Goal: Task Accomplishment & Management: Use online tool/utility

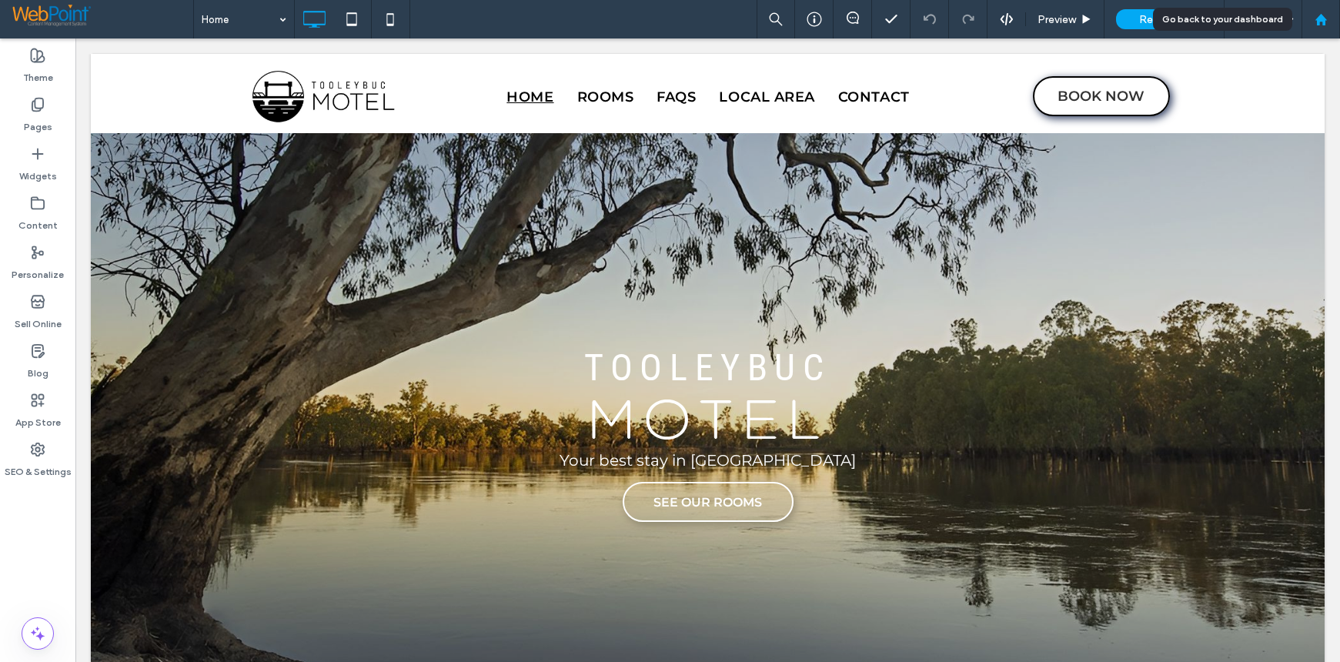
click at [1316, 18] on icon at bounding box center [1320, 19] width 13 height 13
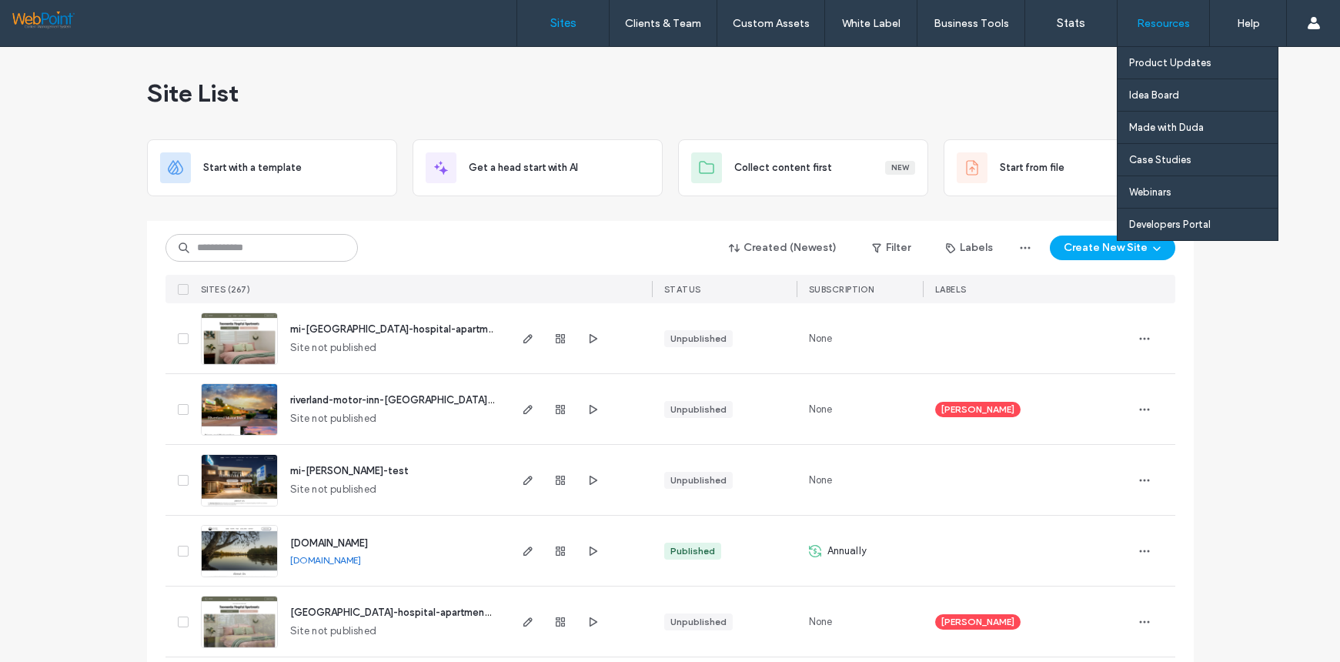
drag, startPoint x: 1254, startPoint y: 104, endPoint x: 1204, endPoint y: 28, distance: 90.1
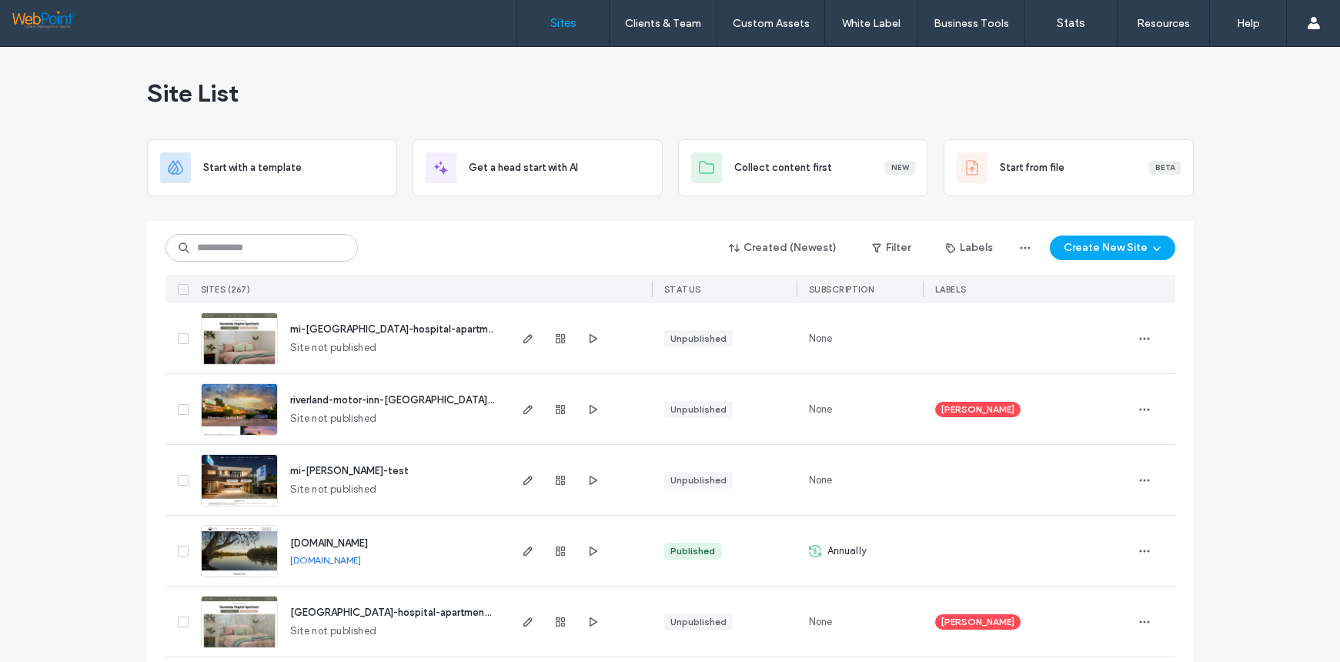
click at [230, 333] on img at bounding box center [239, 365] width 75 height 105
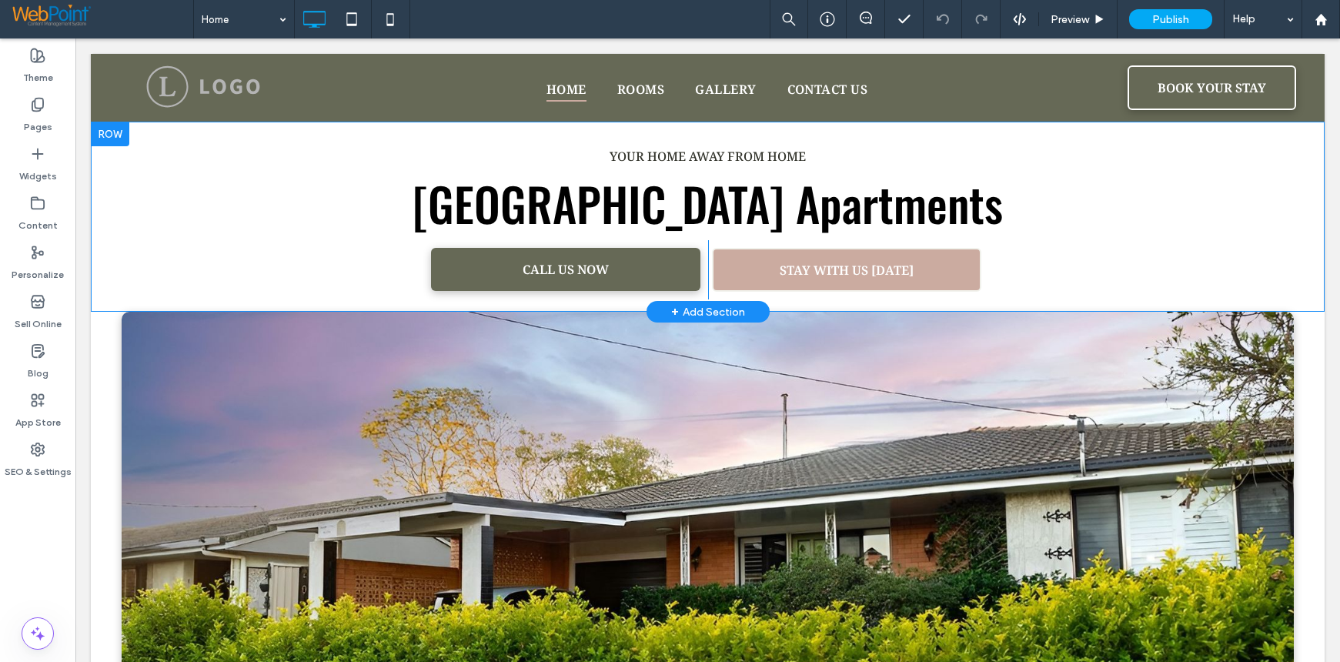
scroll to position [231, 0]
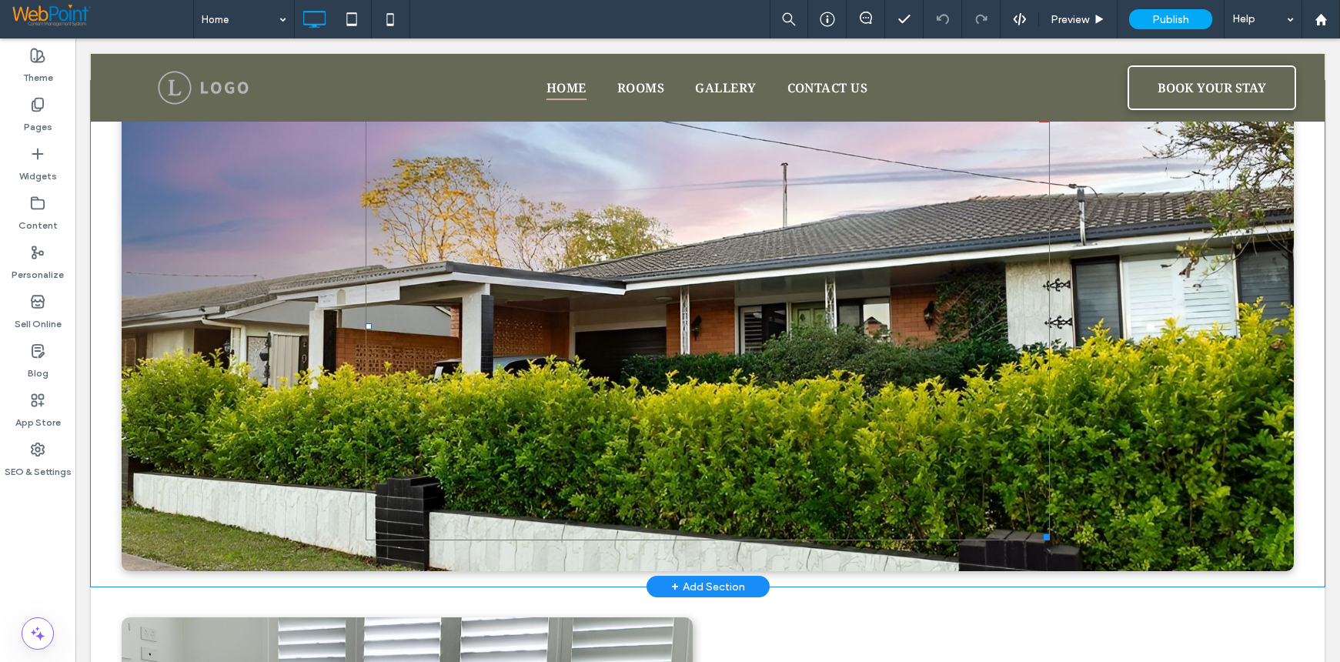
click at [678, 343] on div at bounding box center [708, 326] width 684 height 429
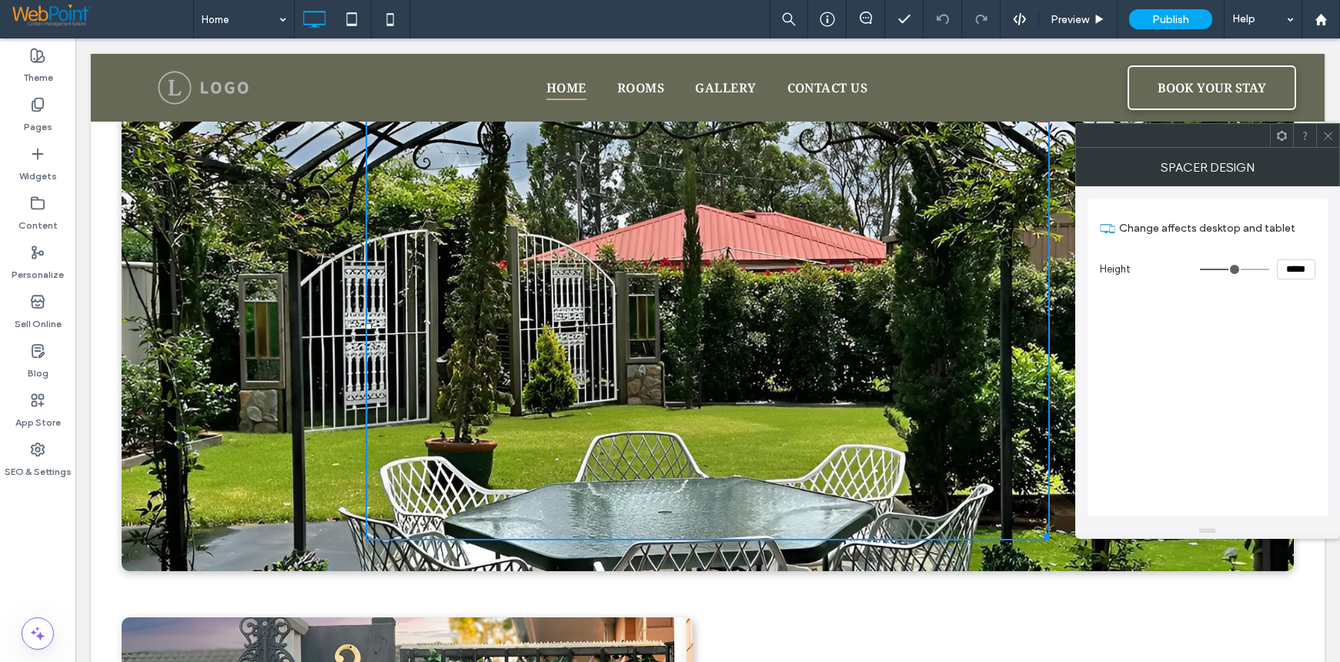
click at [1331, 131] on icon at bounding box center [1328, 136] width 12 height 12
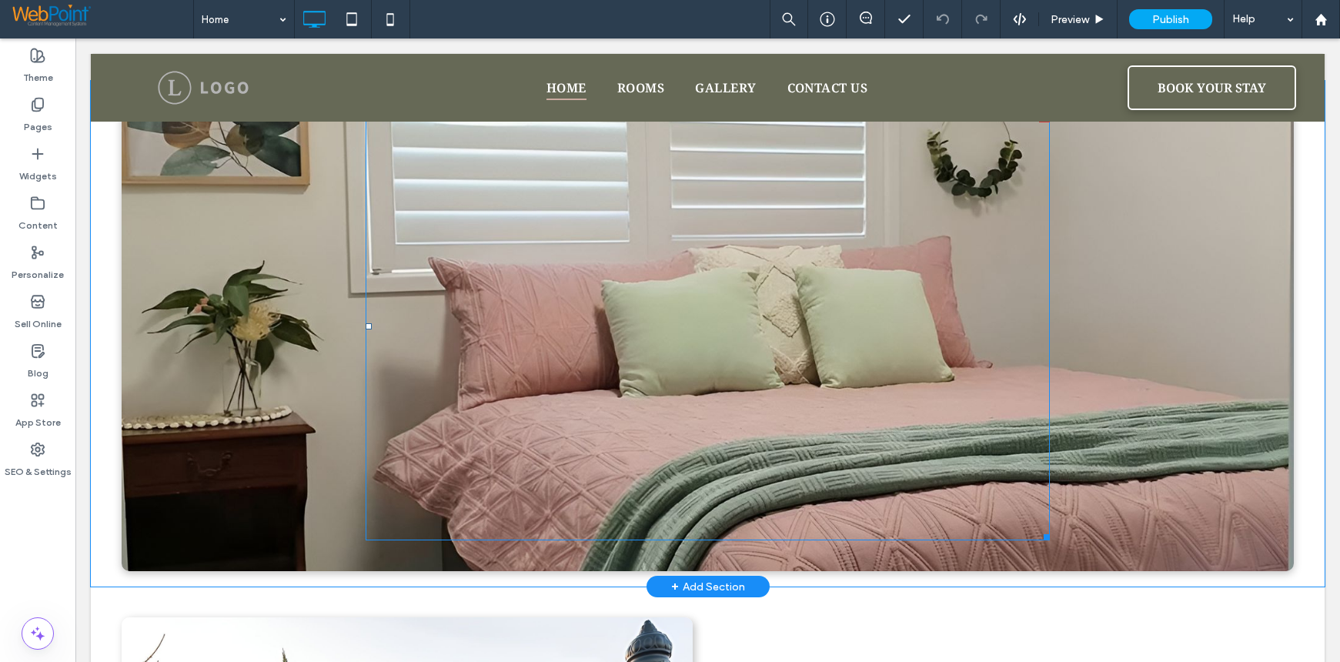
click at [590, 324] on div at bounding box center [708, 326] width 684 height 429
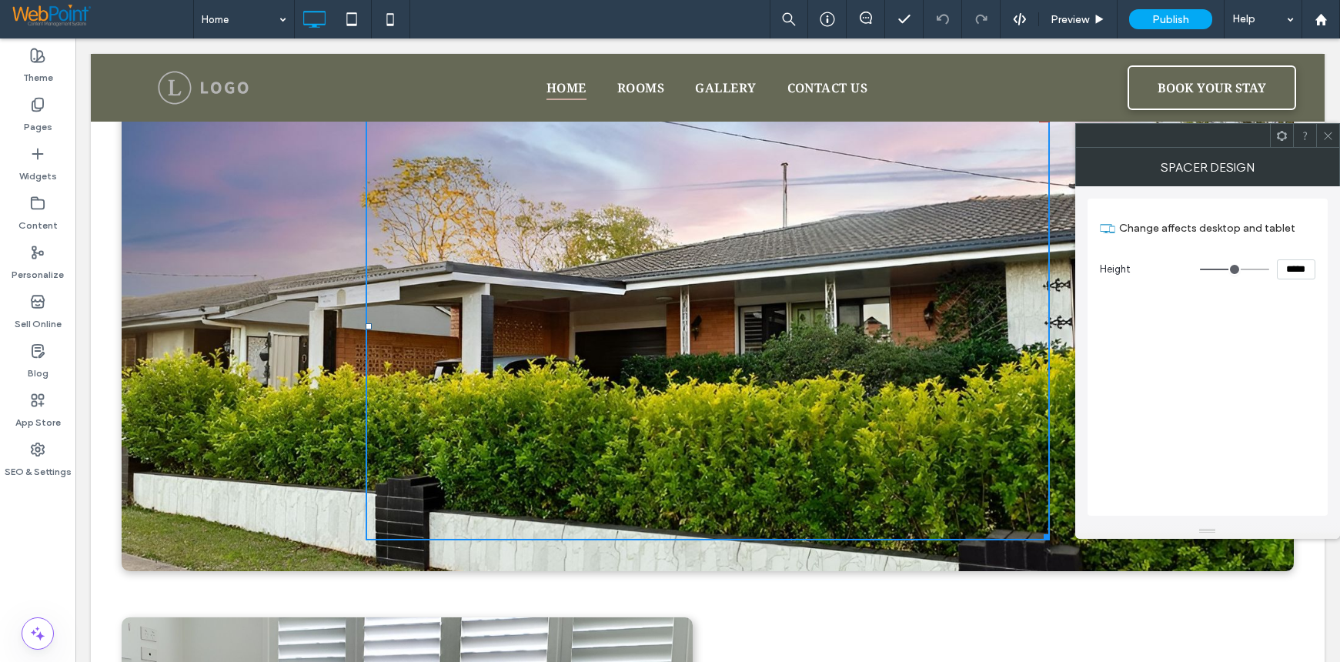
click at [1330, 132] on icon at bounding box center [1328, 136] width 12 height 12
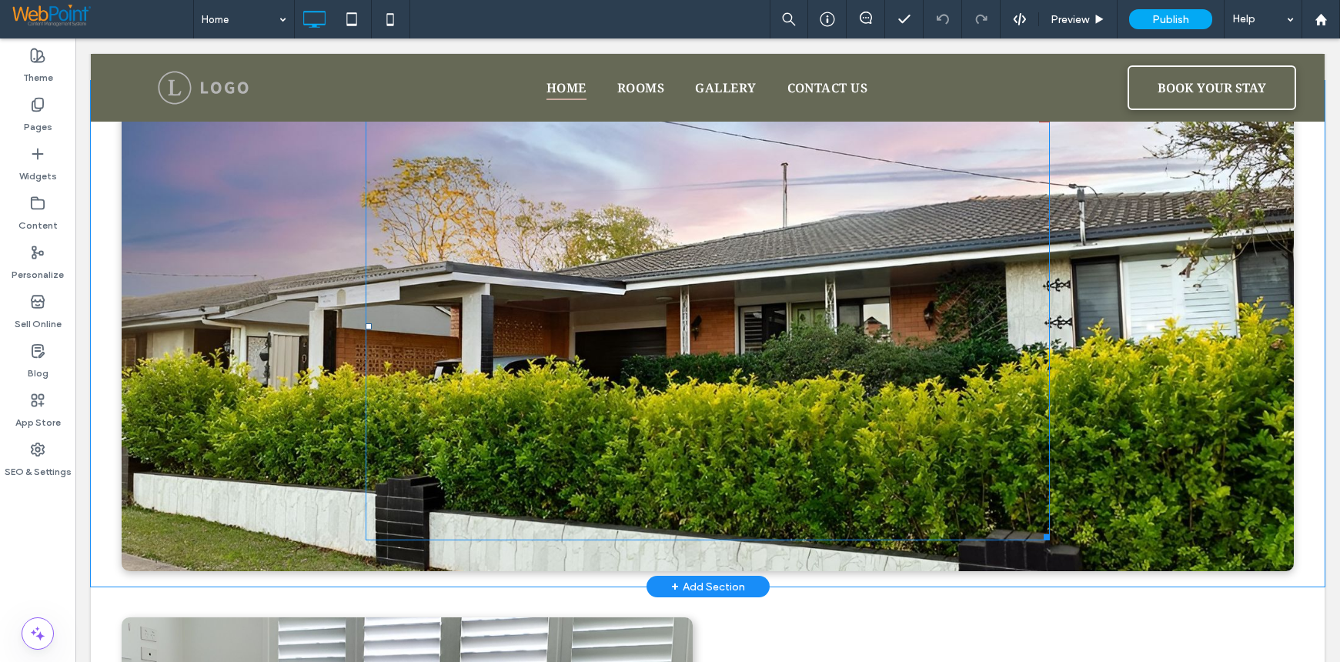
scroll to position [0, 0]
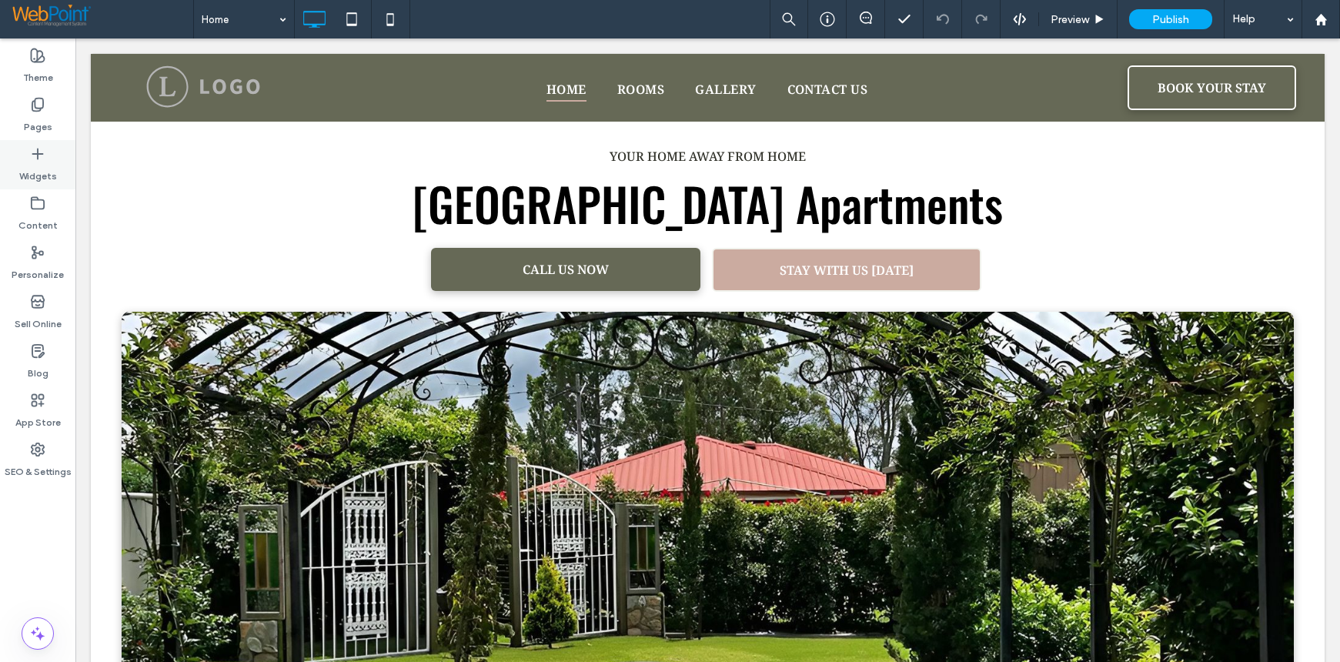
drag, startPoint x: 38, startPoint y: 169, endPoint x: 626, endPoint y: 327, distance: 609.7
click at [38, 169] on label "Widgets" at bounding box center [38, 173] width 38 height 22
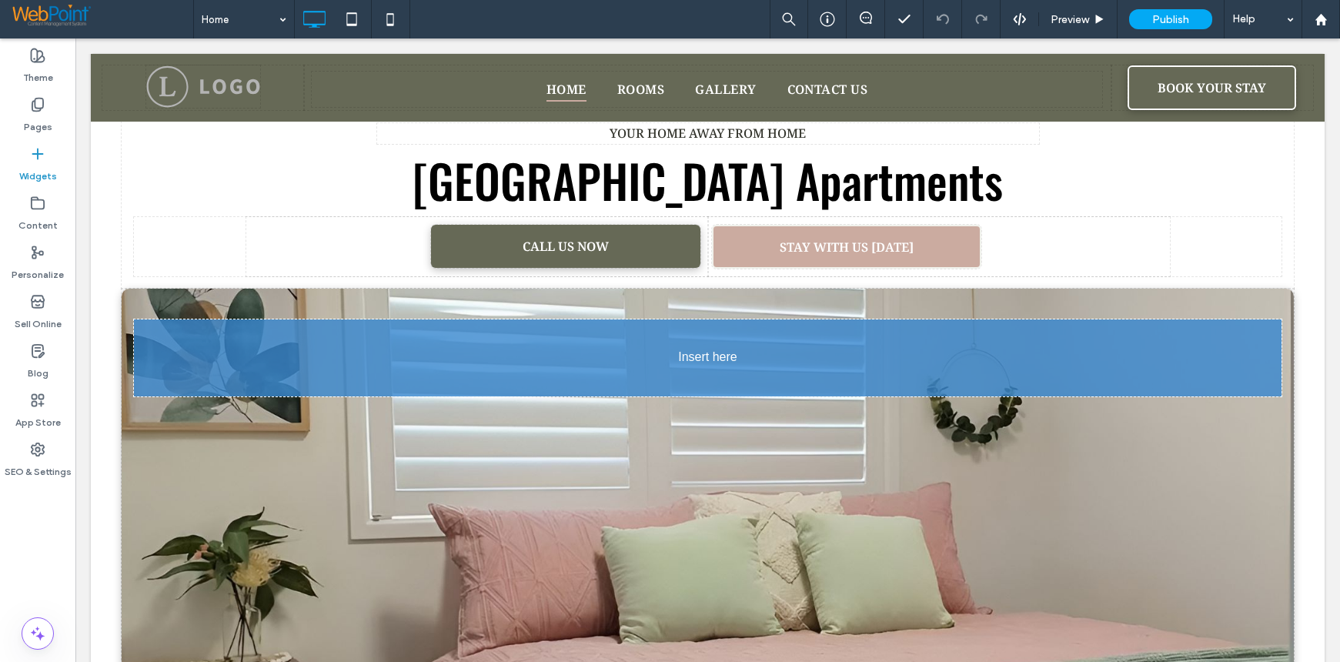
scroll to position [27, 0]
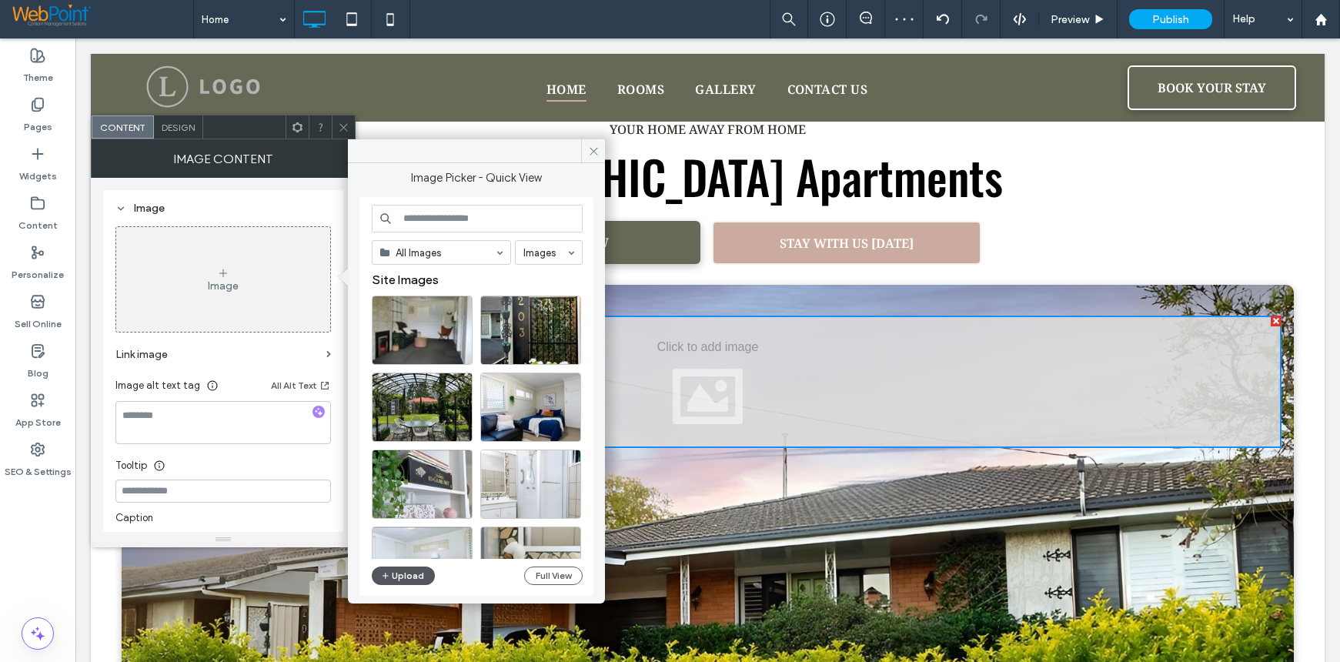
click at [403, 578] on button "Upload" at bounding box center [403, 575] width 63 height 18
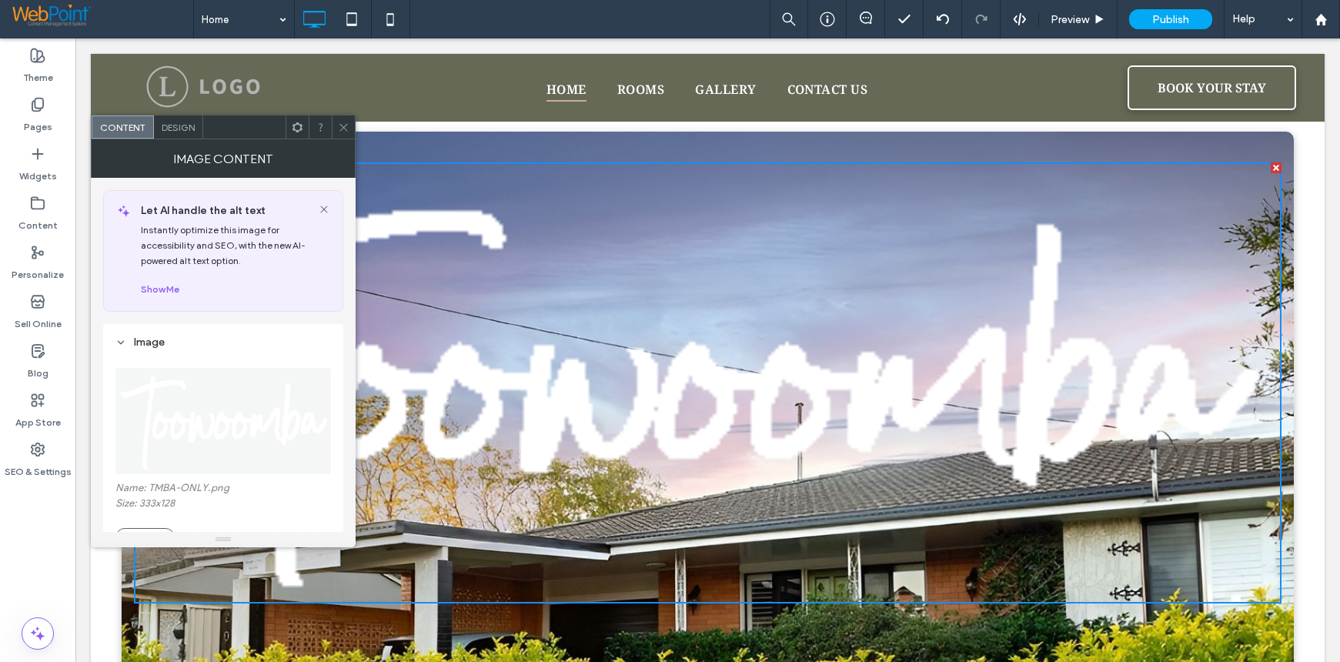
scroll to position [181, 0]
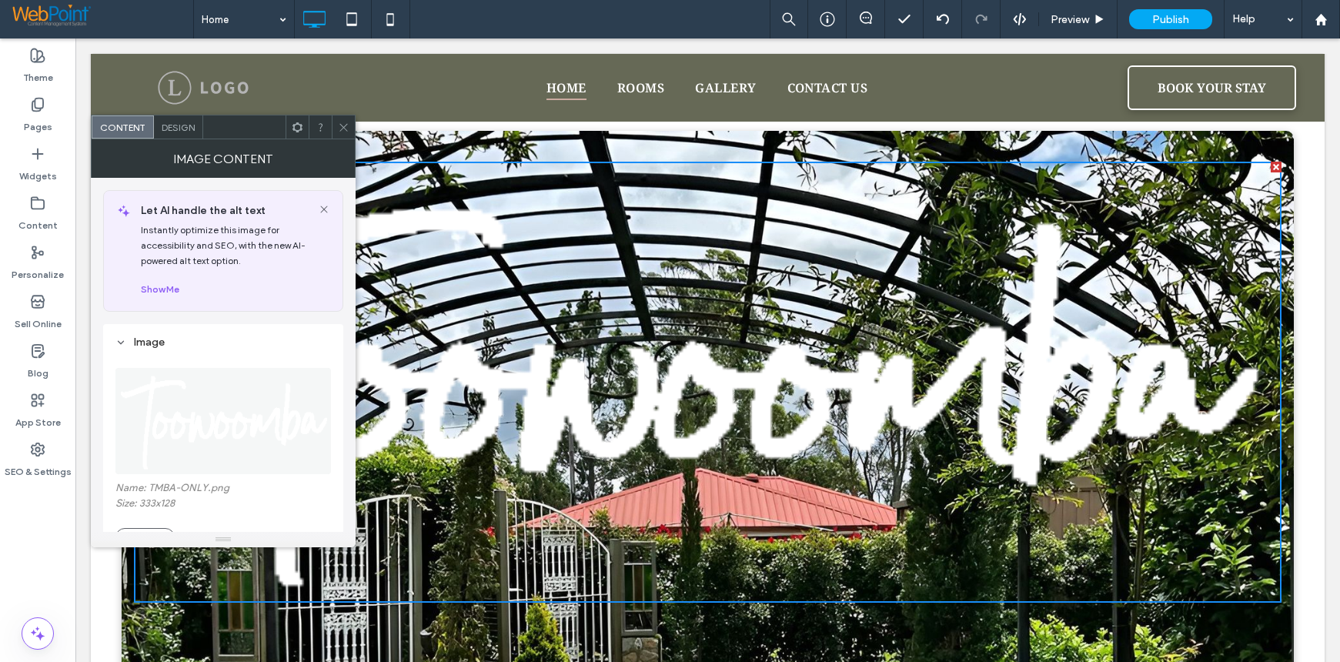
click at [1203, 520] on img at bounding box center [707, 382] width 1147 height 441
click at [1053, 398] on img at bounding box center [707, 382] width 1147 height 441
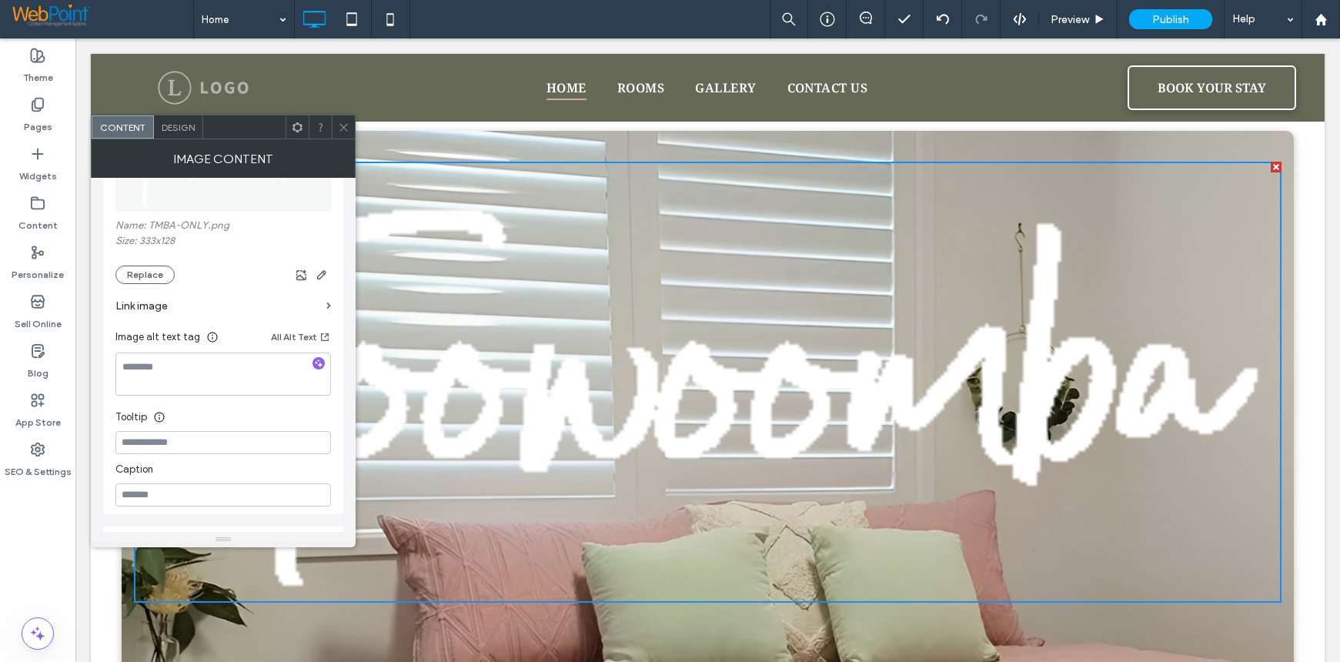
scroll to position [308, 0]
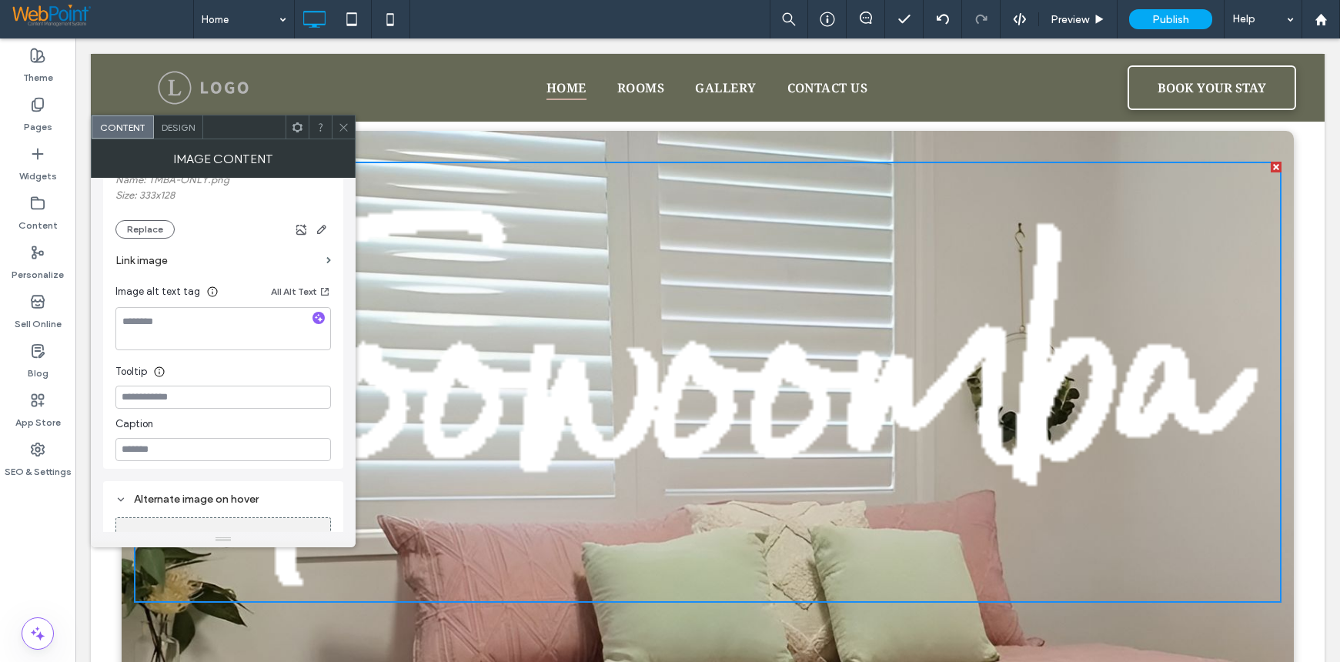
click at [338, 123] on icon at bounding box center [344, 128] width 12 height 12
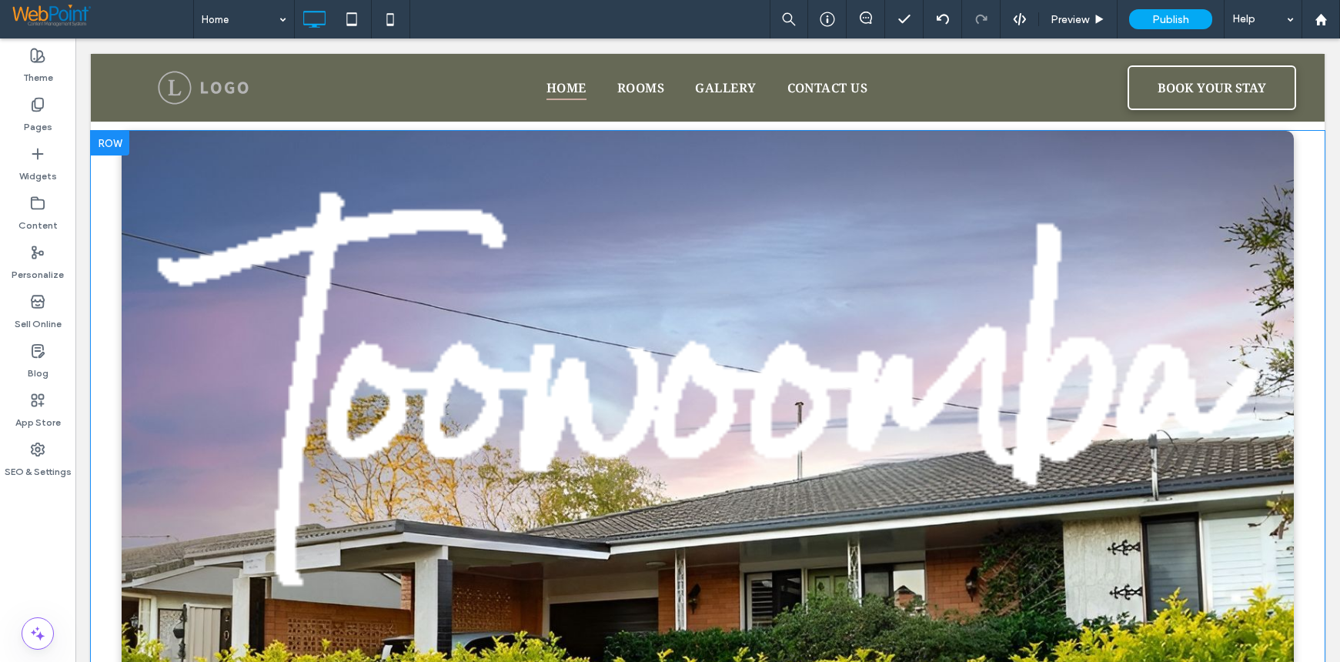
click at [1273, 621] on div at bounding box center [708, 596] width 1172 height 931
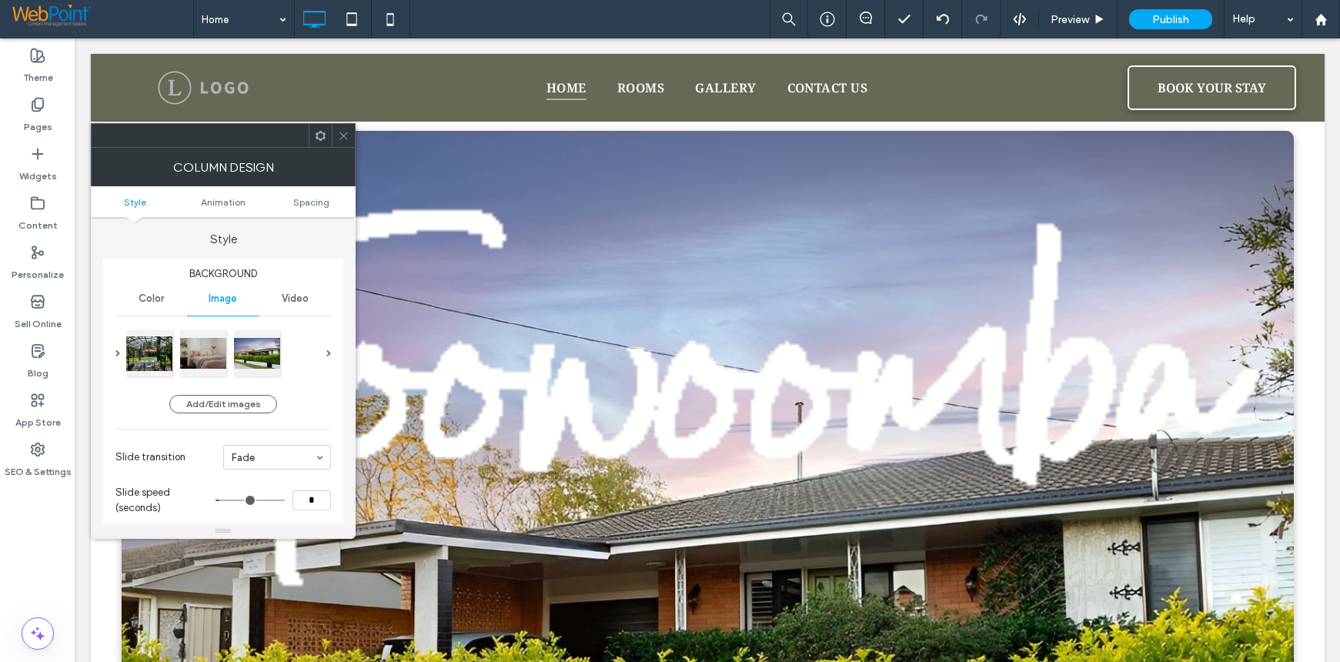
click at [1021, 438] on img at bounding box center [707, 382] width 1147 height 441
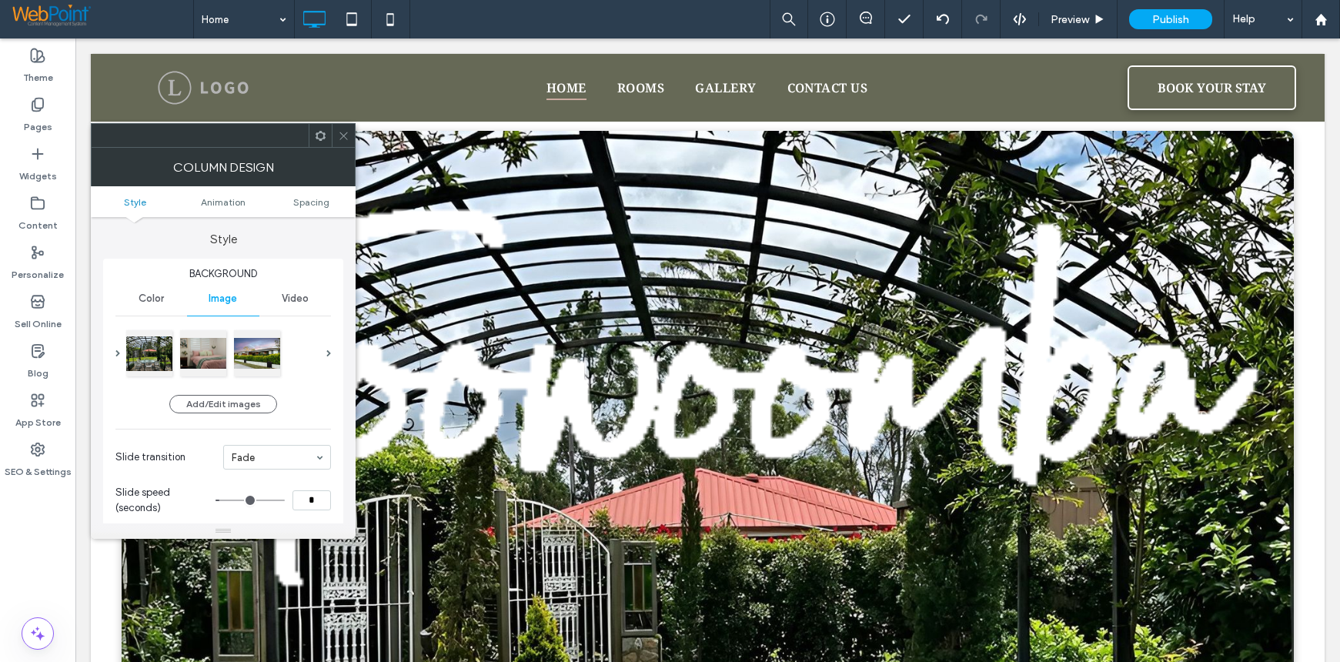
click at [349, 132] on icon at bounding box center [344, 136] width 12 height 12
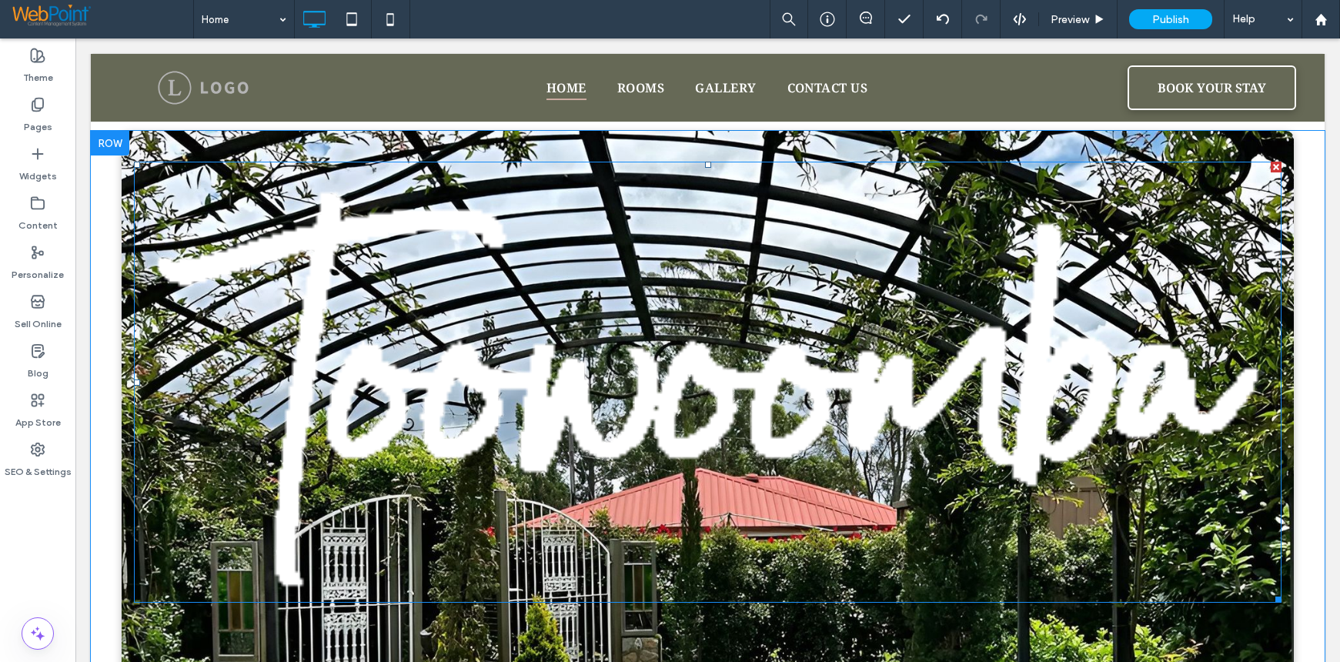
click at [655, 378] on img at bounding box center [707, 382] width 1147 height 441
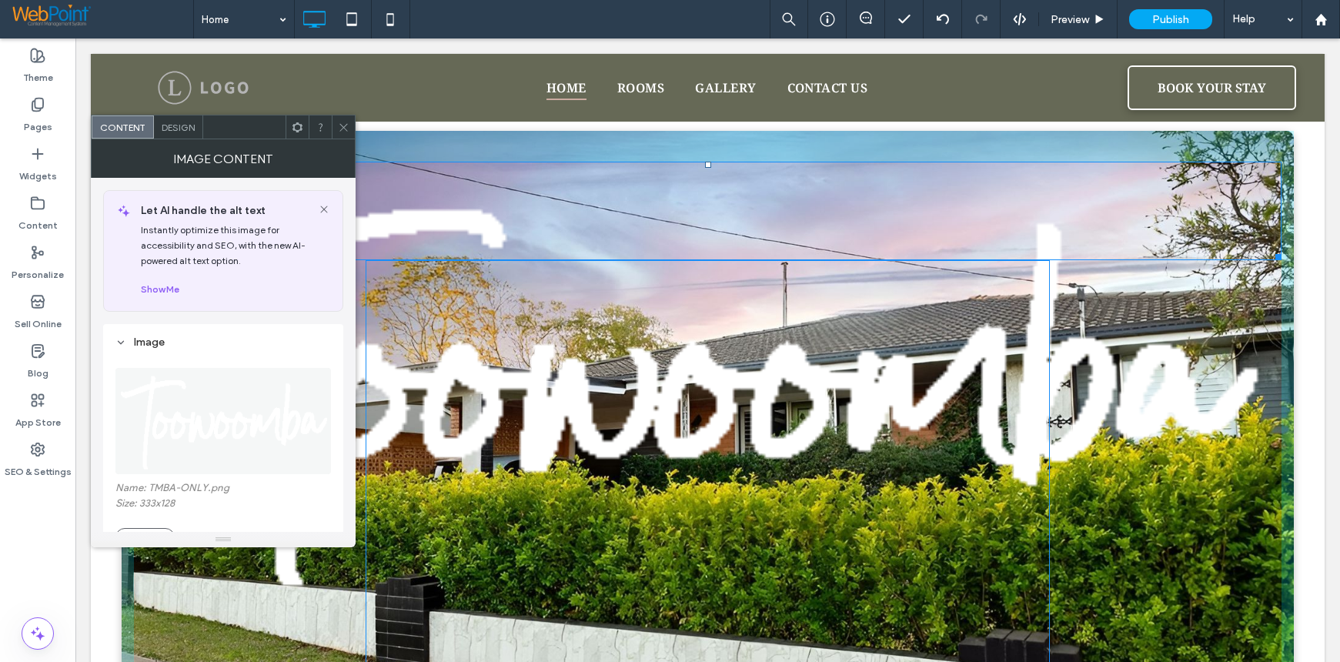
drag, startPoint x: 1221, startPoint y: 556, endPoint x: 826, endPoint y: 349, distance: 445.4
click at [826, 349] on div "W:334 H:128 Click To Paste" at bounding box center [708, 425] width 1172 height 589
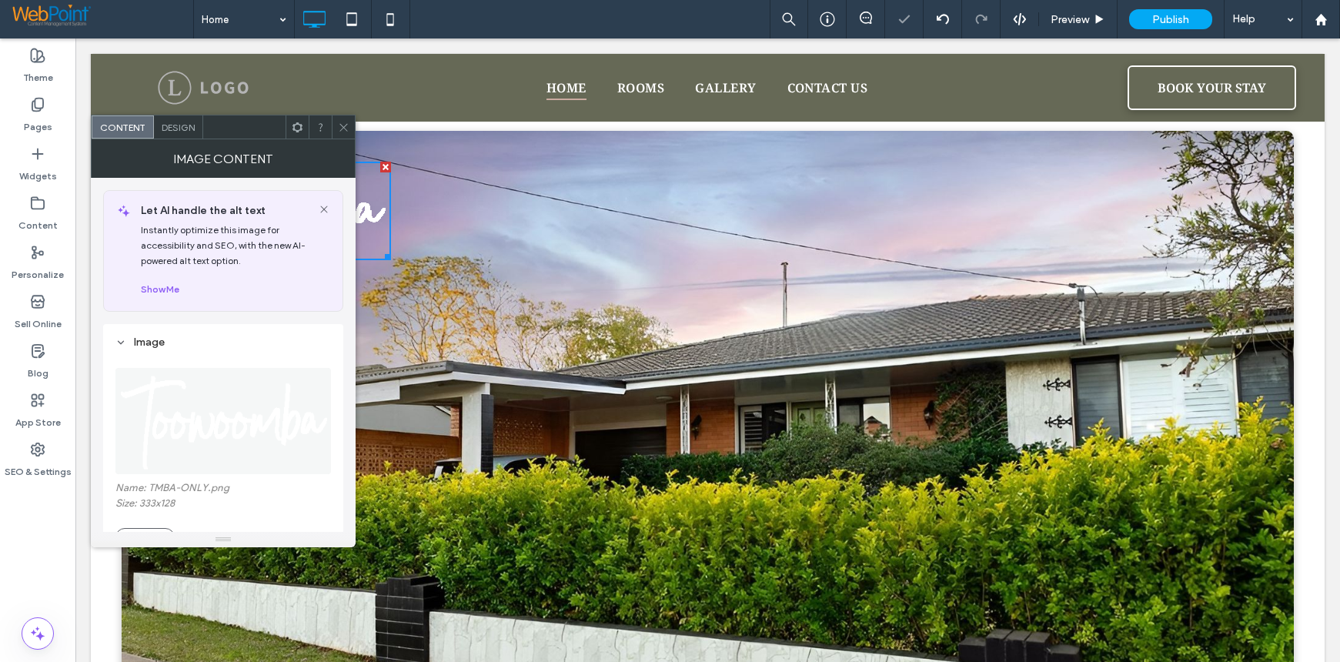
click at [346, 127] on icon at bounding box center [344, 128] width 12 height 12
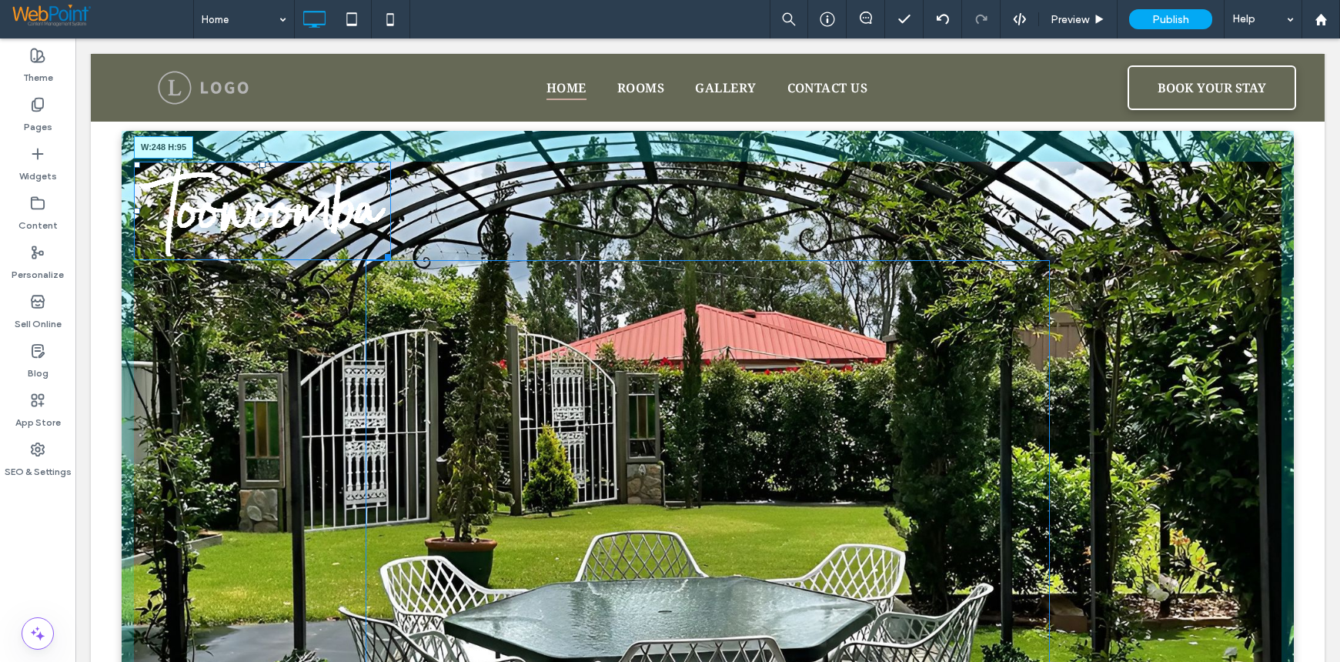
drag, startPoint x: 389, startPoint y: 256, endPoint x: 430, endPoint y: 268, distance: 43.1
click at [355, 229] on div "W:248 H:95 Click To Paste" at bounding box center [708, 425] width 1172 height 589
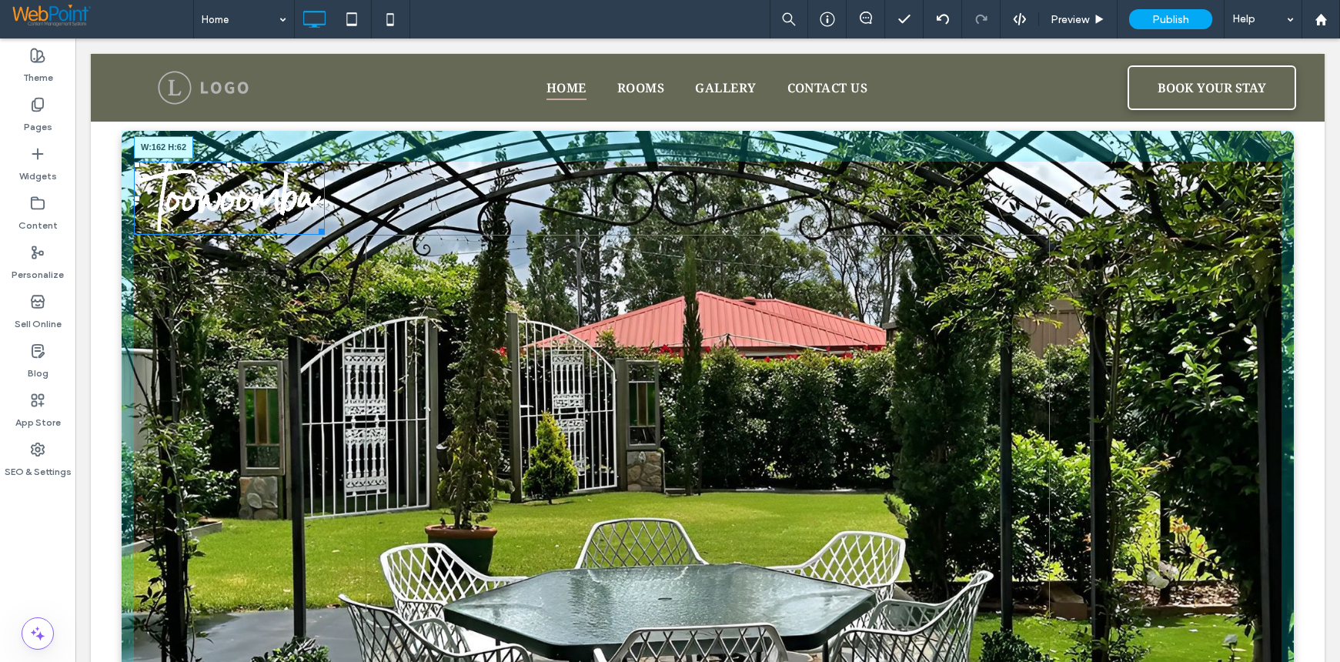
drag, startPoint x: 324, startPoint y: 229, endPoint x: 366, endPoint y: 245, distance: 45.0
click at [291, 206] on div "W:162 H:62 Click To Paste" at bounding box center [708, 412] width 1172 height 563
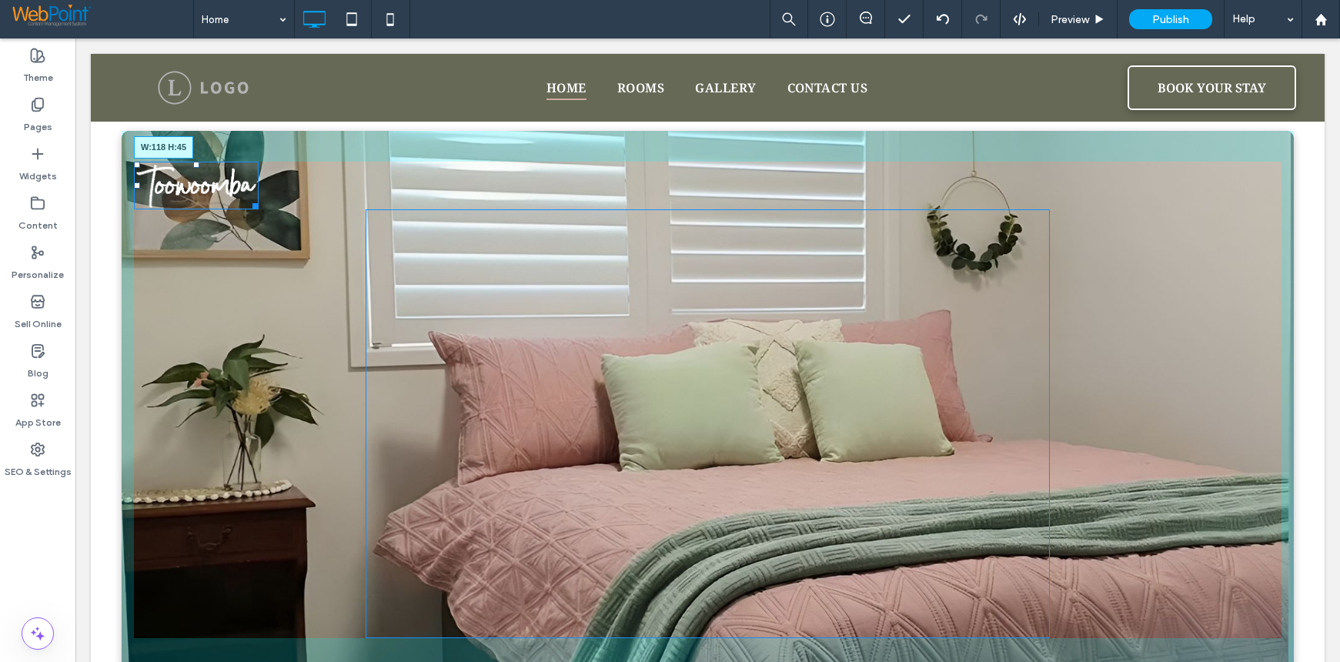
drag, startPoint x: 418, startPoint y: 309, endPoint x: 243, endPoint y: 287, distance: 176.1
click at [243, 287] on div "W:118 H:45 Click To Paste" at bounding box center [708, 400] width 1172 height 538
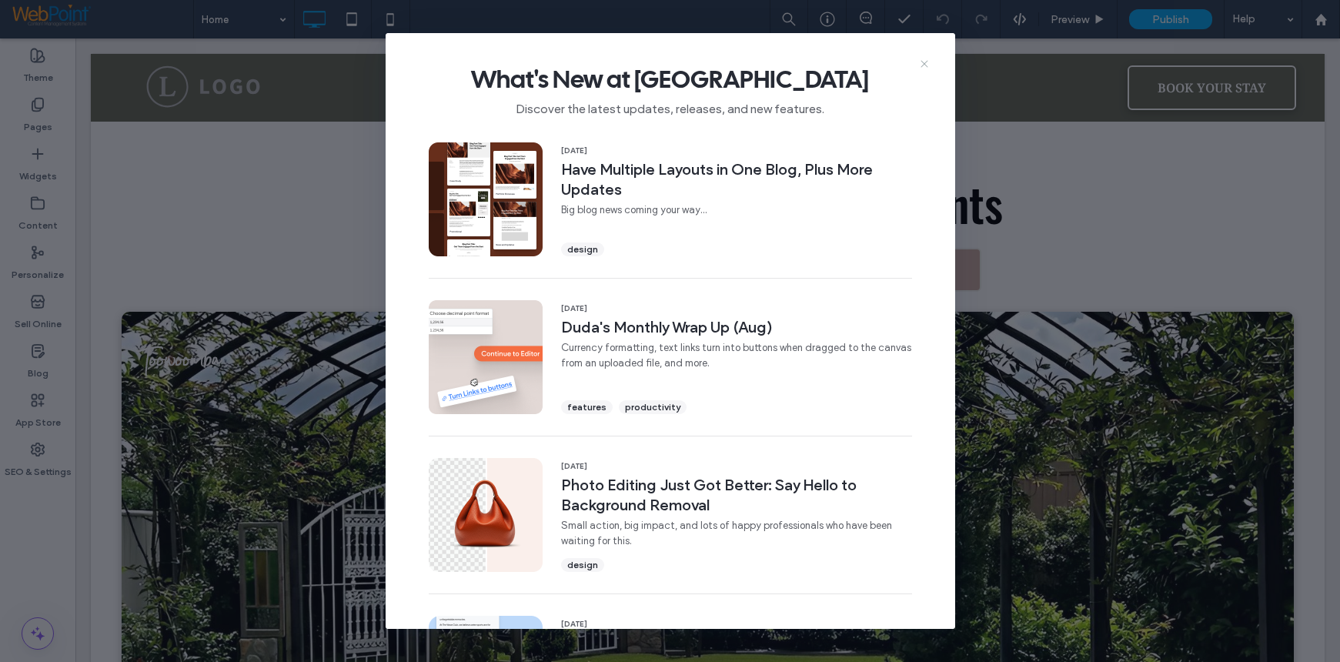
click at [924, 60] on icon at bounding box center [924, 64] width 12 height 12
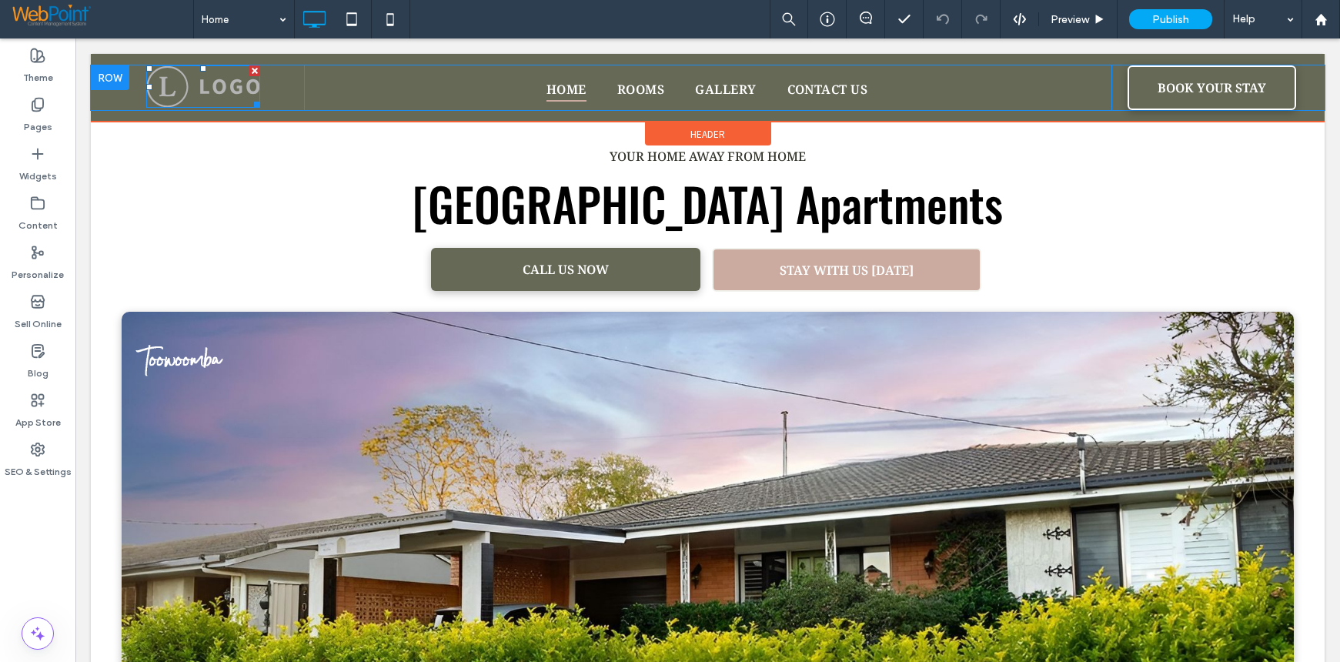
click at [209, 85] on img at bounding box center [203, 86] width 114 height 42
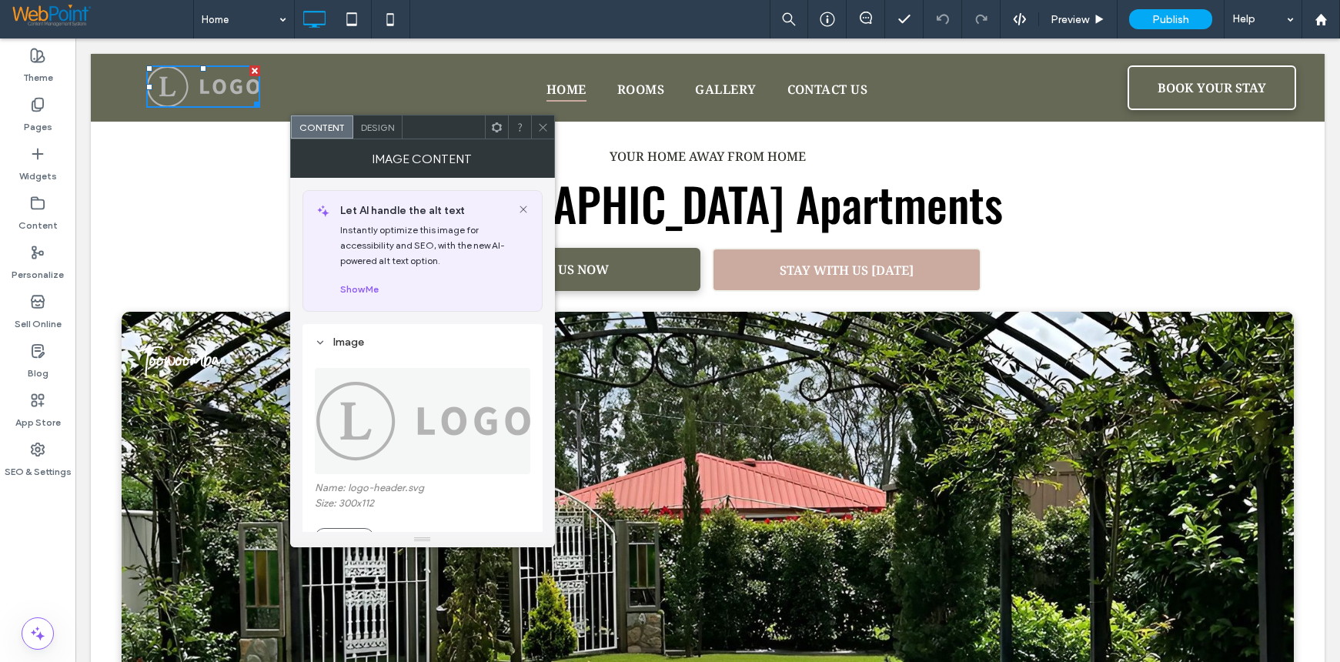
click at [203, 359] on img at bounding box center [179, 359] width 91 height 35
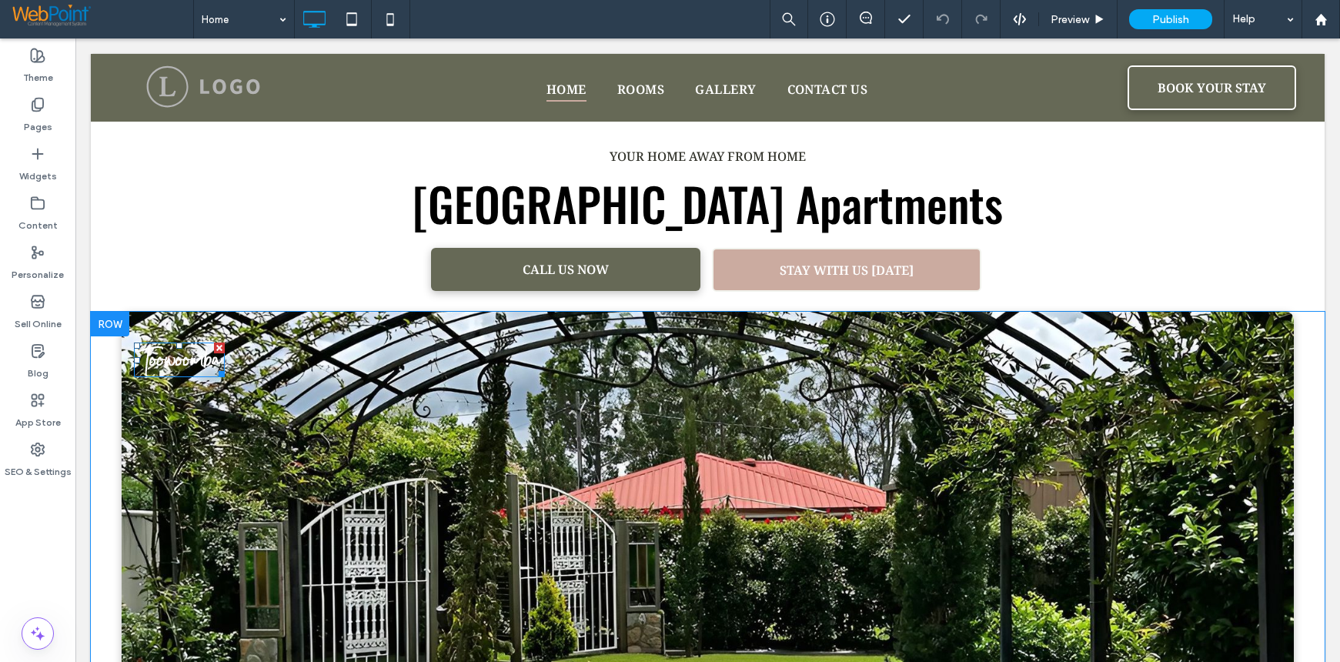
click at [218, 349] on div at bounding box center [219, 347] width 11 height 11
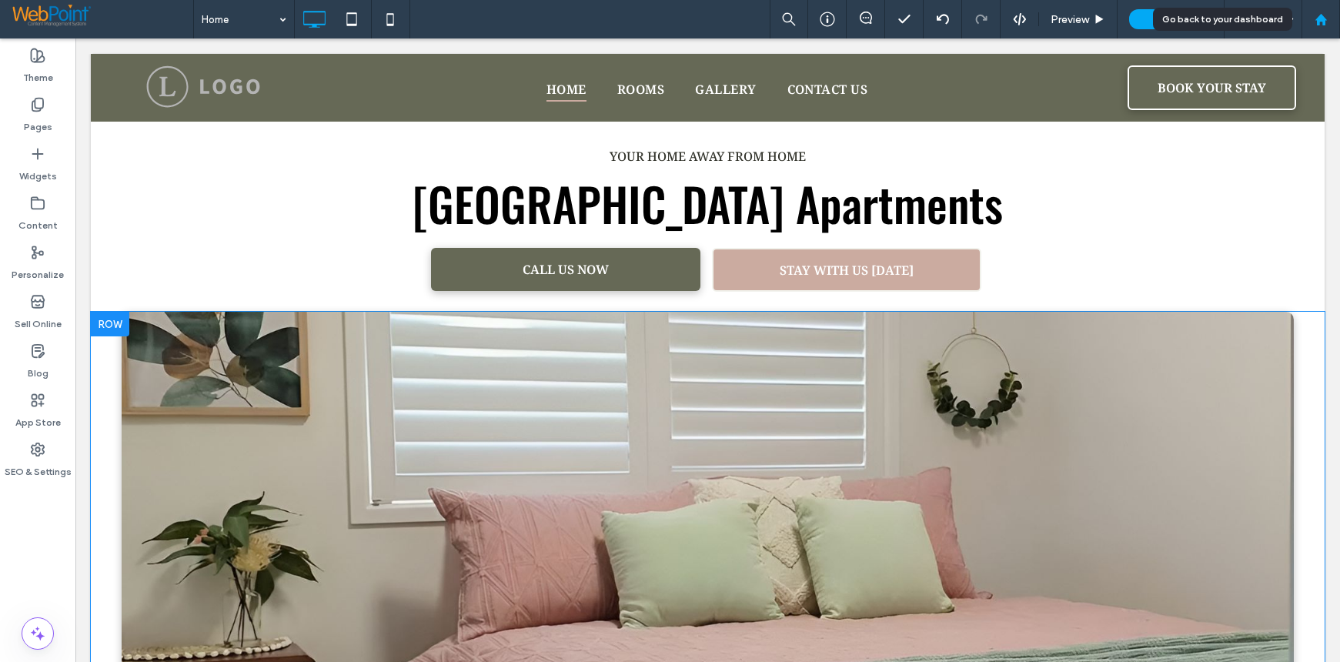
click at [1319, 21] on use at bounding box center [1320, 19] width 12 height 12
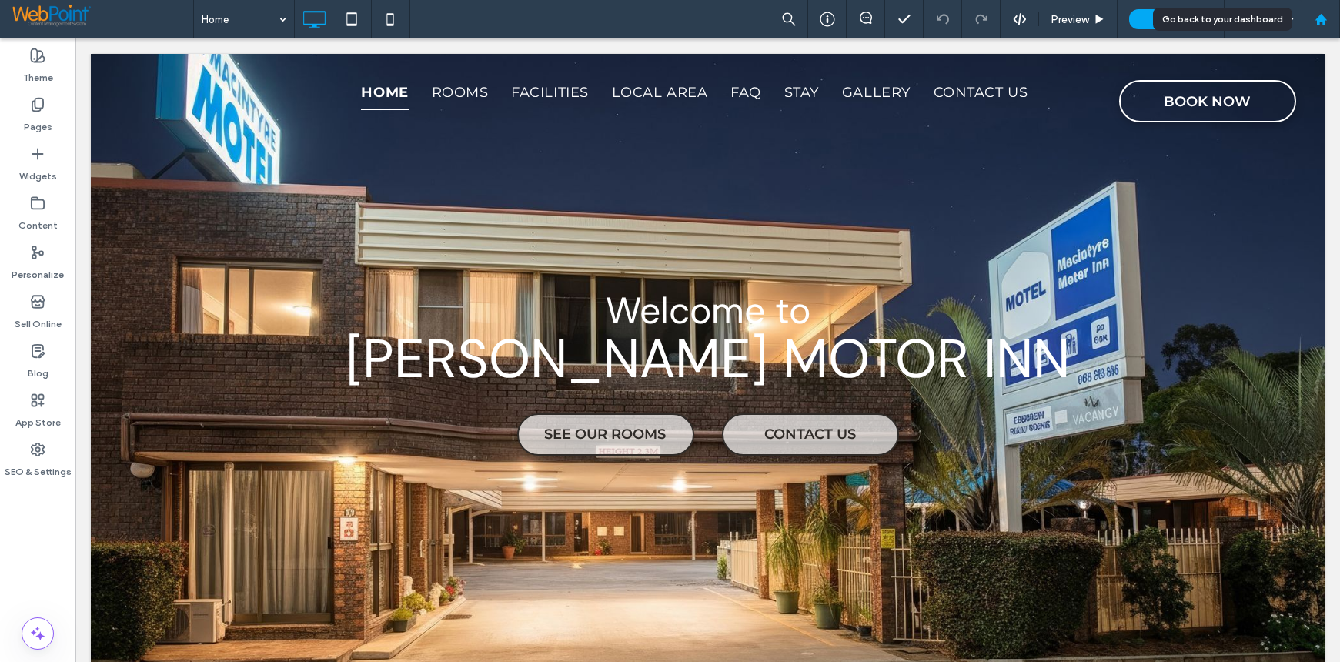
click at [1328, 24] on div at bounding box center [1320, 19] width 37 height 13
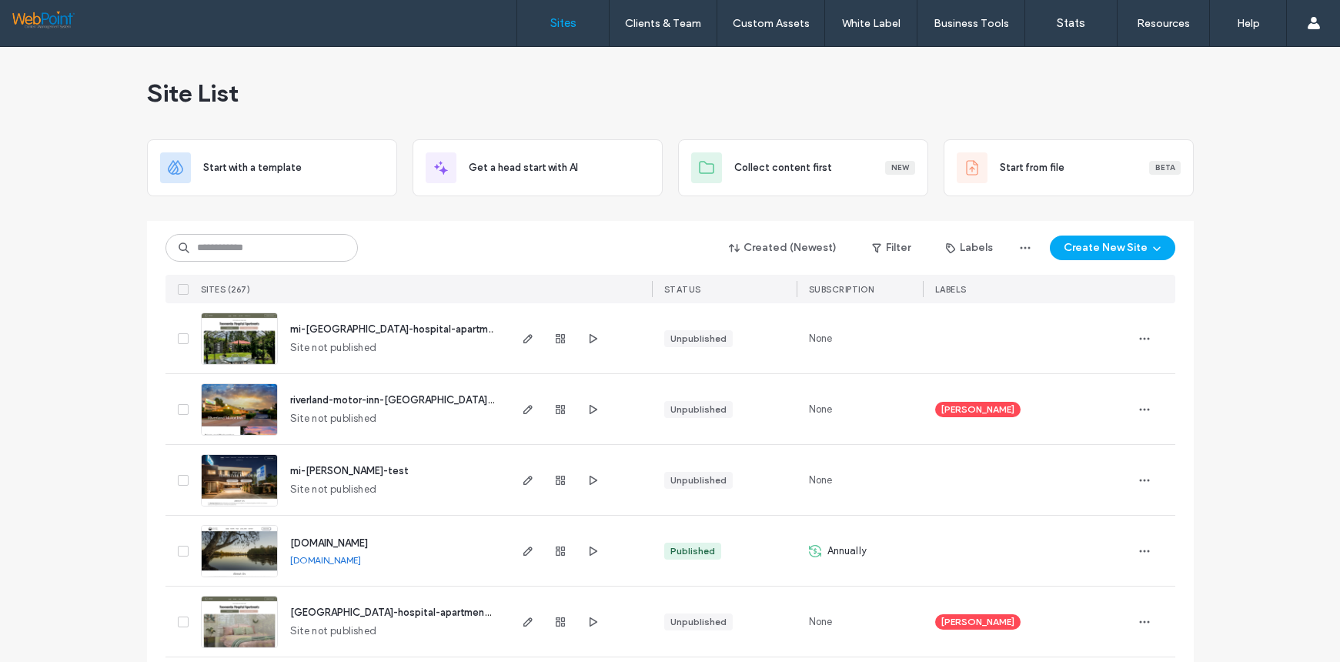
click at [239, 338] on img at bounding box center [239, 365] width 75 height 105
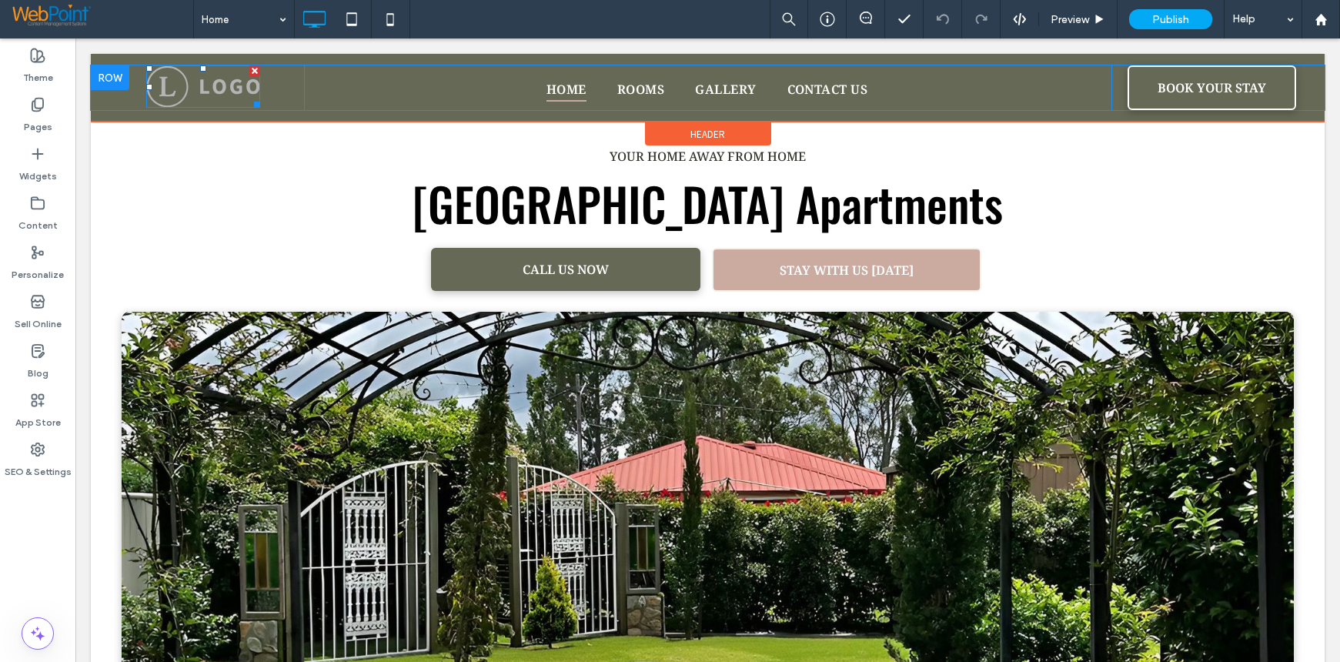
click at [202, 82] on img at bounding box center [203, 86] width 114 height 42
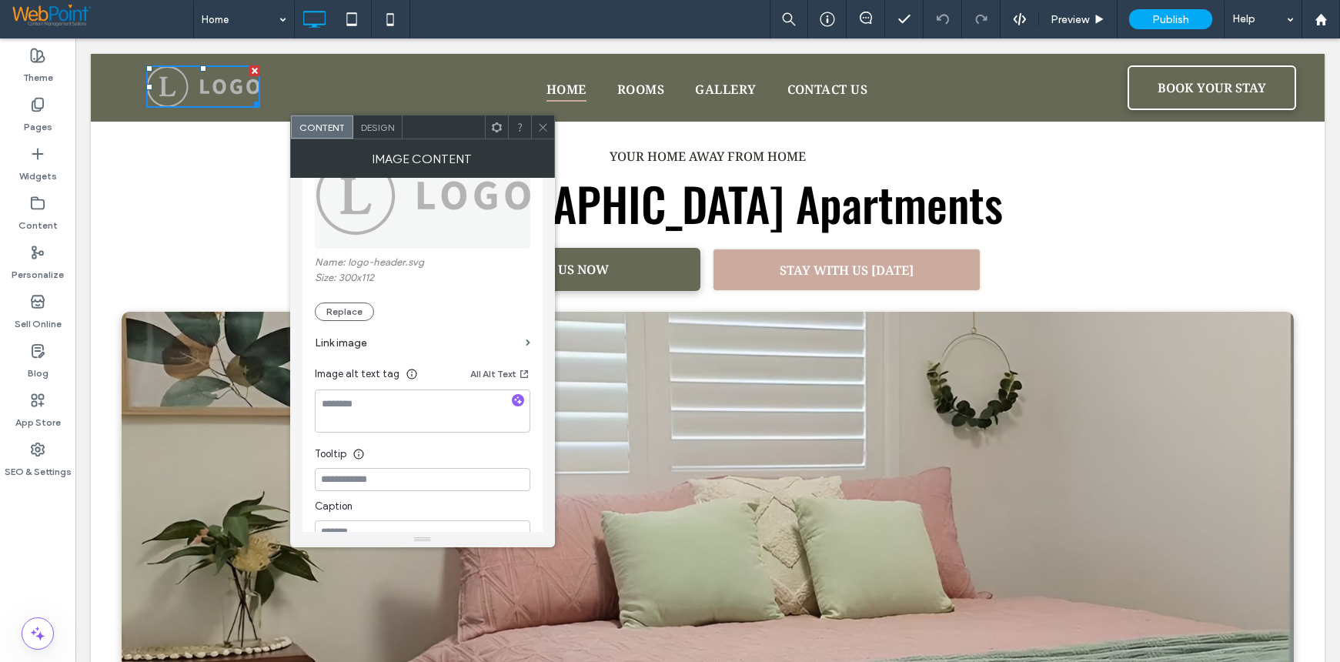
scroll to position [231, 0]
click at [334, 305] on button "Replace" at bounding box center [344, 306] width 59 height 18
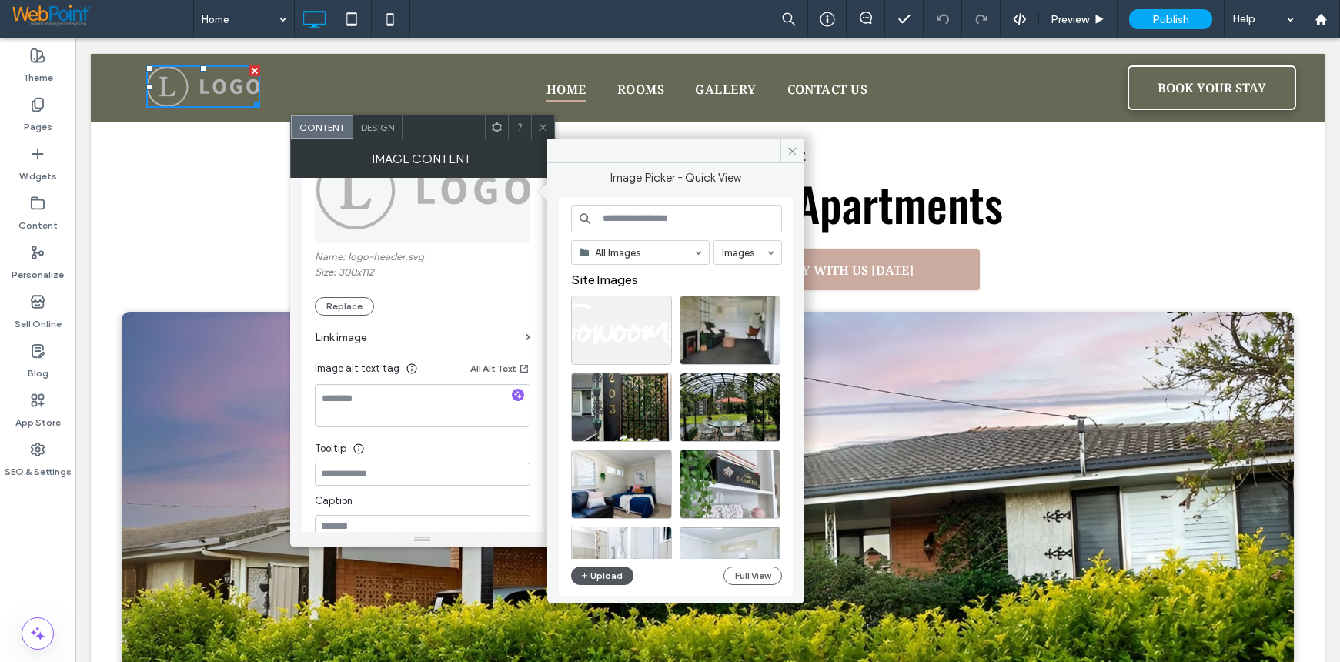
click at [606, 573] on button "Upload" at bounding box center [602, 575] width 63 height 18
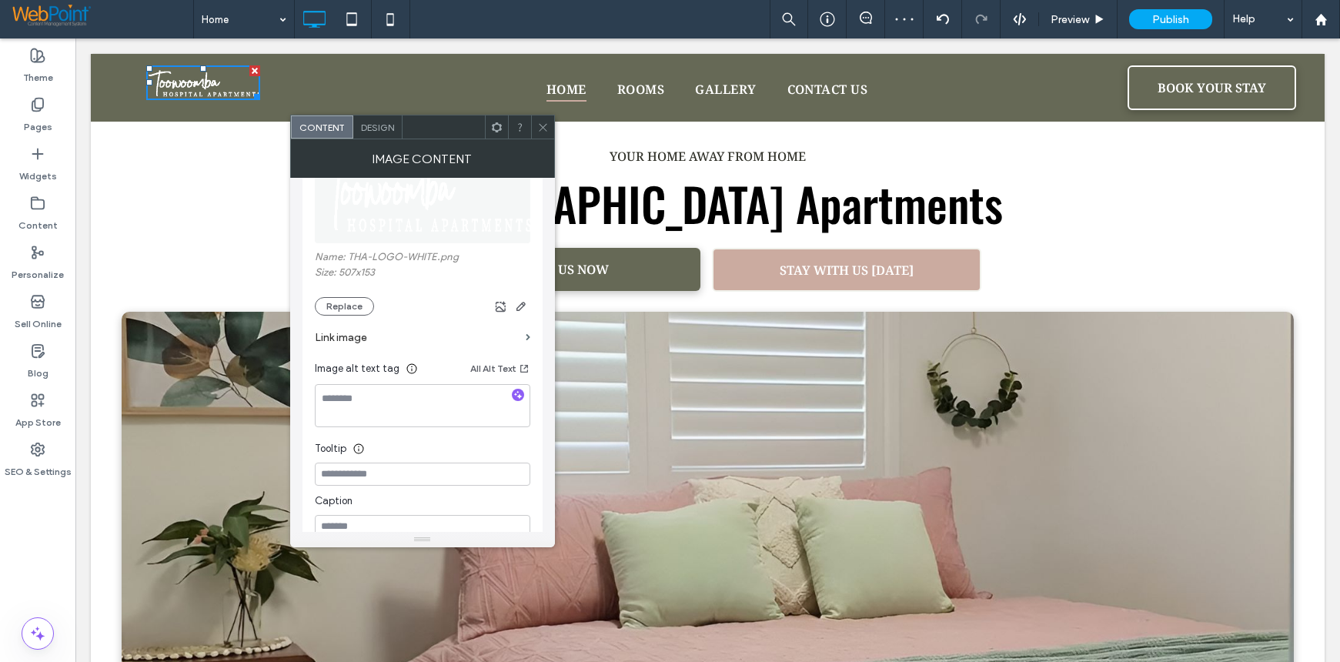
click at [541, 124] on icon at bounding box center [543, 128] width 12 height 12
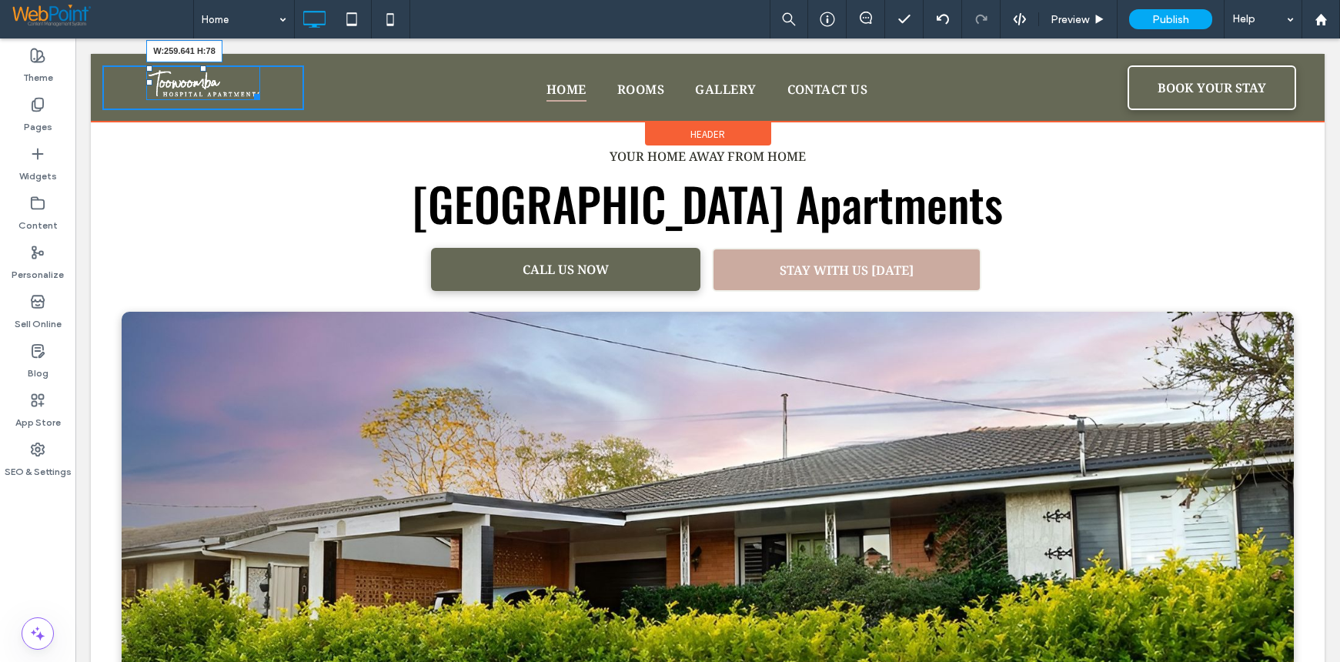
drag, startPoint x: 256, startPoint y: 95, endPoint x: 381, endPoint y: 164, distance: 142.9
click at [306, 122] on div "W:259.641 H:78 Click To Paste Home Rooms Gallery Contact Us Click To Paste BOOK…" at bounding box center [708, 88] width 1234 height 68
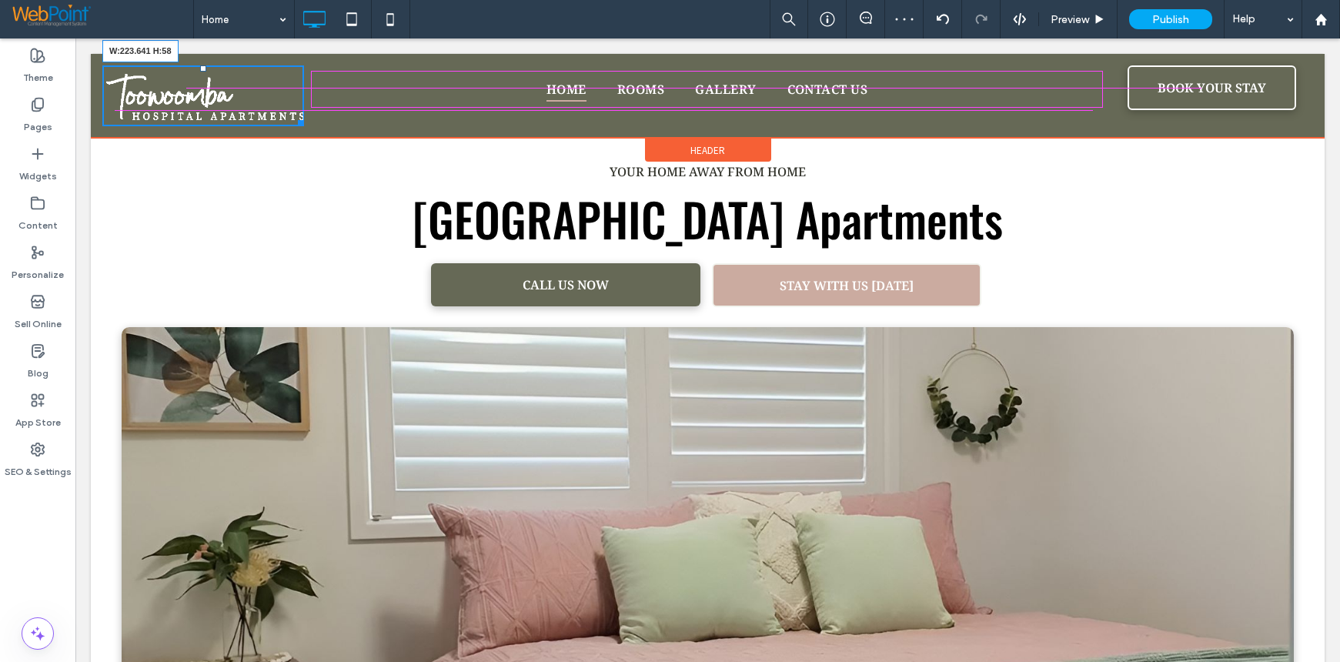
drag, startPoint x: 297, startPoint y: 122, endPoint x: 282, endPoint y: 105, distance: 22.9
click at [292, 115] on div at bounding box center [298, 121] width 12 height 12
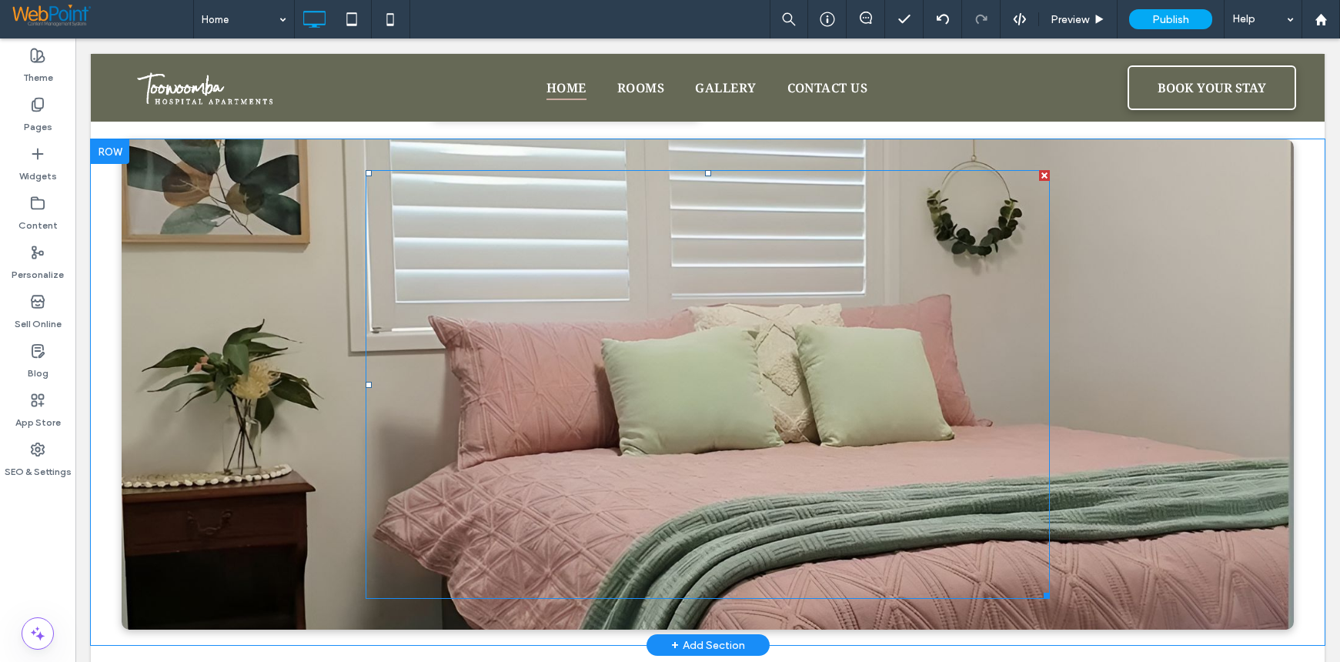
scroll to position [154, 0]
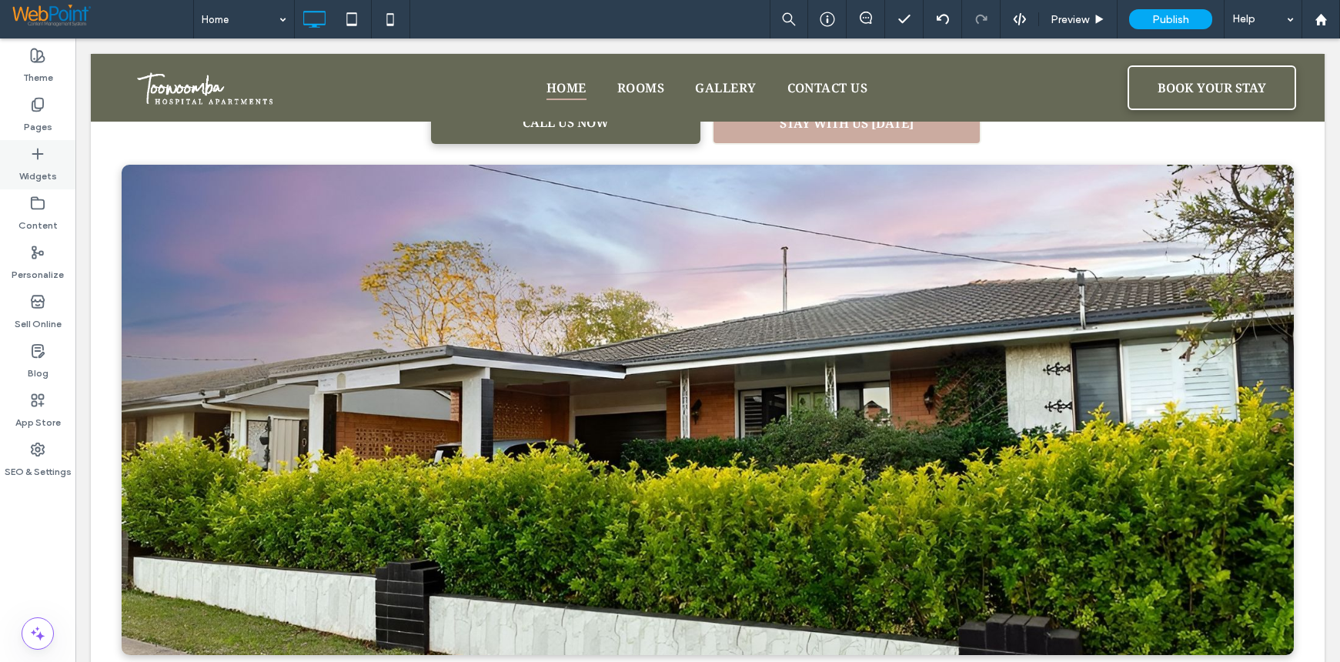
click at [34, 148] on icon at bounding box center [37, 153] width 15 height 15
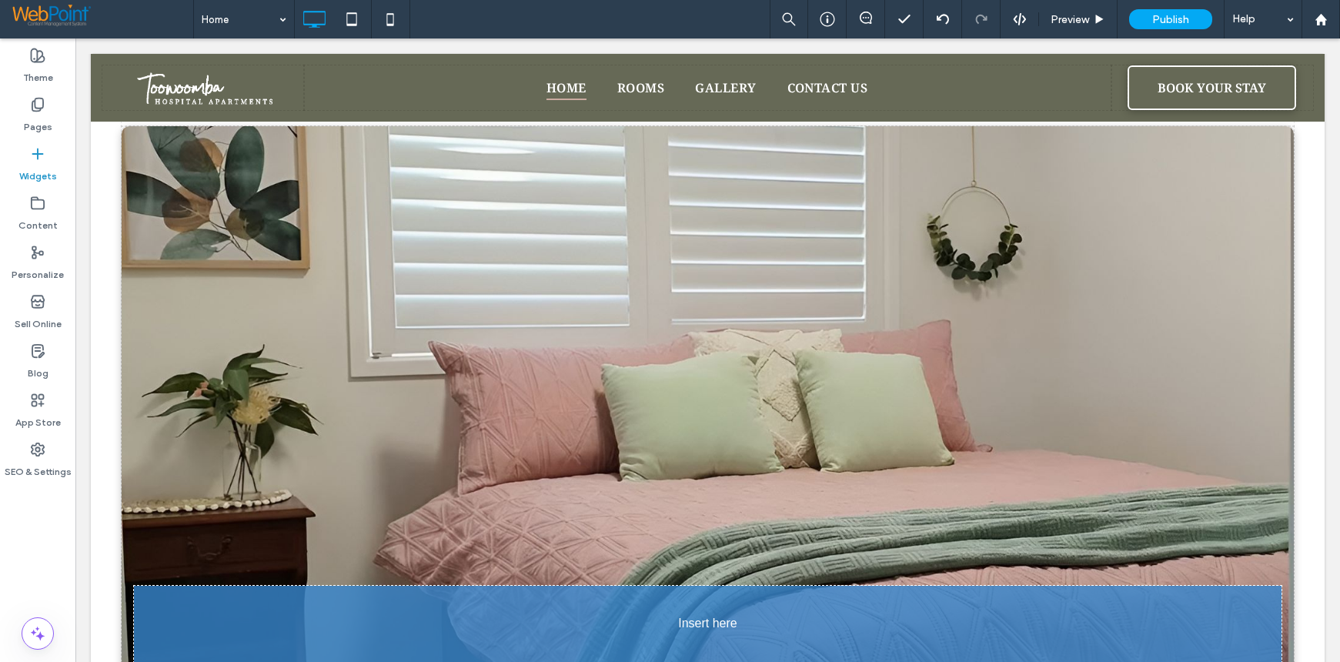
scroll to position [196, 0]
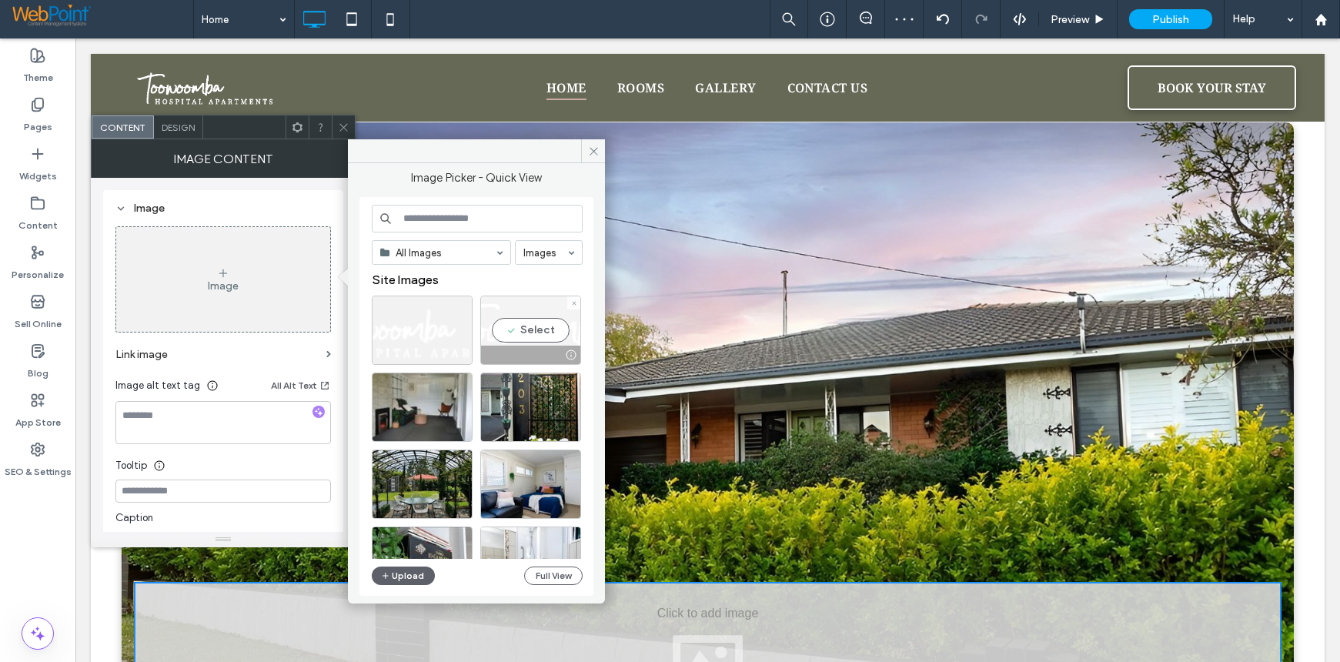
click at [546, 332] on div "Select" at bounding box center [530, 330] width 101 height 69
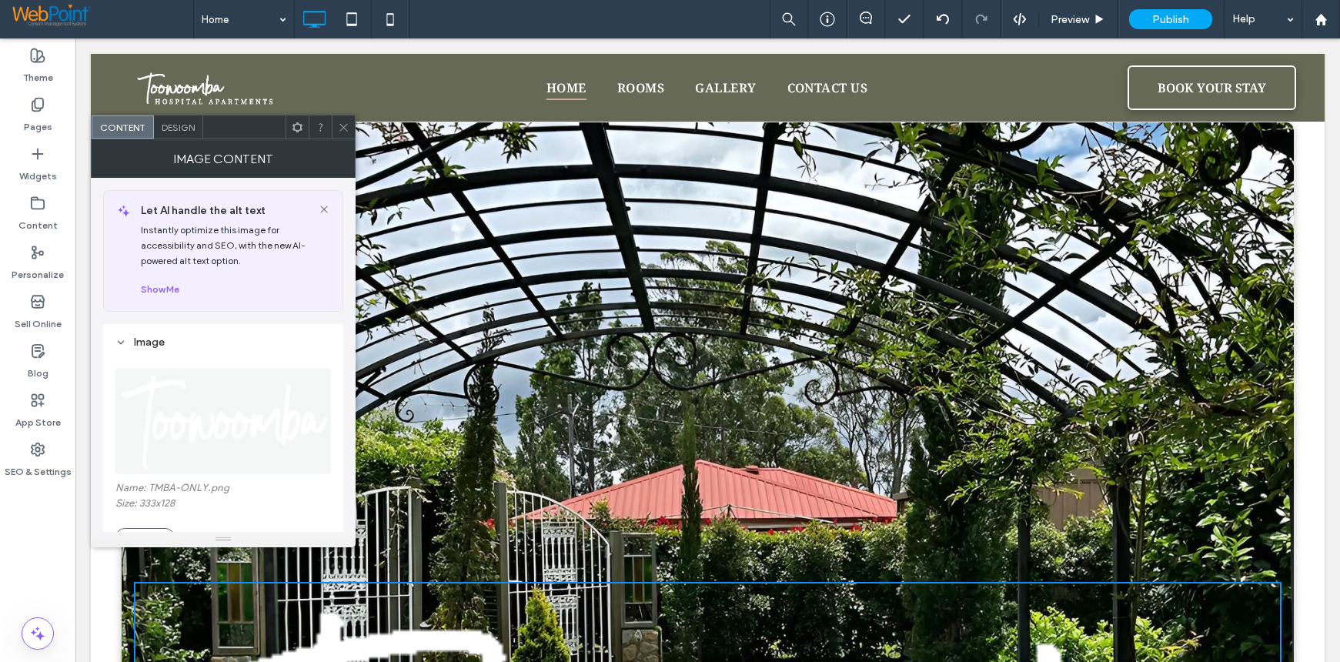
click at [339, 119] on span at bounding box center [344, 126] width 12 height 23
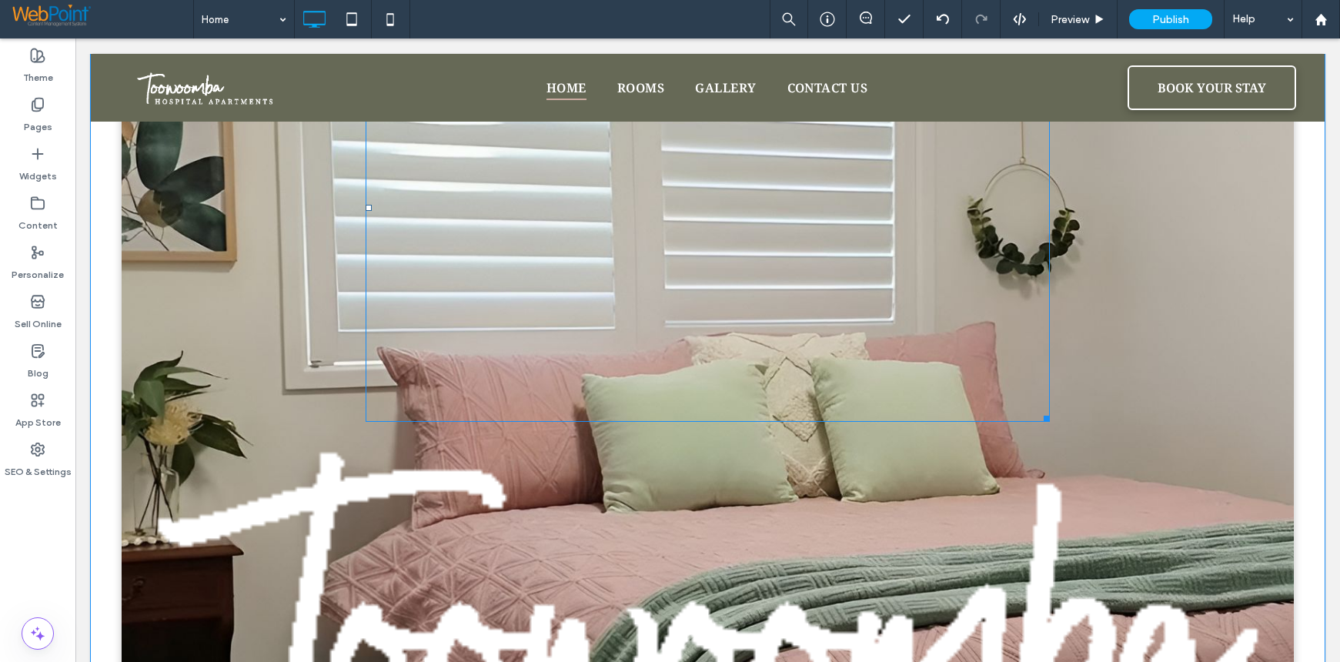
scroll to position [581, 0]
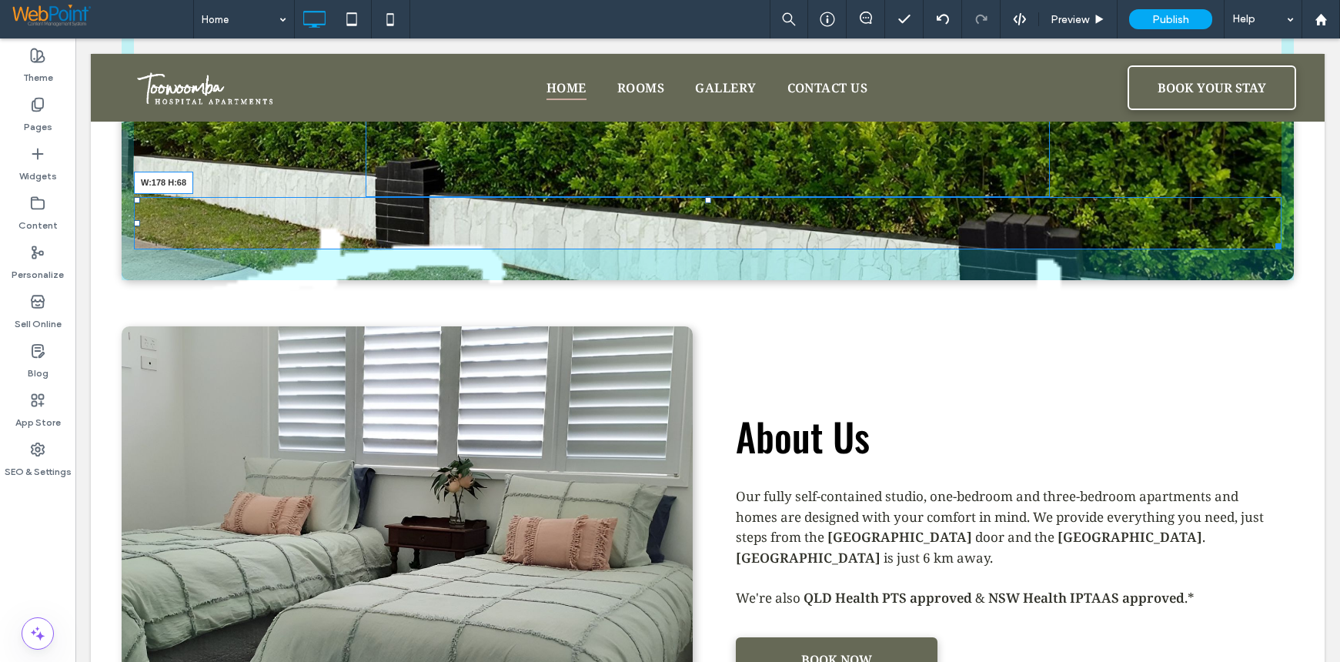
drag, startPoint x: 1268, startPoint y: 633, endPoint x: 843, endPoint y: 467, distance: 456.9
click at [767, 429] on div "YOUR HOME AWAY FROM HOME Toowoomba Hospital Apartments CALL US NOW Click To Pas…" at bounding box center [708, 557] width 1234 height 2021
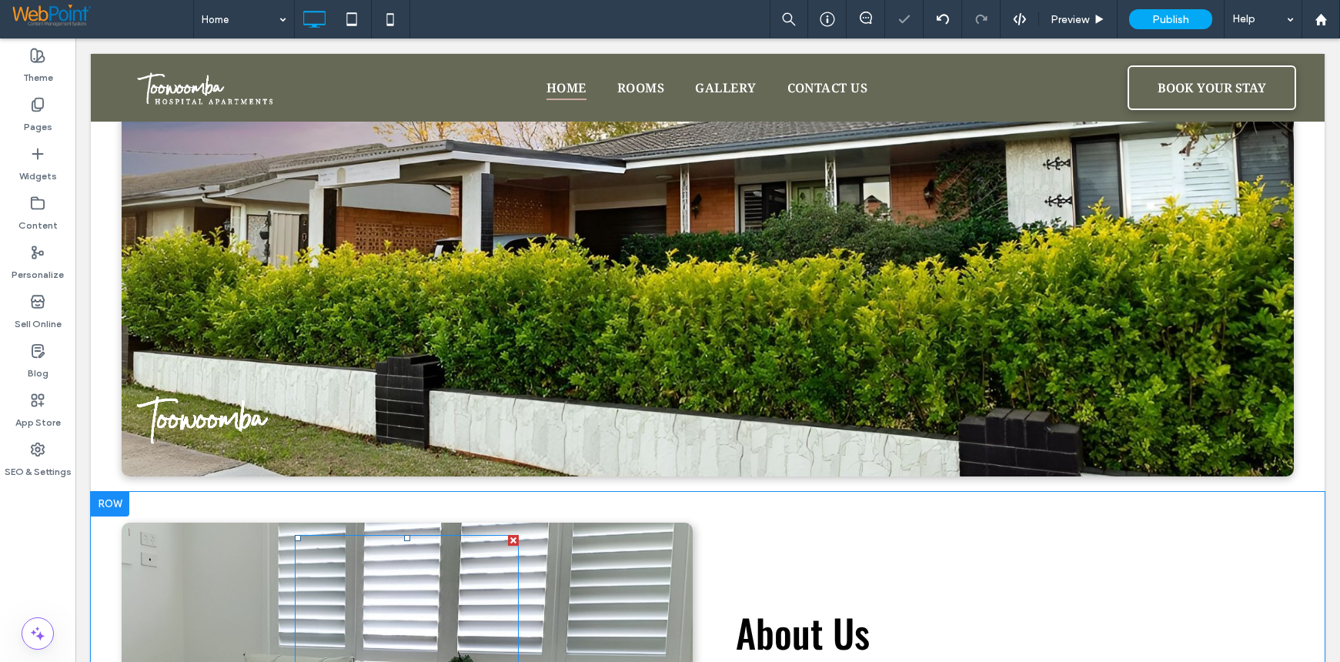
scroll to position [196, 0]
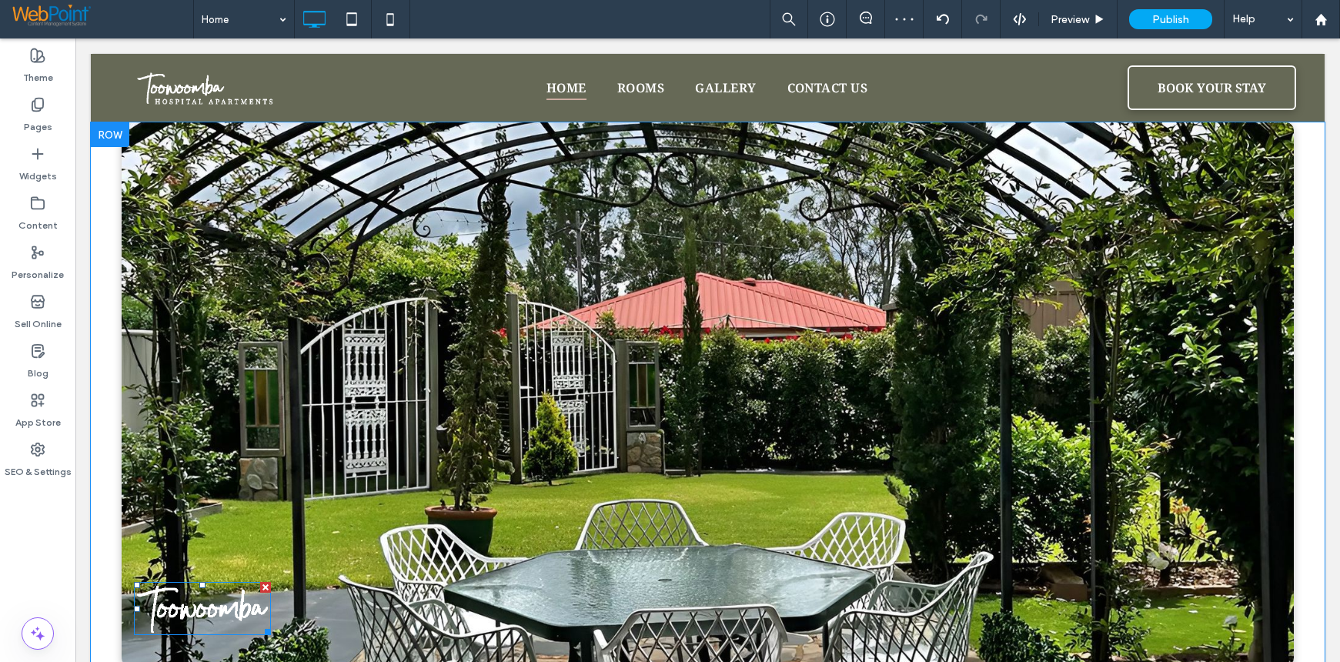
click at [262, 584] on div at bounding box center [265, 587] width 11 height 11
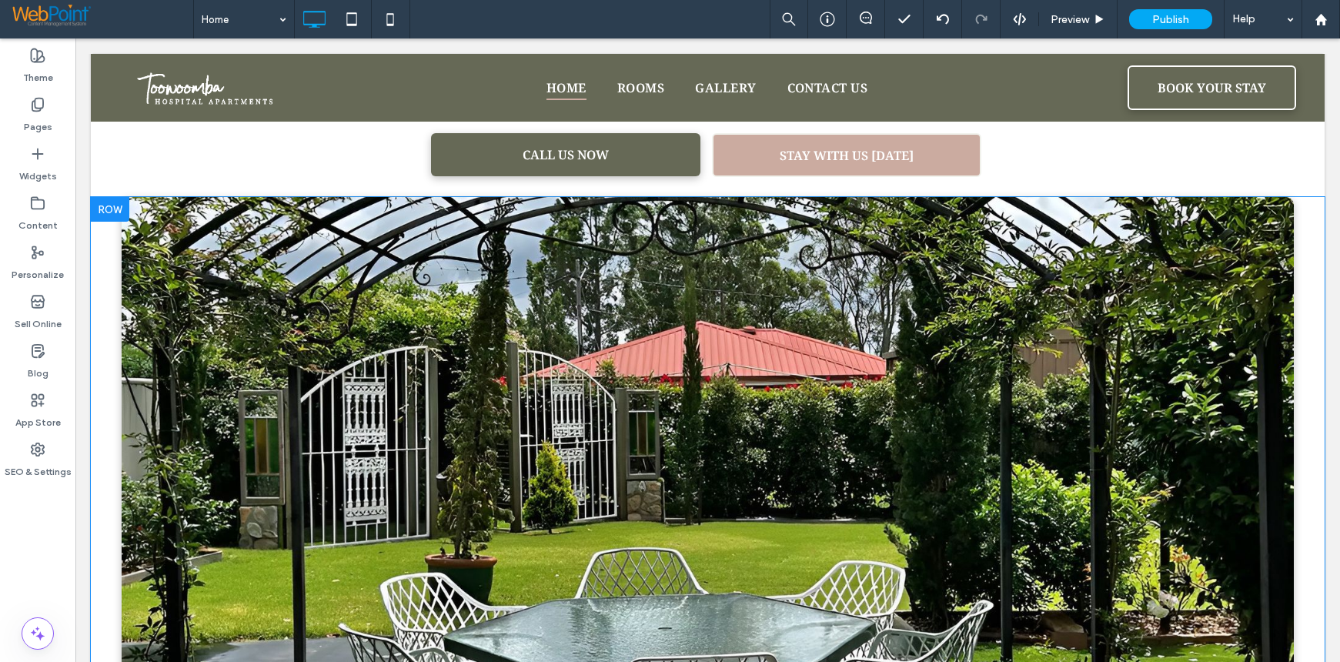
scroll to position [0, 0]
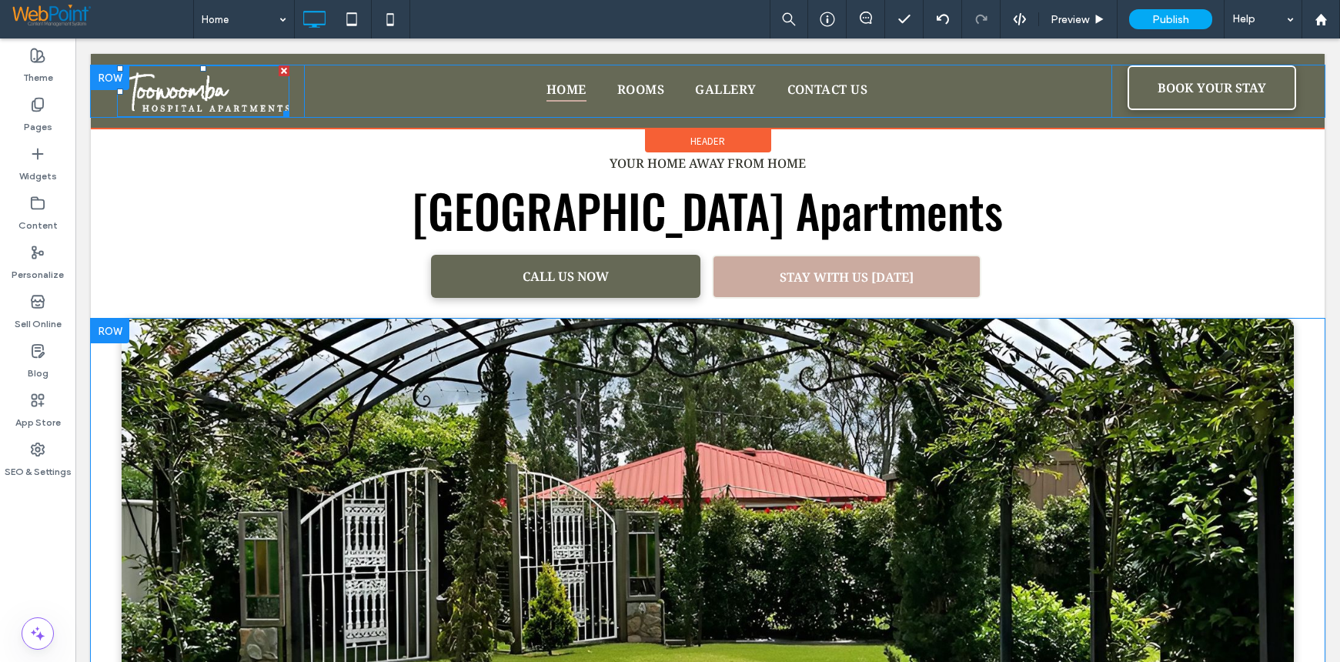
click at [212, 82] on img at bounding box center [203, 91] width 172 height 52
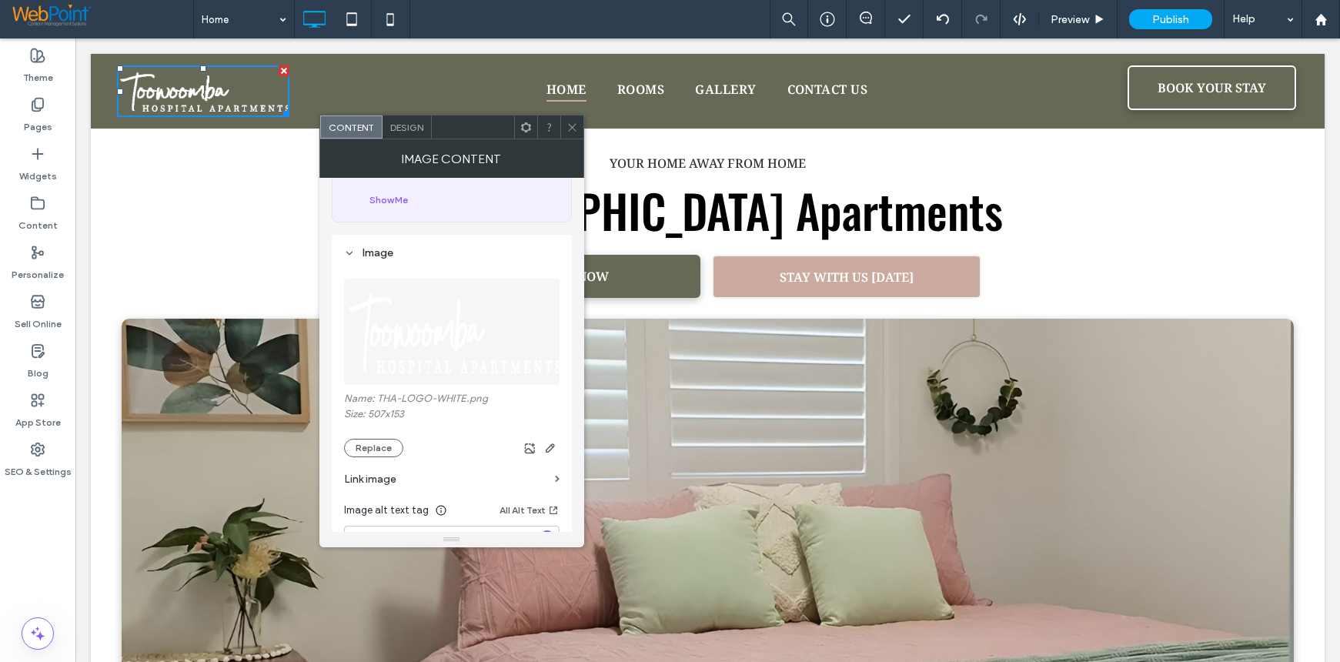
scroll to position [231, 0]
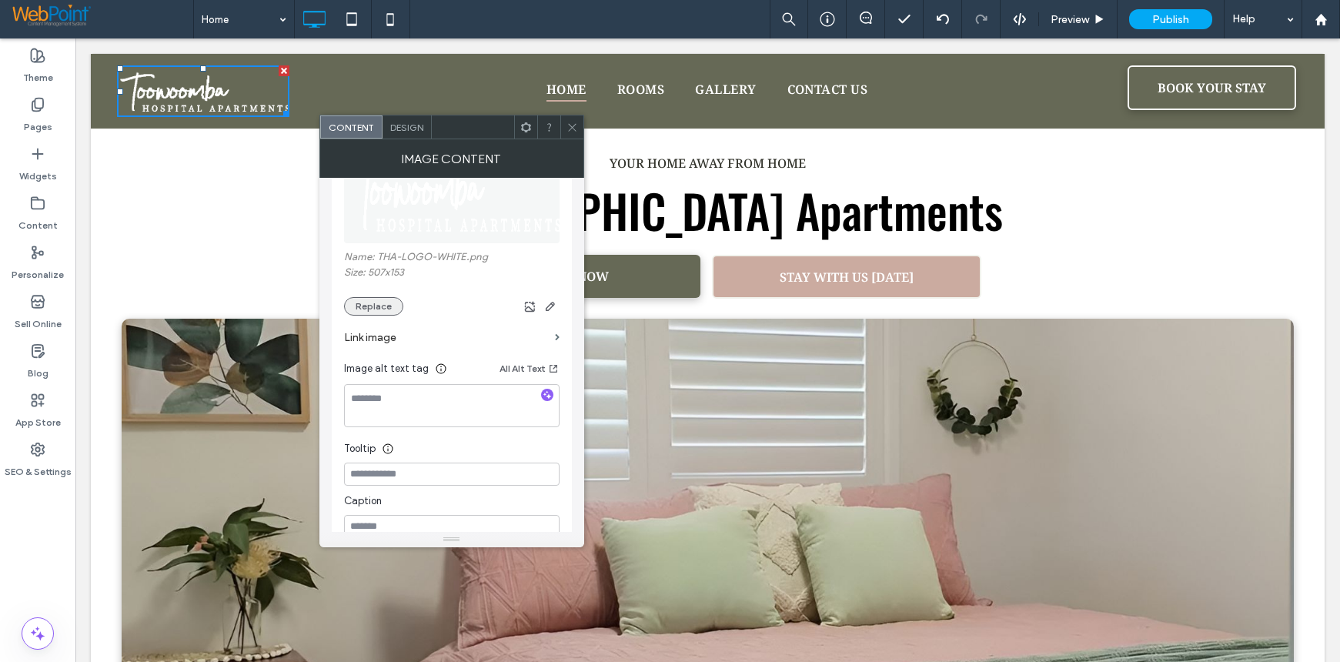
click at [380, 311] on button "Replace" at bounding box center [373, 306] width 59 height 18
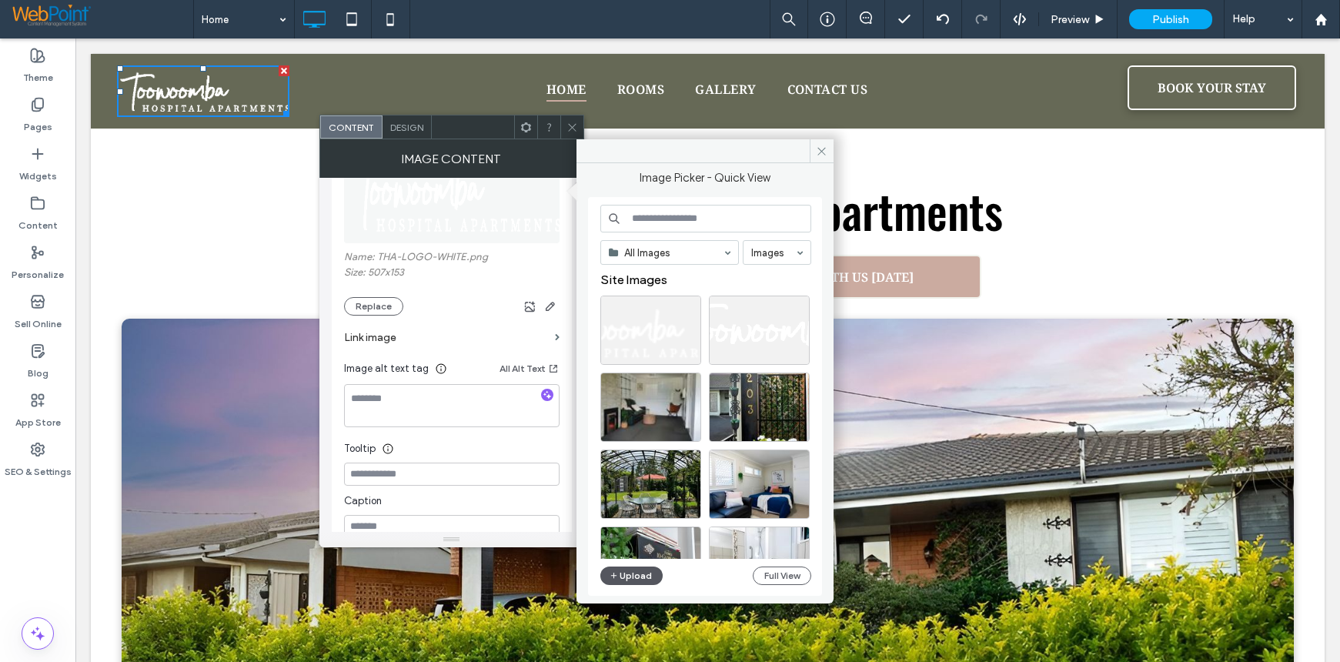
click at [638, 576] on button "Upload" at bounding box center [631, 575] width 63 height 18
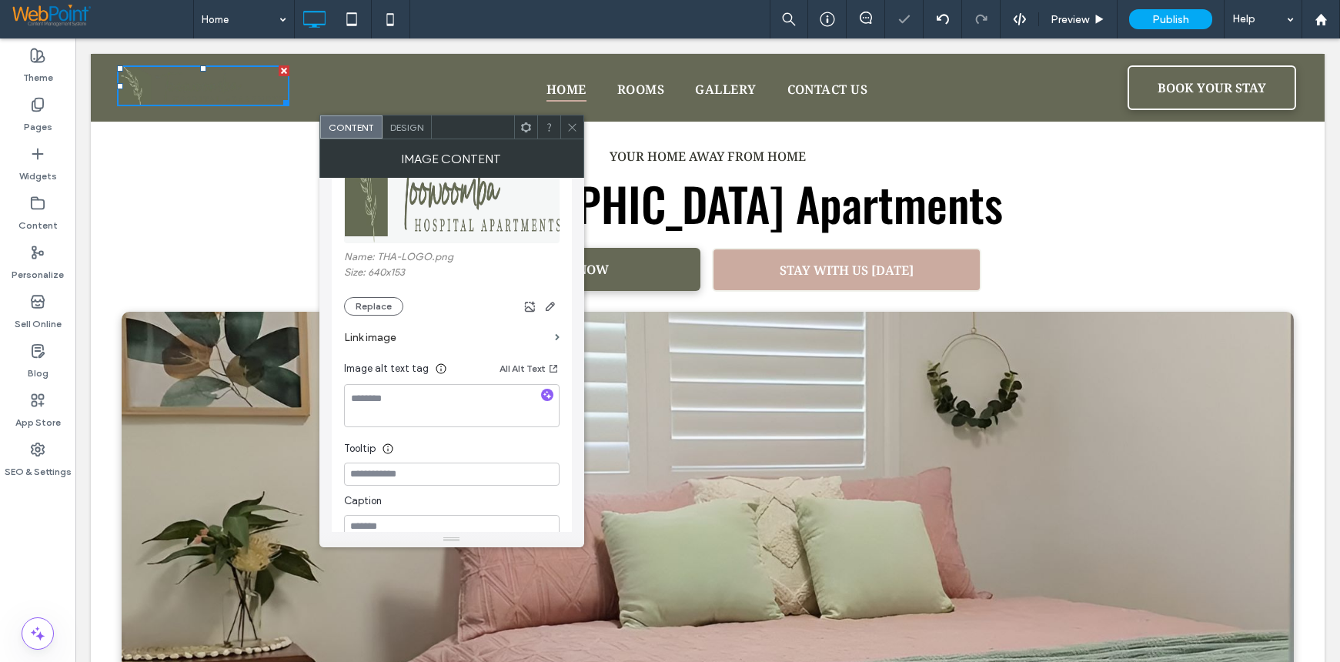
click at [572, 123] on icon at bounding box center [572, 128] width 12 height 12
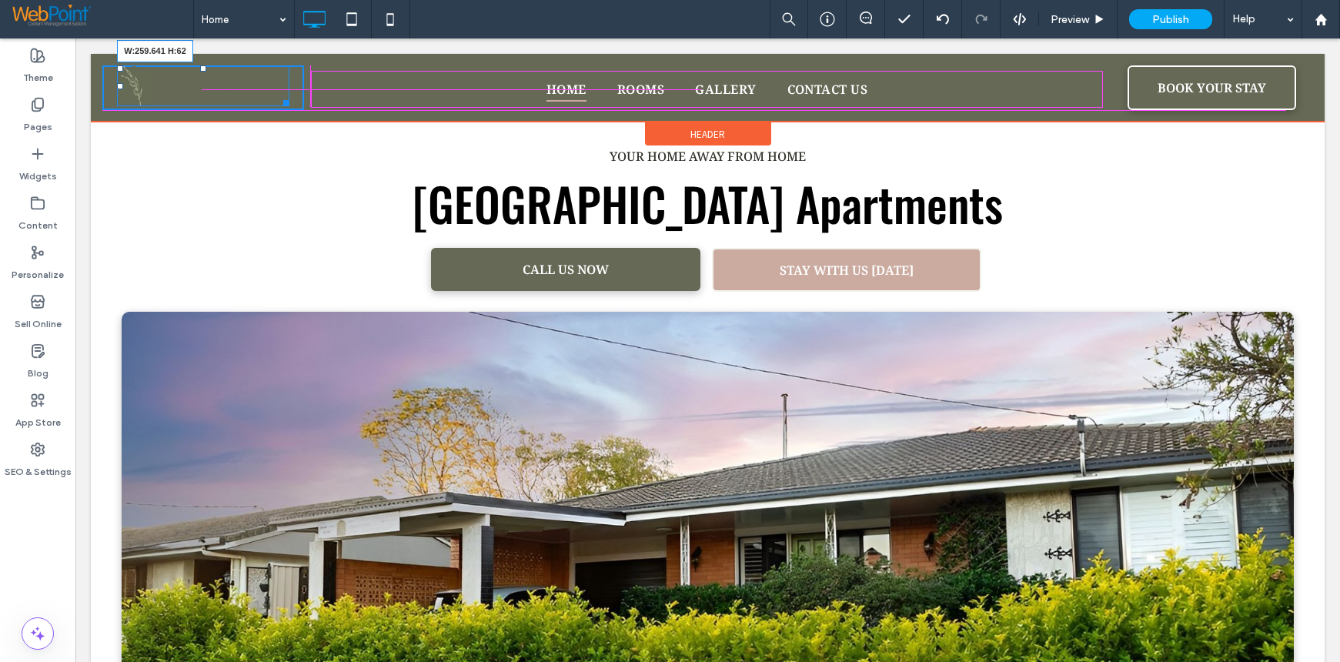
drag, startPoint x: 284, startPoint y: 105, endPoint x: 382, endPoint y: 152, distance: 109.5
click at [307, 114] on div "W:259.641 H:62 Click To Paste Home Rooms Gallery Contact Us Click To Paste BOOK…" at bounding box center [708, 88] width 1234 height 68
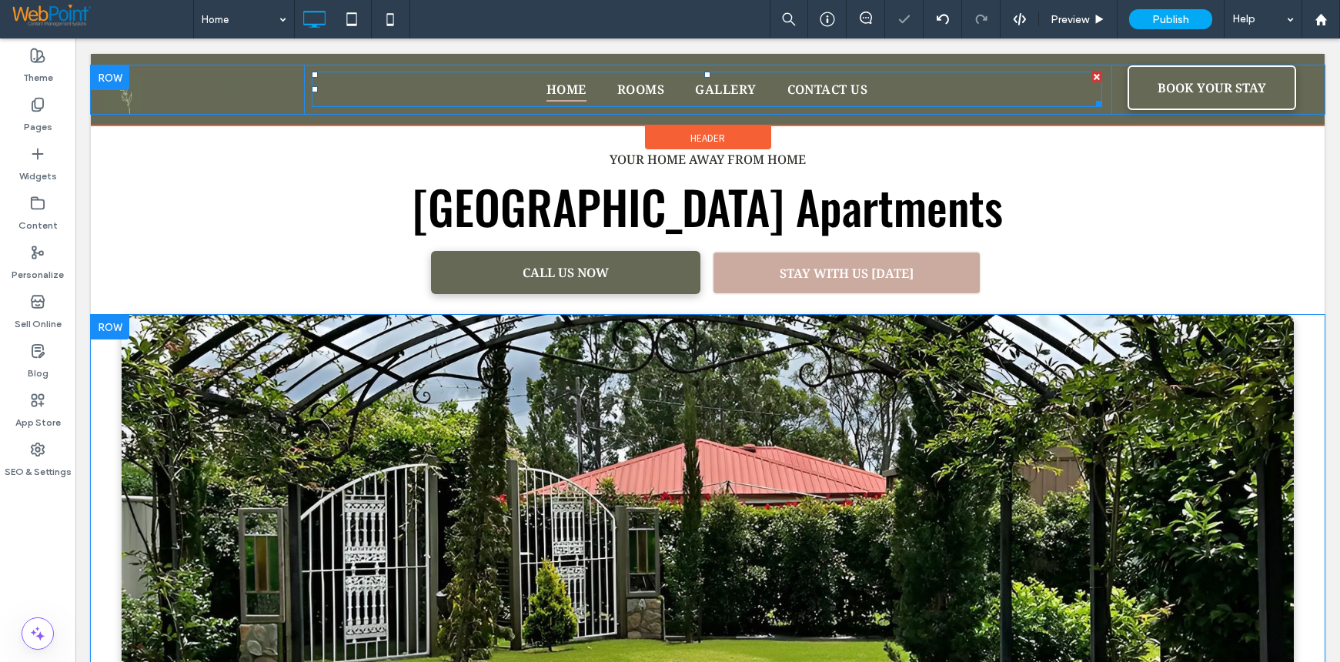
click at [479, 81] on nav "Home Rooms Gallery Contact Us" at bounding box center [707, 89] width 790 height 35
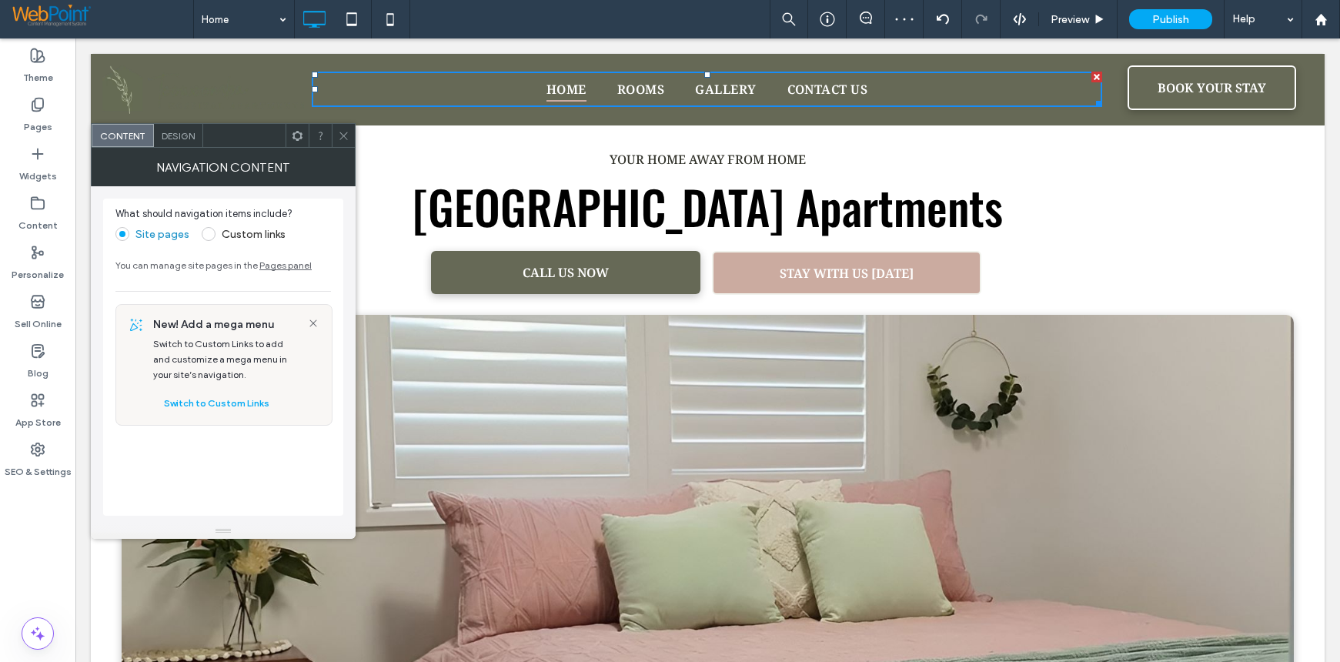
click at [177, 138] on span "Design" at bounding box center [178, 136] width 33 height 12
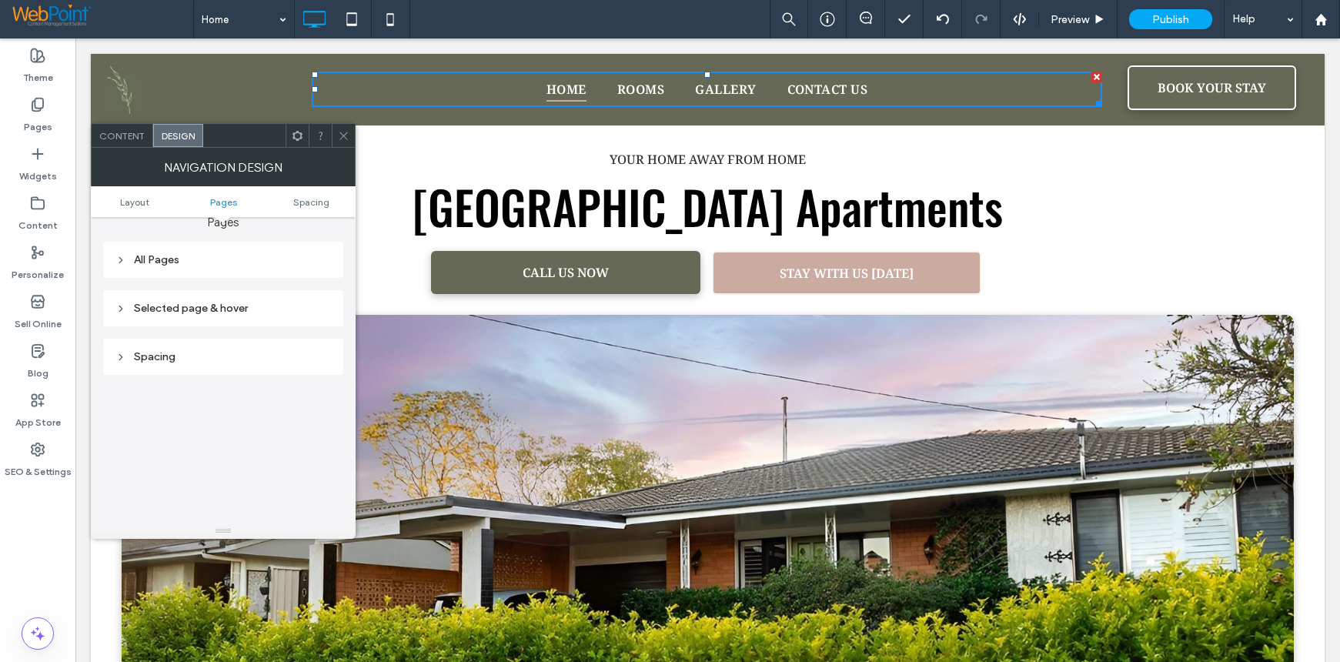
click at [116, 262] on icon at bounding box center [120, 260] width 11 height 11
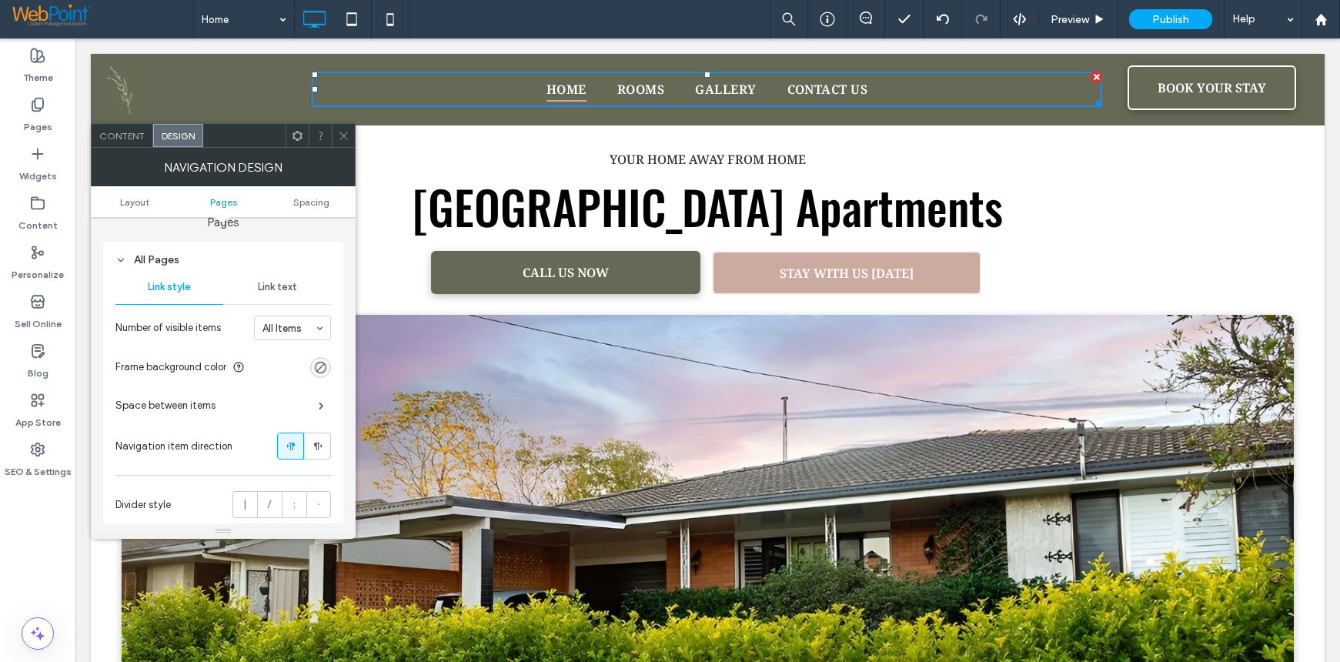
click at [279, 287] on span "Link text" at bounding box center [277, 287] width 39 height 12
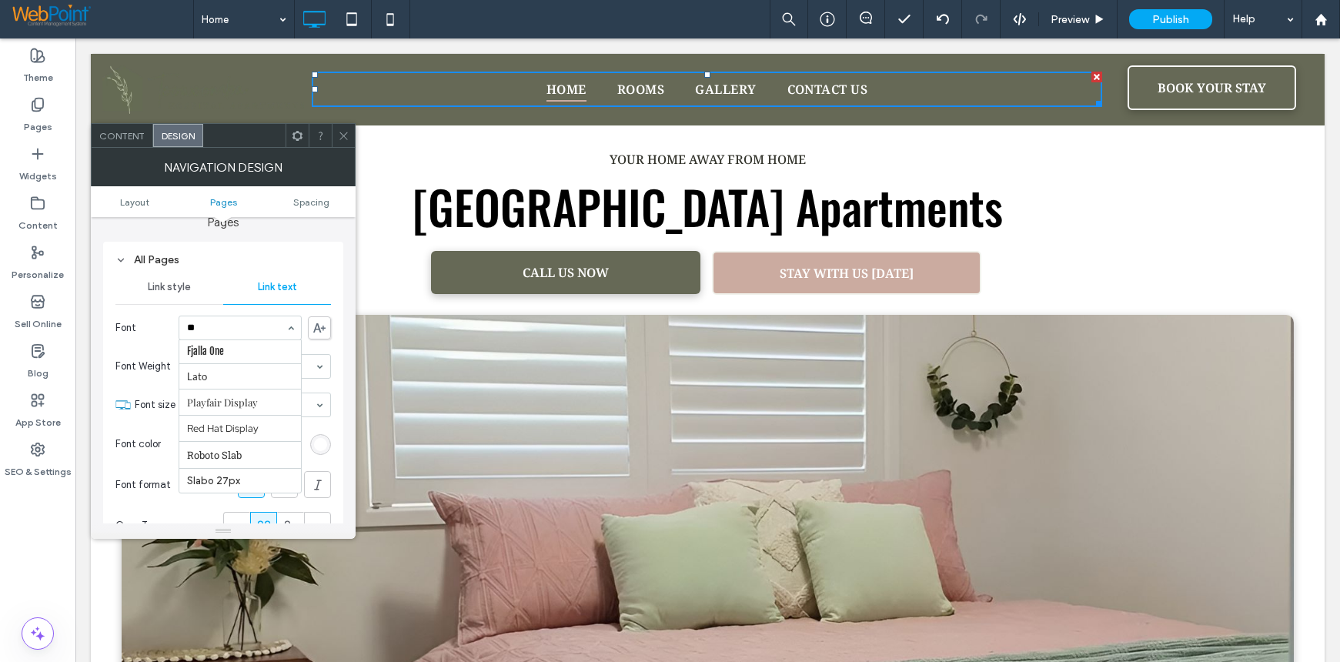
scroll to position [28, 0]
type input "***"
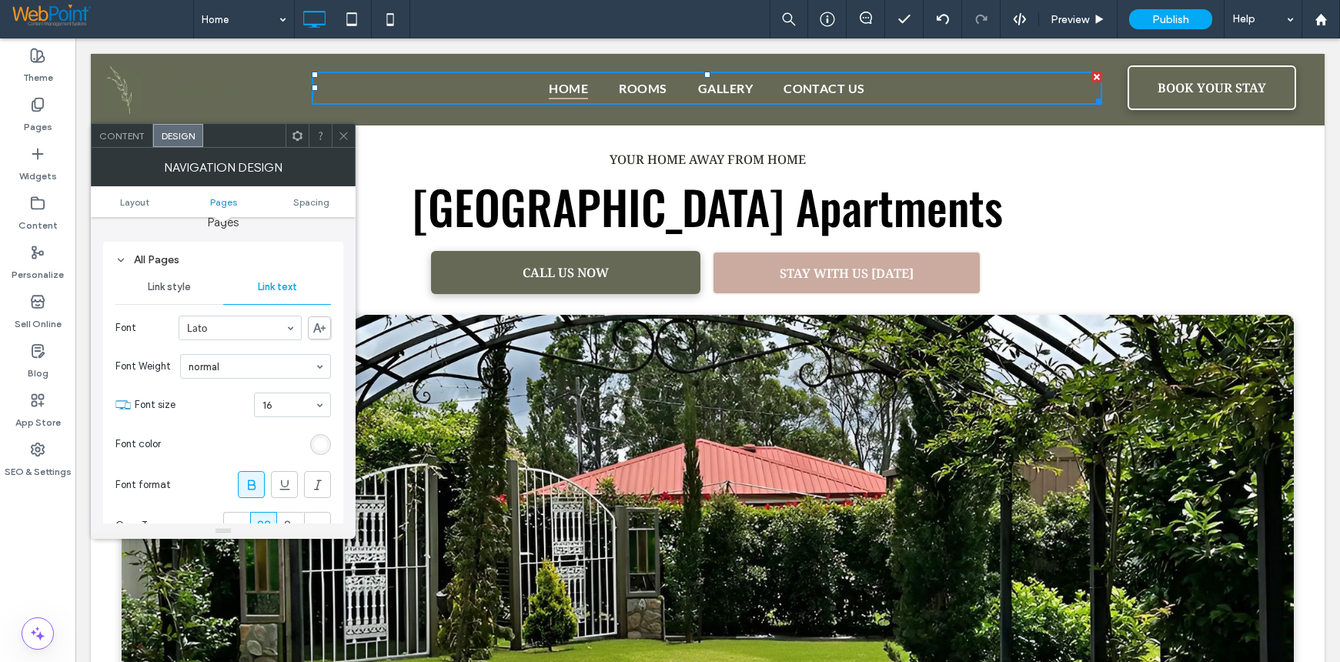
click at [344, 133] on icon at bounding box center [344, 136] width 12 height 12
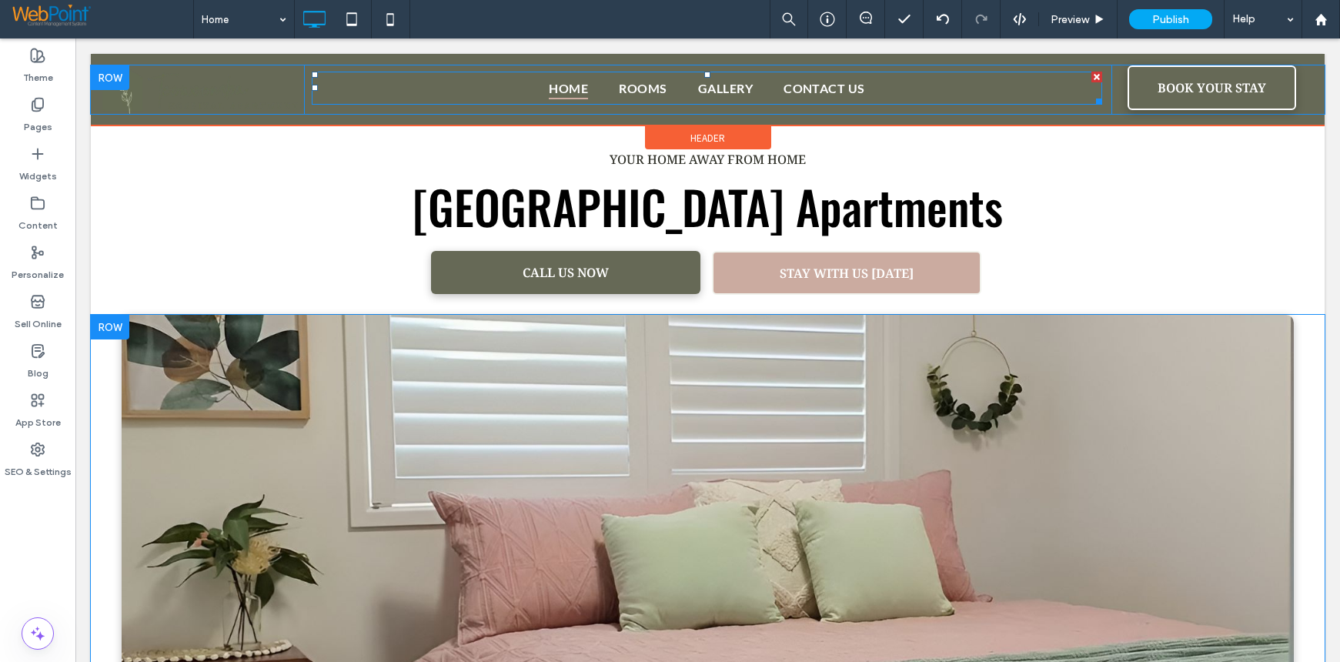
click at [539, 79] on link "Home" at bounding box center [568, 88] width 70 height 22
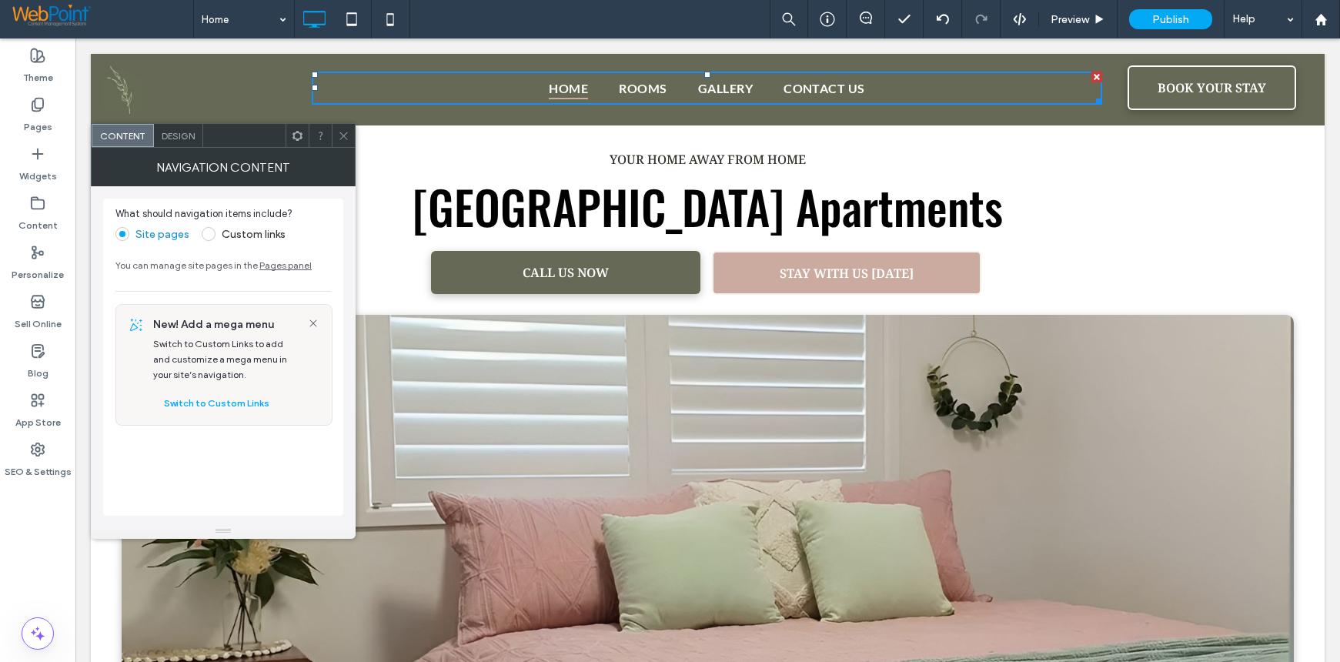
click at [171, 130] on span "Design" at bounding box center [178, 136] width 33 height 12
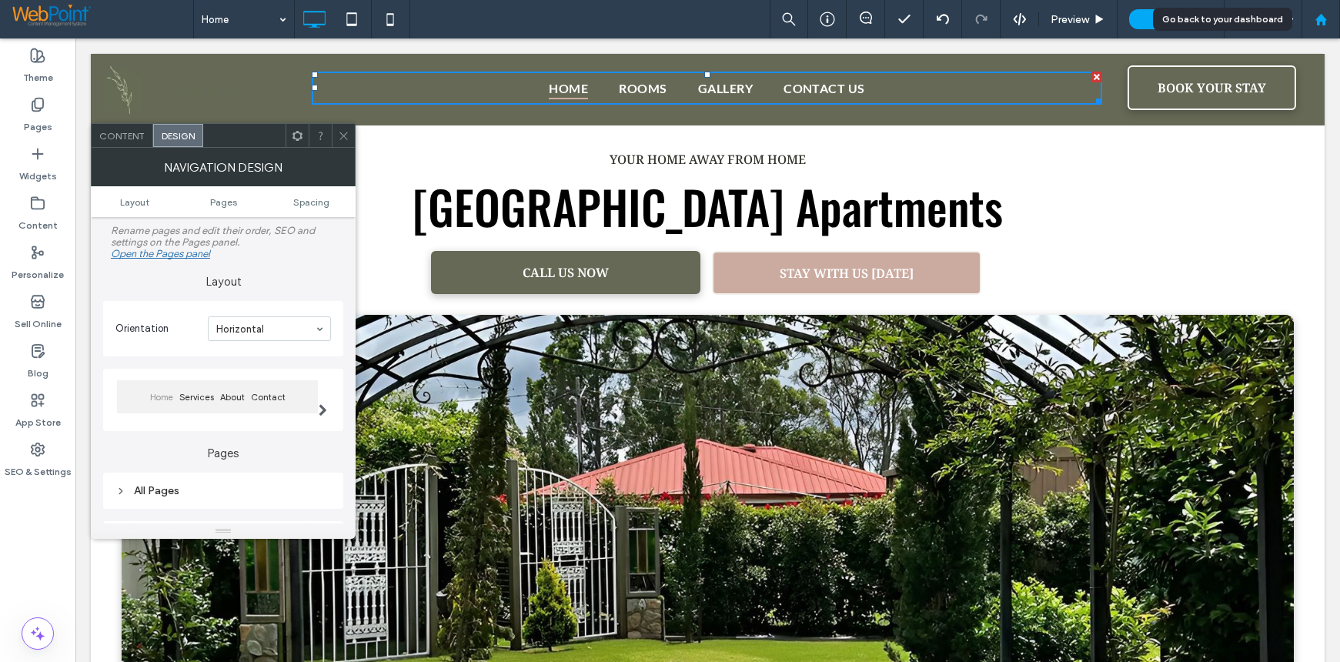
click at [1321, 18] on use at bounding box center [1320, 19] width 12 height 12
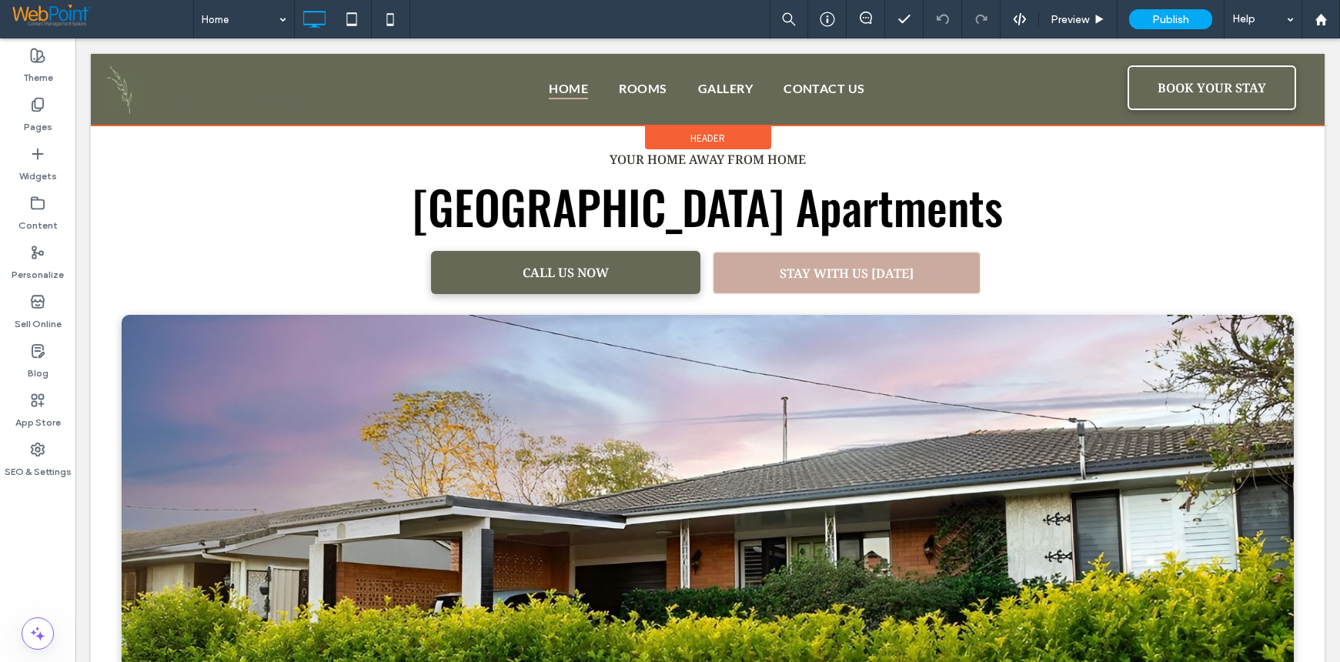
click at [690, 135] on span "Header" at bounding box center [707, 138] width 35 height 13
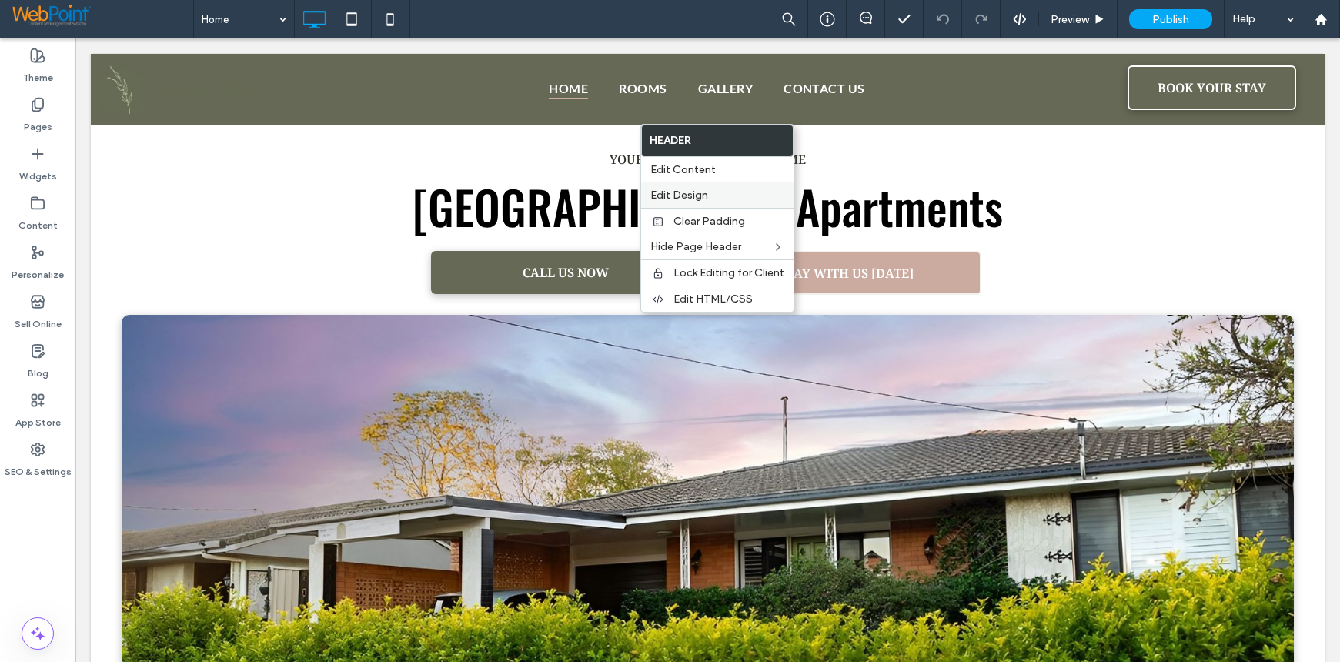
click at [680, 194] on span "Edit Design" at bounding box center [679, 195] width 58 height 13
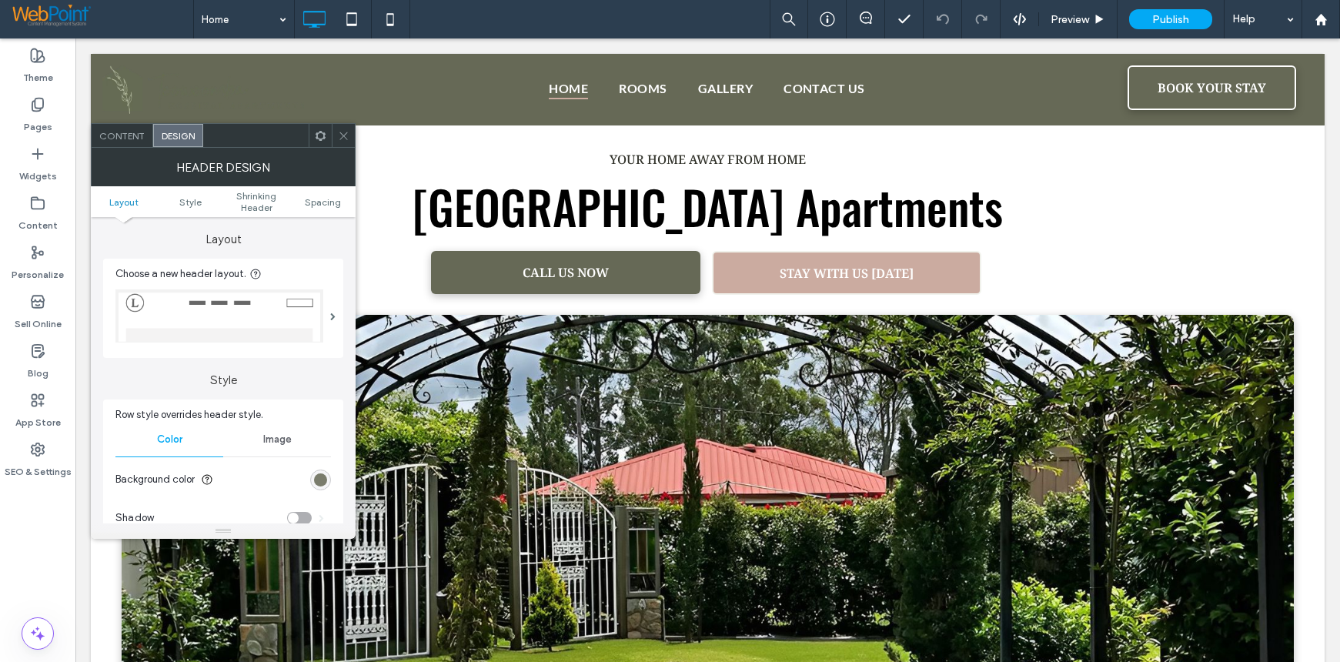
click at [320, 481] on div "rgb(102, 105, 86)" at bounding box center [320, 479] width 13 height 13
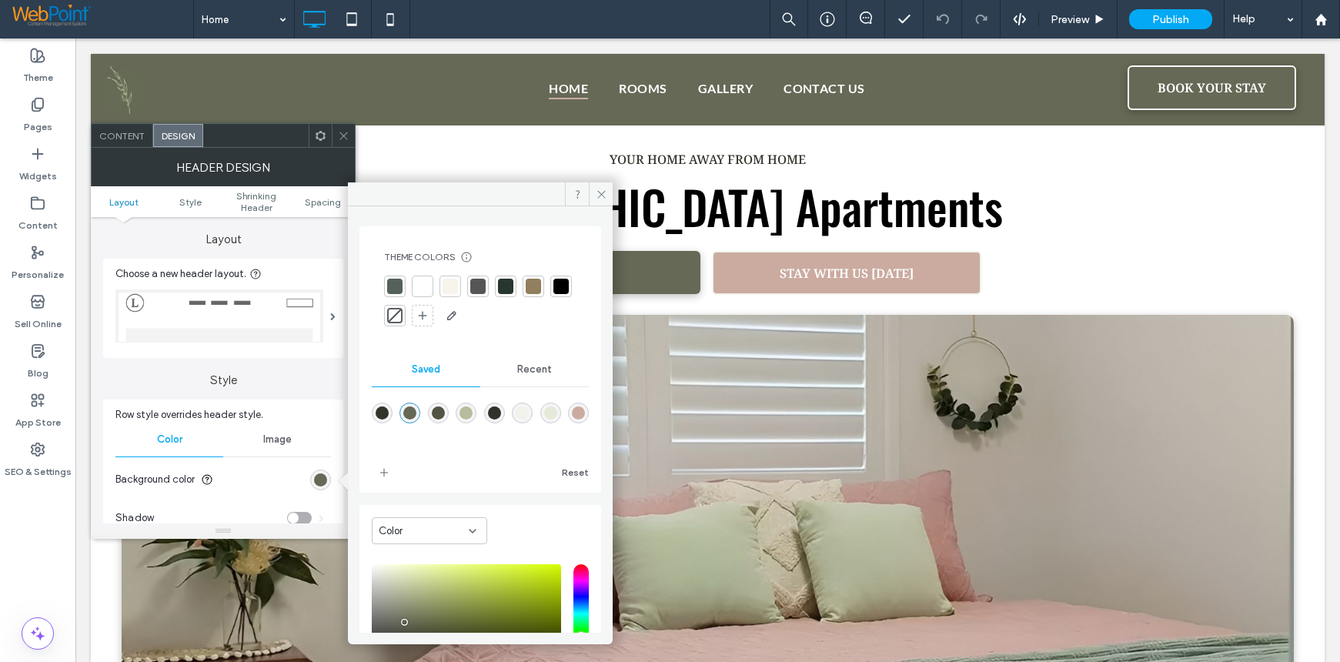
click at [426, 286] on div at bounding box center [422, 286] width 15 height 15
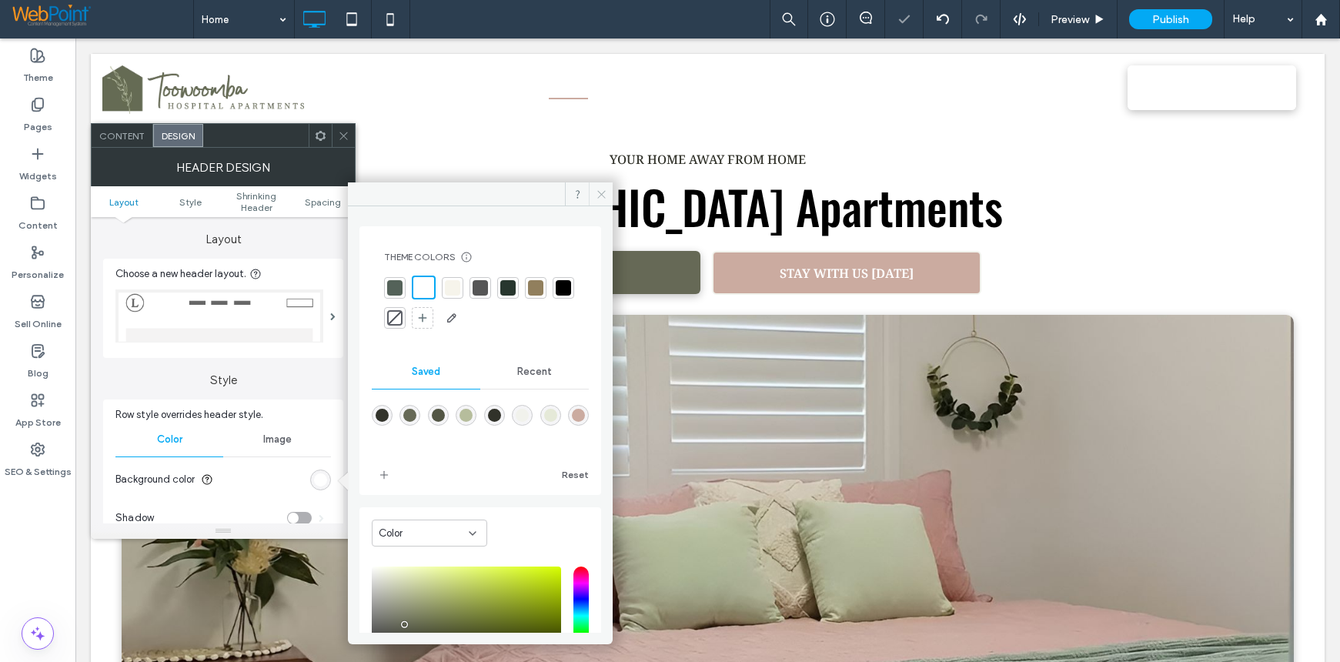
click at [596, 194] on icon at bounding box center [602, 195] width 12 height 12
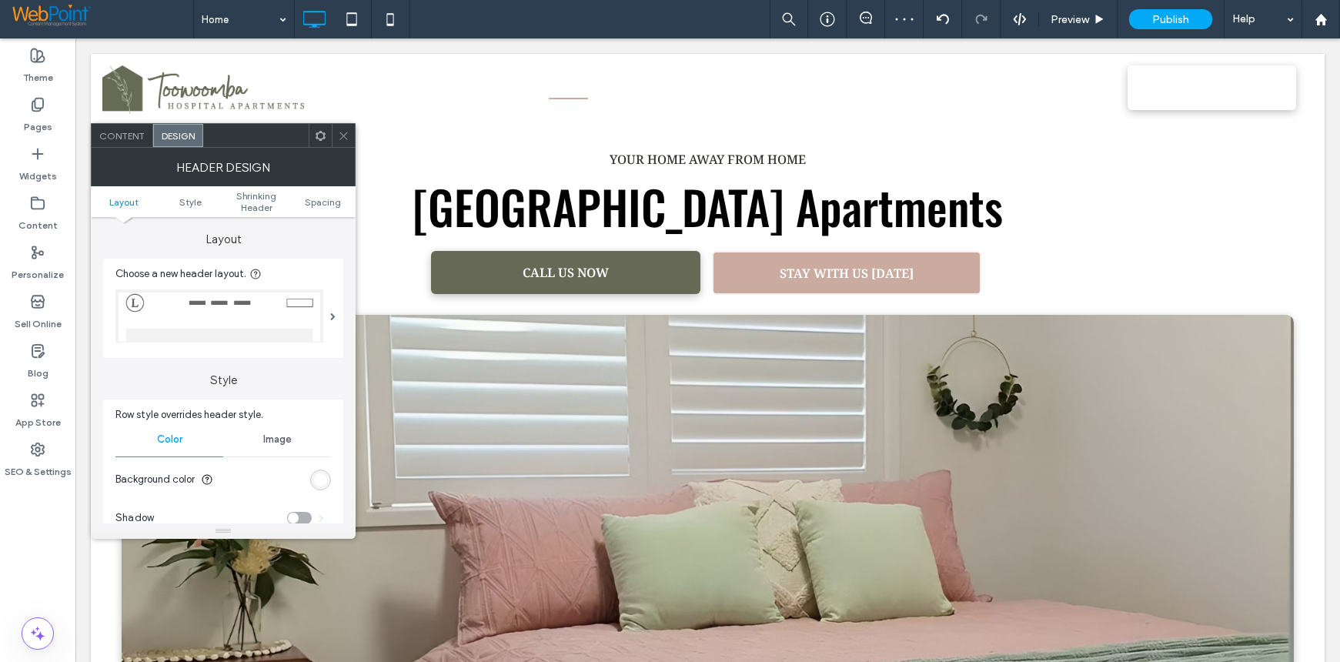
click at [339, 146] on span at bounding box center [344, 135] width 12 height 23
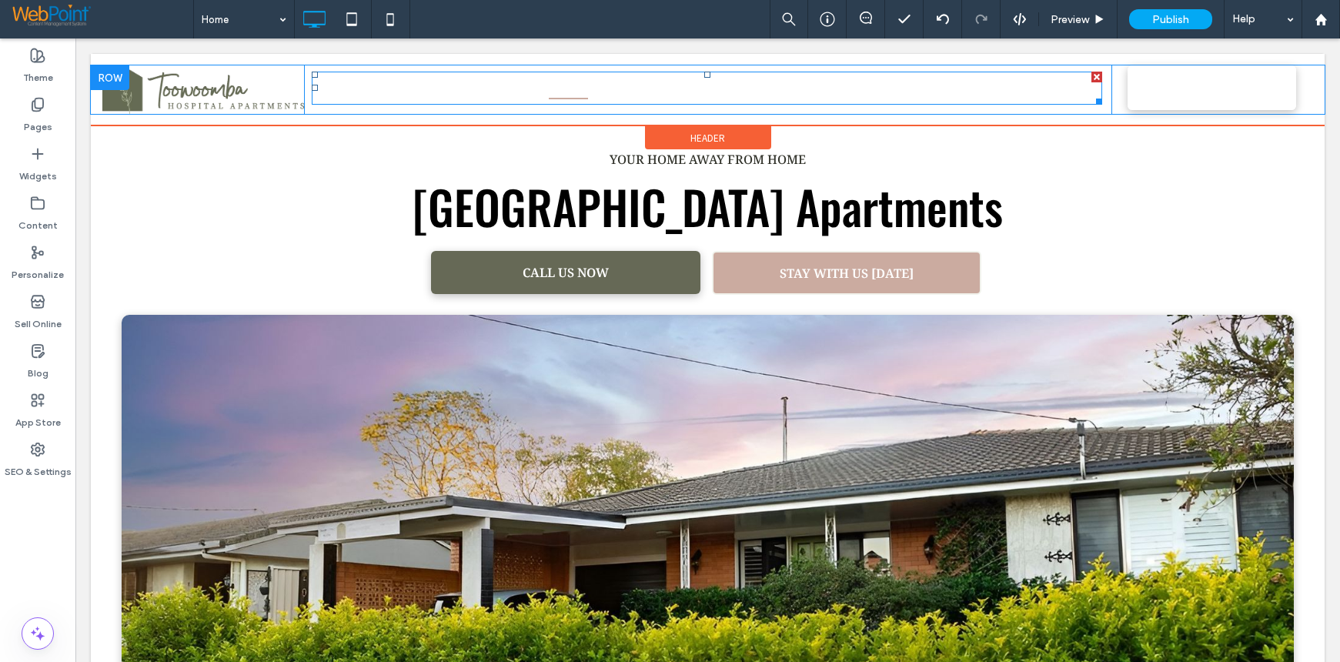
click at [490, 79] on nav "Home Rooms Gallery Contact Us" at bounding box center [707, 88] width 790 height 33
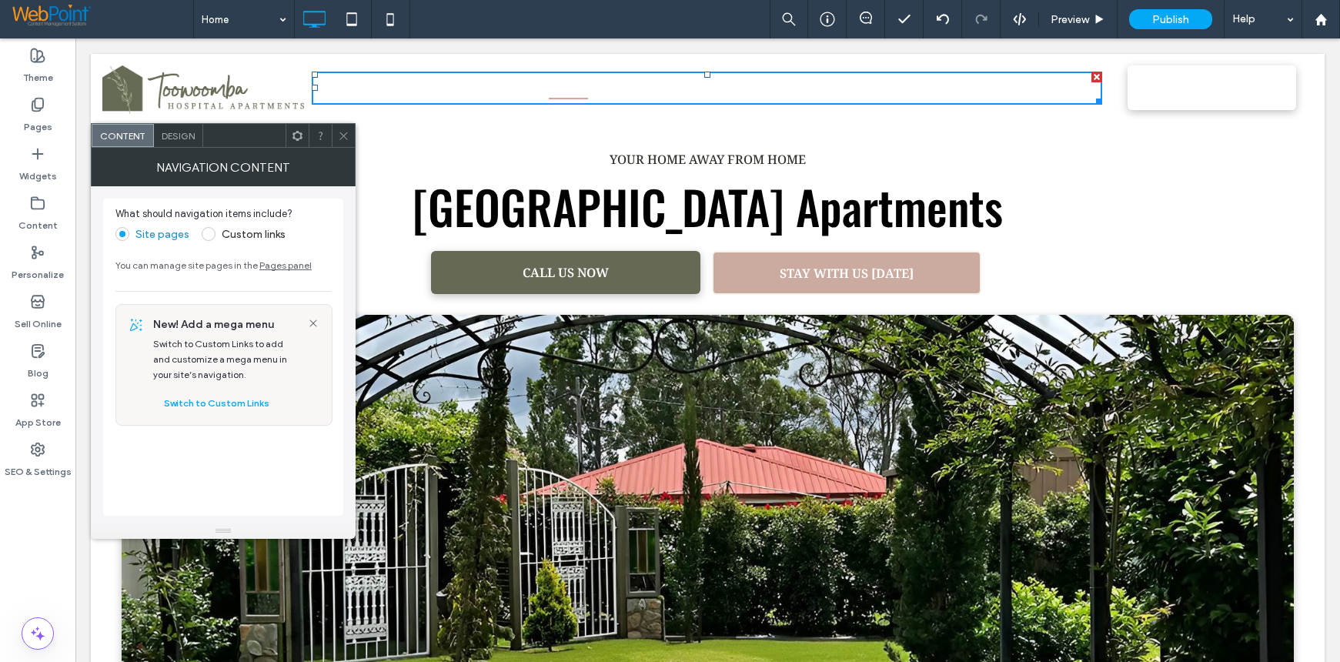
click at [183, 136] on span "Design" at bounding box center [178, 136] width 33 height 12
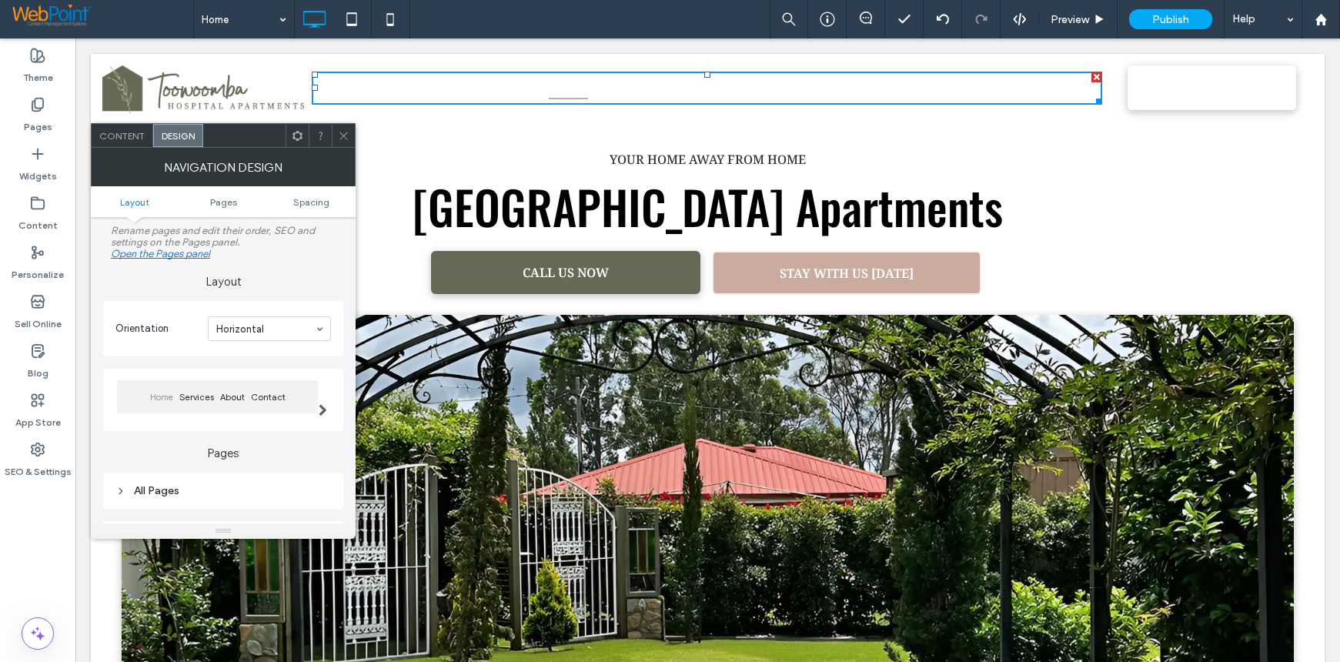
scroll to position [154, 0]
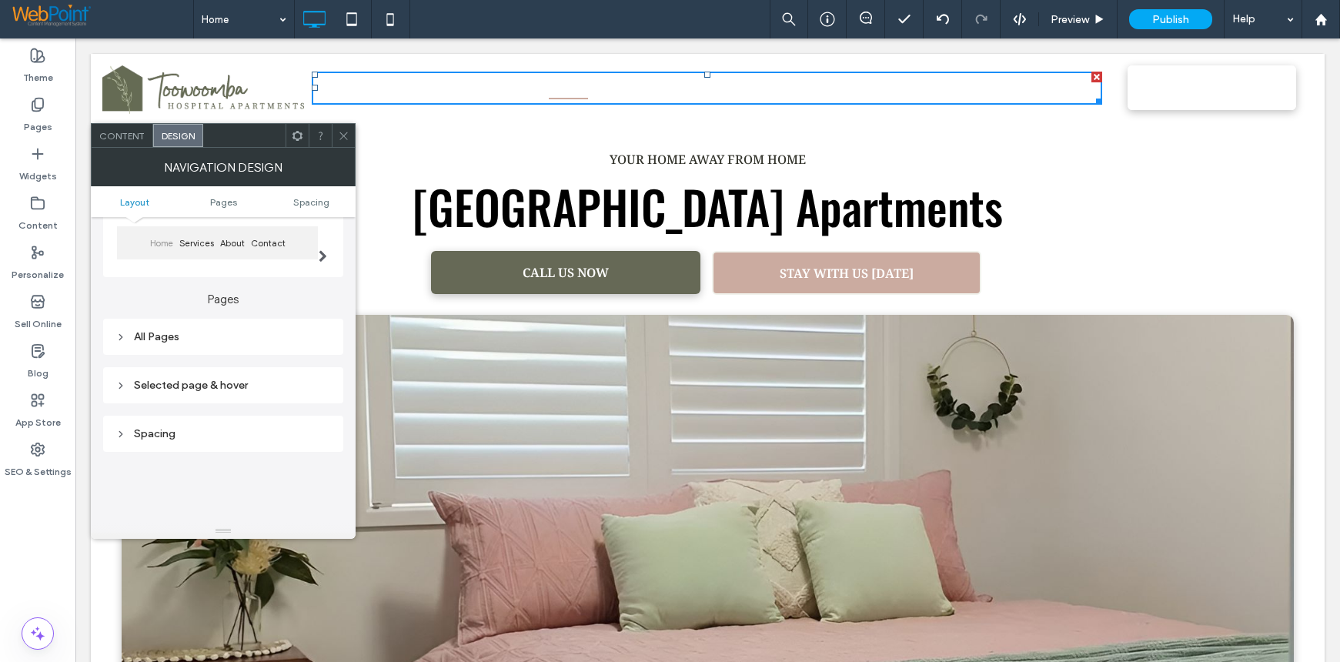
click at [119, 339] on icon at bounding box center [120, 337] width 11 height 11
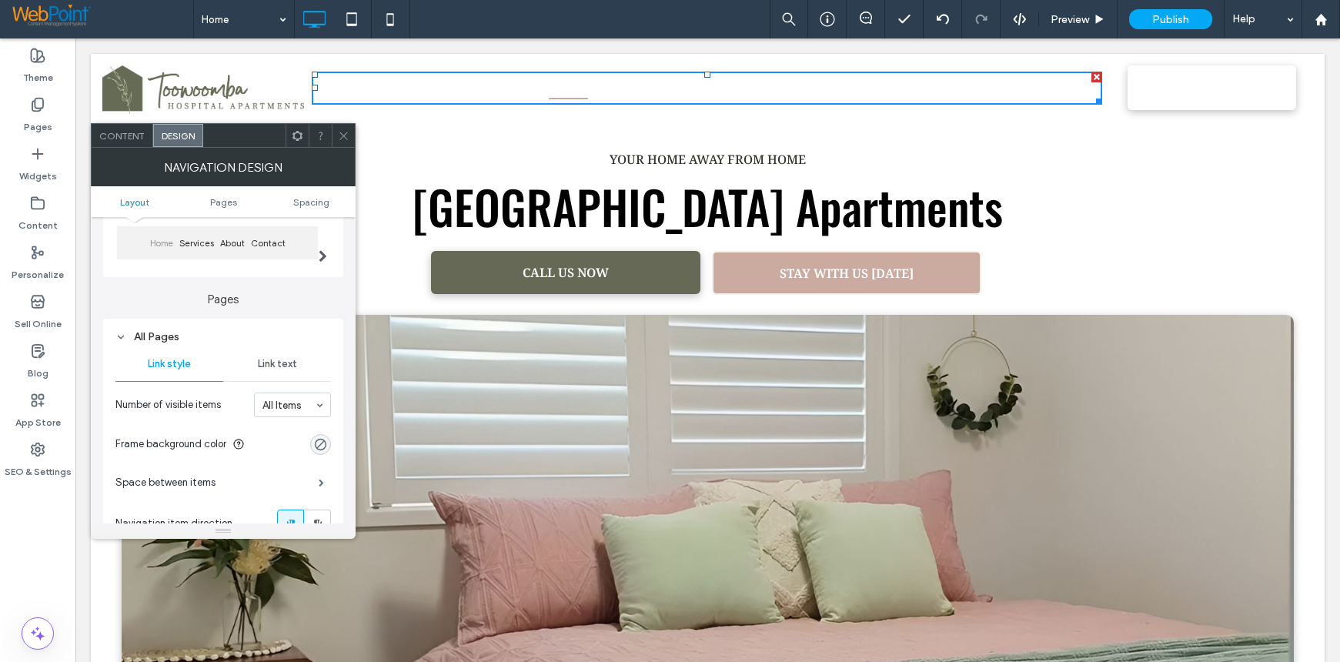
click at [270, 366] on span "Link text" at bounding box center [277, 364] width 39 height 12
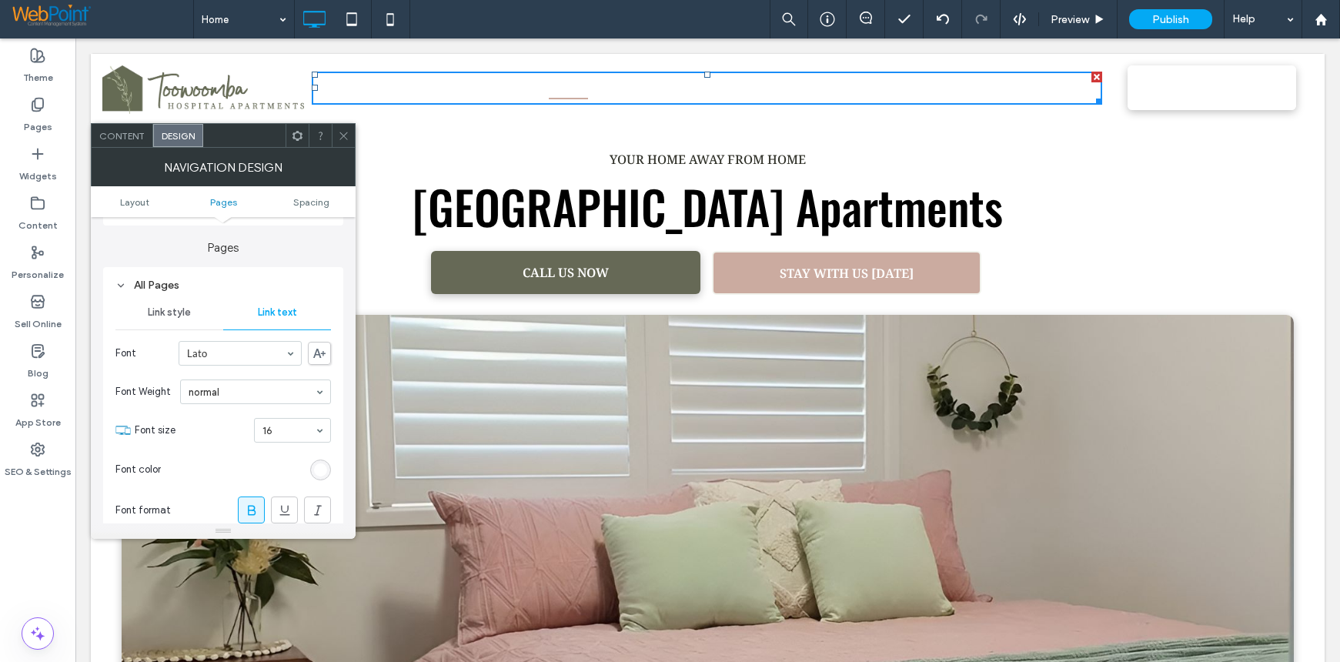
scroll to position [231, 0]
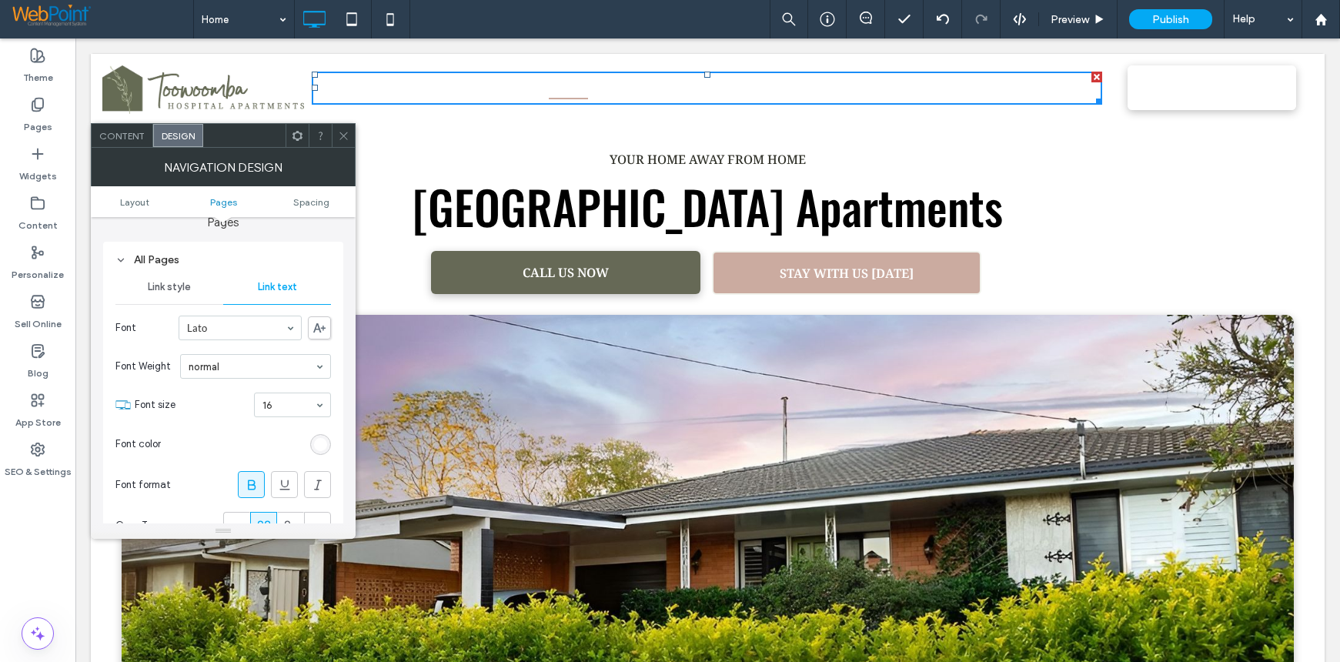
click at [321, 447] on div "rgb(255, 255, 255)" at bounding box center [320, 444] width 13 height 13
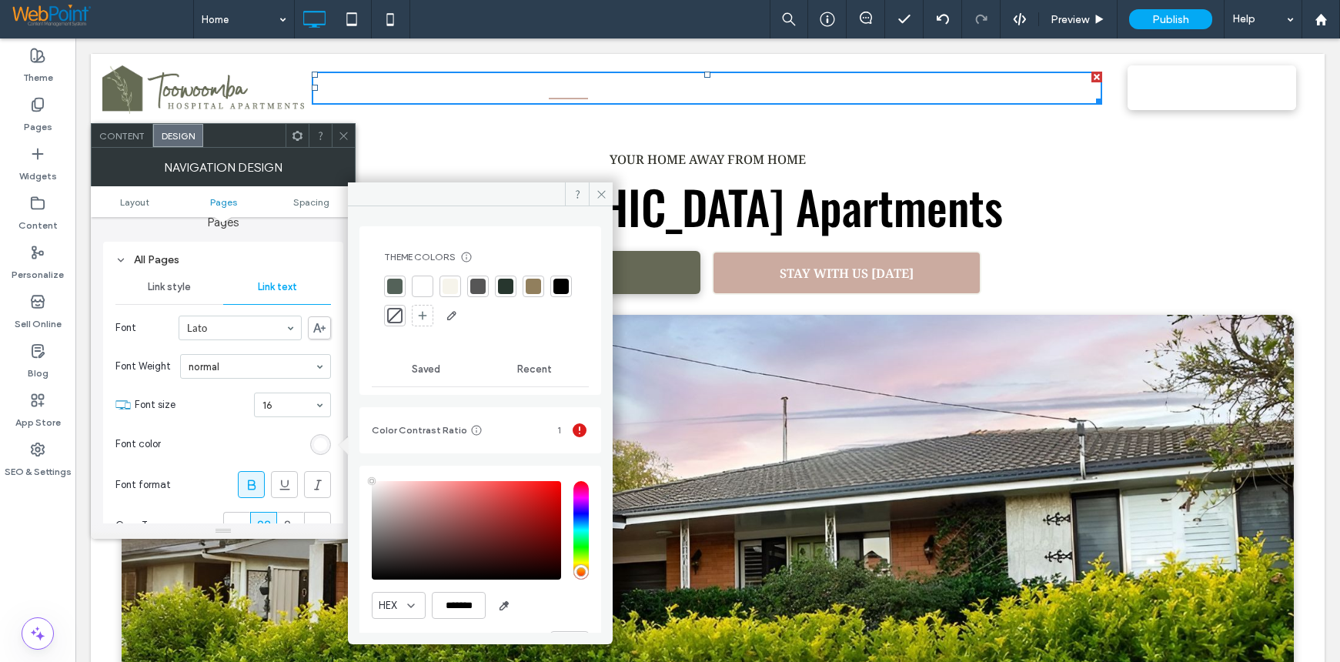
type input "****"
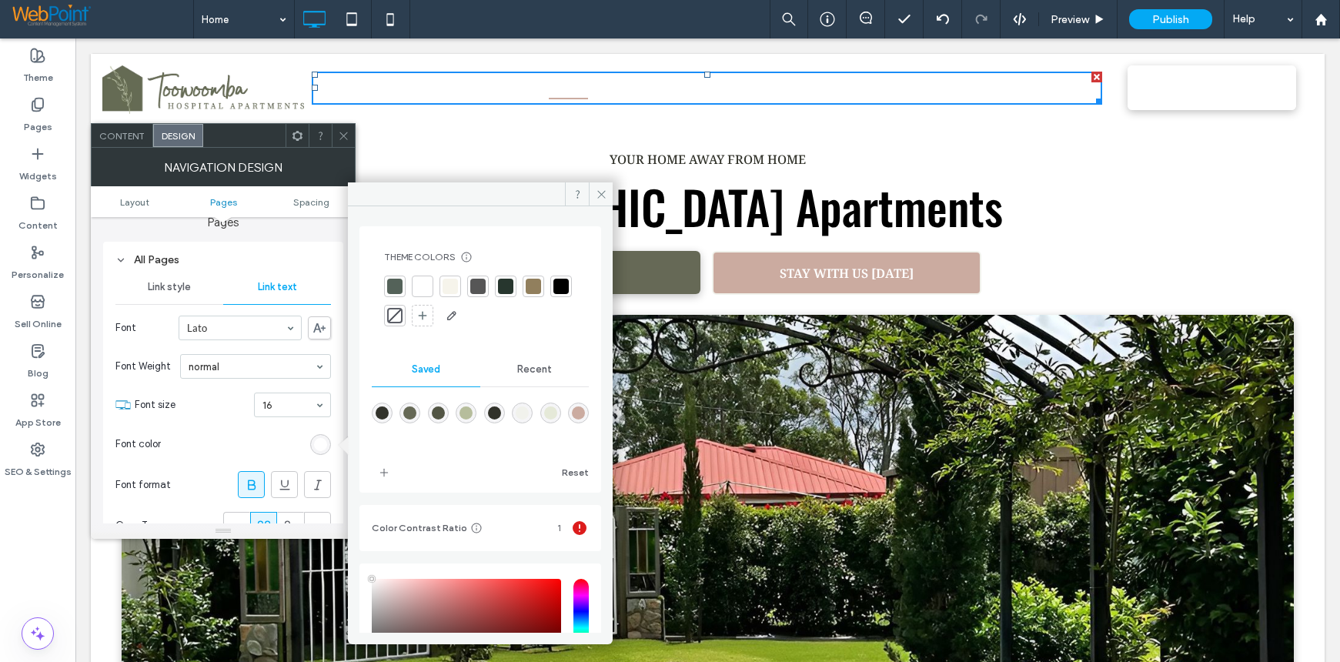
click at [553, 294] on div at bounding box center [560, 286] width 15 height 15
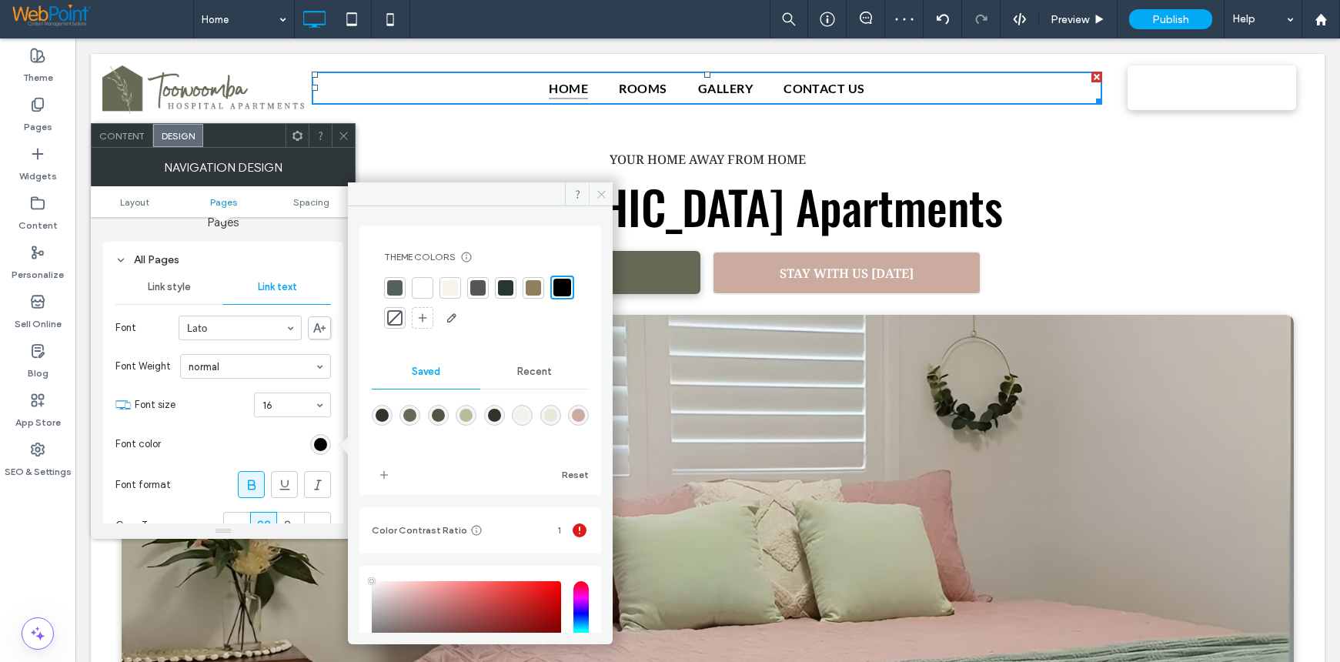
click at [597, 191] on icon at bounding box center [602, 195] width 12 height 12
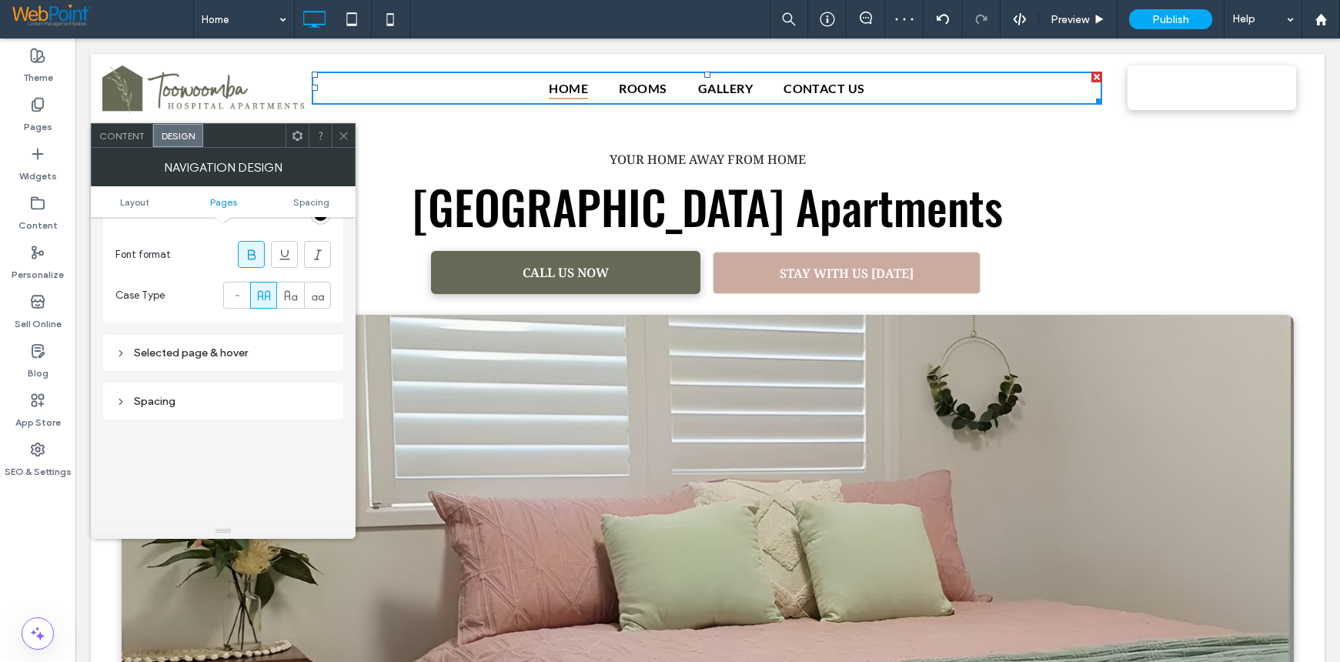
scroll to position [462, 0]
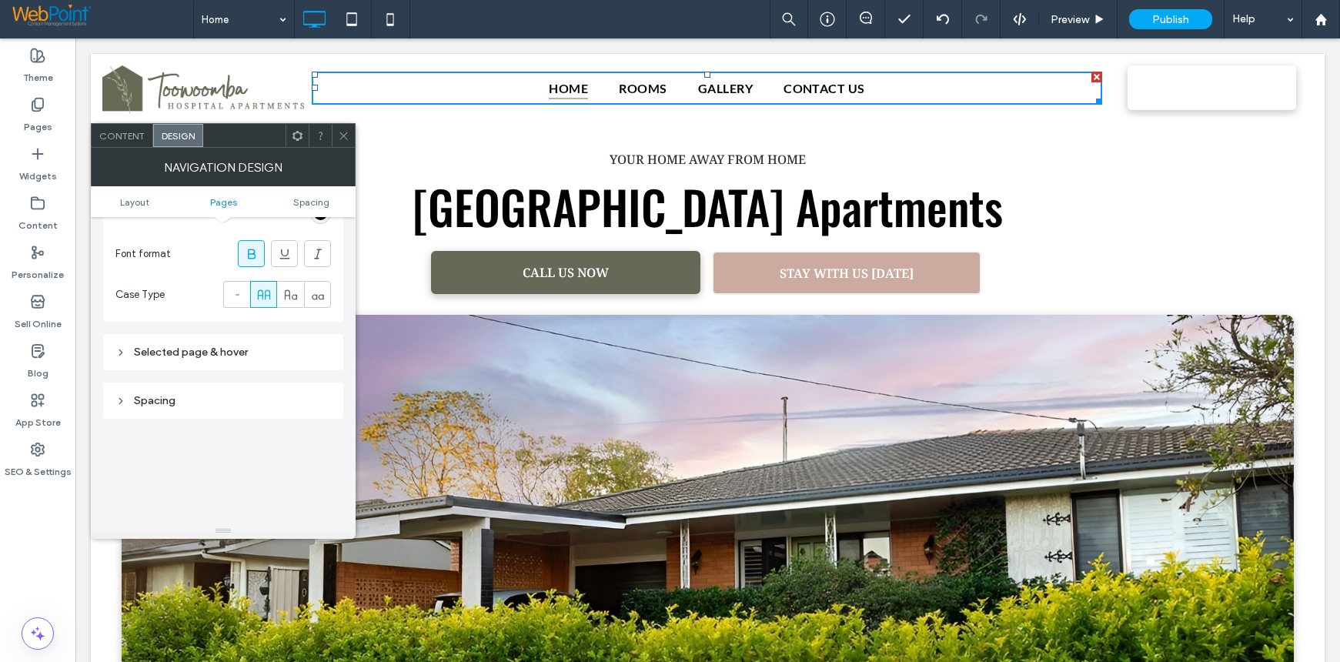
click at [119, 352] on icon at bounding box center [120, 352] width 11 height 11
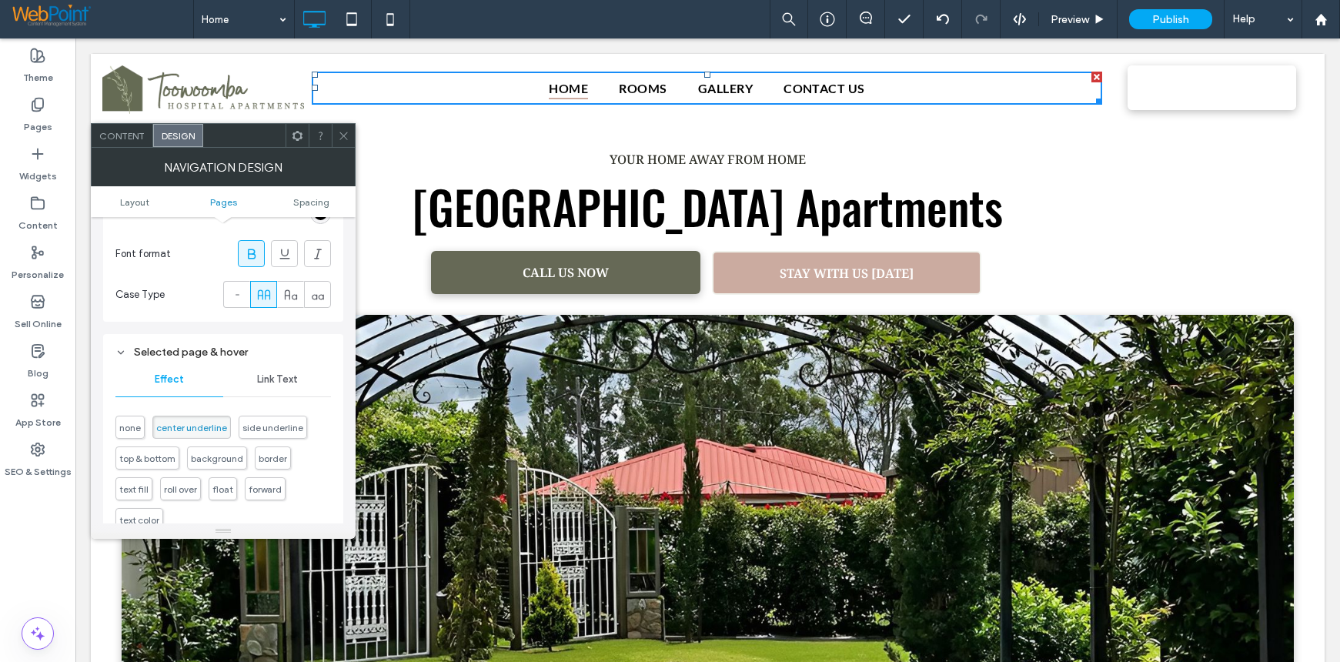
click at [279, 380] on span "Link Text" at bounding box center [277, 379] width 41 height 12
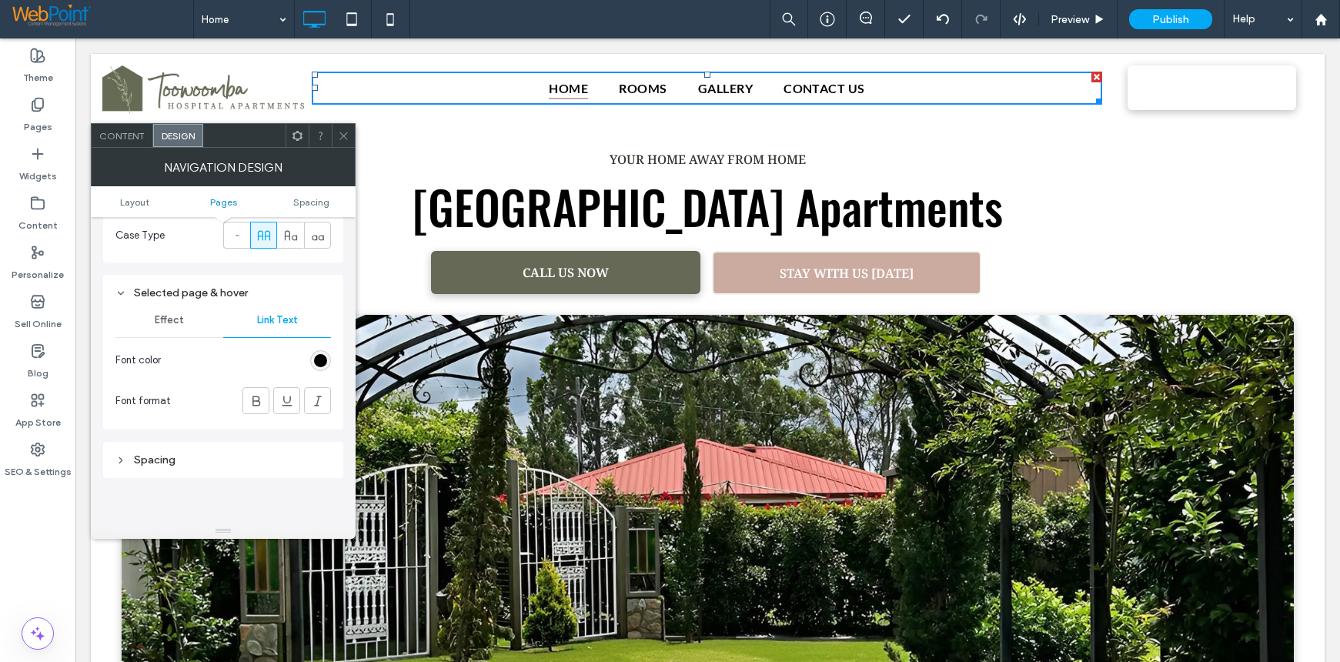
scroll to position [385, 0]
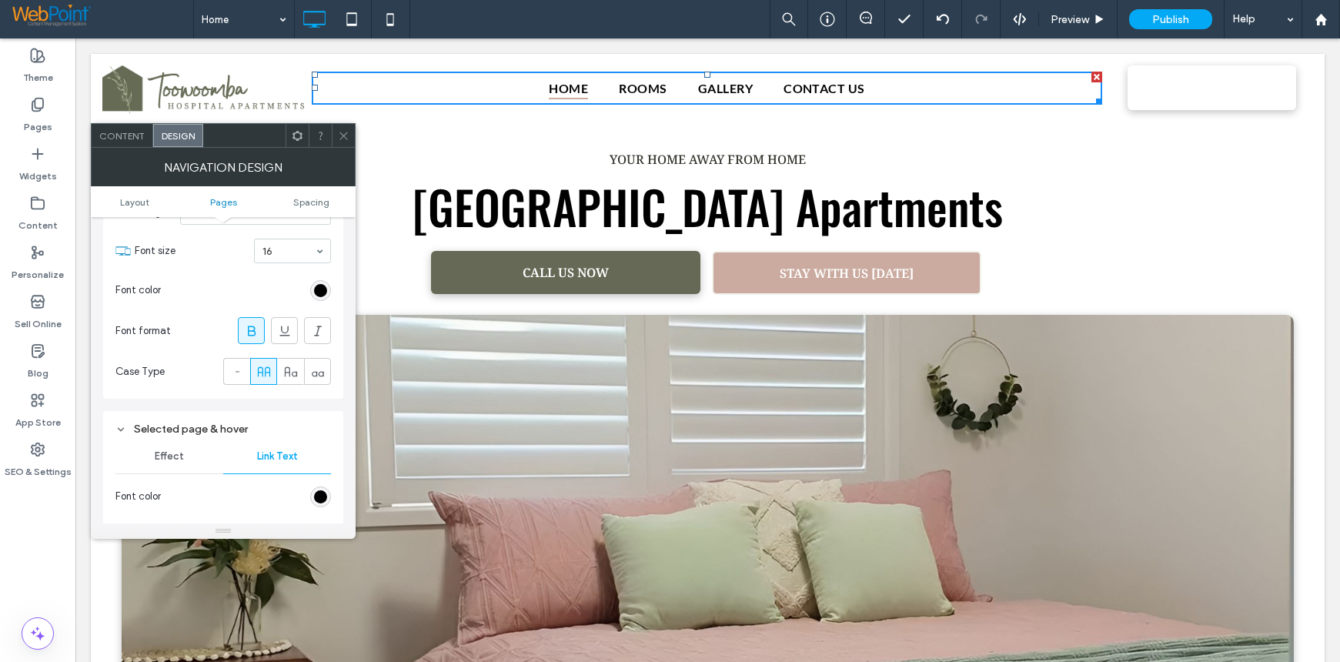
click at [165, 454] on span "Effect" at bounding box center [169, 456] width 29 height 12
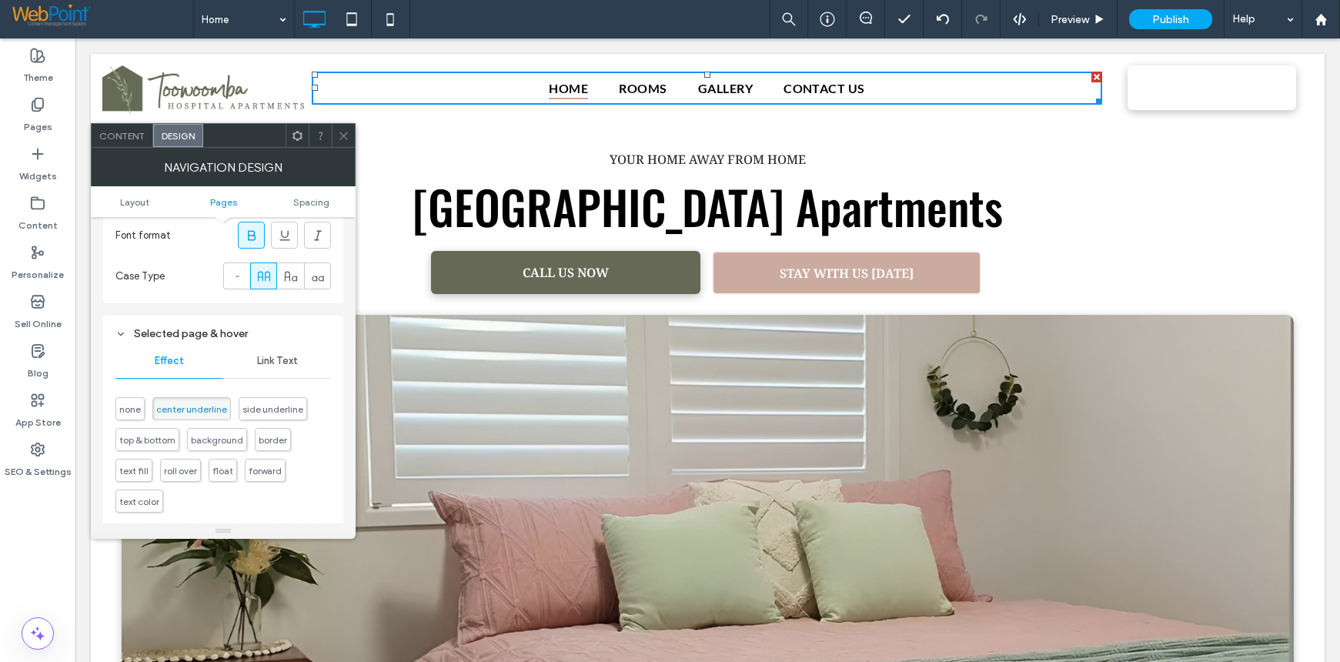
scroll to position [616, 0]
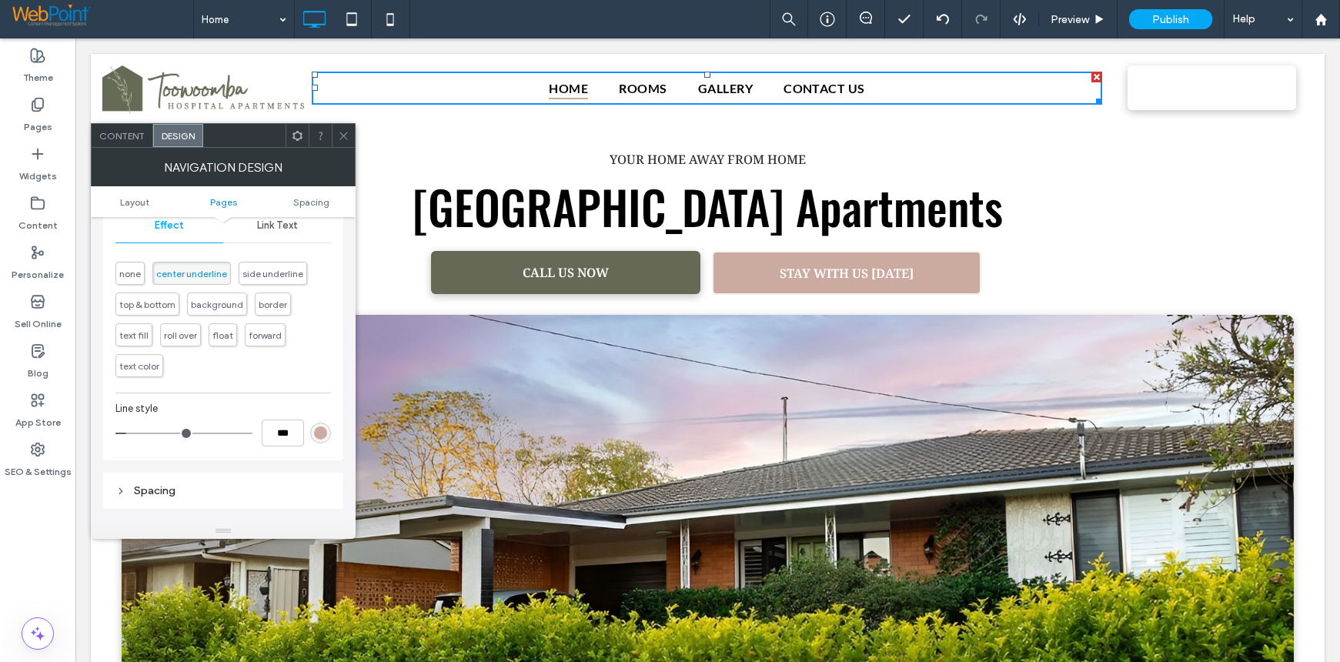
click at [319, 435] on div "rgb(203, 171, 160)" at bounding box center [320, 432] width 13 height 13
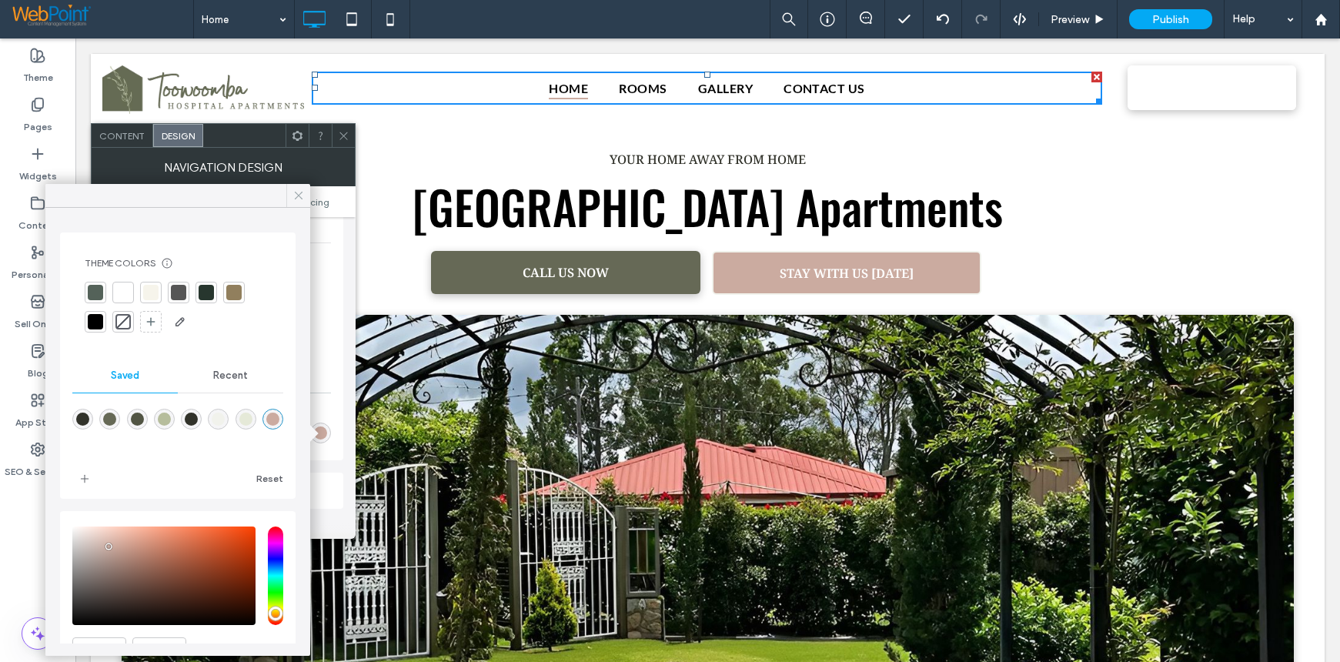
click at [296, 188] on span at bounding box center [299, 195] width 14 height 23
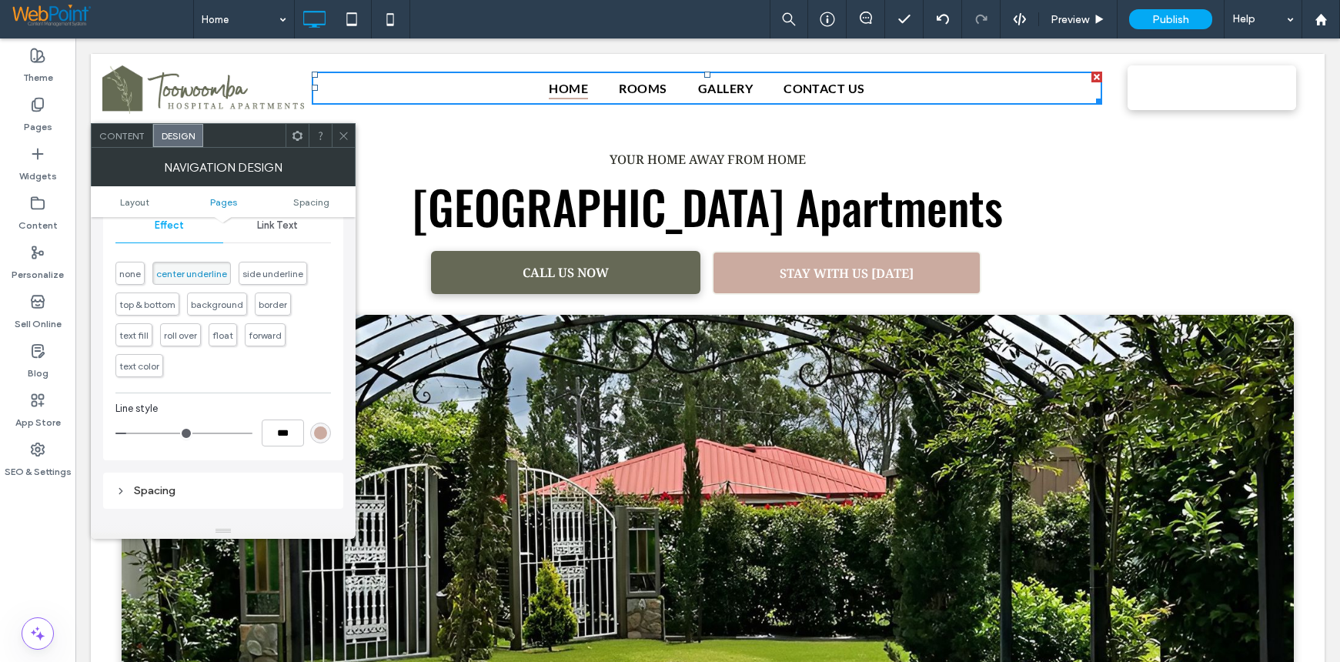
click at [319, 433] on div "rgb(203, 171, 160)" at bounding box center [320, 432] width 13 height 13
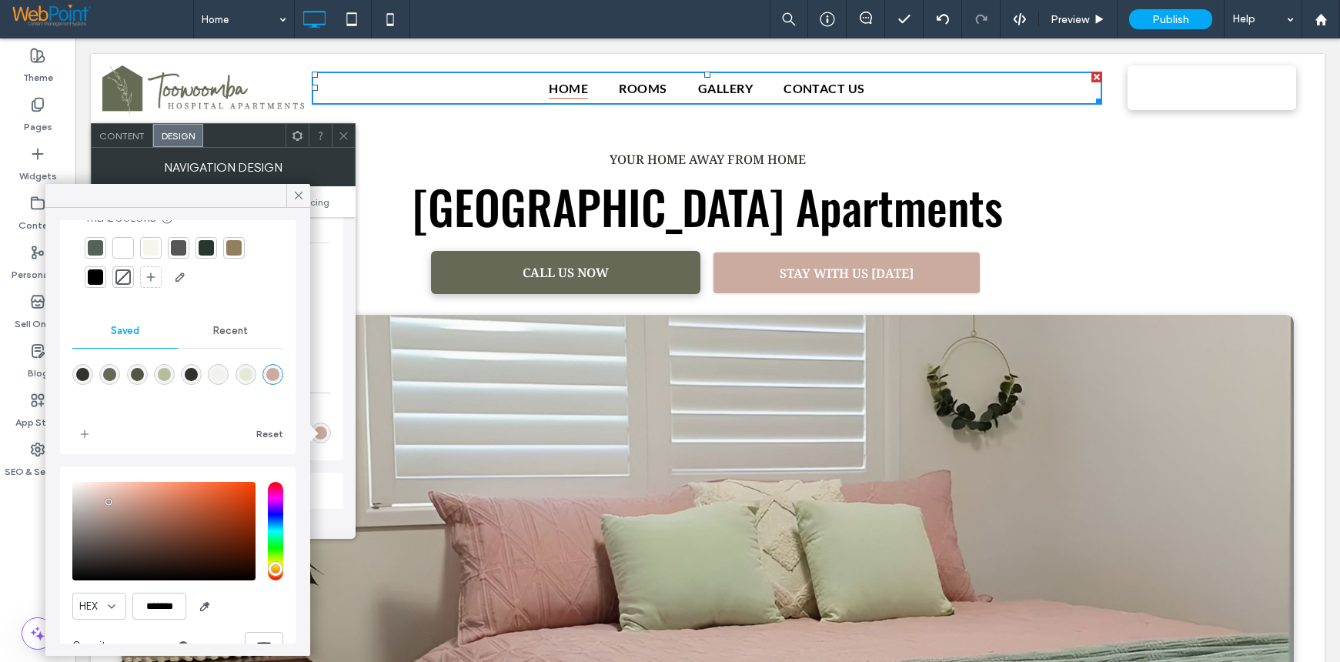
scroll to position [79, 0]
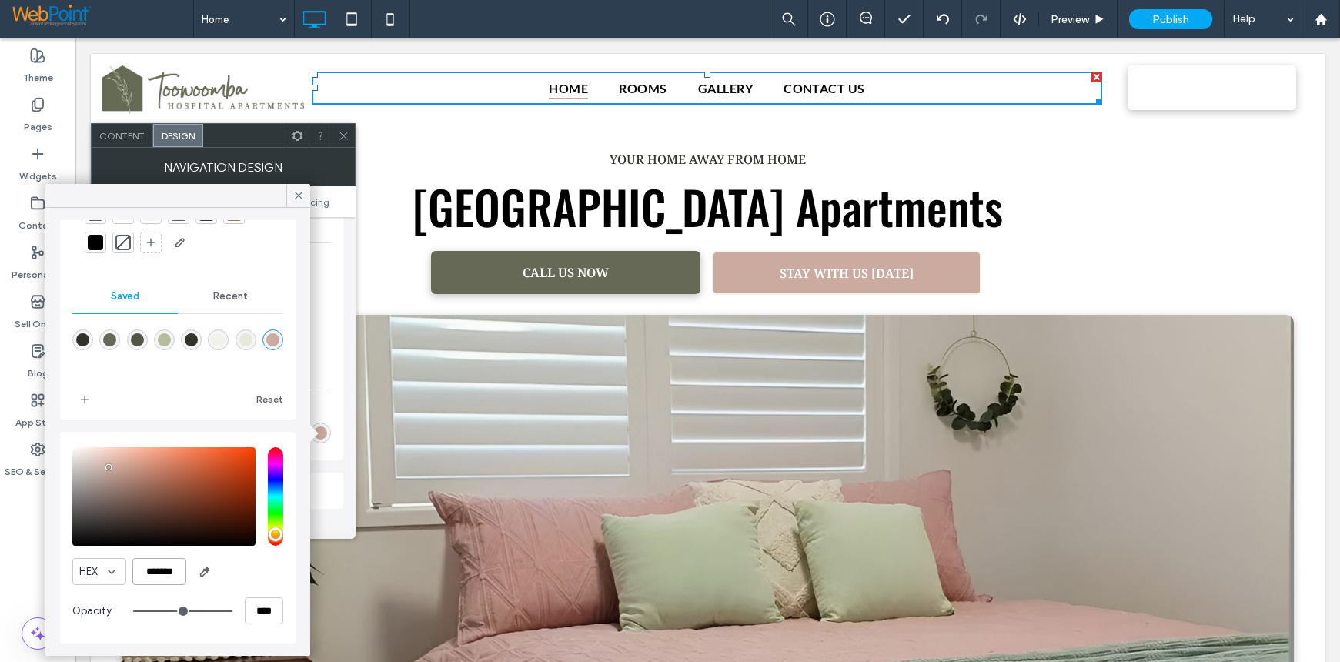
drag, startPoint x: 182, startPoint y: 573, endPoint x: 144, endPoint y: 576, distance: 37.8
click at [144, 576] on input "*******" at bounding box center [159, 571] width 54 height 27
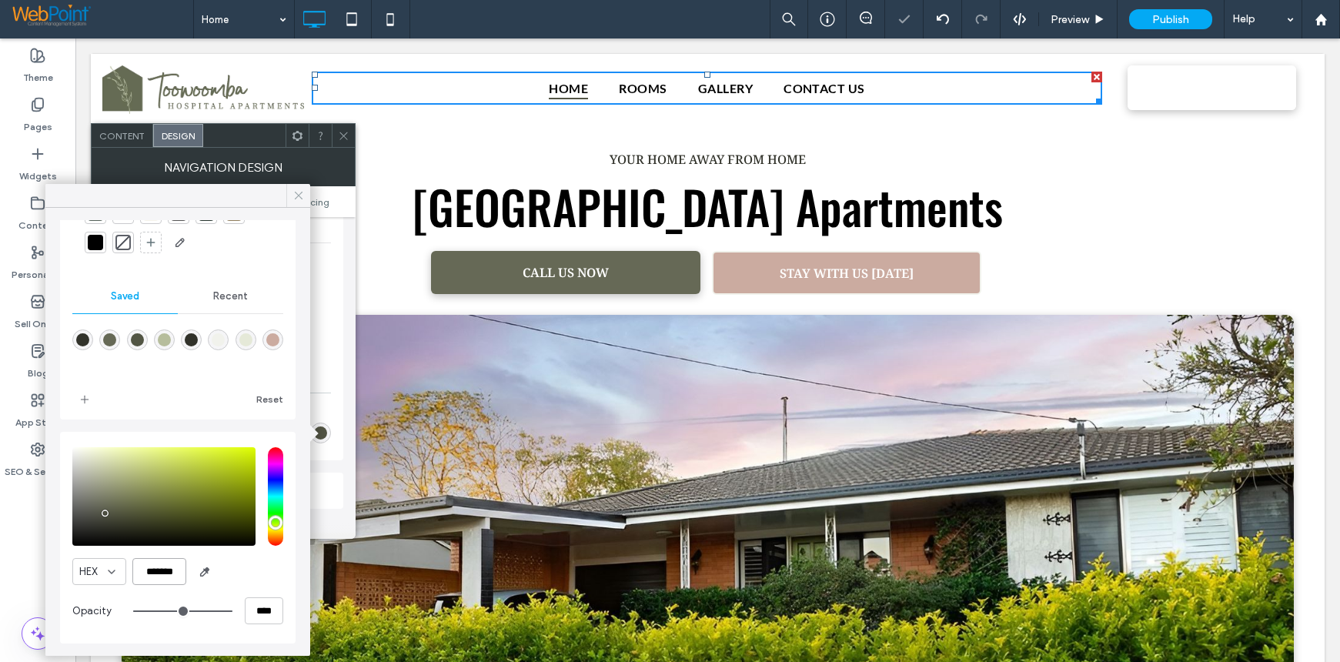
type input "*******"
click at [295, 202] on span at bounding box center [299, 195] width 14 height 23
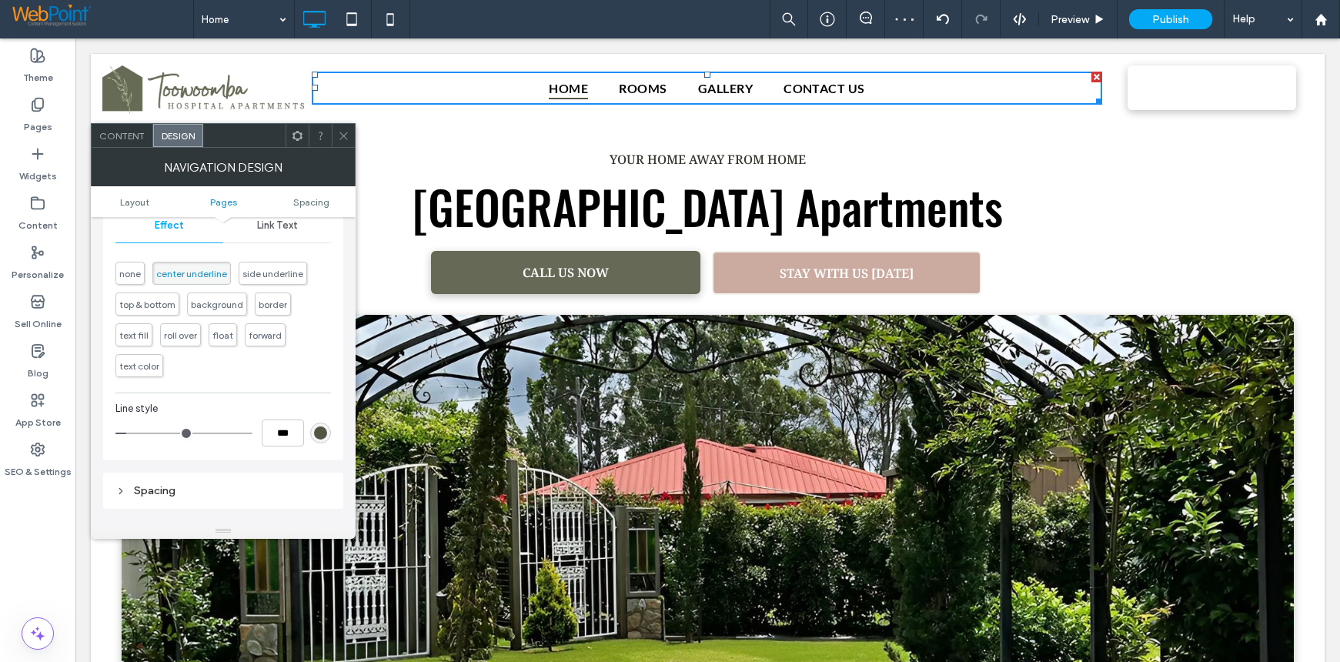
click at [345, 132] on icon at bounding box center [344, 136] width 12 height 12
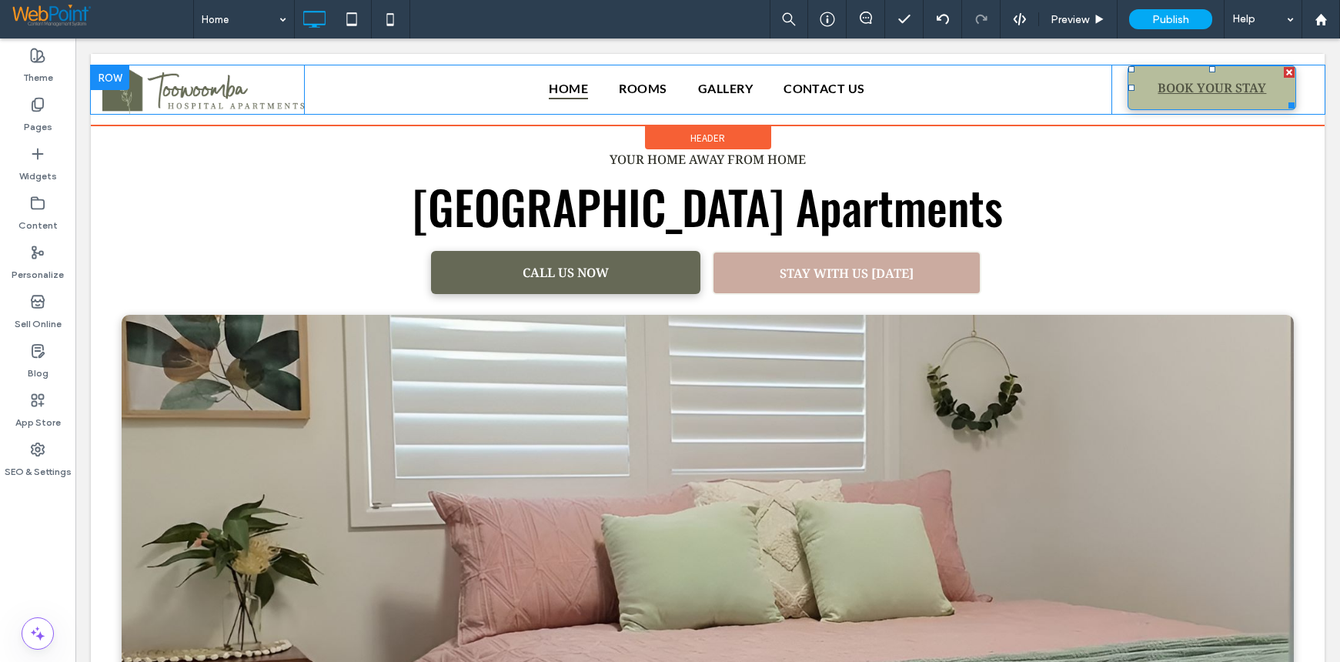
click at [1127, 90] on link "BOOK YOUR STAY" at bounding box center [1211, 87] width 169 height 45
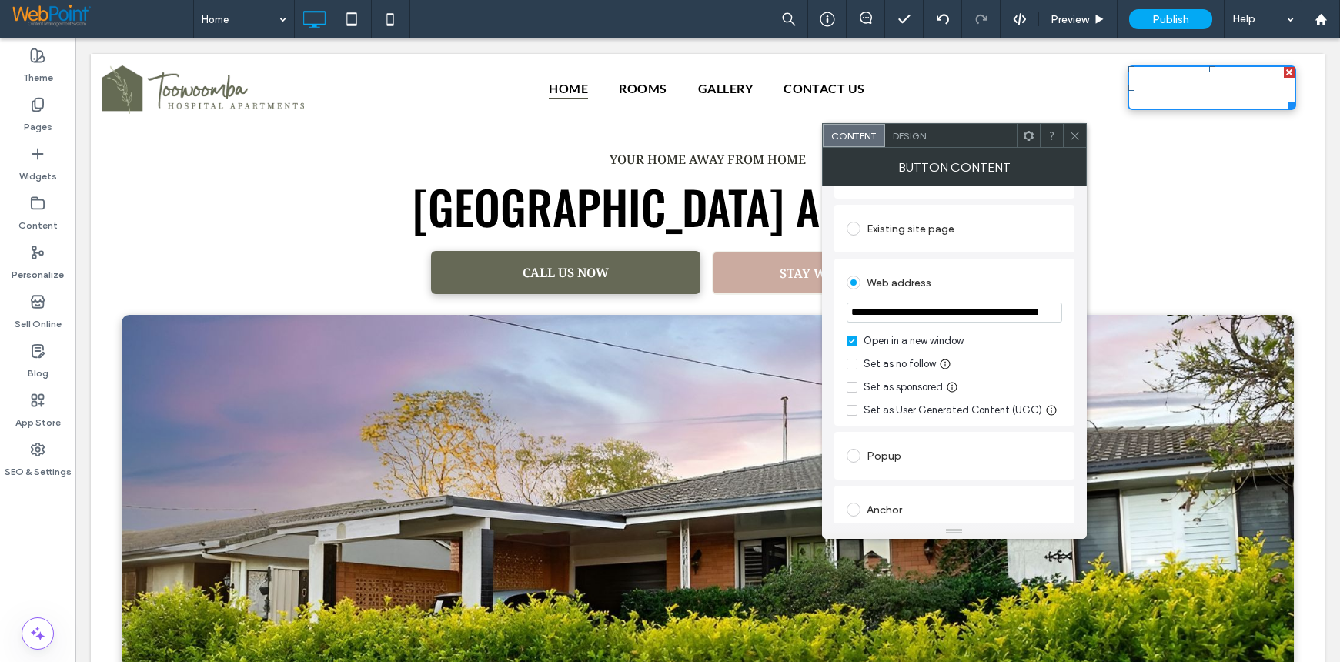
scroll to position [0, 0]
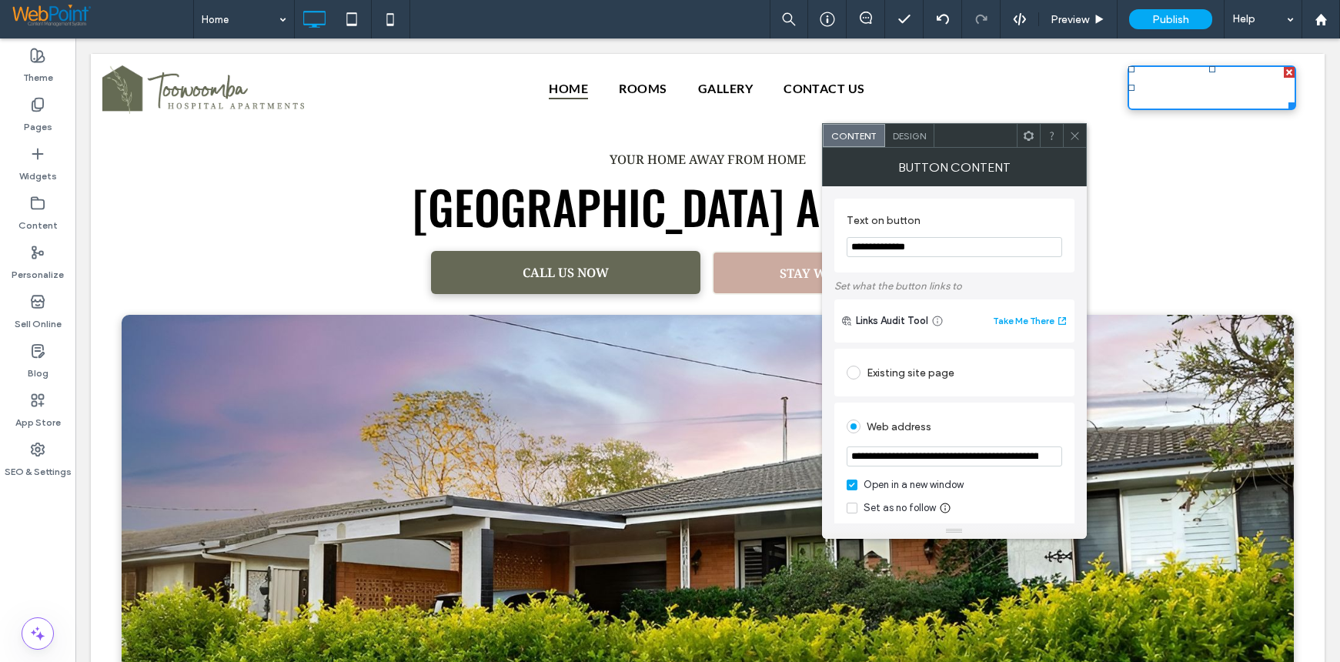
click at [902, 133] on span "Design" at bounding box center [909, 136] width 33 height 12
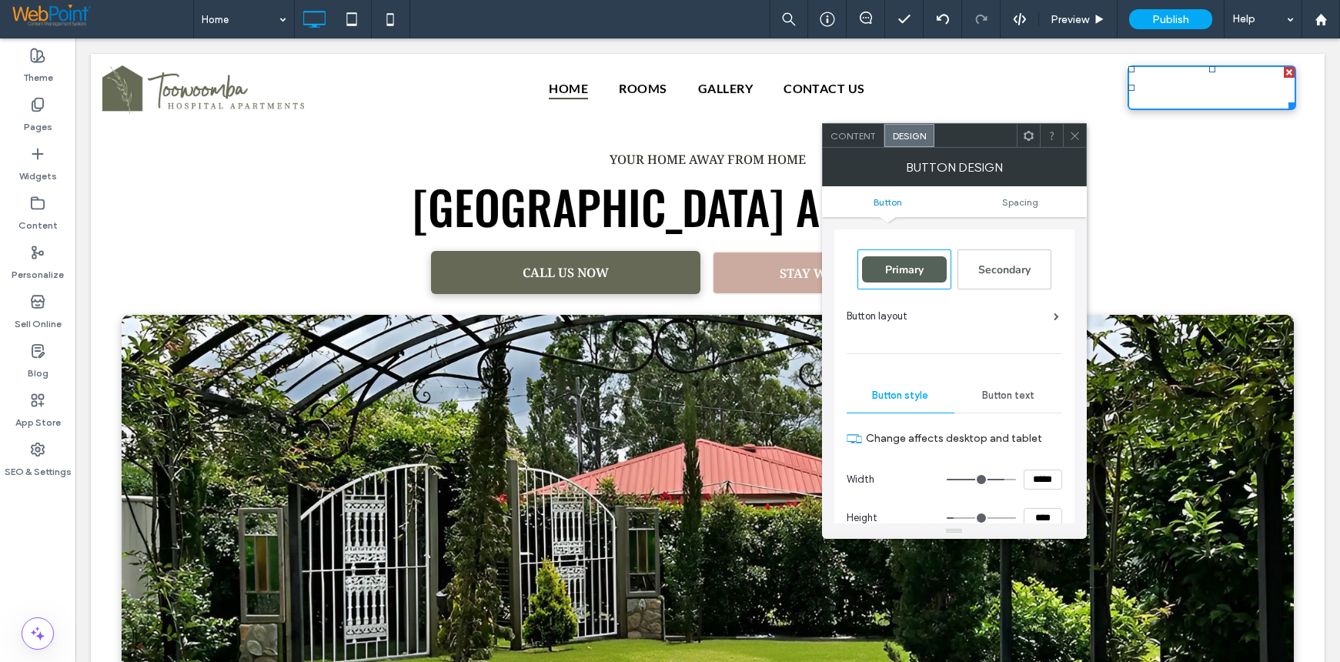
click at [1054, 316] on span at bounding box center [1056, 316] width 5 height 8
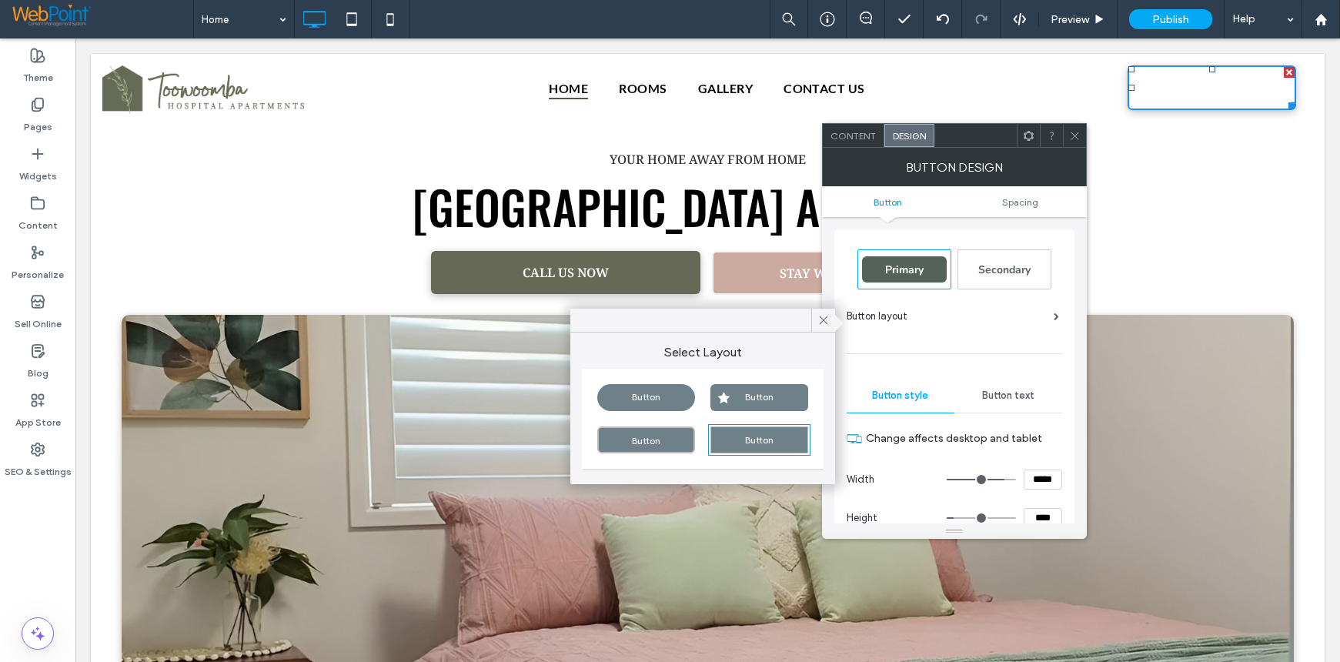
click at [622, 402] on div "Button" at bounding box center [646, 397] width 98 height 27
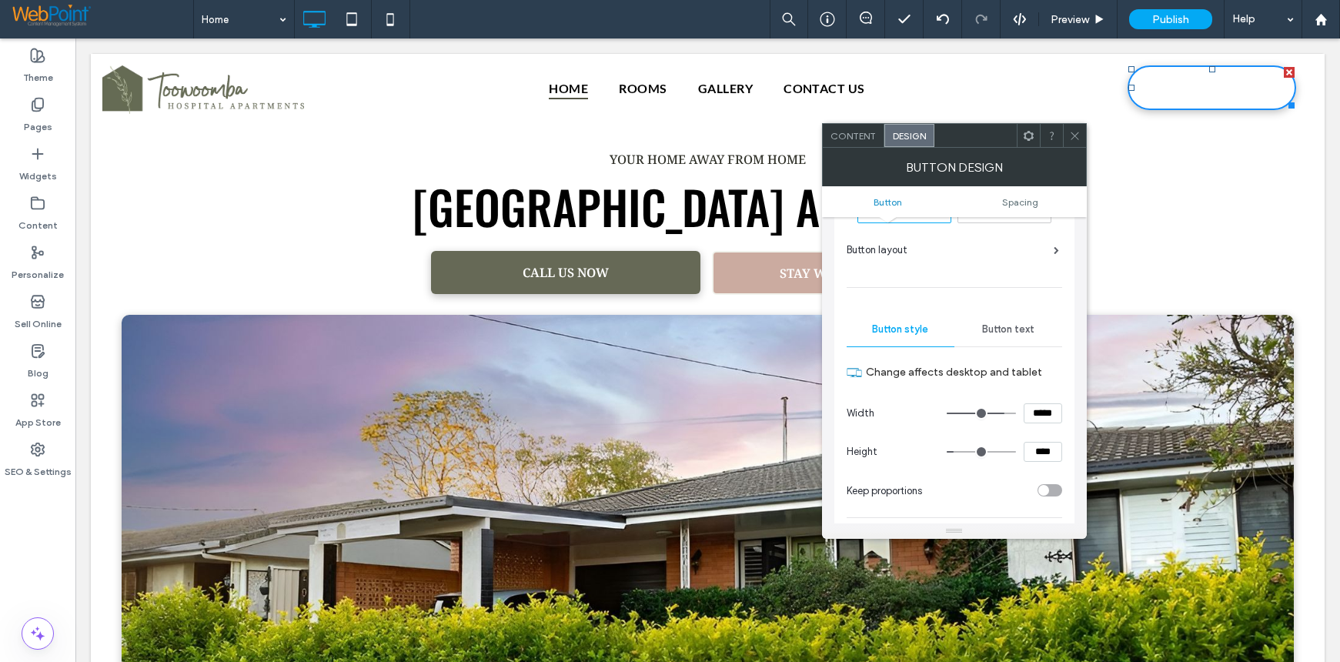
scroll to position [154, 0]
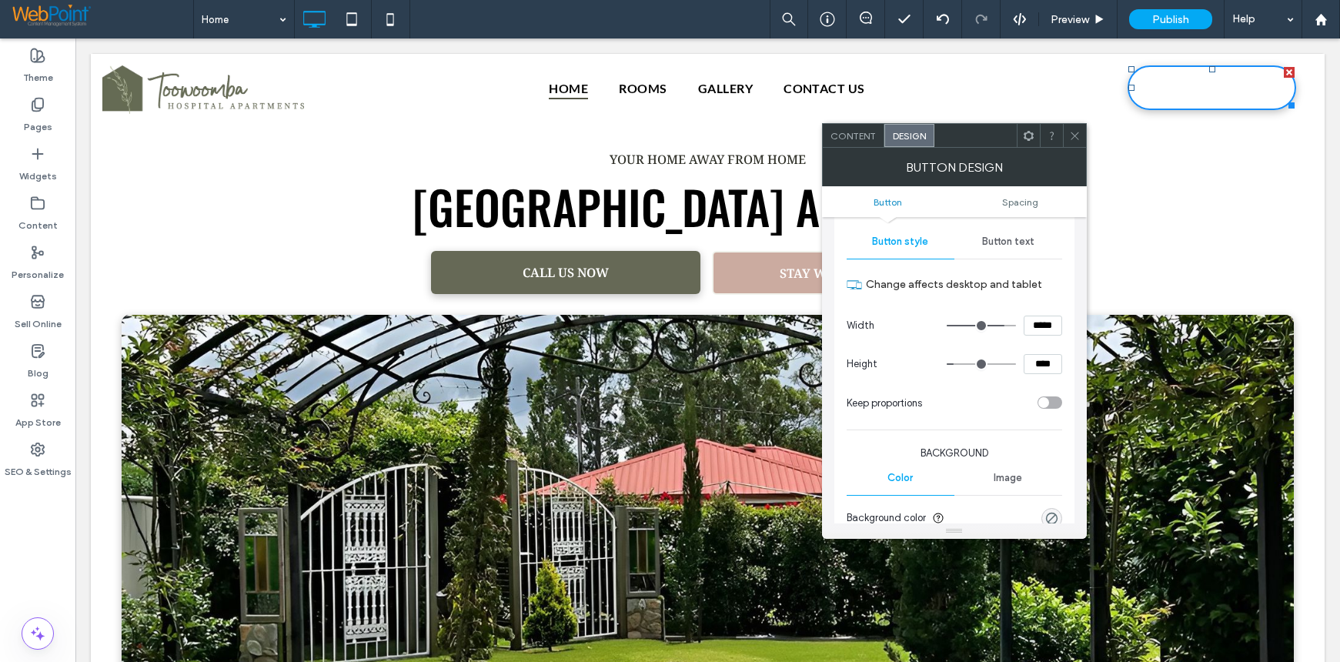
drag, startPoint x: 1044, startPoint y: 369, endPoint x: 992, endPoint y: 369, distance: 51.6
click at [992, 369] on div "****" at bounding box center [1004, 364] width 115 height 20
type input "****"
type input "**"
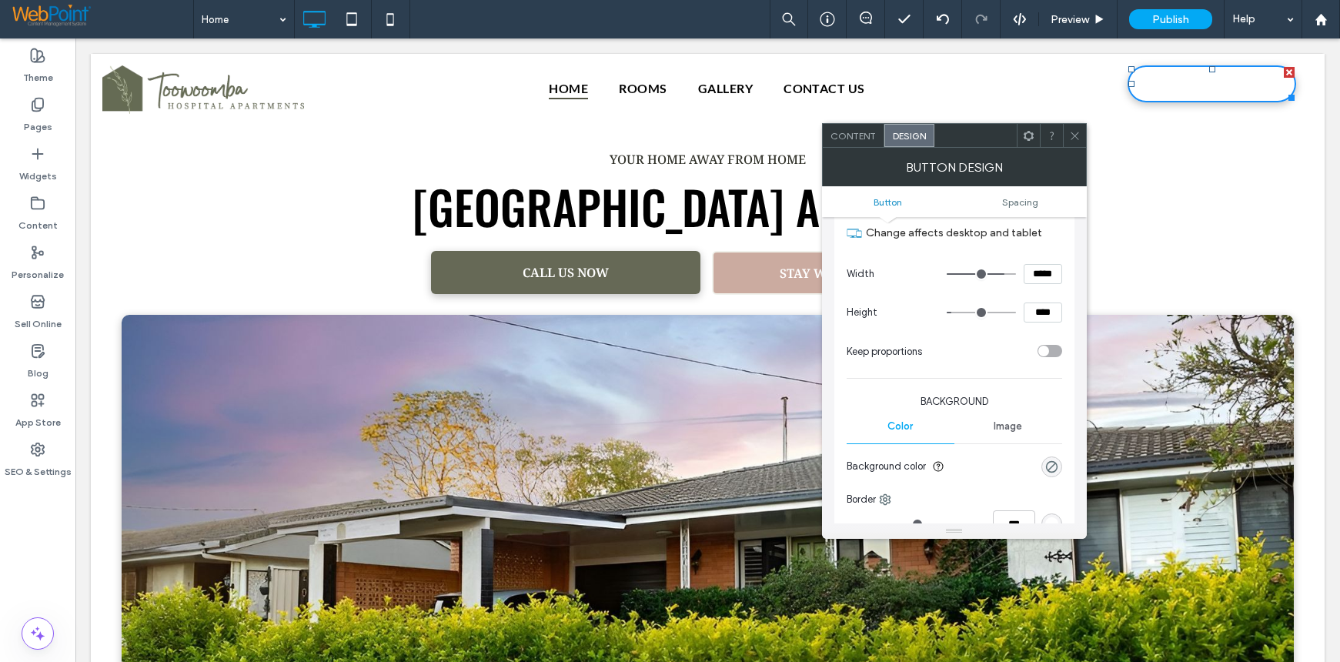
scroll to position [359, 0]
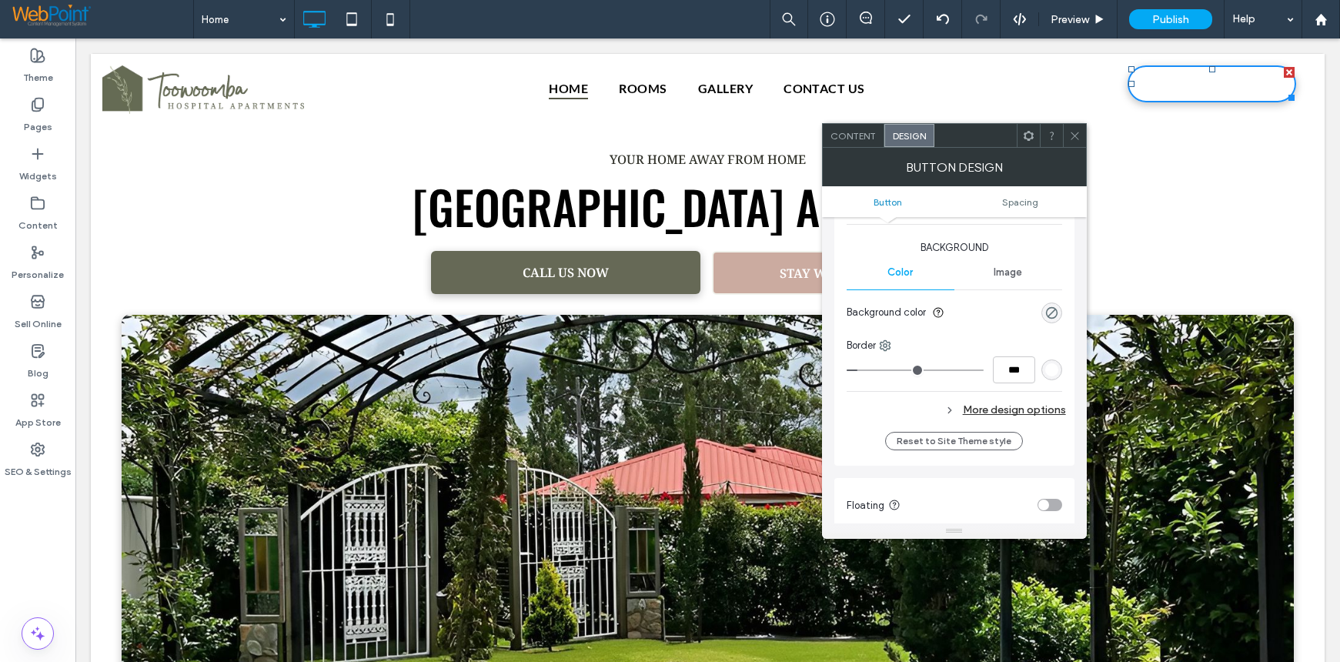
click at [1050, 372] on div "rgb(255, 255, 255)" at bounding box center [1051, 369] width 13 height 13
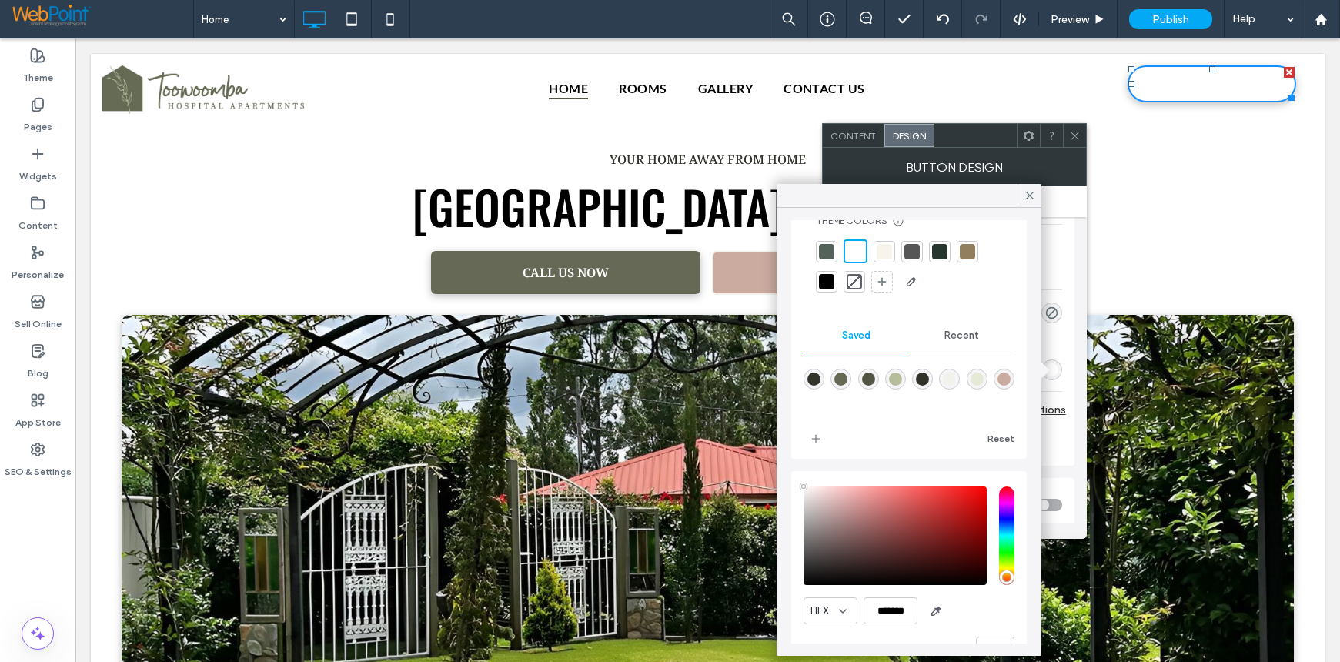
scroll to position [82, 0]
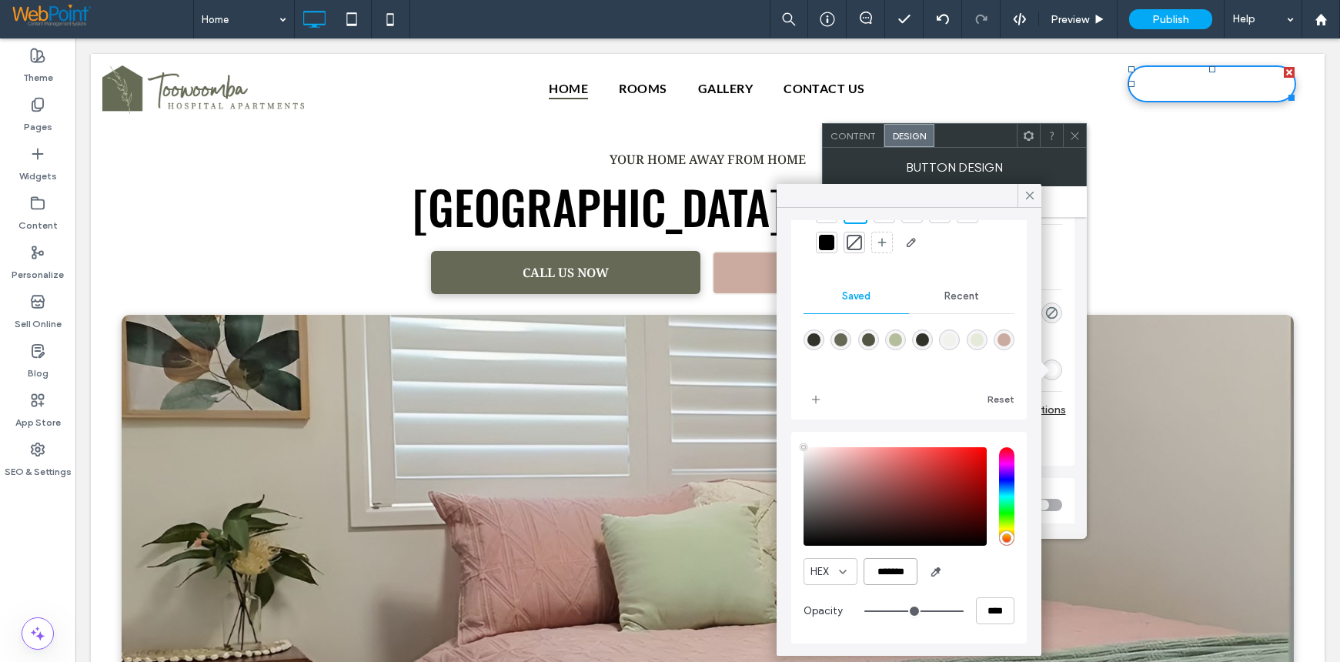
drag, startPoint x: 880, startPoint y: 573, endPoint x: 967, endPoint y: 571, distance: 87.0
click at [967, 571] on div "HEX *******" at bounding box center [908, 571] width 211 height 27
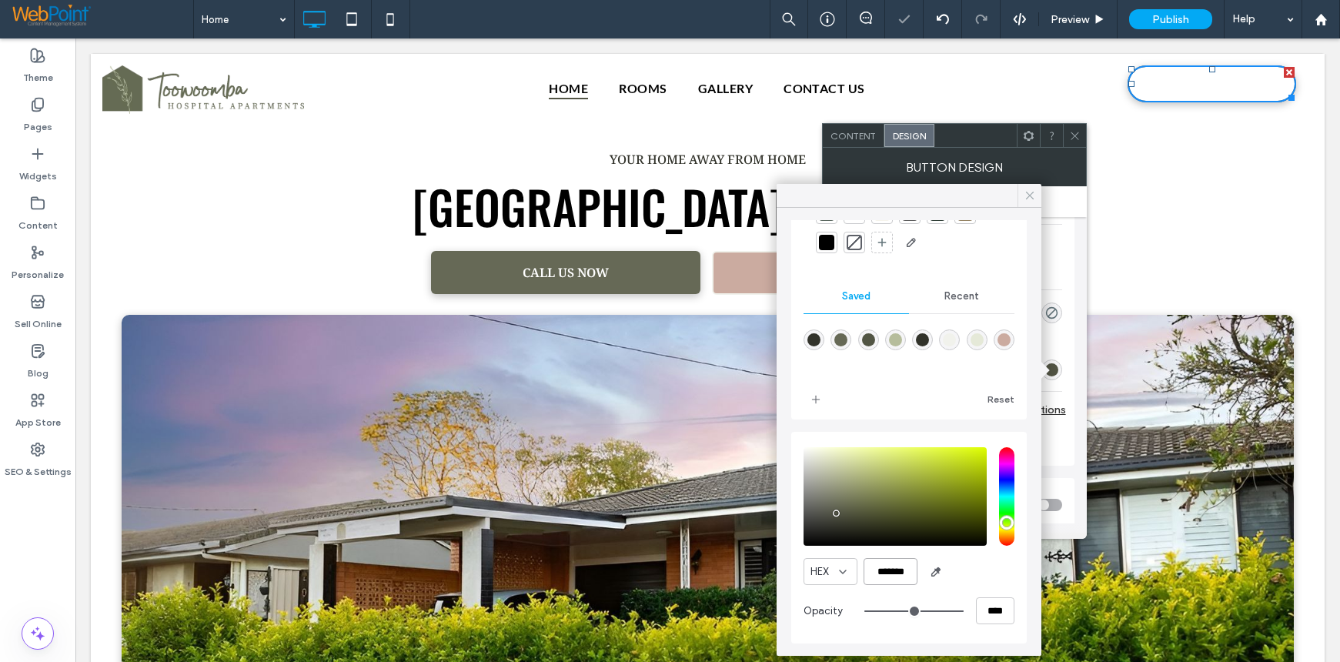
type input "*******"
click at [1031, 194] on icon at bounding box center [1030, 196] width 14 height 14
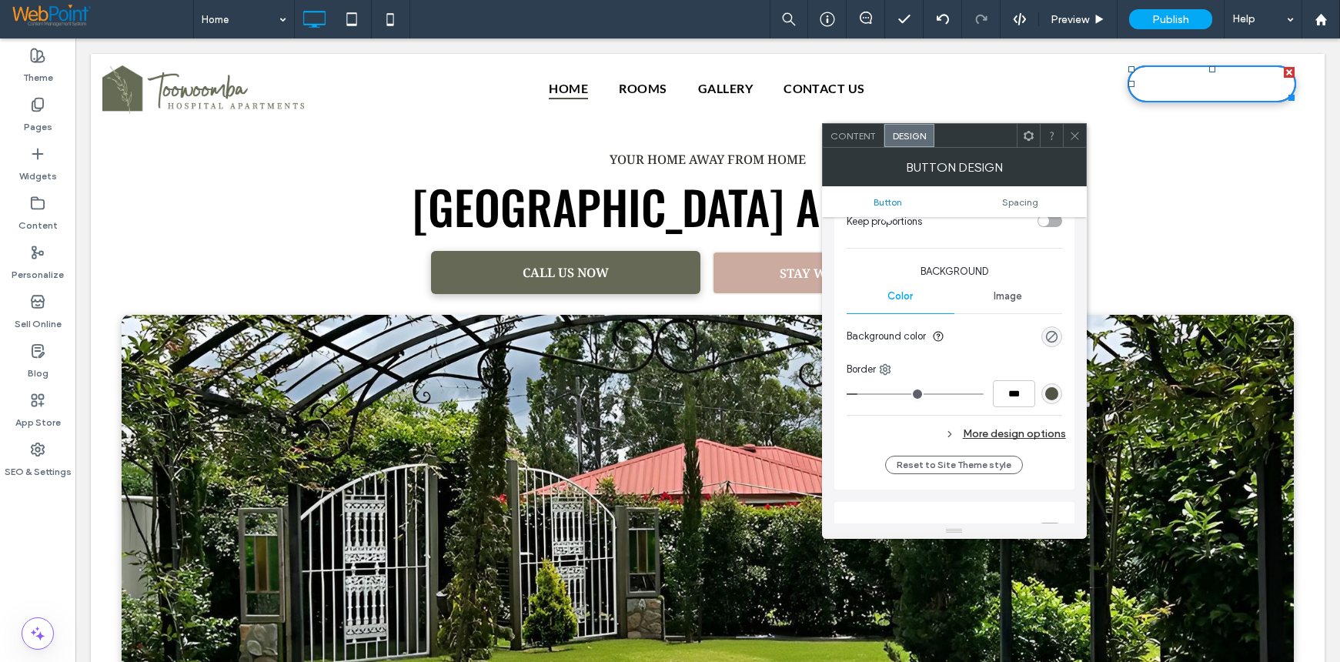
scroll to position [359, 0]
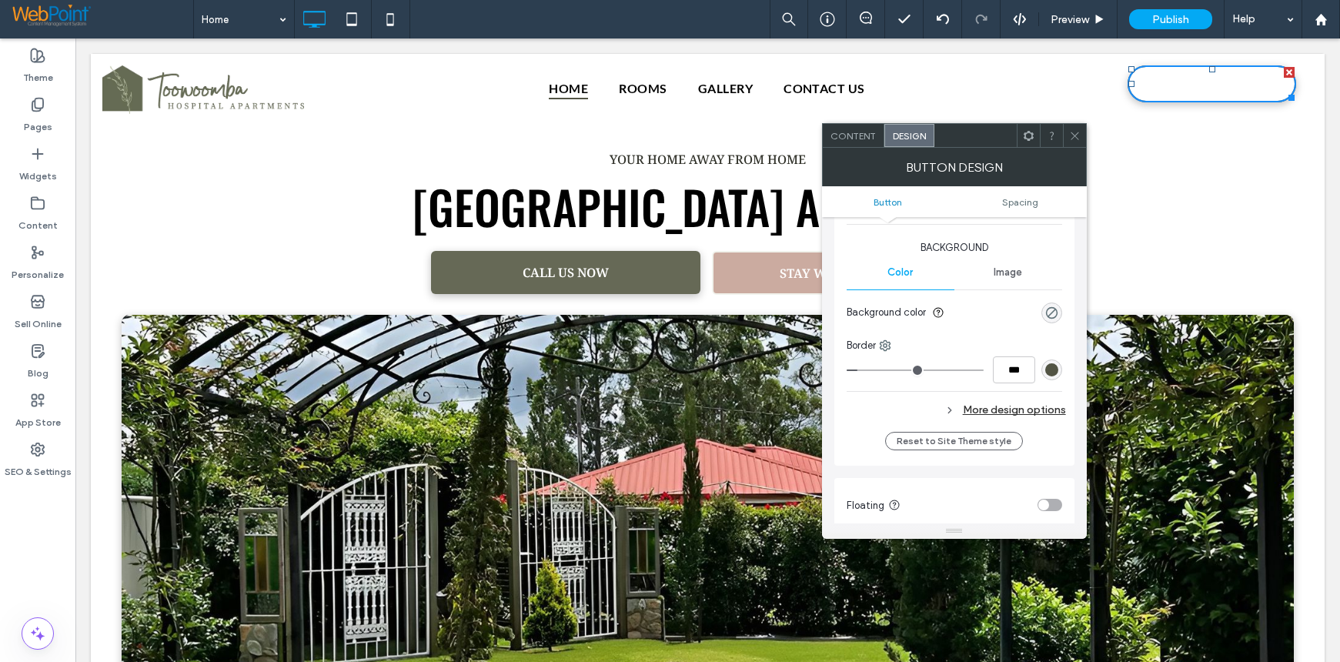
click at [982, 404] on div "More design options" at bounding box center [956, 409] width 219 height 21
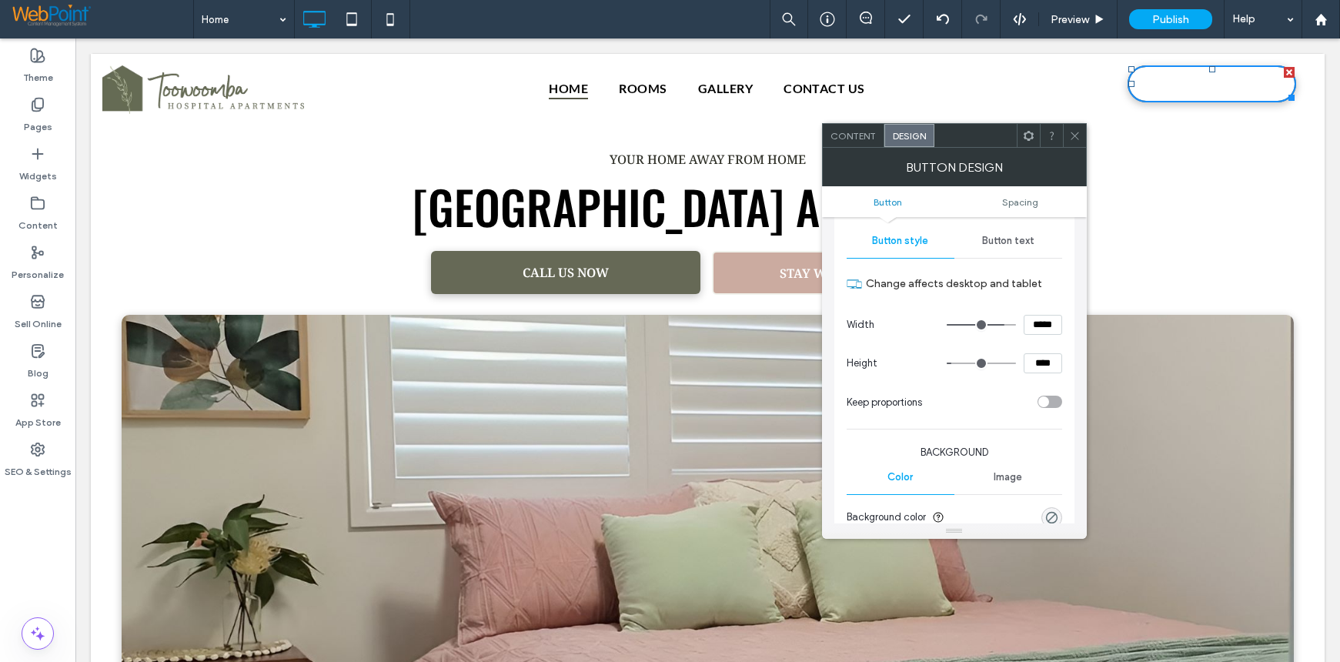
scroll to position [129, 0]
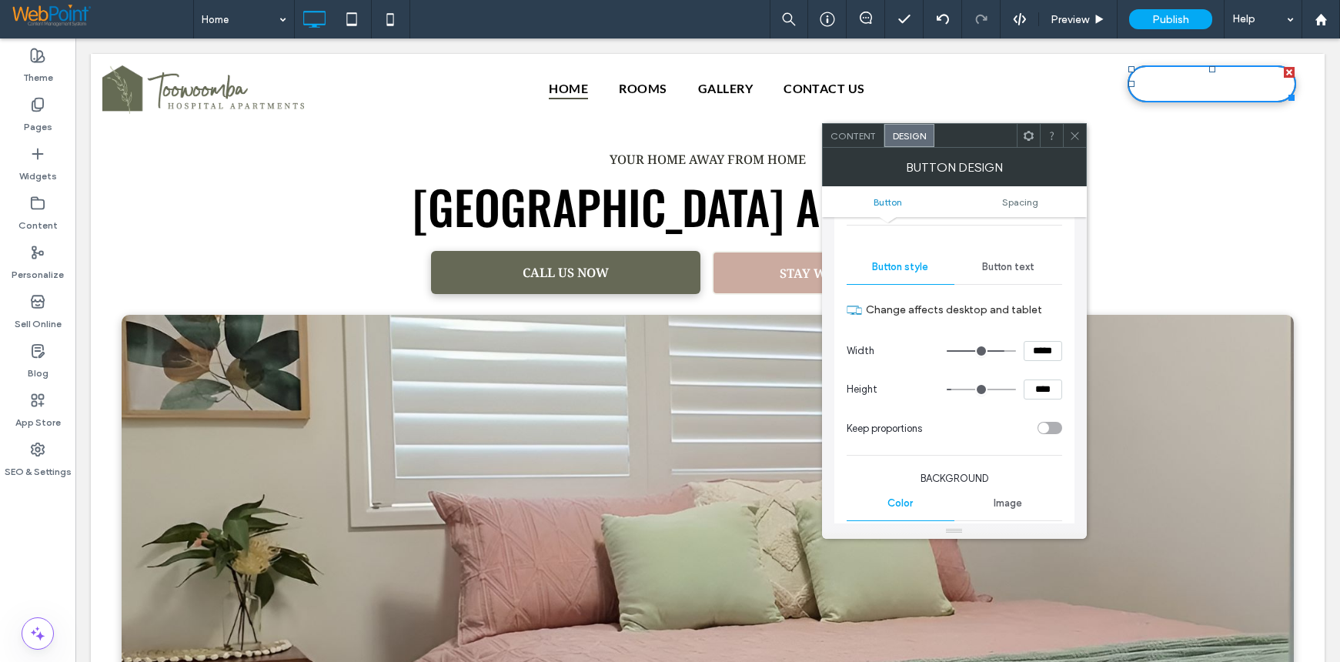
click at [1026, 265] on span "Button text" at bounding box center [1008, 267] width 52 height 12
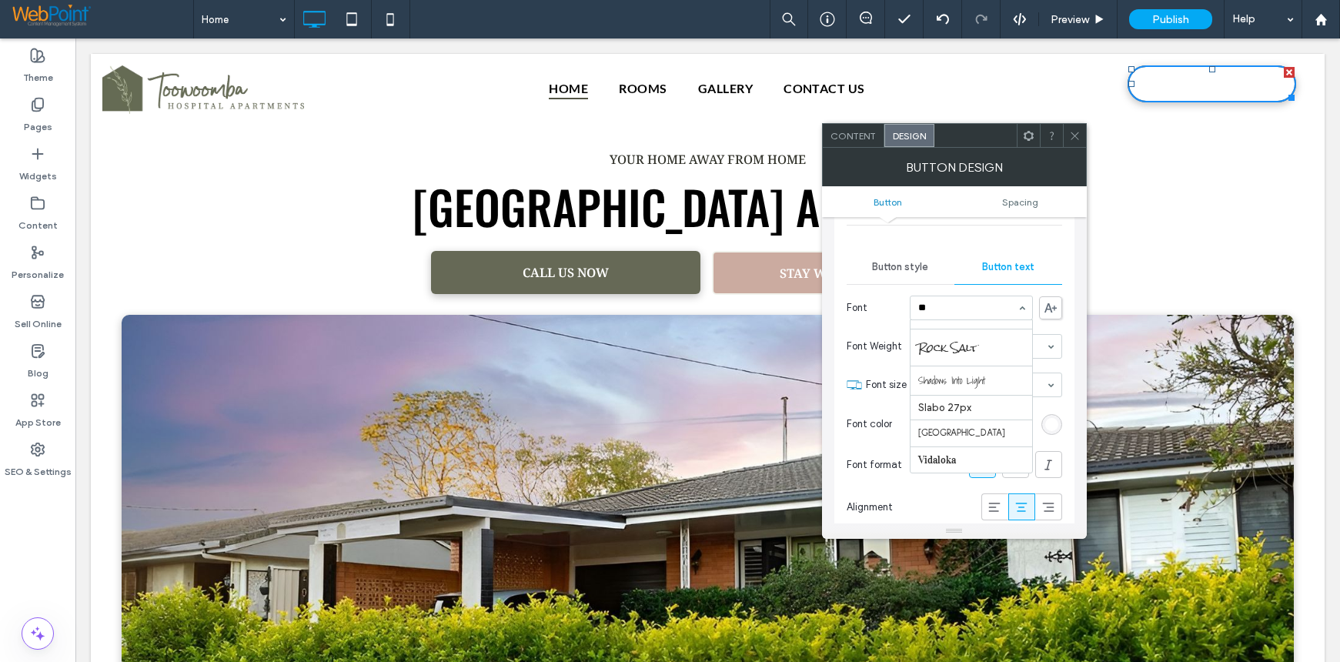
scroll to position [28, 0]
type input "***"
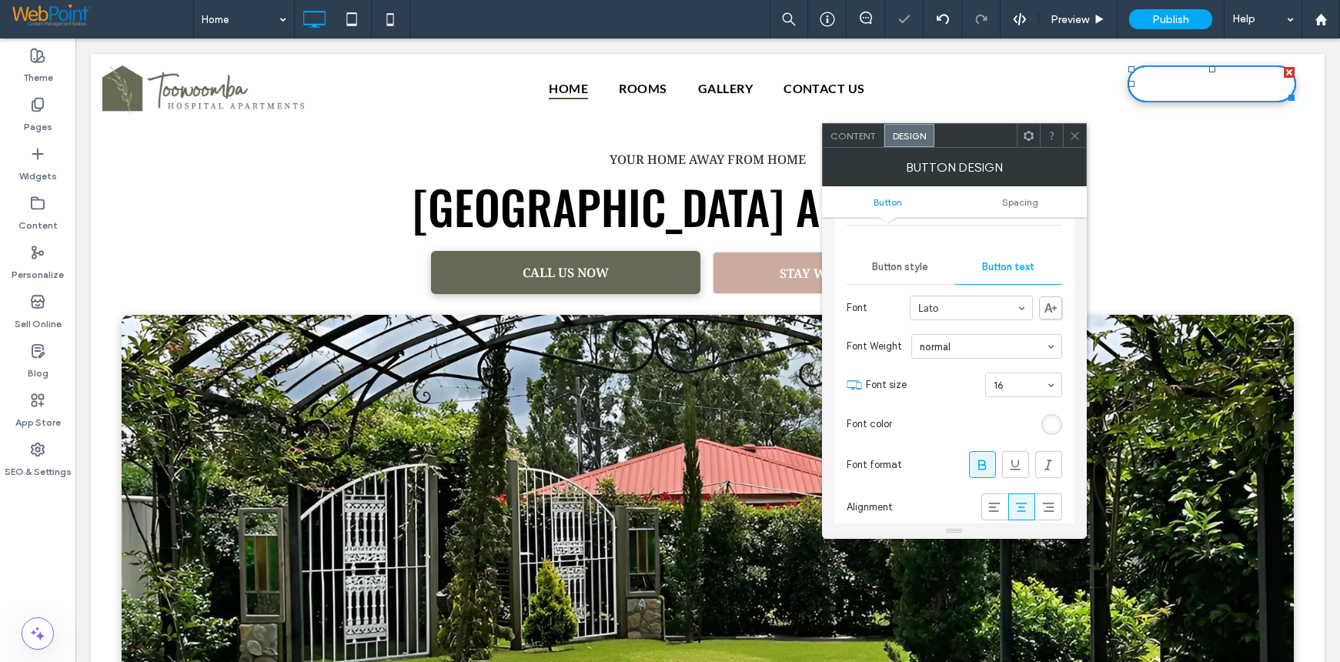
click at [1047, 426] on div "rgb(255, 255, 255)" at bounding box center [1051, 424] width 13 height 13
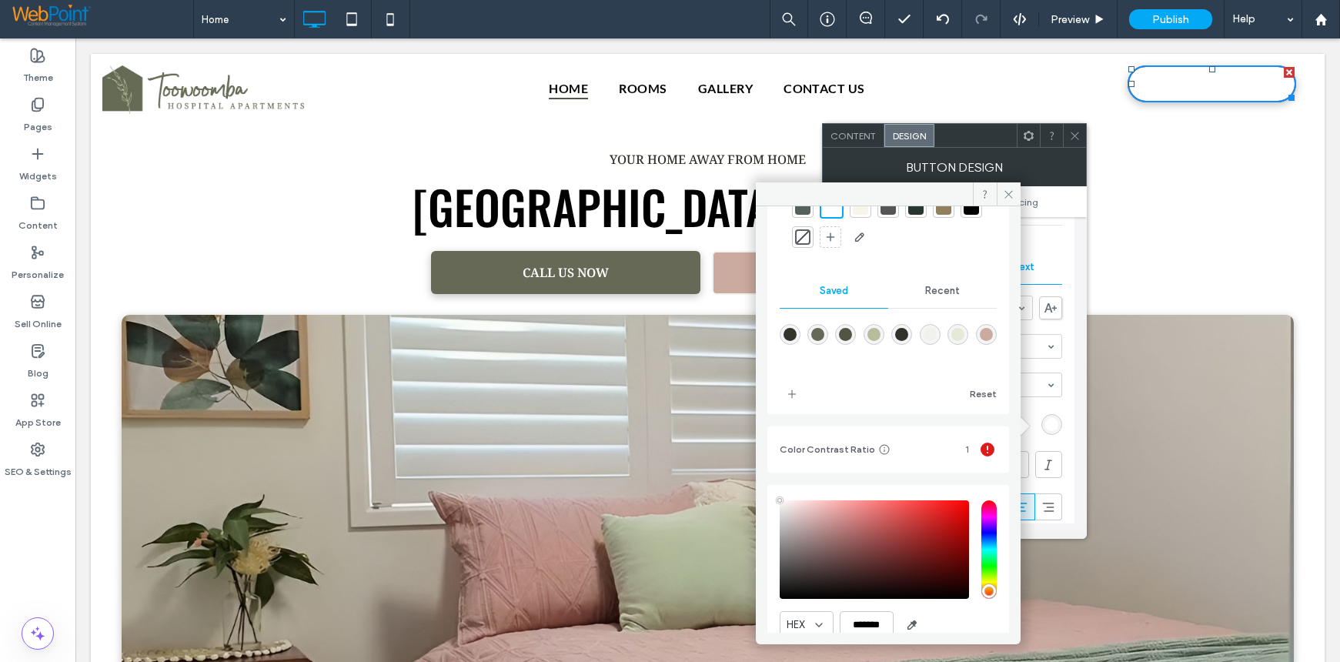
scroll to position [145, 0]
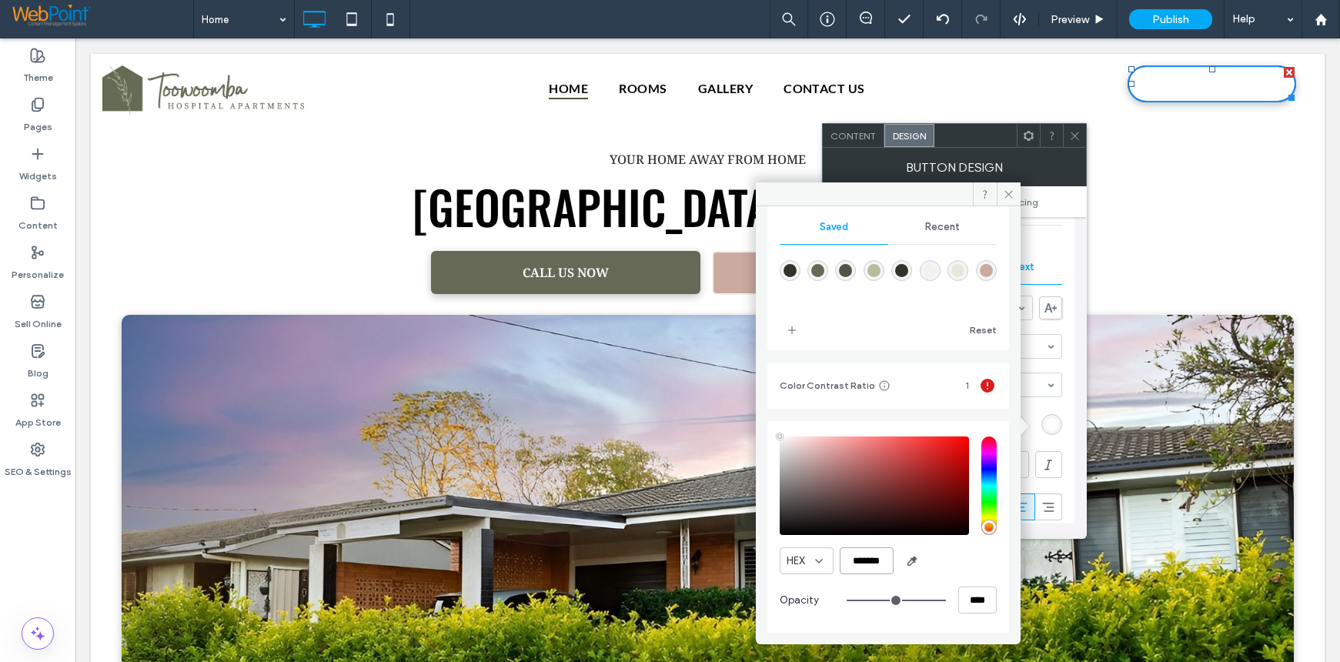
drag, startPoint x: 857, startPoint y: 563, endPoint x: 985, endPoint y: 572, distance: 128.0
click at [983, 573] on div "HEX *******" at bounding box center [888, 560] width 217 height 27
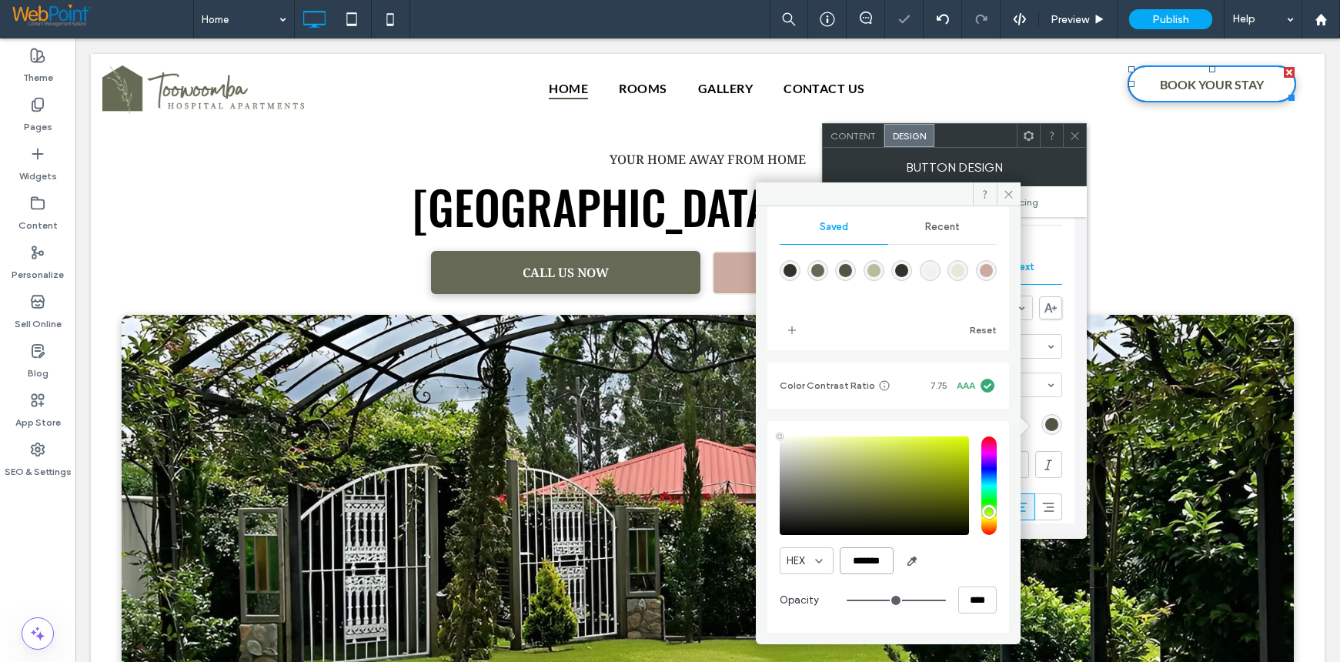
scroll to position [142, 0]
type input "*******"
click at [1005, 195] on icon at bounding box center [1009, 195] width 12 height 12
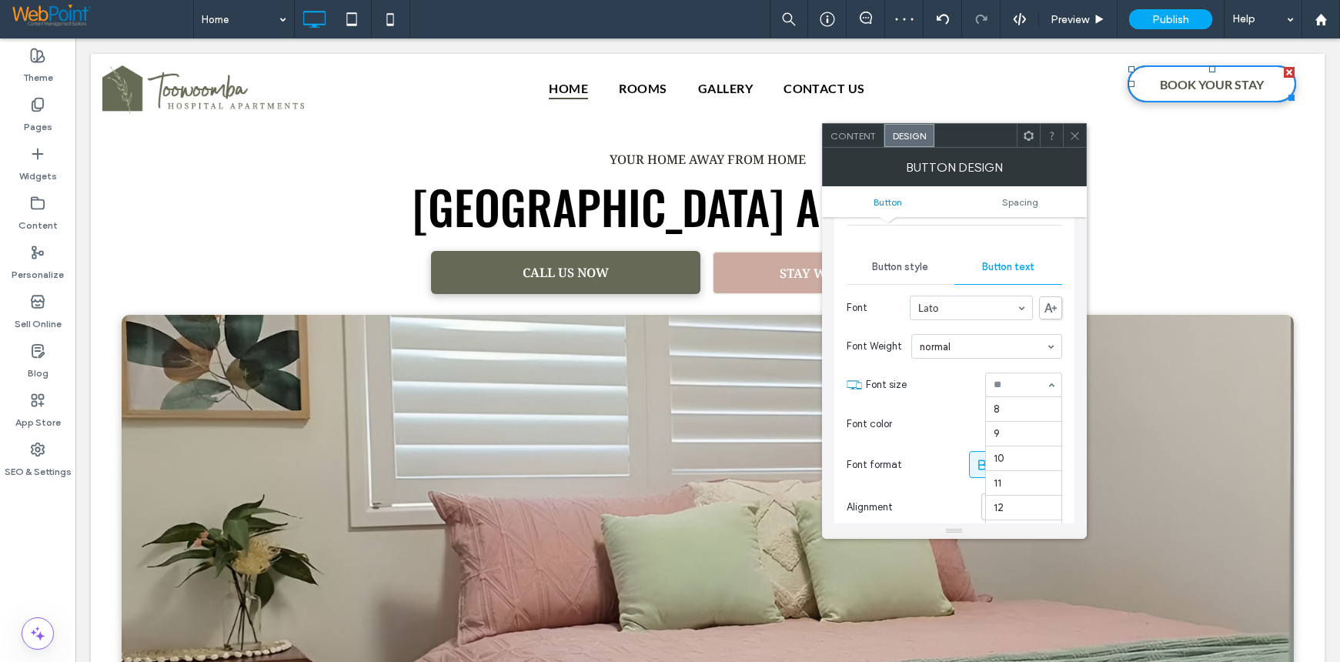
scroll to position [148, 0]
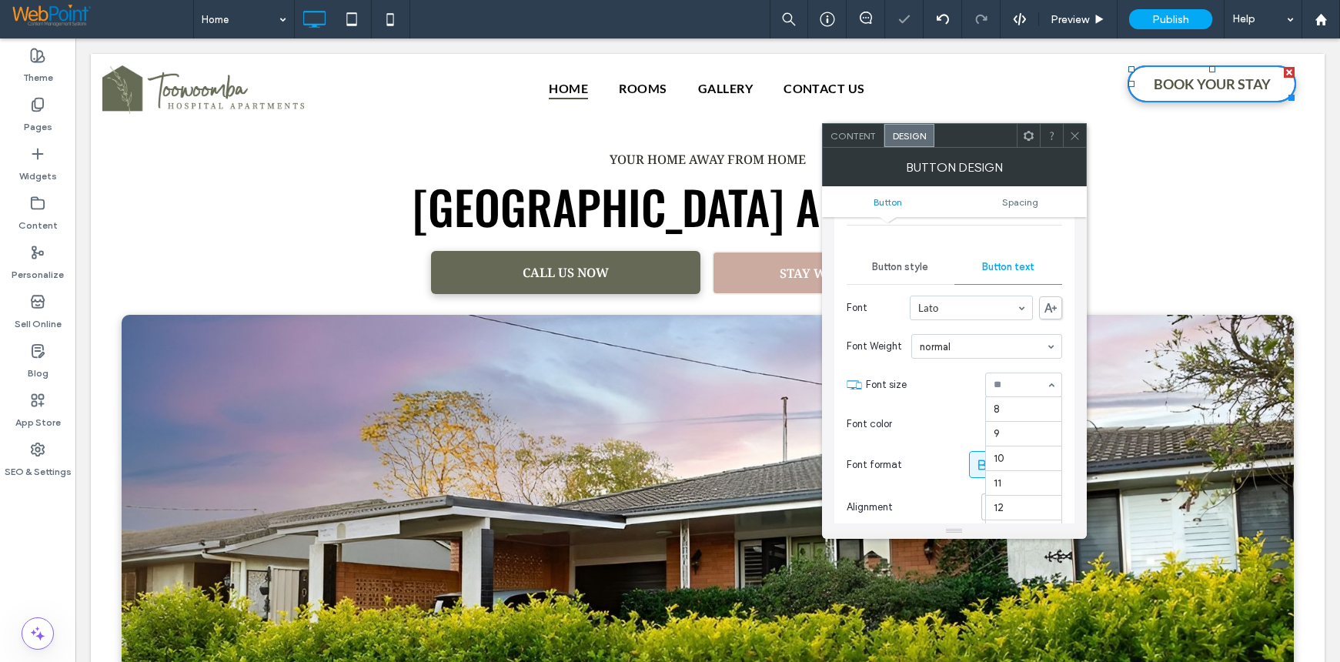
click at [1057, 384] on div "8 9 10 11 12 14 16 18 24 30 32 36 48 60 72 96" at bounding box center [1023, 384] width 77 height 25
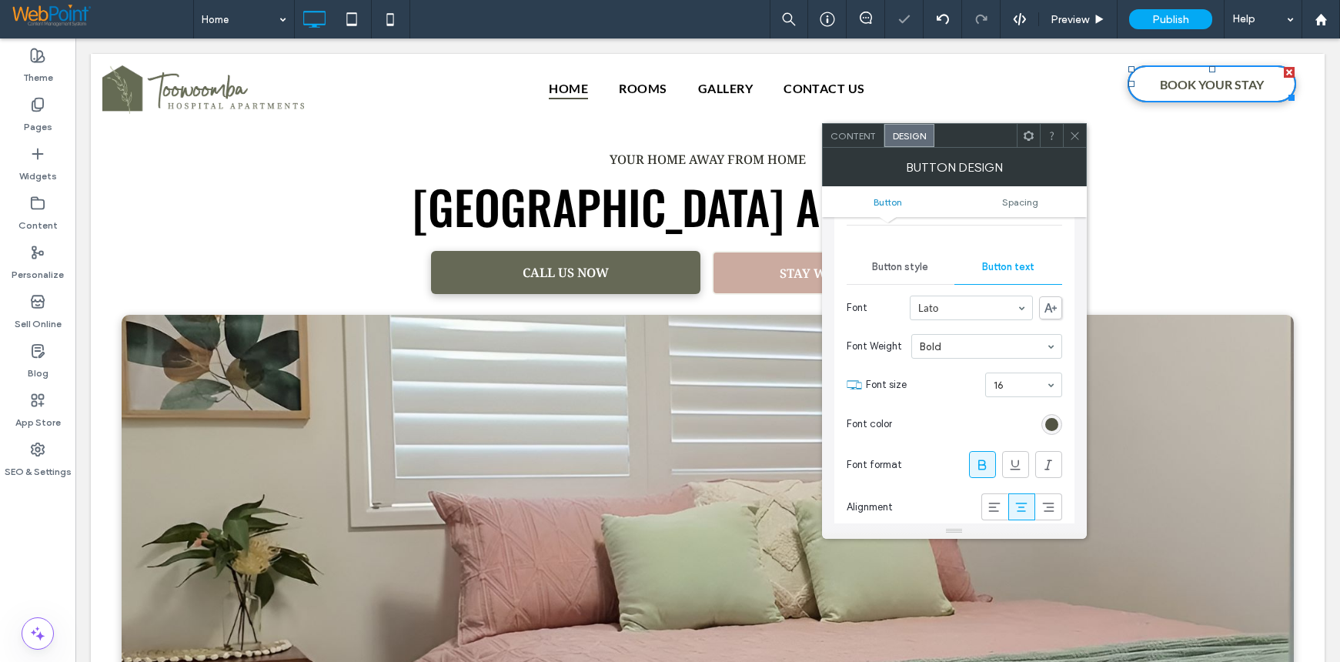
click at [1066, 137] on div at bounding box center [1074, 135] width 23 height 23
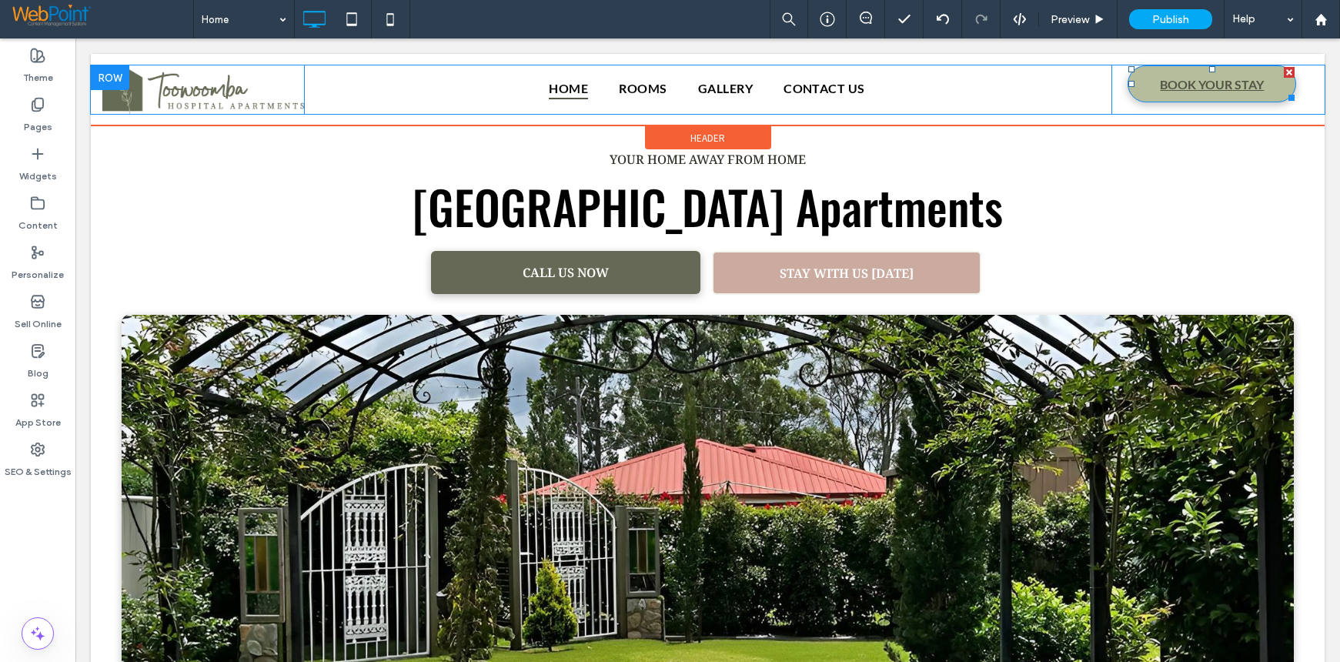
click at [1195, 85] on span "BOOK YOUR STAY" at bounding box center [1212, 84] width 104 height 30
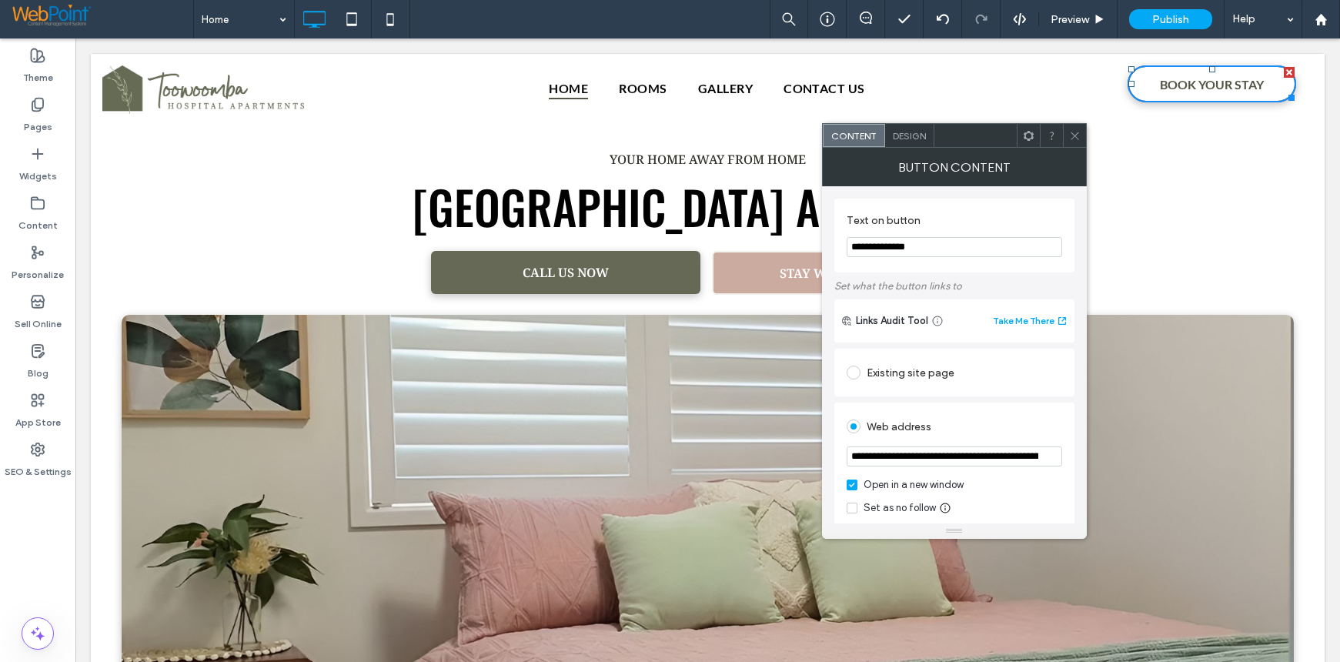
click at [906, 135] on span "Design" at bounding box center [909, 136] width 33 height 12
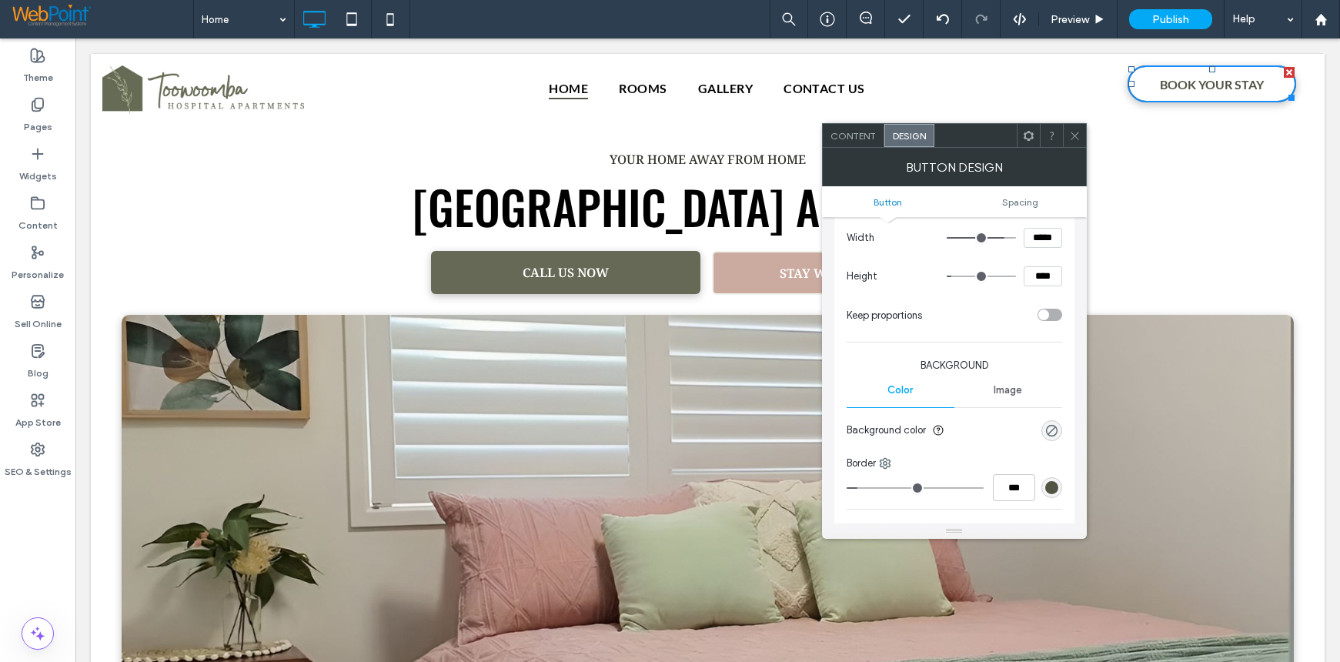
scroll to position [385, 0]
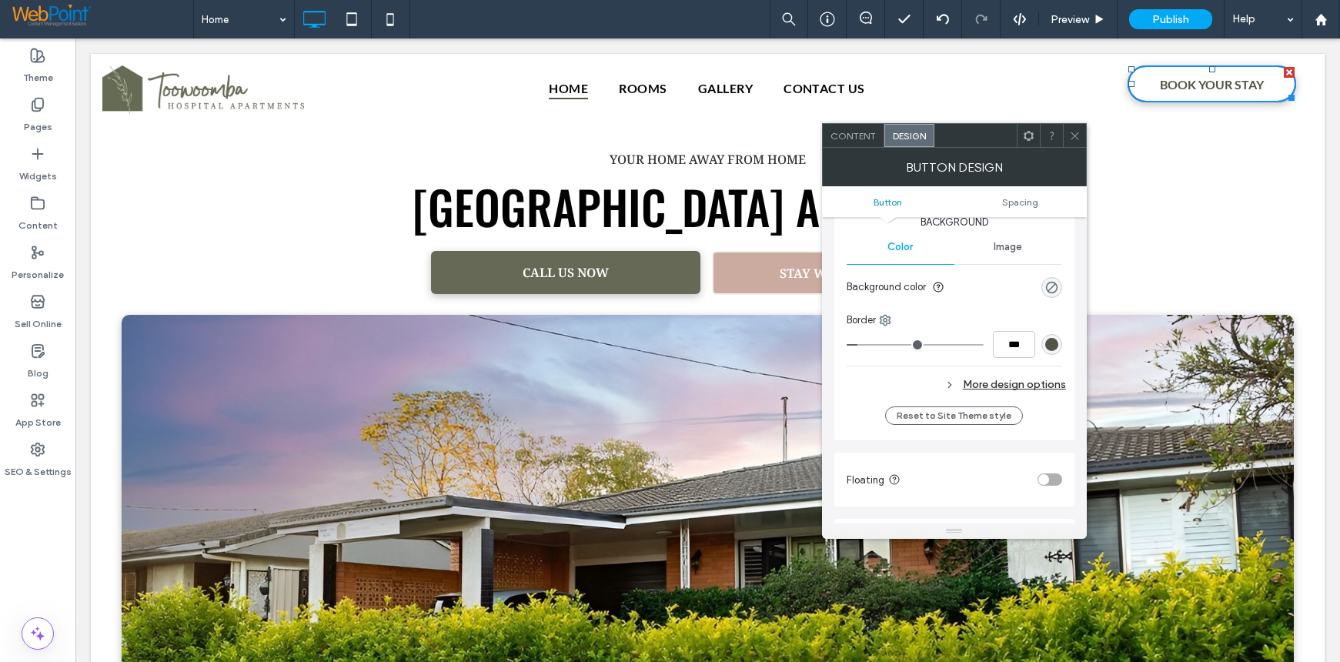
click at [1010, 386] on div "More design options" at bounding box center [956, 384] width 219 height 21
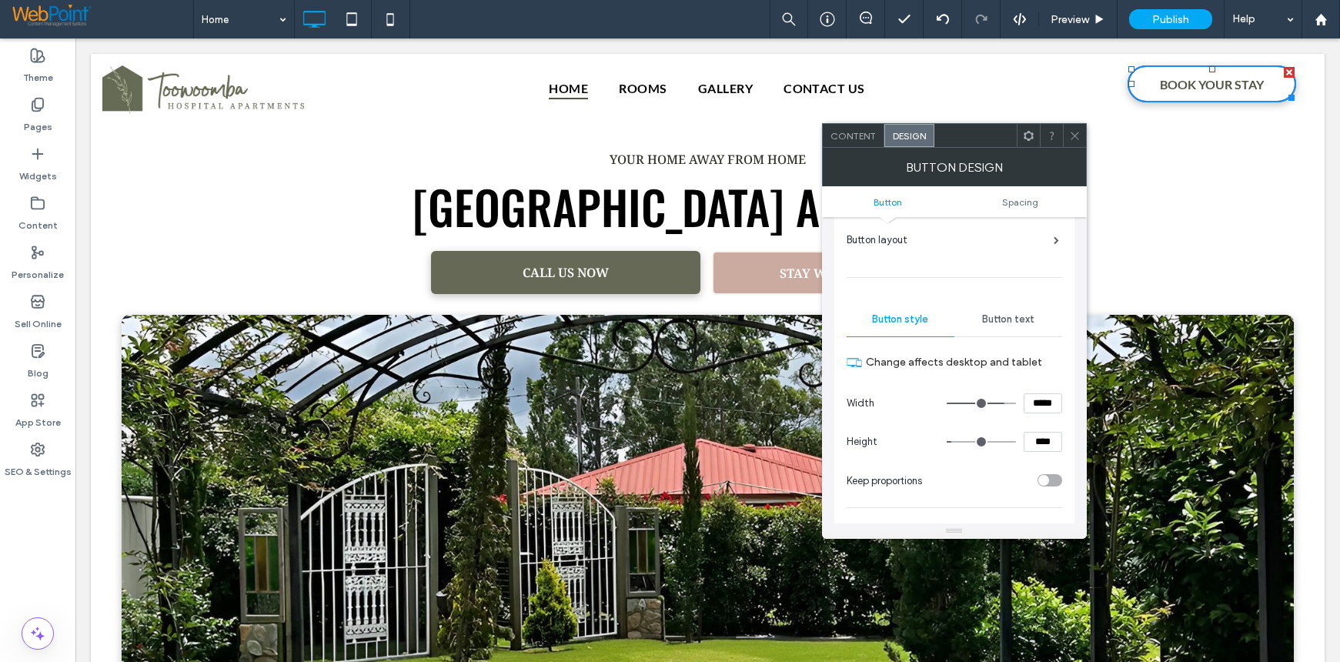
scroll to position [0, 0]
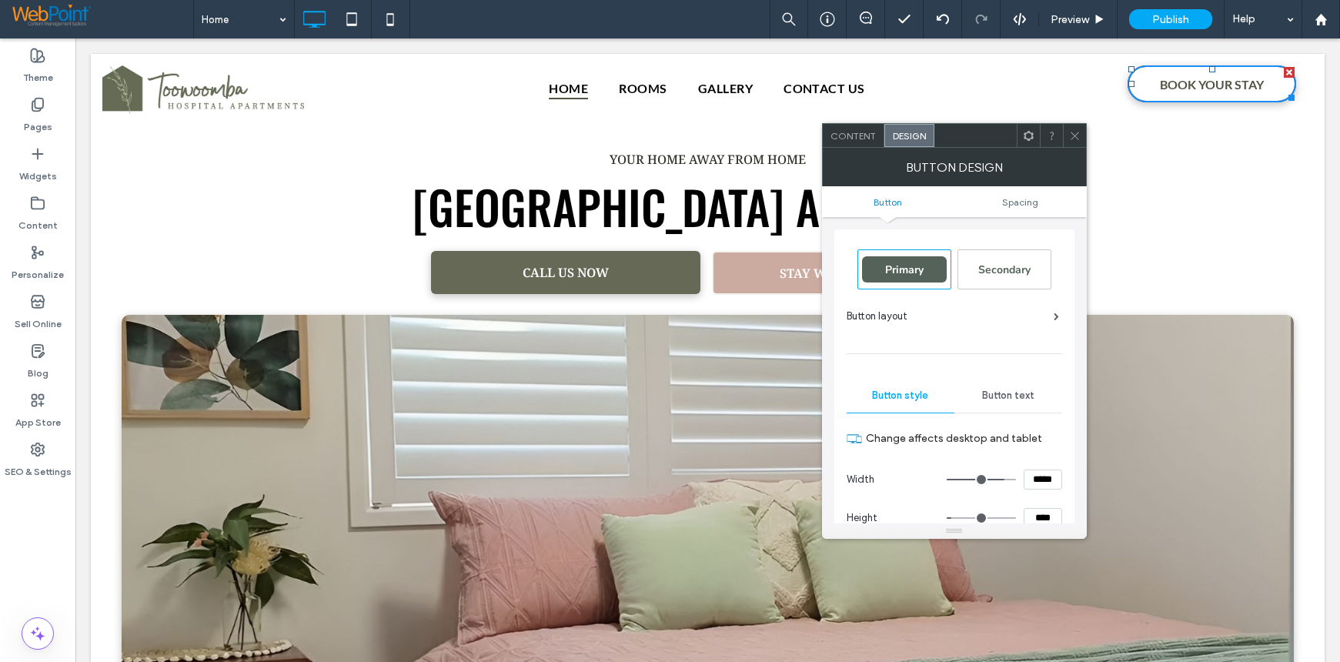
click at [1072, 138] on use at bounding box center [1075, 136] width 8 height 8
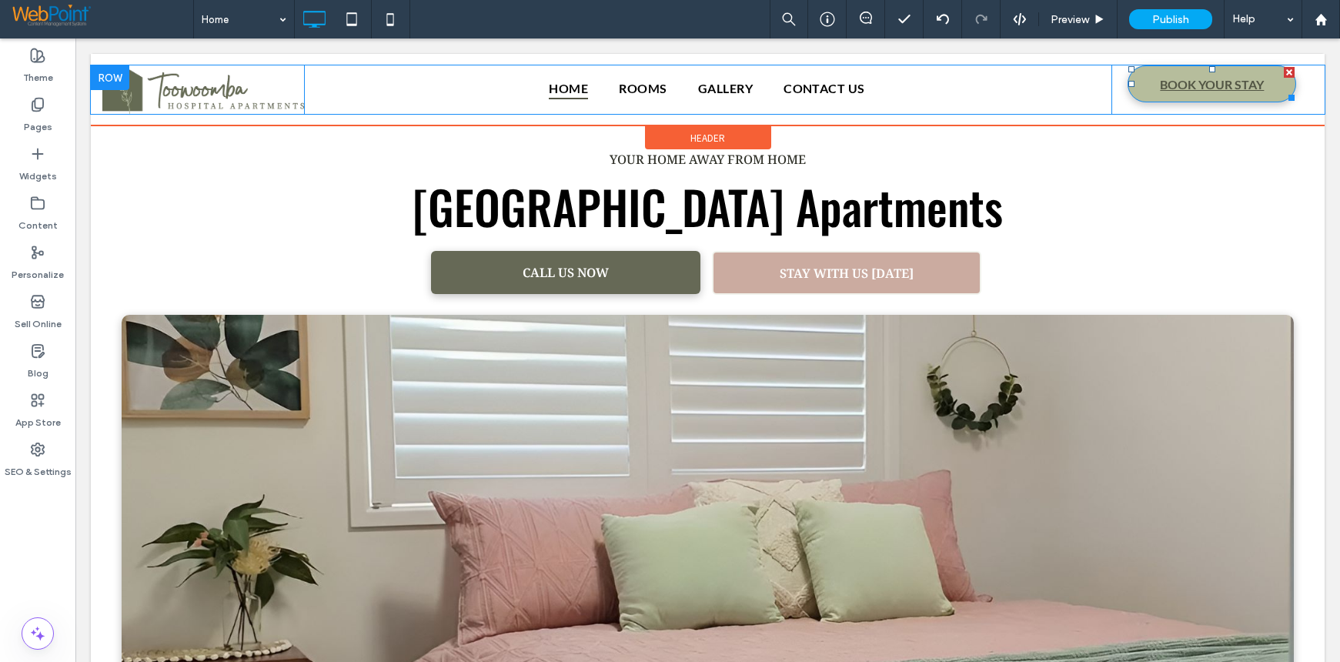
click at [1132, 76] on link "BOOK YOUR STAY" at bounding box center [1211, 83] width 169 height 37
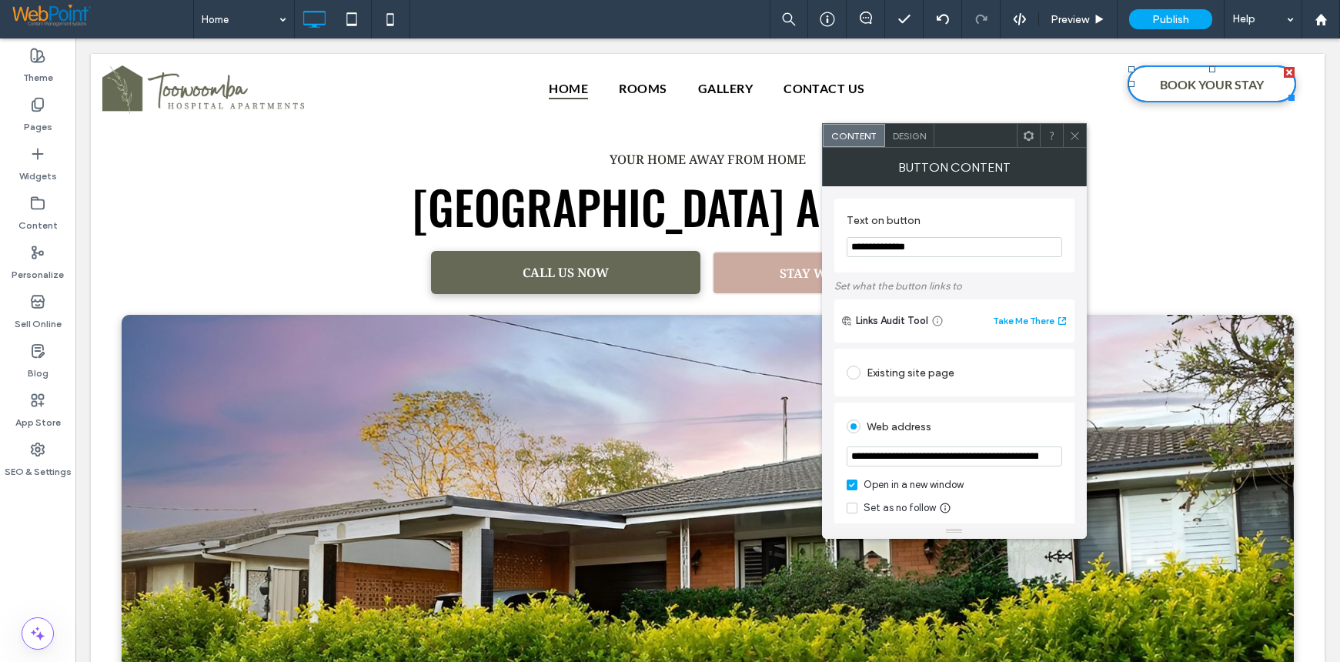
click at [910, 139] on span "Design" at bounding box center [909, 136] width 33 height 12
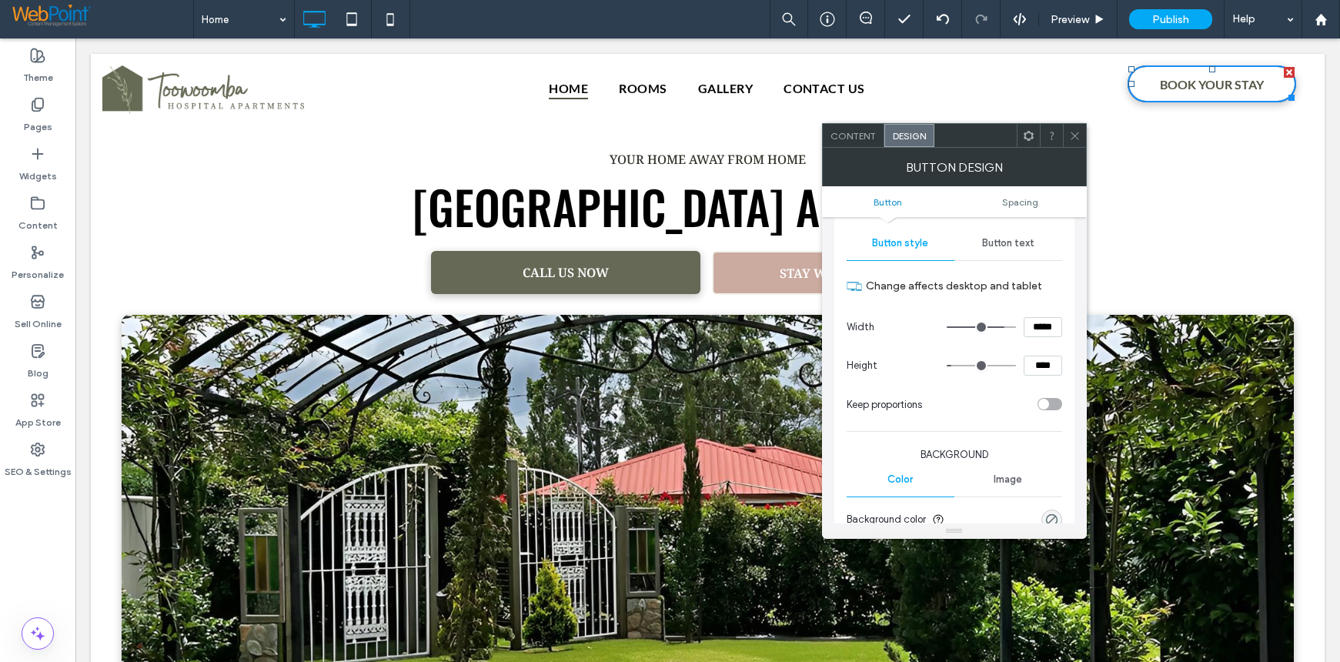
scroll to position [154, 0]
drag, startPoint x: 1042, startPoint y: 359, endPoint x: 1026, endPoint y: 365, distance: 17.0
click at [1026, 365] on input "****" at bounding box center [1043, 364] width 38 height 20
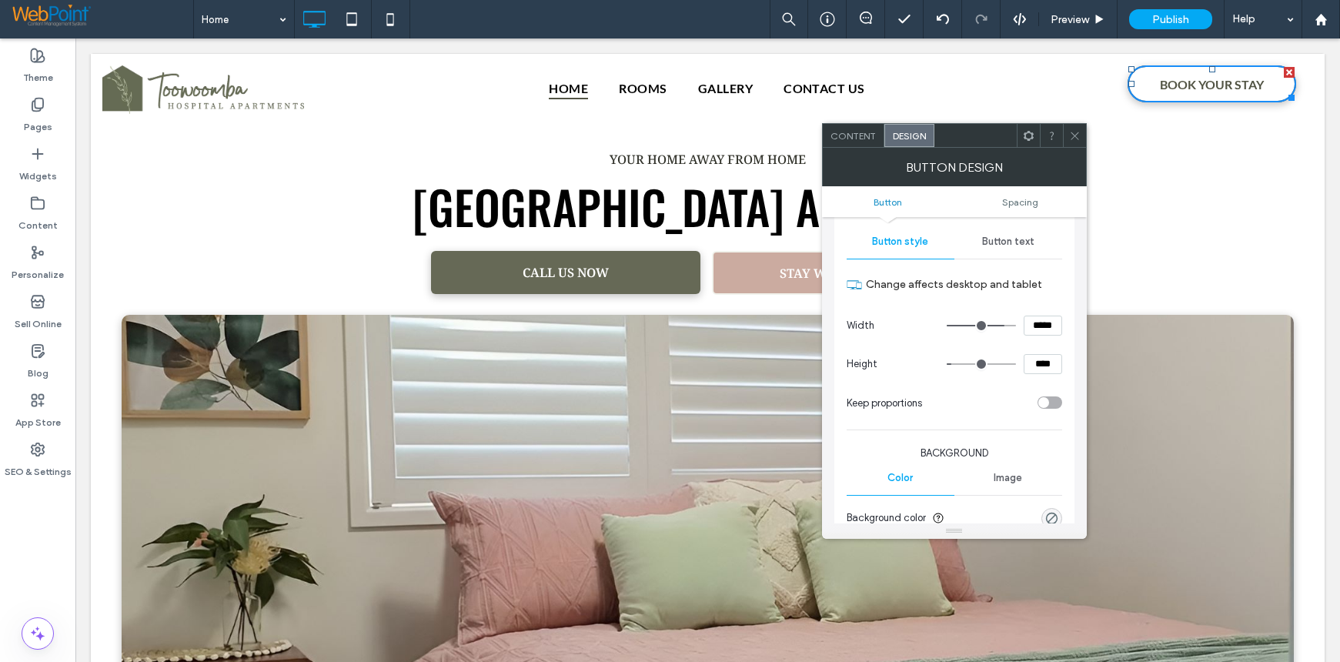
type input "****"
type input "**"
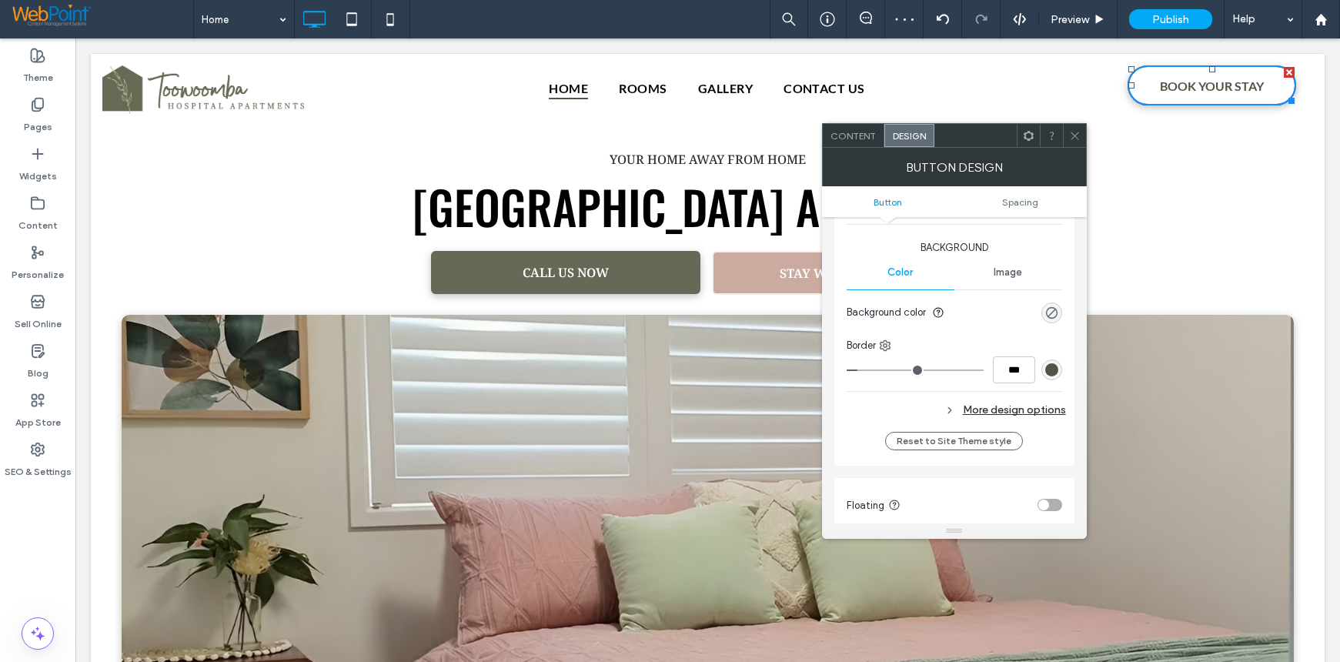
click at [1072, 137] on icon at bounding box center [1075, 136] width 12 height 12
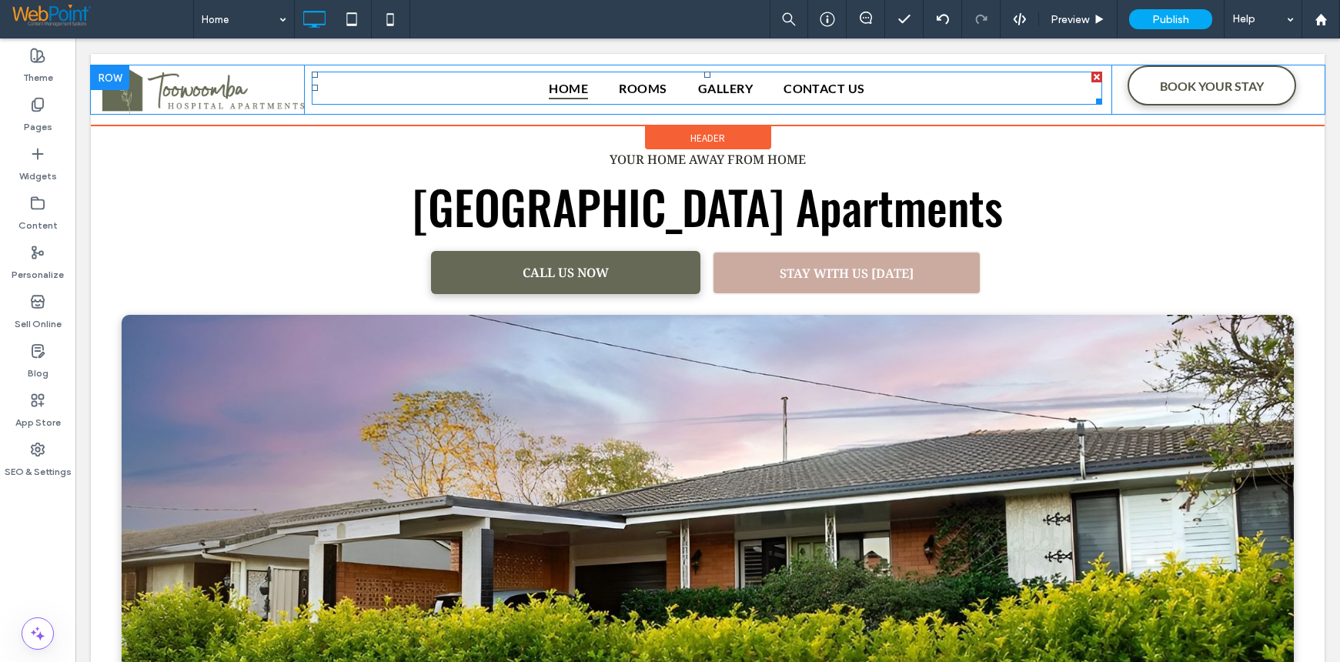
click at [557, 86] on span "Home" at bounding box center [568, 88] width 39 height 22
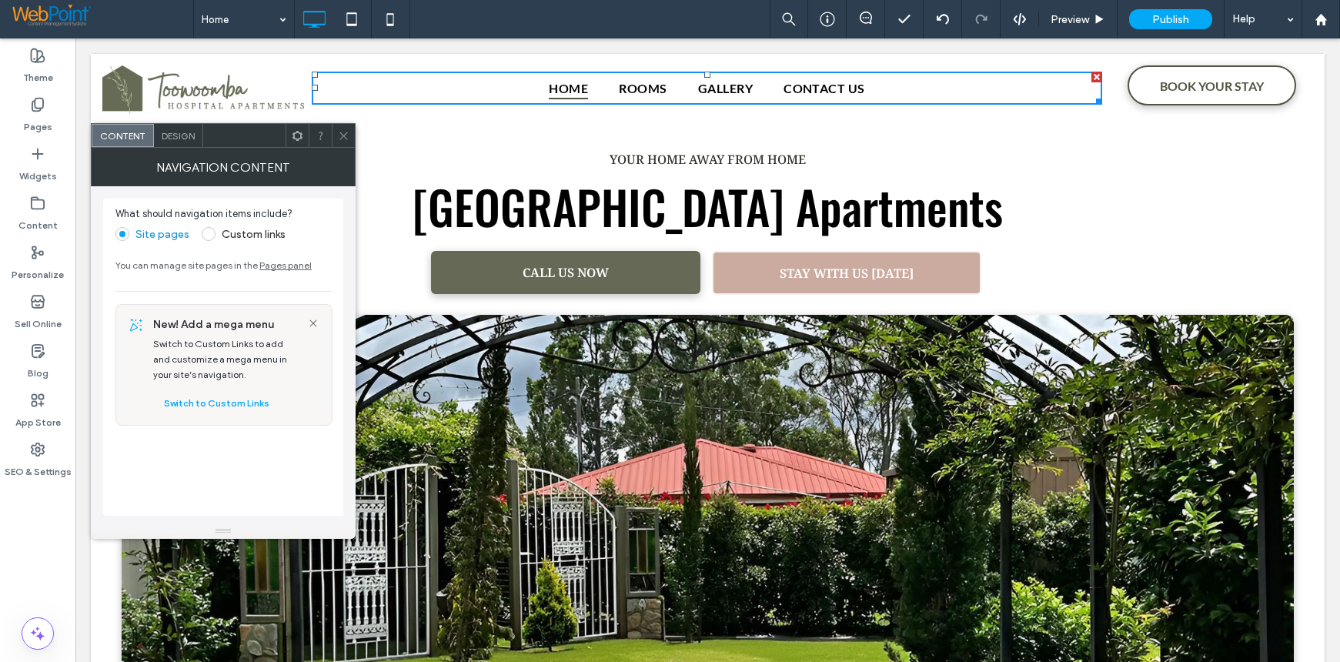
click at [182, 137] on span "Design" at bounding box center [178, 136] width 33 height 12
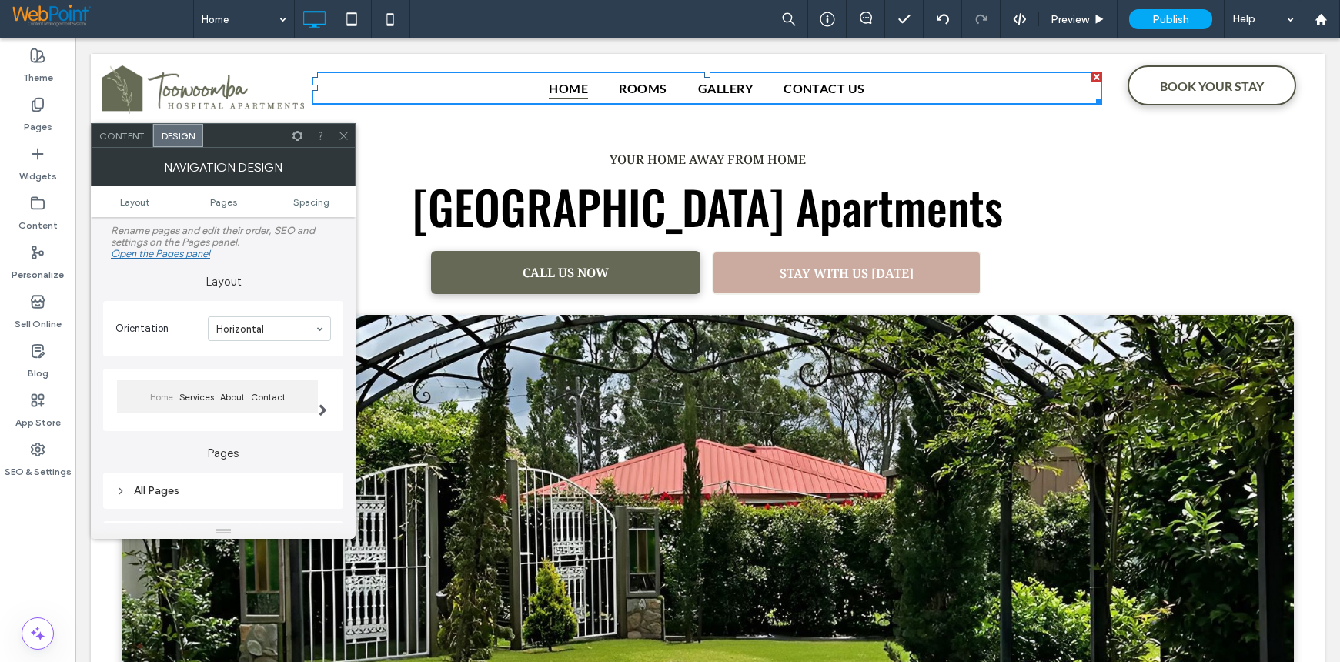
scroll to position [154, 0]
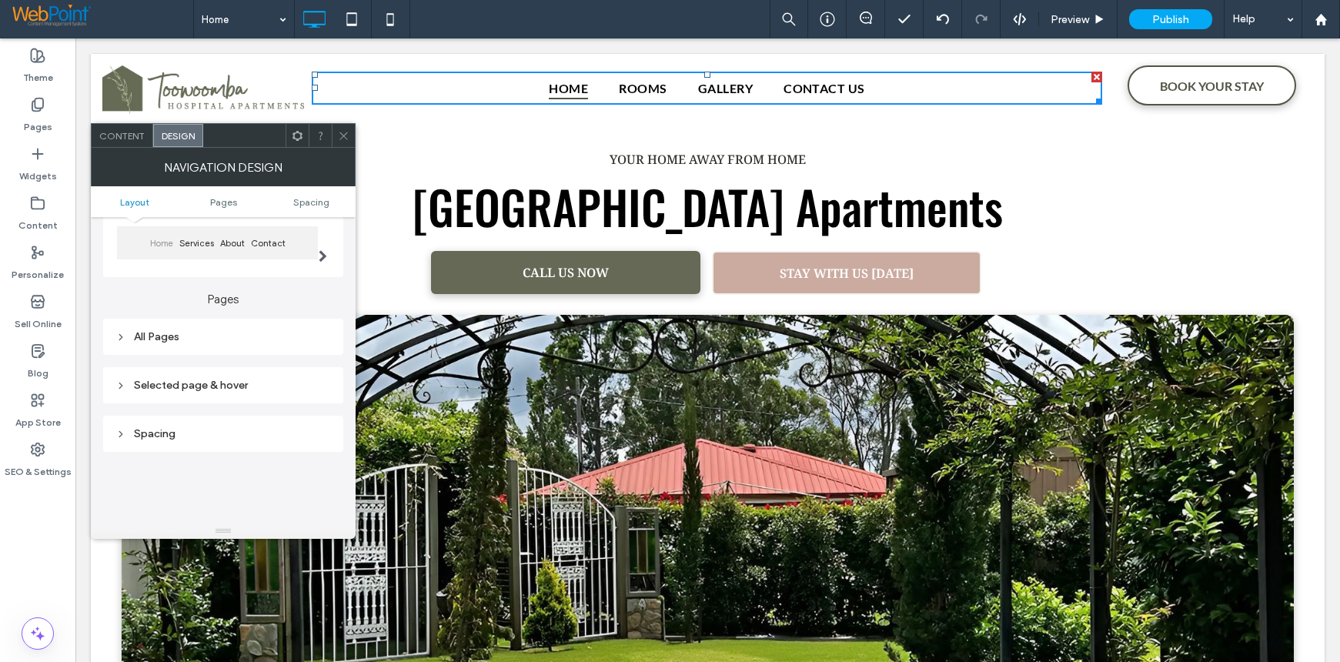
click at [120, 342] on icon at bounding box center [120, 337] width 11 height 11
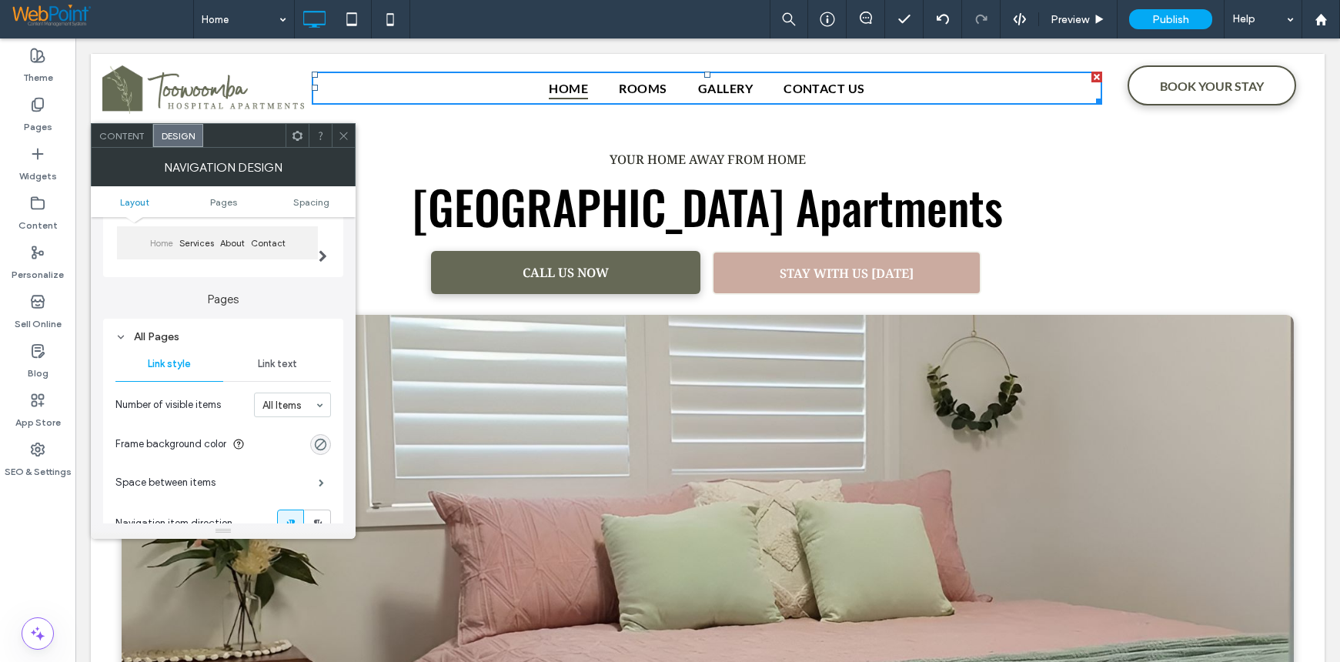
click at [269, 366] on span "Link text" at bounding box center [277, 364] width 39 height 12
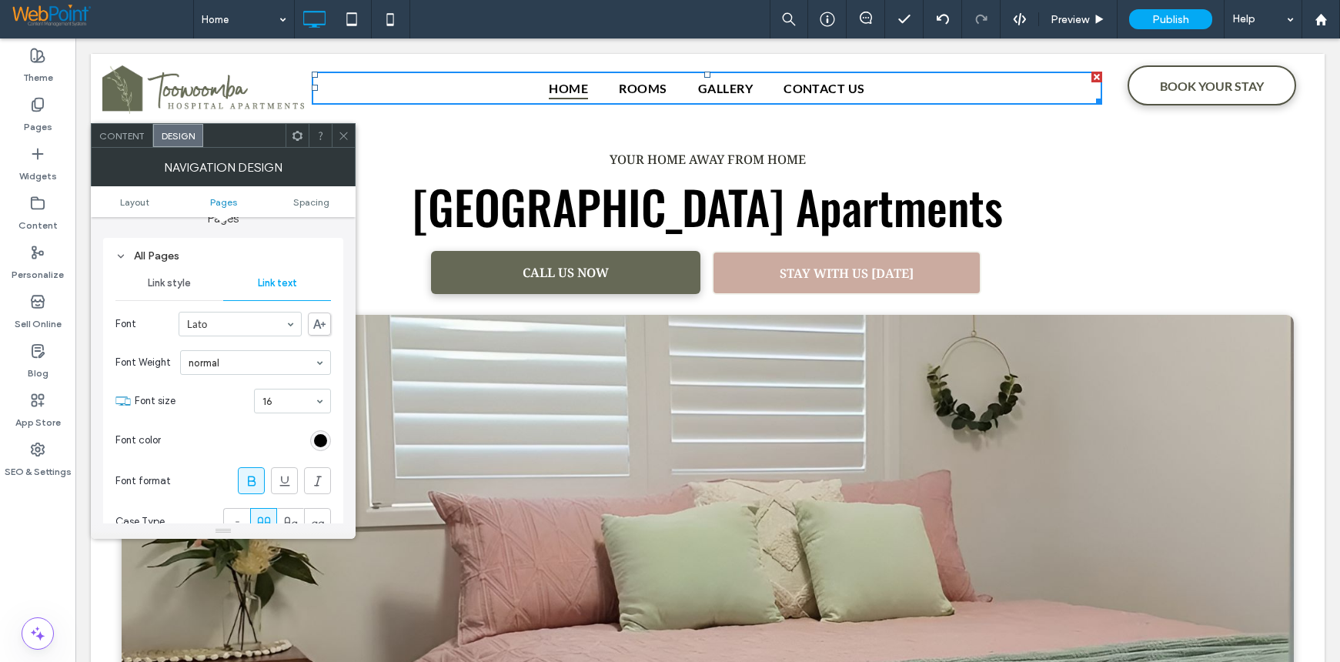
scroll to position [308, 0]
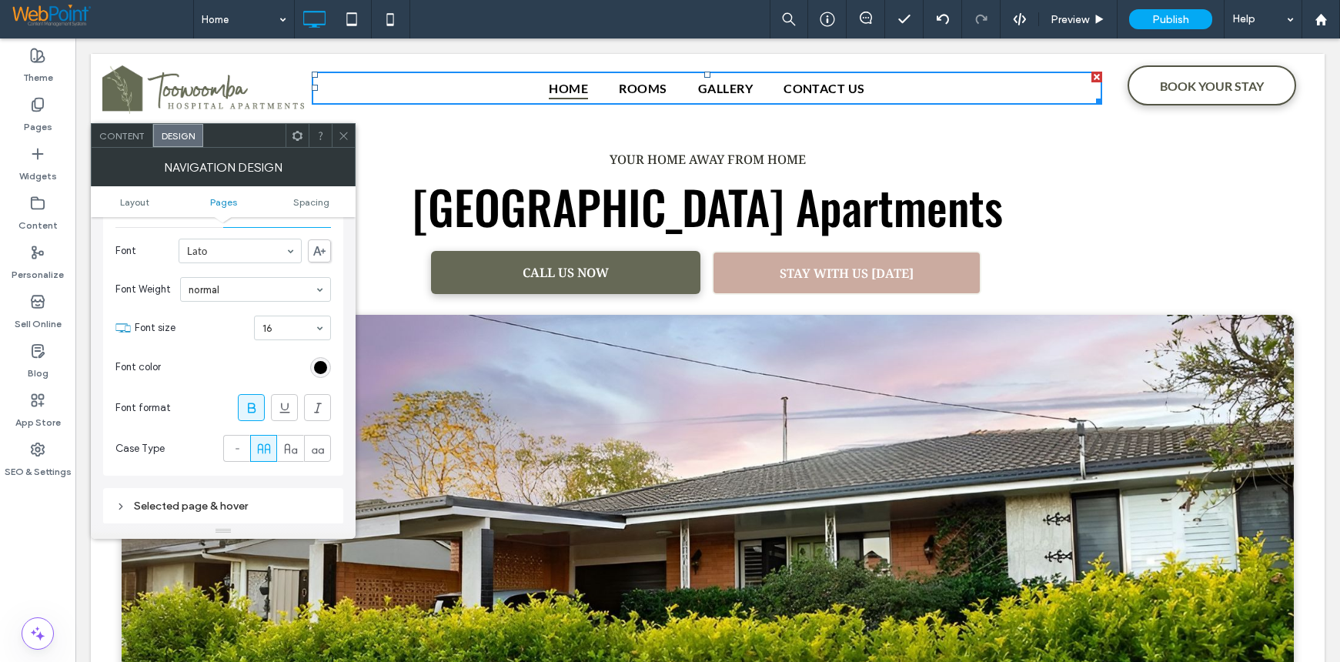
click at [98, 243] on div "Rename pages and edit their order, SEO and settings on the Pages panel. Open th…" at bounding box center [223, 370] width 265 height 306
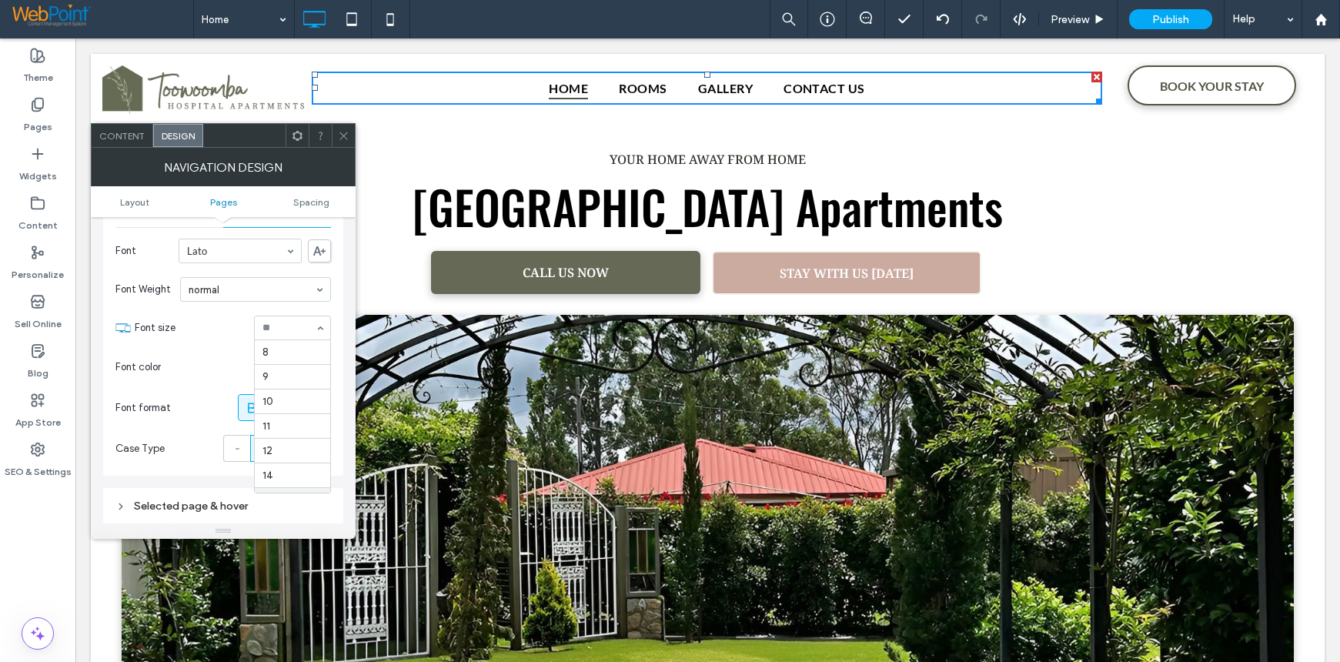
scroll to position [148, 0]
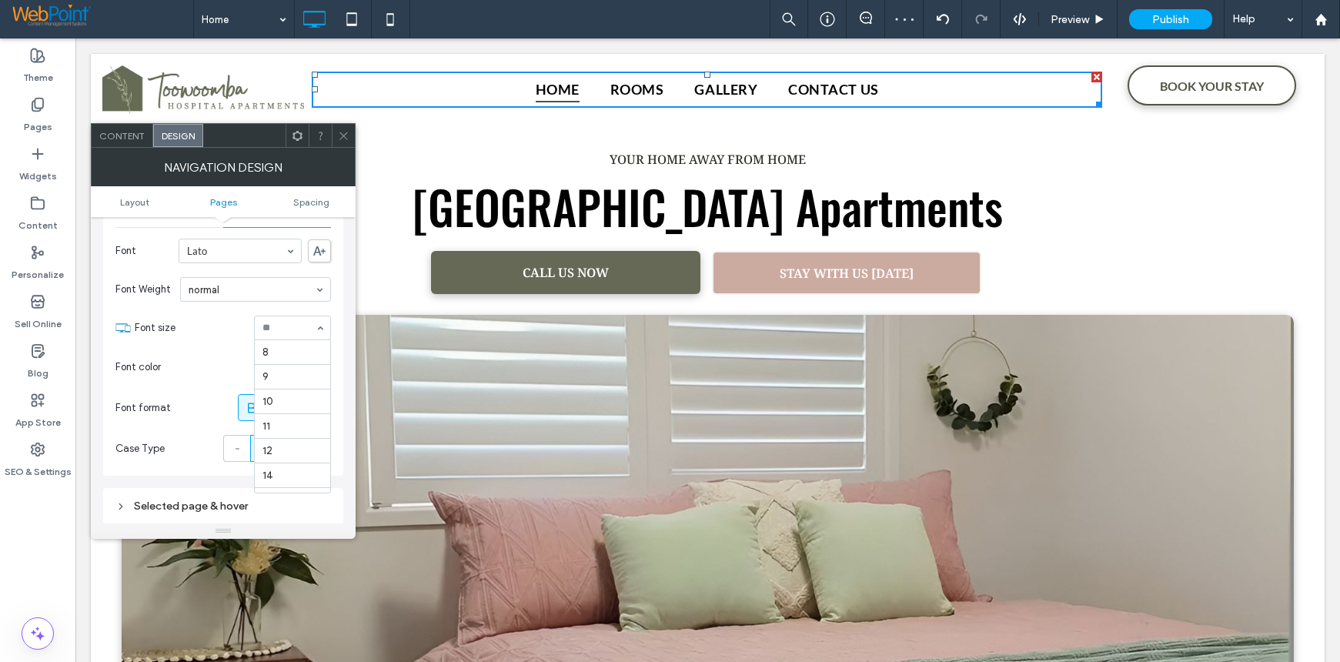
click at [286, 325] on input at bounding box center [288, 327] width 52 height 11
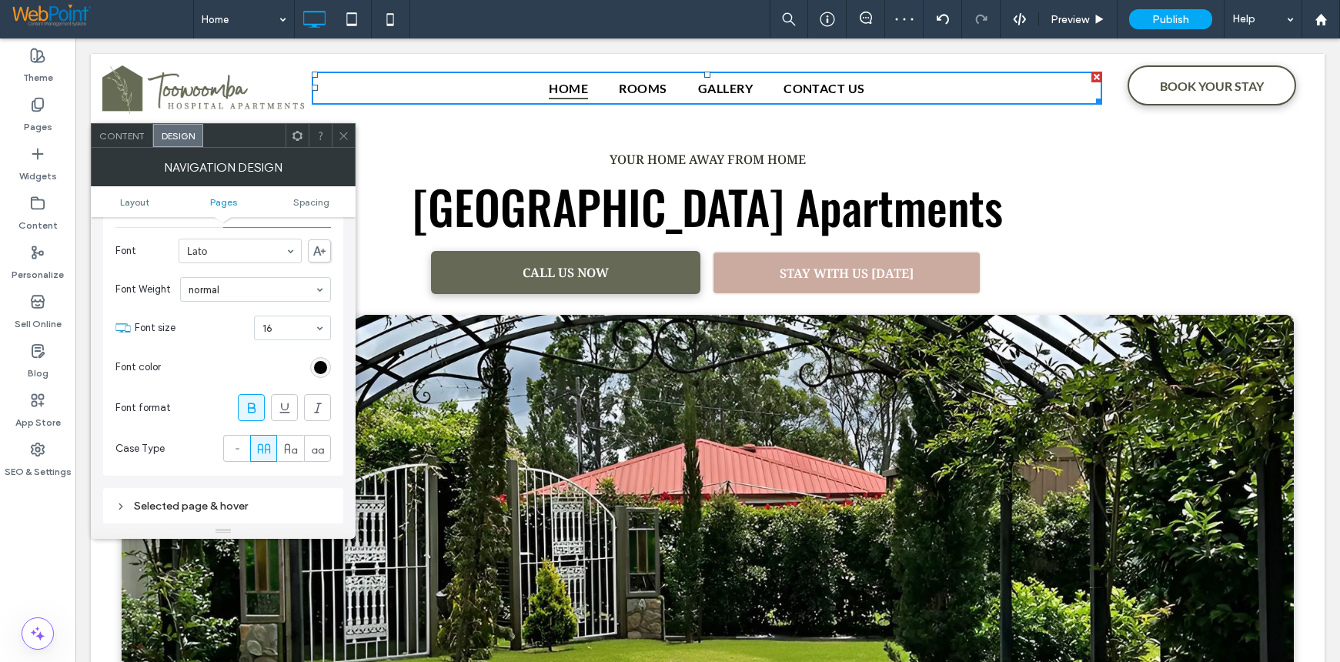
click at [349, 141] on icon at bounding box center [344, 136] width 12 height 12
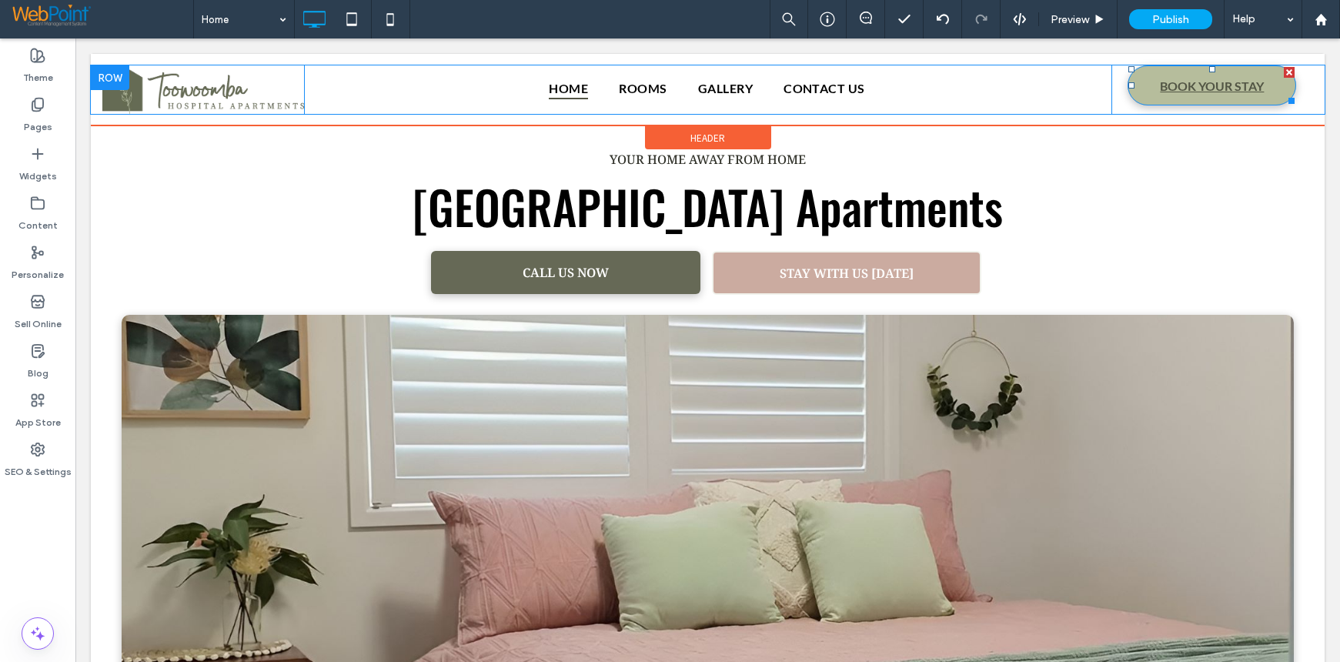
click at [1141, 82] on link "BOOK YOUR STAY" at bounding box center [1211, 85] width 169 height 40
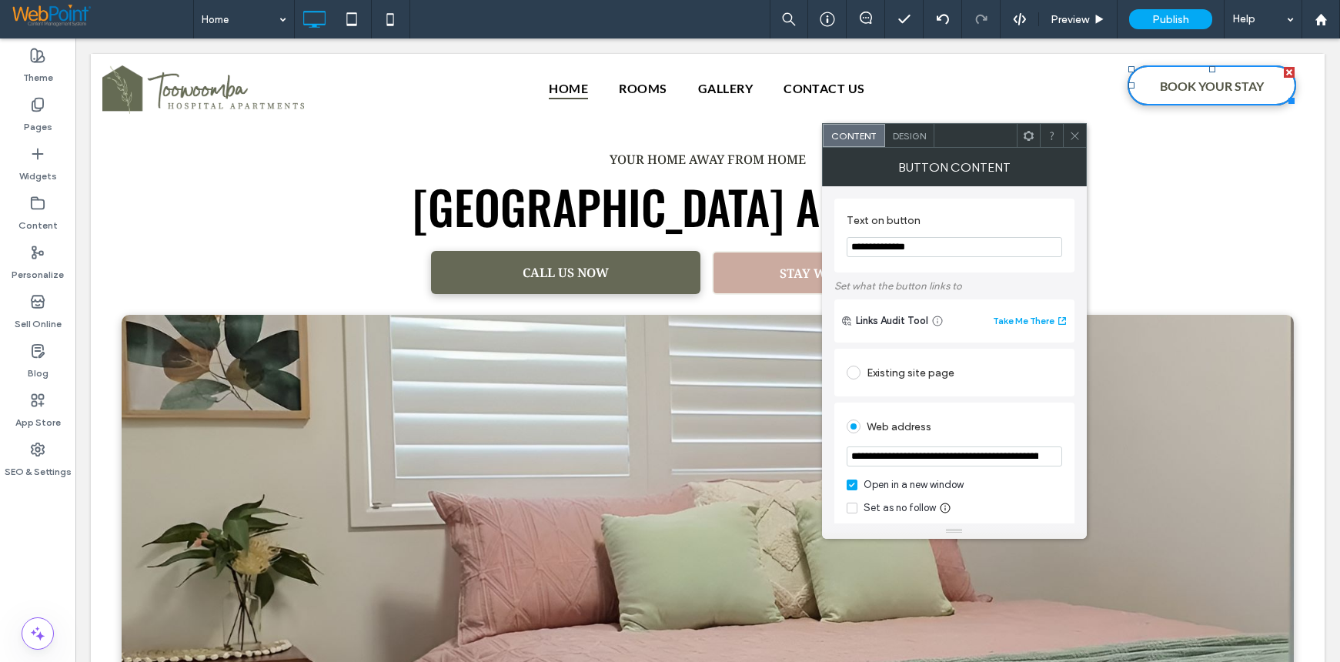
click at [907, 129] on div "Design" at bounding box center [909, 135] width 49 height 23
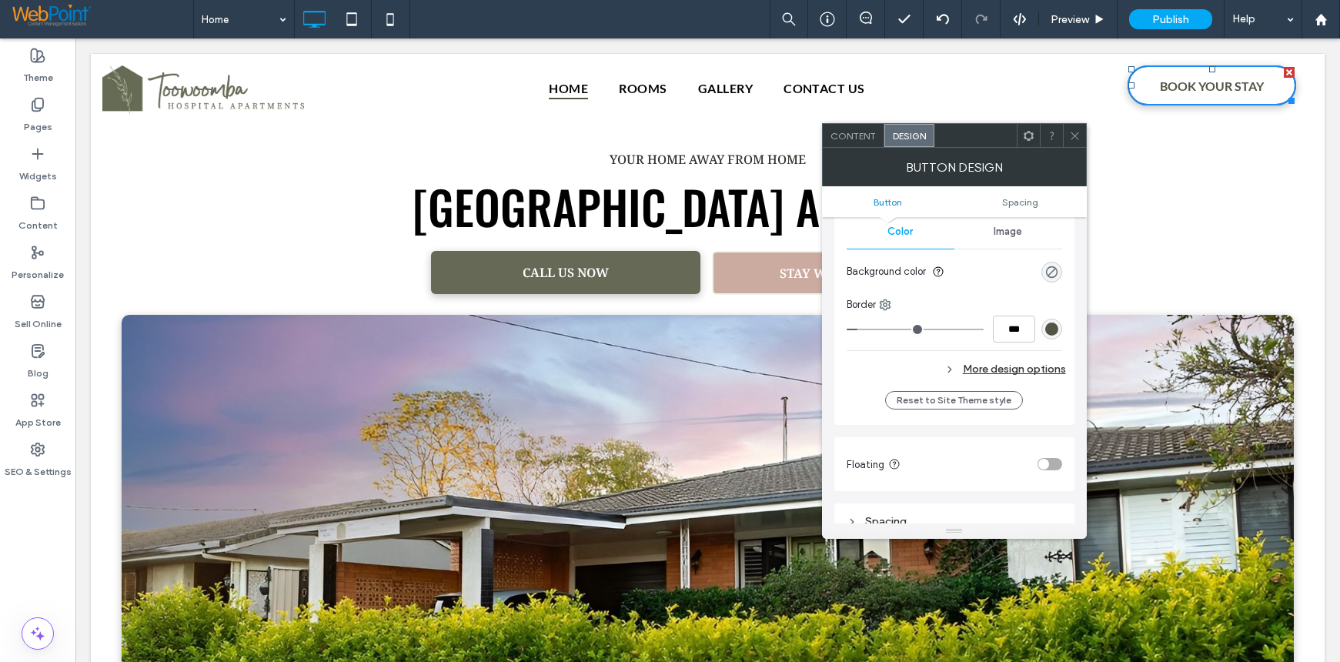
drag, startPoint x: 1041, startPoint y: 516, endPoint x: 1007, endPoint y: 523, distance: 33.7
click at [1007, 523] on div "Primary Secondary Button layout Button style Button text Change affects desktop…" at bounding box center [954, 307] width 240 height 980
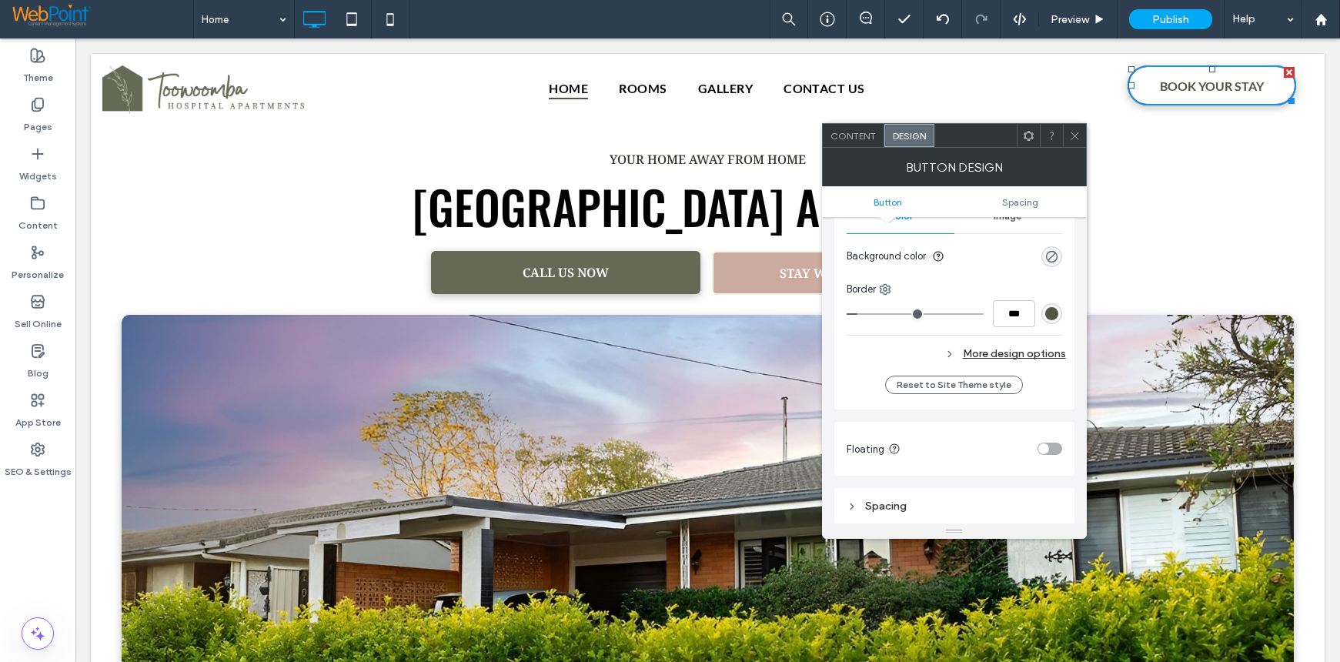
scroll to position [108, 0]
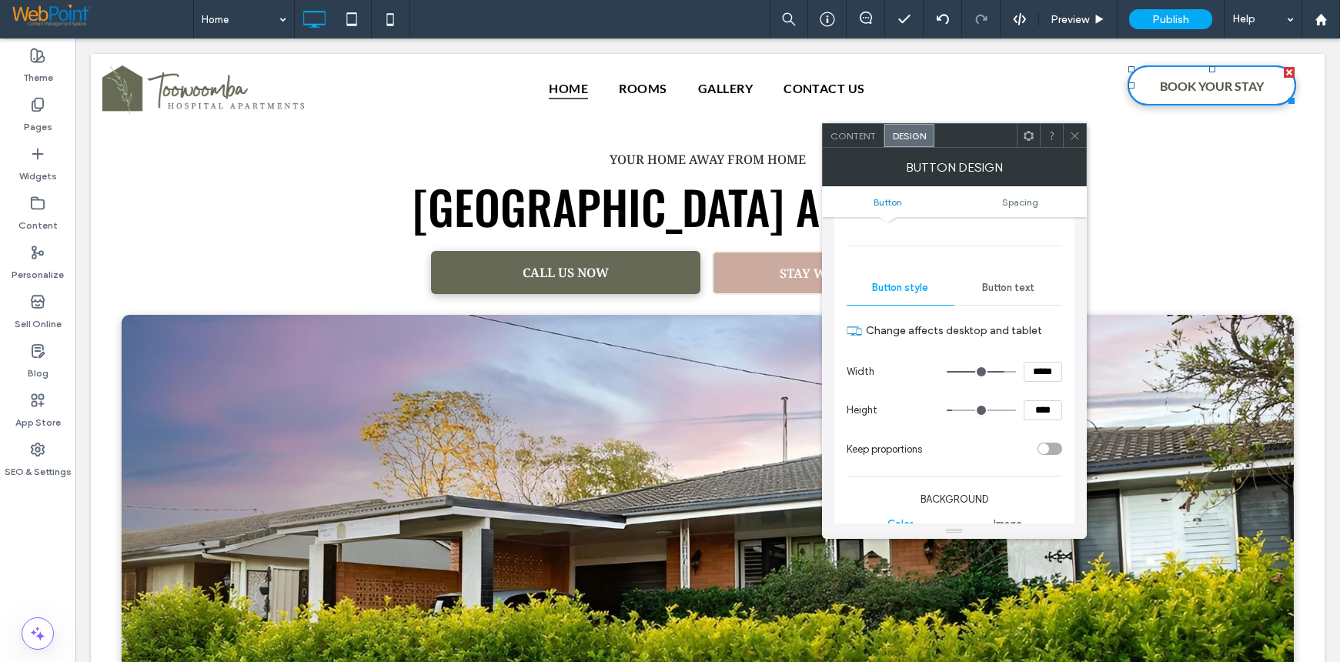
type input "****"
type input "**"
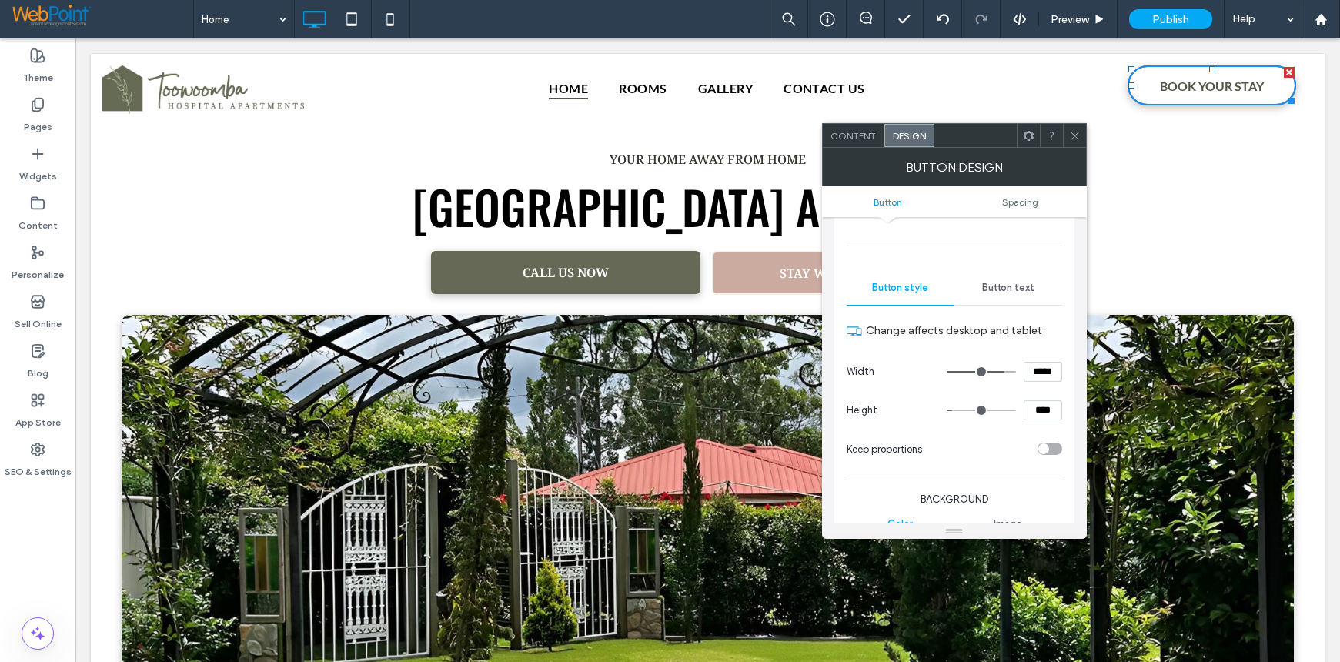
scroll to position [359, 0]
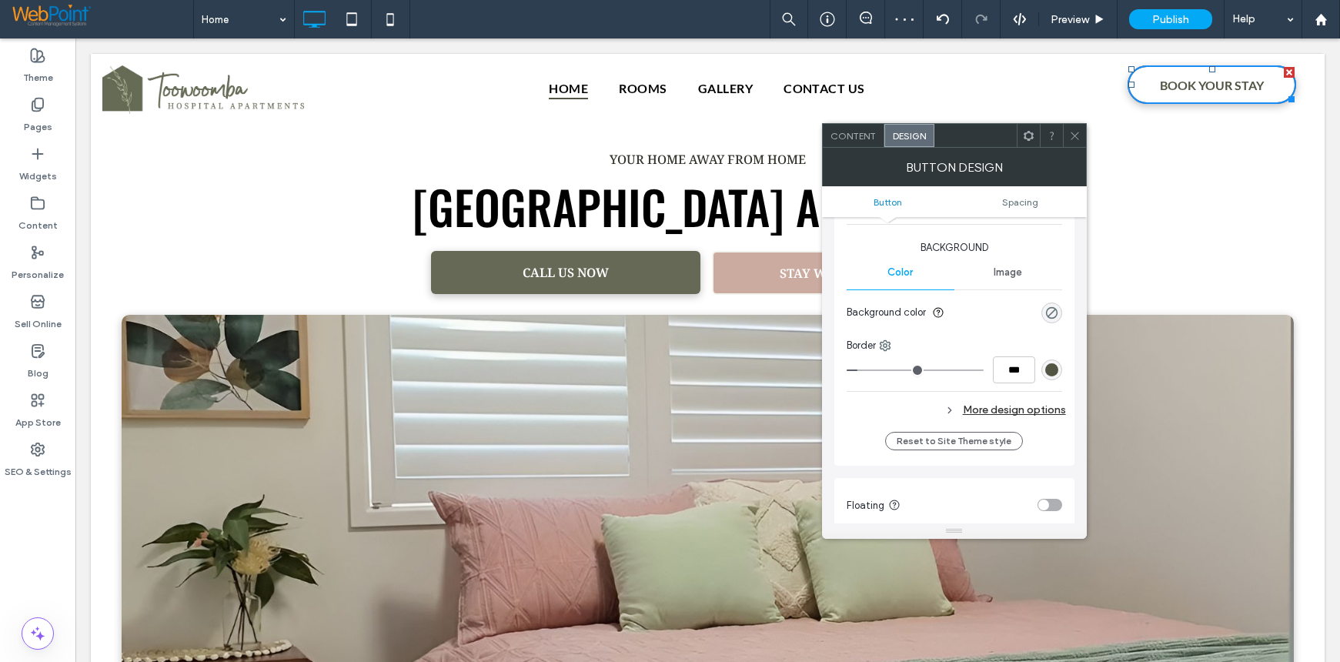
click at [1074, 129] on span at bounding box center [1075, 135] width 12 height 23
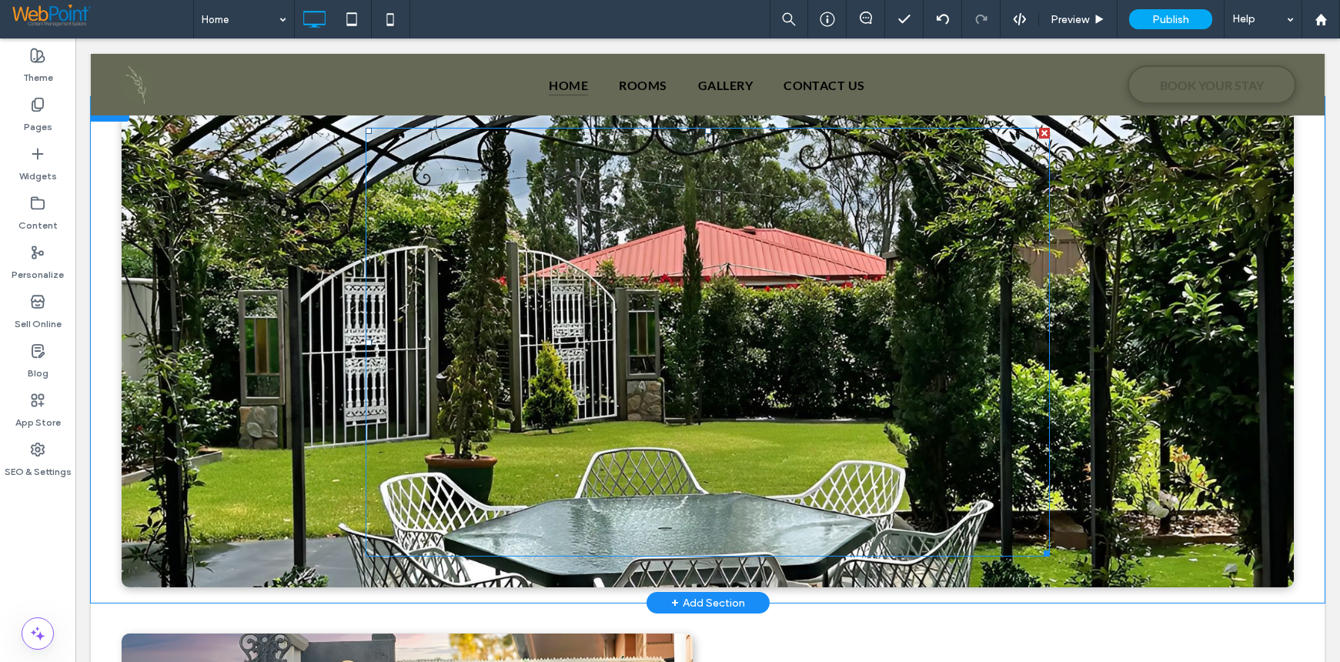
scroll to position [0, 0]
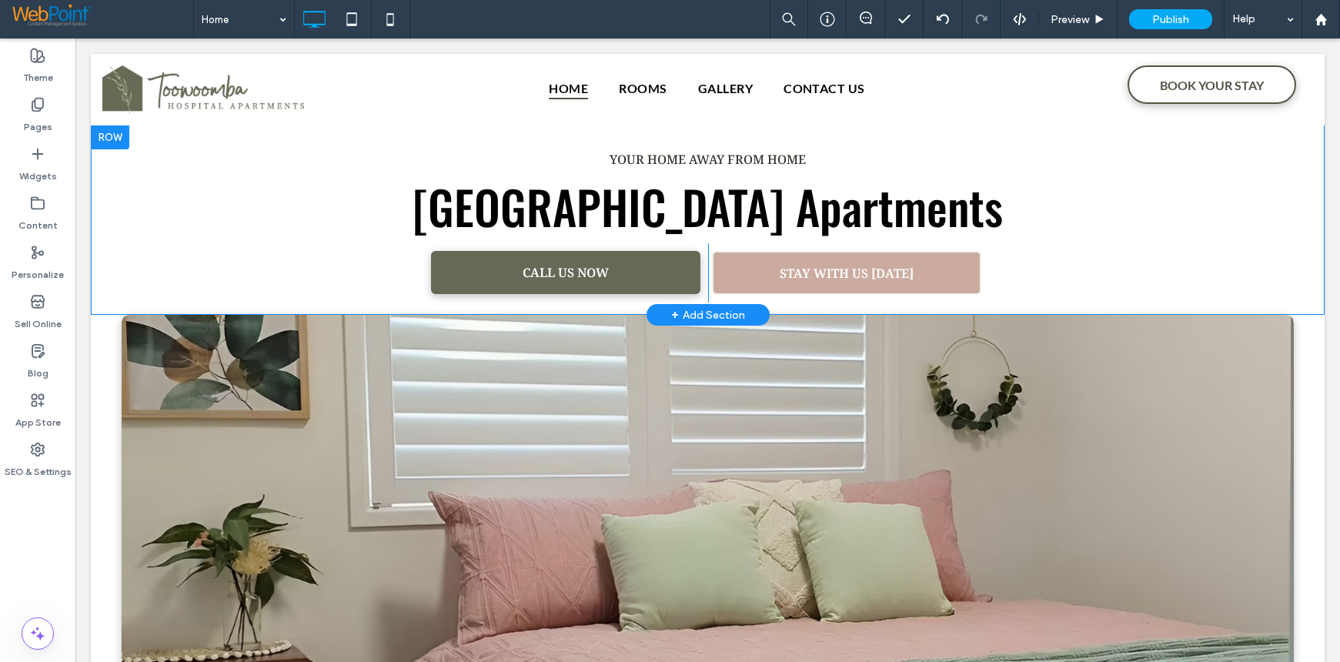
click at [111, 141] on div at bounding box center [110, 137] width 38 height 25
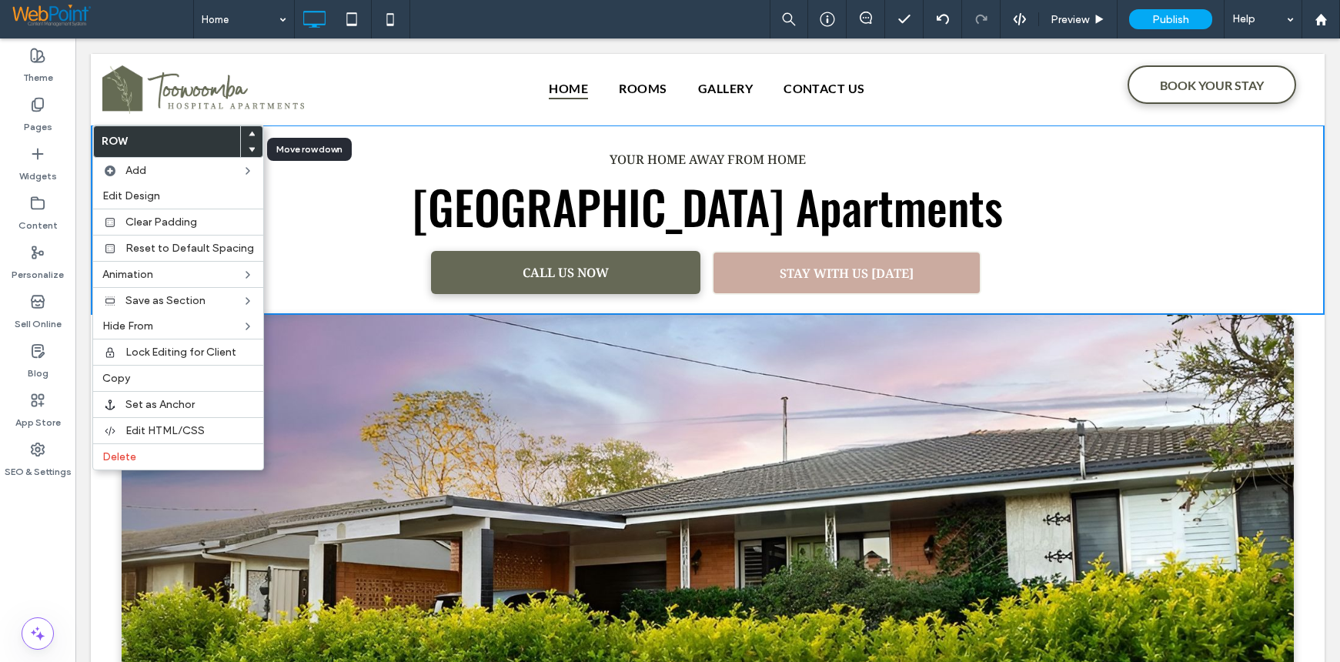
click at [249, 152] on icon at bounding box center [252, 149] width 6 height 6
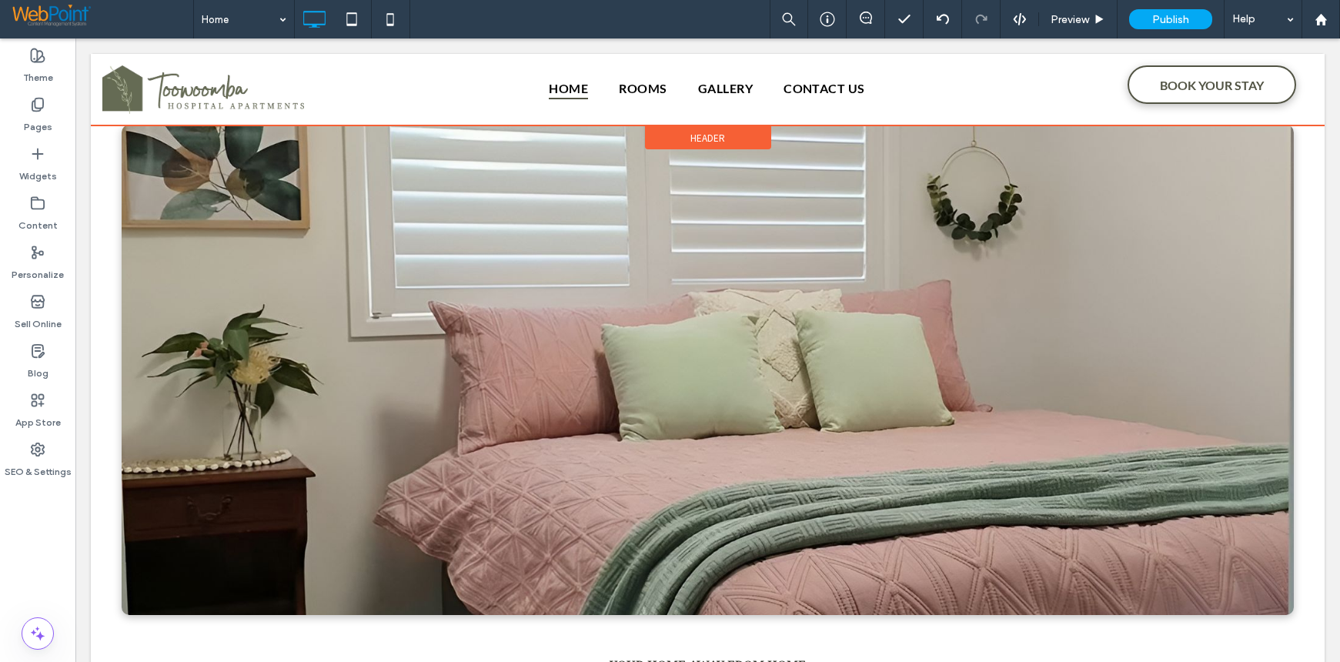
click at [700, 135] on span "Header" at bounding box center [707, 138] width 35 height 13
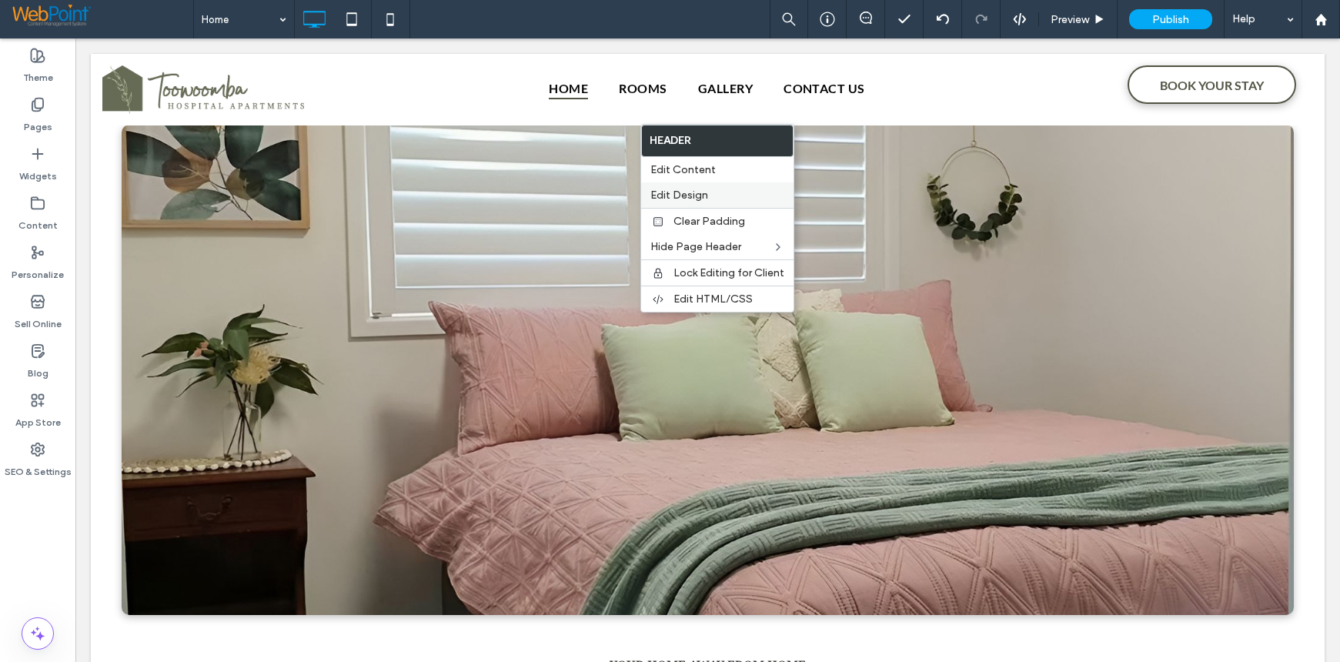
click at [692, 191] on span "Edit Design" at bounding box center [679, 195] width 58 height 13
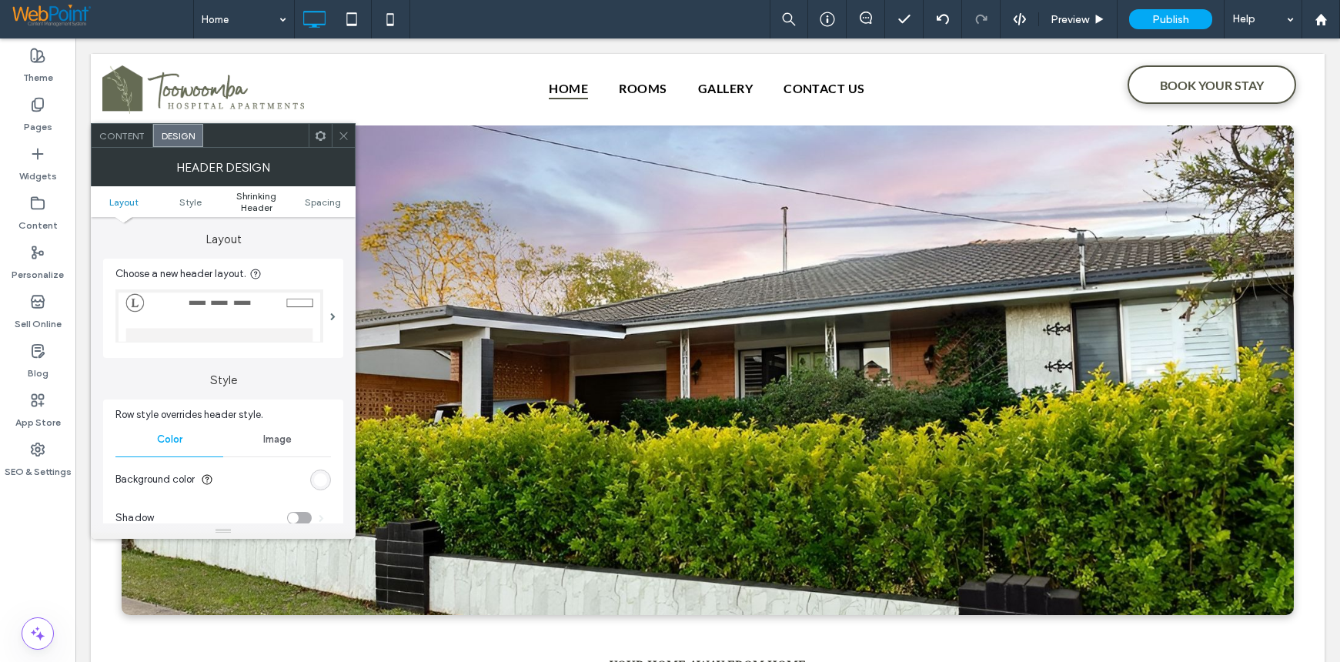
click at [249, 199] on span "Shrinking Header" at bounding box center [256, 201] width 66 height 23
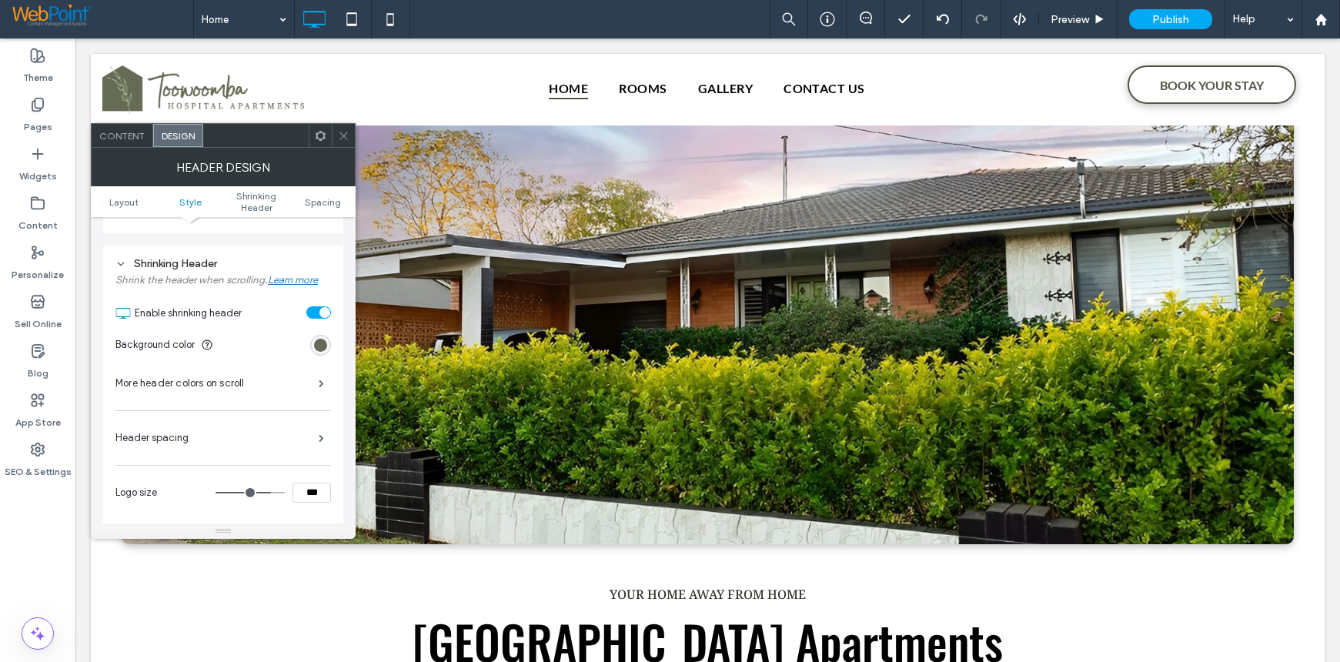
scroll to position [478, 0]
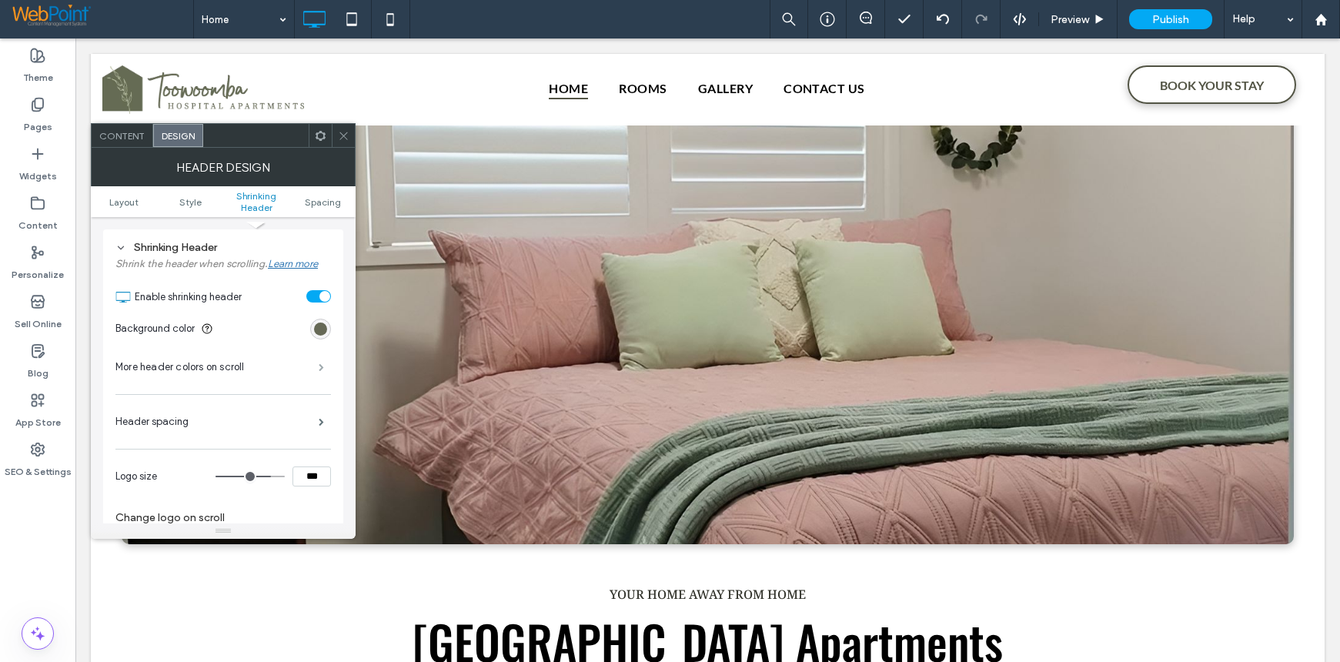
click at [324, 366] on span at bounding box center [321, 367] width 5 height 8
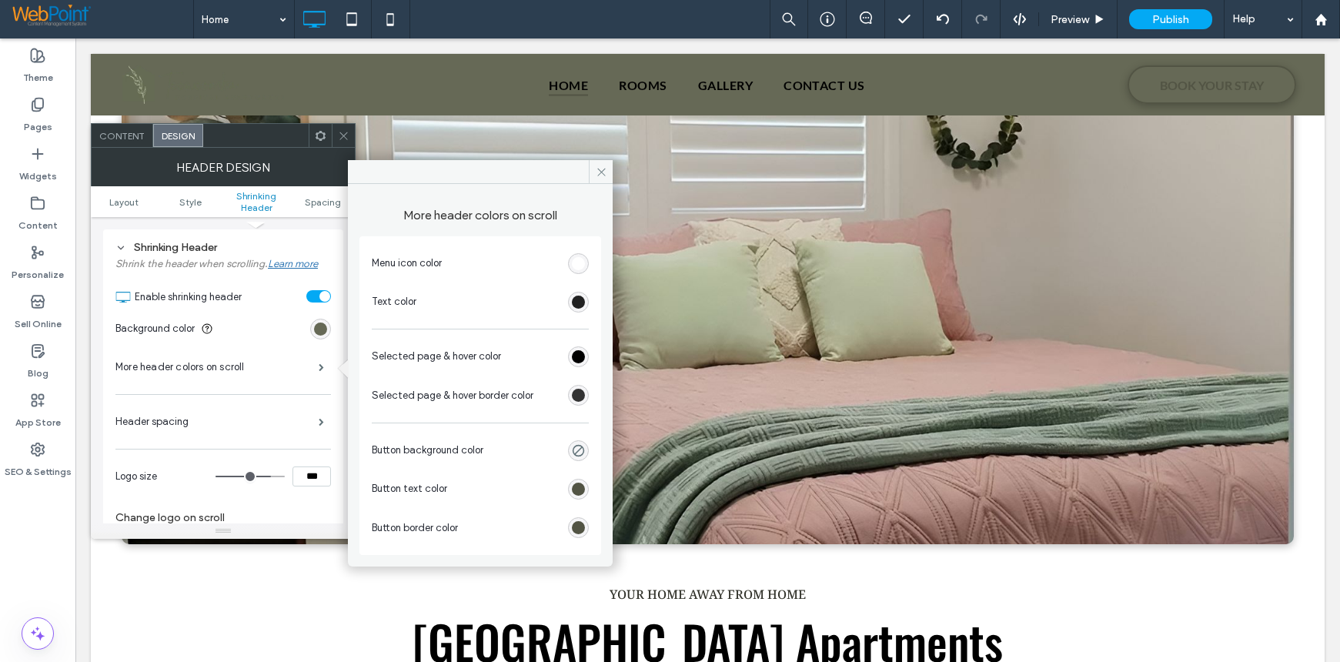
click at [581, 298] on div "rgb(0, 0, 0)" at bounding box center [578, 302] width 13 height 13
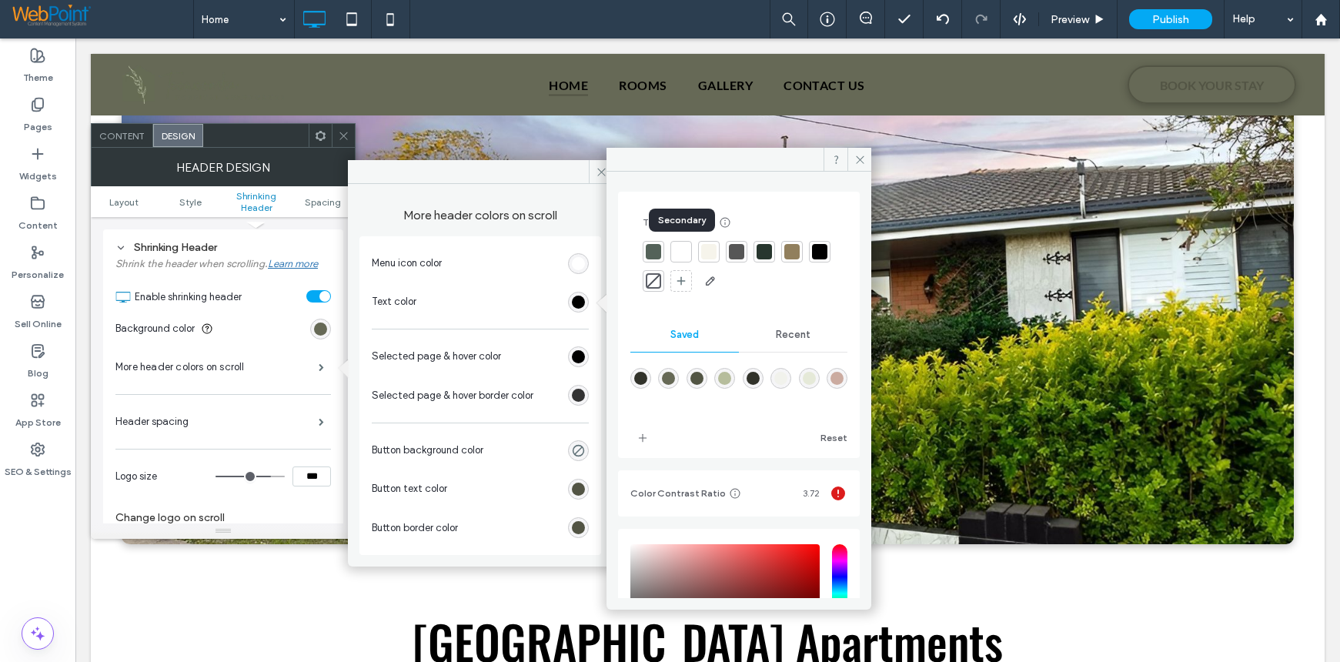
click at [686, 253] on div at bounding box center [680, 251] width 15 height 15
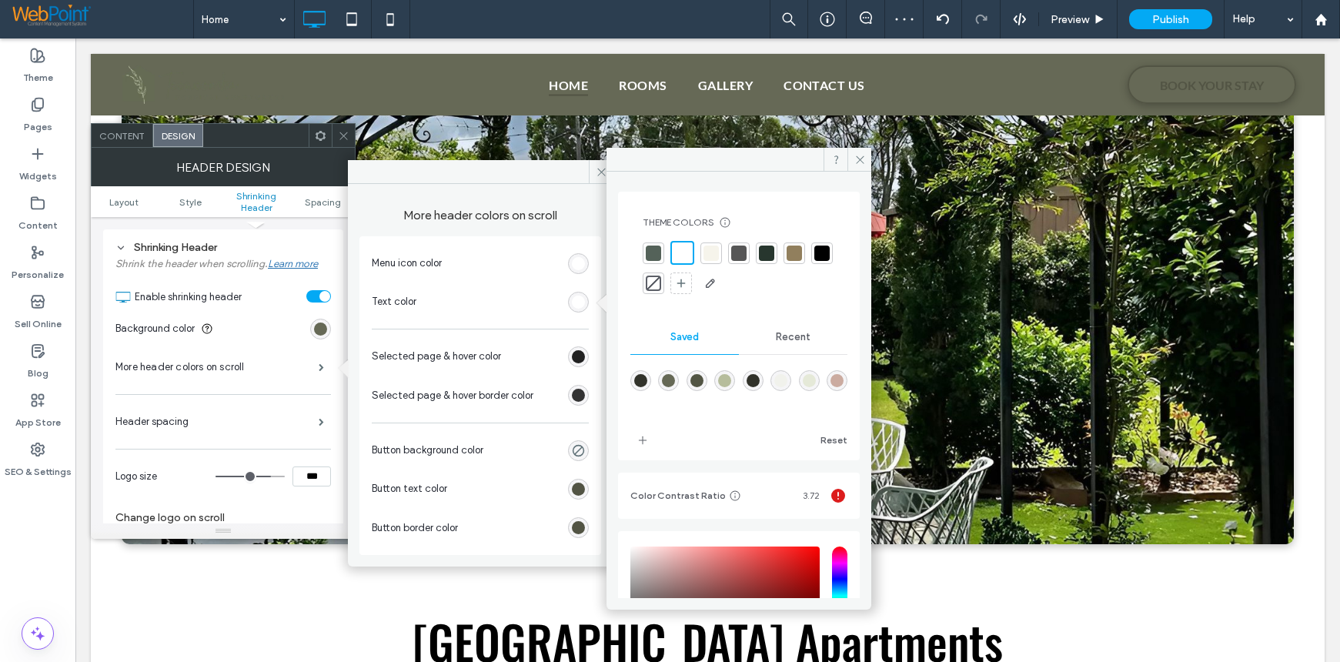
click at [580, 356] on div "rgb(0, 0, 0)" at bounding box center [578, 356] width 13 height 13
click at [677, 250] on div at bounding box center [680, 251] width 15 height 15
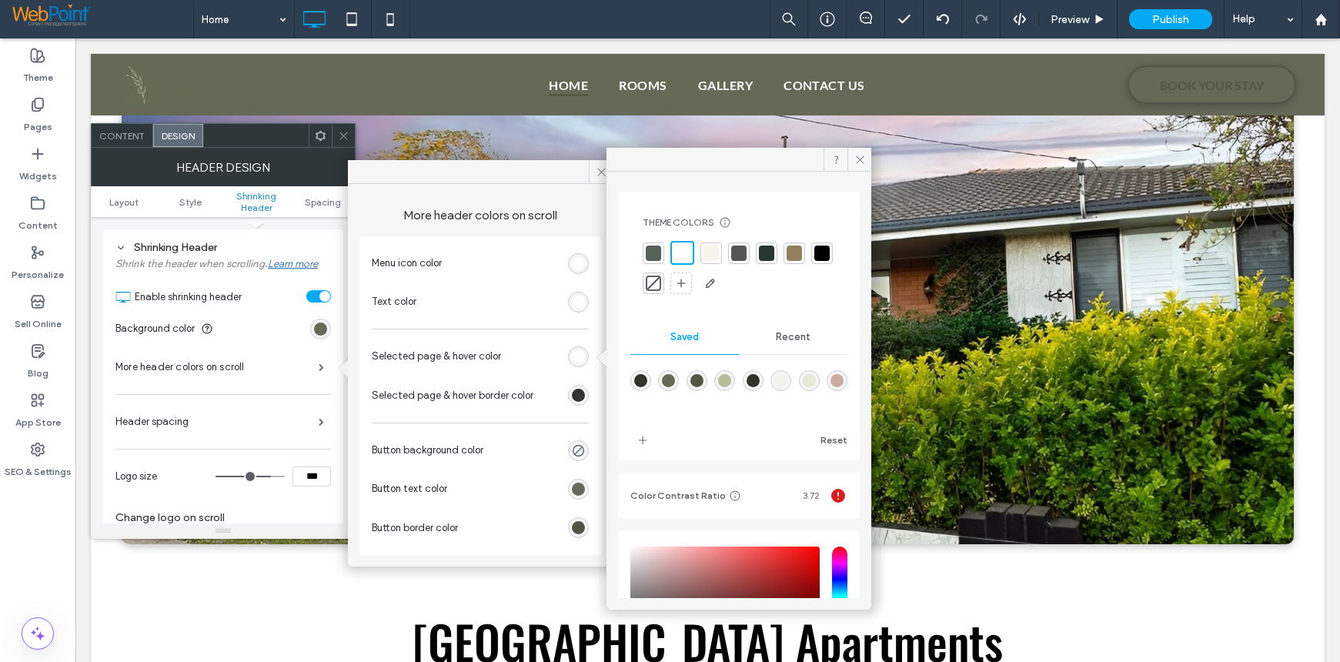
click at [574, 491] on div "rgb(82, 84, 68)" at bounding box center [578, 489] width 13 height 13
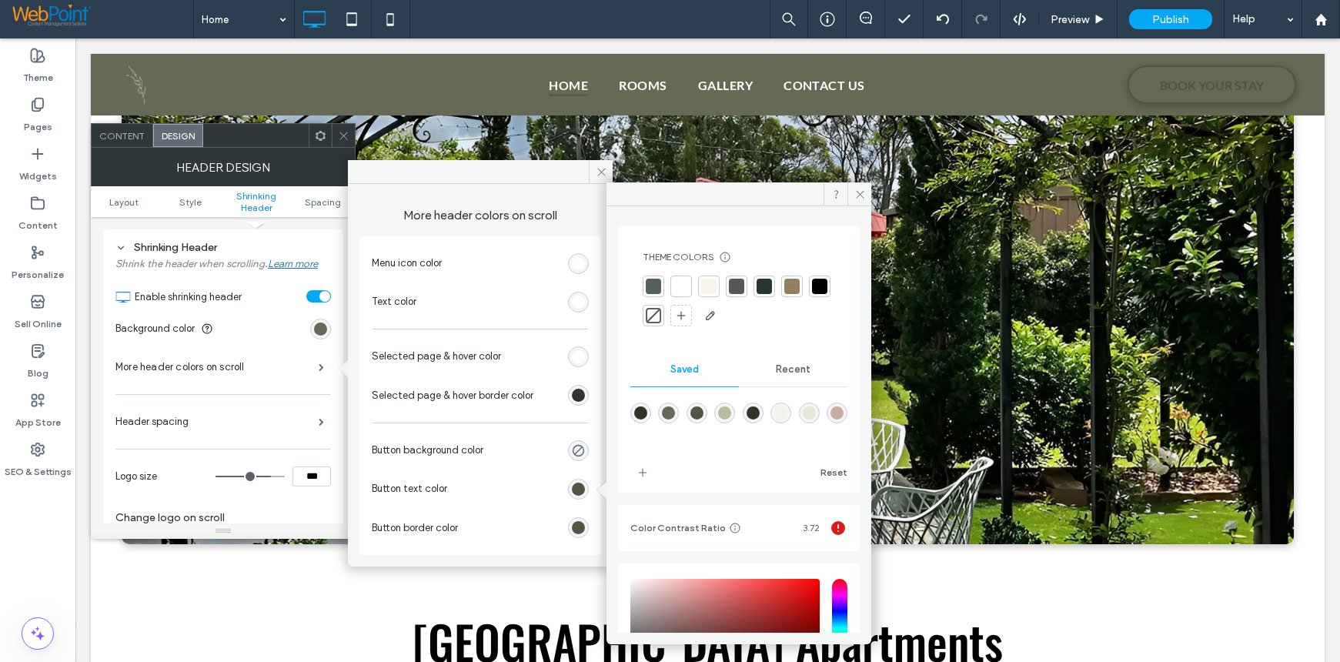
click at [801, 372] on span "Recent" at bounding box center [793, 369] width 35 height 12
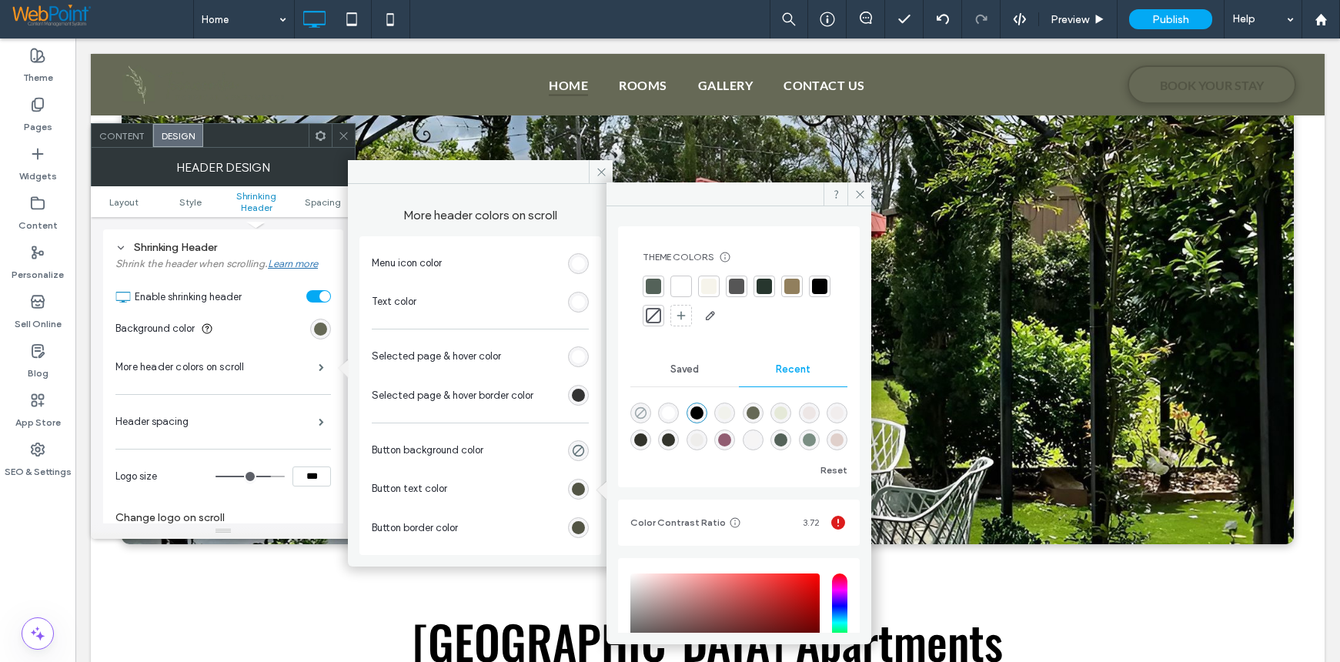
click at [641, 416] on icon "rgba(0, 0, 0, 0)" at bounding box center [640, 412] width 13 height 13
type input "*"
type input "**"
click at [710, 283] on div at bounding box center [708, 286] width 15 height 15
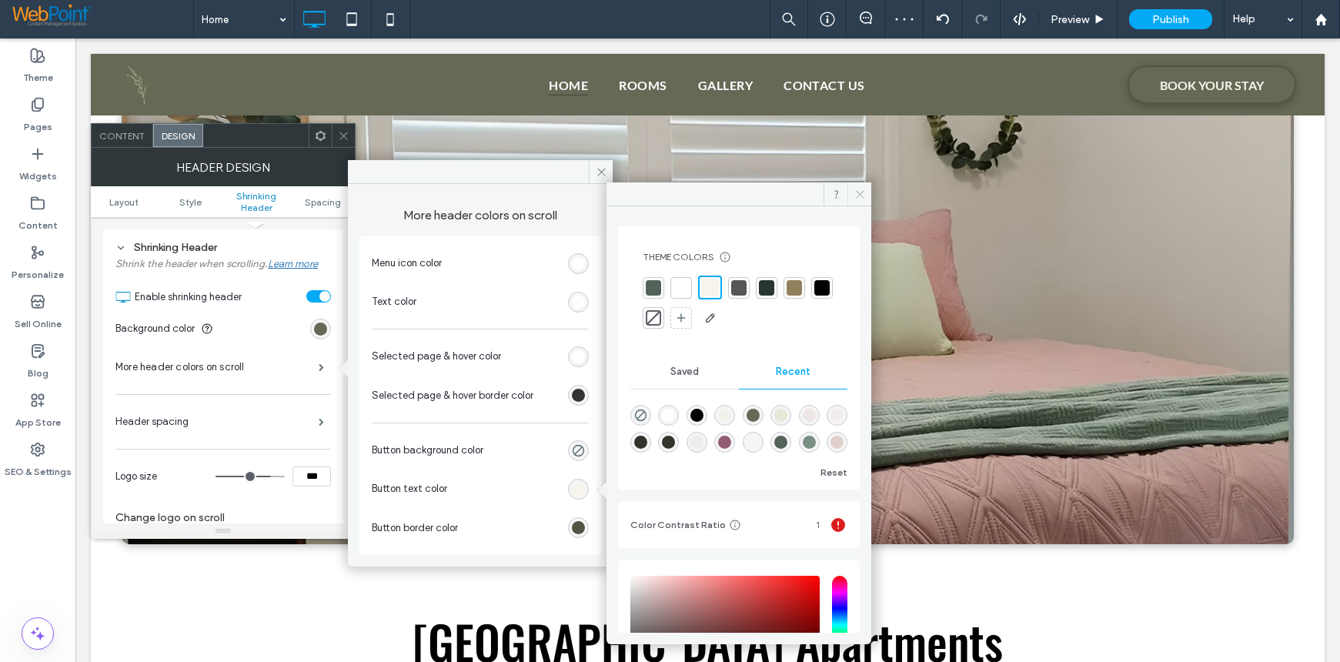
click at [865, 192] on icon at bounding box center [860, 195] width 12 height 12
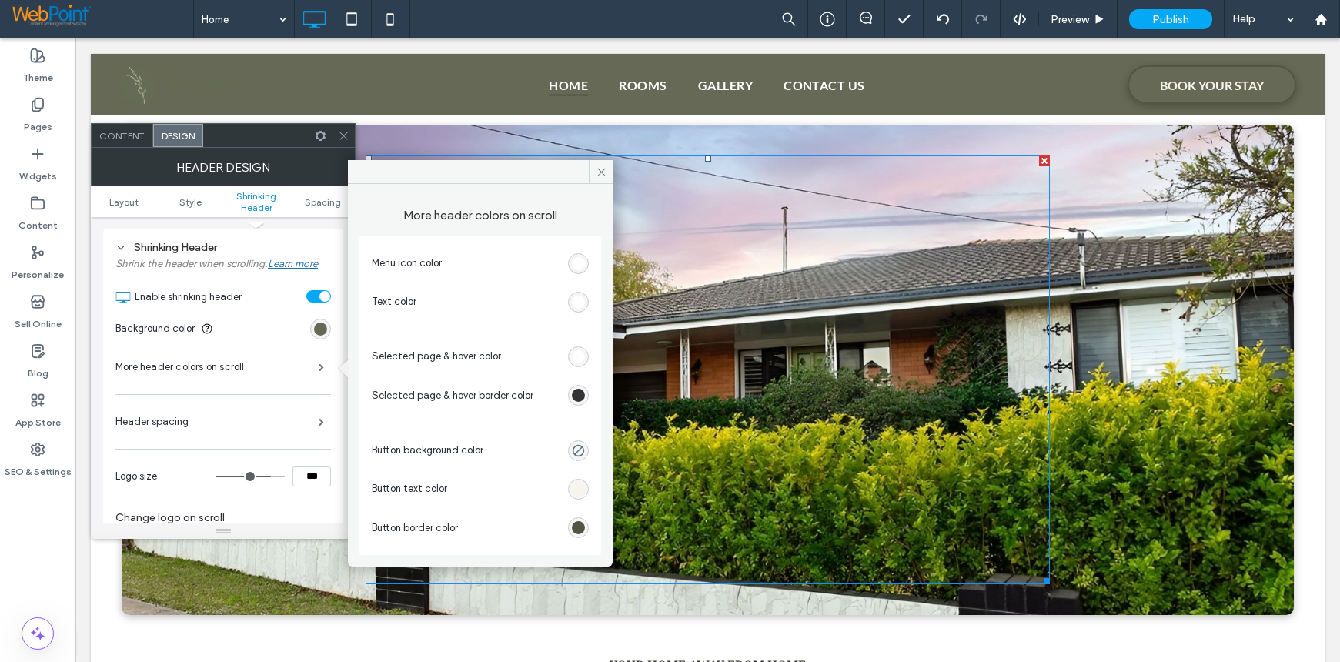
scroll to position [385, 0]
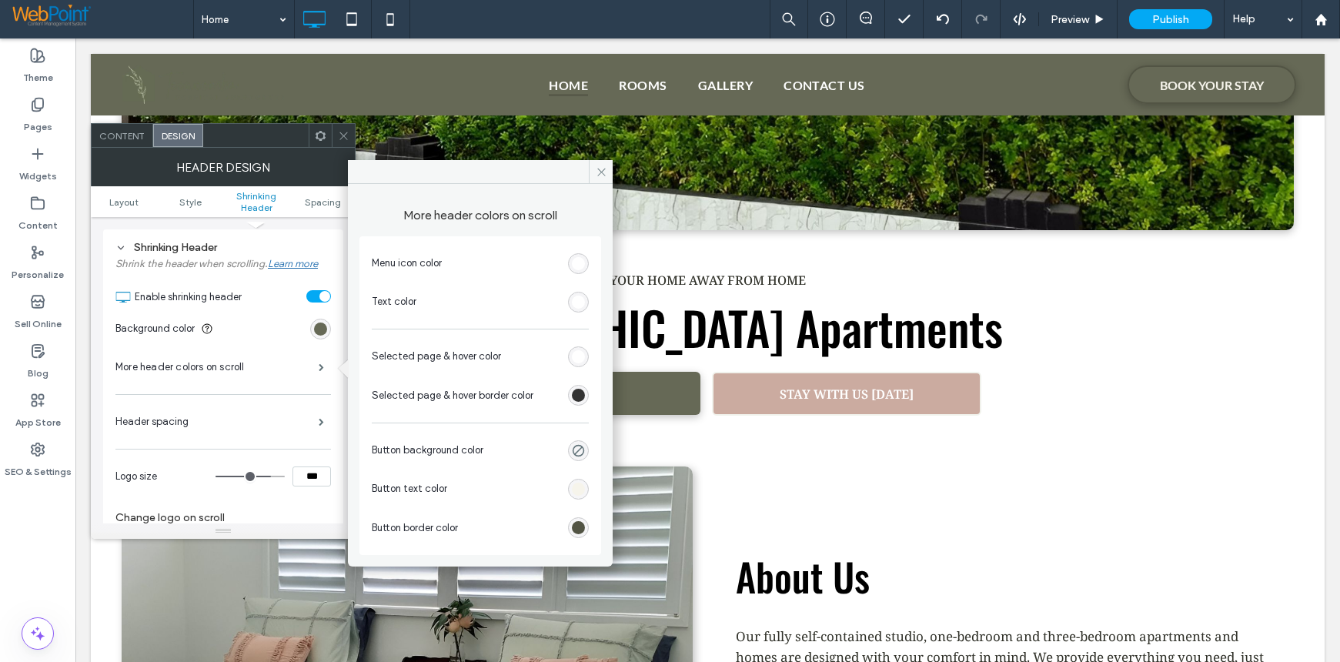
click at [580, 530] on div "rgb(82, 84, 68)" at bounding box center [578, 527] width 13 height 13
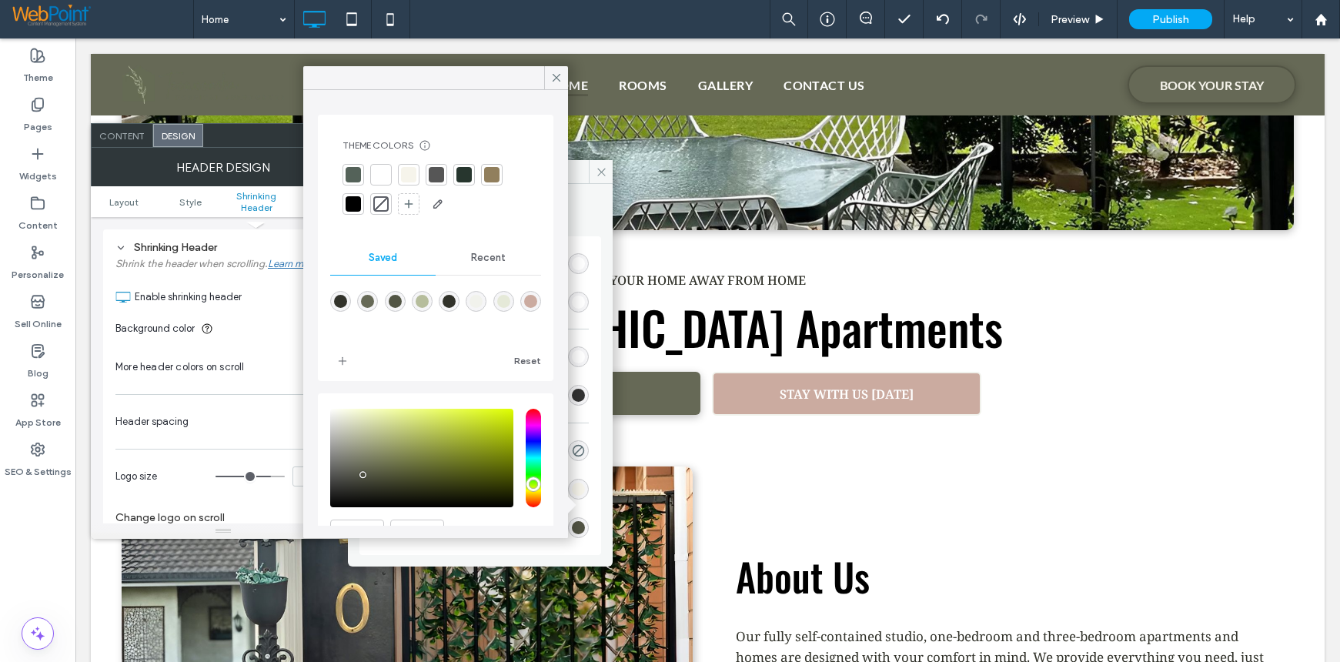
click at [404, 175] on div at bounding box center [408, 174] width 15 height 15
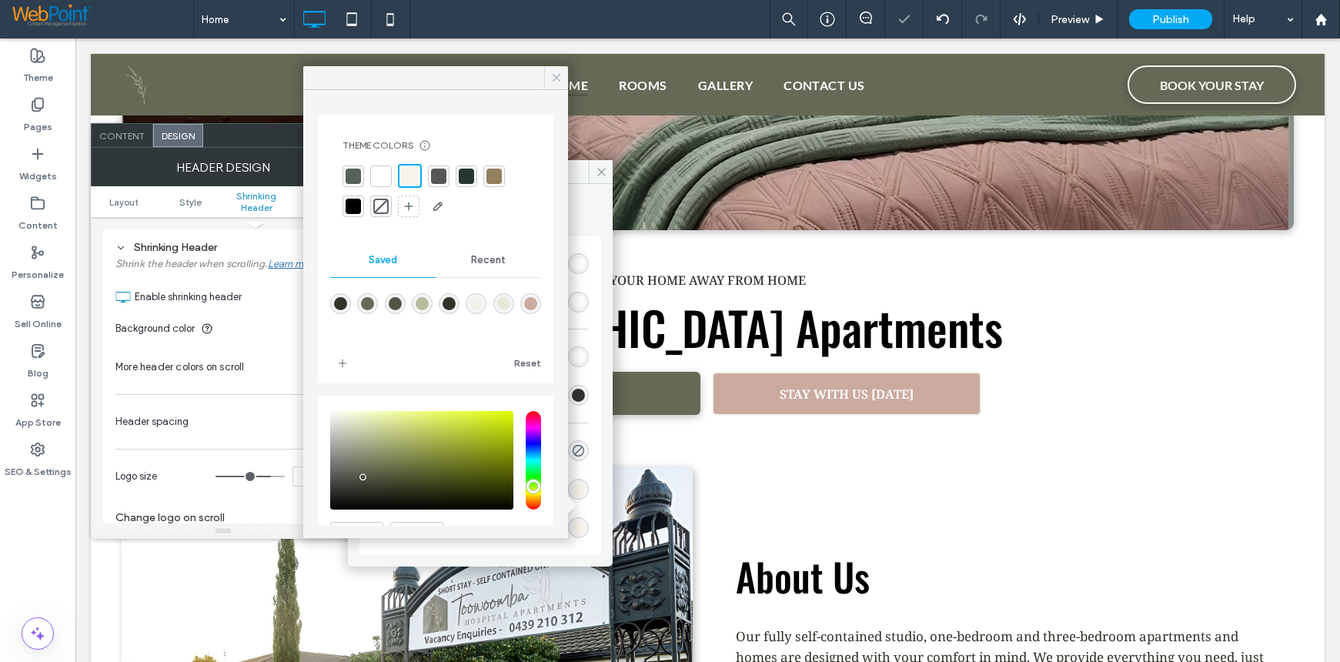
click at [559, 80] on use at bounding box center [557, 78] width 8 height 8
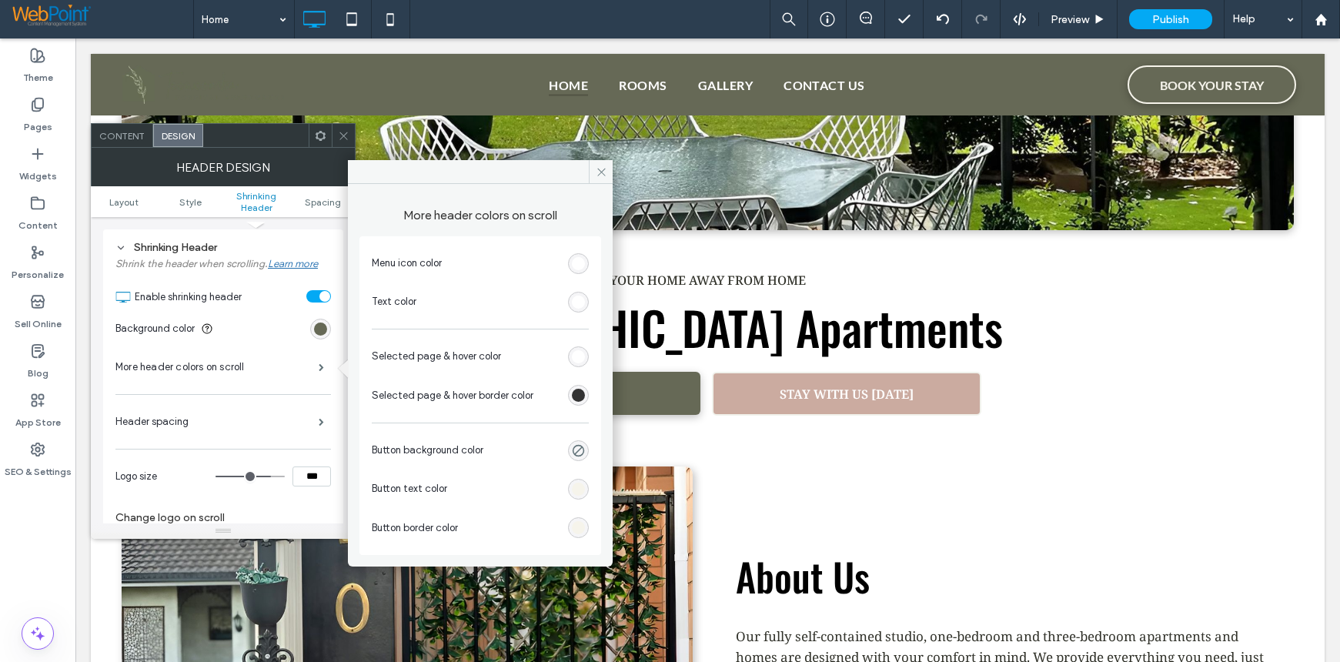
click at [579, 398] on div "rgb(51, 51, 51)" at bounding box center [578, 395] width 13 height 13
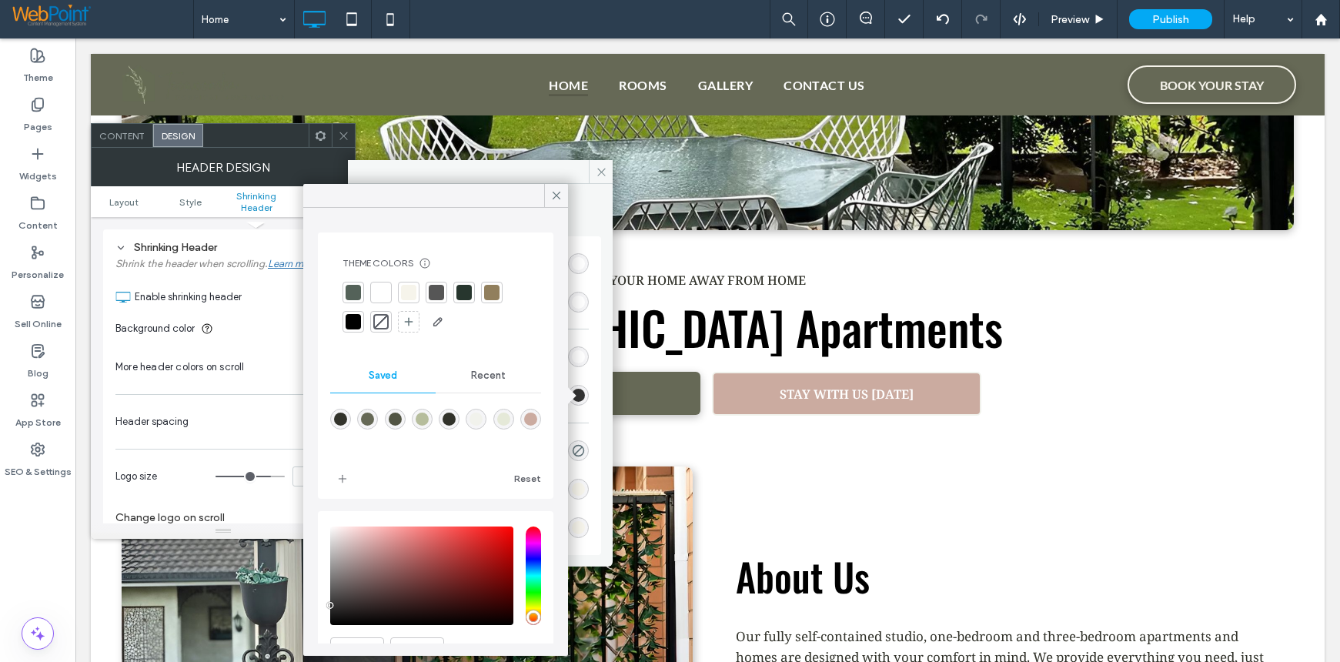
click at [411, 292] on div at bounding box center [408, 292] width 15 height 15
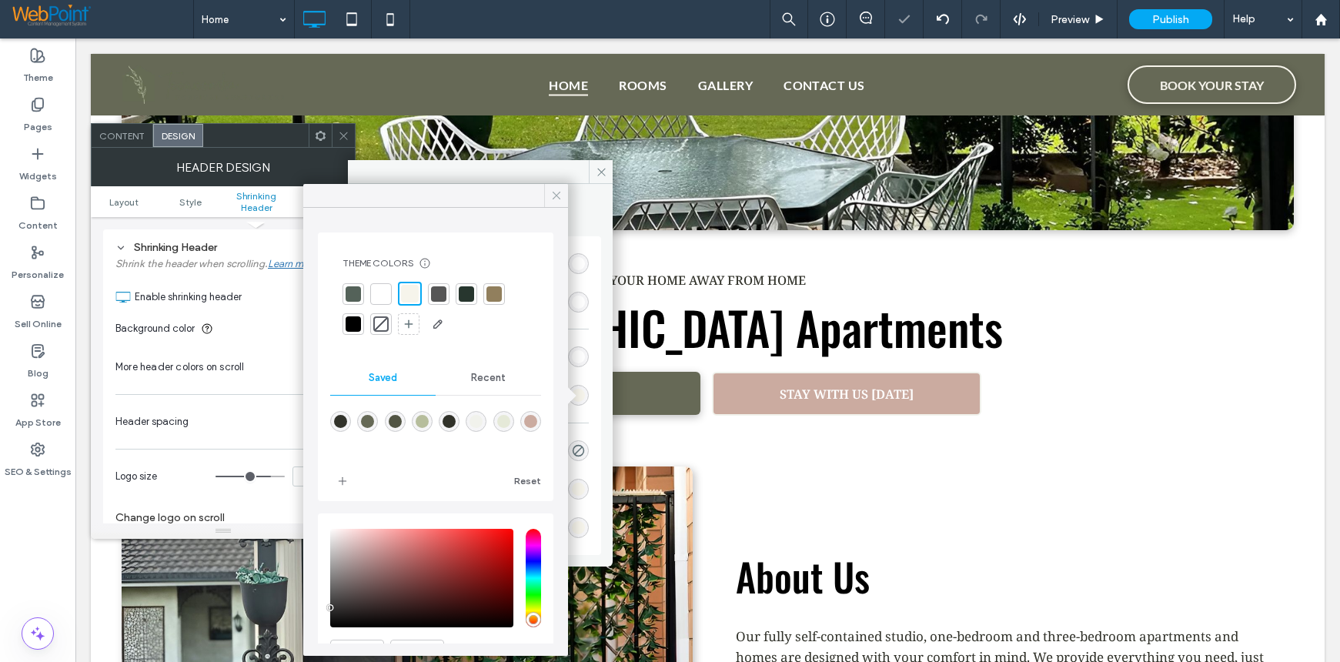
click at [557, 199] on icon at bounding box center [557, 196] width 14 height 14
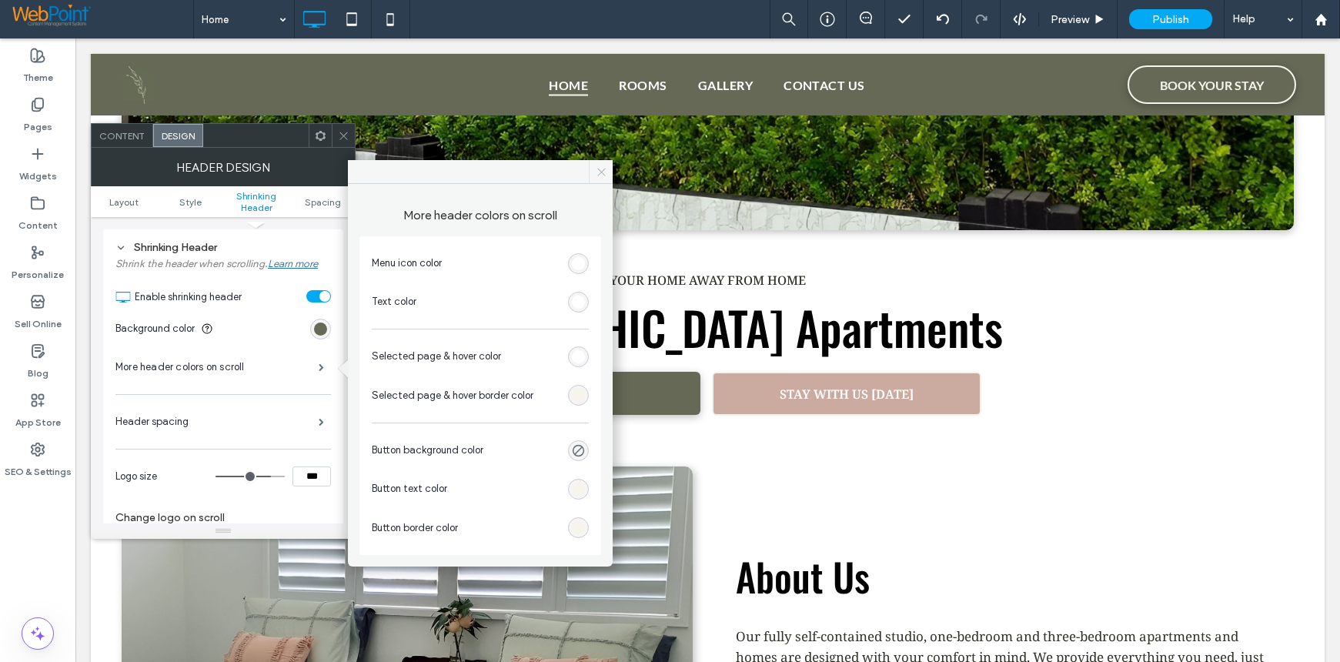
click at [597, 174] on icon at bounding box center [602, 172] width 12 height 12
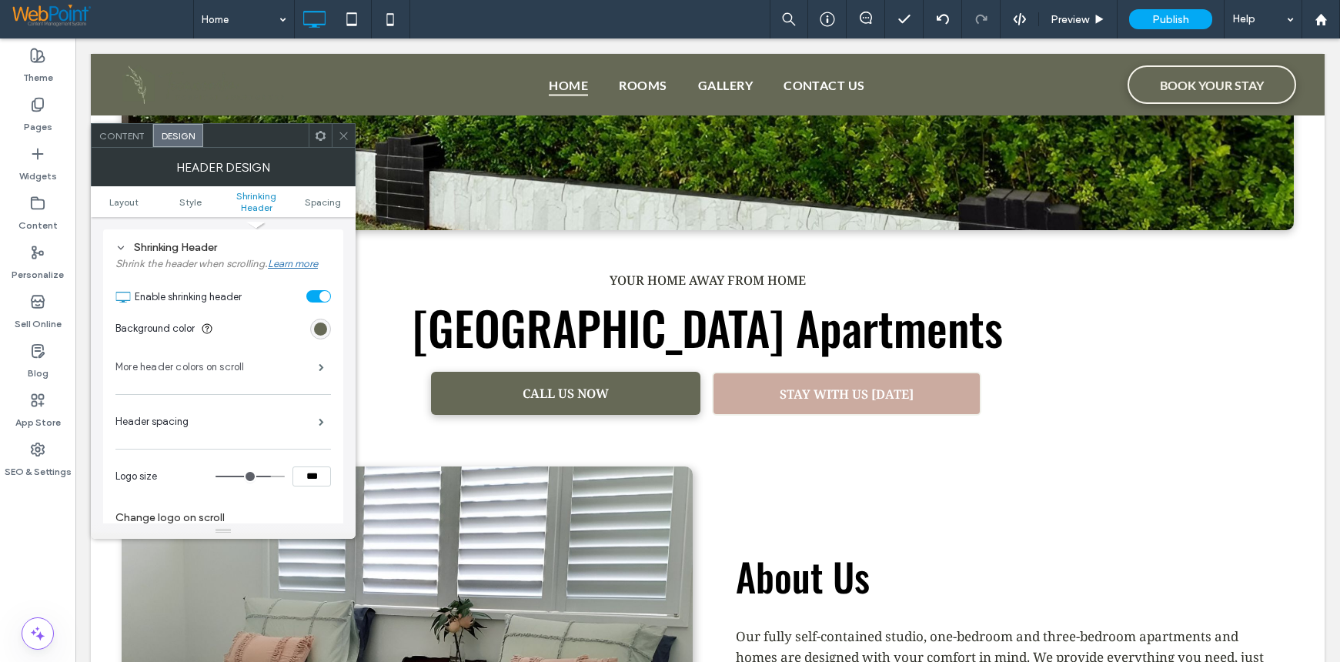
scroll to position [632, 0]
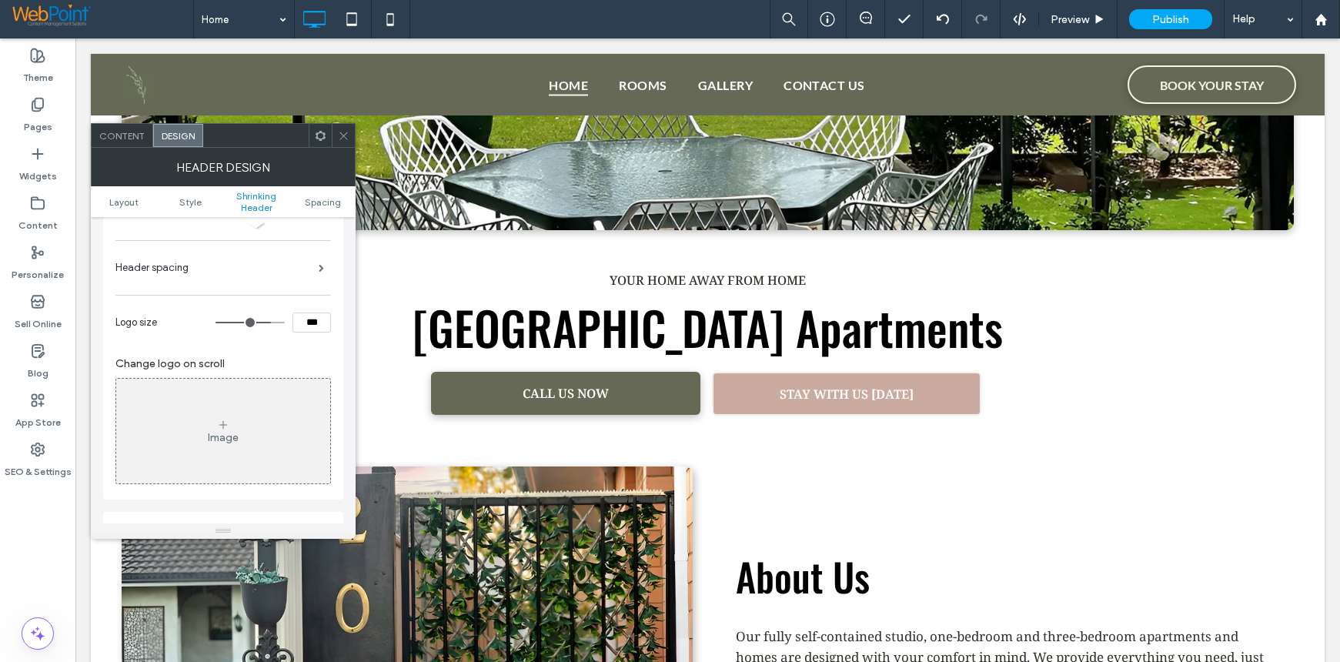
click at [244, 439] on div "Image" at bounding box center [223, 431] width 214 height 102
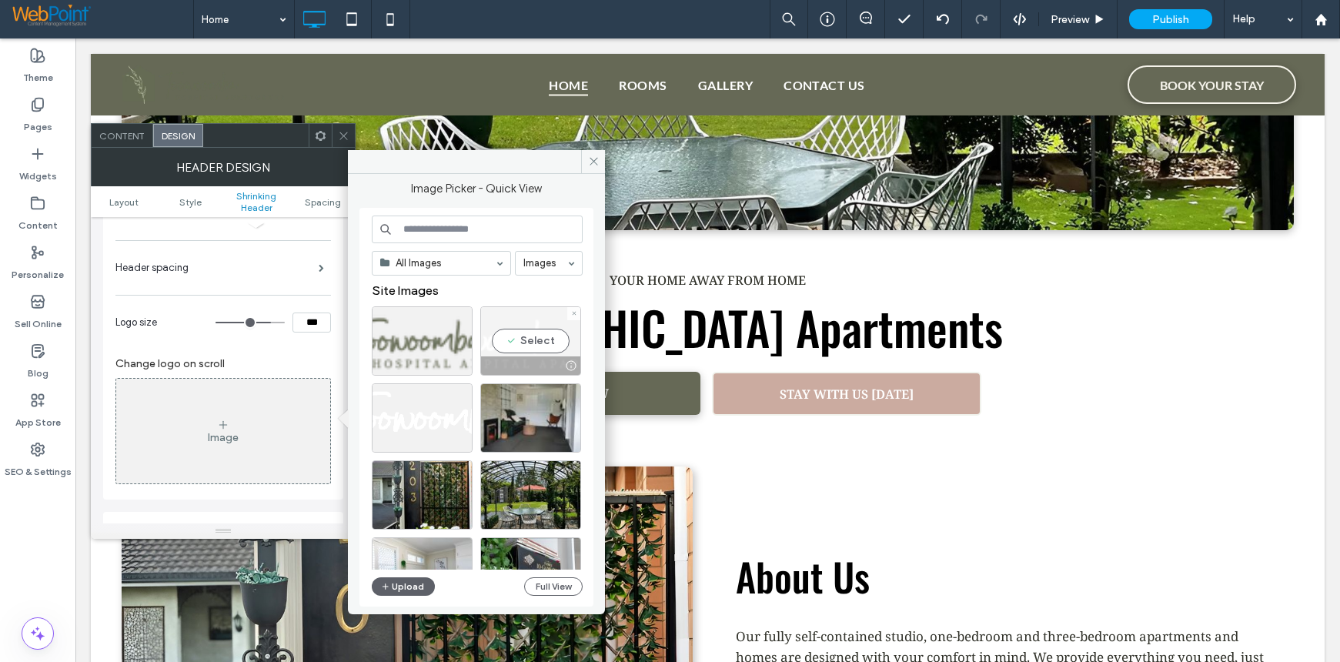
click at [519, 341] on div "Select" at bounding box center [530, 340] width 101 height 69
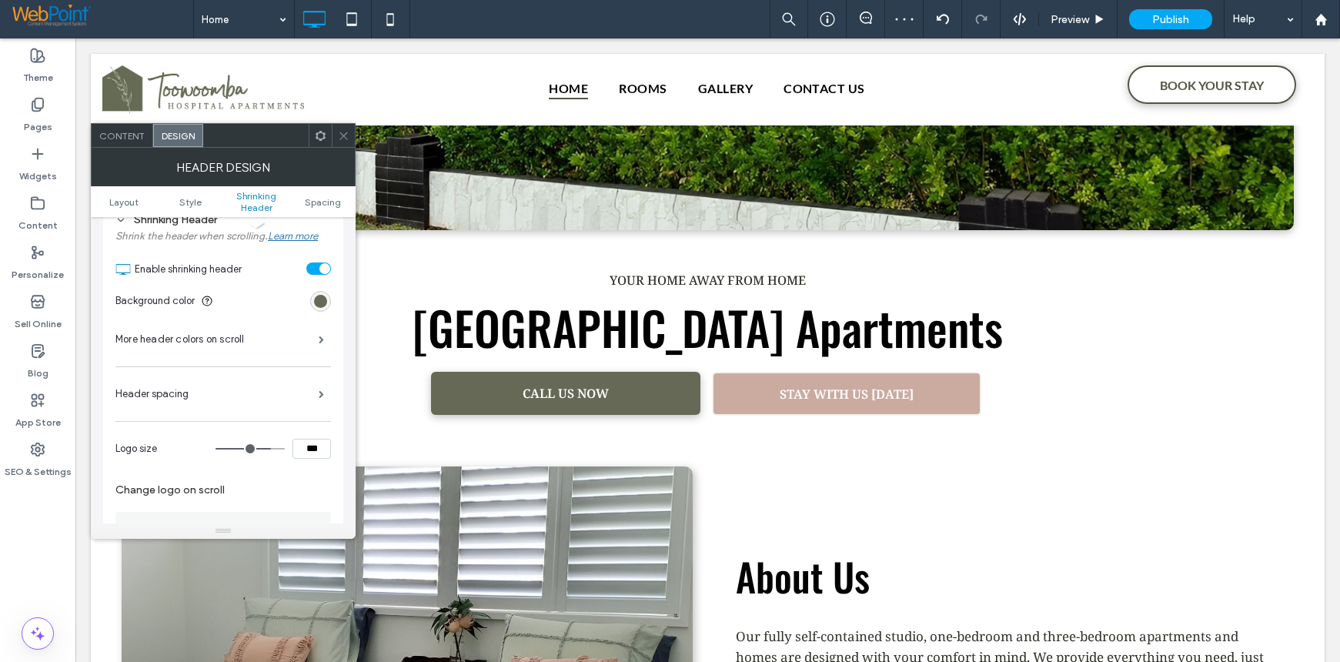
scroll to position [478, 0]
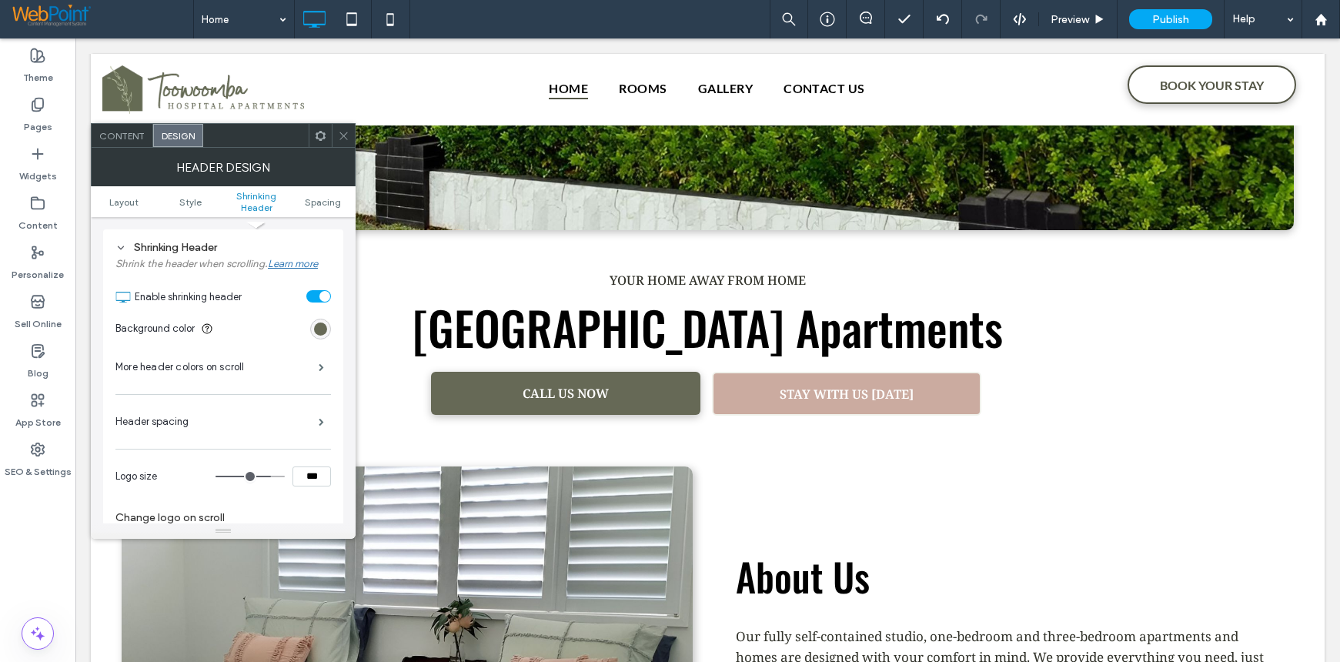
drag, startPoint x: 346, startPoint y: 133, endPoint x: 353, endPoint y: 151, distance: 19.3
click at [346, 133] on icon at bounding box center [344, 136] width 12 height 12
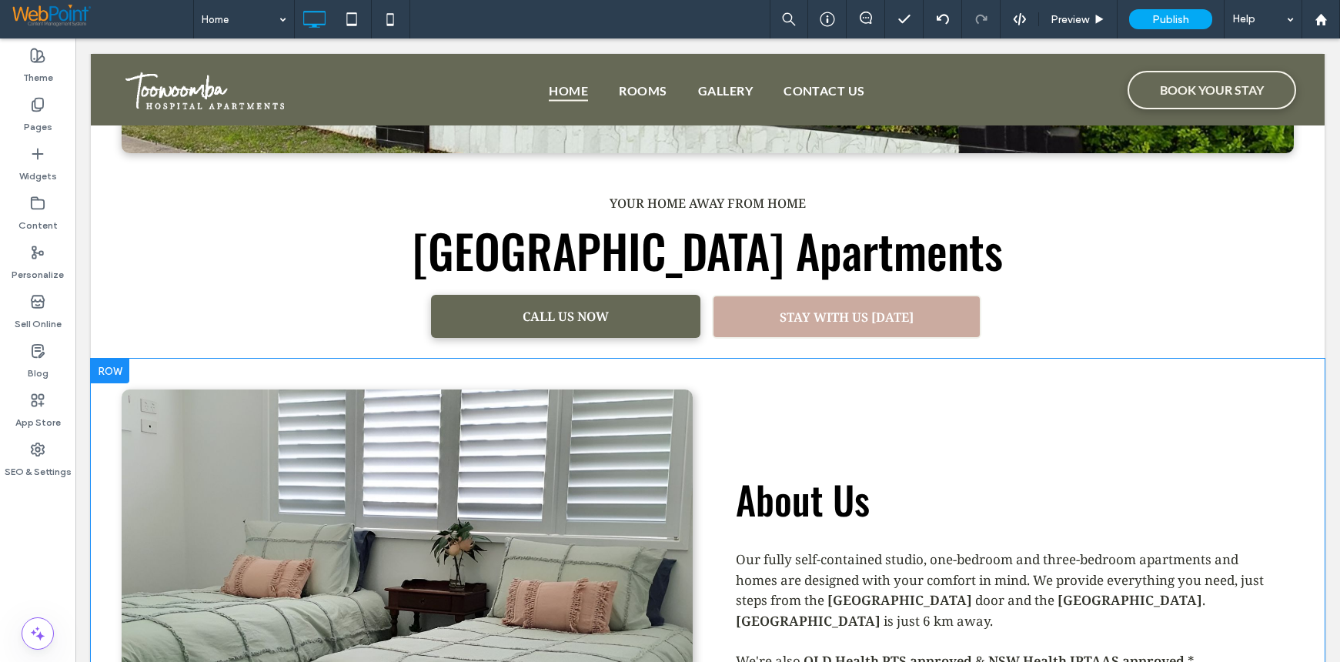
scroll to position [0, 0]
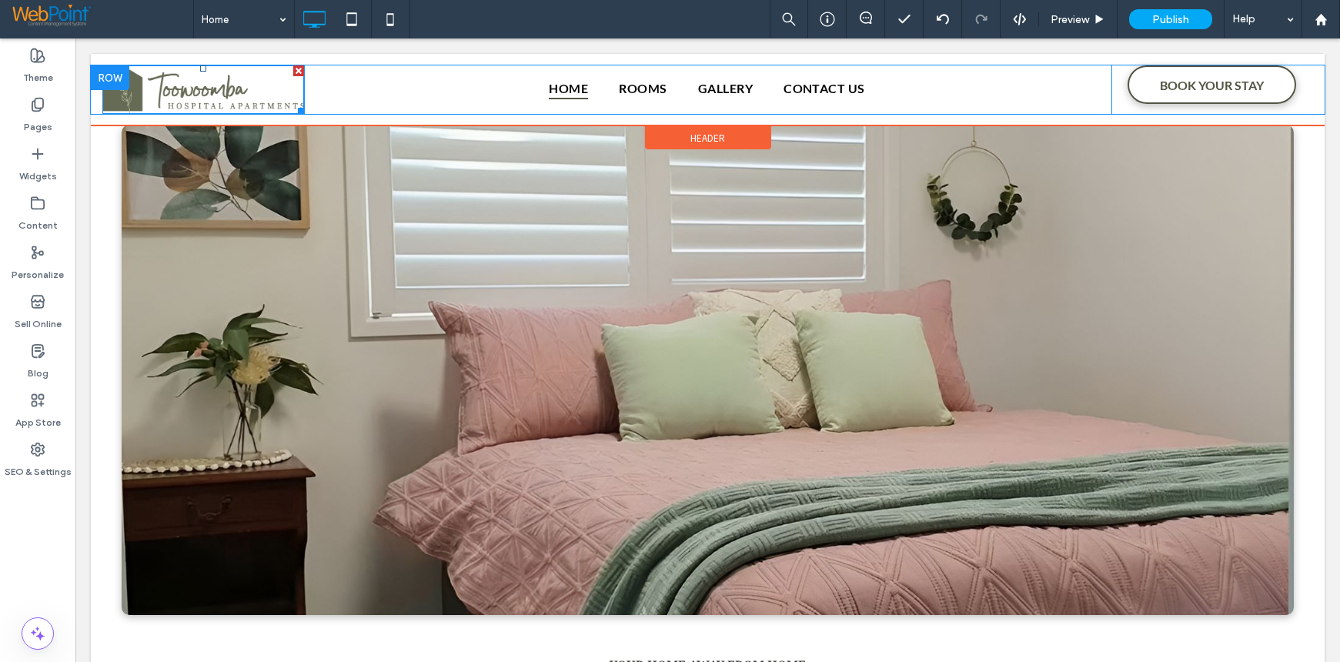
click at [183, 83] on img at bounding box center [203, 89] width 202 height 48
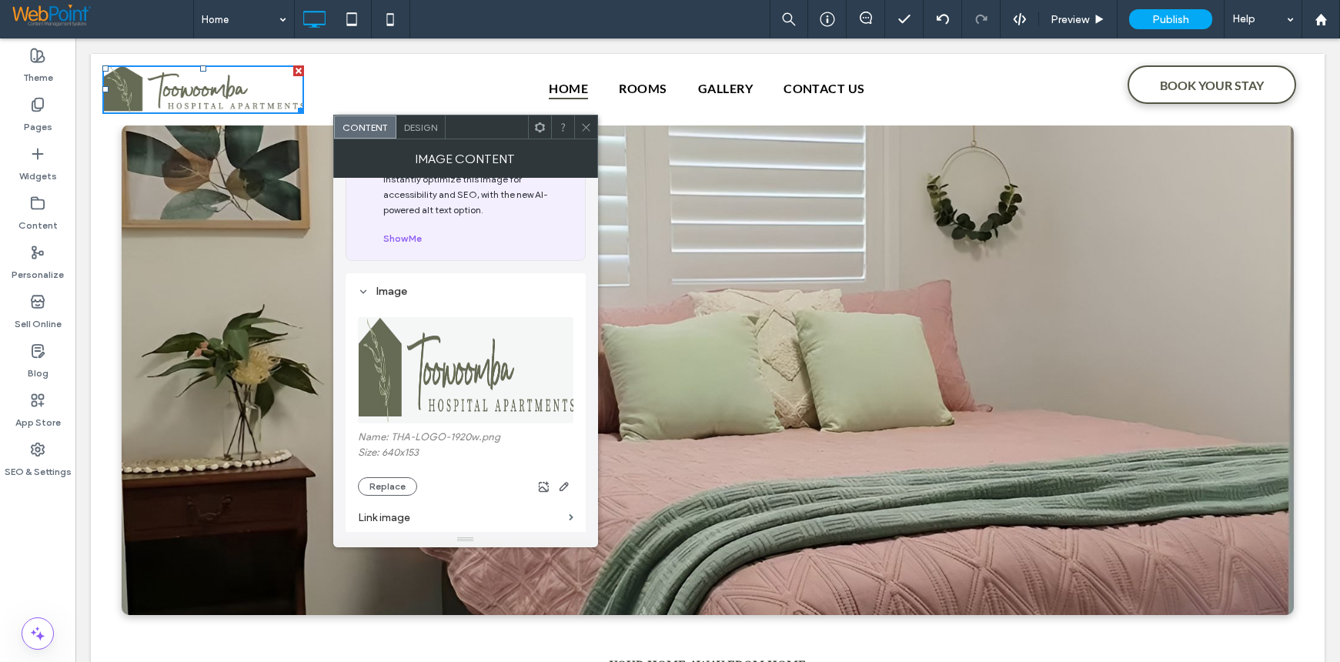
scroll to position [77, 0]
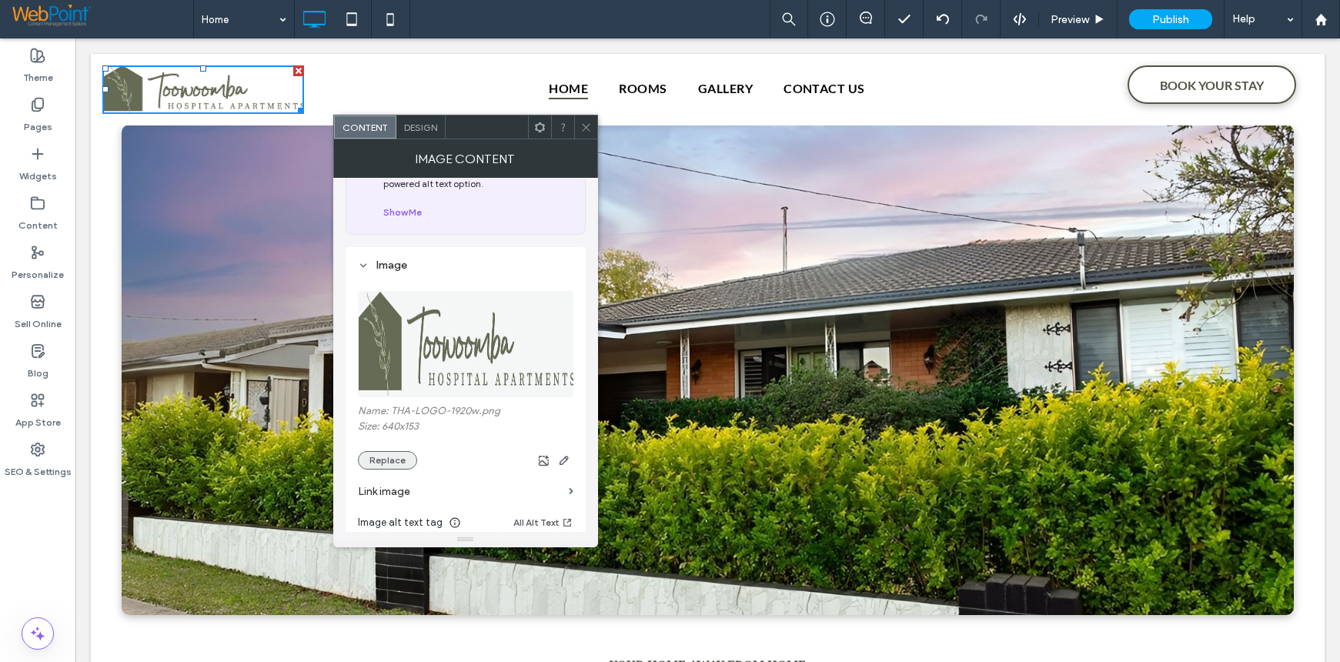
click at [393, 460] on button "Replace" at bounding box center [387, 460] width 59 height 18
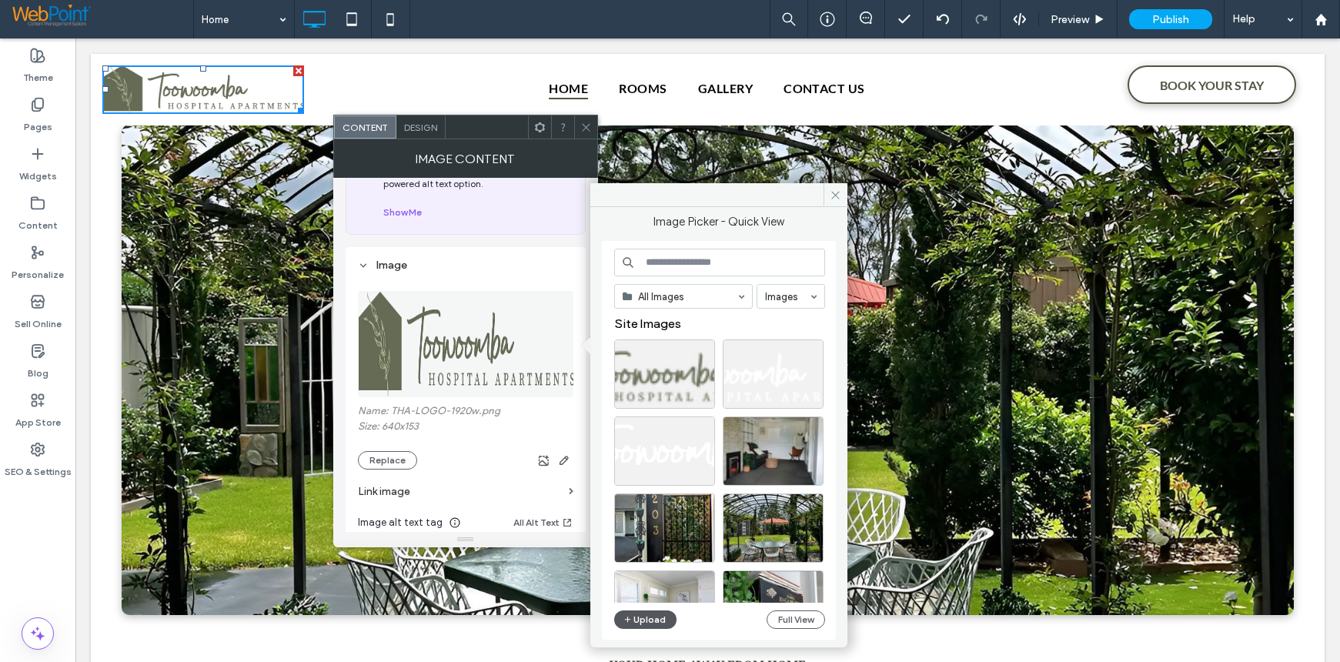
click at [644, 613] on button "Upload" at bounding box center [645, 619] width 63 height 18
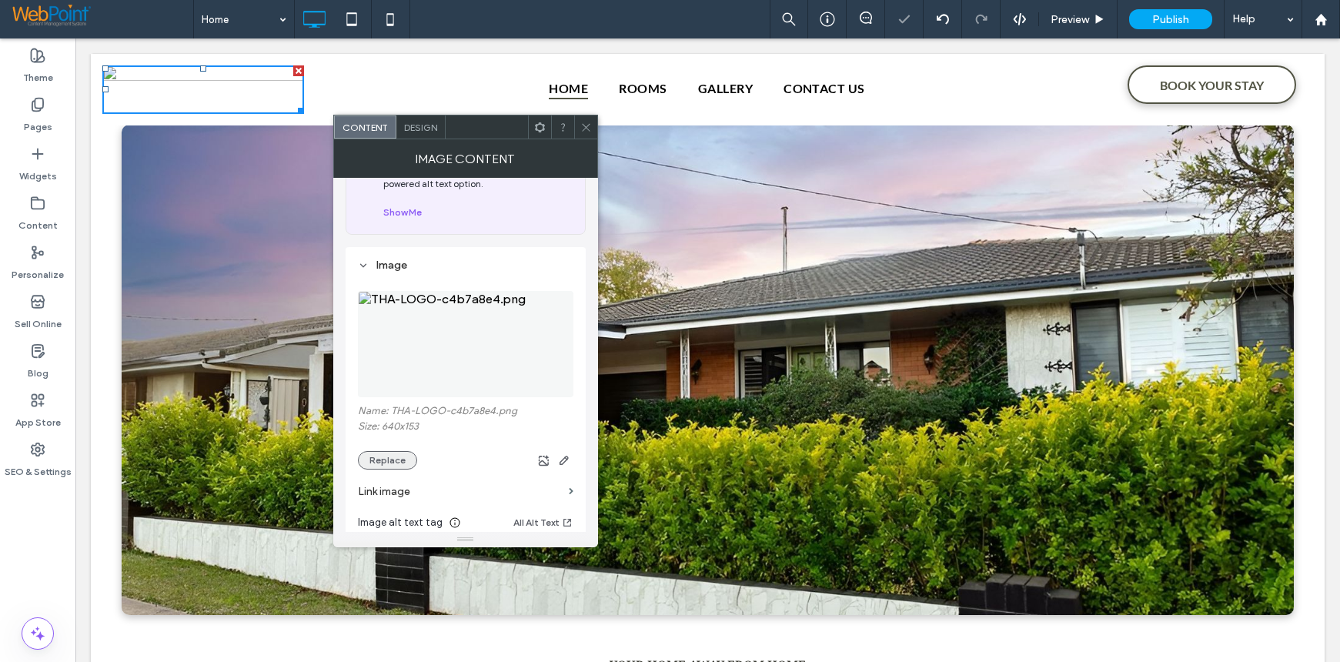
click at [394, 467] on button "Replace" at bounding box center [387, 460] width 59 height 18
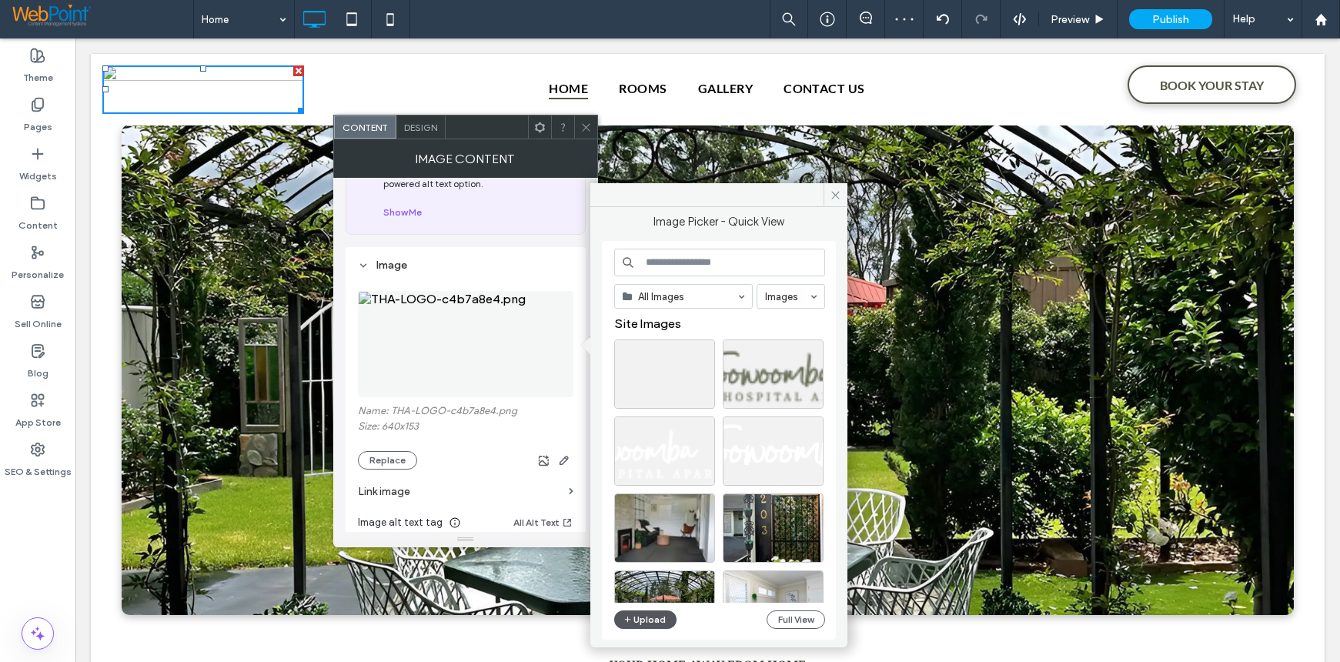
click at [650, 615] on button "Upload" at bounding box center [645, 619] width 63 height 18
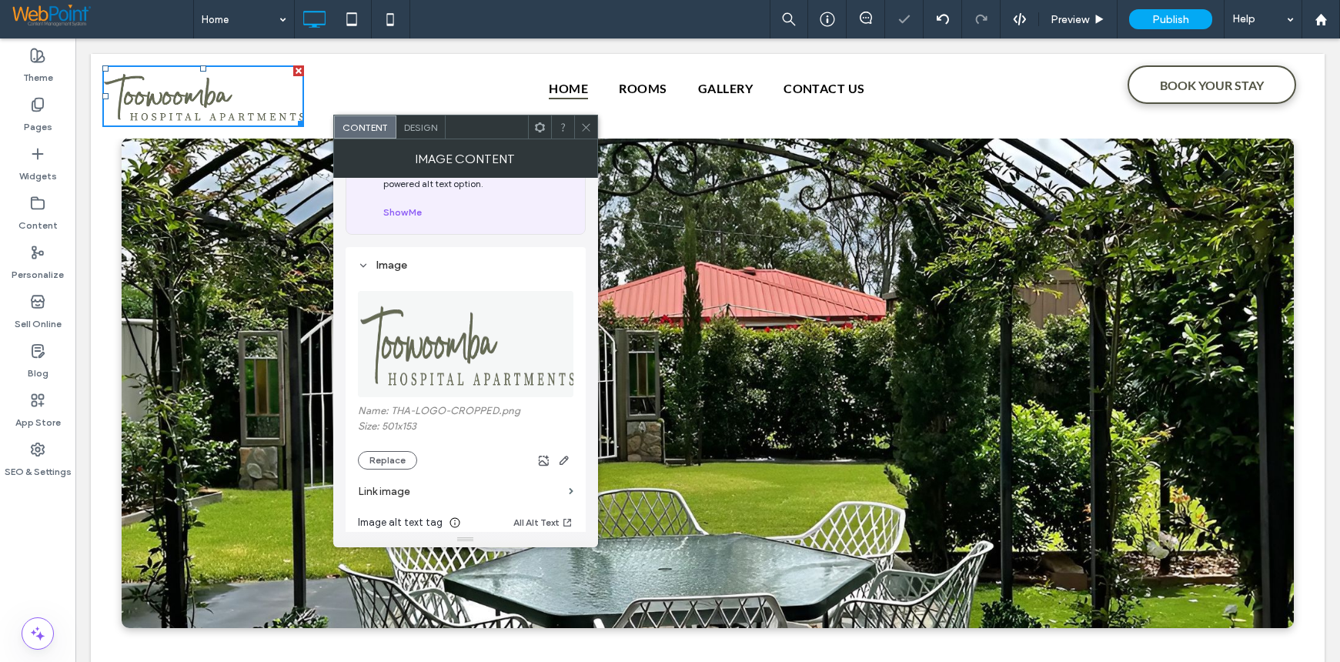
click at [581, 125] on icon at bounding box center [586, 128] width 12 height 12
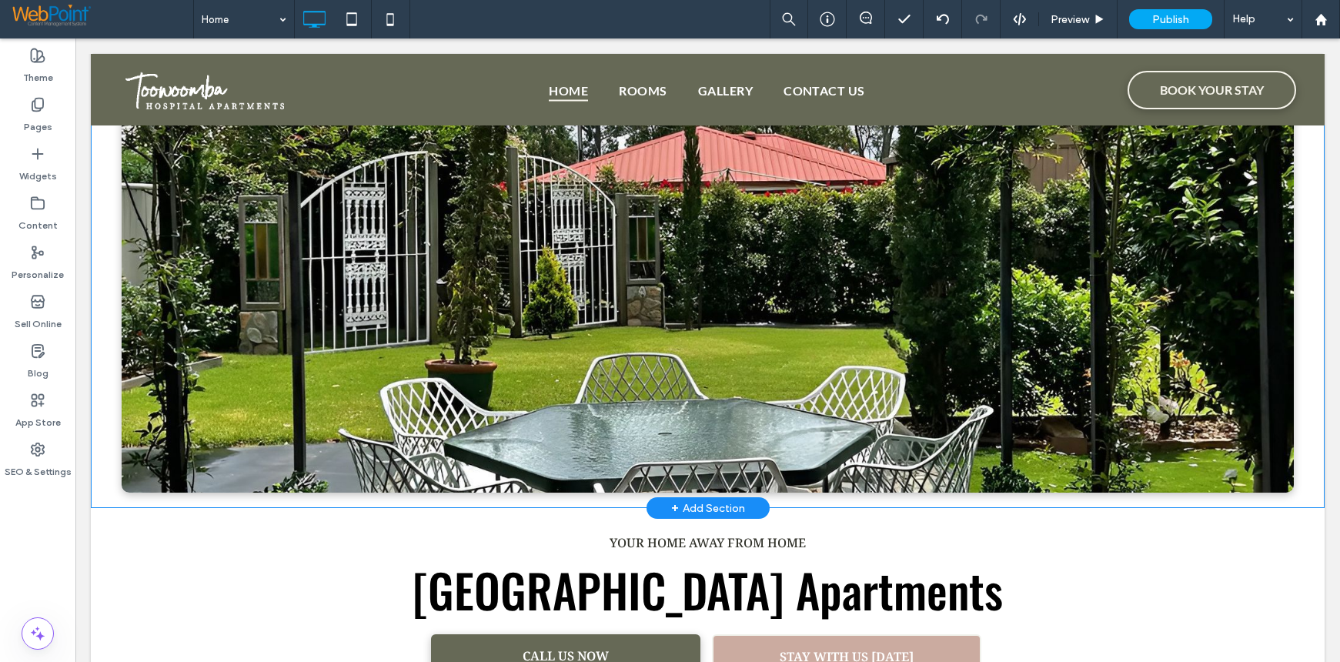
scroll to position [0, 0]
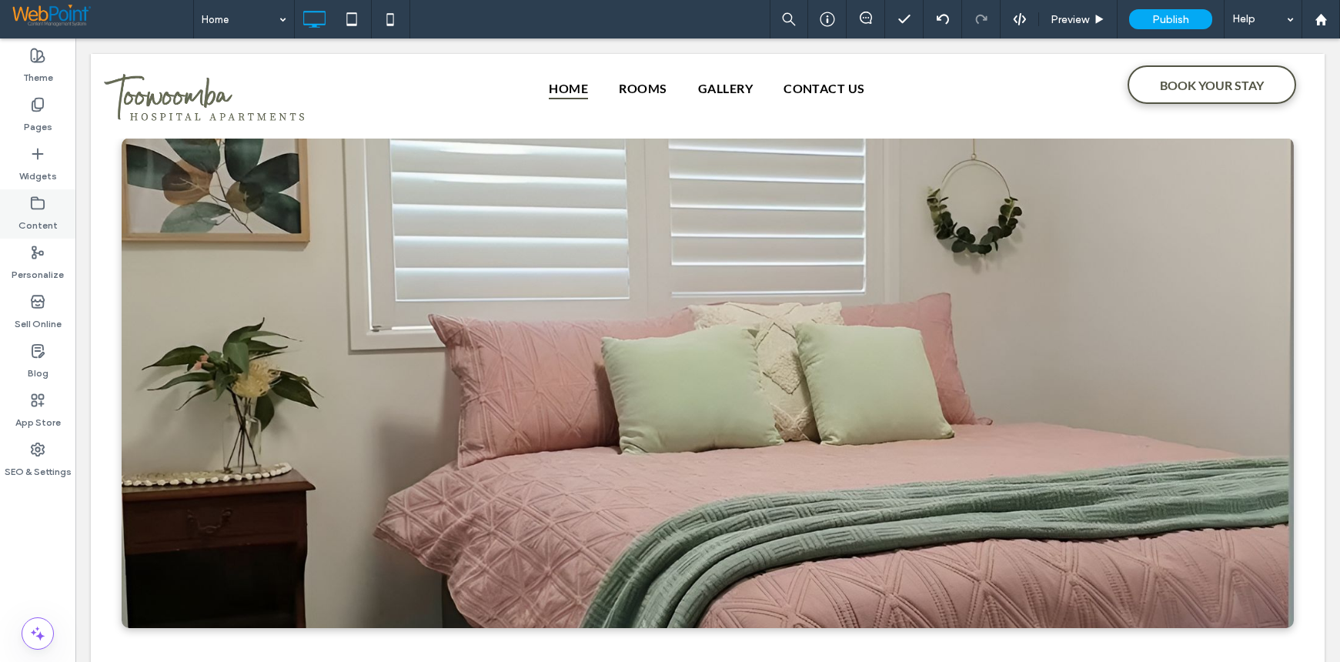
click at [28, 215] on label "Content" at bounding box center [37, 222] width 39 height 22
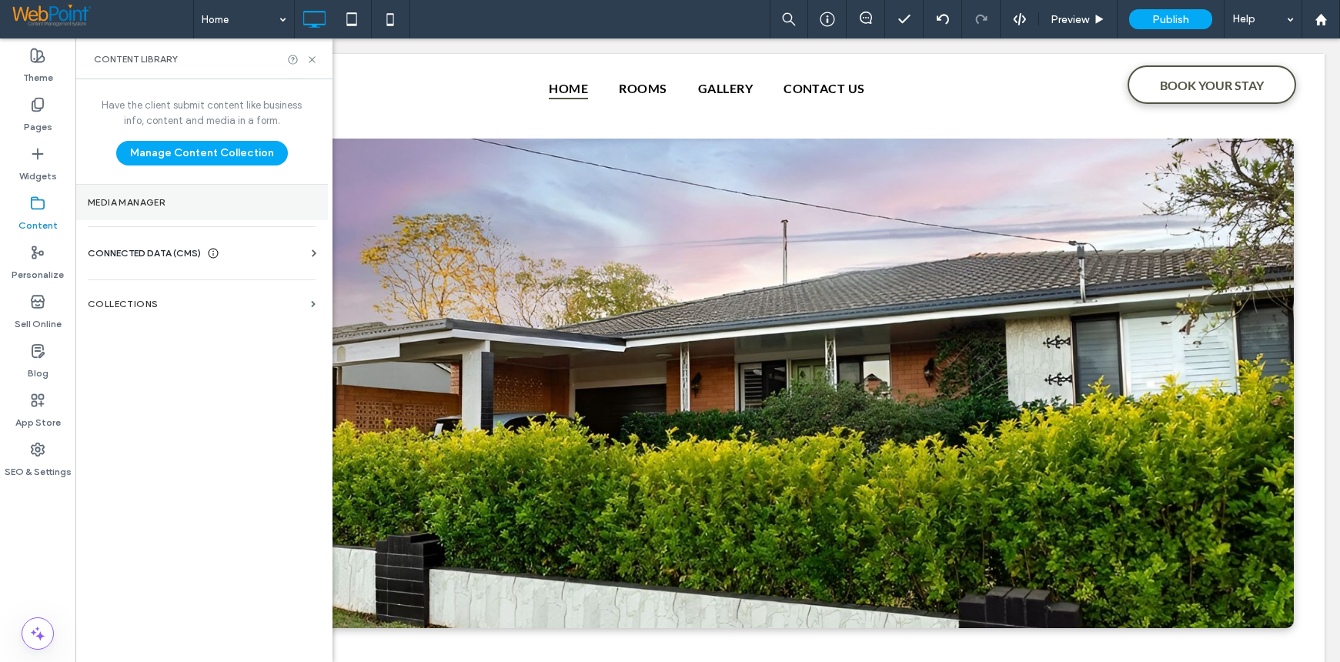
click at [159, 197] on label "Media Manager" at bounding box center [202, 202] width 228 height 11
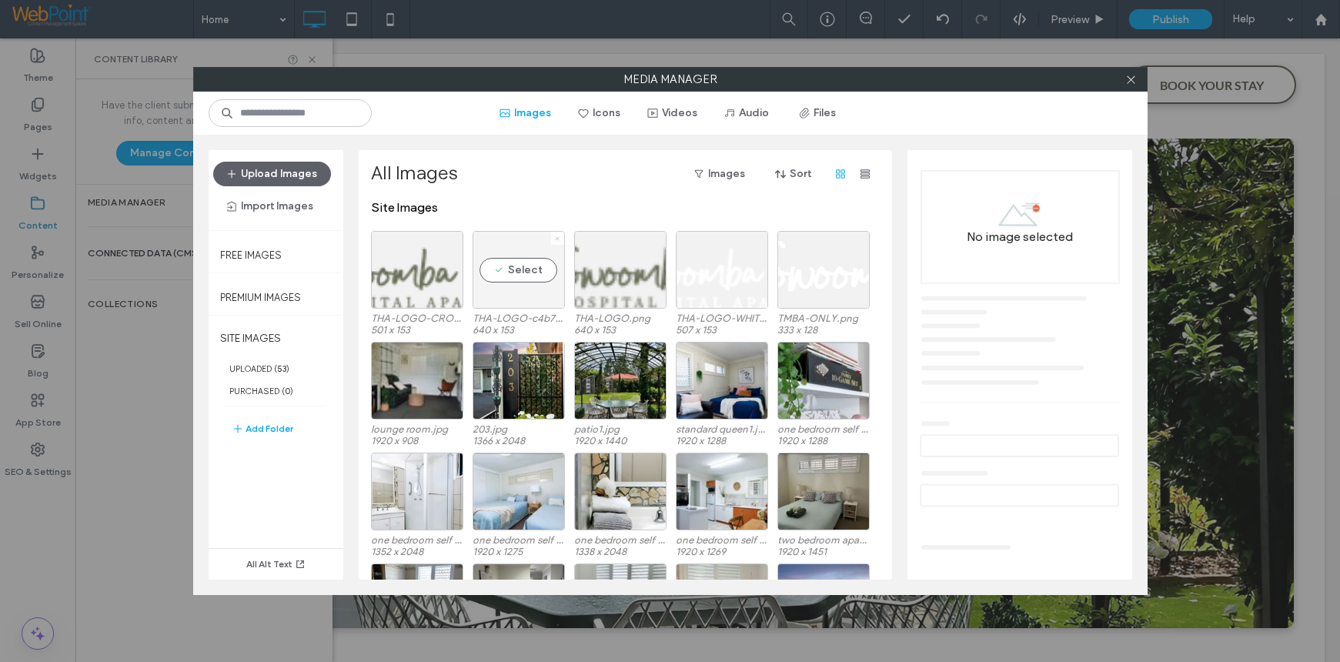
click at [559, 239] on icon at bounding box center [557, 239] width 6 height 6
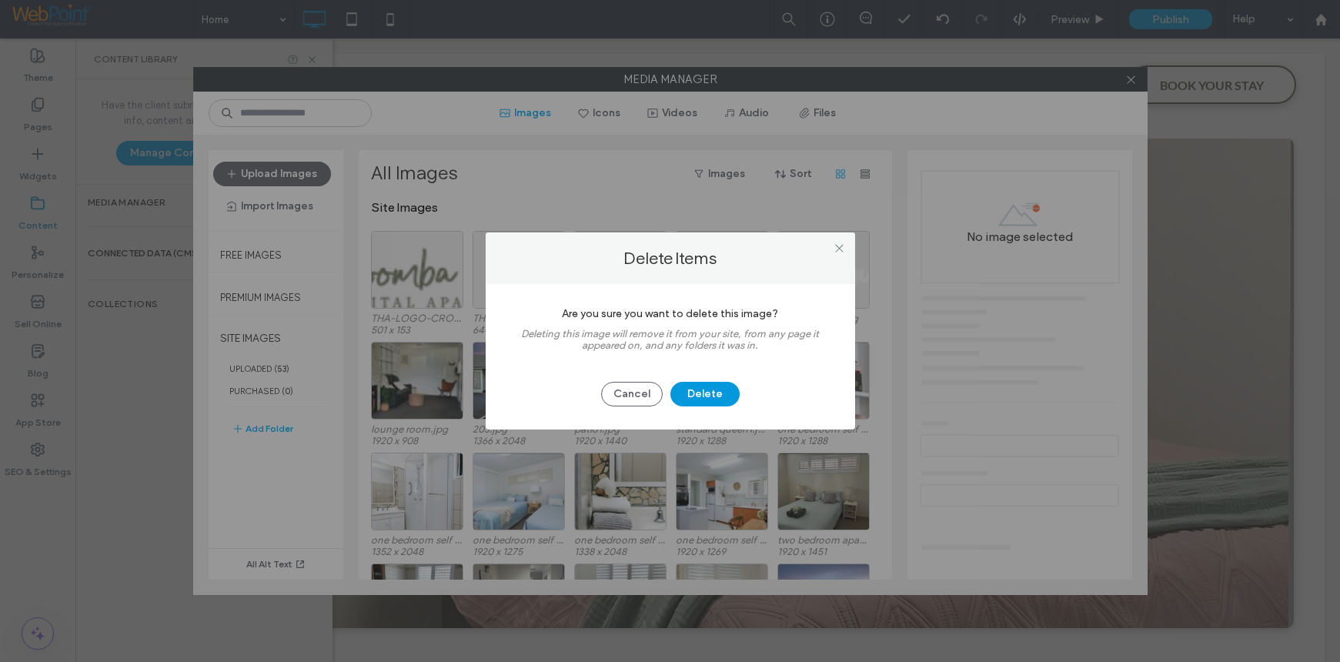
click at [710, 386] on button "Delete" at bounding box center [704, 394] width 69 height 25
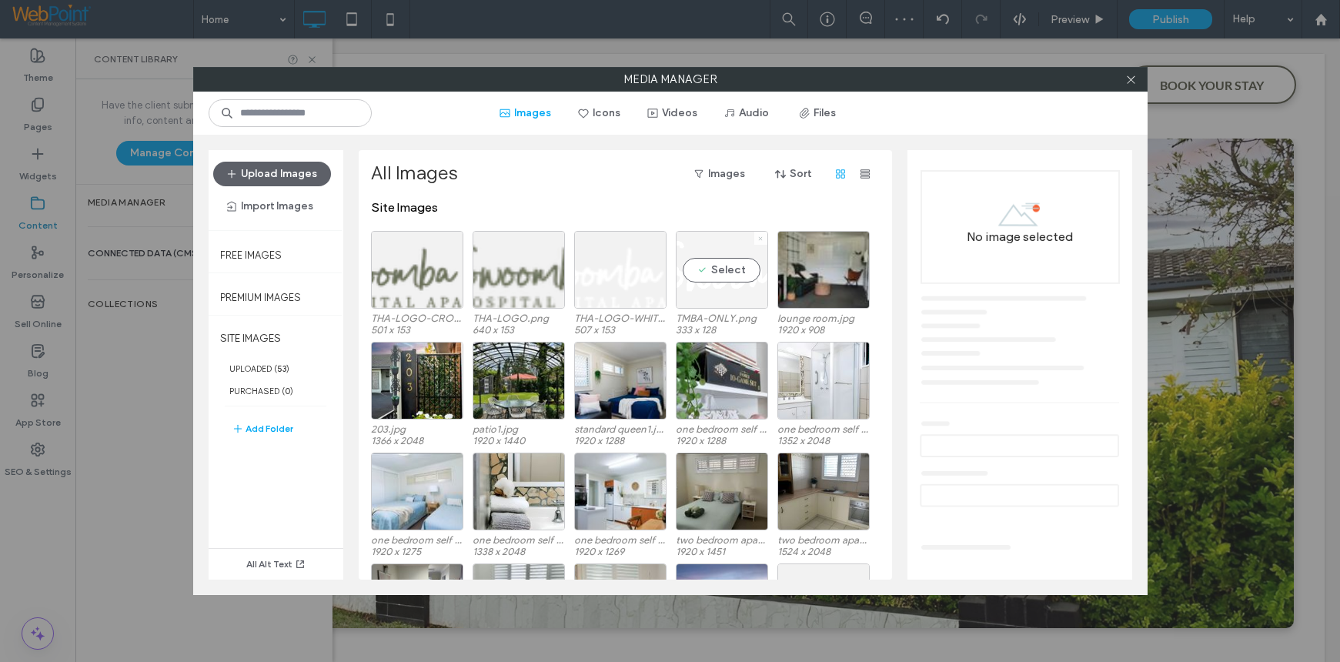
click at [760, 239] on icon at bounding box center [760, 239] width 6 height 6
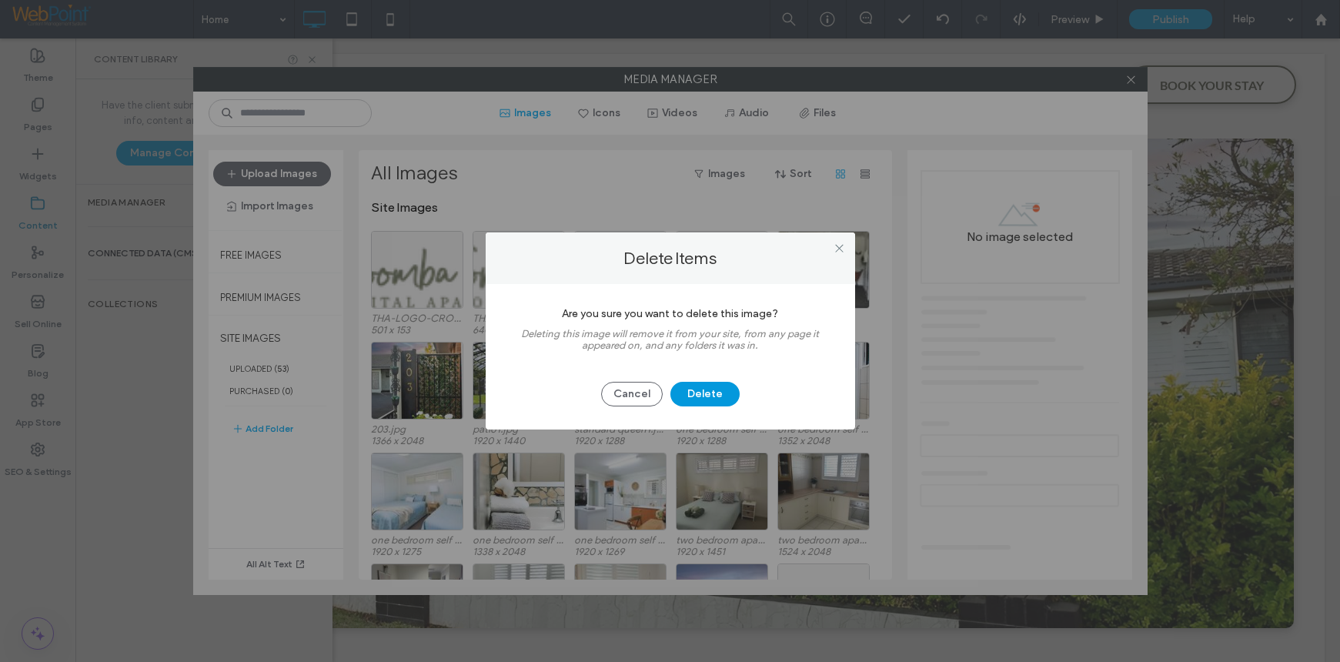
click at [708, 389] on button "Delete" at bounding box center [704, 394] width 69 height 25
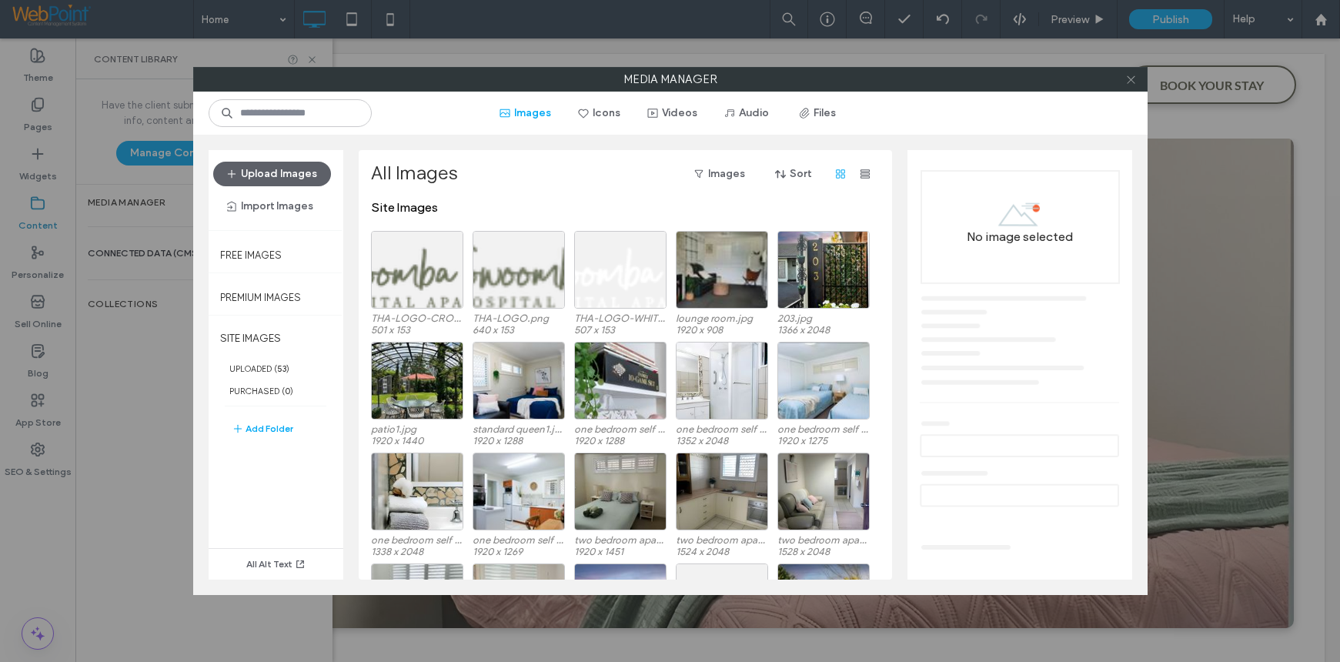
click at [1127, 80] on icon at bounding box center [1131, 80] width 12 height 12
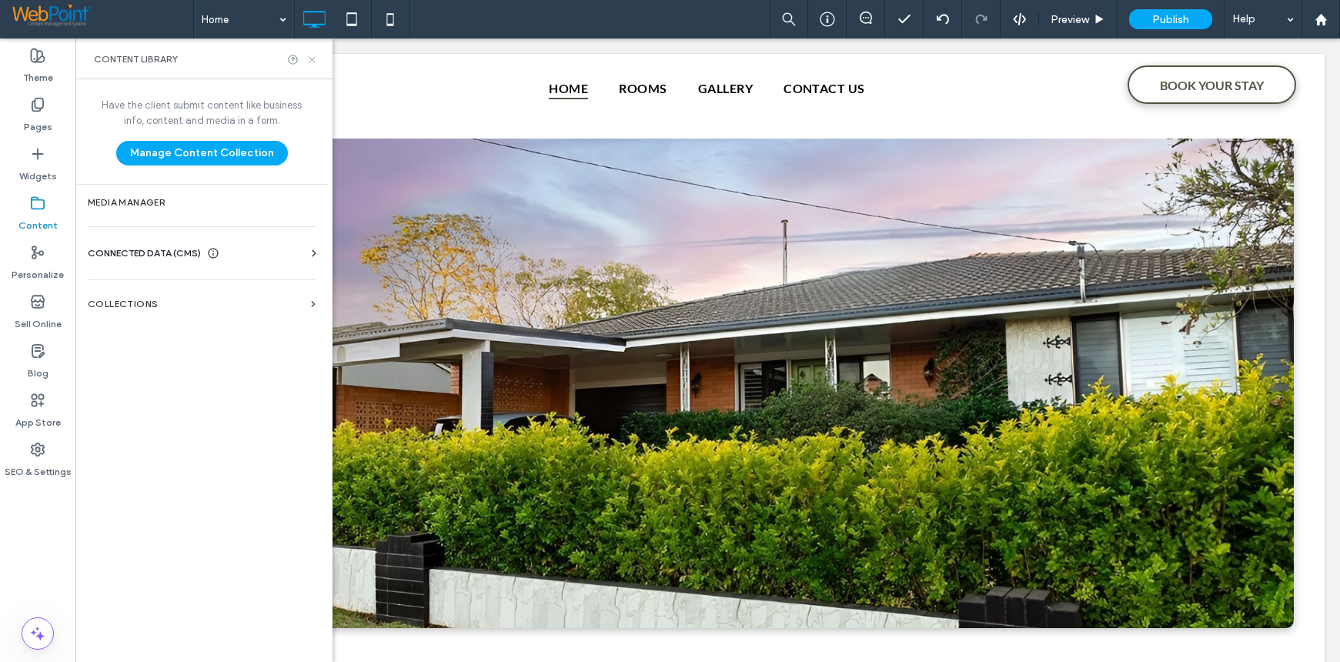
drag, startPoint x: 310, startPoint y: 56, endPoint x: 529, endPoint y: 210, distance: 267.3
click at [310, 56] on icon at bounding box center [312, 60] width 12 height 12
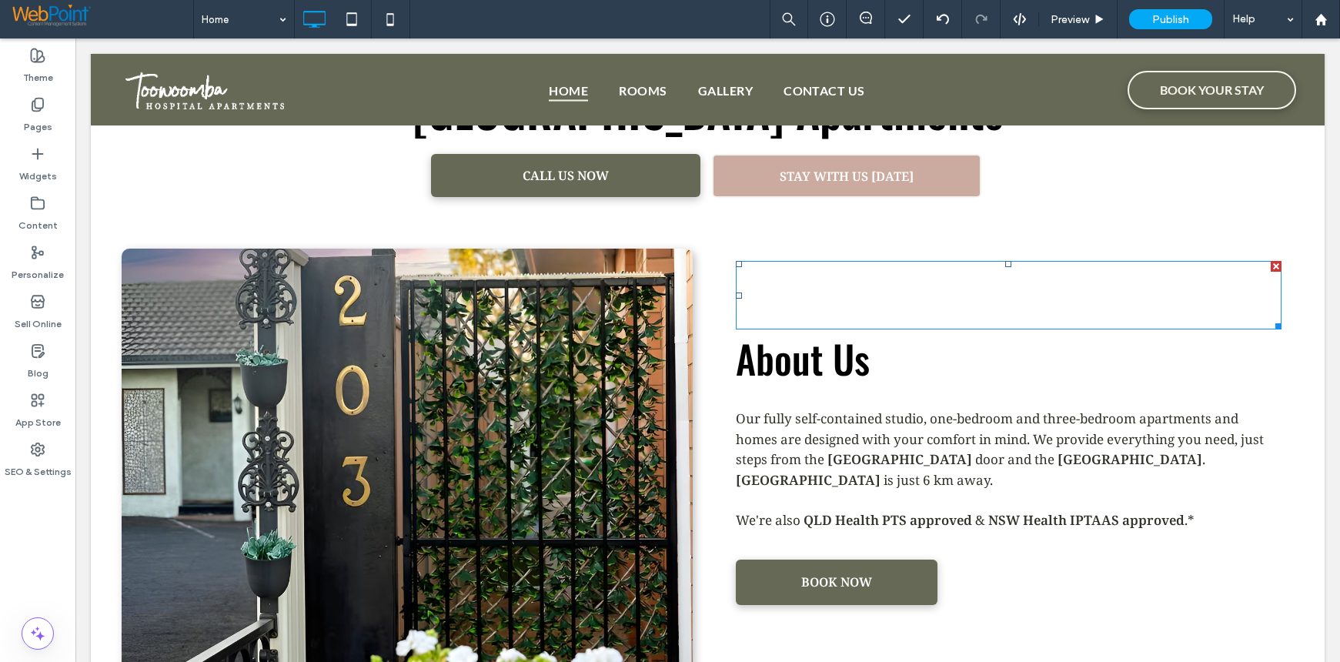
scroll to position [154, 0]
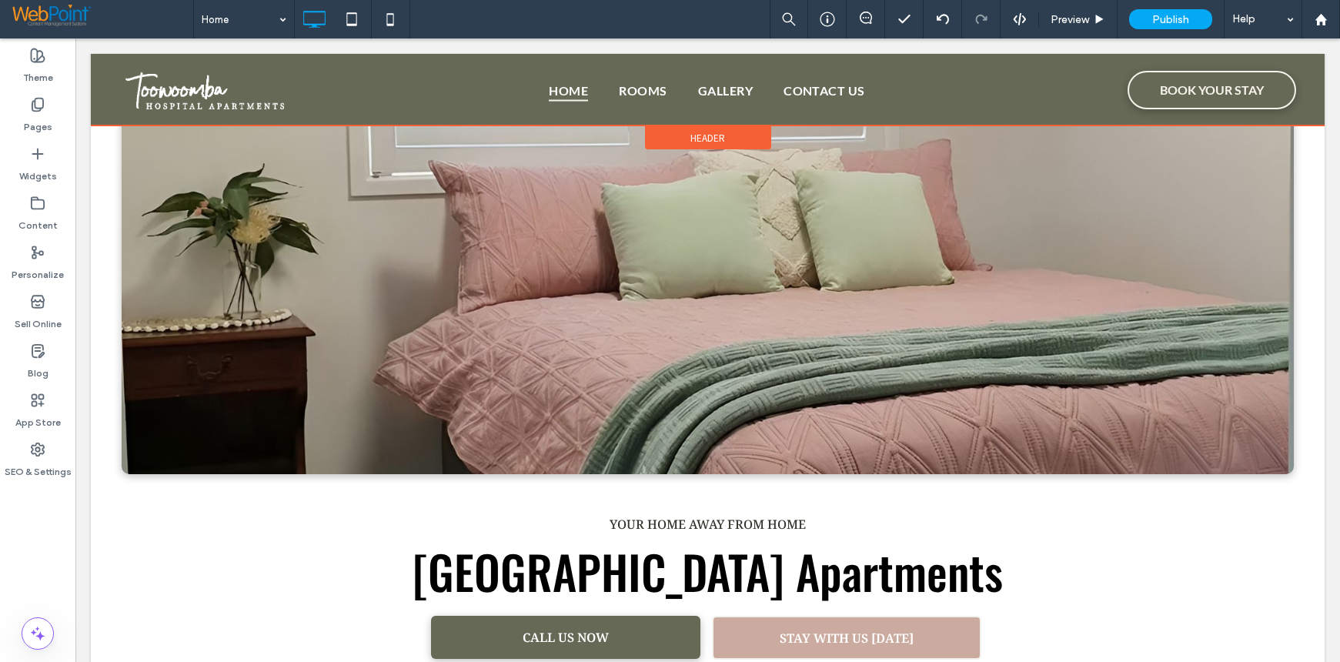
click at [707, 133] on span "Header" at bounding box center [707, 138] width 35 height 13
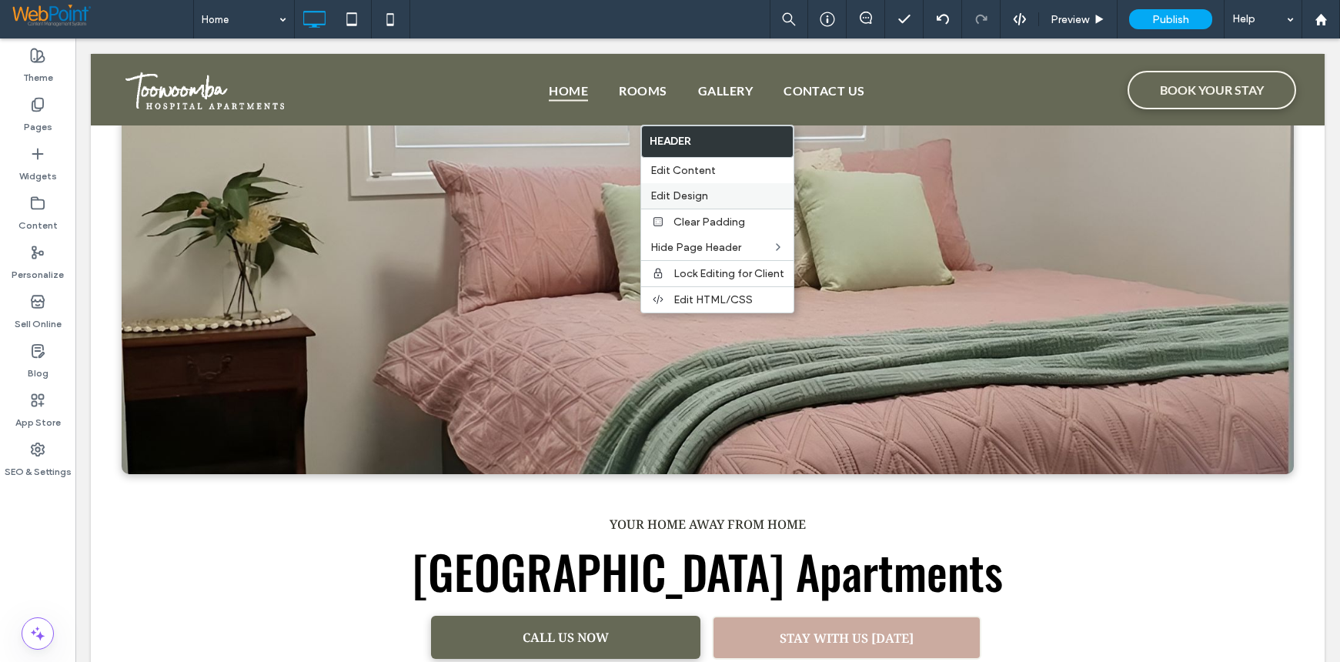
click at [696, 192] on span "Edit Design" at bounding box center [679, 195] width 58 height 13
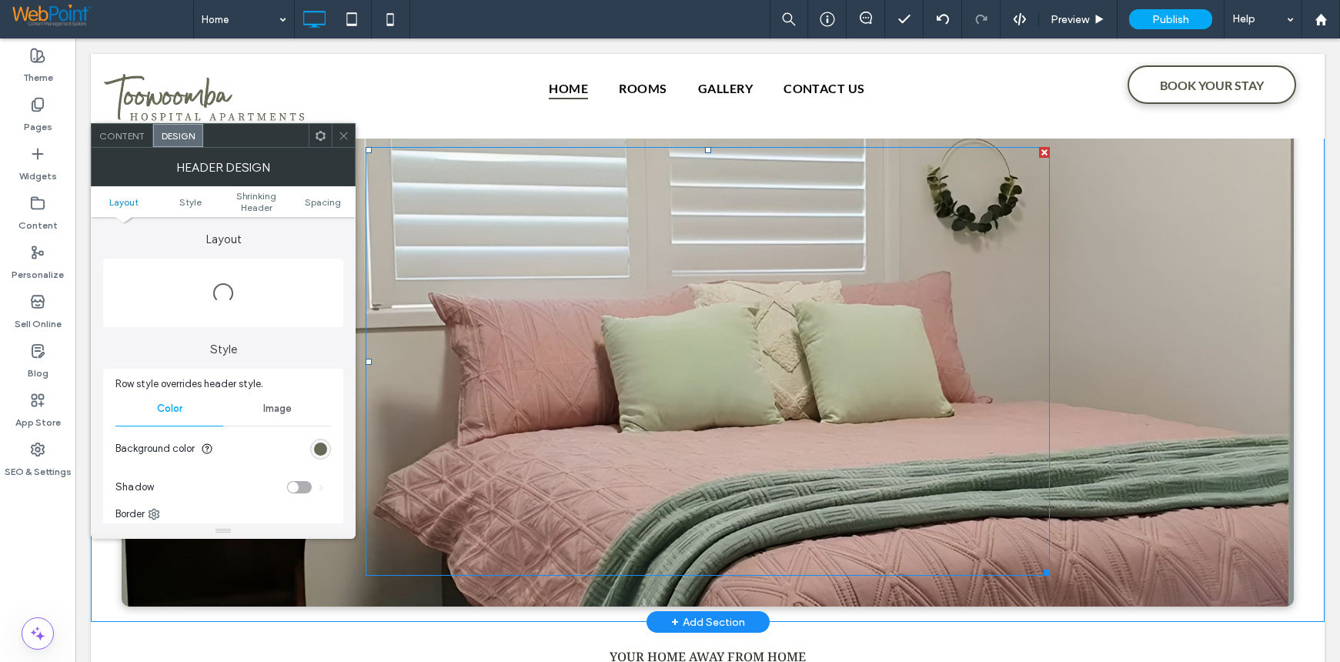
scroll to position [0, 0]
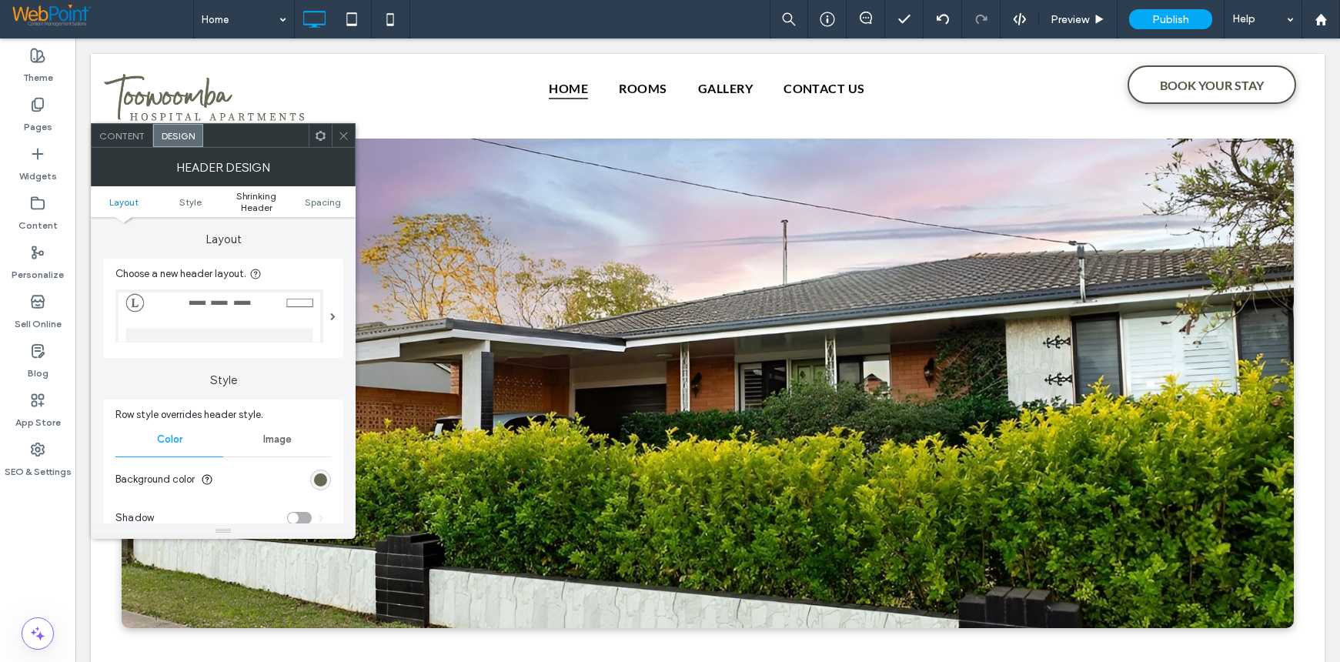
click at [259, 206] on span "Shrinking Header" at bounding box center [256, 201] width 66 height 23
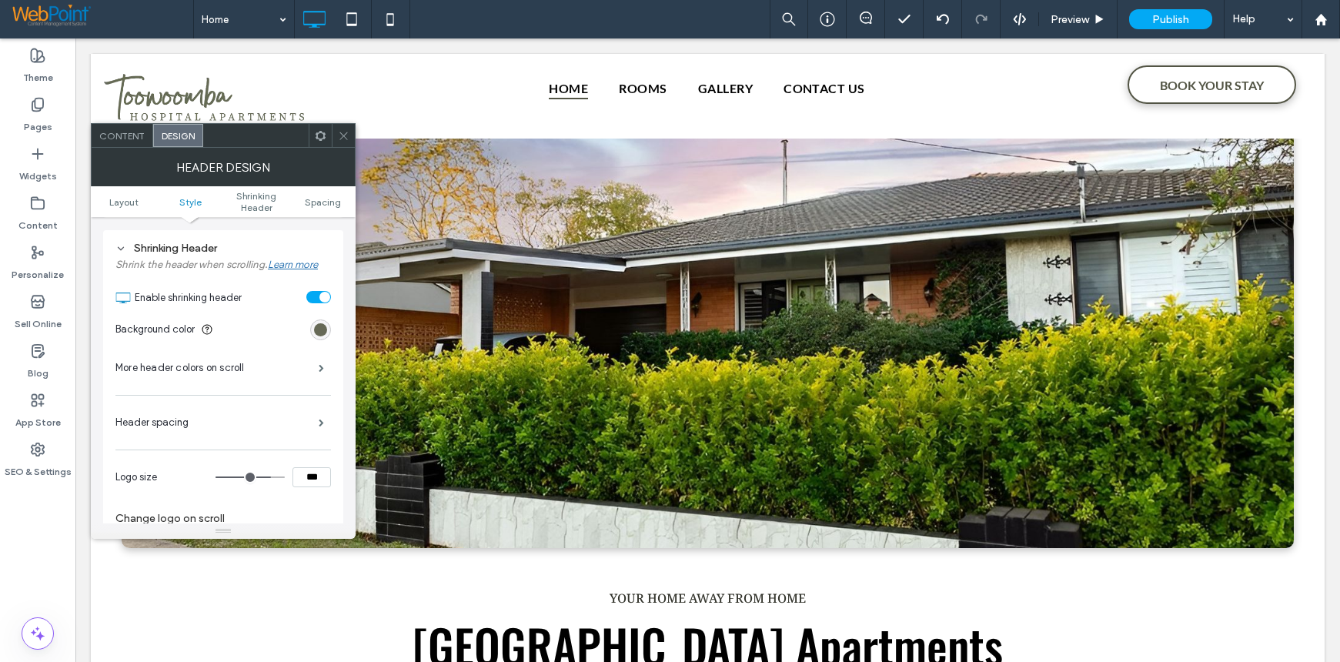
scroll to position [84, 0]
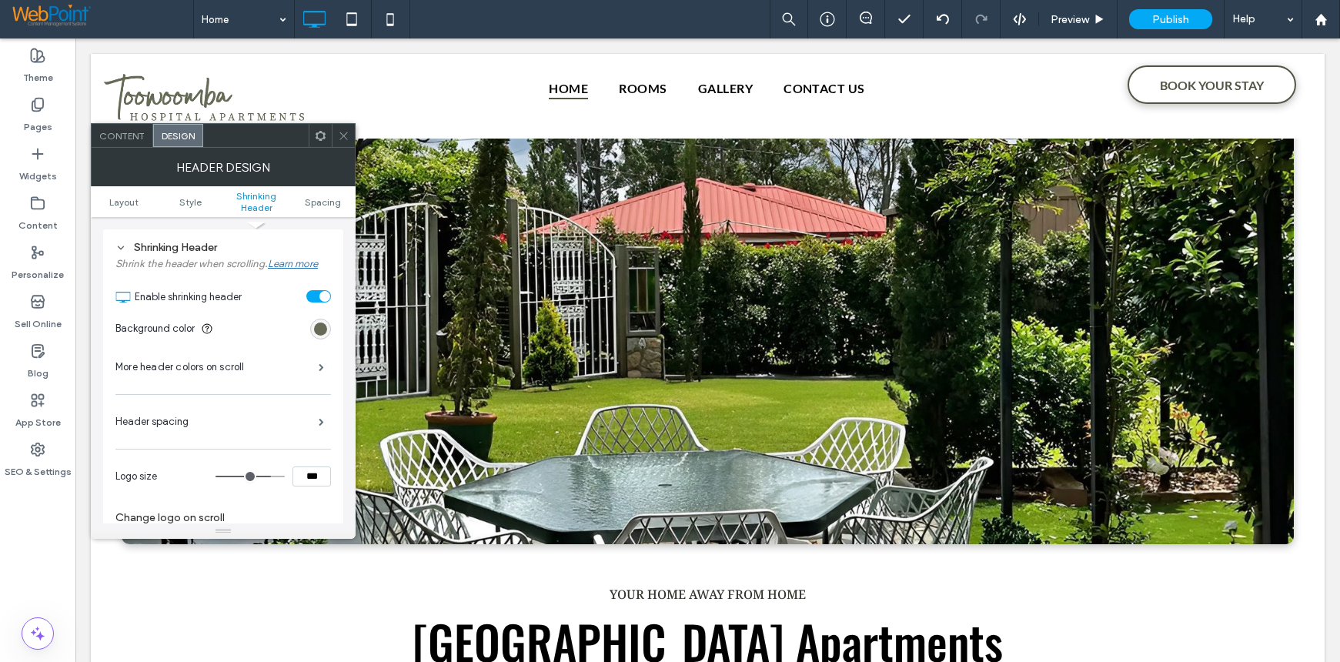
drag, startPoint x: 313, startPoint y: 479, endPoint x: 291, endPoint y: 480, distance: 22.4
click at [291, 480] on div "***" at bounding box center [272, 476] width 115 height 20
type input "***"
type input "**"
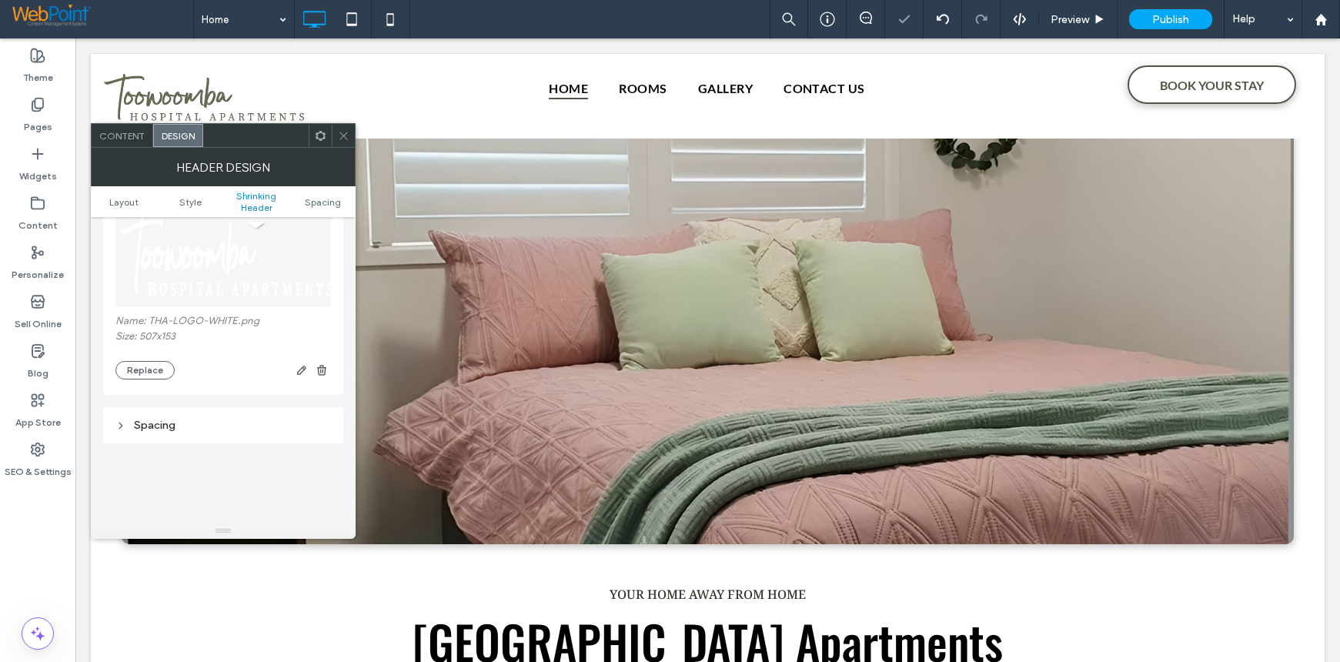
click at [339, 136] on icon at bounding box center [344, 136] width 12 height 12
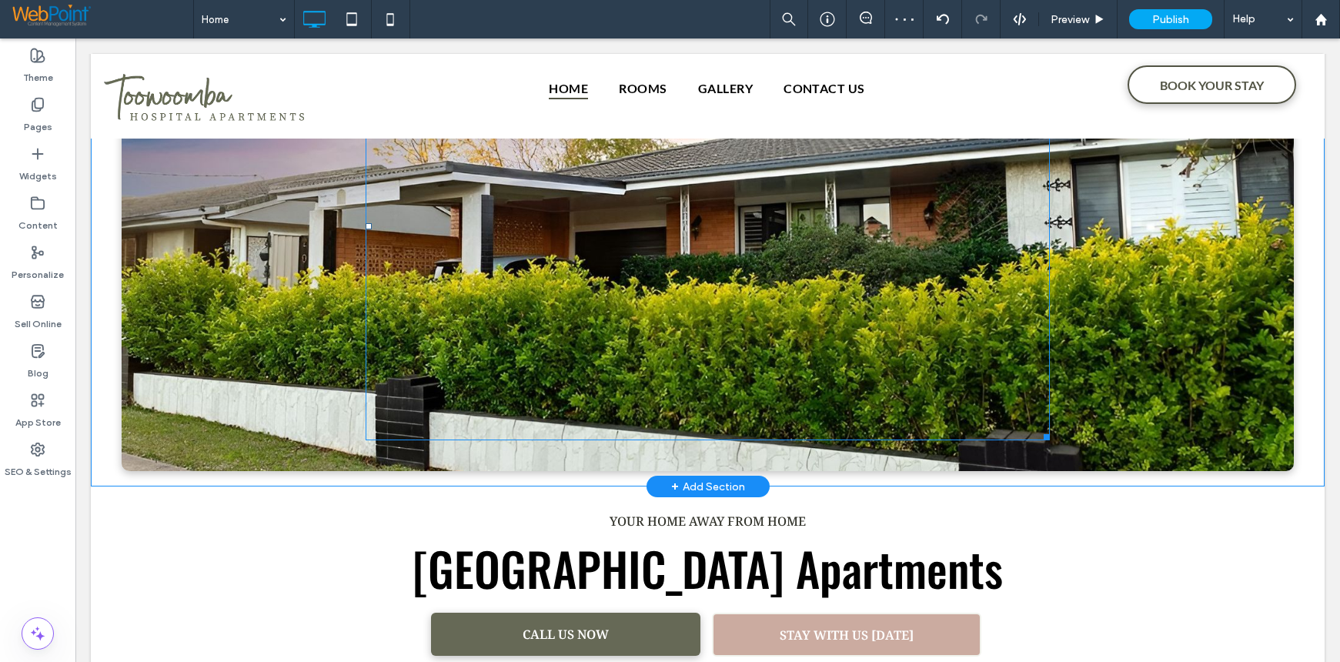
scroll to position [0, 0]
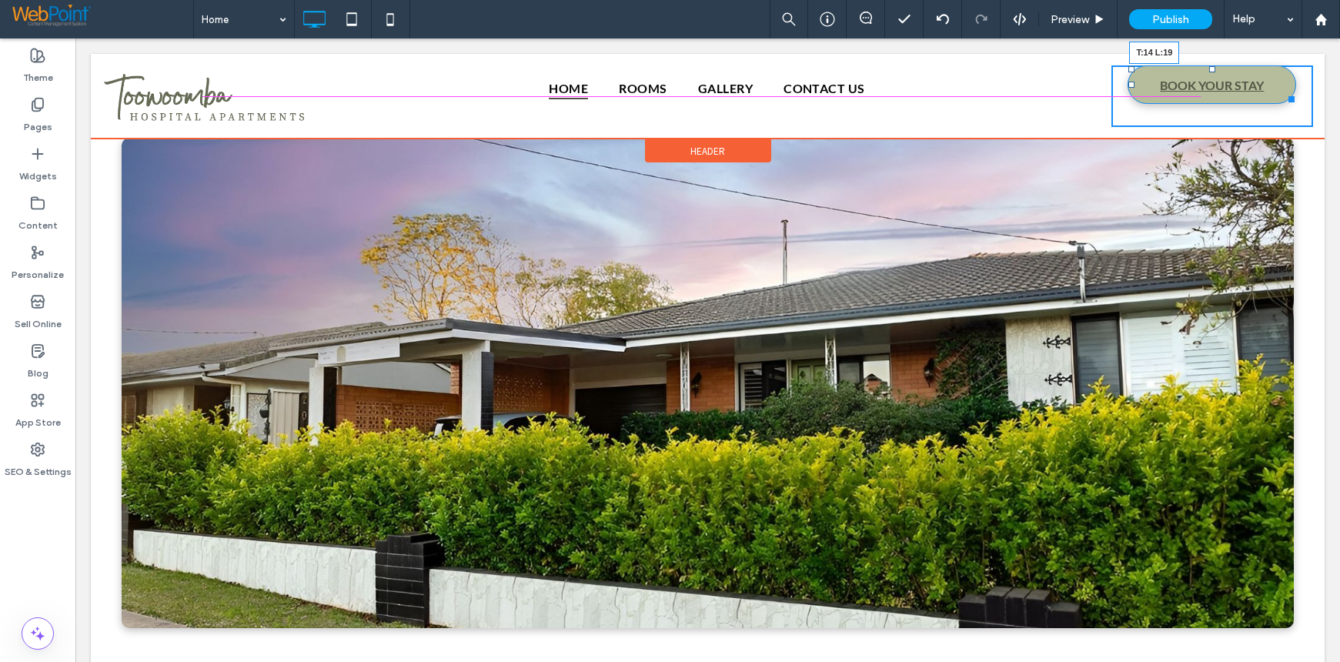
drag, startPoint x: 1123, startPoint y: 69, endPoint x: 1198, endPoint y: 119, distance: 89.4
click at [1128, 72] on div at bounding box center [1131, 69] width 6 height 6
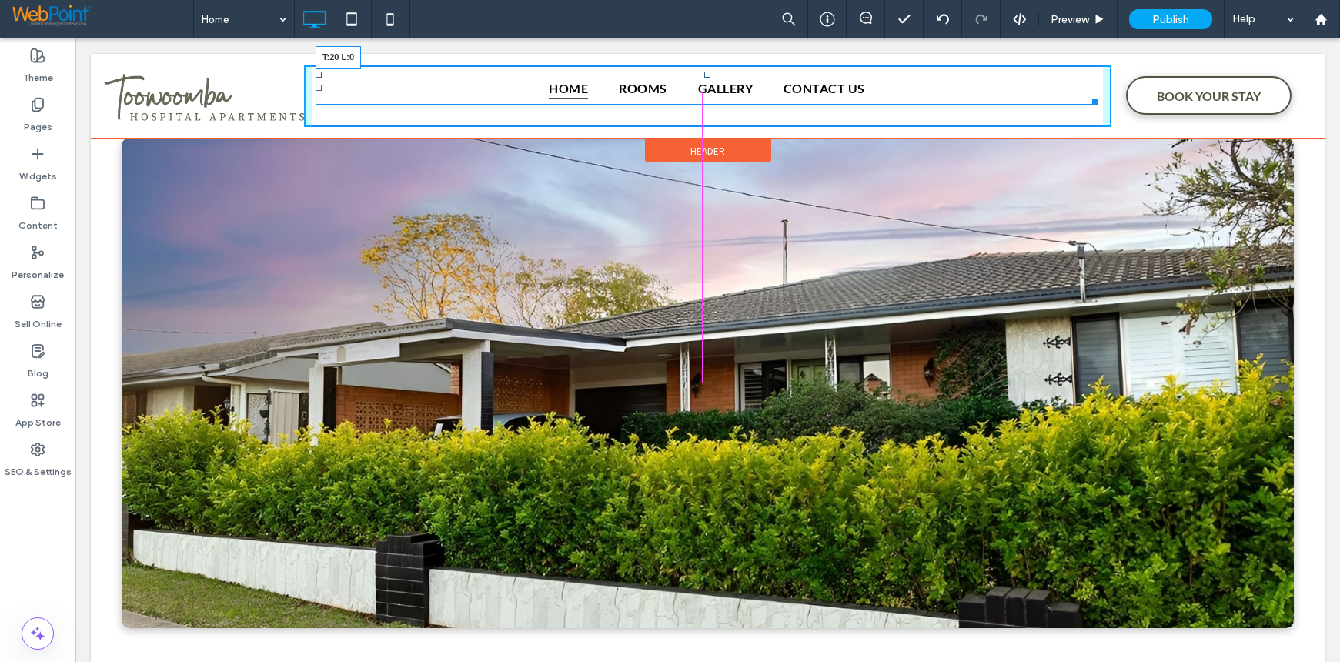
drag, startPoint x: 316, startPoint y: 75, endPoint x: 317, endPoint y: 85, distance: 9.4
click at [317, 85] on nav "Home Rooms Gallery Contact Us T:20 L:0" at bounding box center [707, 88] width 783 height 33
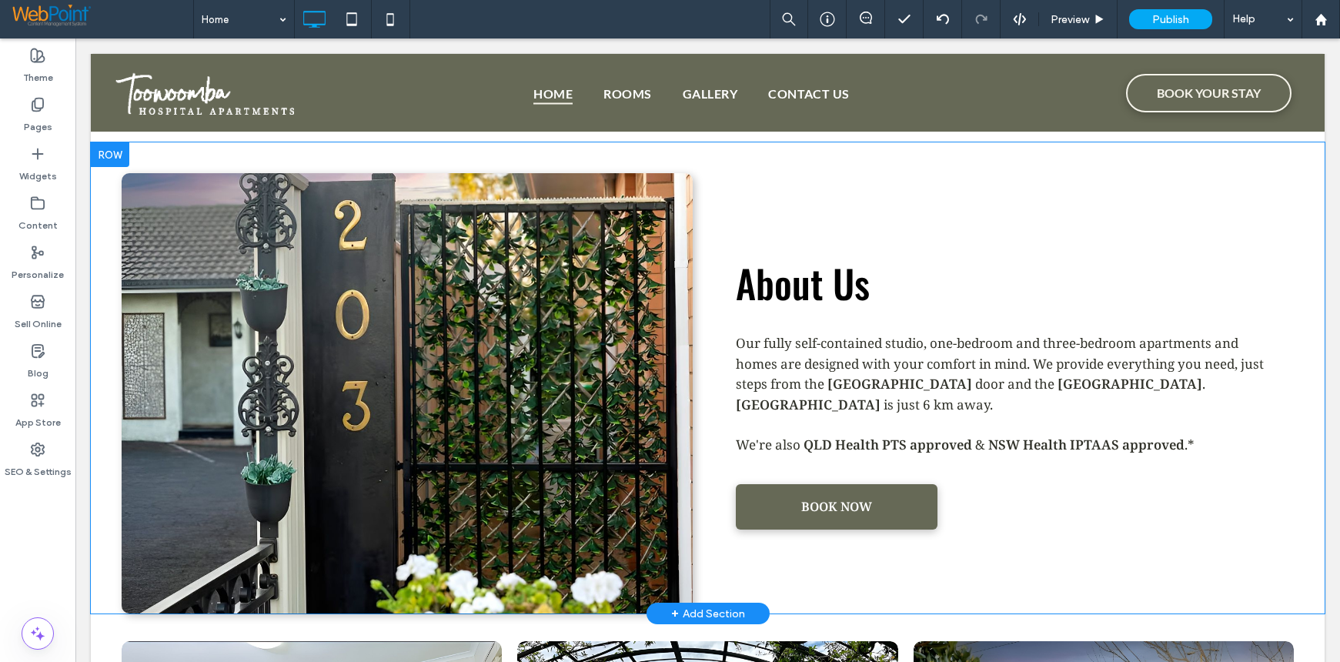
scroll to position [693, 0]
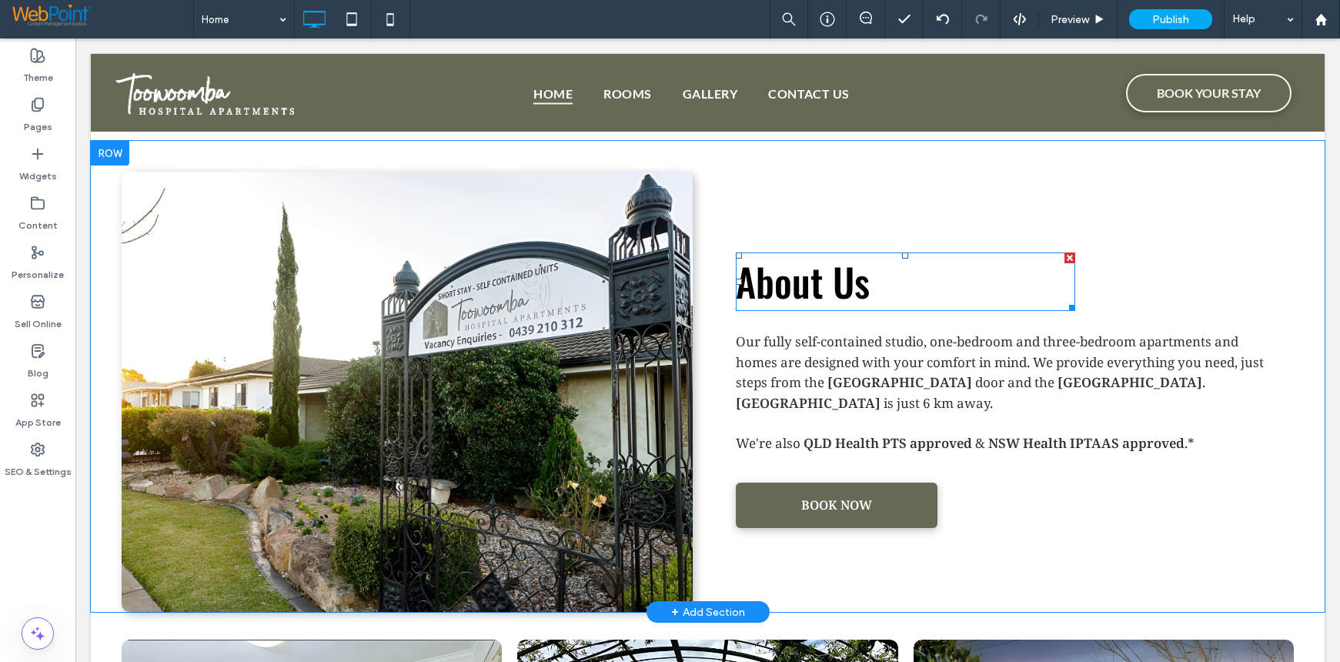
click at [788, 295] on span "About Us" at bounding box center [803, 280] width 134 height 57
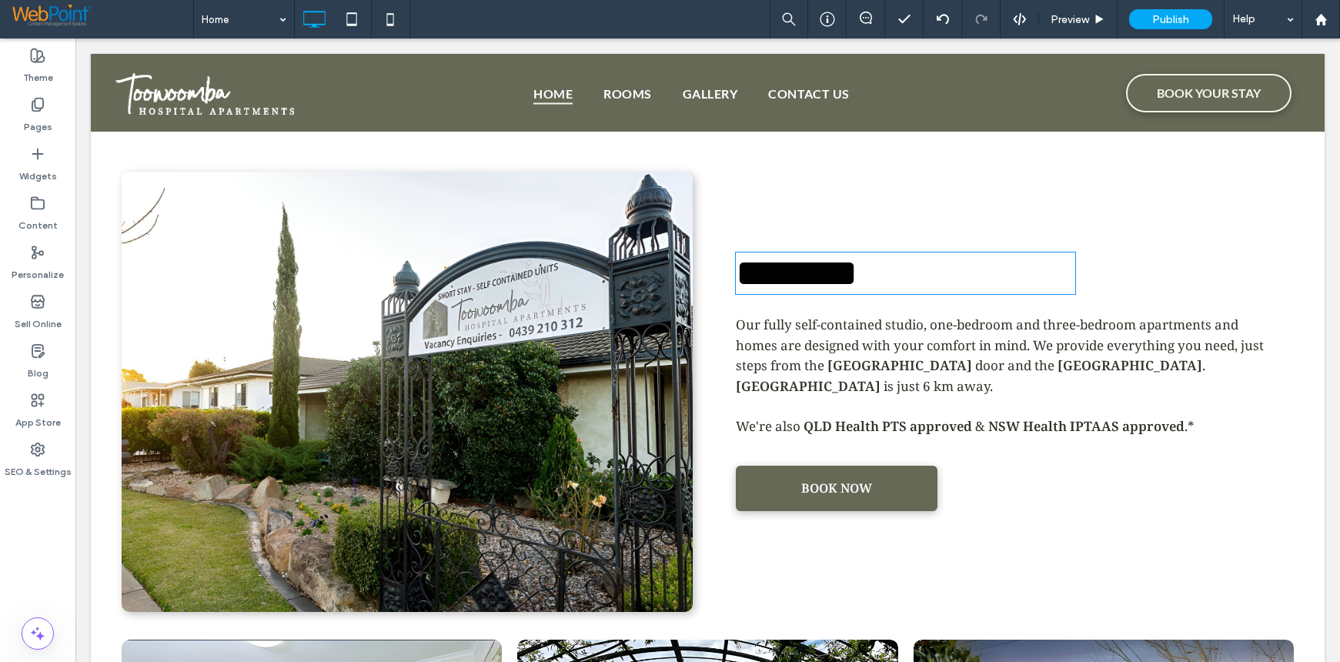
type input "******"
type input "**"
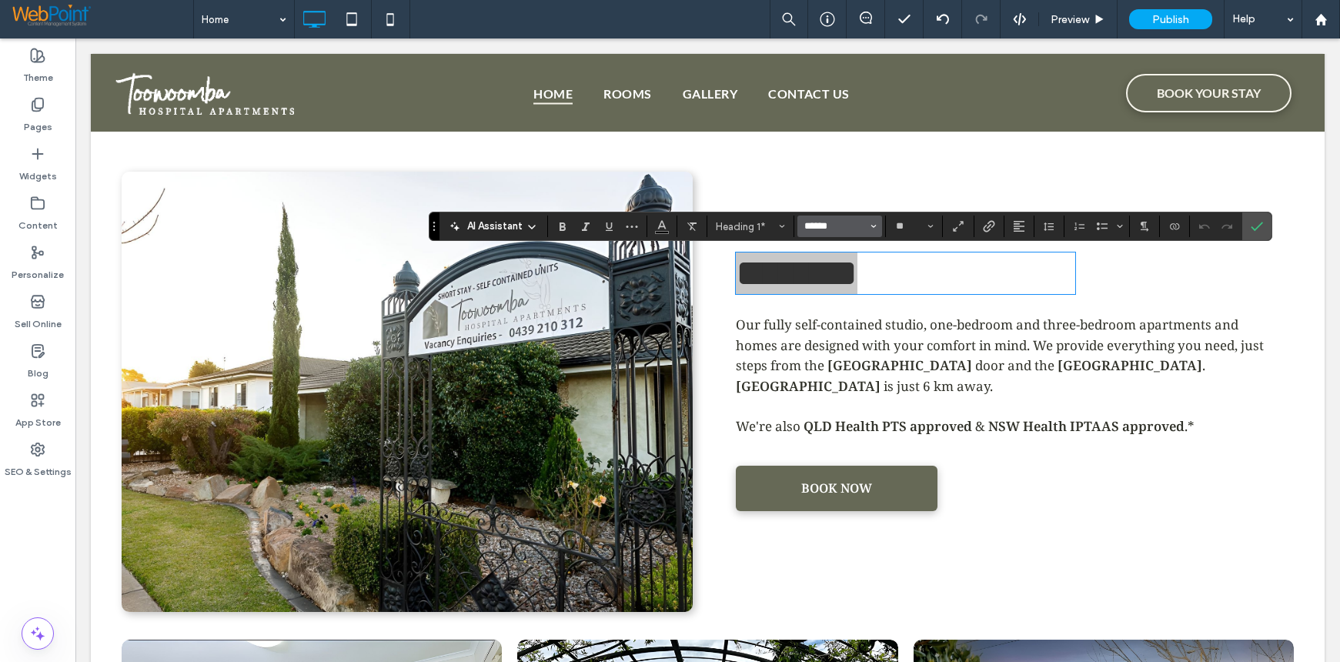
click at [804, 223] on input "******" at bounding box center [835, 226] width 65 height 12
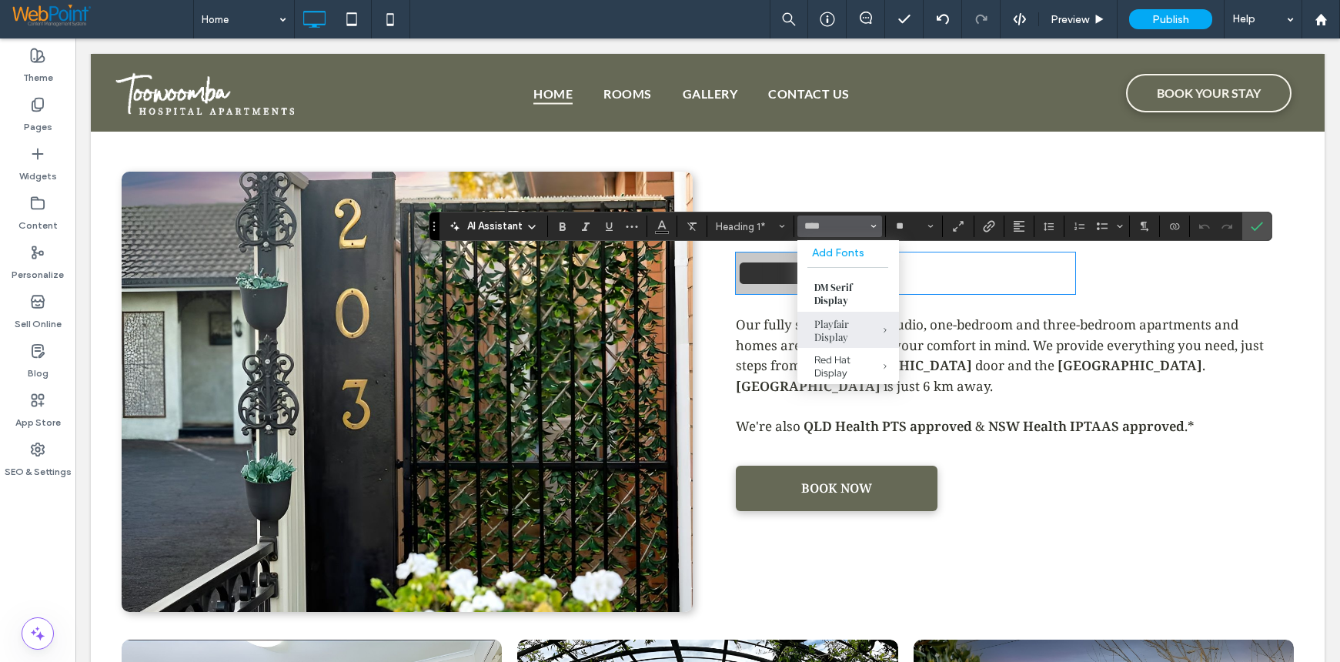
click at [818, 322] on div "Playfair Display" at bounding box center [848, 330] width 68 height 26
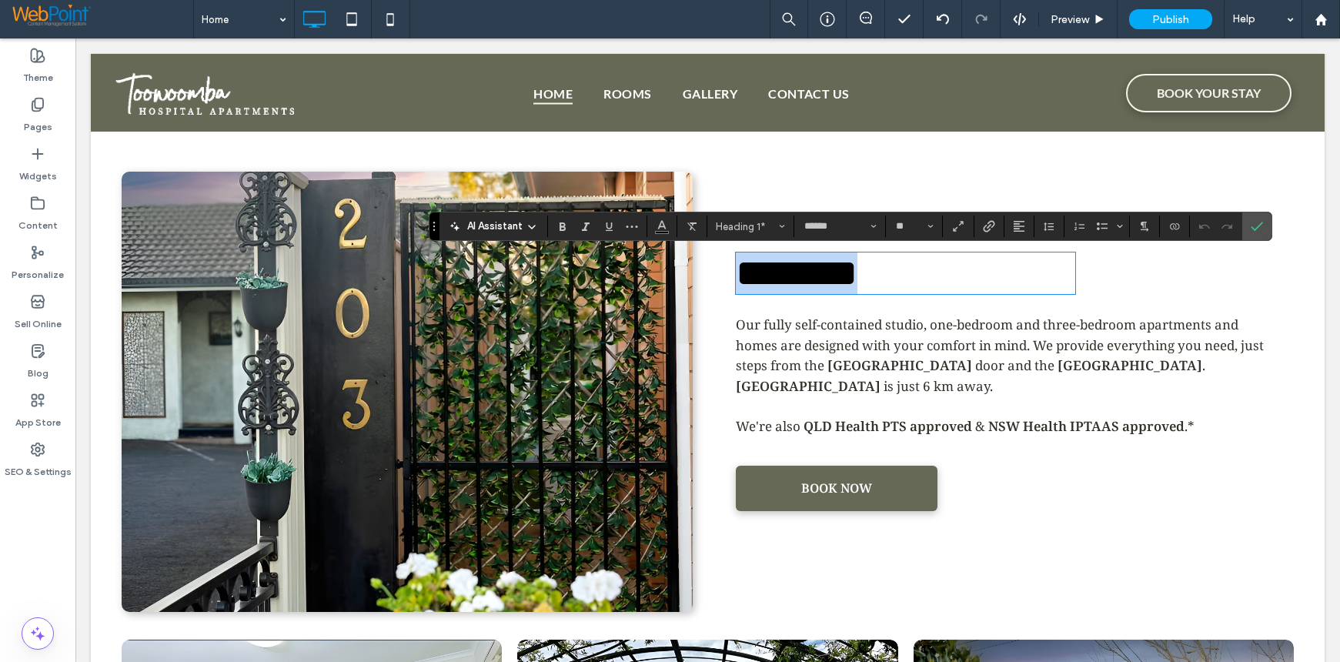
type input "**********"
click at [1257, 230] on icon "Confirm" at bounding box center [1257, 226] width 12 height 12
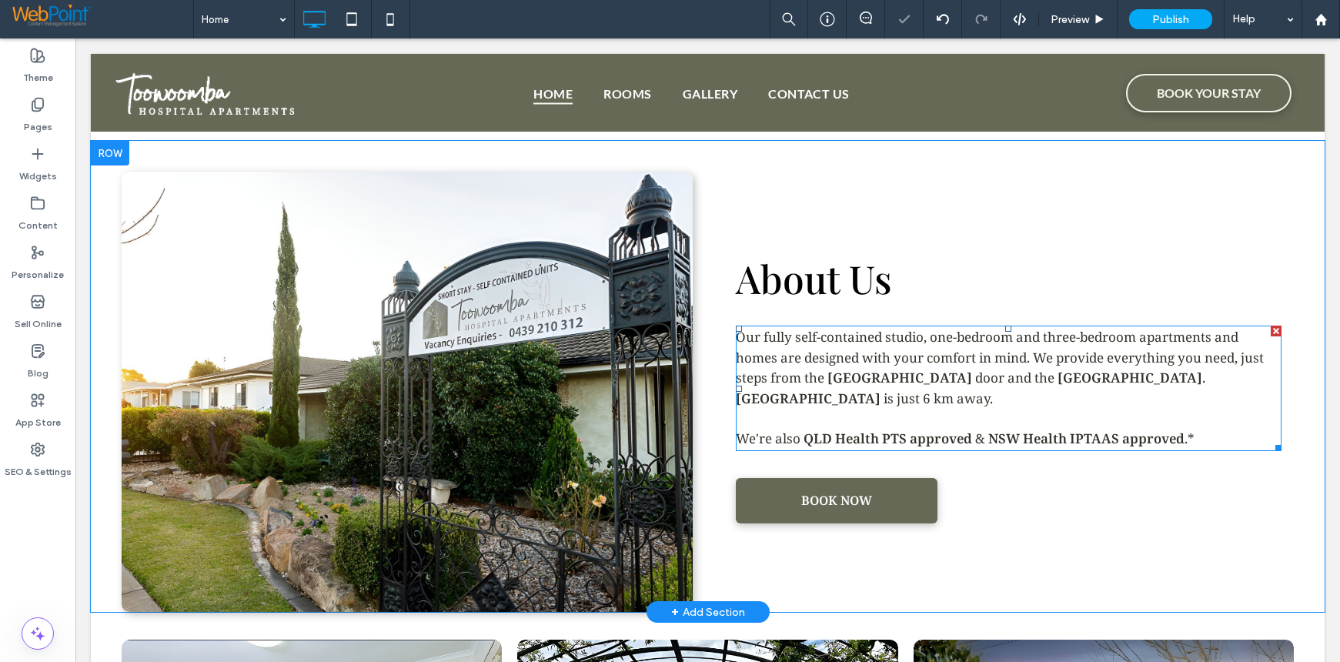
click at [910, 350] on span "apartments and homes are designed with your comfort in mind. We provide everyth…" at bounding box center [1000, 357] width 528 height 58
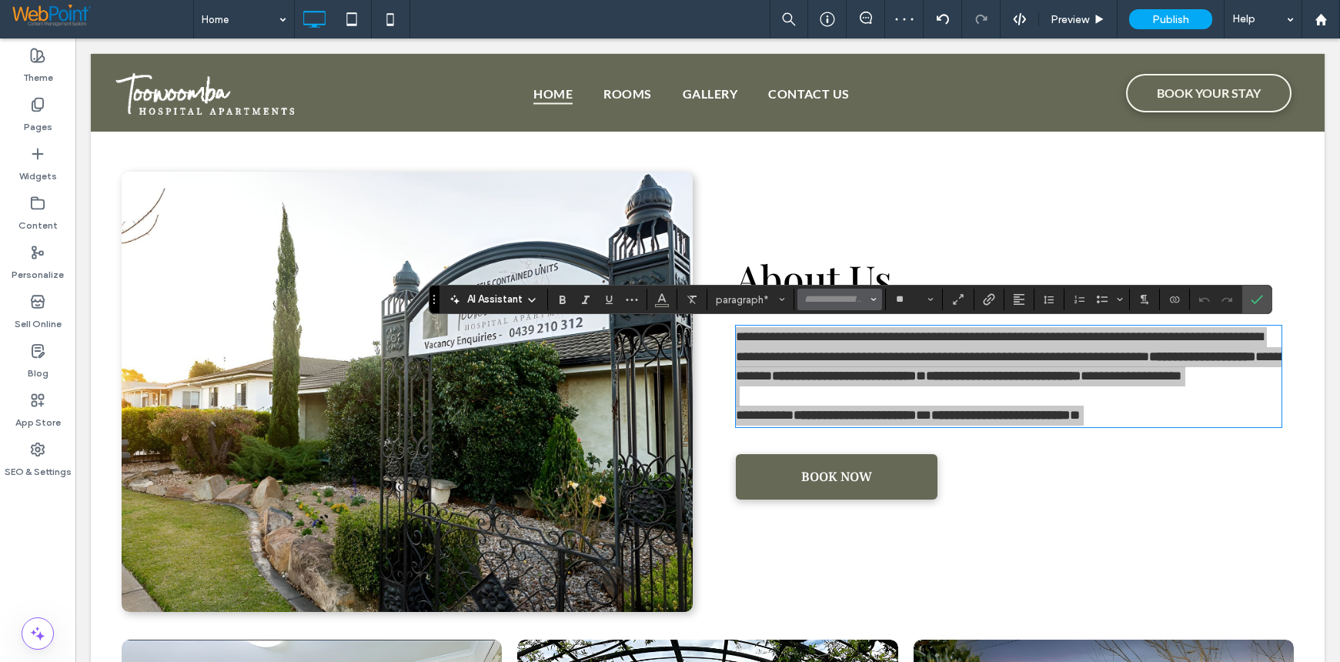
click at [827, 296] on input "Font & Font weight-input" at bounding box center [835, 299] width 65 height 12
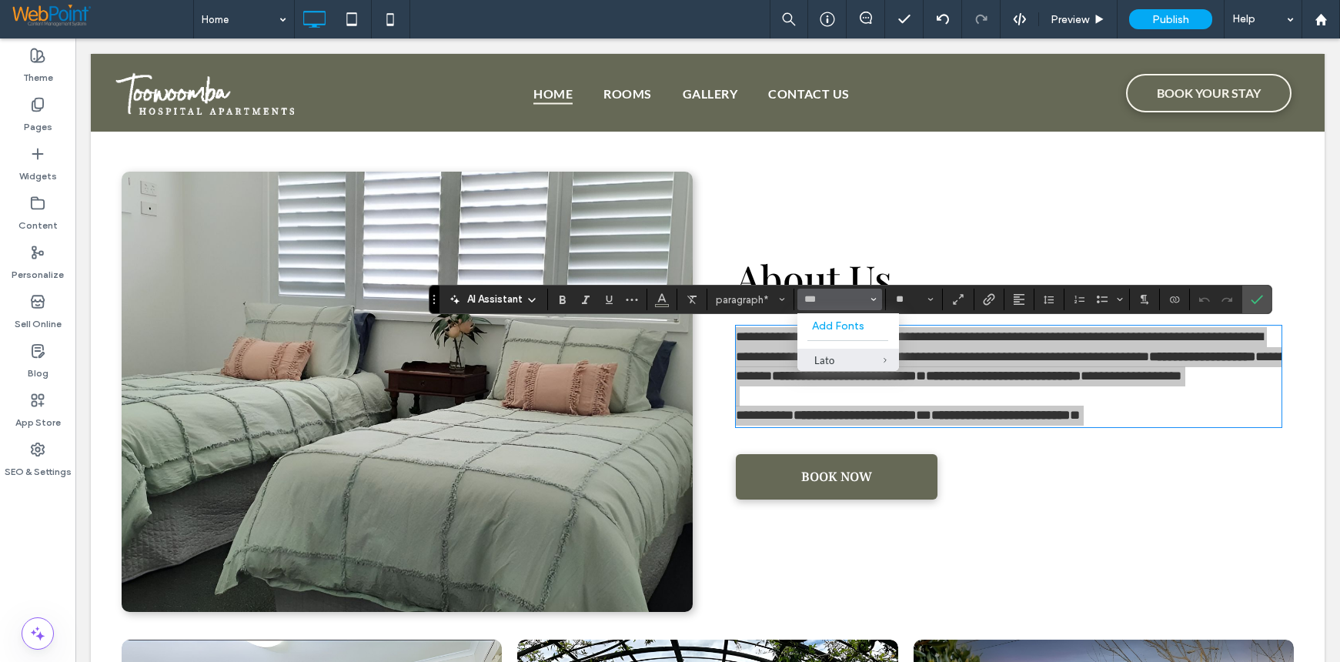
type input "***"
click at [821, 362] on div "Lato" at bounding box center [848, 360] width 68 height 12
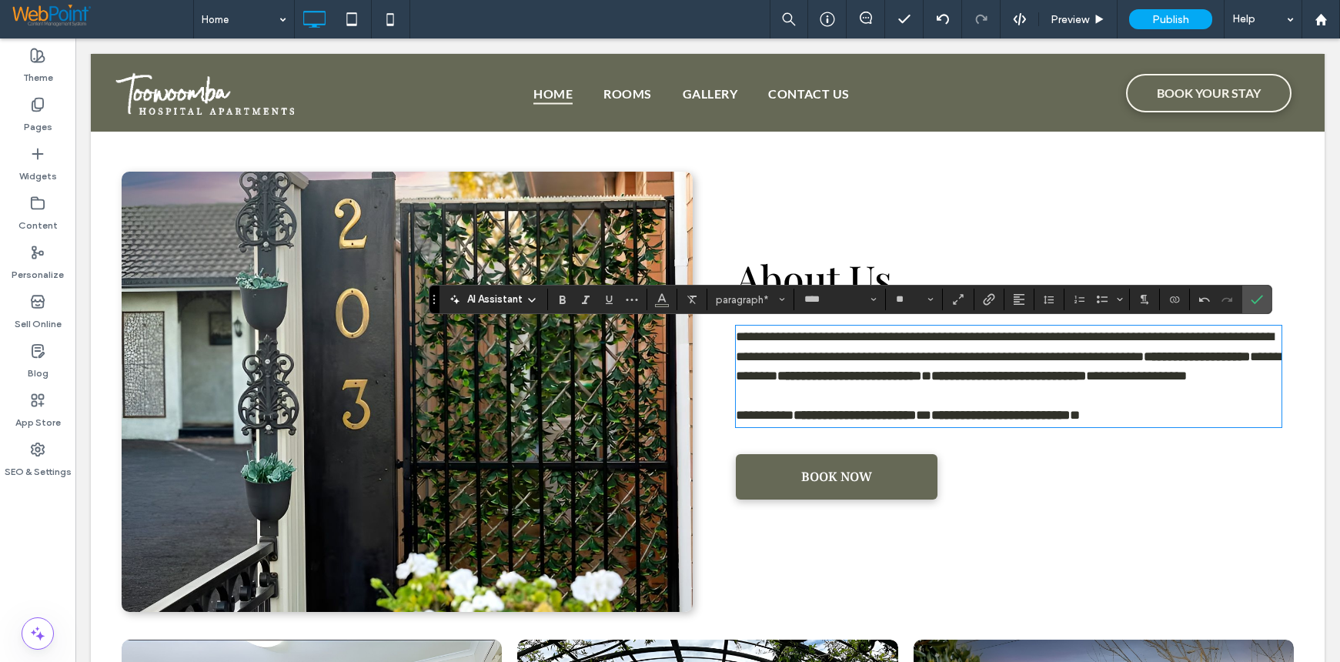
click at [1188, 499] on div "**********" at bounding box center [1008, 392] width 571 height 440
click at [1217, 426] on p "**********" at bounding box center [1009, 416] width 546 height 20
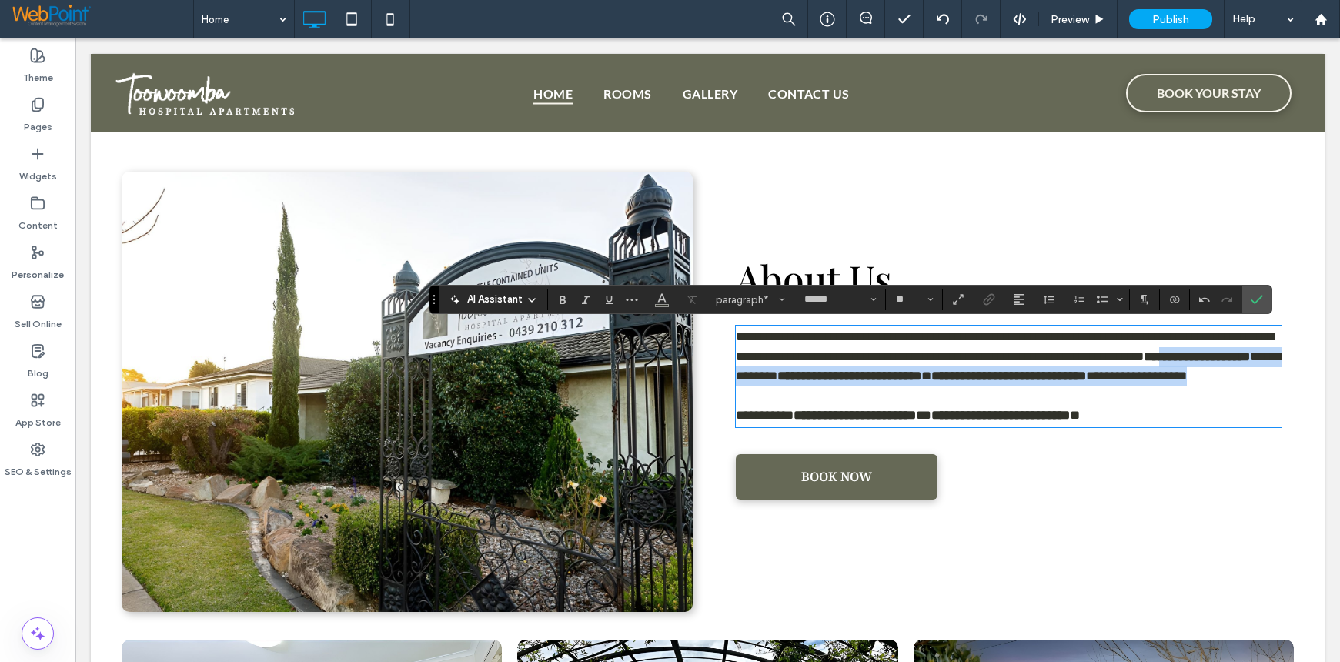
type input "****"
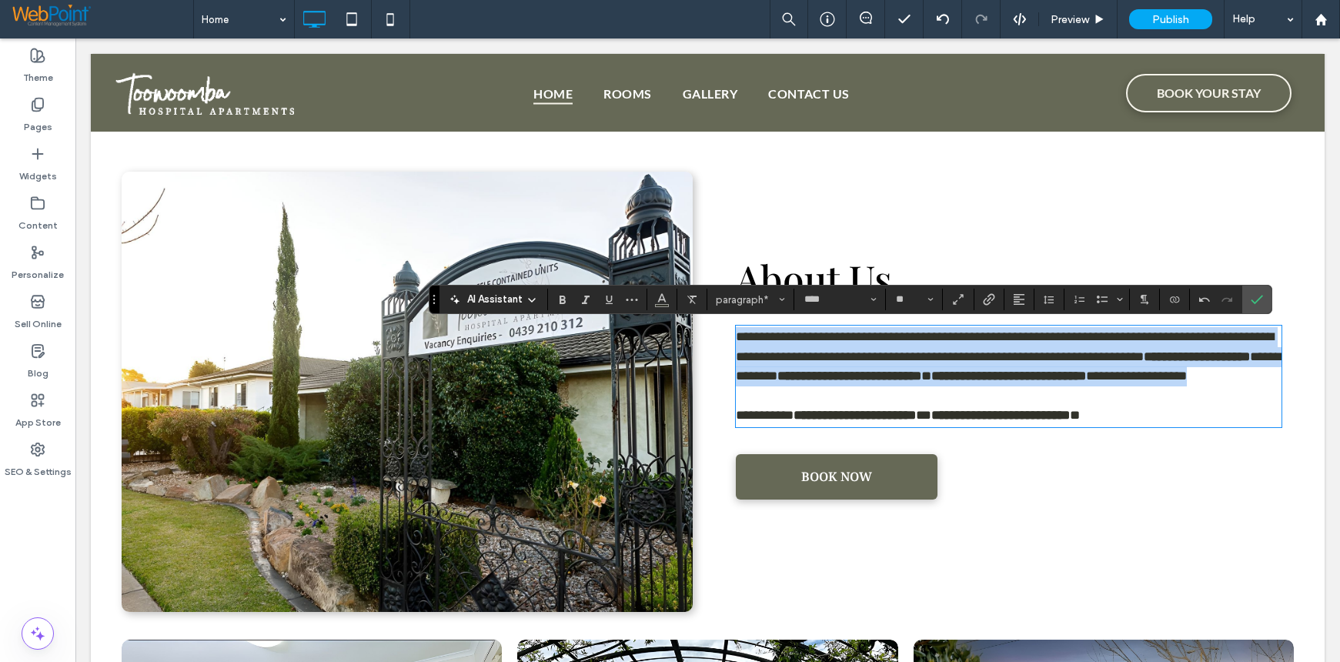
drag, startPoint x: 887, startPoint y: 401, endPoint x: 568, endPoint y: 332, distance: 325.9
click at [568, 332] on div "**********" at bounding box center [708, 392] width 1172 height 440
click at [736, 335] on span "**********" at bounding box center [1005, 346] width 538 height 33
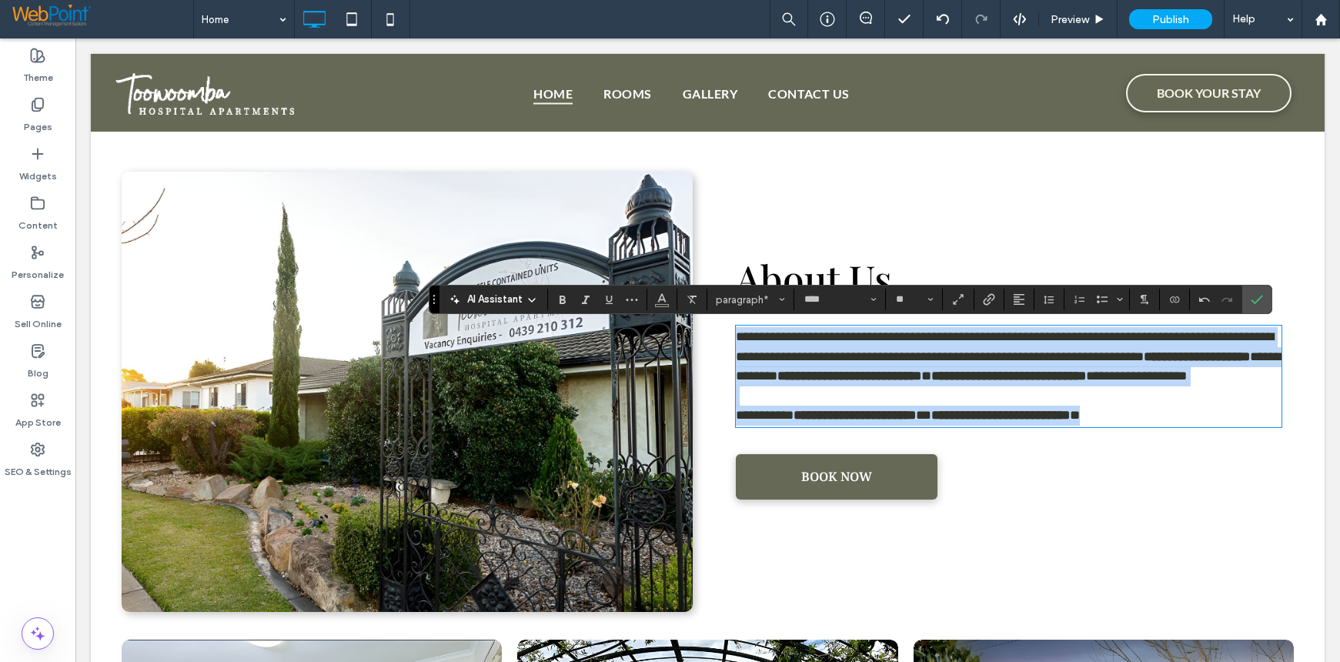
drag, startPoint x: 733, startPoint y: 335, endPoint x: 1203, endPoint y: 469, distance: 488.9
click at [1203, 469] on div "**********" at bounding box center [1008, 392] width 571 height 440
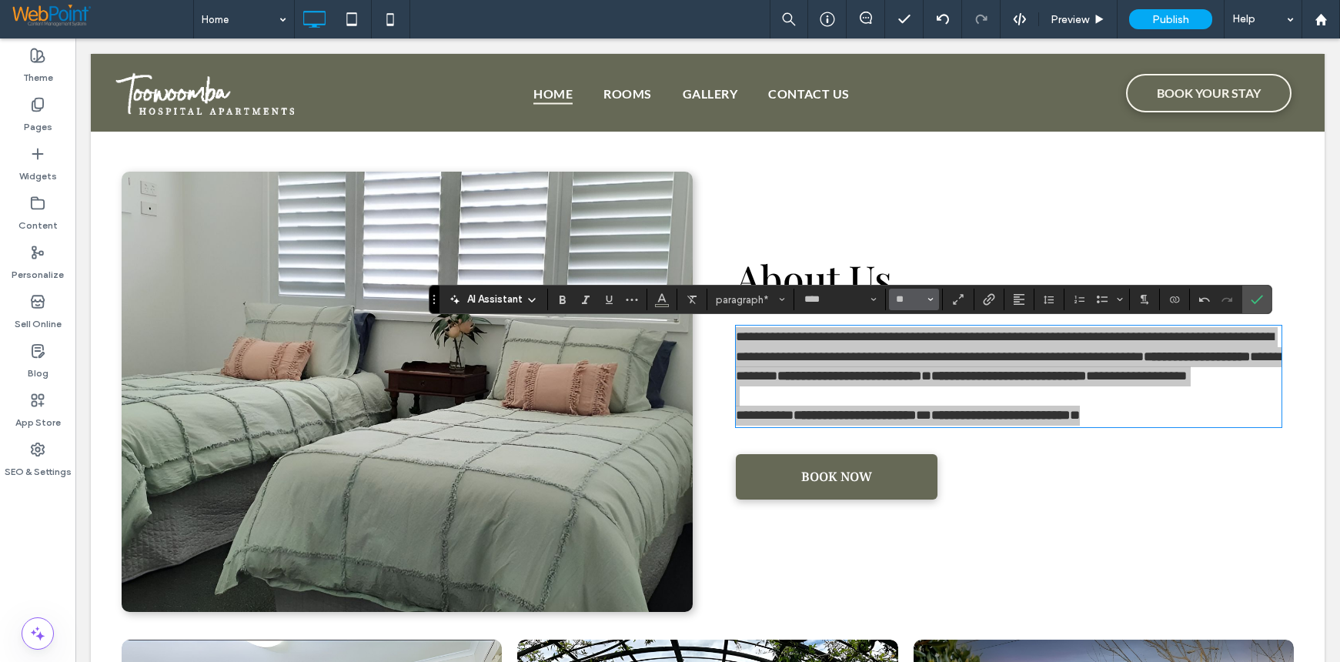
click at [929, 299] on use "Size" at bounding box center [930, 299] width 5 height 3
click at [923, 466] on label "18" at bounding box center [913, 475] width 49 height 22
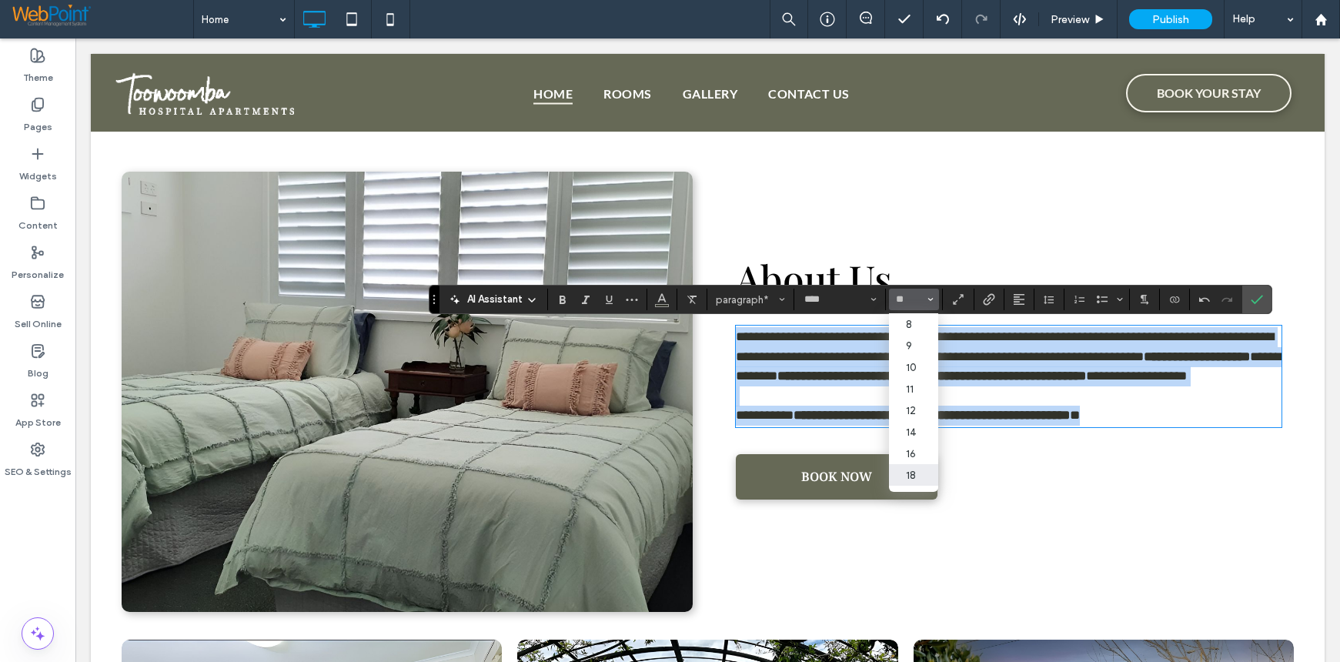
type input "**"
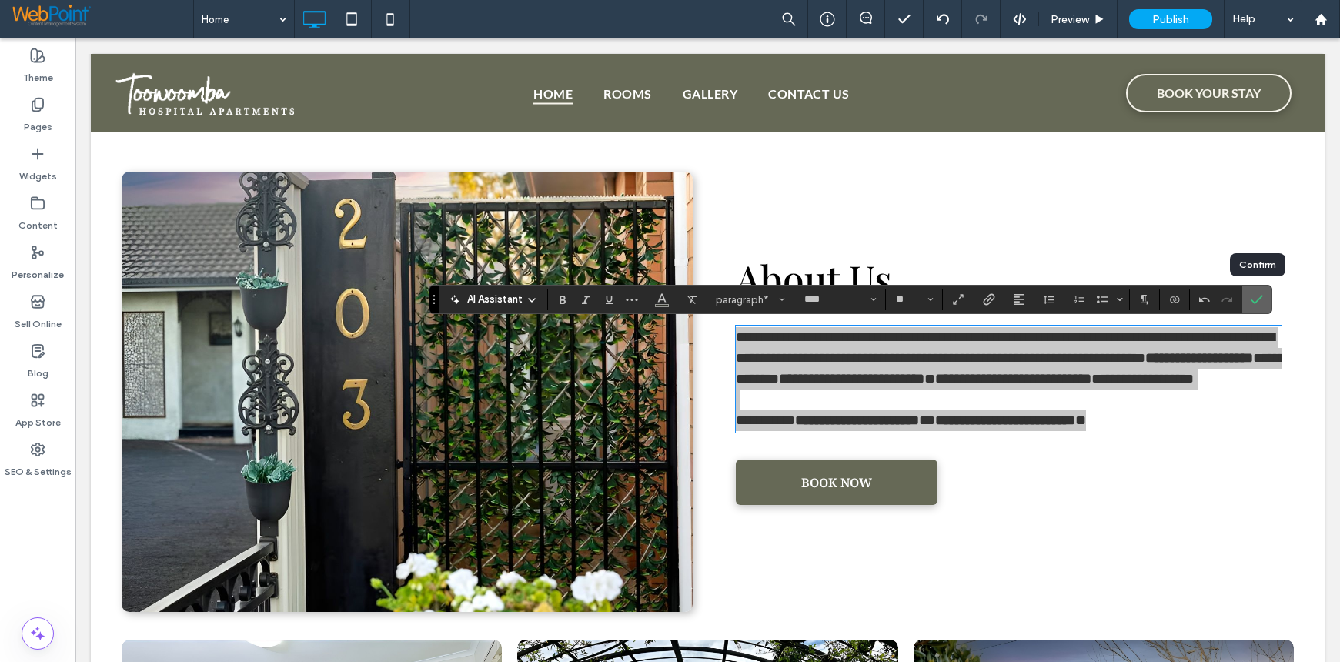
drag, startPoint x: 1260, startPoint y: 298, endPoint x: 1184, endPoint y: 263, distance: 83.0
click at [1260, 298] on use "Confirm" at bounding box center [1257, 300] width 12 height 9
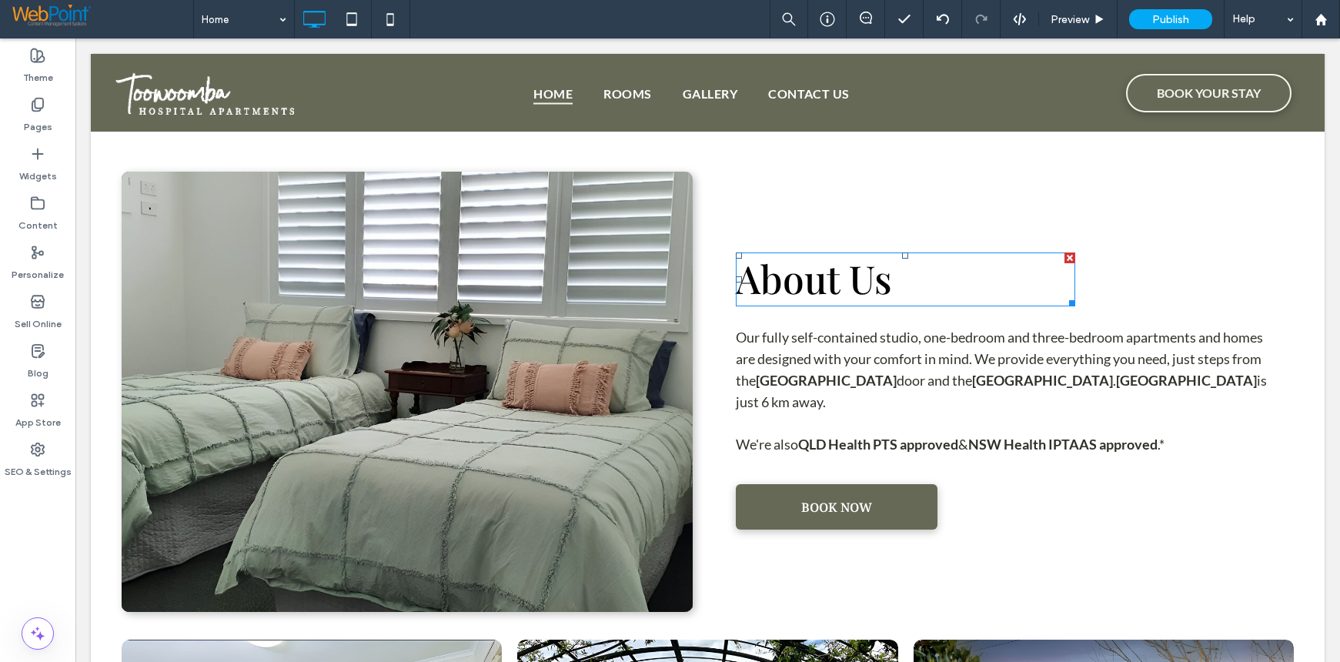
click at [780, 276] on span "About Us" at bounding box center [814, 278] width 156 height 52
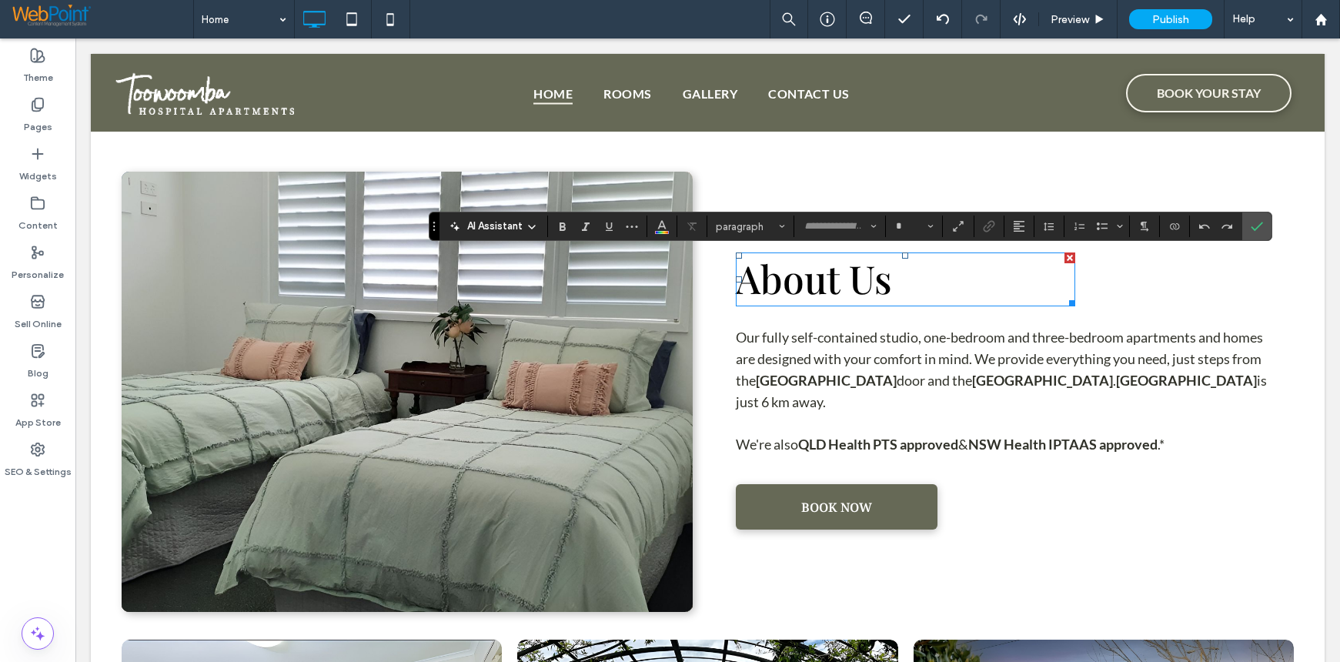
type input "**********"
type input "**"
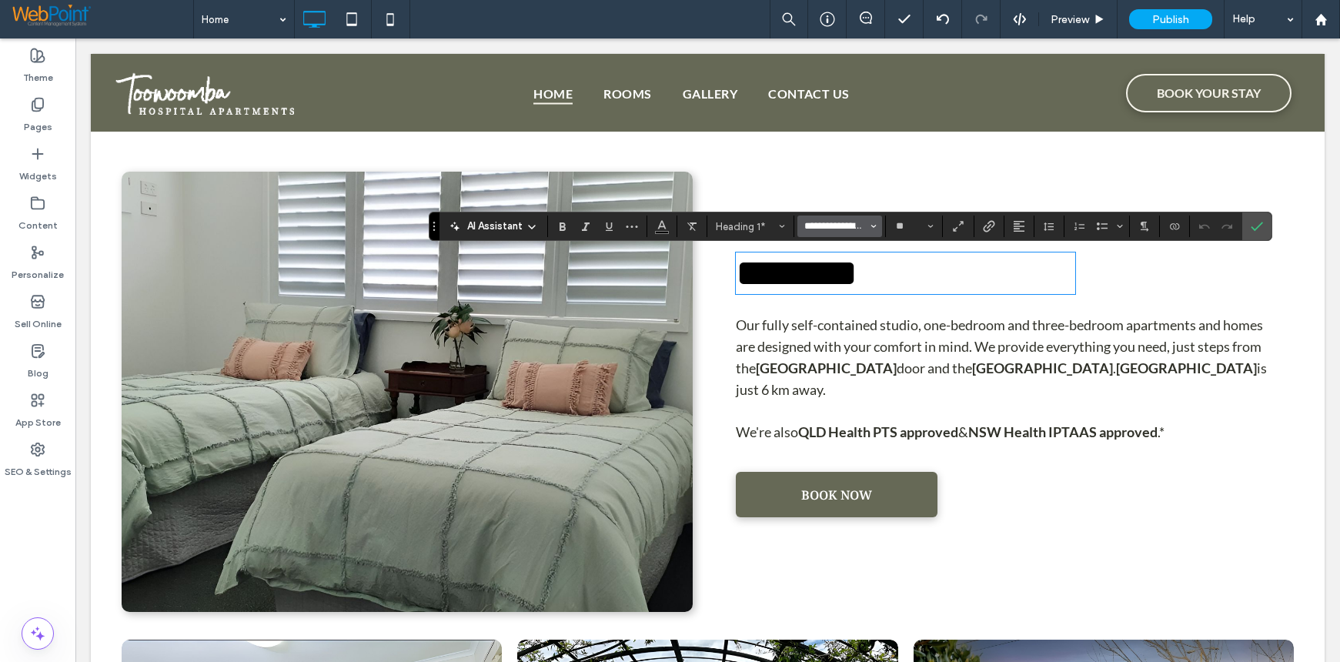
click at [805, 225] on input "**********" at bounding box center [835, 226] width 65 height 12
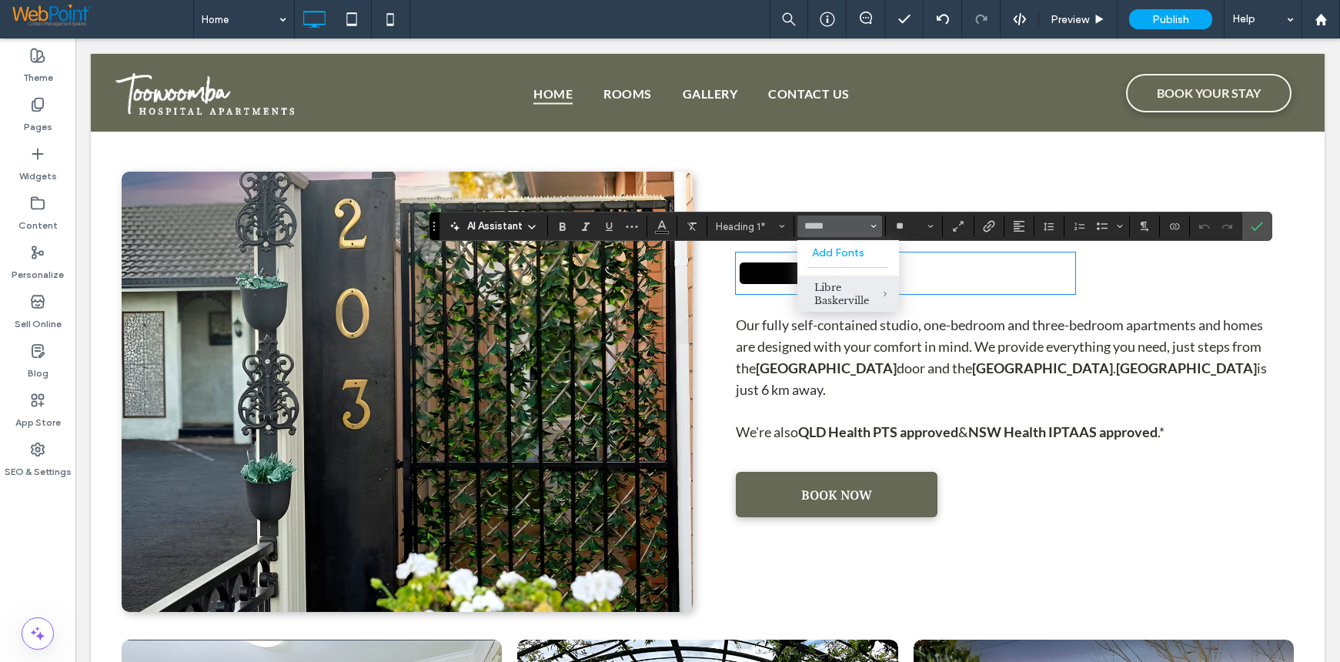
click at [842, 302] on div "Libre Baskerville" at bounding box center [848, 294] width 68 height 26
type input "**********"
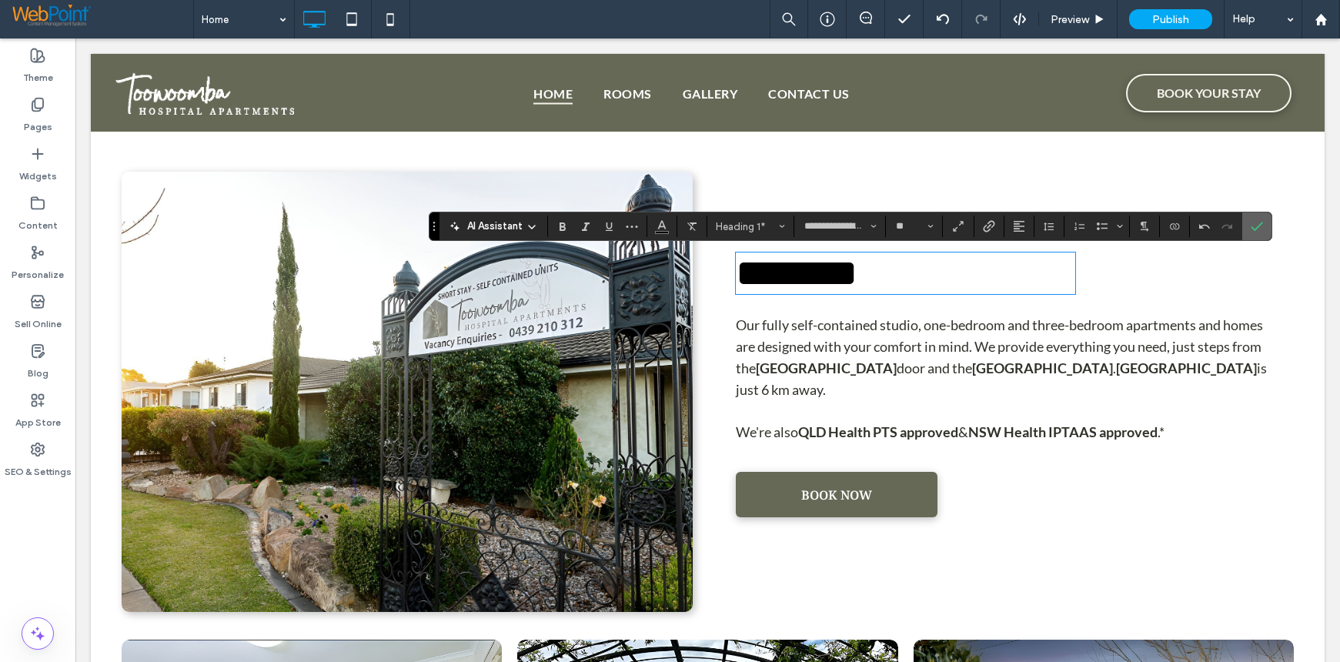
click at [1261, 222] on icon "Confirm" at bounding box center [1257, 226] width 12 height 12
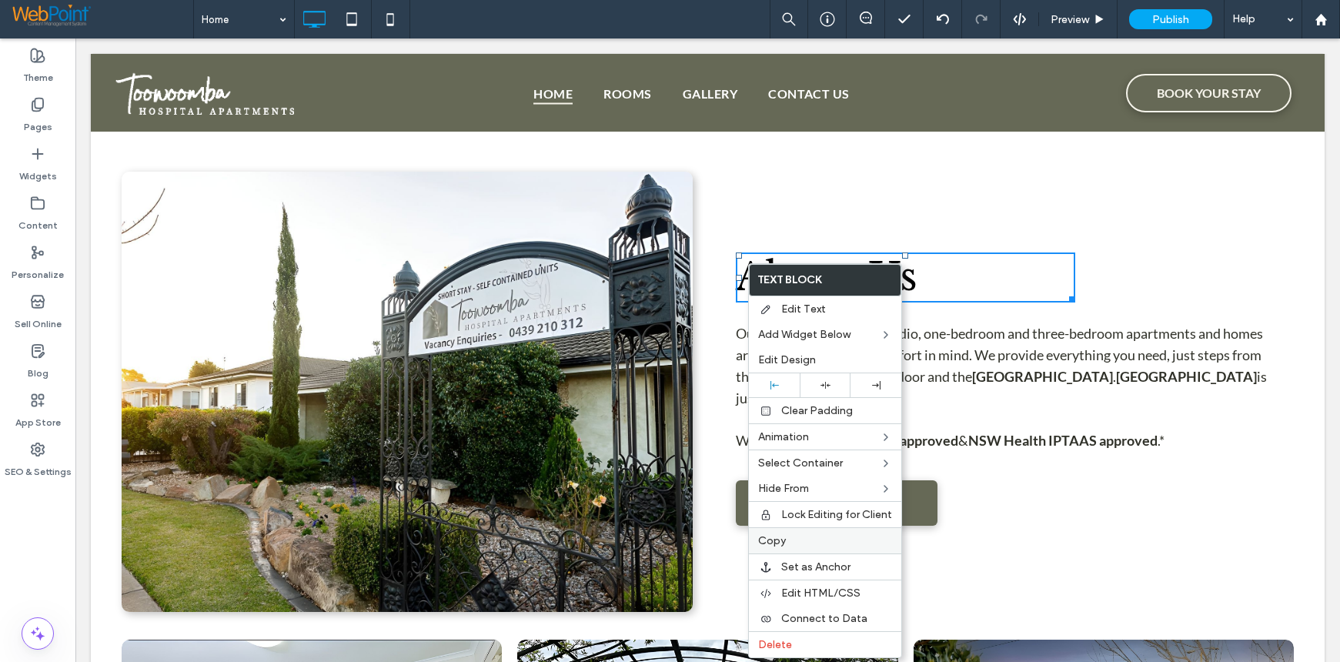
click at [775, 539] on span "Copy" at bounding box center [772, 540] width 28 height 13
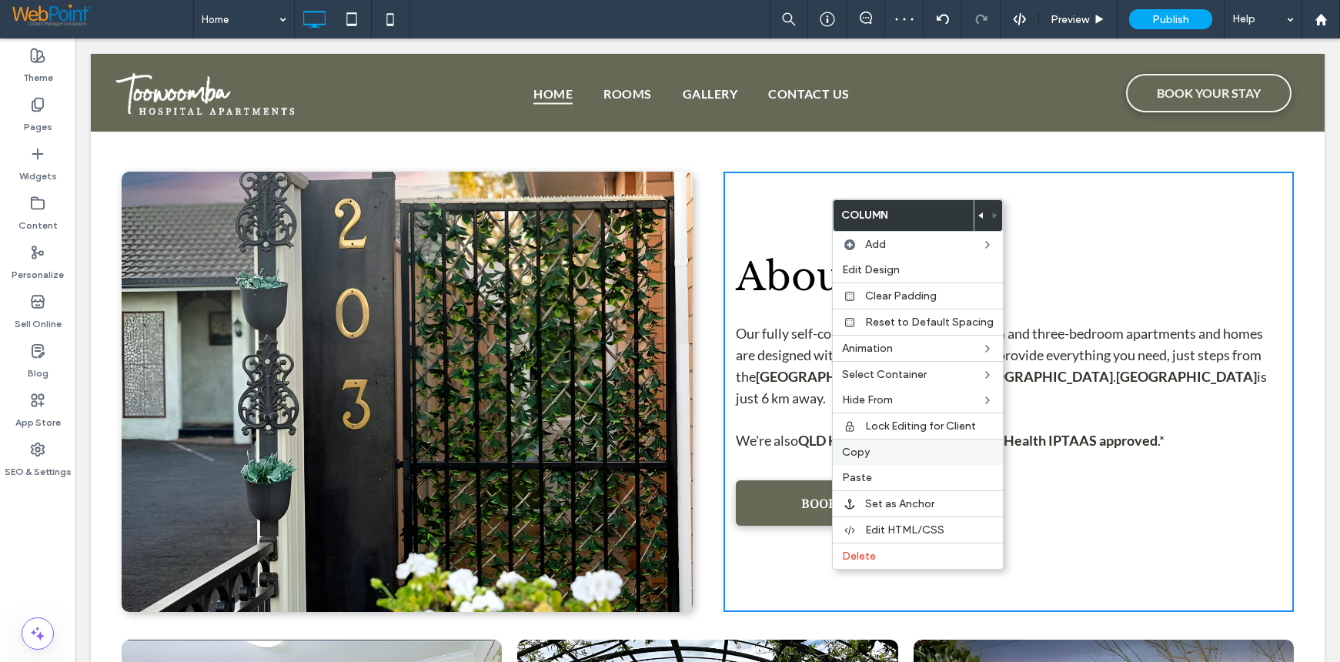
click at [864, 455] on span "Copy" at bounding box center [856, 452] width 28 height 13
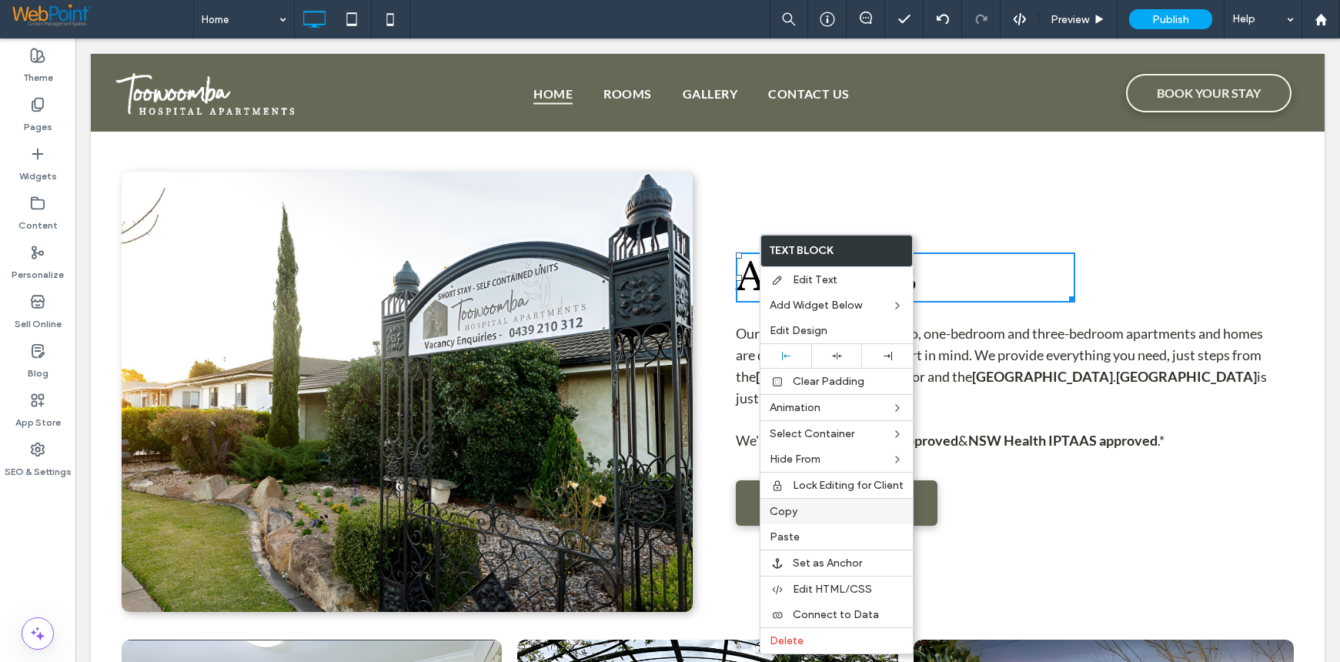
click at [777, 513] on span "Copy" at bounding box center [784, 511] width 28 height 13
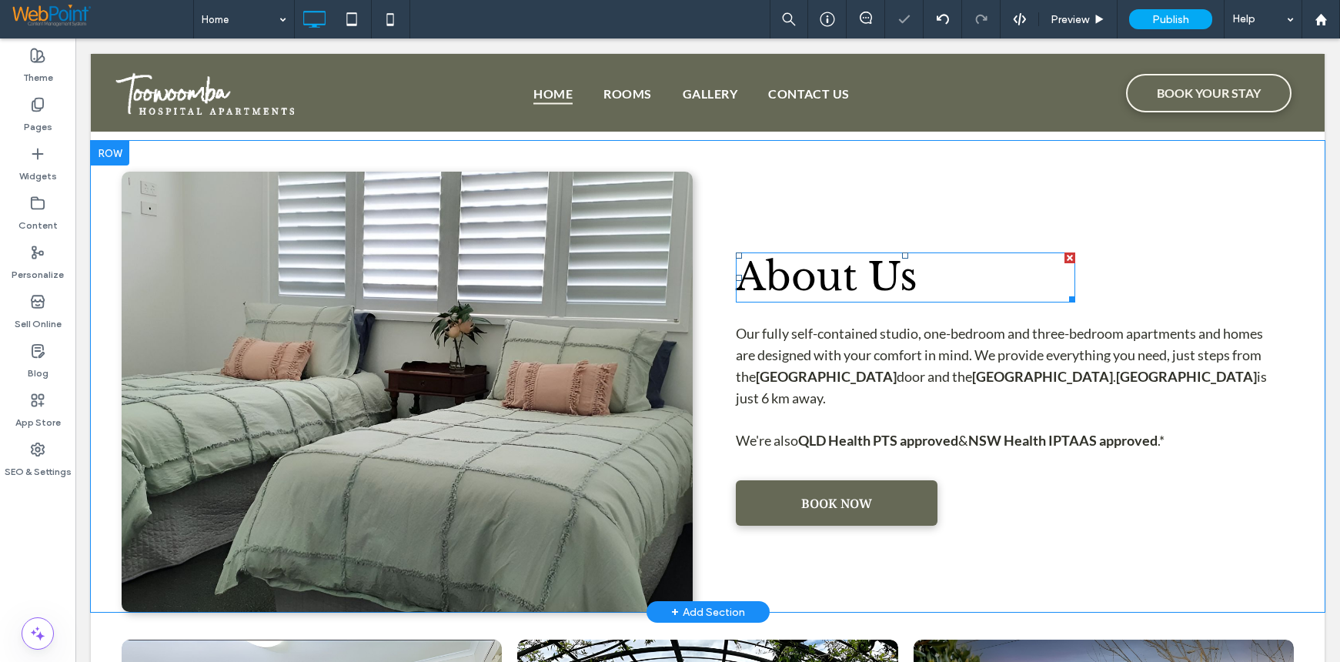
click at [810, 556] on div "About Us Our fully self-contained studio, one-bedroom and three-bedroom apartme…" at bounding box center [1008, 392] width 571 height 440
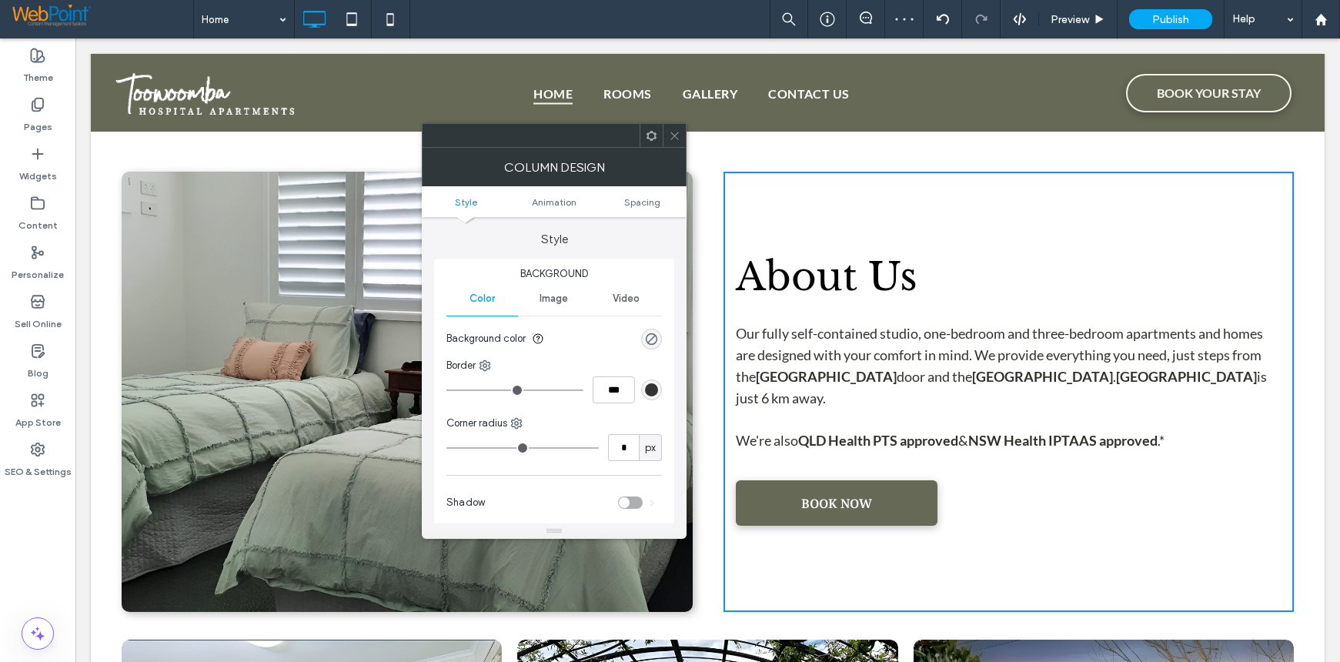
click at [652, 132] on use at bounding box center [651, 135] width 10 height 10
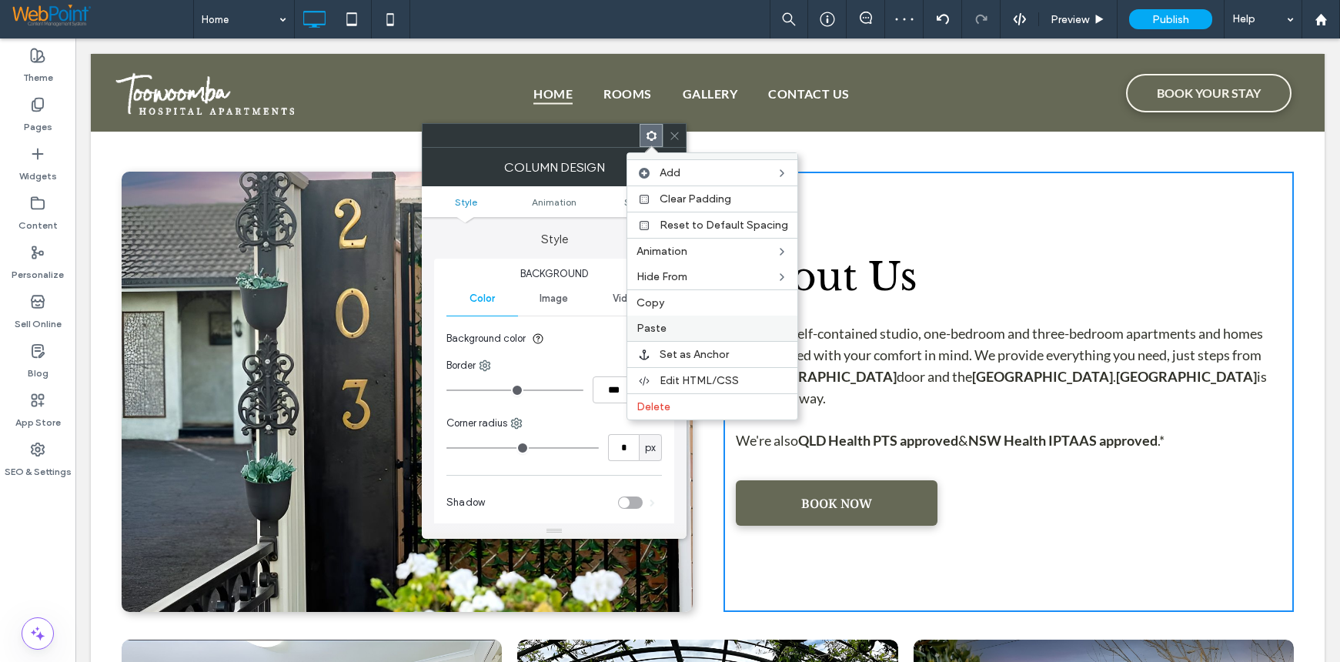
click at [660, 328] on span "Paste" at bounding box center [651, 328] width 30 height 13
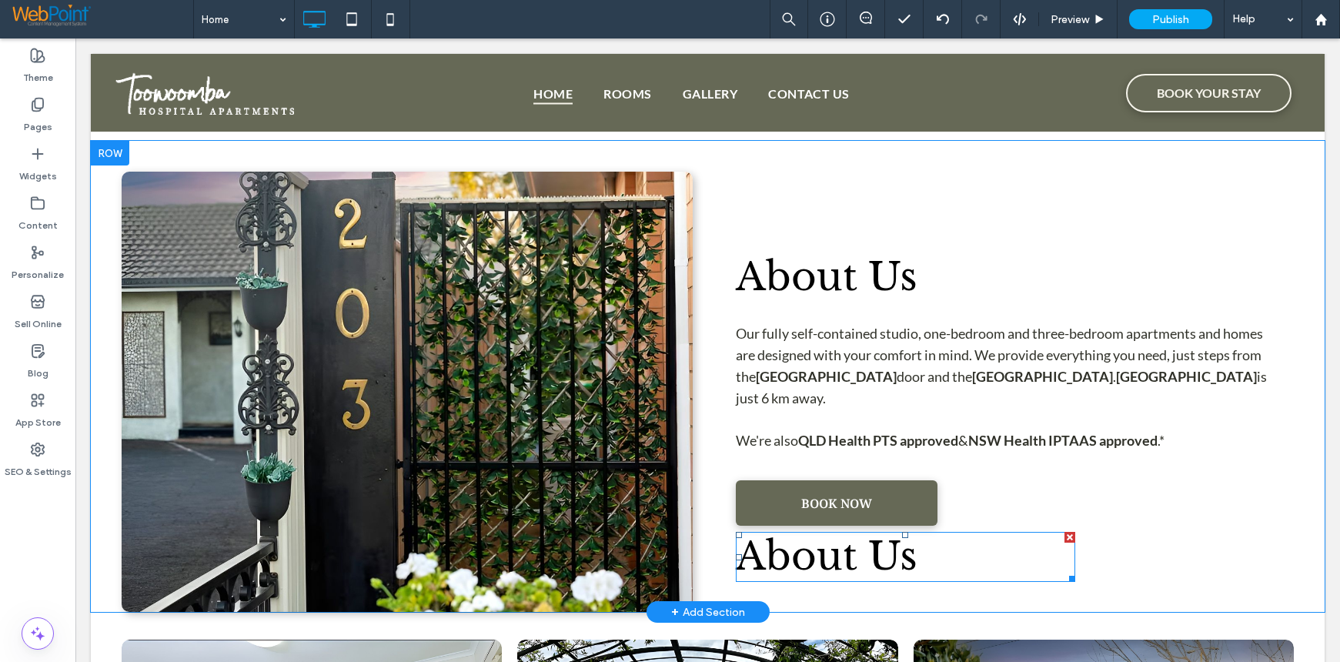
click at [1063, 558] on h1 "About Us" at bounding box center [905, 557] width 339 height 50
type input "**********"
type input "**"
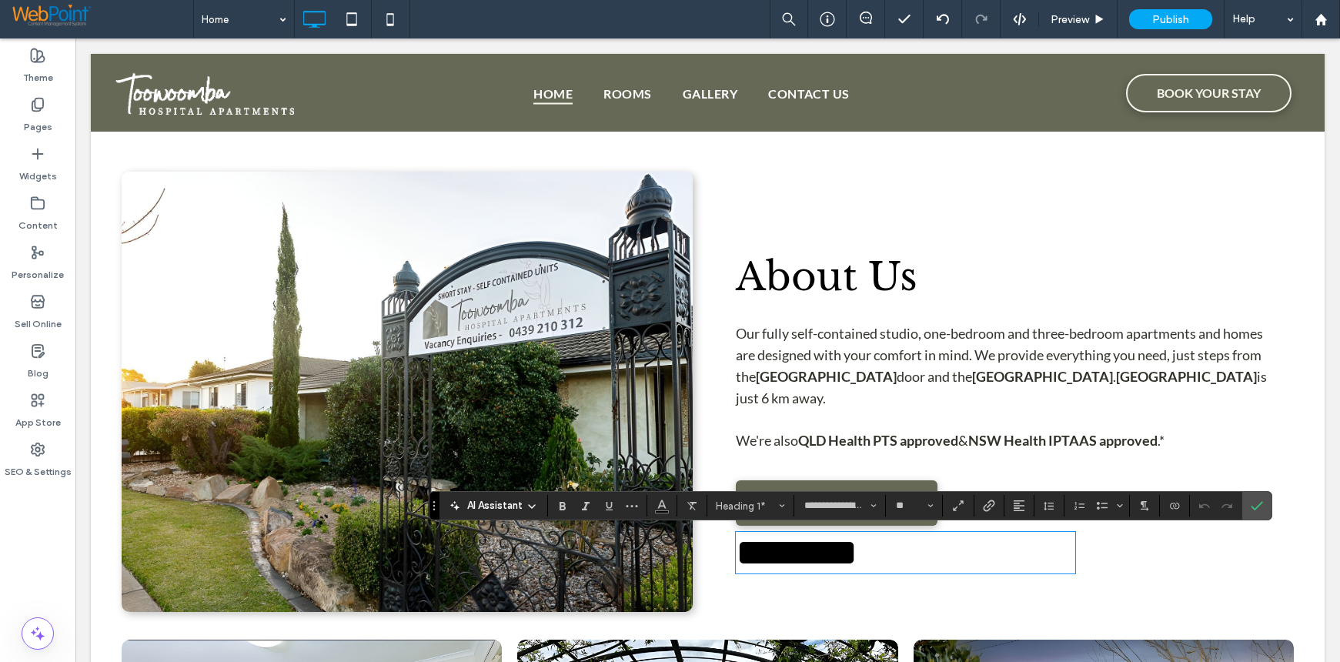
click at [1220, 540] on div "About Us Our fully self-contained studio, one-bedroom and three-bedroom apartme…" at bounding box center [1008, 392] width 571 height 440
click at [1143, 560] on div "About Us Our fully self-contained studio, one-bedroom and three-bedroom apartme…" at bounding box center [1008, 392] width 571 height 440
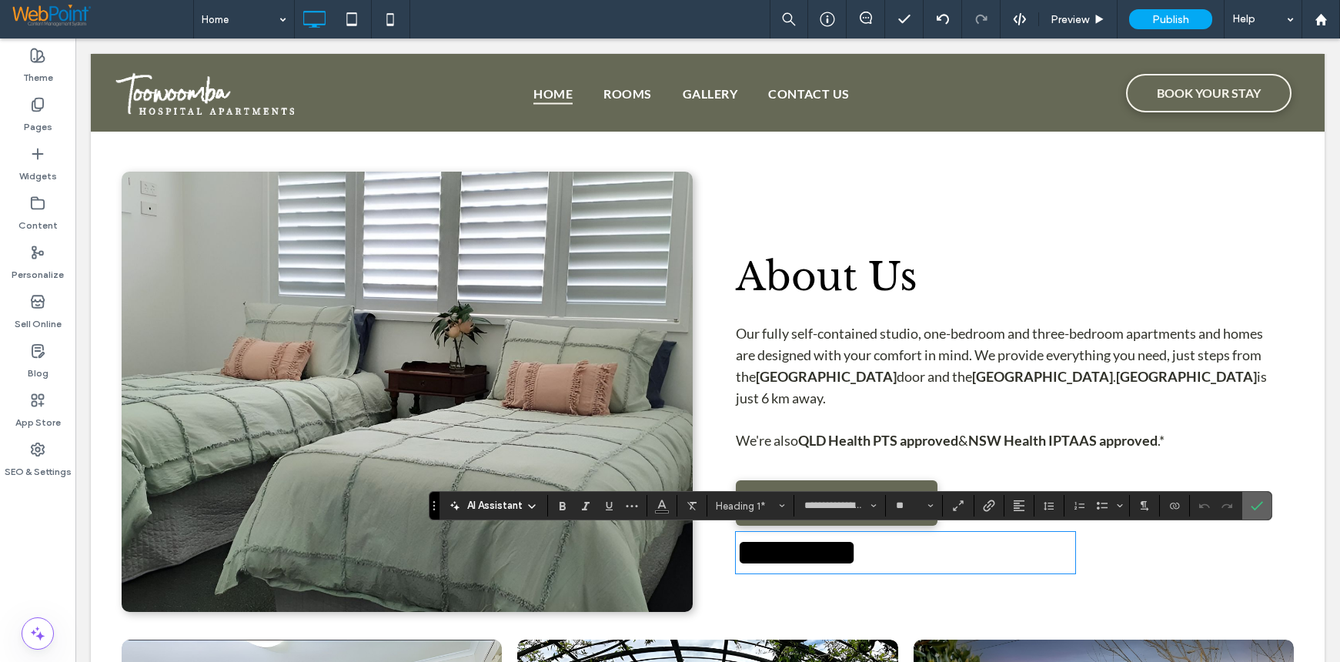
click at [1252, 499] on icon "Confirm" at bounding box center [1257, 505] width 12 height 12
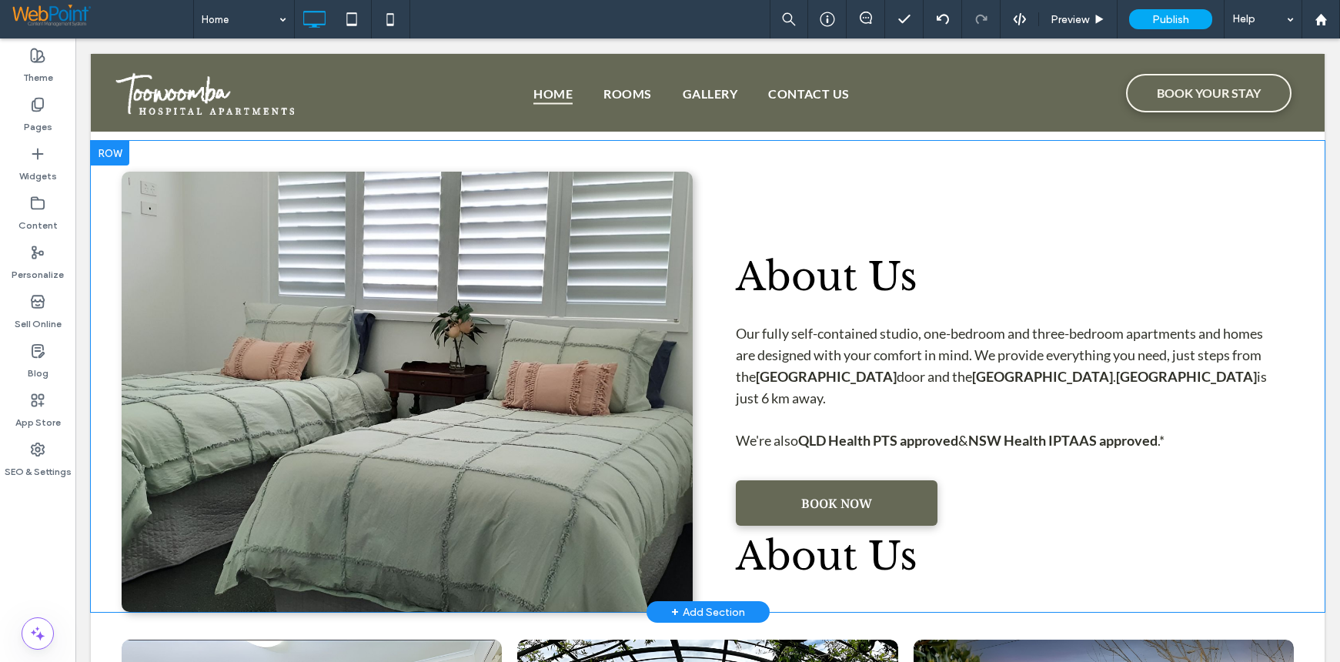
click at [1128, 534] on div "About Us Our fully self-contained studio, one-bedroom and three-bedroom apartme…" at bounding box center [1008, 392] width 571 height 440
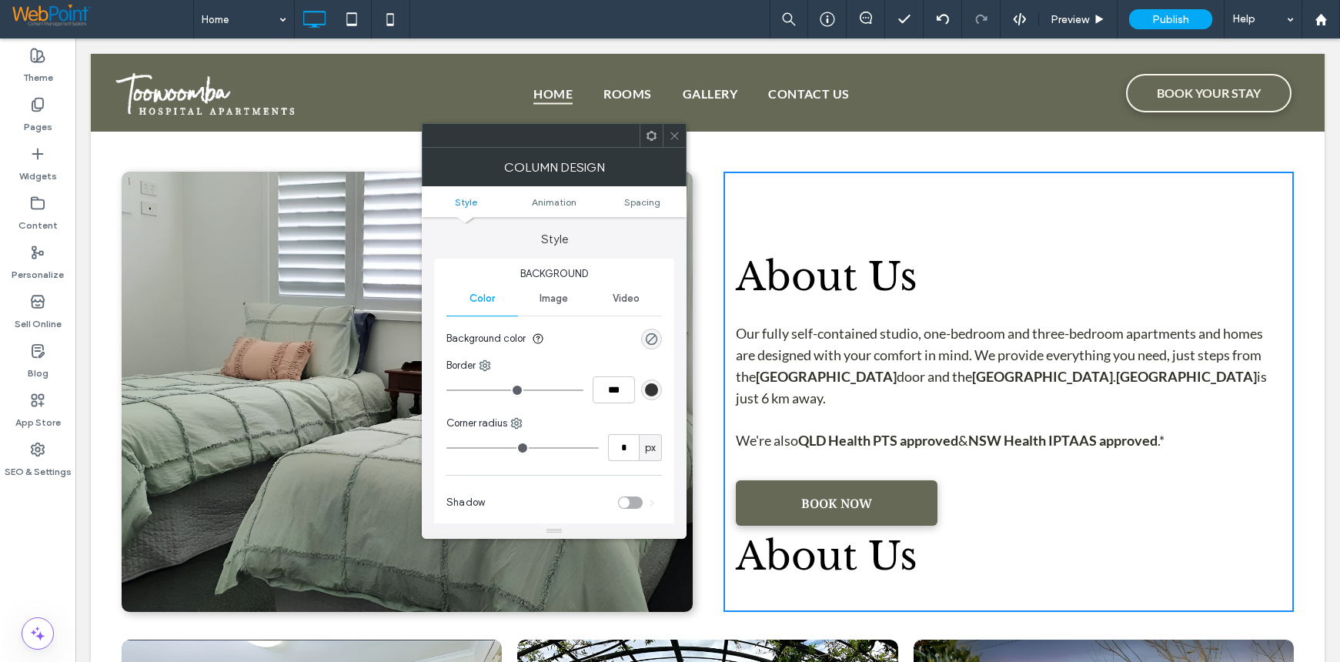
click at [649, 137] on use at bounding box center [651, 135] width 10 height 10
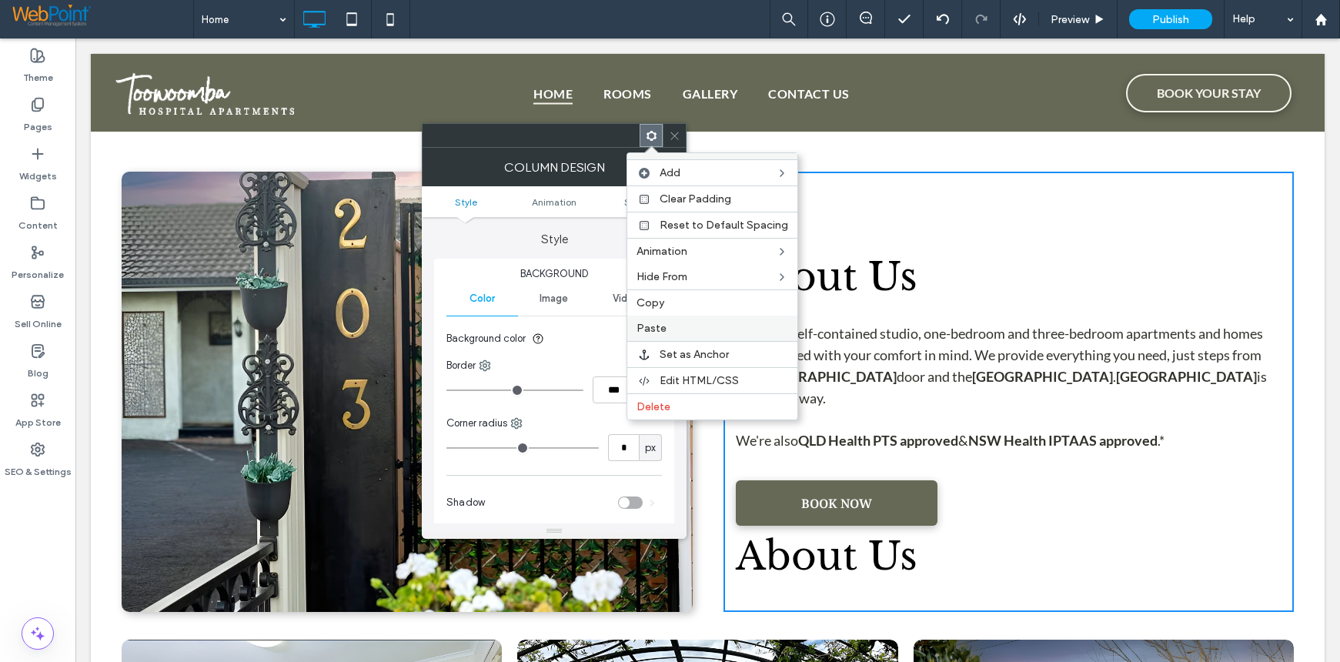
click at [656, 328] on span "Paste" at bounding box center [651, 328] width 30 height 13
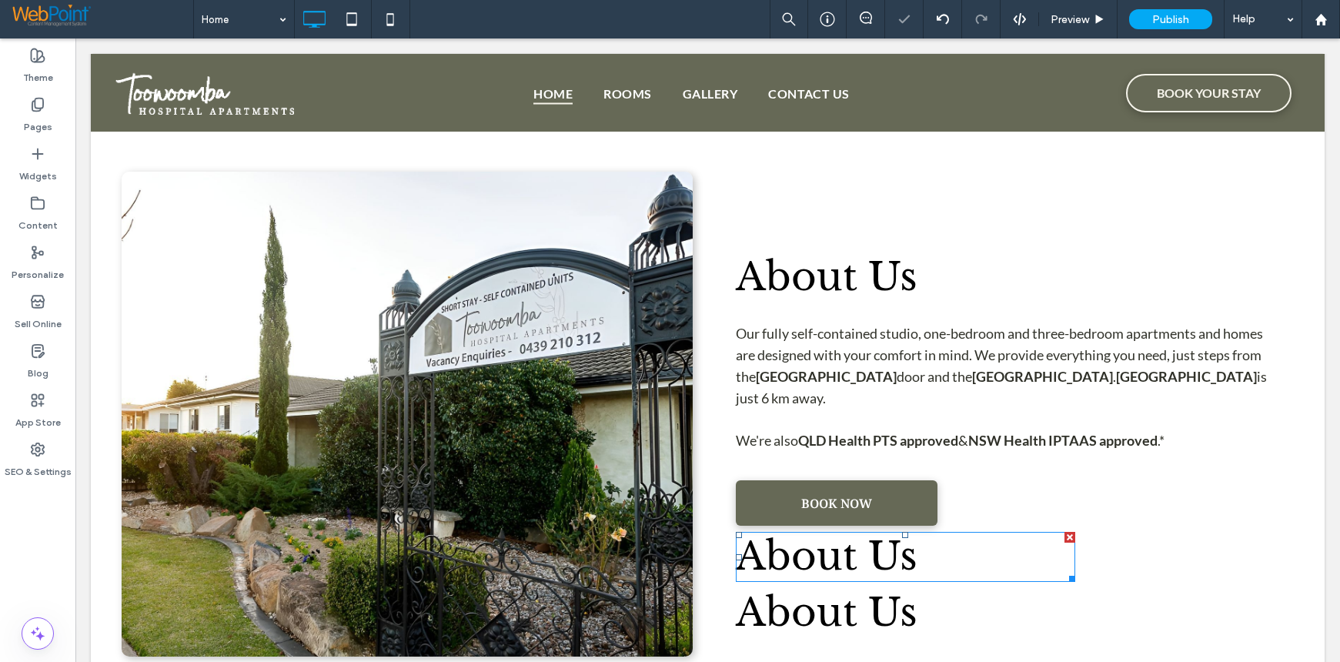
click at [787, 555] on span "About Us" at bounding box center [827, 556] width 182 height 48
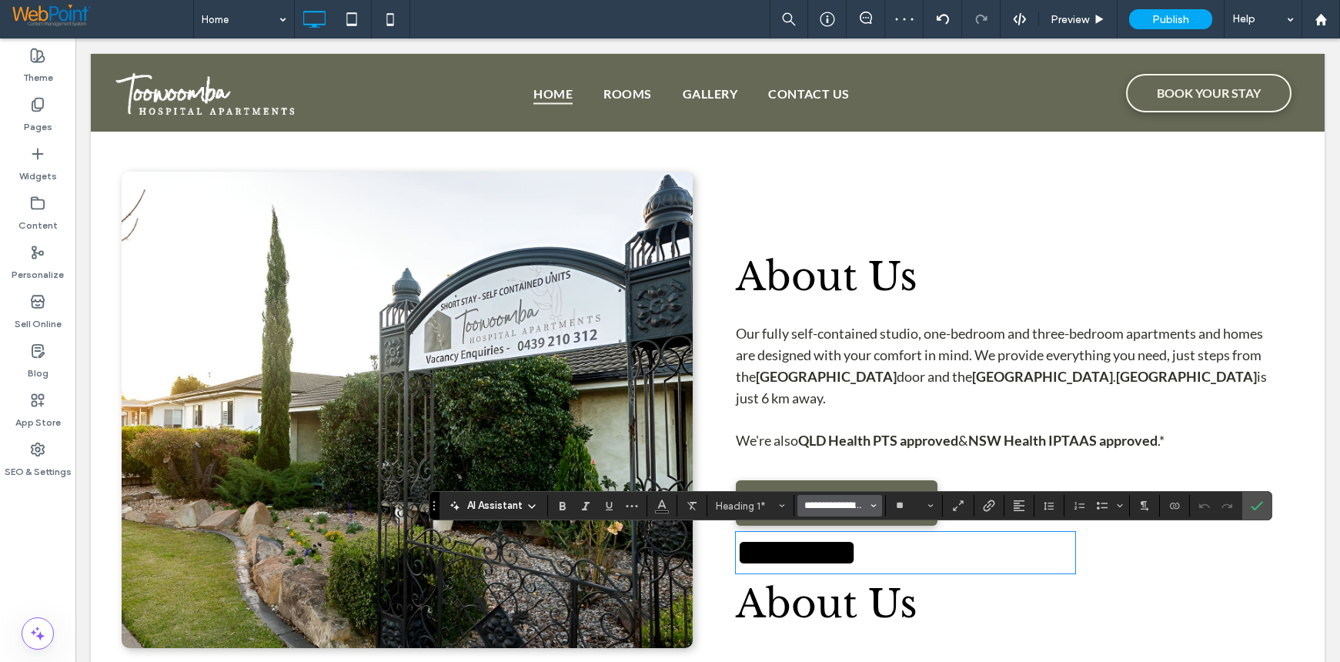
click at [805, 506] on input "**********" at bounding box center [835, 505] width 65 height 12
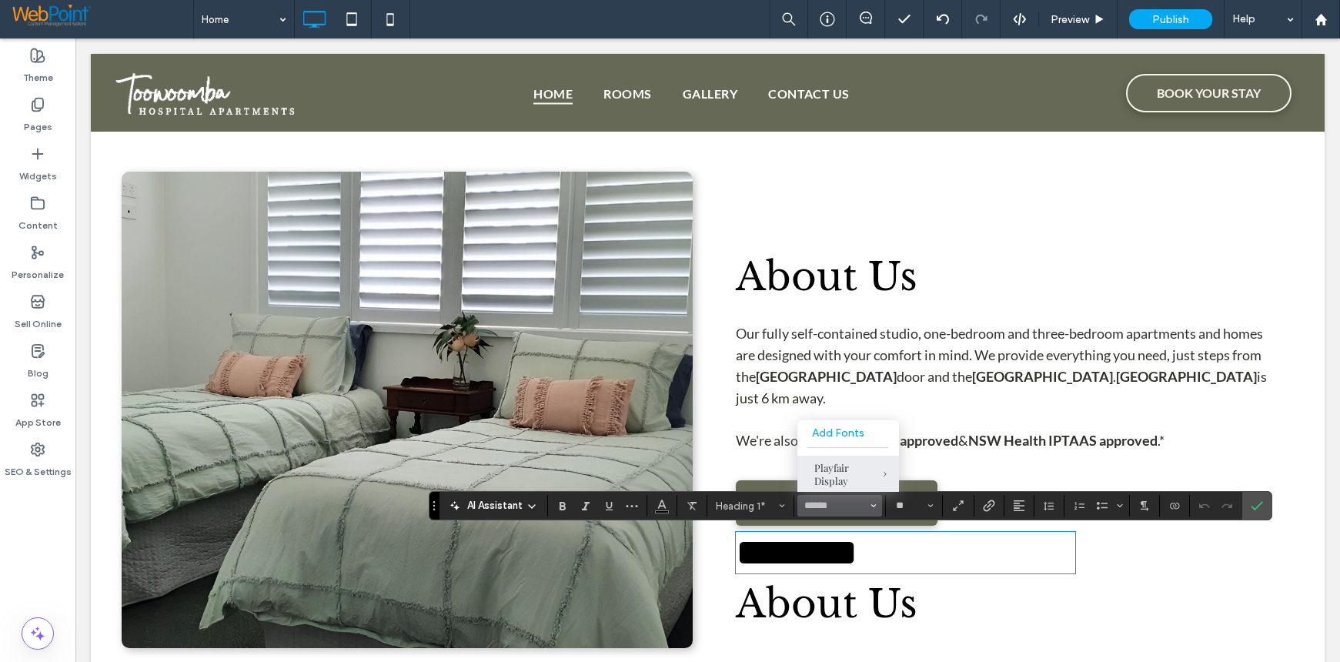
click at [827, 473] on div "Playfair Display" at bounding box center [848, 474] width 68 height 26
type input "**********"
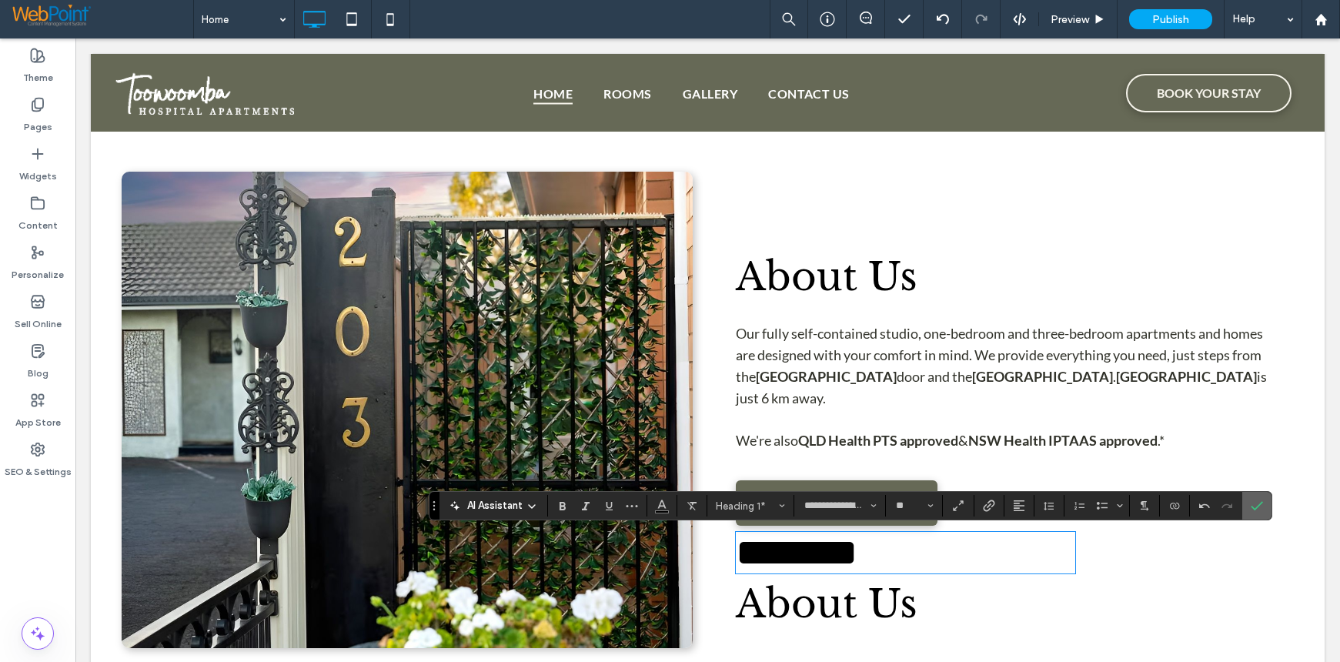
click at [1256, 506] on icon "Confirm" at bounding box center [1257, 505] width 12 height 12
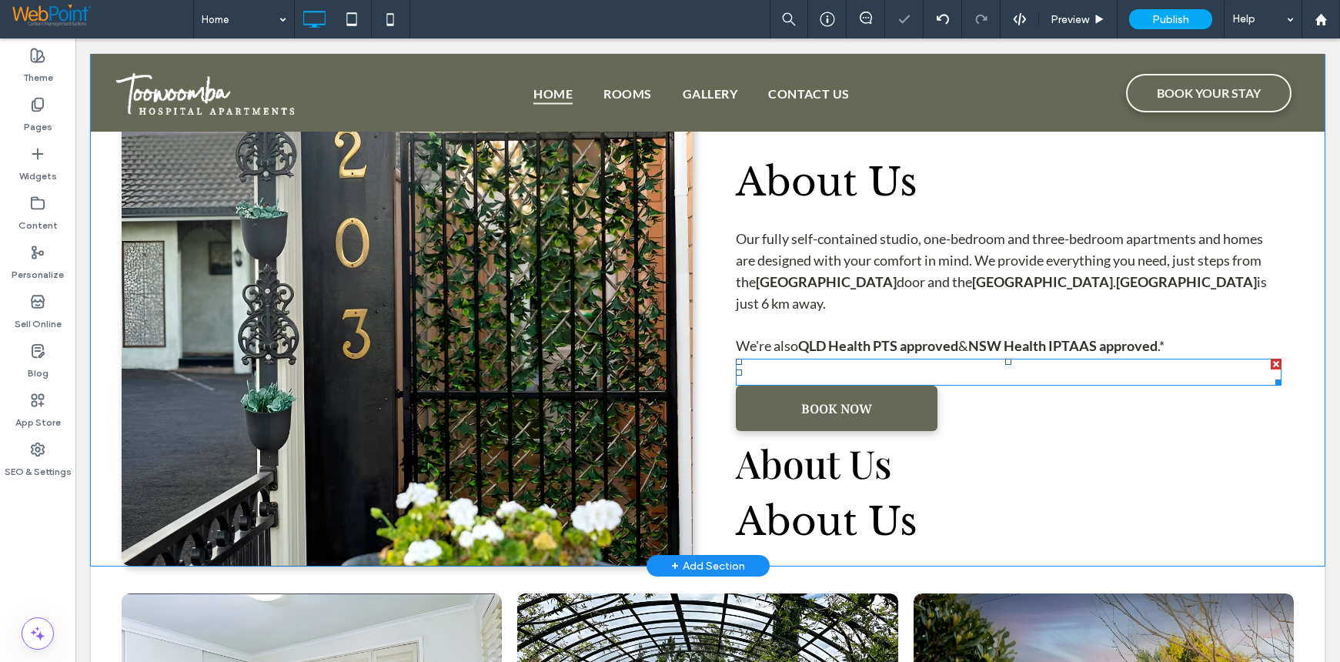
scroll to position [924, 0]
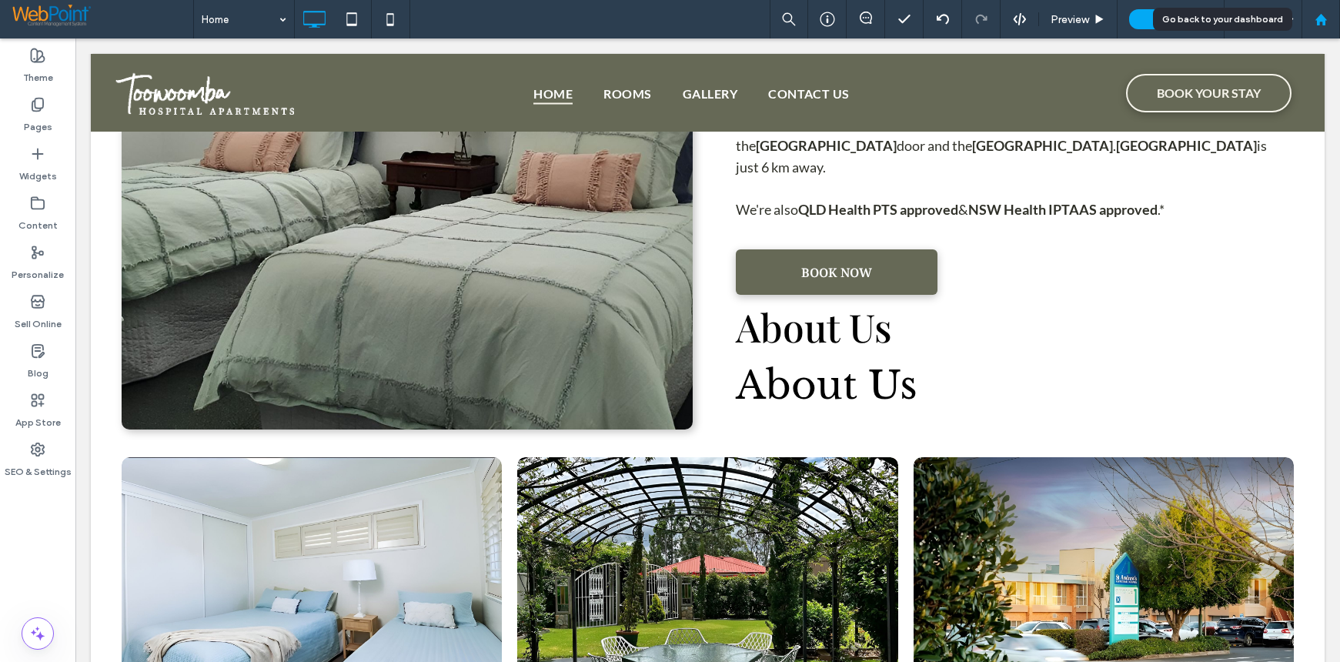
click at [1323, 20] on use at bounding box center [1320, 19] width 12 height 12
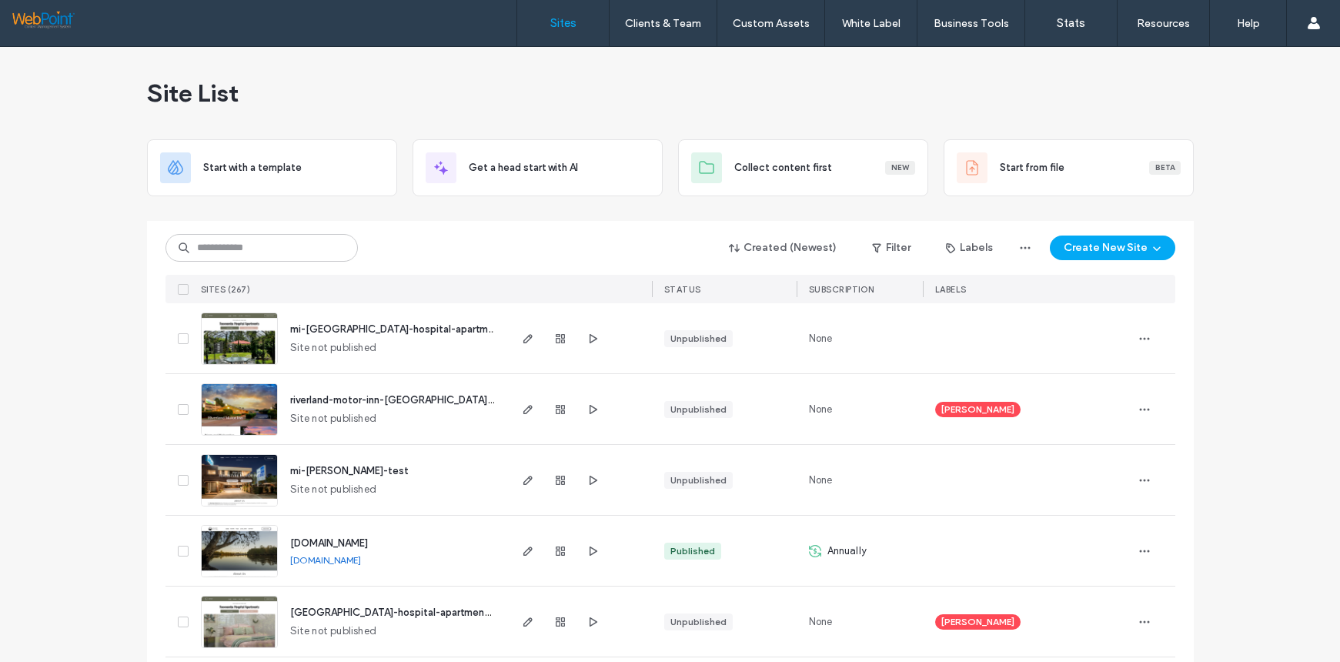
click at [233, 473] on img at bounding box center [239, 507] width 75 height 105
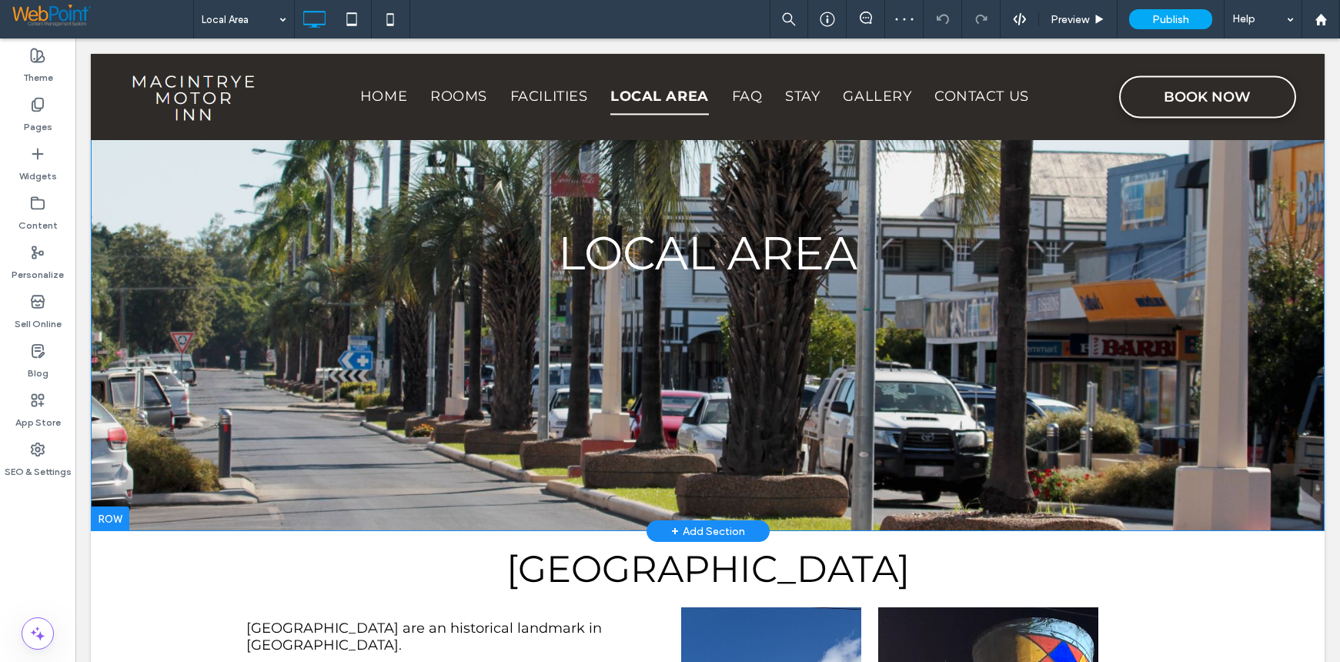
scroll to position [462, 0]
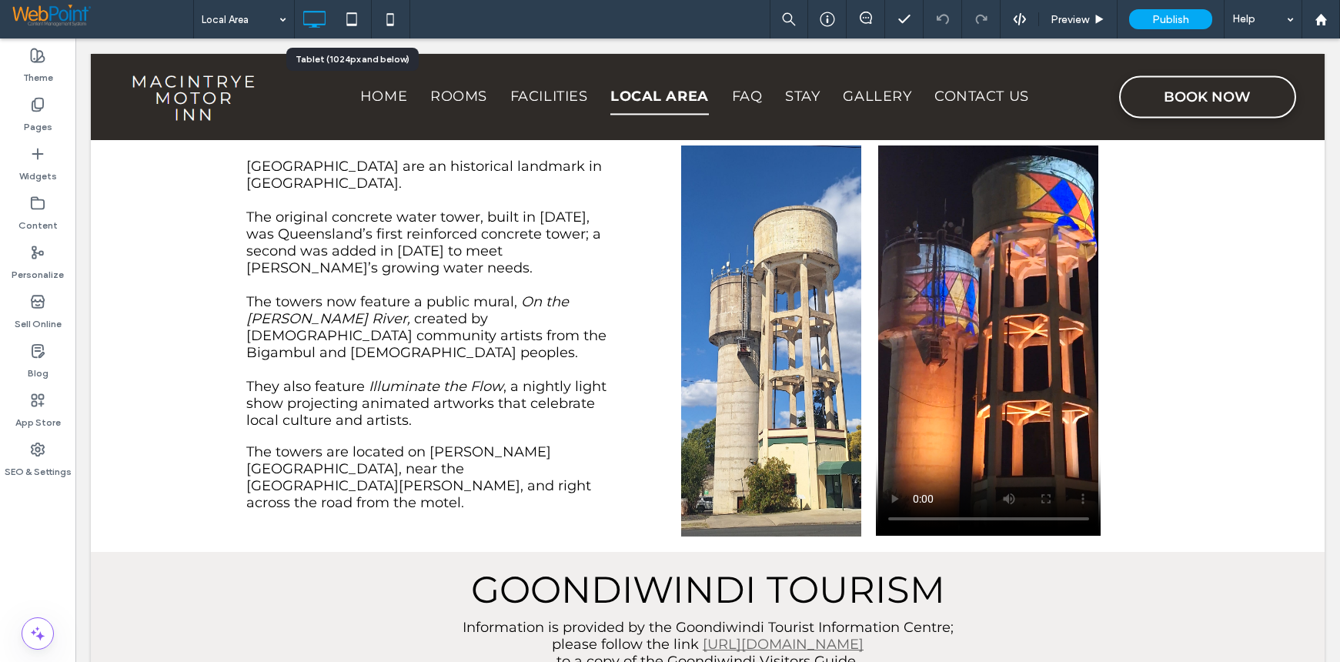
click at [350, 18] on icon at bounding box center [351, 19] width 31 height 31
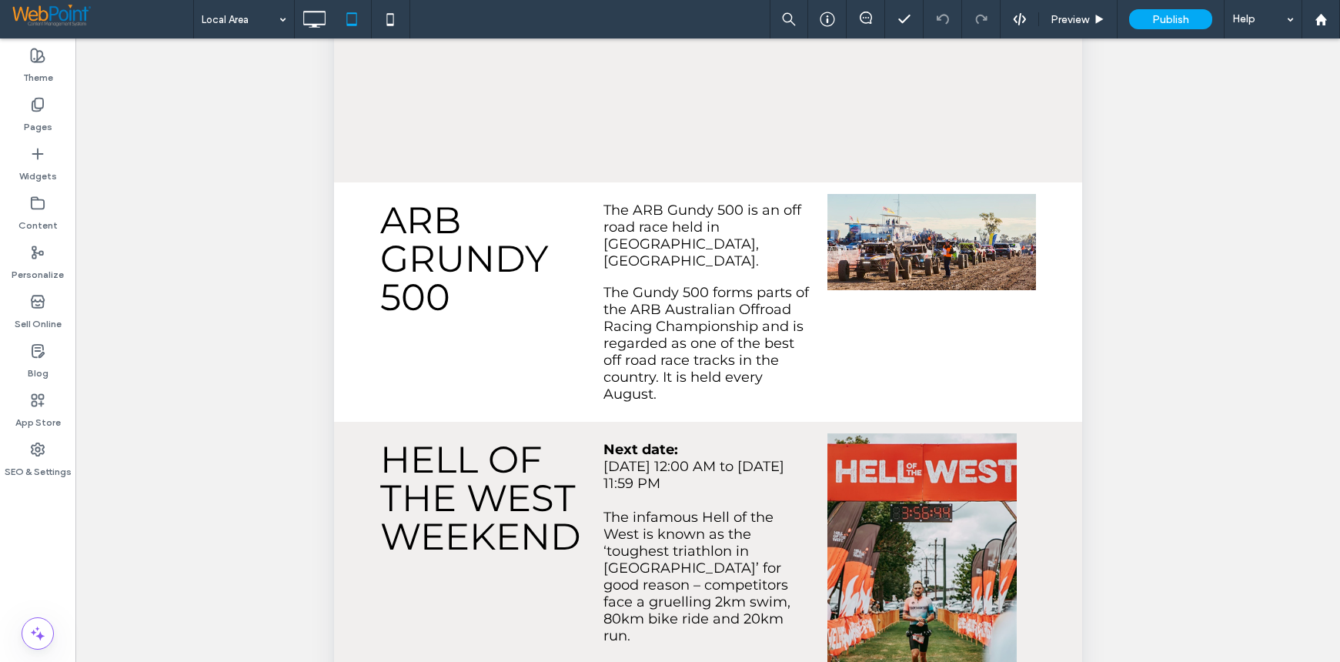
scroll to position [411, 0]
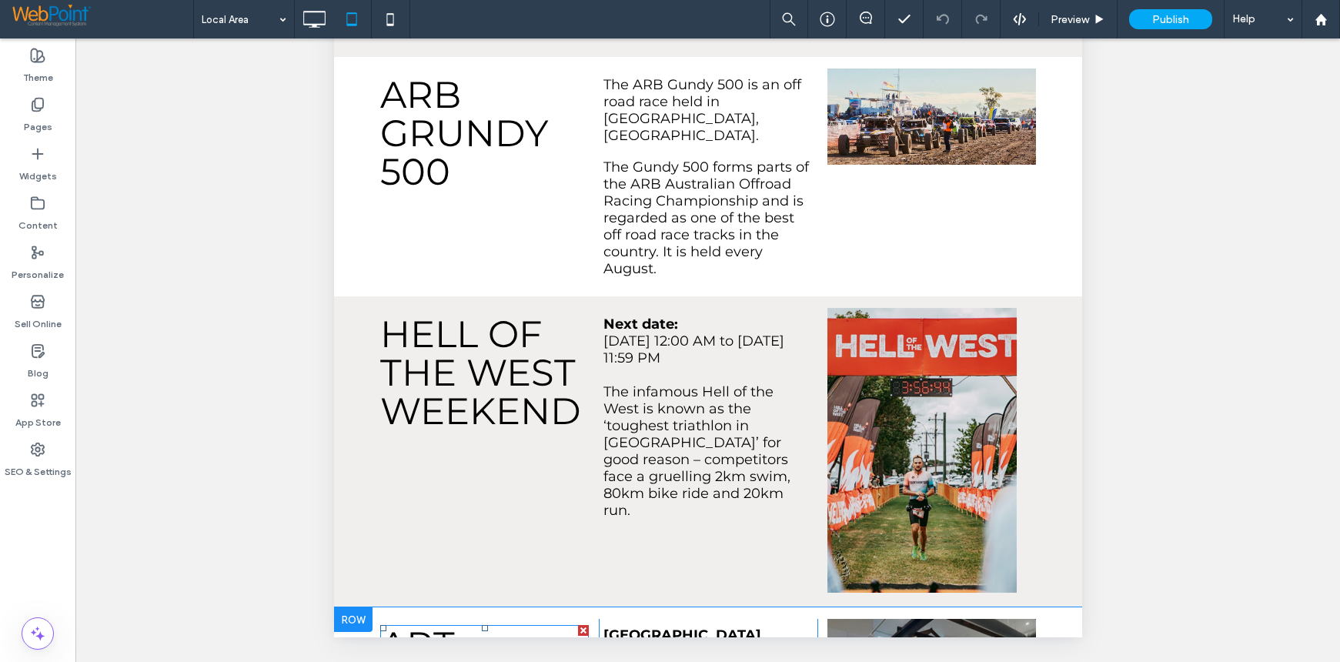
click at [493, 626] on h2 "ART GALLERIES" at bounding box center [483, 664] width 209 height 77
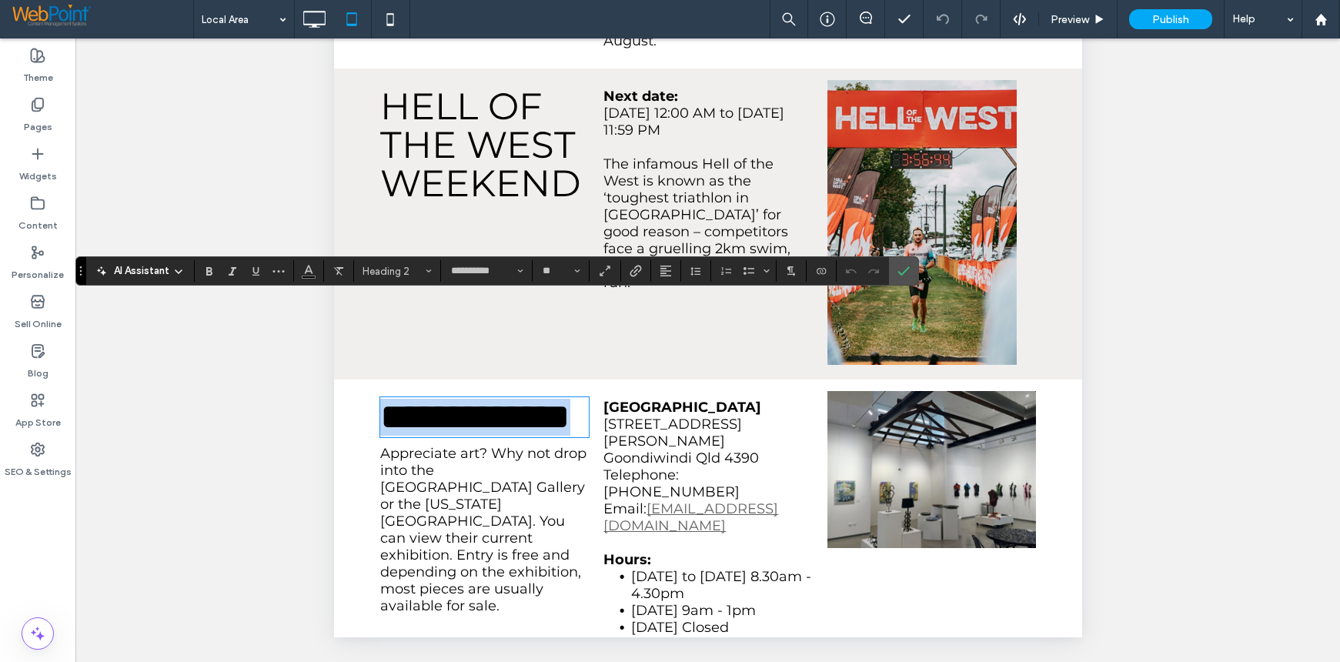
scroll to position [1431, 0]
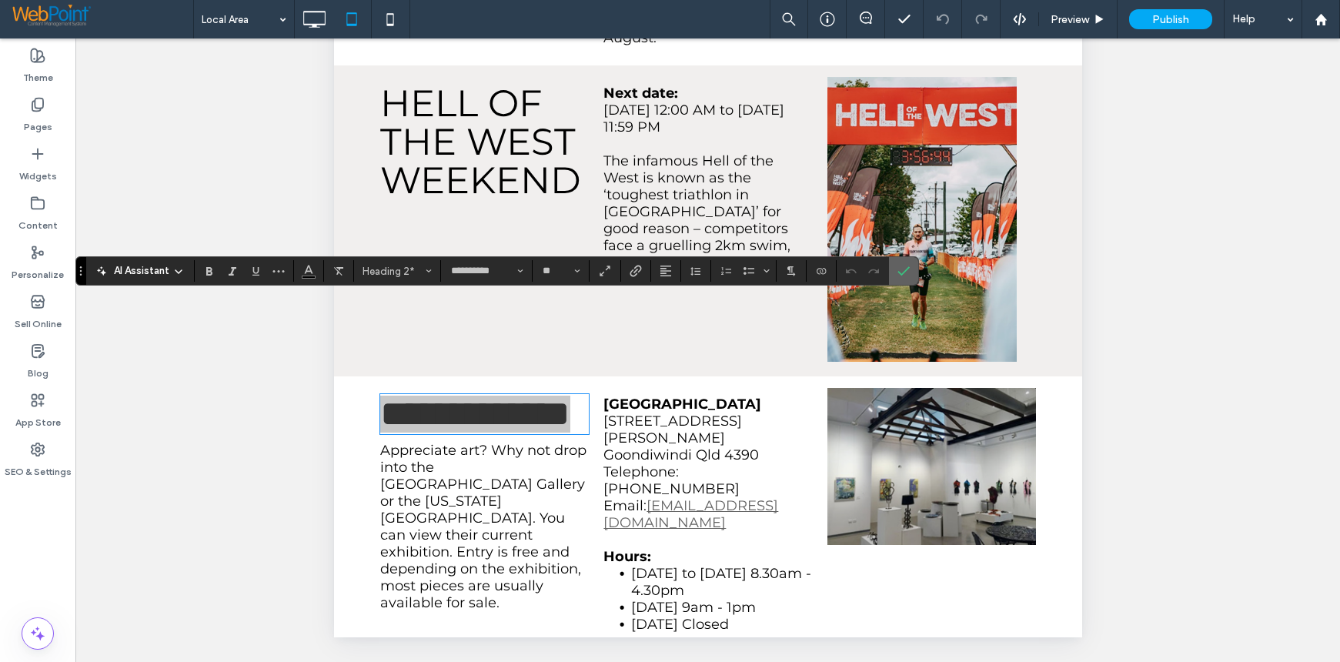
click at [903, 270] on icon "Confirm" at bounding box center [903, 271] width 12 height 12
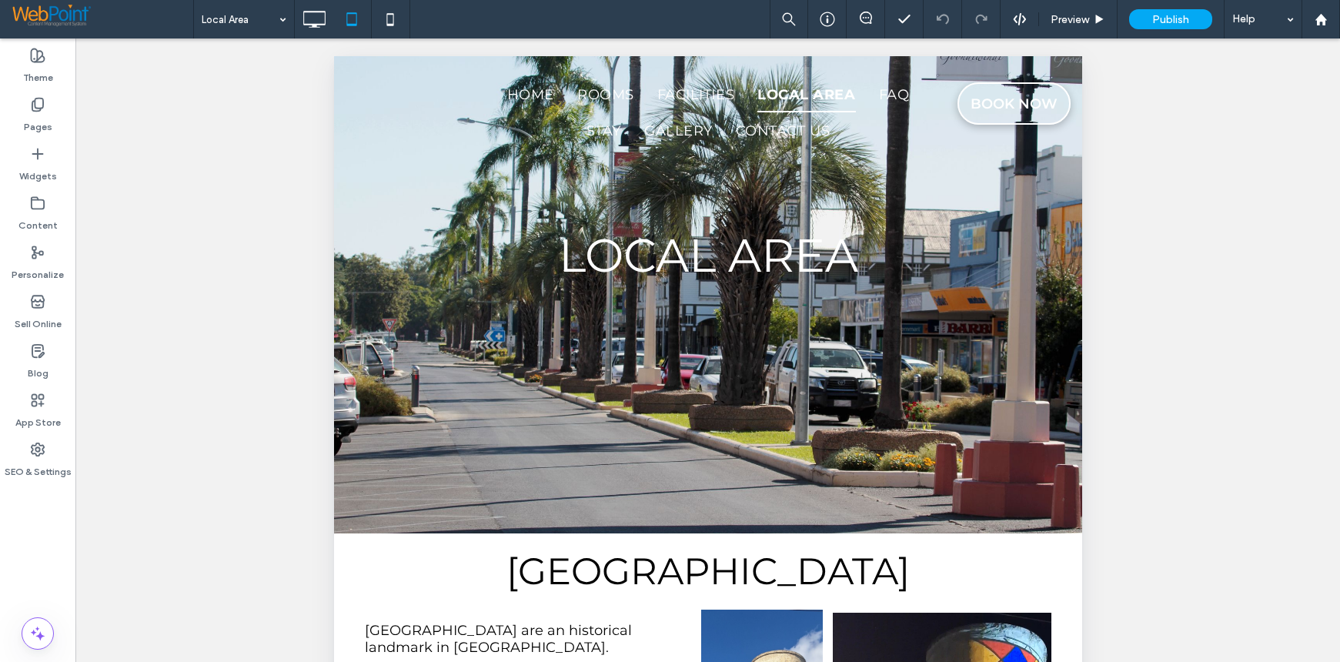
scroll to position [0, 0]
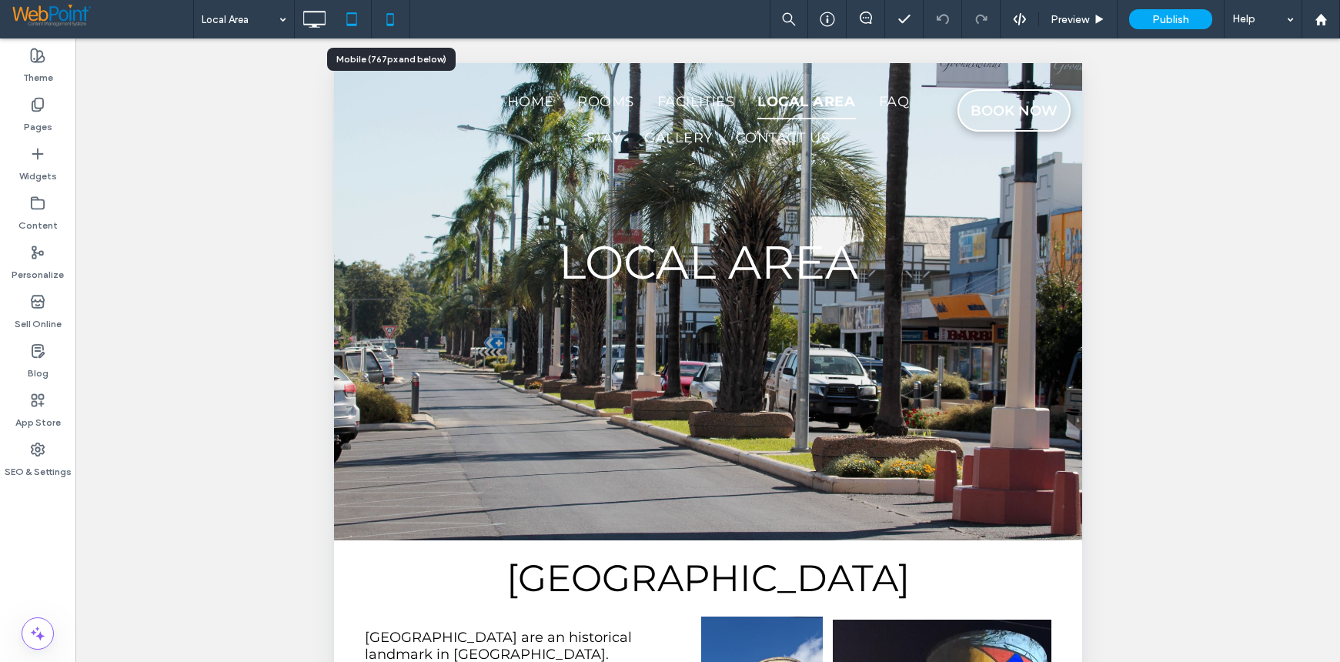
click at [393, 14] on use at bounding box center [390, 19] width 7 height 12
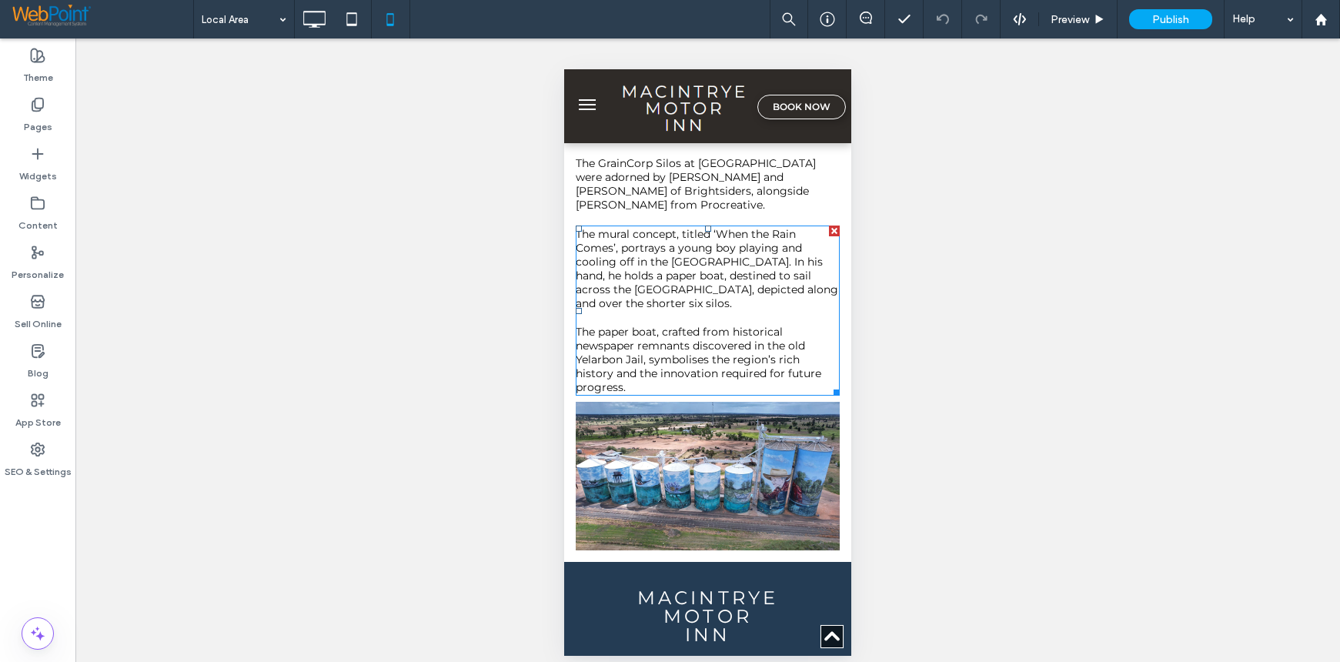
scroll to position [5554, 0]
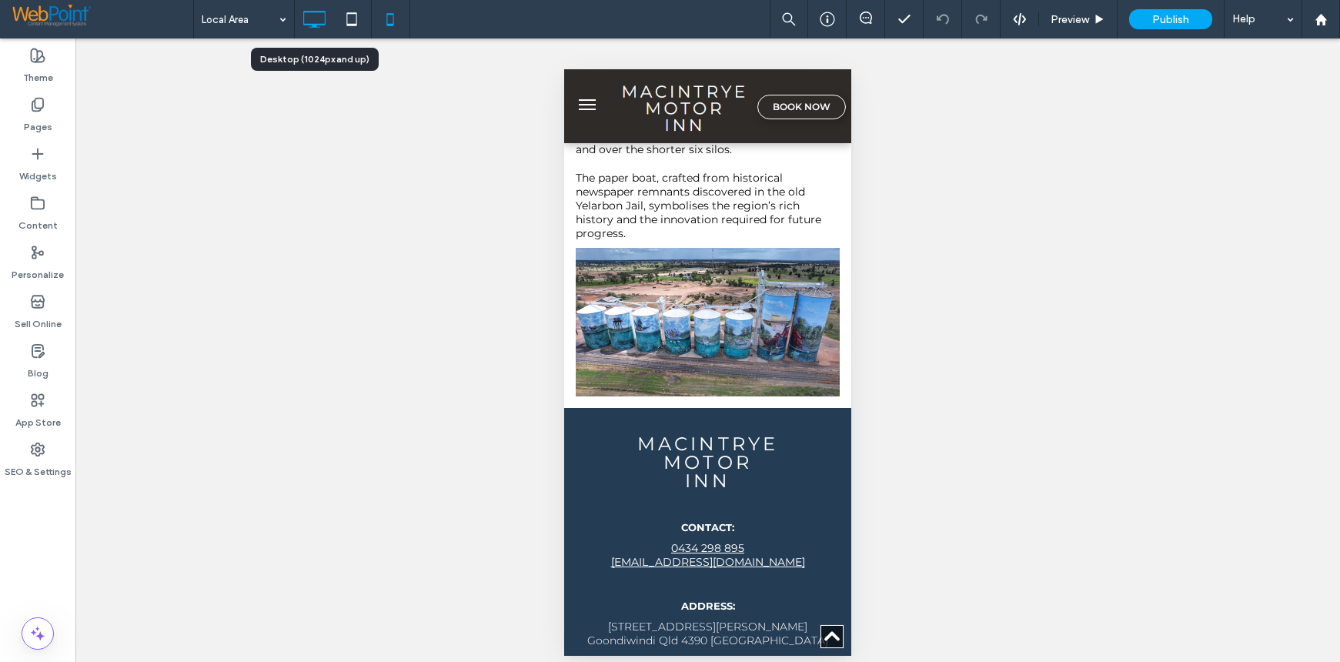
click at [303, 12] on icon at bounding box center [314, 19] width 31 height 31
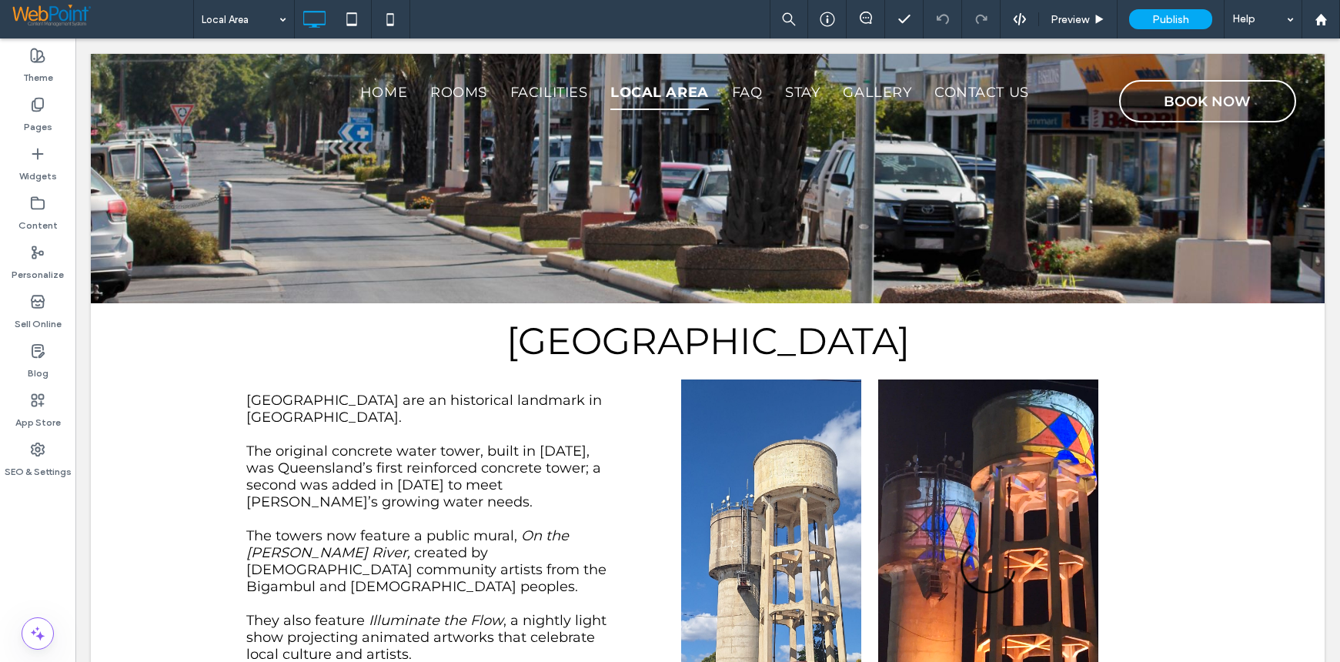
scroll to position [0, 0]
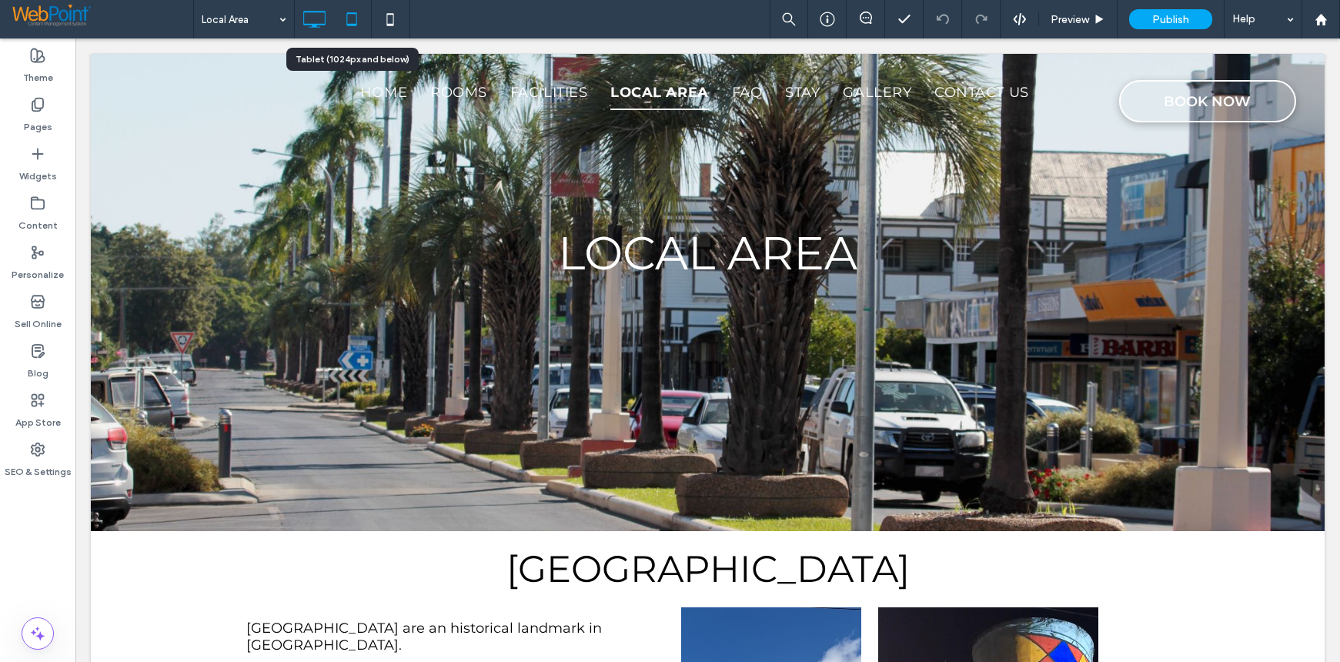
click at [349, 17] on icon at bounding box center [351, 19] width 31 height 31
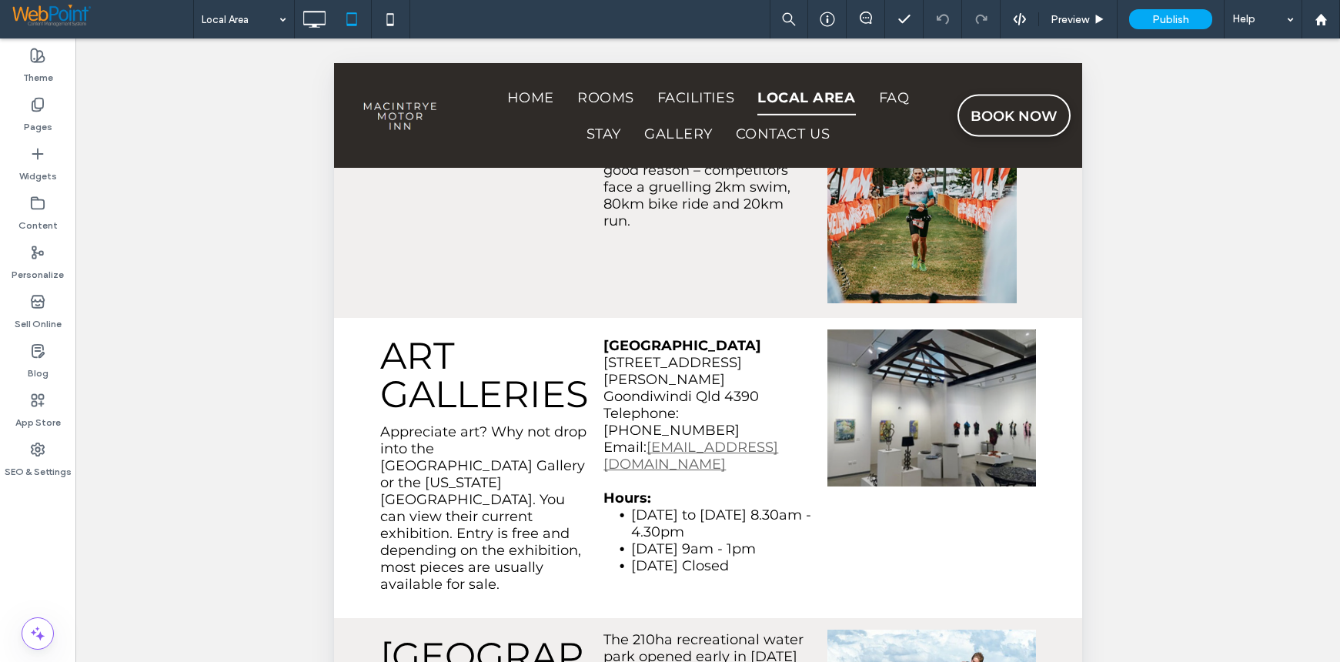
scroll to position [2078, 0]
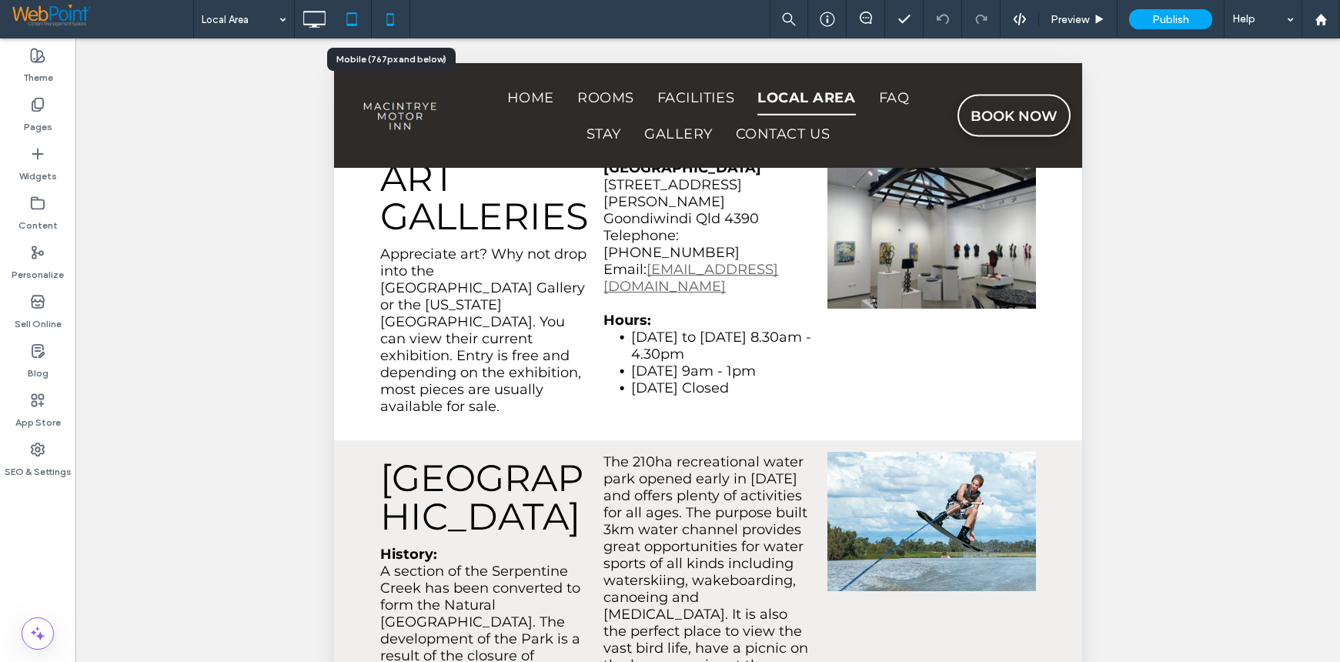
click at [390, 16] on icon at bounding box center [390, 19] width 31 height 31
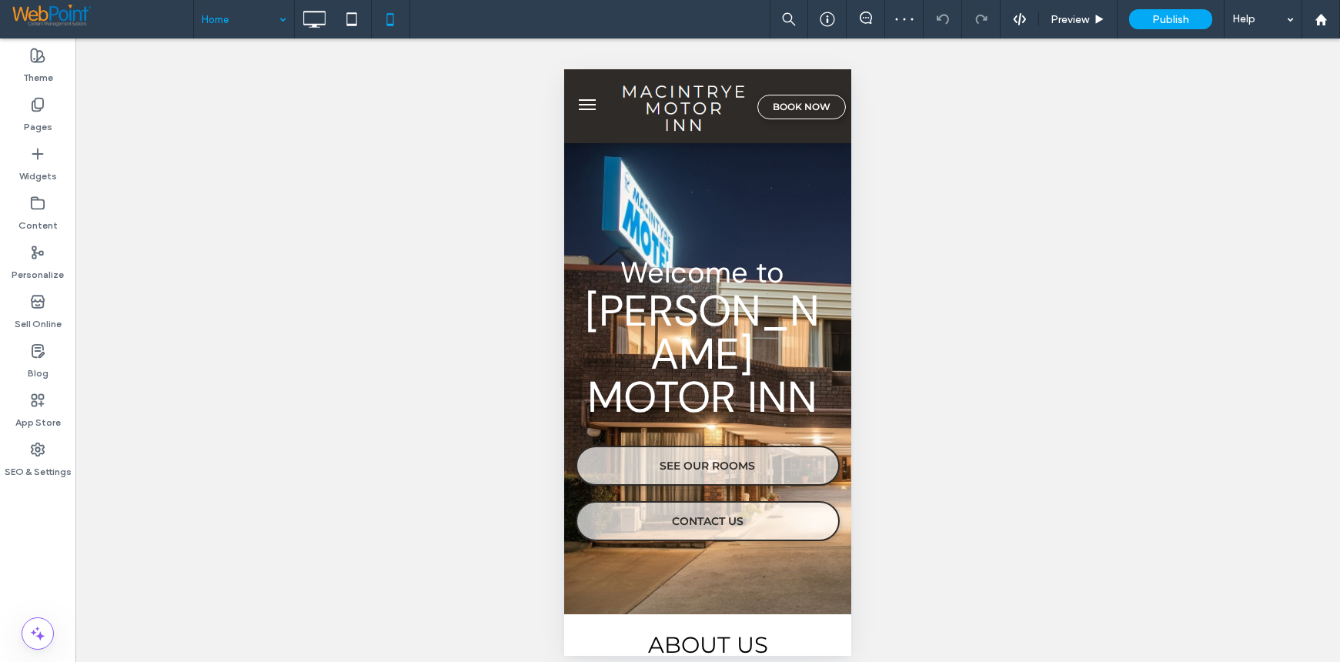
scroll to position [0, 0]
click at [354, 18] on icon at bounding box center [351, 19] width 31 height 31
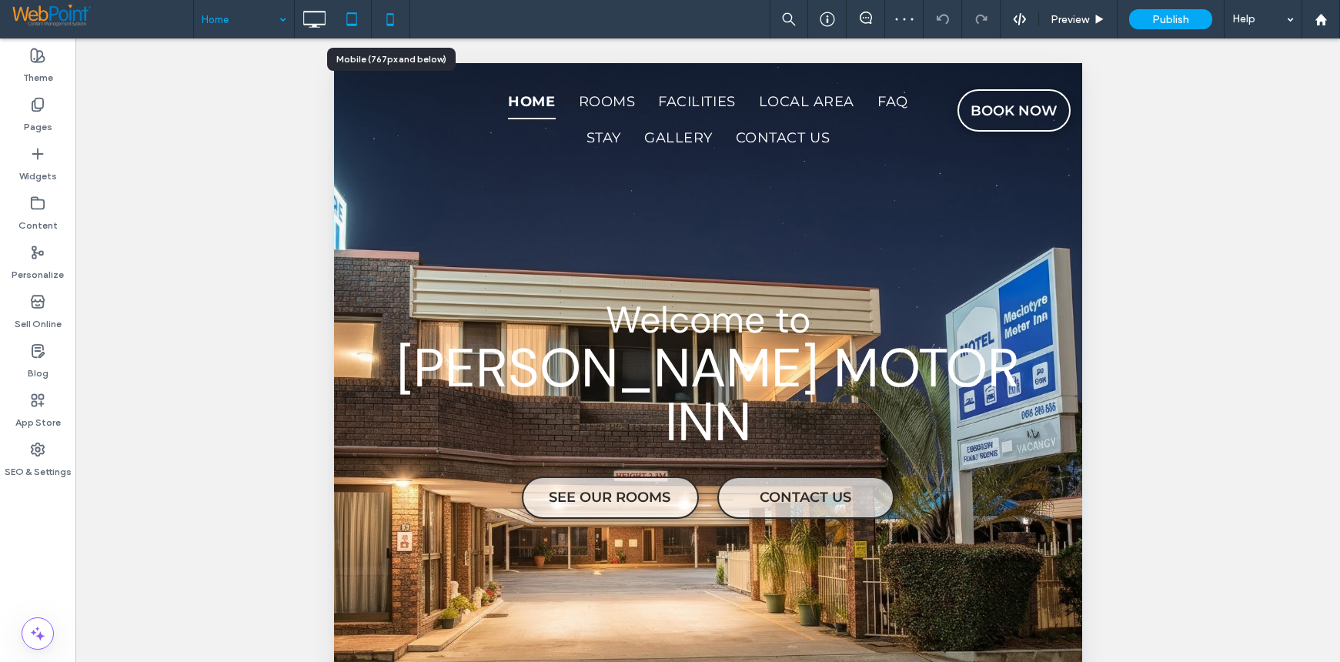
click at [392, 16] on icon at bounding box center [390, 19] width 31 height 31
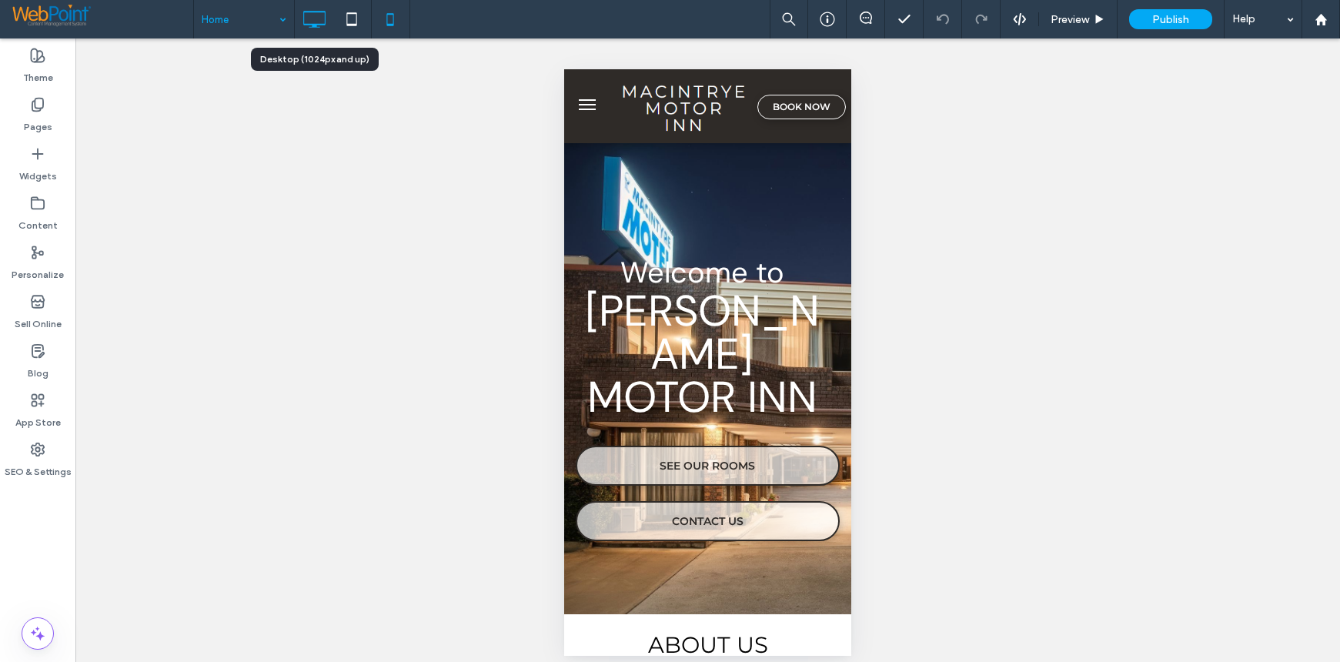
click at [312, 13] on icon at bounding box center [314, 19] width 31 height 31
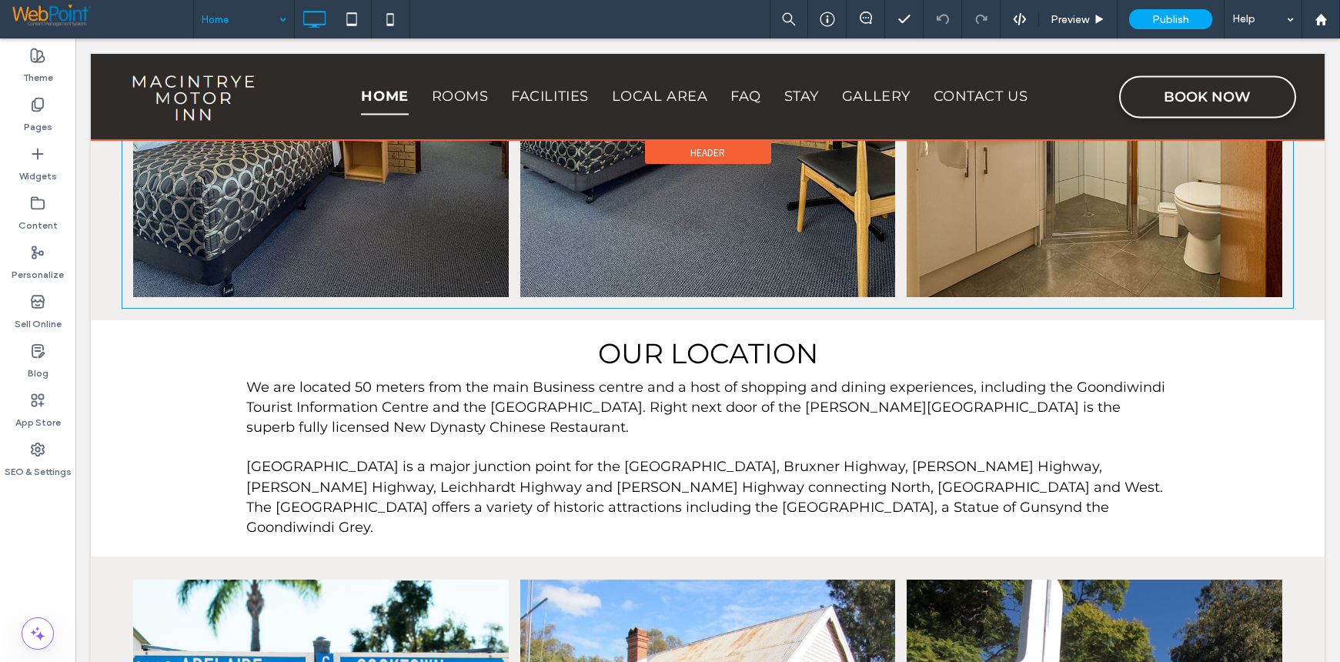
scroll to position [1308, 0]
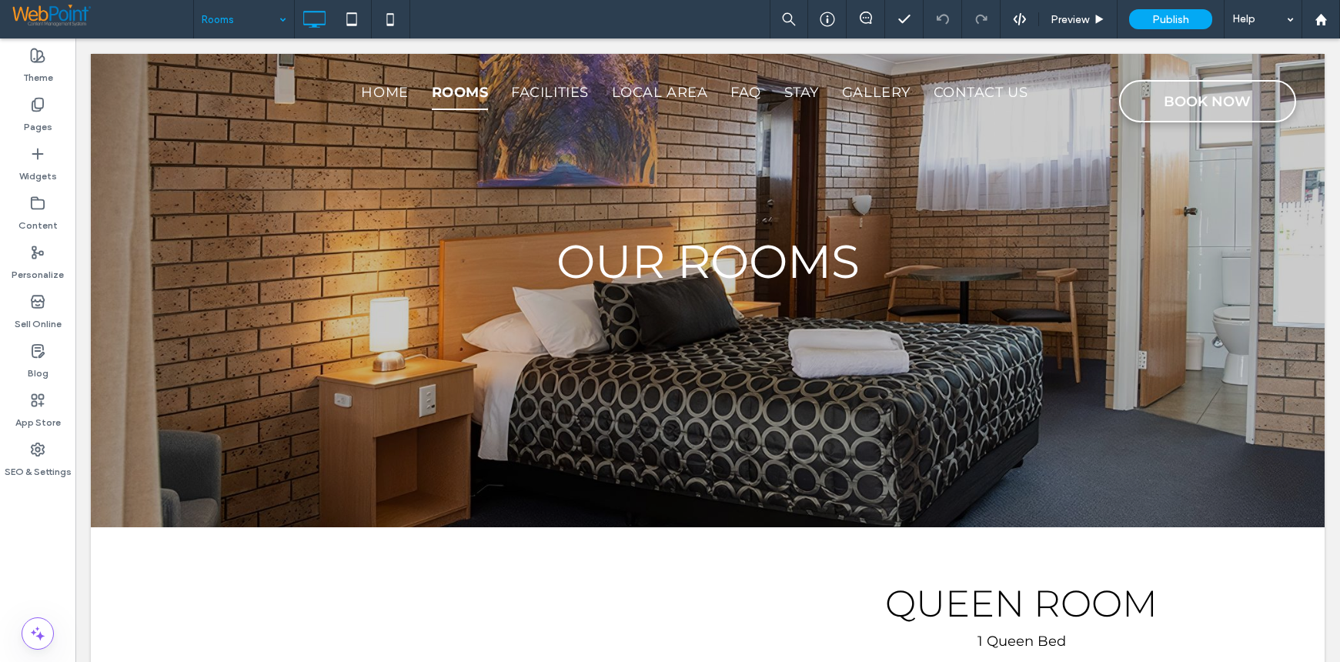
click at [227, 23] on input at bounding box center [240, 19] width 77 height 38
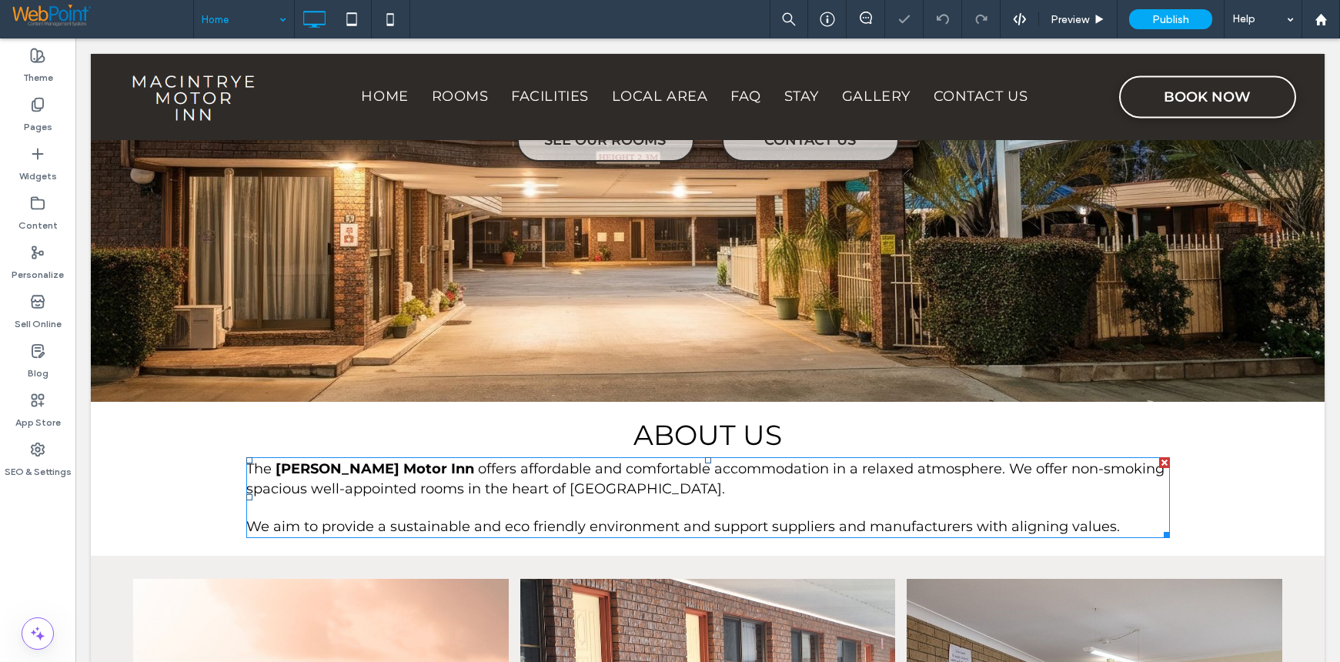
scroll to position [154, 0]
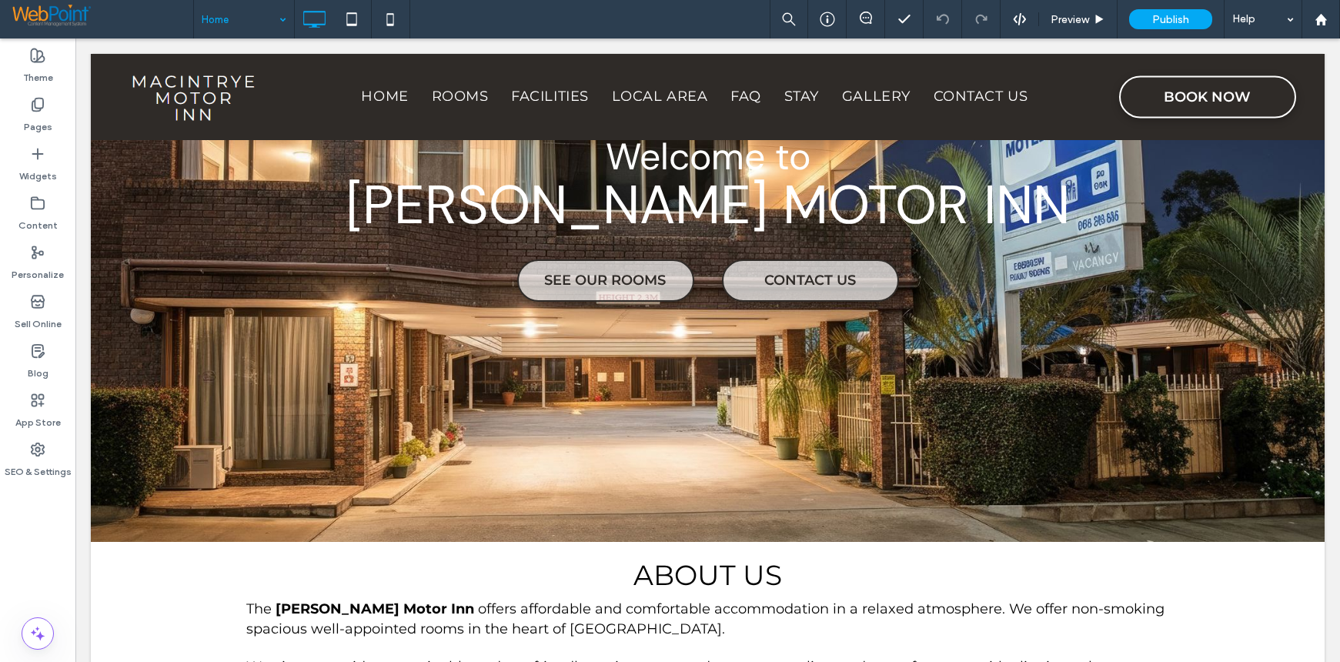
click at [209, 14] on input at bounding box center [240, 19] width 77 height 38
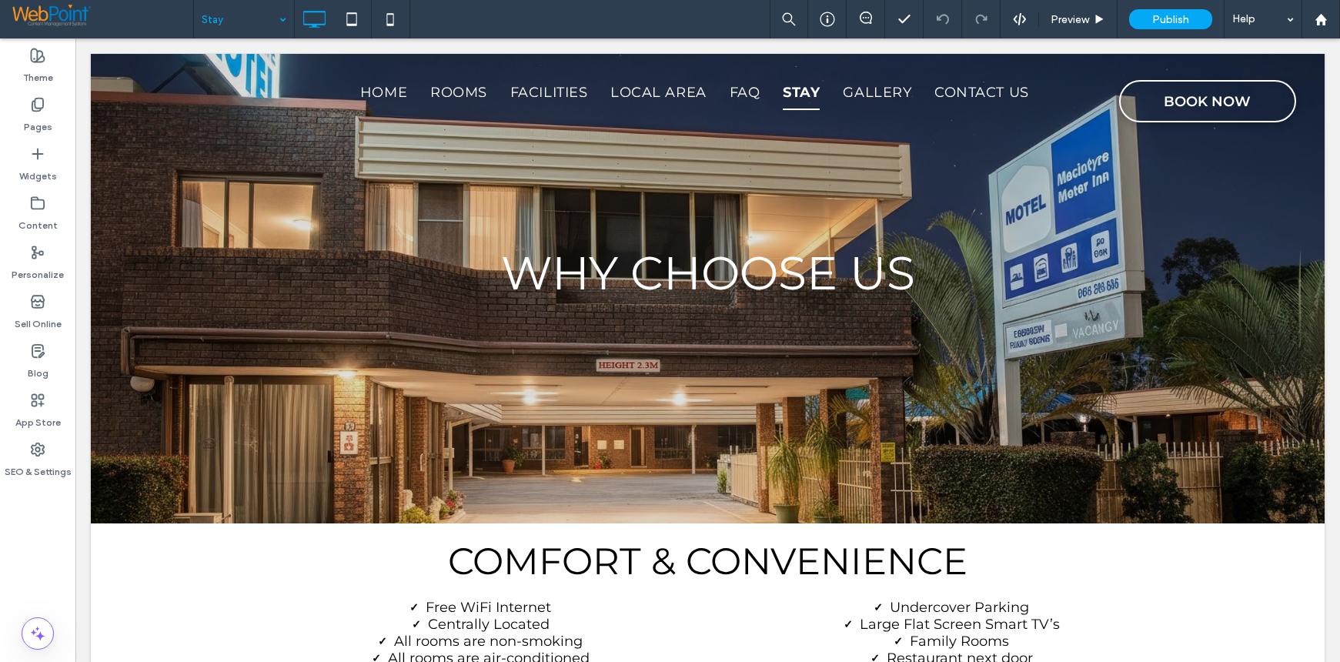
scroll to position [0, 0]
click at [232, 9] on input at bounding box center [240, 19] width 77 height 38
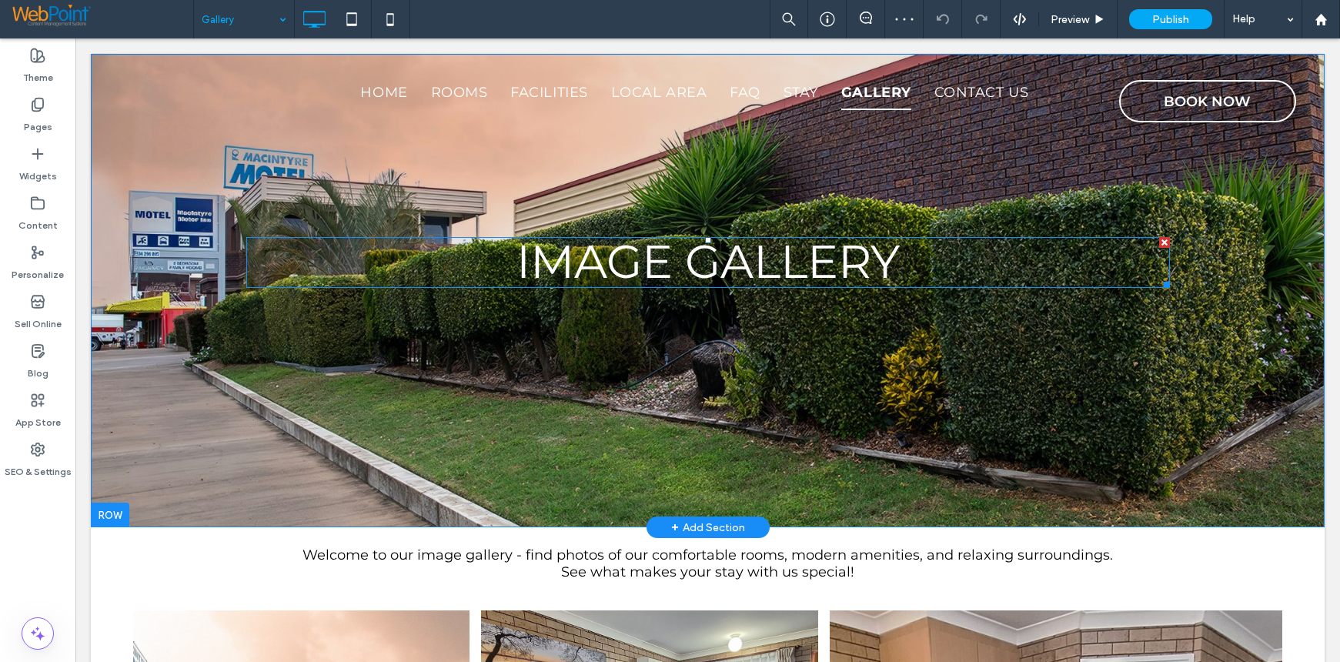
click at [666, 262] on span "IMAGE GALLERY" at bounding box center [707, 261] width 383 height 56
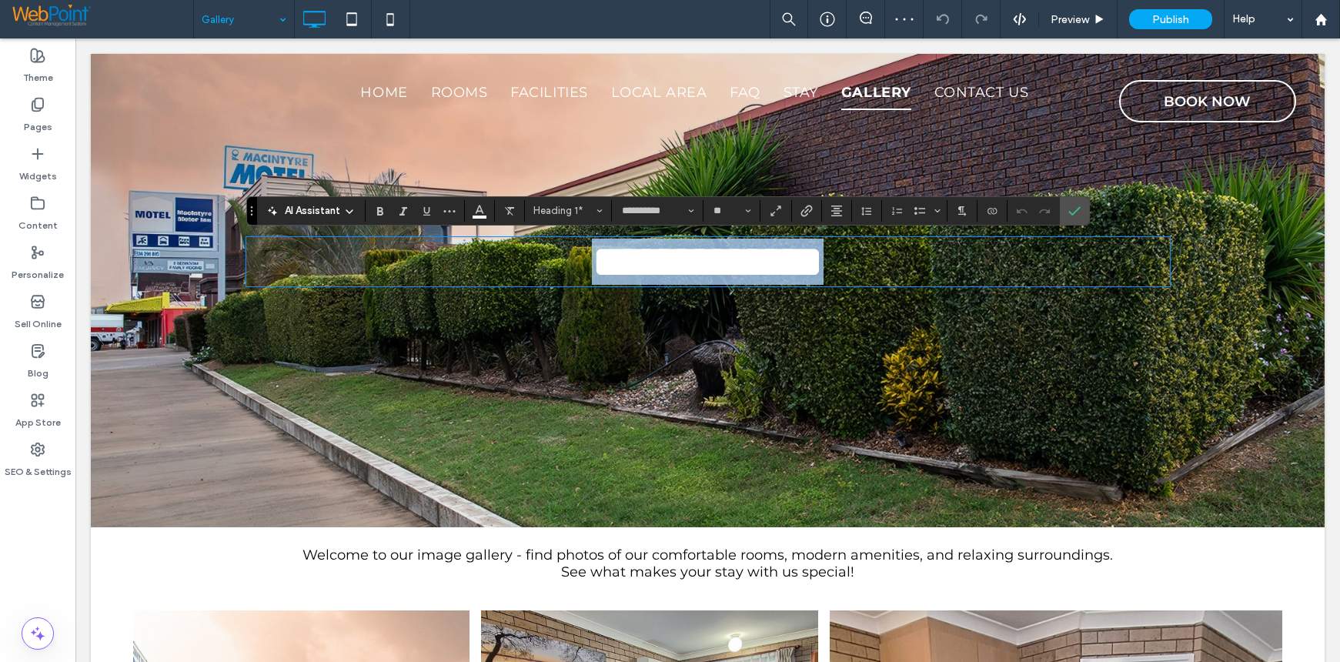
click at [682, 265] on span "**********" at bounding box center [708, 262] width 232 height 46
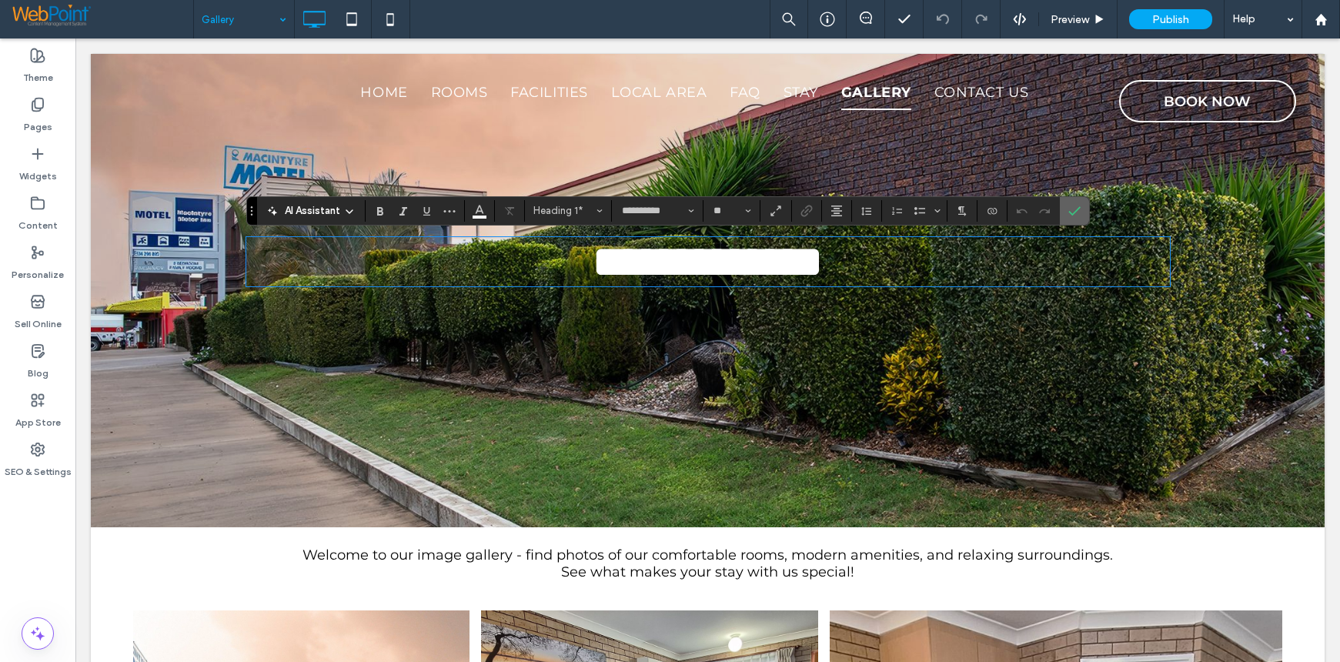
click at [1071, 215] on label "Confirm" at bounding box center [1074, 211] width 23 height 28
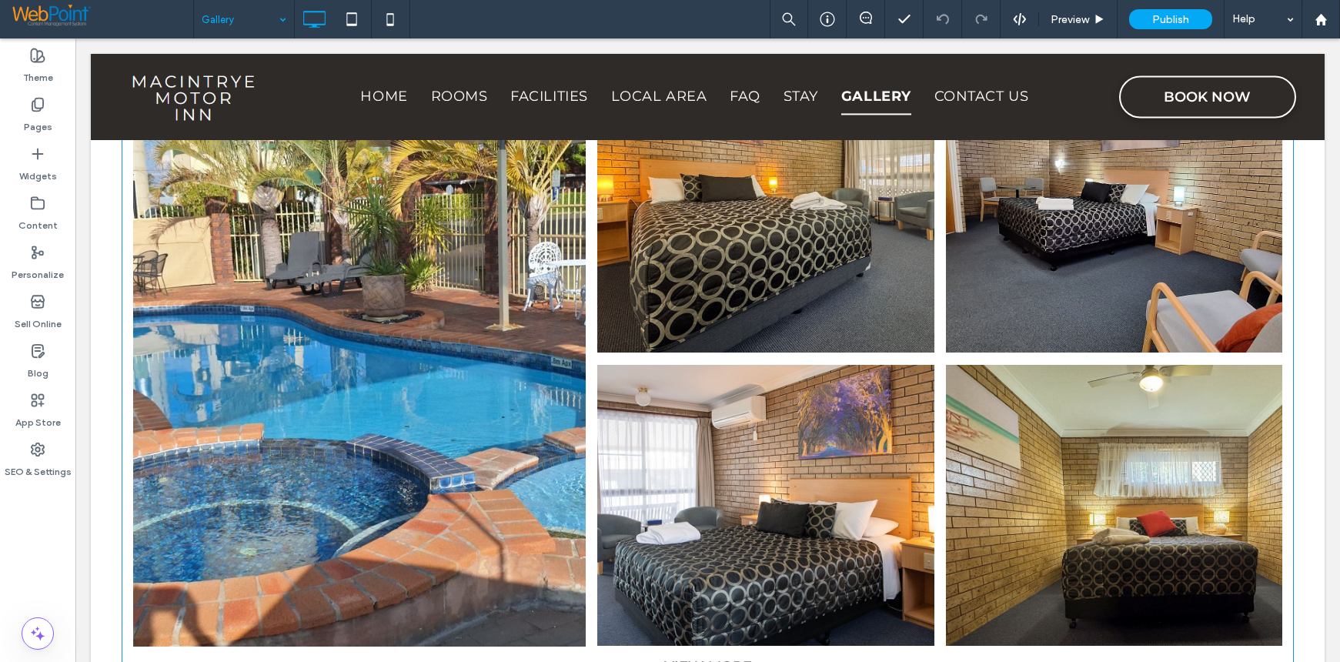
scroll to position [1279, 0]
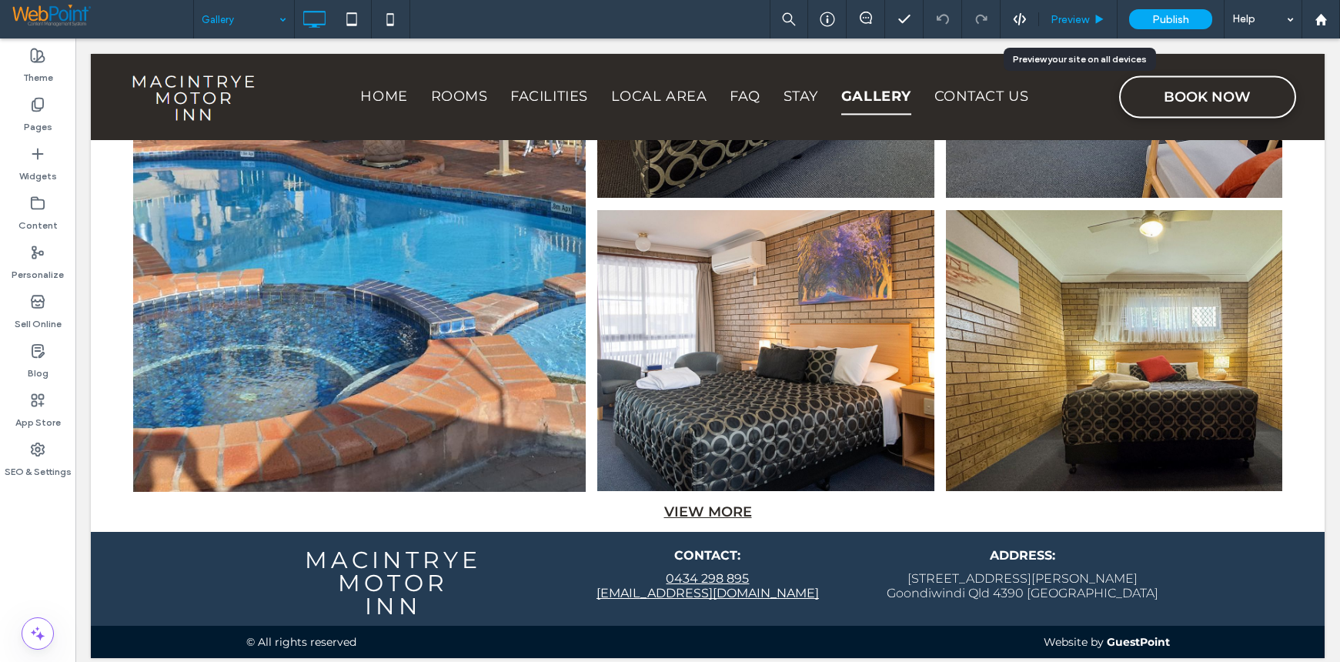
click at [1064, 16] on span "Preview" at bounding box center [1070, 19] width 38 height 13
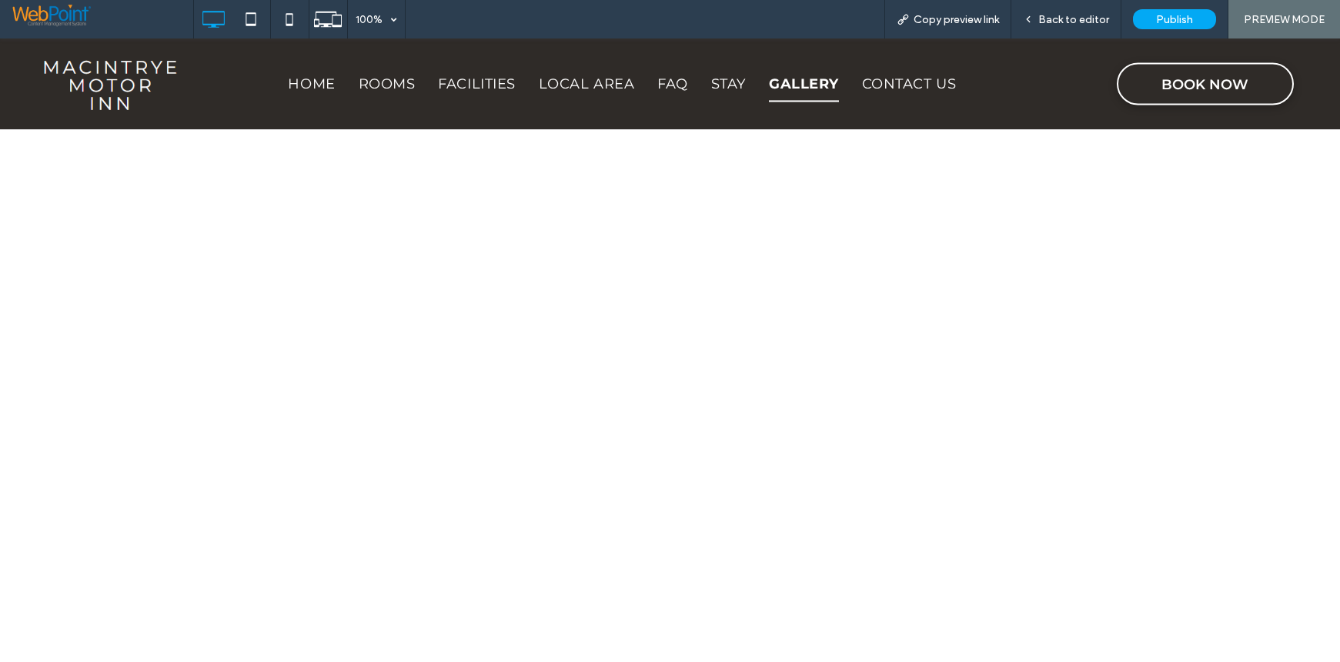
scroll to position [1355, 0]
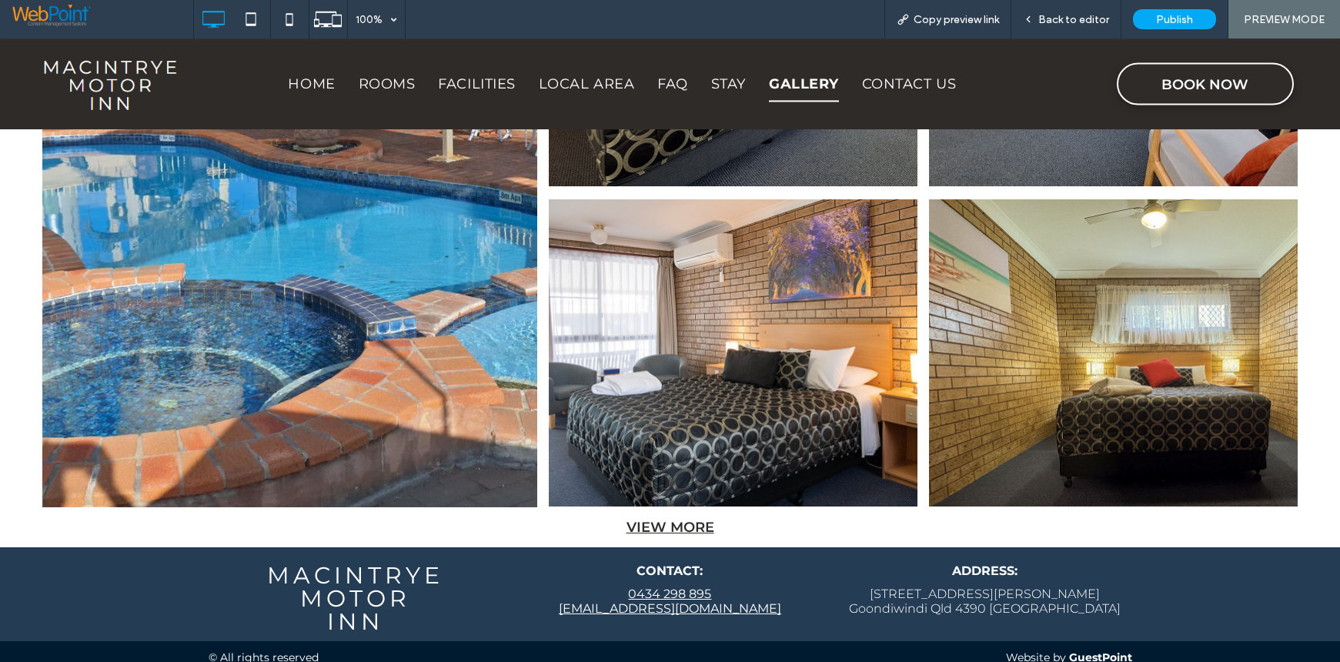
click at [673, 519] on div "View more" at bounding box center [670, 527] width 1278 height 17
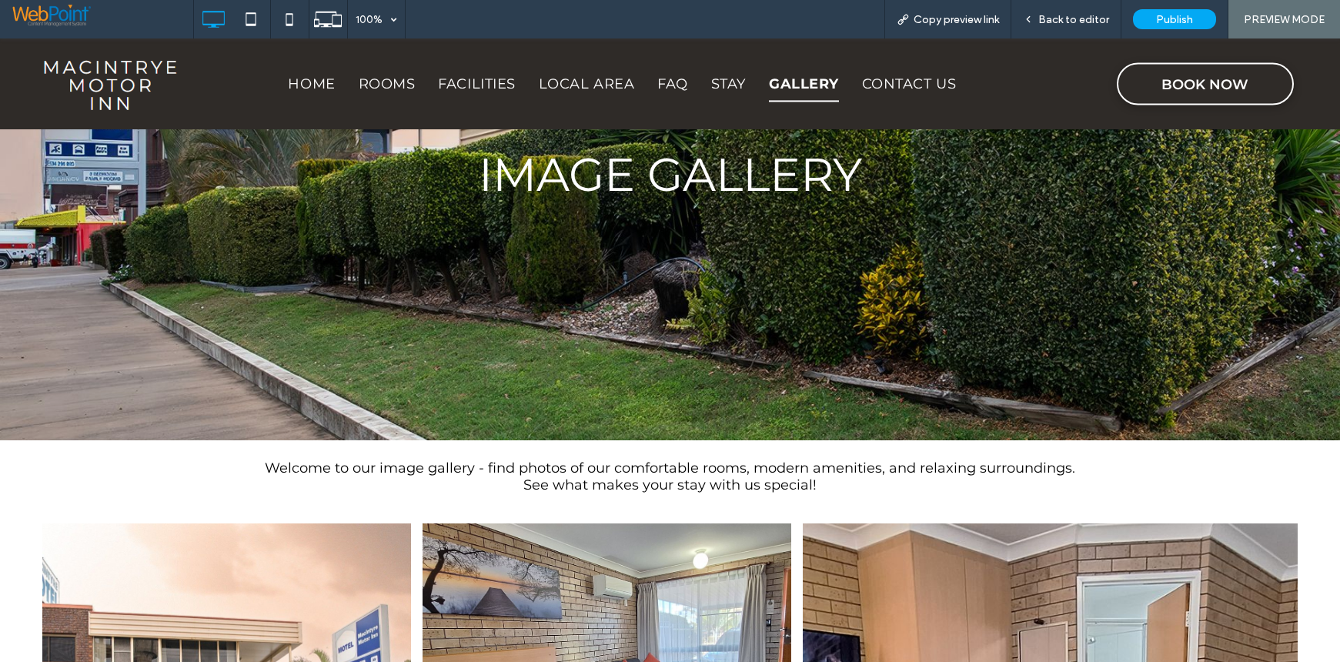
scroll to position [0, 0]
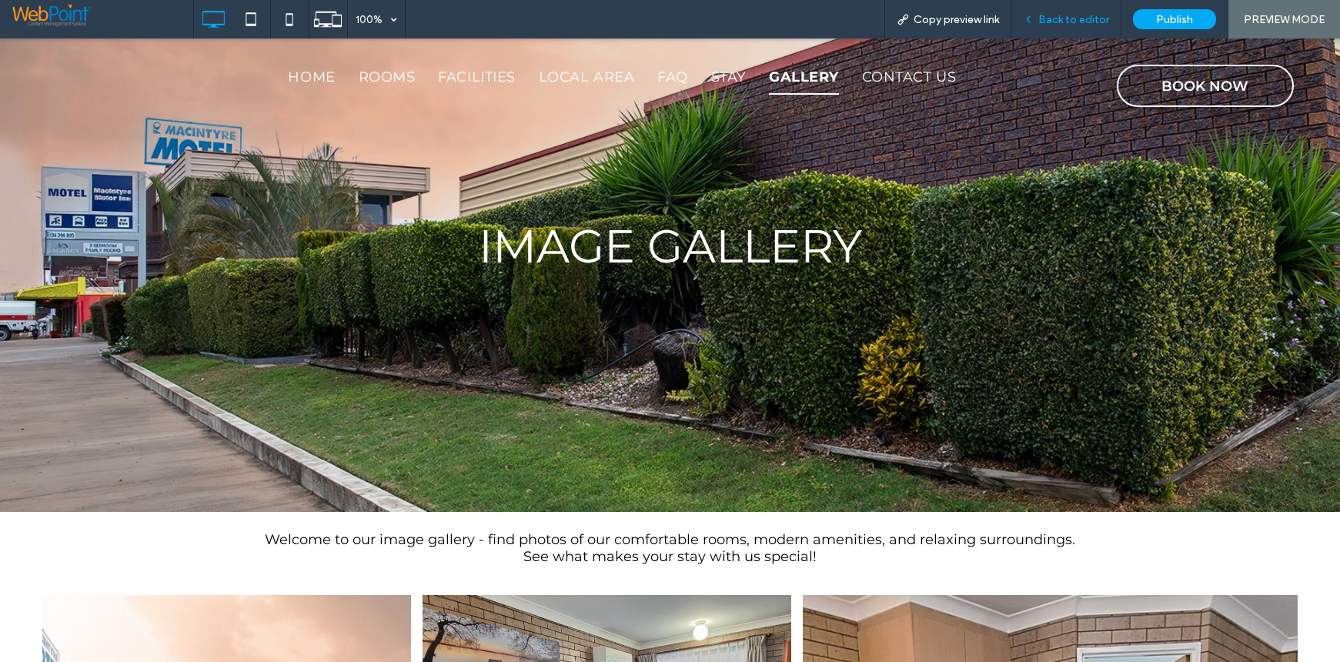
click at [1087, 15] on span "Back to editor" at bounding box center [1073, 19] width 71 height 13
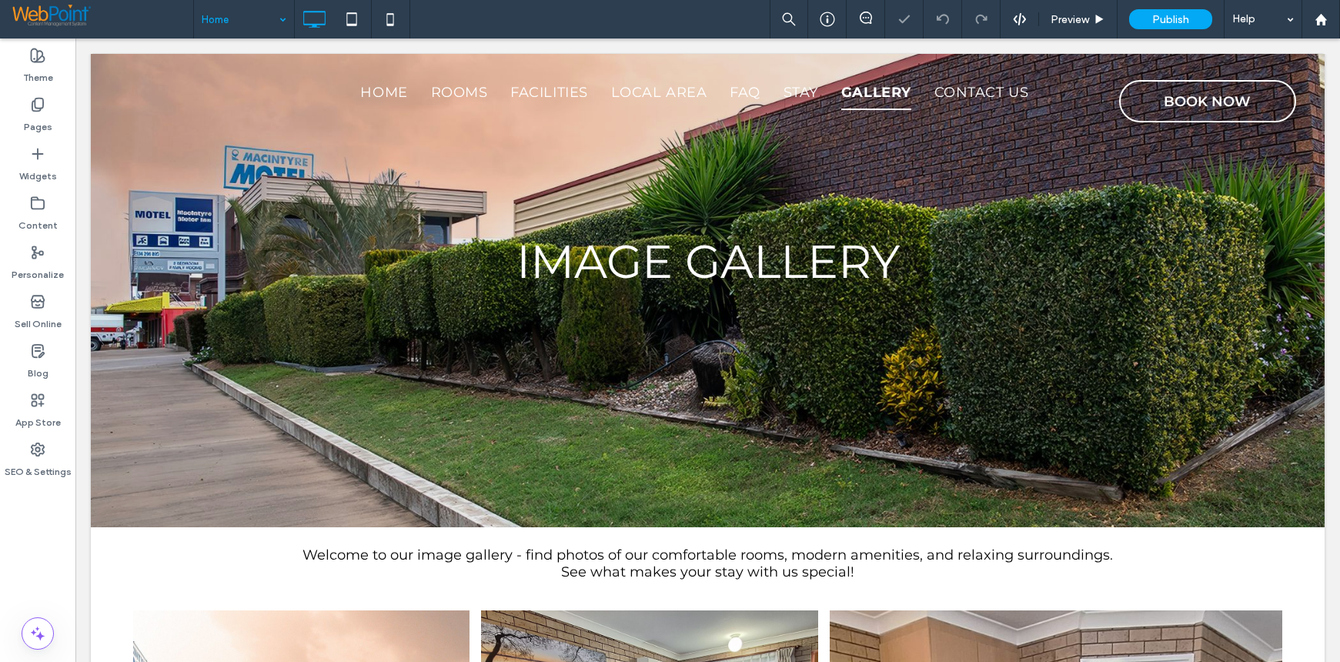
drag, startPoint x: 239, startPoint y: 55, endPoint x: 305, endPoint y: 68, distance: 66.7
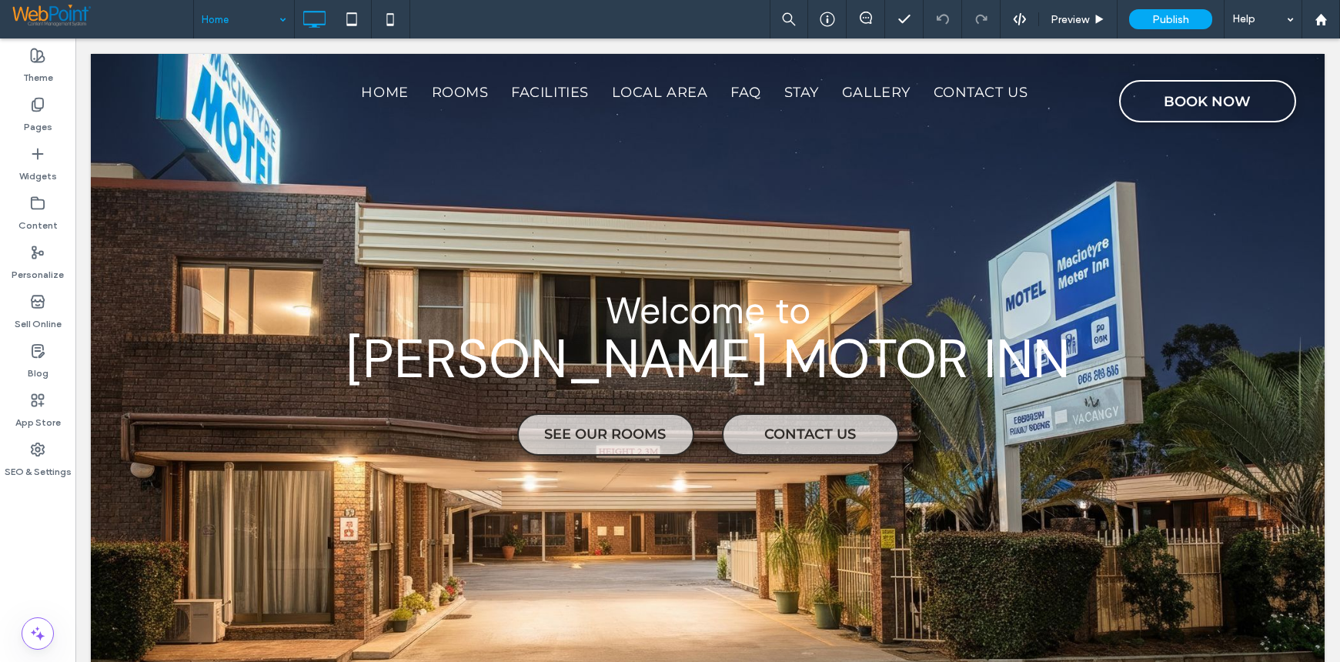
click at [217, 17] on input at bounding box center [240, 19] width 77 height 38
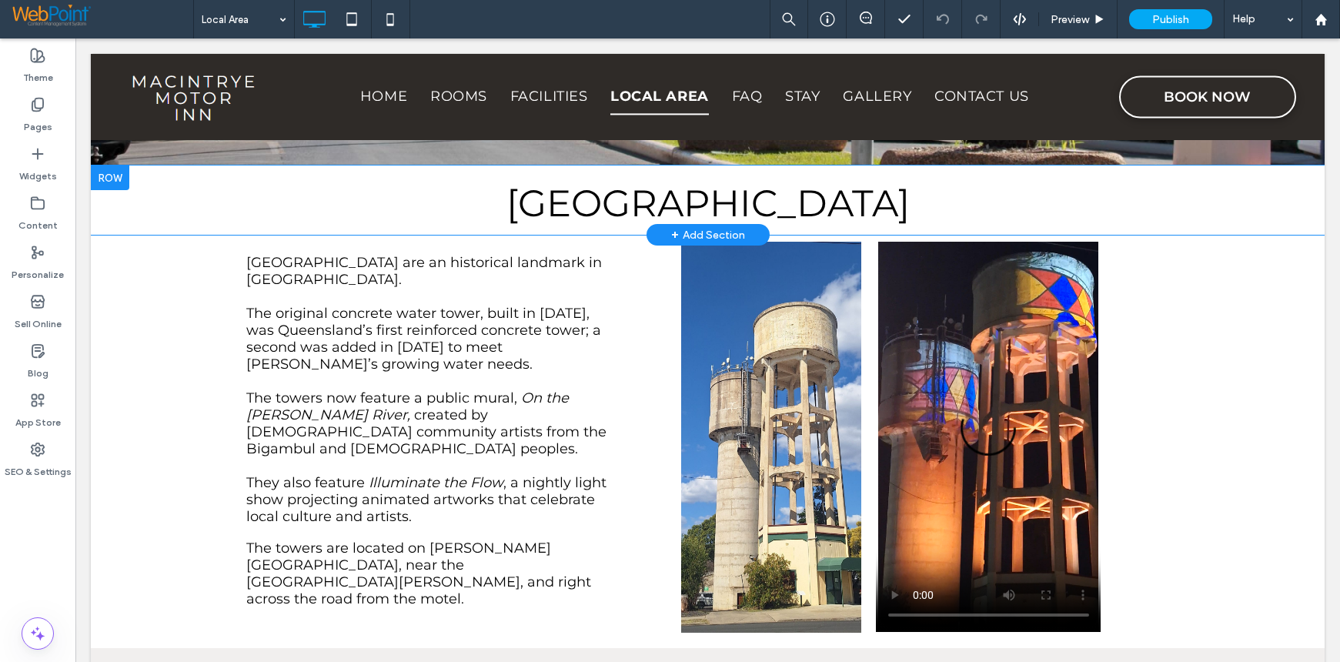
scroll to position [231, 0]
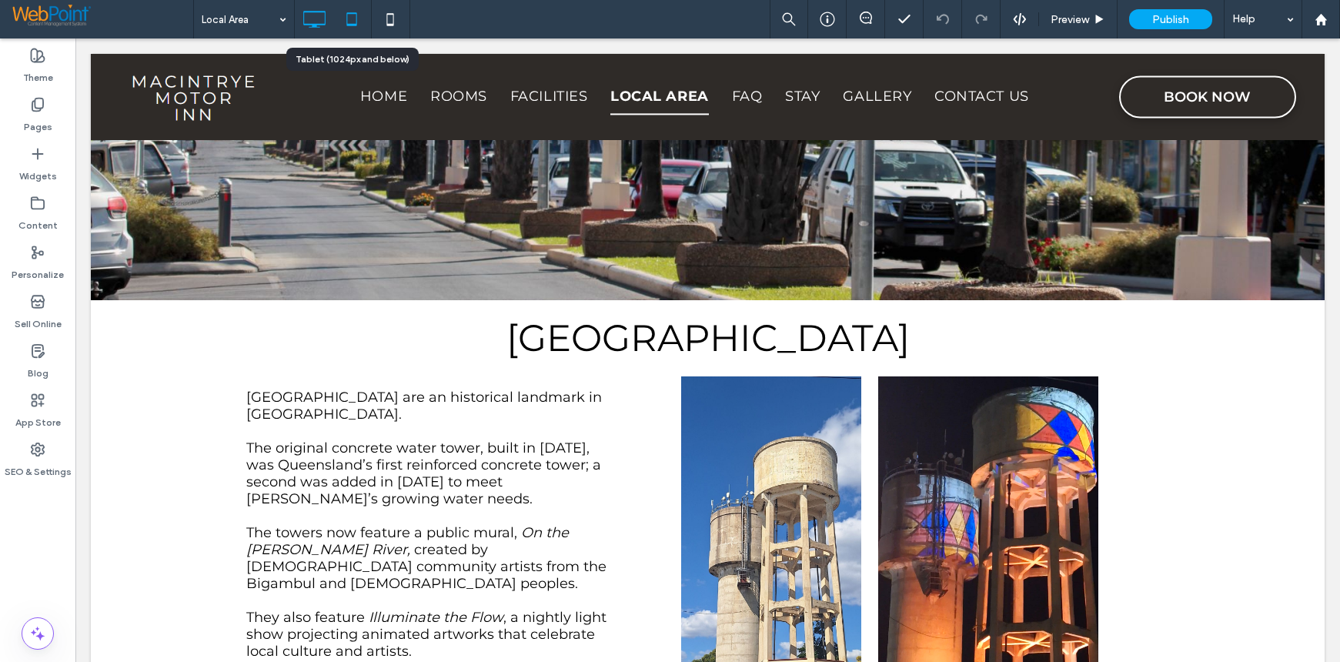
click at [356, 15] on icon at bounding box center [351, 19] width 31 height 31
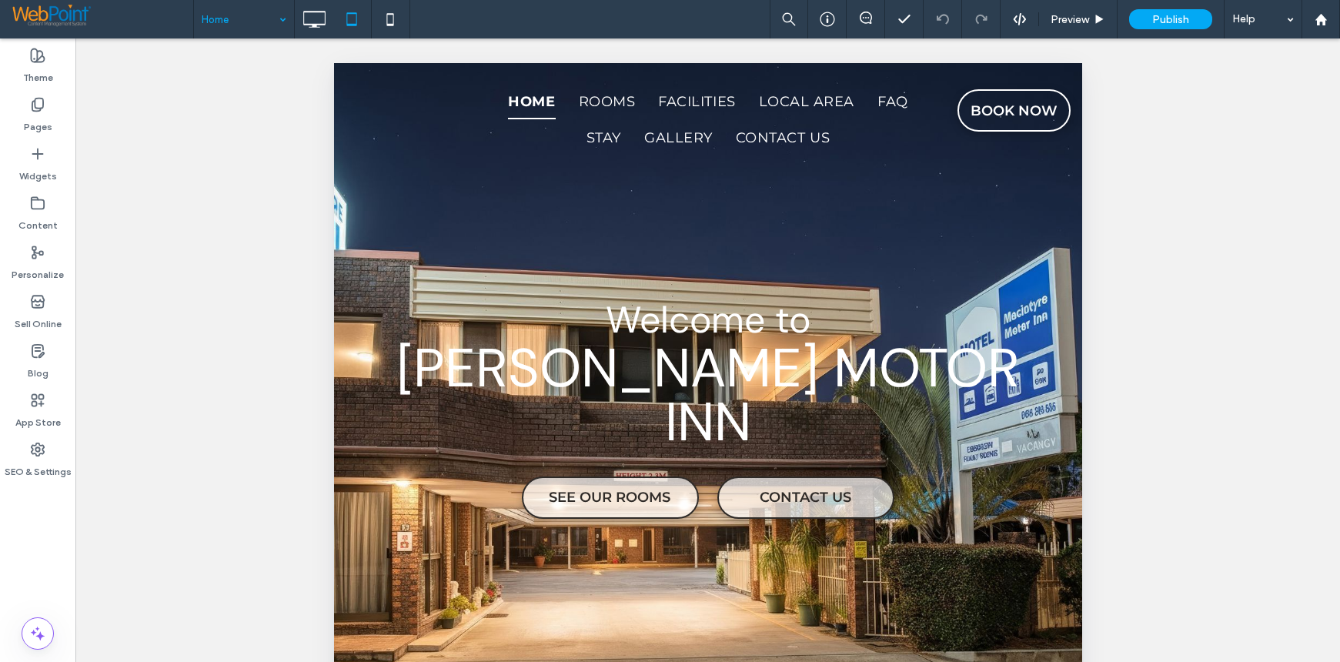
scroll to position [0, 0]
click at [1321, 18] on use at bounding box center [1320, 19] width 12 height 12
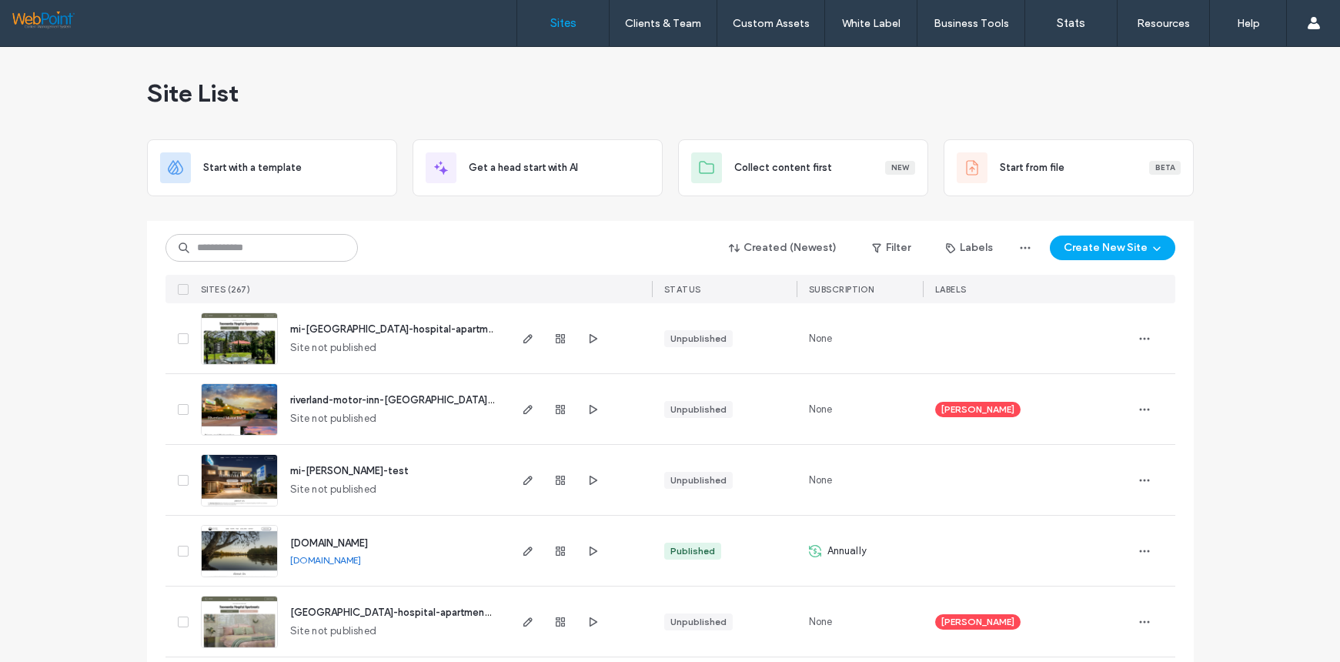
click at [262, 326] on img at bounding box center [239, 365] width 75 height 105
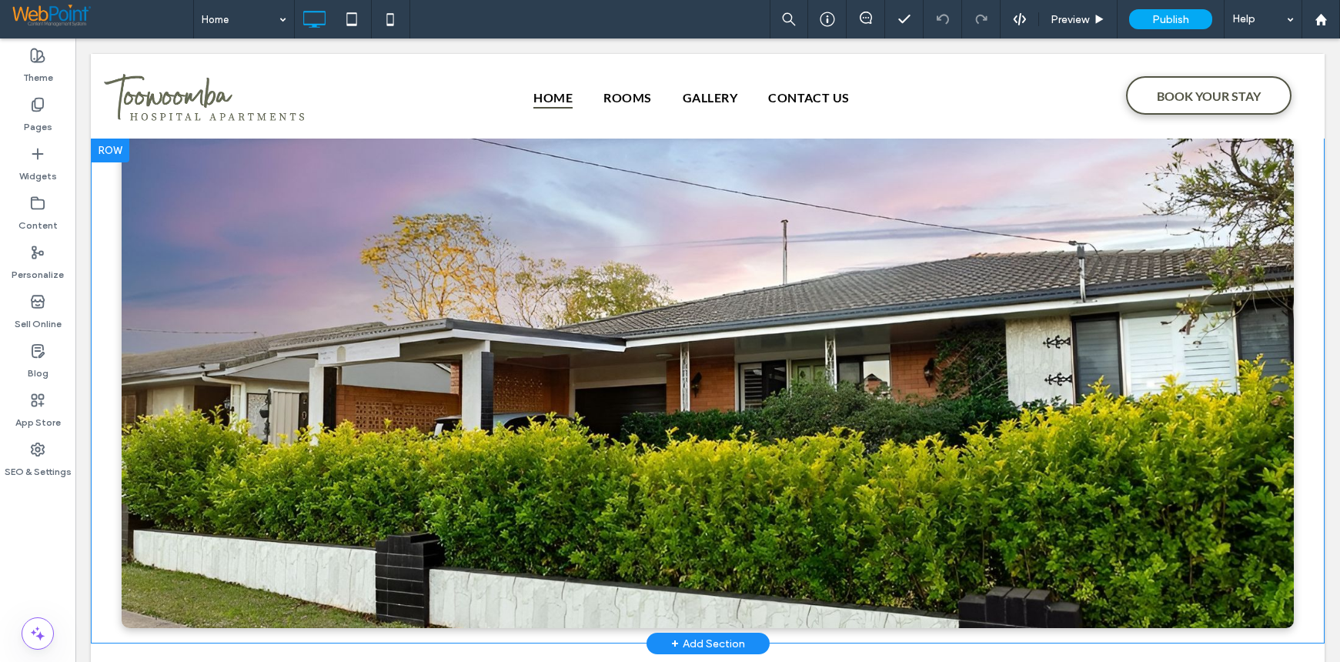
click at [213, 211] on div at bounding box center [708, 383] width 1172 height 490
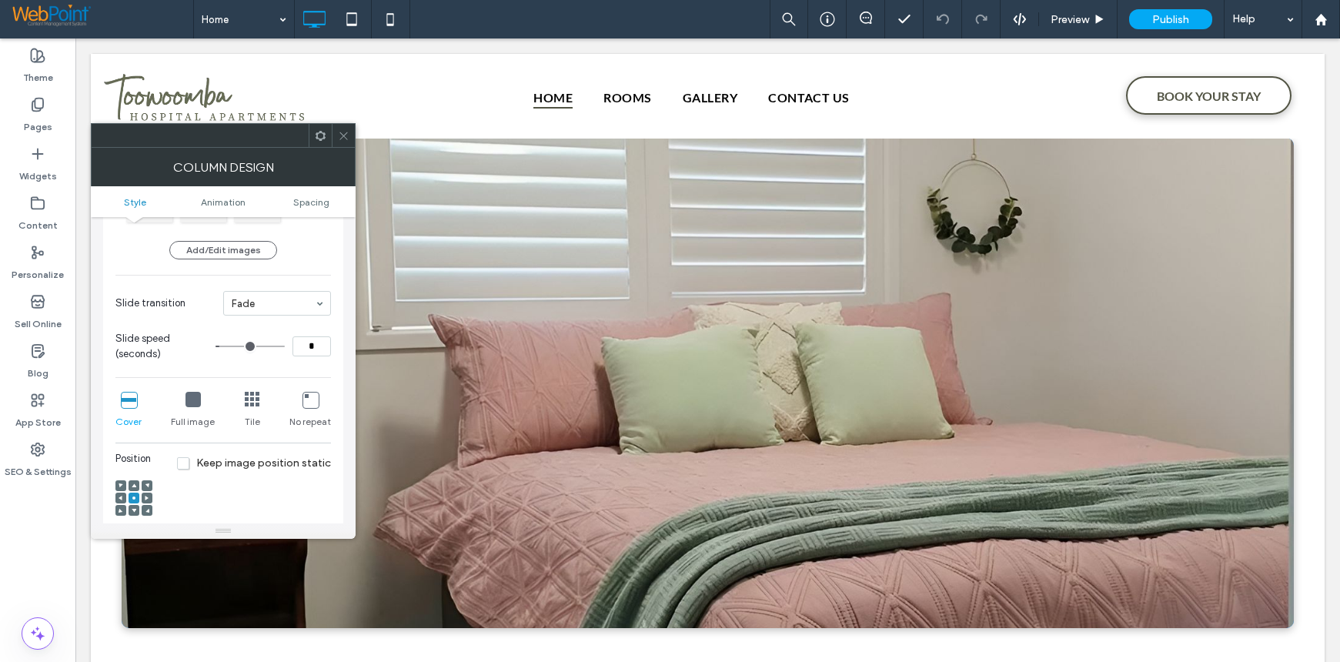
scroll to position [462, 0]
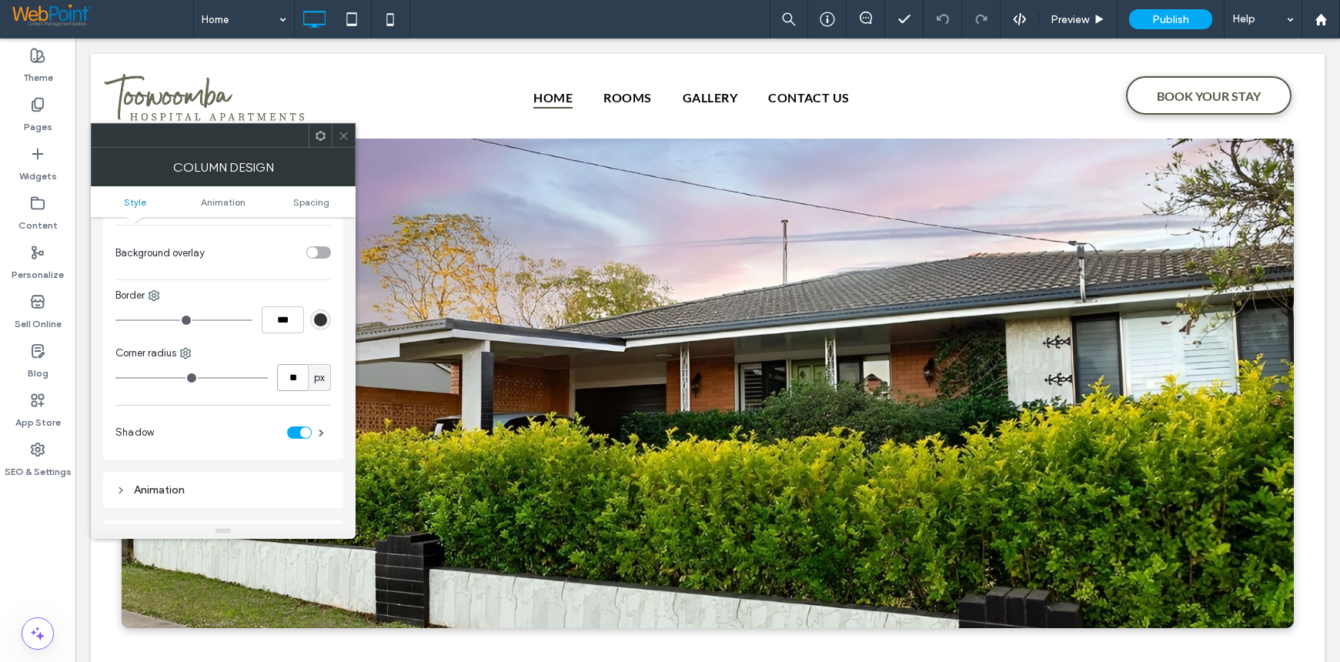
drag, startPoint x: 300, startPoint y: 377, endPoint x: 251, endPoint y: 376, distance: 49.3
click at [251, 376] on div "** px" at bounding box center [222, 377] width 215 height 27
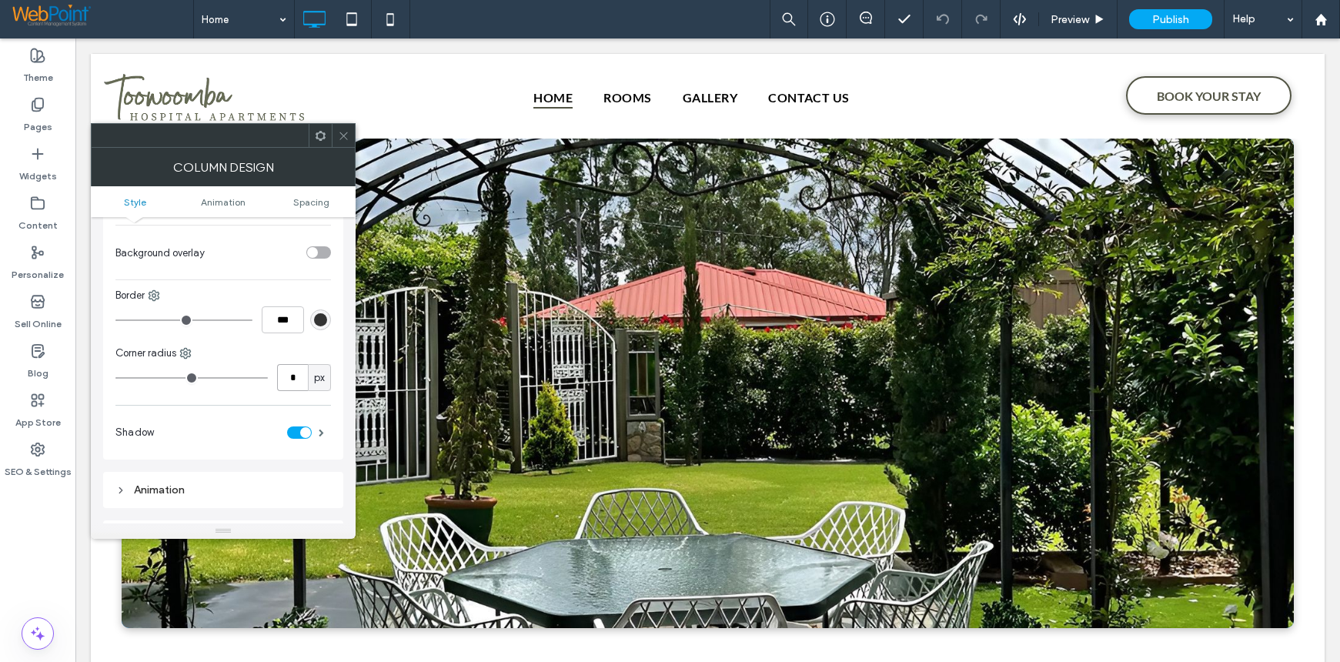
type input "*"
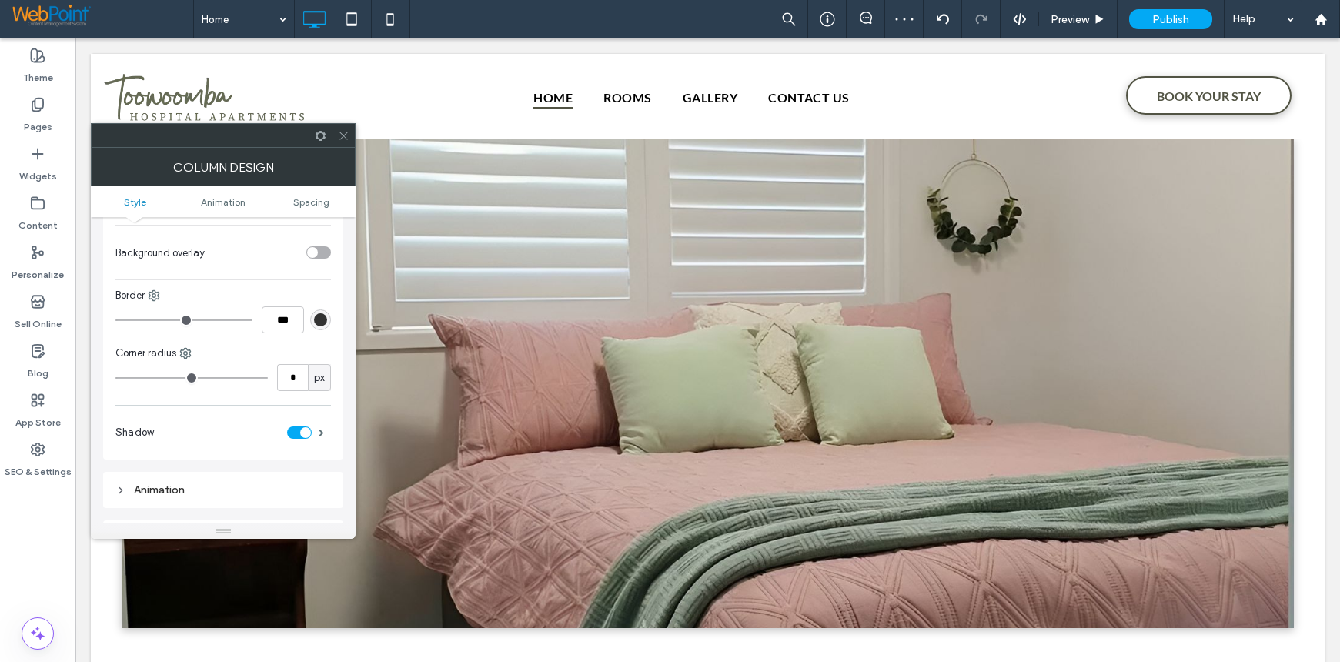
click at [339, 139] on icon at bounding box center [344, 136] width 12 height 12
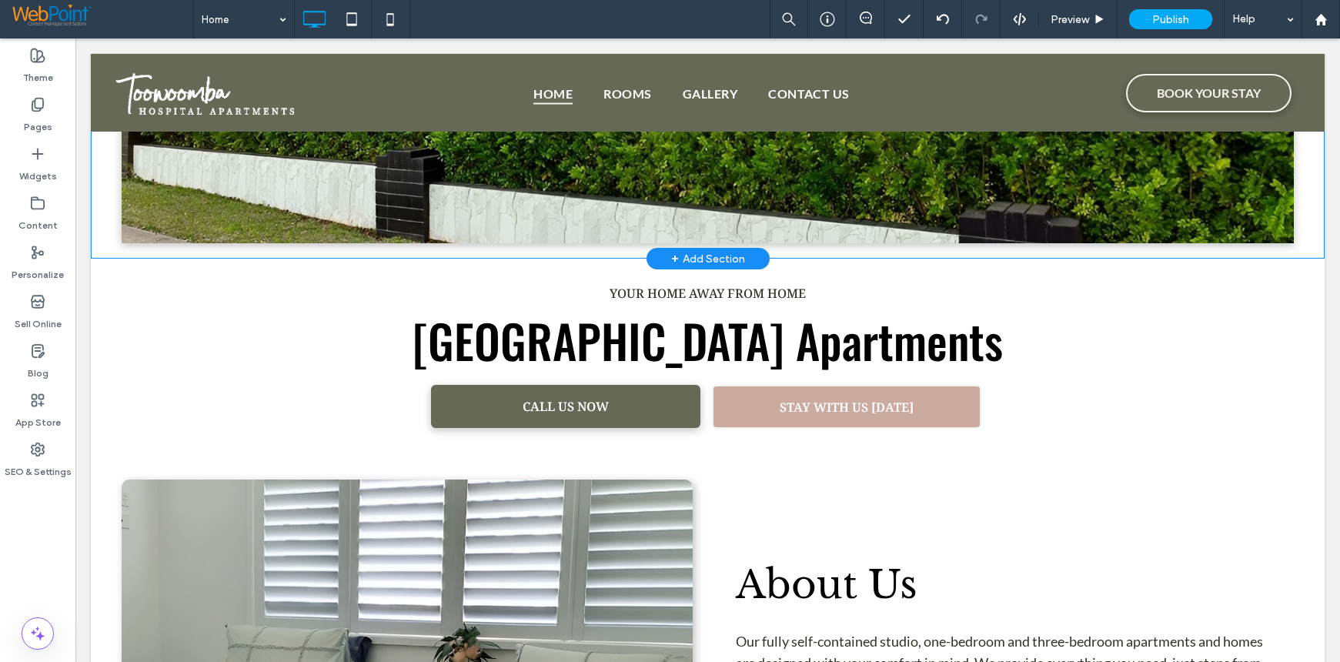
scroll to position [0, 0]
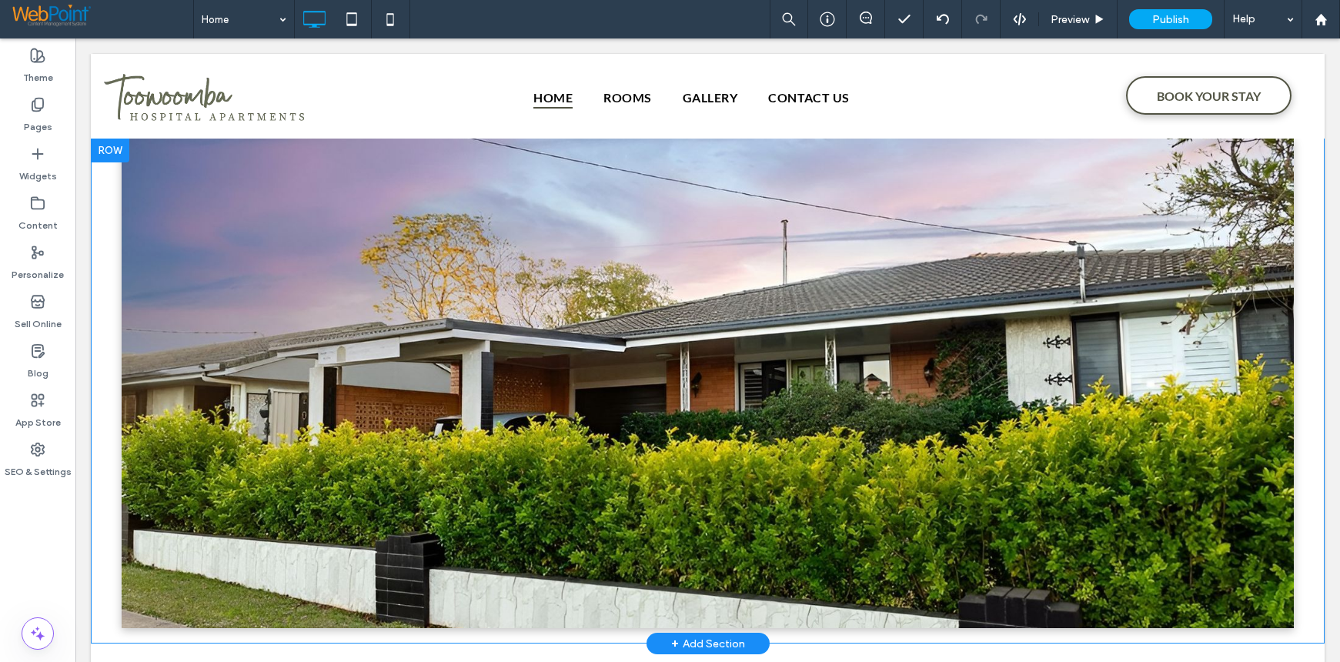
click at [104, 149] on div at bounding box center [110, 150] width 38 height 25
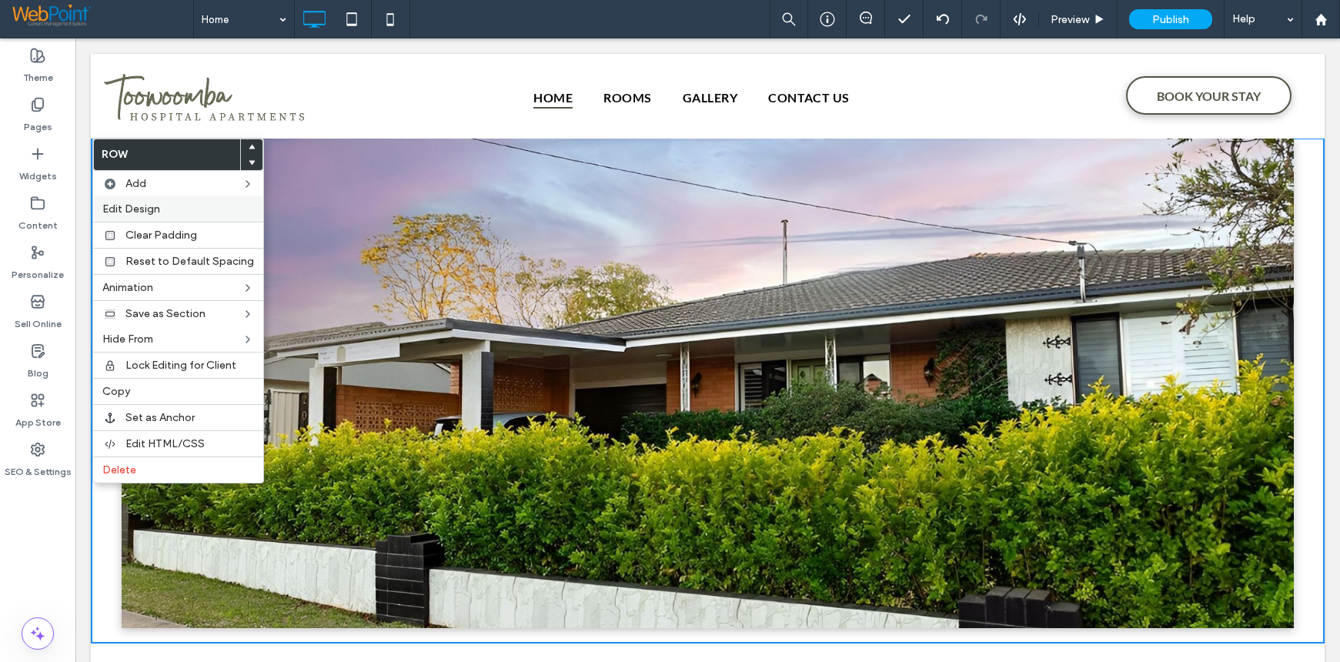
click at [118, 202] on span "Edit Design" at bounding box center [131, 208] width 58 height 13
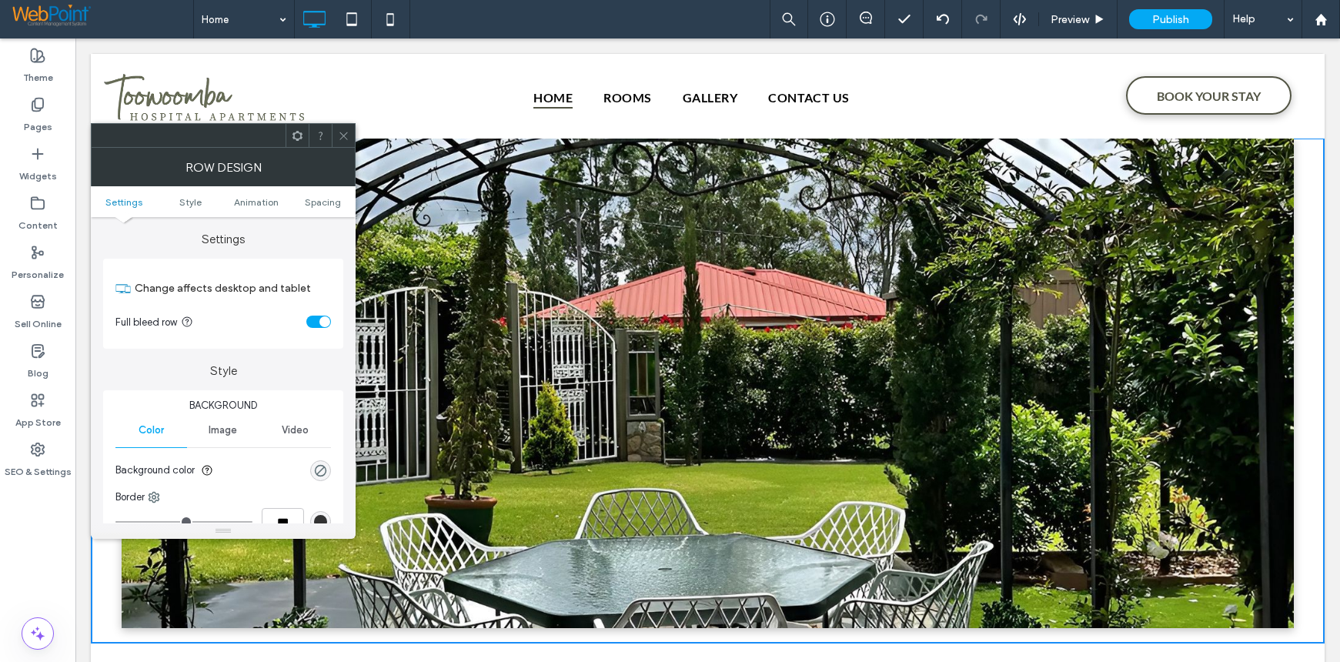
click at [310, 328] on section "Full bleed row" at bounding box center [222, 321] width 215 height 38
click at [309, 325] on div "toggle" at bounding box center [318, 322] width 25 height 12
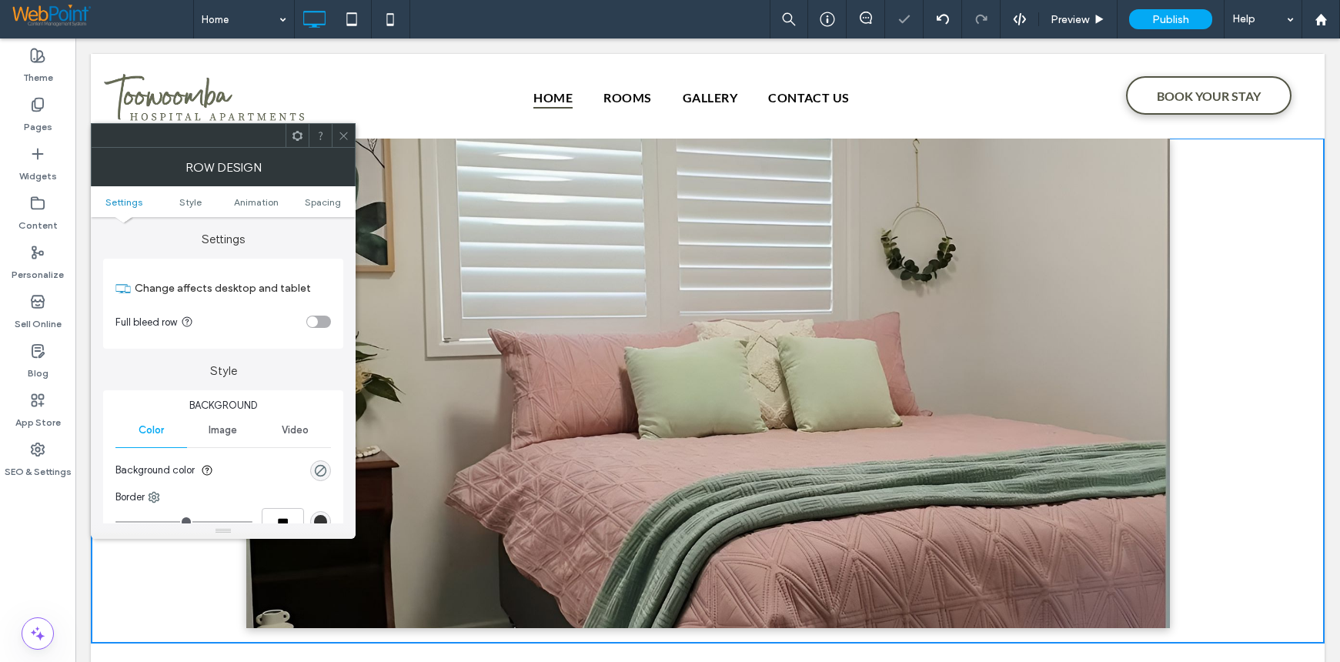
click at [322, 322] on div "toggle" at bounding box center [318, 322] width 25 height 12
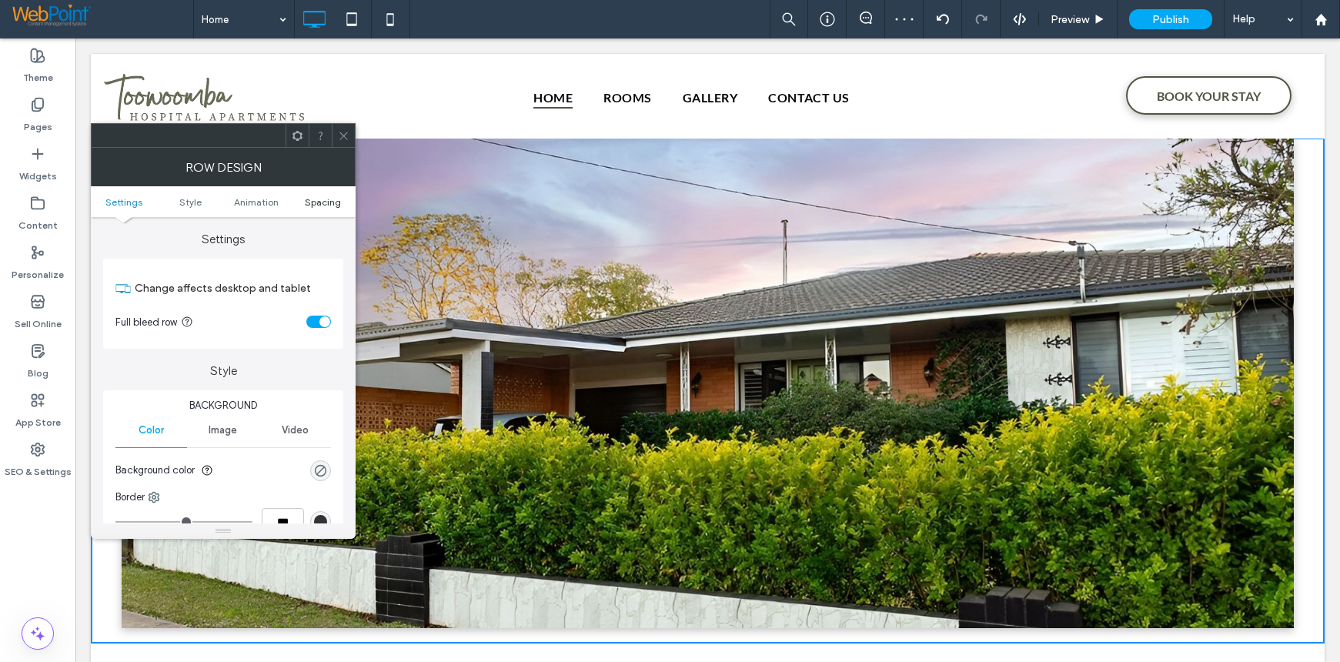
click at [316, 200] on span "Spacing" at bounding box center [323, 202] width 36 height 12
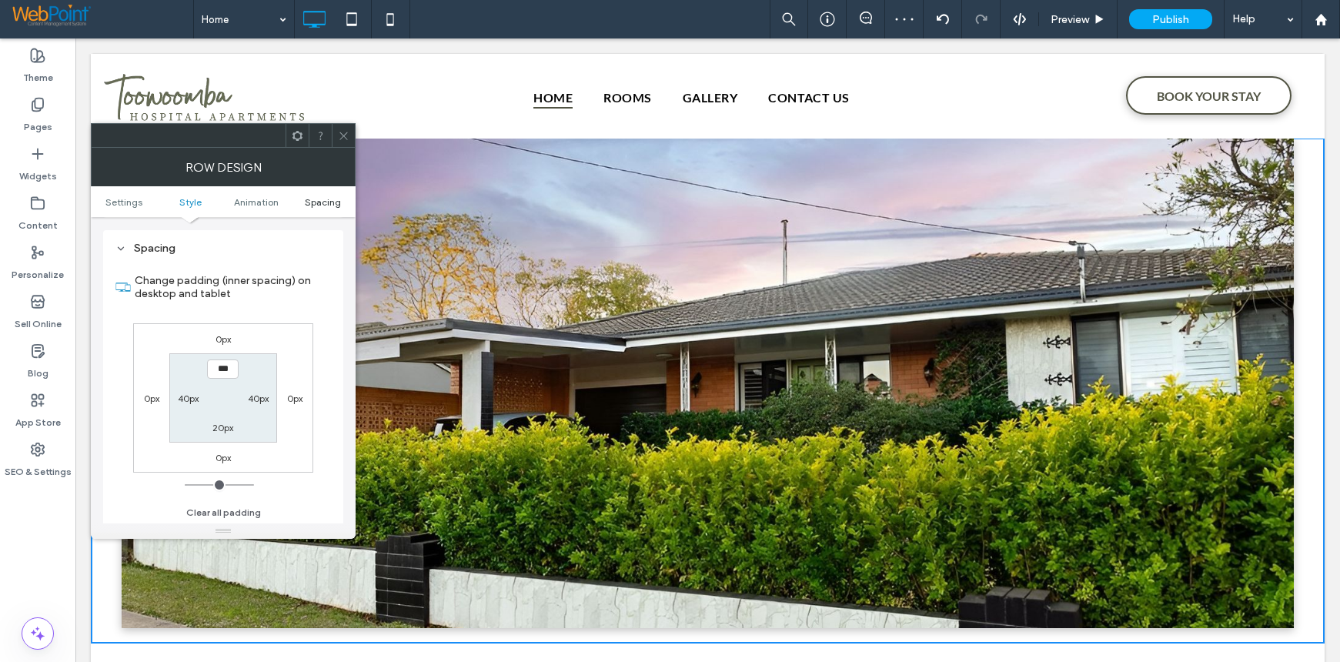
scroll to position [435, 0]
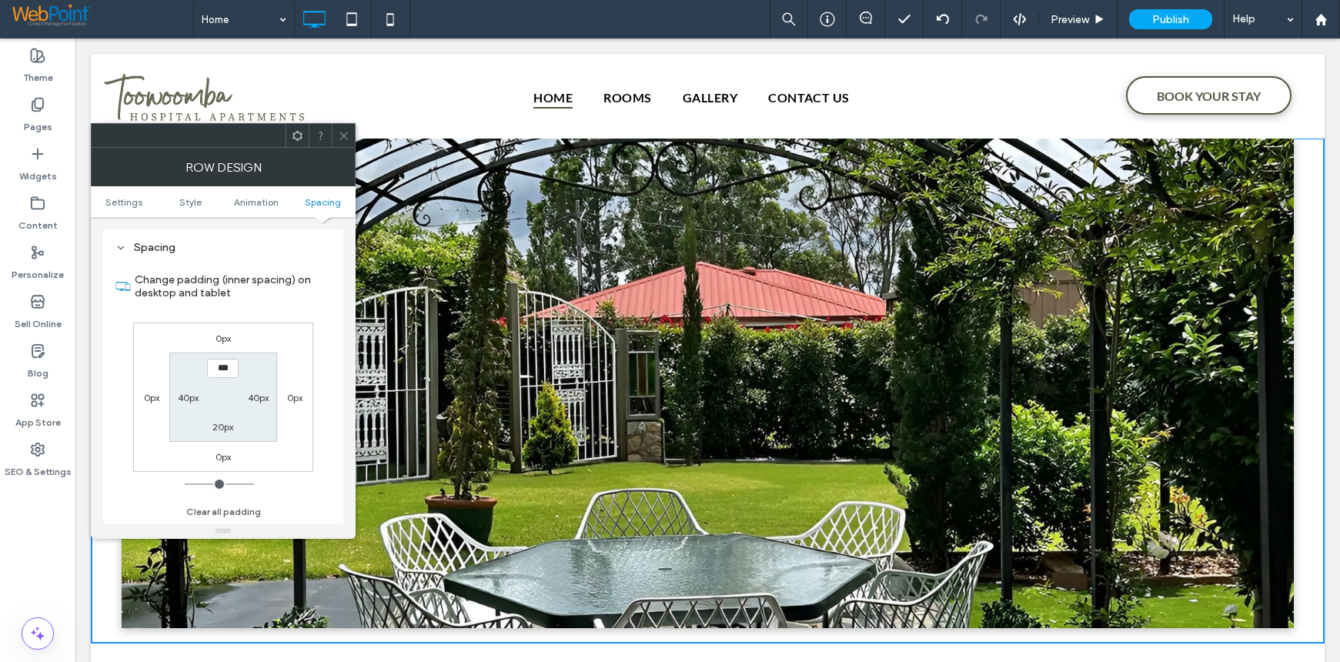
click at [346, 131] on icon at bounding box center [344, 136] width 12 height 12
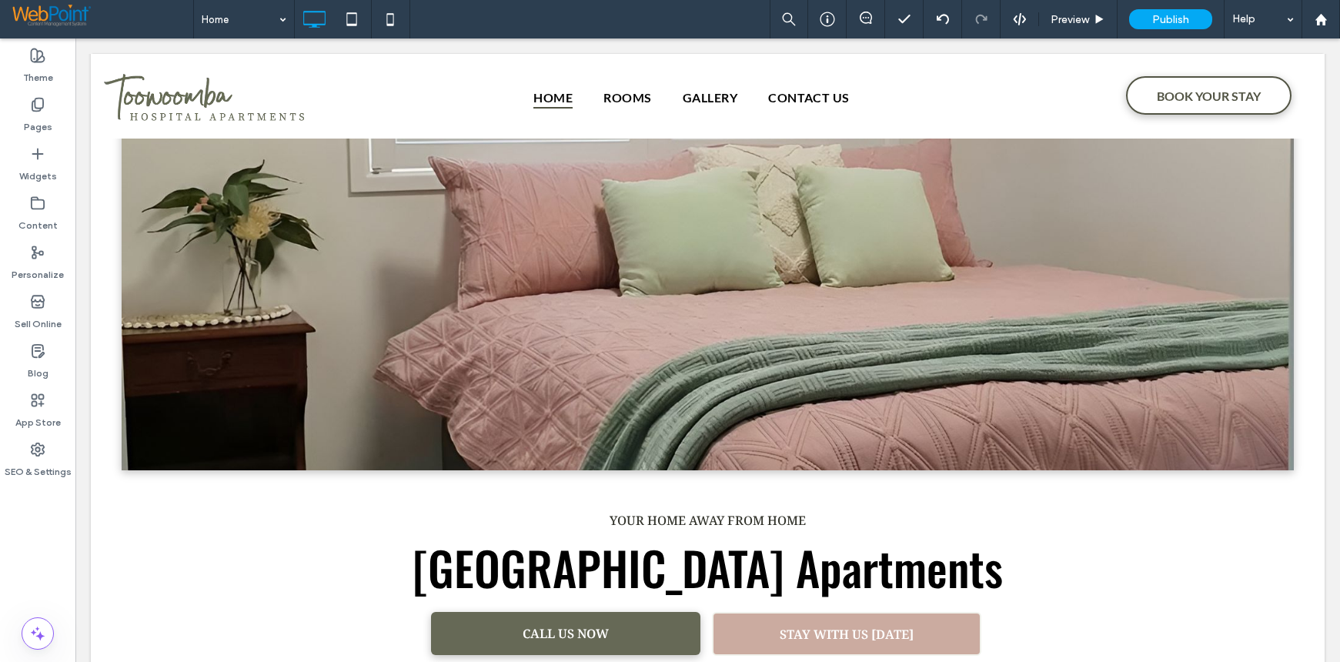
scroll to position [0, 0]
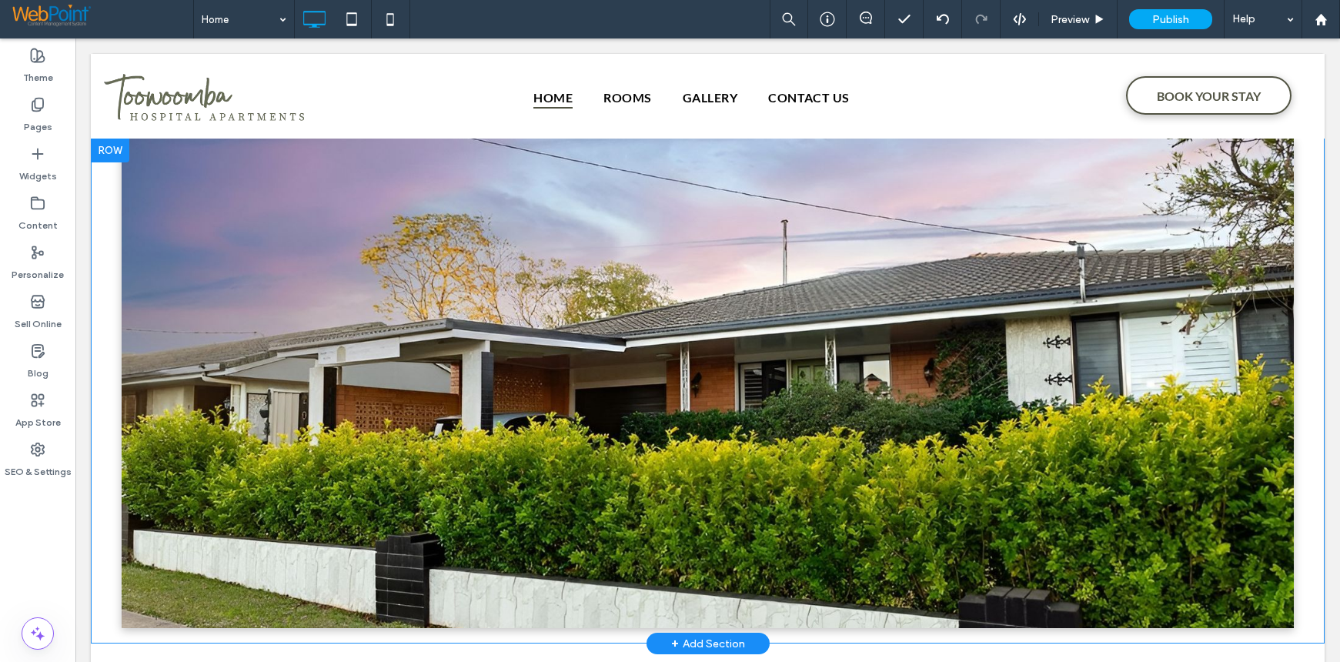
click at [114, 149] on div at bounding box center [110, 150] width 38 height 25
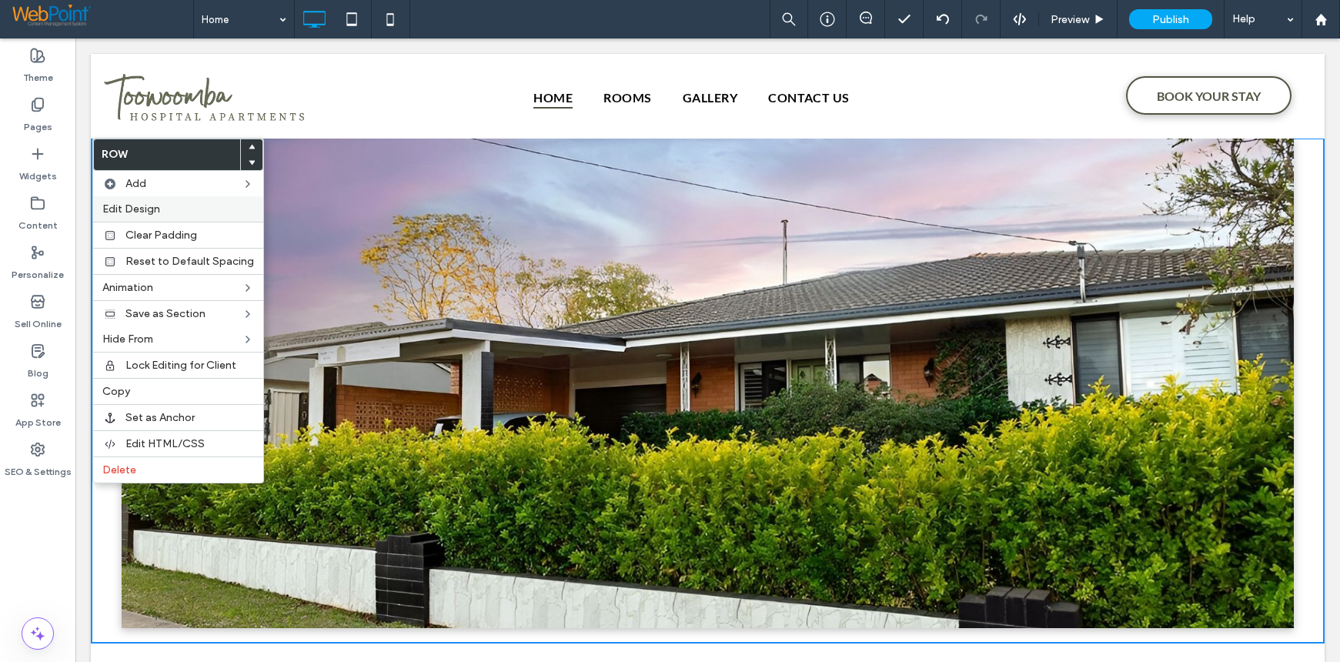
click at [142, 204] on span "Edit Design" at bounding box center [131, 208] width 58 height 13
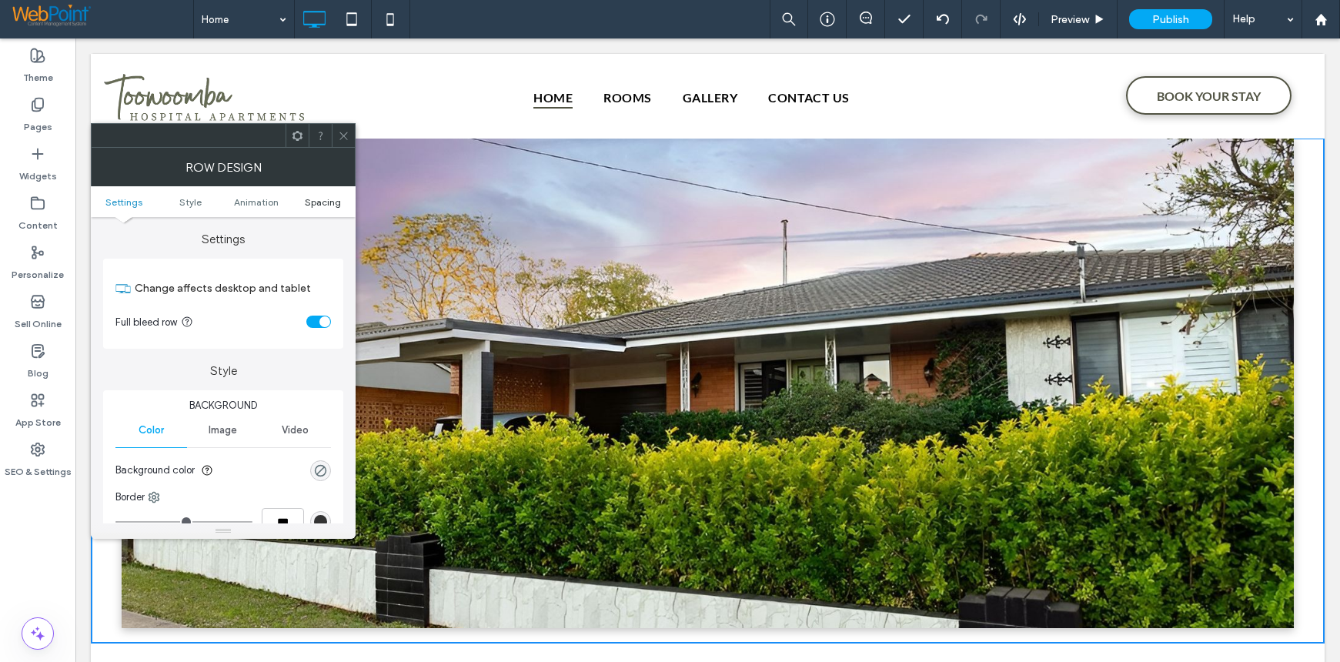
click at [324, 198] on span "Spacing" at bounding box center [323, 202] width 36 height 12
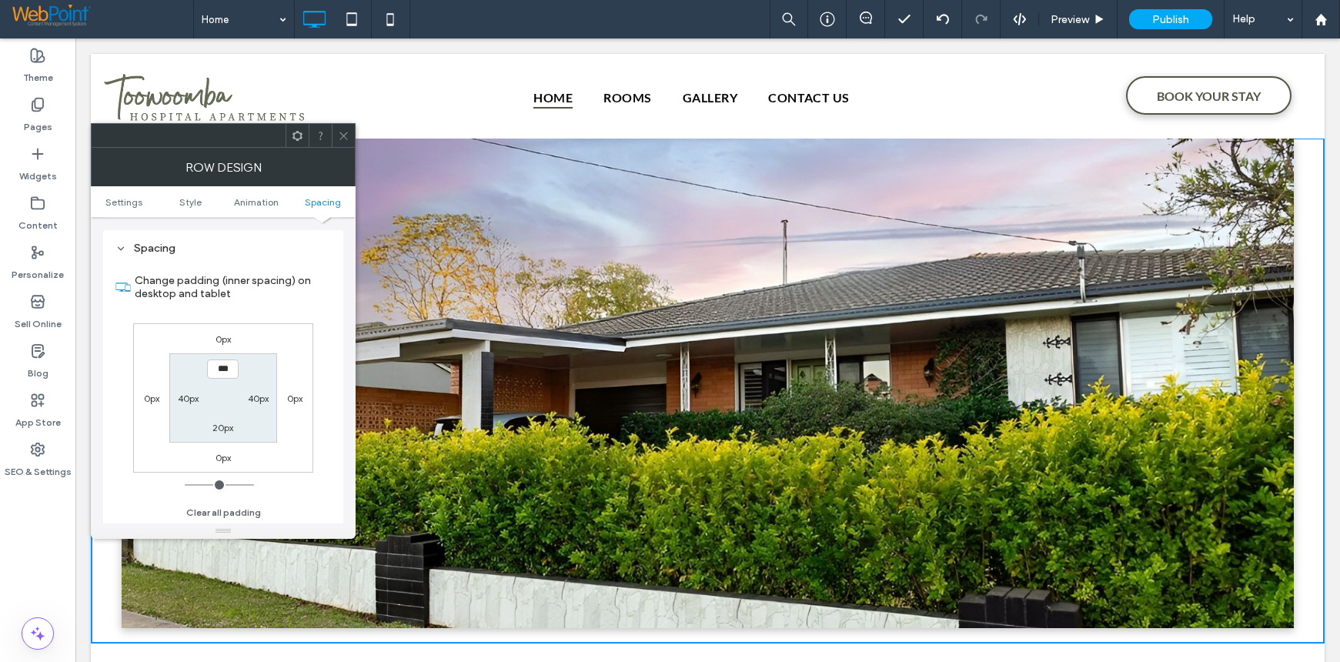
scroll to position [435, 0]
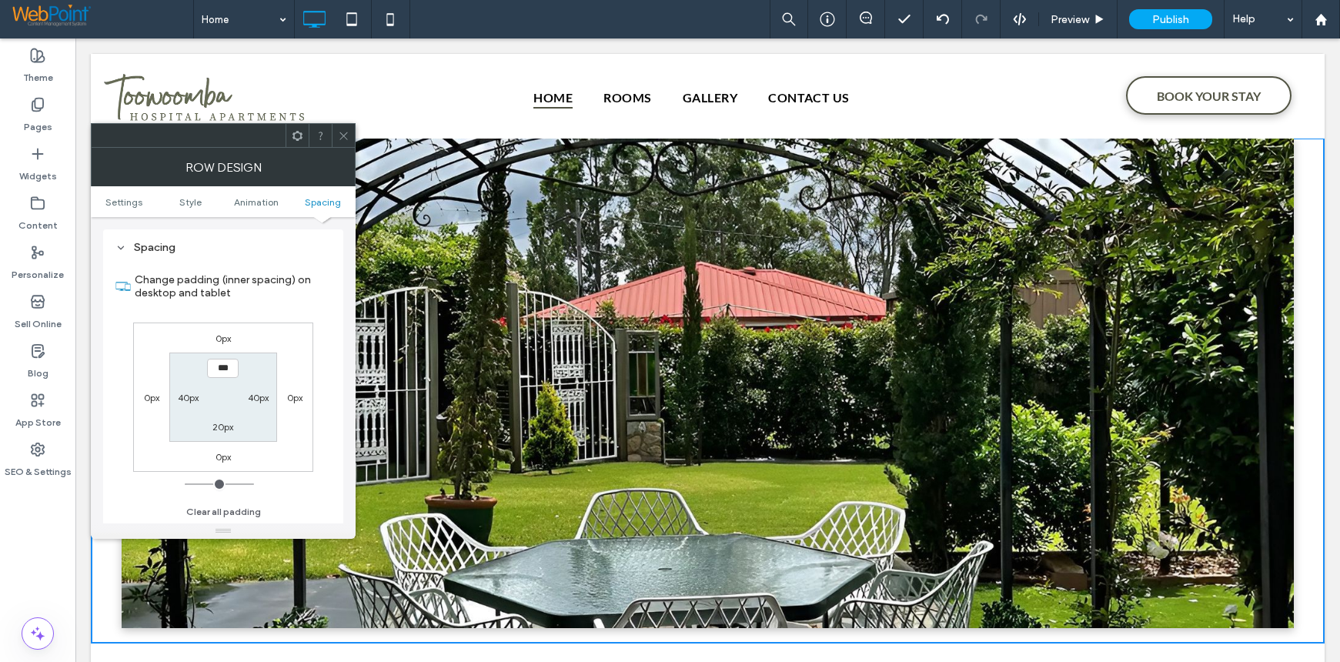
click at [180, 395] on label "40px" at bounding box center [188, 398] width 21 height 12
type input "**"
type input "*"
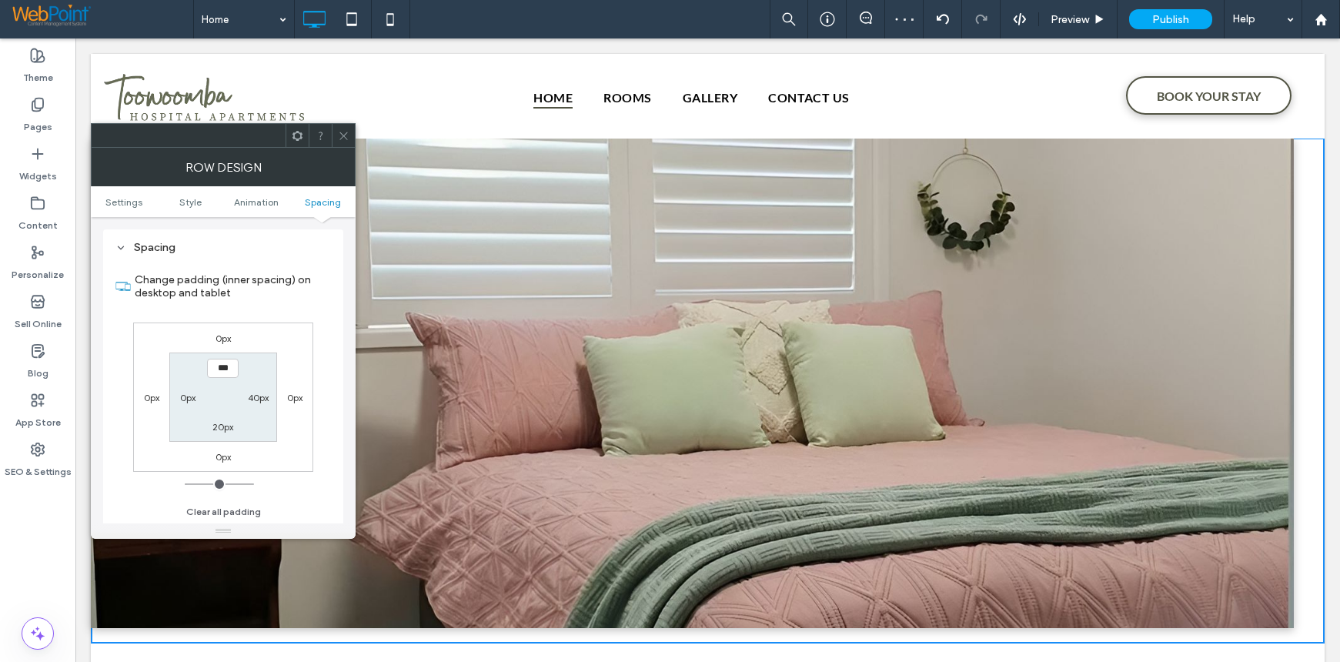
type input "**"
type input "*"
type input "**"
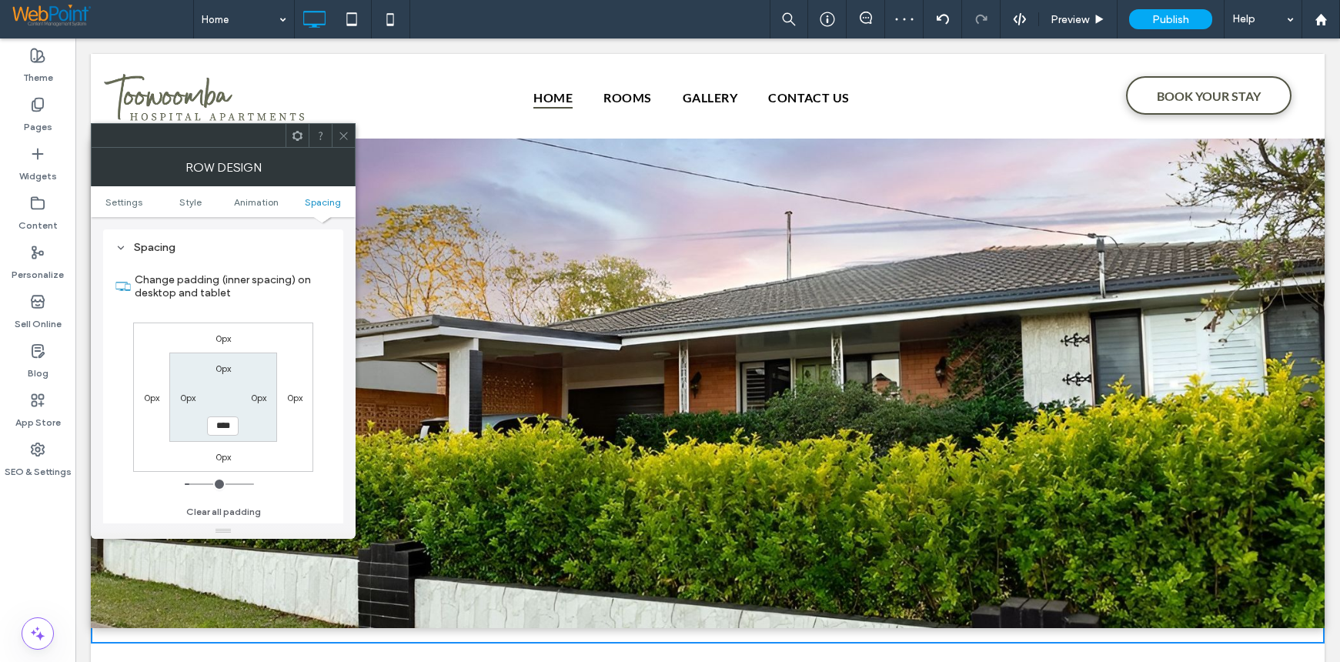
click at [346, 132] on icon at bounding box center [344, 136] width 12 height 12
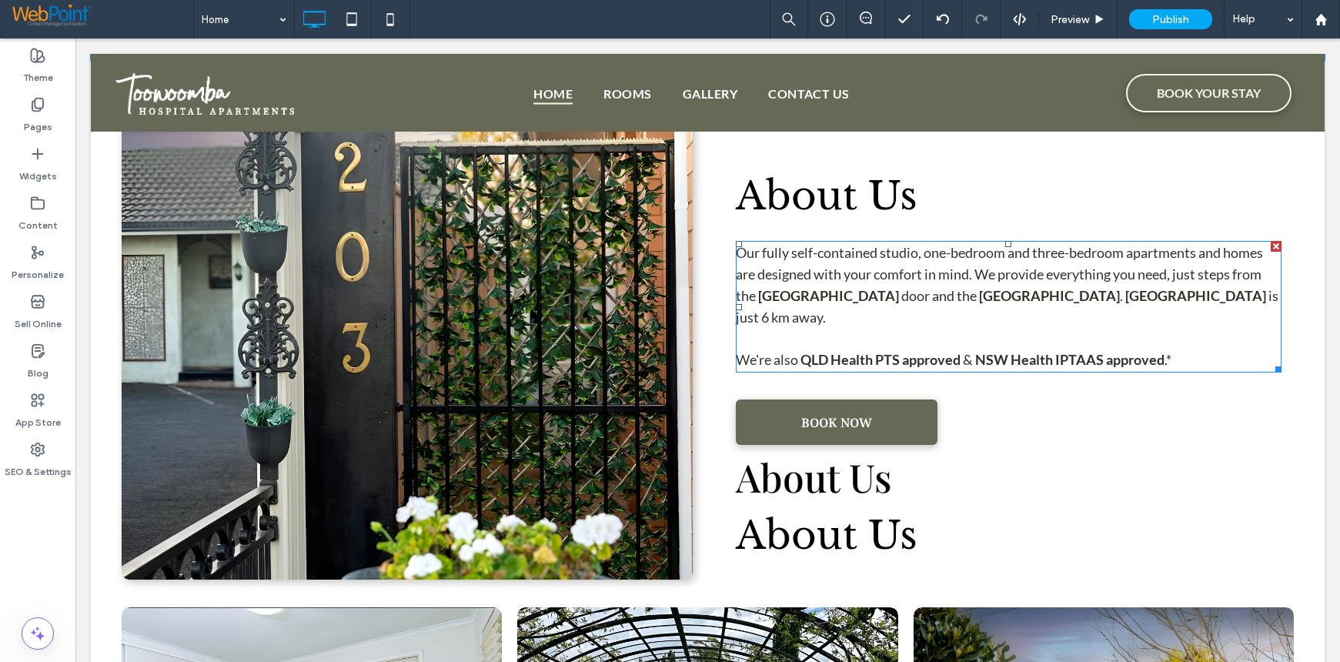
scroll to position [1000, 0]
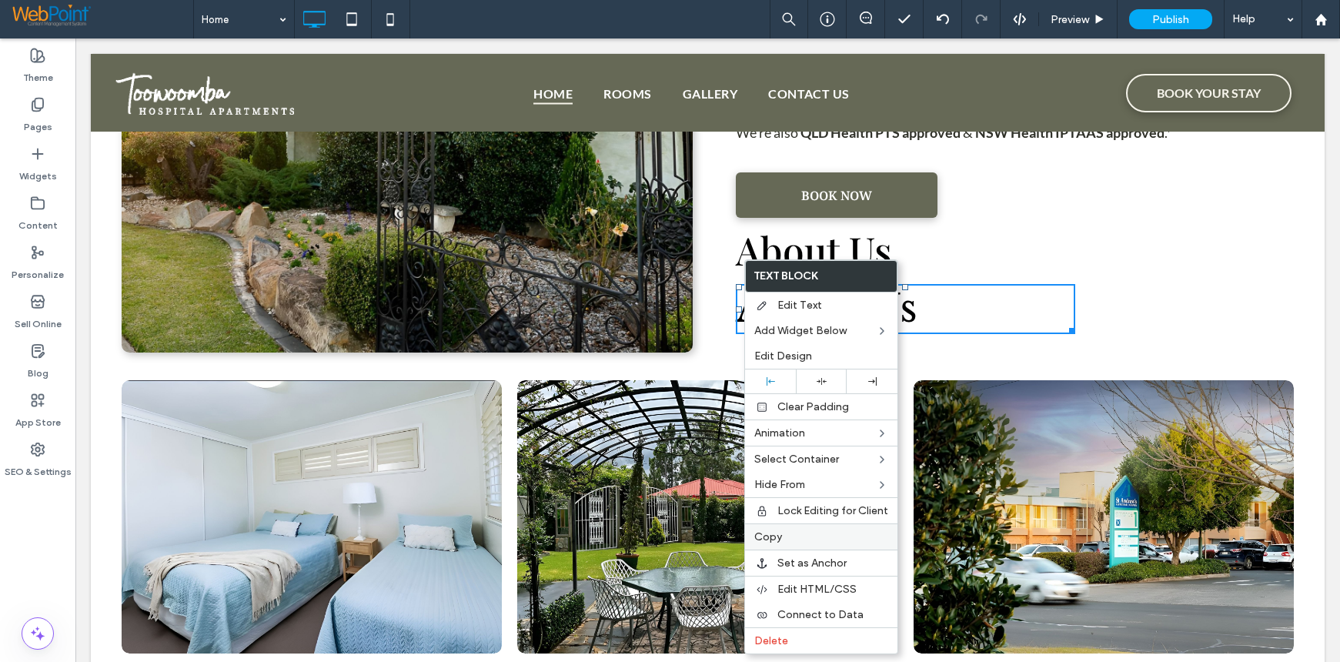
click at [771, 529] on div "Copy" at bounding box center [821, 536] width 152 height 26
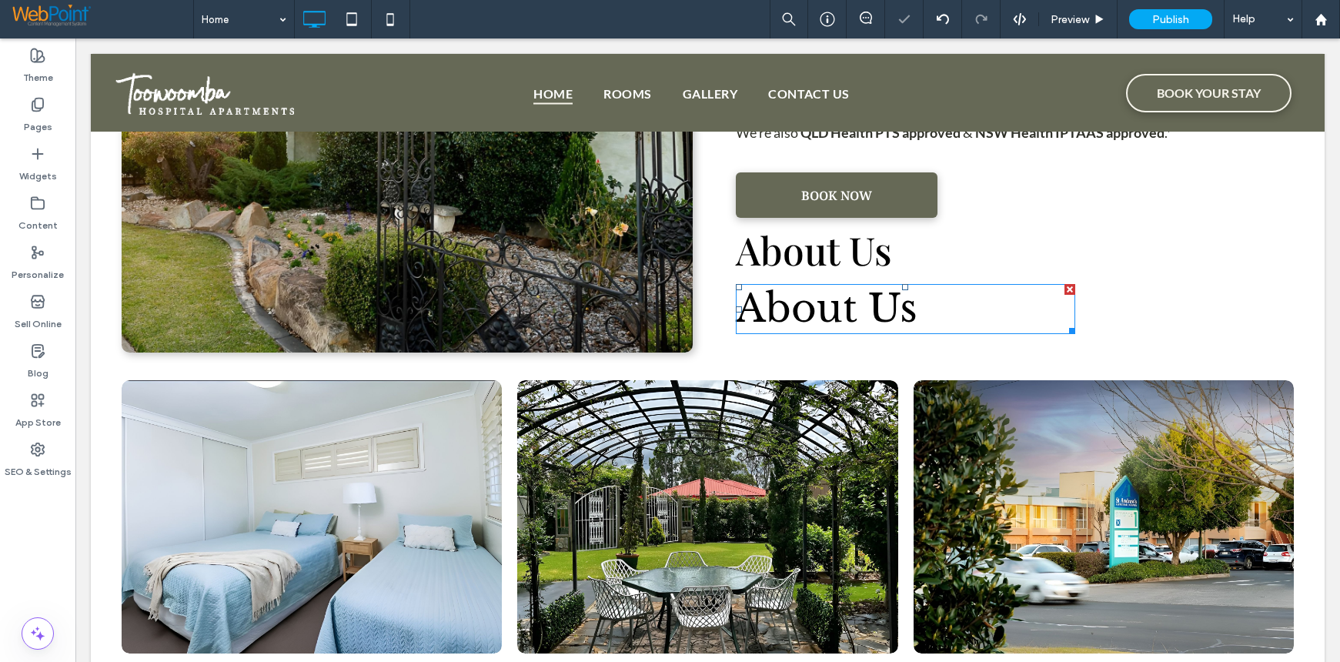
click at [1209, 242] on div at bounding box center [670, 331] width 1340 height 662
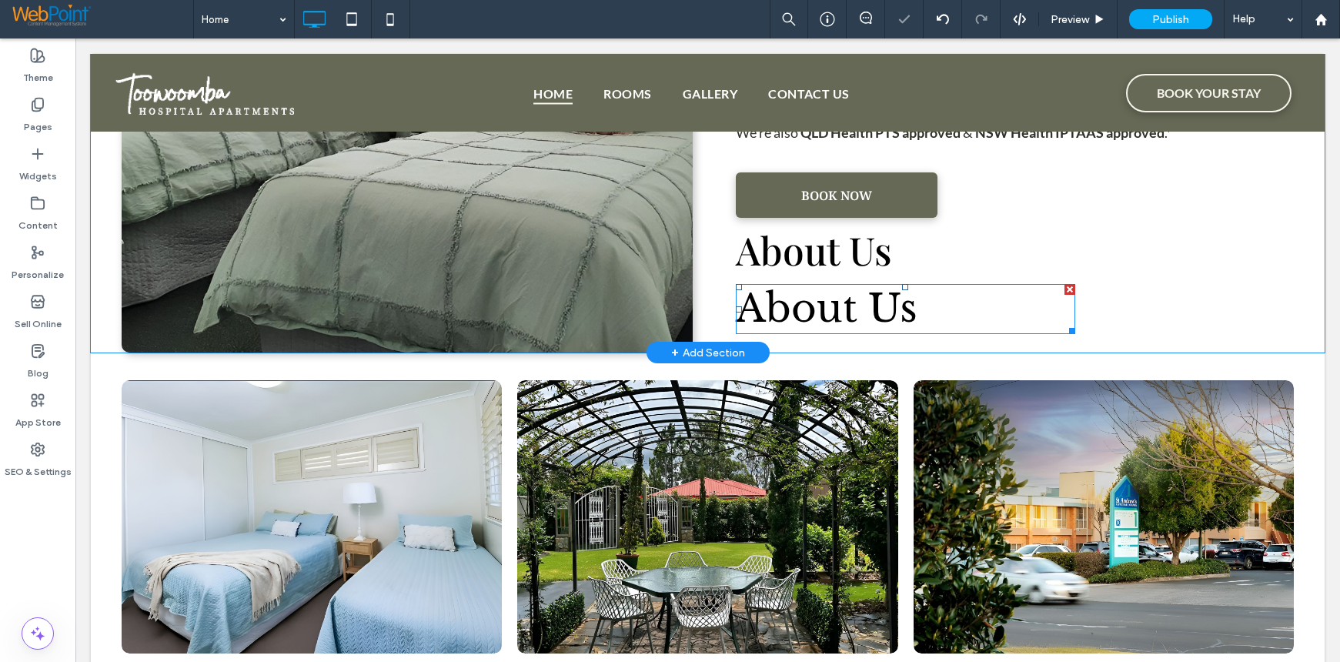
click at [1188, 249] on div "About Us Our fully self-contained studio, one-bedroom and three-bedroom apartme…" at bounding box center [1008, 108] width 571 height 489
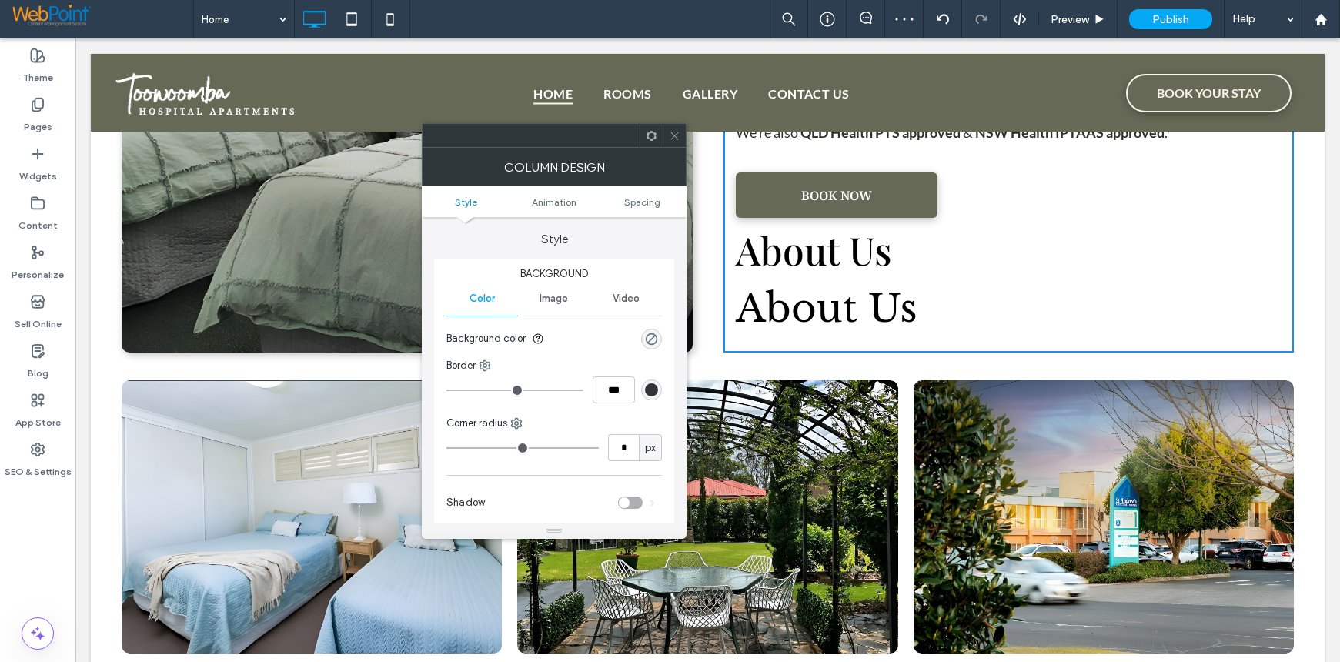
click at [648, 139] on use at bounding box center [651, 135] width 10 height 10
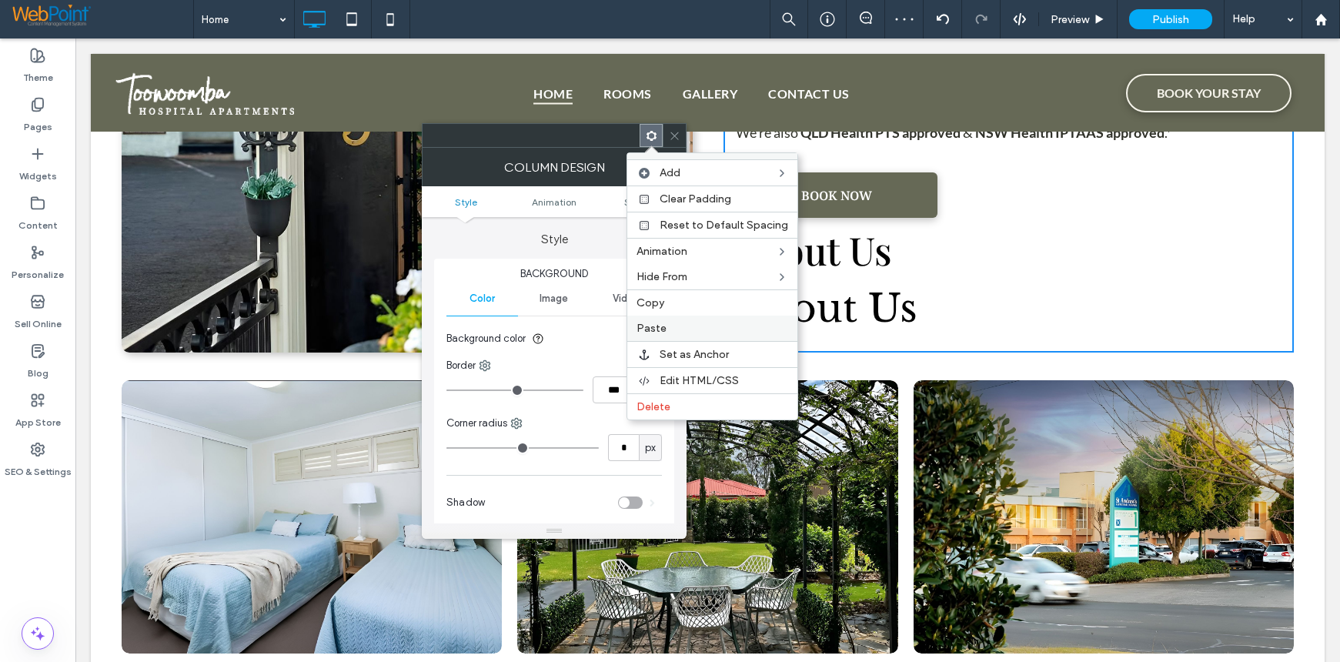
click at [650, 329] on span "Paste" at bounding box center [651, 328] width 30 height 13
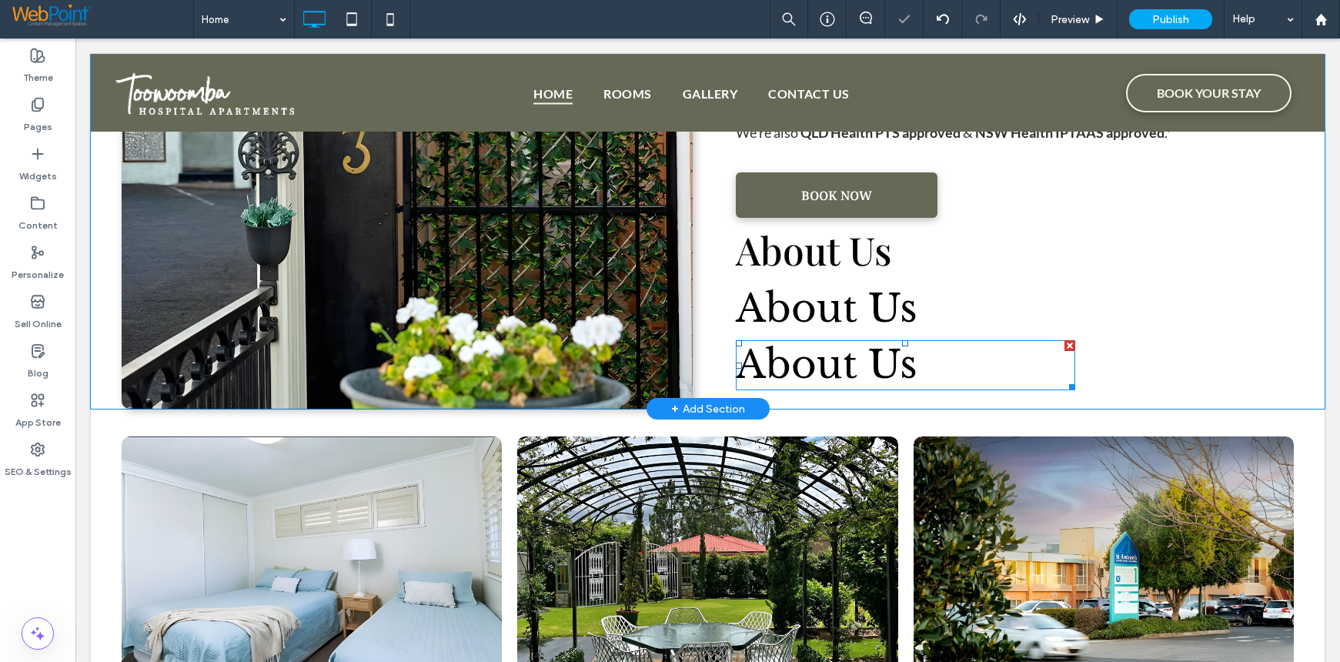
click at [793, 371] on span "About Us" at bounding box center [827, 364] width 182 height 48
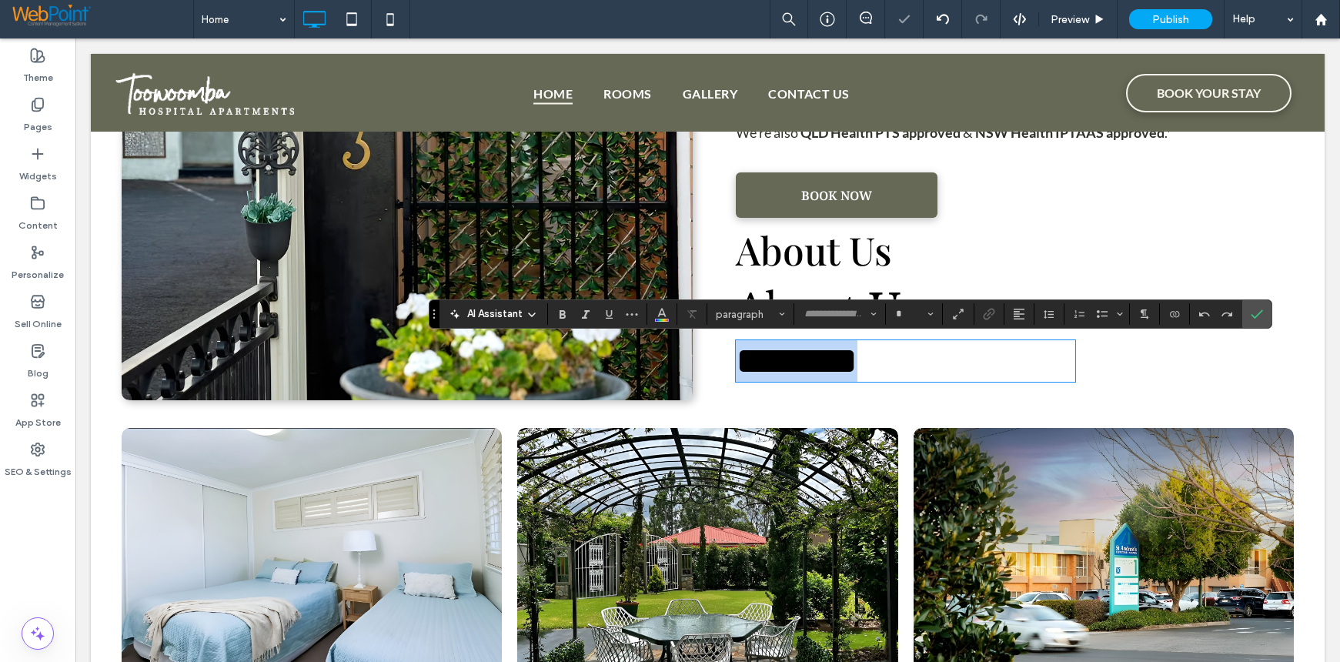
type input "**********"
type input "**"
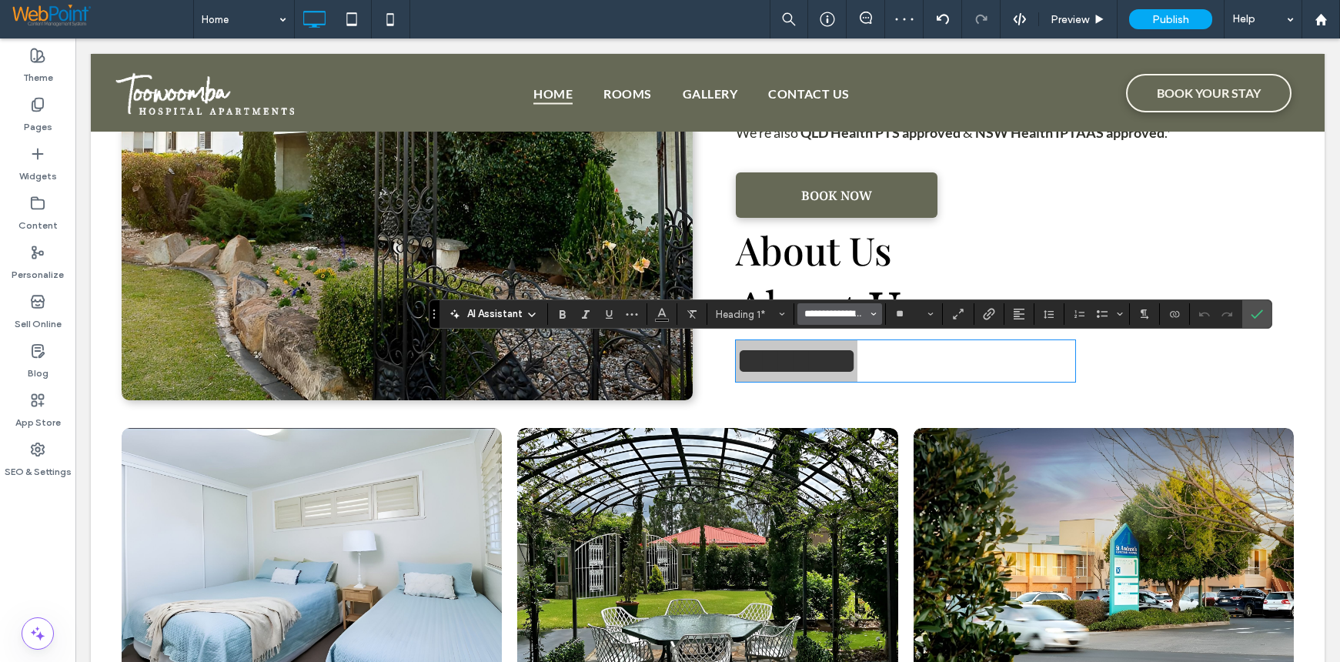
click at [803, 314] on input "**********" at bounding box center [835, 314] width 65 height 12
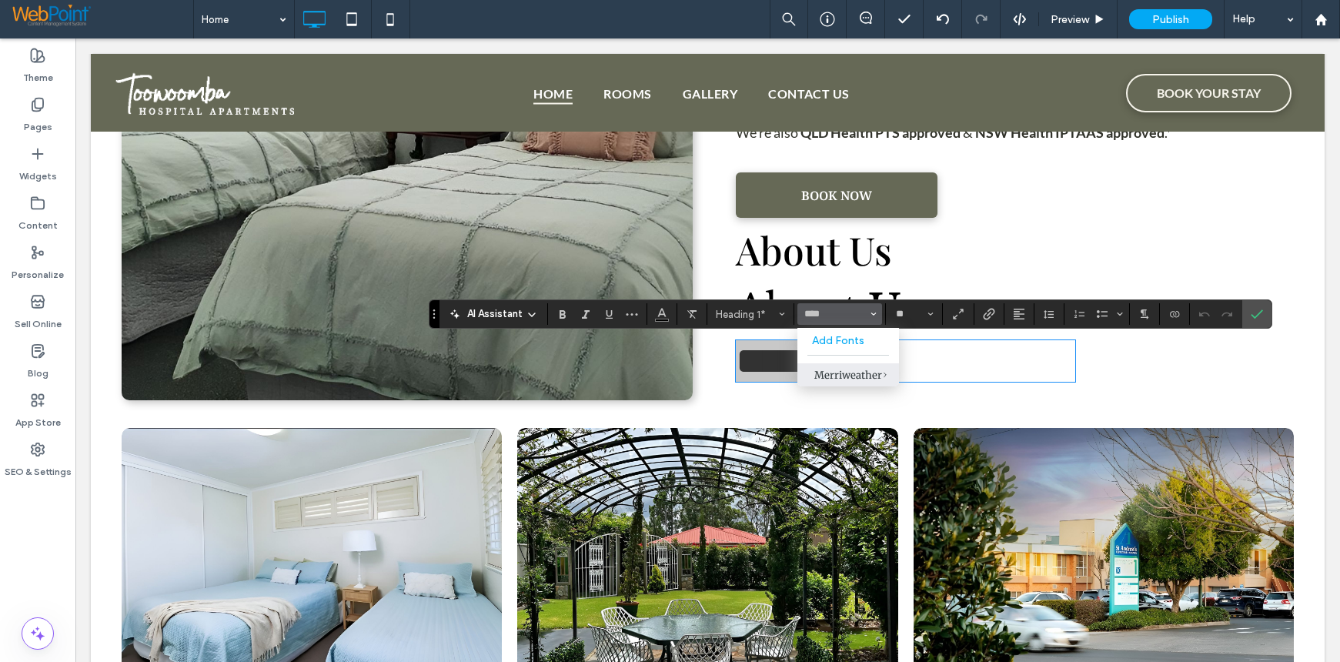
click at [835, 377] on div "Merriweather" at bounding box center [848, 375] width 68 height 13
type input "**********"
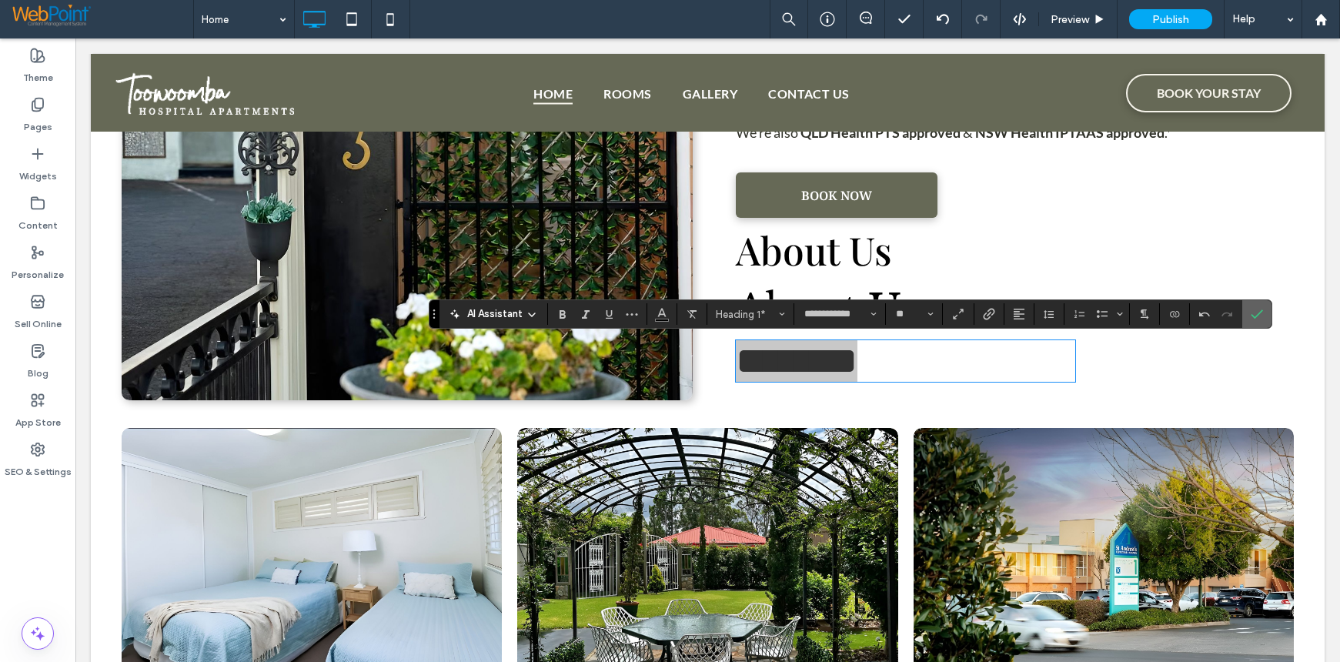
click at [1251, 308] on icon "Confirm" at bounding box center [1257, 314] width 12 height 12
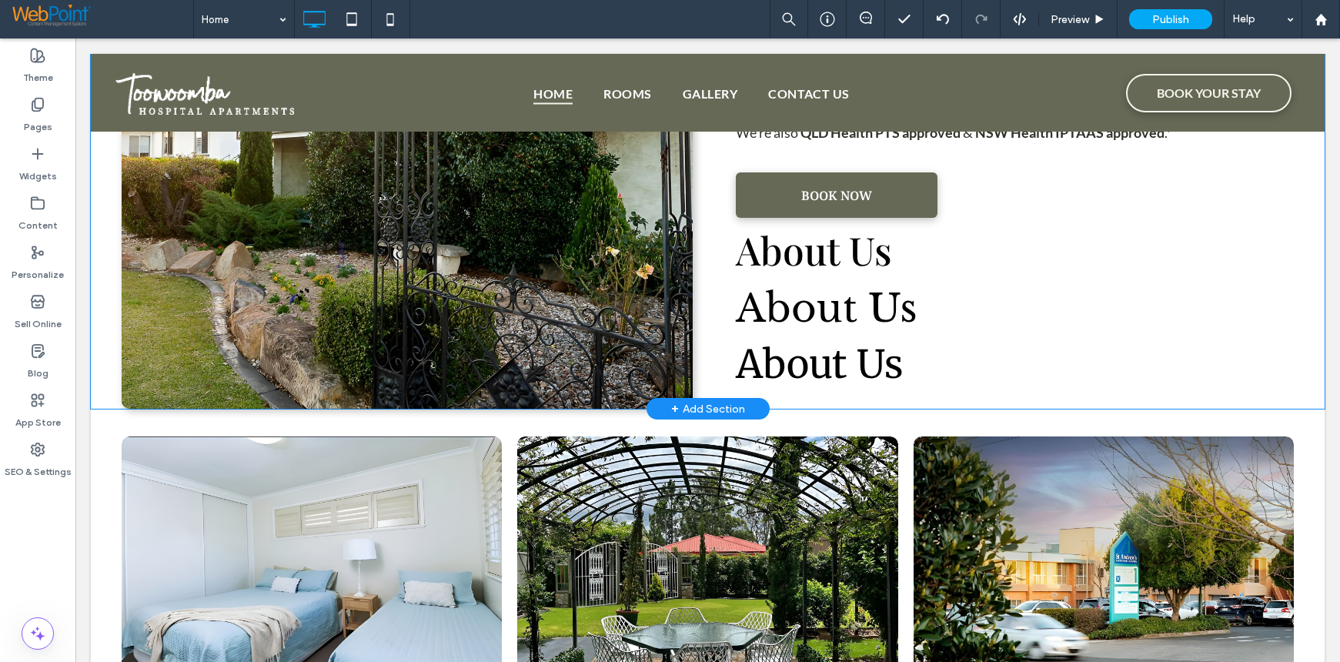
click at [1171, 342] on div "About Us Our fully self-contained studio, one-bedroom and three-bedroom apartme…" at bounding box center [1008, 136] width 571 height 545
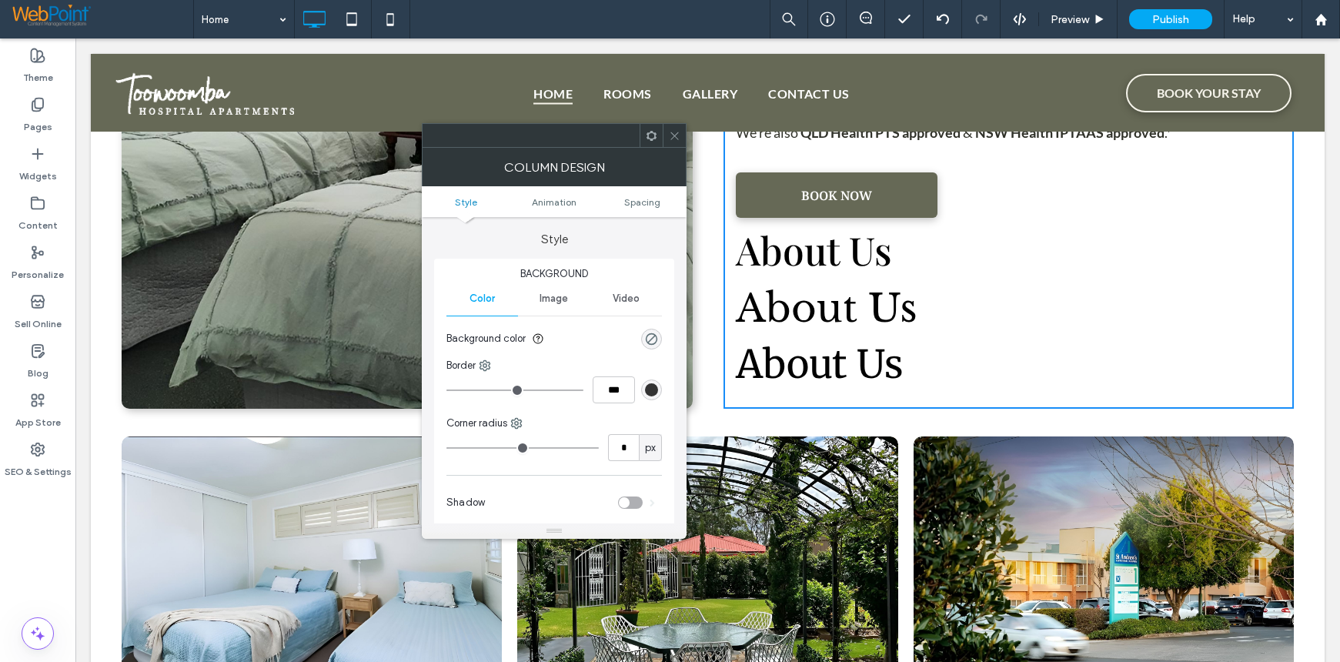
click at [650, 130] on icon at bounding box center [652, 136] width 12 height 12
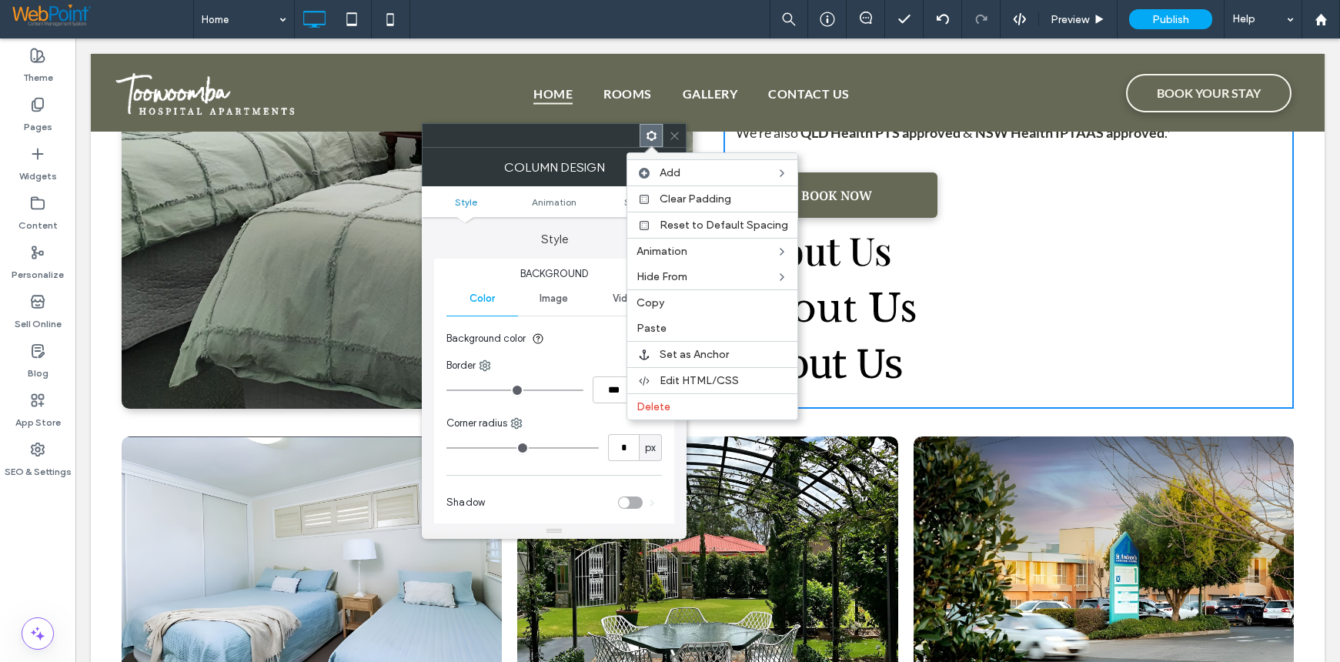
click at [659, 323] on span "Paste" at bounding box center [651, 328] width 30 height 13
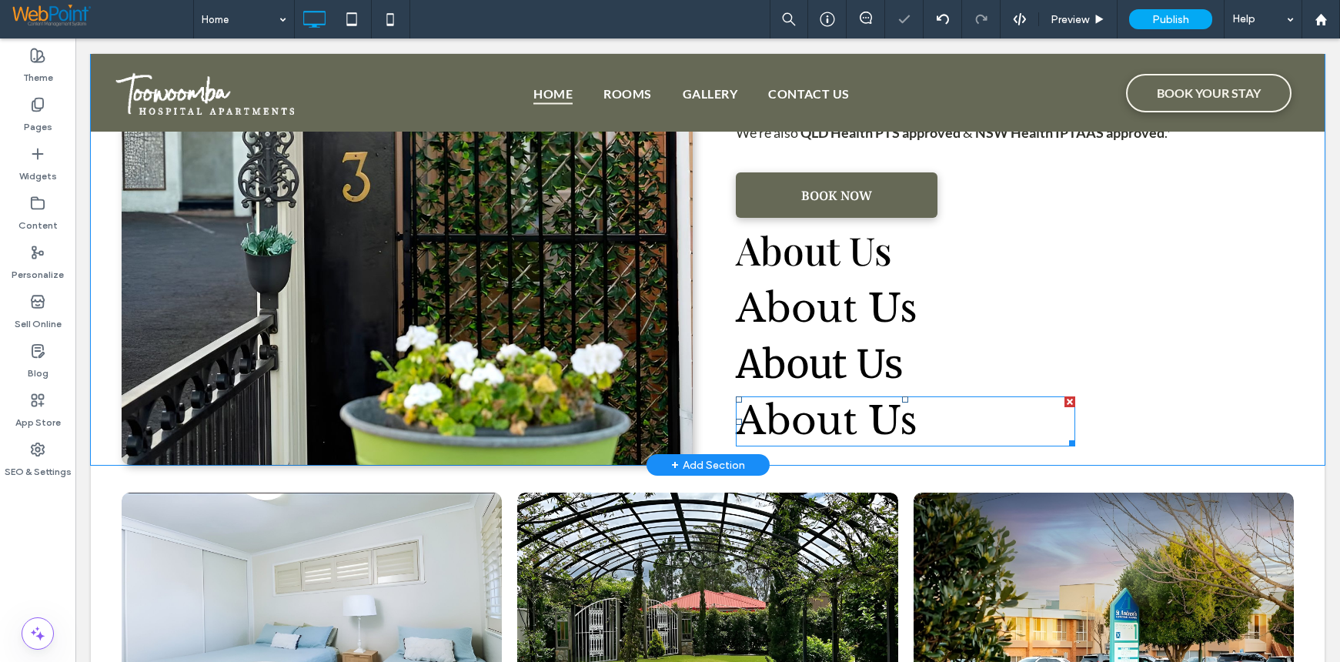
click at [812, 423] on span "About Us" at bounding box center [827, 420] width 182 height 48
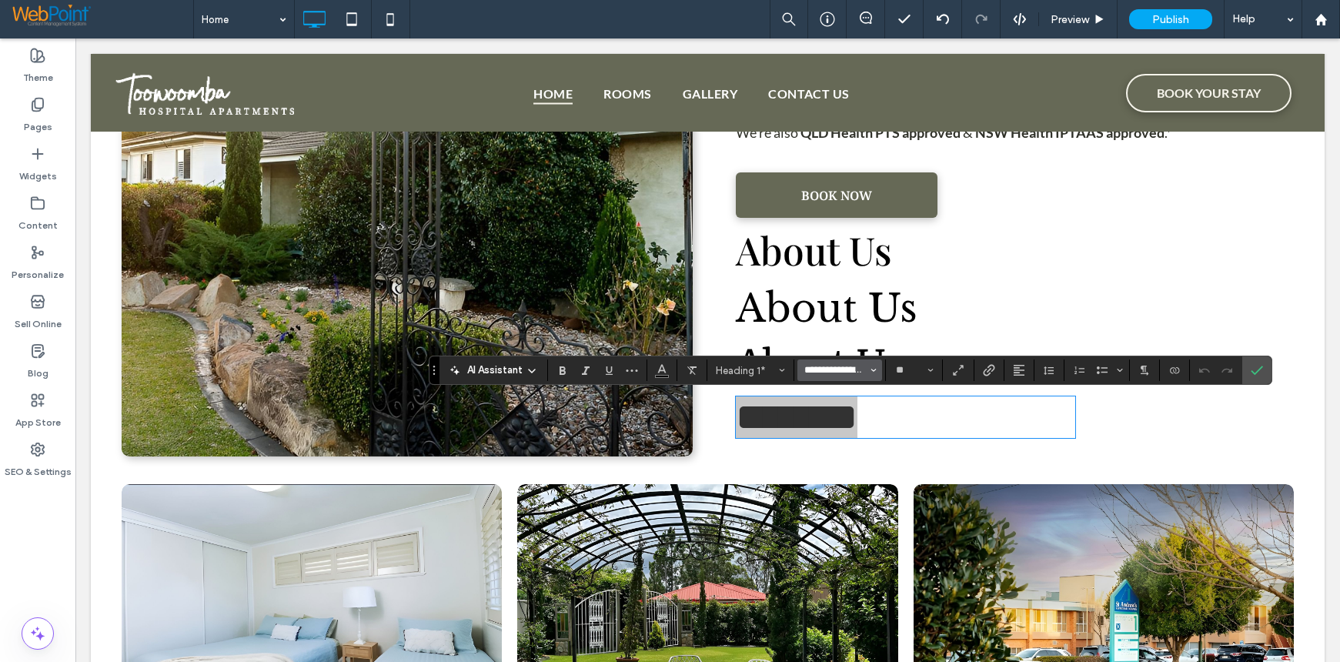
click at [807, 369] on input "**********" at bounding box center [835, 370] width 65 height 12
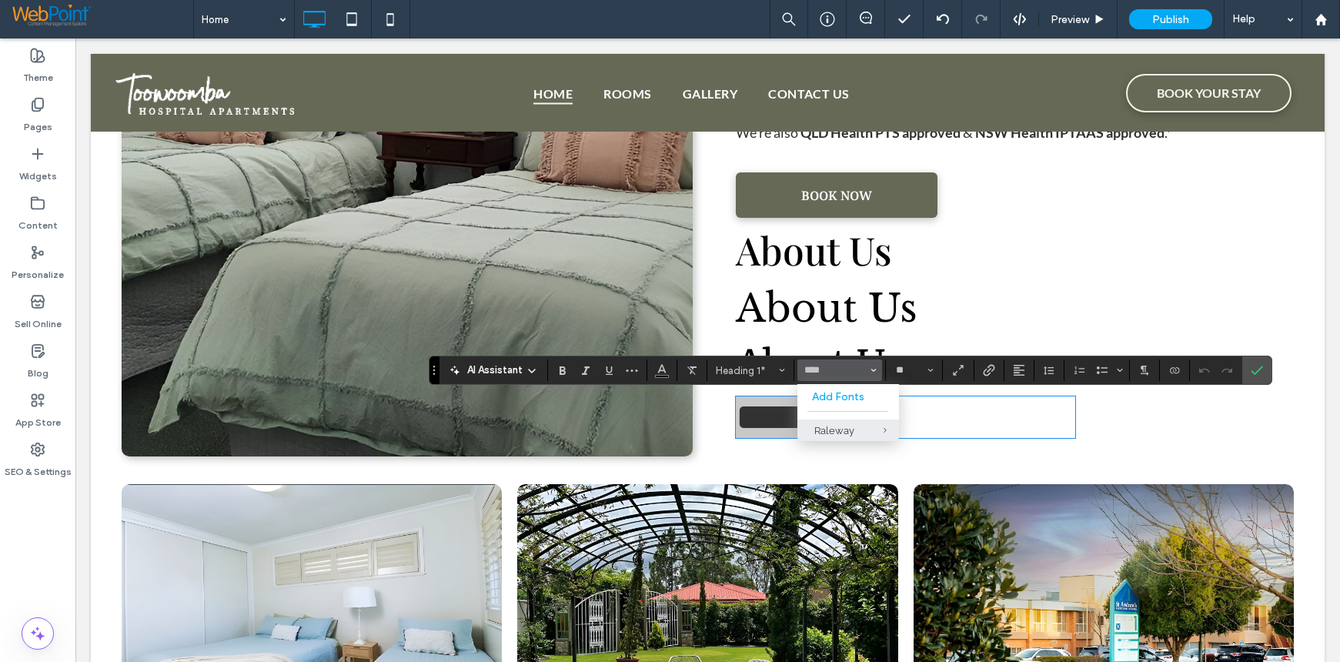
click at [810, 433] on label "Raleway" at bounding box center [848, 430] width 102 height 22
type input "*******"
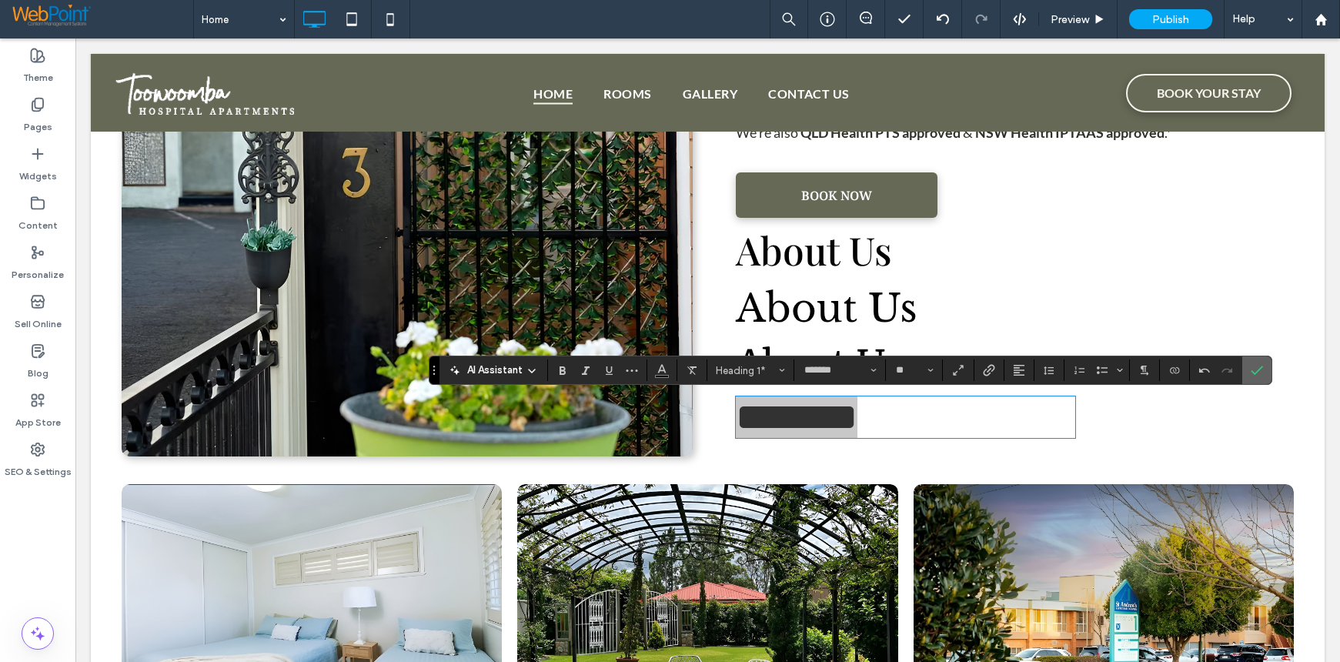
click at [1259, 372] on icon "Confirm" at bounding box center [1257, 370] width 12 height 12
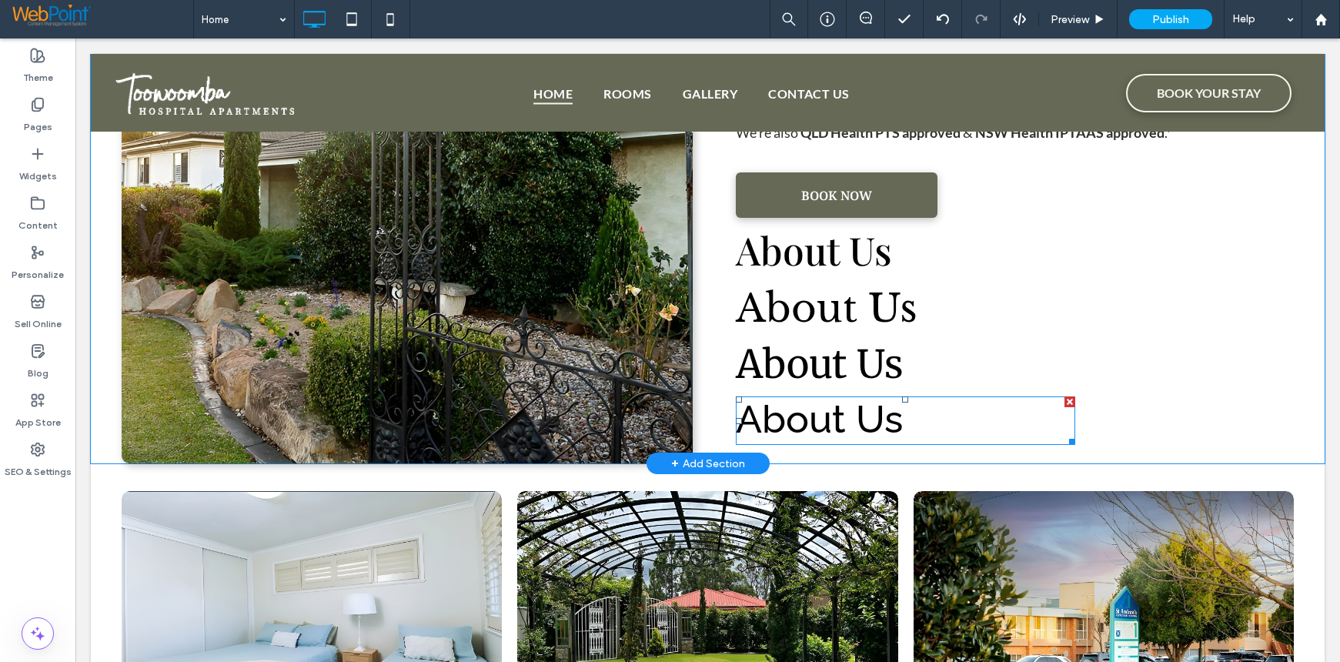
click at [821, 419] on span "About Us" at bounding box center [819, 418] width 167 height 45
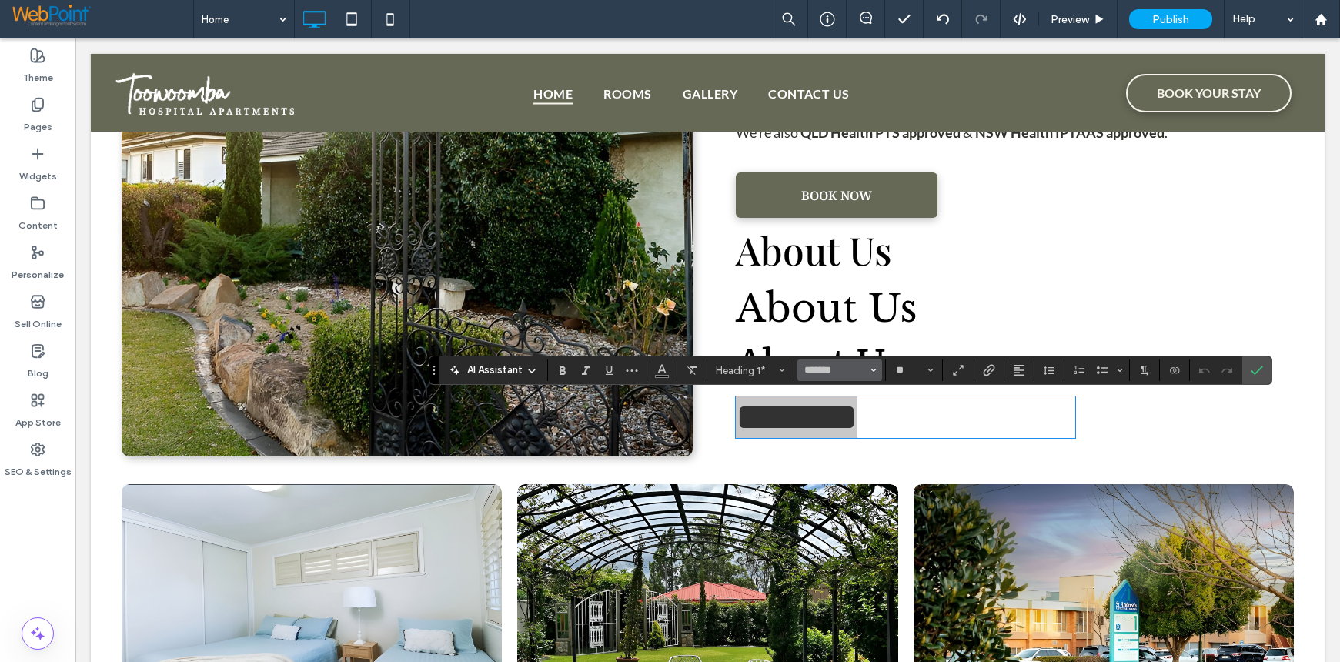
click at [803, 366] on input "*******" at bounding box center [835, 370] width 65 height 12
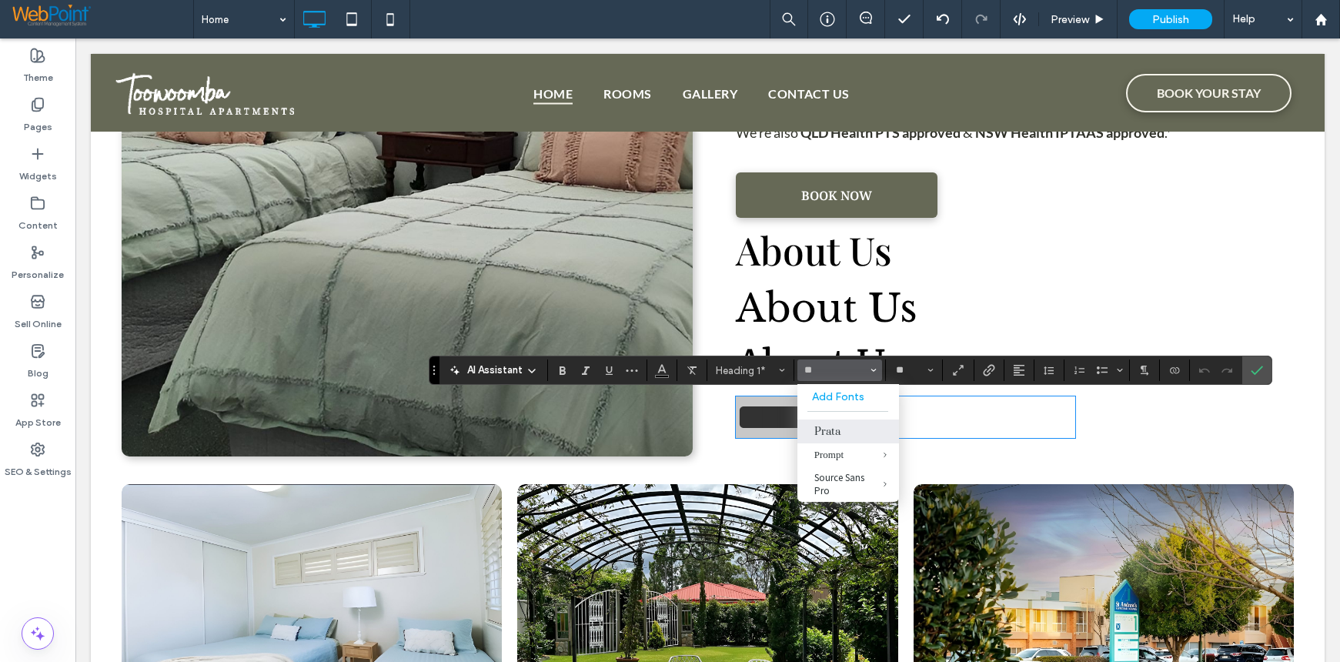
click at [829, 436] on label "Prata" at bounding box center [848, 431] width 102 height 24
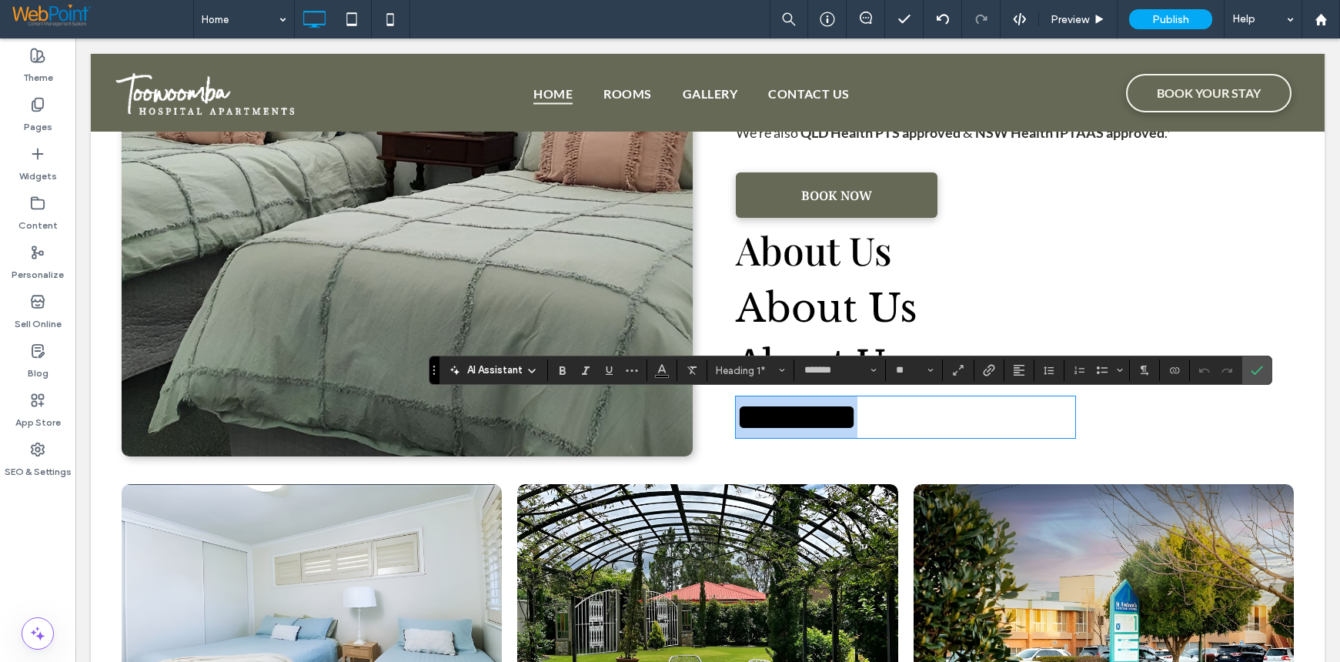
type input "*****"
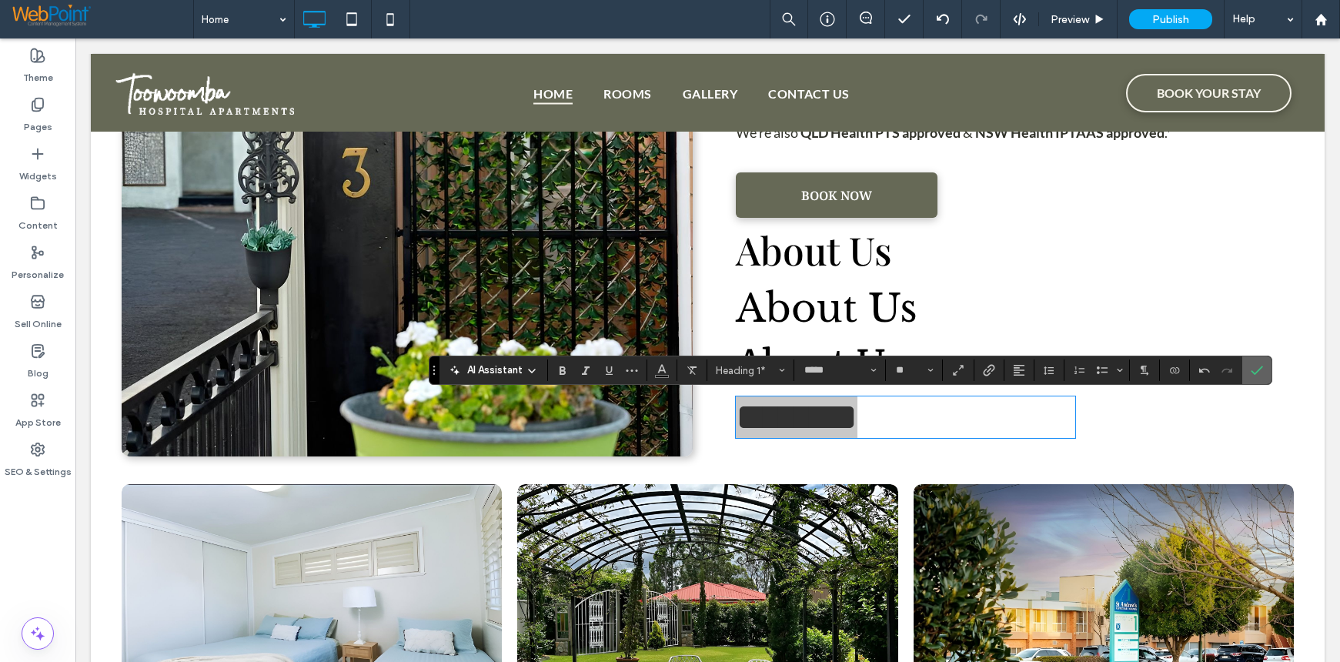
click at [1261, 369] on icon "Confirm" at bounding box center [1257, 370] width 12 height 12
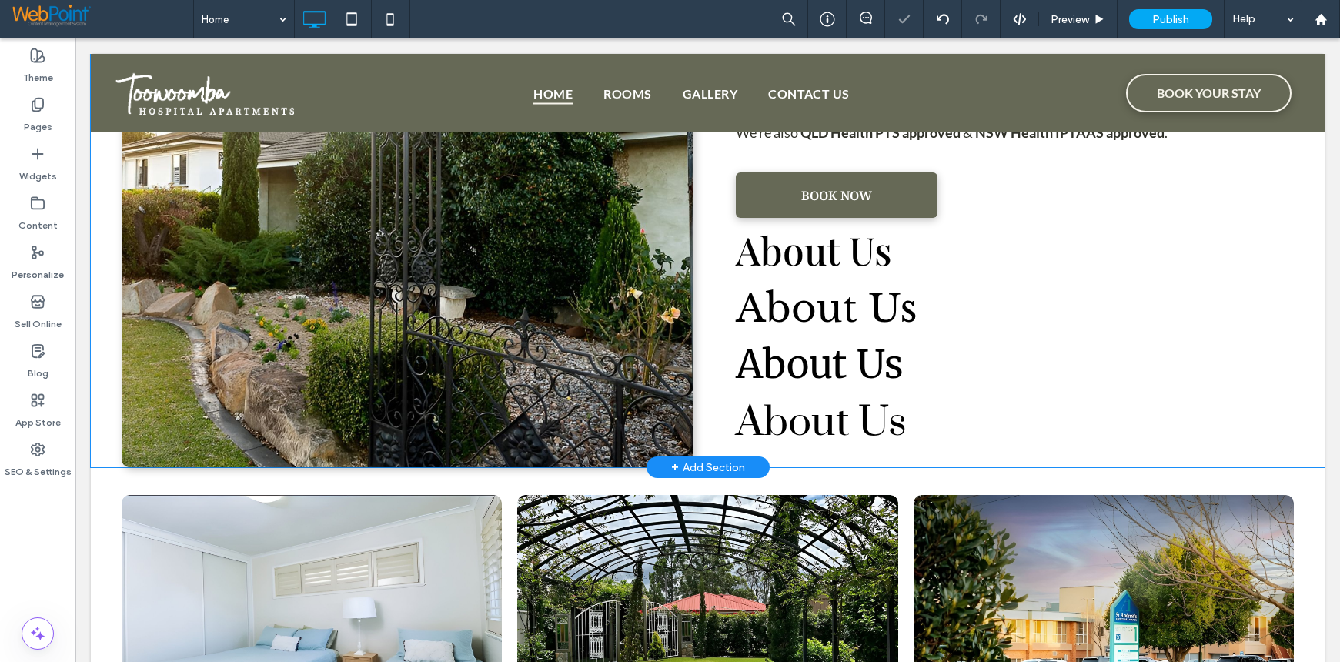
click at [1152, 333] on div "About Us Our fully self-contained studio, one-bedroom and three-bedroom apartme…" at bounding box center [1008, 165] width 571 height 603
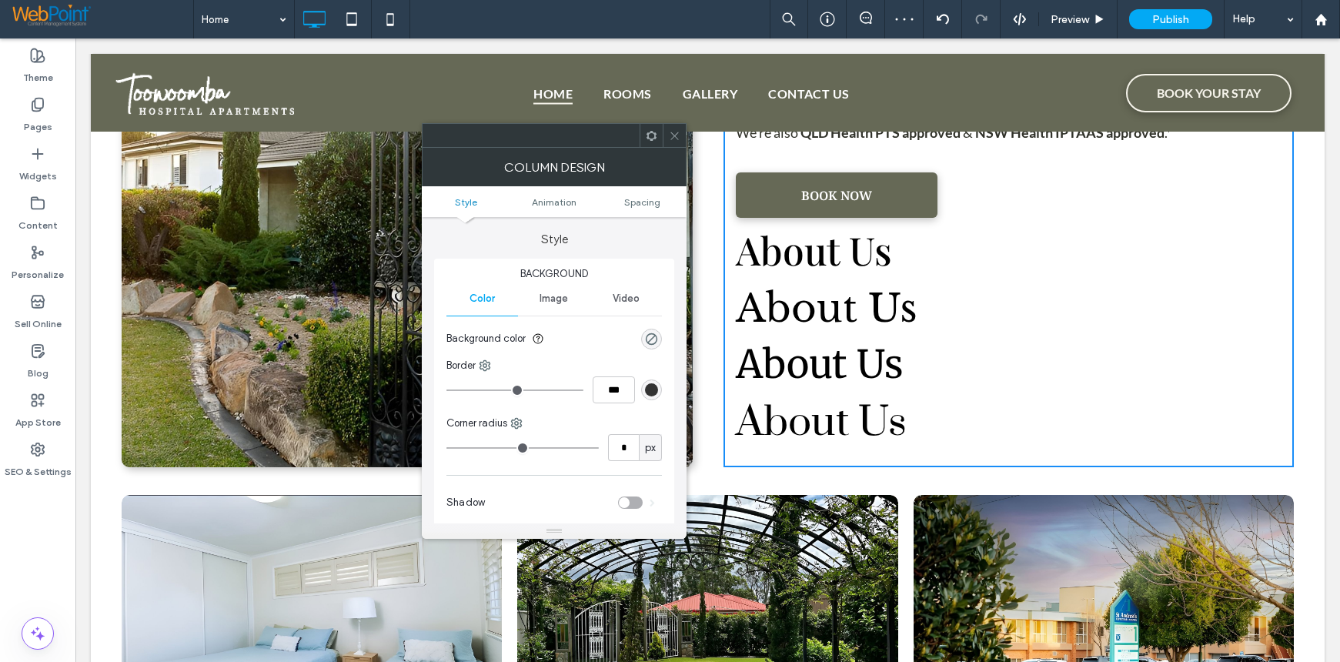
click at [650, 131] on icon at bounding box center [652, 136] width 12 height 12
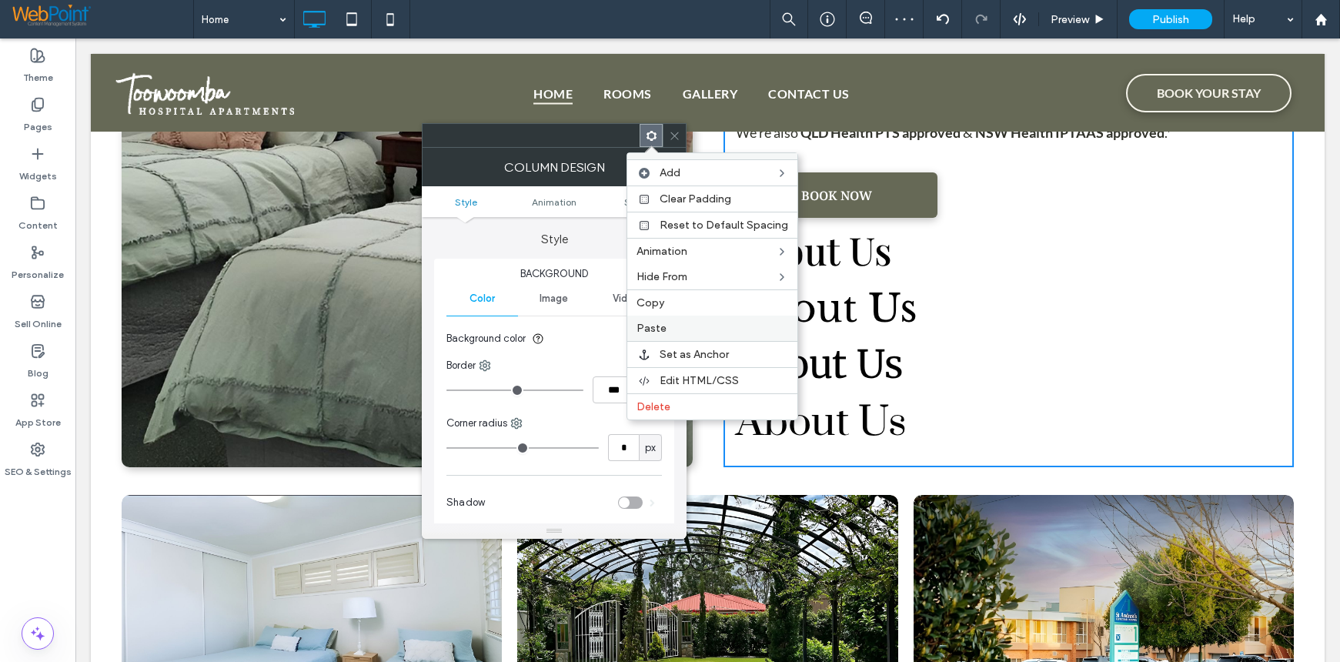
click at [643, 326] on span "Paste" at bounding box center [651, 328] width 30 height 13
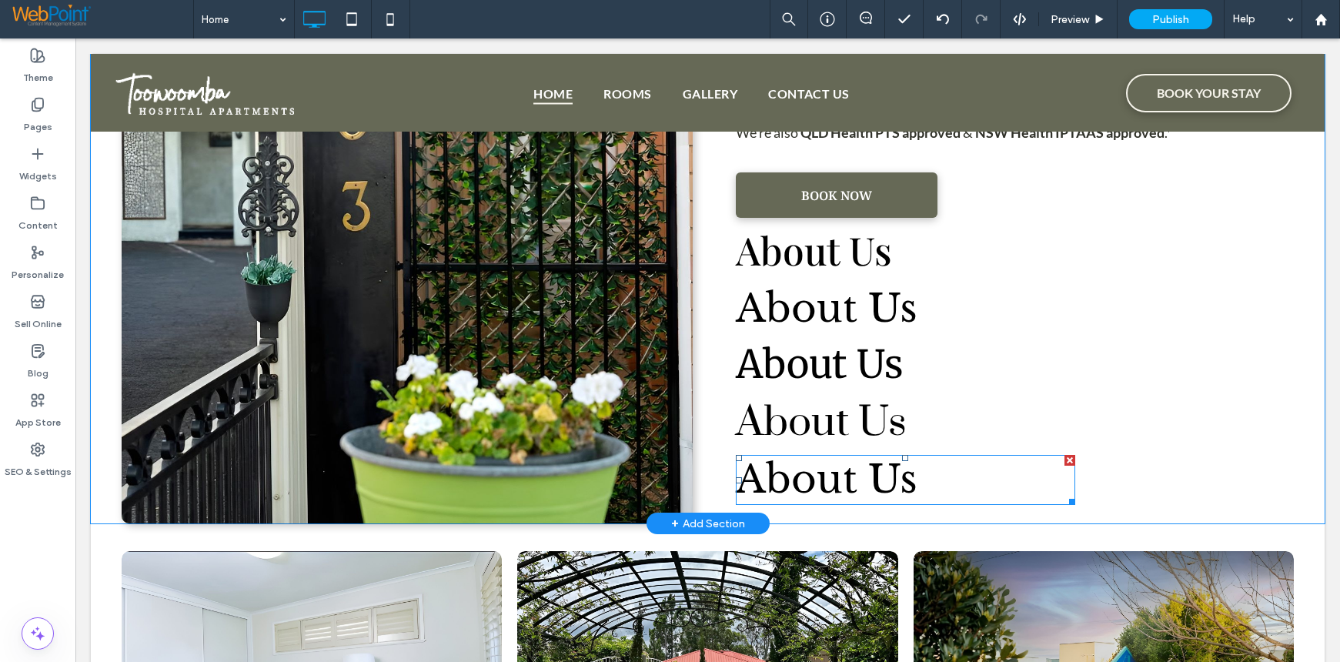
click at [821, 491] on span "About Us" at bounding box center [827, 479] width 182 height 48
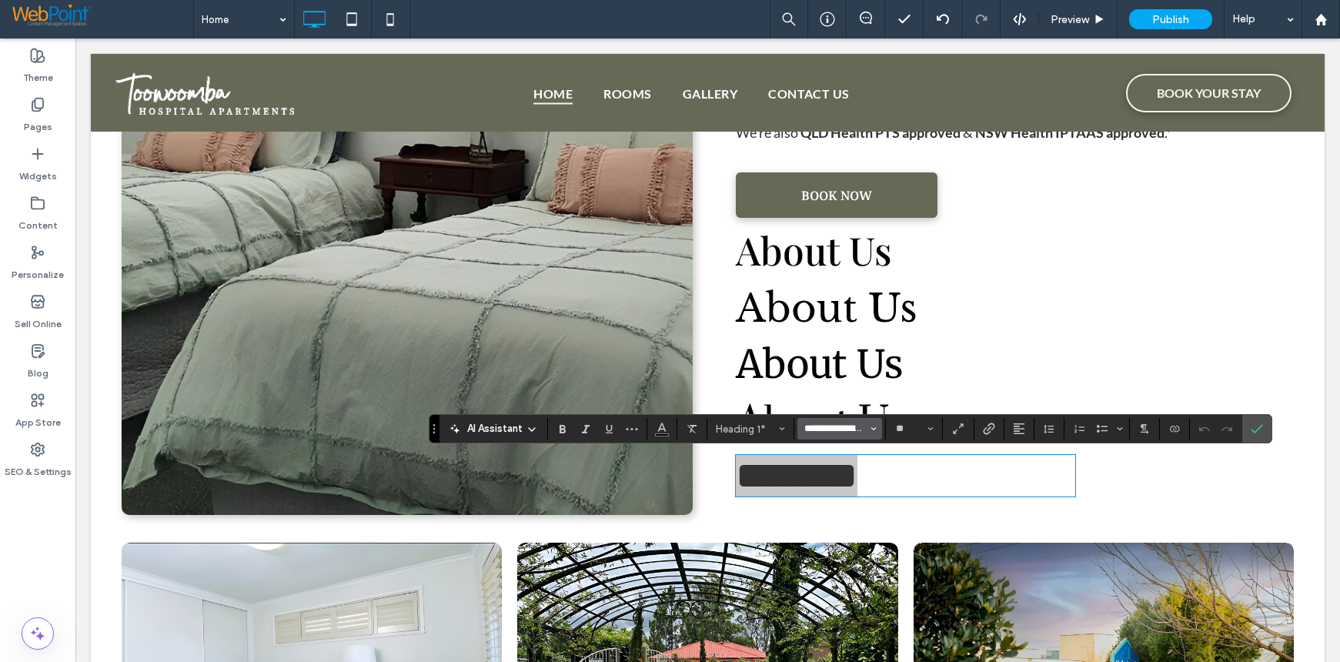
click at [805, 429] on input "**********" at bounding box center [835, 429] width 65 height 12
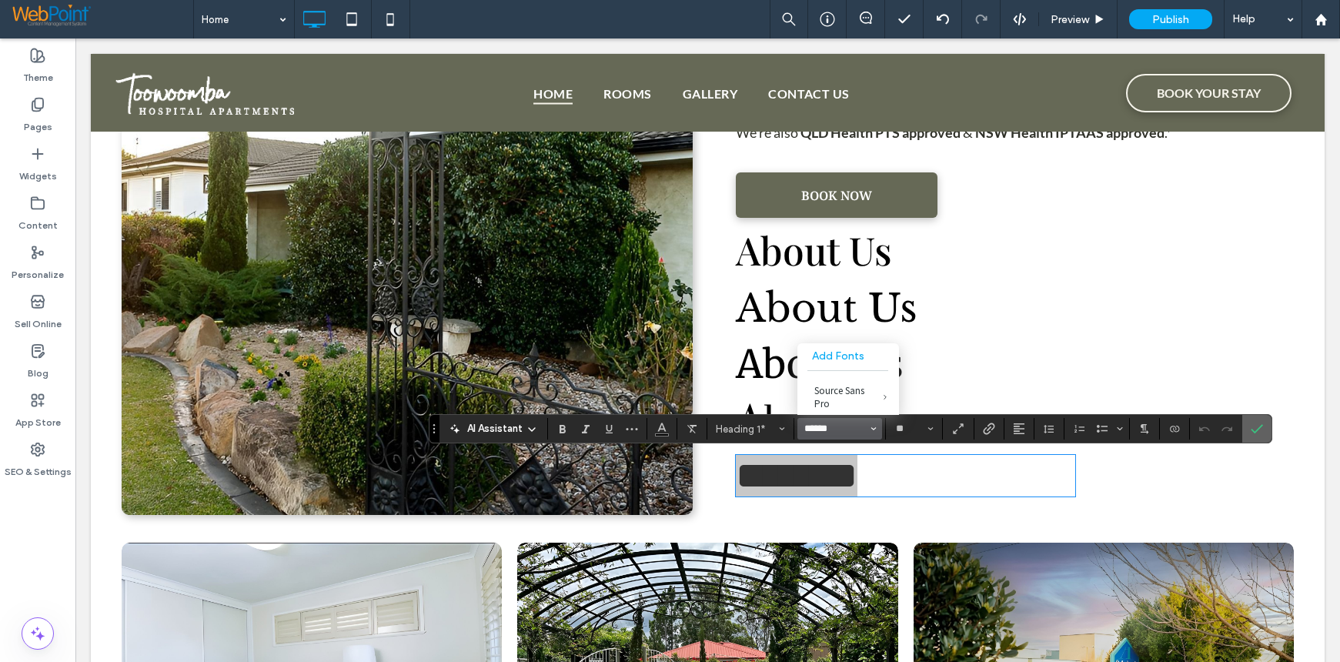
type input "******"
click at [1258, 427] on icon "Confirm" at bounding box center [1257, 429] width 12 height 12
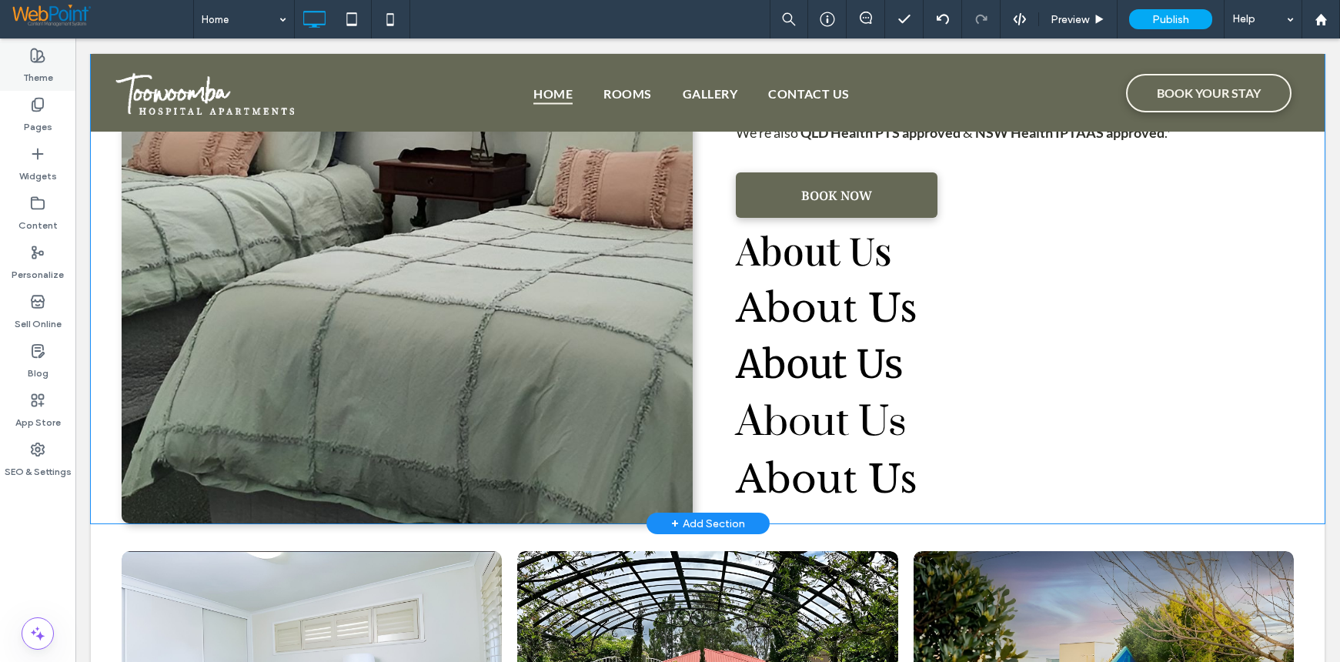
click at [35, 66] on label "Theme" at bounding box center [38, 74] width 30 height 22
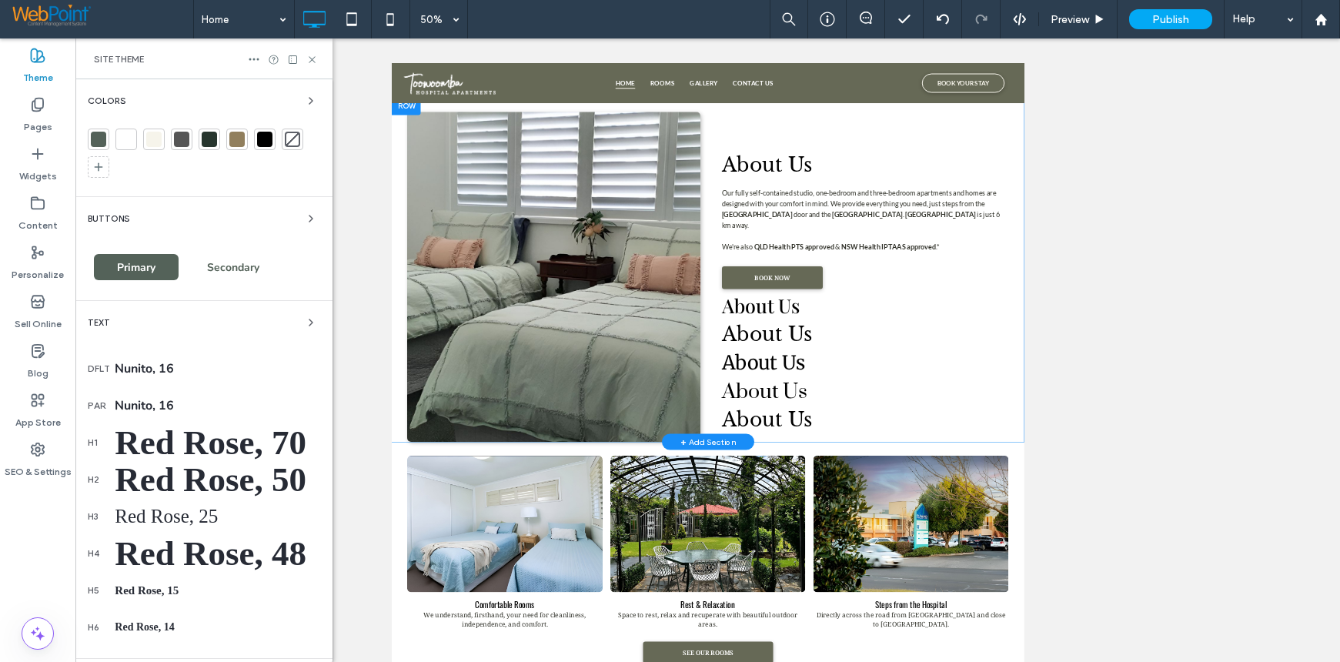
scroll to position [707, 0]
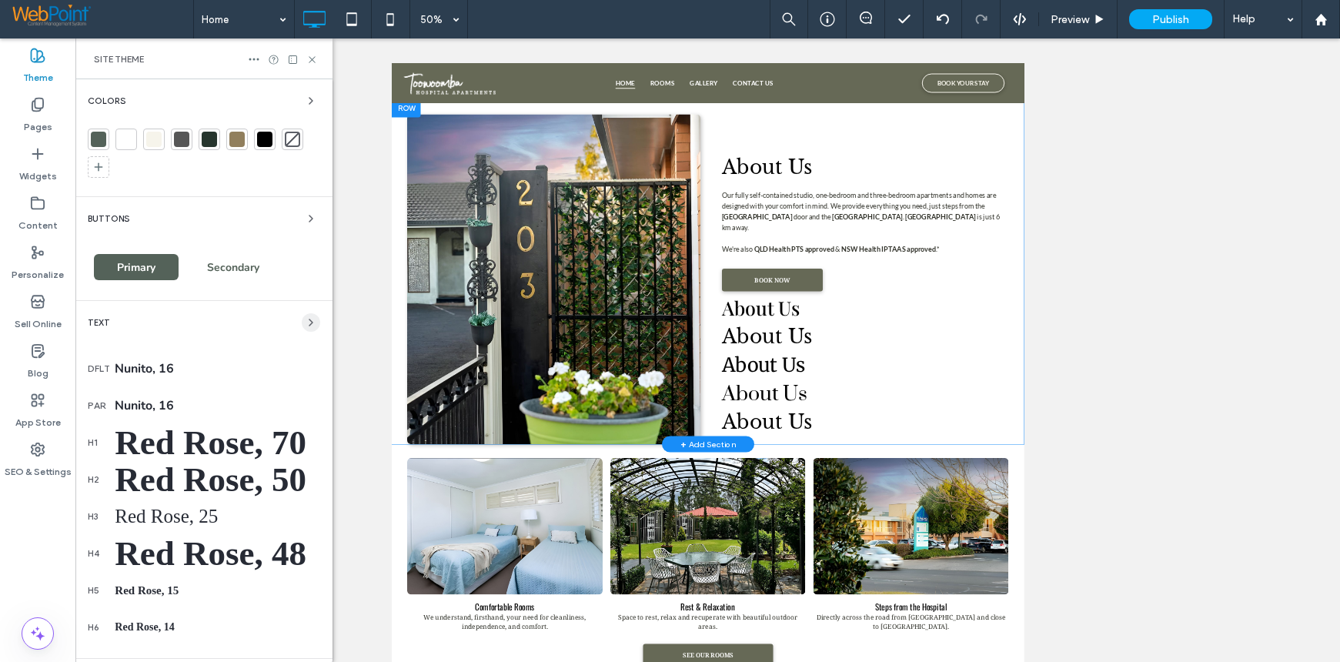
click at [305, 325] on icon "button" at bounding box center [311, 322] width 12 height 12
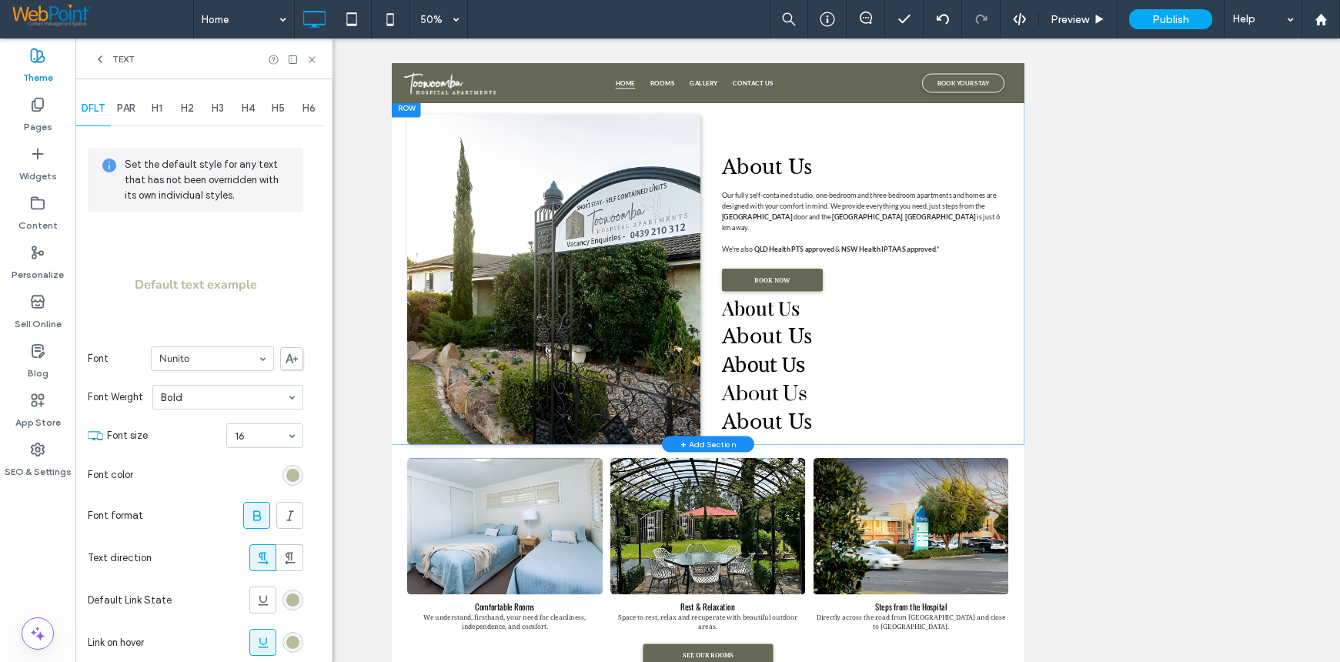
click at [287, 363] on span at bounding box center [291, 358] width 23 height 23
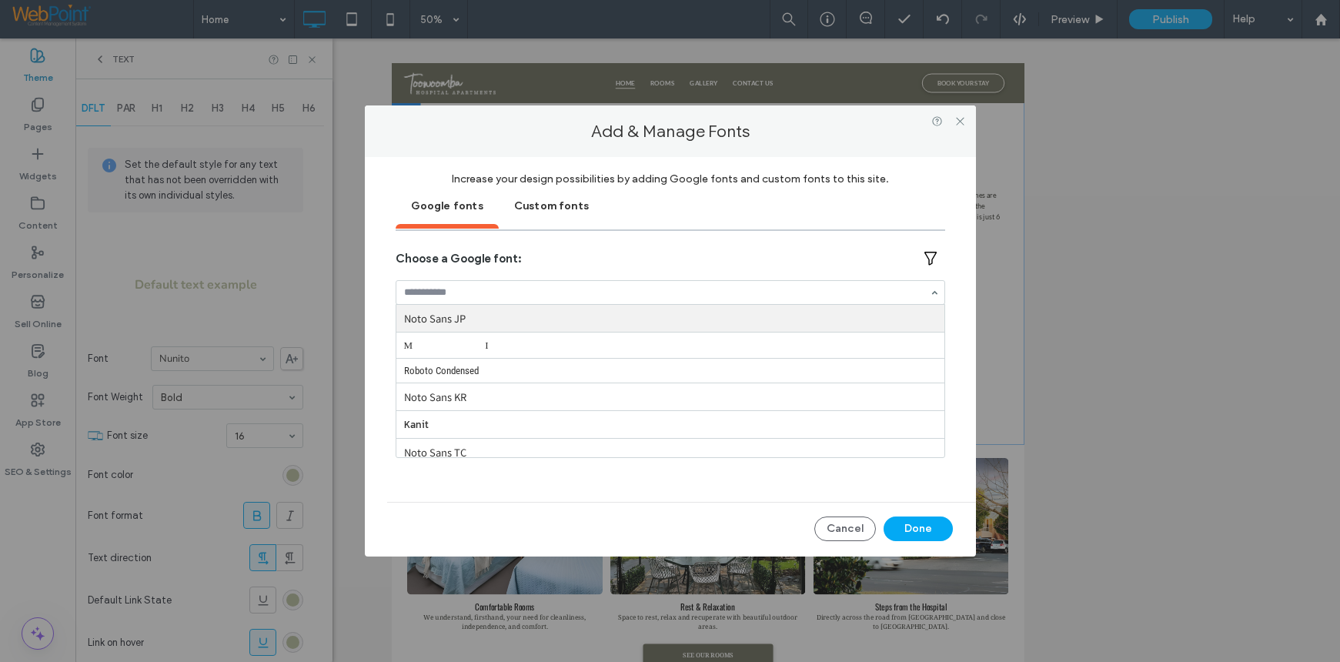
type input "*"
type input "******"
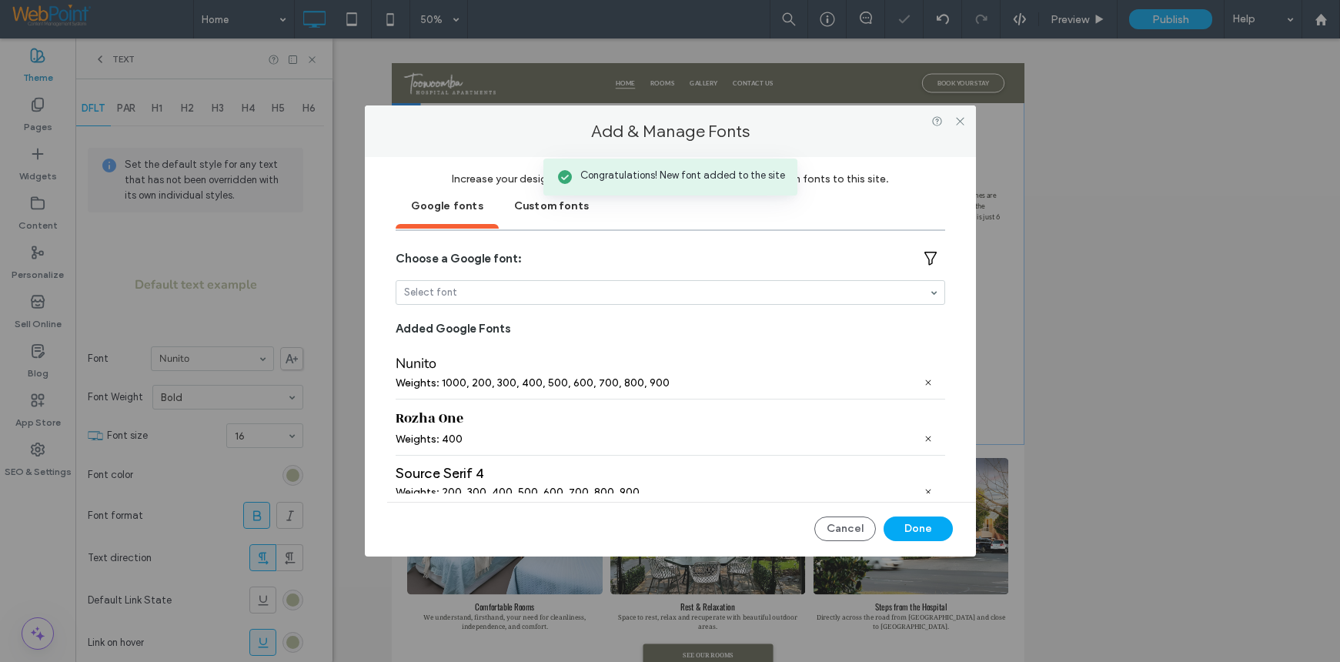
scroll to position [15, 0]
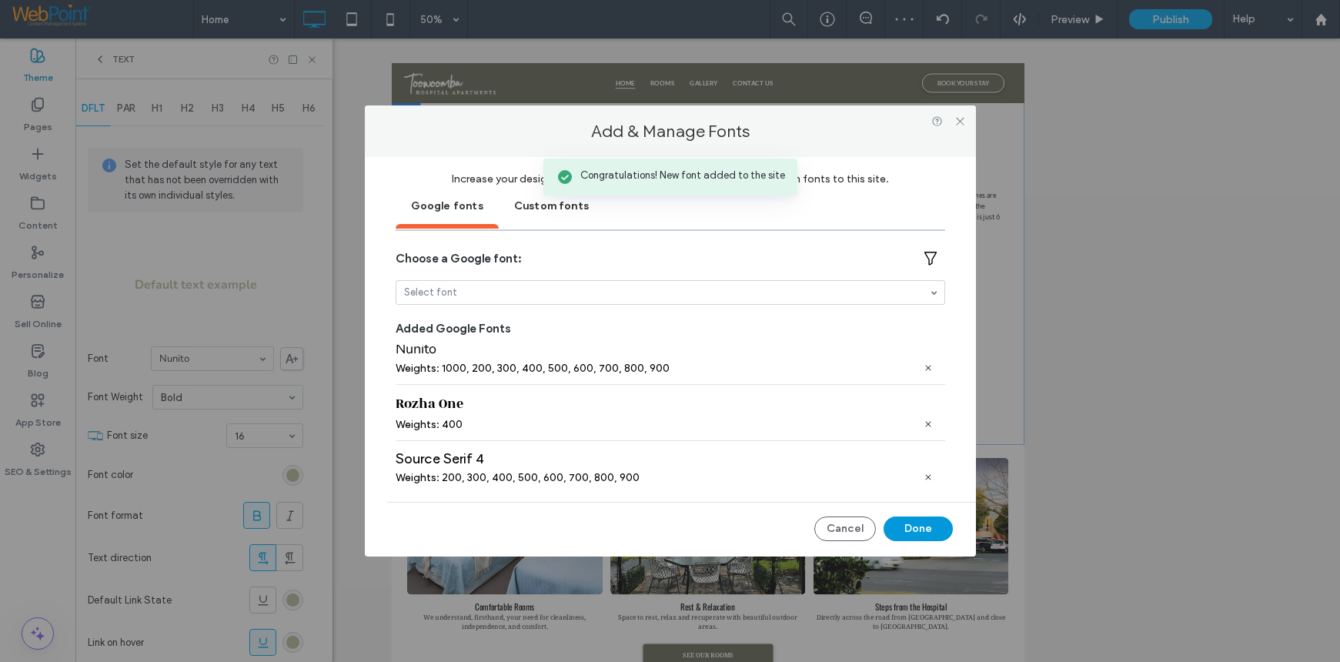
click at [905, 529] on button "Done" at bounding box center [918, 528] width 69 height 25
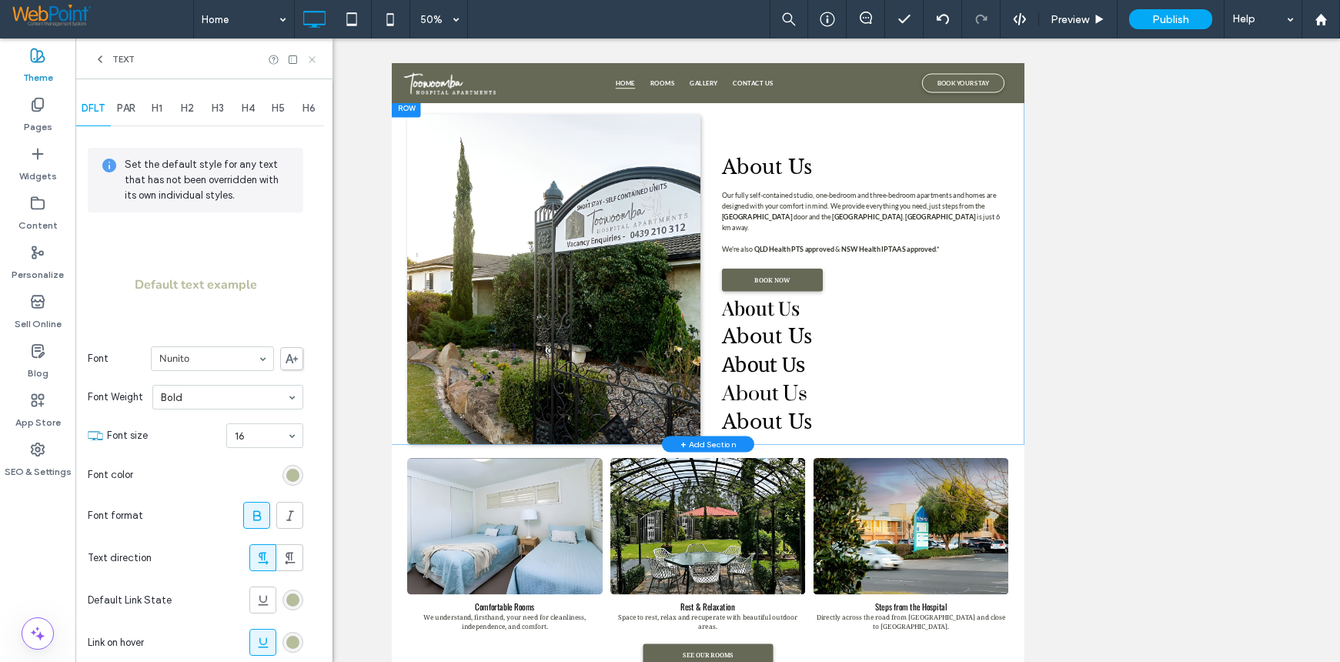
click at [311, 58] on use at bounding box center [312, 59] width 6 height 6
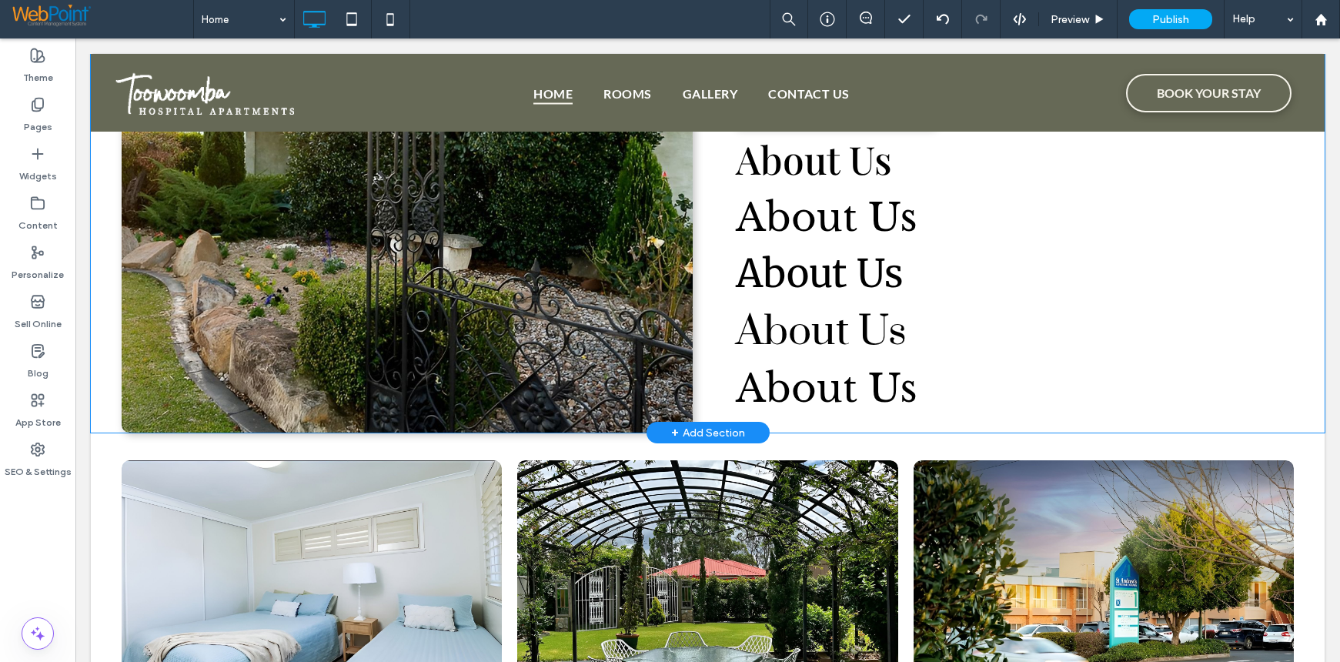
scroll to position [1092, 0]
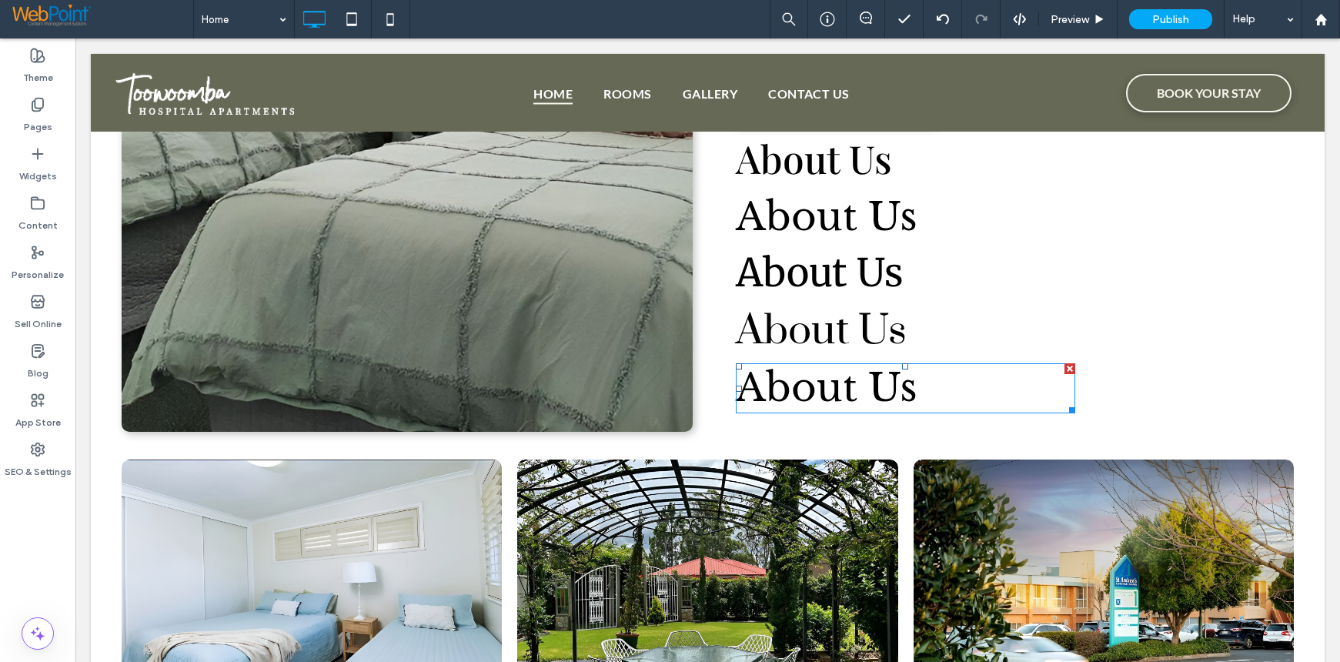
click at [822, 392] on span "About Us" at bounding box center [827, 387] width 182 height 48
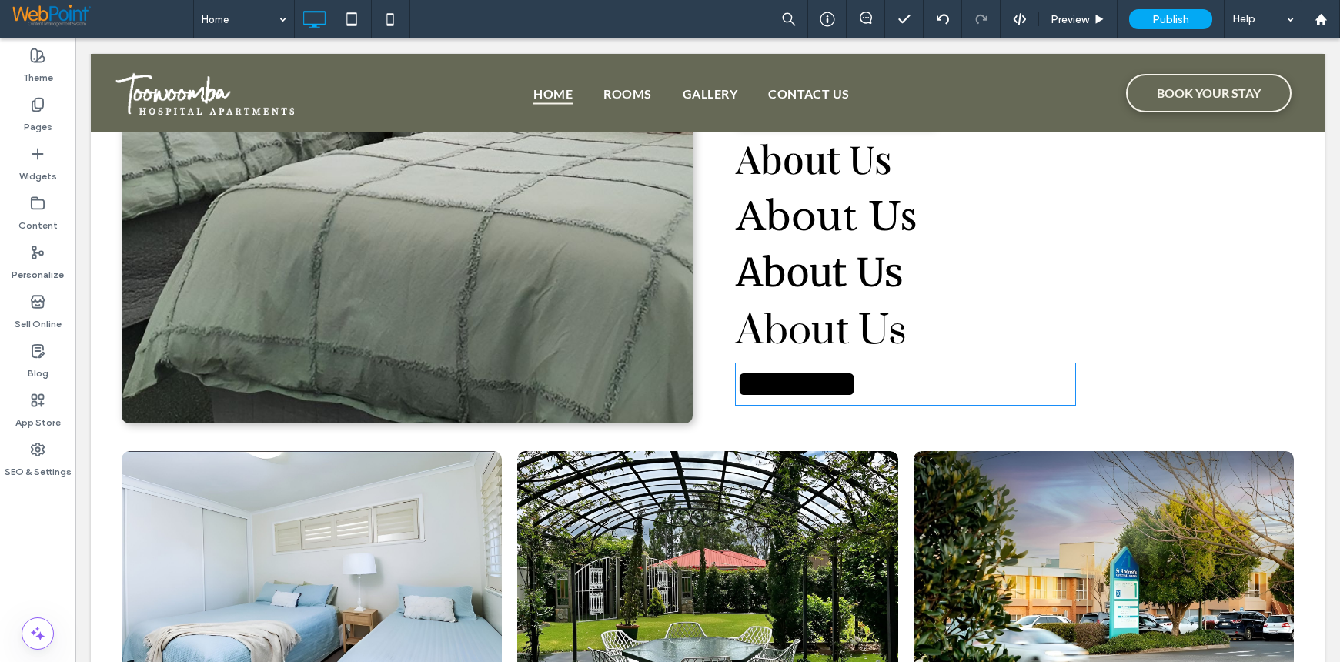
type input "**********"
type input "**"
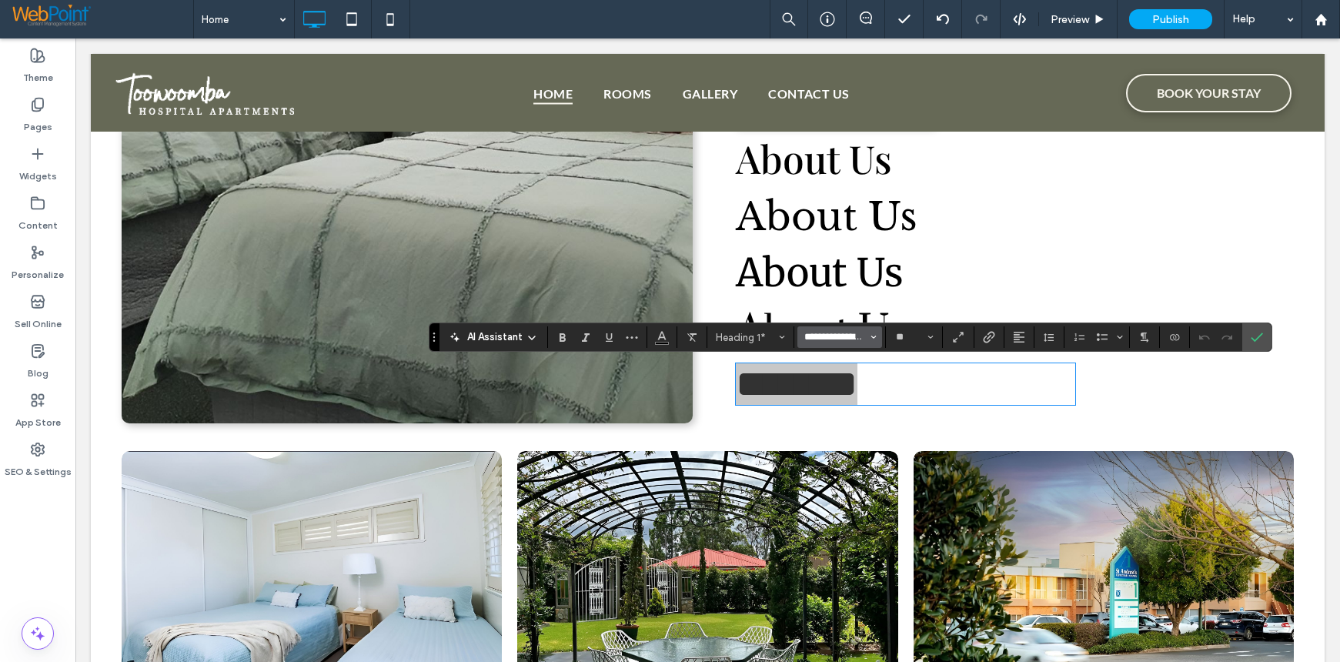
click at [803, 339] on input "**********" at bounding box center [835, 337] width 65 height 12
click at [834, 428] on div "Source Serif 4" at bounding box center [848, 434] width 68 height 13
type input "**********"
click at [1258, 337] on icon "Confirm" at bounding box center [1257, 337] width 12 height 12
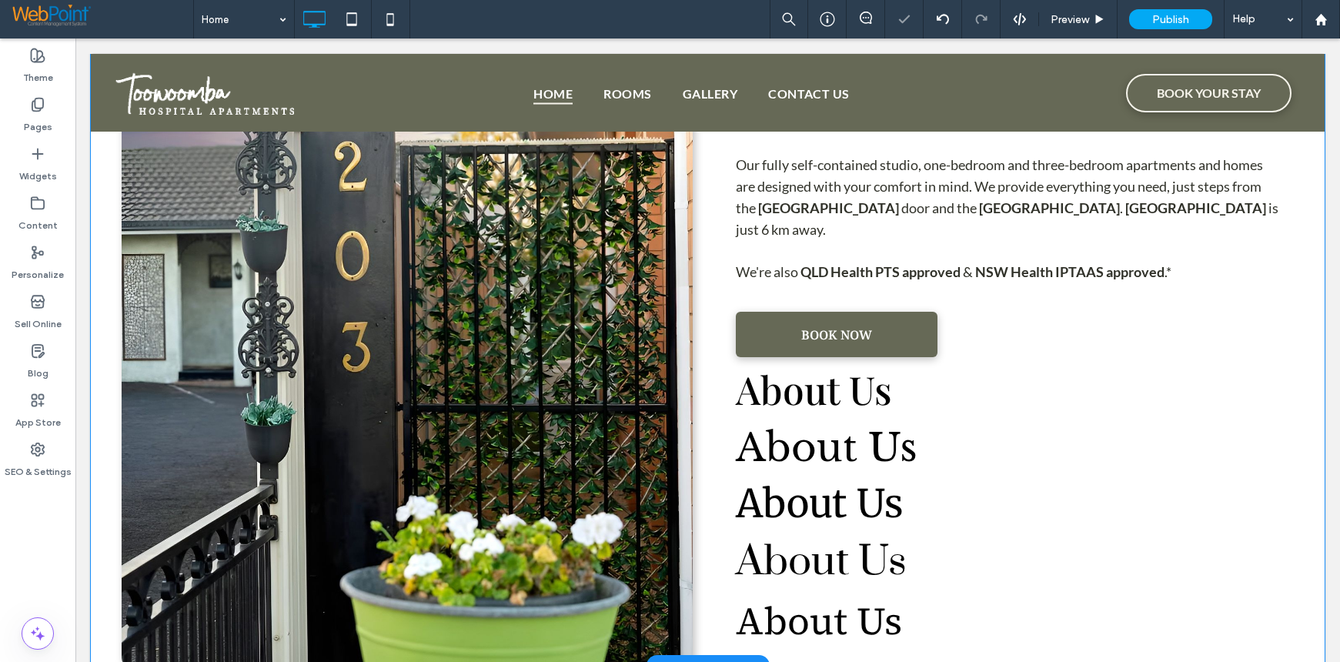
scroll to position [938, 0]
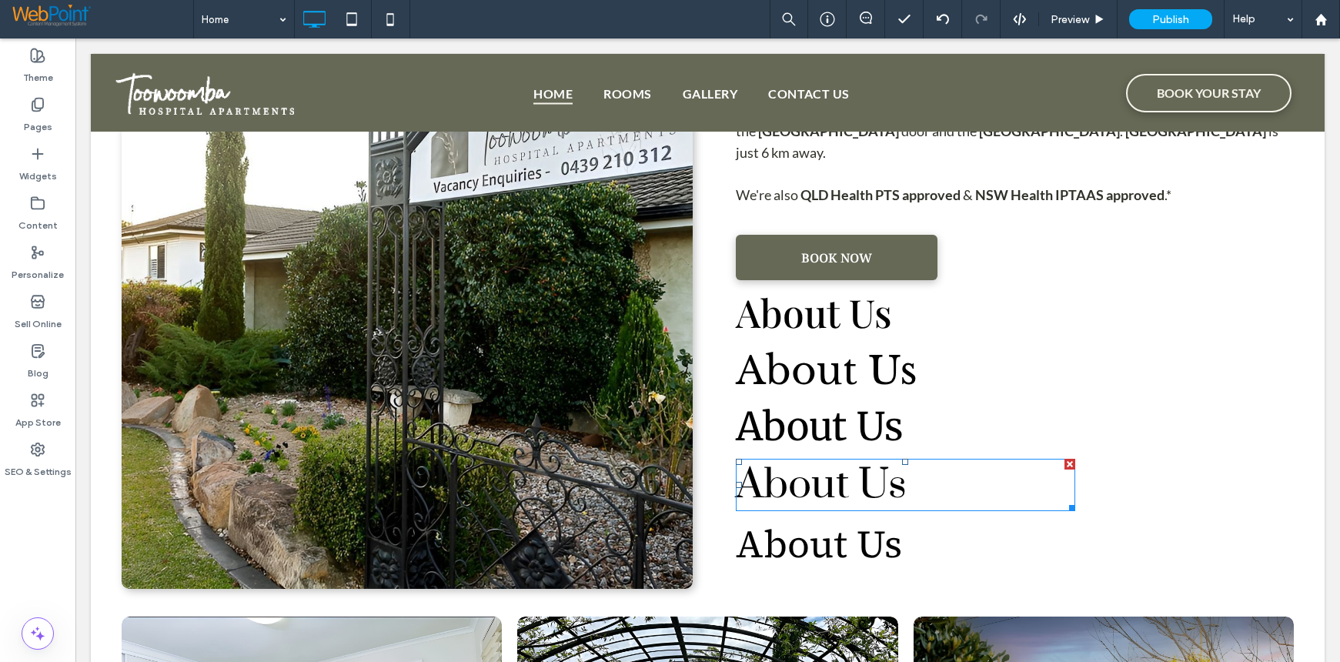
click at [890, 483] on span "About Us" at bounding box center [821, 485] width 171 height 52
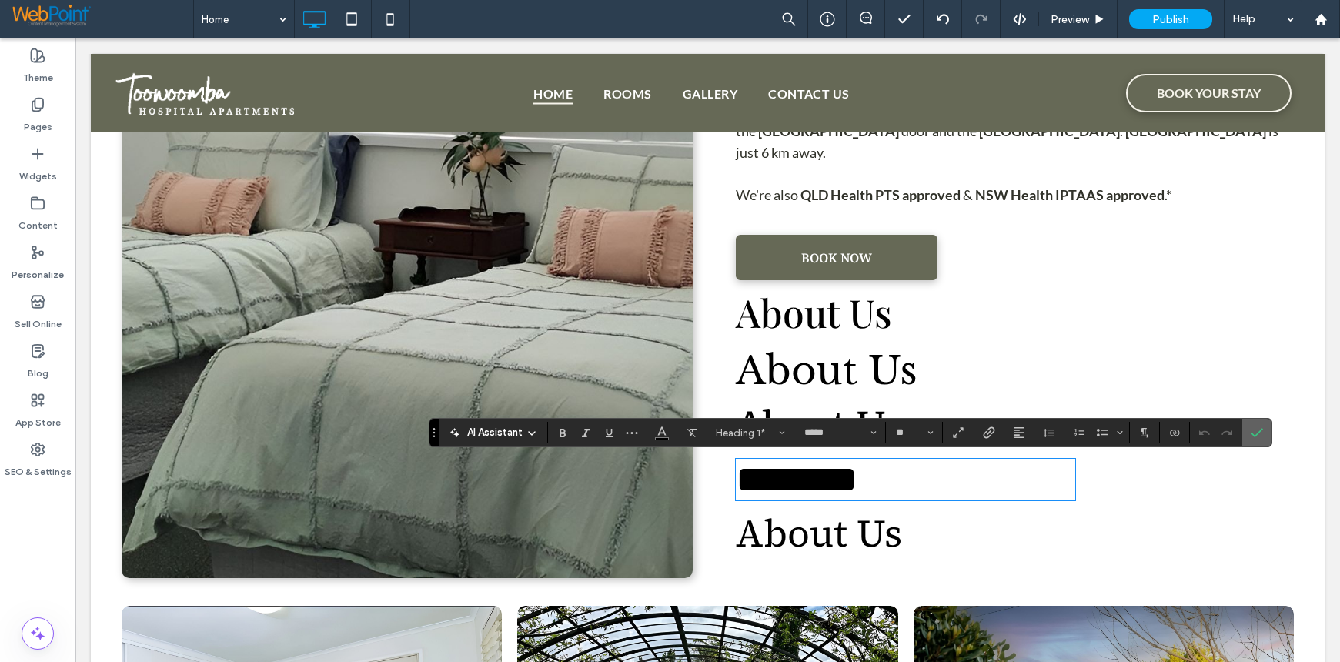
click at [1259, 437] on icon "Confirm" at bounding box center [1257, 432] width 12 height 12
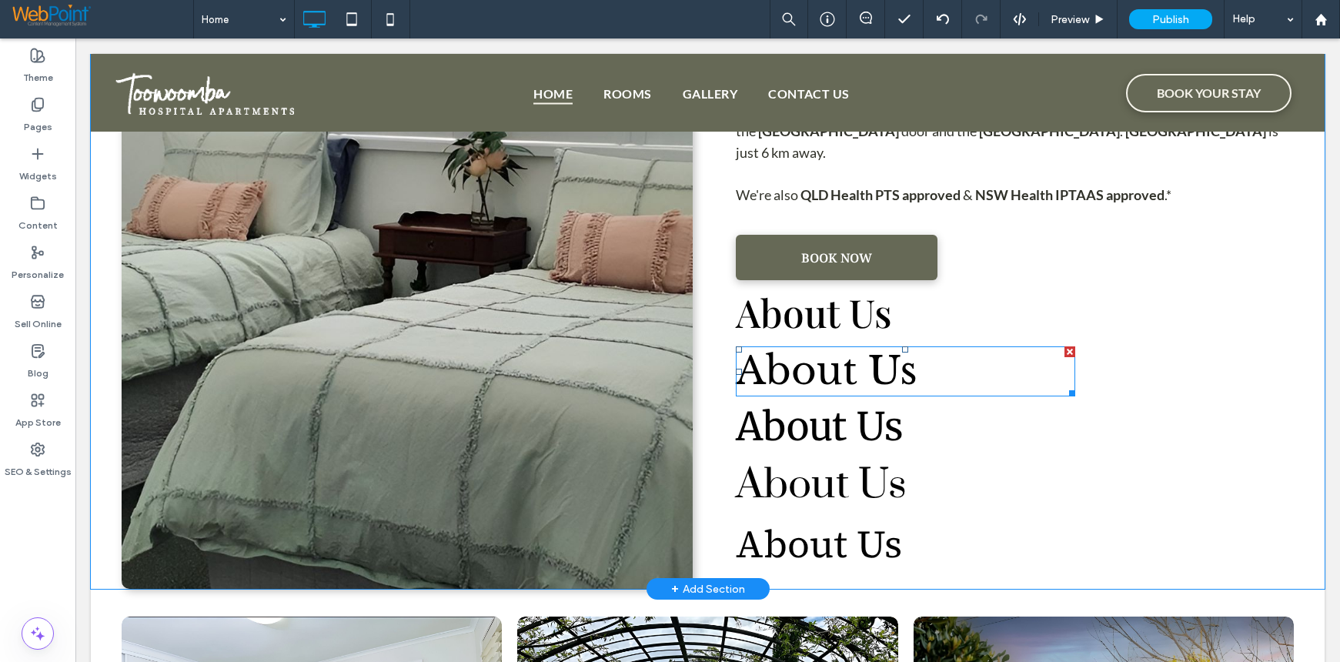
click at [852, 371] on span "About Us" at bounding box center [827, 370] width 182 height 48
type input "**********"
type input "**"
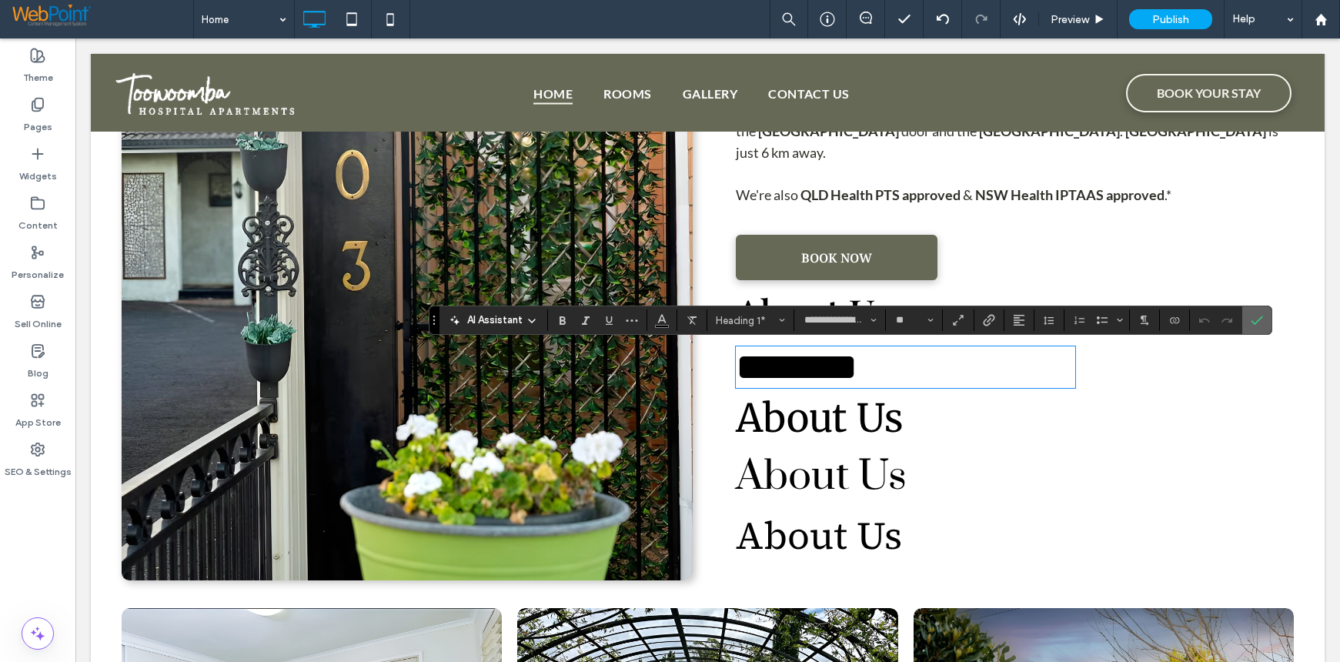
click at [1257, 321] on icon "Confirm" at bounding box center [1257, 320] width 12 height 12
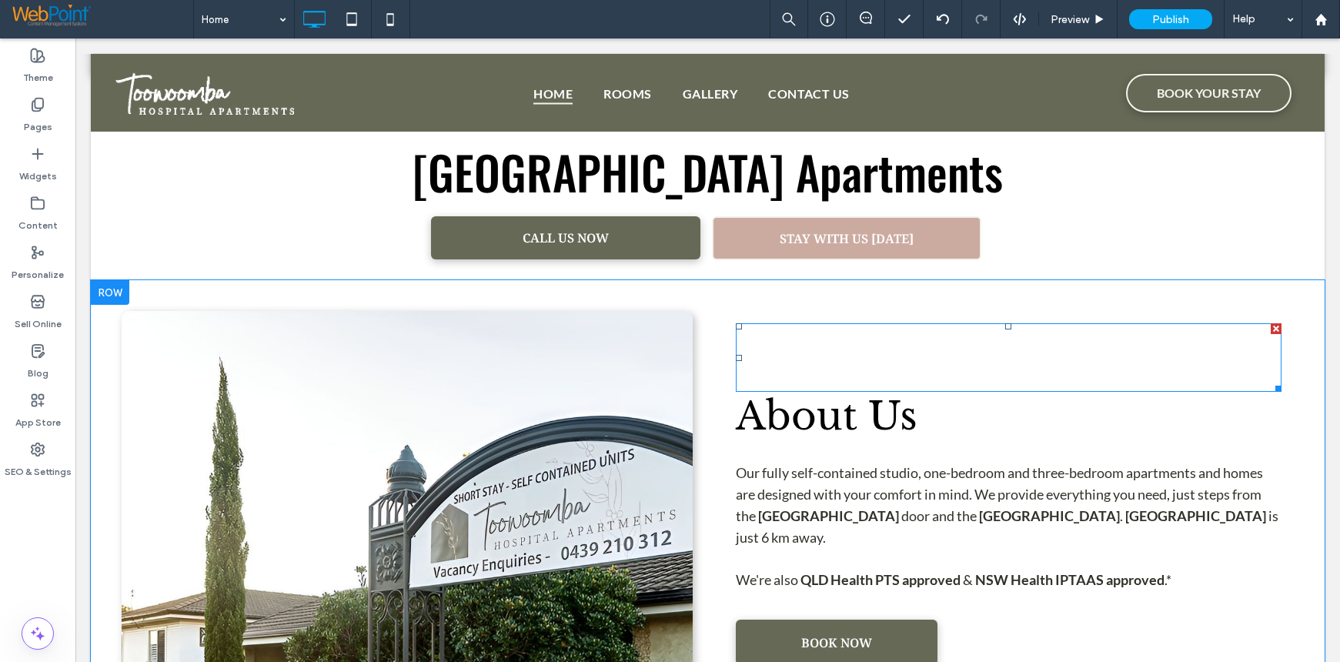
scroll to position [861, 0]
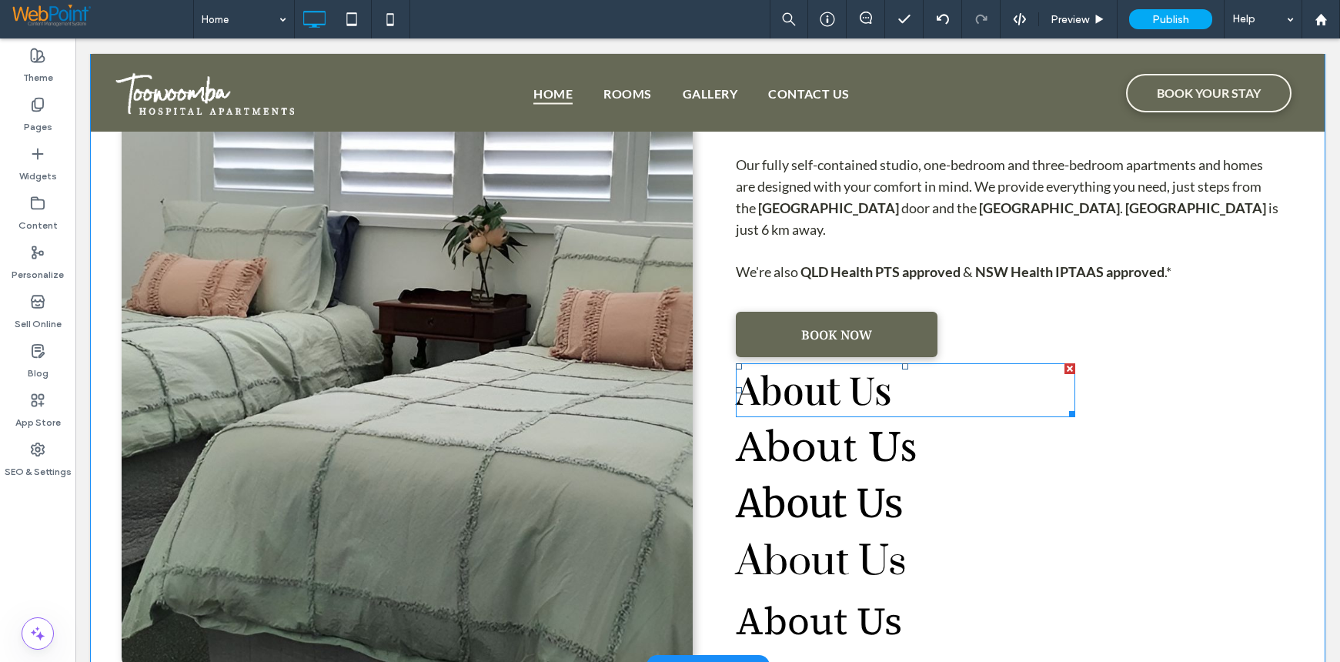
click at [904, 403] on h1 "About Us" at bounding box center [905, 390] width 339 height 54
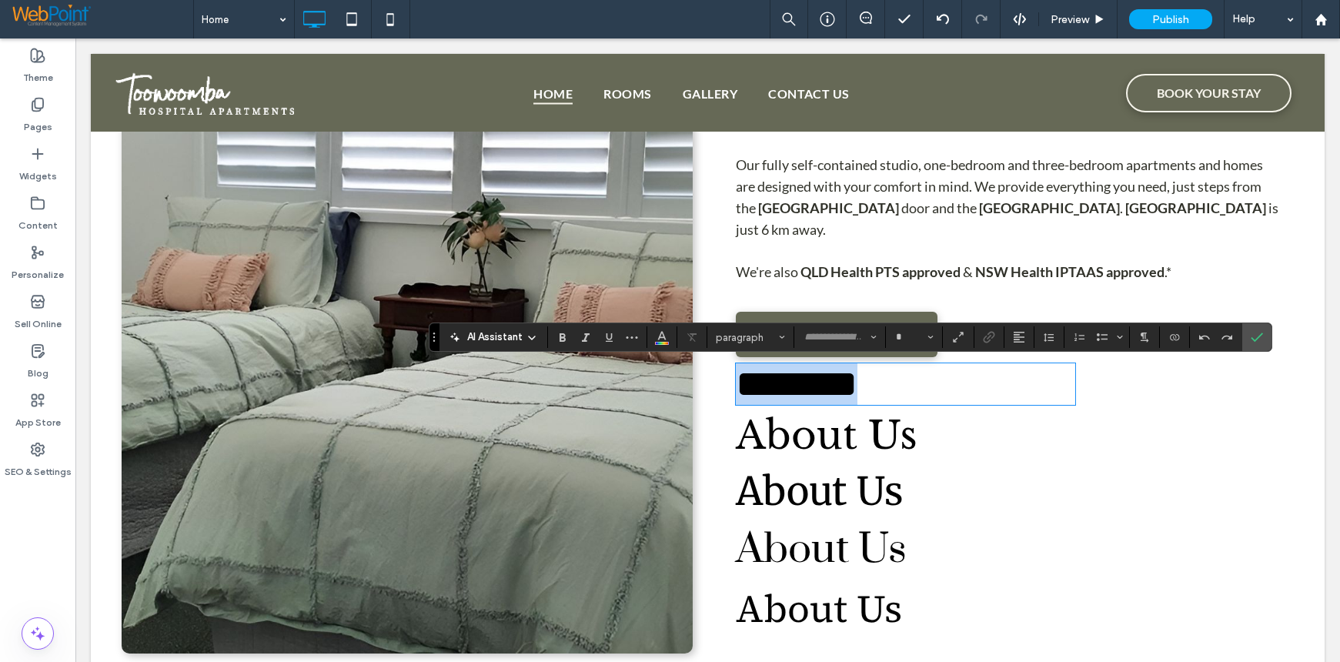
type input "**********"
type input "**"
click at [892, 400] on h1 "********" at bounding box center [905, 384] width 339 height 42
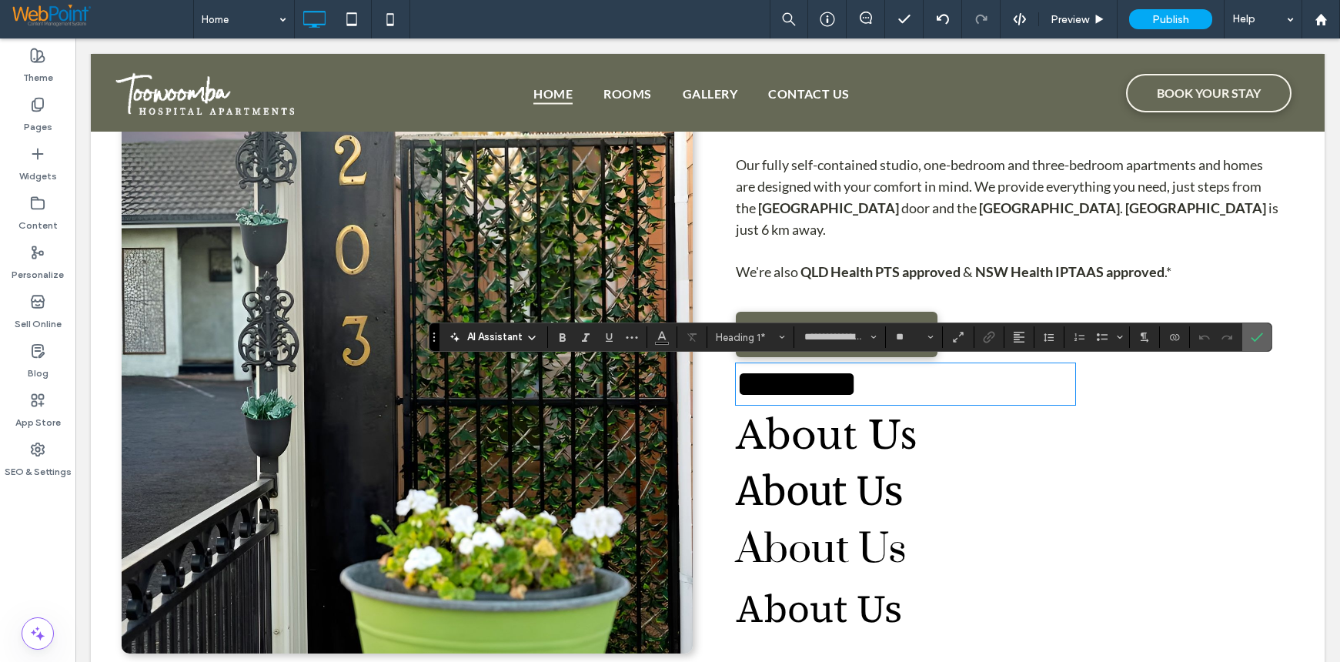
click at [1264, 343] on label "Confirm" at bounding box center [1256, 337] width 23 height 28
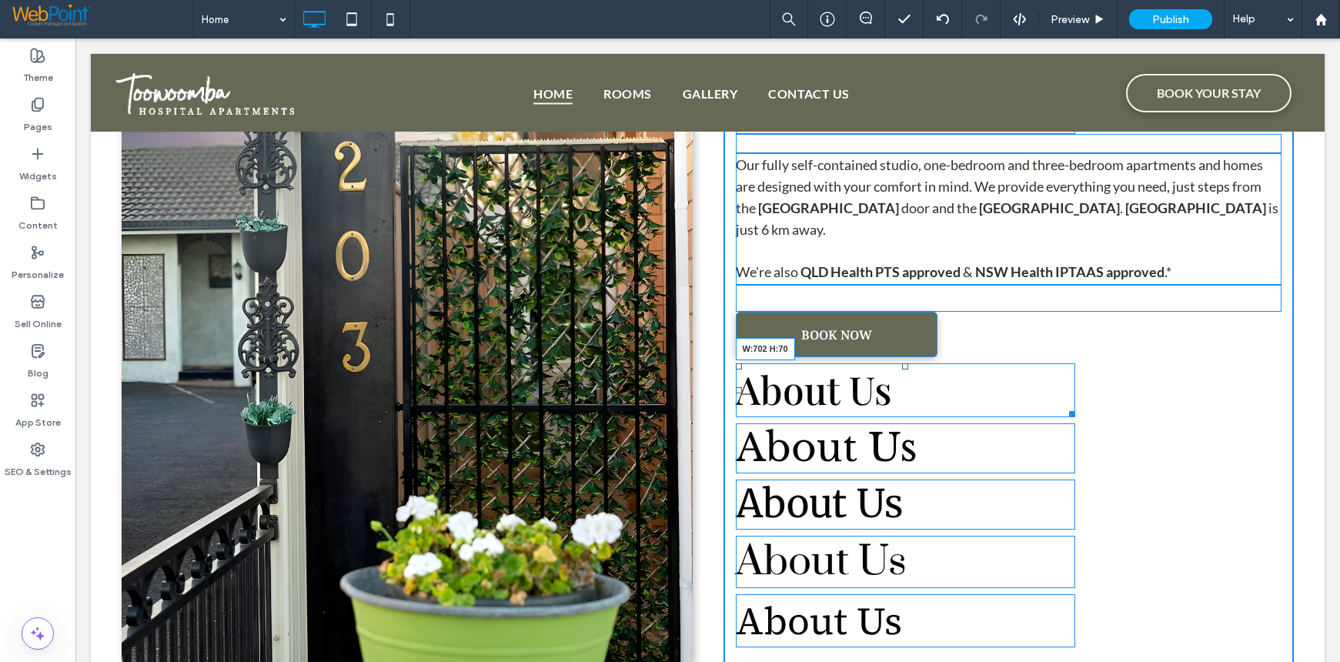
drag, startPoint x: 1067, startPoint y: 413, endPoint x: 1301, endPoint y: 408, distance: 234.0
click at [1301, 408] on div "Click To Paste About Us Our fully self-contained studio, one-bedroom and three-…" at bounding box center [708, 318] width 1234 height 693
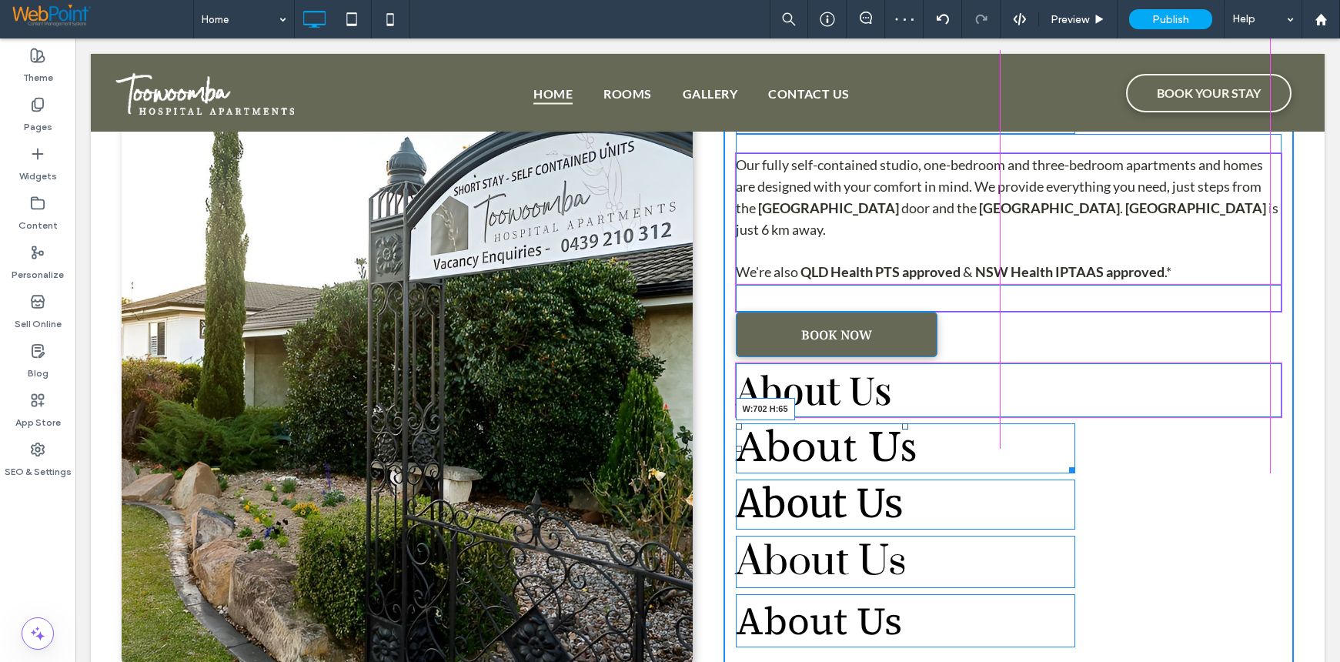
drag, startPoint x: 1064, startPoint y: 469, endPoint x: 1285, endPoint y: 453, distance: 222.2
click at [1285, 453] on div "Click To Paste About Us Our fully self-contained studio, one-bedroom and three-…" at bounding box center [708, 318] width 1234 height 693
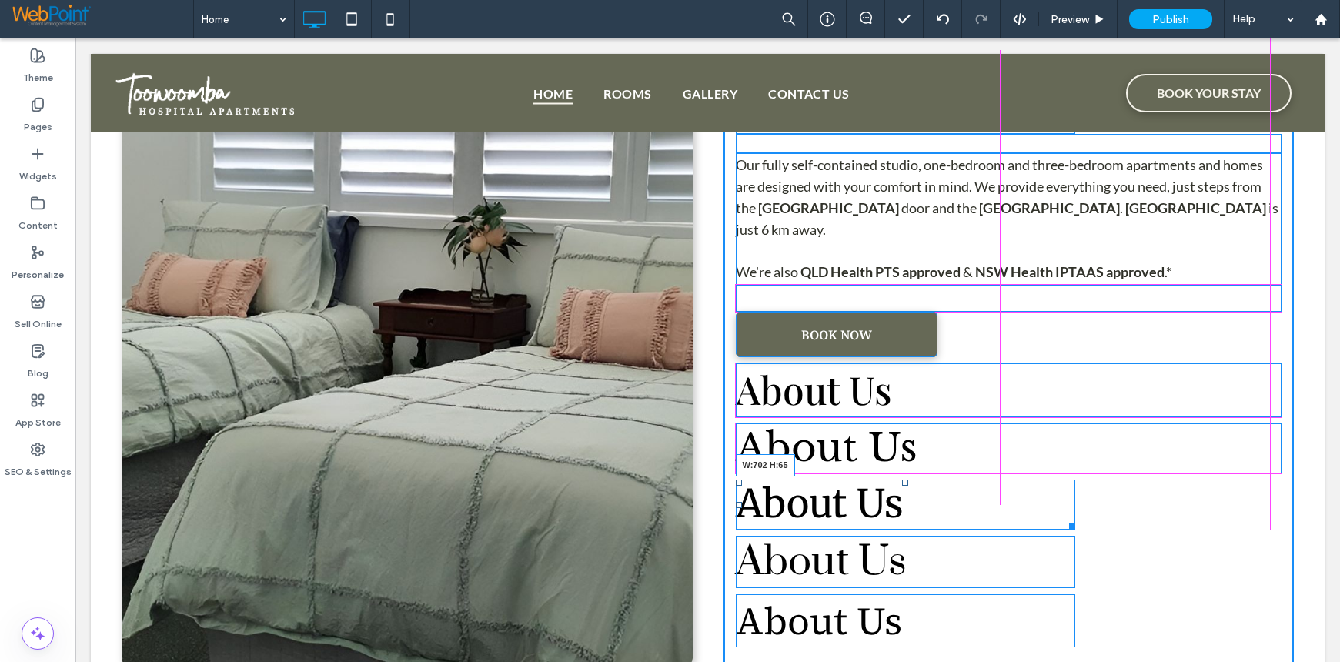
drag, startPoint x: 1061, startPoint y: 526, endPoint x: 1267, endPoint y: 506, distance: 206.5
click at [1075, 506] on div "About Us W:702 H:65" at bounding box center [905, 504] width 339 height 50
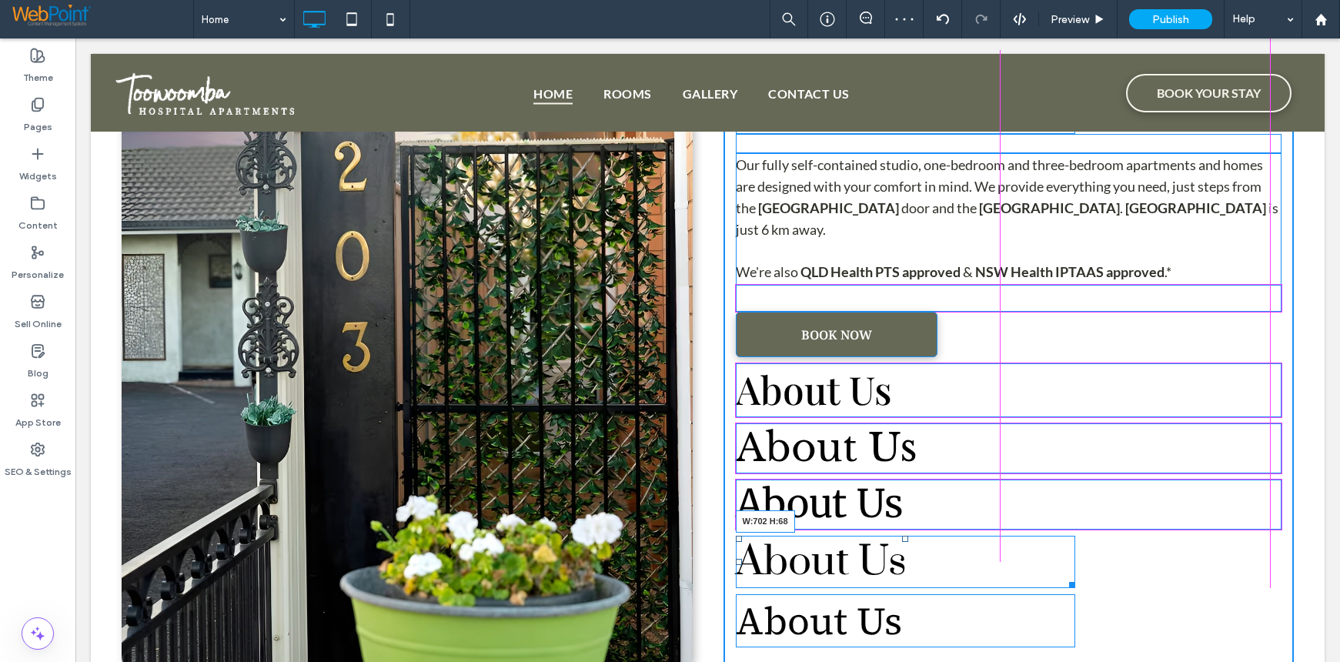
drag, startPoint x: 1068, startPoint y: 580, endPoint x: 1237, endPoint y: 639, distance: 178.4
click at [1287, 563] on div "Click To Paste About Us Our fully self-contained studio, one-bedroom and three-…" at bounding box center [708, 318] width 1234 height 693
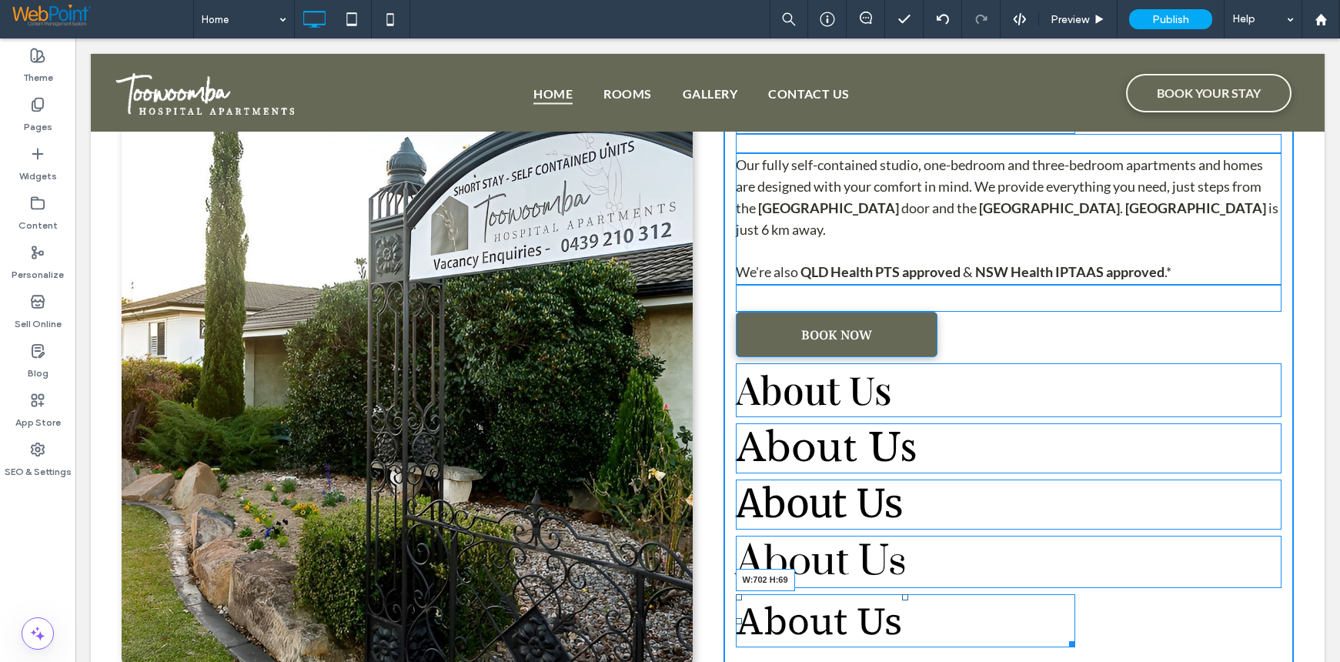
drag, startPoint x: 1065, startPoint y: 640, endPoint x: 1370, endPoint y: 662, distance: 305.5
click at [1294, 624] on div "Click To Paste About Us Our fully self-contained studio, one-bedroom and three-…" at bounding box center [708, 318] width 1234 height 693
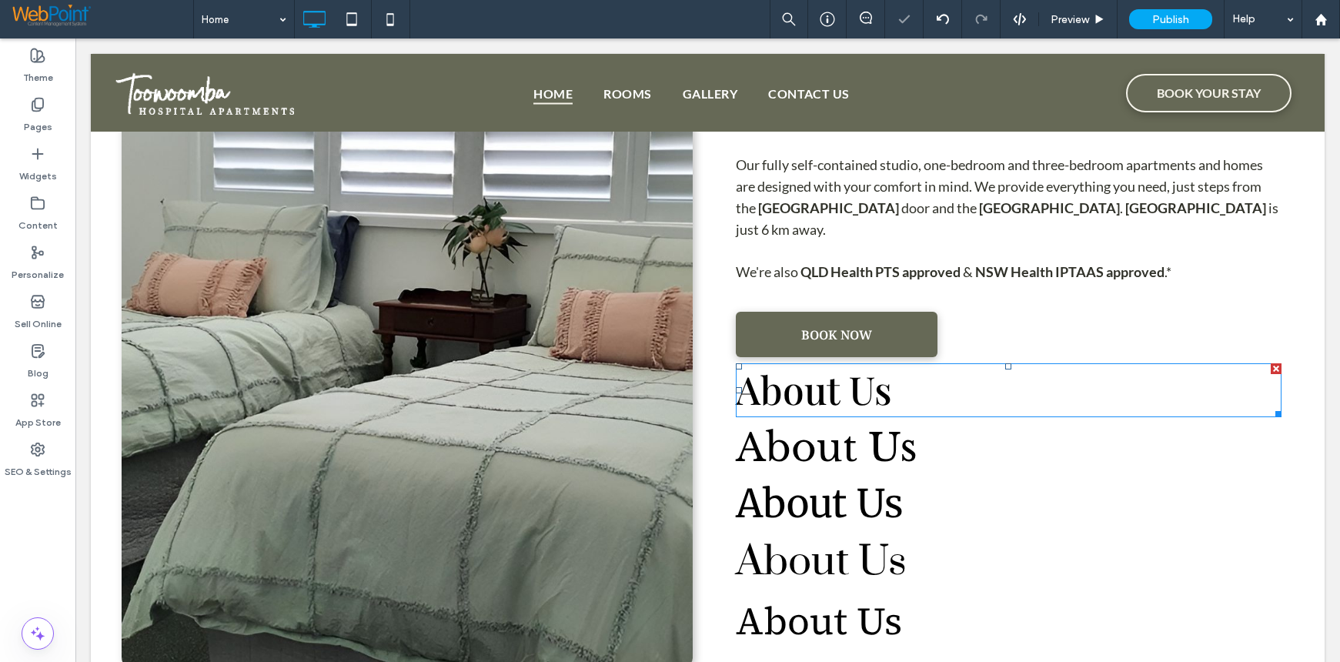
click at [957, 404] on h1 "About Us" at bounding box center [1009, 390] width 546 height 54
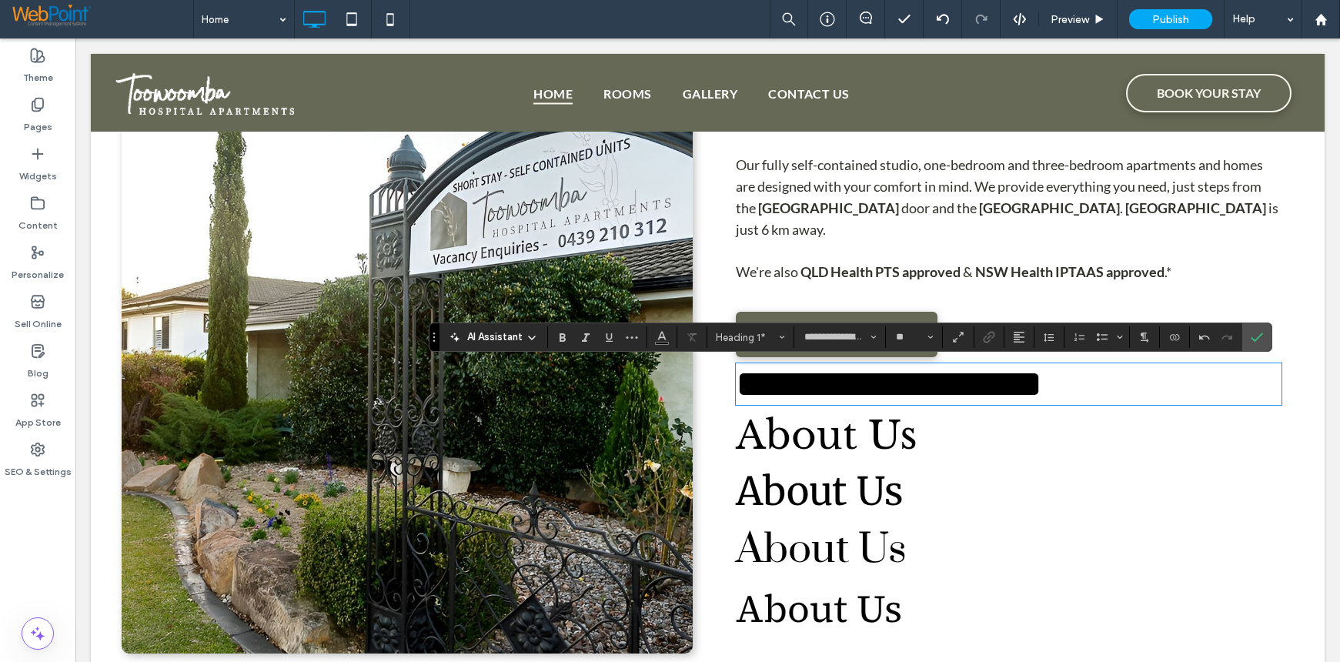
click at [915, 461] on h1 "About Us" at bounding box center [1009, 436] width 546 height 50
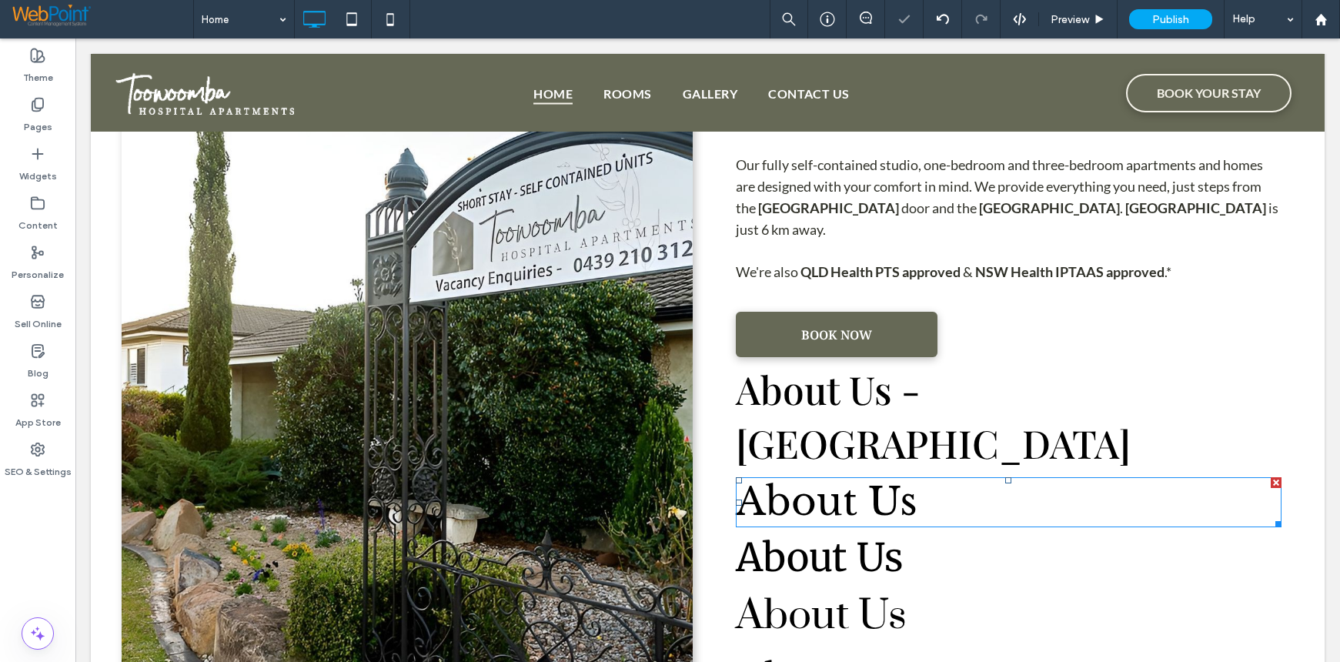
click at [914, 477] on h1 "About Us" at bounding box center [1009, 502] width 546 height 50
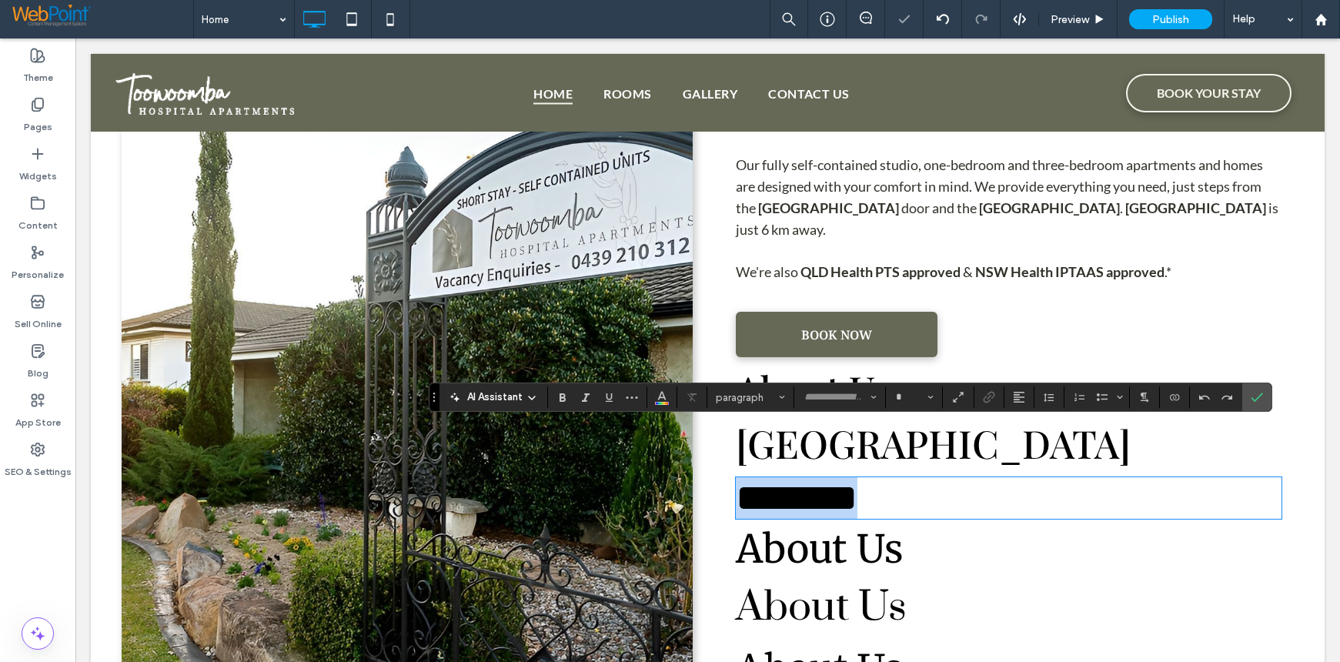
type input "**********"
type input "**"
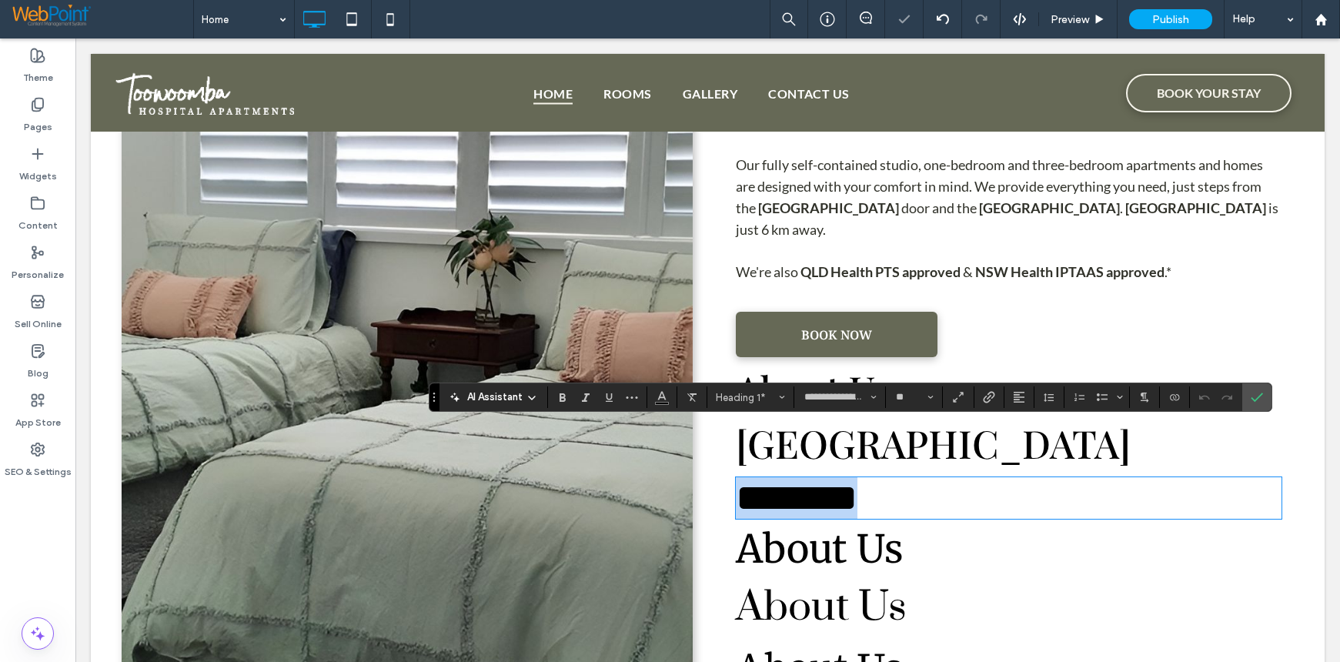
click at [914, 477] on h1 "********" at bounding box center [1009, 498] width 546 height 42
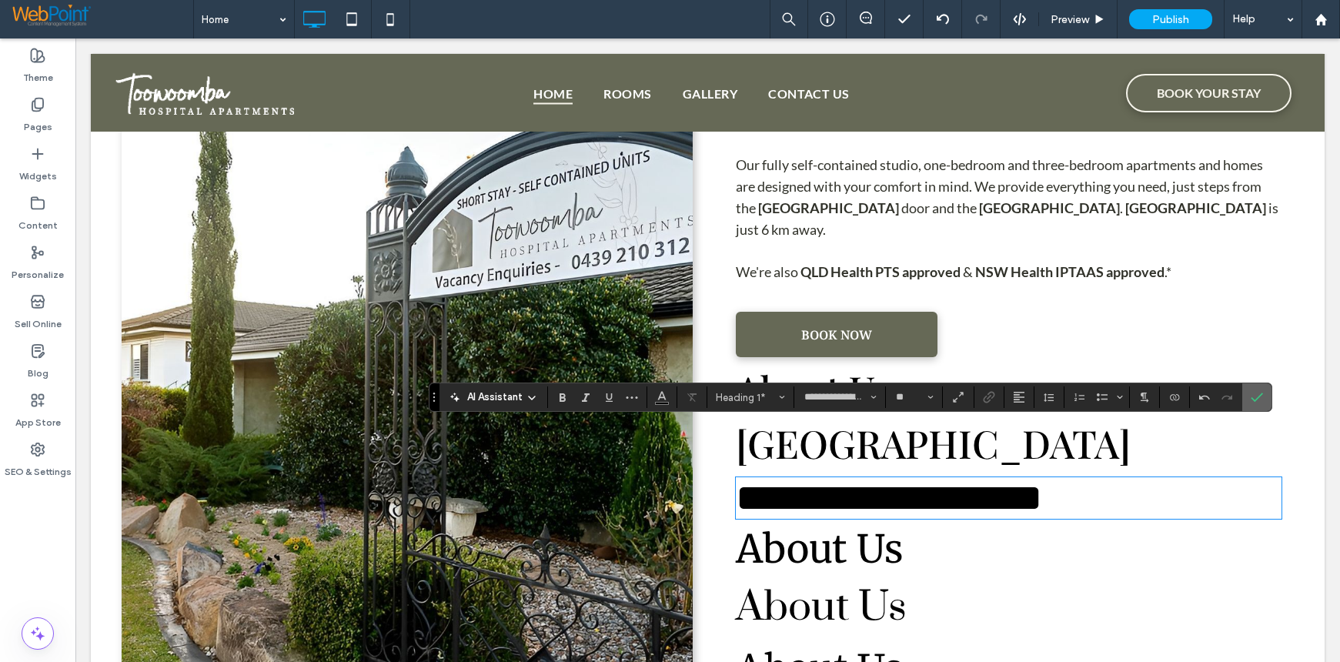
click at [1264, 395] on label "Confirm" at bounding box center [1256, 397] width 23 height 28
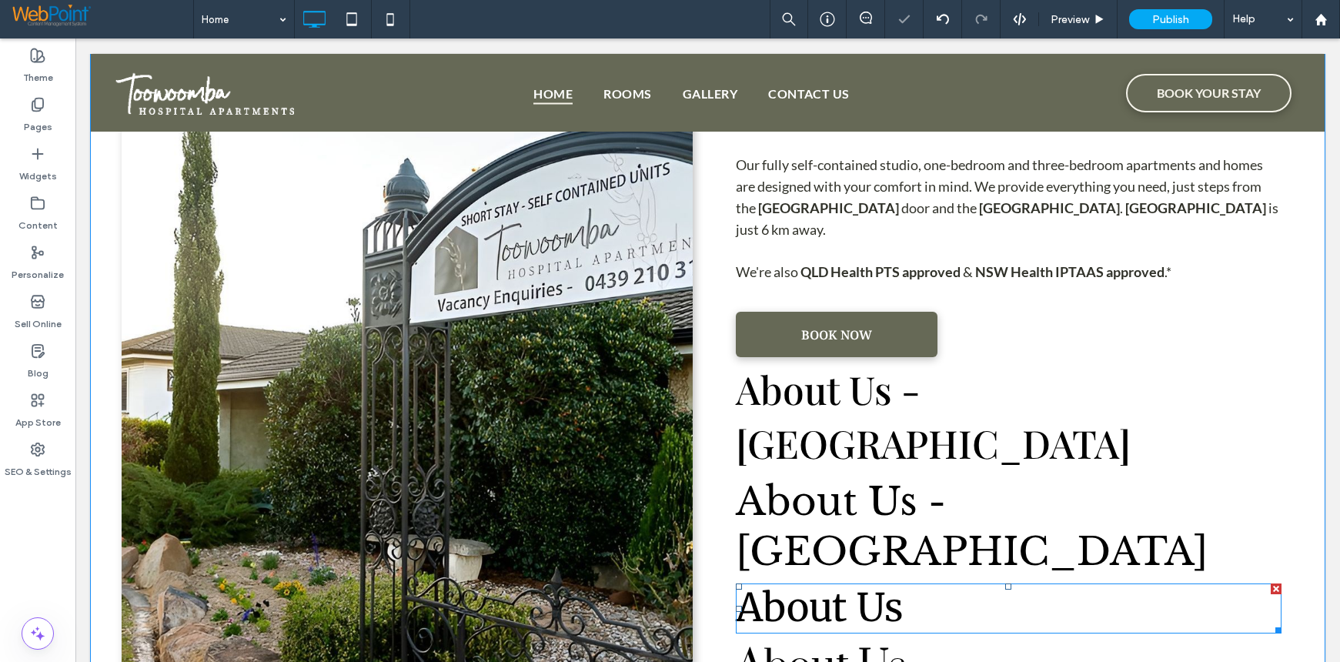
click at [908, 583] on h1 "About Us" at bounding box center [1009, 608] width 546 height 50
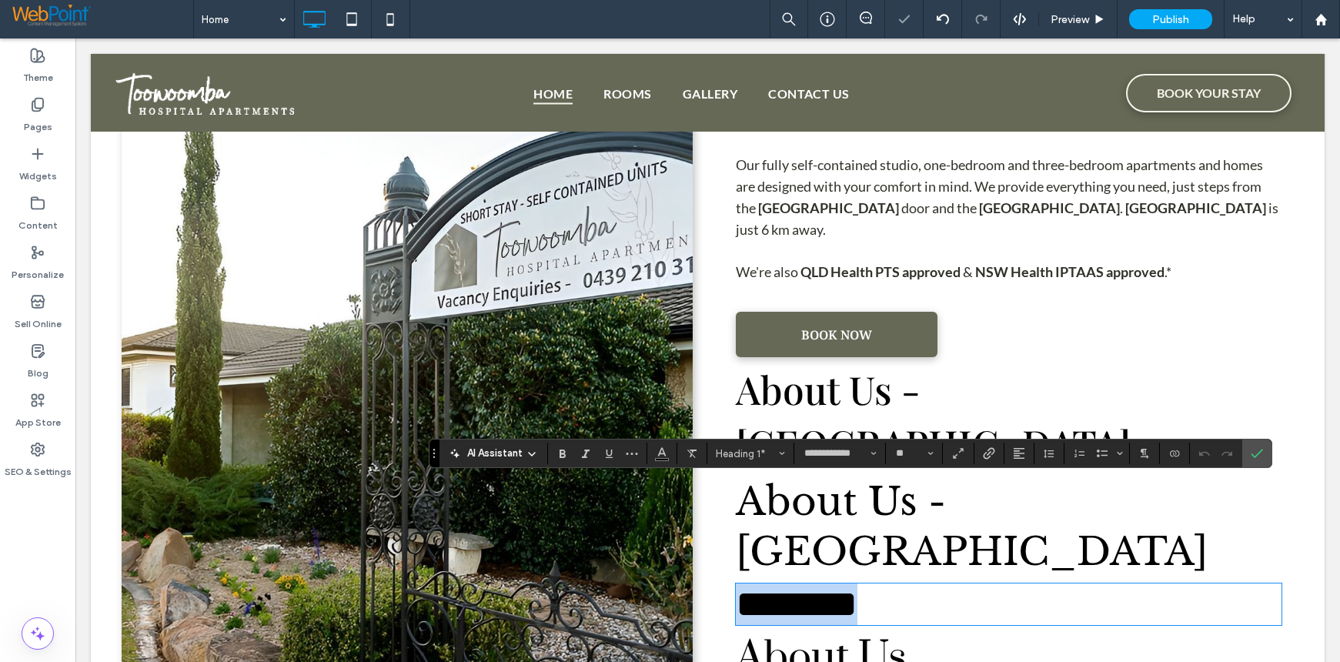
click at [900, 583] on h1 "********" at bounding box center [1009, 604] width 546 height 42
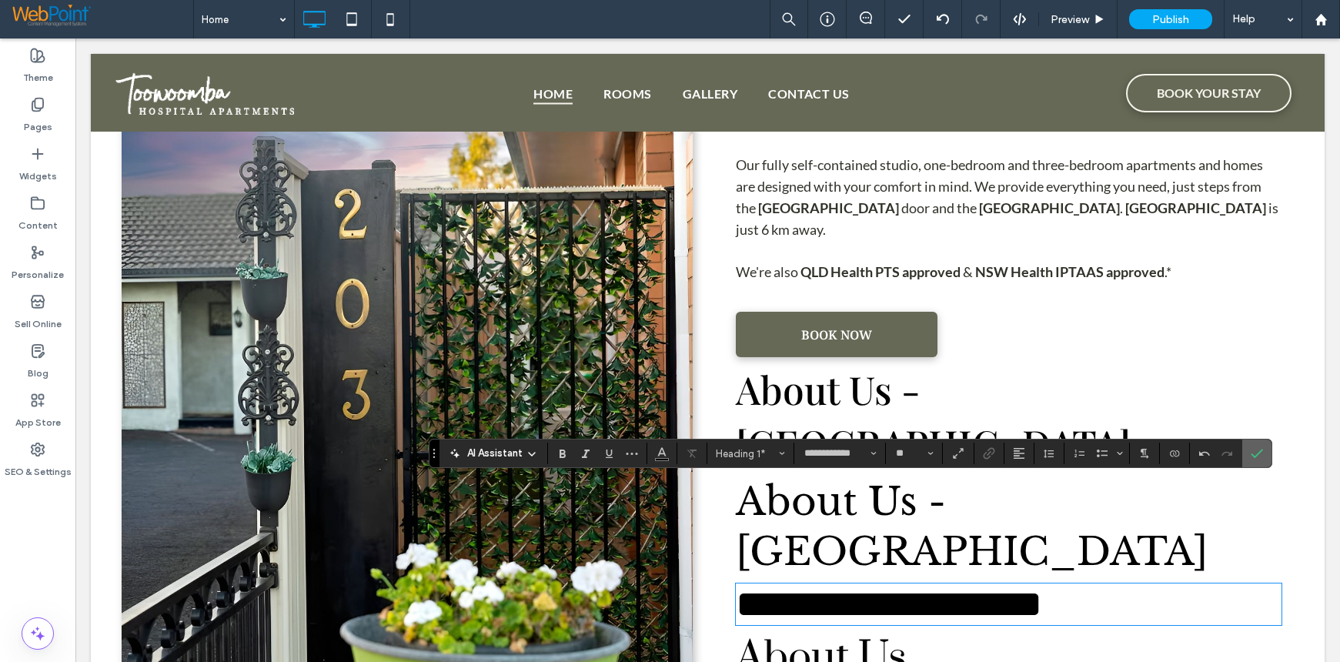
click at [1269, 449] on section at bounding box center [1256, 453] width 29 height 28
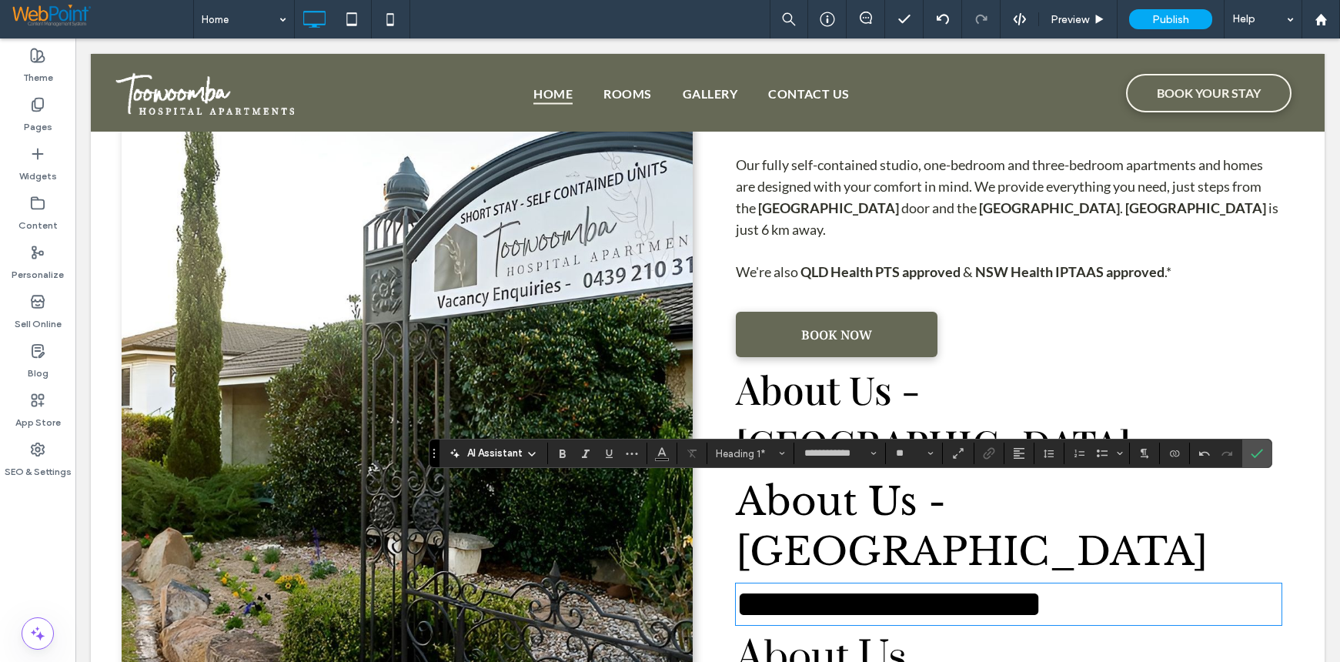
click at [925, 631] on h1 "About Us" at bounding box center [1009, 657] width 546 height 52
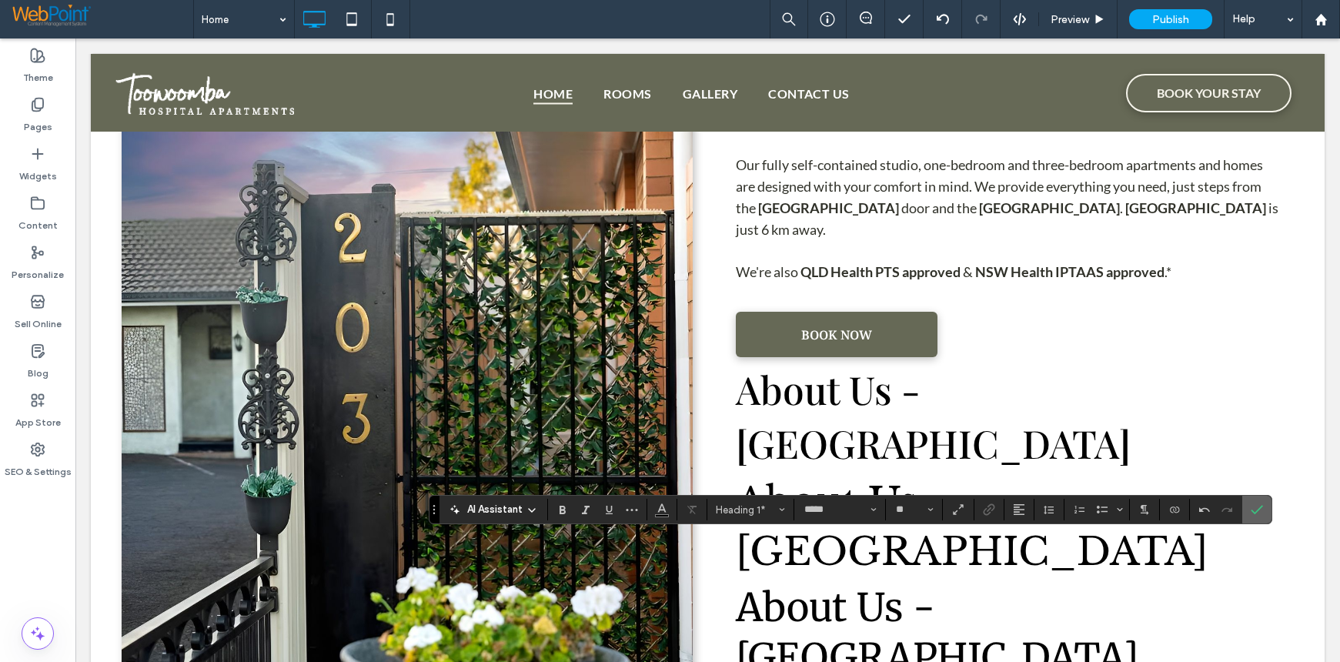
click at [1262, 512] on icon "Confirm" at bounding box center [1257, 509] width 12 height 12
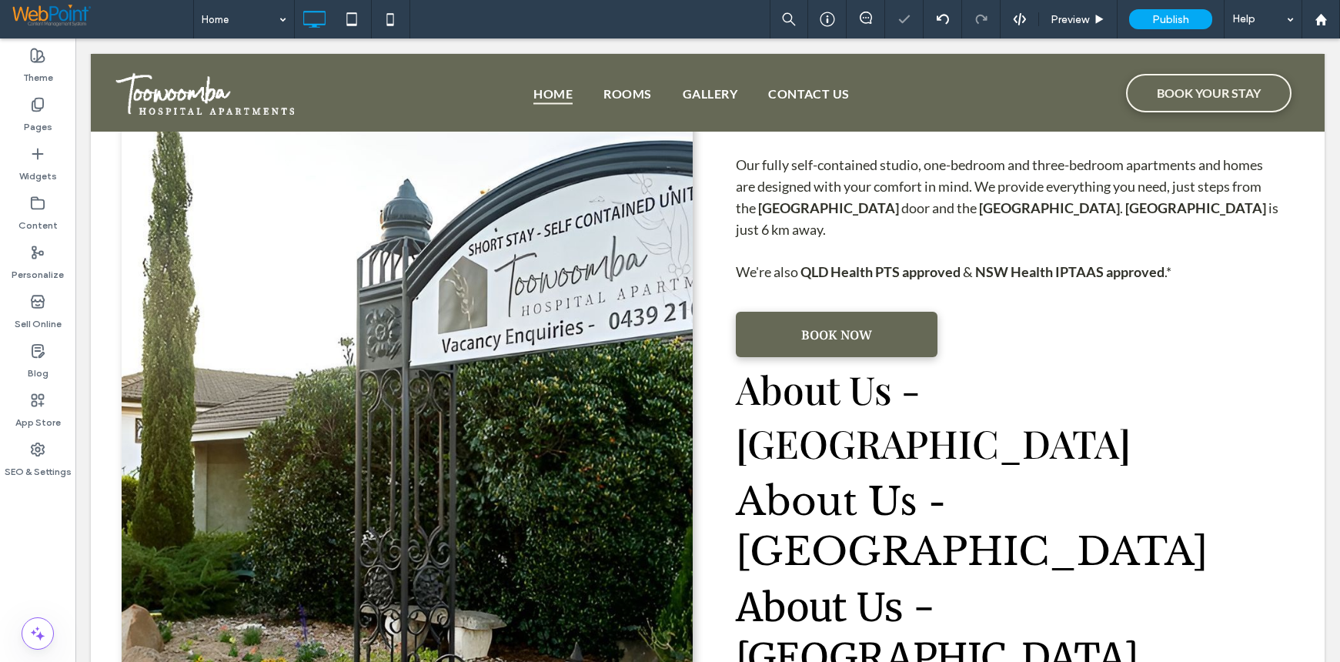
type input "**********"
type input "**"
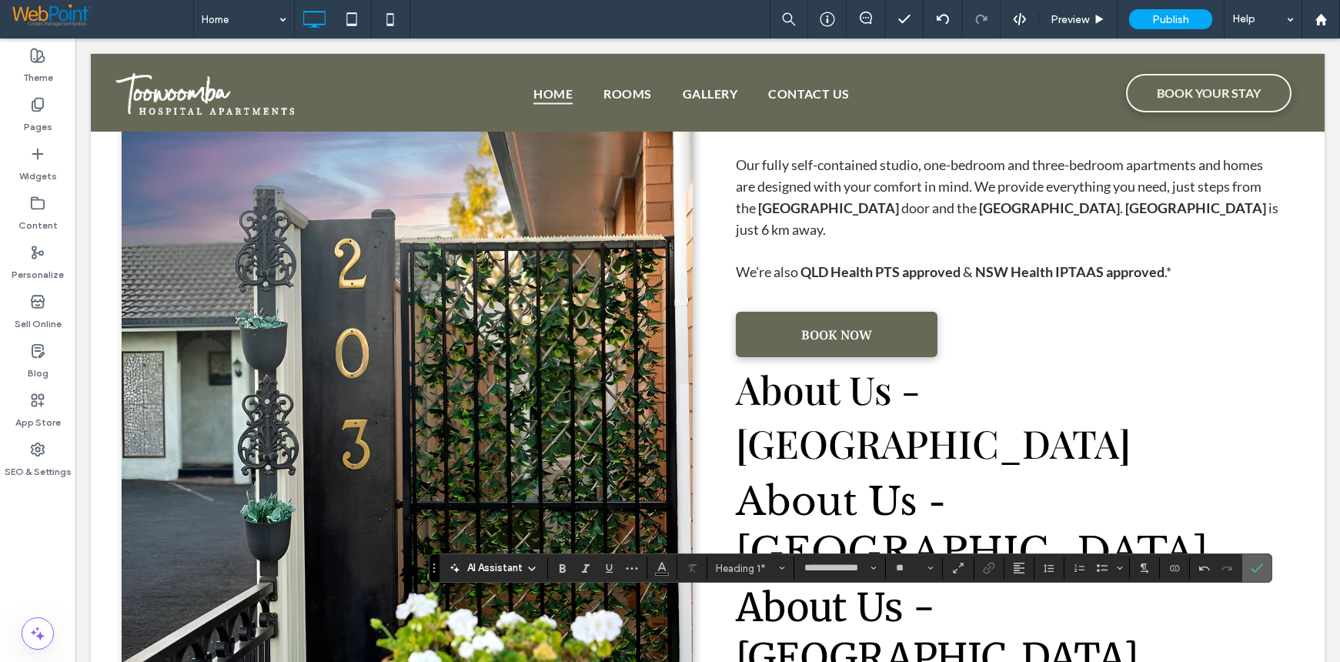
click at [1254, 573] on icon "Confirm" at bounding box center [1257, 568] width 12 height 12
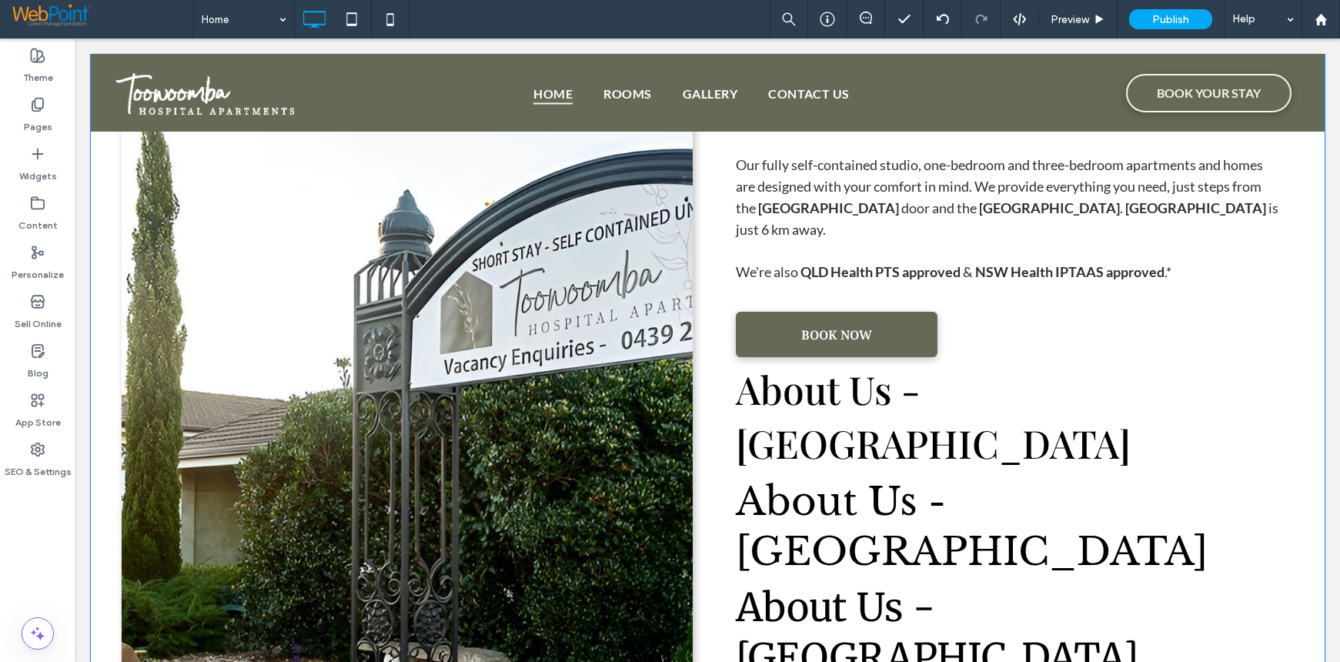
type input "*****"
type input "**"
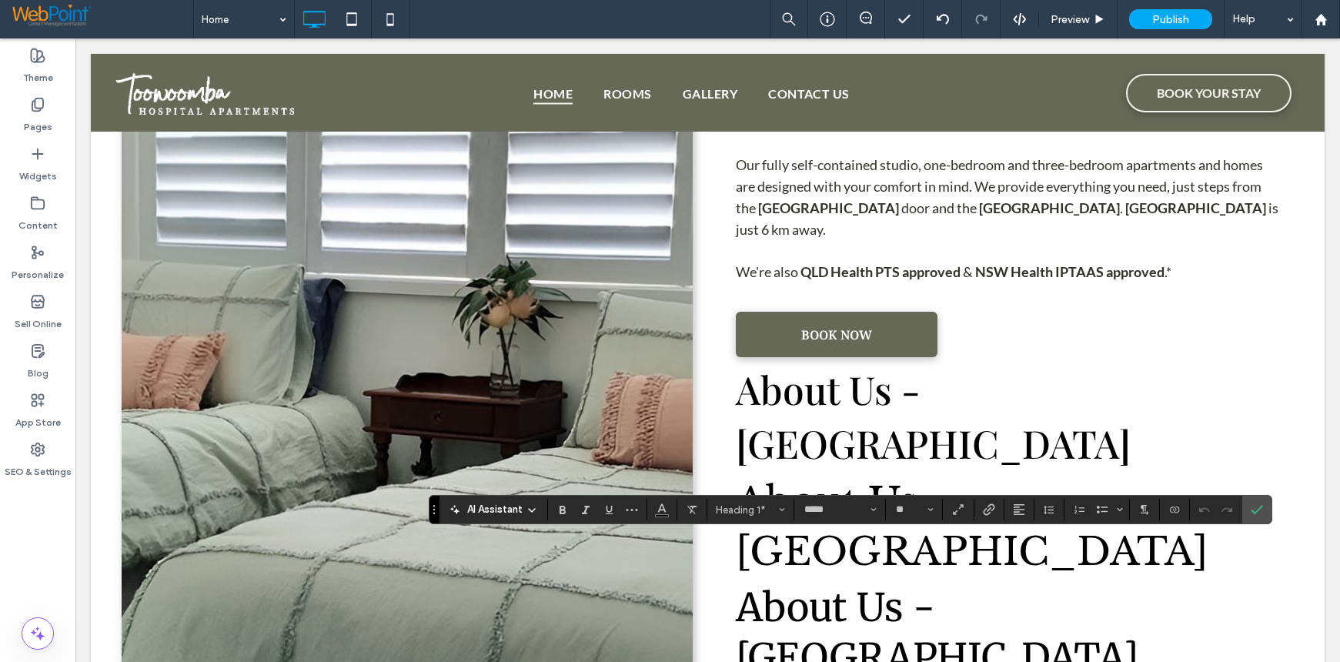
drag, startPoint x: 1195, startPoint y: 569, endPoint x: 576, endPoint y: 570, distance: 618.8
click at [576, 570] on div "**********" at bounding box center [708, 432] width 1172 height 859
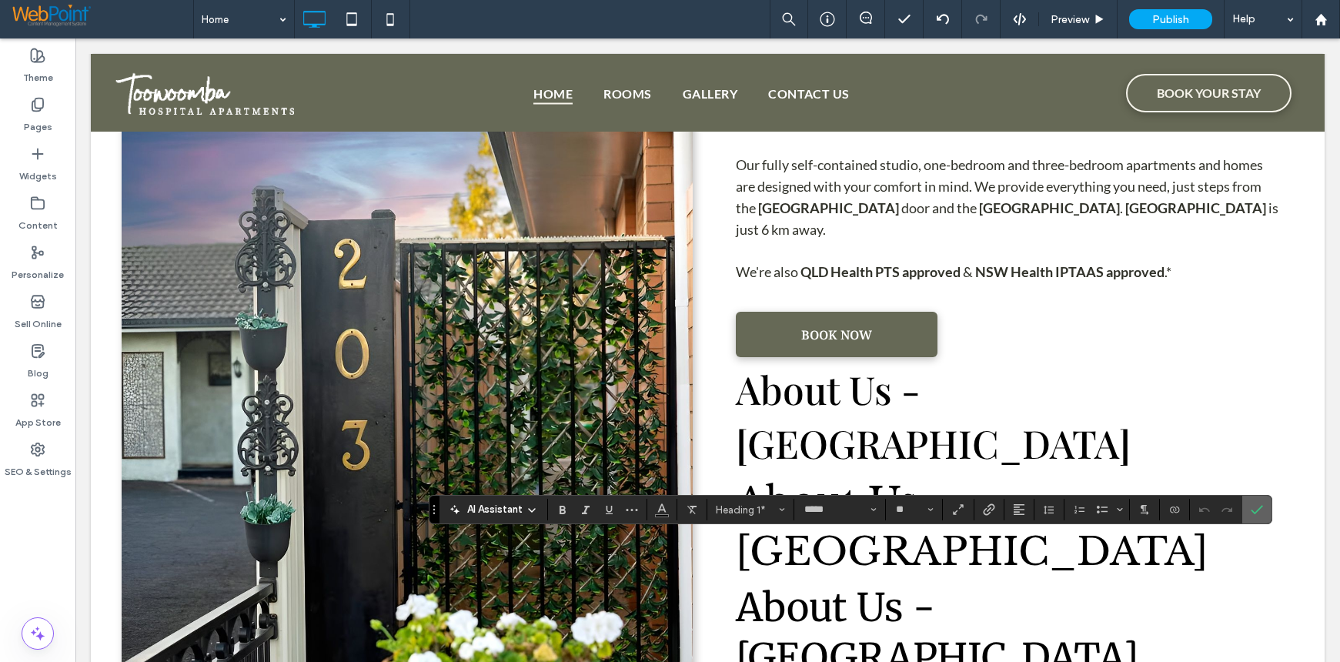
click at [1261, 505] on icon "Confirm" at bounding box center [1257, 509] width 12 height 12
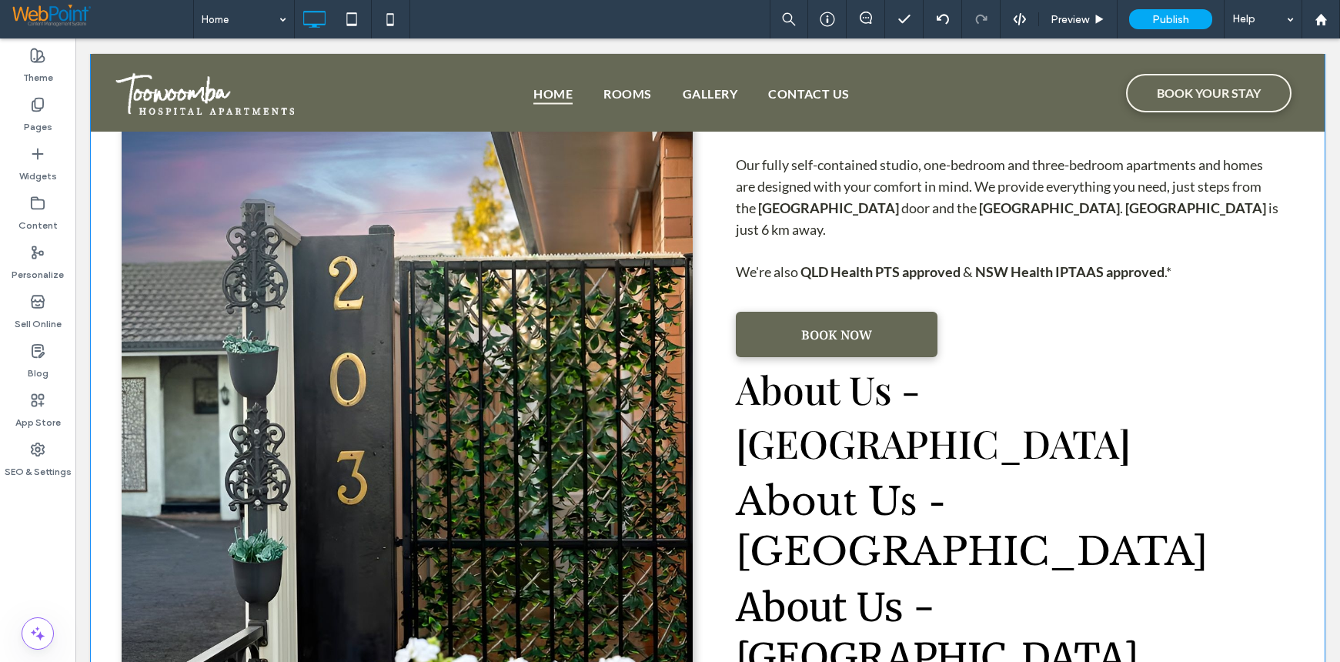
scroll to position [1015, 0]
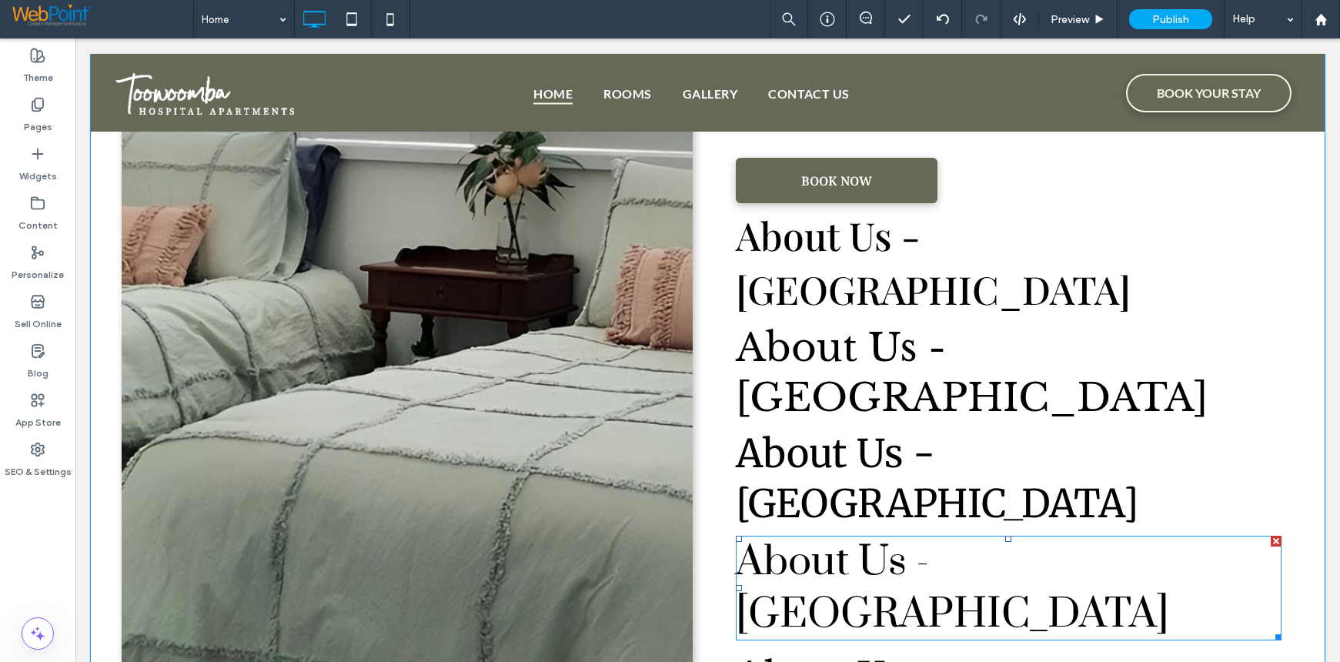
click at [967, 536] on span "About Us - Toowoomba" at bounding box center [952, 588] width 433 height 105
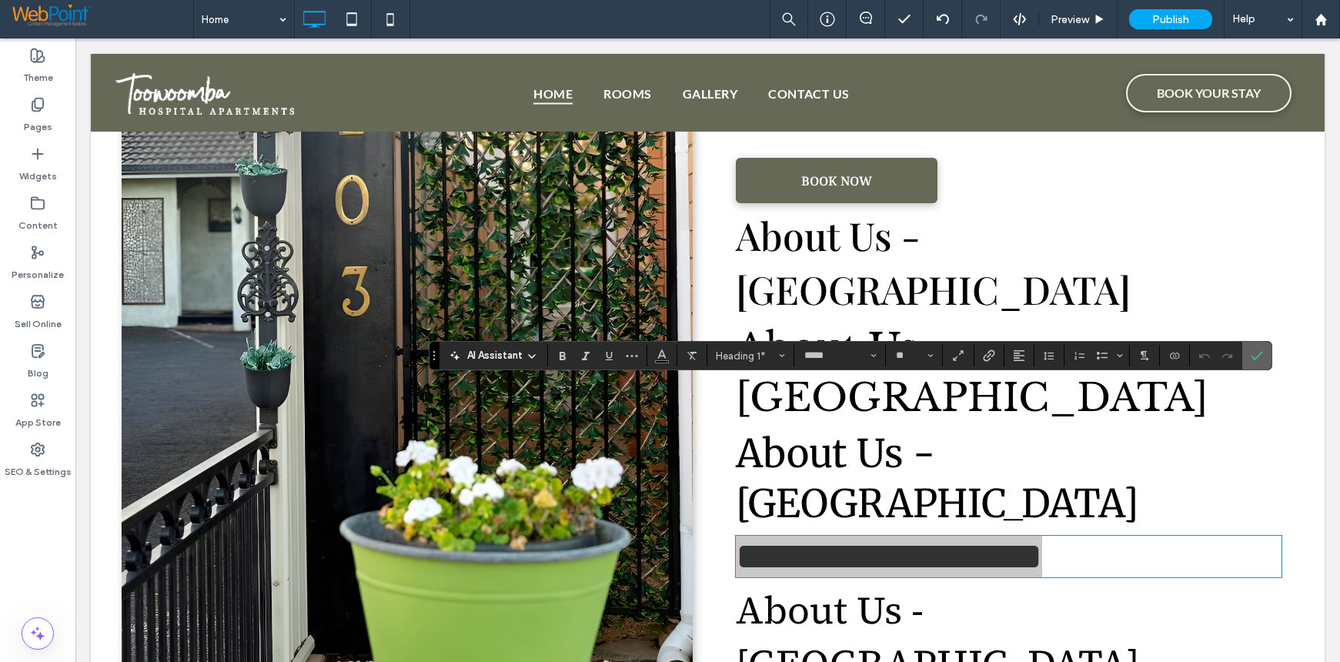
click at [1258, 352] on icon "Confirm" at bounding box center [1257, 355] width 12 height 12
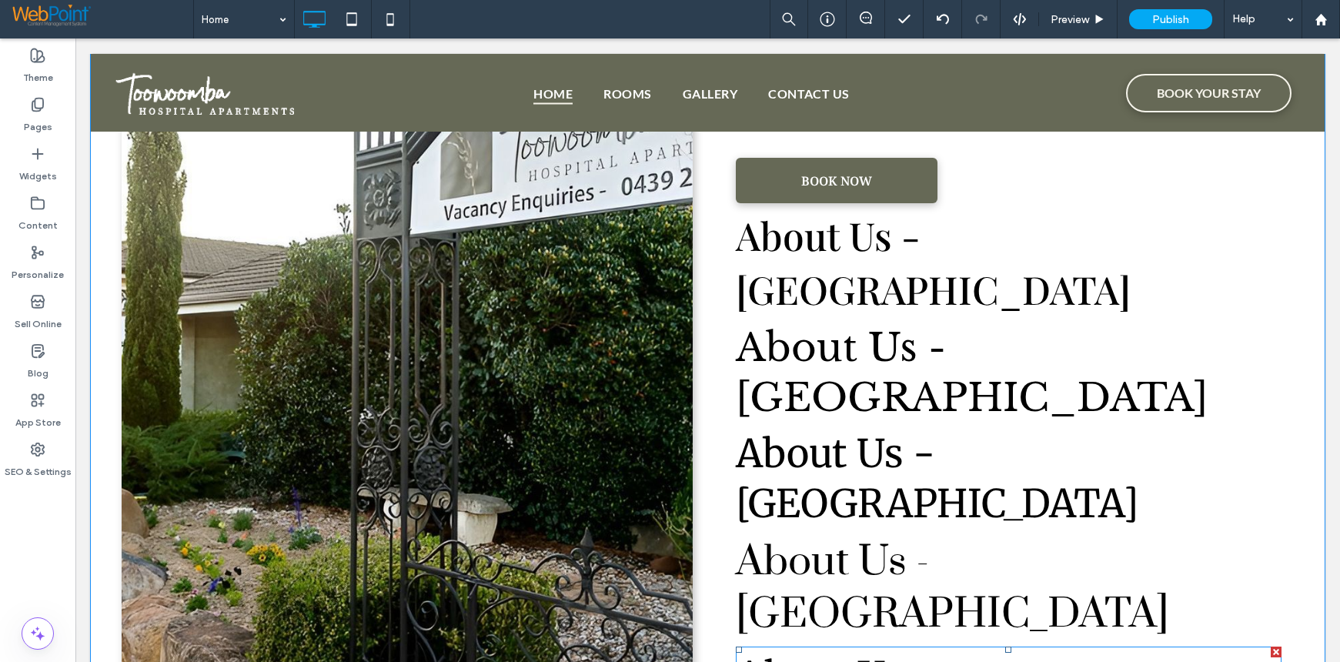
type input "**********"
type input "**"
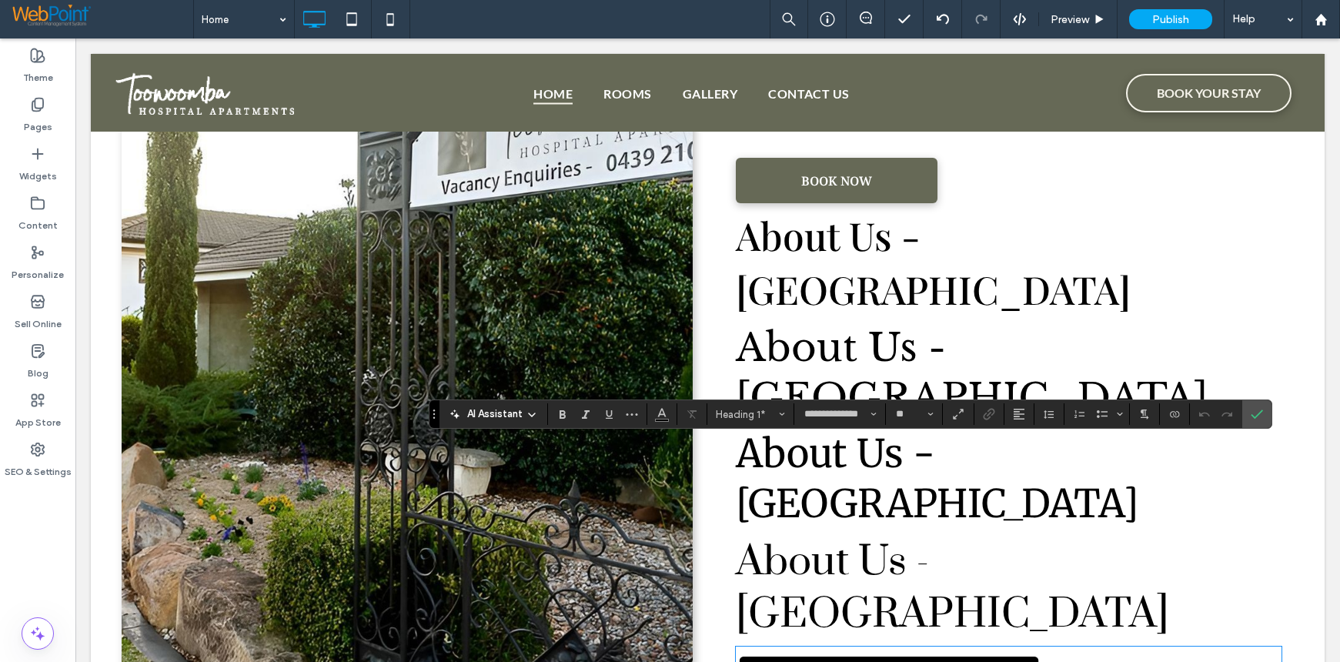
click at [1157, 646] on h1 "**********" at bounding box center [1009, 667] width 546 height 42
drag, startPoint x: 1065, startPoint y: 478, endPoint x: 598, endPoint y: 468, distance: 467.3
click at [598, 468] on div "**********" at bounding box center [708, 277] width 1172 height 857
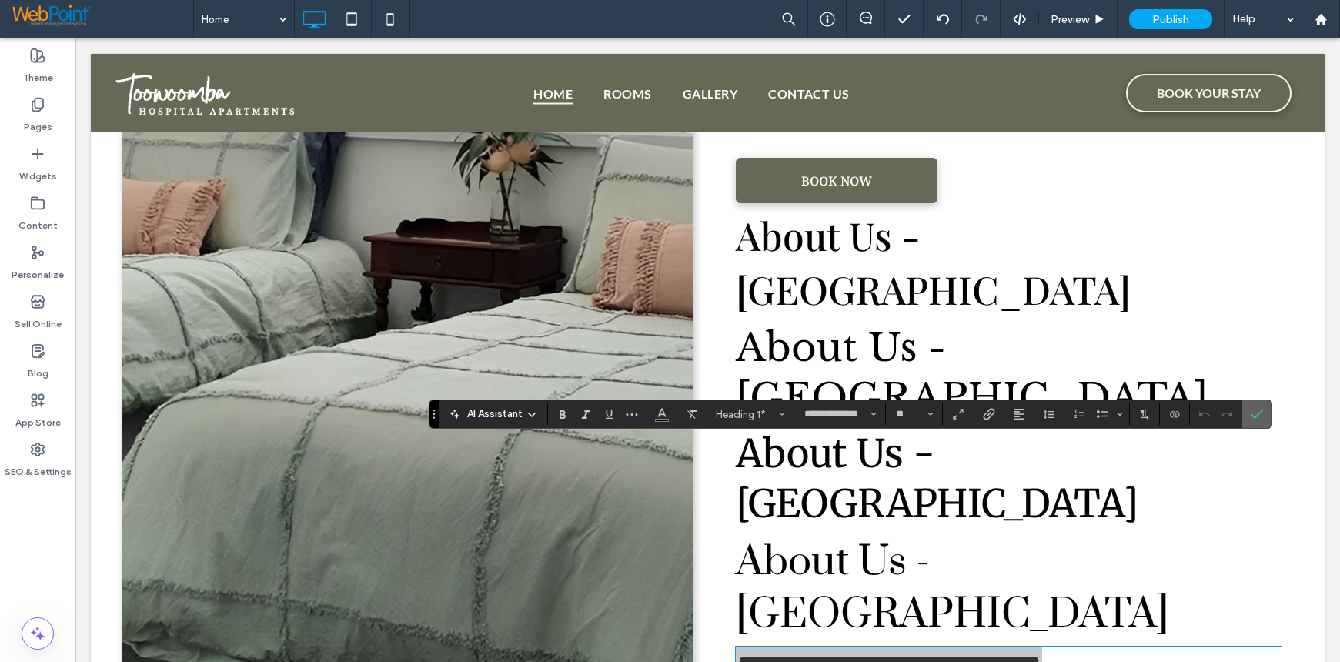
click at [1257, 413] on icon "Confirm" at bounding box center [1257, 414] width 12 height 12
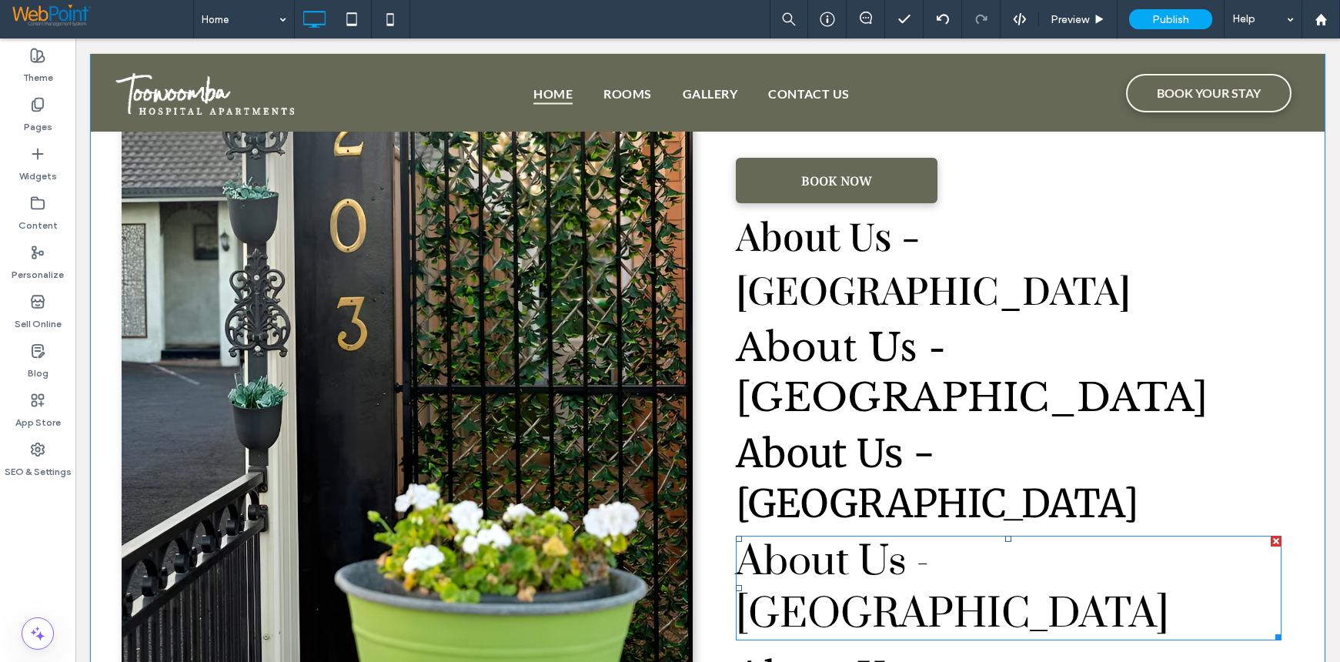
click at [1165, 536] on h1 "About Us - Toowoomba" at bounding box center [1009, 588] width 546 height 105
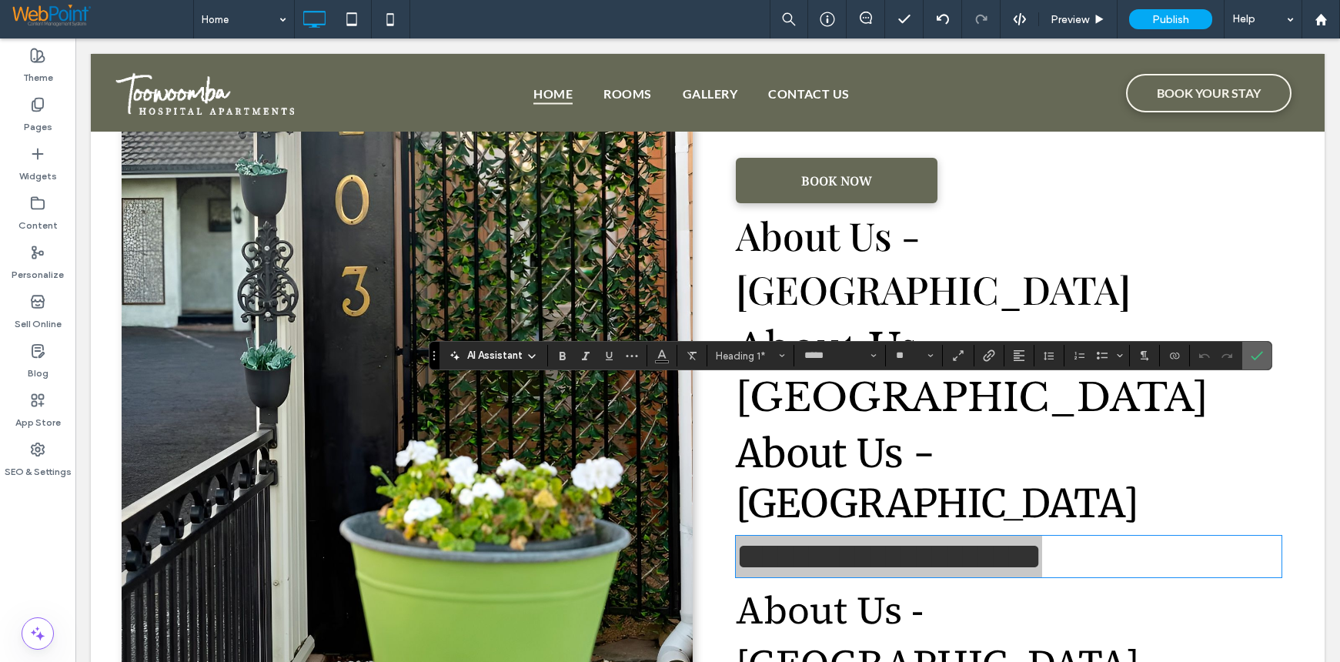
click at [1260, 355] on use "Confirm" at bounding box center [1257, 356] width 12 height 9
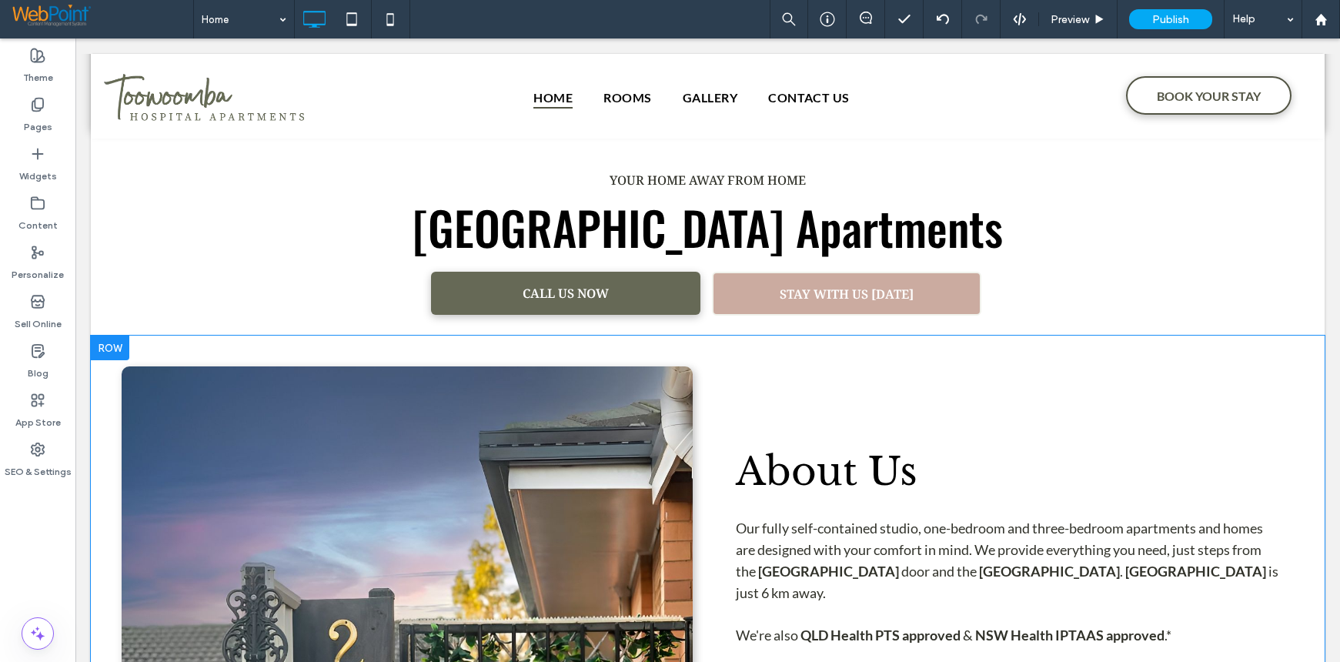
scroll to position [630, 0]
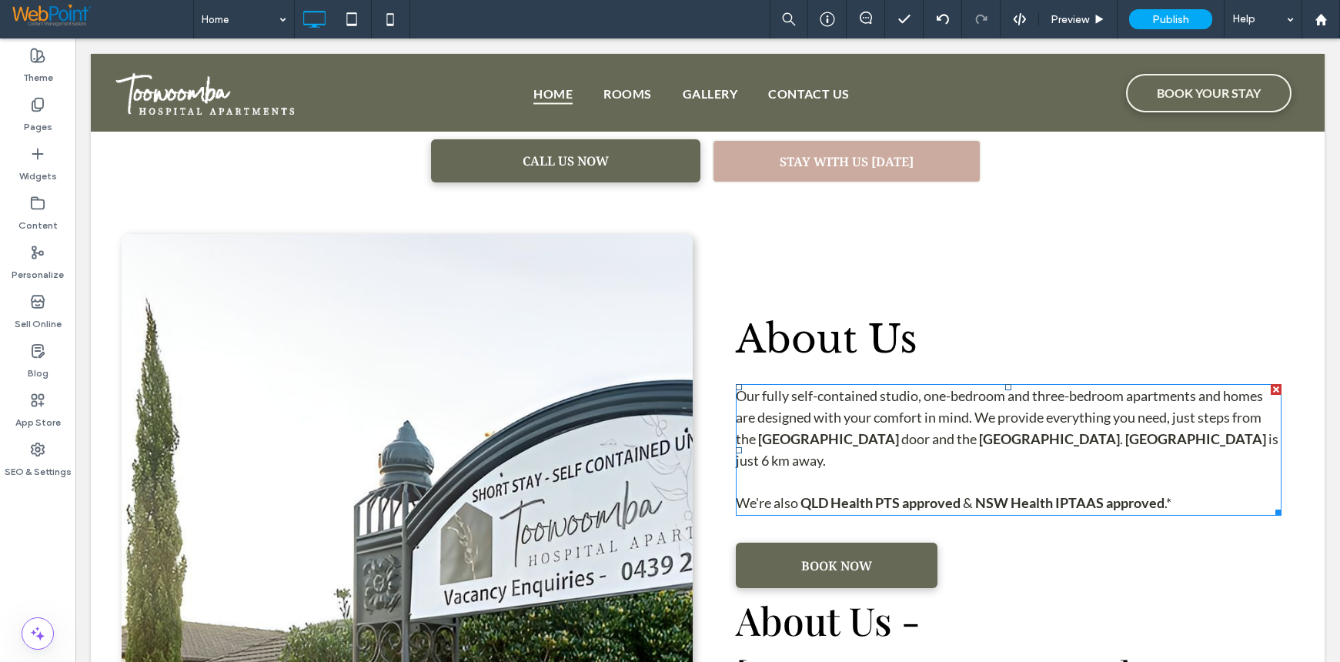
click at [860, 411] on span "Our fully self-contained studio, one-bedroom and three-bedroom apartments and h…" at bounding box center [999, 417] width 527 height 60
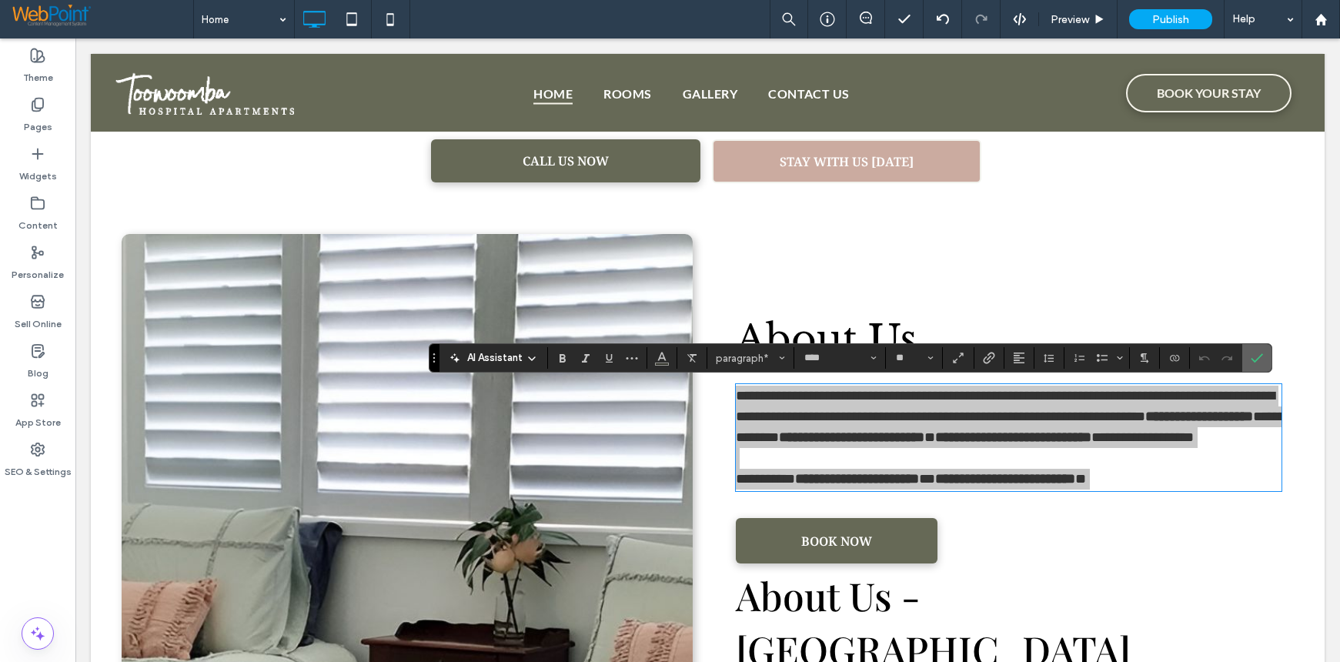
click at [1258, 356] on icon "Confirm" at bounding box center [1257, 358] width 12 height 12
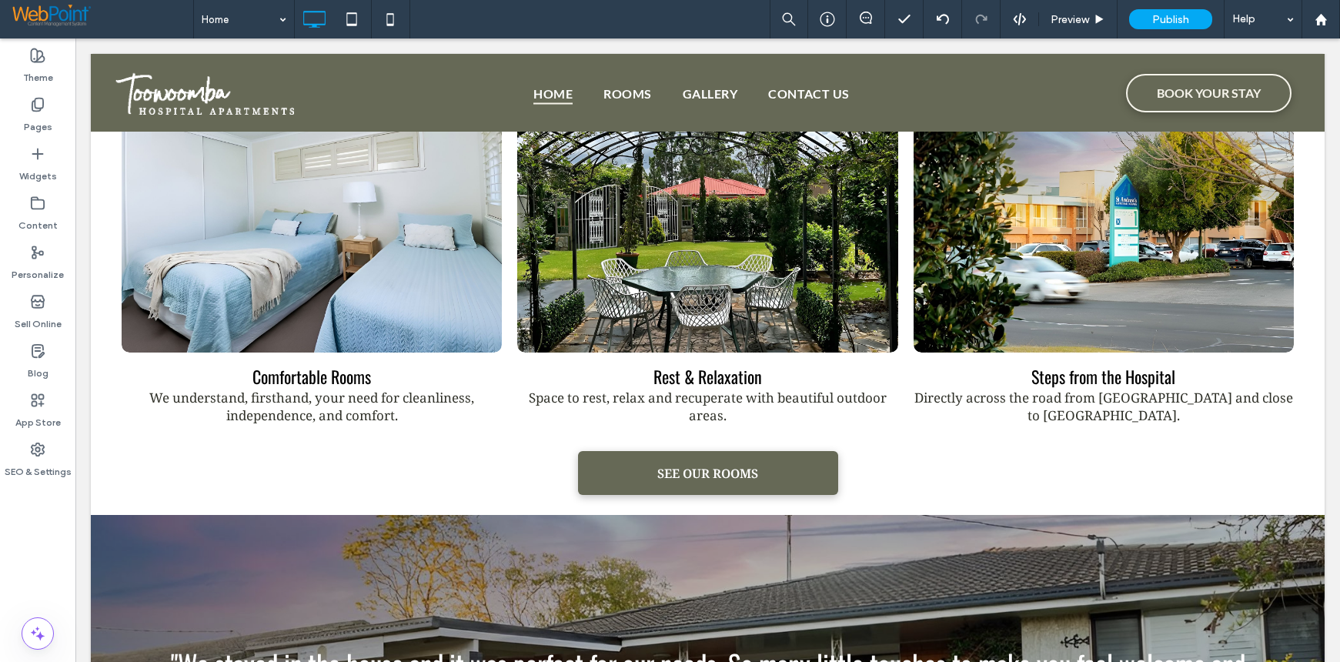
scroll to position [1939, 0]
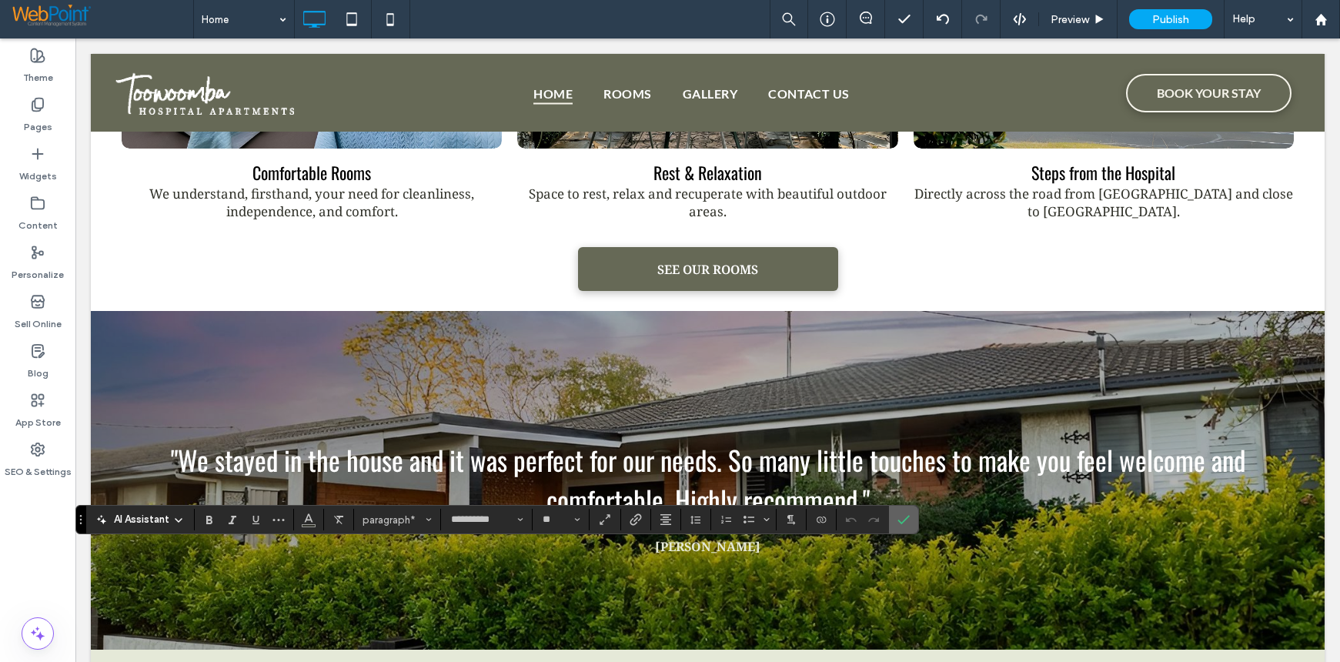
click at [905, 521] on use "Confirm" at bounding box center [904, 520] width 12 height 9
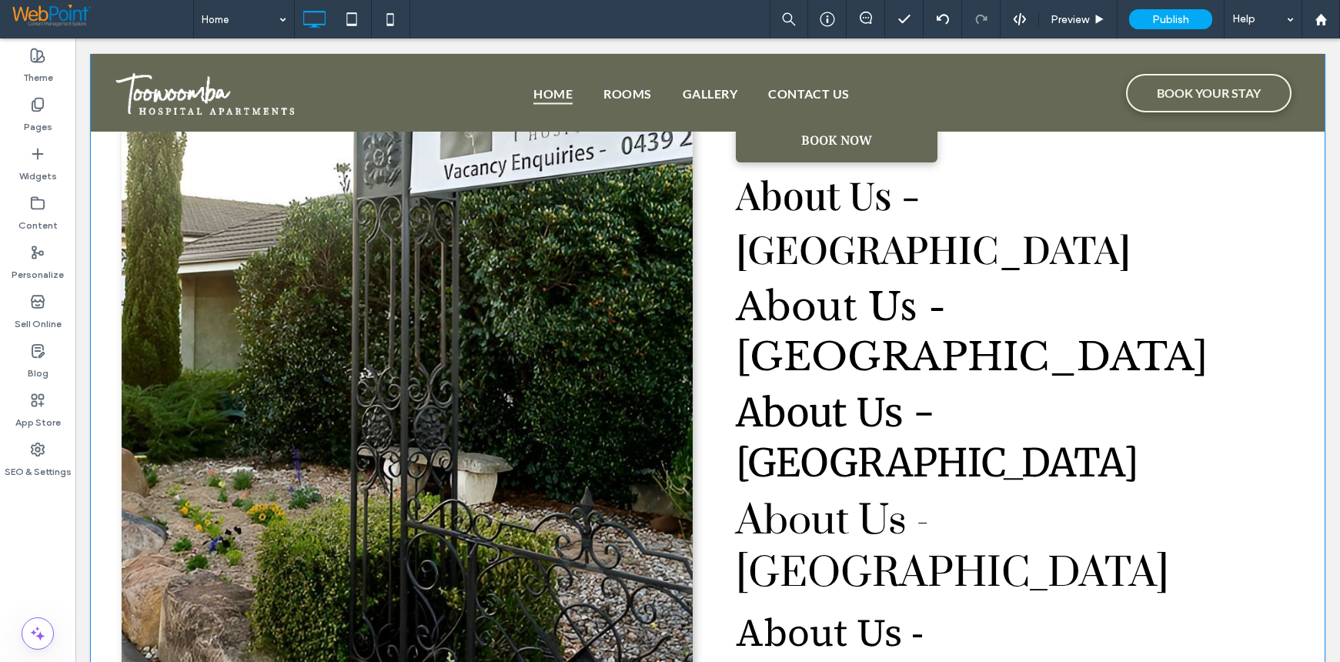
scroll to position [938, 0]
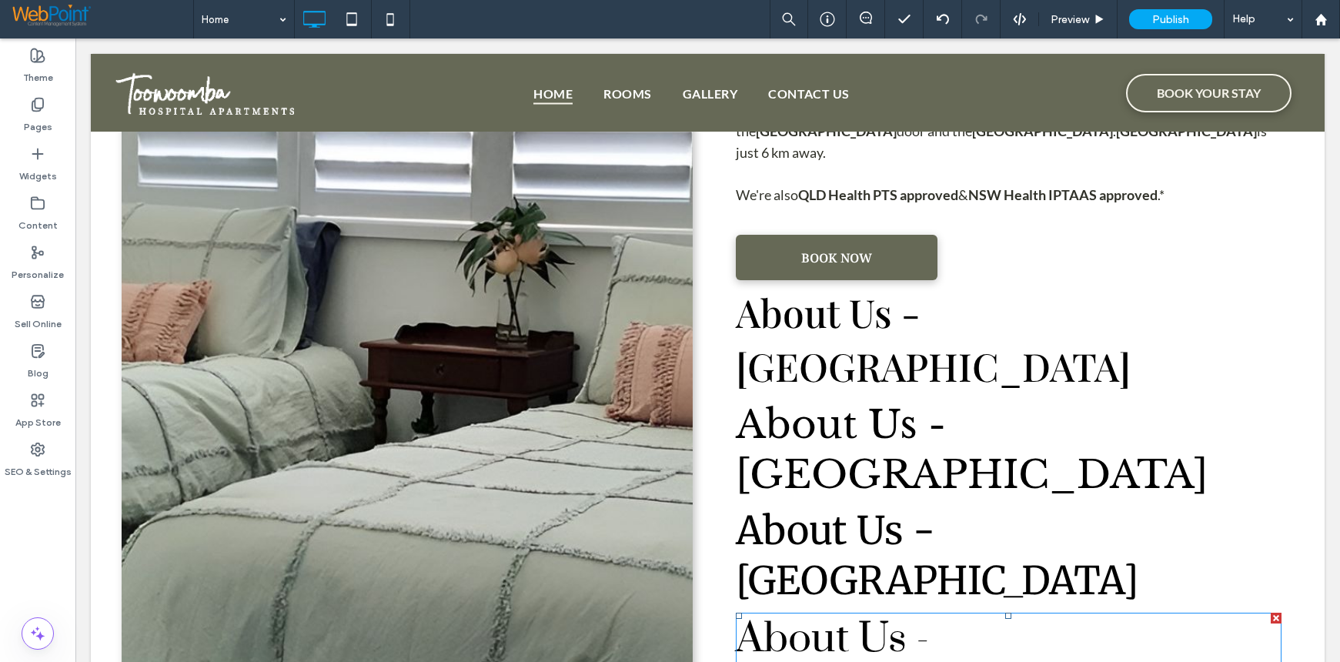
click at [1174, 613] on h1 "About Us - Toowoomba" at bounding box center [1009, 665] width 546 height 105
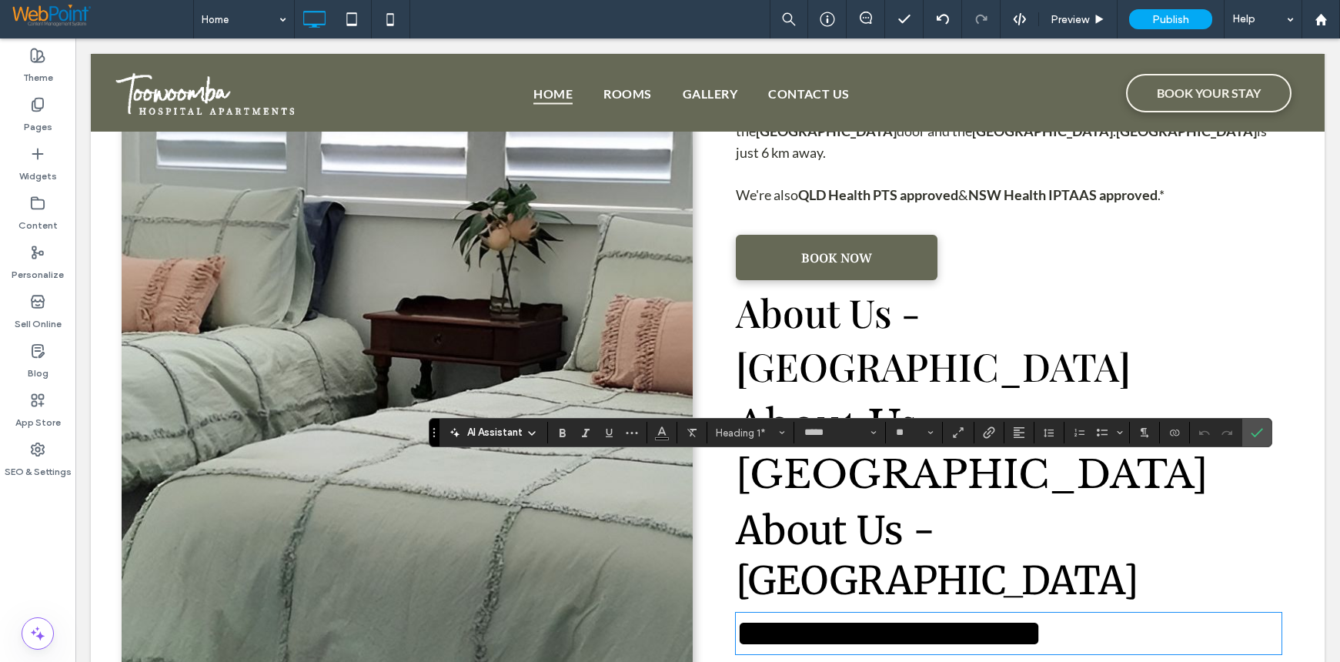
click at [1042, 614] on span "**********" at bounding box center [889, 633] width 306 height 38
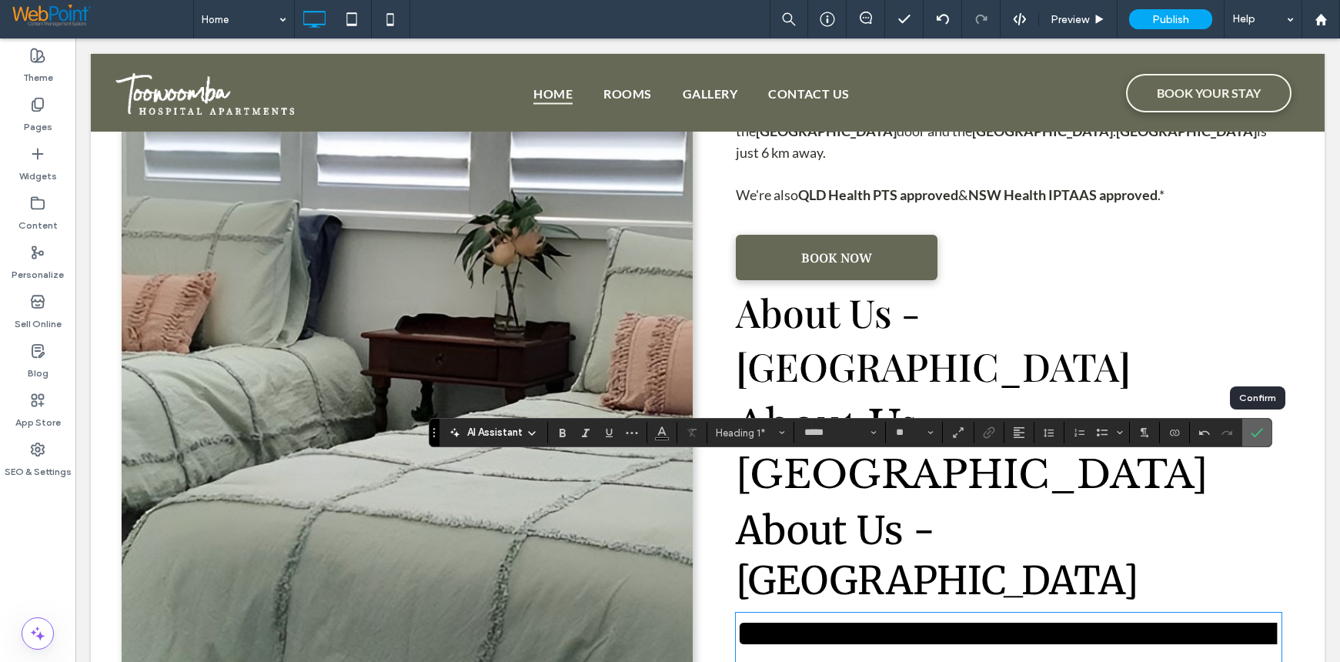
click at [1267, 430] on label "Confirm" at bounding box center [1256, 433] width 23 height 28
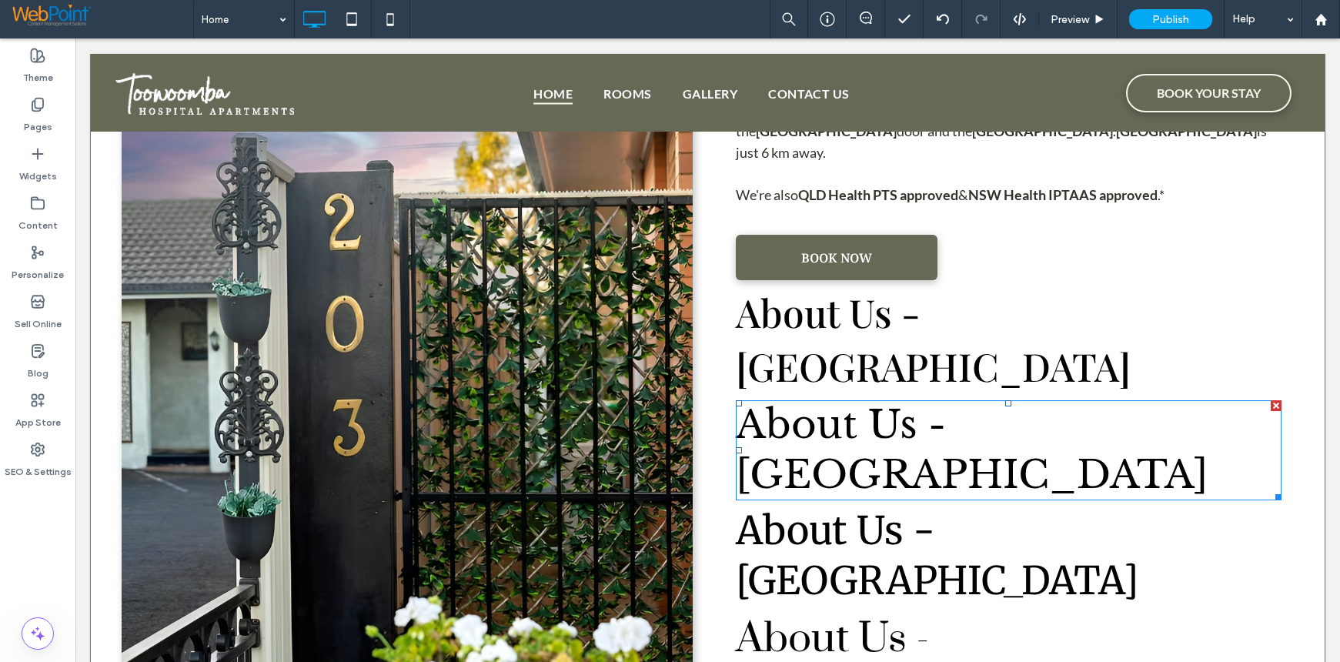
click at [1271, 400] on div at bounding box center [1276, 405] width 11 height 11
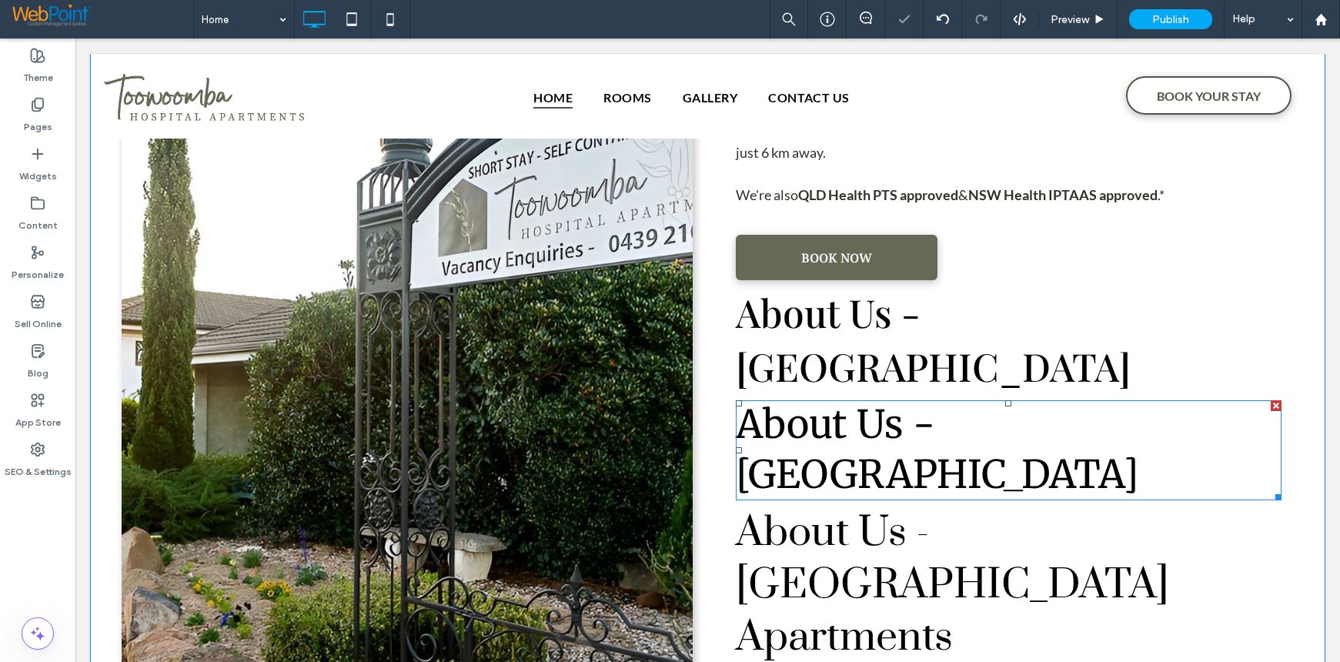
click at [1271, 400] on div at bounding box center [1276, 405] width 11 height 11
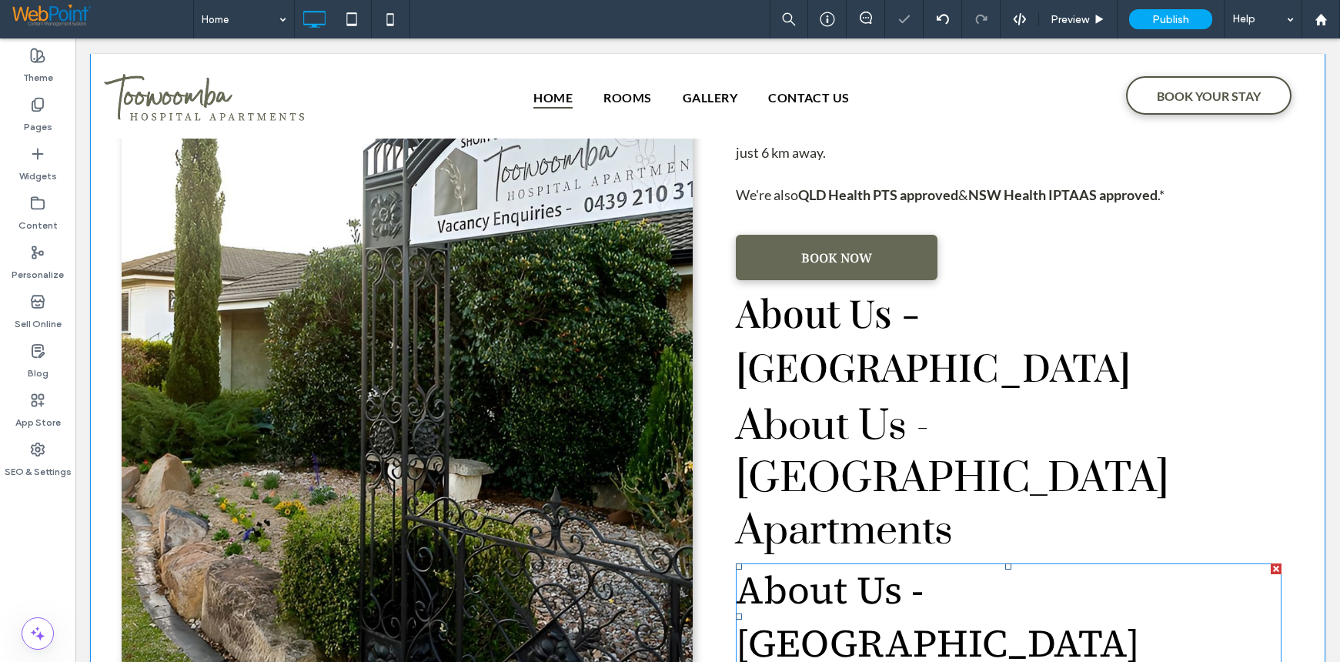
click at [1271, 563] on div at bounding box center [1276, 568] width 11 height 11
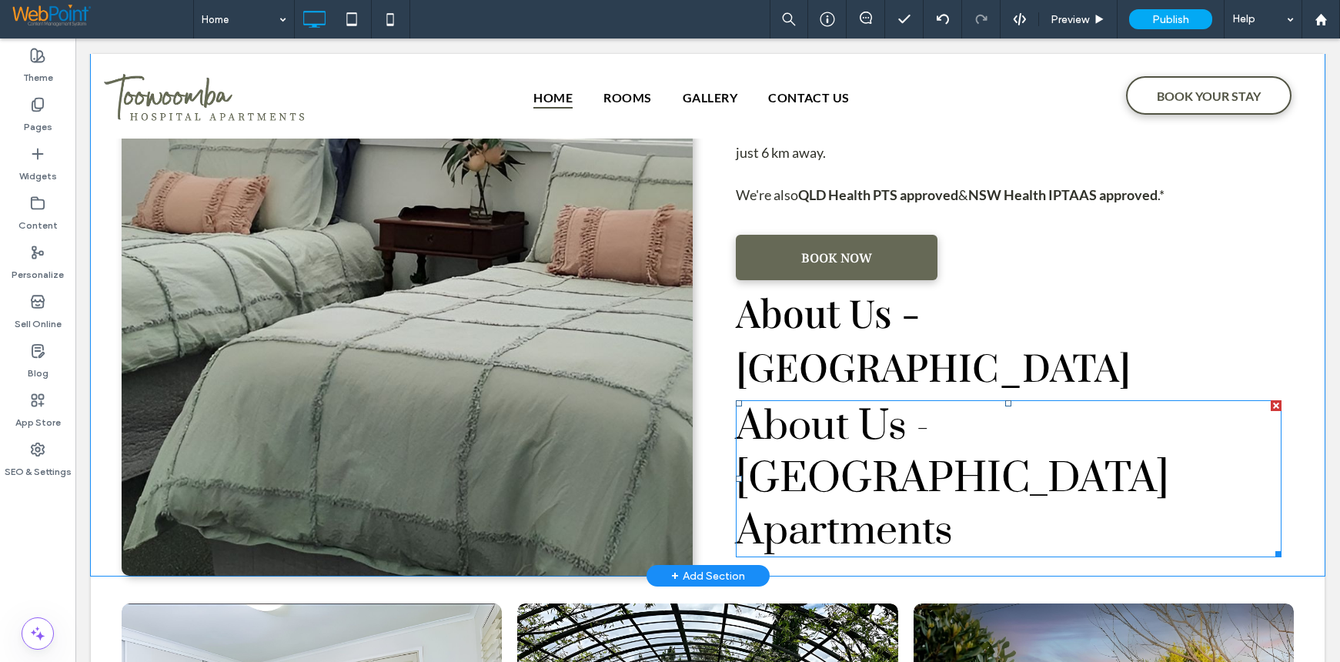
click at [1007, 400] on span "About Us - Toowoomba Hospital Apartments" at bounding box center [952, 478] width 433 height 157
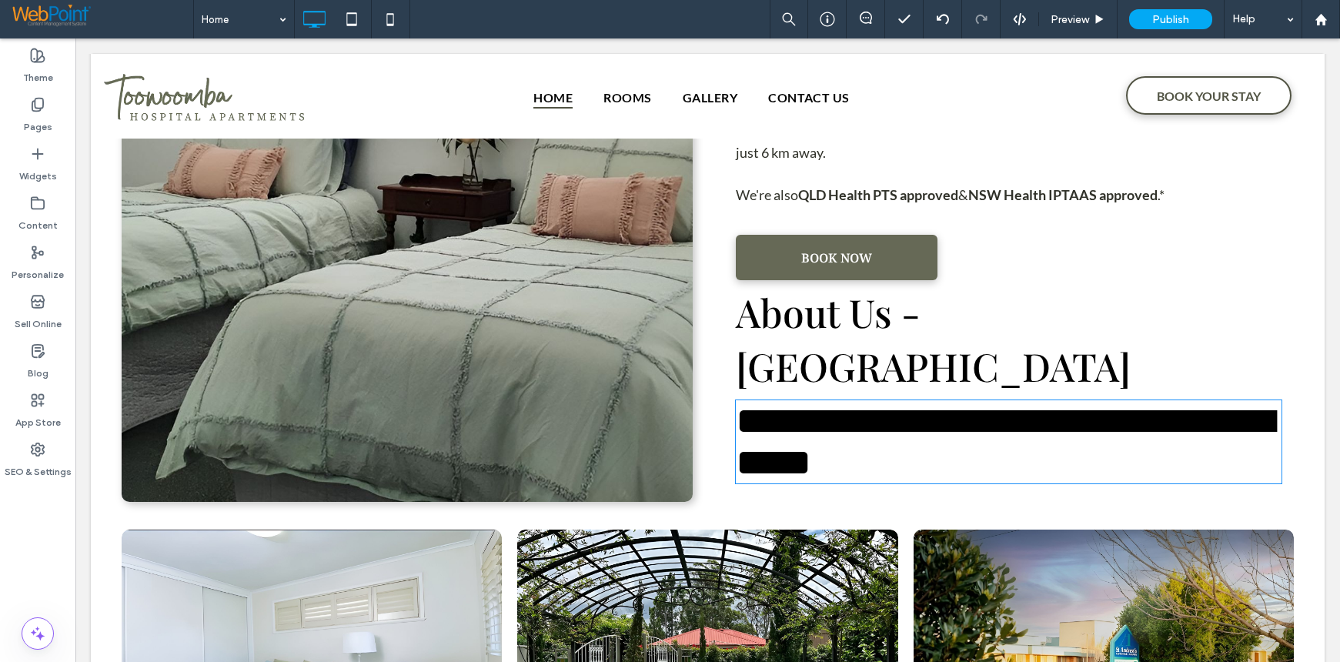
type input "*****"
type input "**"
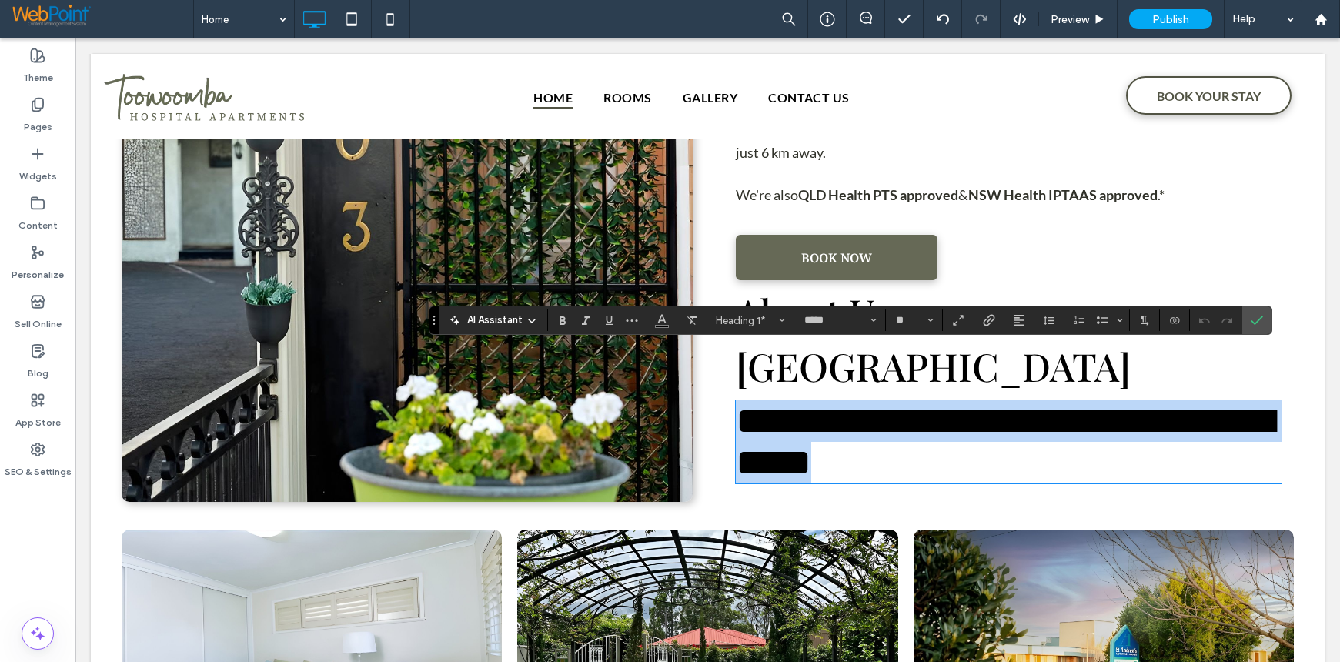
drag, startPoint x: 1145, startPoint y: 425, endPoint x: 626, endPoint y: 355, distance: 523.4
click at [626, 355] on div "**********" at bounding box center [708, 214] width 1172 height 576
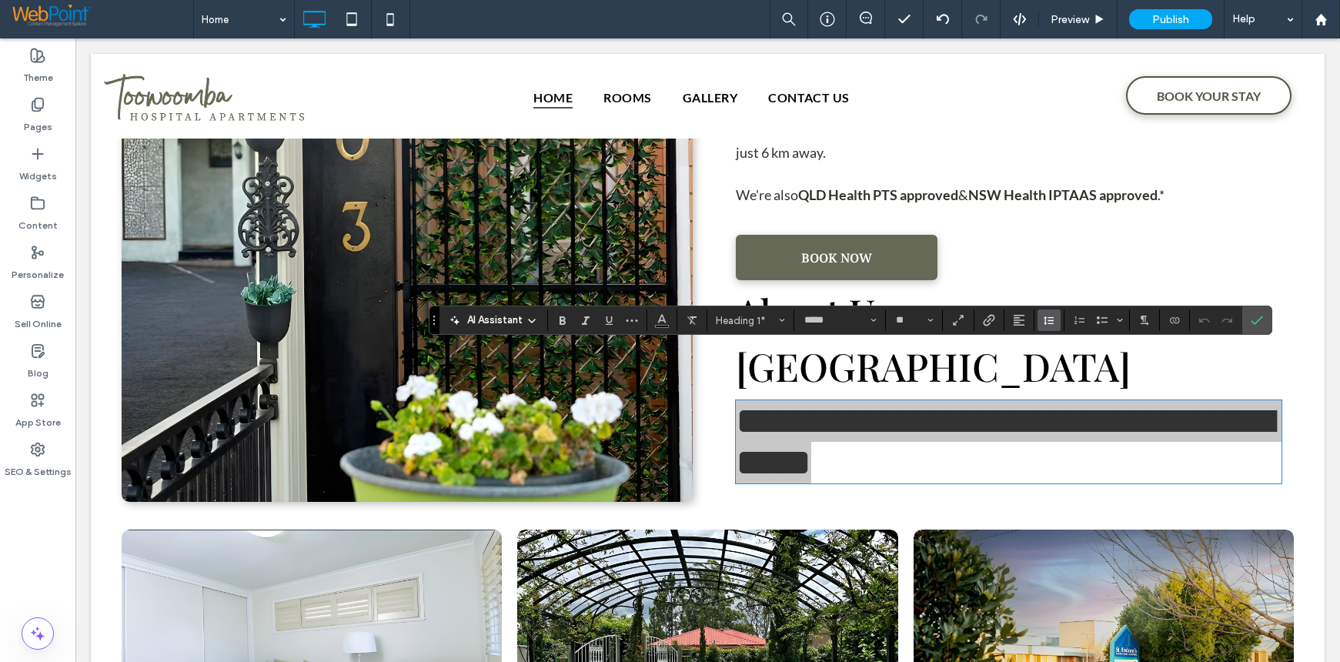
click at [1044, 321] on icon "Line Height" at bounding box center [1049, 320] width 12 height 12
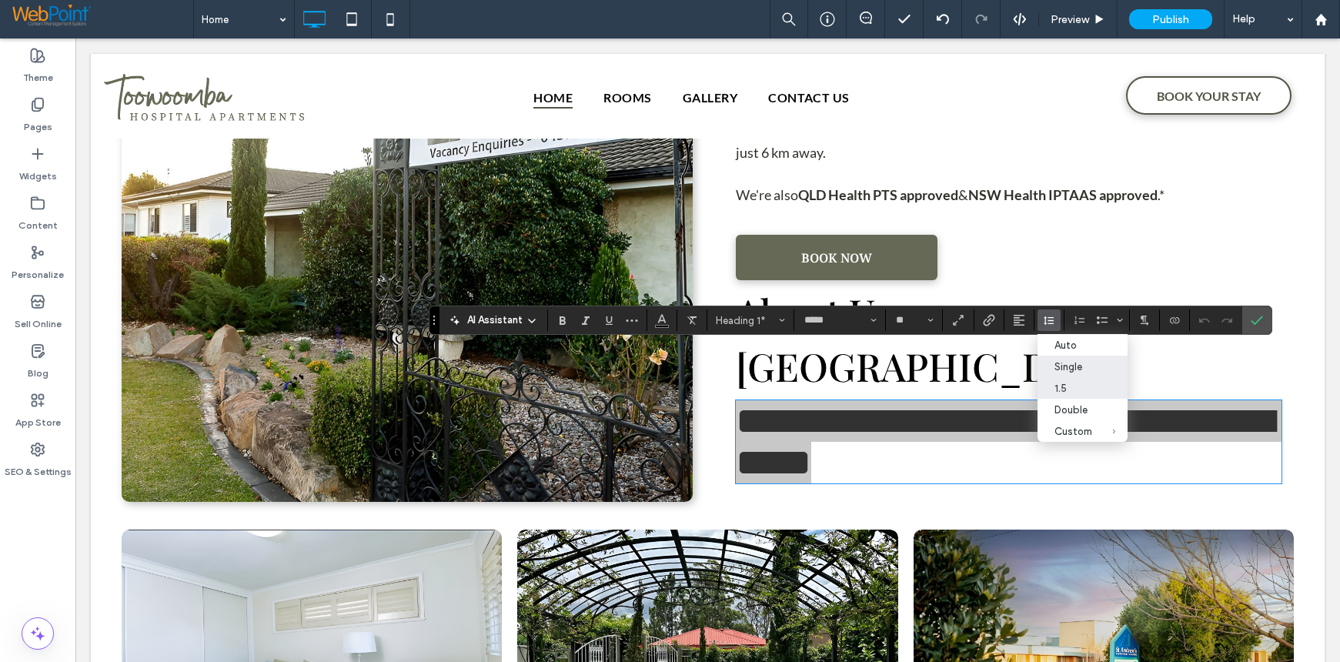
click at [1057, 389] on div "1.5" at bounding box center [1073, 388] width 38 height 12
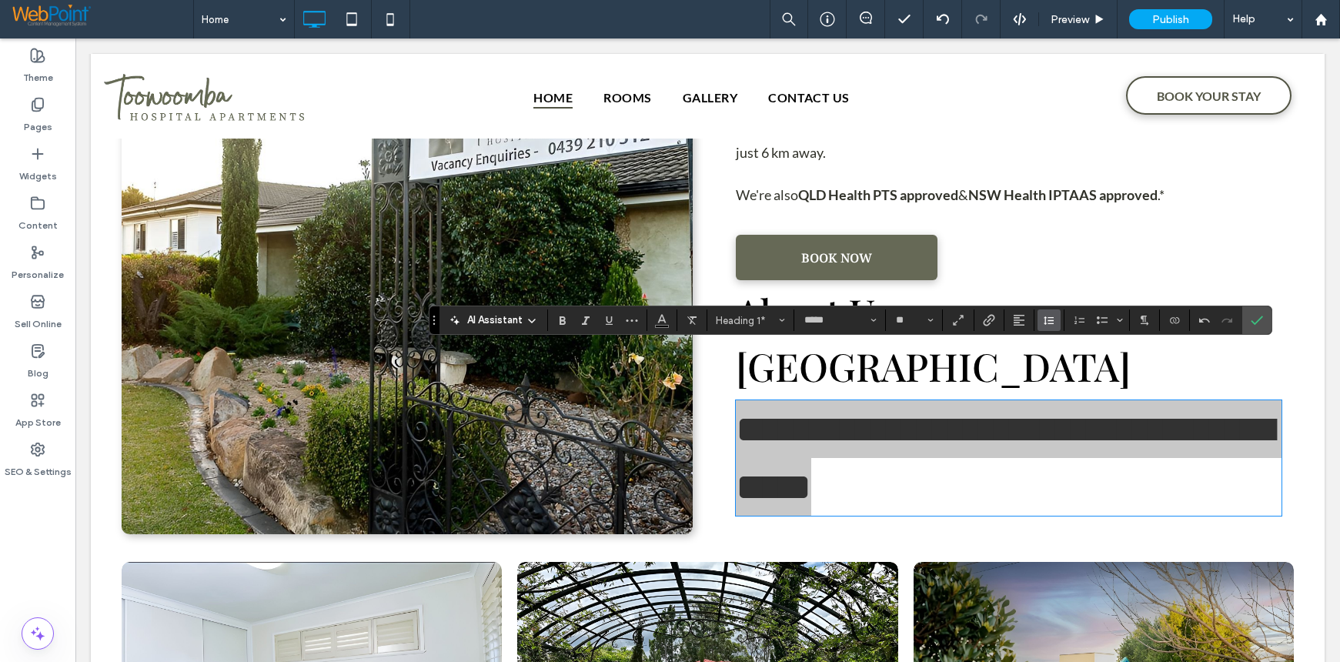
click at [1051, 322] on icon "Line Height" at bounding box center [1049, 320] width 12 height 12
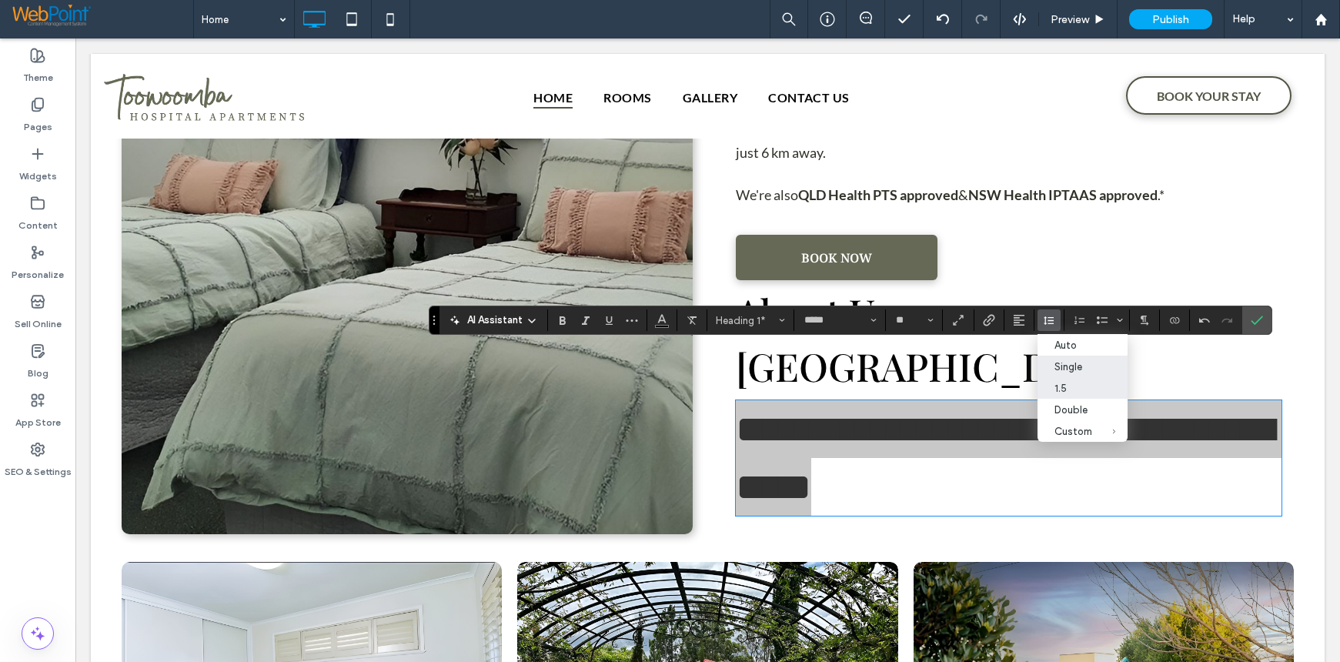
click at [1063, 361] on div "Single" at bounding box center [1073, 367] width 38 height 12
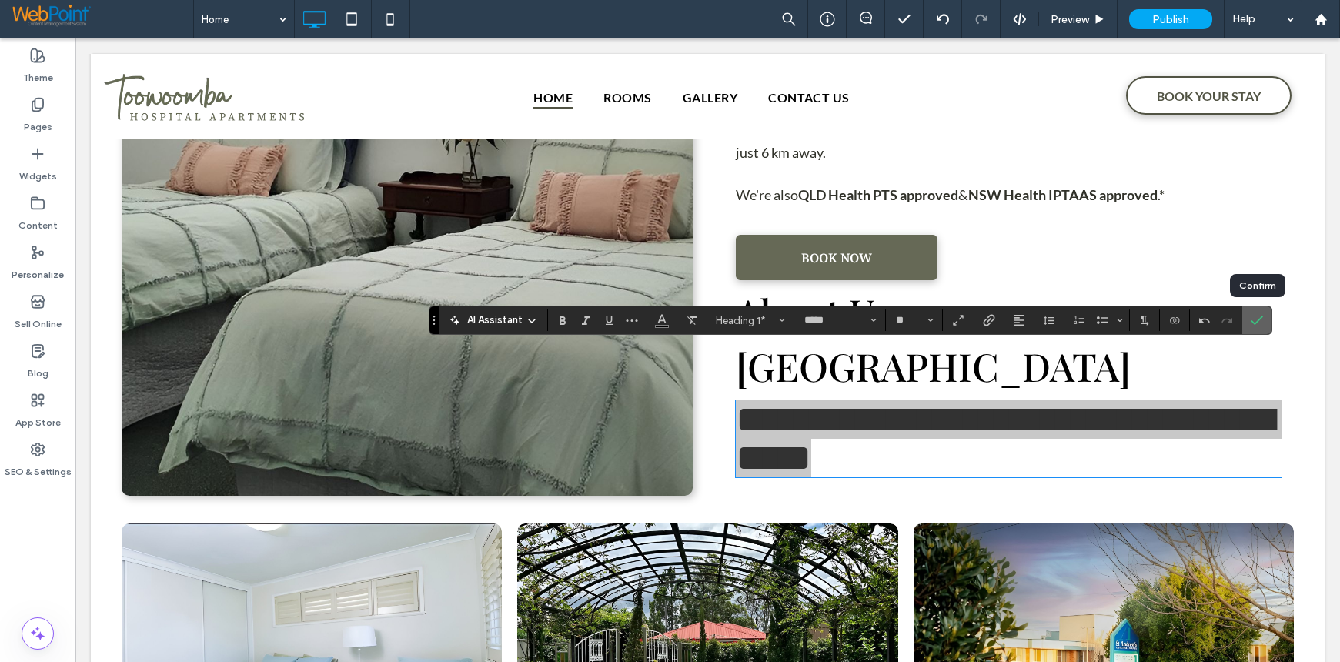
click at [1254, 319] on icon "Confirm" at bounding box center [1257, 320] width 12 height 12
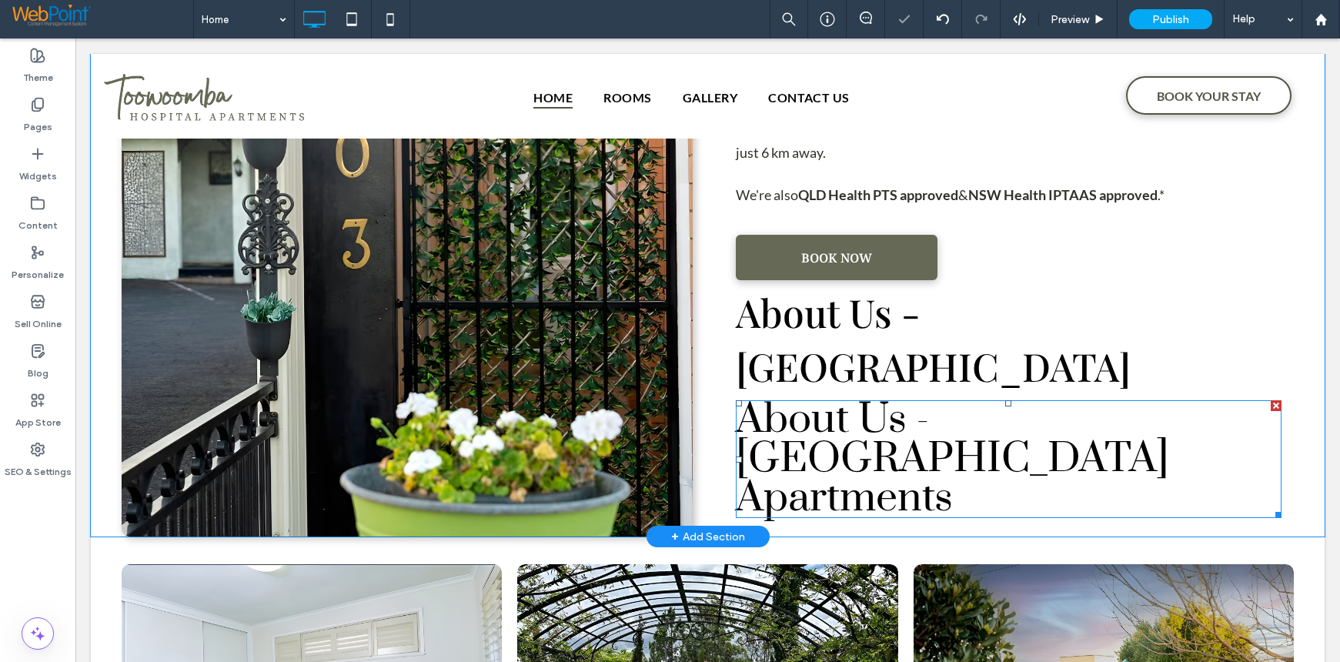
click at [964, 393] on span "About Us - Toowoomba Hospital Apartments" at bounding box center [952, 458] width 433 height 131
type input "*****"
type input "**"
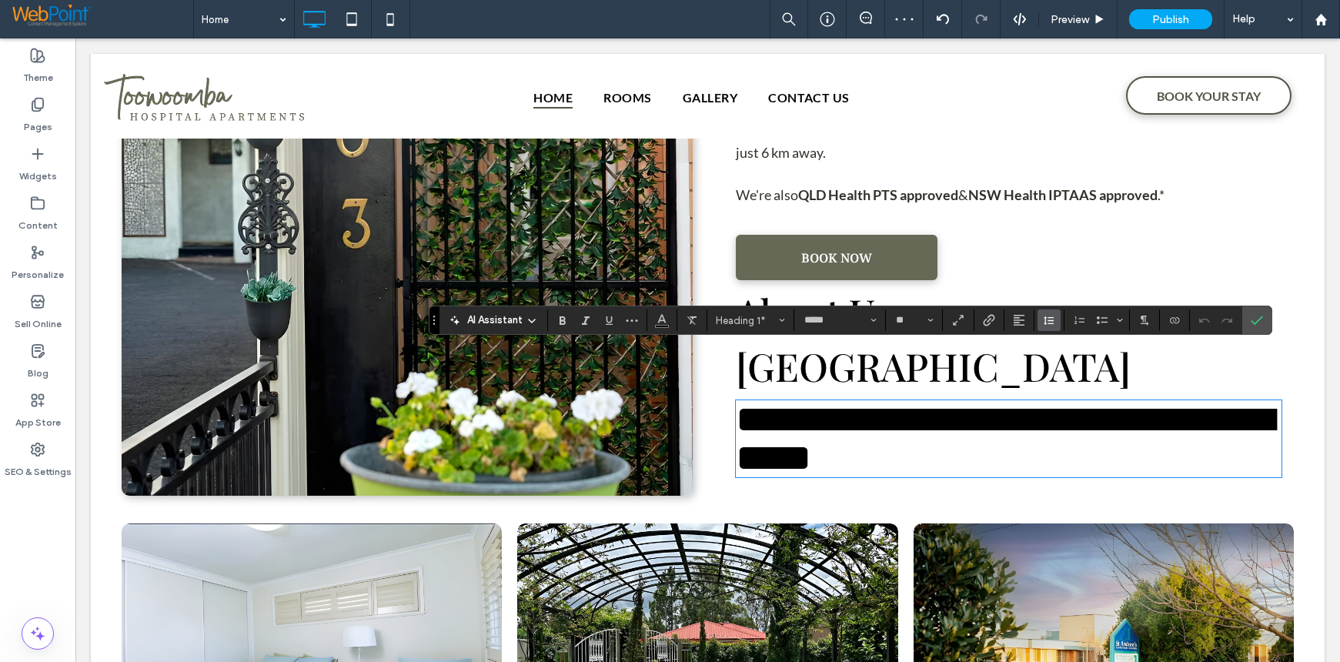
click at [1048, 321] on icon "Line Height" at bounding box center [1049, 320] width 12 height 12
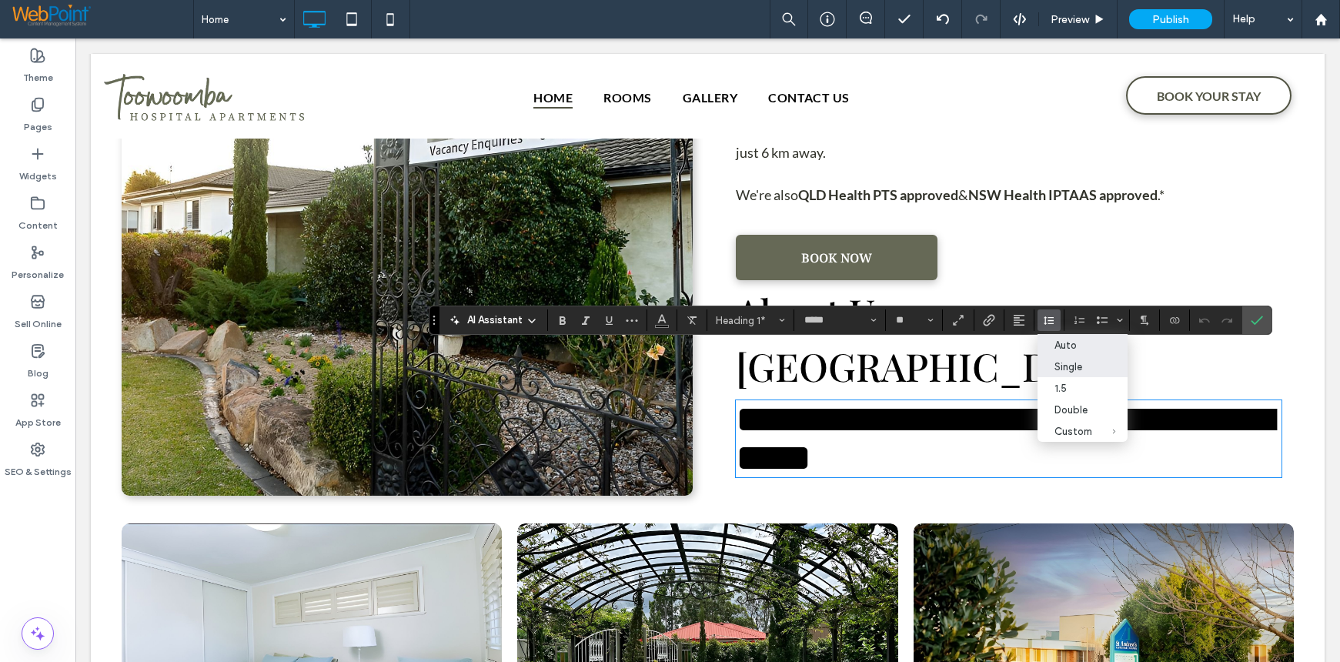
click at [1064, 349] on div "Auto" at bounding box center [1073, 345] width 38 height 12
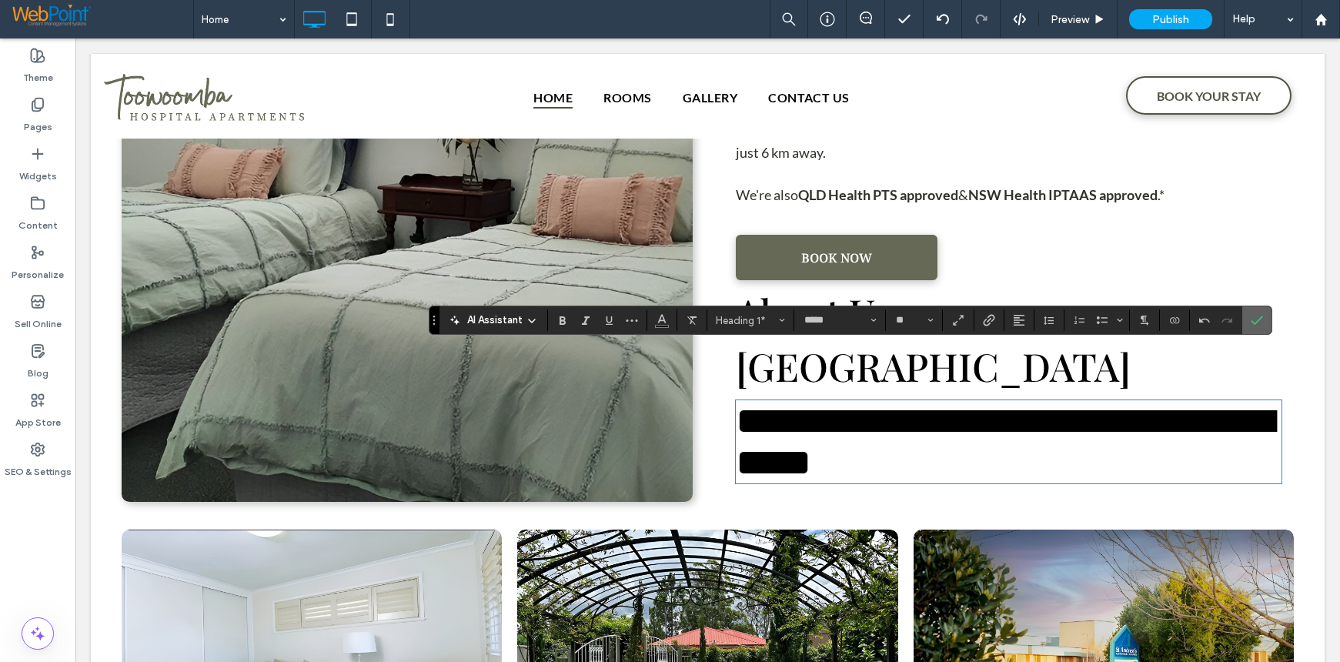
click at [1248, 322] on label "Confirm" at bounding box center [1256, 320] width 23 height 28
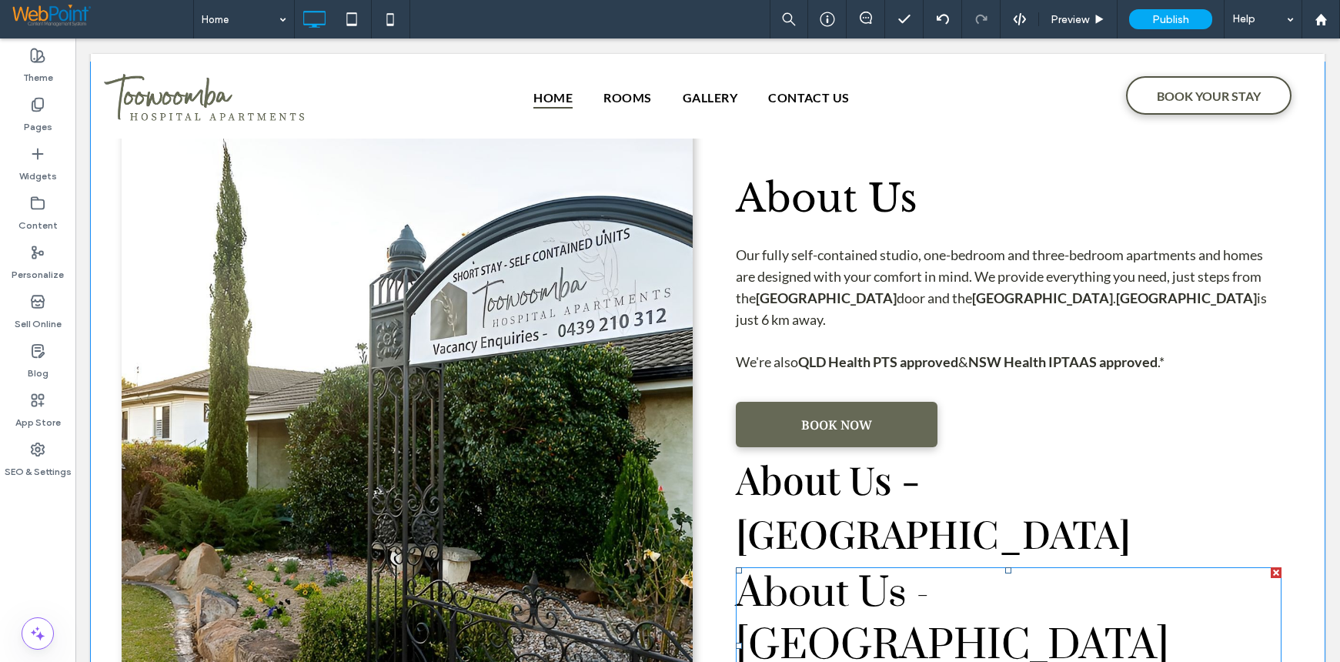
scroll to position [553, 0]
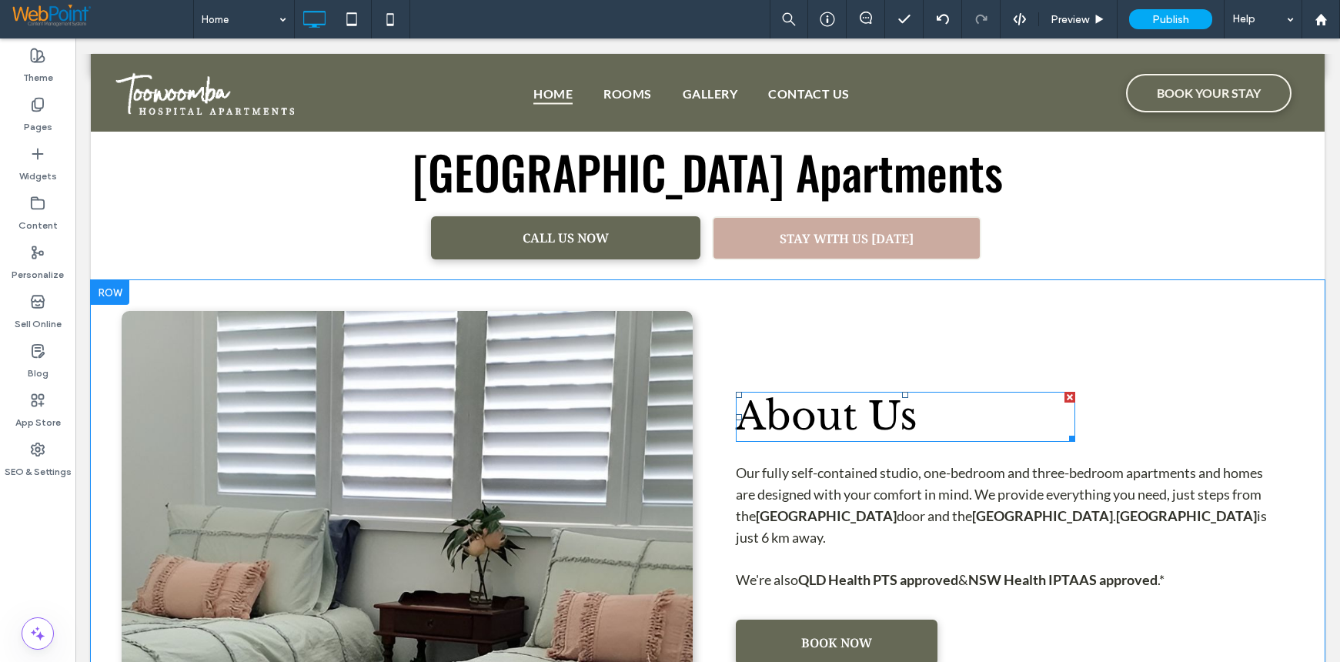
click at [797, 414] on span "About Us" at bounding box center [827, 416] width 182 height 48
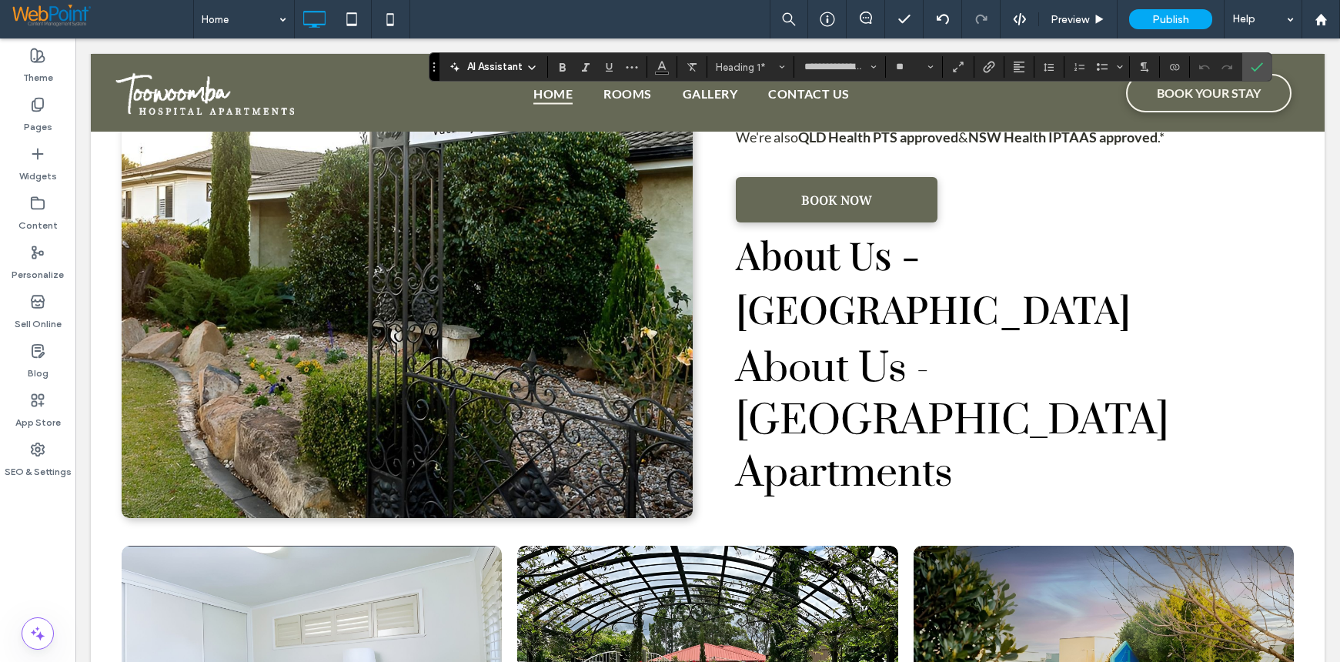
scroll to position [1015, 0]
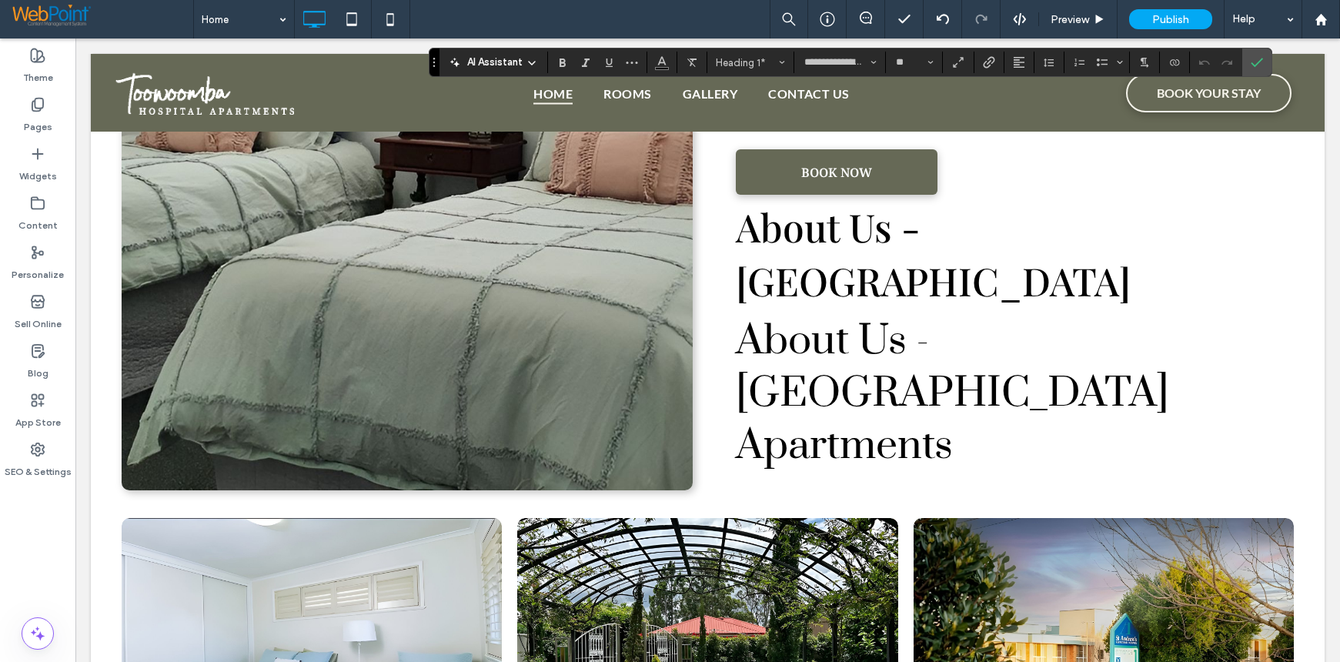
click at [940, 320] on span "About Us - Toowoomba Hospital Apartments" at bounding box center [952, 393] width 433 height 157
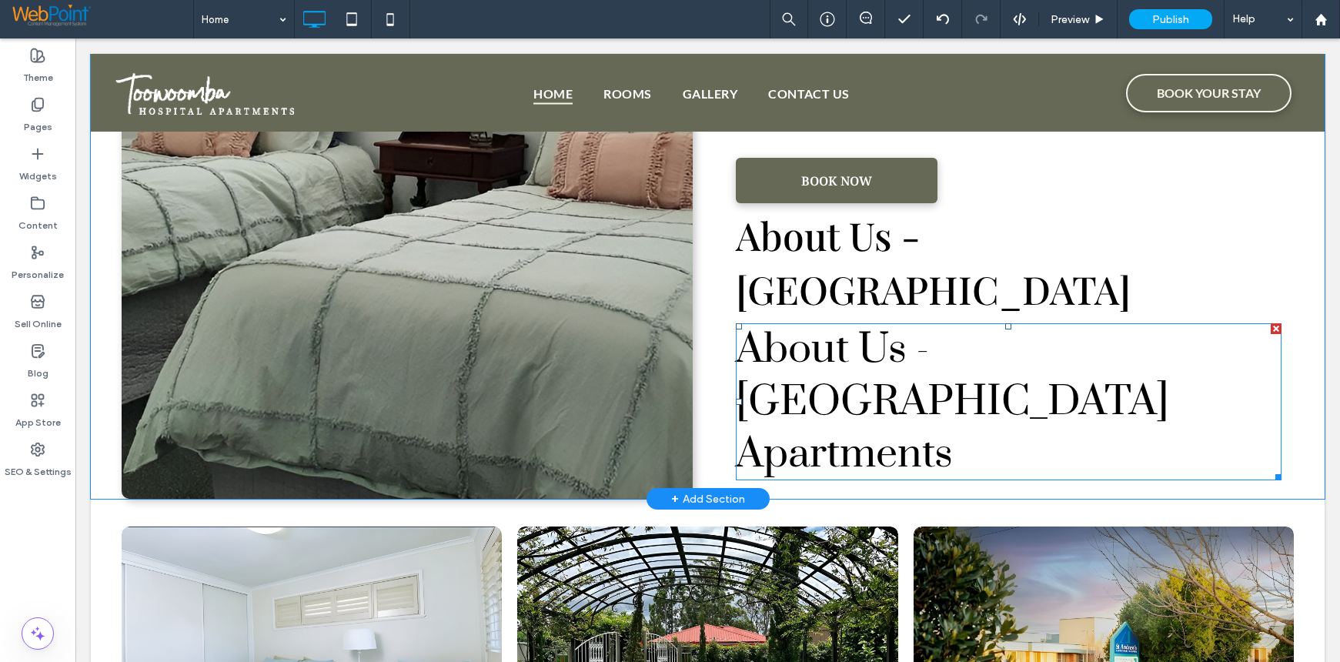
click at [940, 323] on span "About Us - Toowoomba Hospital Apartments" at bounding box center [952, 401] width 433 height 157
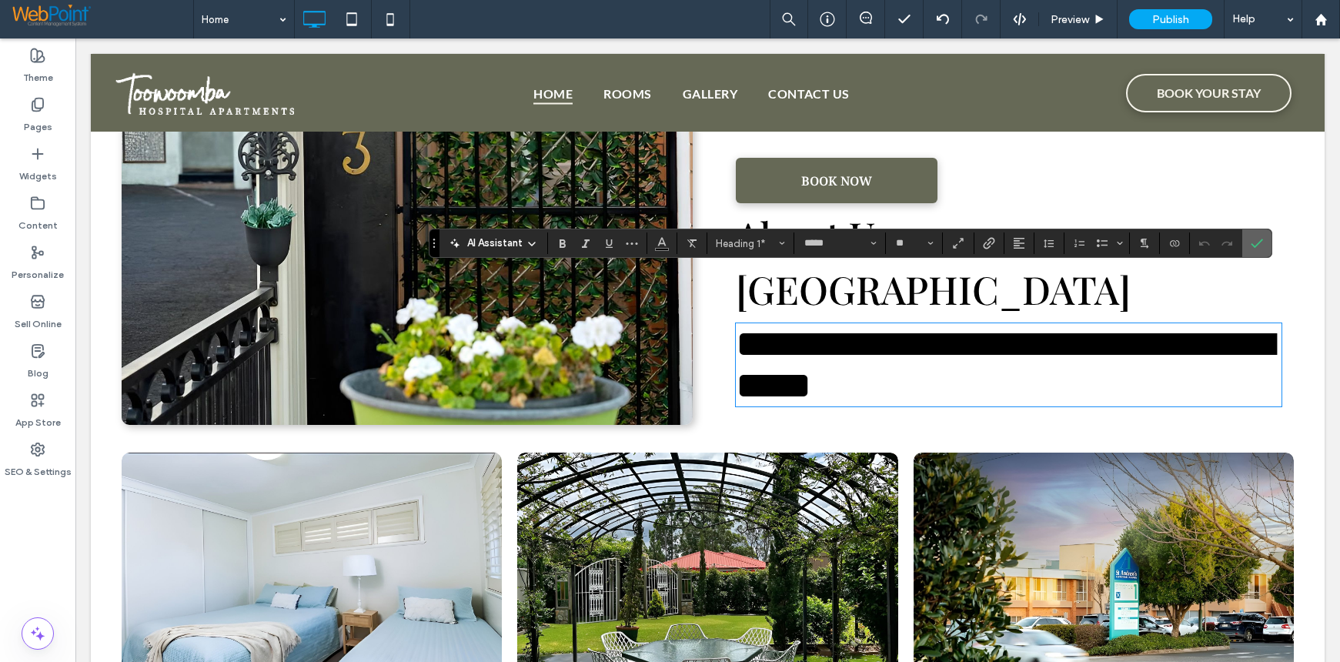
drag, startPoint x: 1251, startPoint y: 239, endPoint x: 1174, endPoint y: 206, distance: 83.8
click at [1251, 239] on icon "Confirm" at bounding box center [1257, 243] width 12 height 12
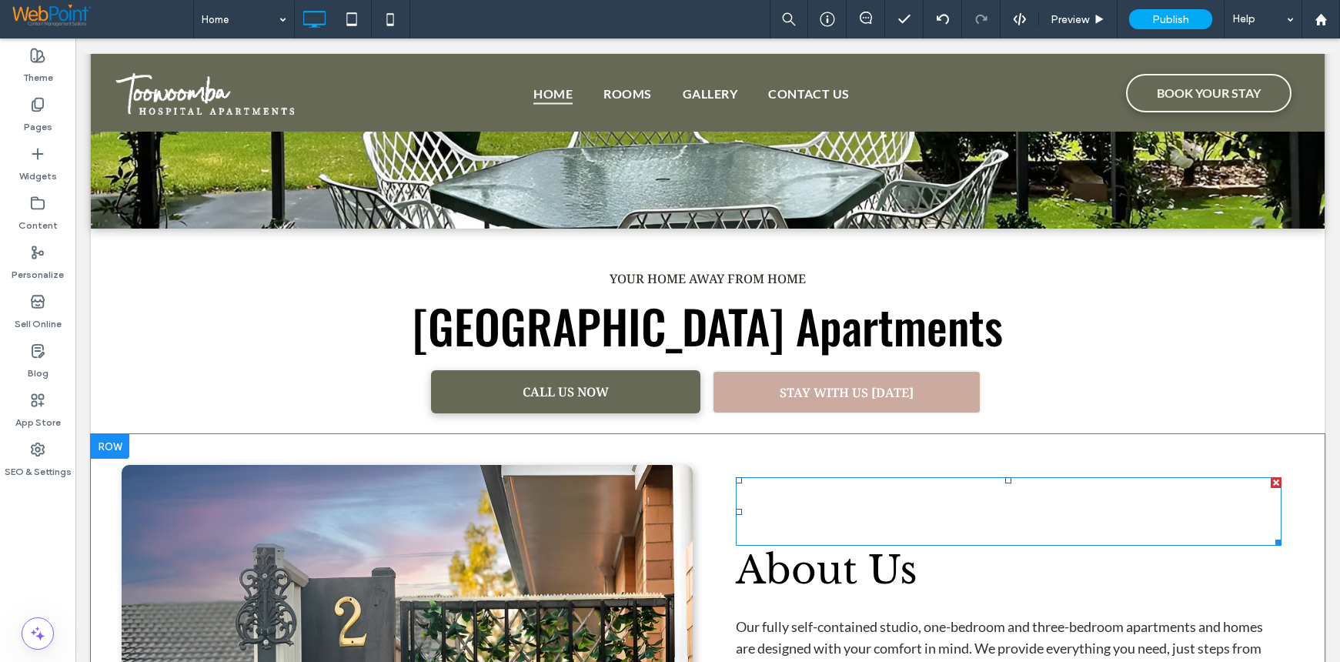
scroll to position [707, 0]
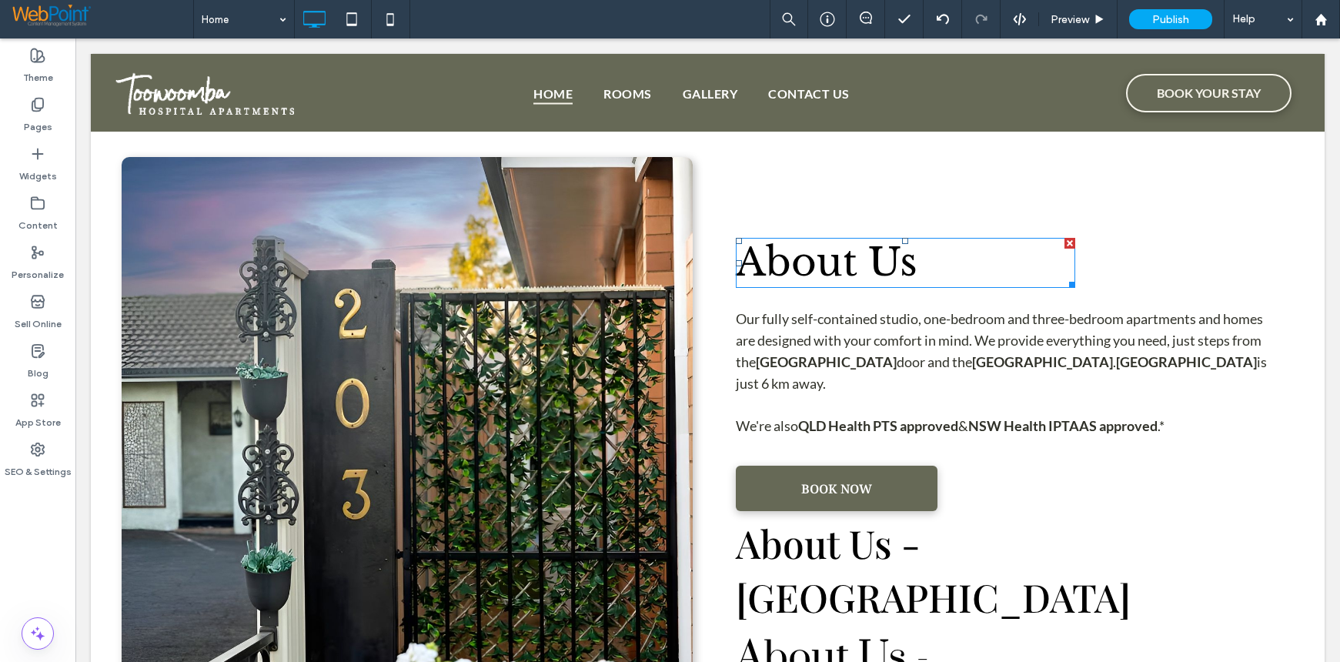
click at [793, 244] on span "About Us" at bounding box center [827, 262] width 182 height 48
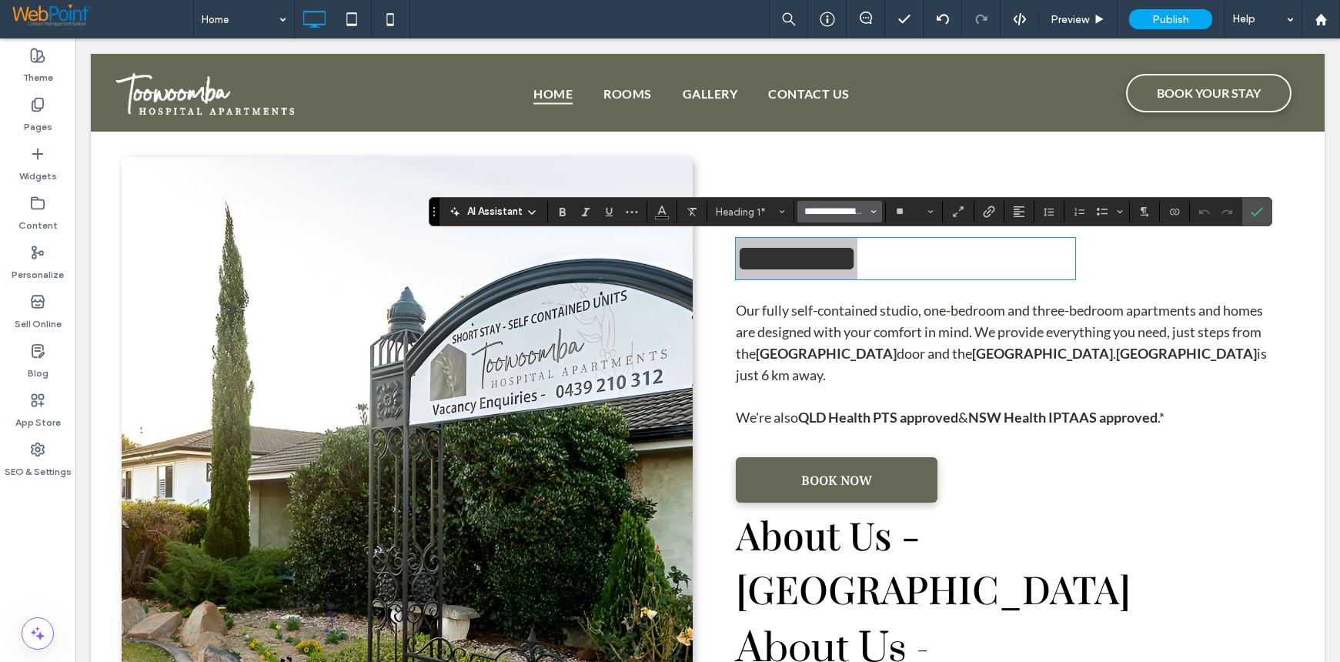
click at [806, 210] on input "**********" at bounding box center [835, 211] width 65 height 12
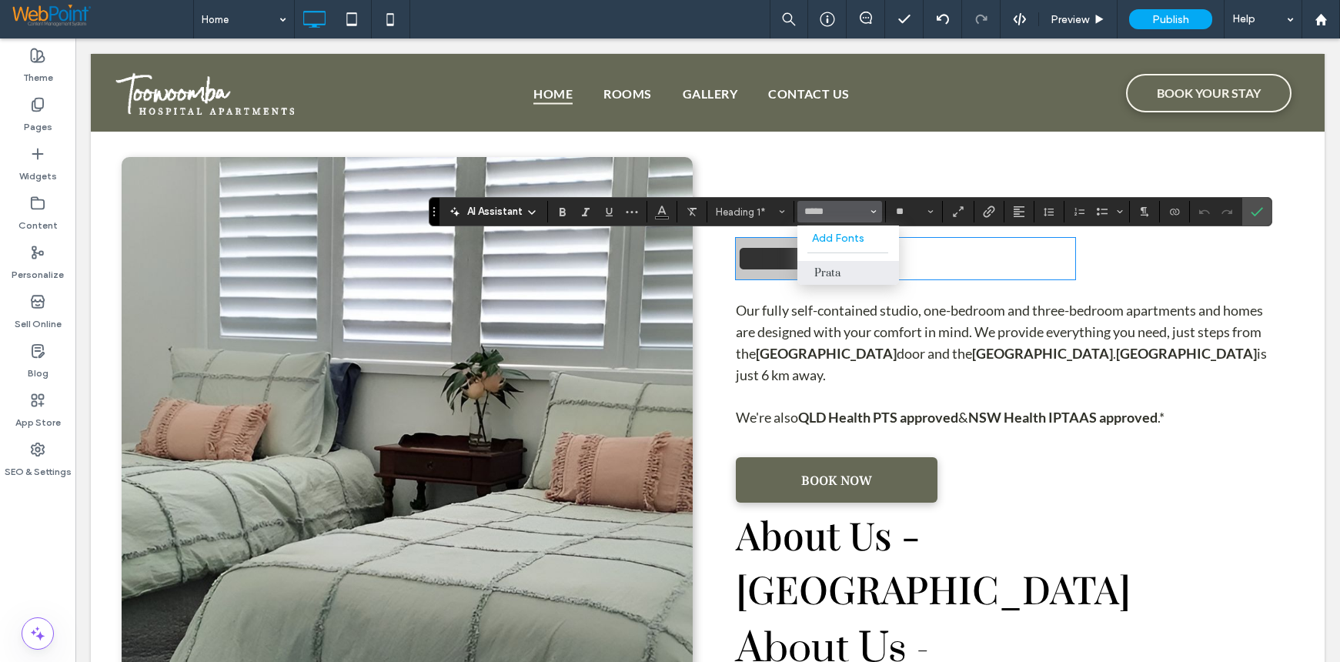
click at [827, 269] on label "Prata" at bounding box center [848, 273] width 102 height 24
type input "*****"
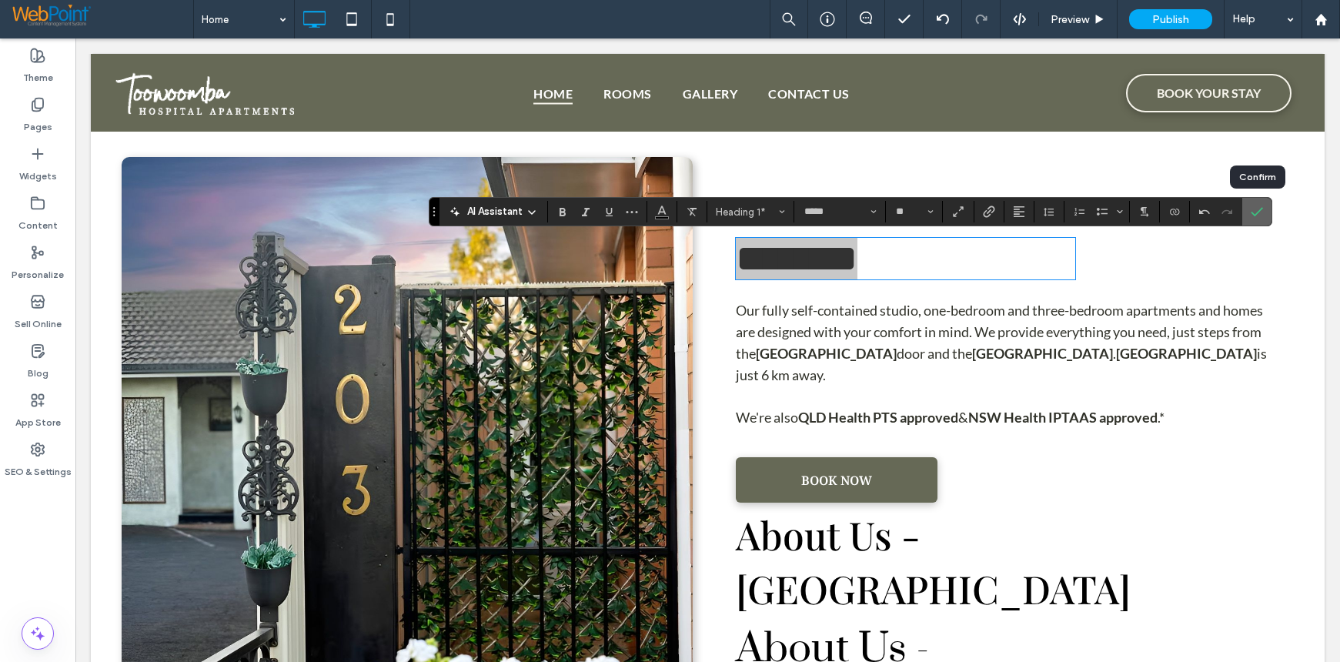
click at [1251, 215] on icon "Confirm" at bounding box center [1257, 211] width 12 height 12
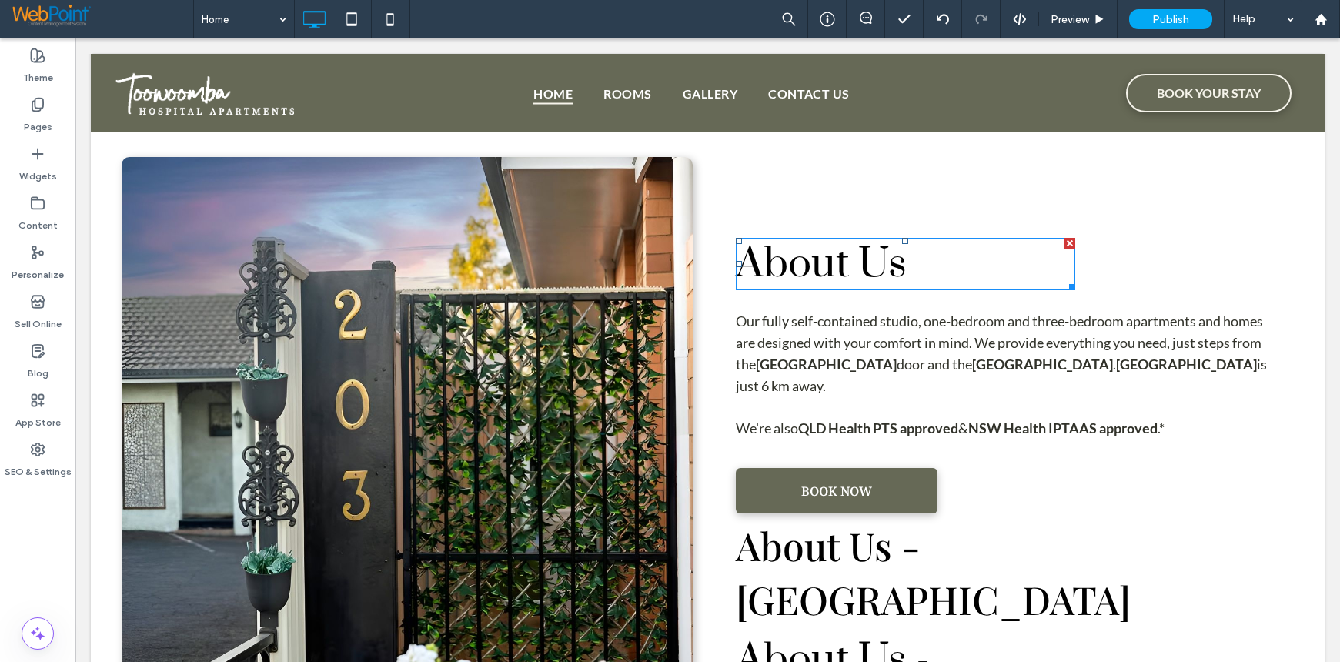
click at [767, 254] on span "About Us" at bounding box center [821, 264] width 171 height 52
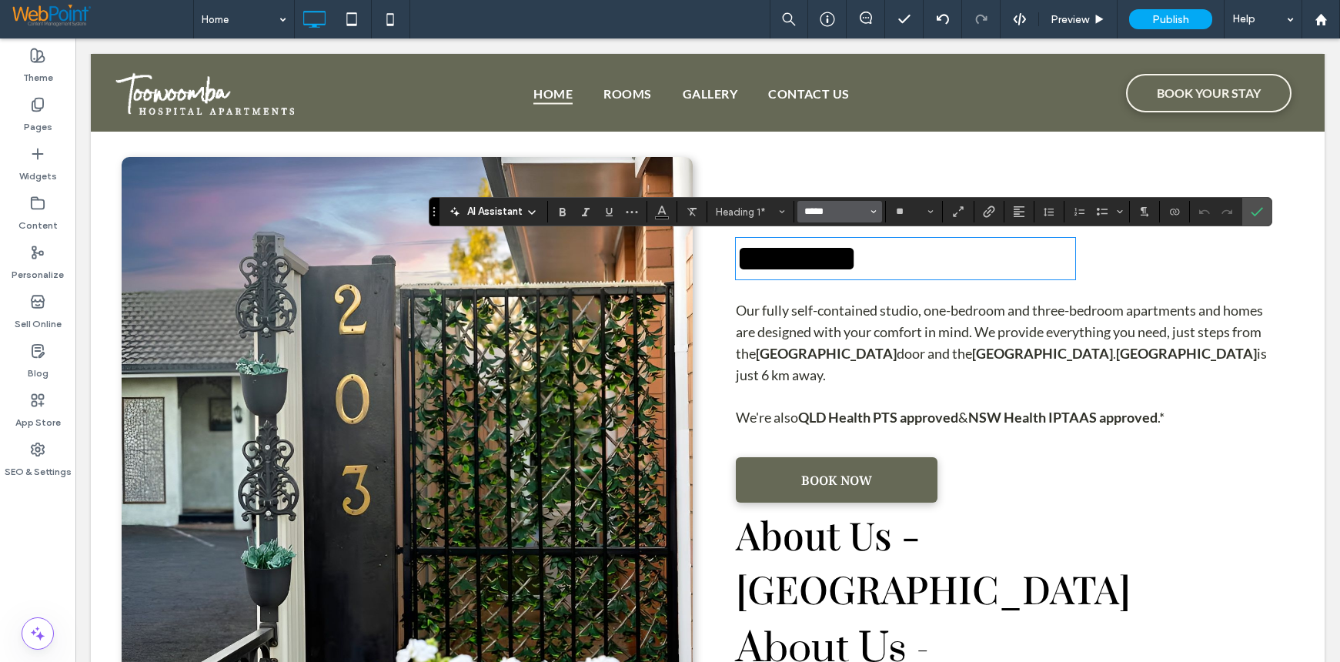
click at [805, 212] on input "*****" at bounding box center [835, 211] width 65 height 12
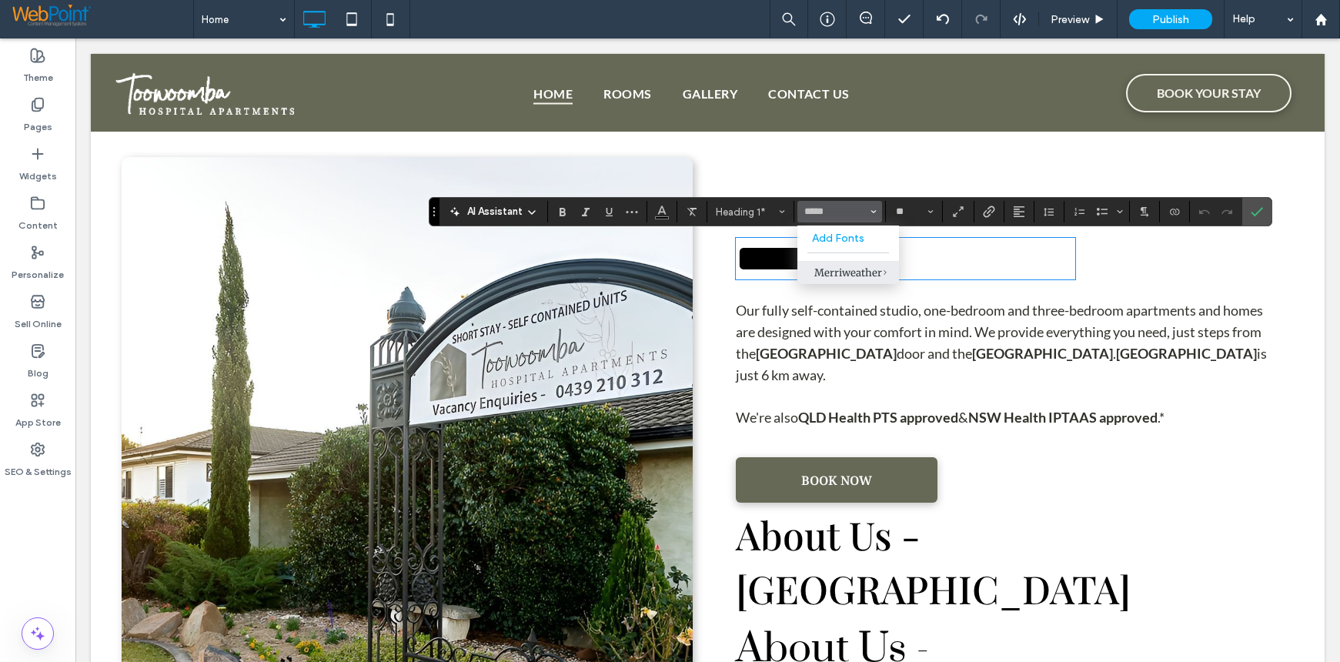
click at [846, 272] on div "Merriweather" at bounding box center [848, 272] width 68 height 13
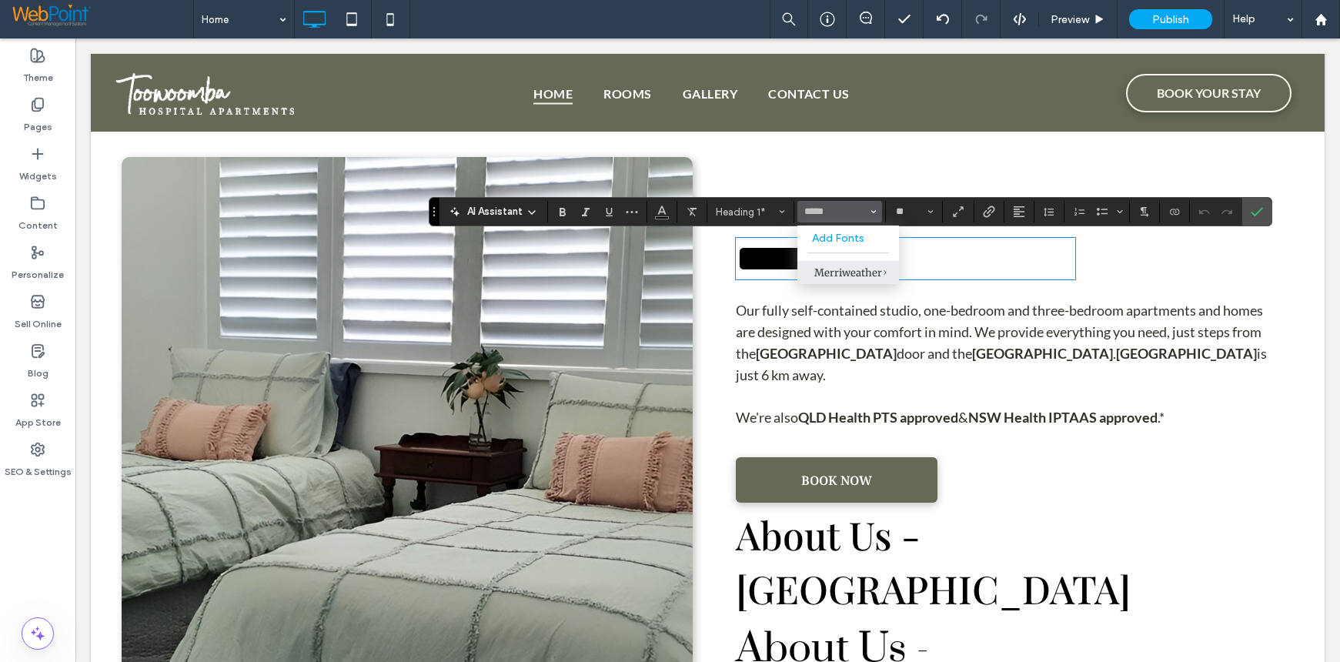
type input "**********"
click at [1243, 205] on section at bounding box center [1256, 212] width 29 height 28
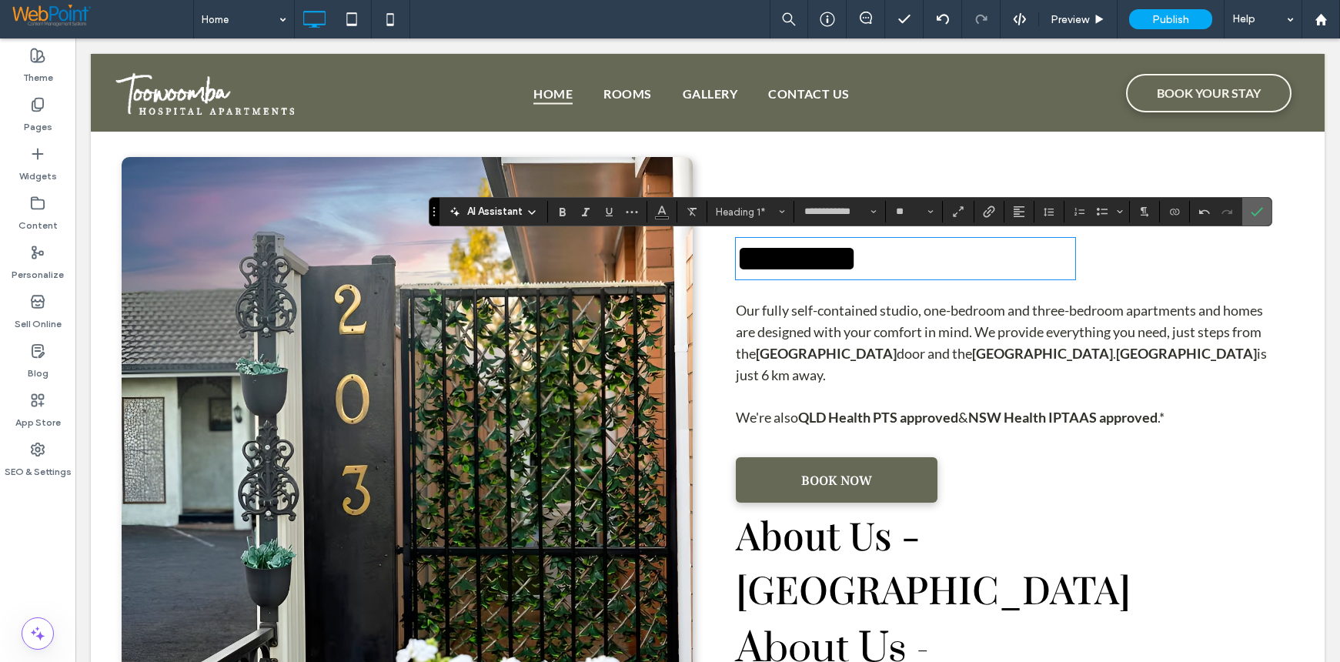
click at [1253, 213] on use "Confirm" at bounding box center [1257, 212] width 12 height 9
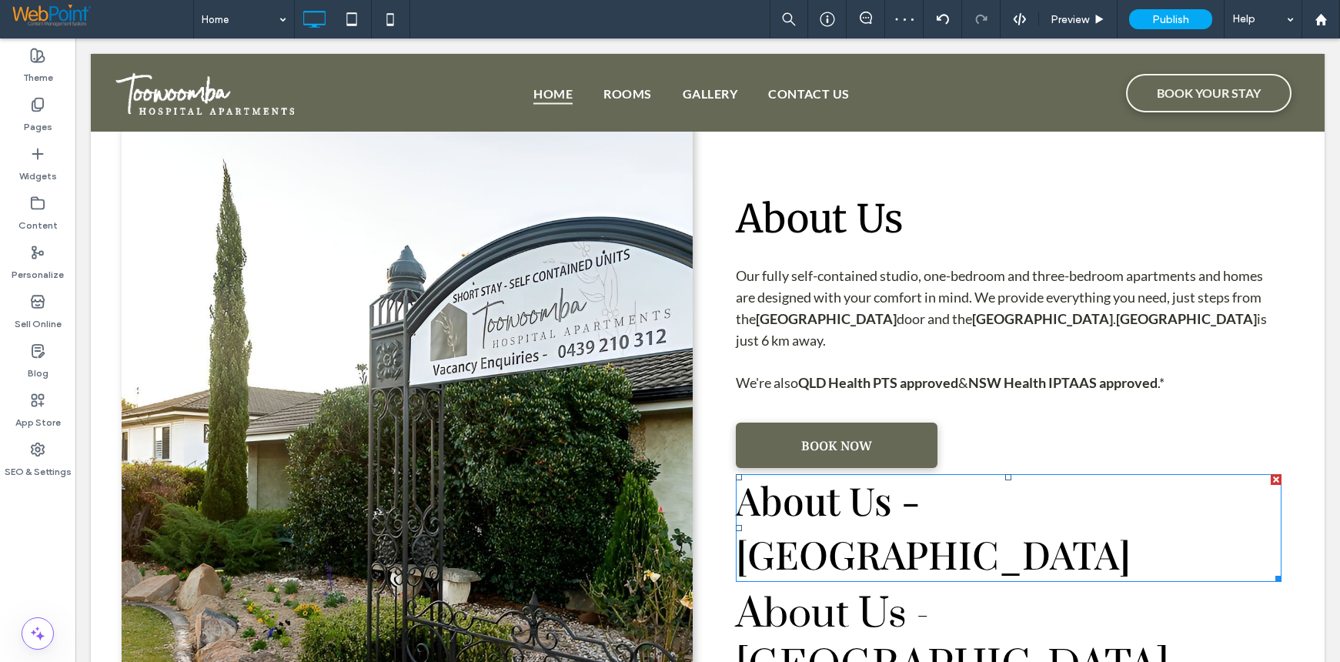
scroll to position [553, 0]
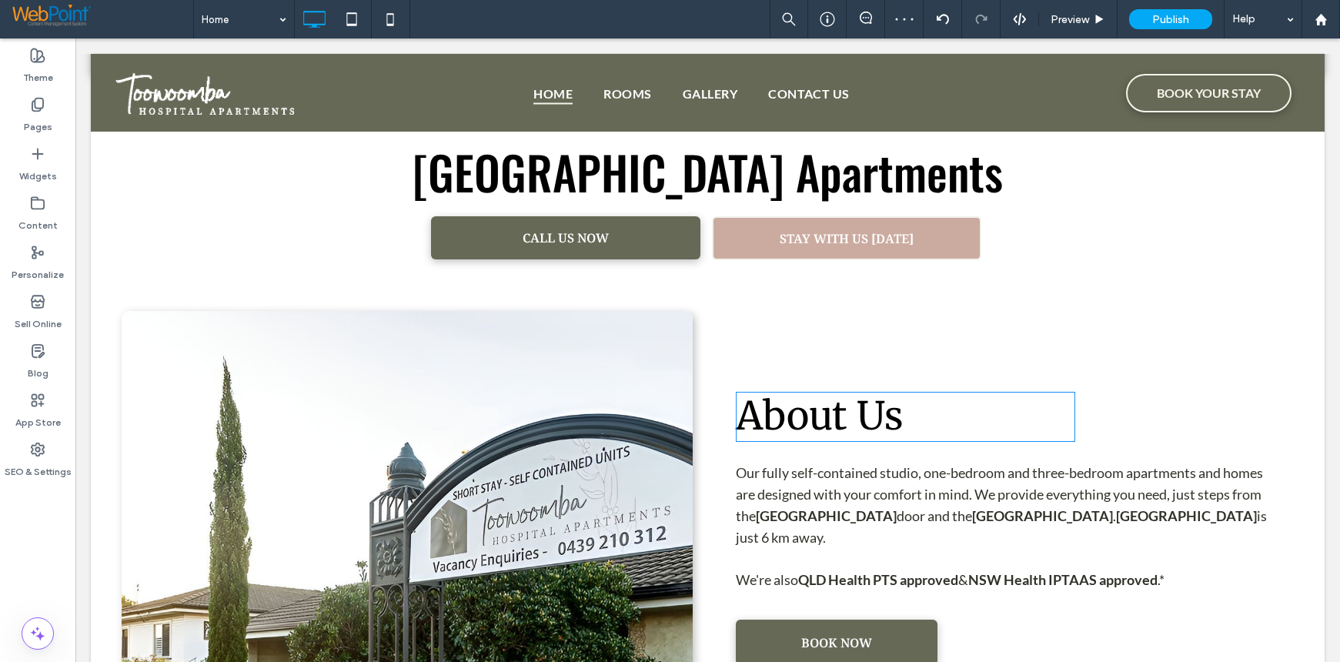
click at [784, 419] on span "About Us" at bounding box center [820, 416] width 168 height 48
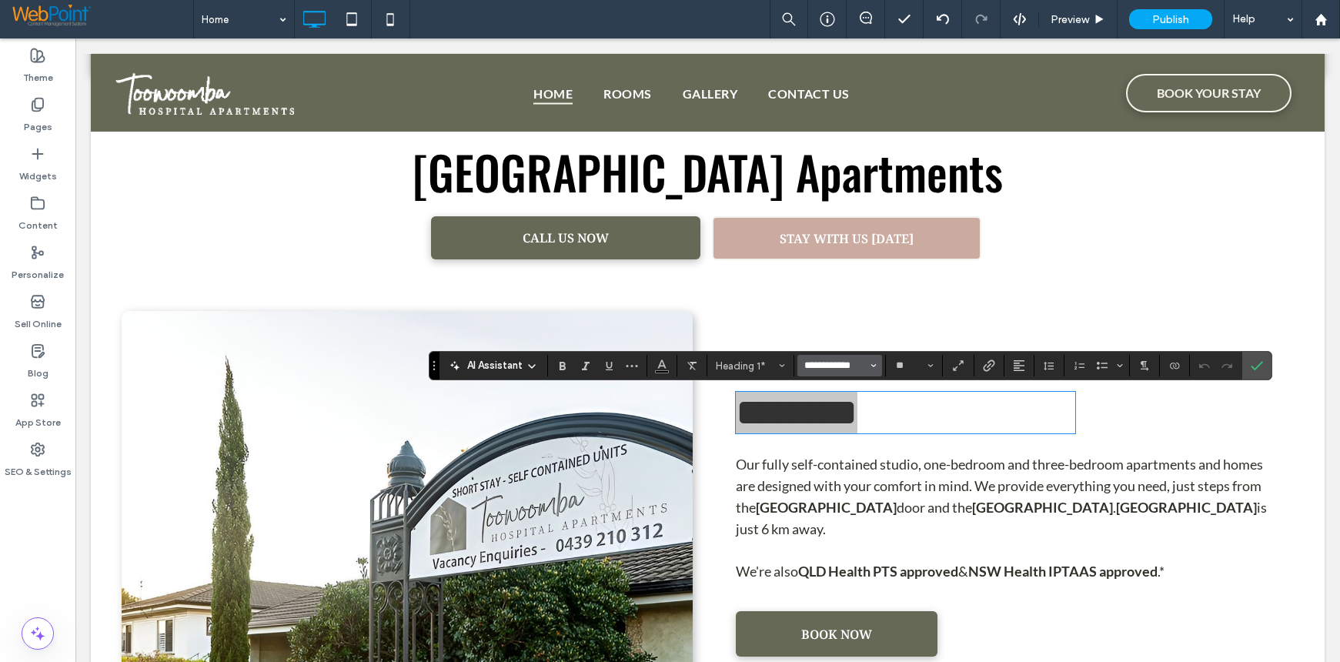
click at [805, 366] on input "**********" at bounding box center [835, 365] width 65 height 12
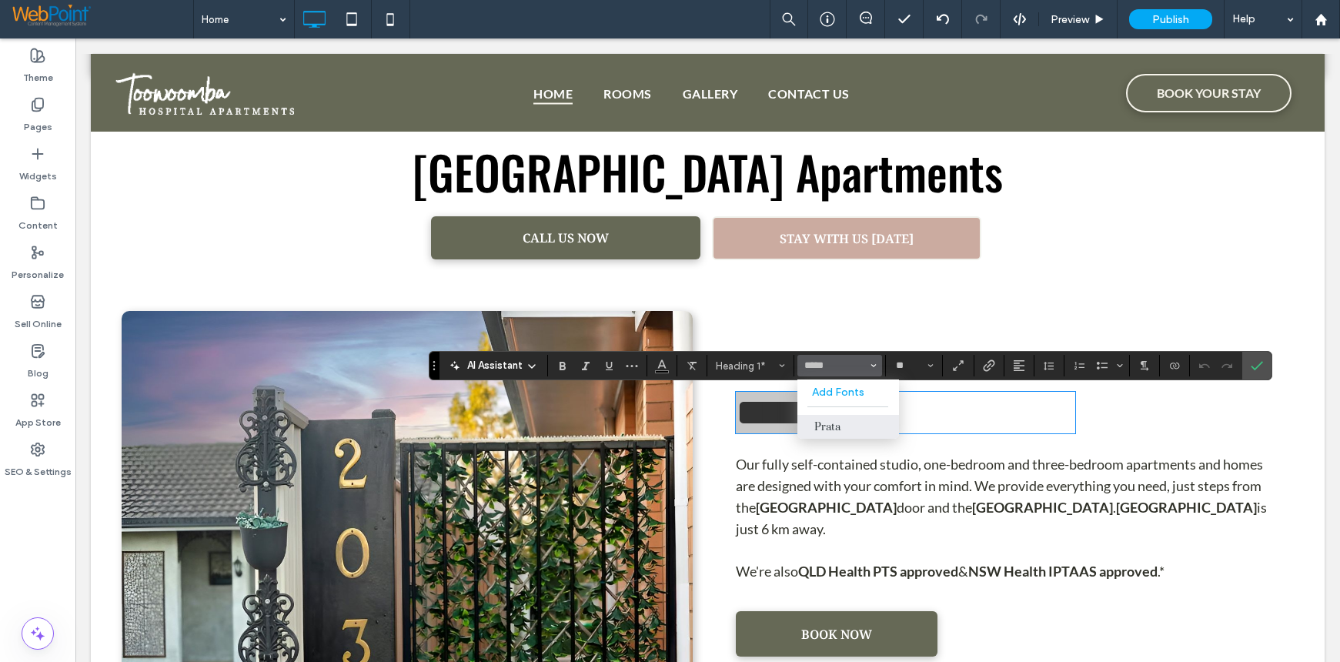
click at [829, 428] on label "Prata" at bounding box center [848, 427] width 102 height 24
type input "*****"
click at [1255, 363] on icon "Confirm" at bounding box center [1257, 365] width 12 height 12
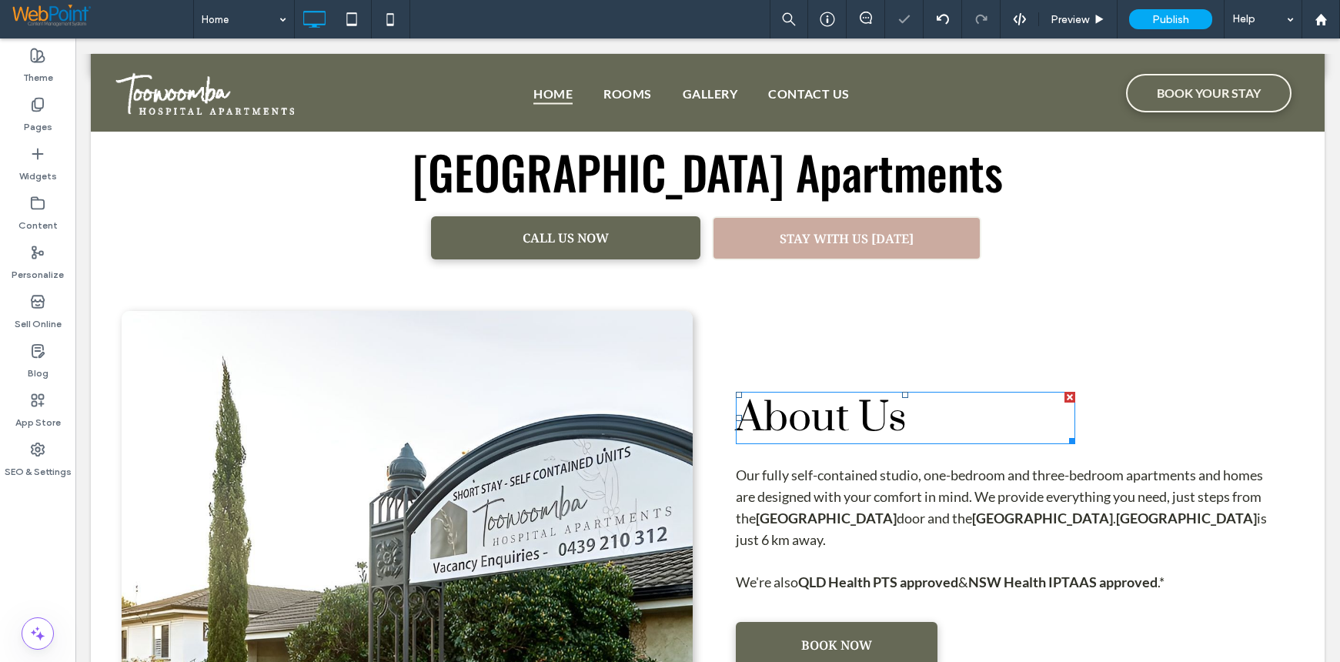
click at [838, 413] on span "About Us" at bounding box center [821, 418] width 171 height 52
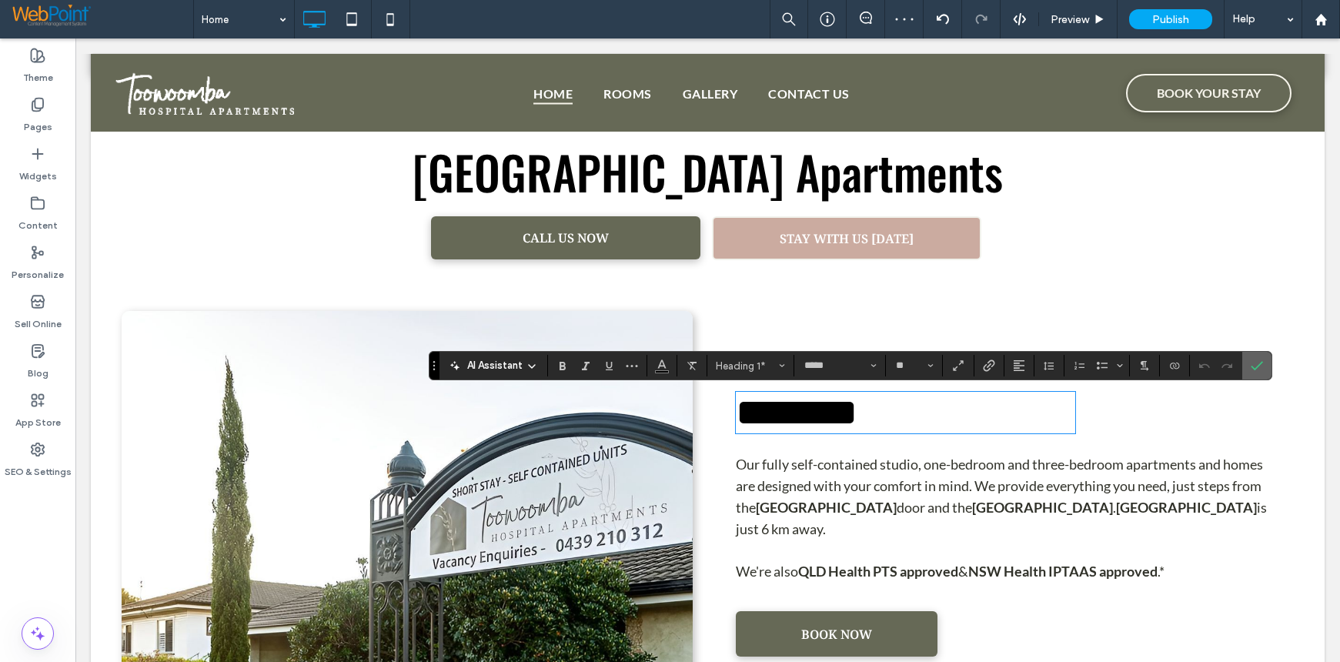
click at [1258, 366] on use "Confirm" at bounding box center [1257, 366] width 12 height 9
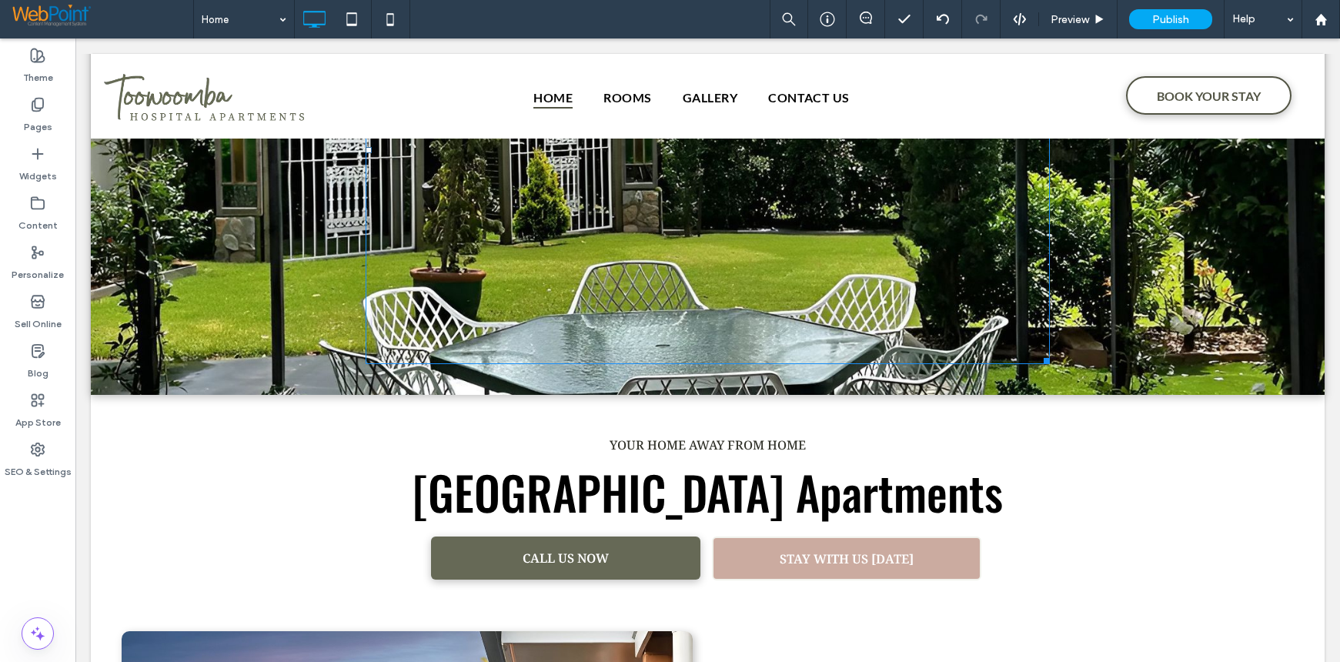
scroll to position [462, 0]
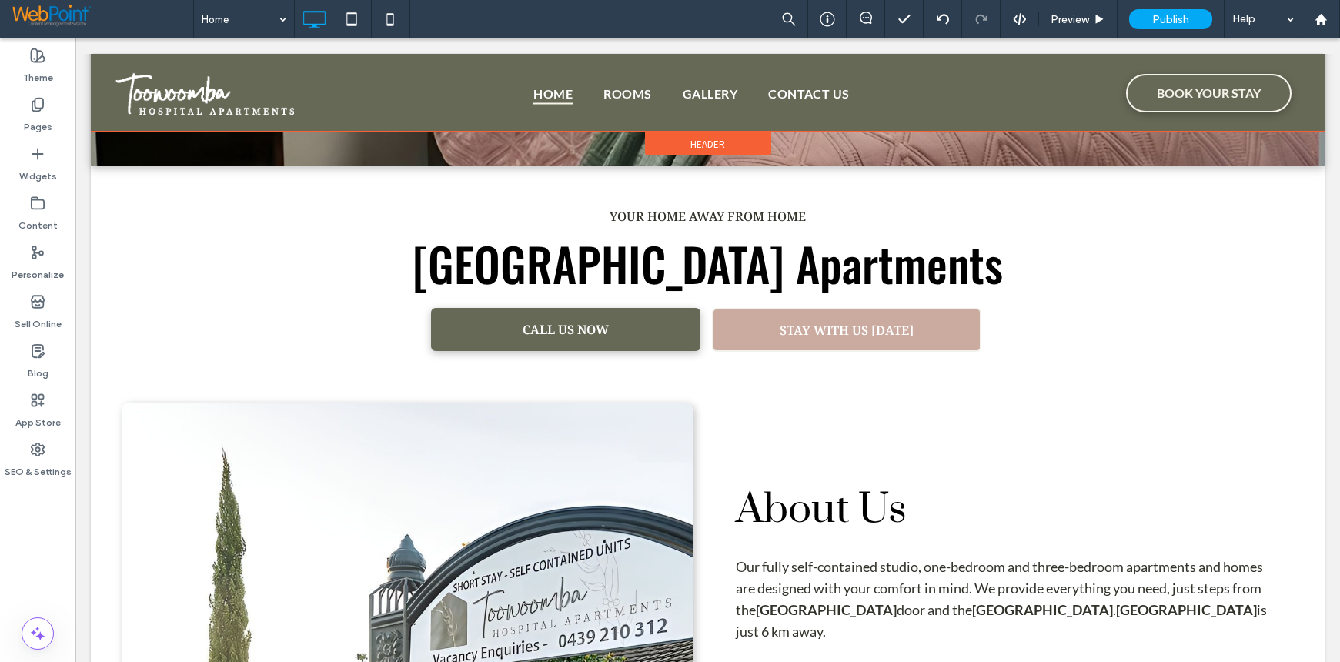
click at [672, 145] on div "Header" at bounding box center [708, 143] width 126 height 23
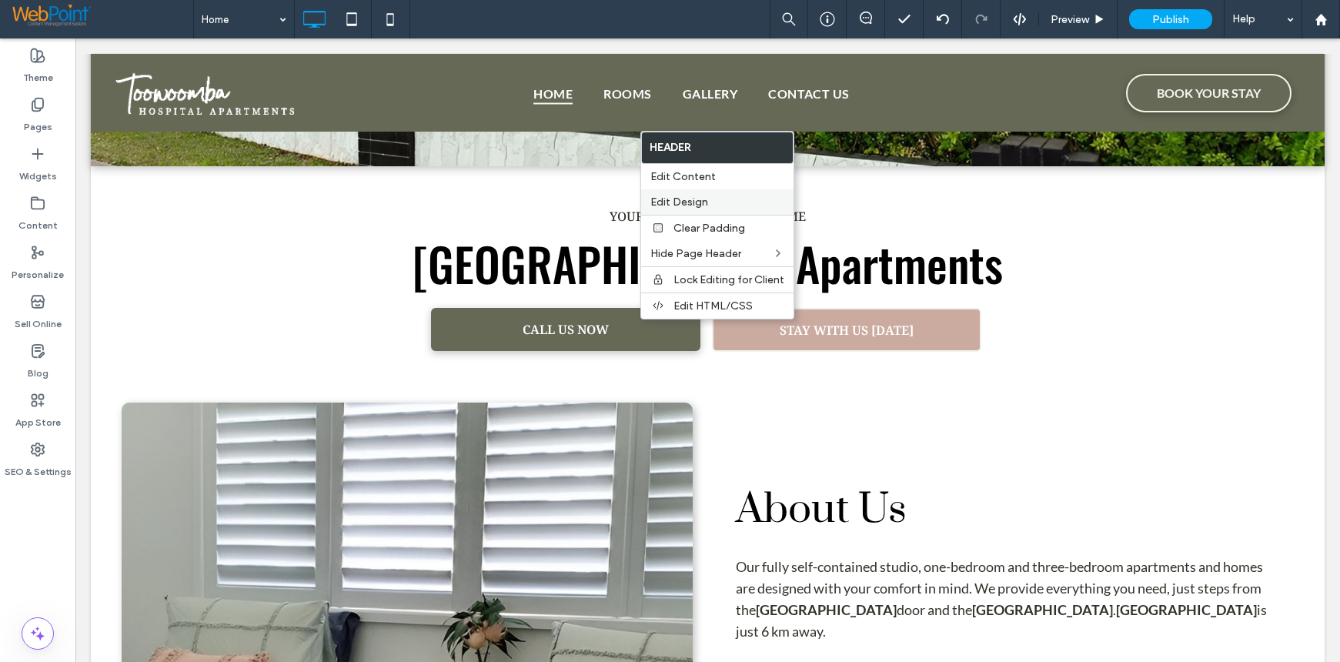
click at [669, 205] on span "Edit Design" at bounding box center [679, 201] width 58 height 13
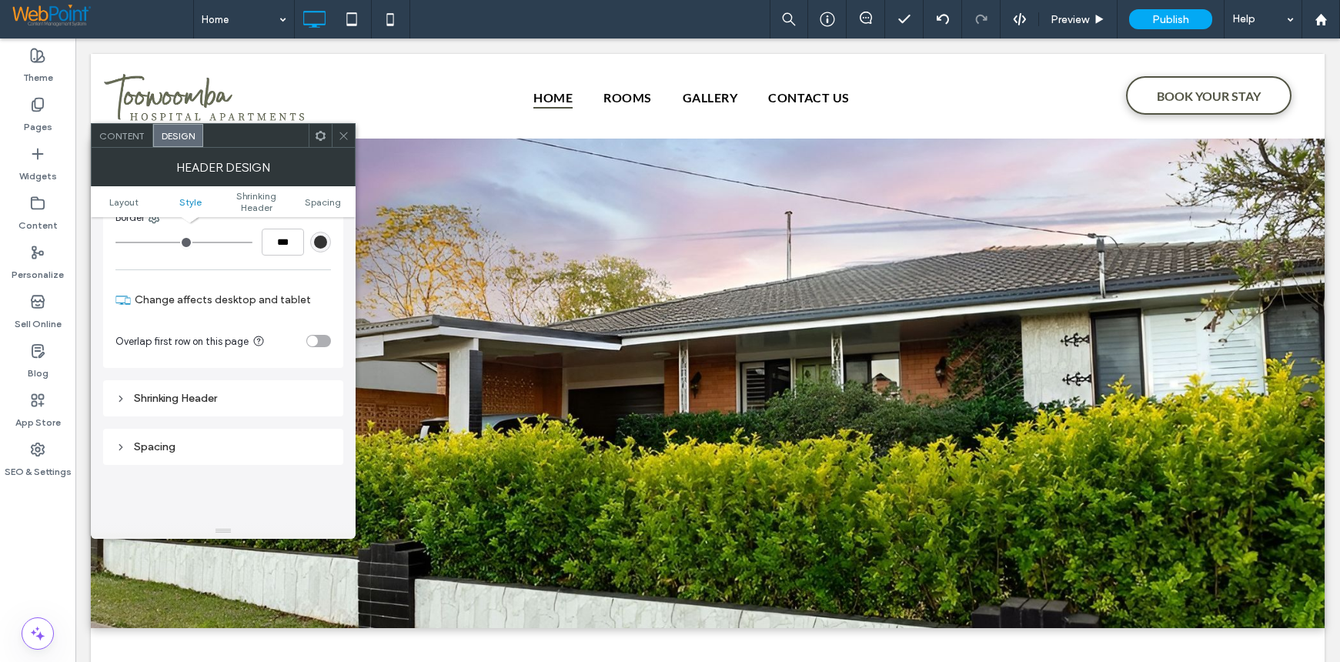
scroll to position [385, 0]
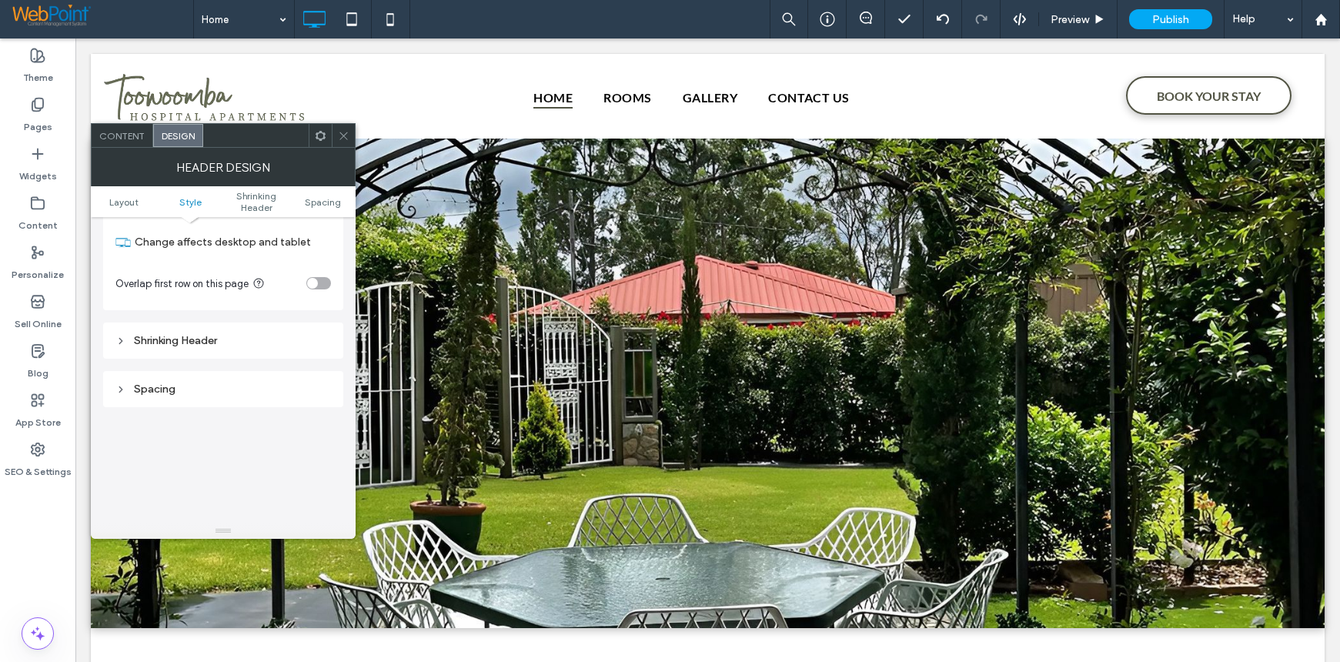
click at [264, 329] on div "Shrinking Header" at bounding box center [223, 340] width 240 height 36
click at [152, 341] on div "Shrinking Header" at bounding box center [222, 340] width 215 height 13
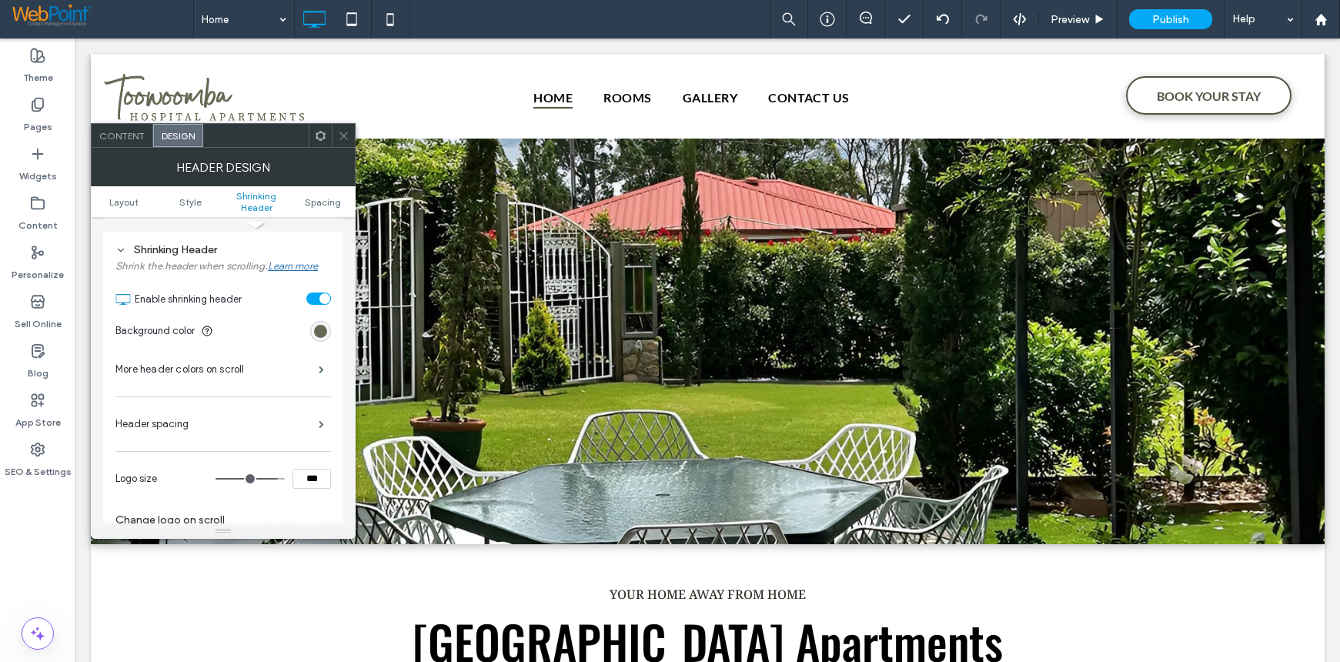
scroll to position [616, 0]
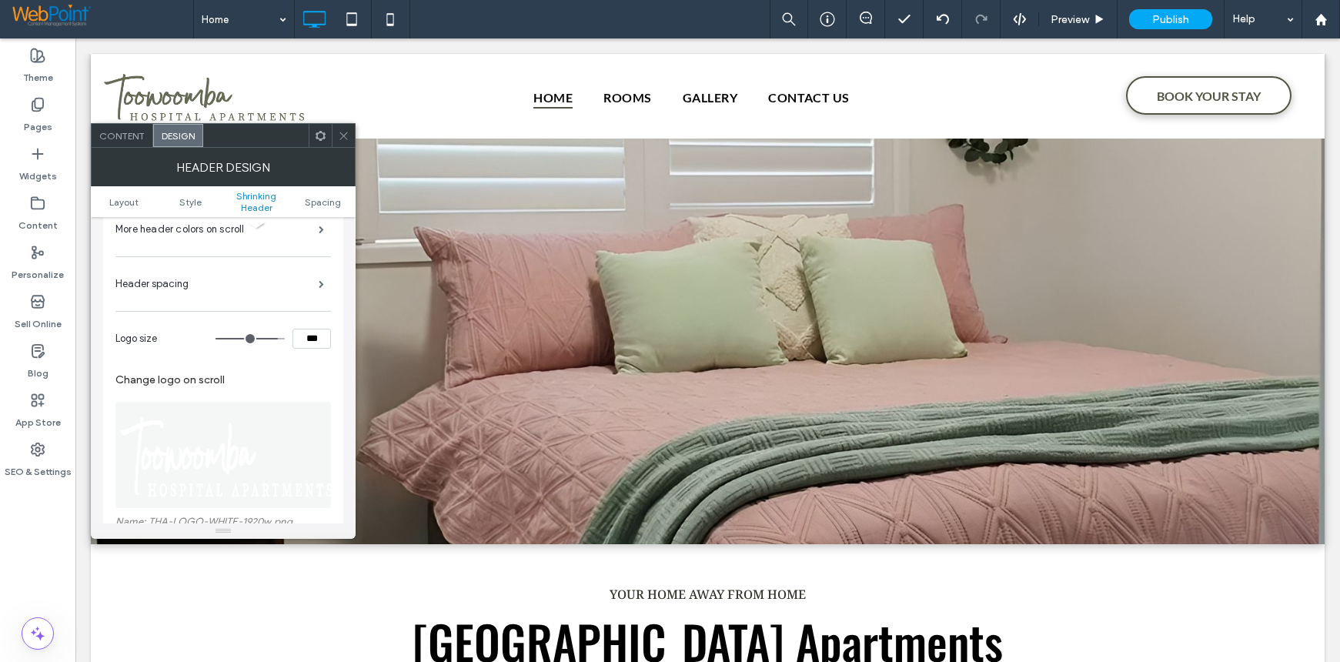
drag, startPoint x: 315, startPoint y: 342, endPoint x: 289, endPoint y: 342, distance: 26.2
click at [289, 342] on div "***" at bounding box center [272, 339] width 115 height 20
type input "***"
type input "**"
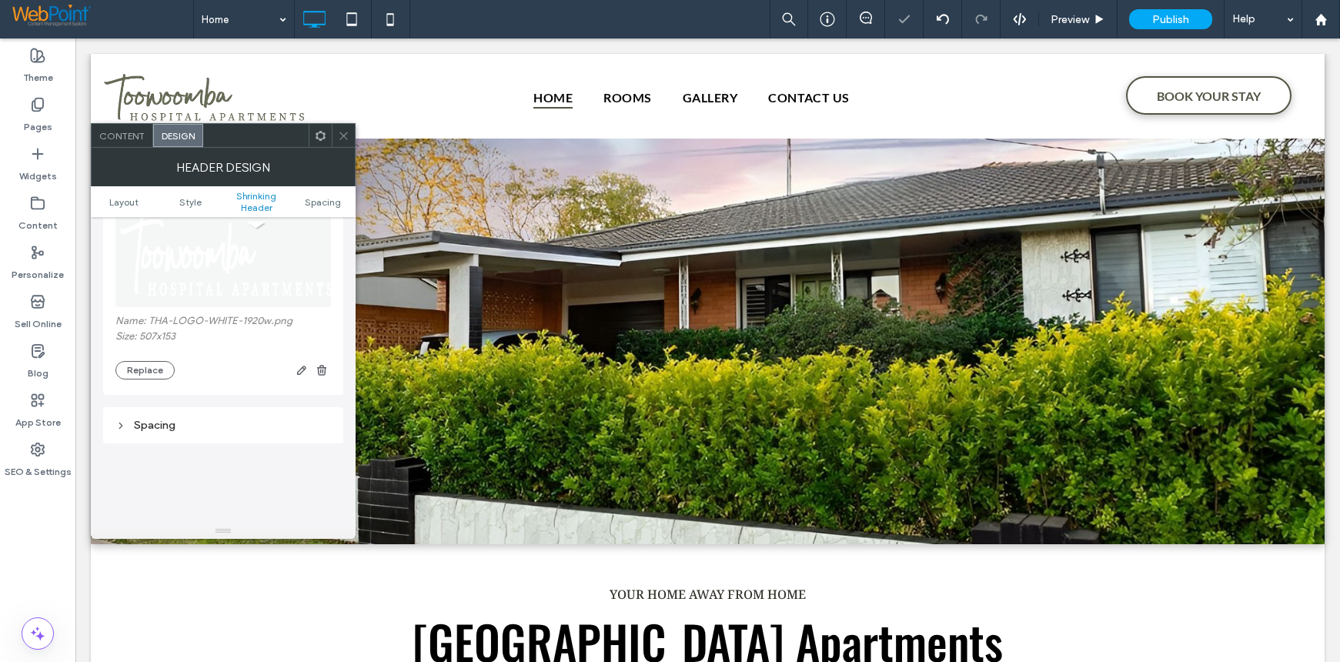
click at [342, 144] on span at bounding box center [344, 135] width 12 height 23
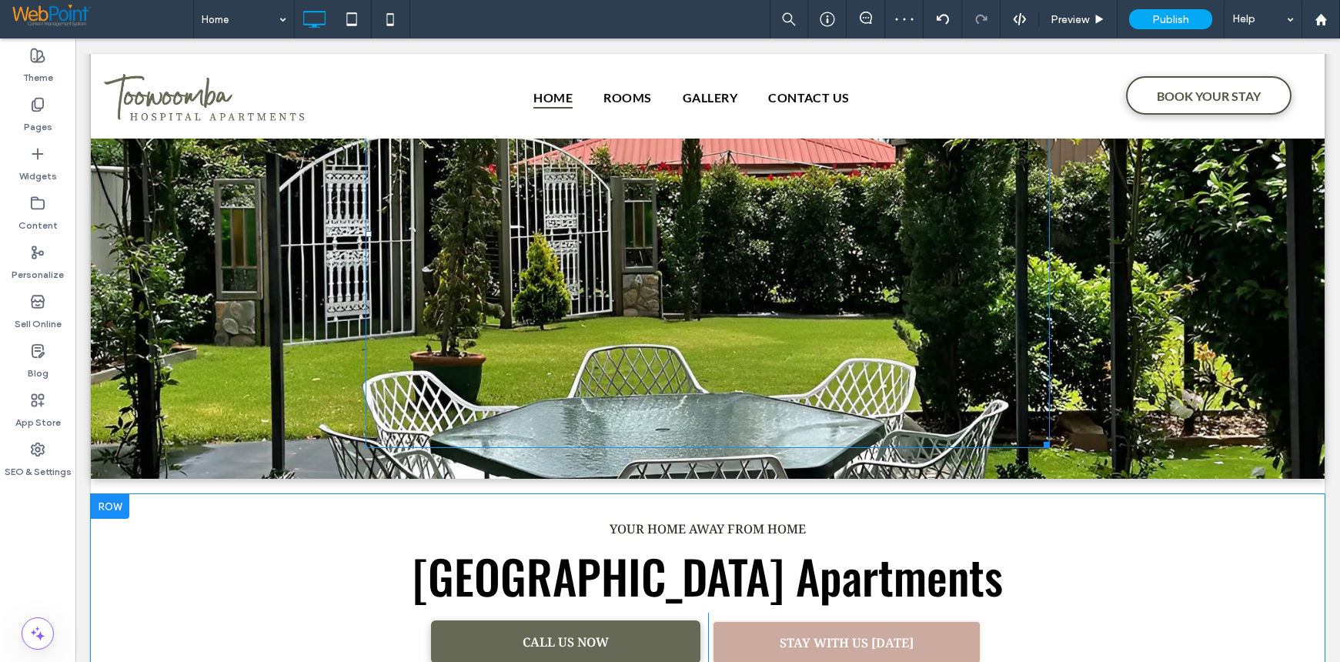
scroll to position [7, 0]
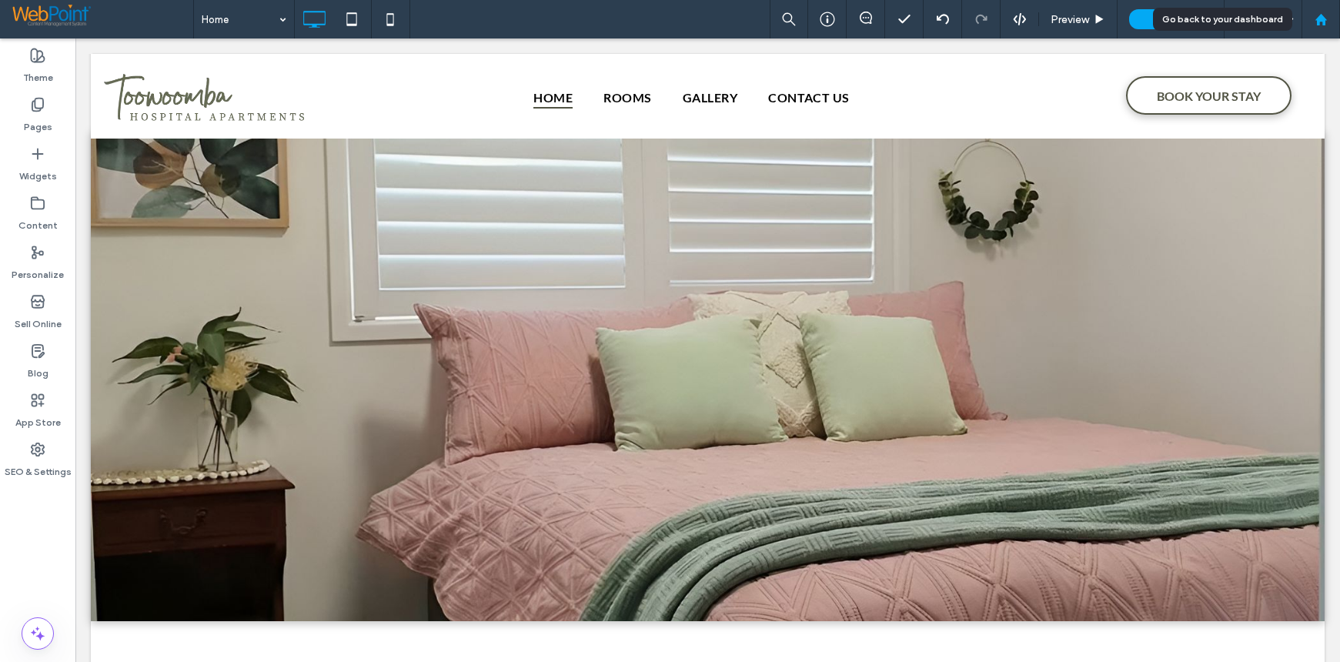
click at [1319, 15] on use at bounding box center [1320, 19] width 12 height 12
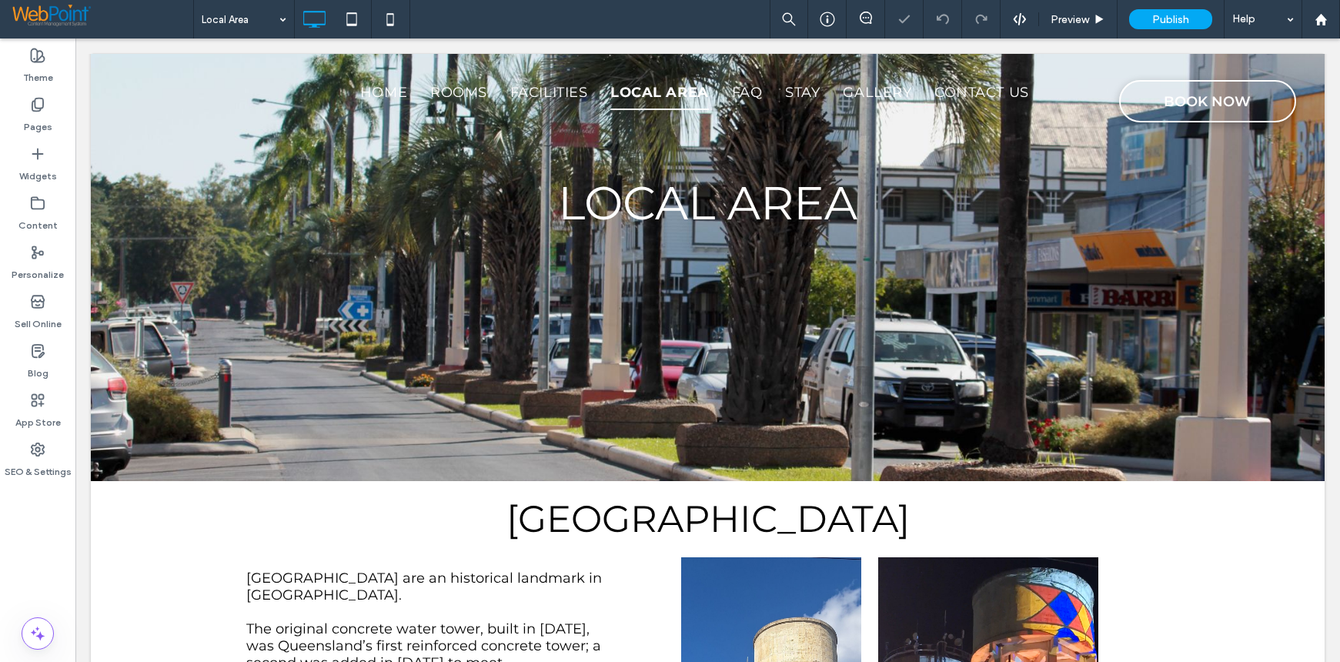
scroll to position [77, 0]
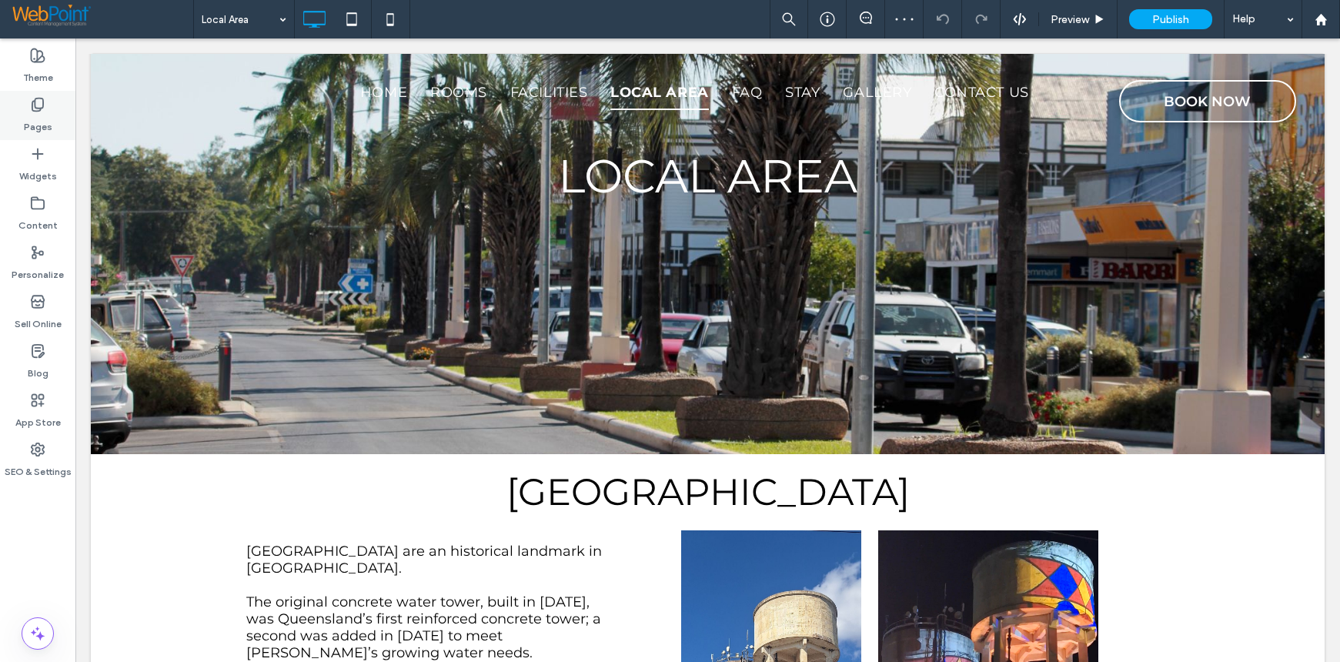
click at [43, 106] on use at bounding box center [37, 105] width 11 height 13
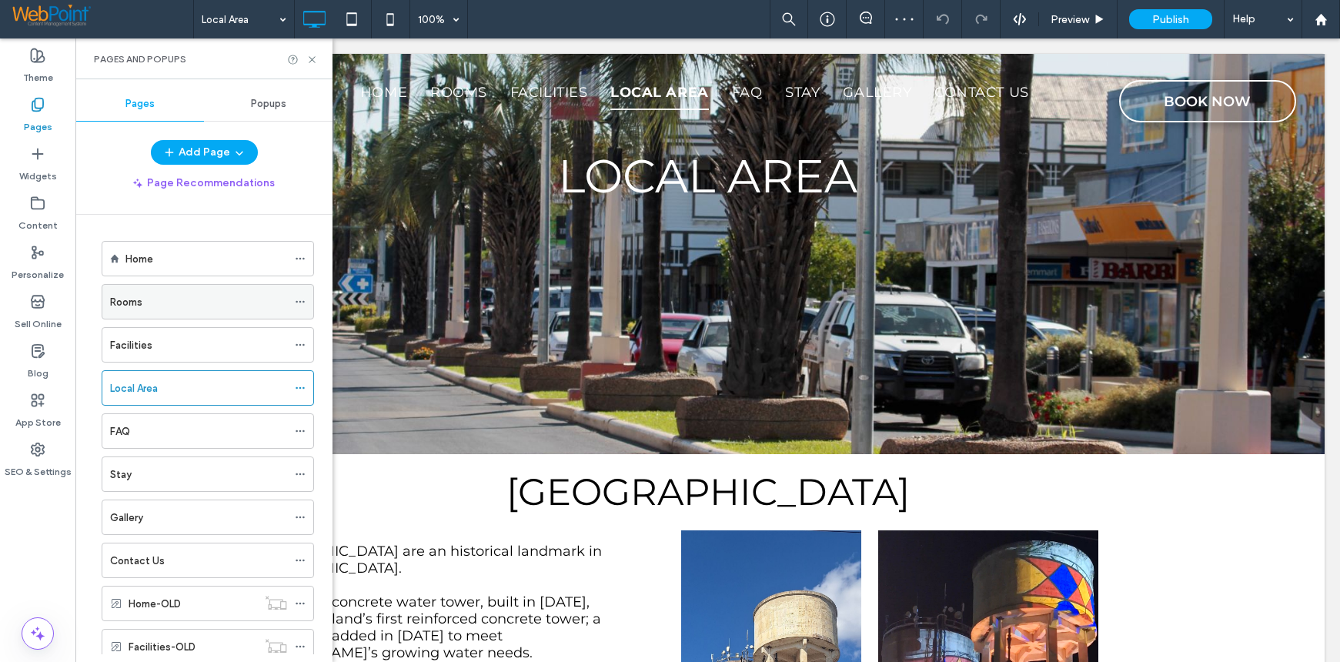
click at [299, 302] on use at bounding box center [300, 302] width 8 height 2
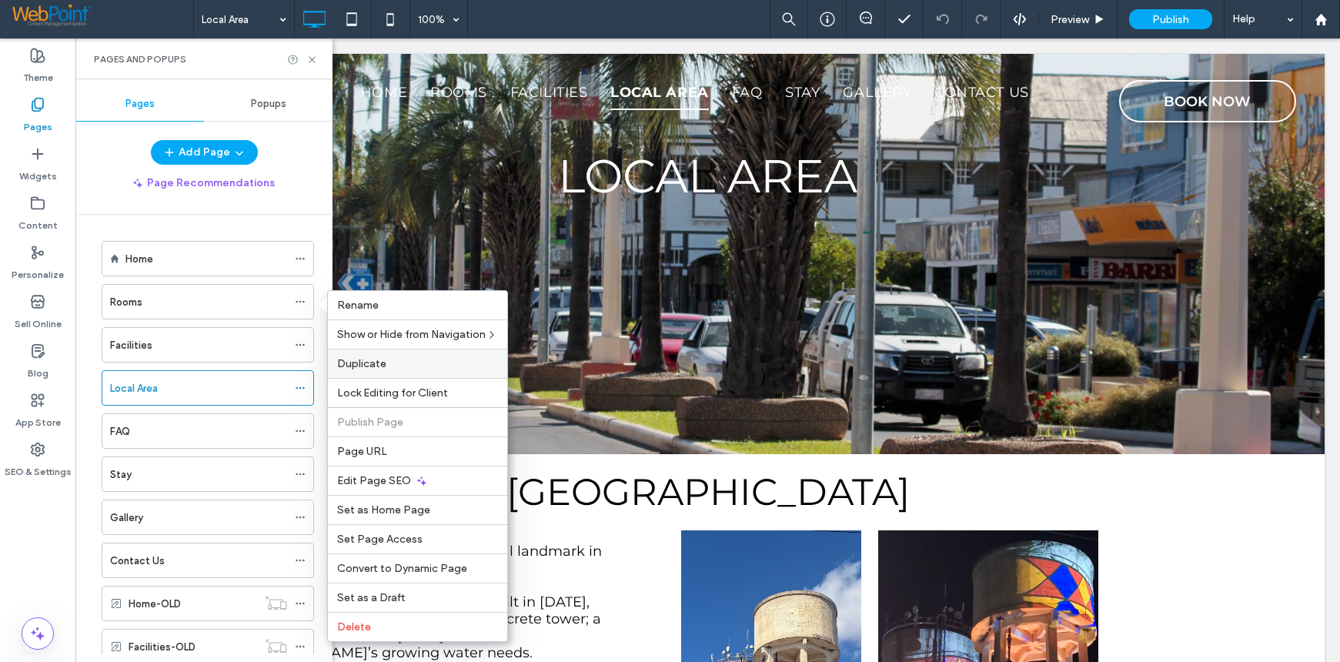
click at [383, 359] on span "Duplicate" at bounding box center [361, 363] width 49 height 13
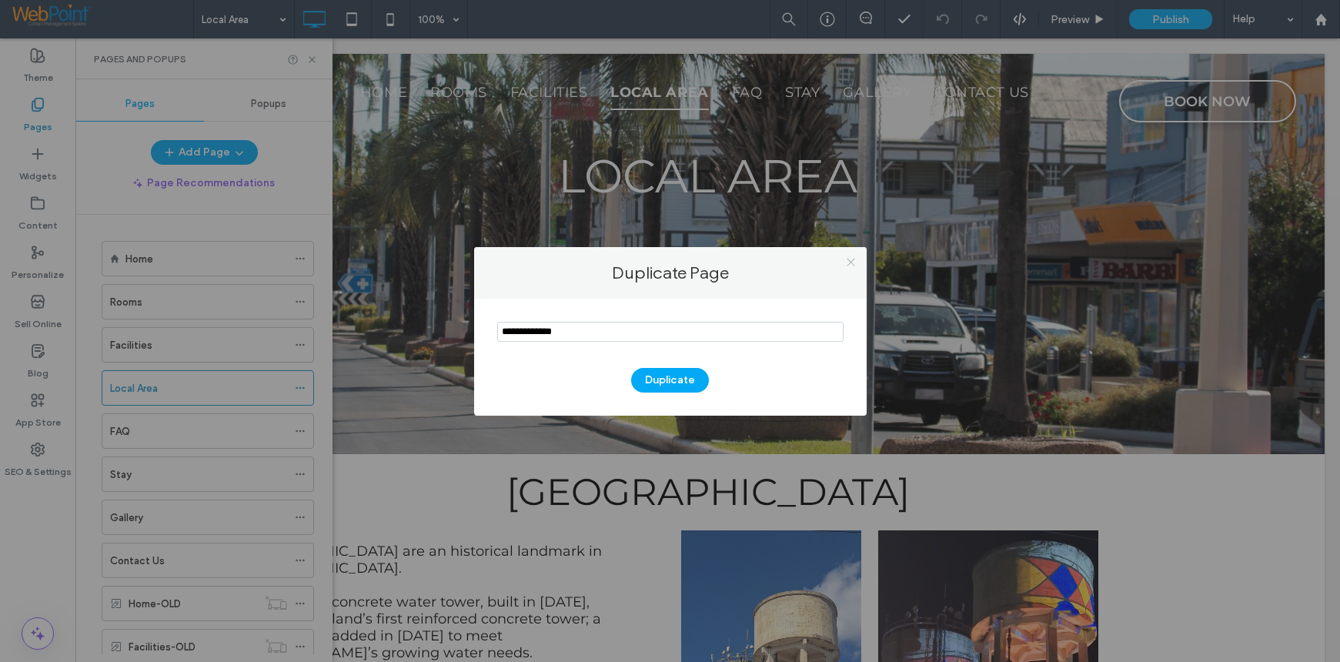
click at [850, 259] on icon at bounding box center [851, 262] width 12 height 12
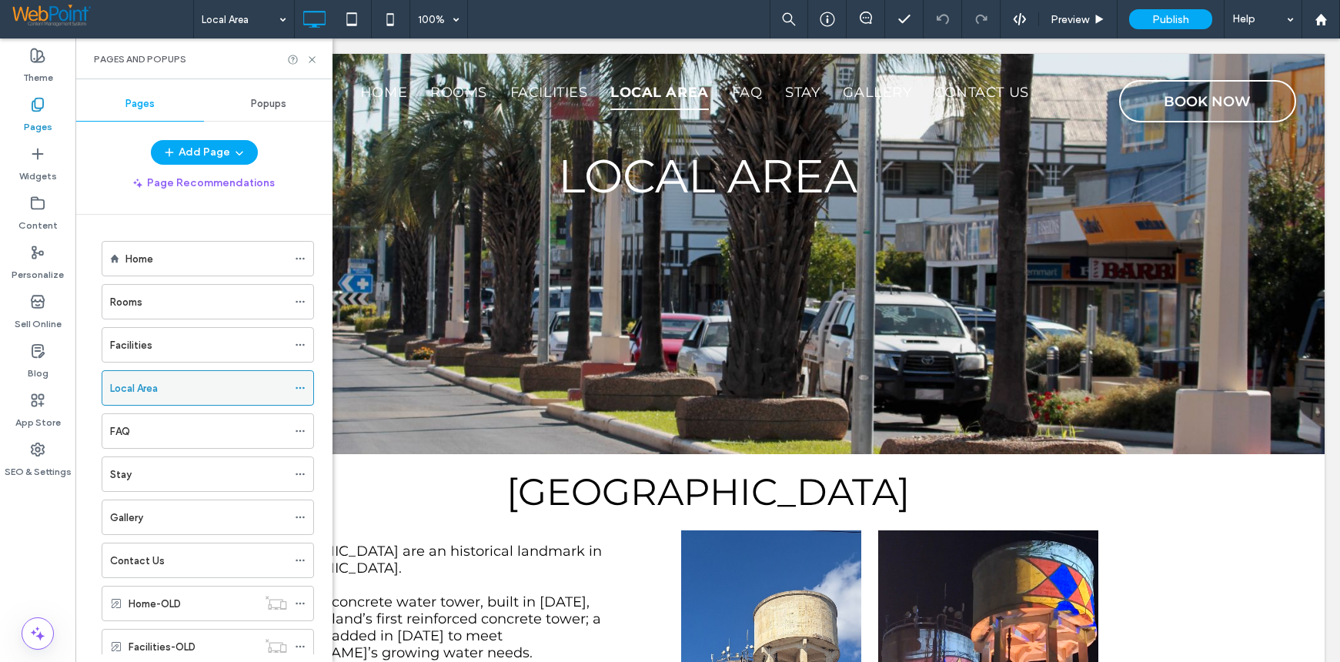
scroll to position [92, 0]
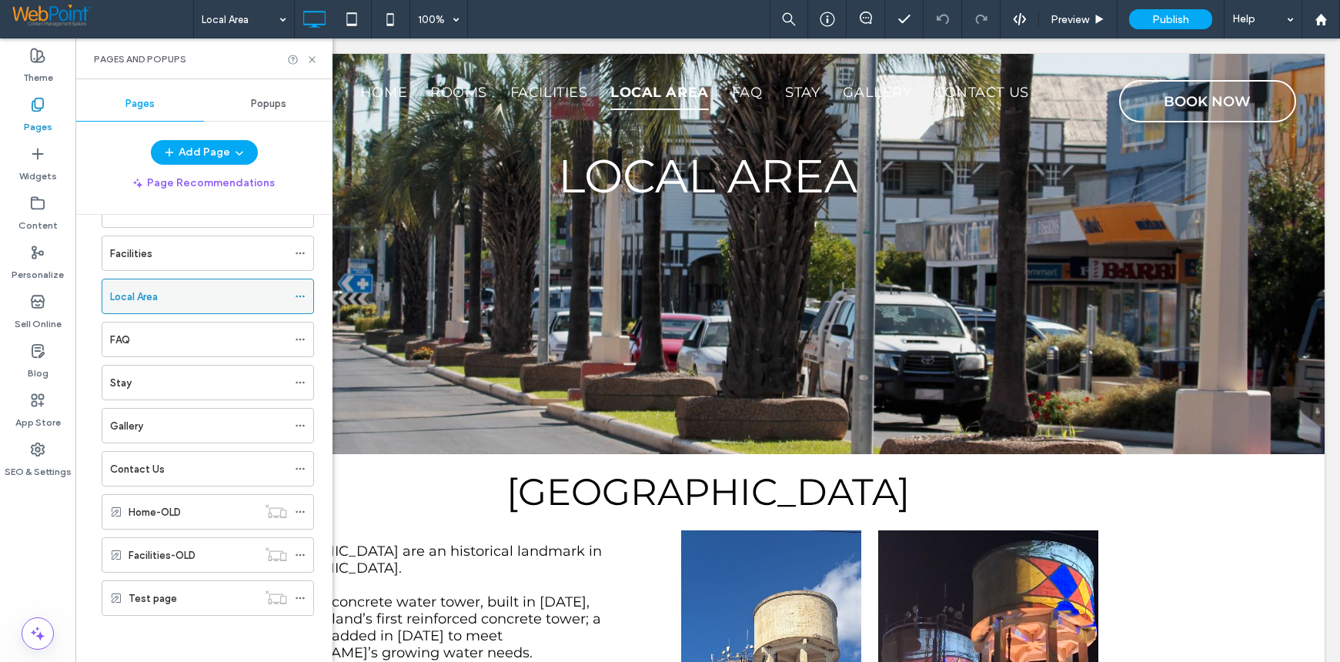
click at [303, 293] on icon at bounding box center [300, 296] width 11 height 11
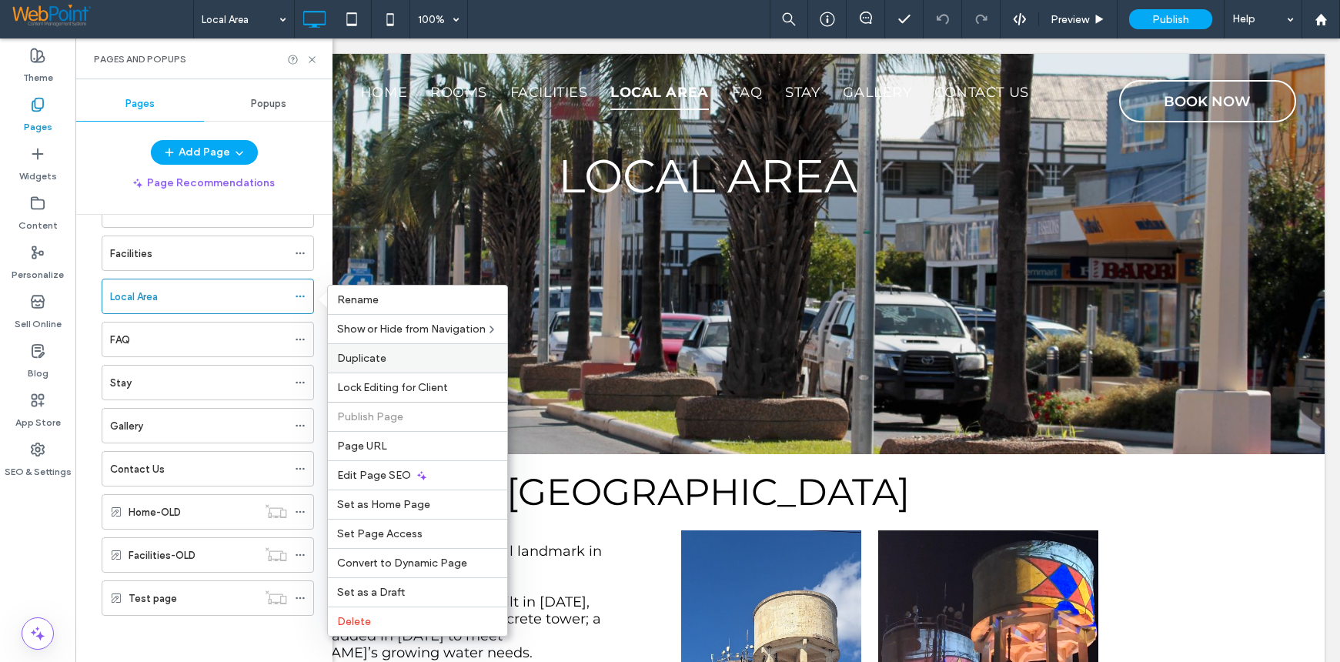
click at [405, 362] on label "Duplicate" at bounding box center [417, 358] width 161 height 13
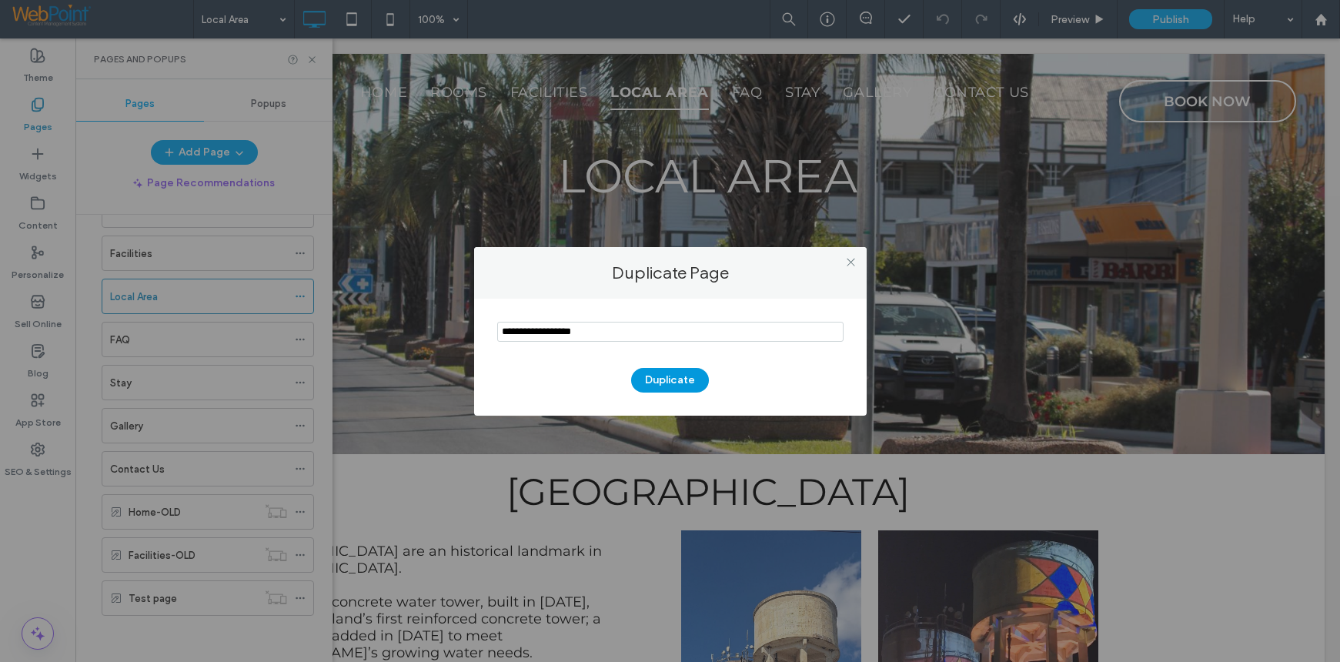
click at [657, 382] on button "Duplicate" at bounding box center [670, 380] width 78 height 25
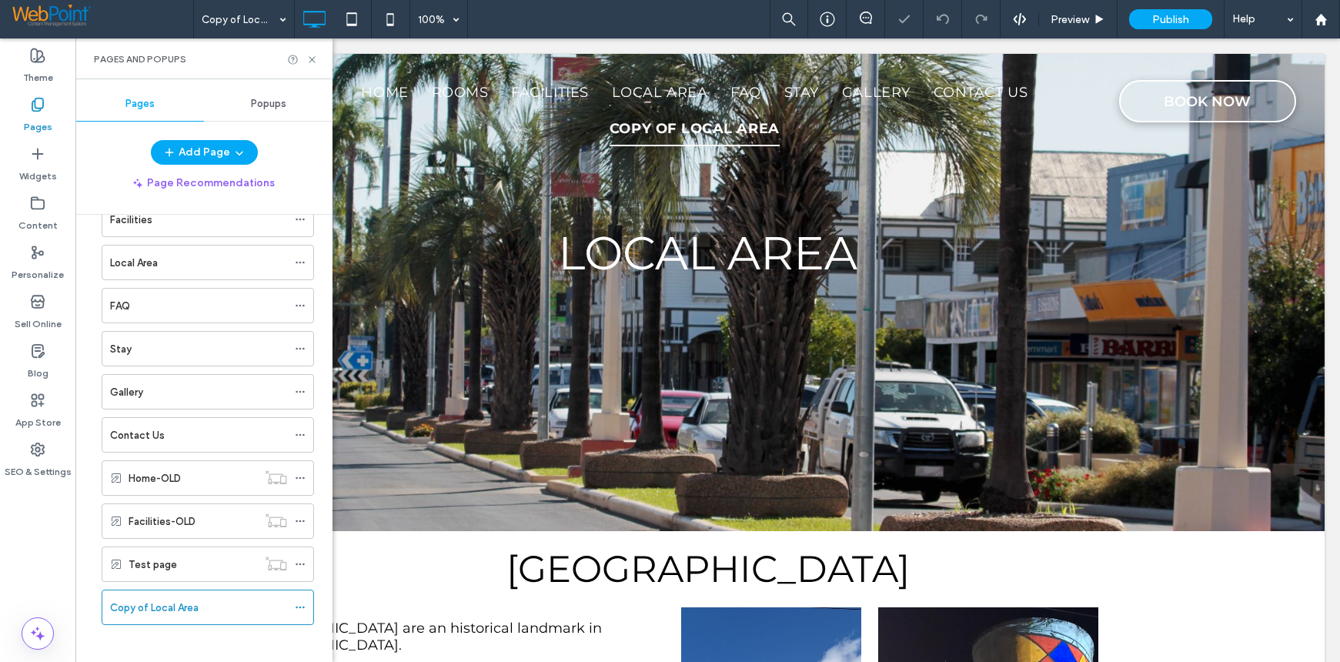
scroll to position [135, 0]
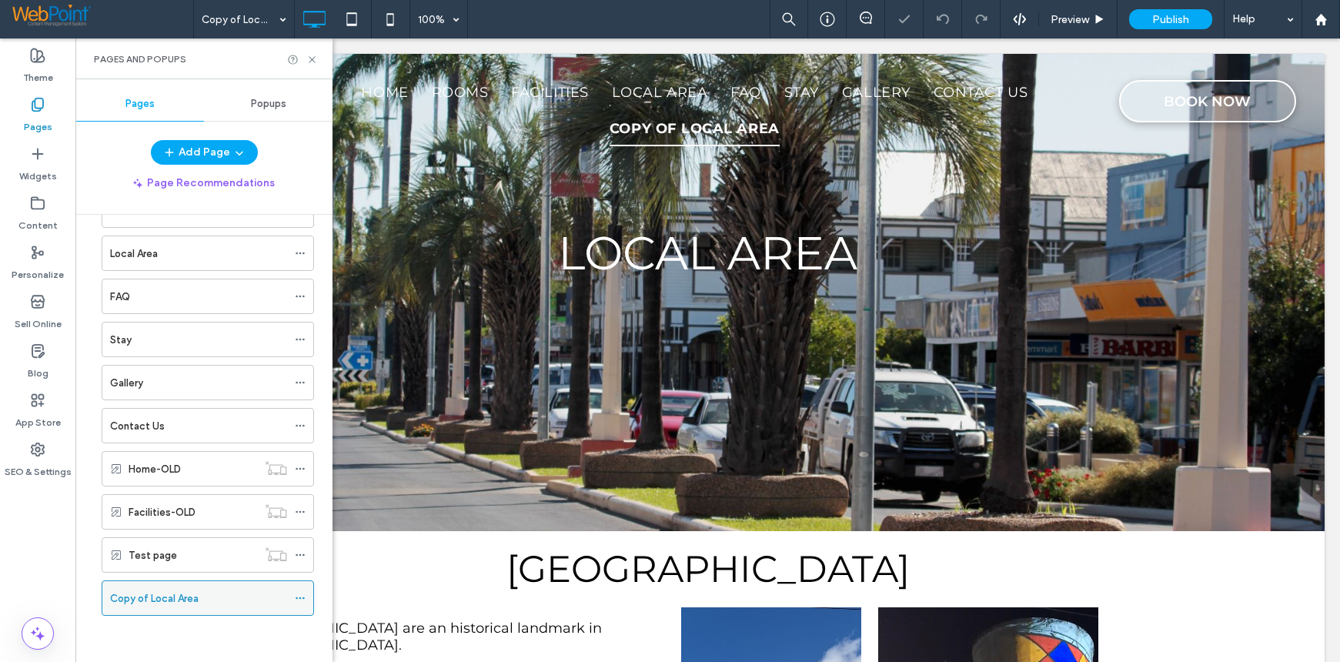
click at [302, 599] on icon at bounding box center [300, 598] width 11 height 11
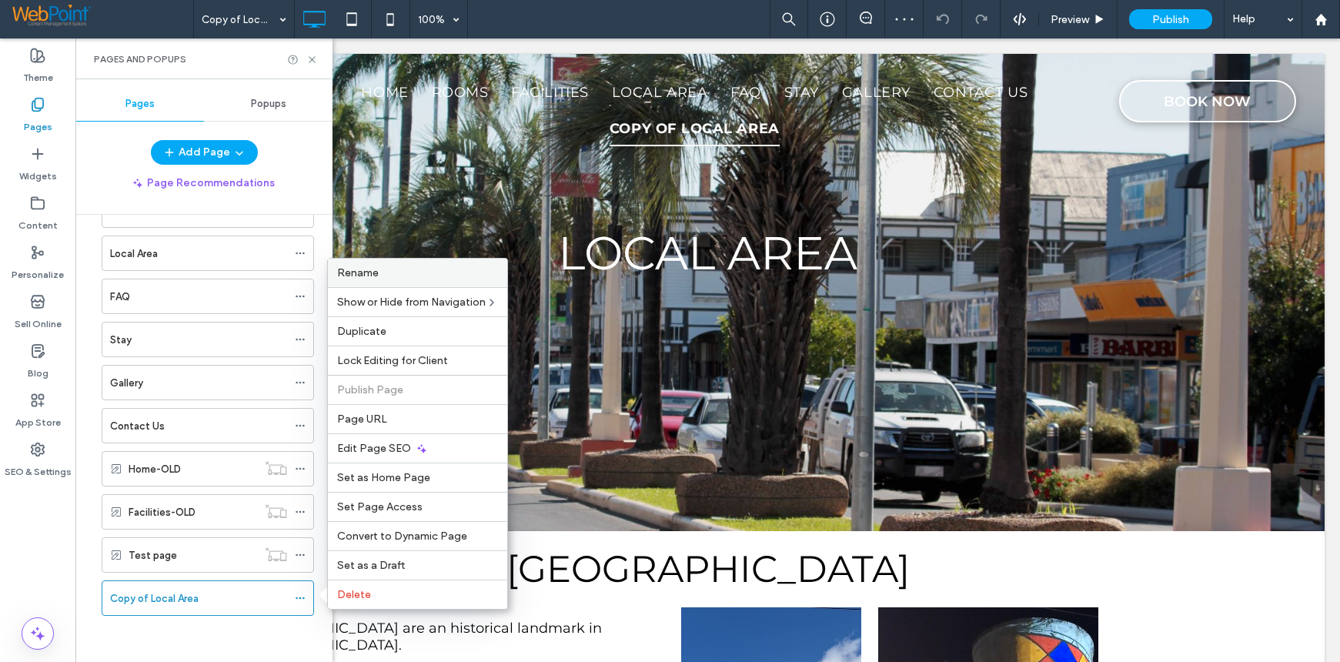
click at [411, 282] on div "Rename" at bounding box center [417, 273] width 179 height 28
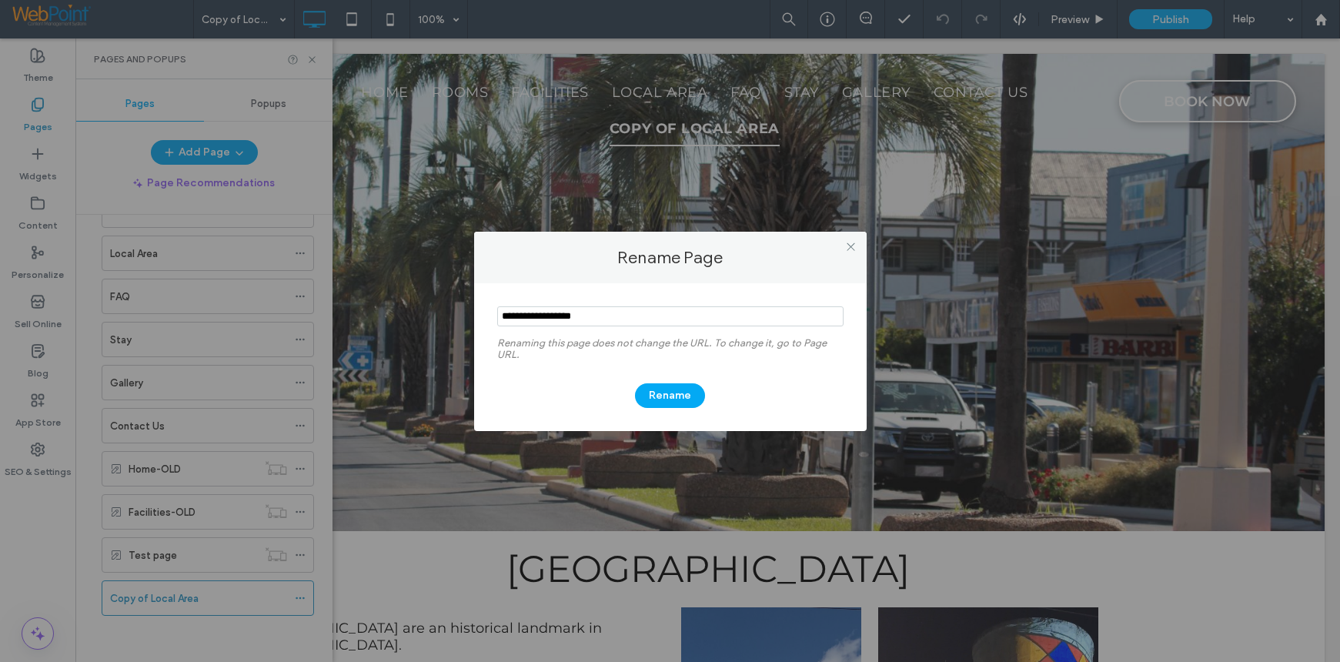
click at [602, 321] on input "notEmpty" at bounding box center [670, 316] width 346 height 20
type input "**********"
click at [676, 399] on button "Rename" at bounding box center [670, 395] width 70 height 25
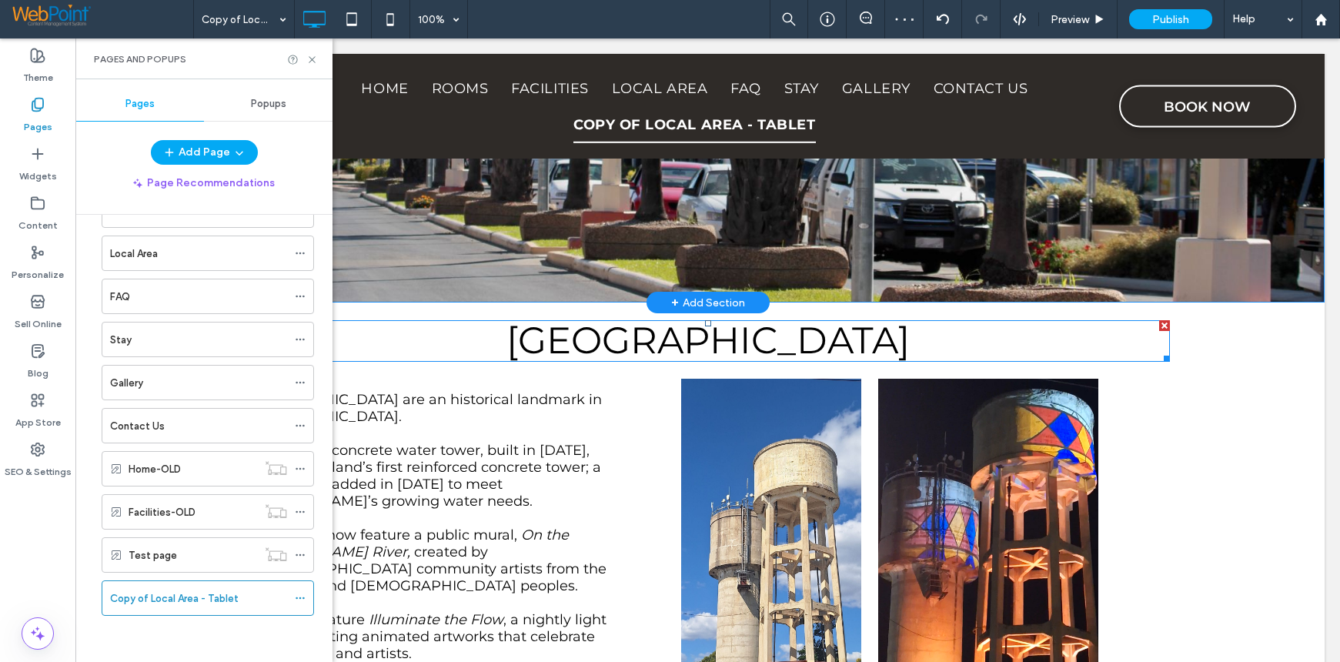
scroll to position [154, 0]
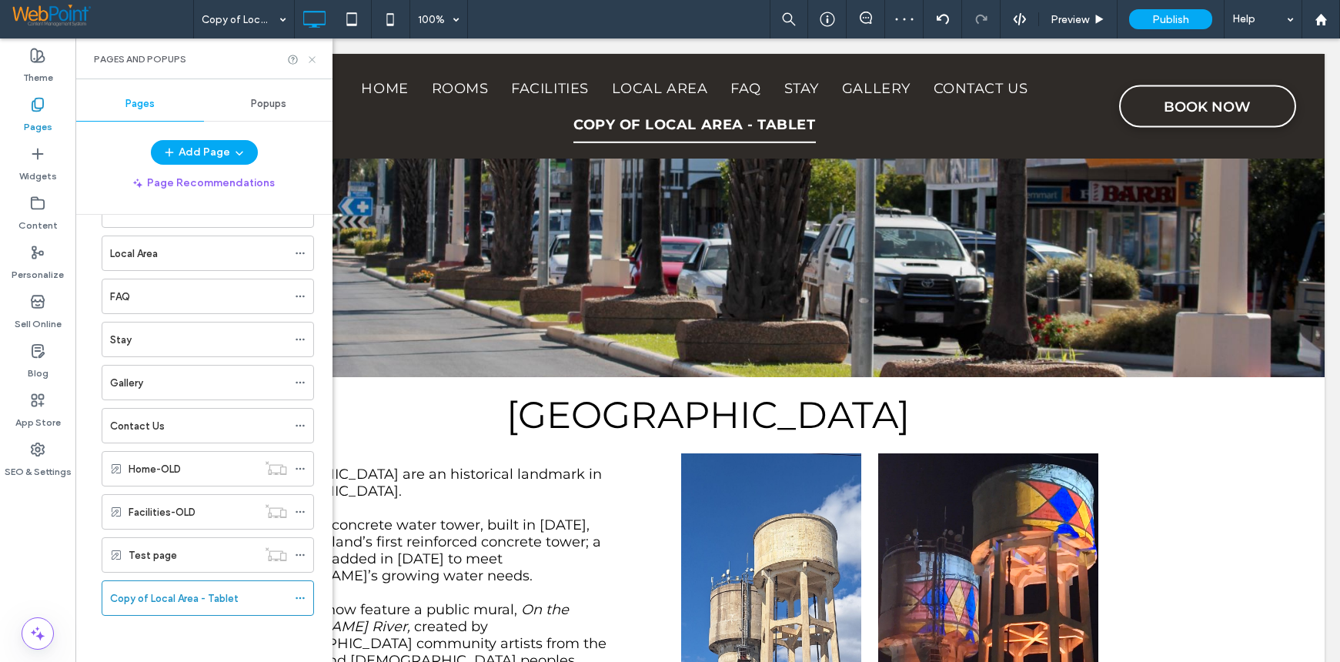
click at [312, 63] on icon at bounding box center [312, 60] width 12 height 12
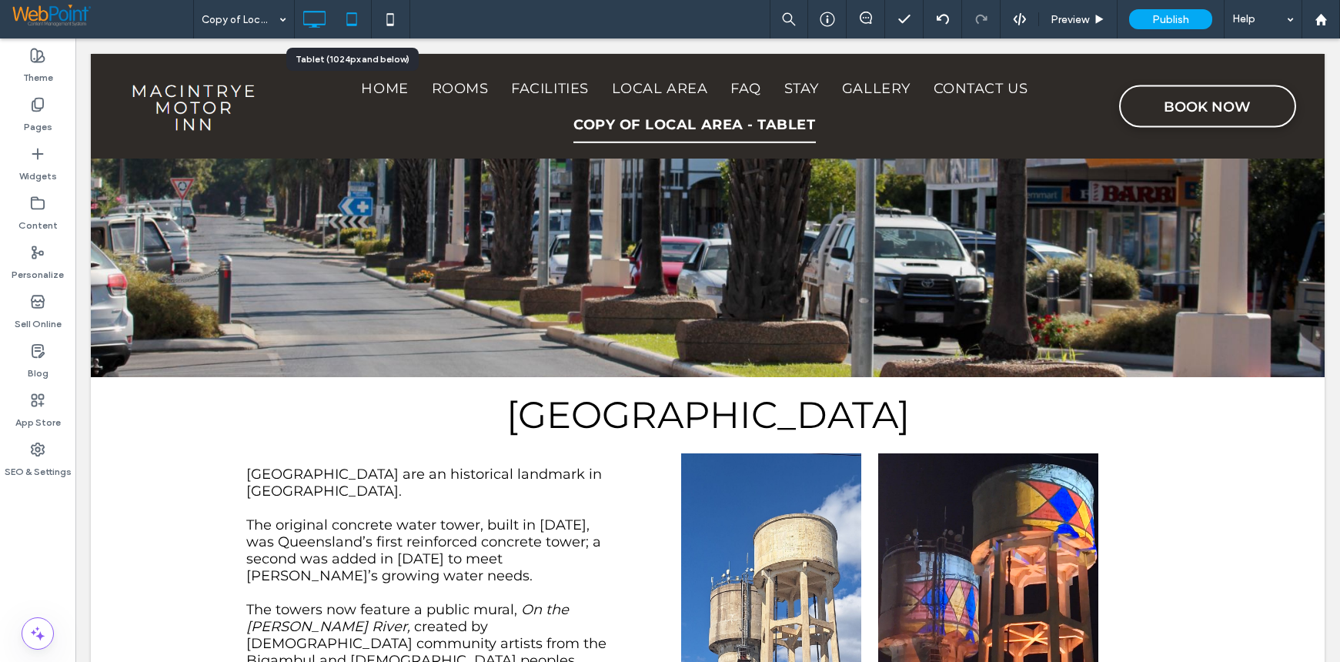
click at [356, 22] on icon at bounding box center [351, 19] width 31 height 31
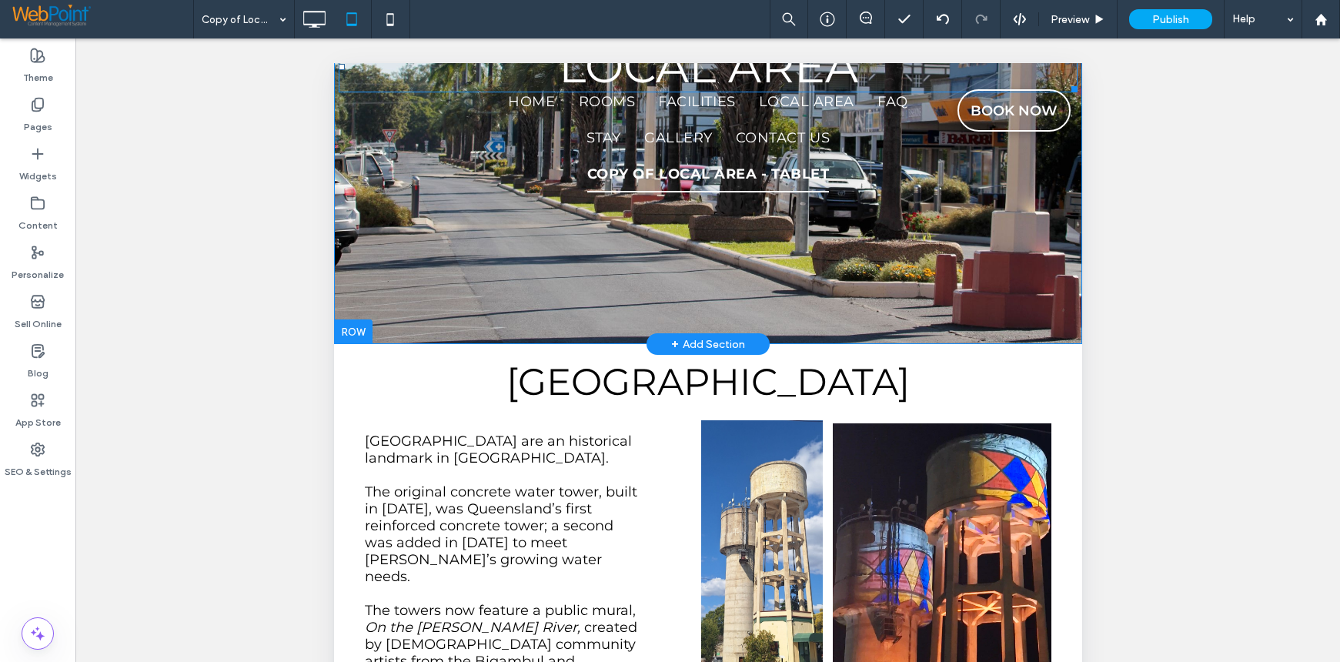
scroll to position [308, 0]
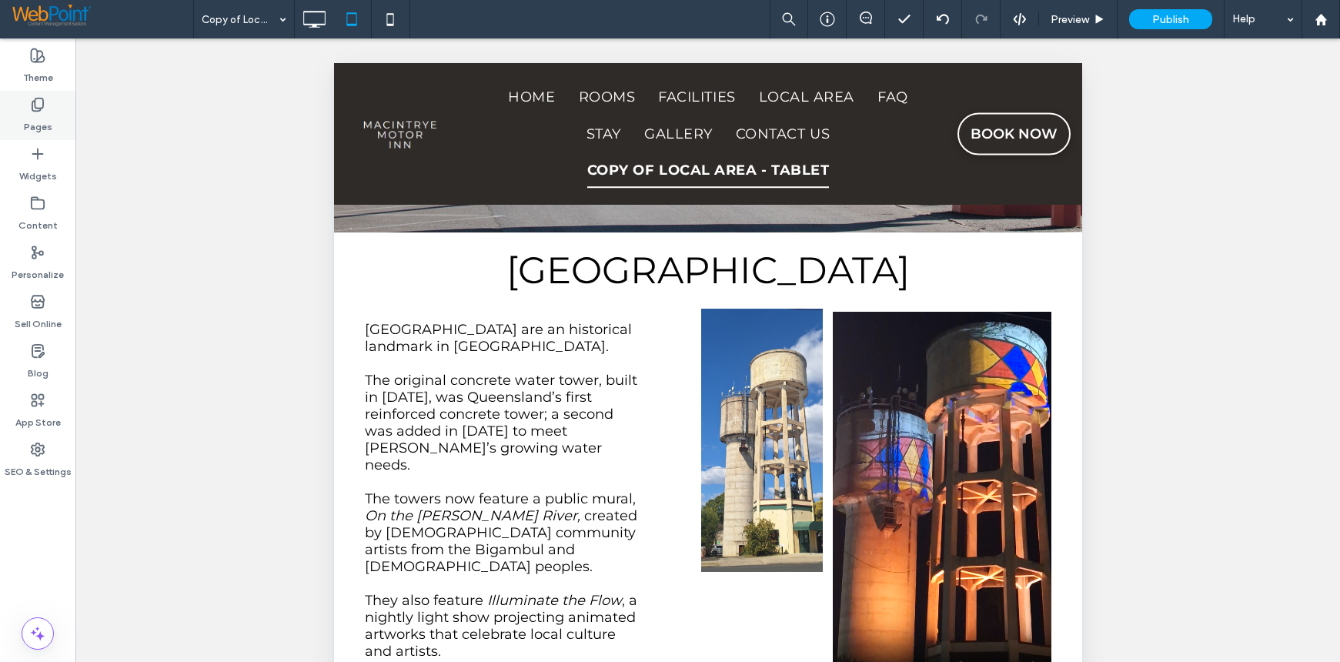
click at [47, 97] on div "Pages" at bounding box center [37, 115] width 75 height 49
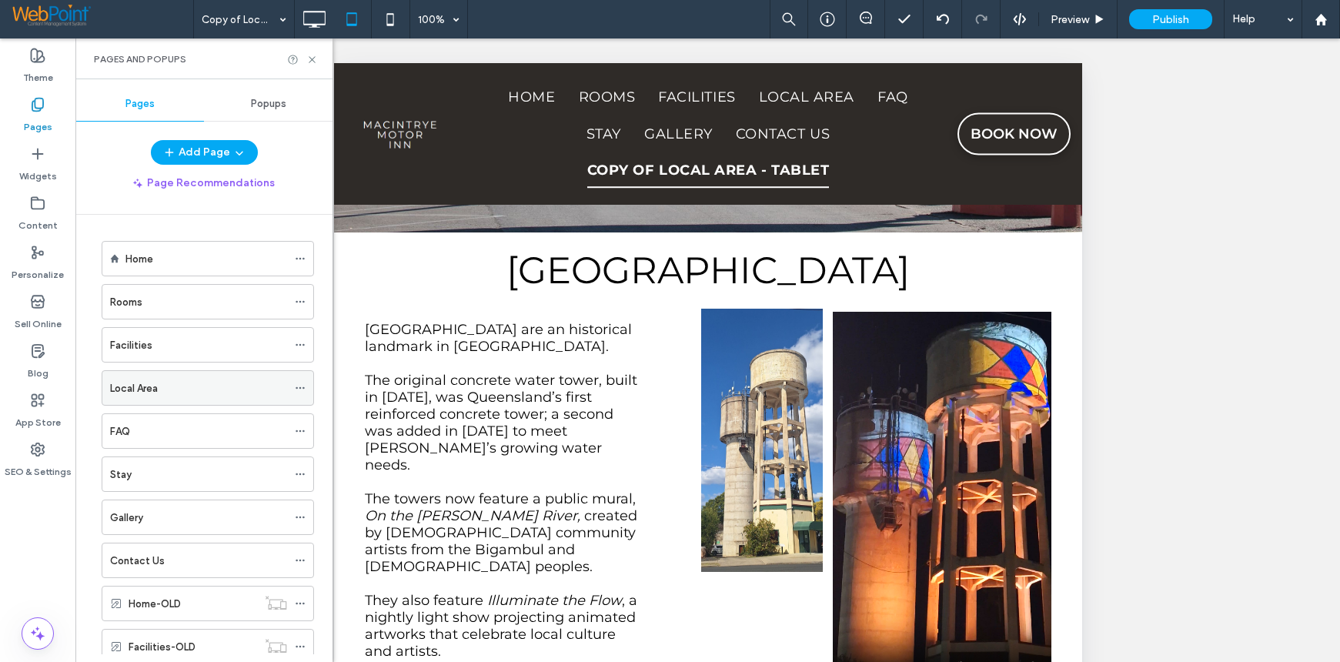
scroll to position [135, 0]
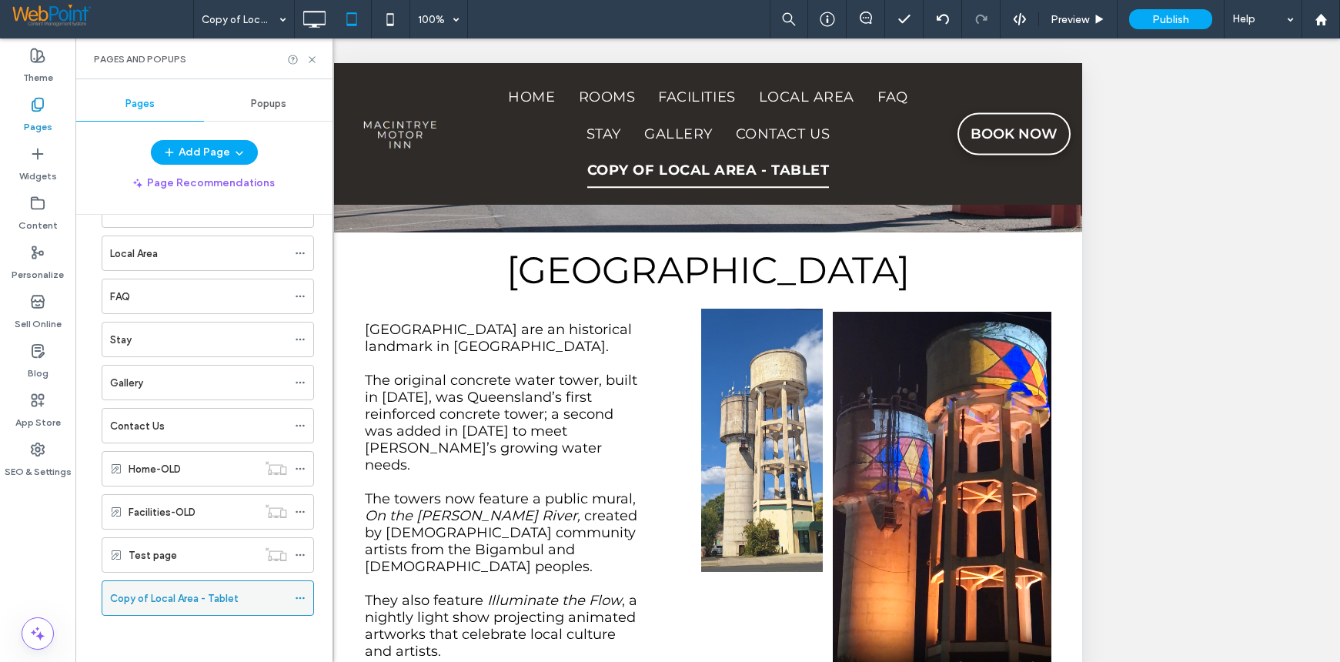
click at [303, 600] on icon at bounding box center [300, 598] width 11 height 11
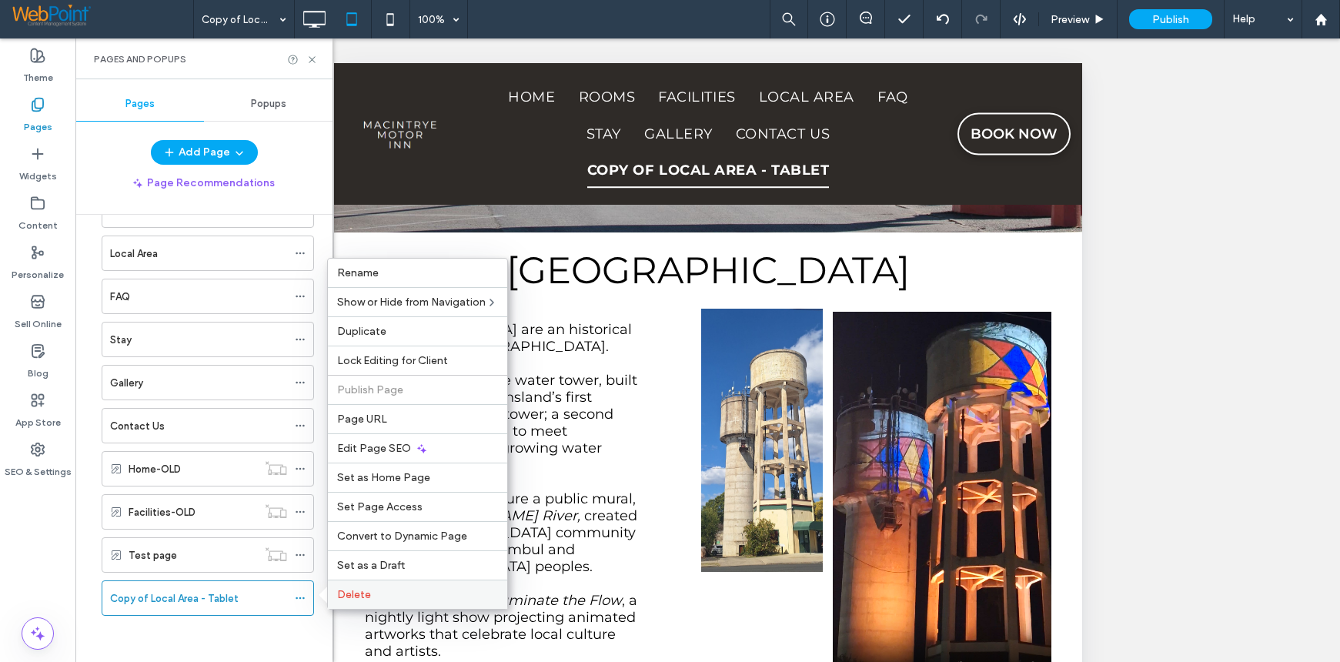
click at [346, 594] on span "Delete" at bounding box center [354, 594] width 34 height 13
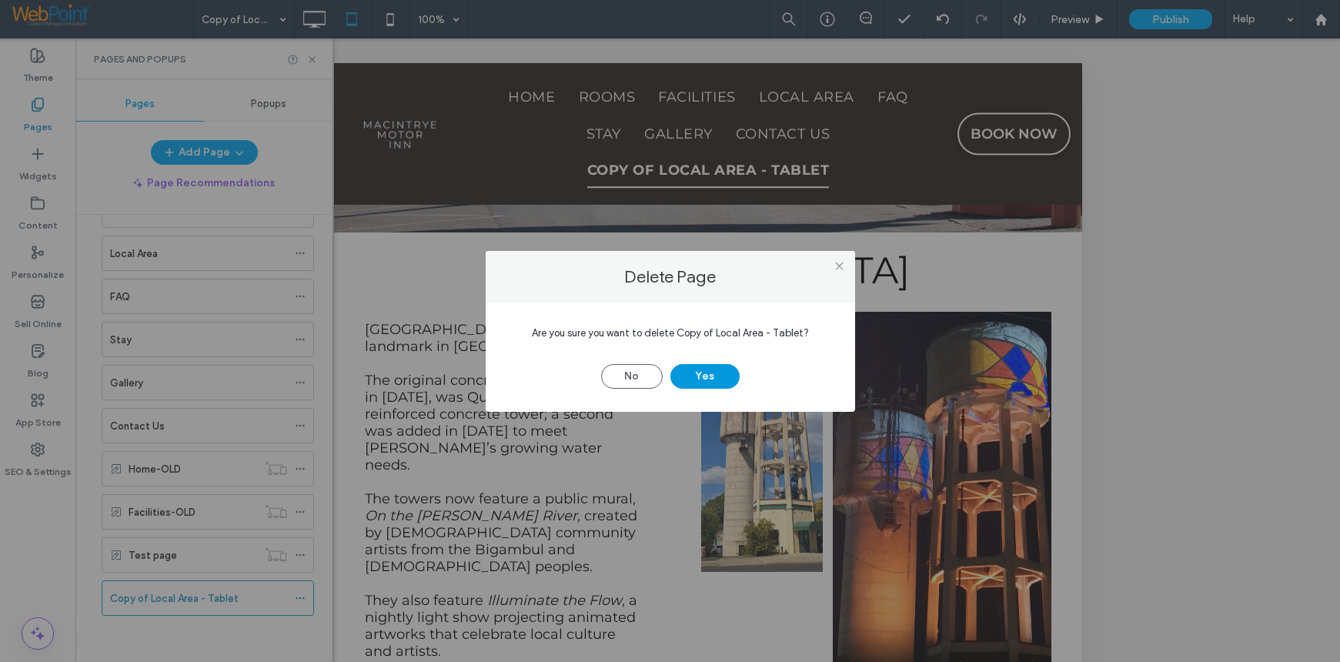
click at [706, 376] on button "Yes" at bounding box center [704, 376] width 69 height 25
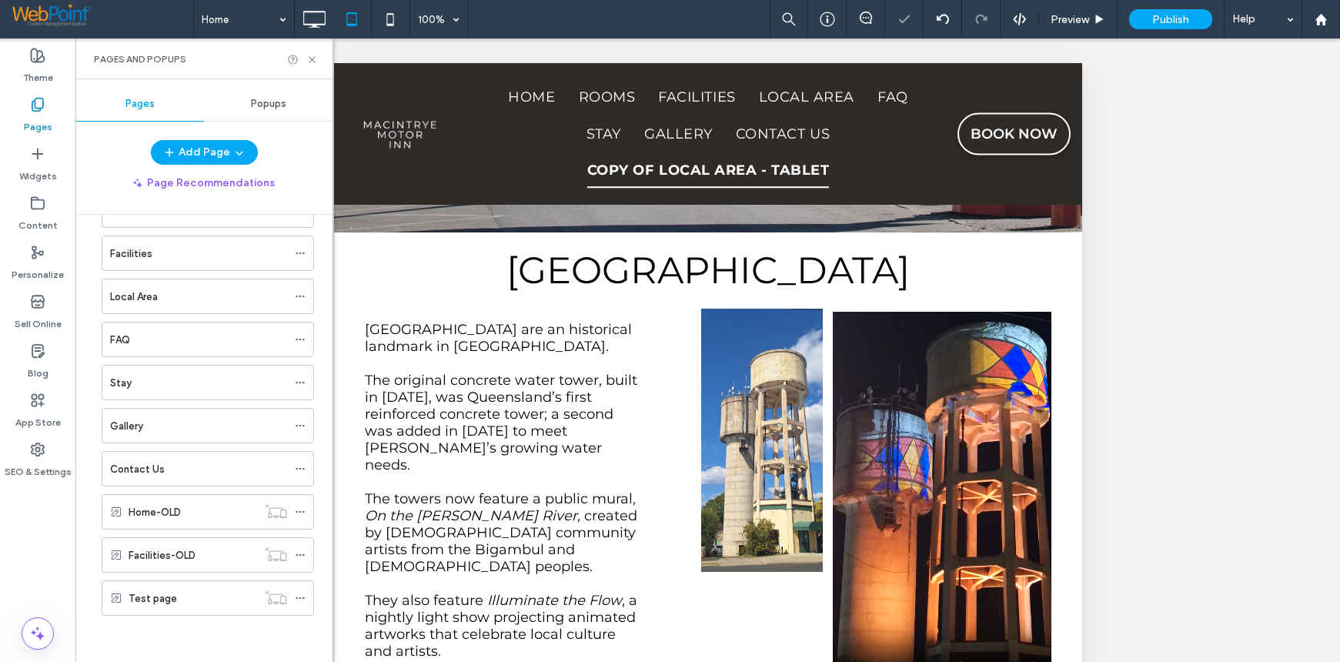
scroll to position [92, 0]
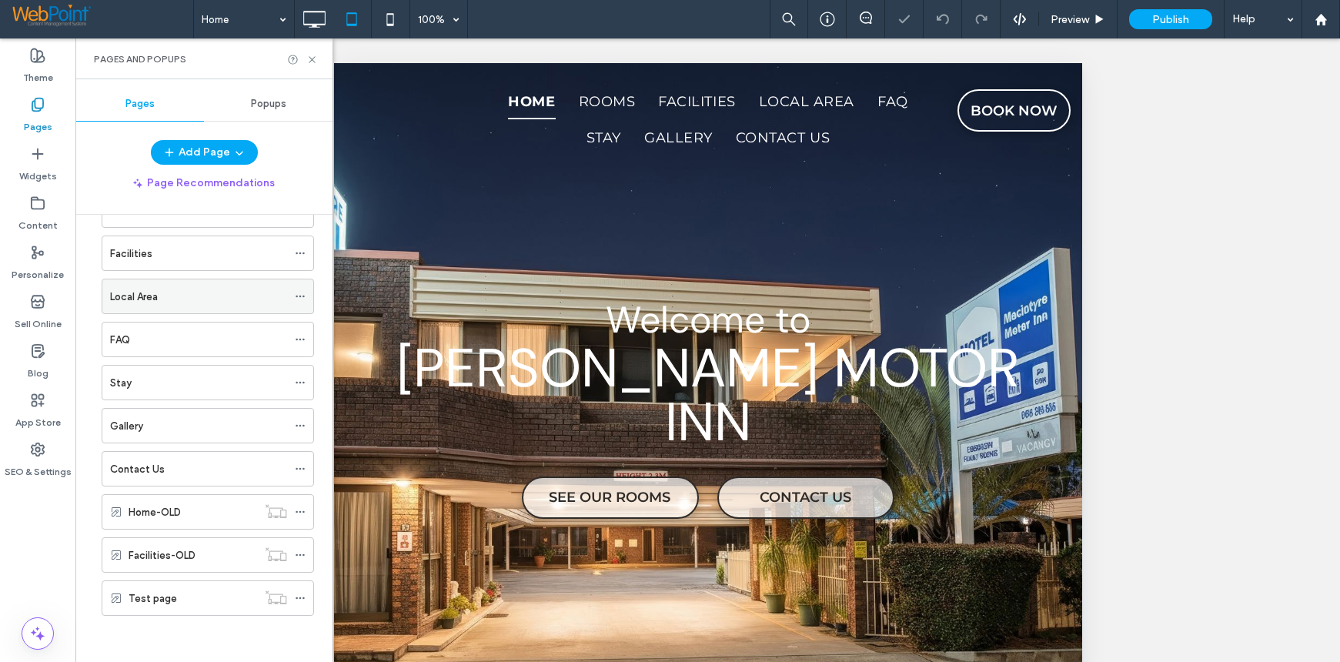
click at [295, 292] on icon at bounding box center [300, 296] width 11 height 11
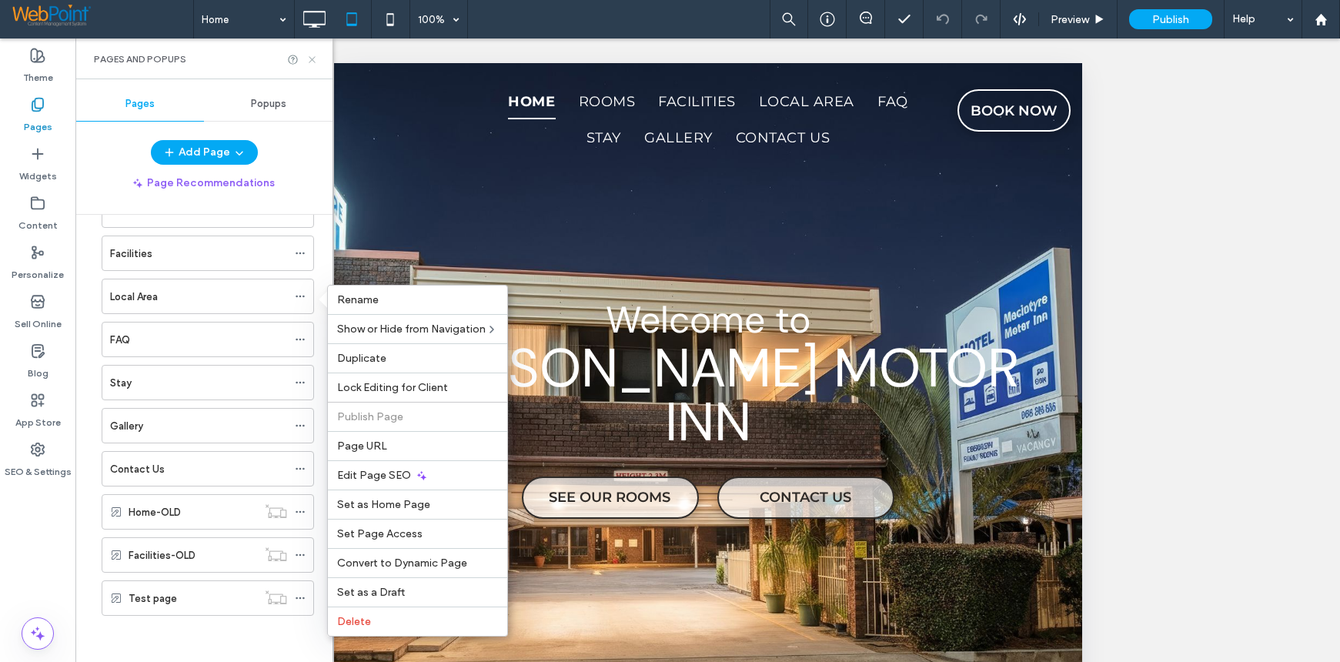
click at [312, 55] on icon at bounding box center [312, 60] width 12 height 12
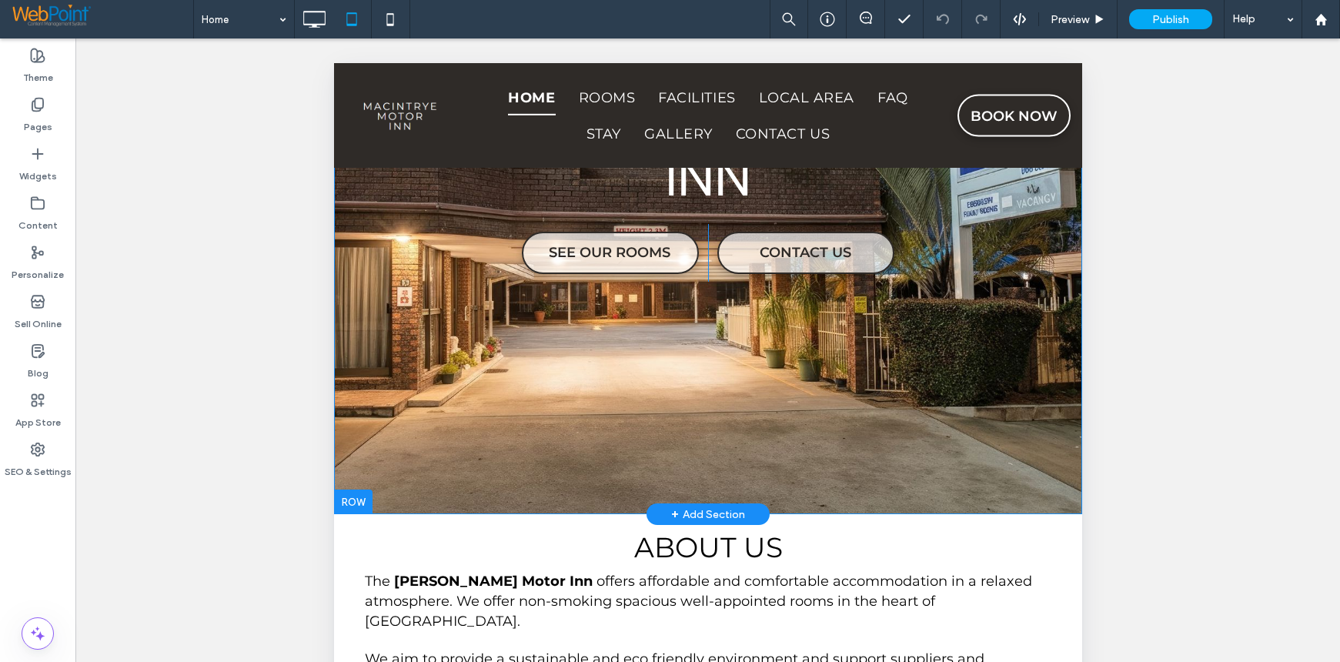
scroll to position [462, 0]
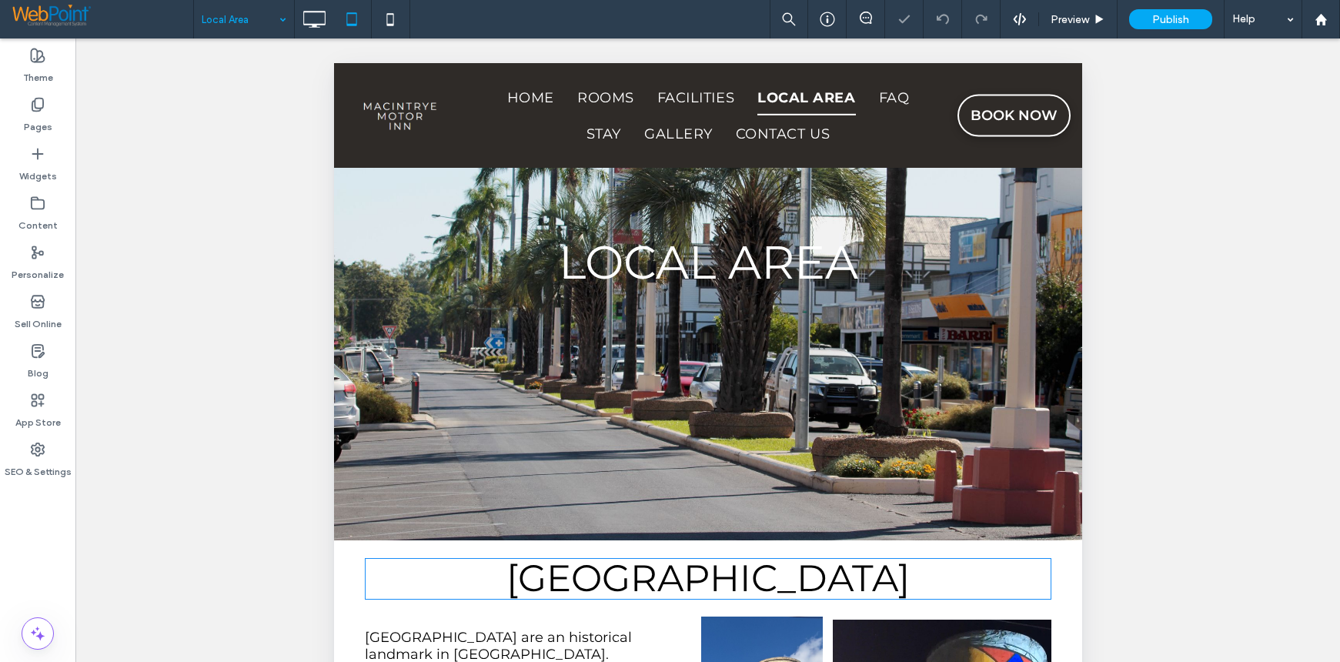
scroll to position [385, 0]
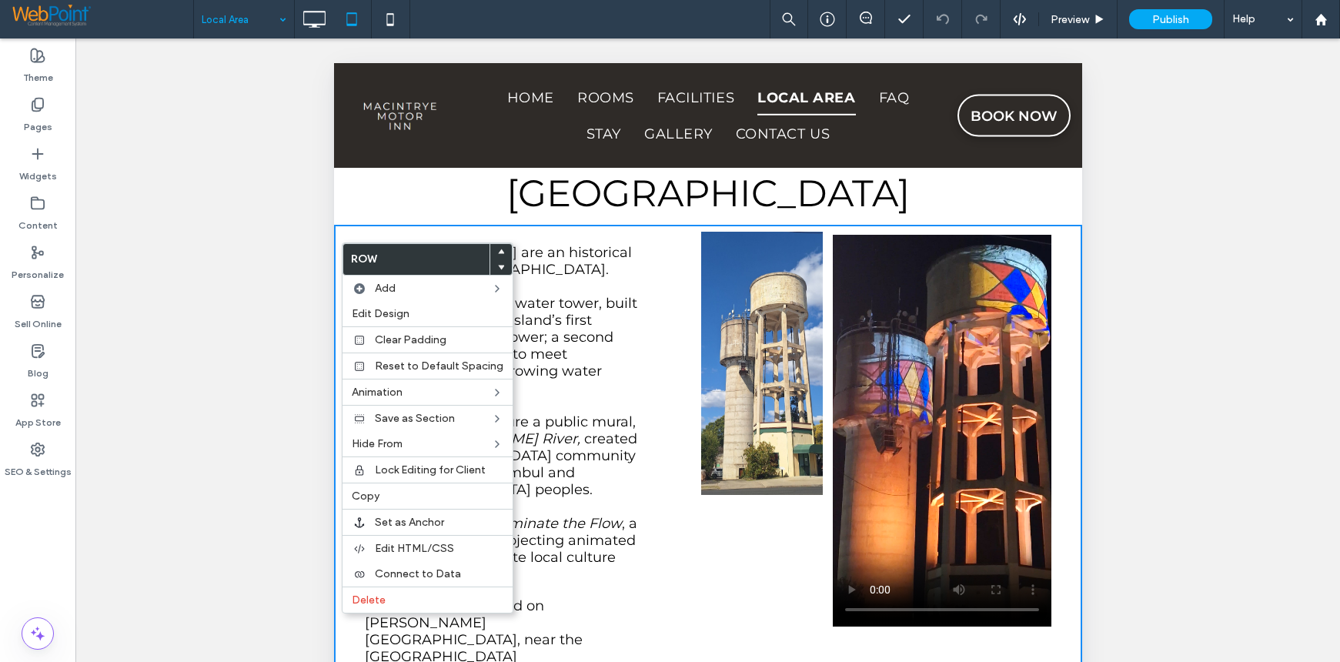
click at [1124, 336] on div at bounding box center [707, 369] width 1264 height 662
click at [664, 581] on div "Click To Paste" at bounding box center [736, 471] width 172 height 470
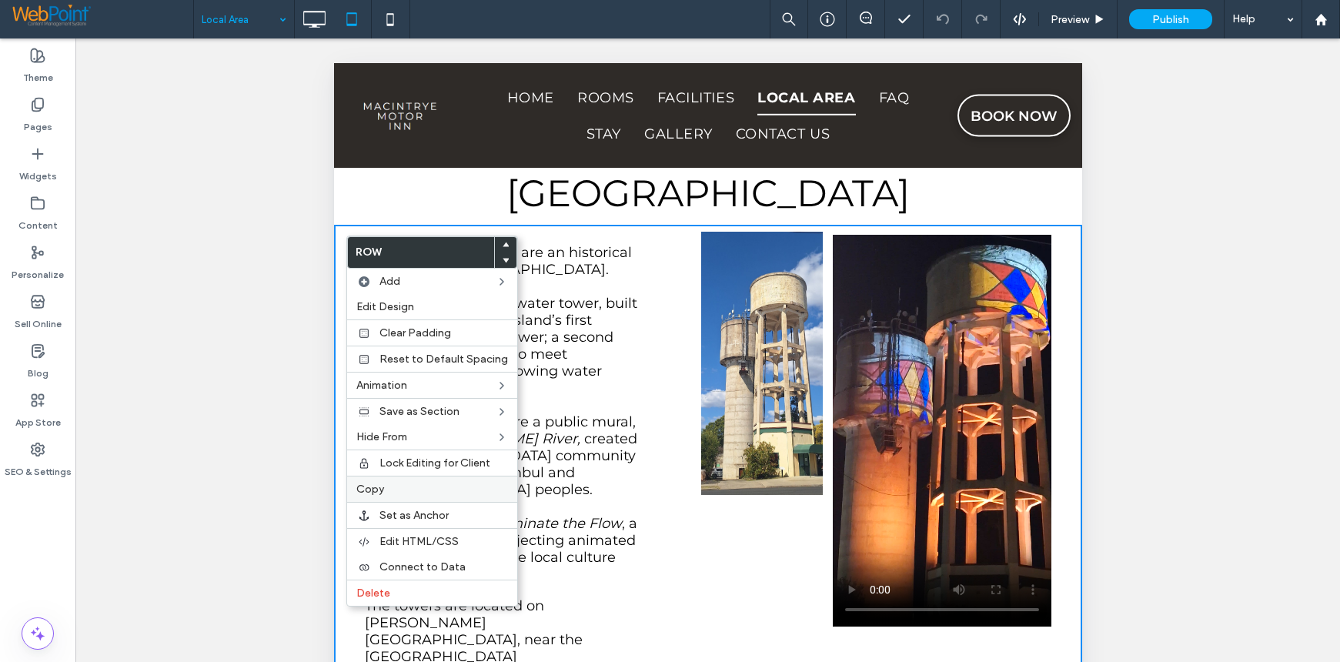
click at [386, 486] on label "Copy" at bounding box center [432, 489] width 152 height 13
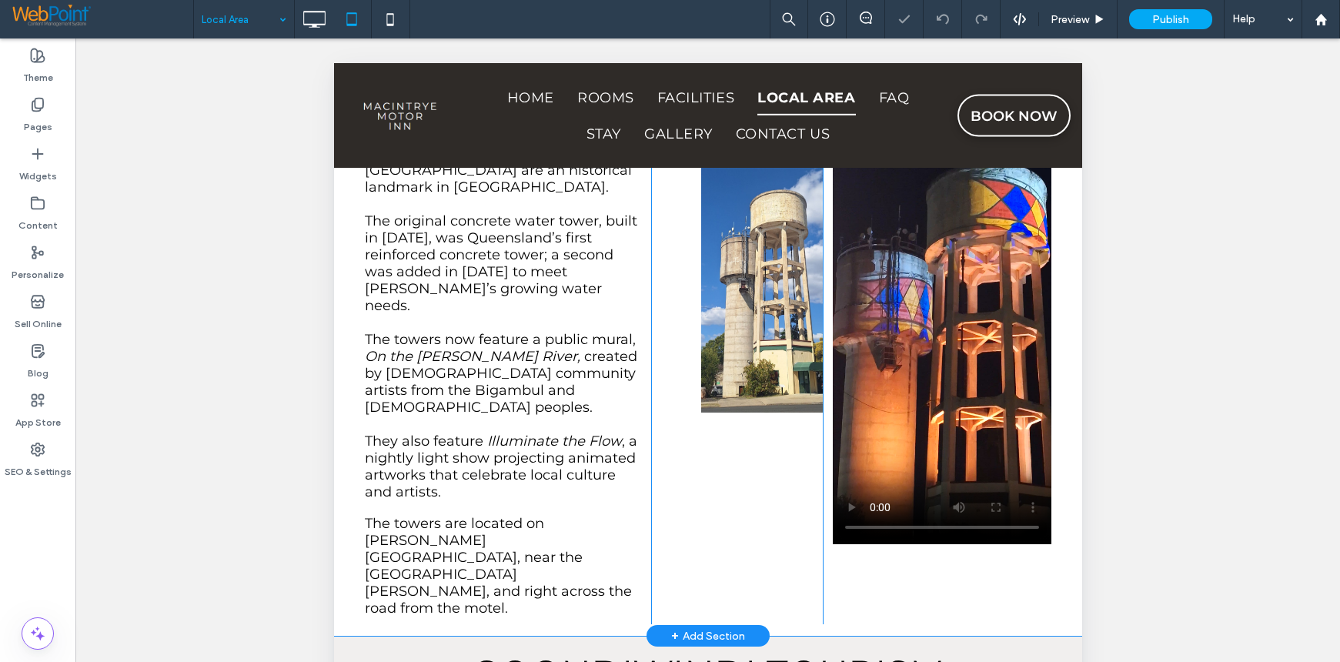
scroll to position [539, 0]
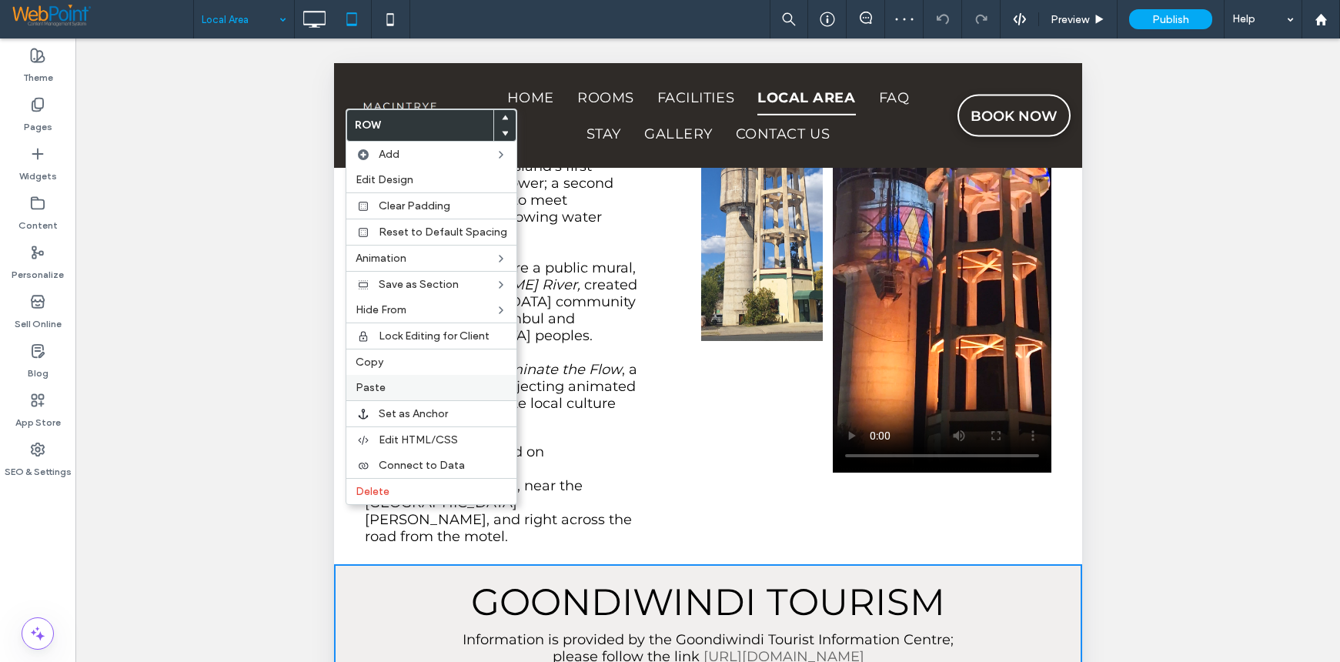
click at [382, 384] on span "Paste" at bounding box center [371, 387] width 30 height 13
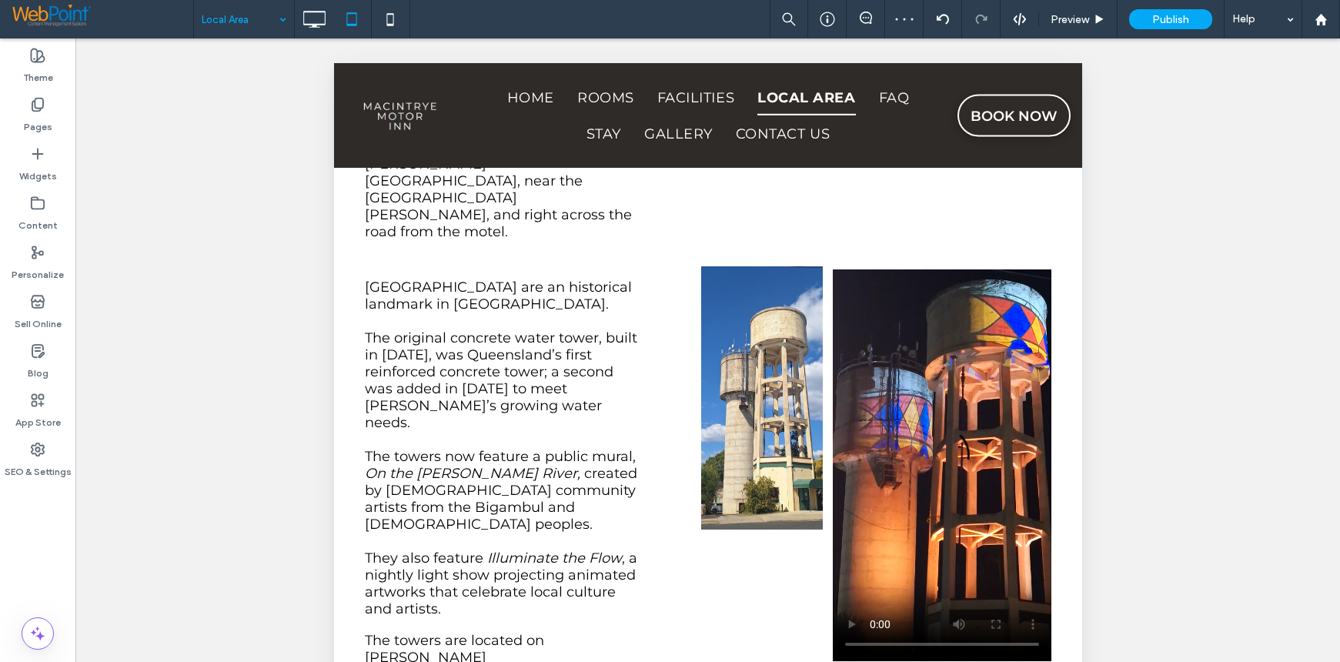
scroll to position [847, 0]
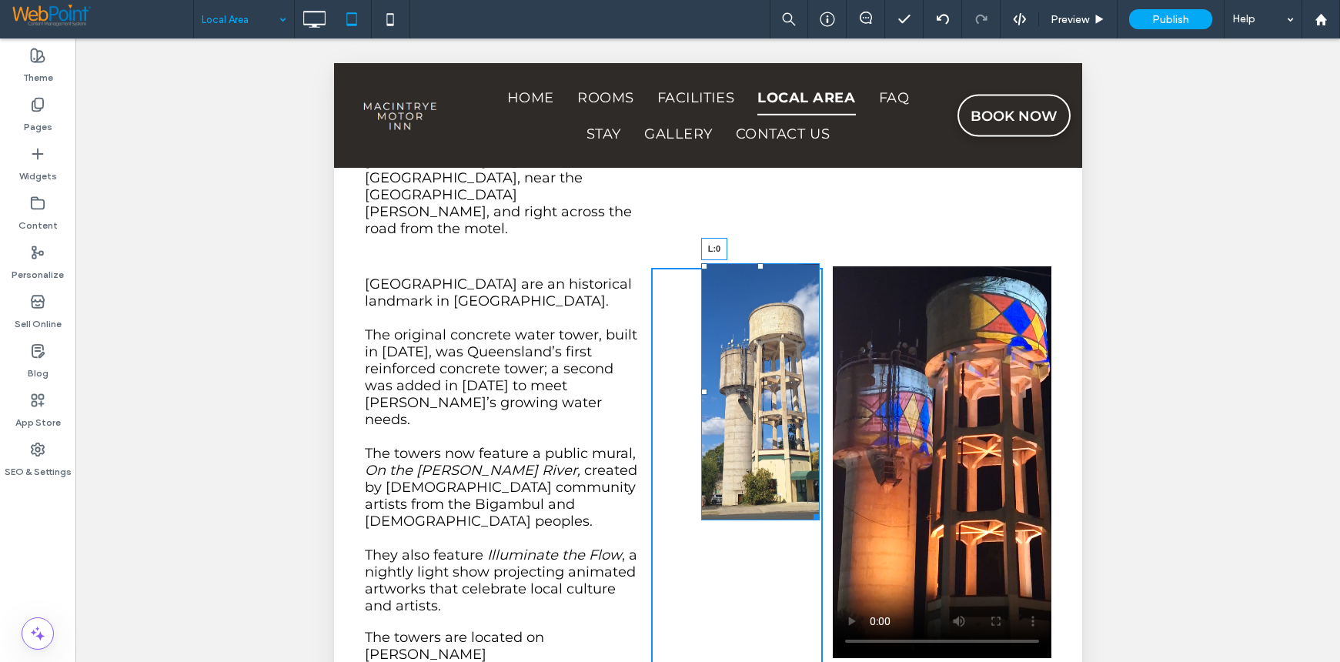
drag, startPoint x: 688, startPoint y: 322, endPoint x: 643, endPoint y: 325, distance: 44.7
click at [643, 325] on div "Goondiwindi Water Towers are an historical landmark in Goondiwindi. The origina…" at bounding box center [707, 503] width 686 height 470
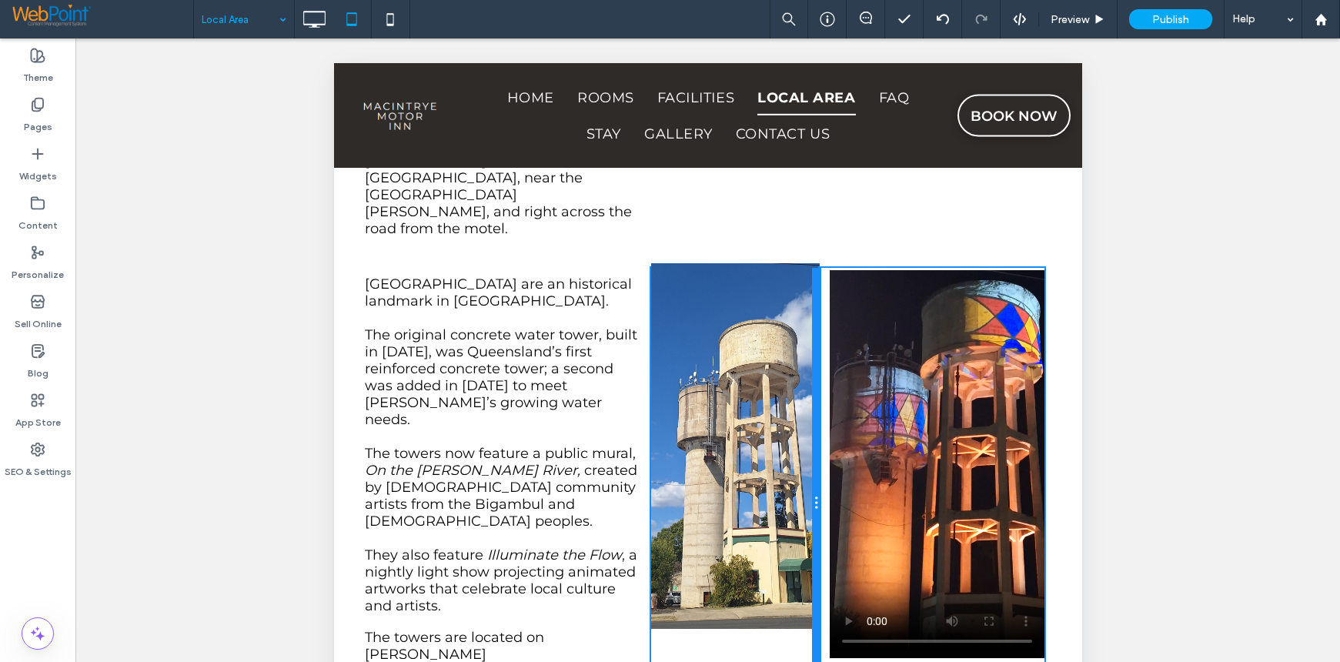
drag, startPoint x: 810, startPoint y: 558, endPoint x: 834, endPoint y: 552, distance: 24.6
click at [834, 552] on div "Goondiwindi Water Towers are an historical landmark in Goondiwindi. The origina…" at bounding box center [707, 503] width 686 height 470
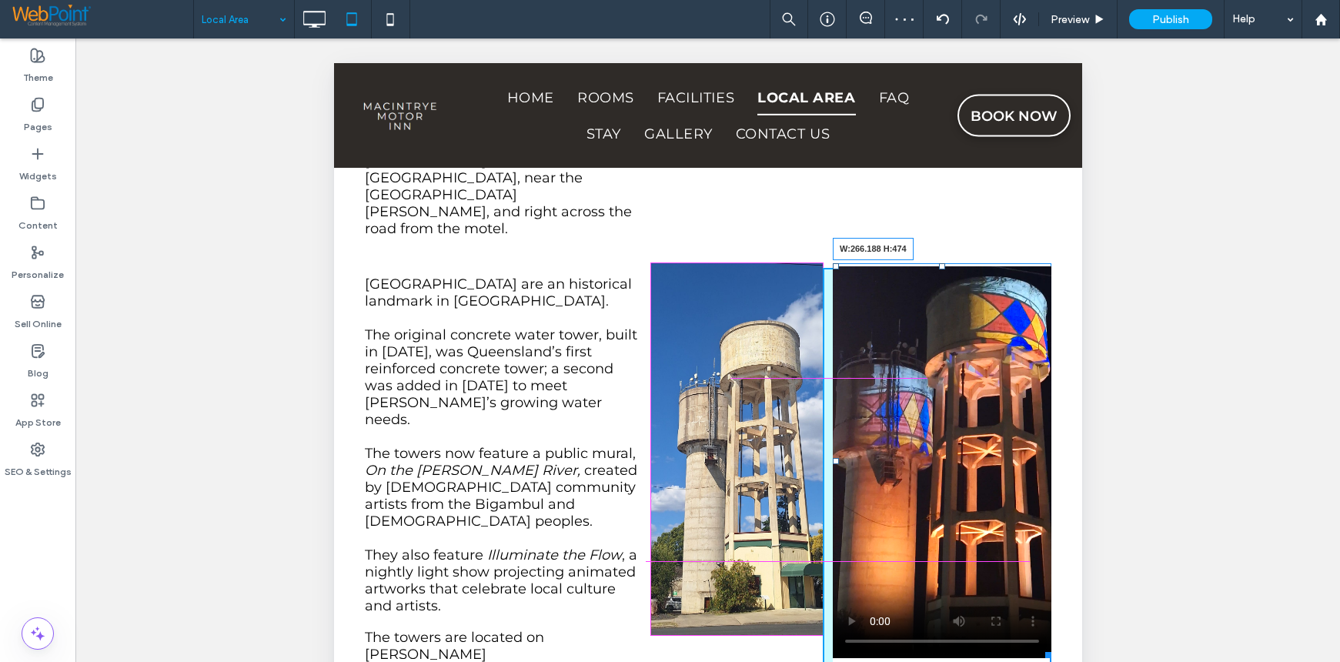
drag, startPoint x: 1036, startPoint y: 586, endPoint x: 1026, endPoint y: 560, distance: 28.7
click at [1039, 646] on div at bounding box center [1045, 652] width 12 height 12
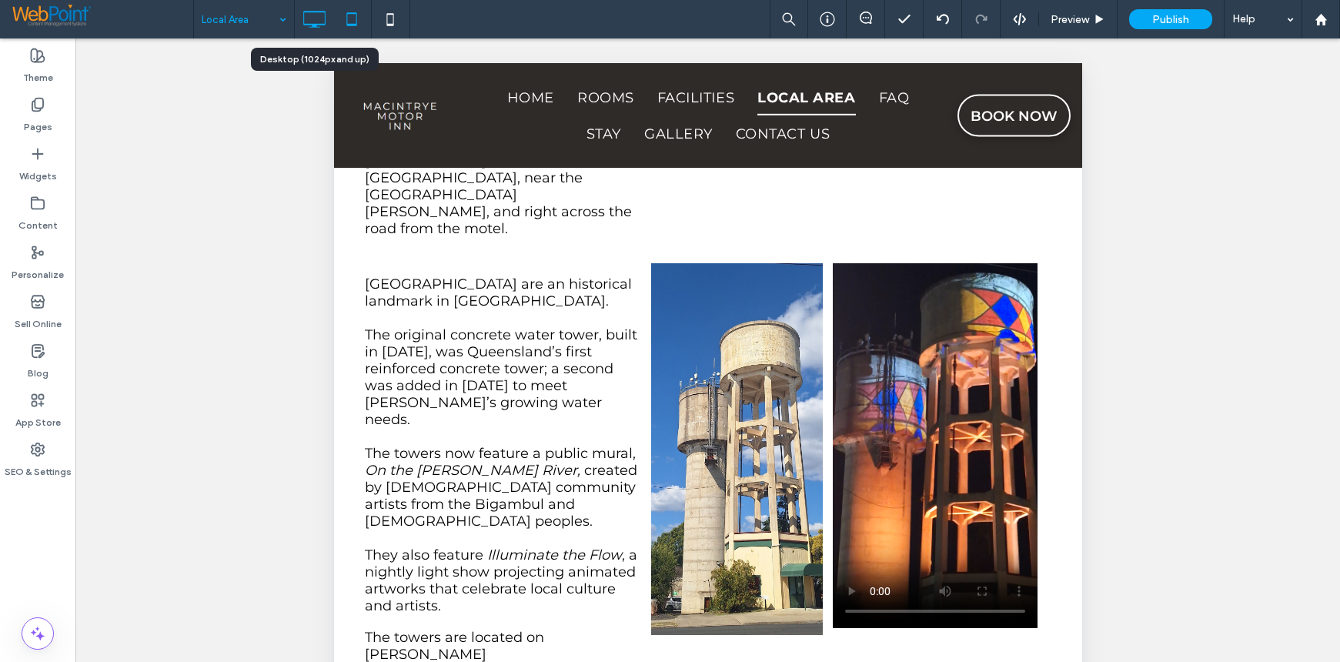
click at [312, 13] on icon at bounding box center [314, 19] width 31 height 31
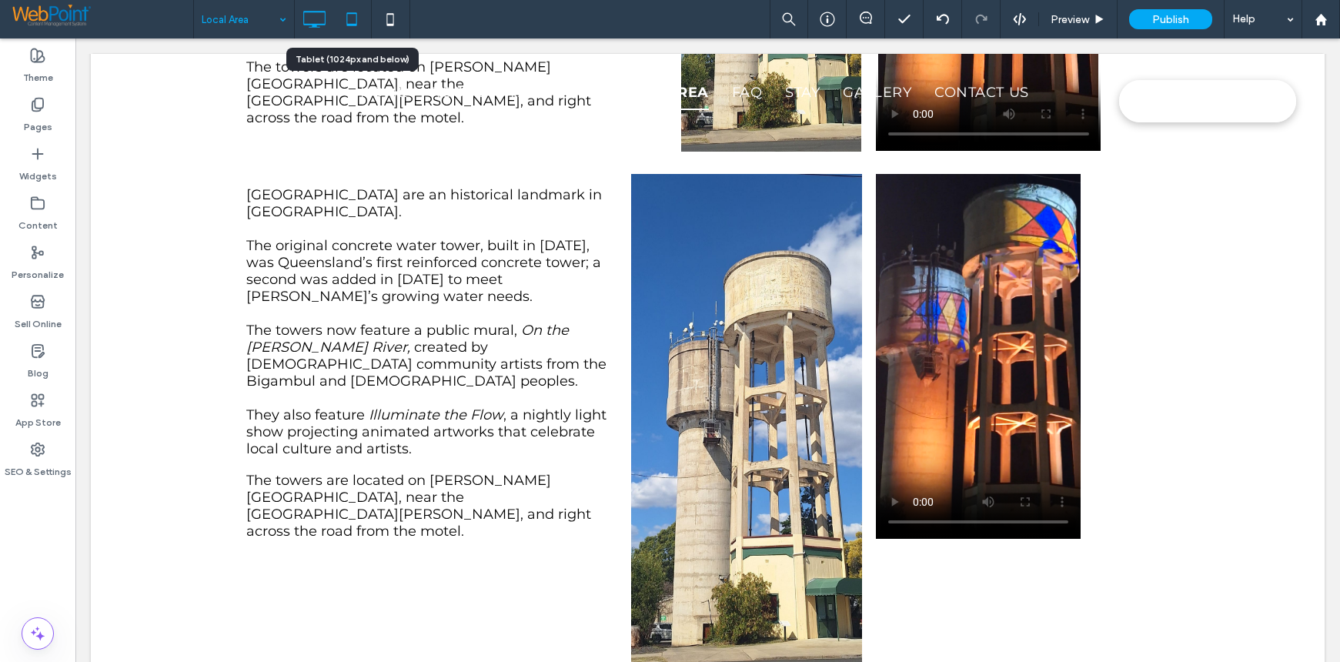
click at [349, 15] on icon at bounding box center [351, 19] width 31 height 31
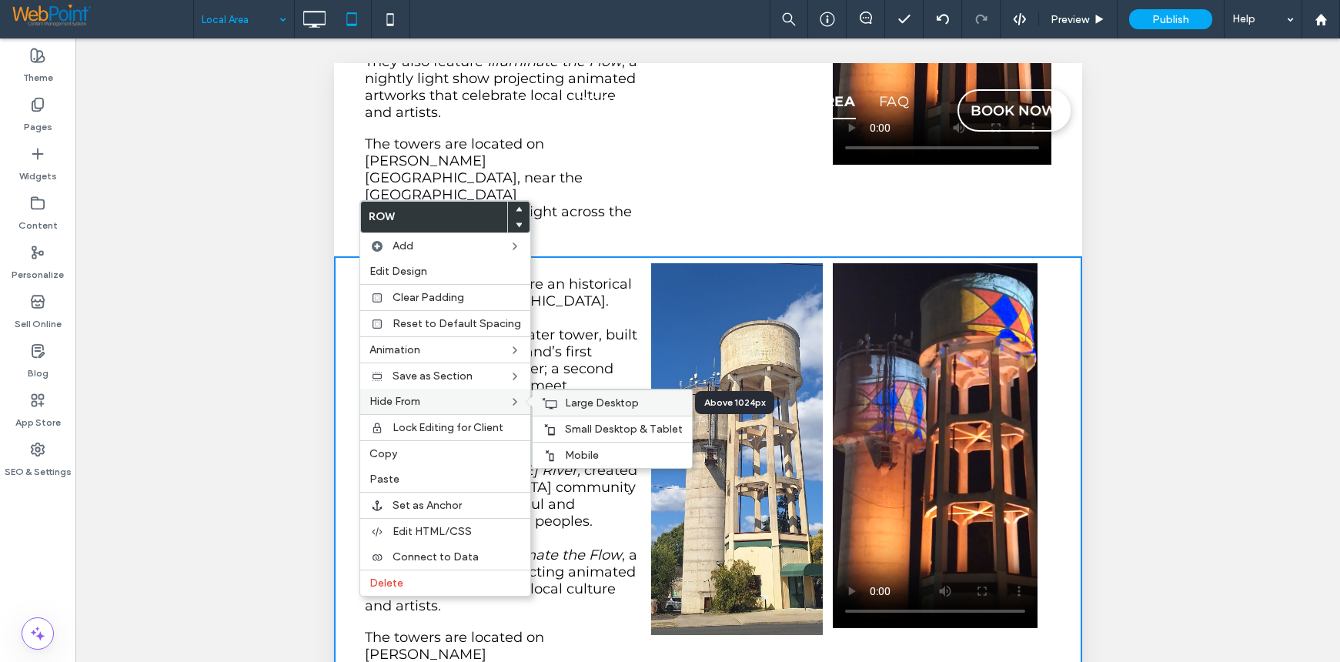
click at [574, 398] on span "Large Desktop" at bounding box center [602, 402] width 74 height 13
click at [578, 449] on span "Mobile" at bounding box center [582, 455] width 34 height 13
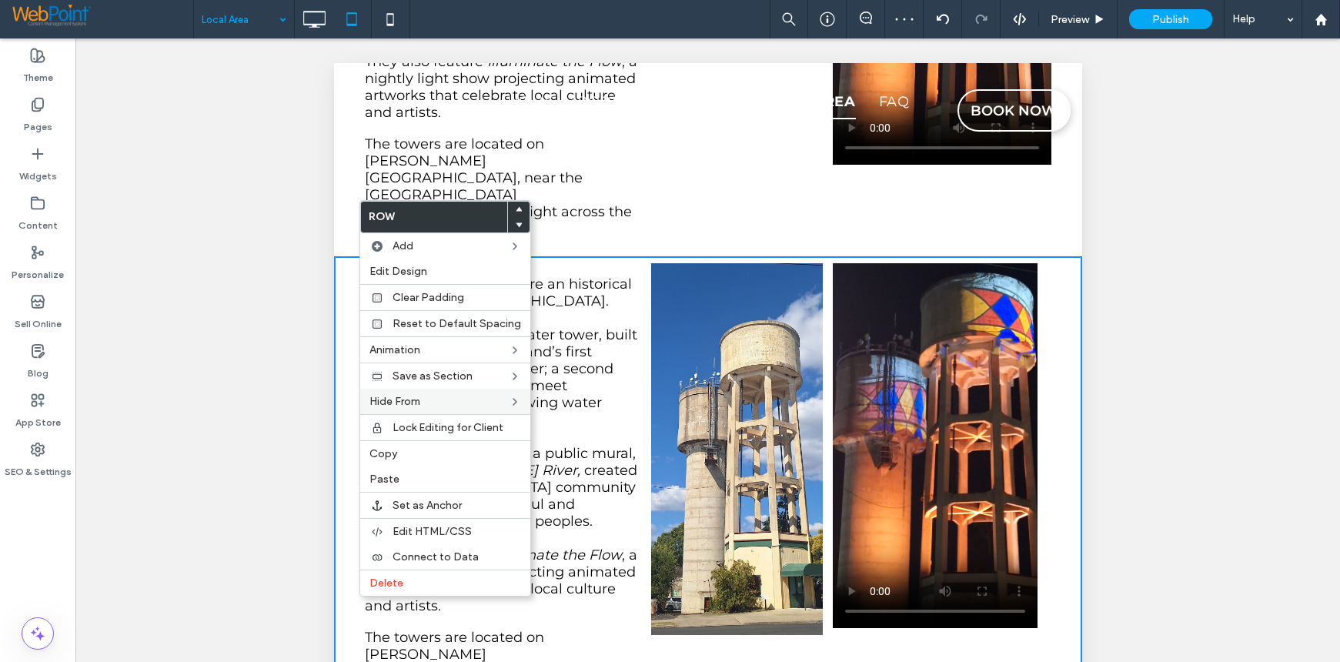
click at [1188, 385] on div at bounding box center [707, 369] width 1264 height 662
click at [135, 296] on div at bounding box center [707, 369] width 1264 height 662
click at [1145, 410] on div at bounding box center [707, 369] width 1264 height 662
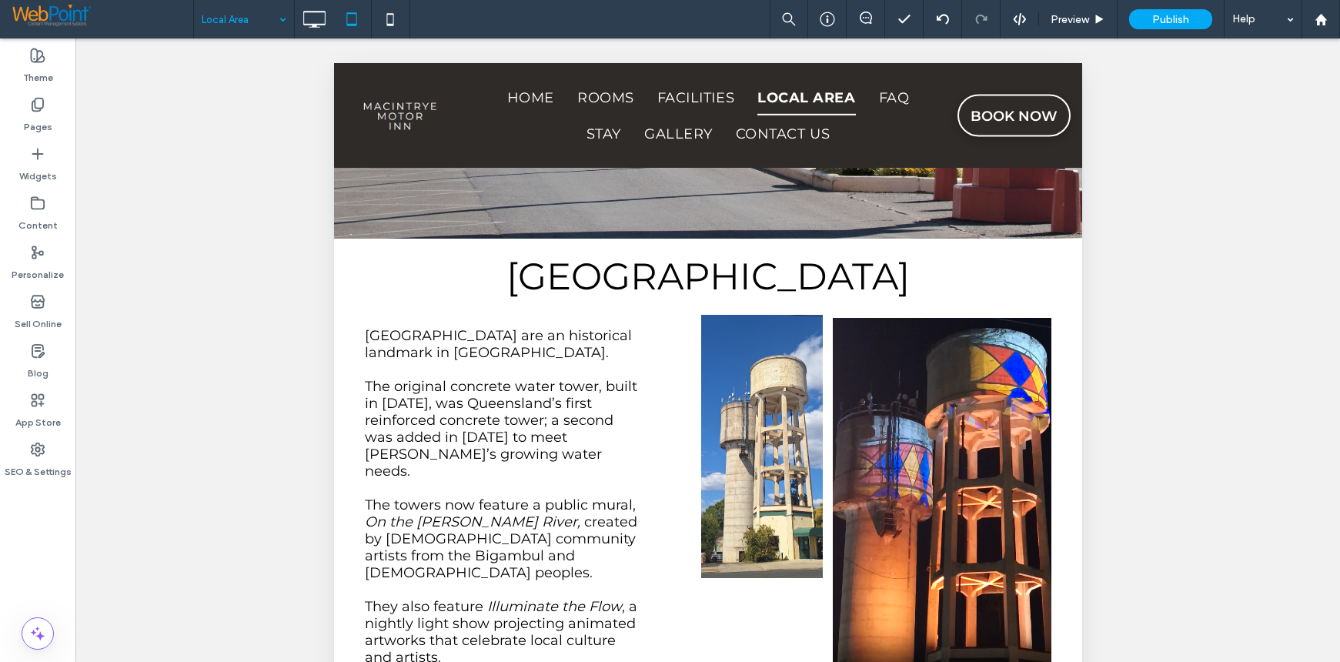
scroll to position [262, 0]
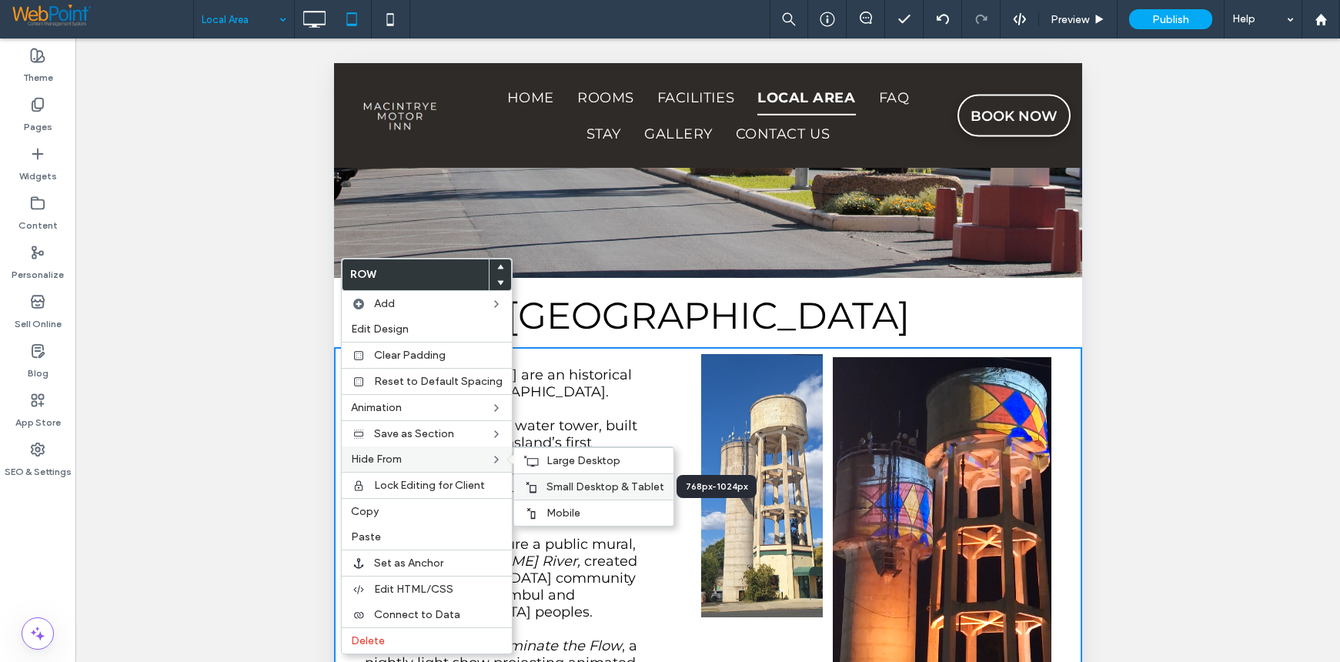
click at [573, 482] on span "Small Desktop & Tablet" at bounding box center [605, 486] width 118 height 13
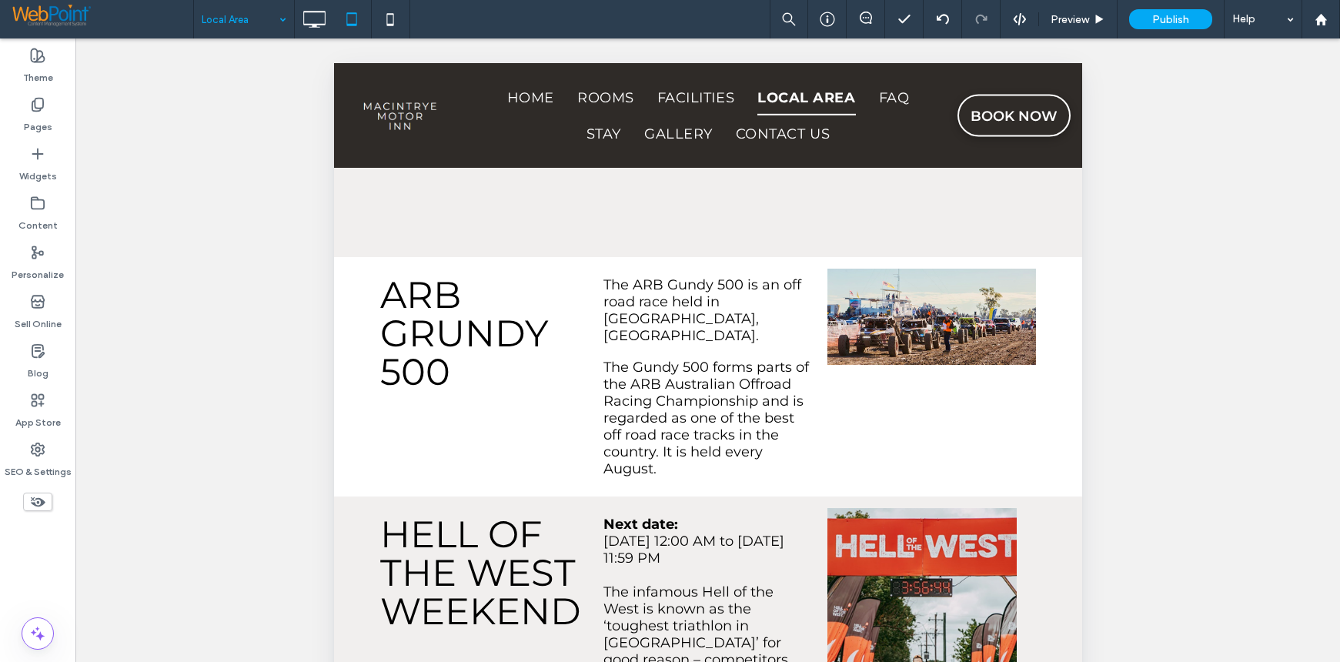
scroll to position [1340, 0]
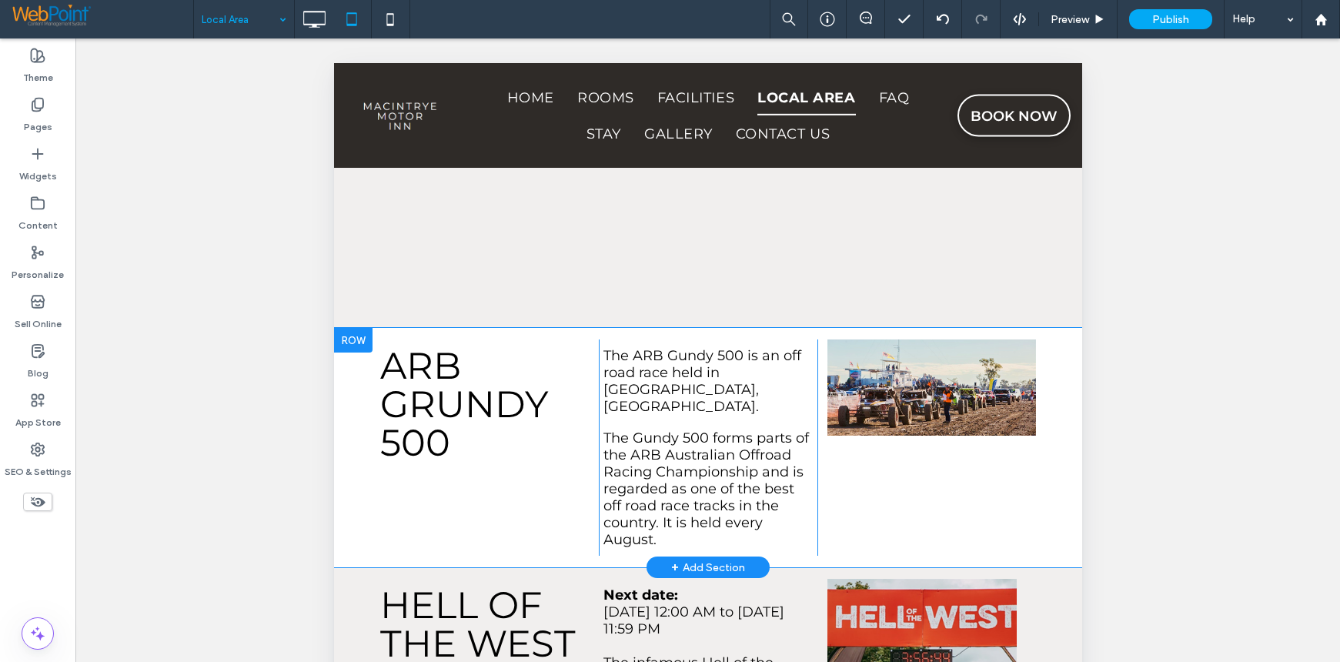
click at [456, 427] on div "ARB GRUNDY 500 Click To Paste" at bounding box center [488, 447] width 219 height 216
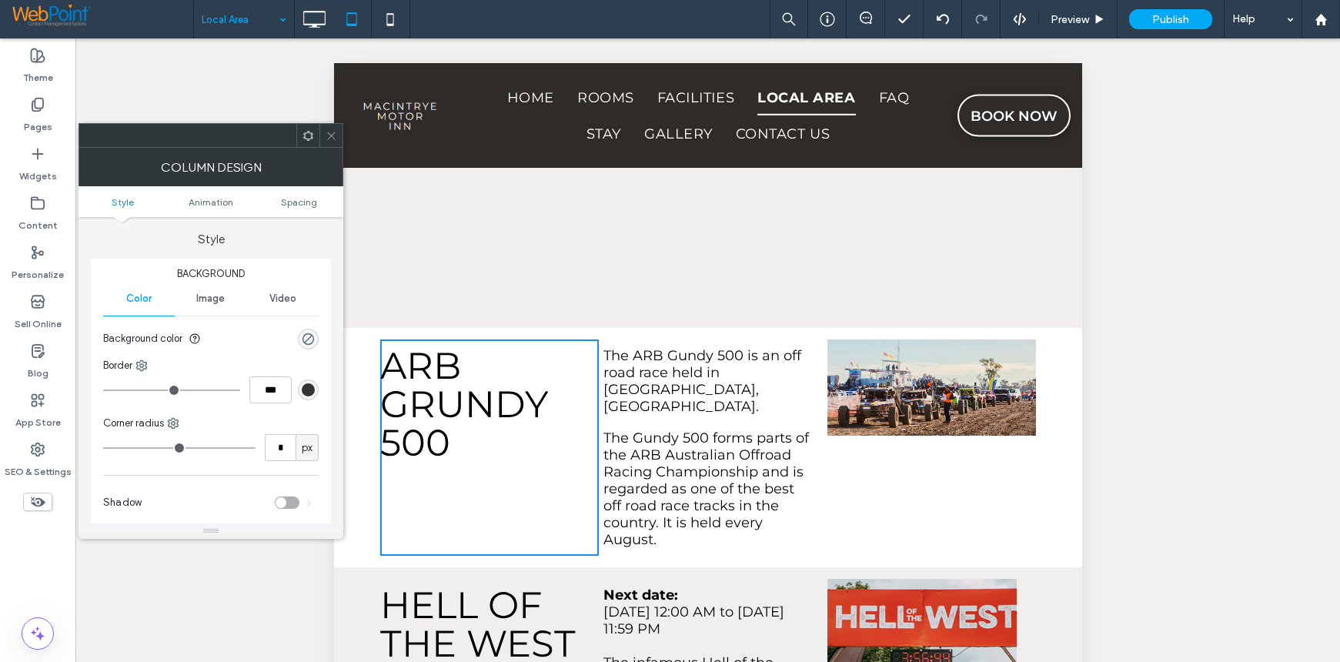
click at [306, 139] on use at bounding box center [308, 135] width 10 height 10
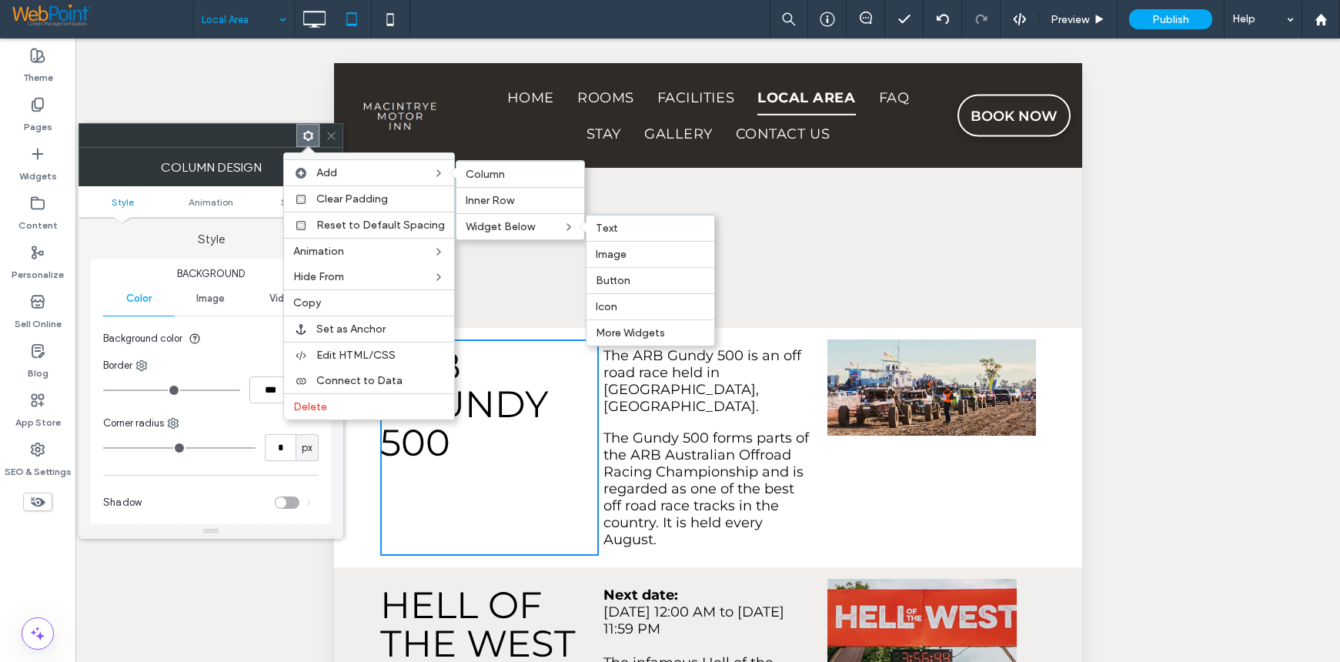
click at [626, 251] on label "Image" at bounding box center [650, 254] width 109 height 13
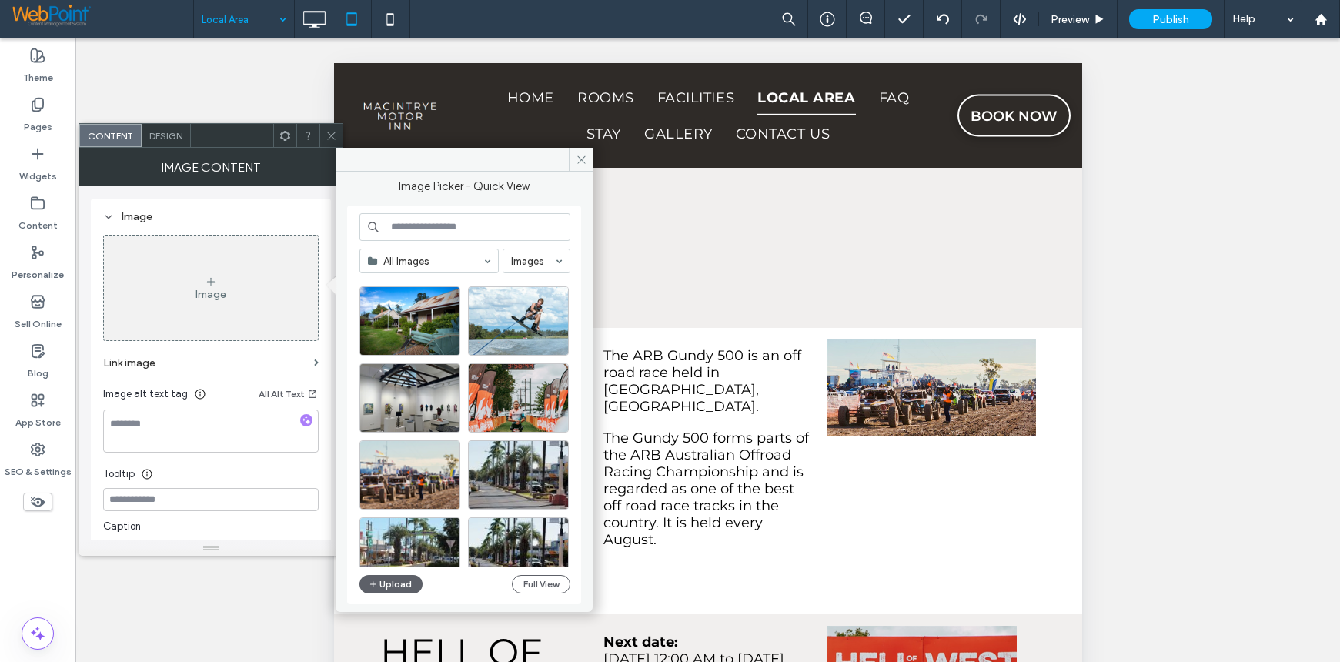
scroll to position [1045, 0]
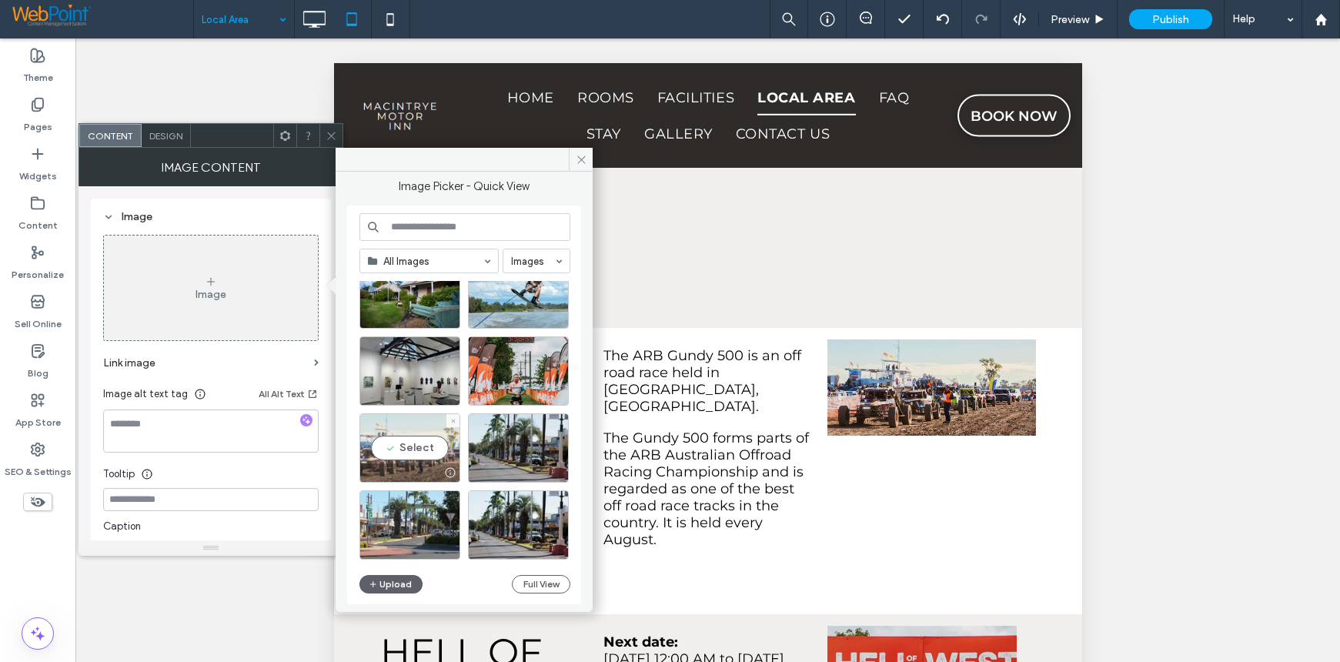
click at [409, 455] on div "Select" at bounding box center [409, 447] width 101 height 69
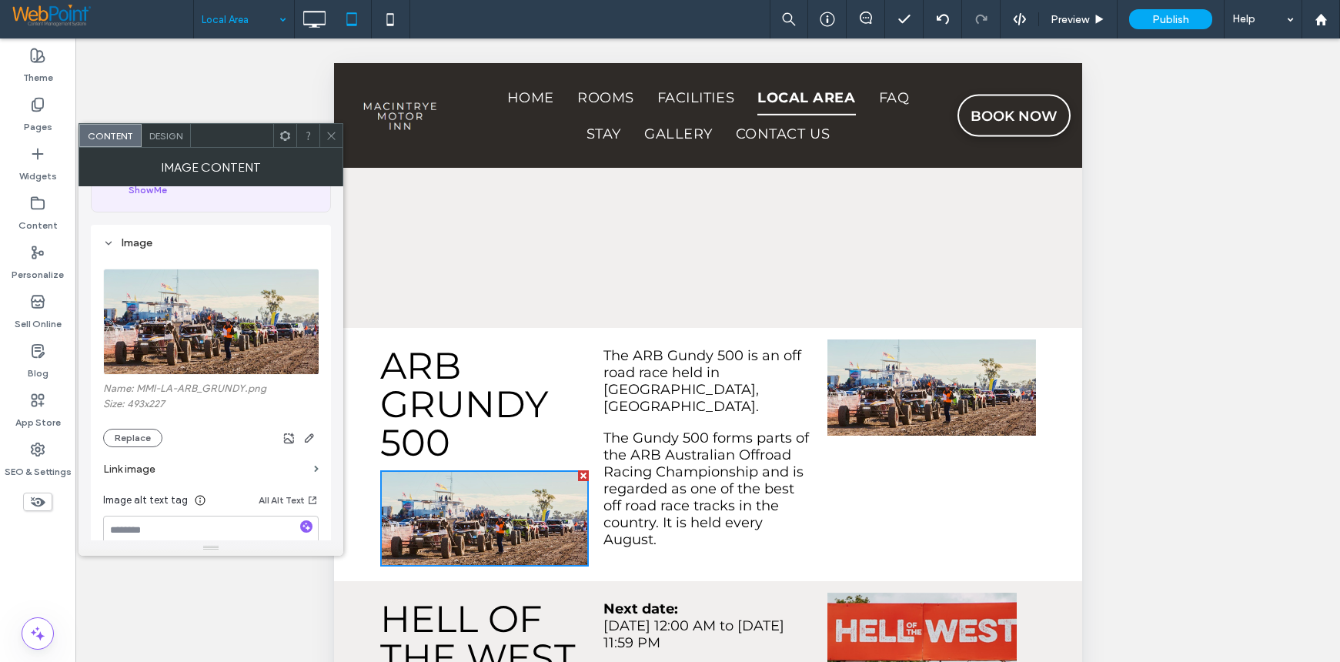
scroll to position [231, 0]
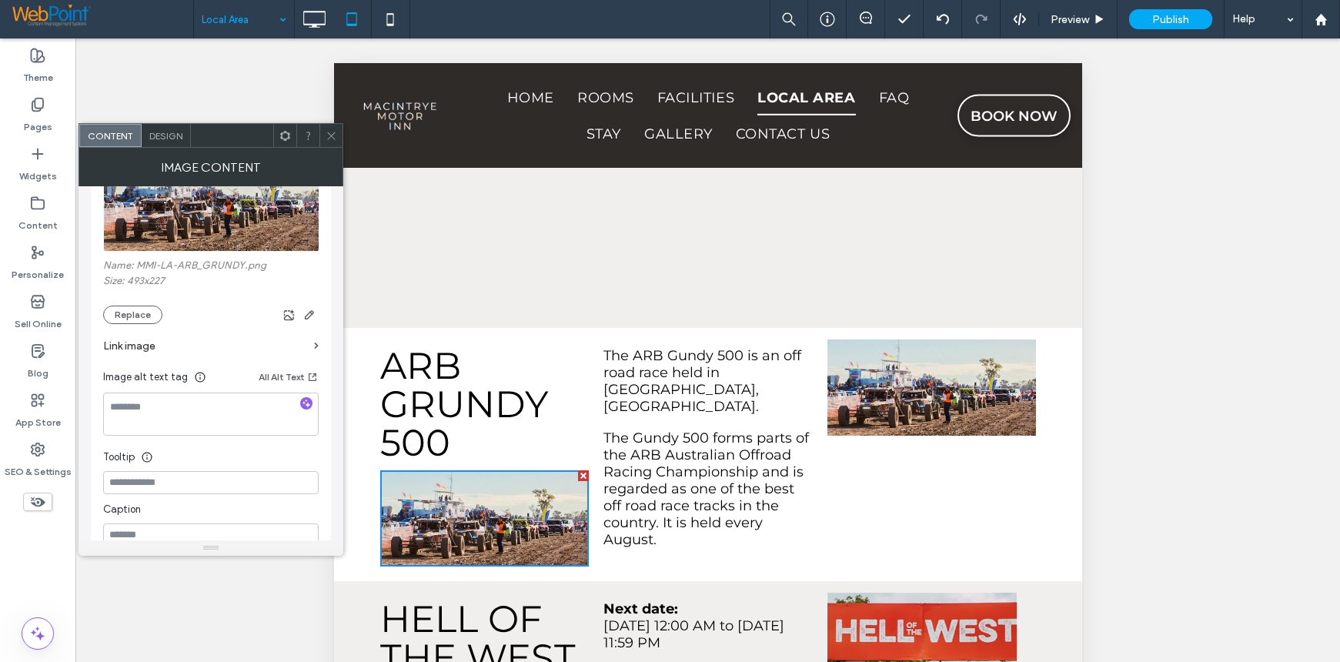
click at [331, 139] on icon at bounding box center [332, 136] width 12 height 12
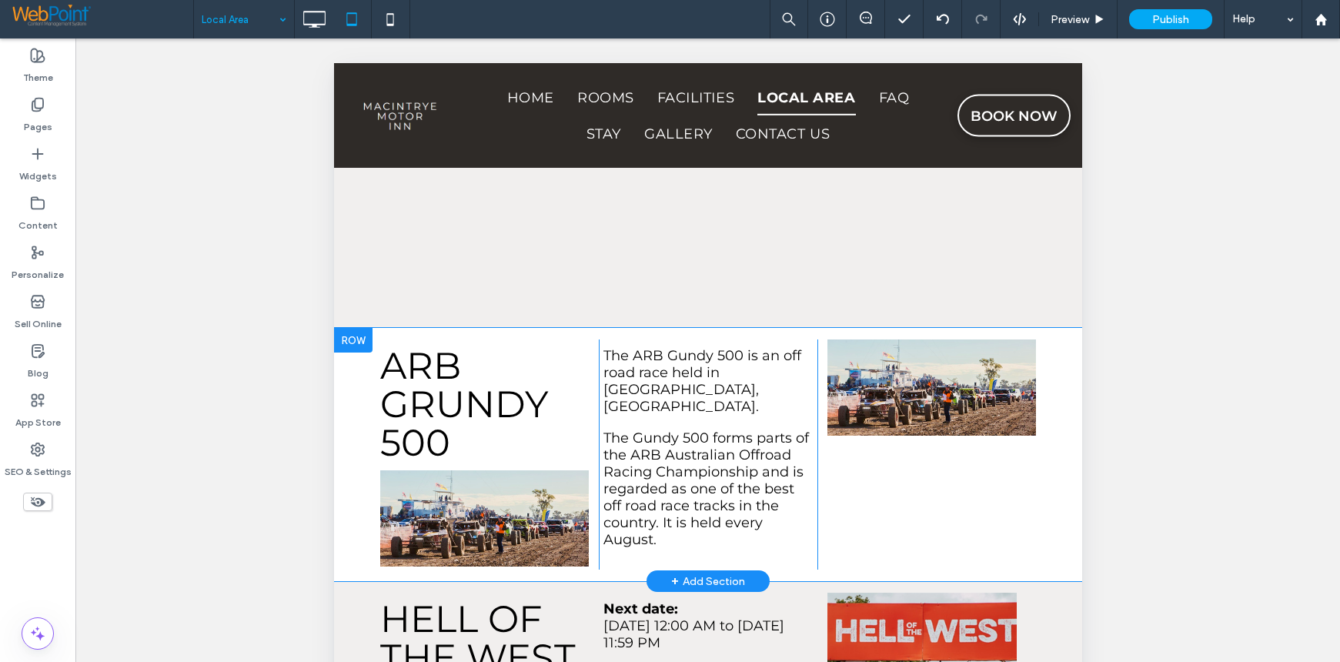
click at [941, 416] on div "Click To Paste" at bounding box center [926, 454] width 219 height 230
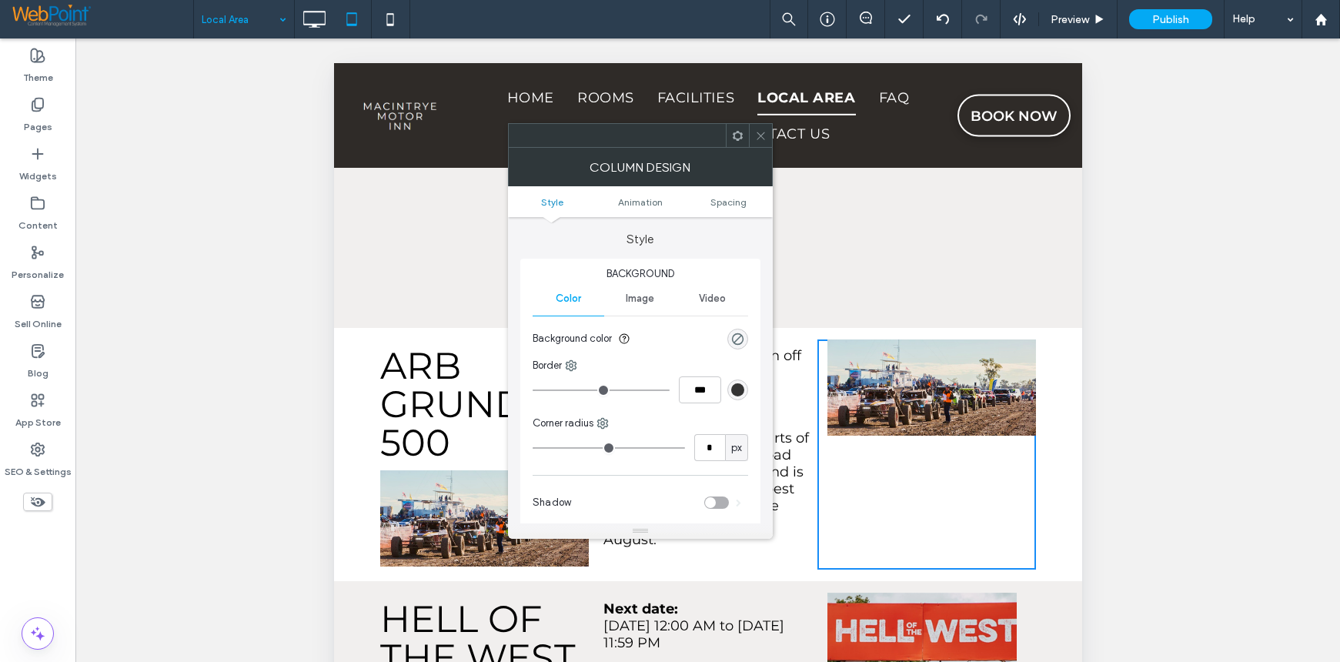
click at [761, 133] on icon at bounding box center [761, 136] width 12 height 12
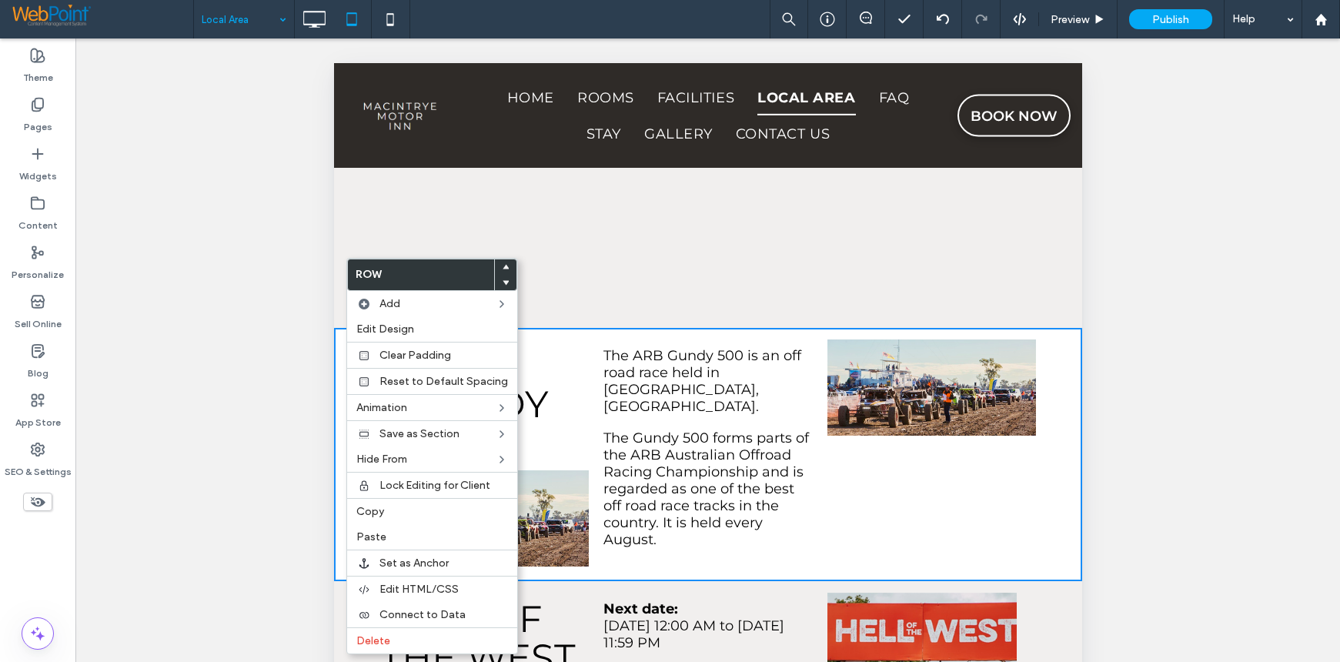
click at [1131, 376] on div "Unhide? Yes" at bounding box center [707, 369] width 1264 height 662
drag, startPoint x: 266, startPoint y: 249, endPoint x: 69, endPoint y: 120, distance: 235.0
click at [266, 249] on div "Unhide? Yes" at bounding box center [707, 369] width 1264 height 662
click at [941, 13] on icon at bounding box center [943, 19] width 12 height 12
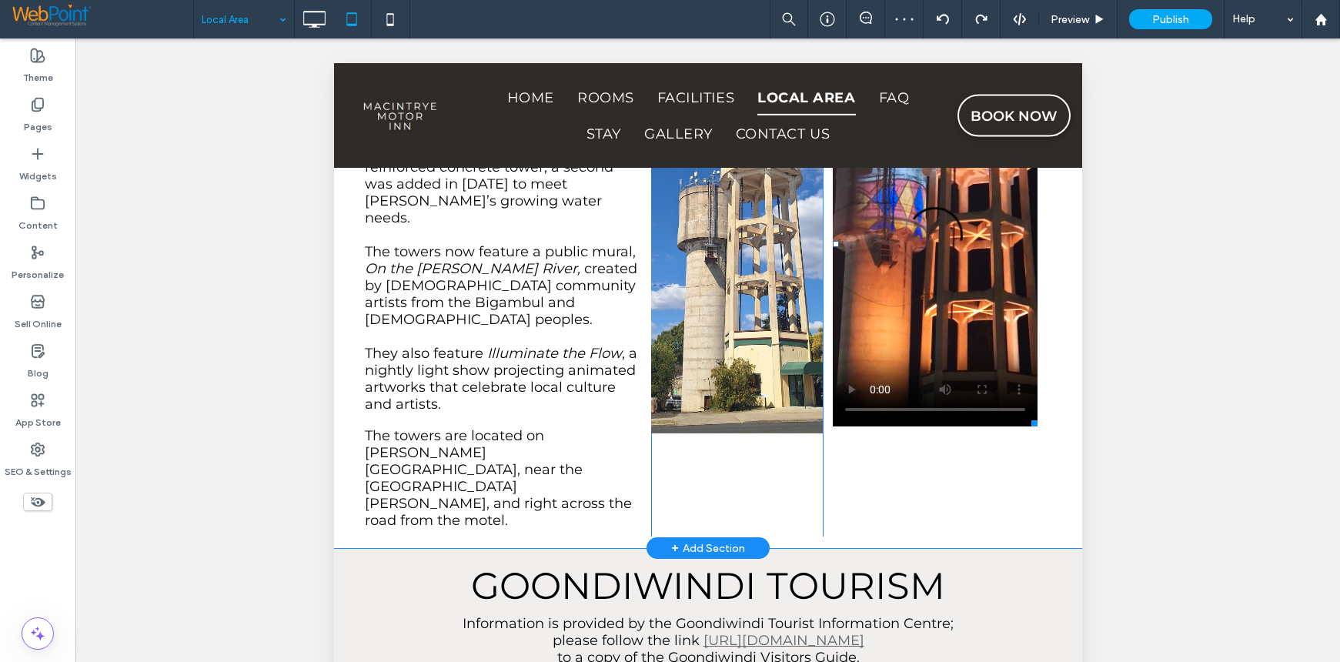
scroll to position [385, 0]
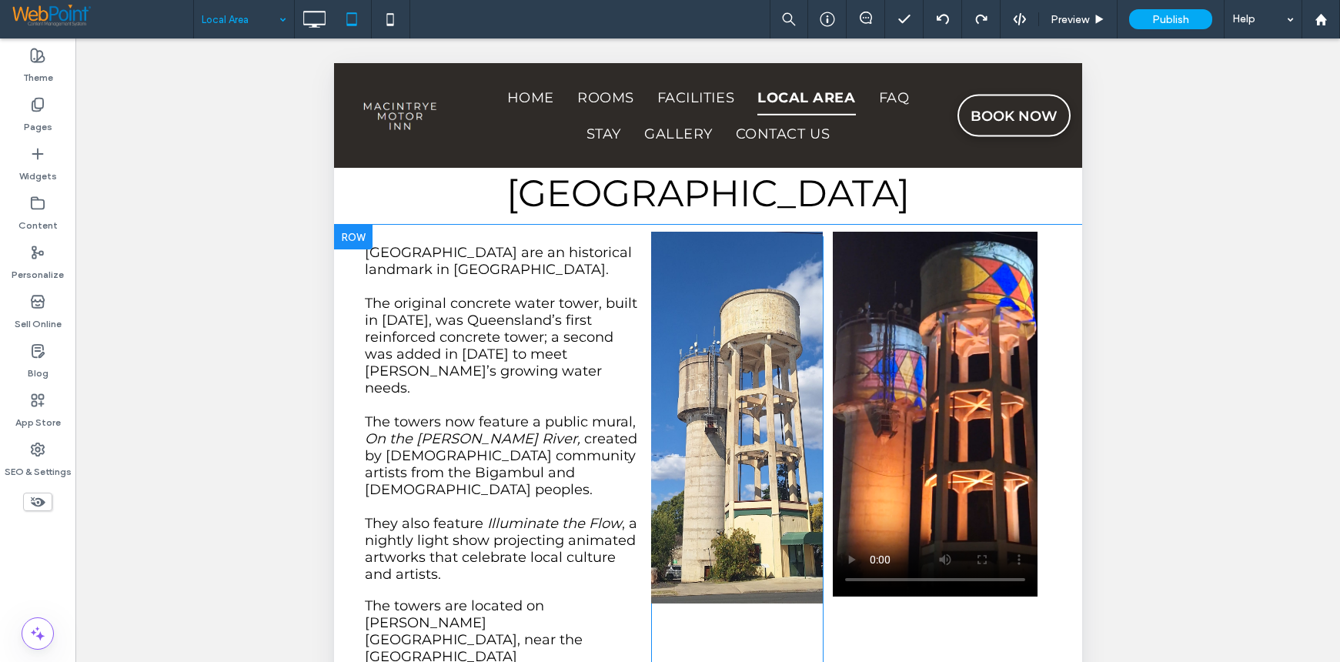
click at [711, 228] on div "Goondiwindi Water Towers are an historical landmark in Goondiwindi. The origina…" at bounding box center [707, 471] width 748 height 493
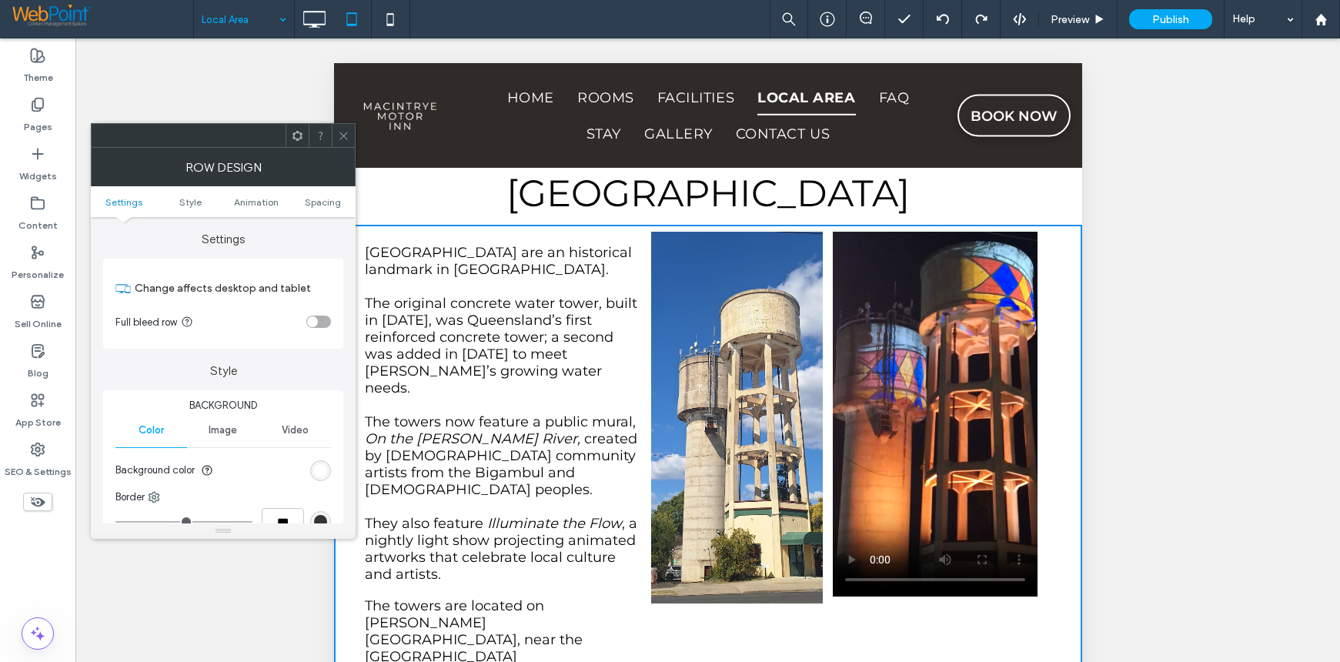
click at [340, 137] on icon at bounding box center [344, 136] width 12 height 12
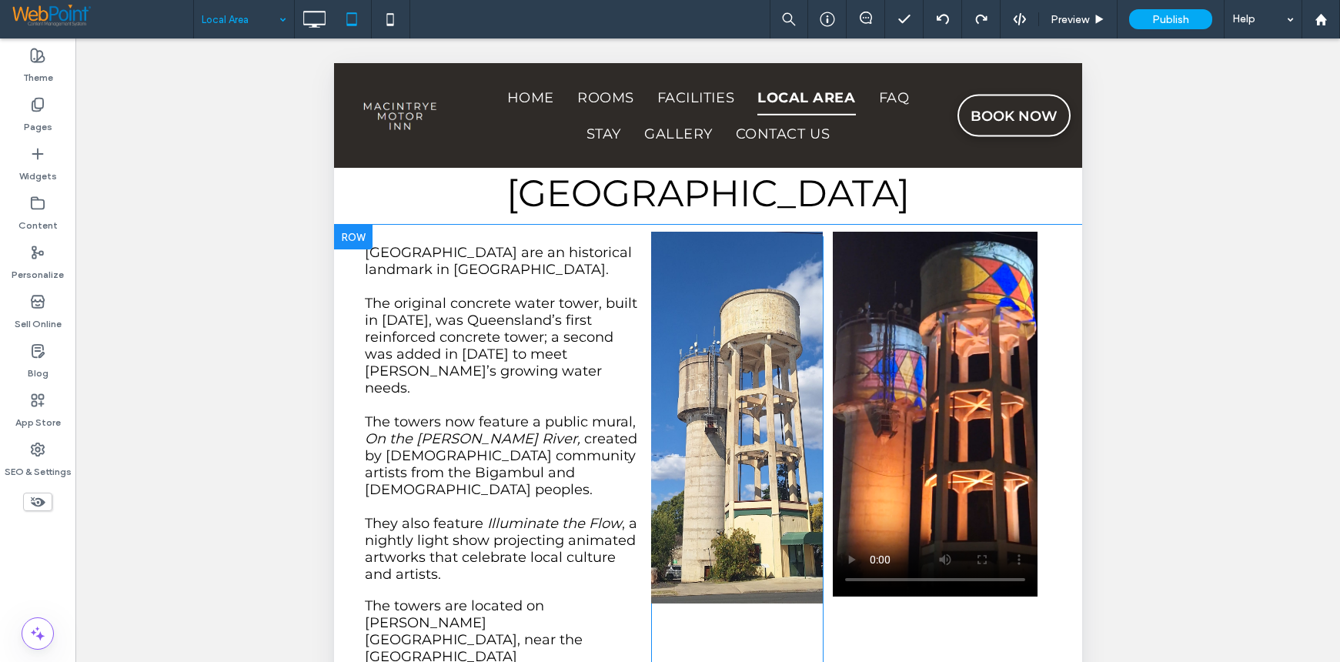
click at [707, 619] on div "Click To Paste" at bounding box center [736, 471] width 172 height 470
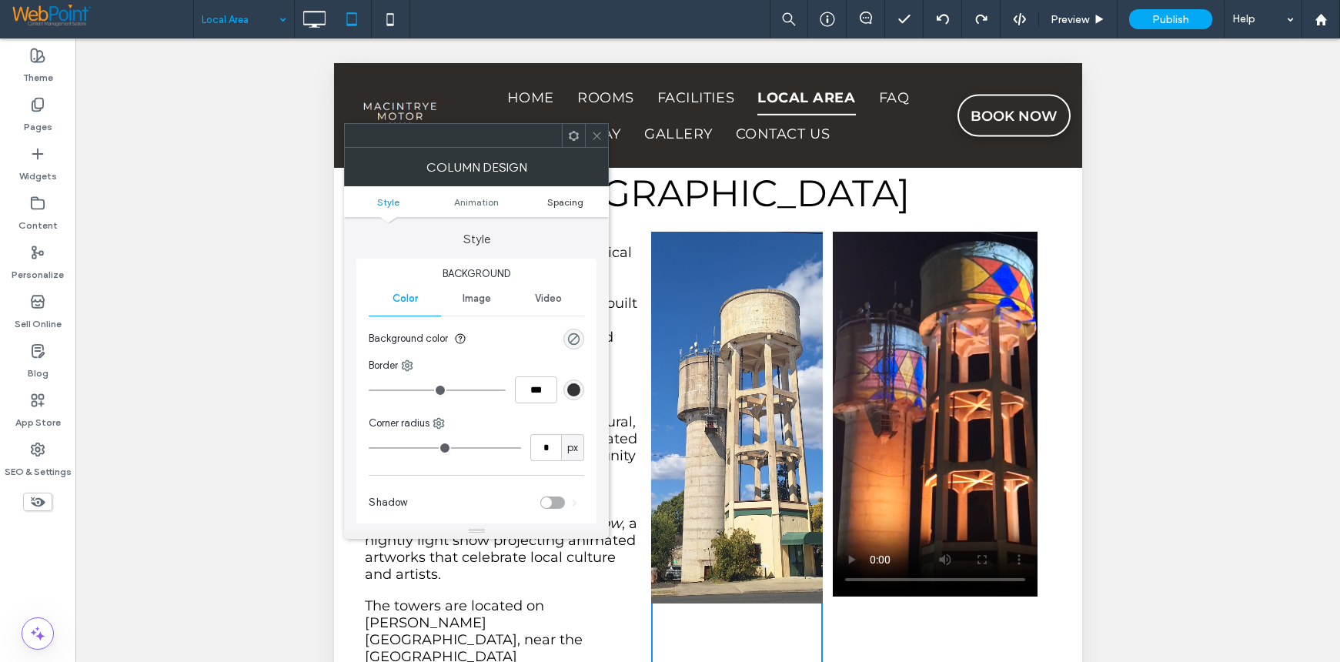
click at [555, 205] on span "Spacing" at bounding box center [565, 202] width 36 height 12
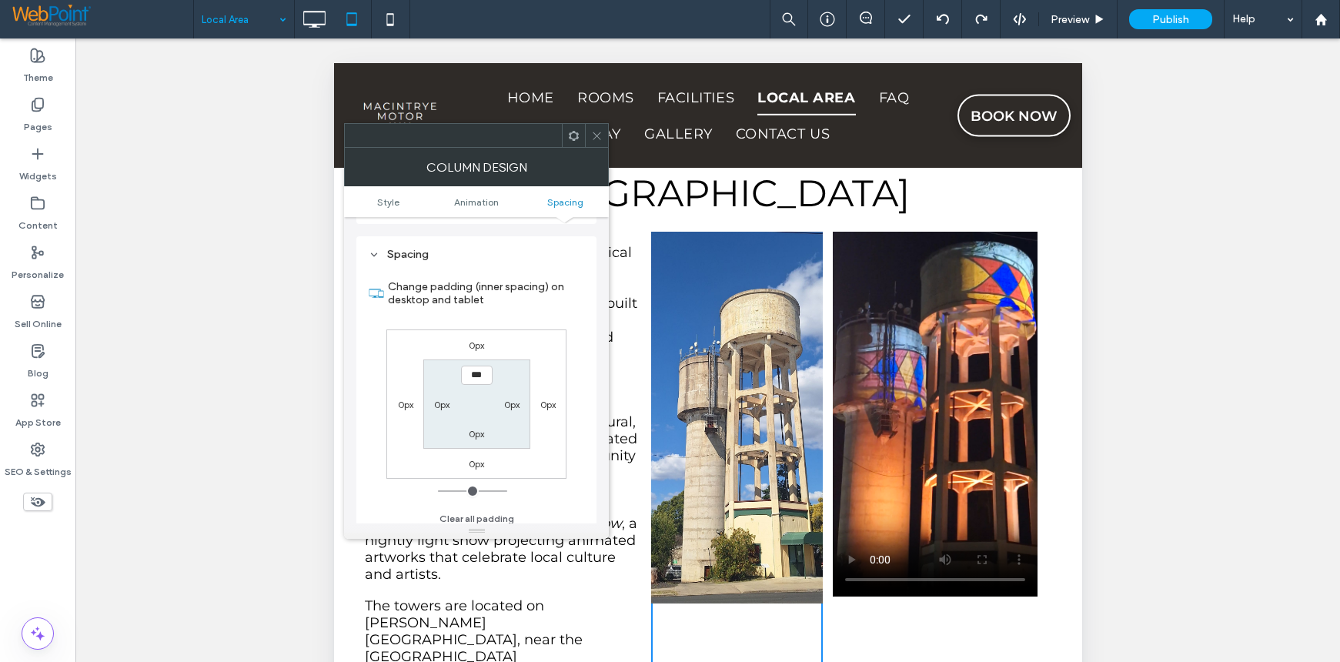
scroll to position [361, 0]
type input "**"
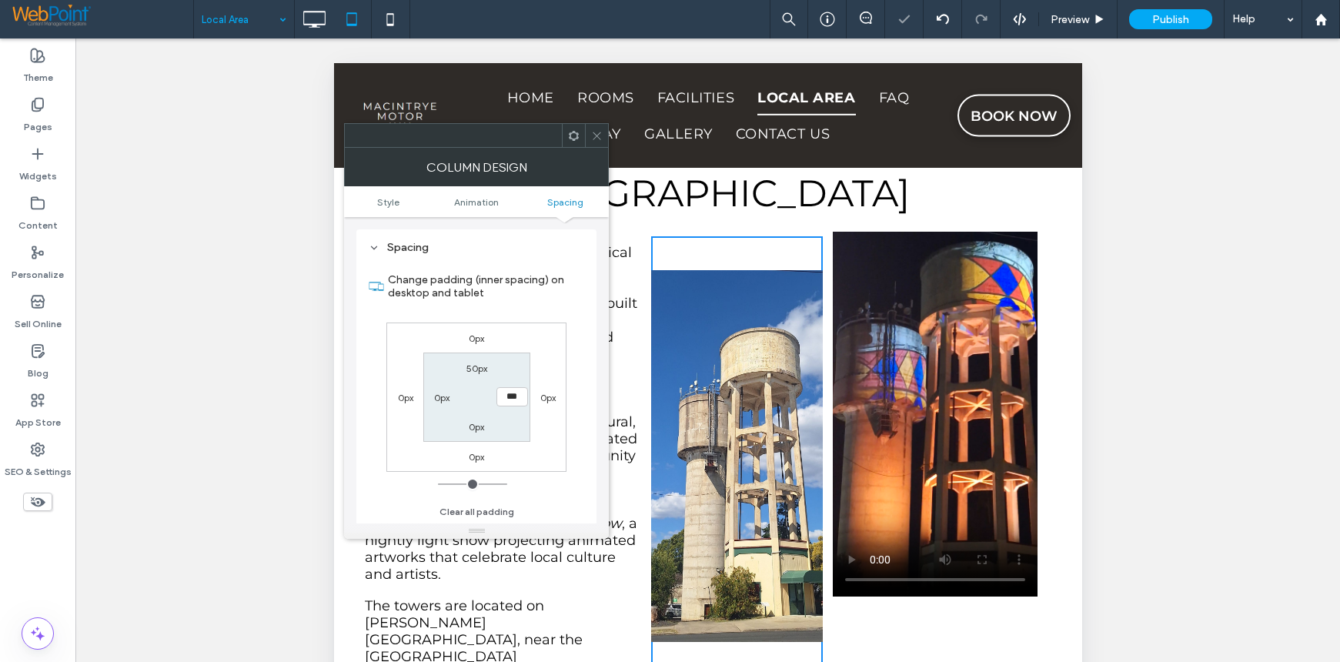
click at [479, 363] on label "50px" at bounding box center [476, 368] width 21 height 12
type input "**"
type input "*"
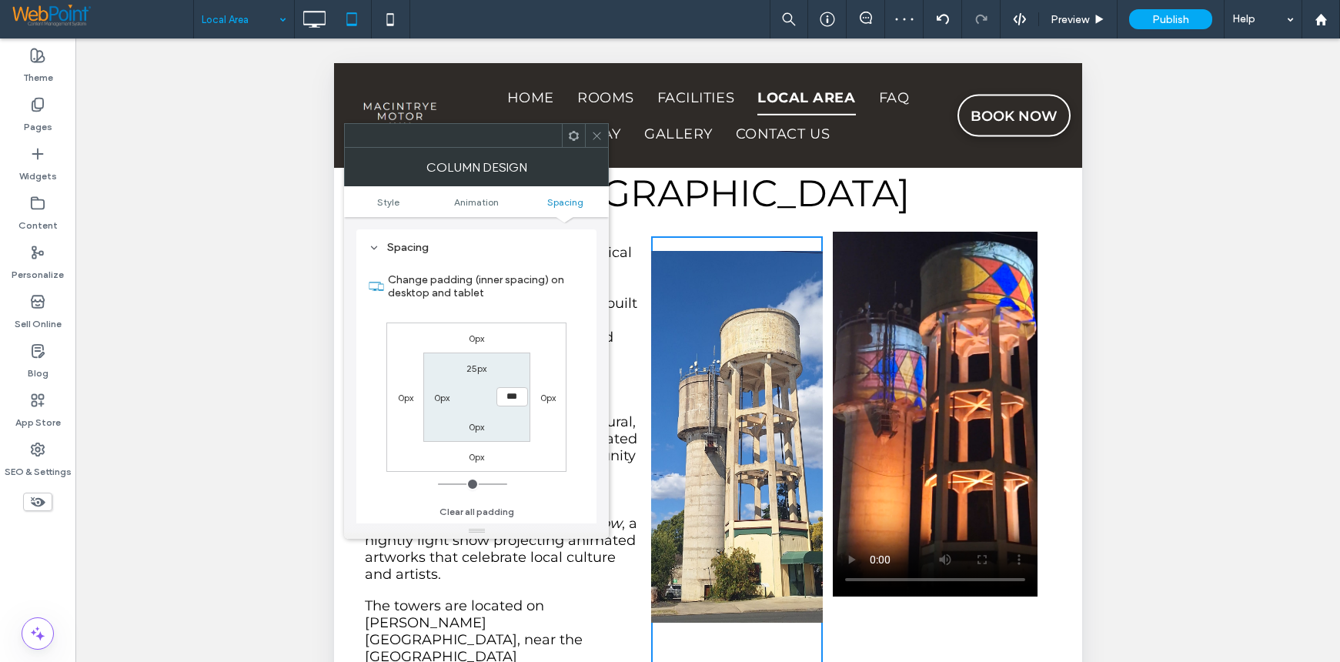
click at [596, 132] on icon at bounding box center [597, 136] width 12 height 12
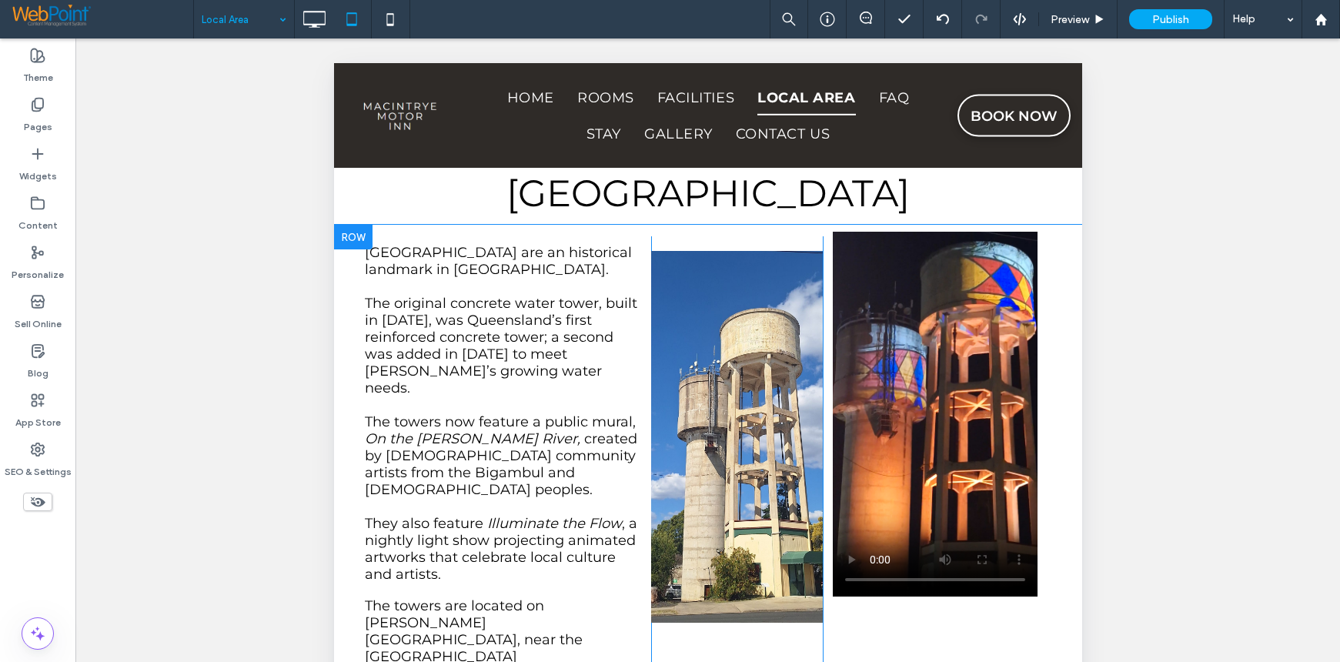
click at [867, 229] on div "Goondiwindi Water Towers are an historical landmark in Goondiwindi. The origina…" at bounding box center [707, 471] width 748 height 493
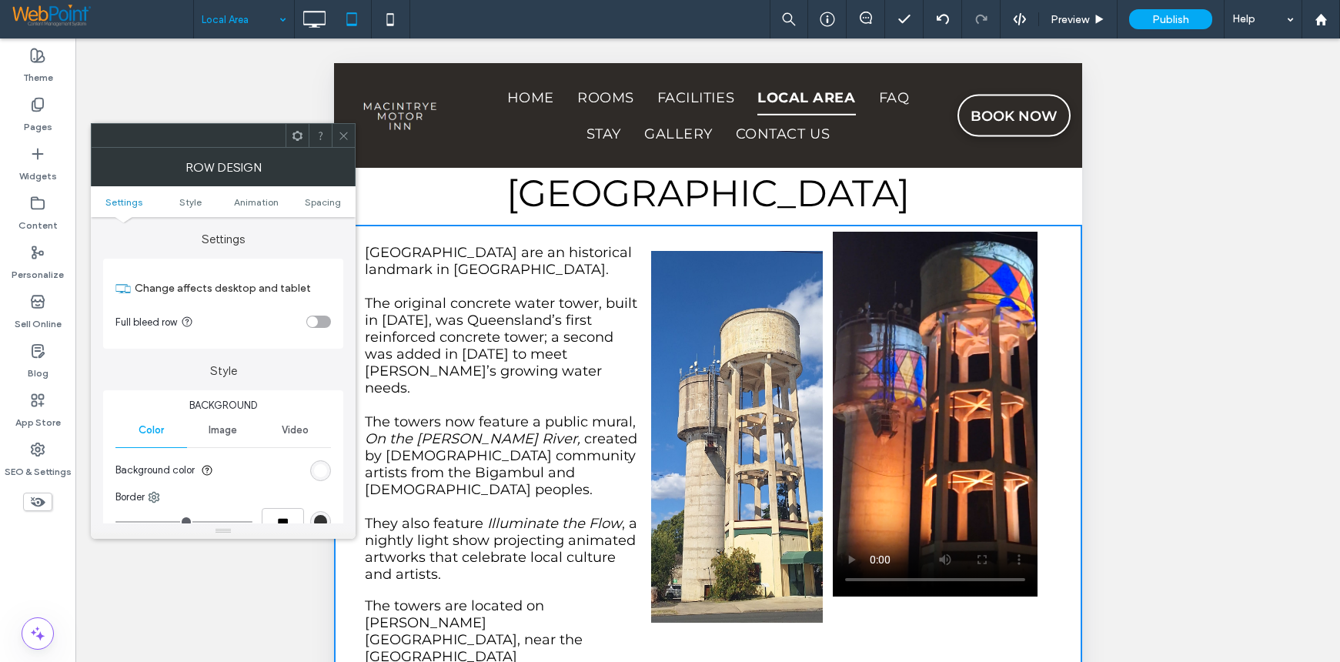
click at [945, 620] on div "Click To Paste" at bounding box center [936, 471] width 229 height 470
click at [342, 137] on icon at bounding box center [344, 136] width 12 height 12
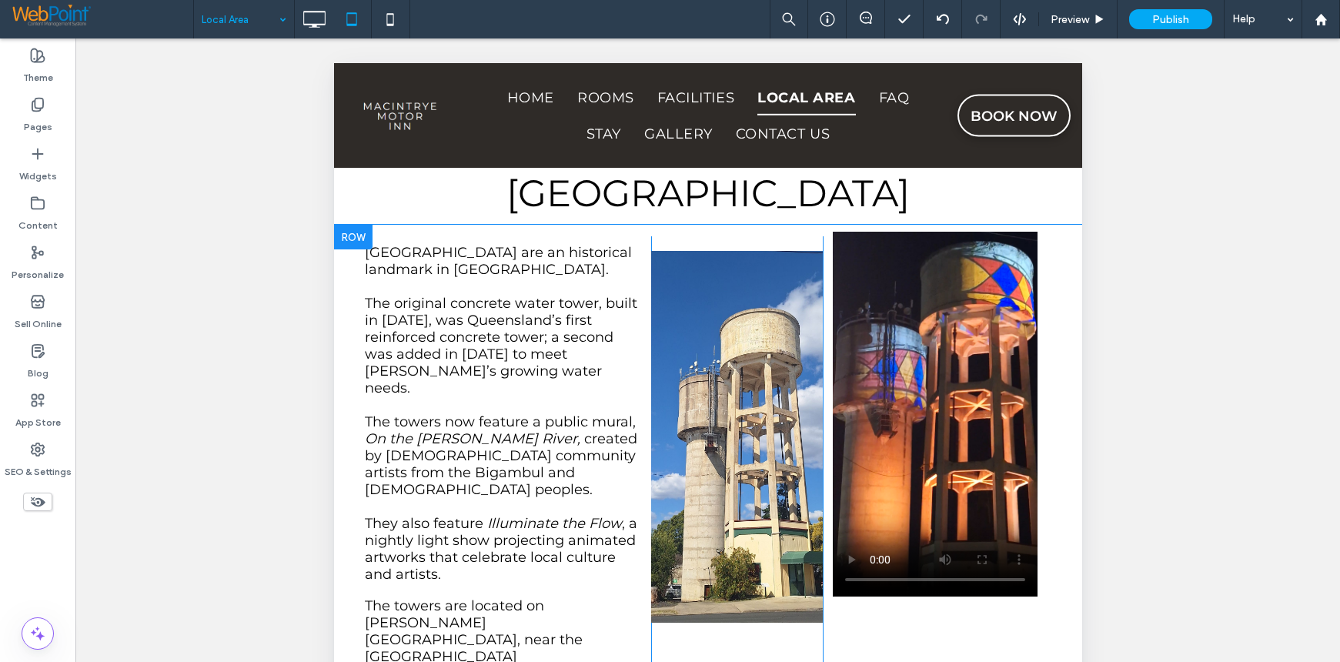
click at [876, 610] on div "Click To Paste" at bounding box center [936, 471] width 229 height 470
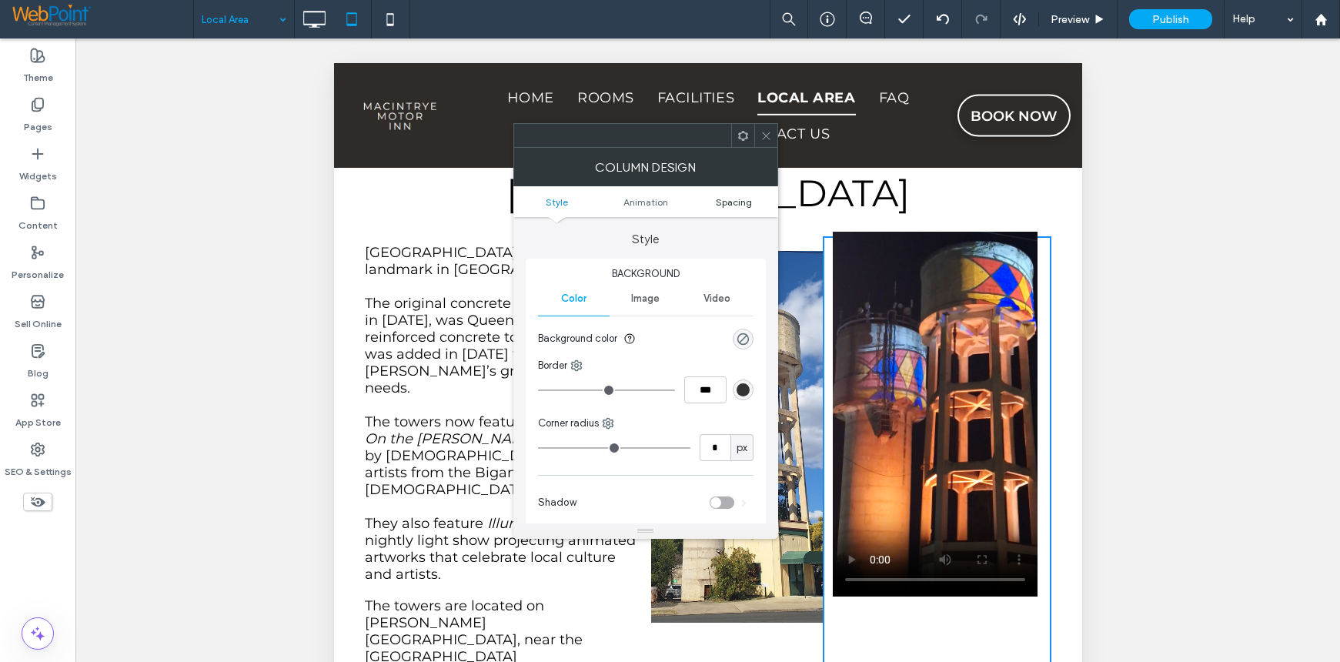
click at [720, 196] on span "Spacing" at bounding box center [734, 202] width 36 height 12
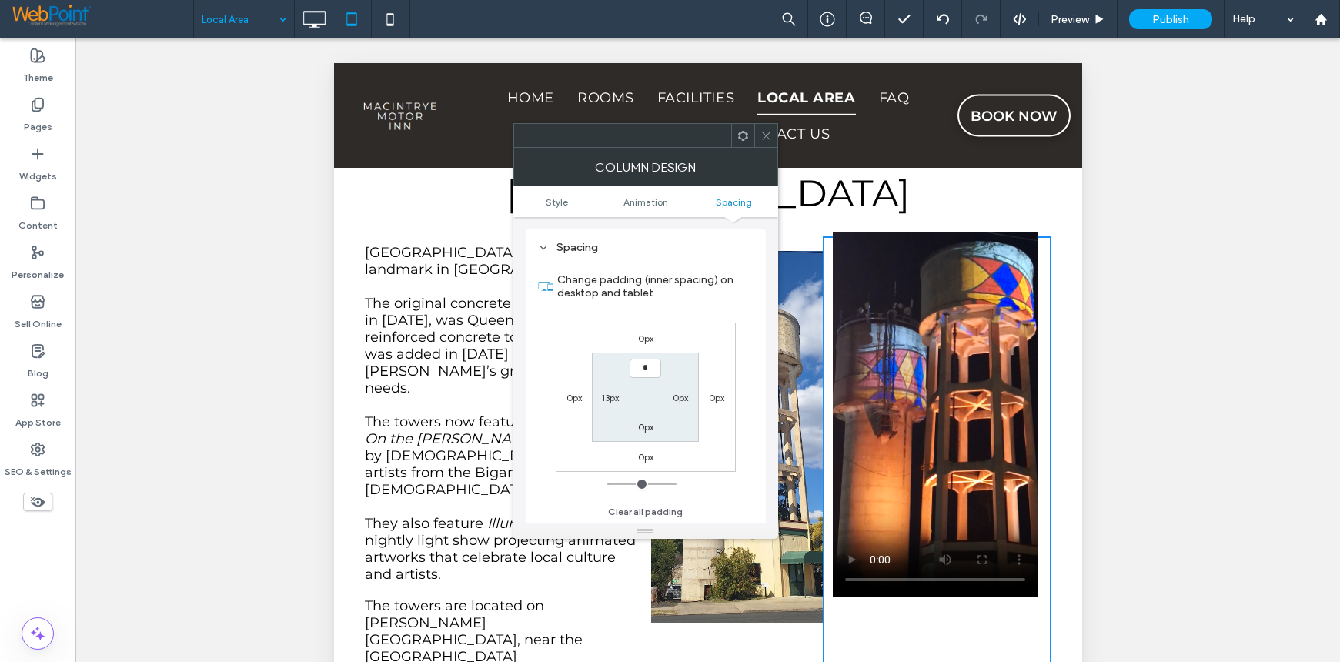
type input "**"
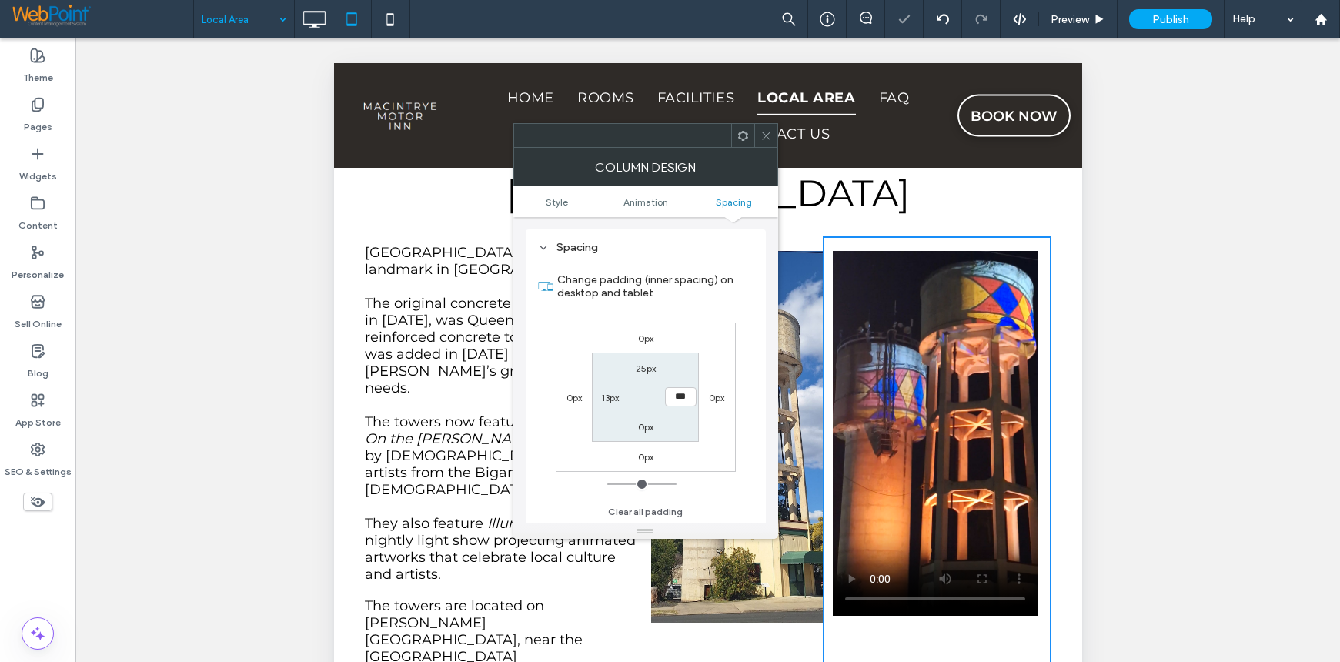
click at [763, 131] on icon at bounding box center [766, 136] width 12 height 12
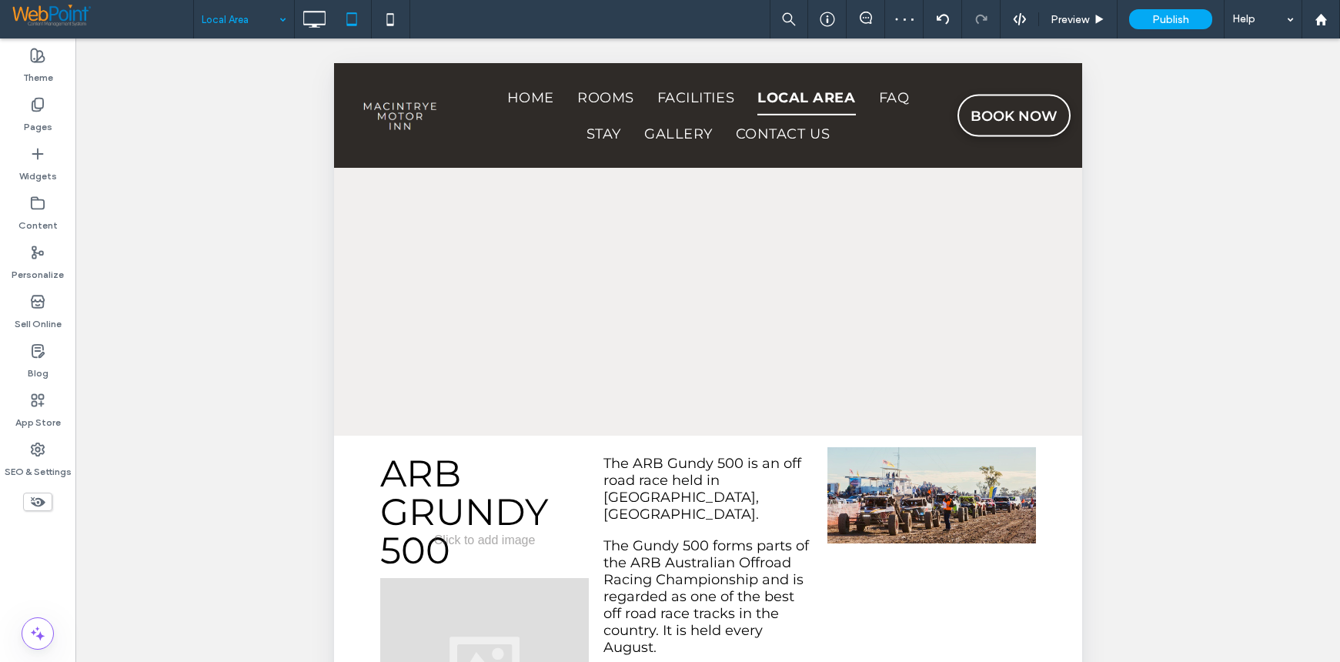
scroll to position [1385, 0]
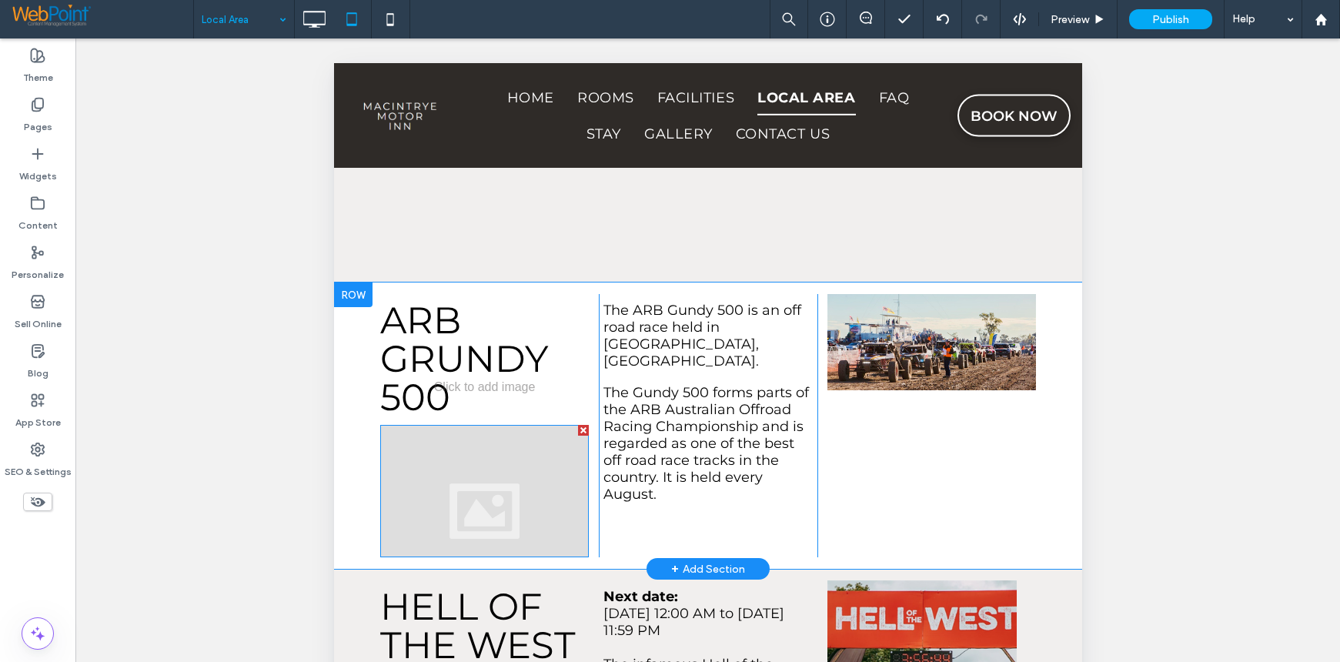
click at [577, 425] on div at bounding box center [582, 430] width 11 height 11
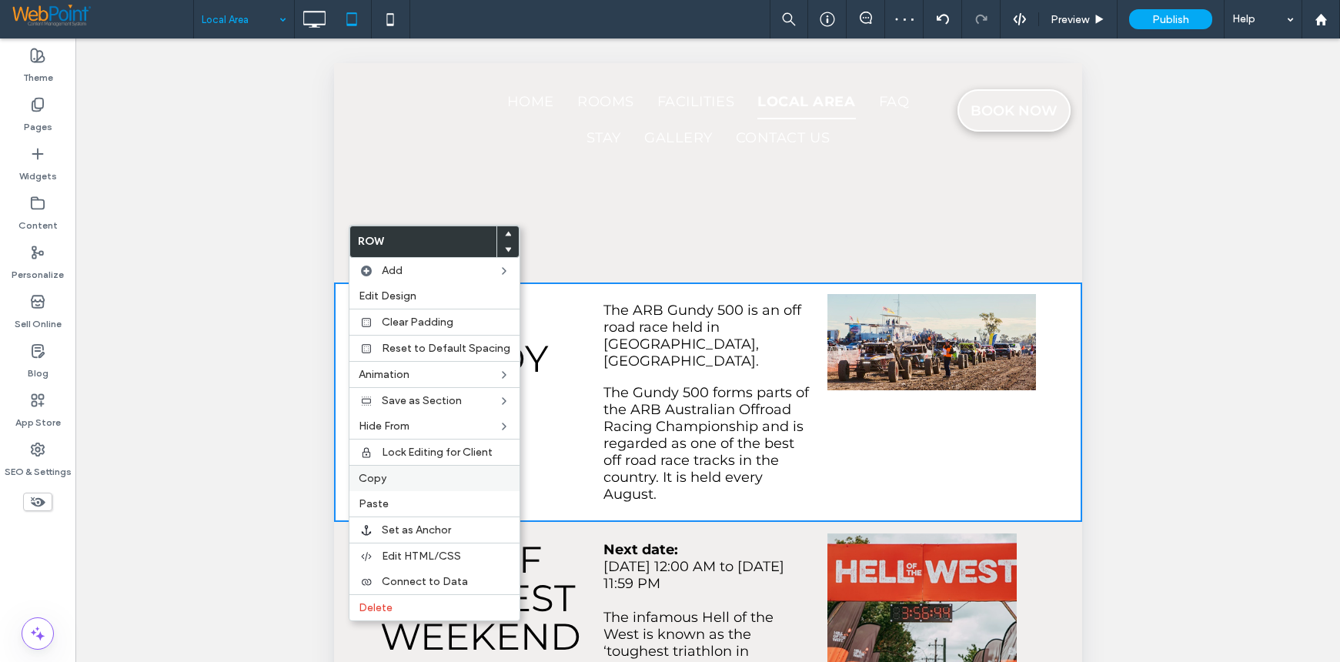
click at [398, 474] on label "Copy" at bounding box center [435, 478] width 152 height 13
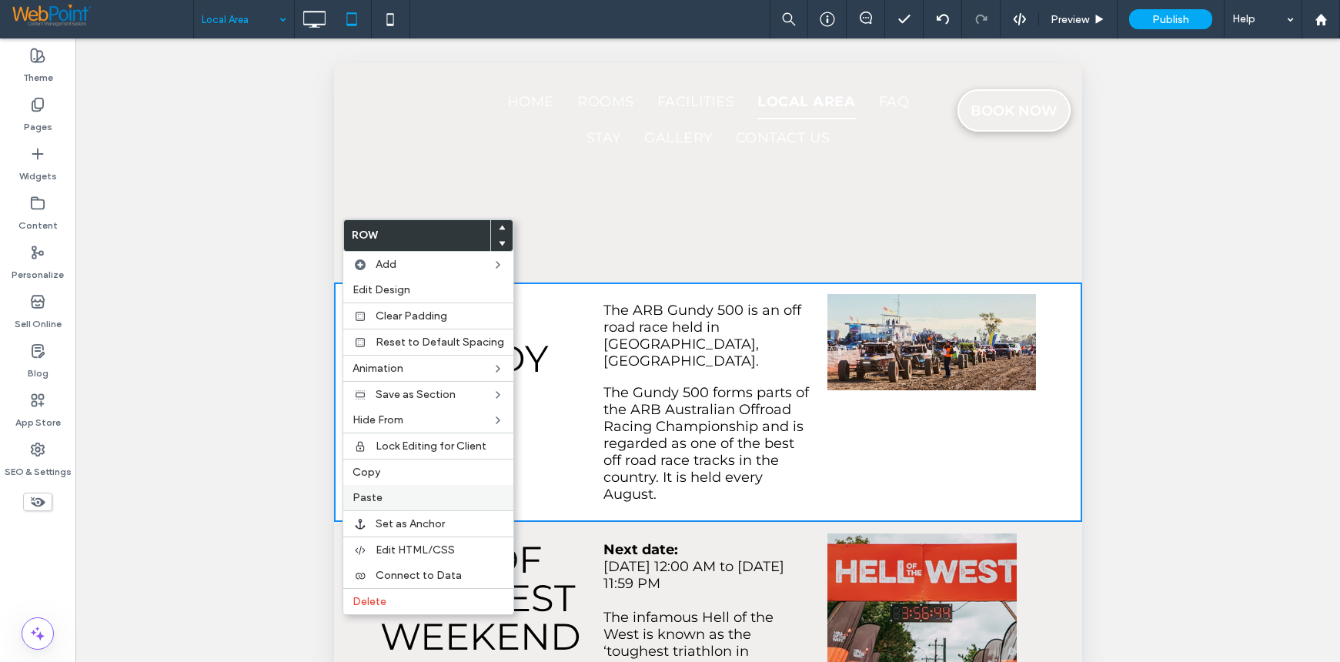
click at [376, 492] on span "Paste" at bounding box center [367, 497] width 30 height 13
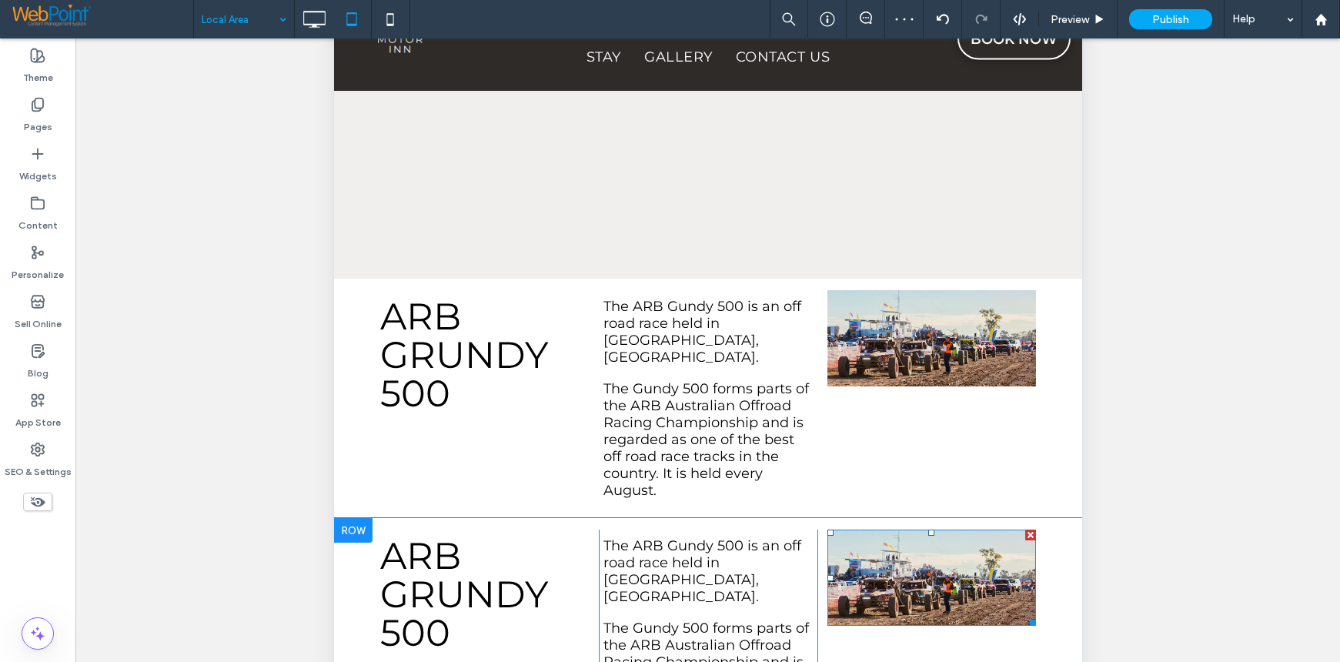
scroll to position [1308, 0]
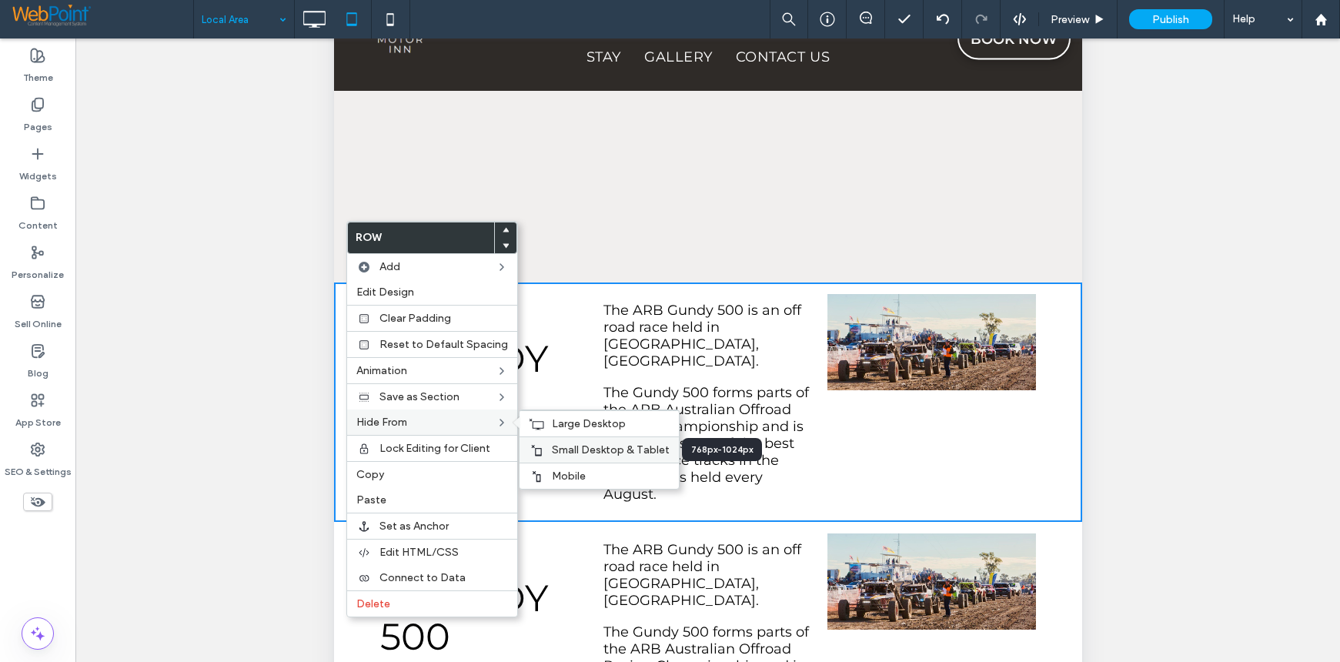
click at [623, 449] on span "Small Desktop & Tablet" at bounding box center [611, 449] width 118 height 13
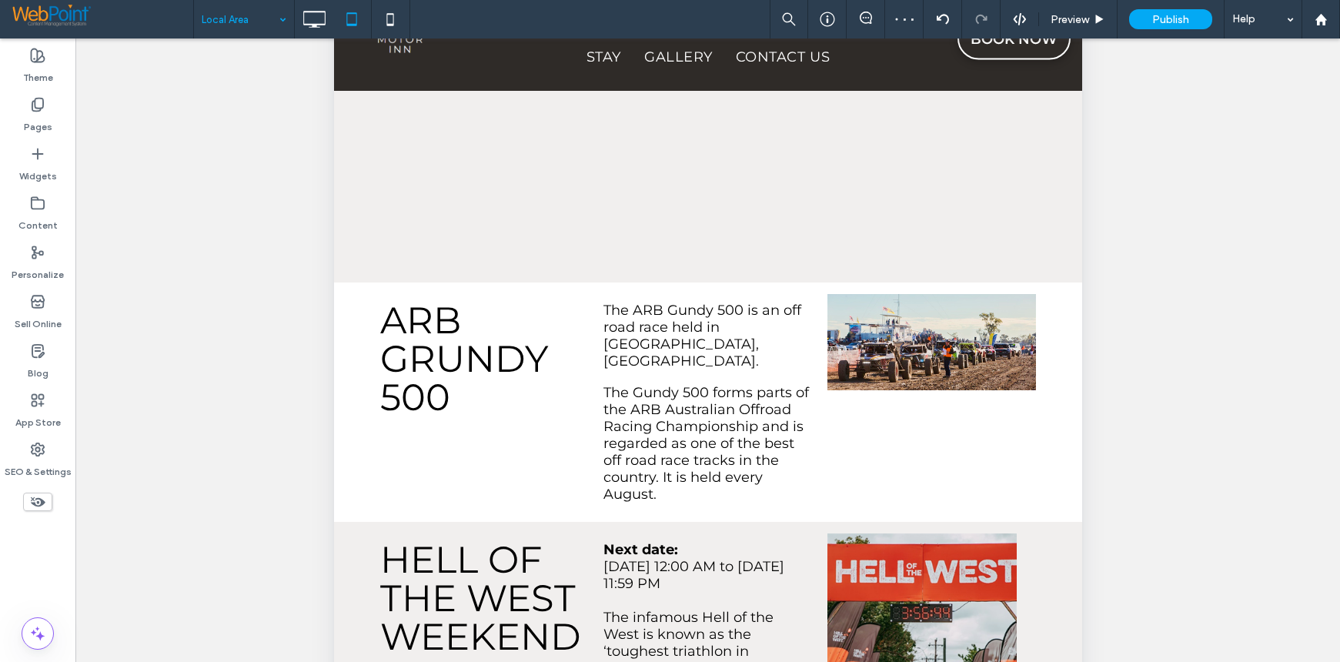
click at [461, 366] on div "ARB GRUNDY 500 Click To Paste" at bounding box center [488, 402] width 219 height 216
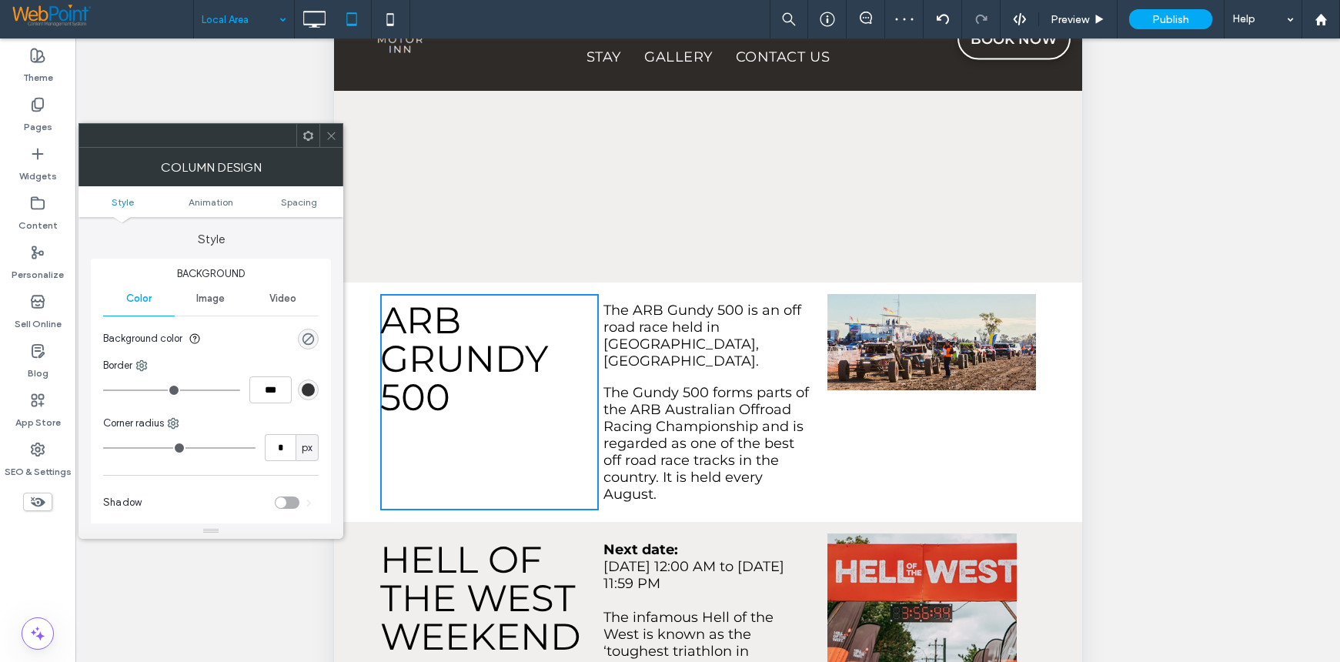
click at [306, 131] on icon at bounding box center [308, 136] width 12 height 12
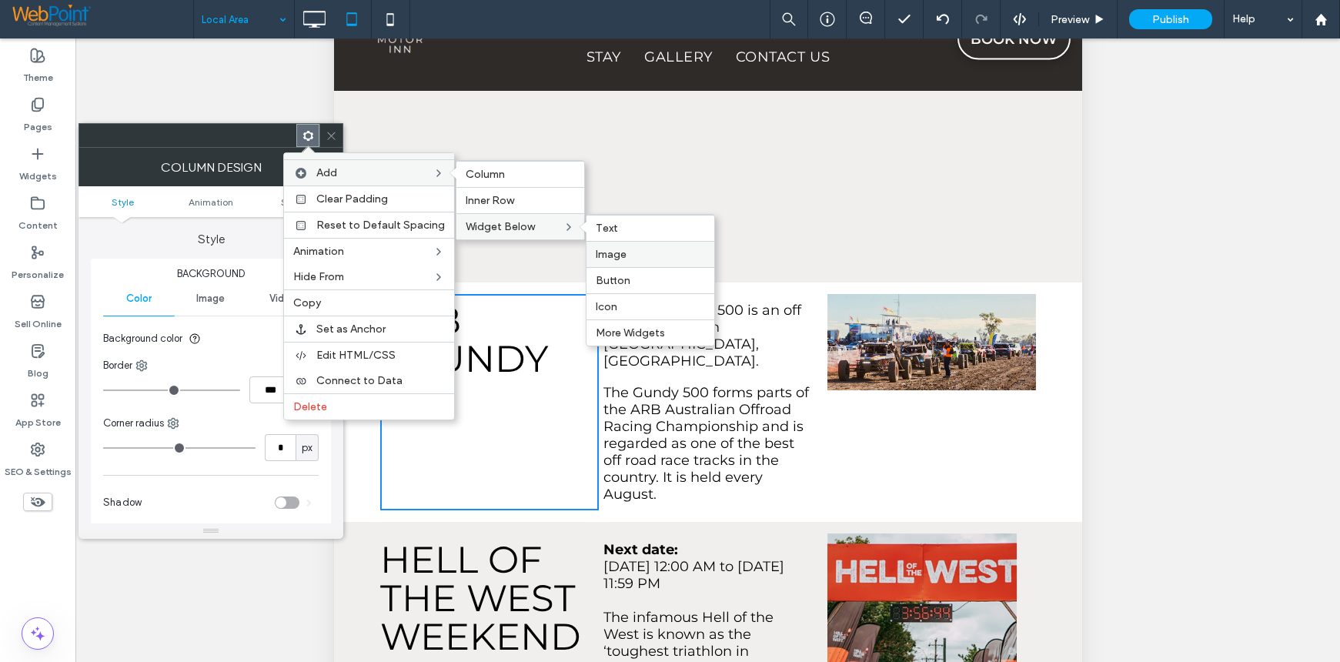
click at [640, 256] on label "Image" at bounding box center [650, 254] width 109 height 13
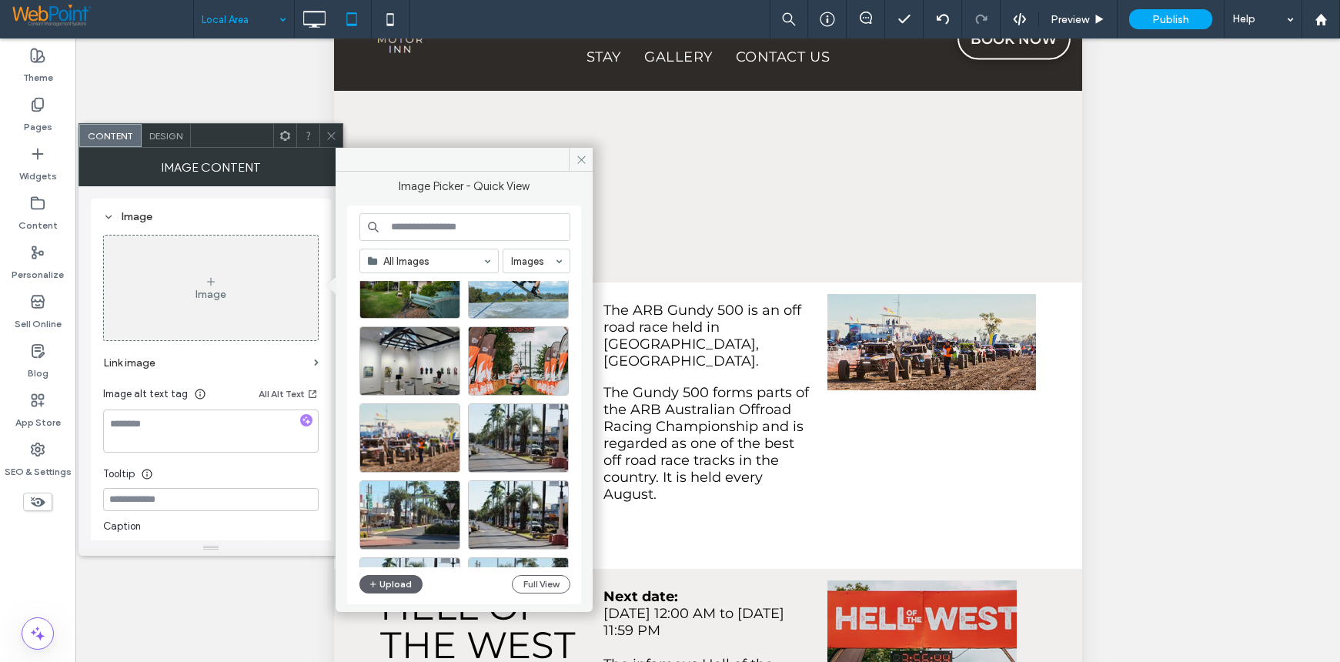
scroll to position [1060, 0]
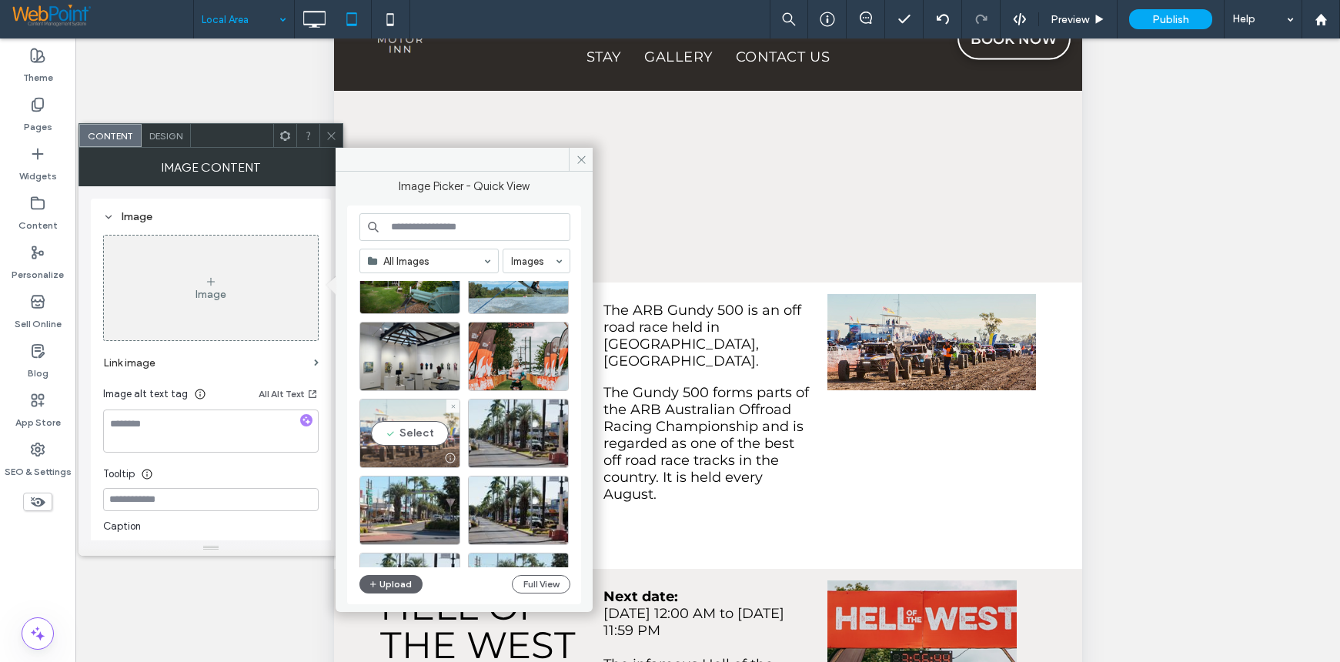
click at [376, 440] on div "Select" at bounding box center [409, 433] width 101 height 69
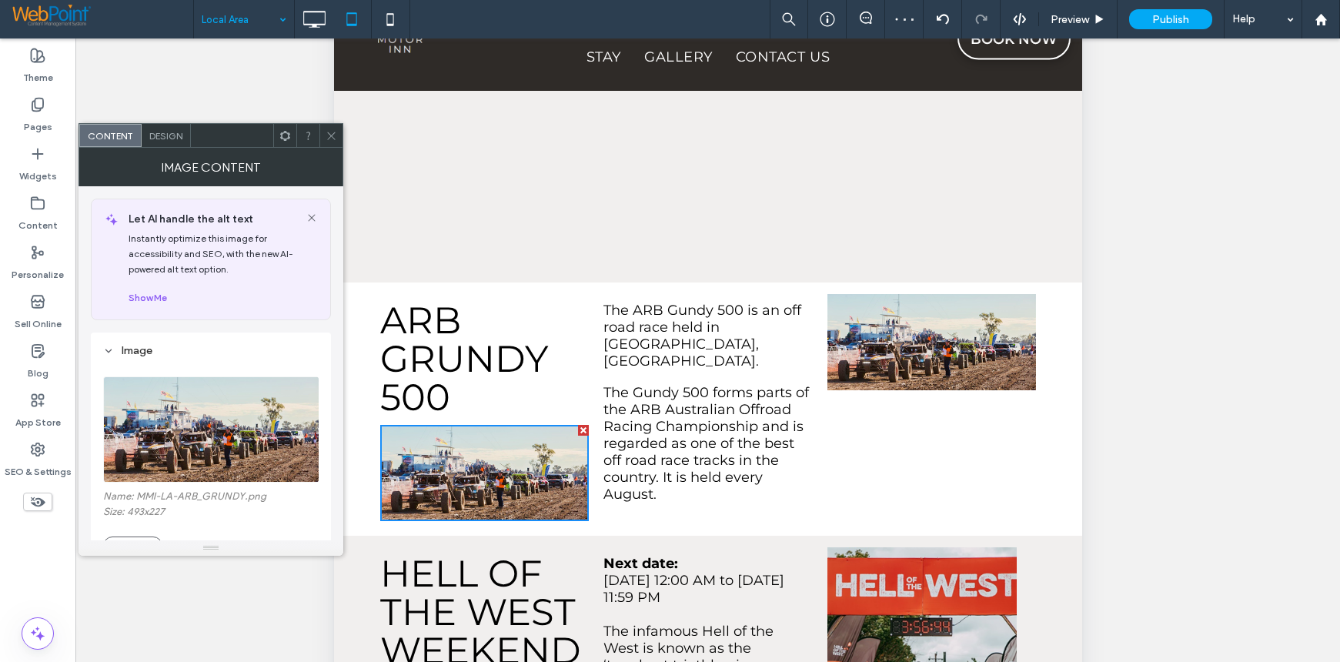
click at [332, 133] on icon at bounding box center [332, 136] width 12 height 12
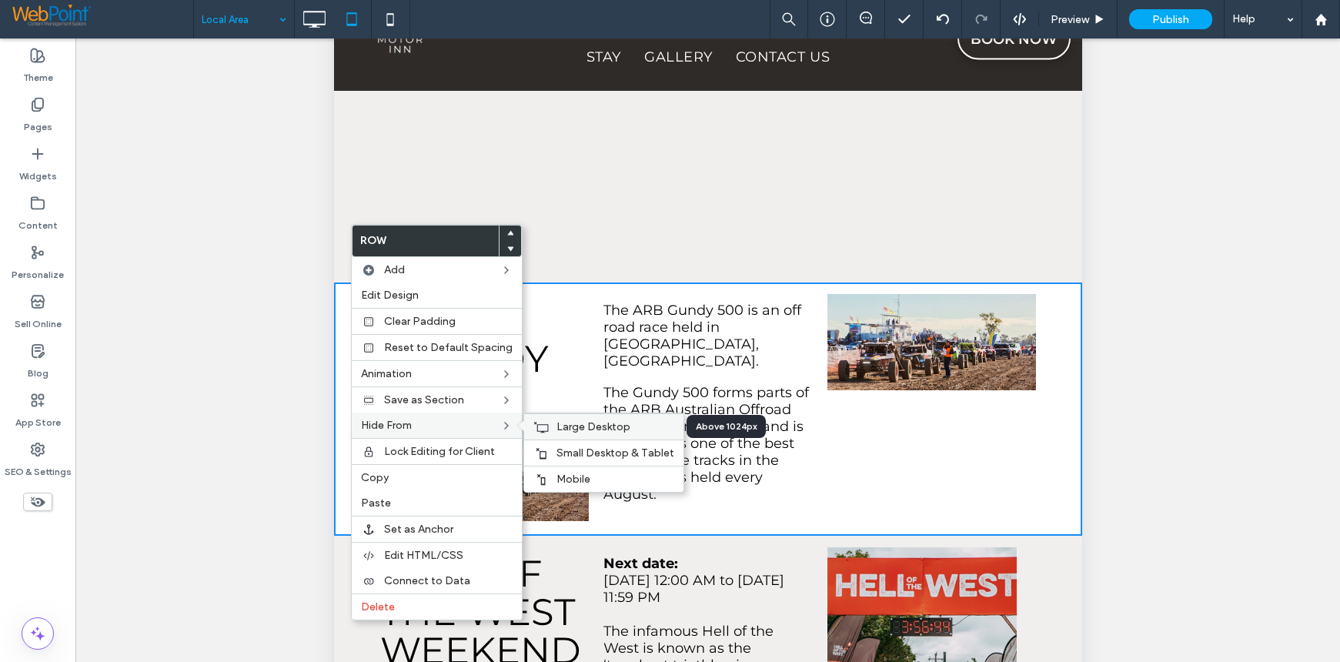
click at [587, 428] on span "Large Desktop" at bounding box center [593, 426] width 74 height 13
click at [560, 475] on span "Mobile" at bounding box center [573, 479] width 34 height 13
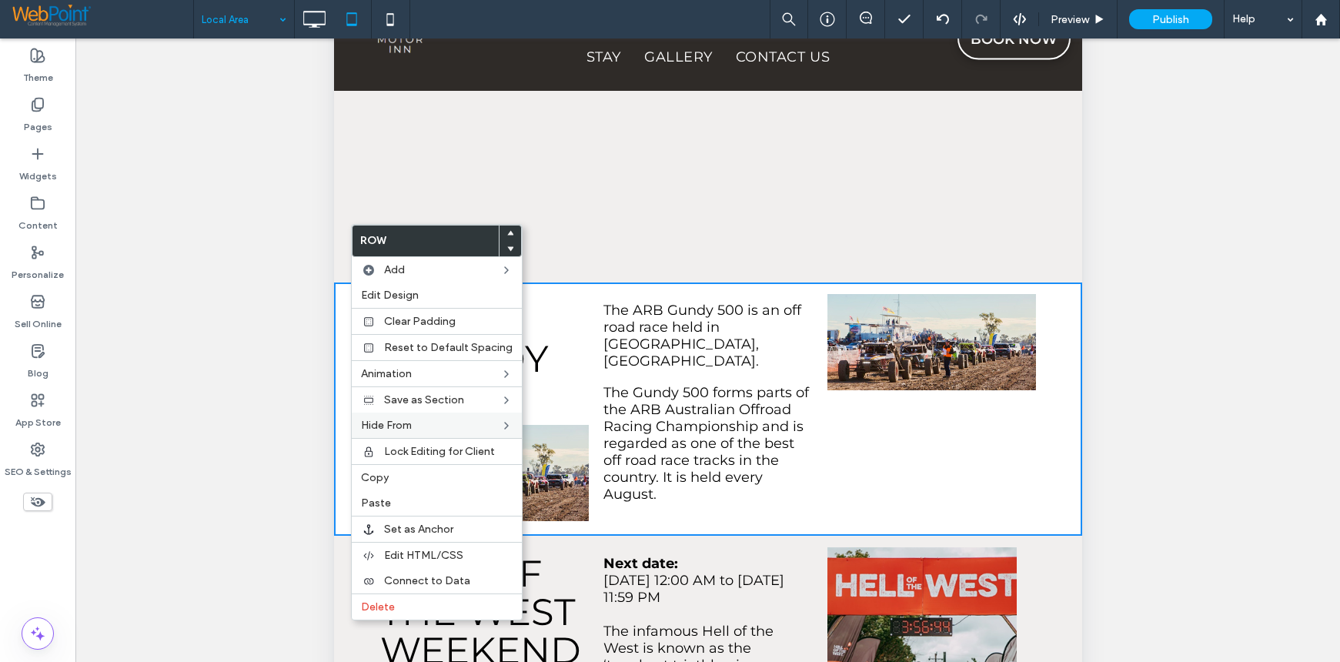
click at [872, 391] on div "Click To Paste" at bounding box center [926, 409] width 219 height 230
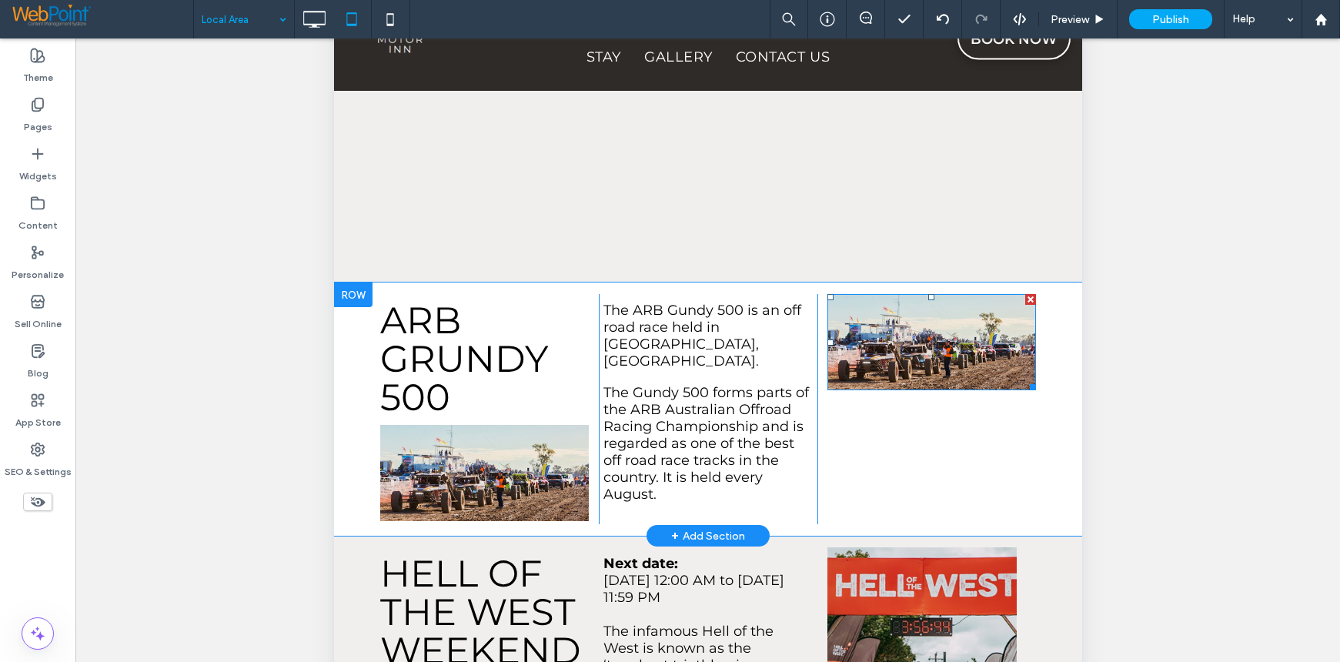
click at [1024, 294] on div at bounding box center [1029, 299] width 11 height 11
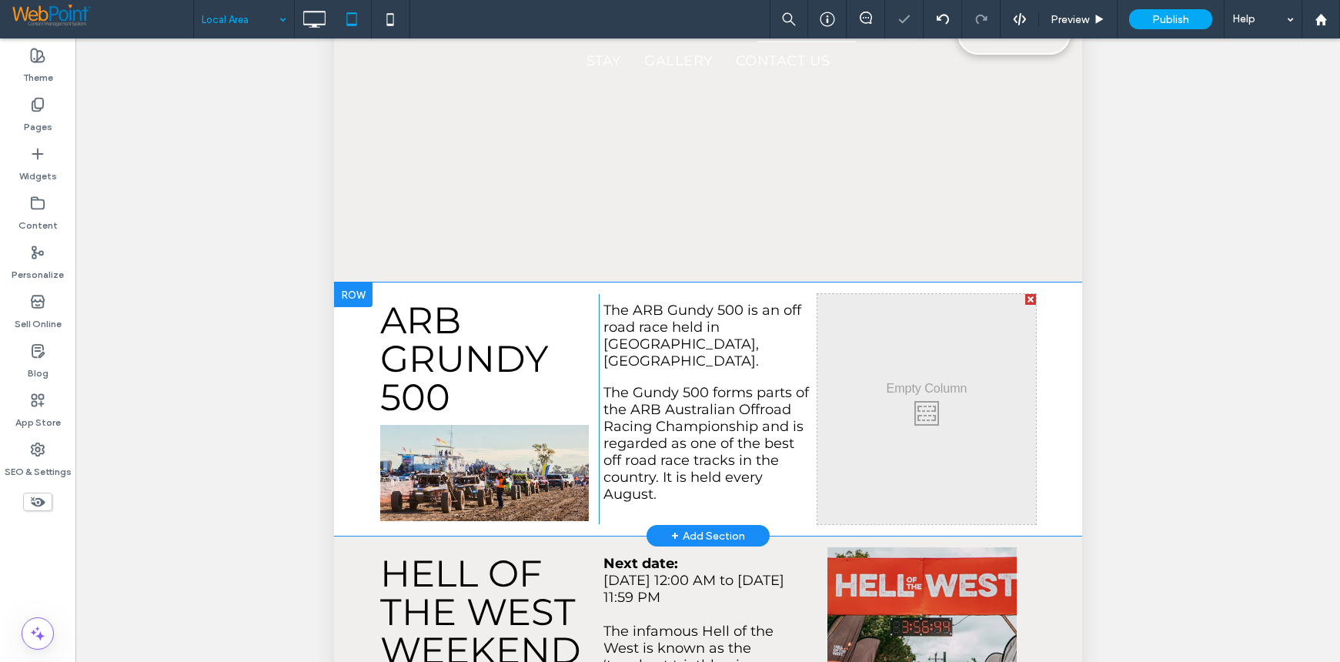
click at [1024, 294] on div at bounding box center [1029, 299] width 11 height 11
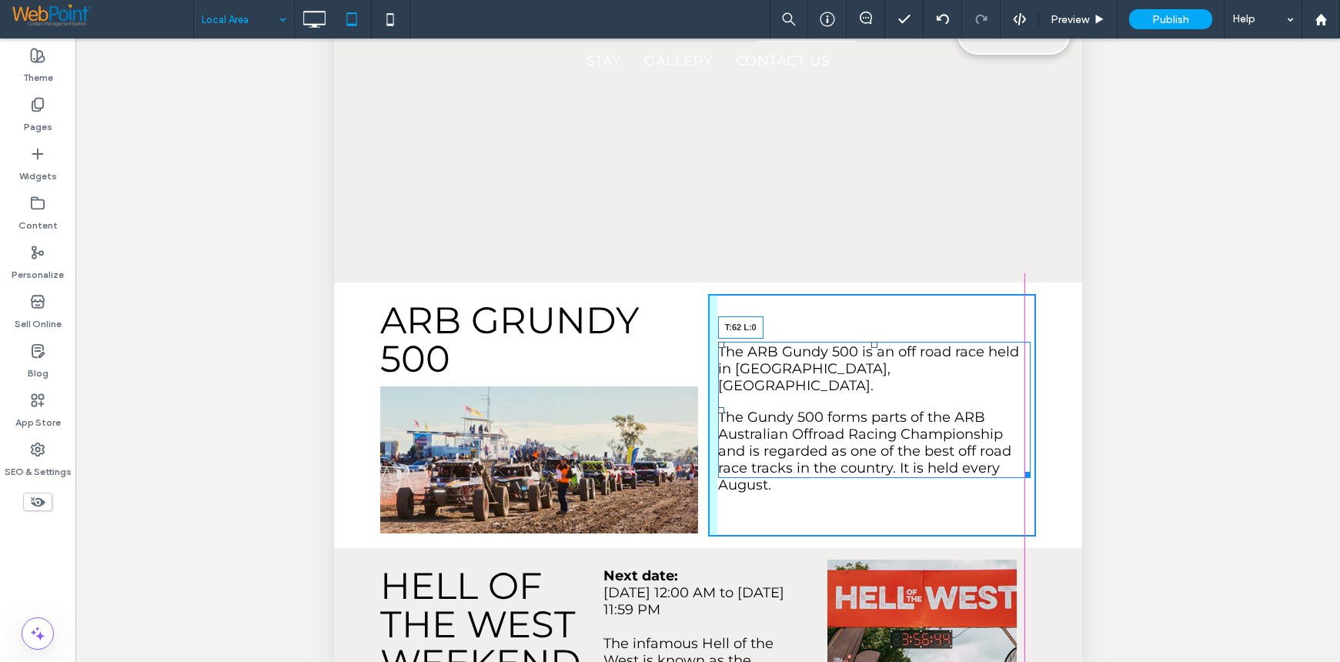
drag, startPoint x: 717, startPoint y: 235, endPoint x: 720, endPoint y: 276, distance: 41.7
click at [720, 342] on div "The ARB Gundy 500 is an off road race held in Goondiwindi, QLD. ﻿ The Gundy 500…" at bounding box center [873, 410] width 312 height 136
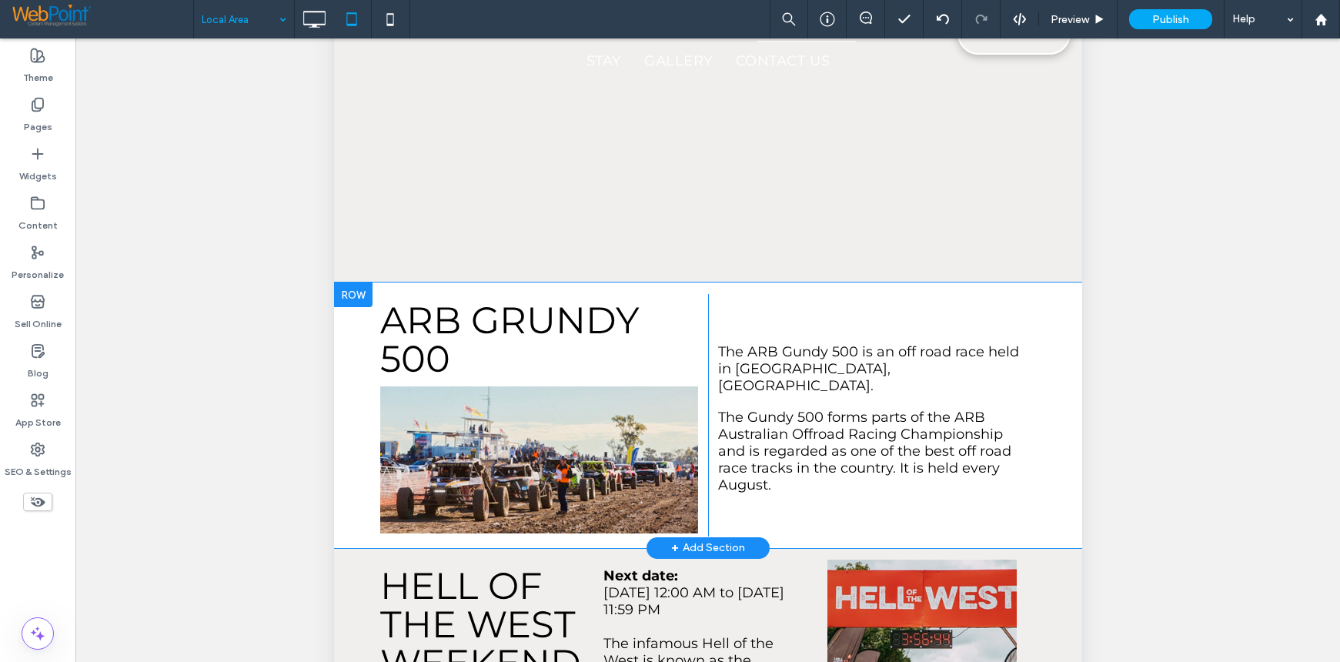
click at [483, 469] on div "ARB GRUNDY 500 Click To Paste The ARB Gundy 500 is an off road race held in Goo…" at bounding box center [707, 414] width 748 height 265
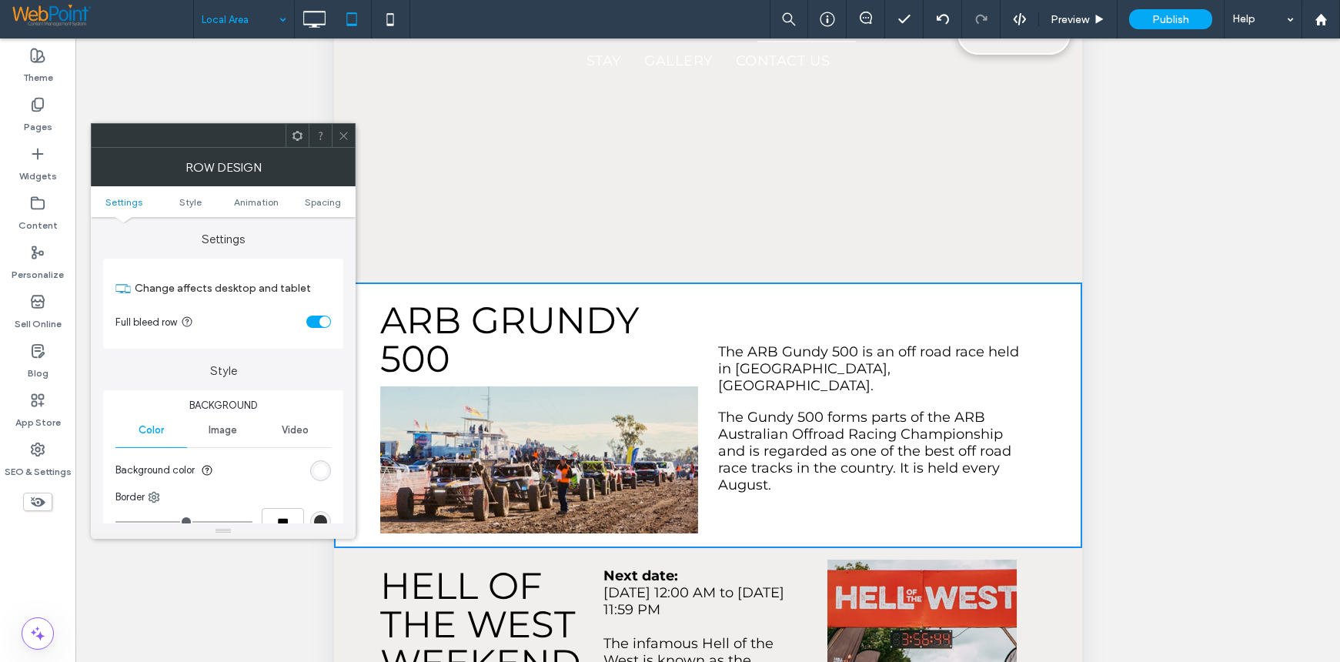
click at [296, 128] on span at bounding box center [298, 135] width 12 height 23
click at [336, 130] on div at bounding box center [343, 135] width 23 height 23
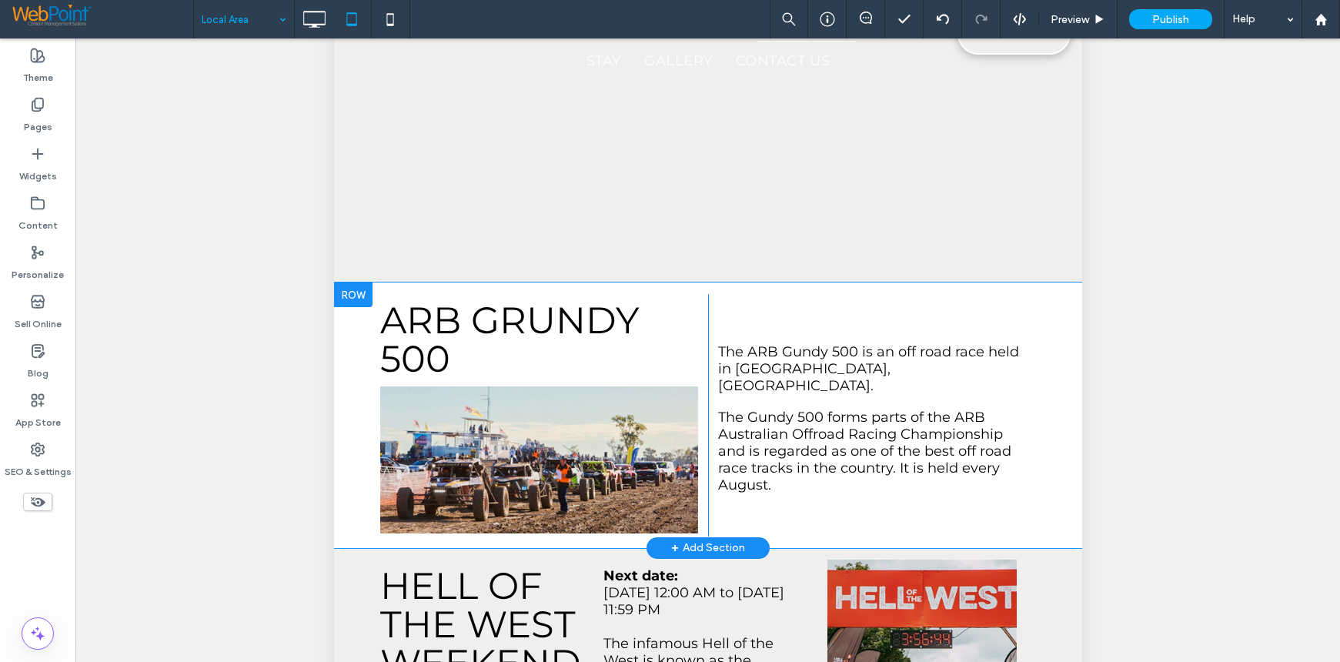
click at [676, 317] on div "ARB GRUNDY 500 Click To Paste" at bounding box center [543, 415] width 328 height 242
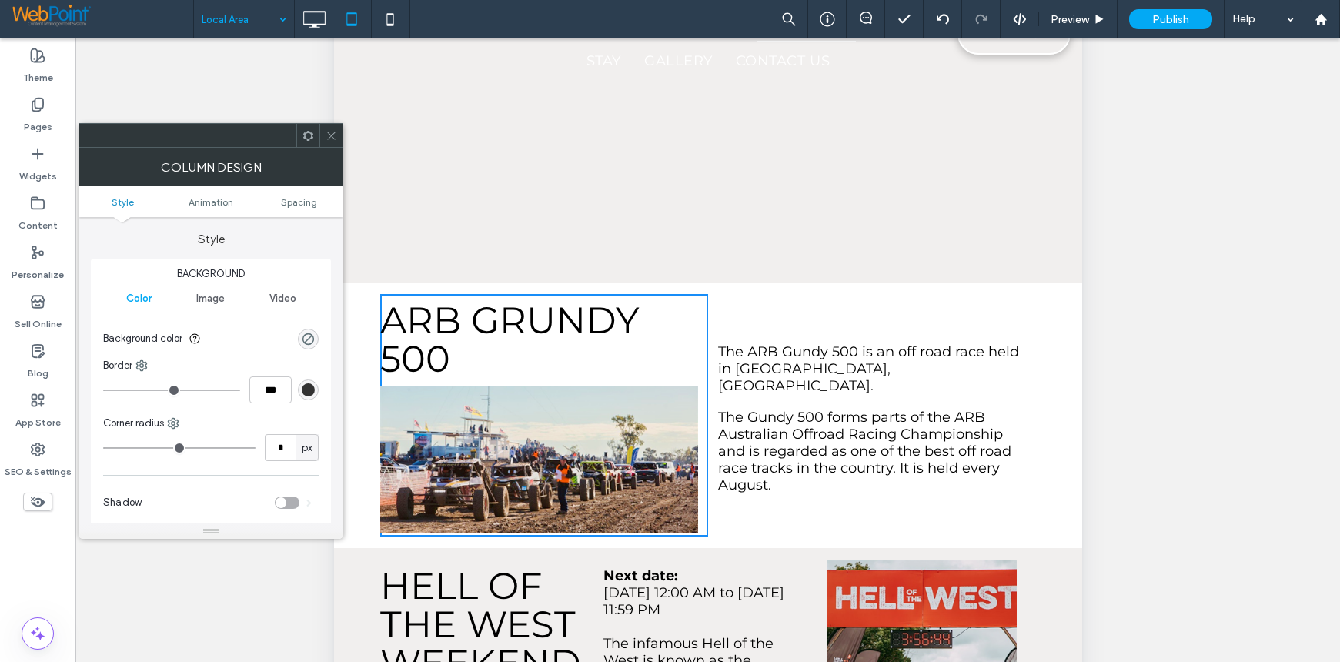
click at [299, 131] on div at bounding box center [307, 135] width 23 height 23
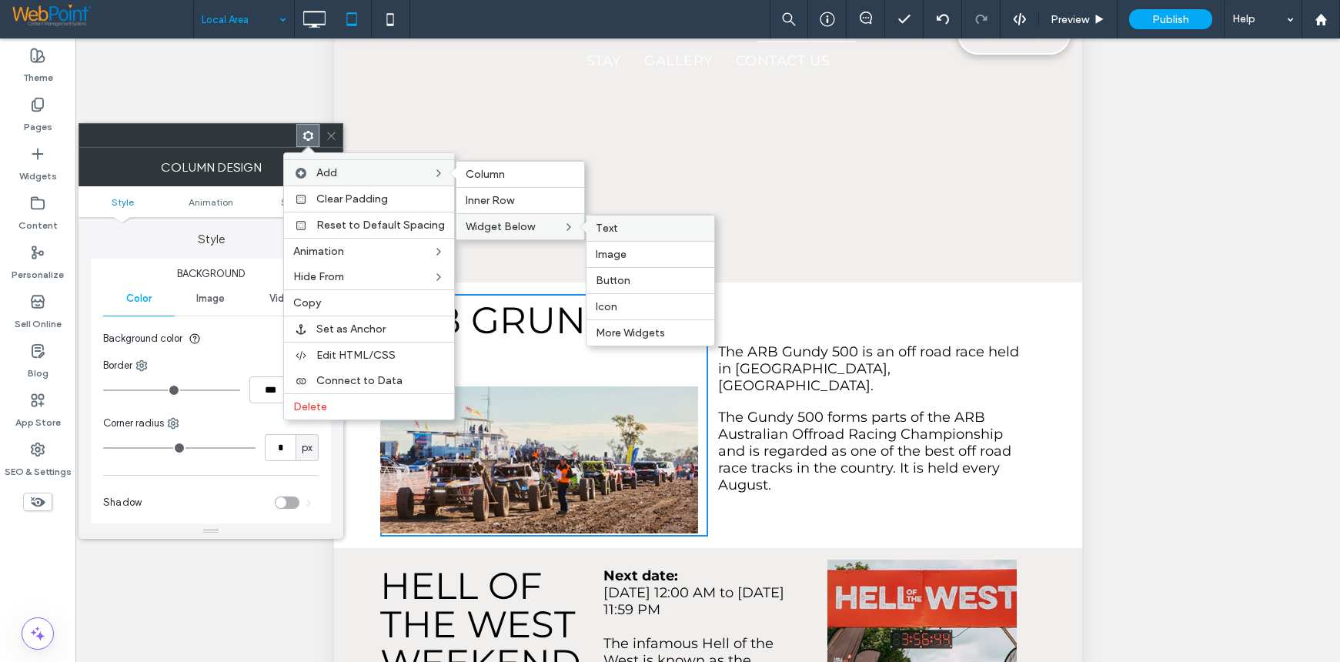
click at [637, 223] on label "Text" at bounding box center [650, 228] width 109 height 13
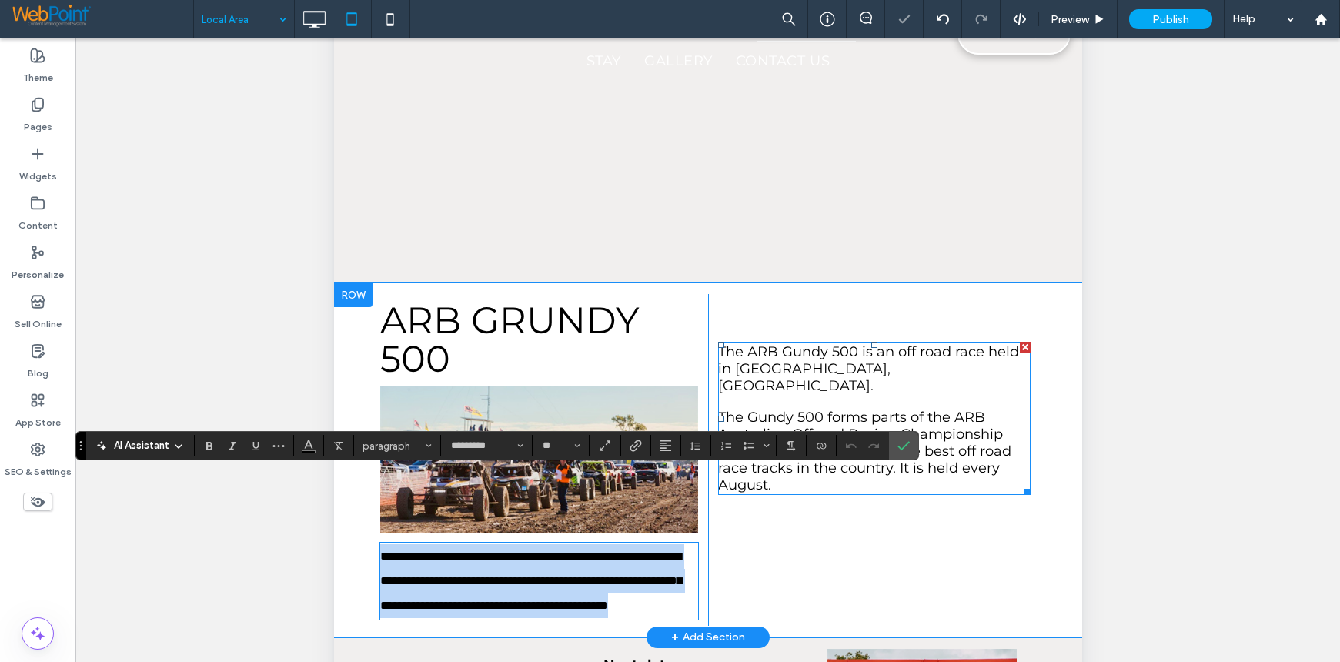
click at [856, 409] on span "﻿ The Gundy 500 forms parts of the ARB Australian Offroad Racing Championship a…" at bounding box center [863, 451] width 293 height 85
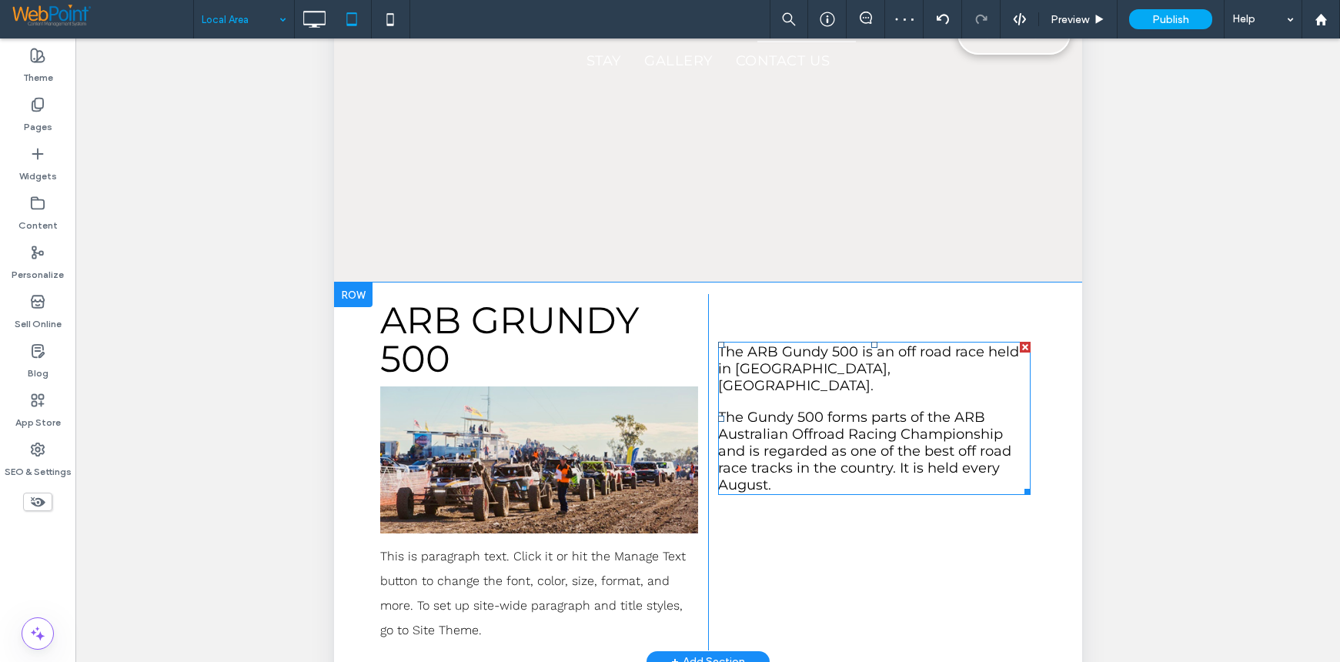
click at [789, 409] on span "﻿ The Gundy 500 forms parts of the ARB Australian Offroad Racing Championship a…" at bounding box center [863, 451] width 293 height 85
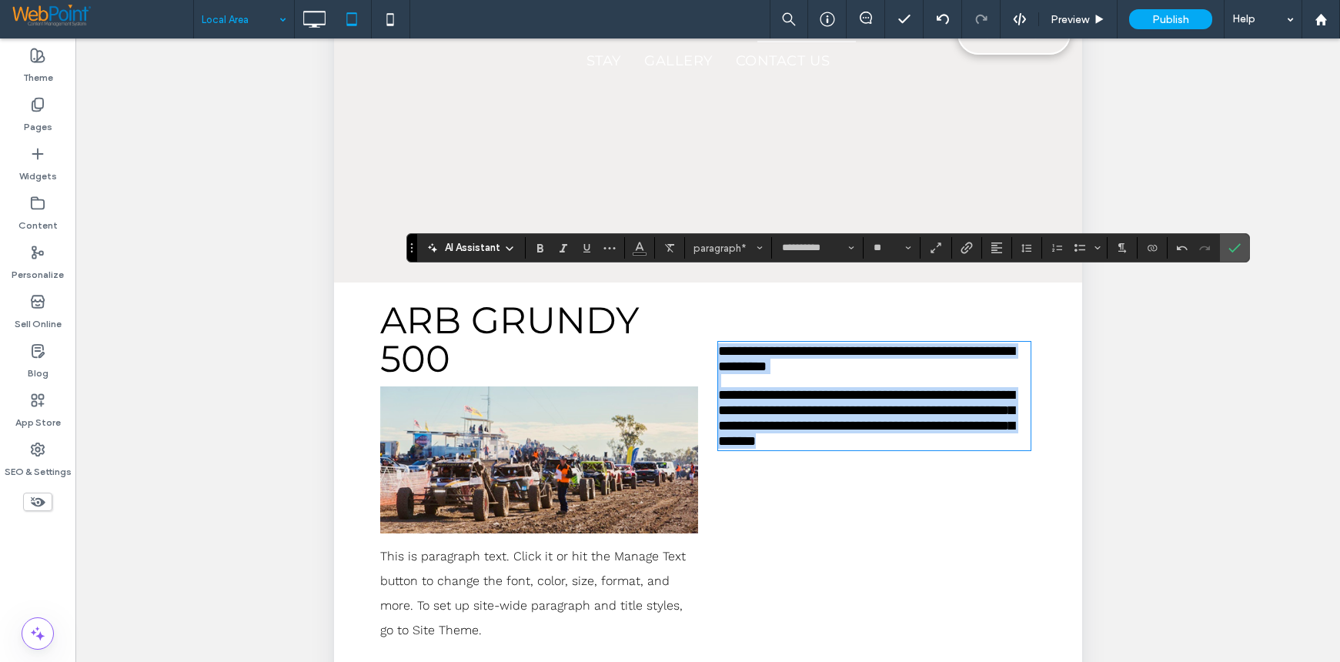
copy div "**********"
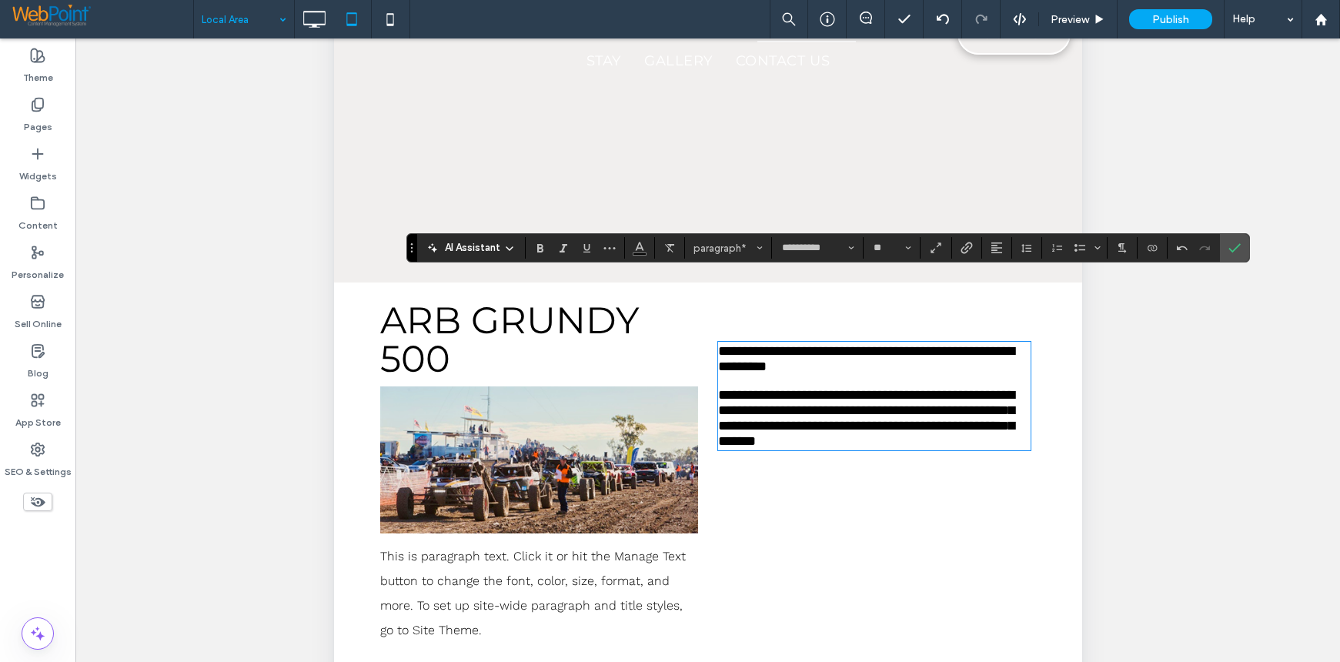
click at [479, 549] on span "This is paragraph text. Click it or hit the Manage Text button to change the fo…" at bounding box center [532, 593] width 306 height 89
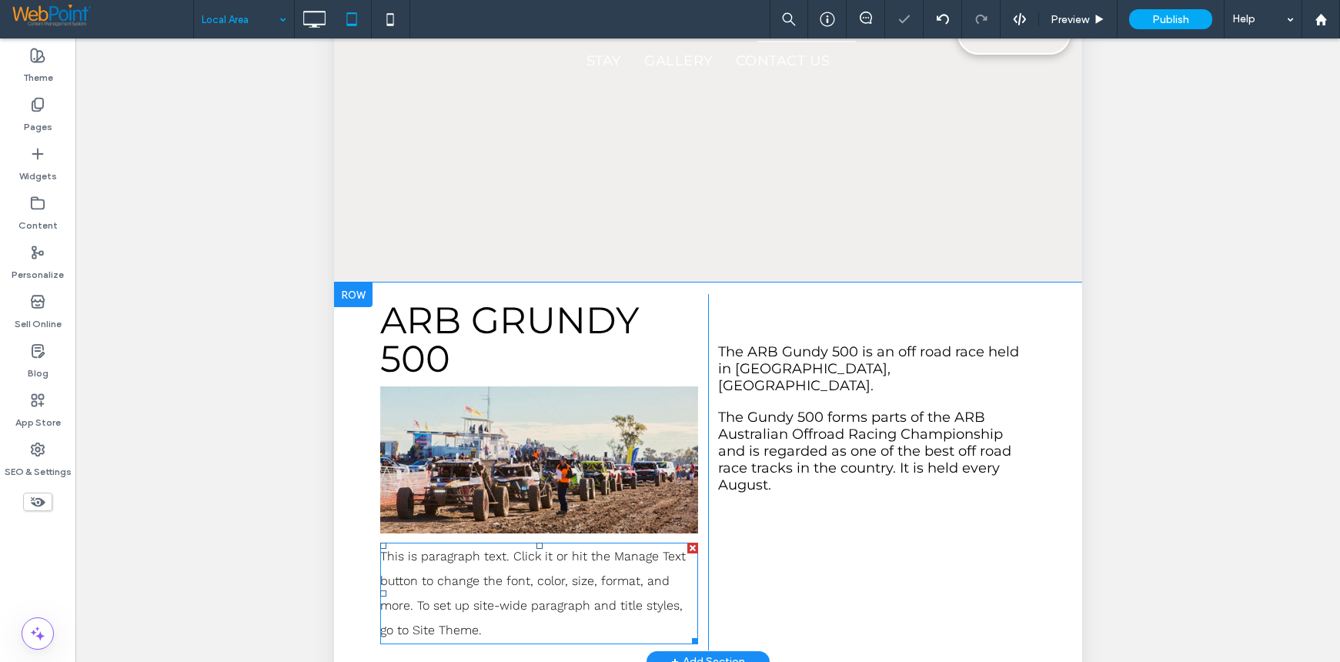
click at [531, 549] on span "This is paragraph text. Click it or hit the Manage Text button to change the fo…" at bounding box center [532, 593] width 306 height 89
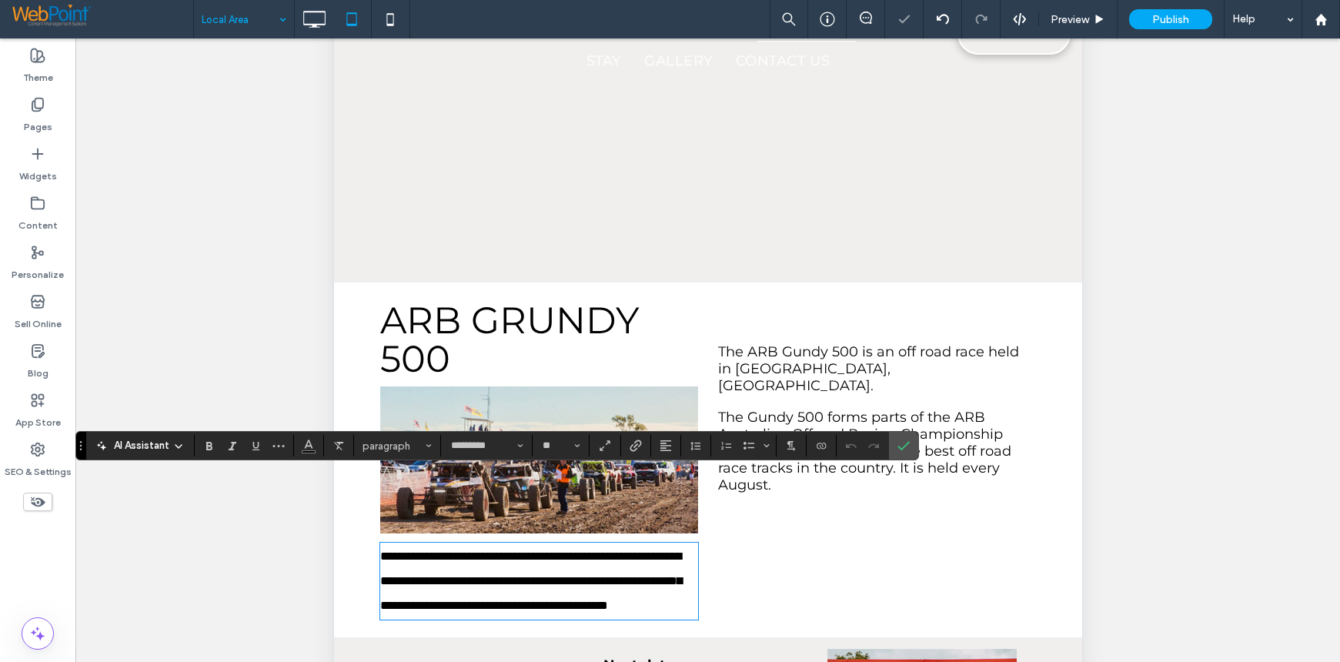
paste div
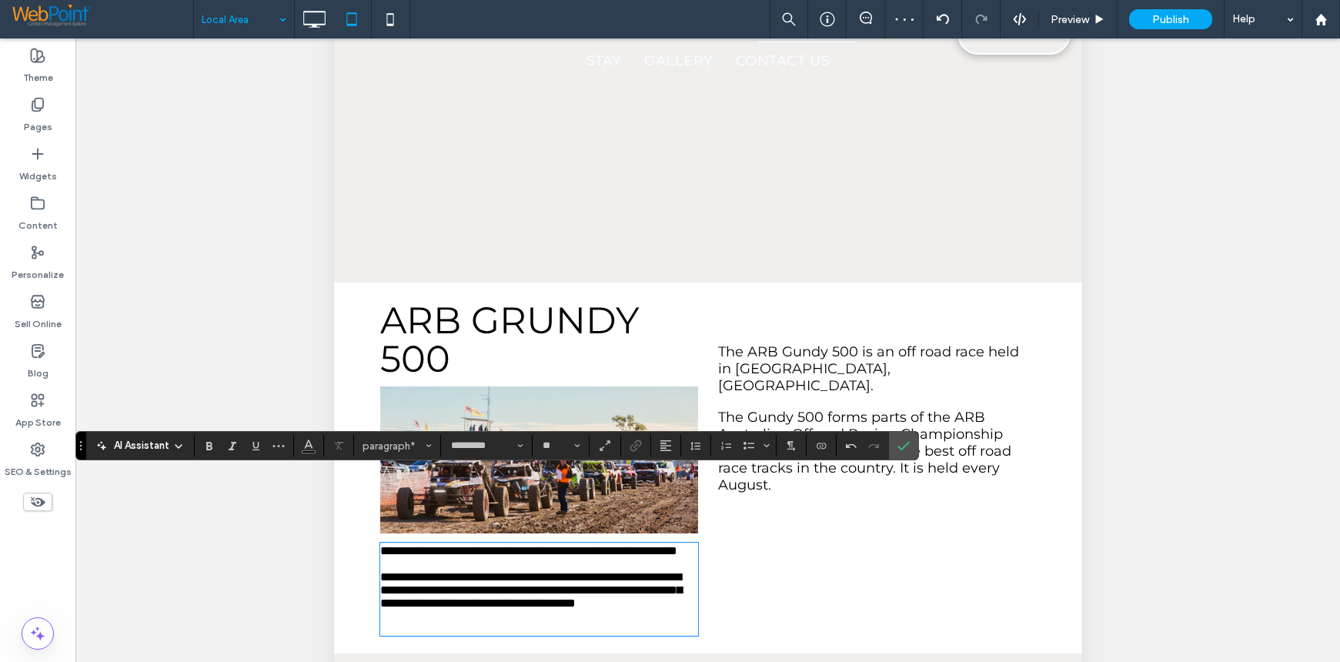
scroll to position [0, 0]
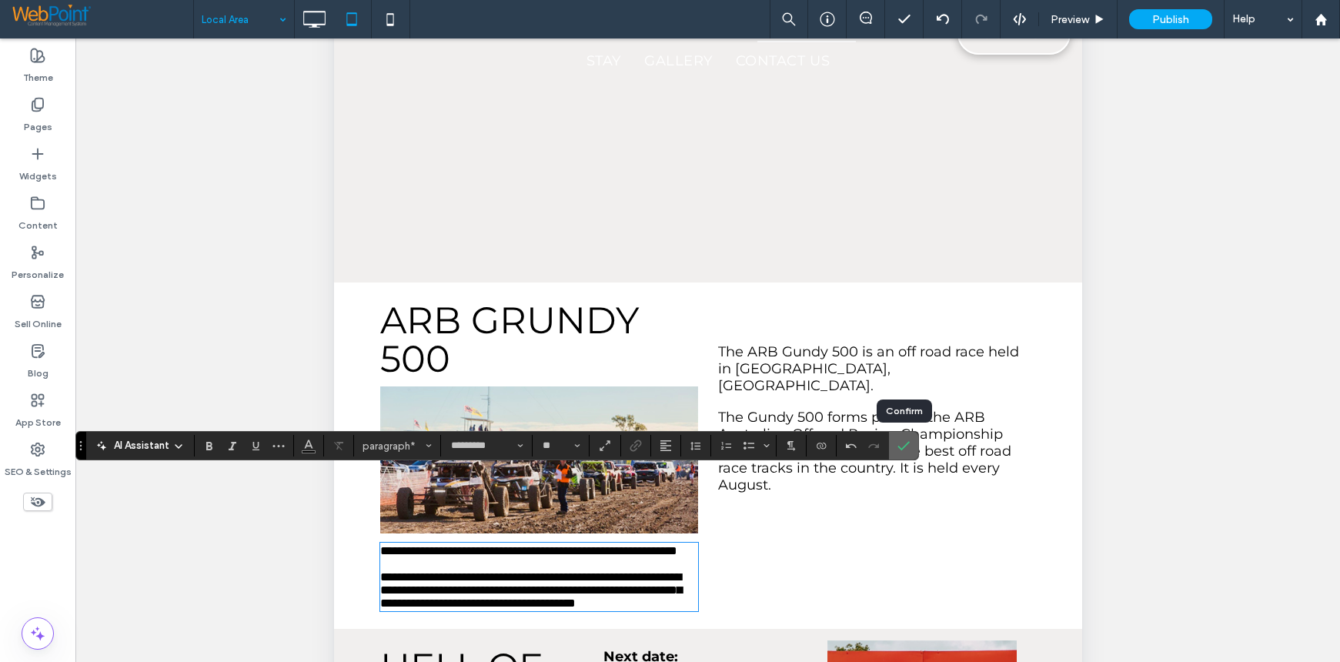
click at [904, 444] on icon "Confirm" at bounding box center [903, 445] width 12 height 12
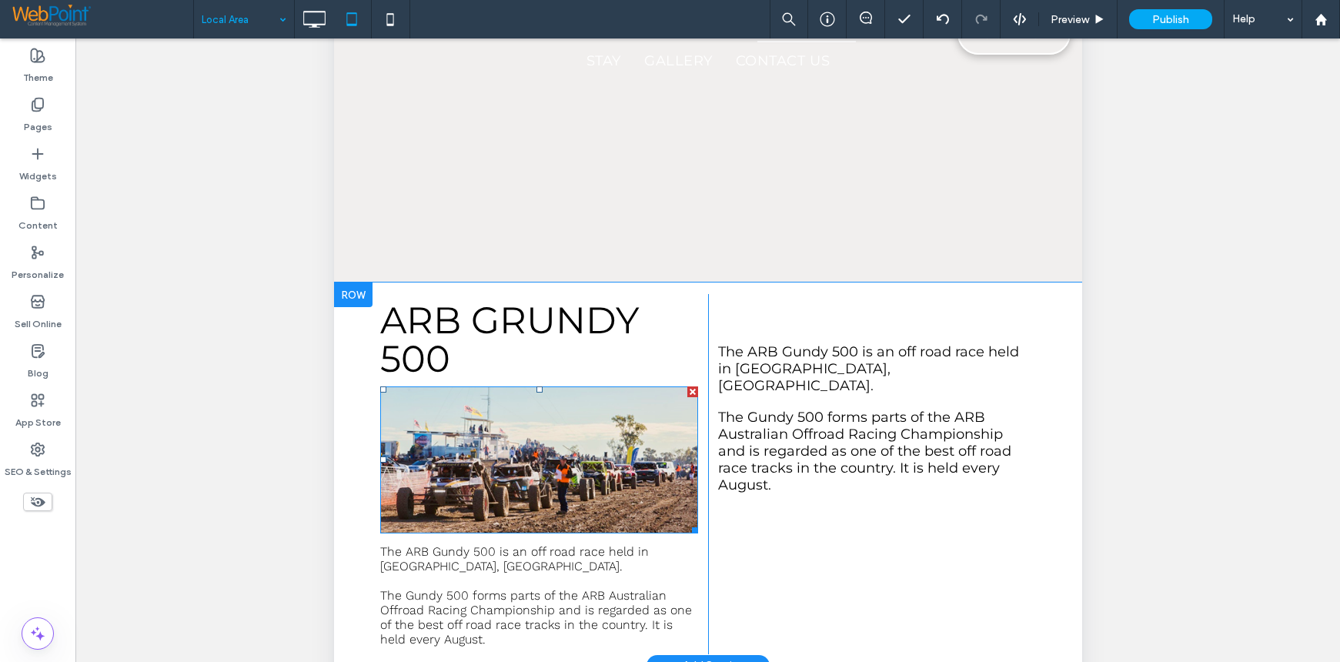
click at [686, 386] on div at bounding box center [691, 391] width 11 height 11
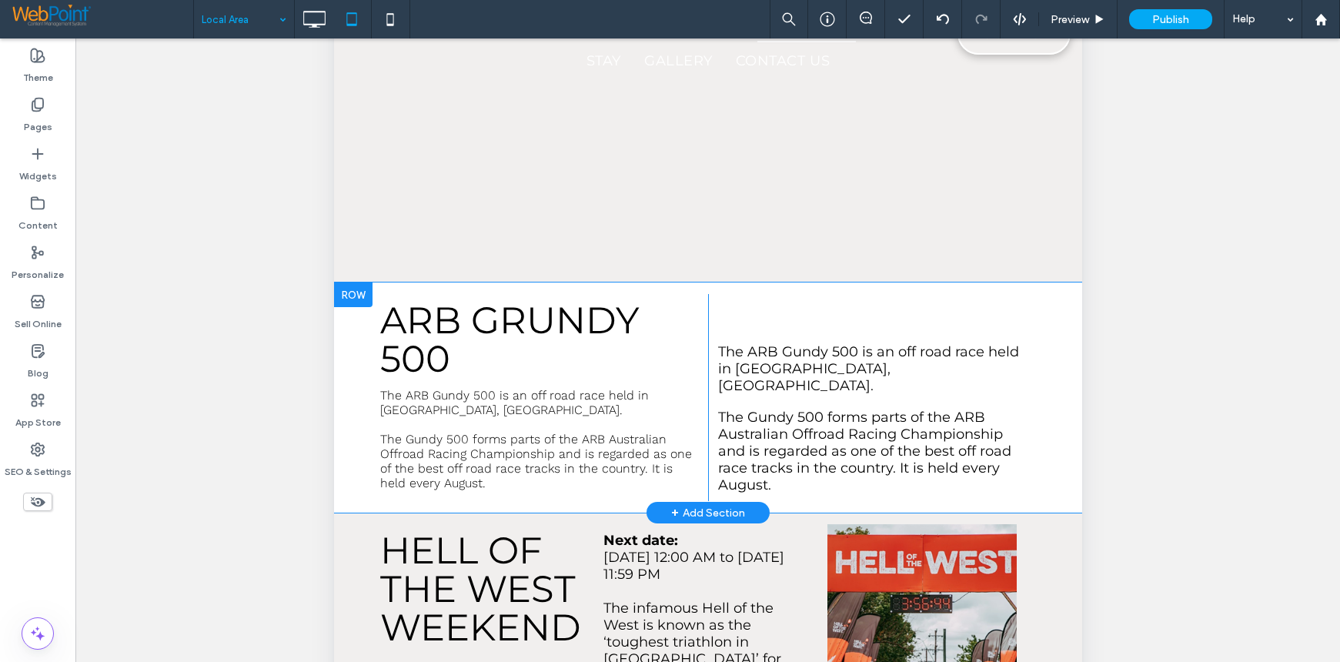
click at [844, 294] on div "The ARB Gundy 500 is an off road race held in Goondiwindi, QLD. The Gundy 500 f…" at bounding box center [871, 397] width 328 height 207
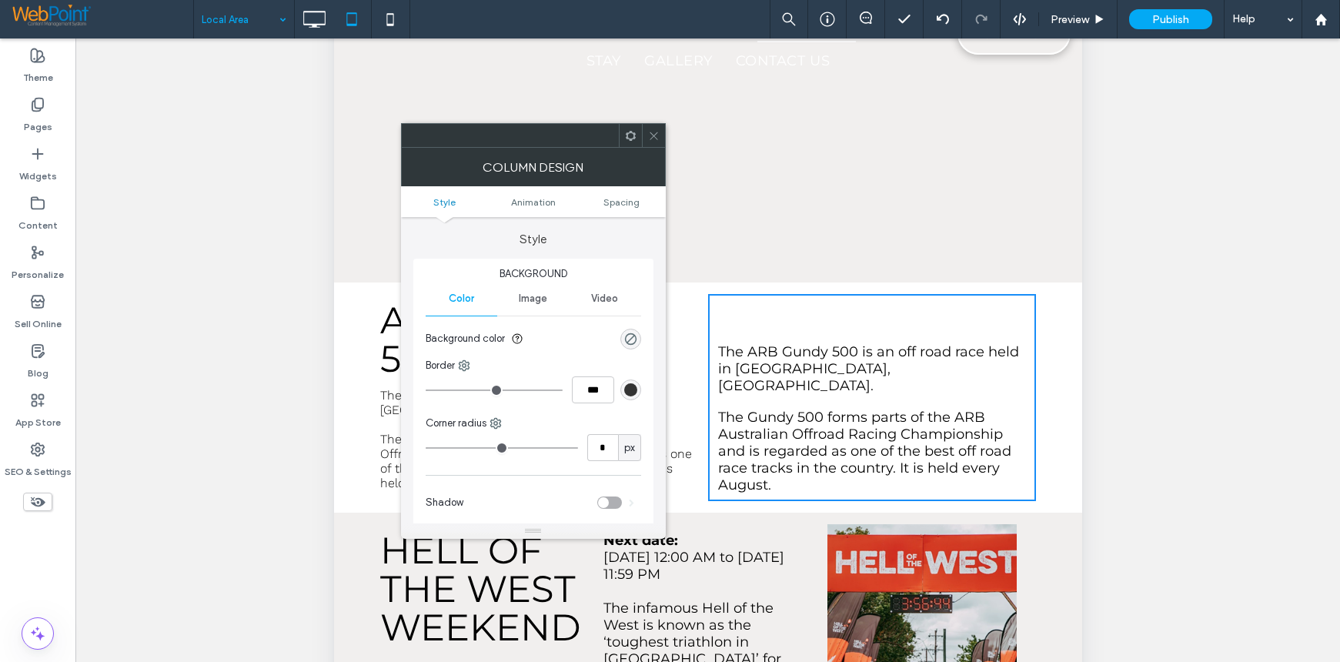
click at [630, 135] on icon at bounding box center [631, 136] width 12 height 12
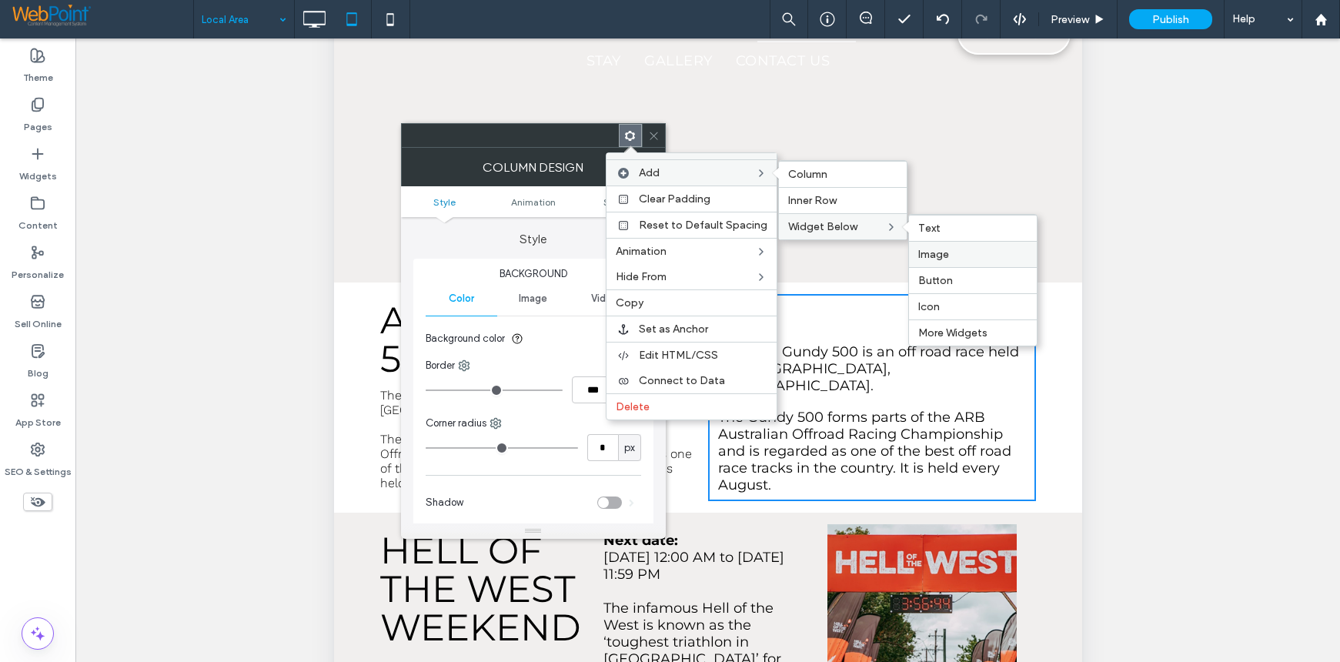
click at [956, 250] on label "Image" at bounding box center [972, 254] width 109 height 13
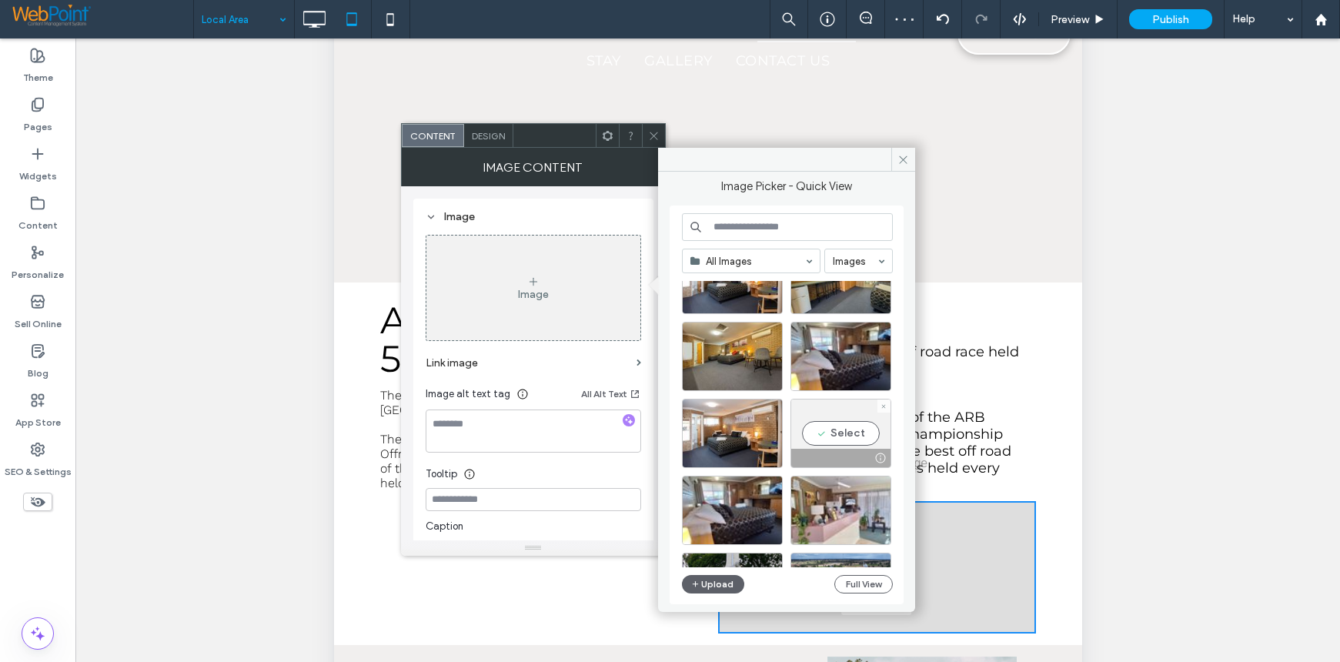
scroll to position [983, 0]
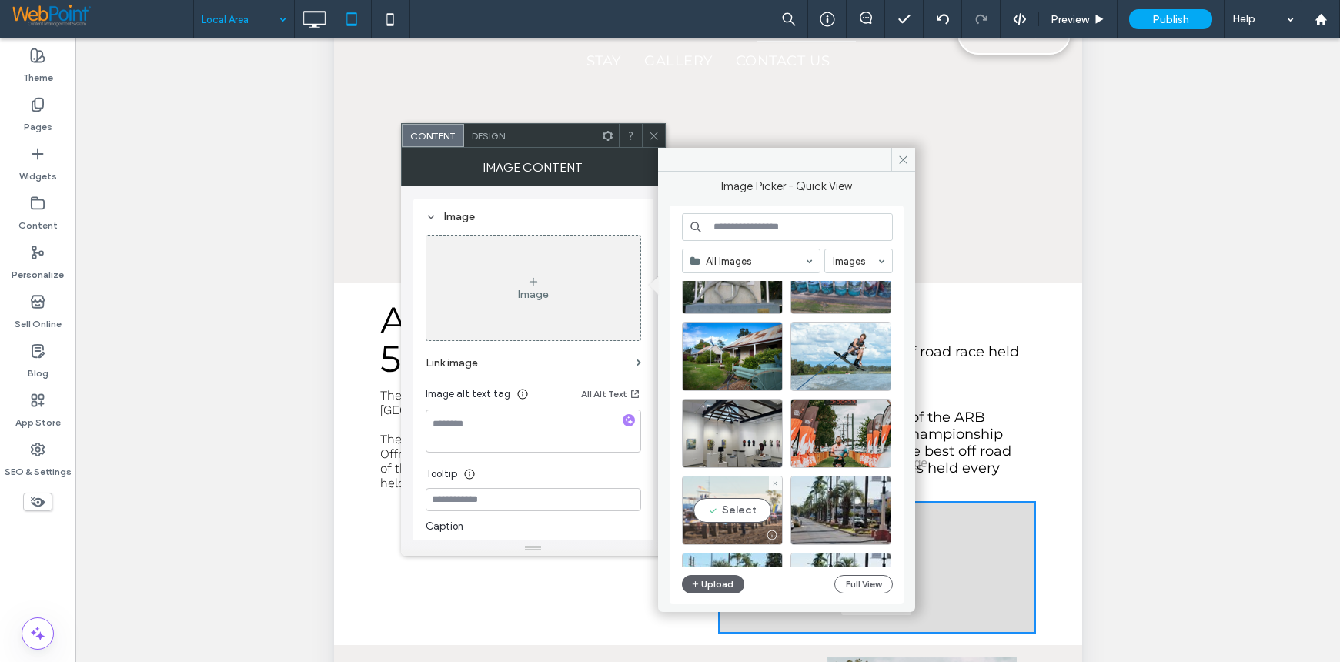
click at [730, 519] on div "Select" at bounding box center [732, 510] width 101 height 69
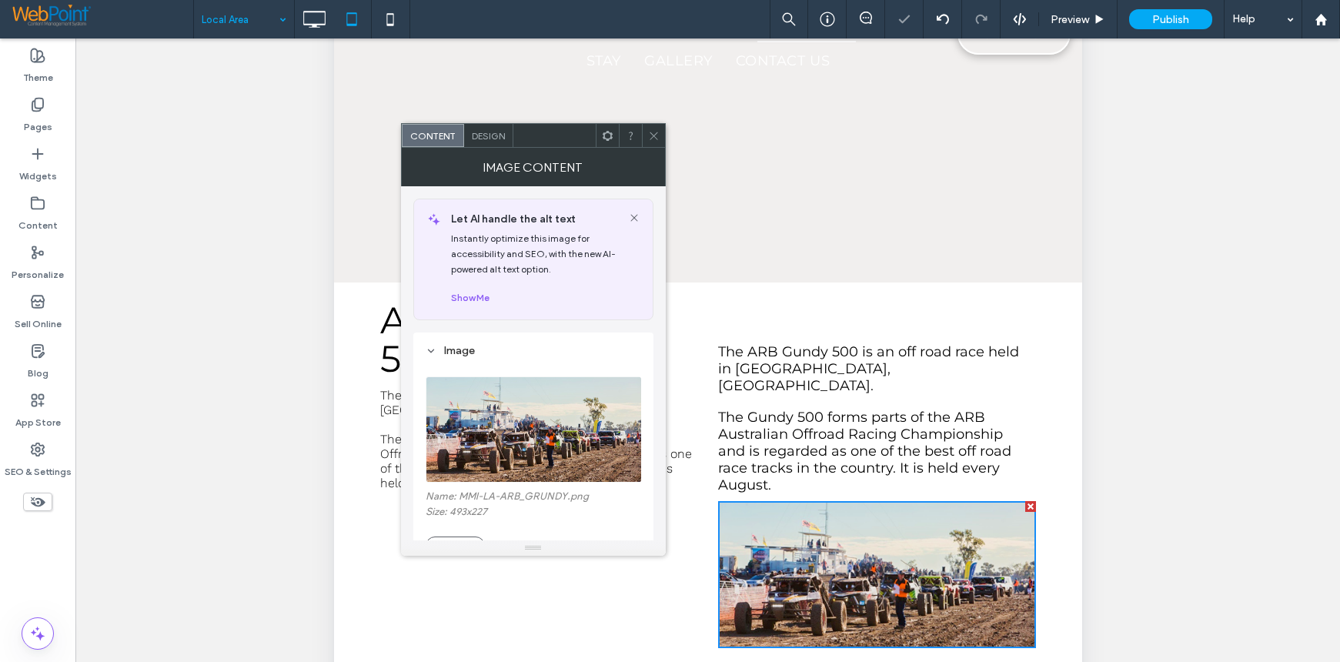
click at [653, 136] on icon at bounding box center [654, 136] width 12 height 12
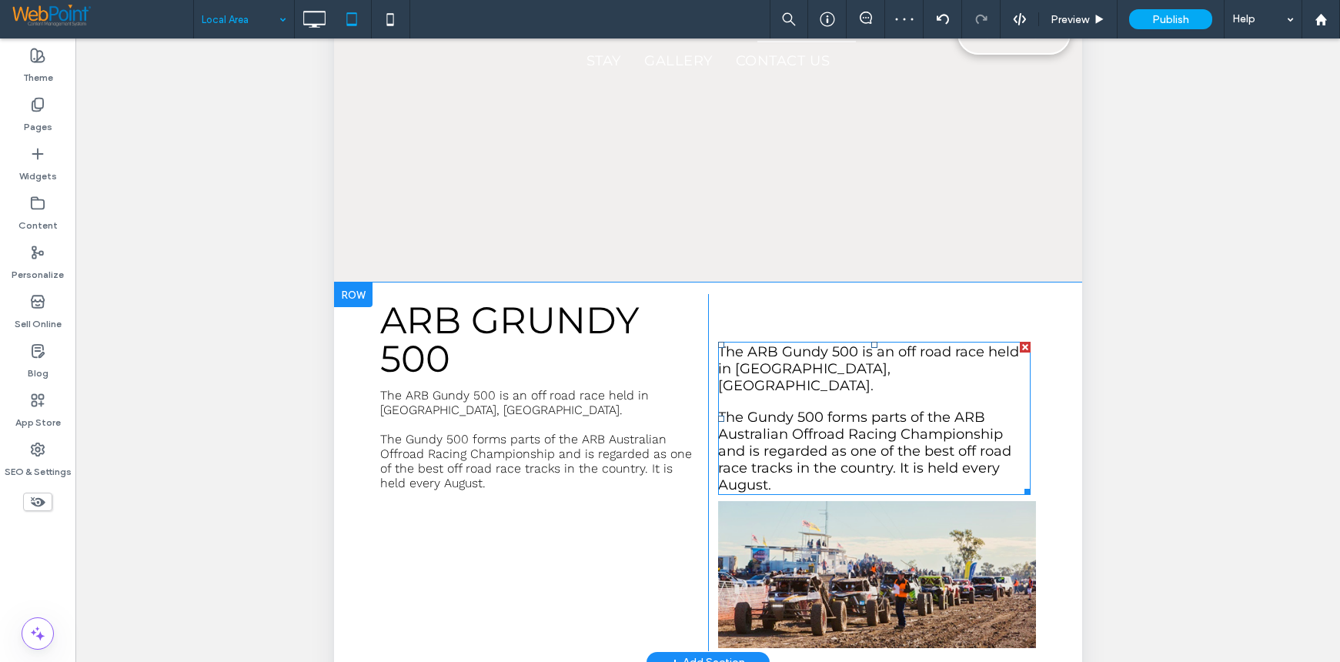
click at [763, 394] on p at bounding box center [873, 401] width 312 height 15
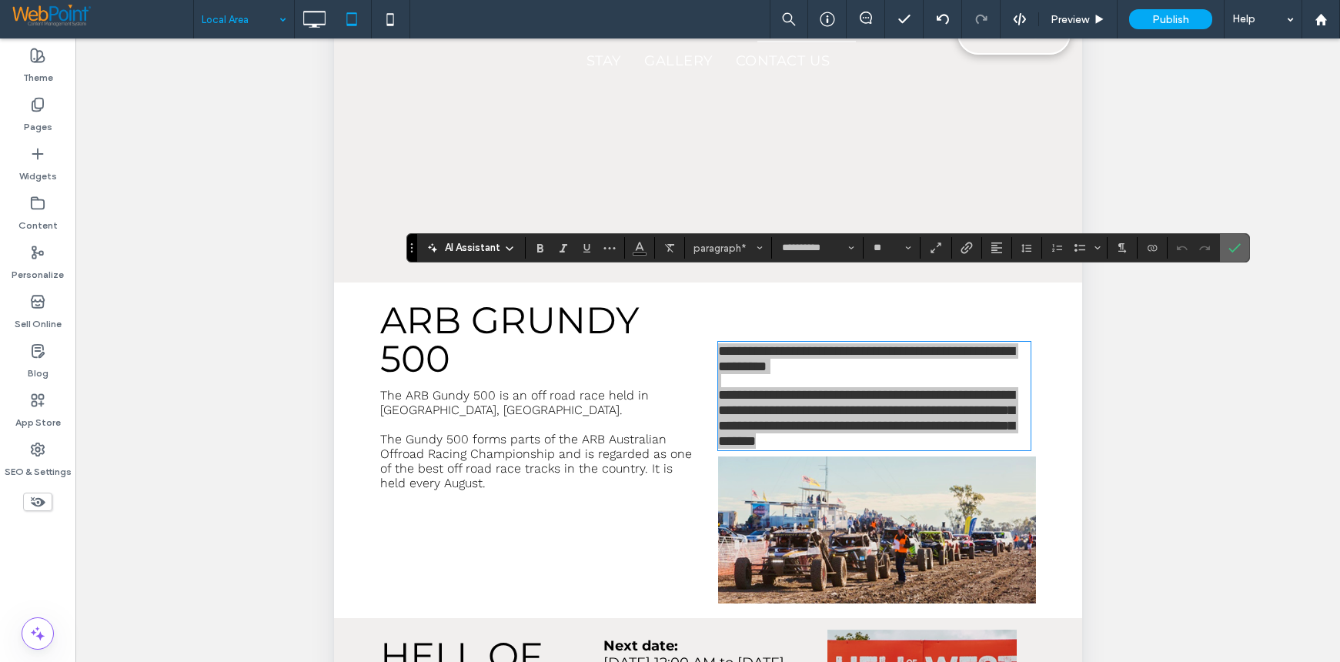
click at [1241, 249] on label "Confirm" at bounding box center [1234, 248] width 23 height 28
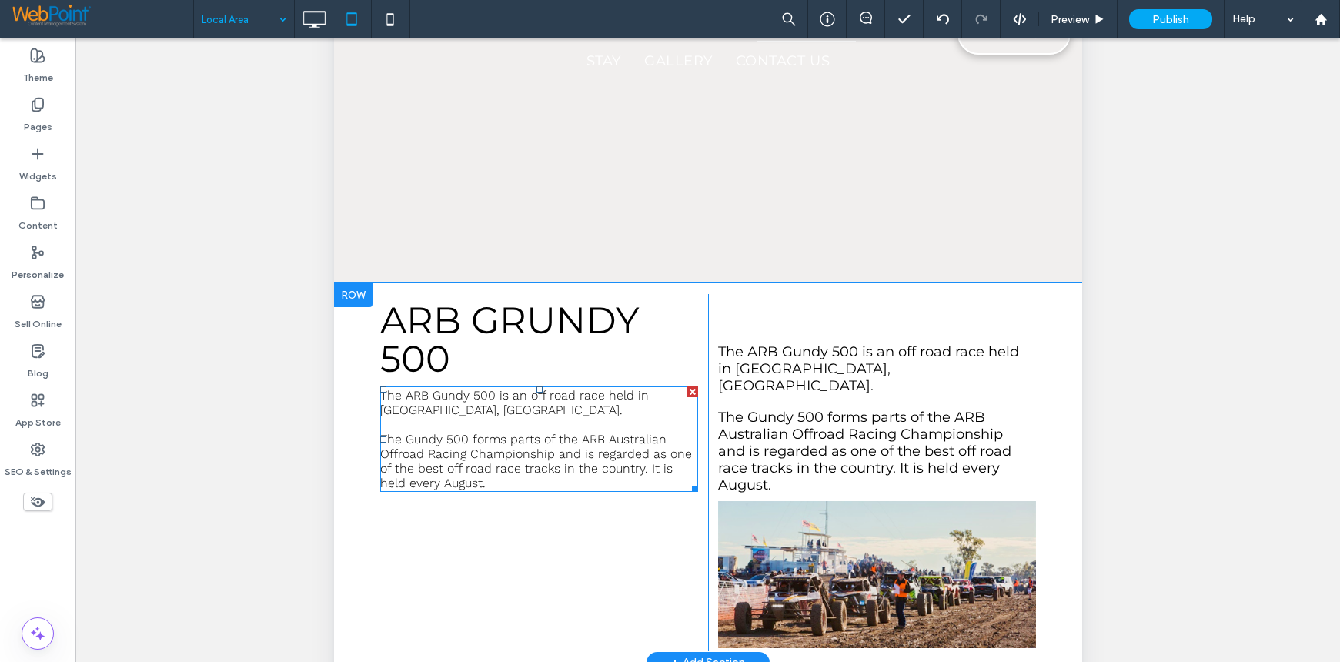
click at [481, 432] on span "The Gundy 500 forms parts of the ARB Australian Offroad Racing Championship and…" at bounding box center [535, 461] width 312 height 58
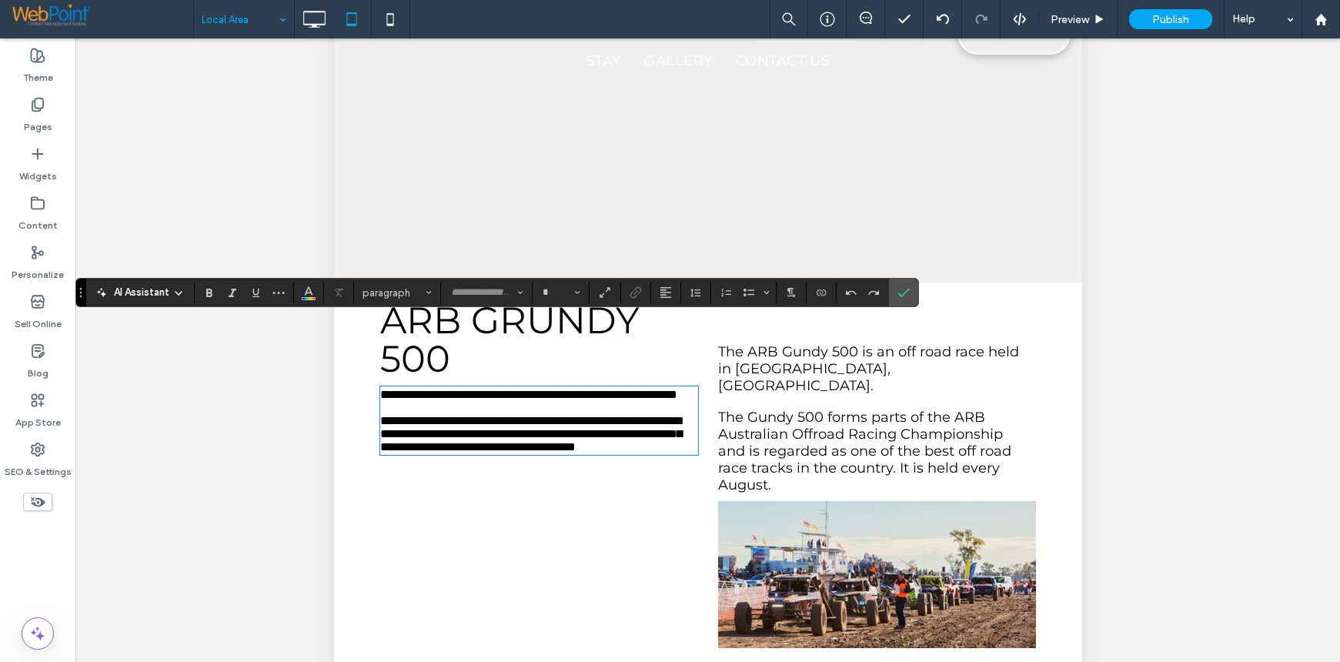
type input "*********"
type input "**"
click at [473, 292] on input "*********" at bounding box center [481, 292] width 65 height 12
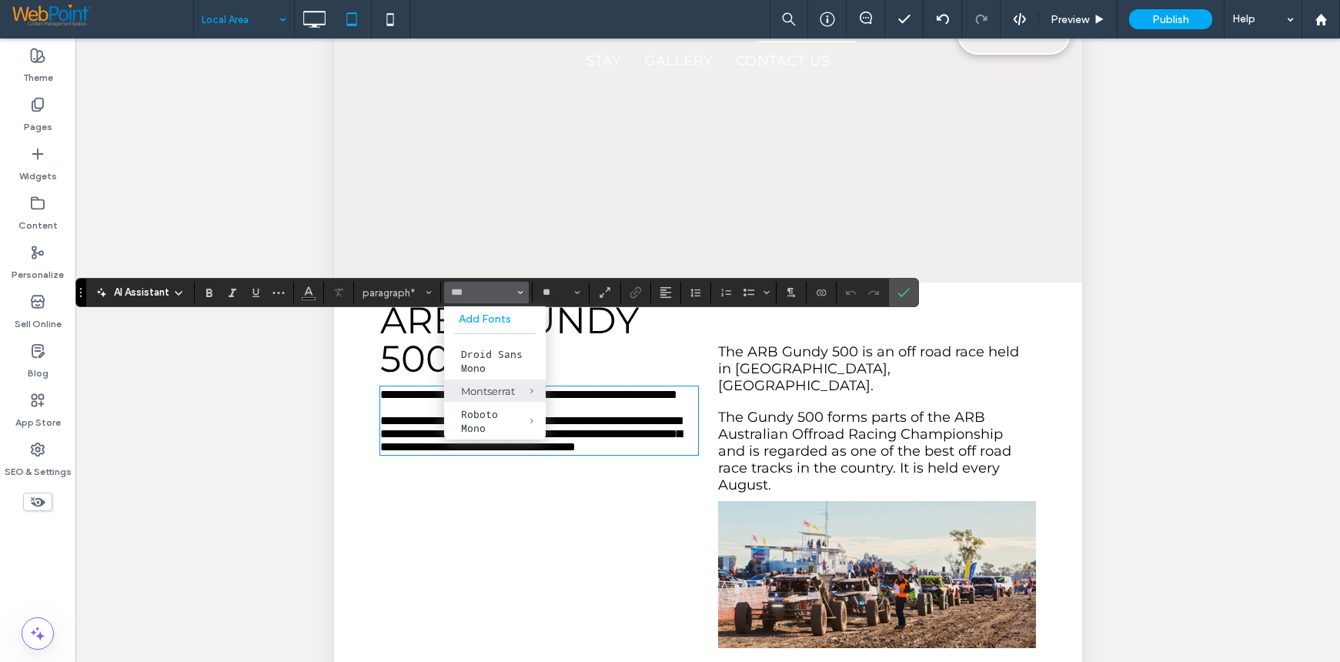
click at [471, 385] on div "Montserrat" at bounding box center [495, 391] width 68 height 12
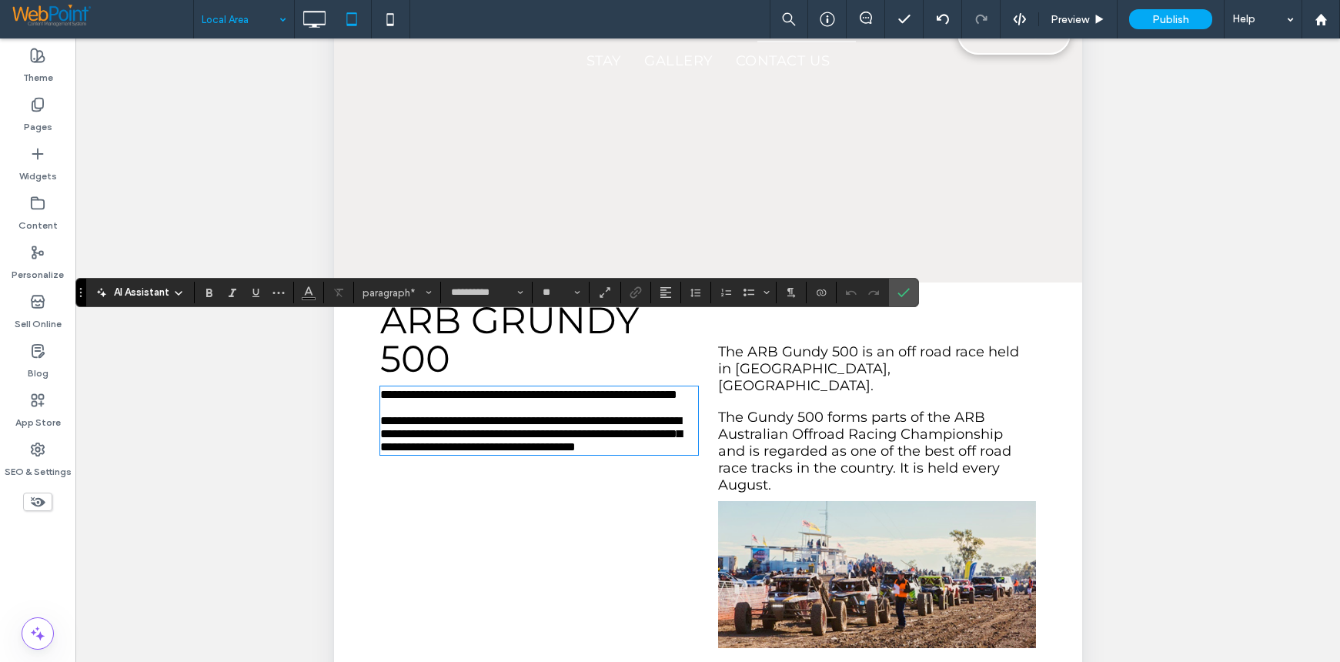
click at [508, 423] on p "**********" at bounding box center [538, 433] width 318 height 39
type input "*********"
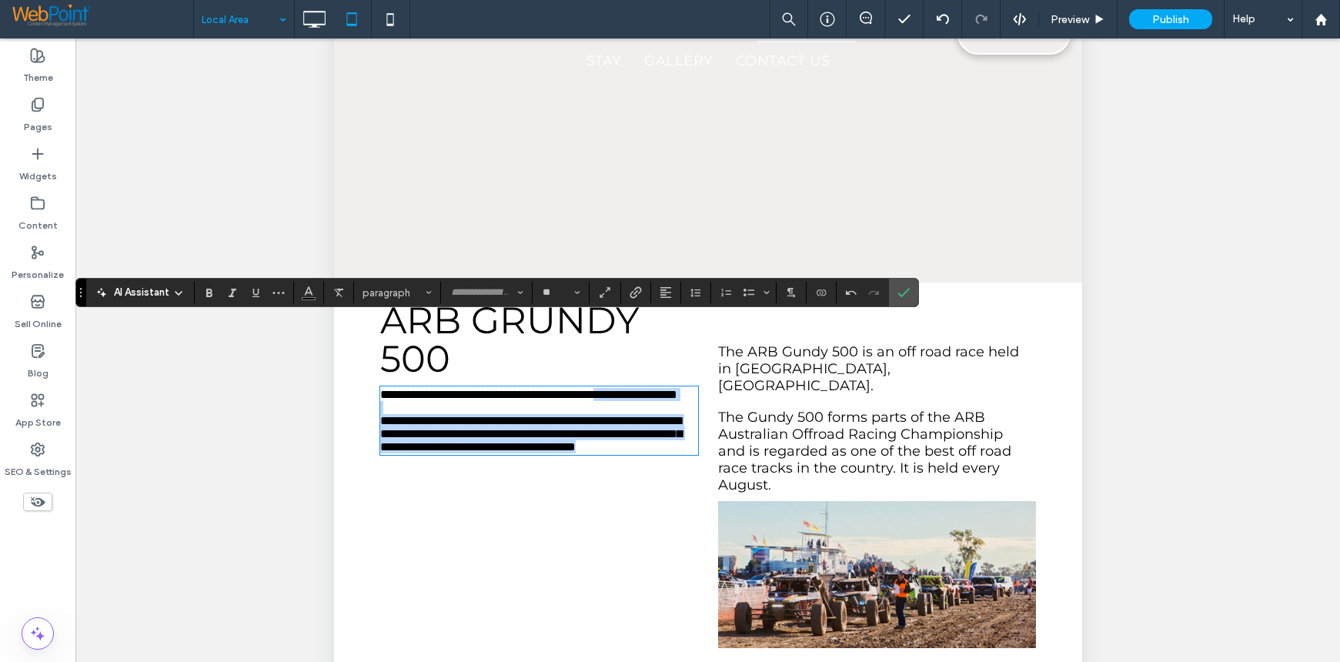
type input "*********"
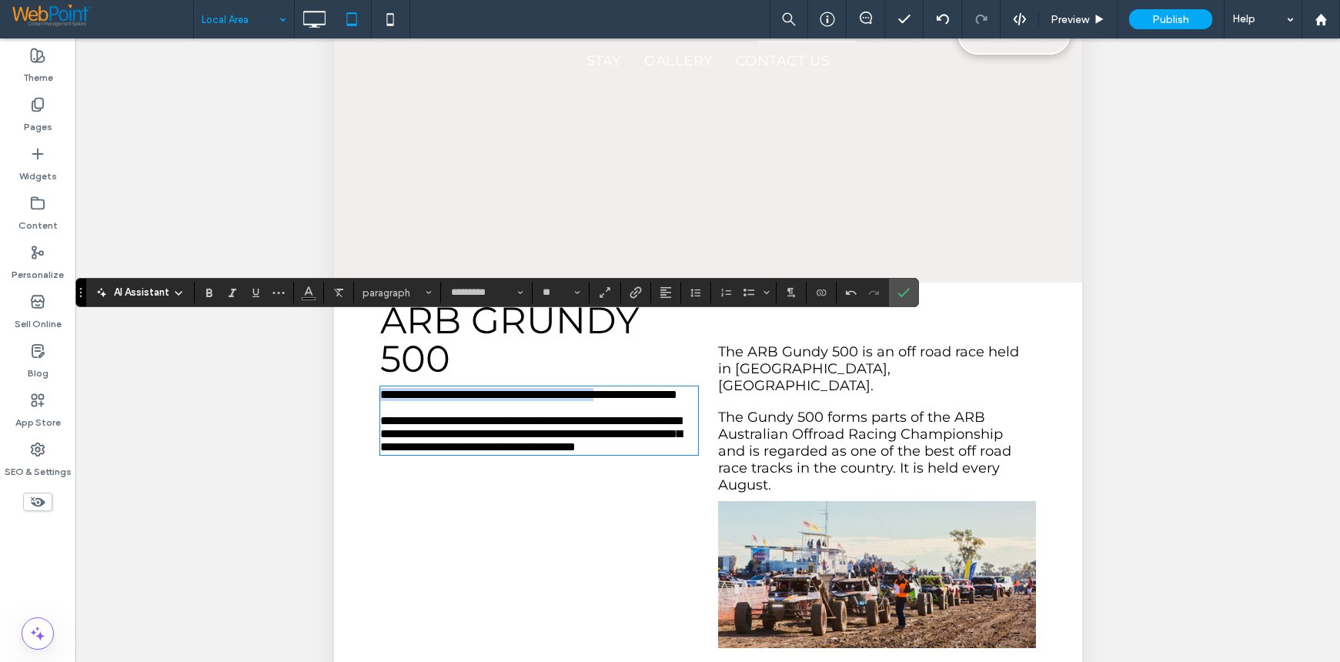
drag, startPoint x: 505, startPoint y: 420, endPoint x: 289, endPoint y: 328, distance: 235.2
click at [389, 389] on span "**********" at bounding box center [485, 395] width 213 height 12
click at [379, 389] on span "**********" at bounding box center [485, 395] width 213 height 12
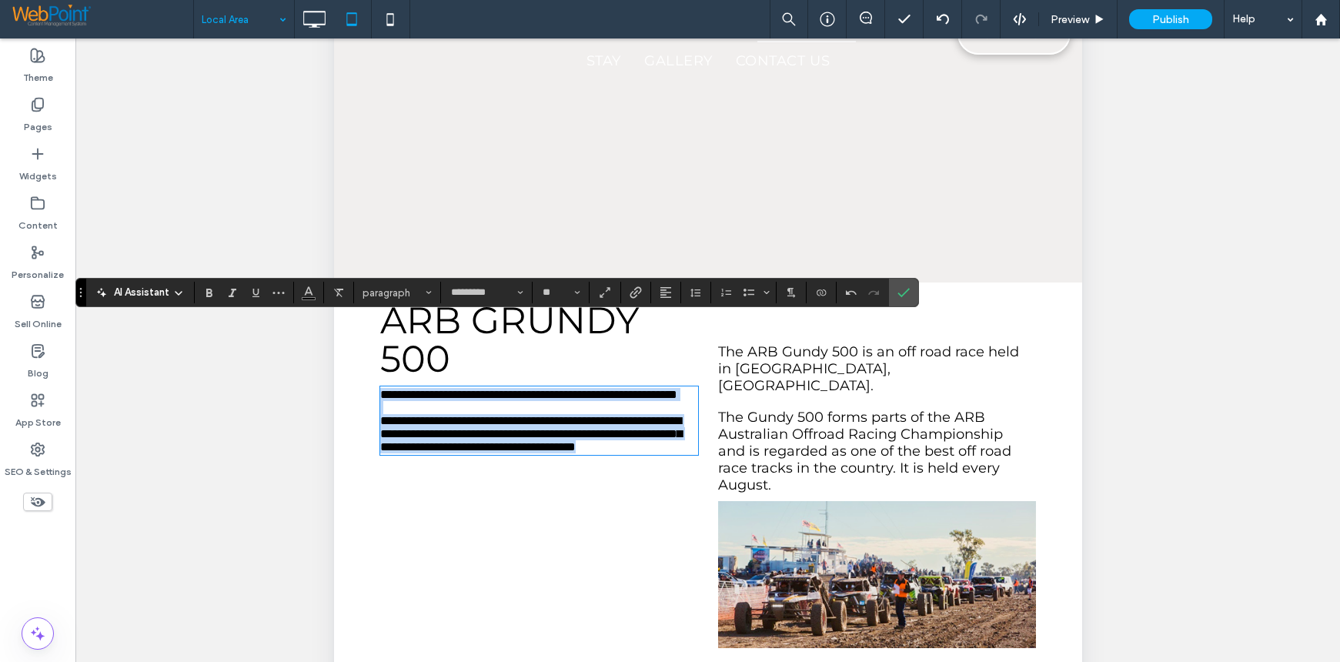
drag, startPoint x: 379, startPoint y: 325, endPoint x: 557, endPoint y: 416, distance: 199.6
click at [557, 416] on div "**********" at bounding box center [538, 420] width 318 height 65
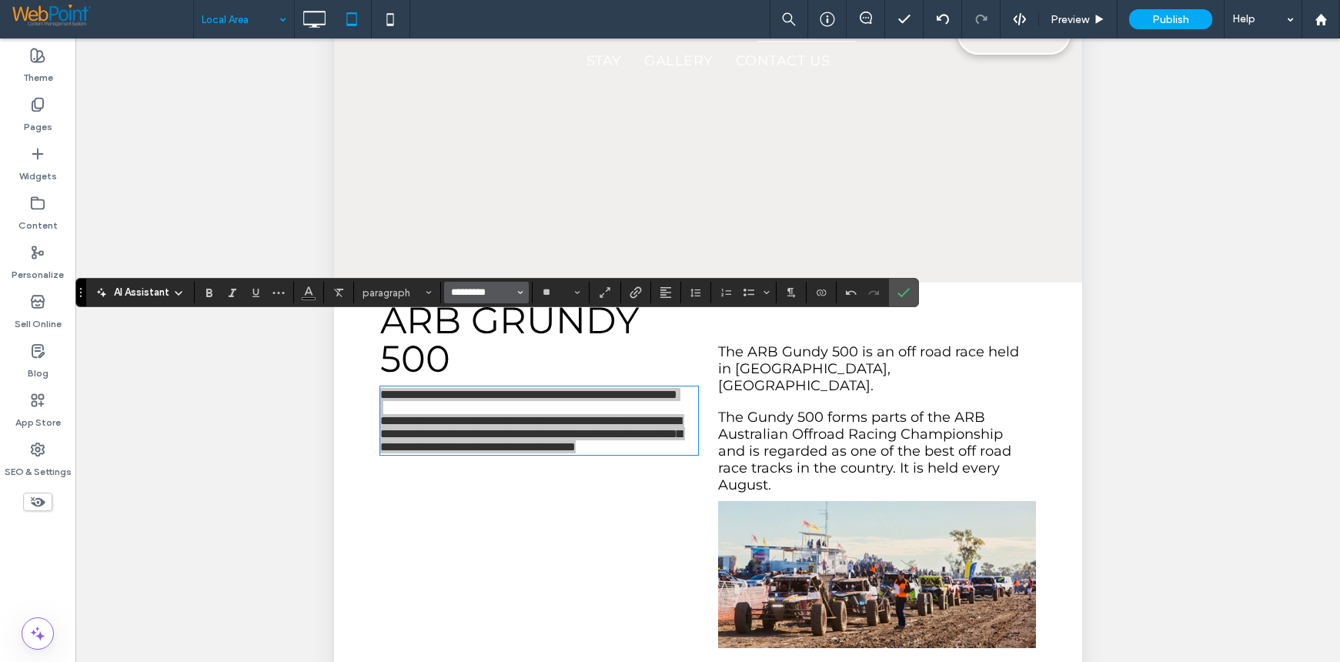
click at [484, 289] on input "*********" at bounding box center [481, 292] width 65 height 12
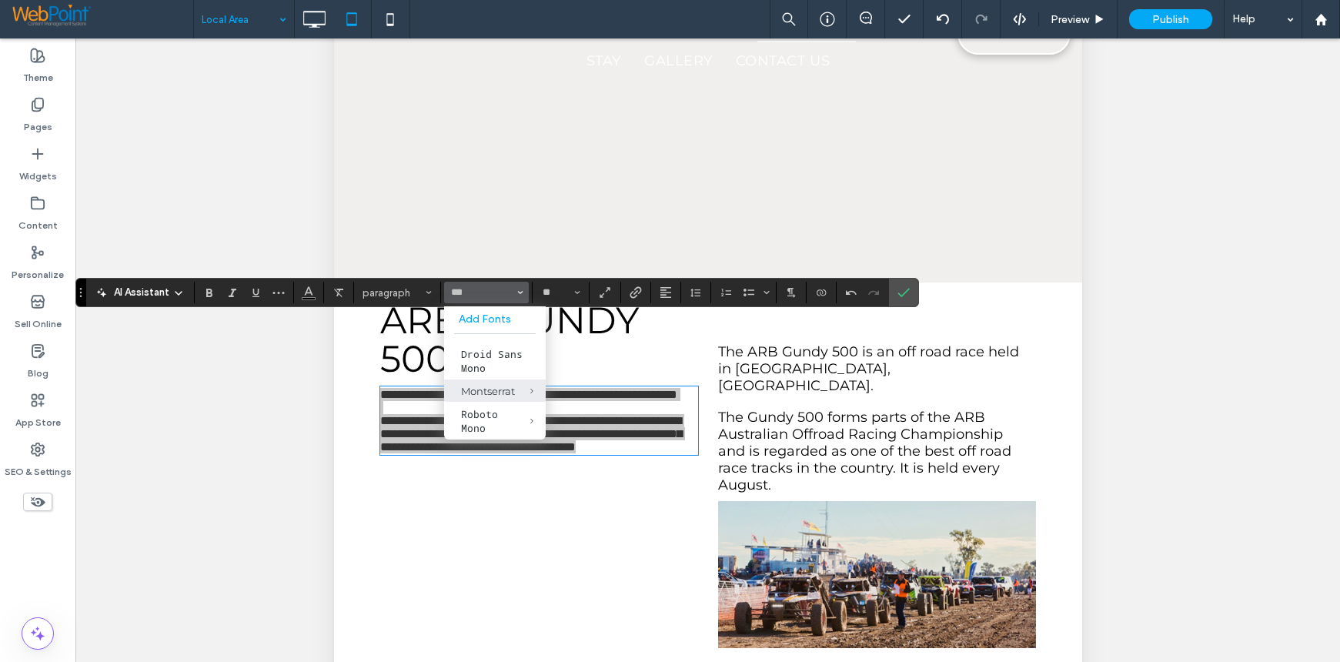
click at [472, 391] on div "Montserrat" at bounding box center [495, 391] width 68 height 12
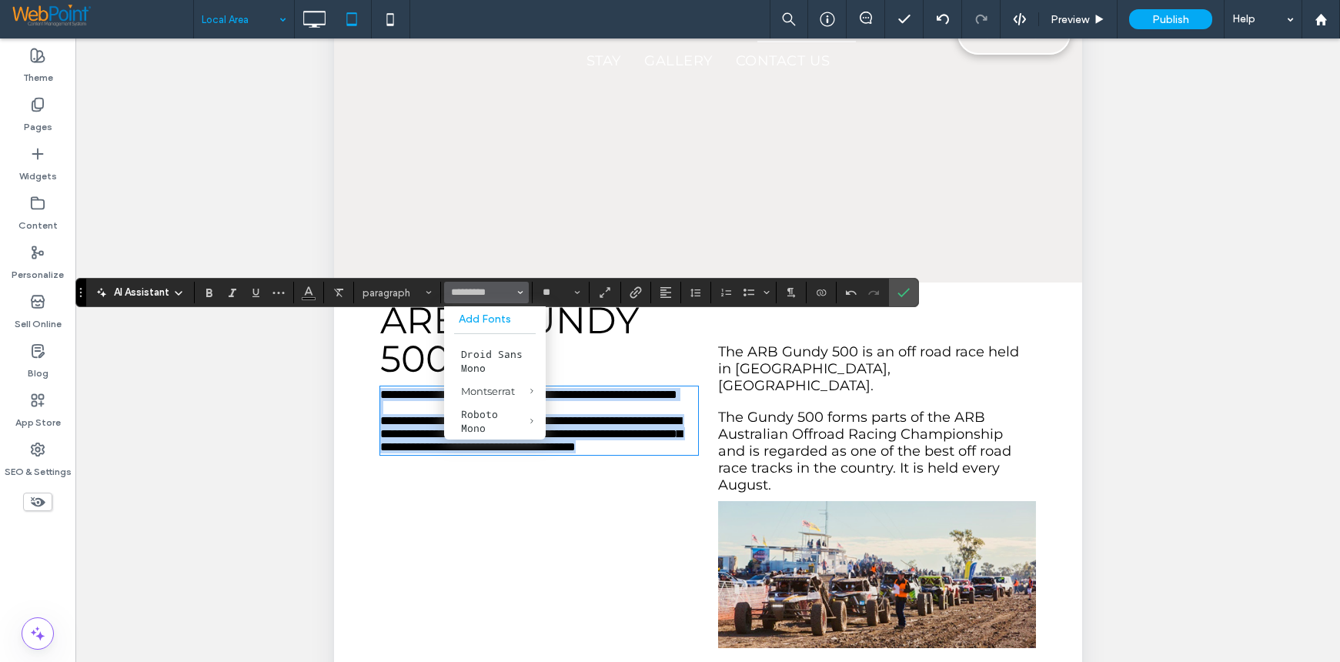
type input "**********"
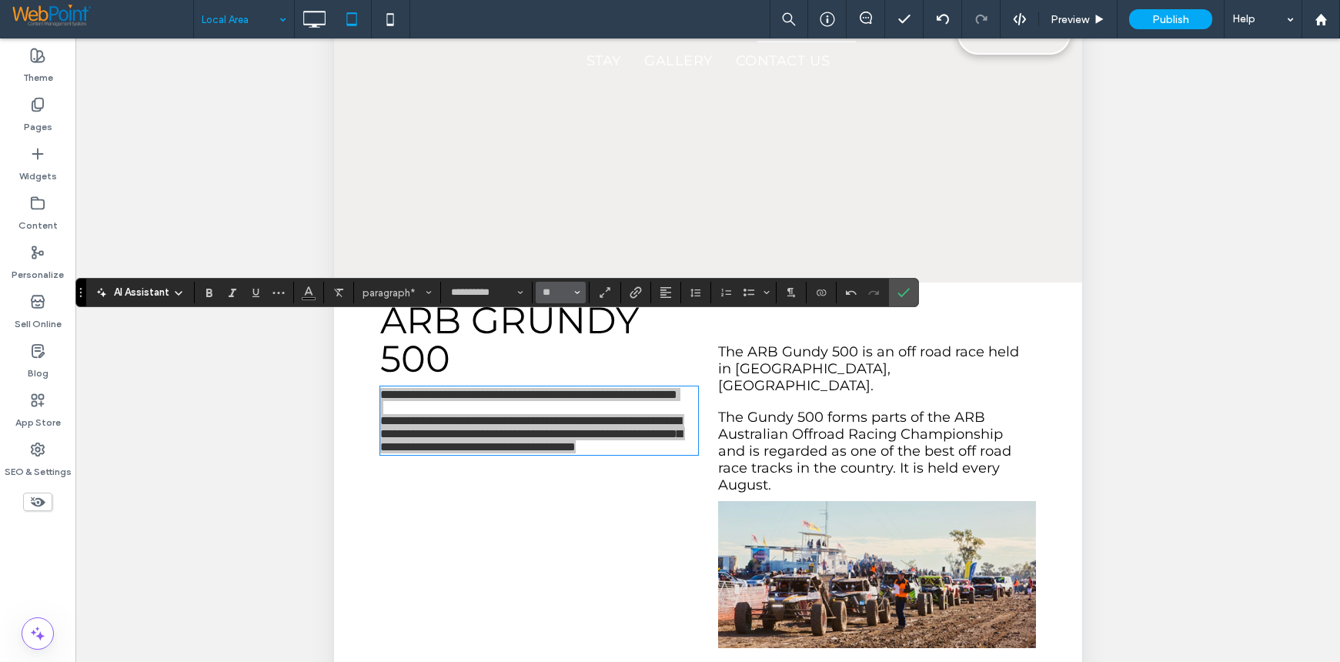
click at [573, 292] on button "**" at bounding box center [561, 293] width 50 height 22
click at [563, 460] on label "18" at bounding box center [560, 468] width 49 height 22
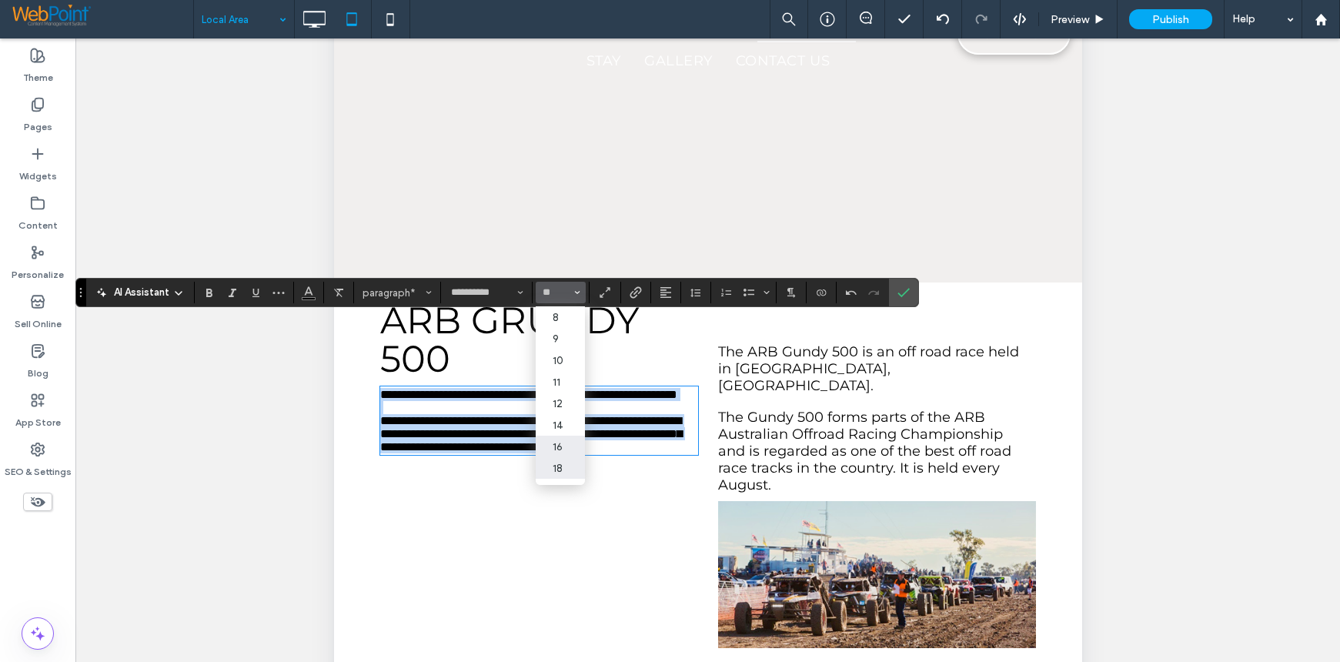
type input "**"
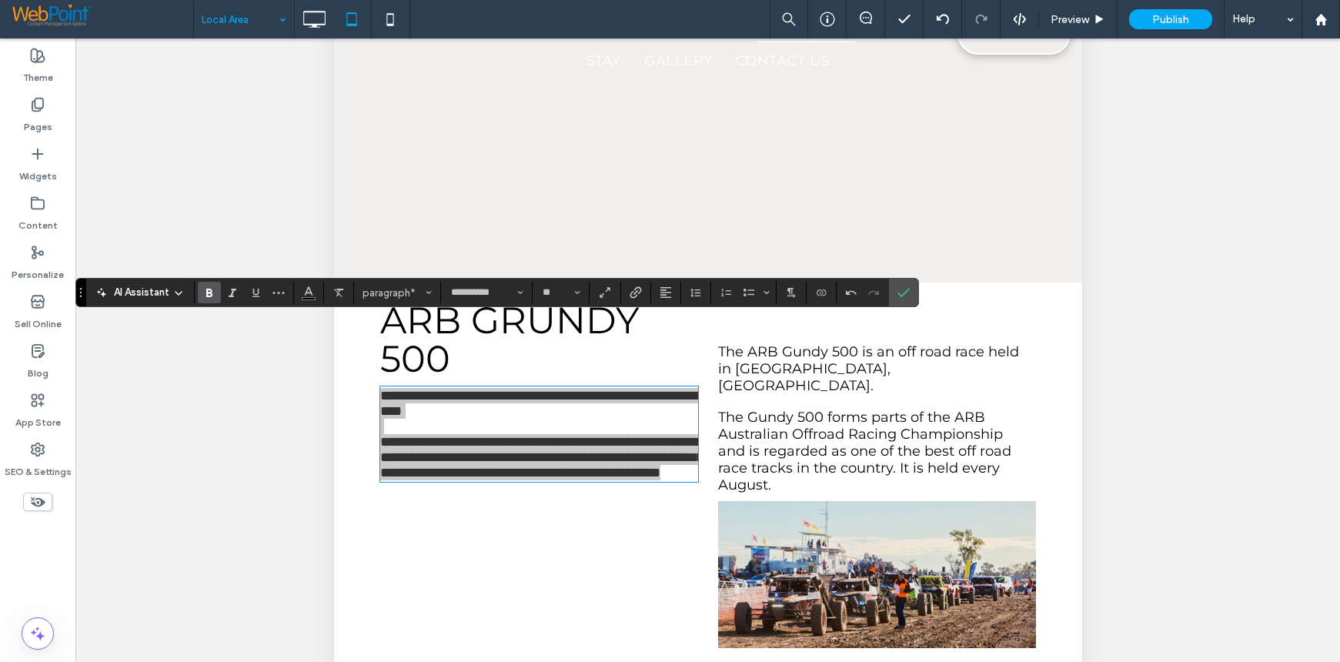
click at [214, 292] on icon "Bold" at bounding box center [209, 292] width 12 height 12
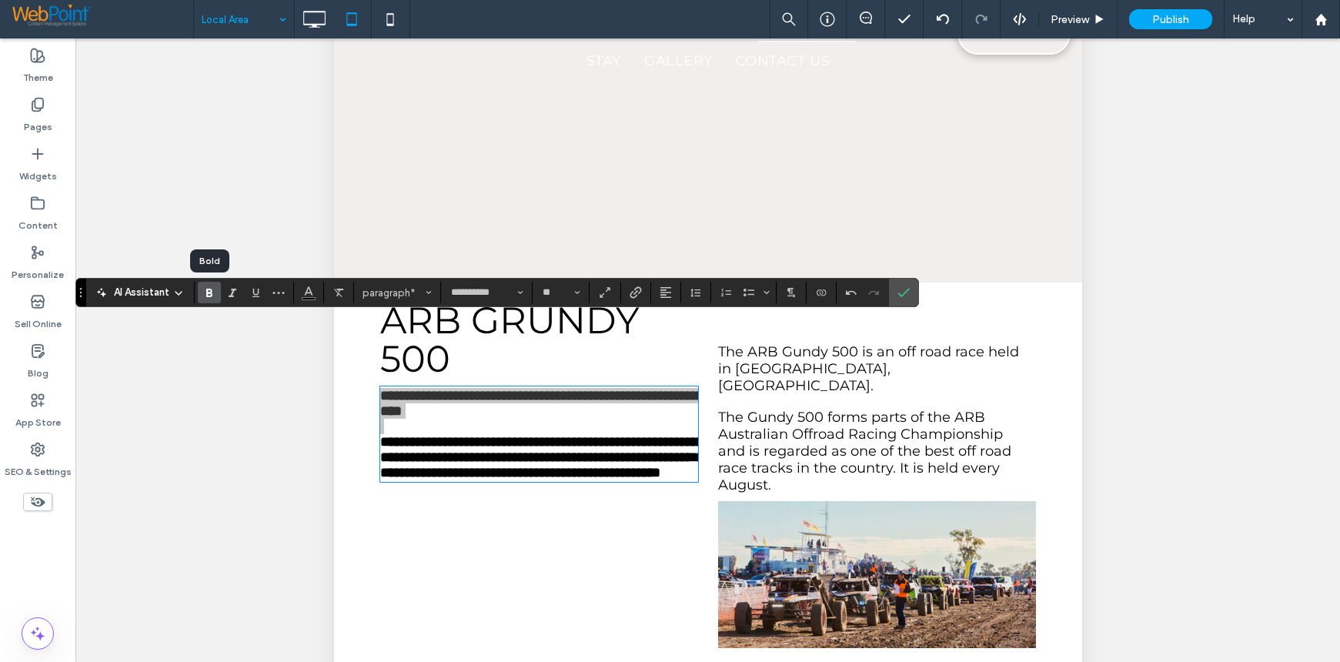
click at [214, 292] on icon "Bold" at bounding box center [209, 292] width 12 height 12
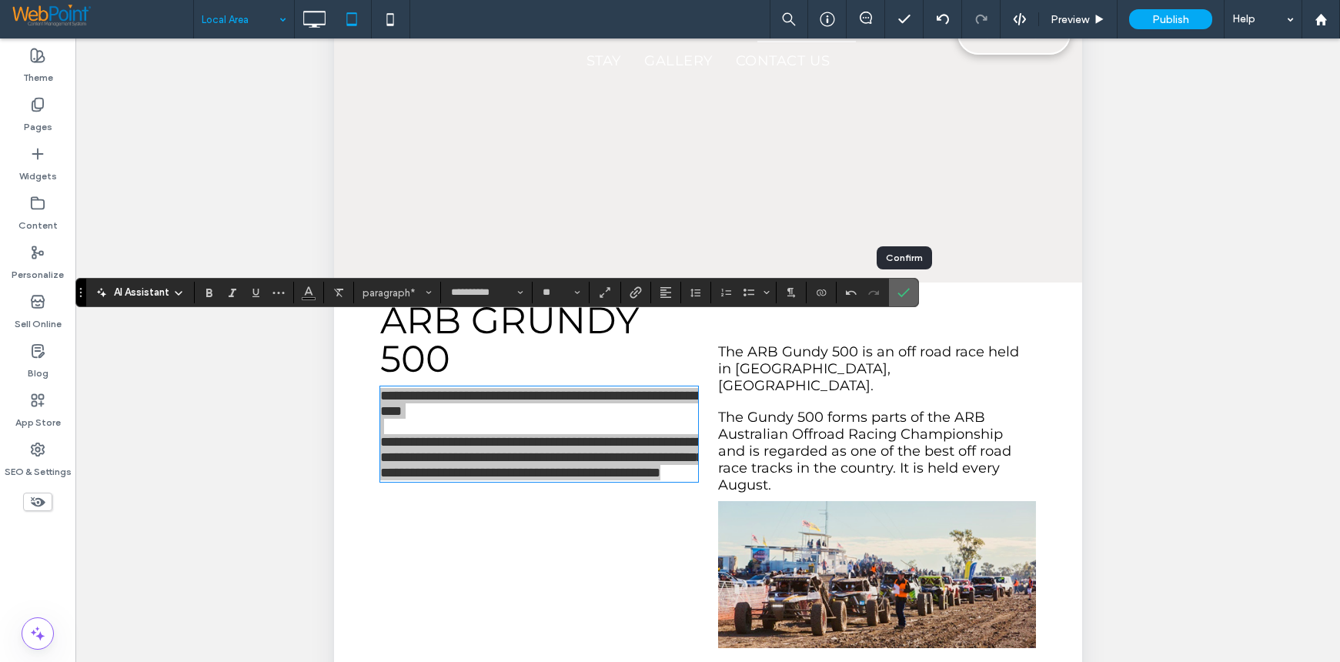
click at [906, 296] on icon "Confirm" at bounding box center [903, 292] width 12 height 12
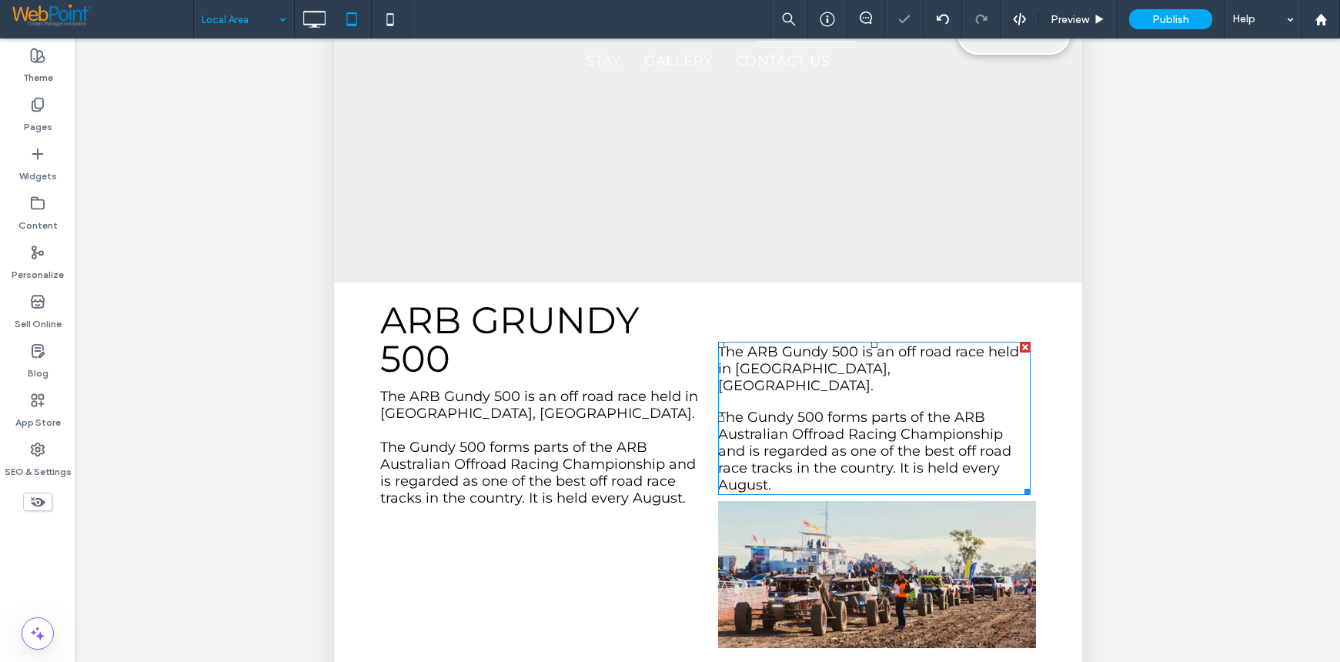
click at [1019, 342] on div at bounding box center [1024, 347] width 11 height 11
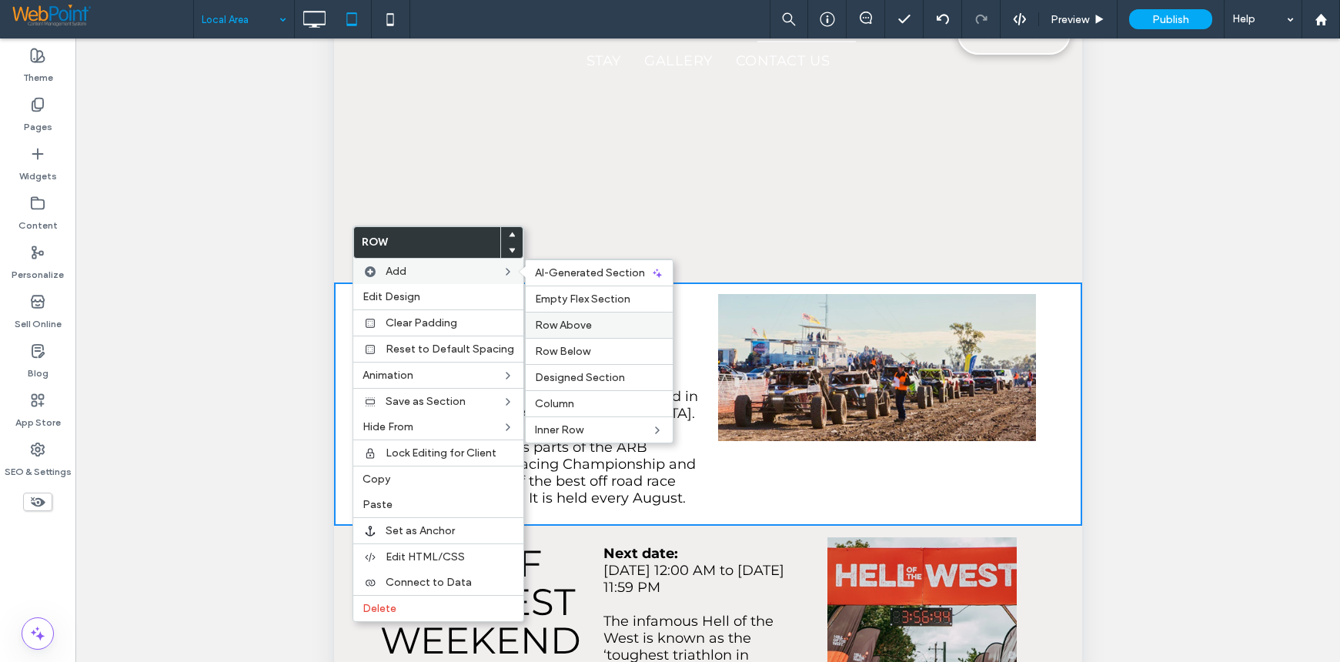
click at [560, 329] on span "Row Above" at bounding box center [563, 325] width 57 height 13
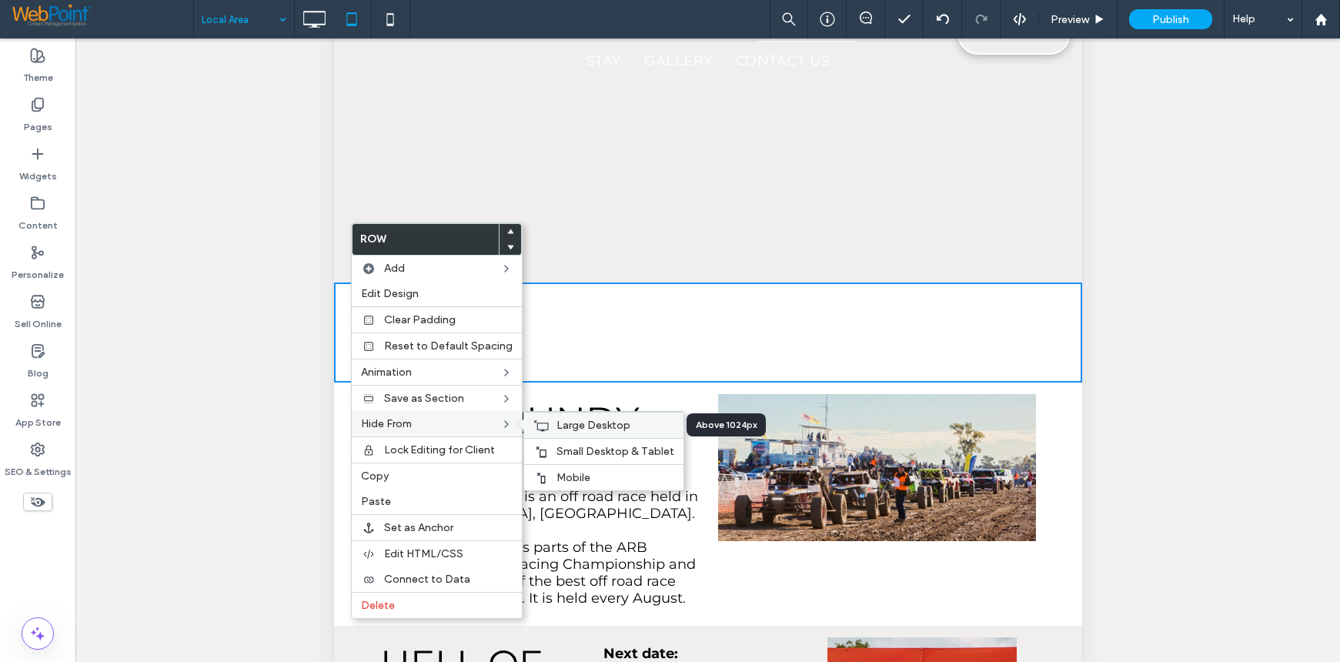
click at [573, 421] on span "Large Desktop" at bounding box center [593, 425] width 74 height 13
click at [573, 473] on span "Mobile" at bounding box center [573, 477] width 34 height 13
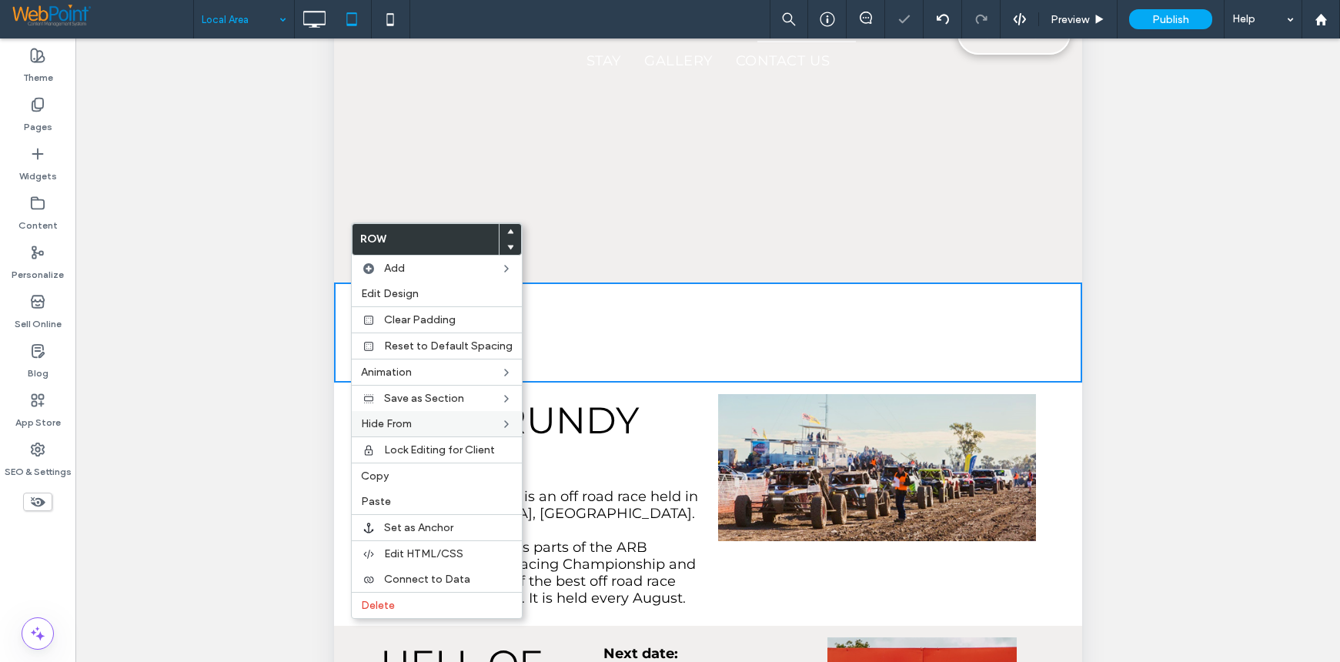
click at [1131, 395] on div "Unhide? Yes Unhide? Yes Unhide? Yes Unhide? Yes Unhide? Yes Unhide? Yes Unhide?…" at bounding box center [707, 369] width 1264 height 662
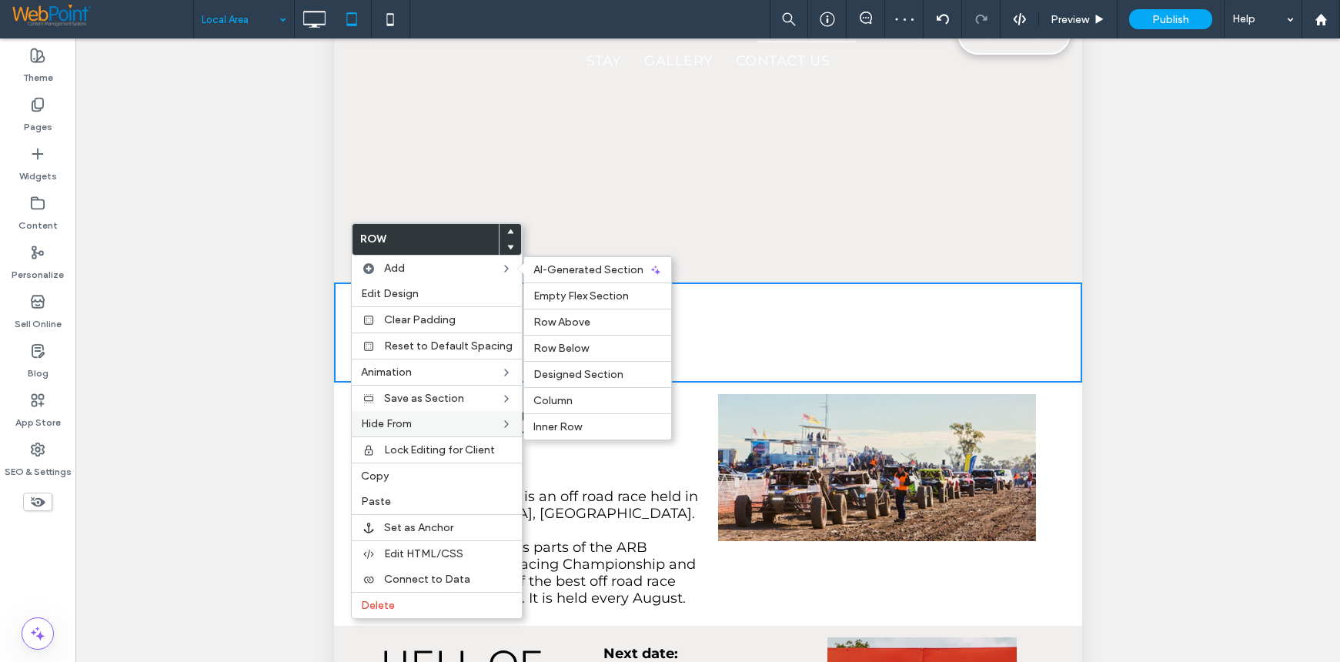
click at [683, 294] on div "Click To Paste Click To Paste" at bounding box center [707, 332] width 686 height 77
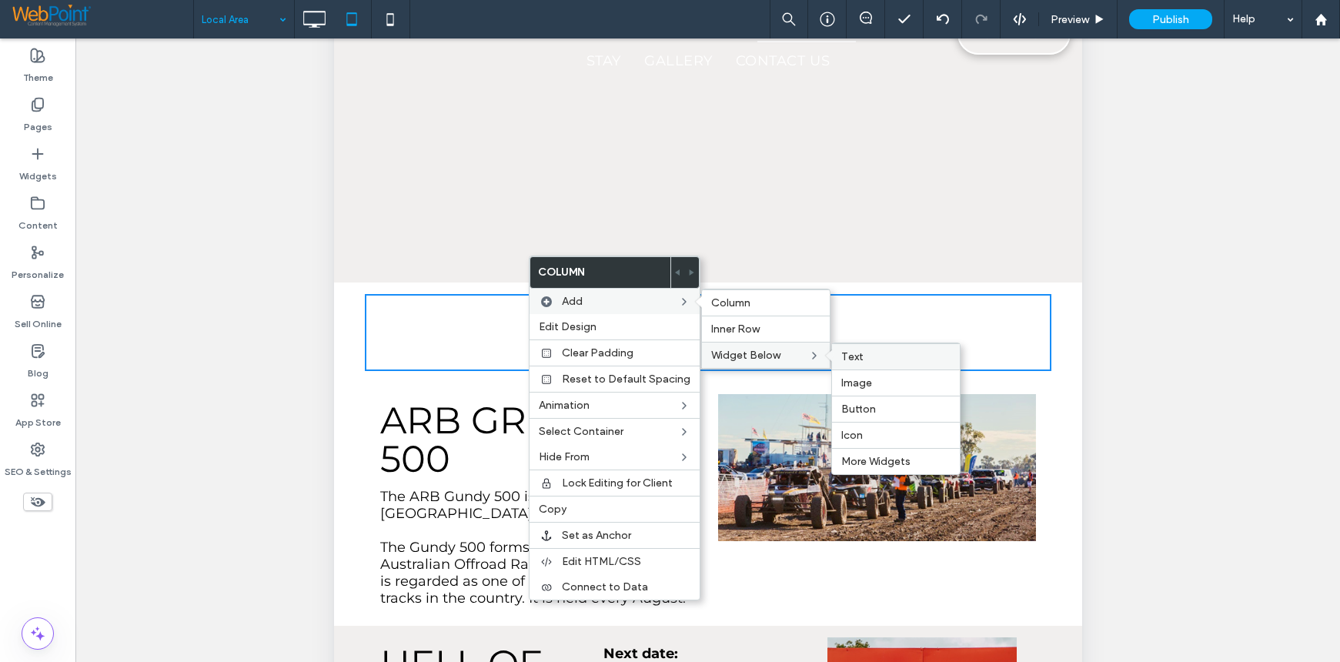
click at [879, 354] on label "Text" at bounding box center [895, 356] width 109 height 13
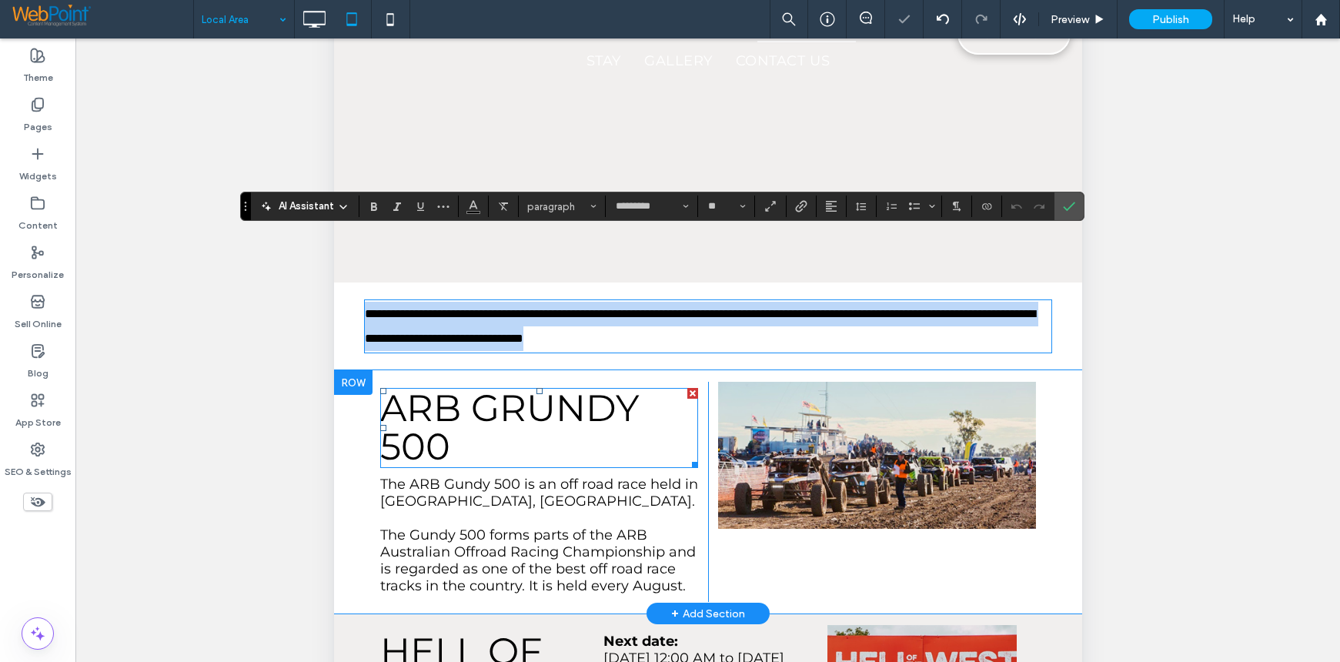
click at [473, 389] on h2 "ARB GRUNDY 500" at bounding box center [538, 427] width 318 height 77
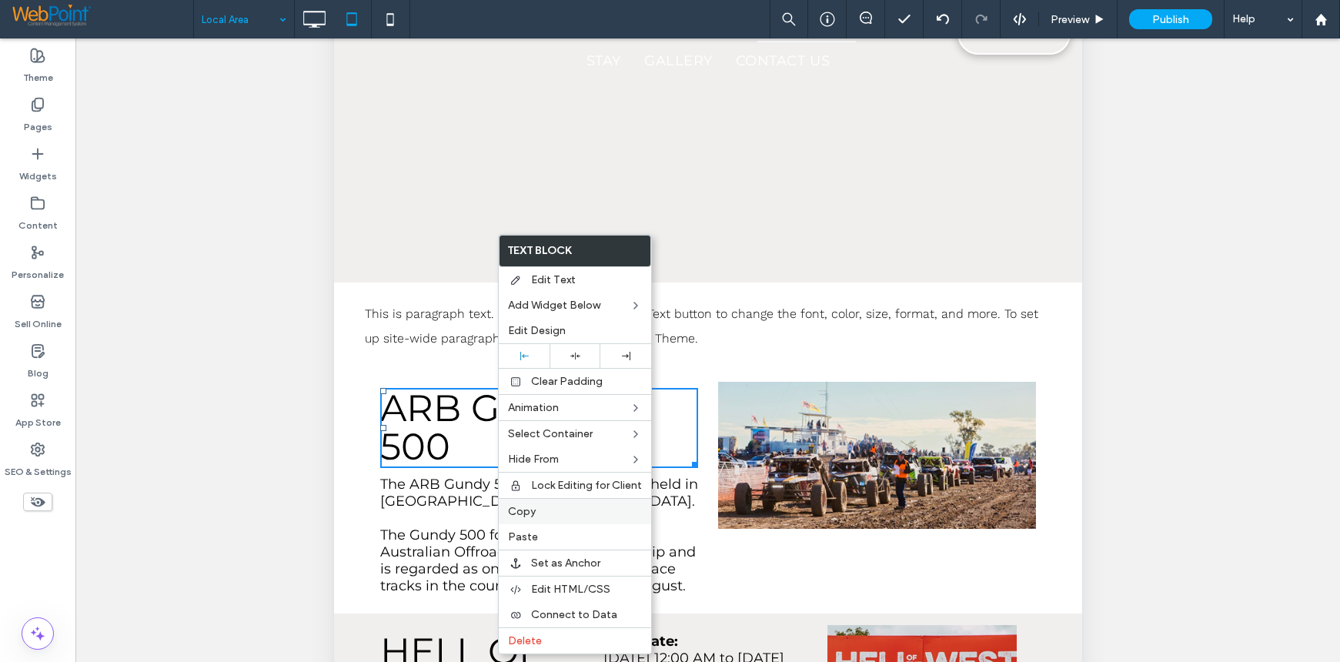
click at [526, 505] on span "Copy" at bounding box center [522, 511] width 28 height 13
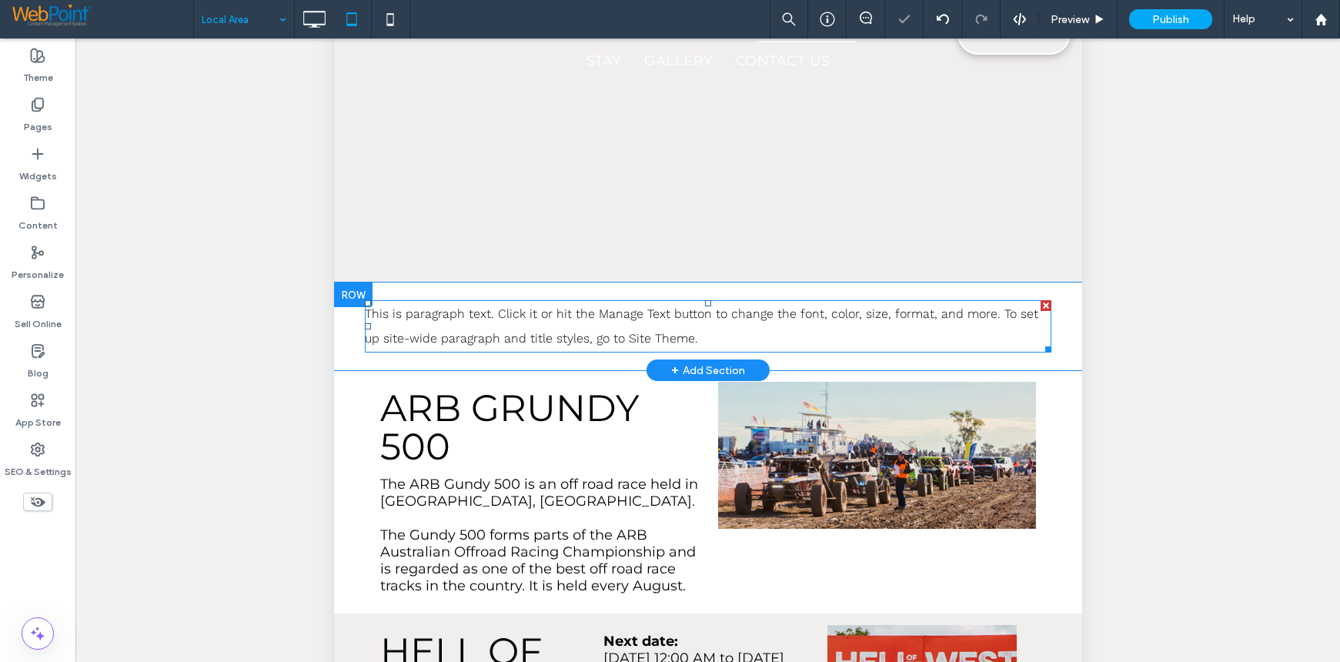
click at [672, 306] on span "This is paragraph text. Click it or hit the Manage Text button to change the fo…" at bounding box center [700, 325] width 673 height 39
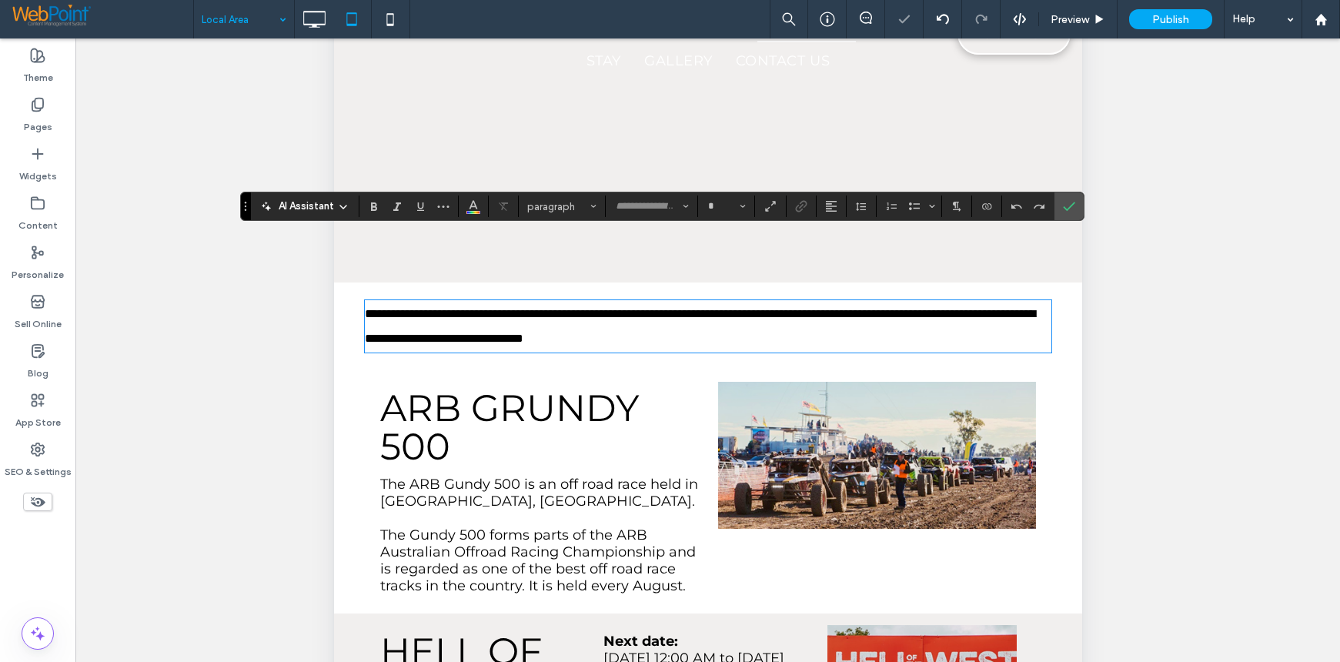
type input "*********"
type input "**"
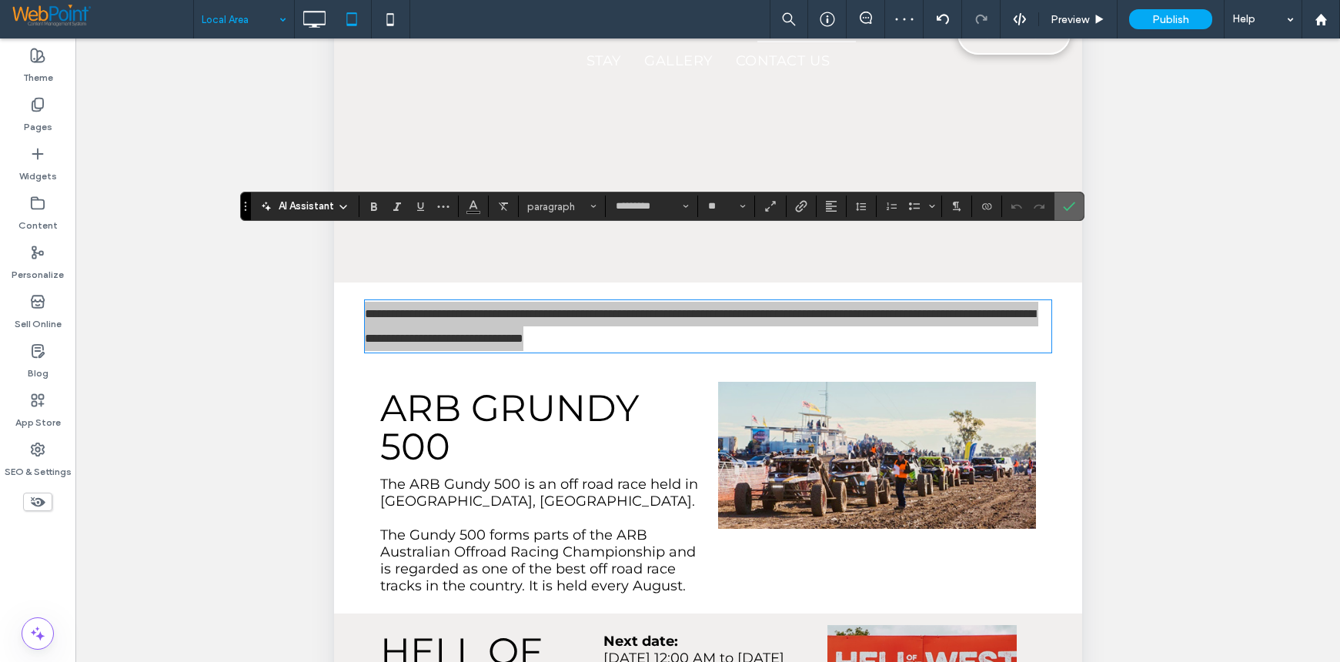
drag, startPoint x: 287, startPoint y: 256, endPoint x: 1064, endPoint y: 203, distance: 778.4
click at [1064, 203] on icon "Confirm" at bounding box center [1069, 206] width 12 height 12
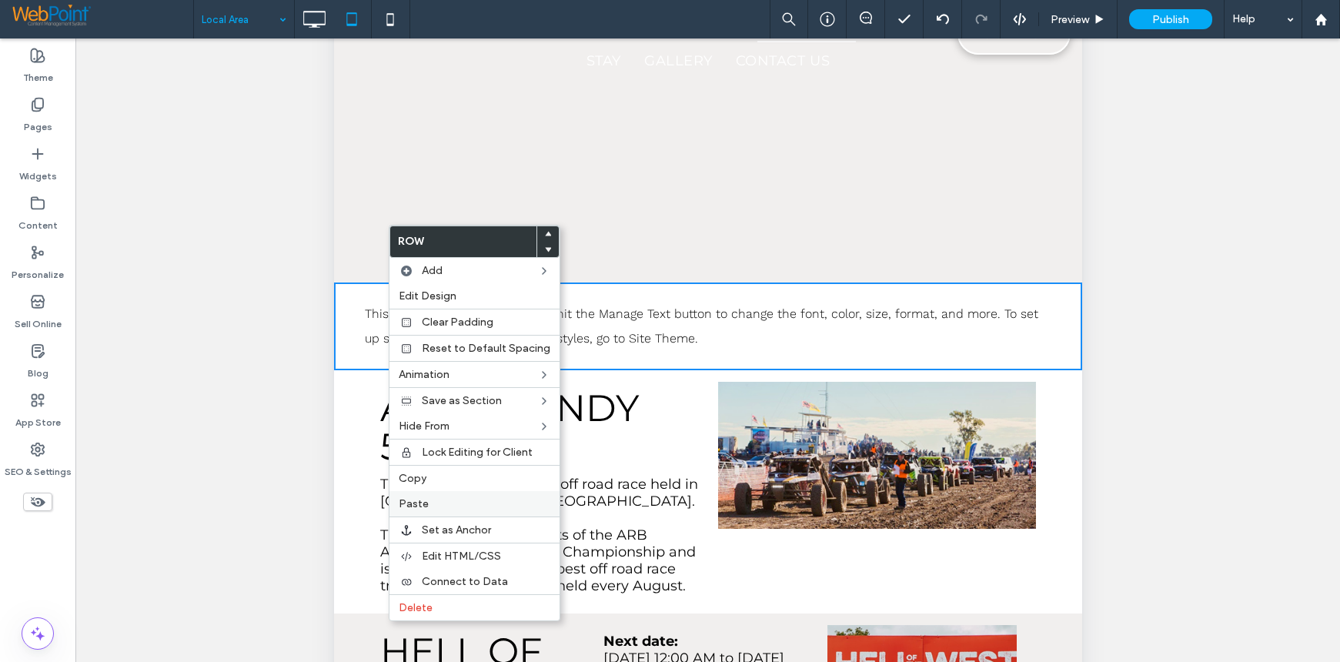
click at [423, 492] on div "Paste" at bounding box center [474, 503] width 170 height 25
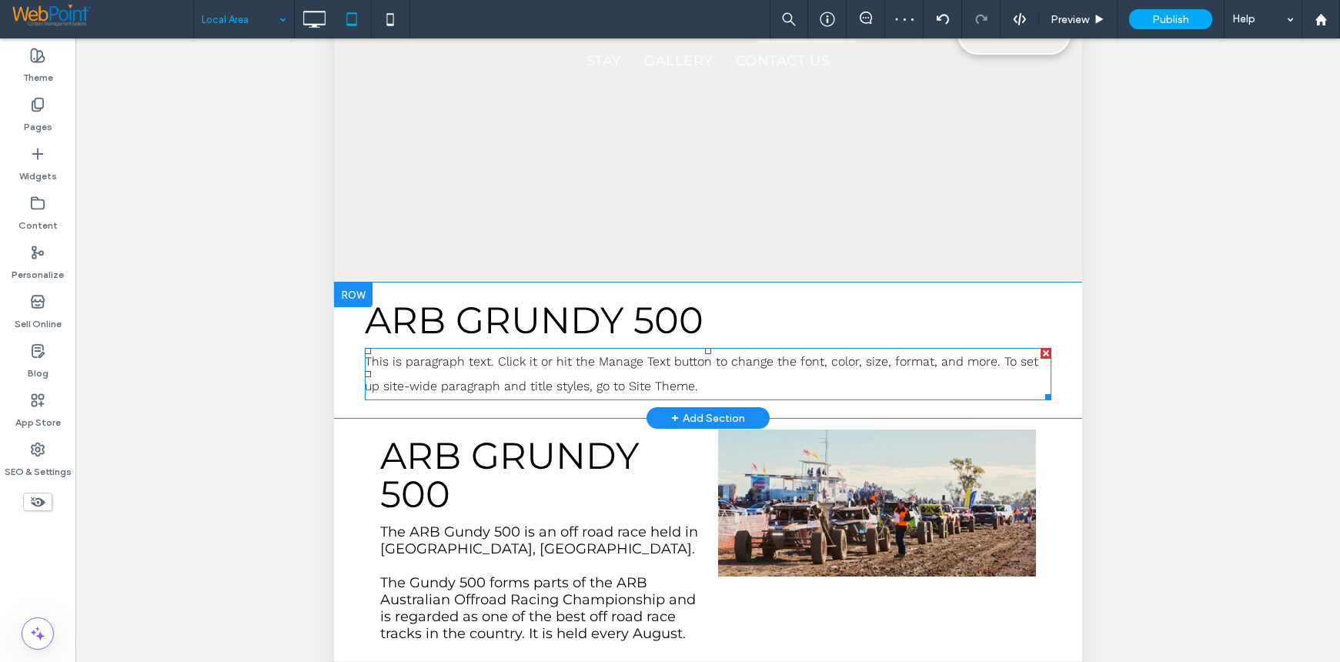
click at [1040, 348] on div at bounding box center [1045, 353] width 11 height 11
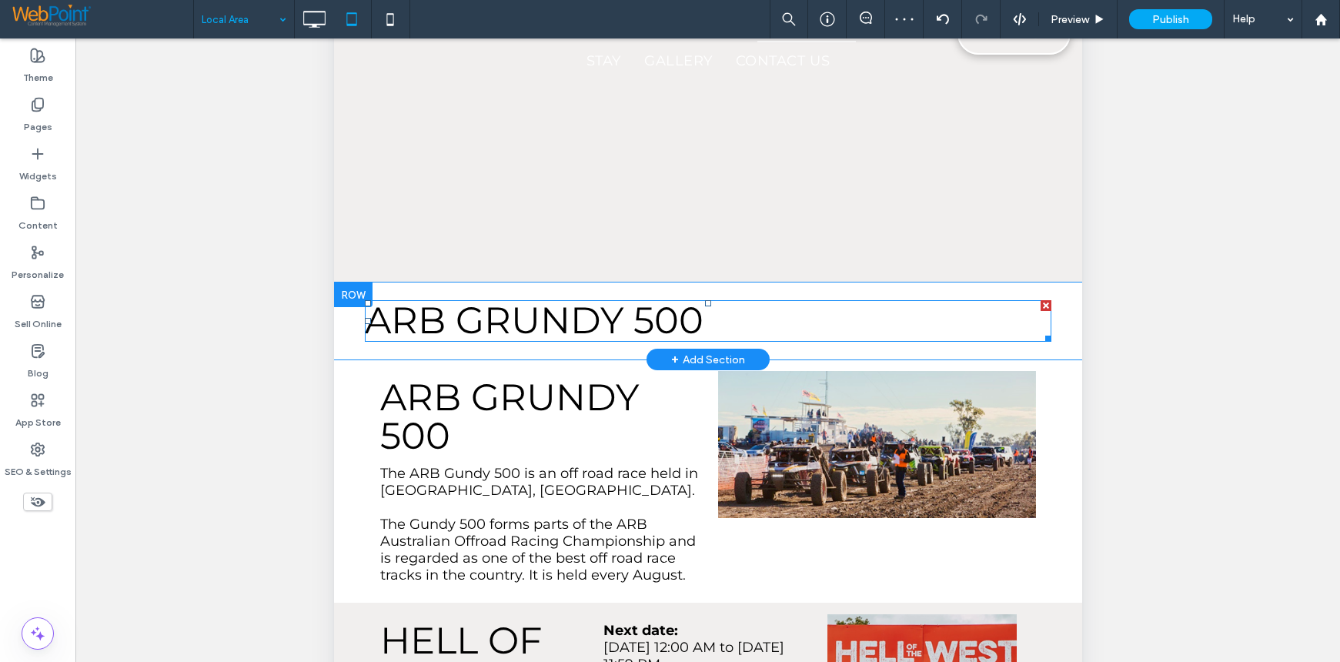
click at [666, 298] on span "ARB GRUNDY 500" at bounding box center [533, 320] width 339 height 45
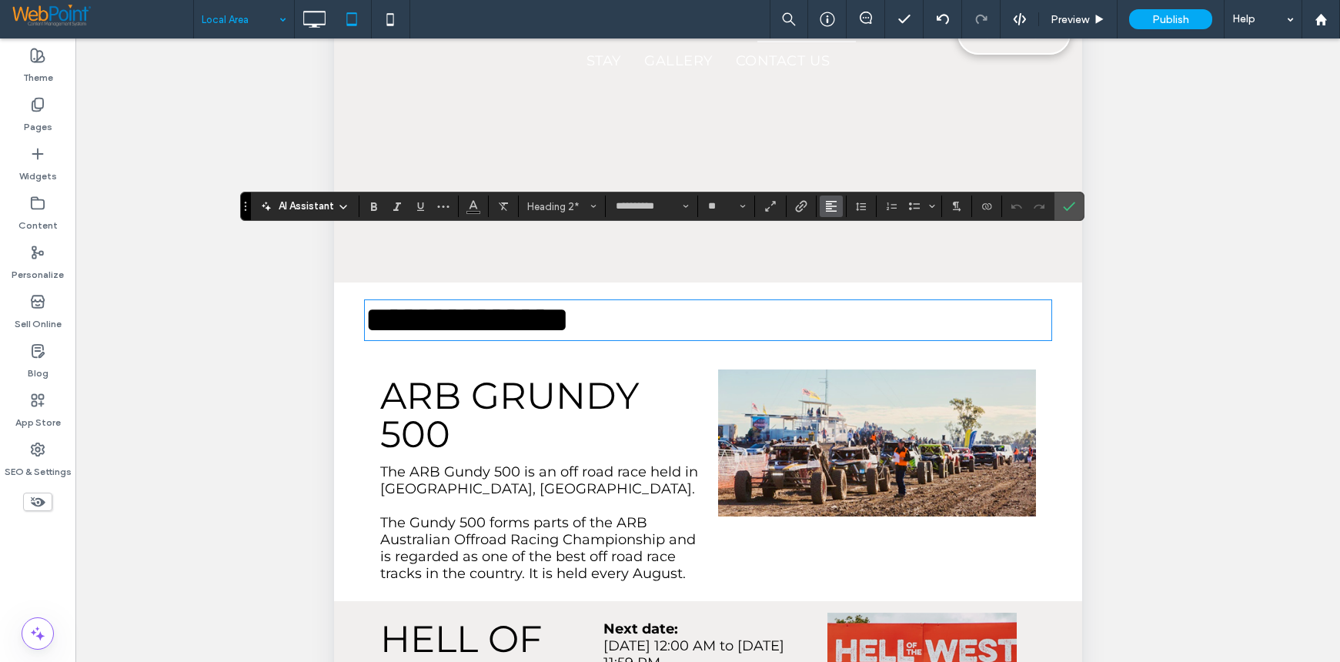
click at [835, 204] on icon "Alignment" at bounding box center [831, 206] width 12 height 12
click at [835, 255] on label "ui.textEditor.alignment.center" at bounding box center [847, 253] width 54 height 22
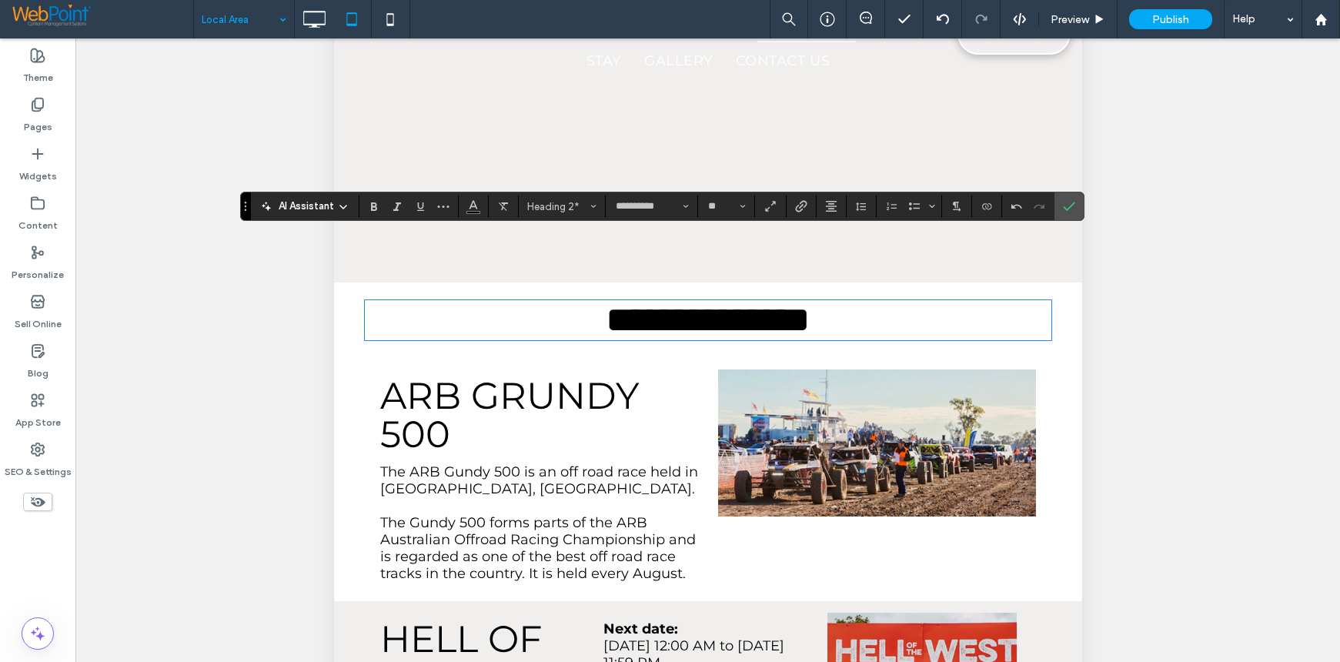
click at [786, 493] on div "Click To Paste" at bounding box center [871, 479] width 328 height 220
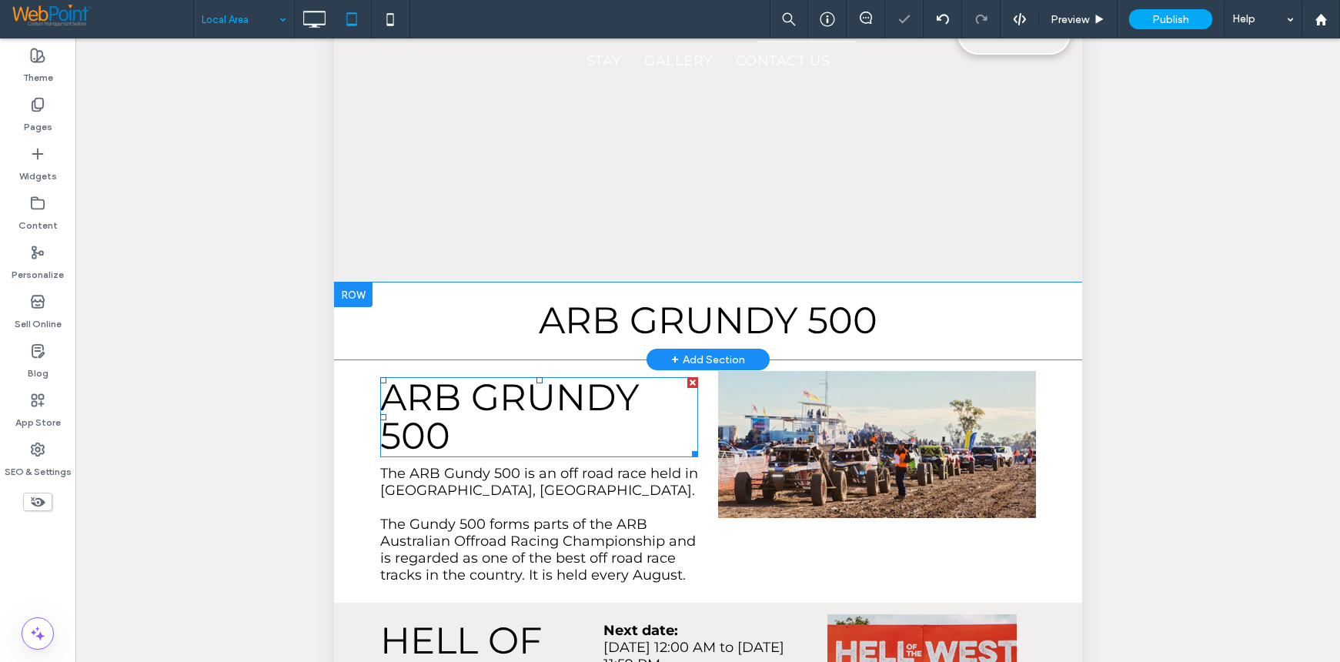
drag, startPoint x: 683, startPoint y: 312, endPoint x: 1129, endPoint y: 473, distance: 473.7
click at [686, 377] on div at bounding box center [691, 382] width 11 height 11
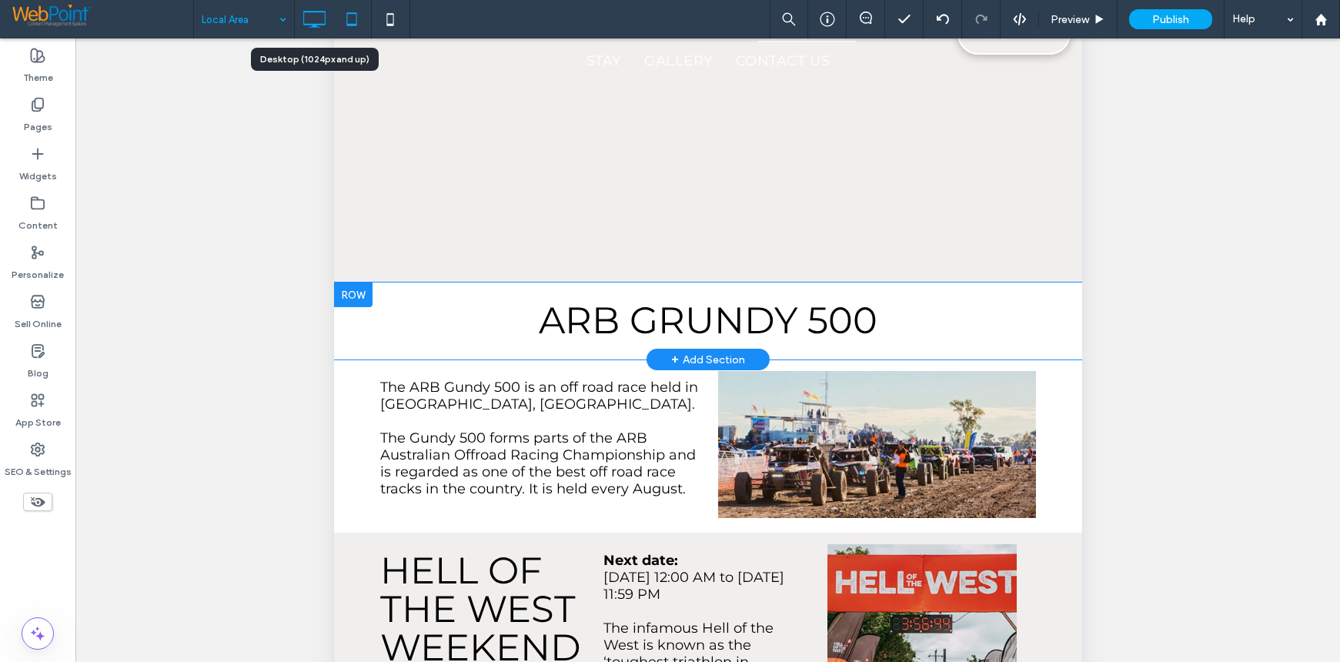
click at [317, 21] on icon at bounding box center [314, 19] width 31 height 31
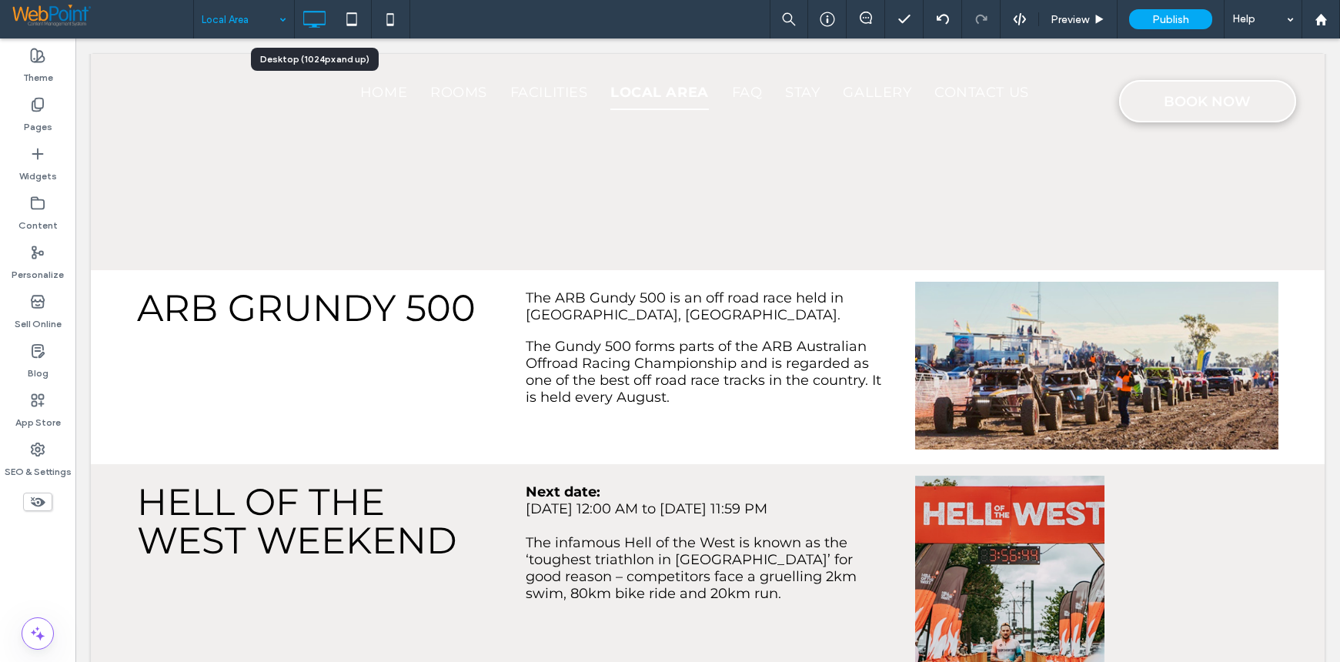
scroll to position [0, 0]
click at [391, 16] on icon at bounding box center [390, 19] width 31 height 31
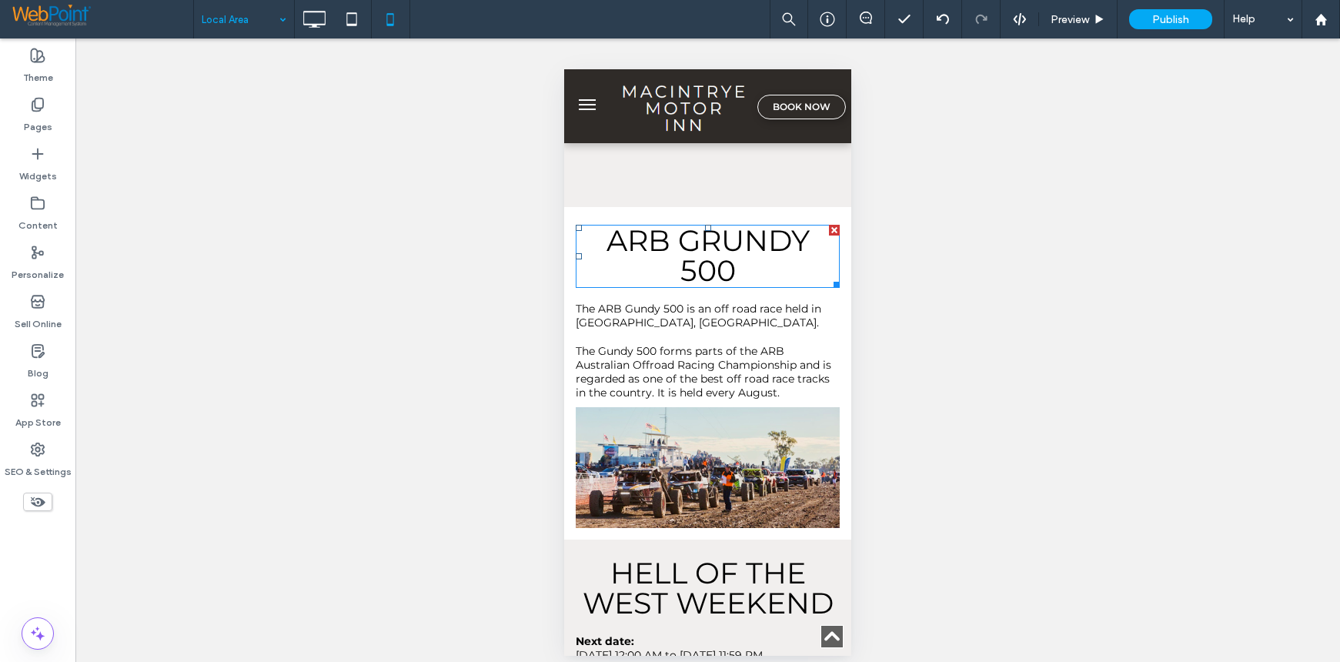
scroll to position [2001, 0]
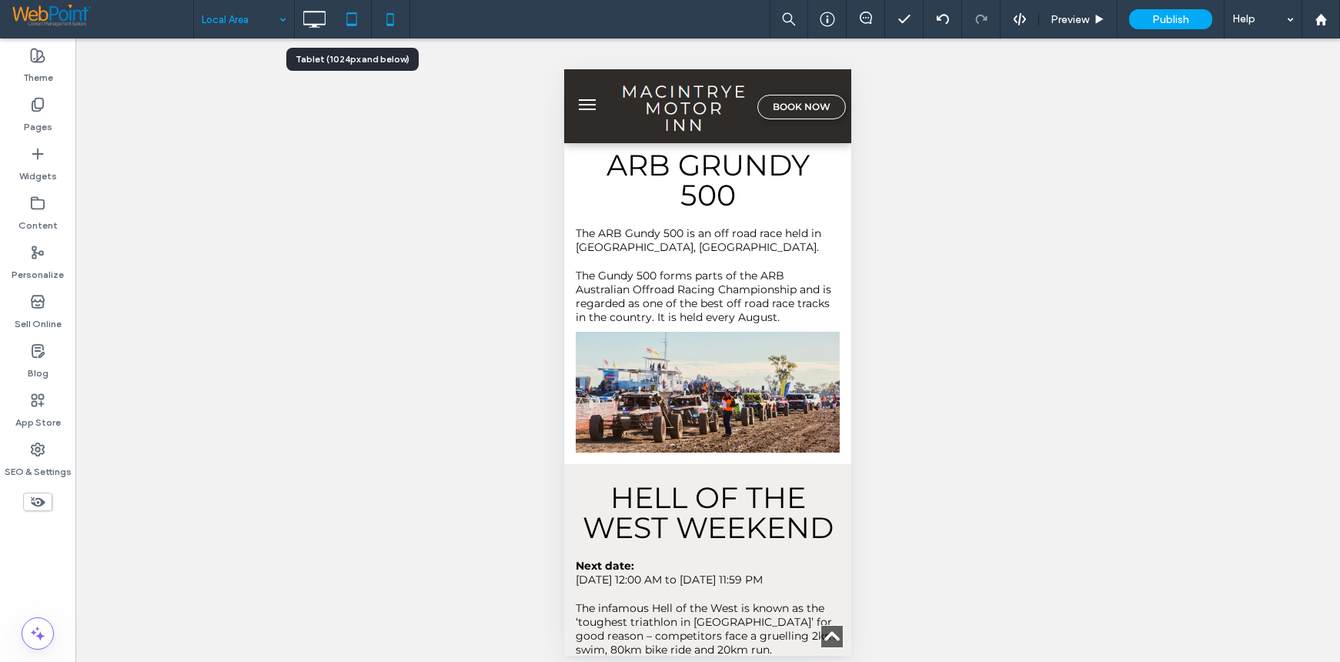
click at [347, 14] on use at bounding box center [352, 18] width 10 height 13
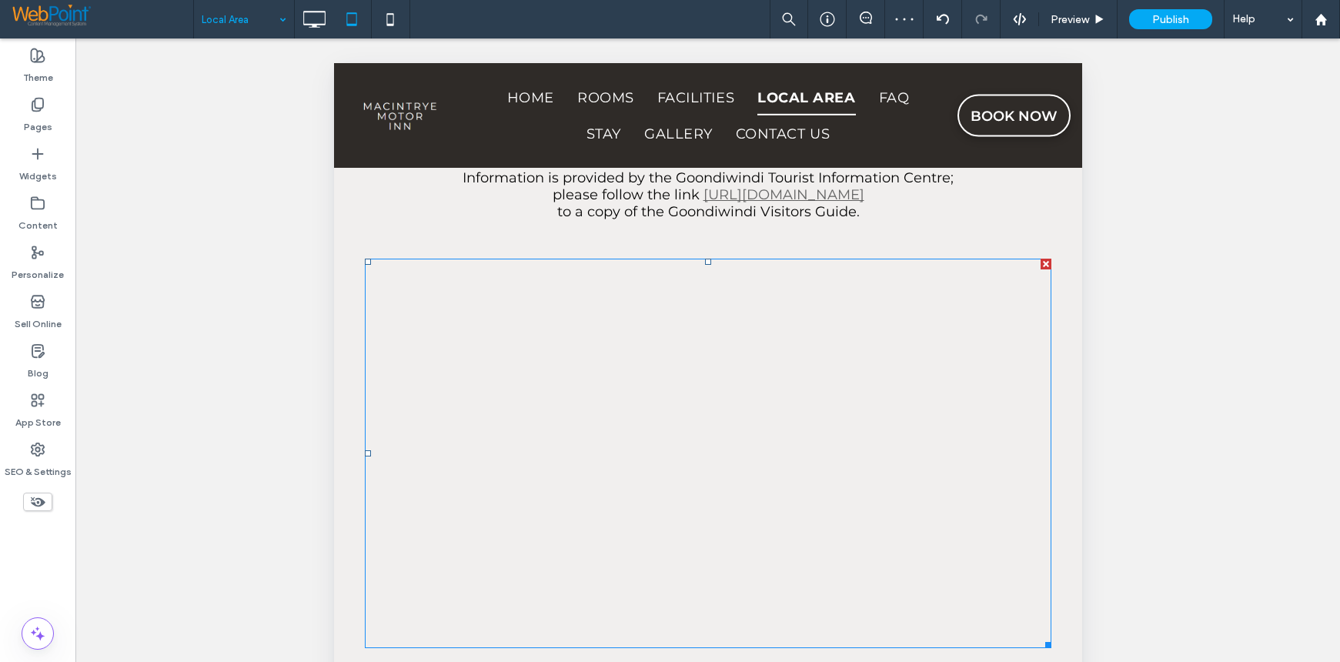
scroll to position [1385, 0]
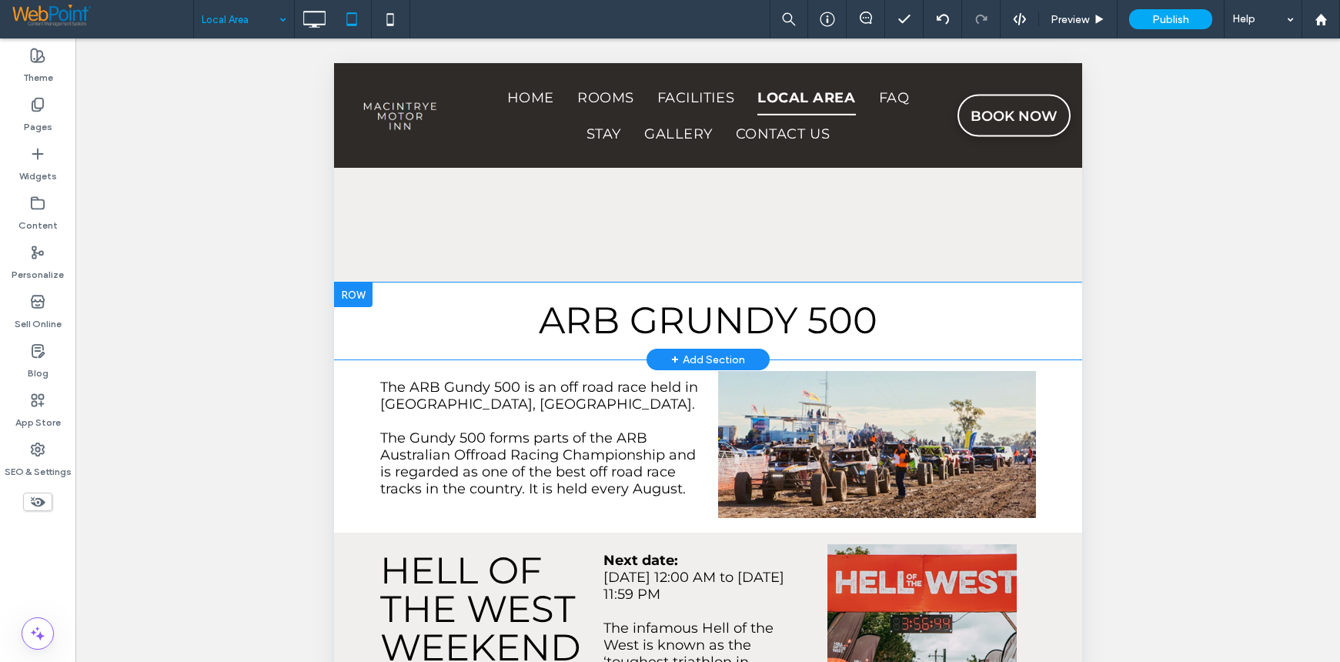
click at [349, 282] on div at bounding box center [352, 294] width 38 height 25
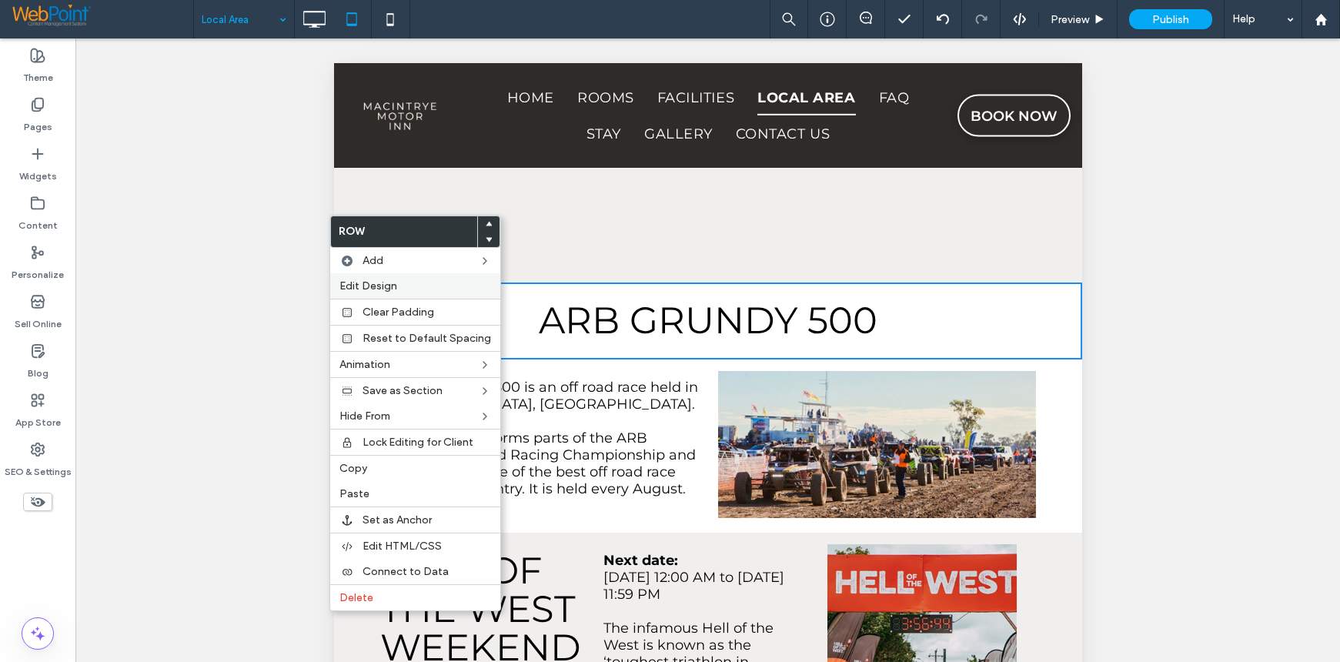
click at [367, 284] on span "Edit Design" at bounding box center [368, 285] width 58 height 13
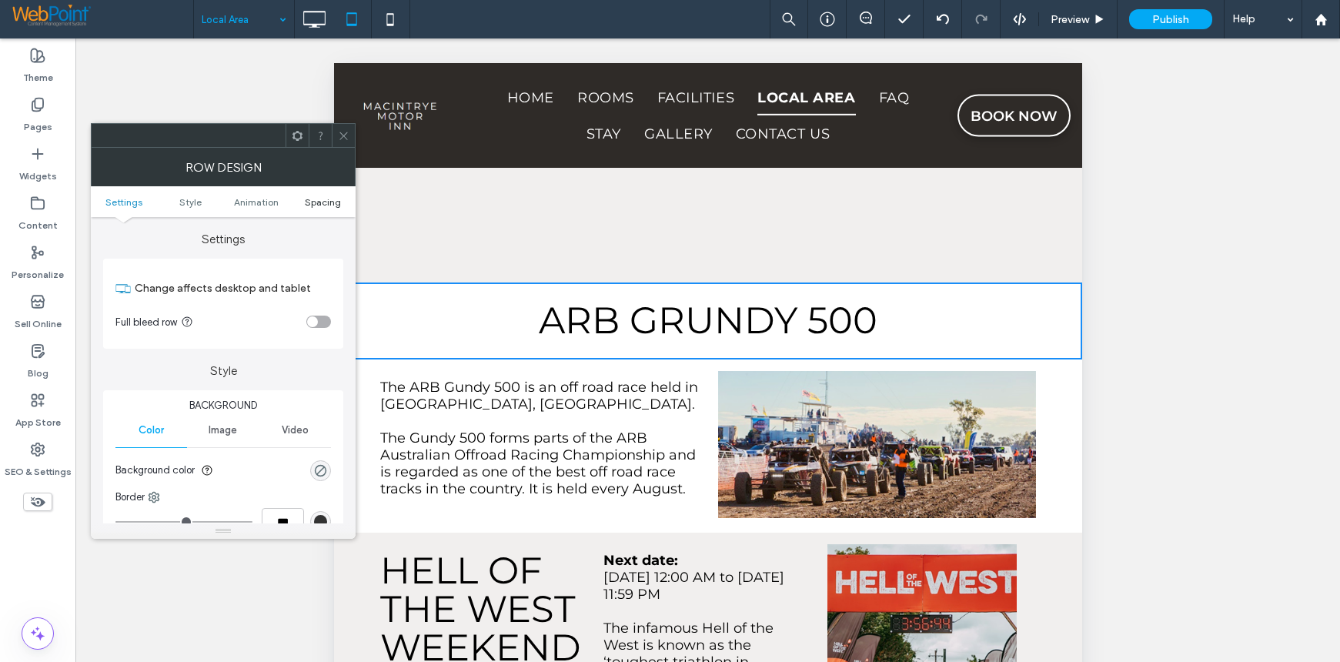
click at [322, 199] on span "Spacing" at bounding box center [323, 202] width 36 height 12
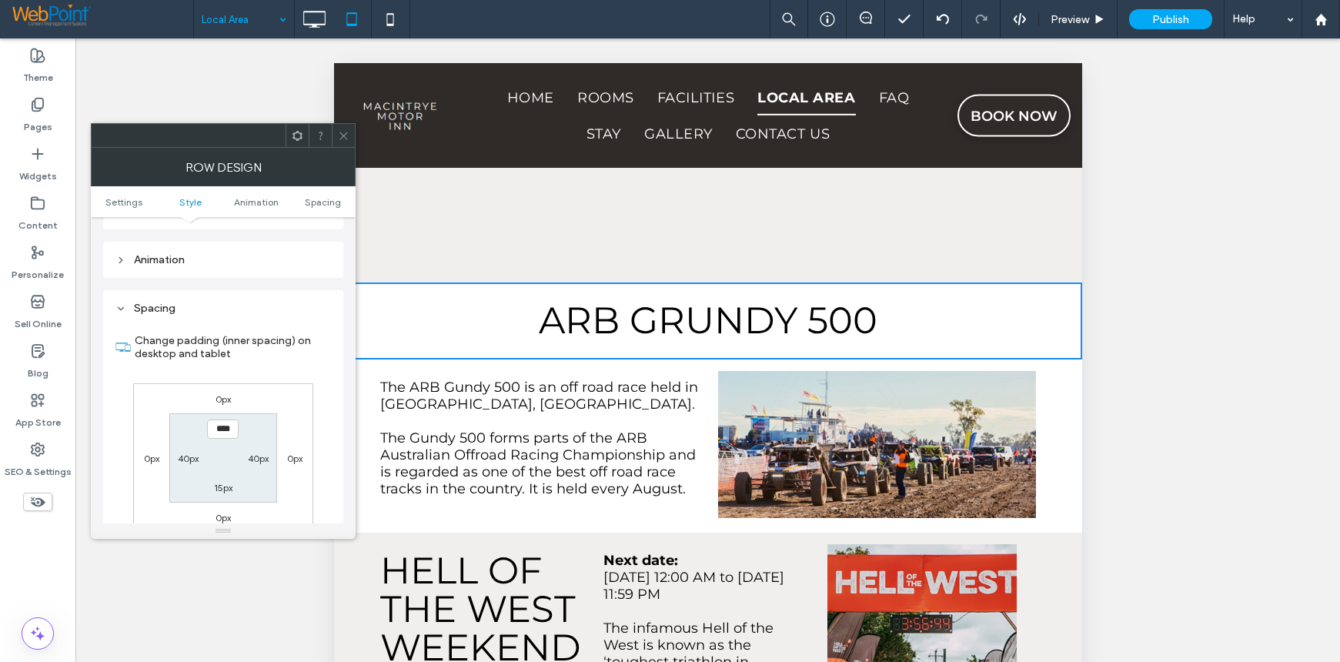
scroll to position [435, 0]
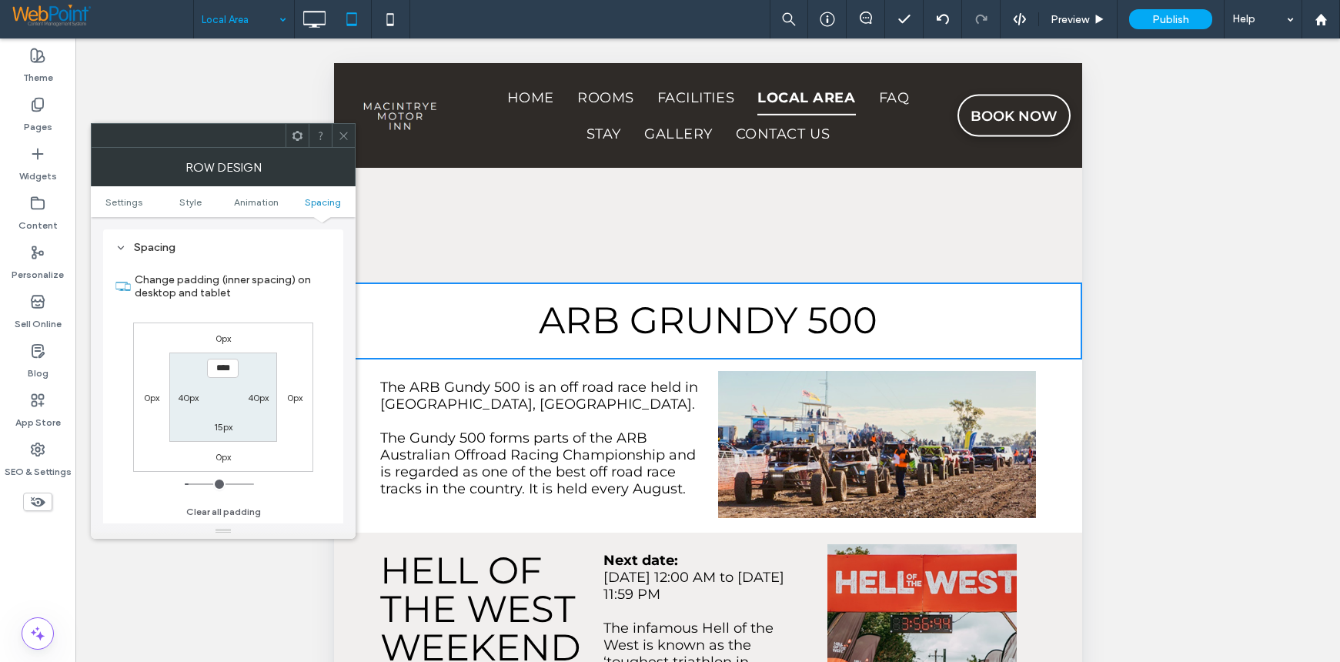
type input "*"
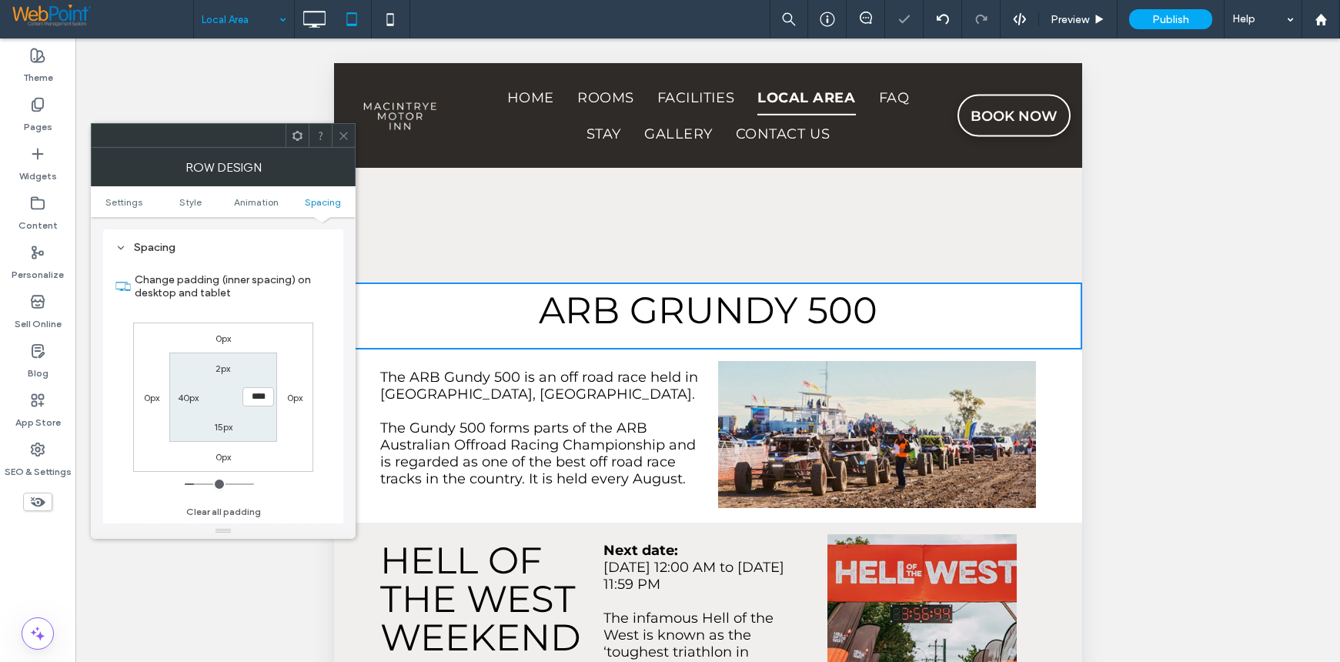
type input "**"
type input "*"
type input "**"
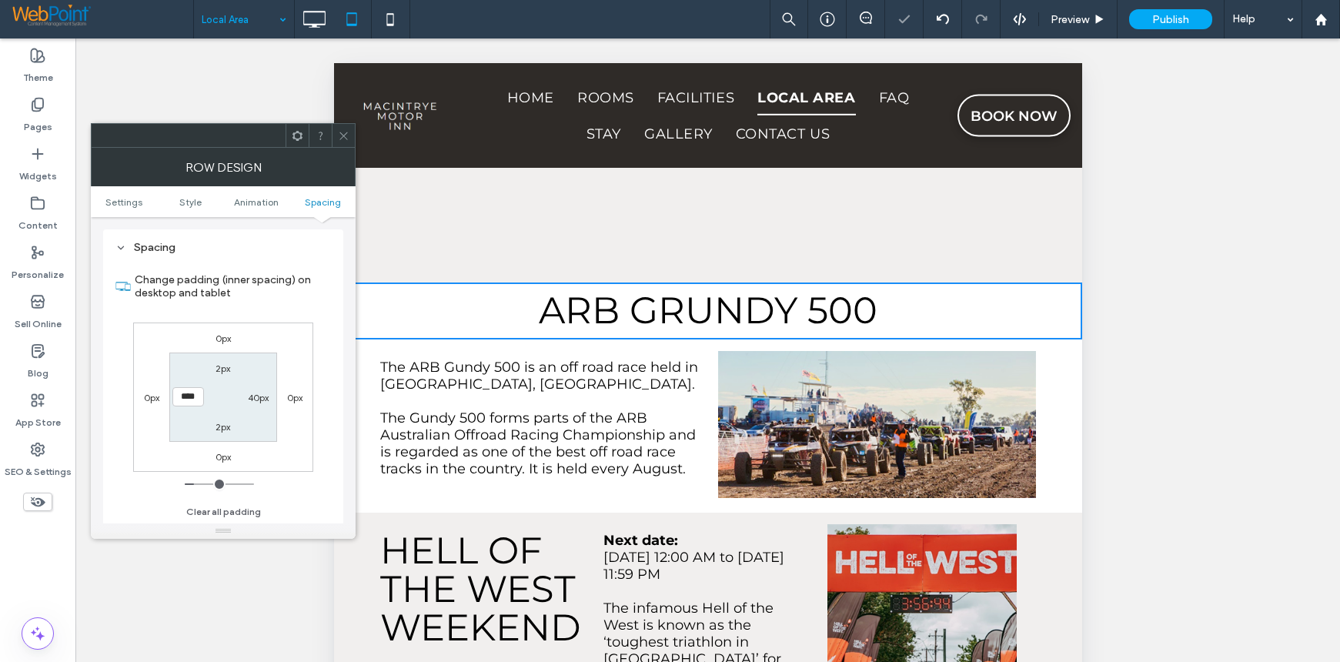
drag, startPoint x: 342, startPoint y: 132, endPoint x: 350, endPoint y: 155, distance: 24.6
click at [342, 132] on icon at bounding box center [344, 136] width 12 height 12
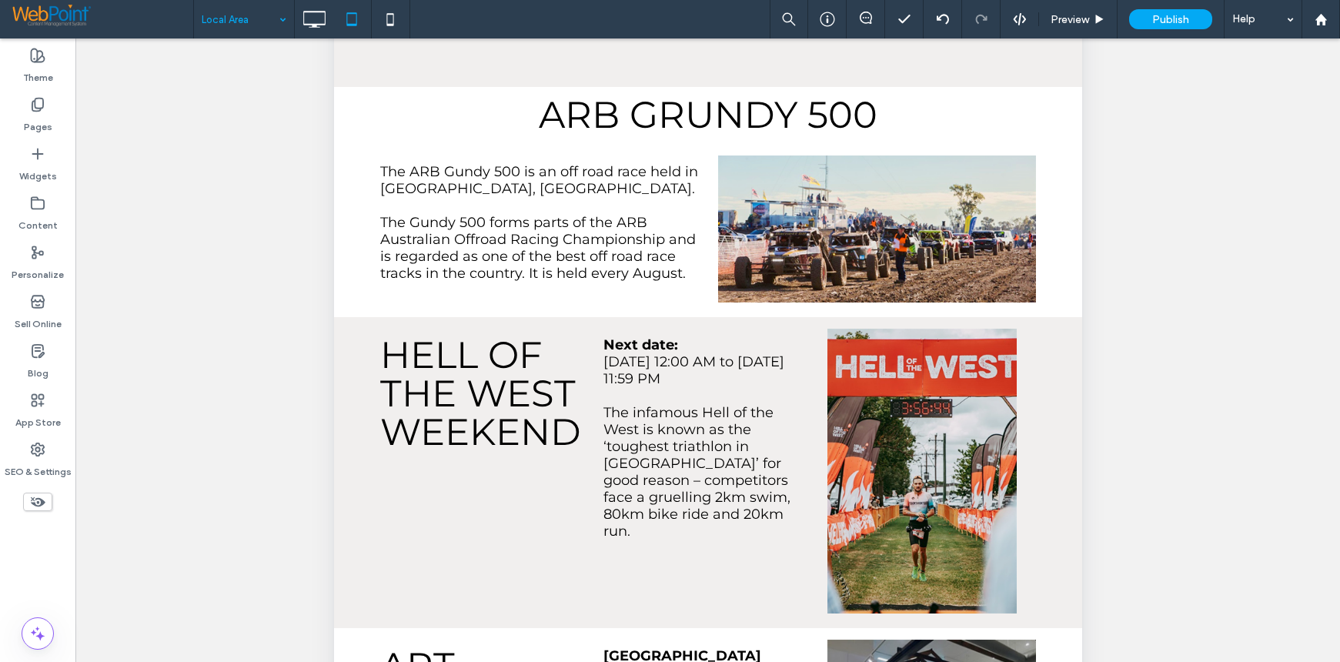
scroll to position [231, 0]
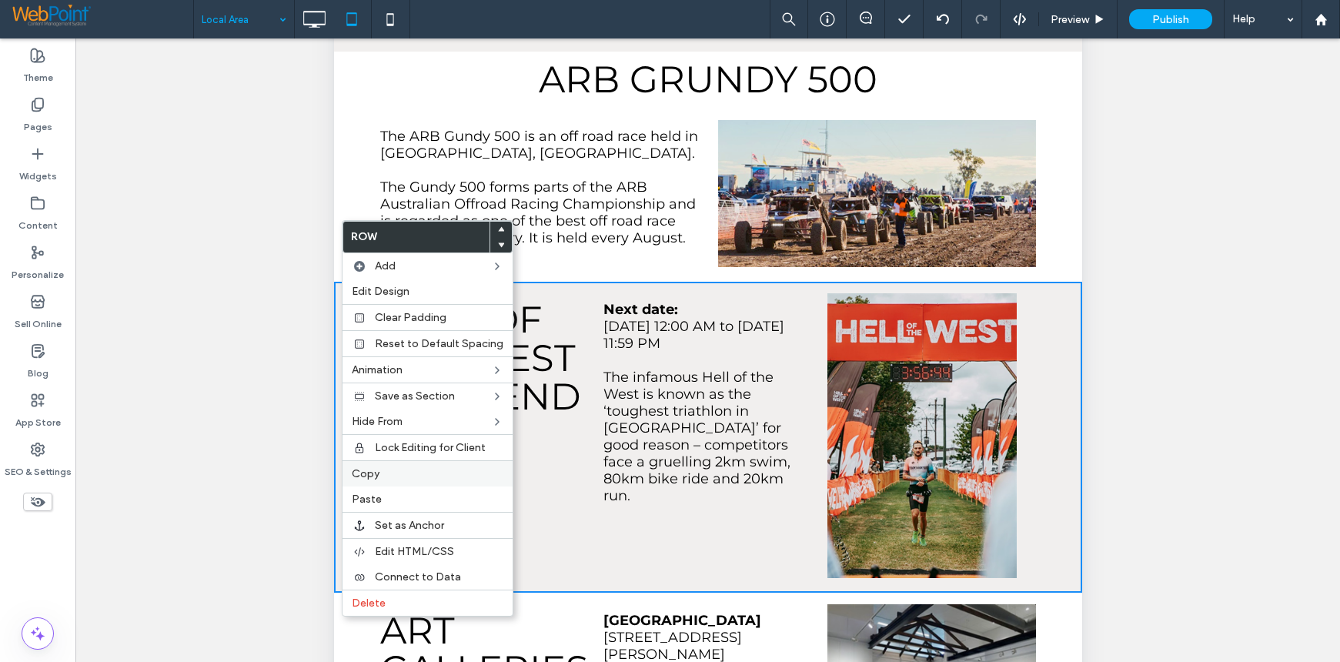
click at [379, 470] on label "Copy" at bounding box center [428, 473] width 152 height 13
click at [360, 504] on span "Paste" at bounding box center [371, 498] width 30 height 13
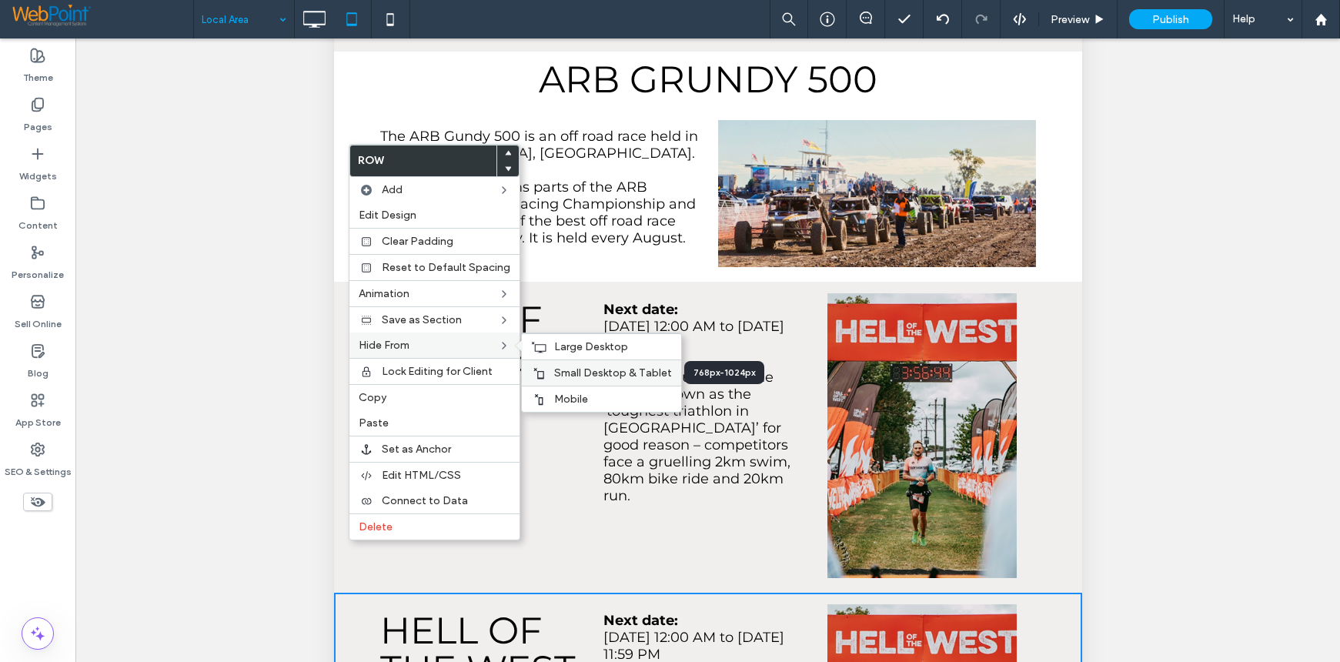
click at [567, 366] on span "Small Desktop & Tablet" at bounding box center [613, 372] width 118 height 13
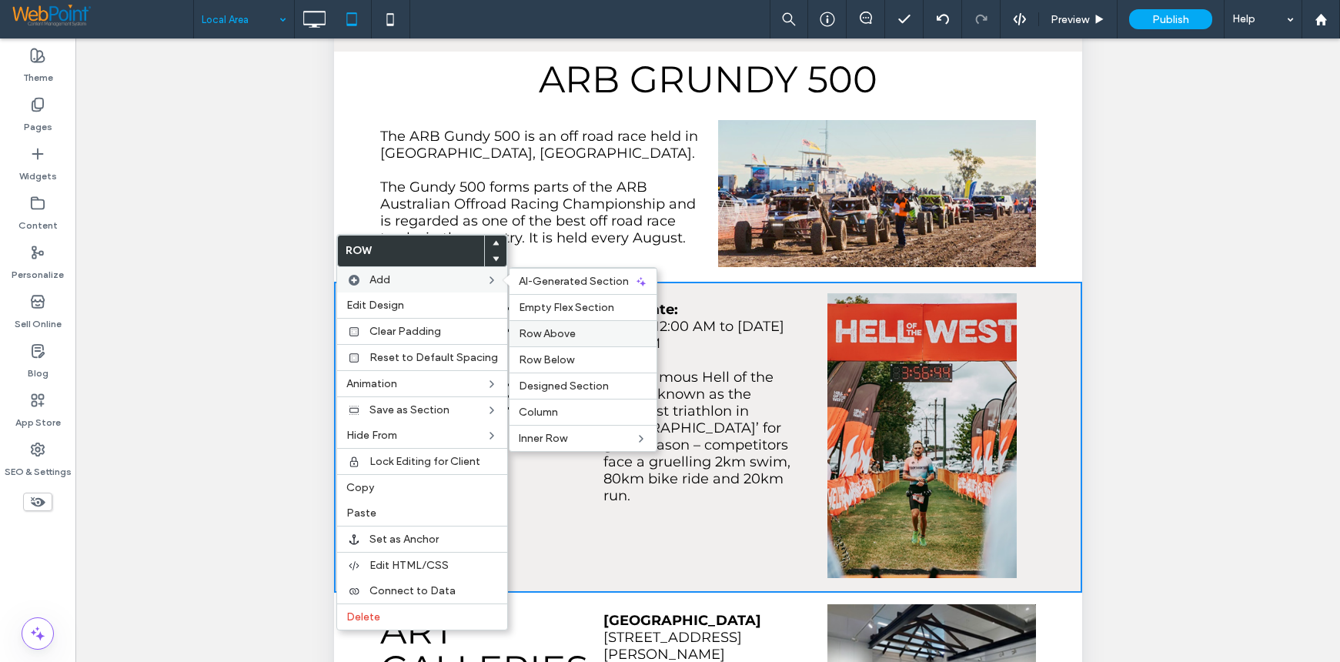
click at [561, 339] on span "Row Above" at bounding box center [547, 333] width 57 height 13
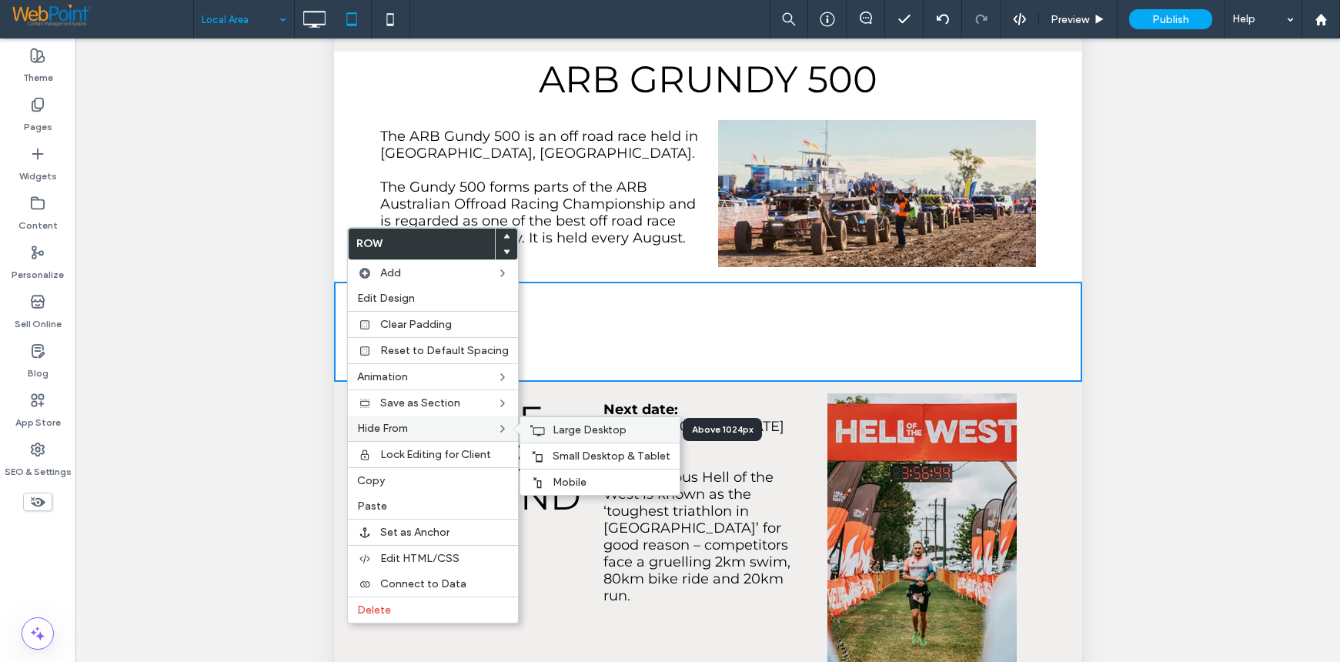
click at [570, 431] on span "Large Desktop" at bounding box center [590, 429] width 74 height 13
click at [566, 476] on span "Mobile" at bounding box center [570, 482] width 34 height 13
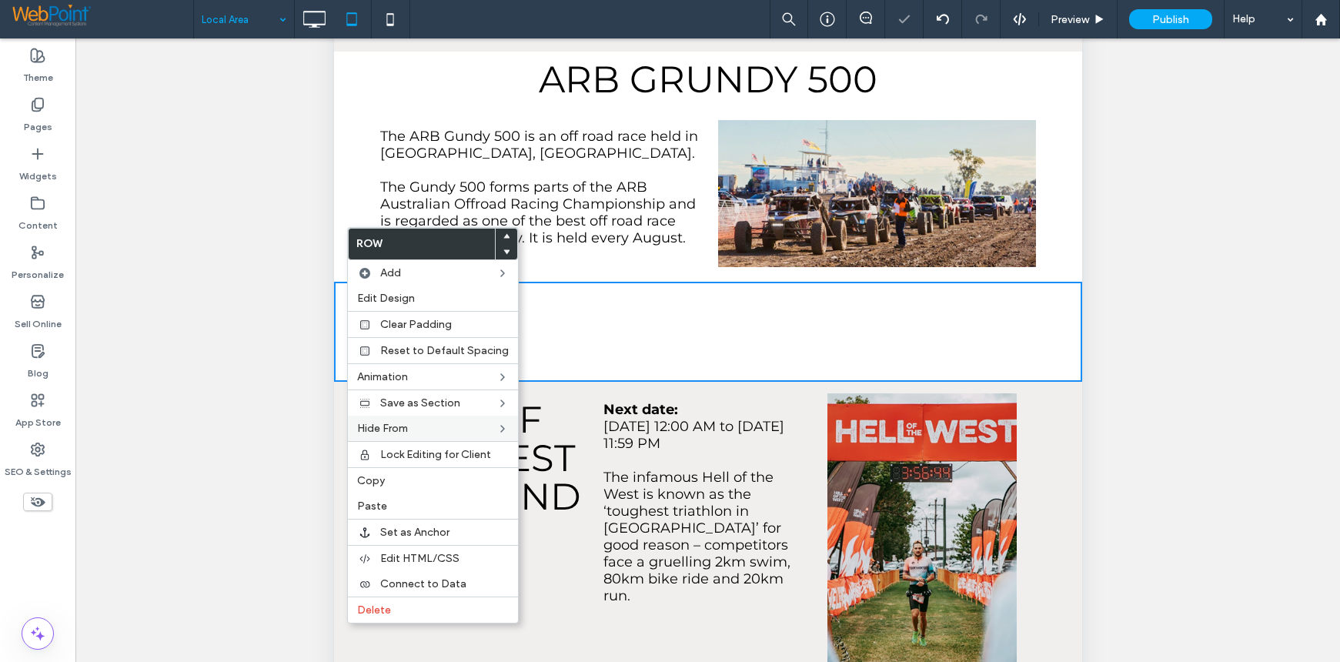
click at [1138, 346] on div "Unhide? Yes Unhide? Yes Unhide? Yes Unhide? Yes Unhide? Yes Unhide? Yes Unhide?…" at bounding box center [707, 369] width 1264 height 662
click at [1122, 339] on div "Unhide? Yes Unhide? Yes Unhide? Yes Unhide? Yes Unhide? Yes Unhide? Yes Unhide?…" at bounding box center [707, 369] width 1264 height 662
click at [535, 424] on span "HELL OF THE WEST WEEKEND" at bounding box center [479, 458] width 201 height 122
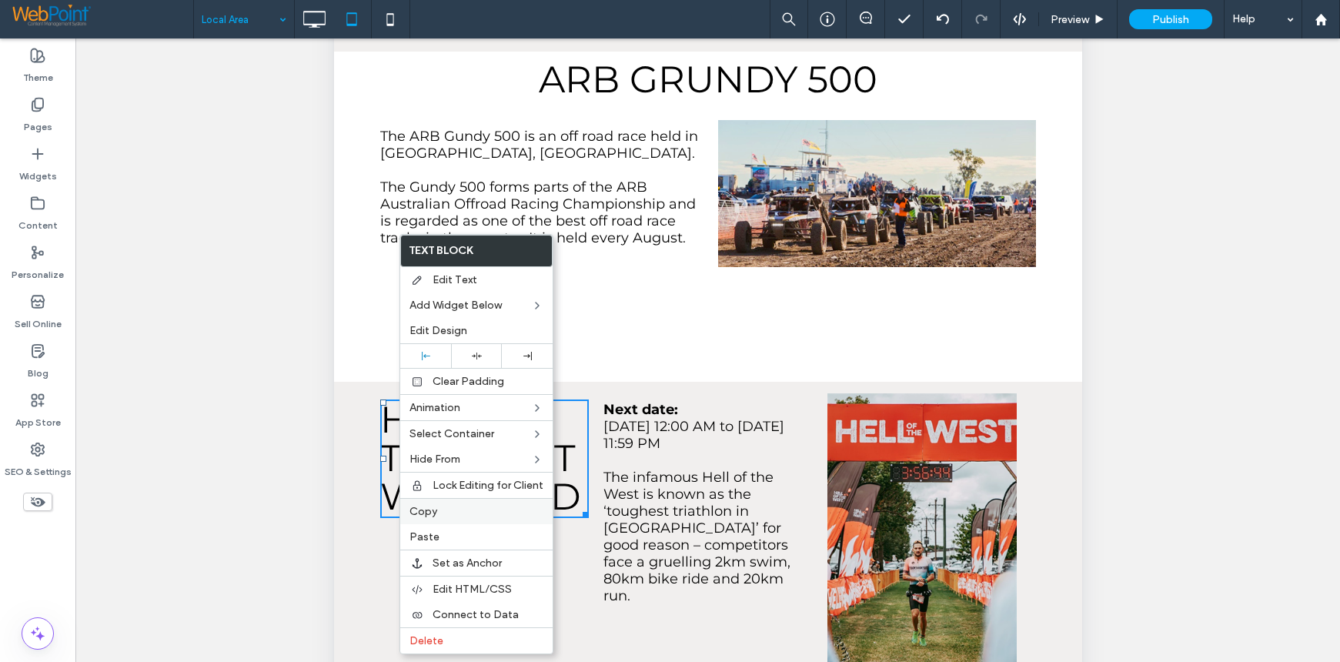
click at [426, 511] on span "Copy" at bounding box center [423, 511] width 28 height 13
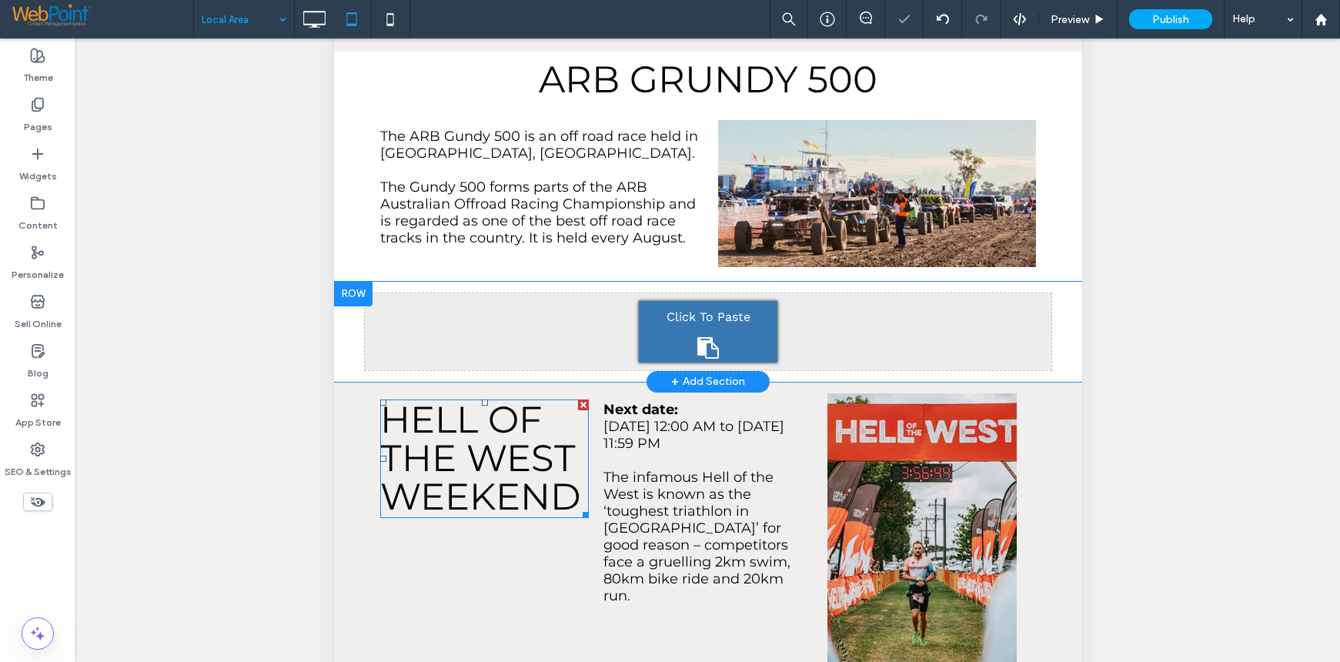
click at [673, 305] on span "Click To Paste" at bounding box center [708, 317] width 84 height 25
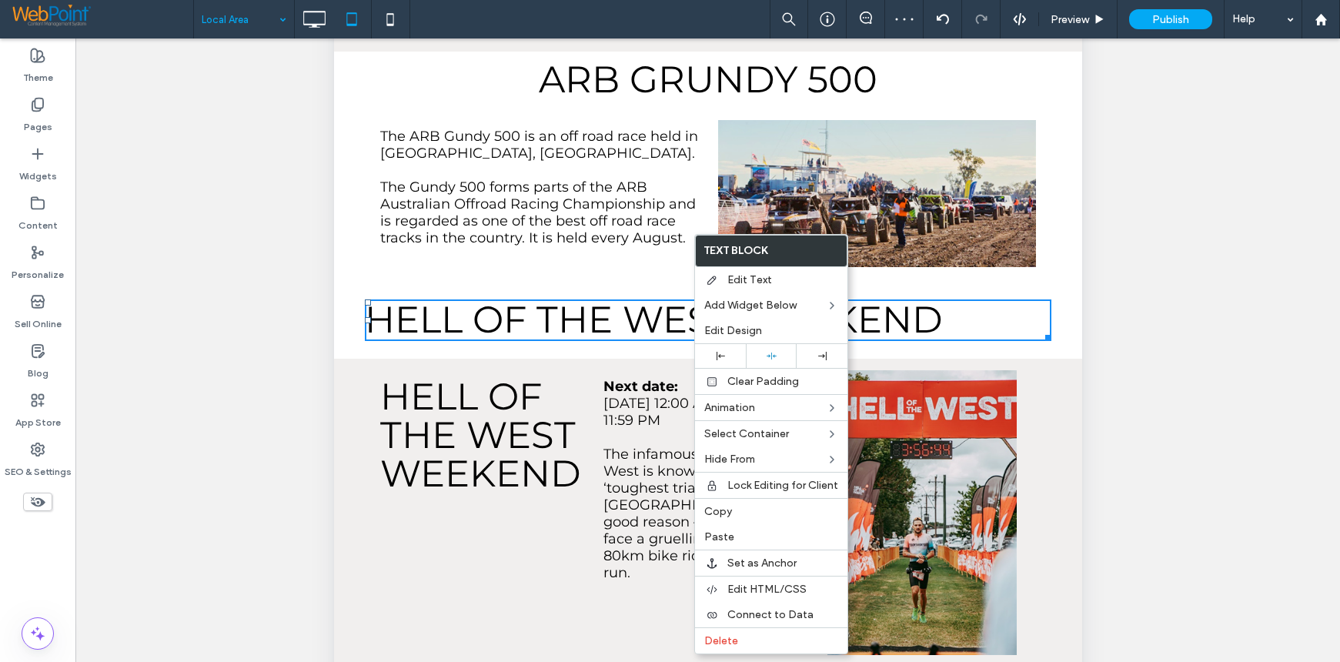
click at [929, 297] on span "HELL OF THE WEST WEEKEND" at bounding box center [653, 319] width 578 height 45
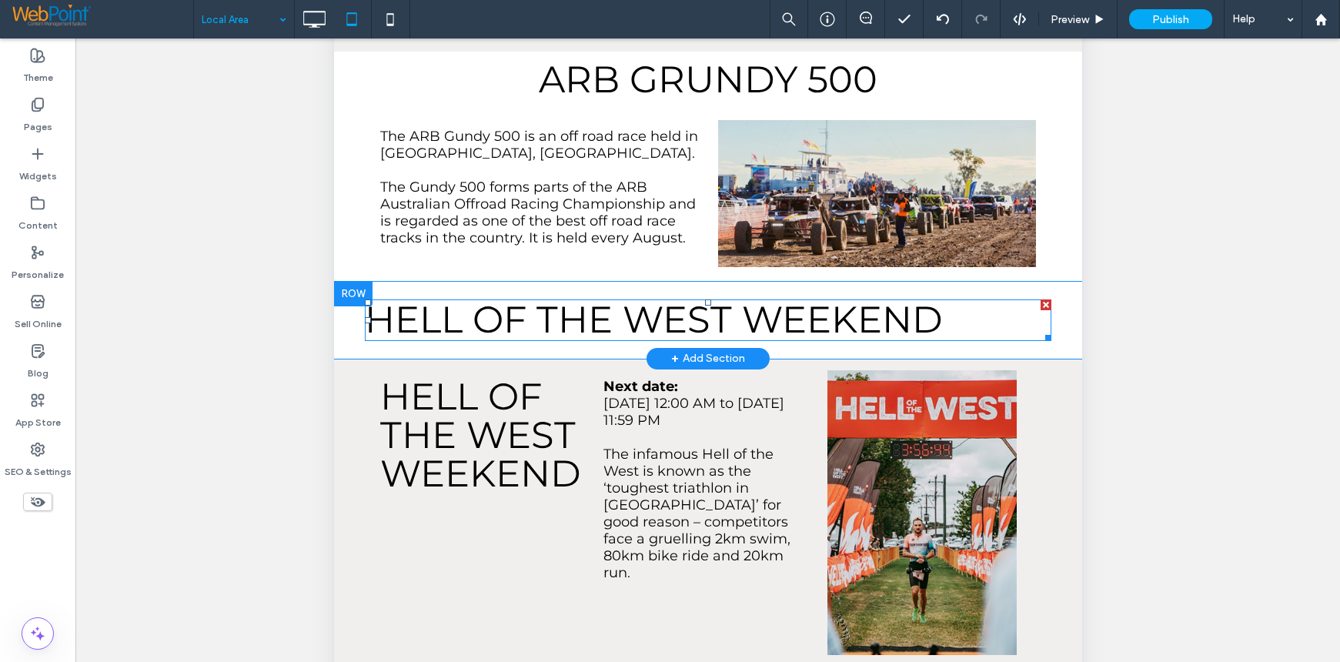
click at [882, 297] on span "HELL OF THE WEST WEEKEND" at bounding box center [653, 319] width 578 height 45
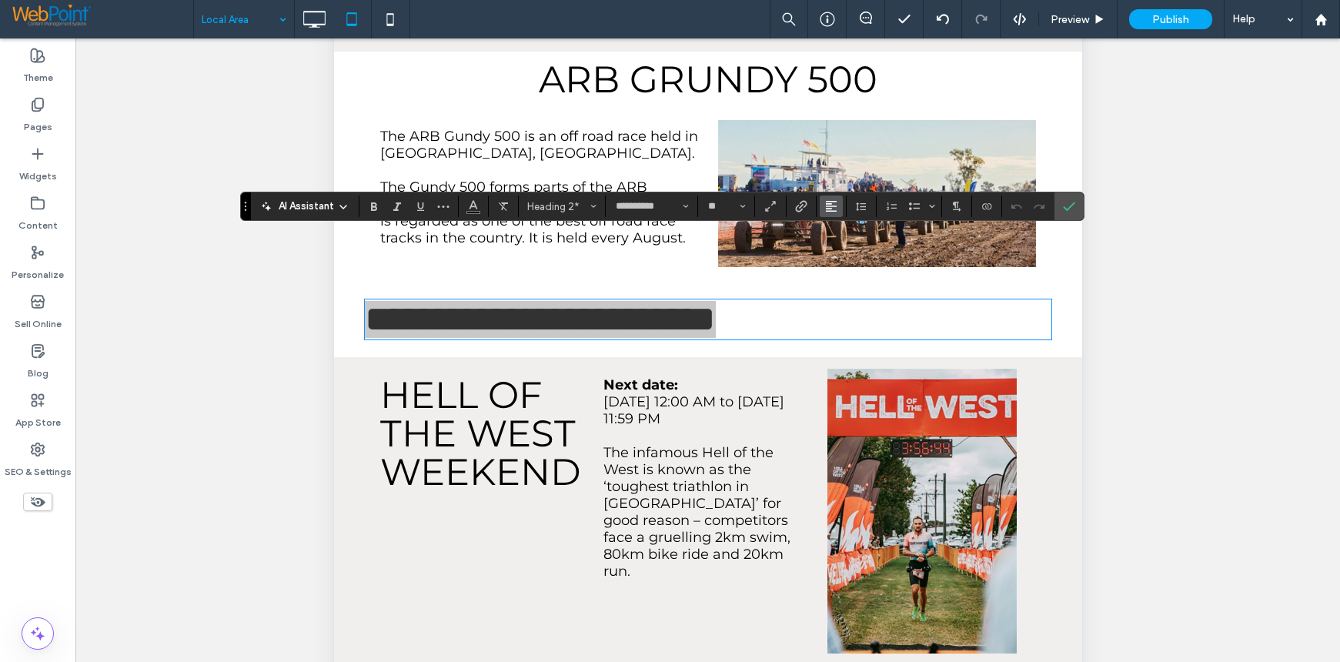
click at [830, 210] on icon "Alignment" at bounding box center [831, 206] width 12 height 12
click at [842, 256] on icon "ui.textEditor.alignment.center" at bounding box center [843, 254] width 12 height 12
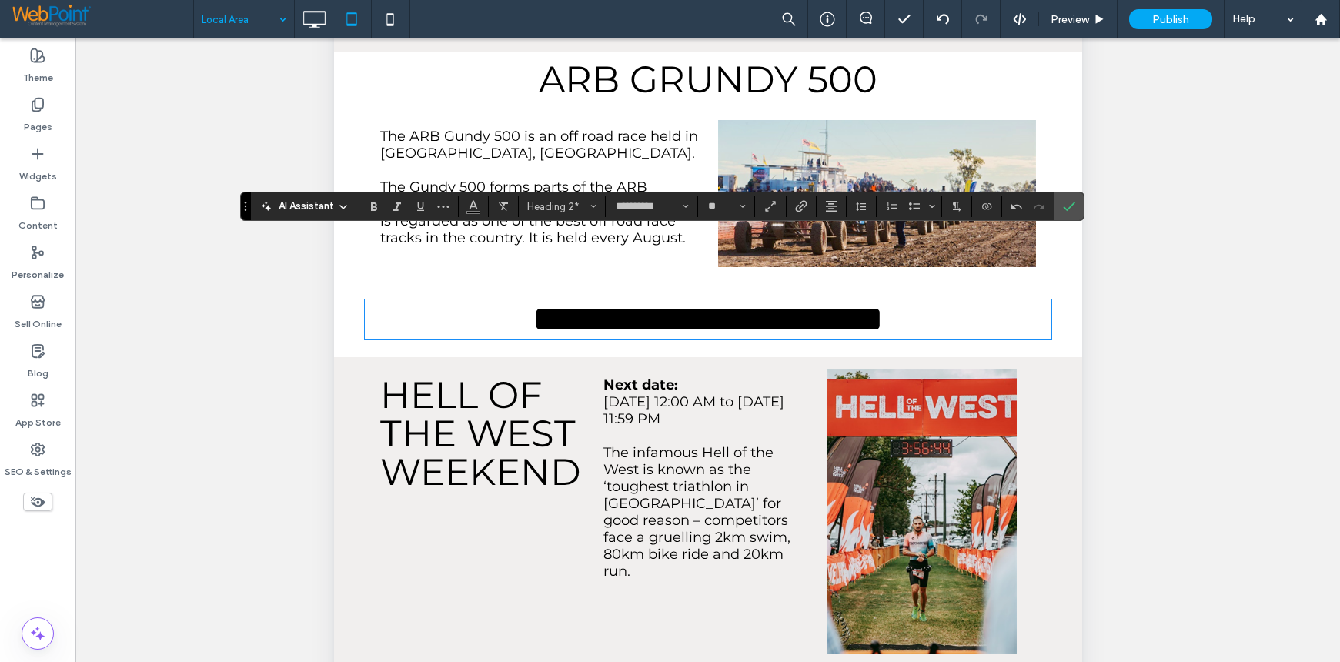
click at [350, 357] on div "HELL OF THE WEST WEEKEND Click To Paste Click To Paste Next date: Saturday, 07 …" at bounding box center [707, 512] width 748 height 311
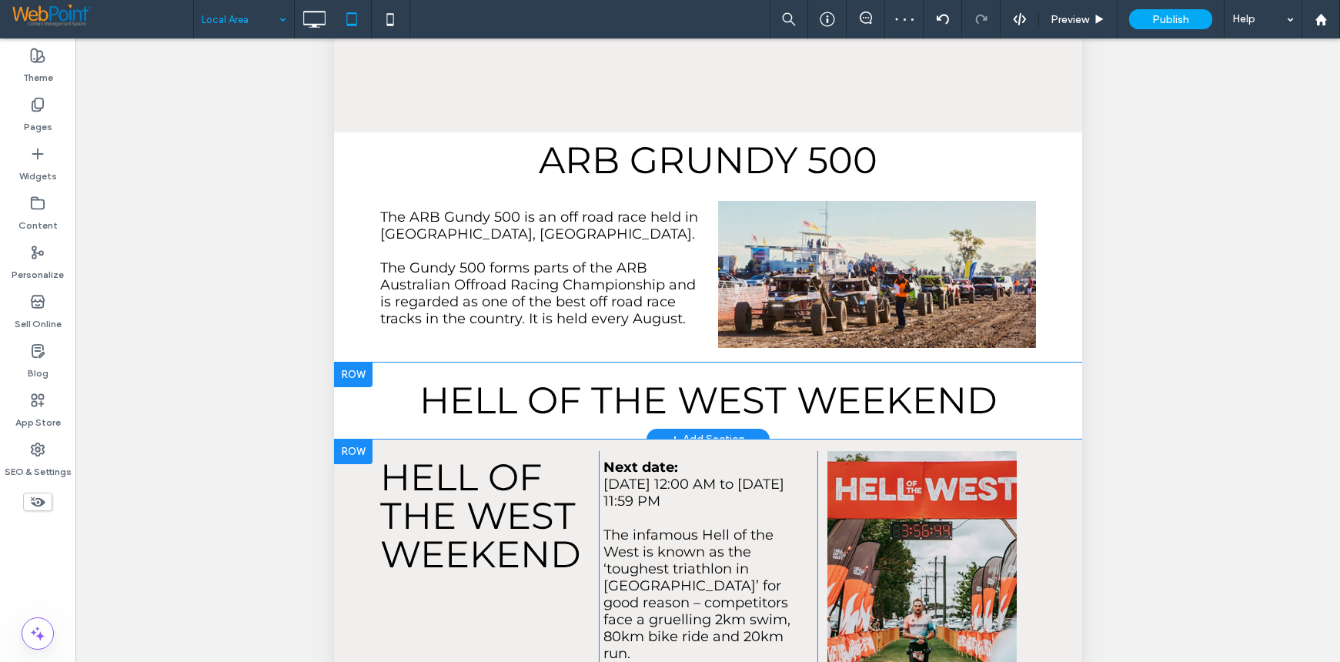
scroll to position [1385, 0]
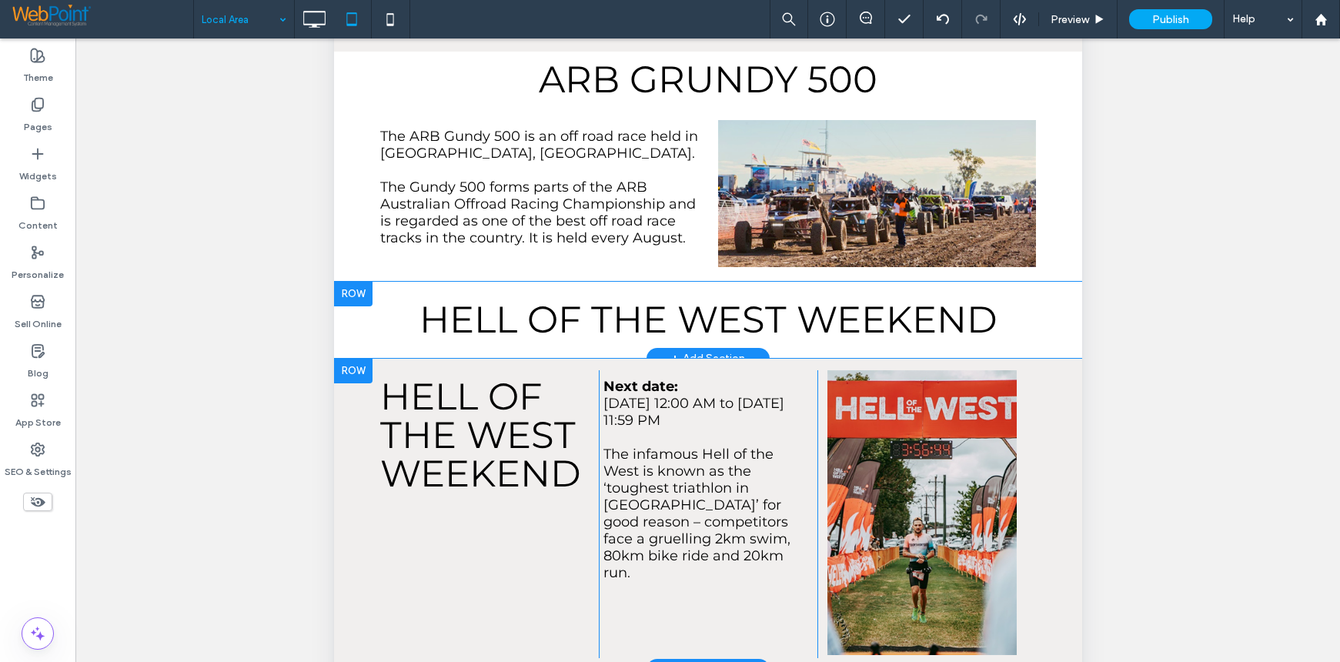
click at [346, 359] on div at bounding box center [352, 371] width 38 height 25
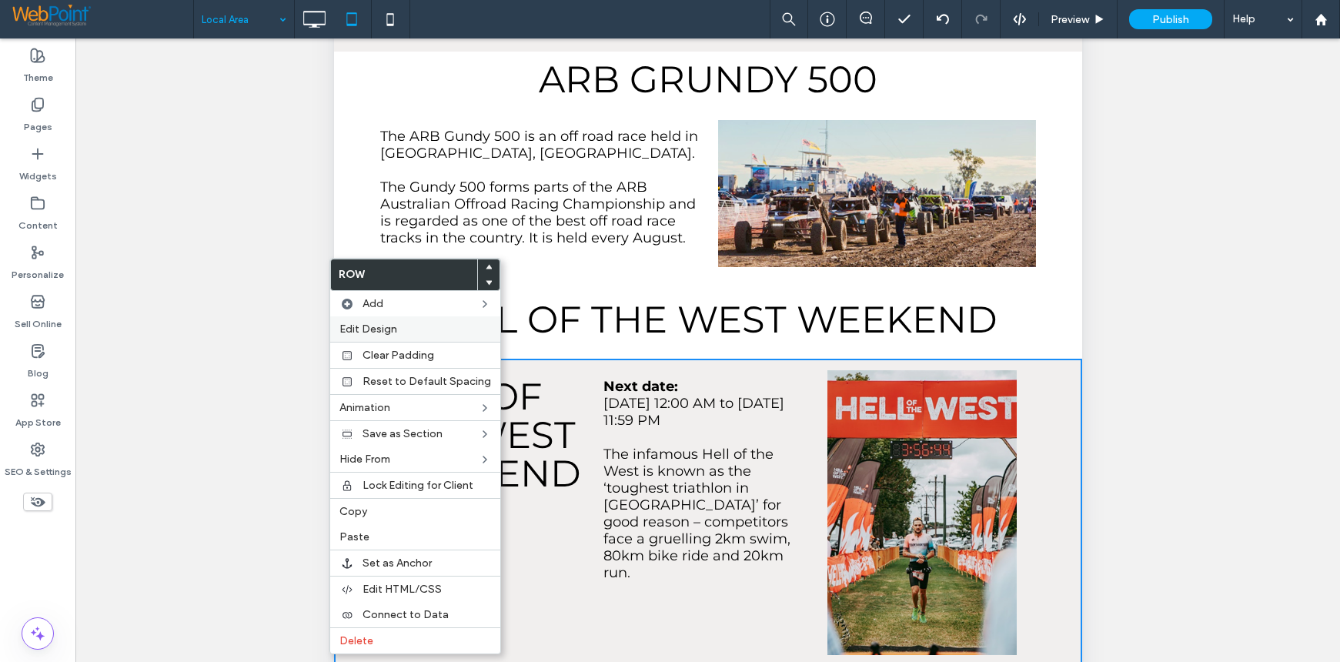
click at [351, 335] on span "Edit Design" at bounding box center [368, 328] width 58 height 13
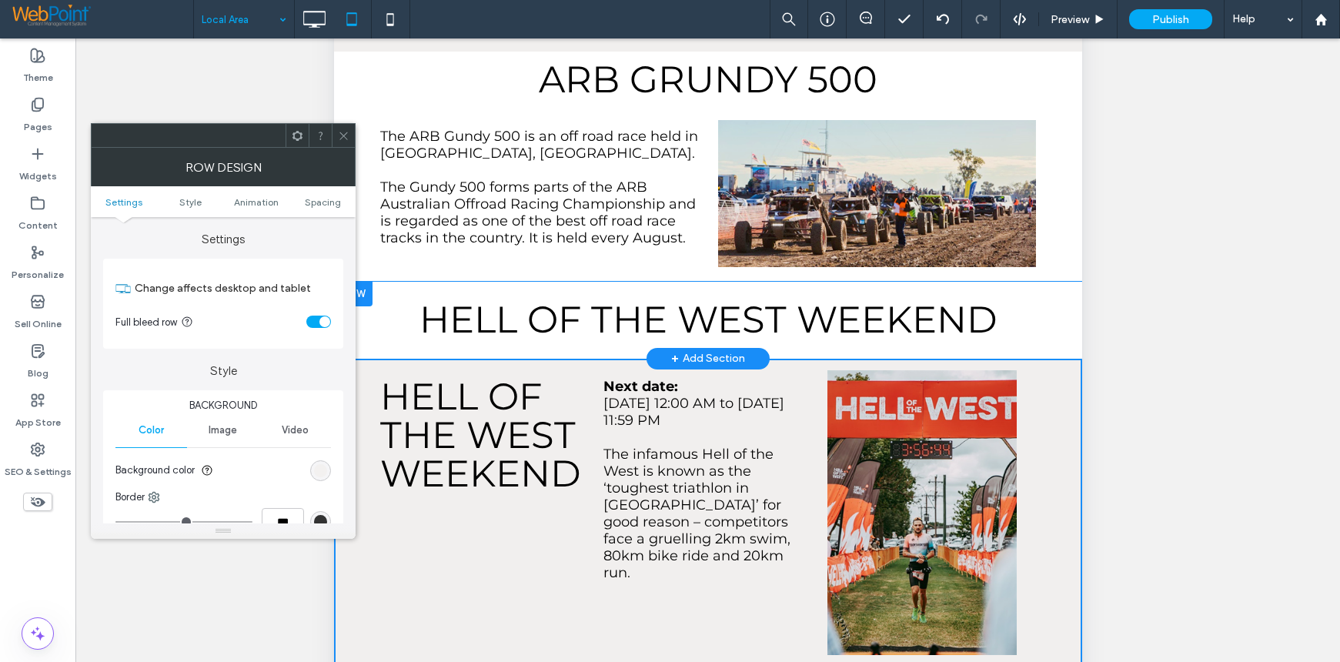
click at [316, 466] on div "rgb(241, 239, 238)" at bounding box center [320, 470] width 13 height 13
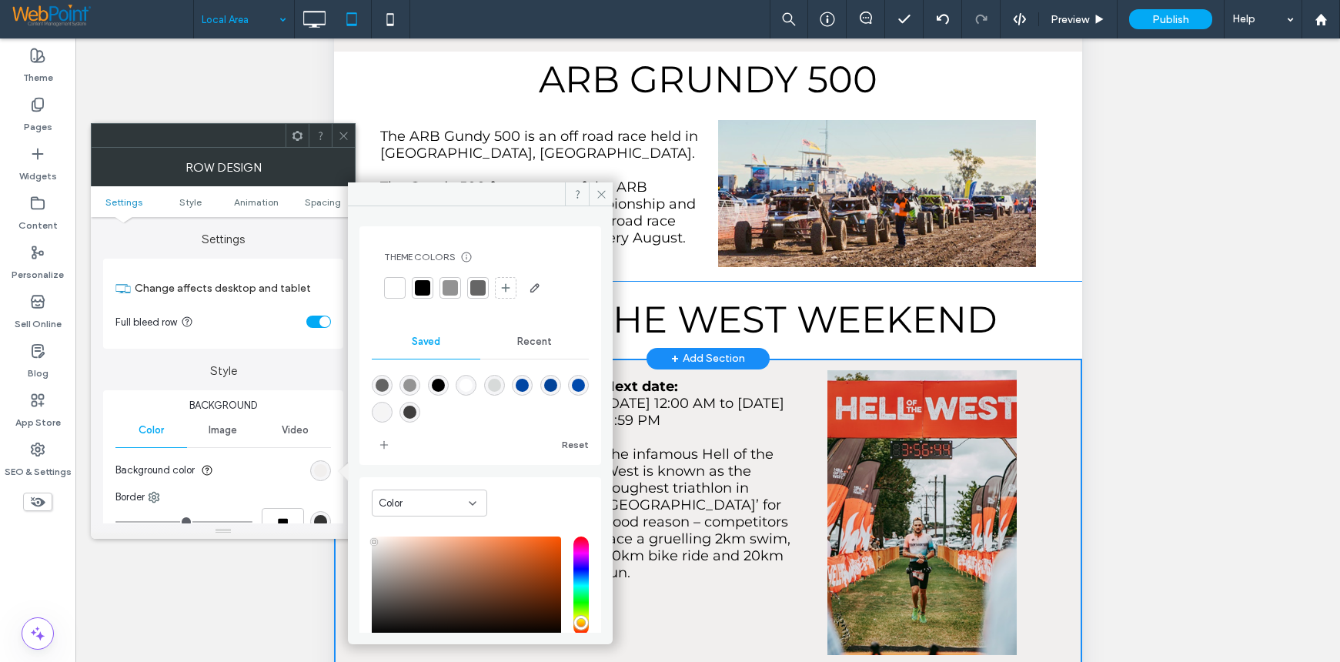
scroll to position [100, 0]
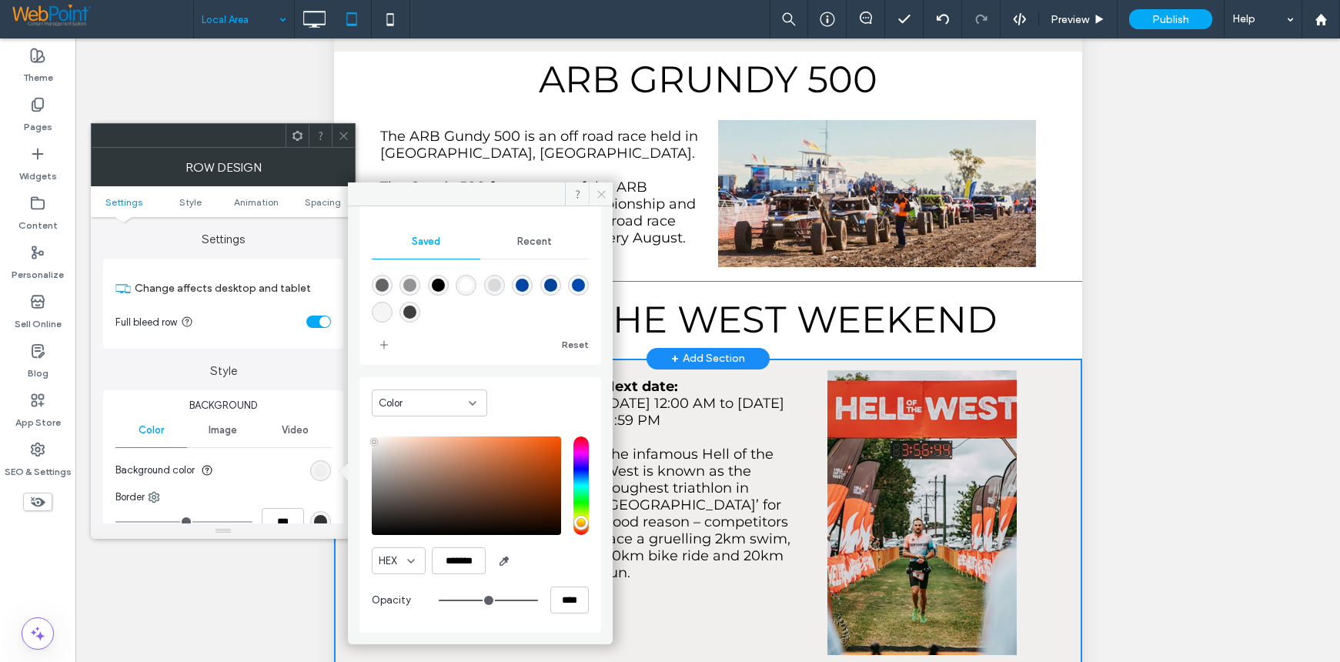
click at [596, 193] on icon at bounding box center [602, 195] width 12 height 12
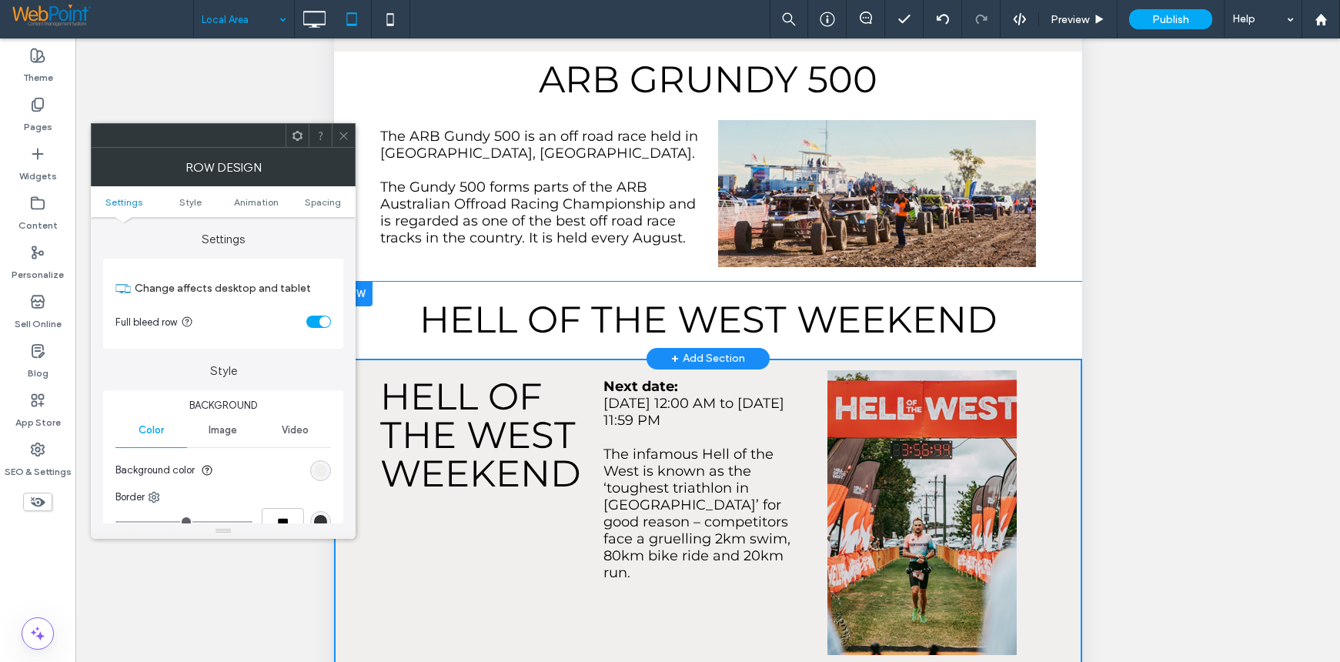
click at [343, 130] on icon at bounding box center [344, 136] width 12 height 12
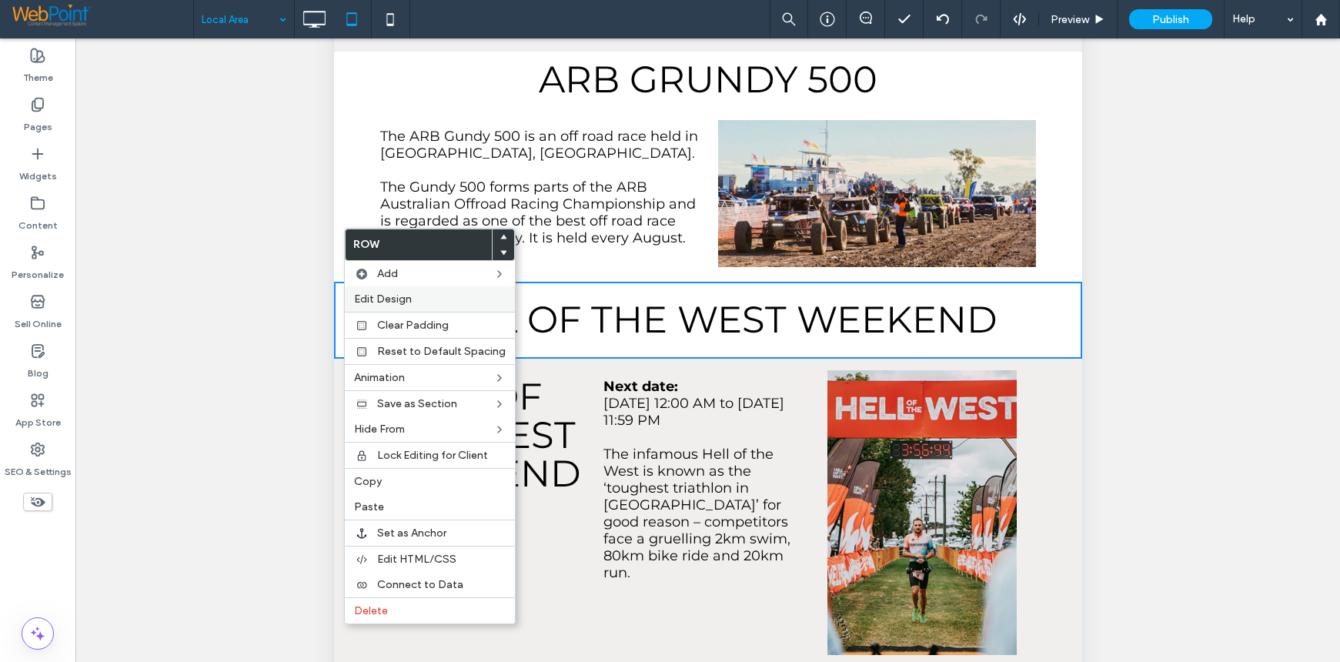
click at [382, 308] on div "Edit Design" at bounding box center [430, 298] width 170 height 25
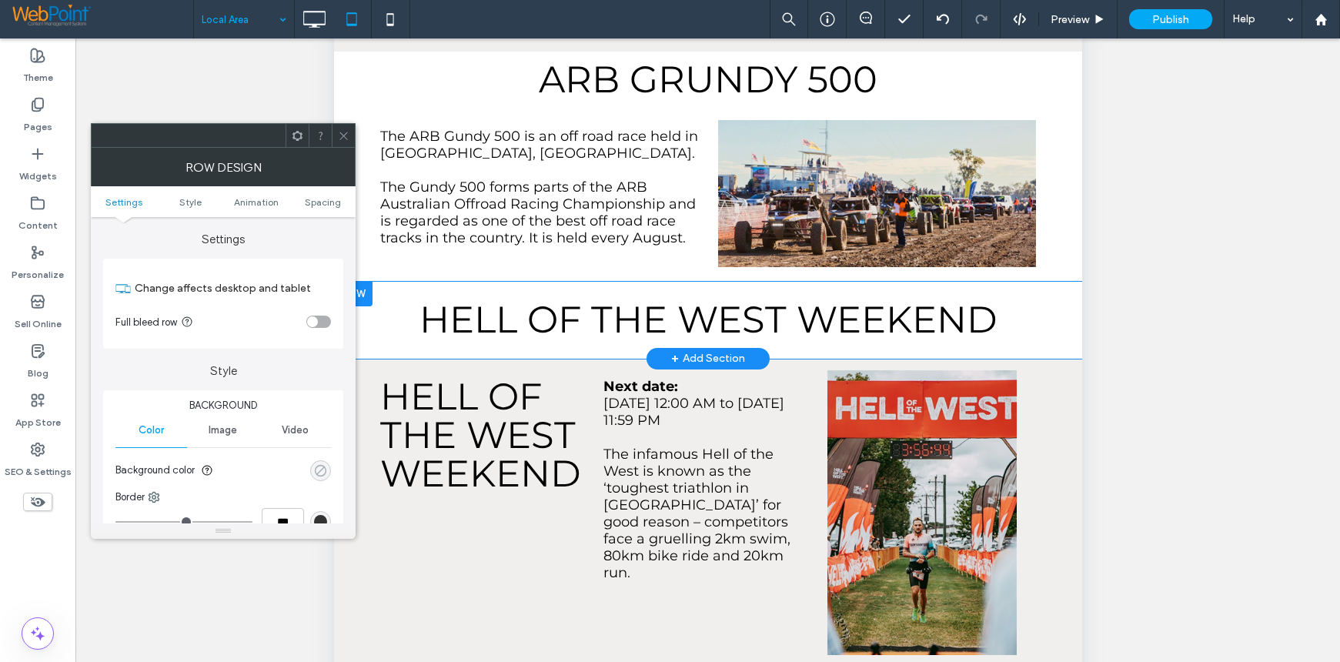
click at [322, 473] on div "rgba(0, 0, 0, 0)" at bounding box center [320, 470] width 13 height 13
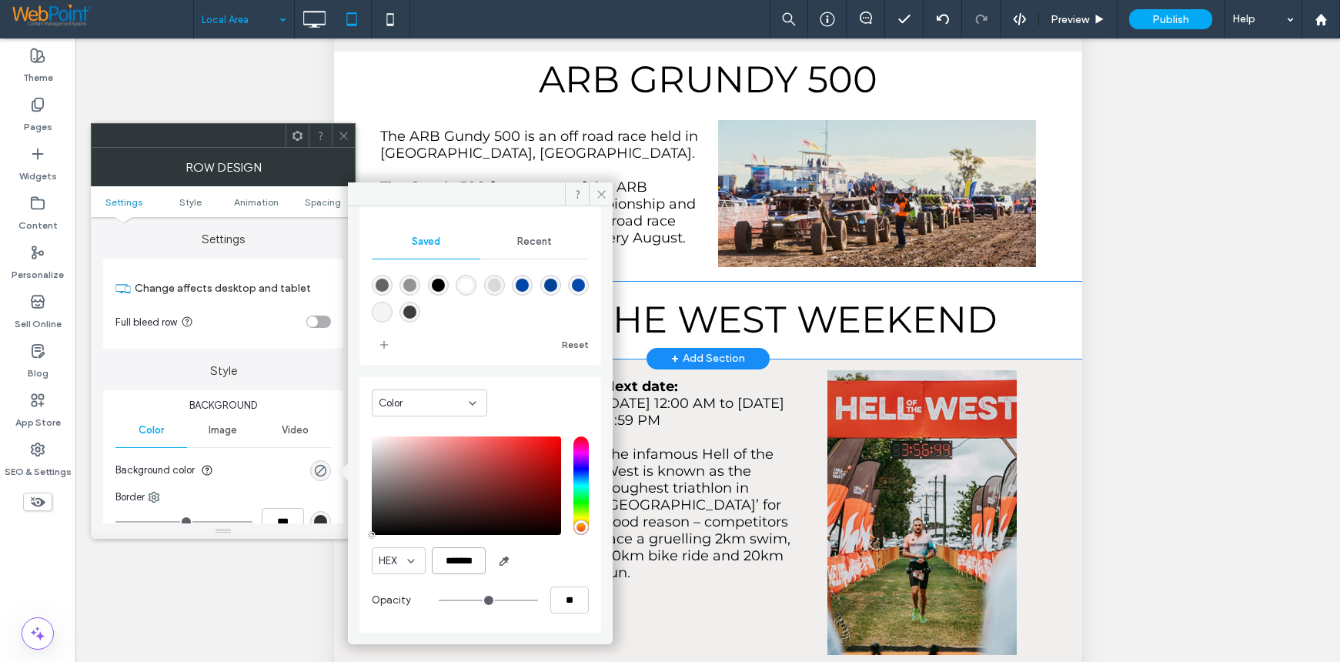
scroll to position [0, 4]
drag, startPoint x: 777, startPoint y: 393, endPoint x: 626, endPoint y: 586, distance: 245.6
type input "*******"
type input "***"
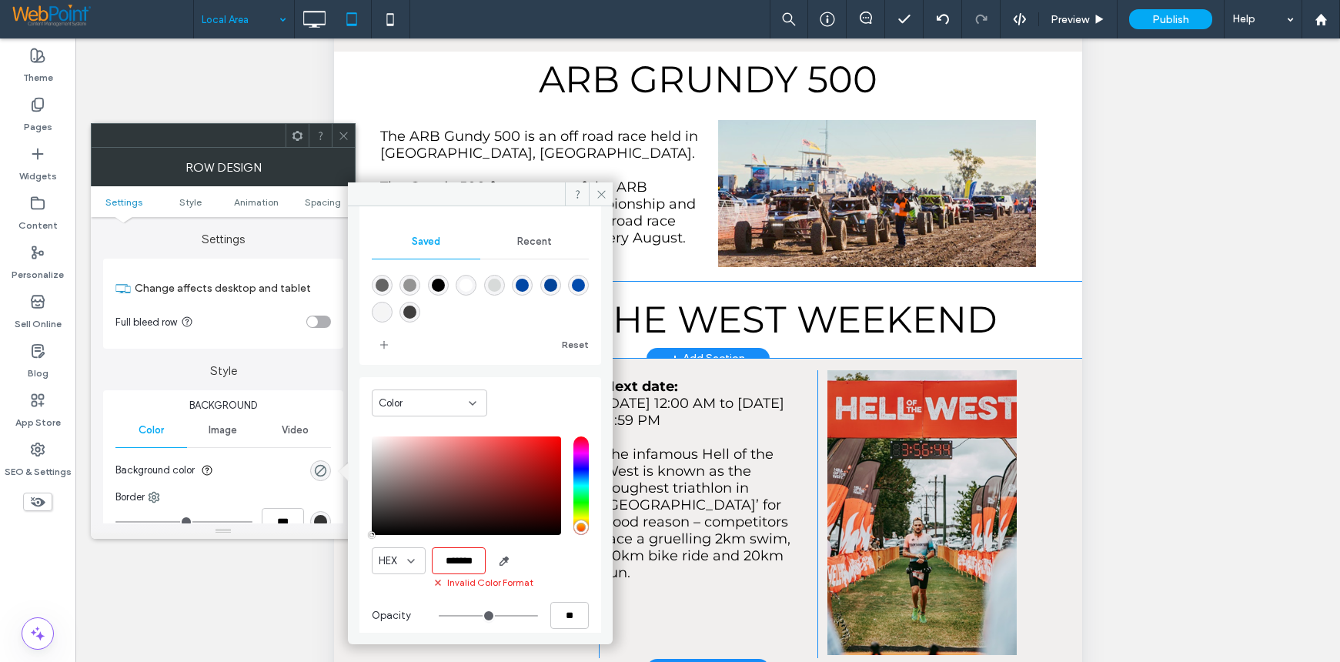
type input "****"
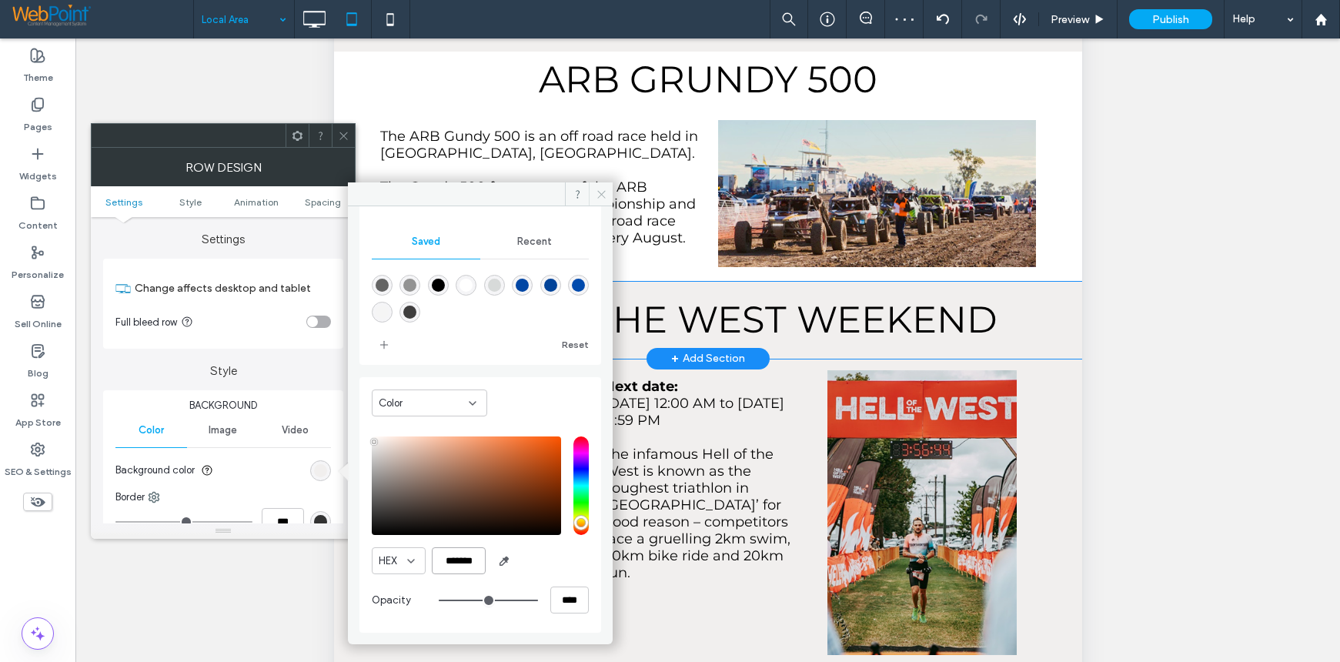
type input "*******"
click at [606, 197] on icon at bounding box center [602, 195] width 12 height 12
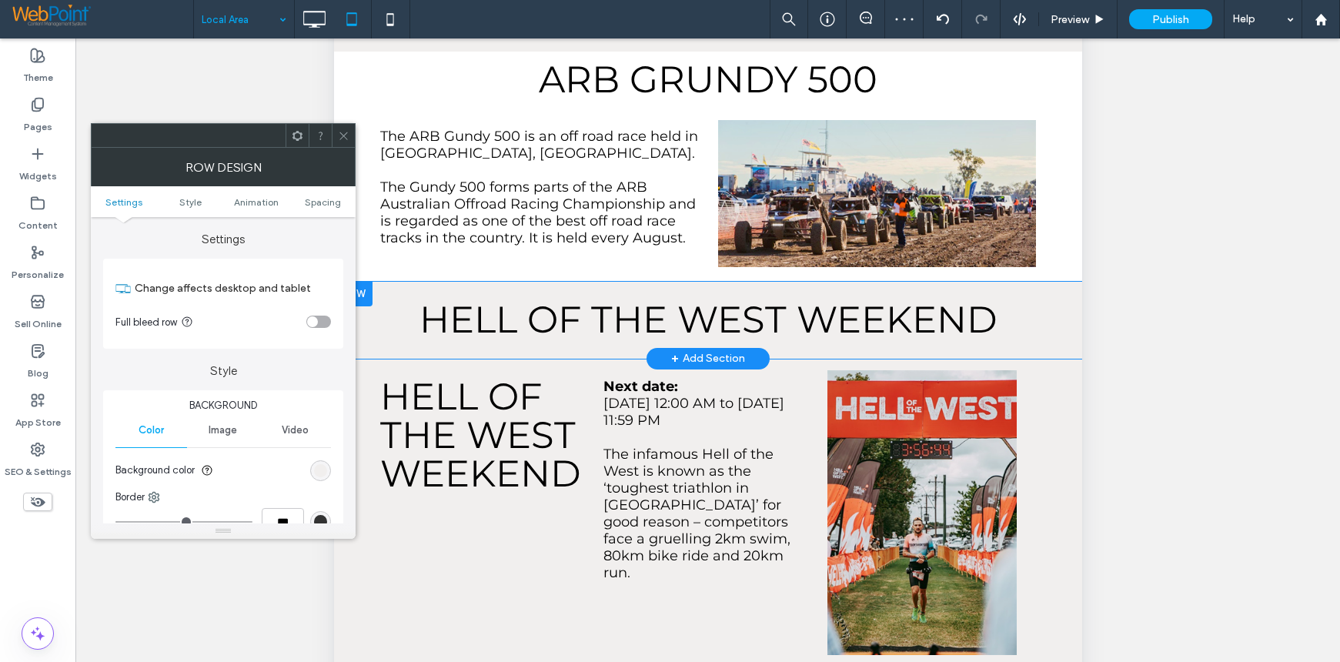
click at [347, 131] on icon at bounding box center [344, 136] width 12 height 12
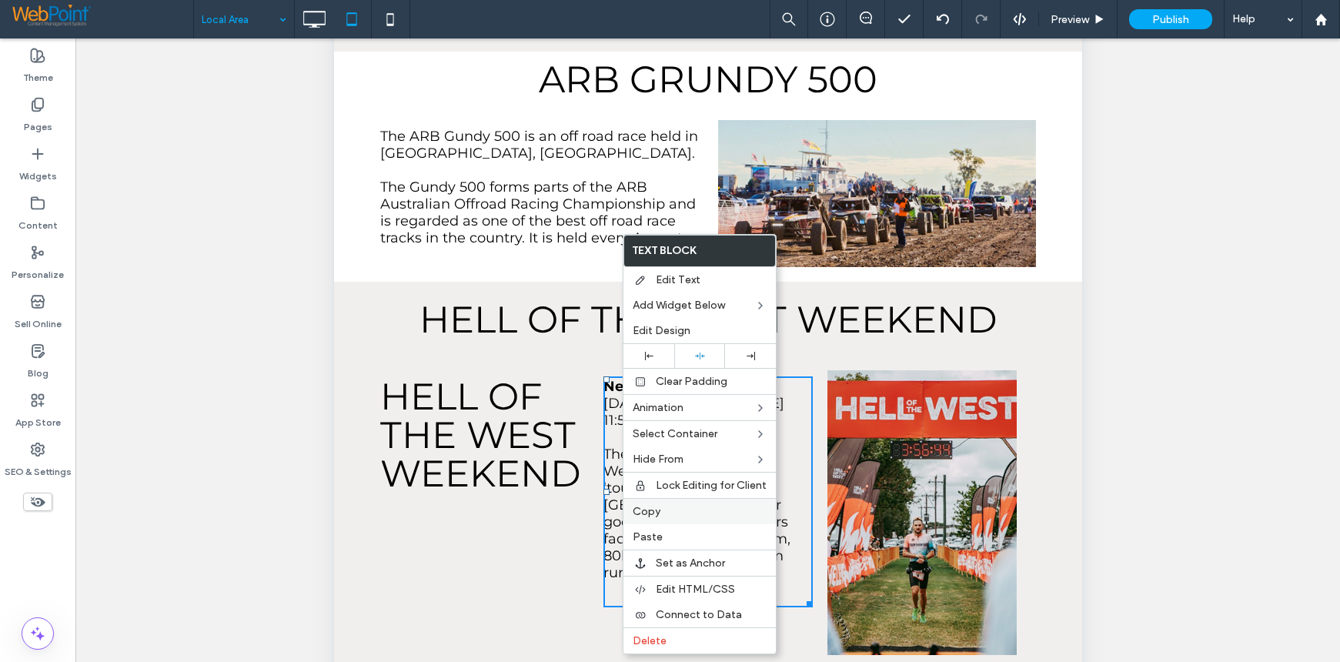
click at [657, 511] on span "Copy" at bounding box center [647, 511] width 28 height 13
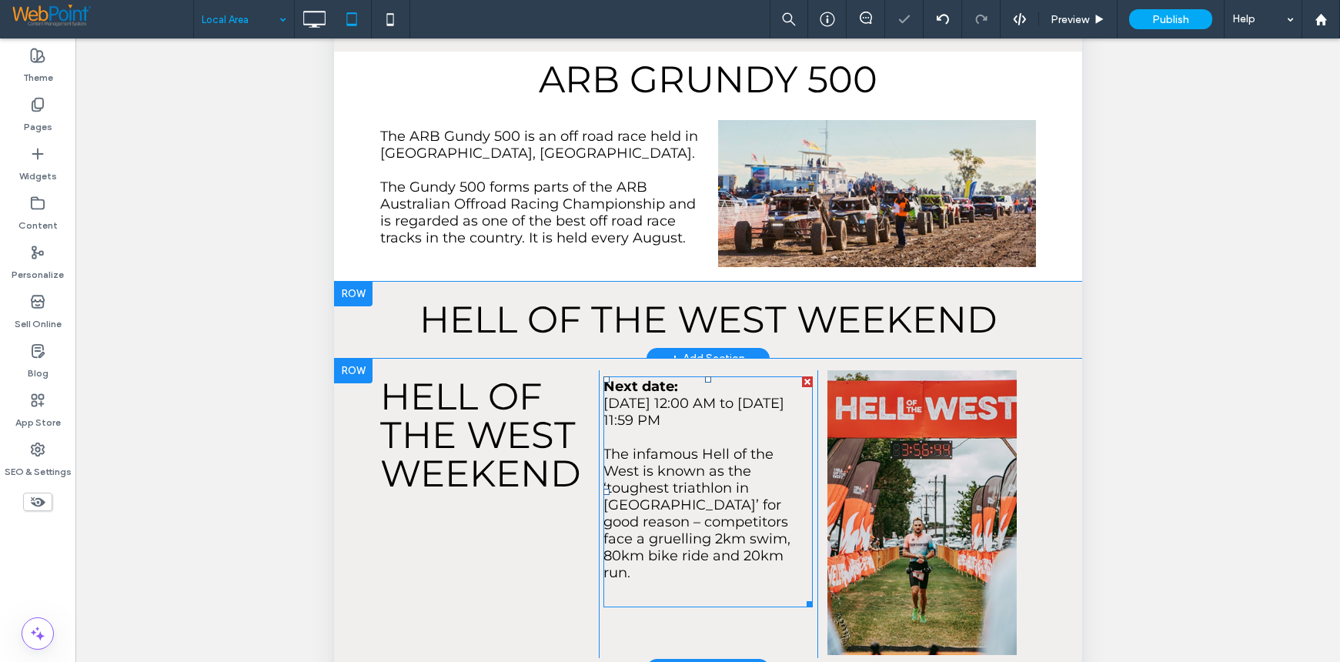
click at [449, 436] on div "HELL OF THE WEST WEEKEND Click To Paste Click To Paste" at bounding box center [488, 514] width 219 height 288
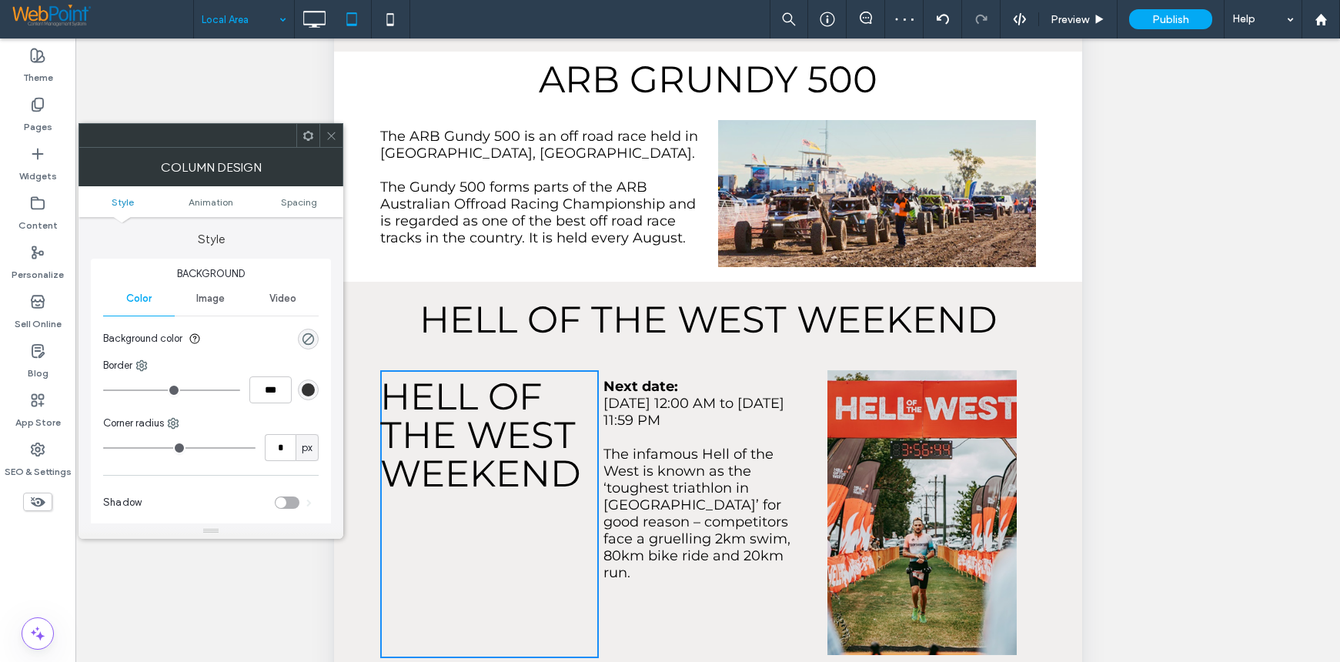
click at [309, 139] on use at bounding box center [308, 135] width 10 height 10
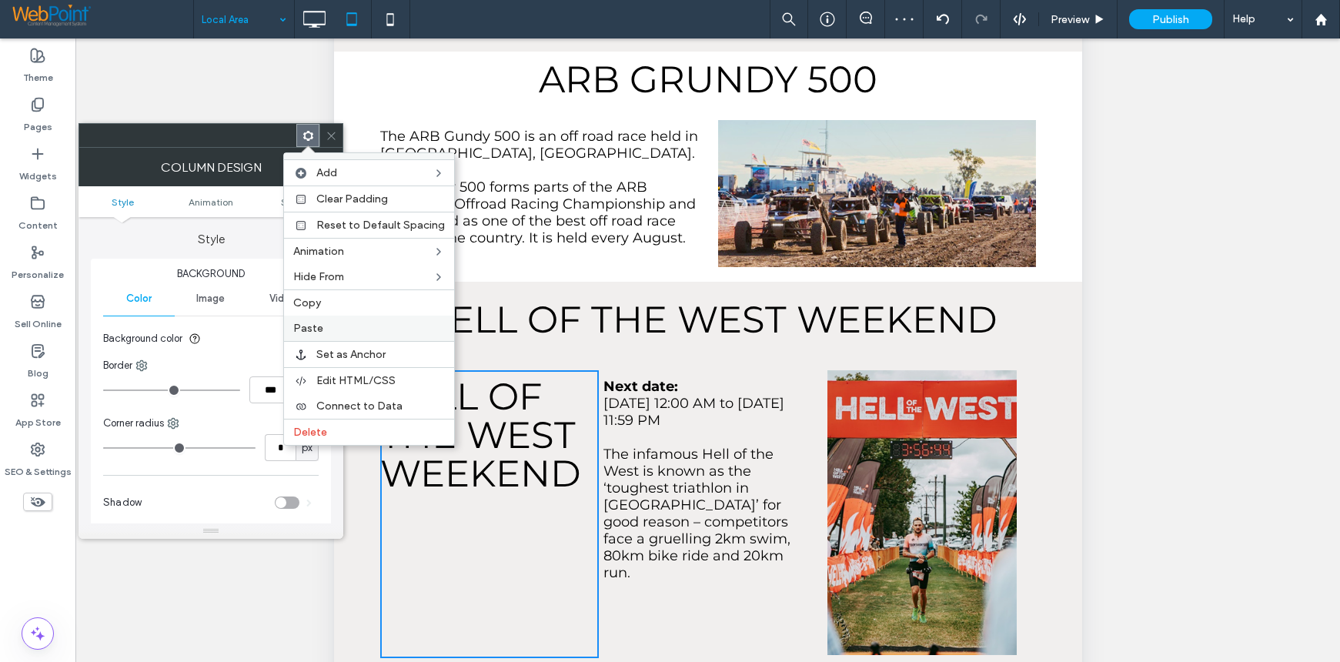
click at [315, 328] on span "Paste" at bounding box center [308, 328] width 30 height 13
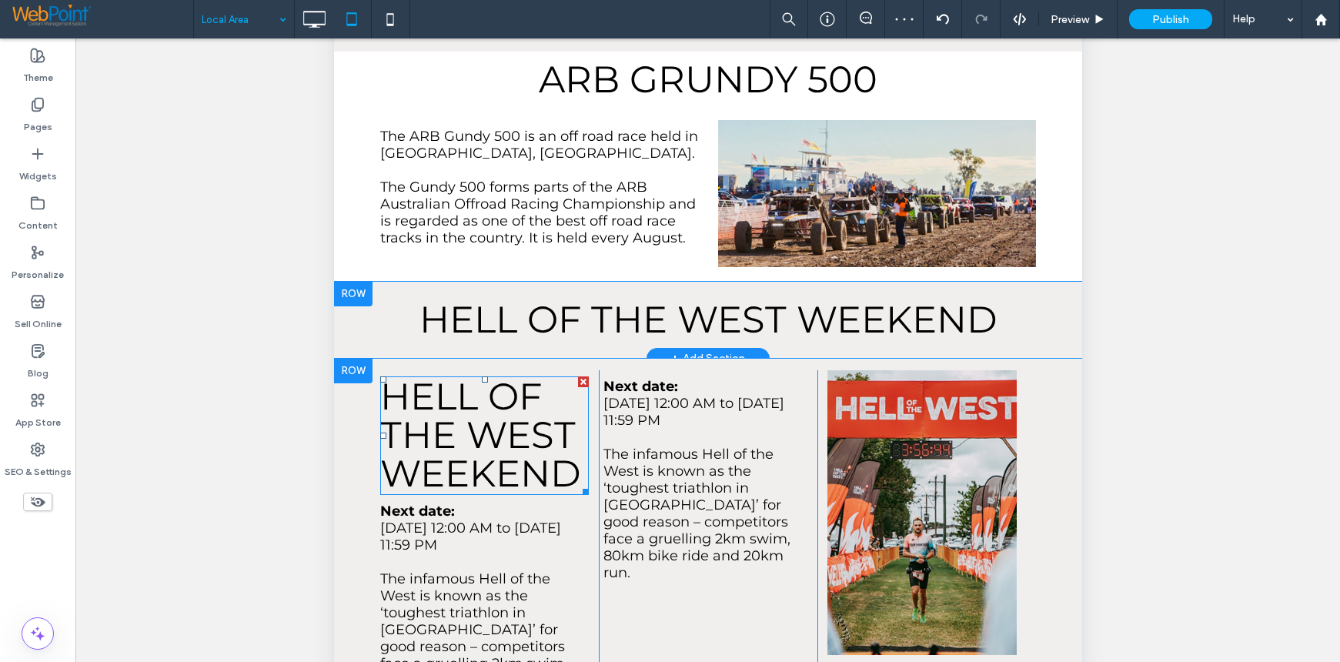
click at [577, 376] on div at bounding box center [582, 381] width 11 height 11
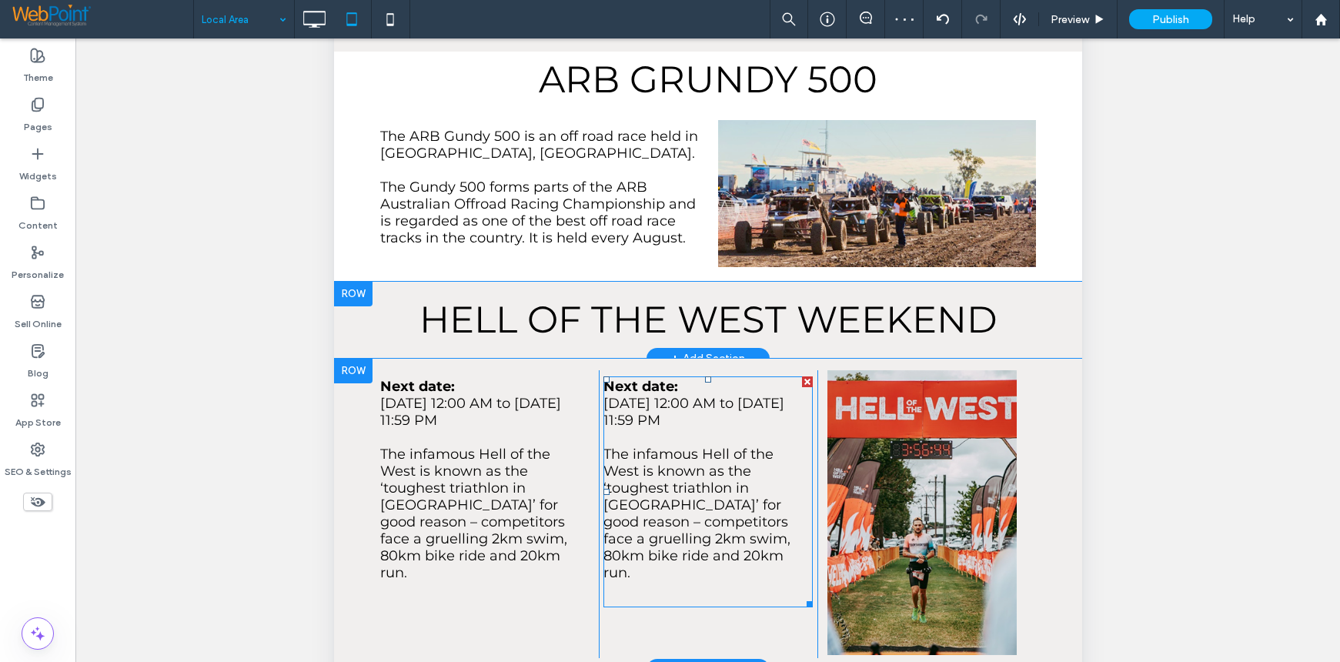
click at [801, 376] on div at bounding box center [806, 381] width 11 height 11
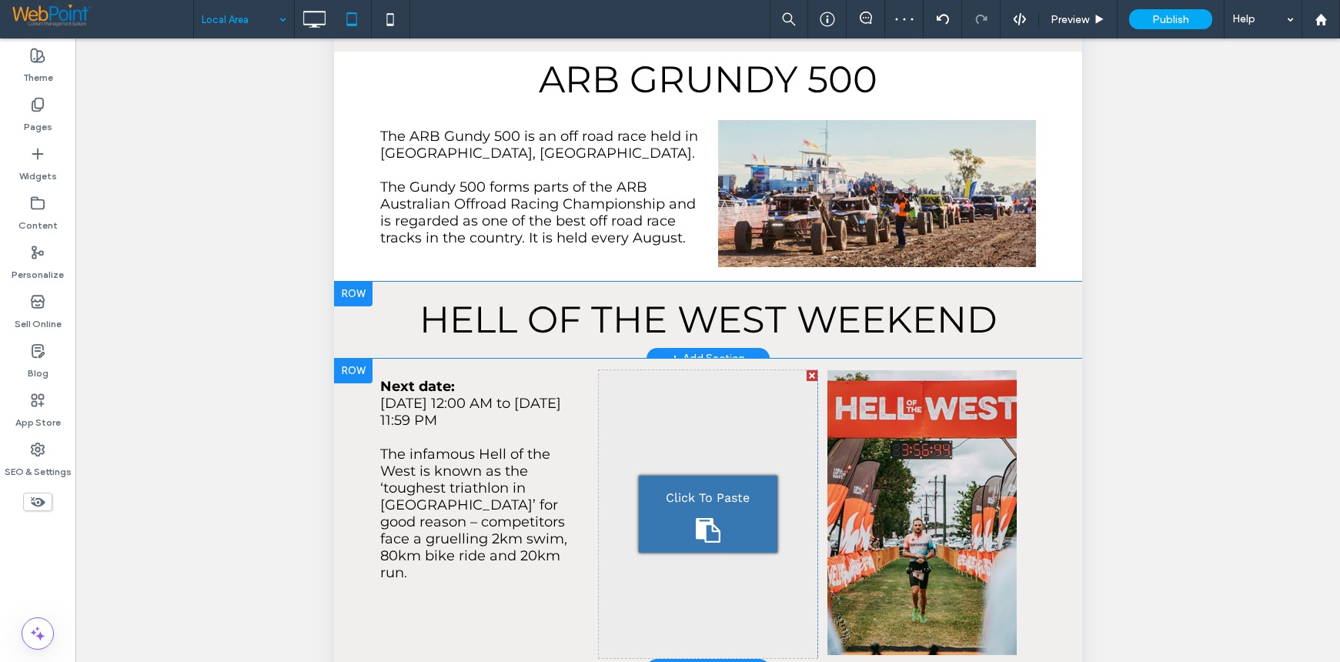
click at [806, 370] on div at bounding box center [811, 375] width 11 height 11
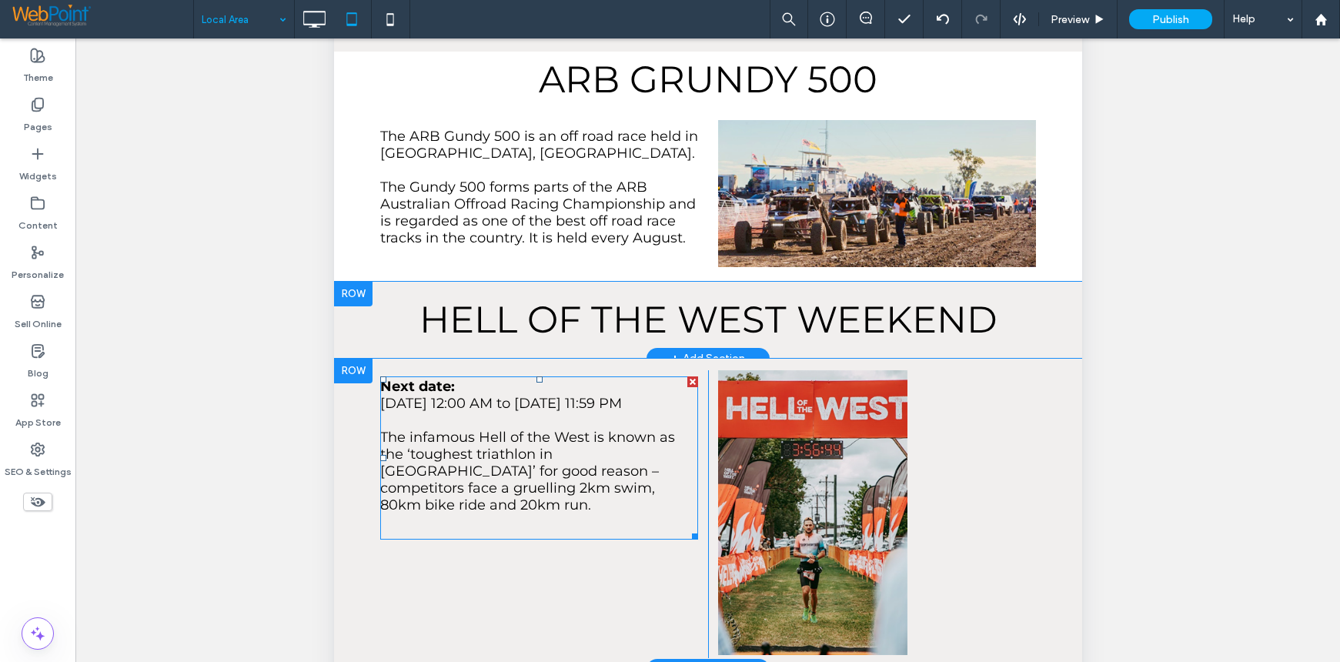
click at [518, 429] on span "The infamous Hell of the West is known as the ‘toughest triathlon in Queensland…" at bounding box center [526, 471] width 295 height 85
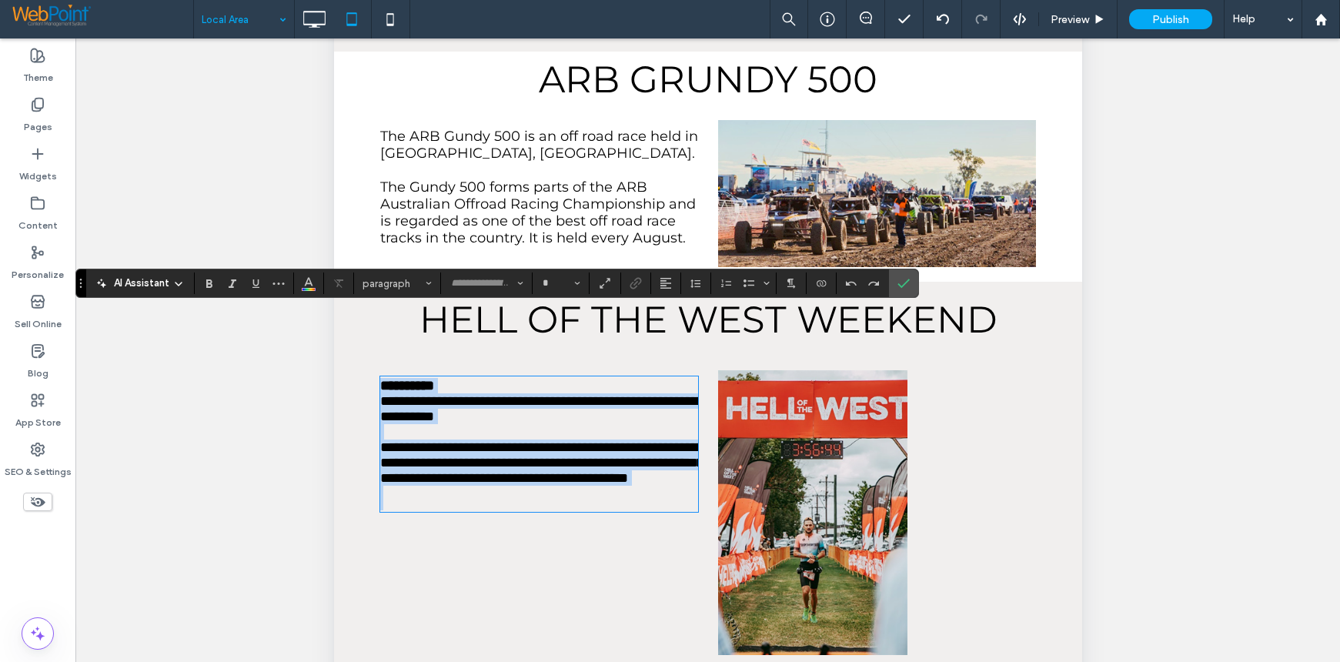
type input "**********"
type input "**"
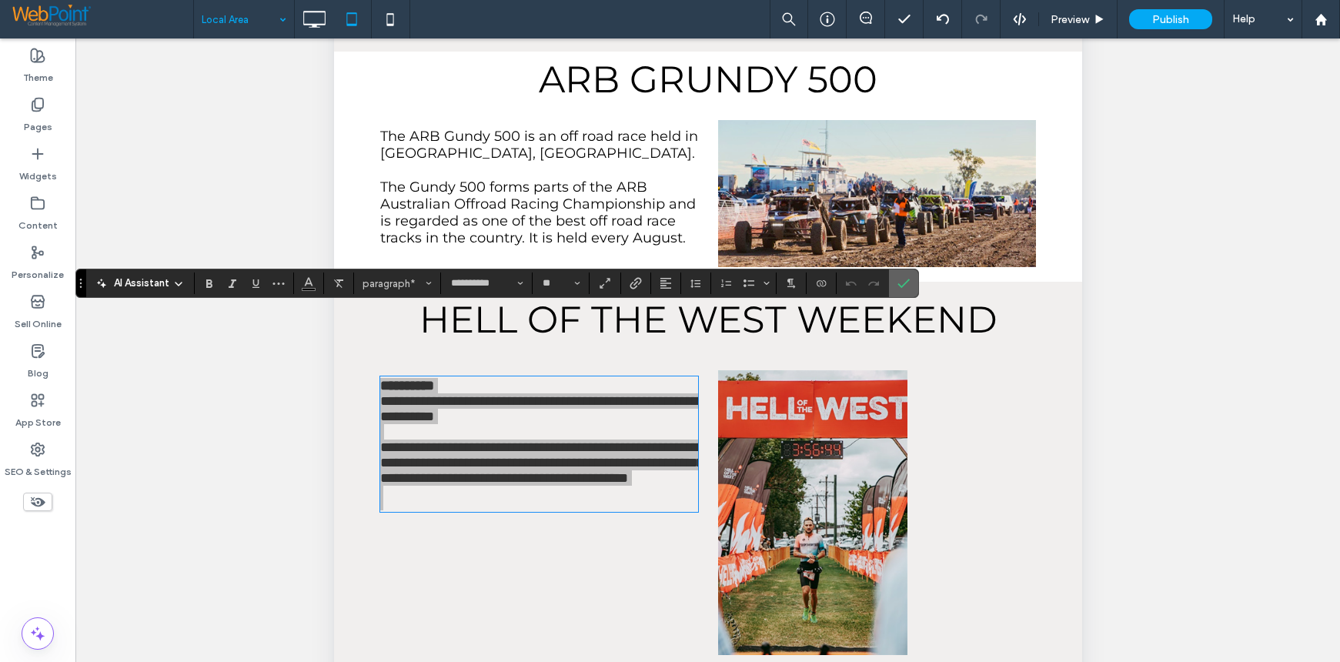
click at [908, 280] on use "Confirm" at bounding box center [904, 283] width 12 height 9
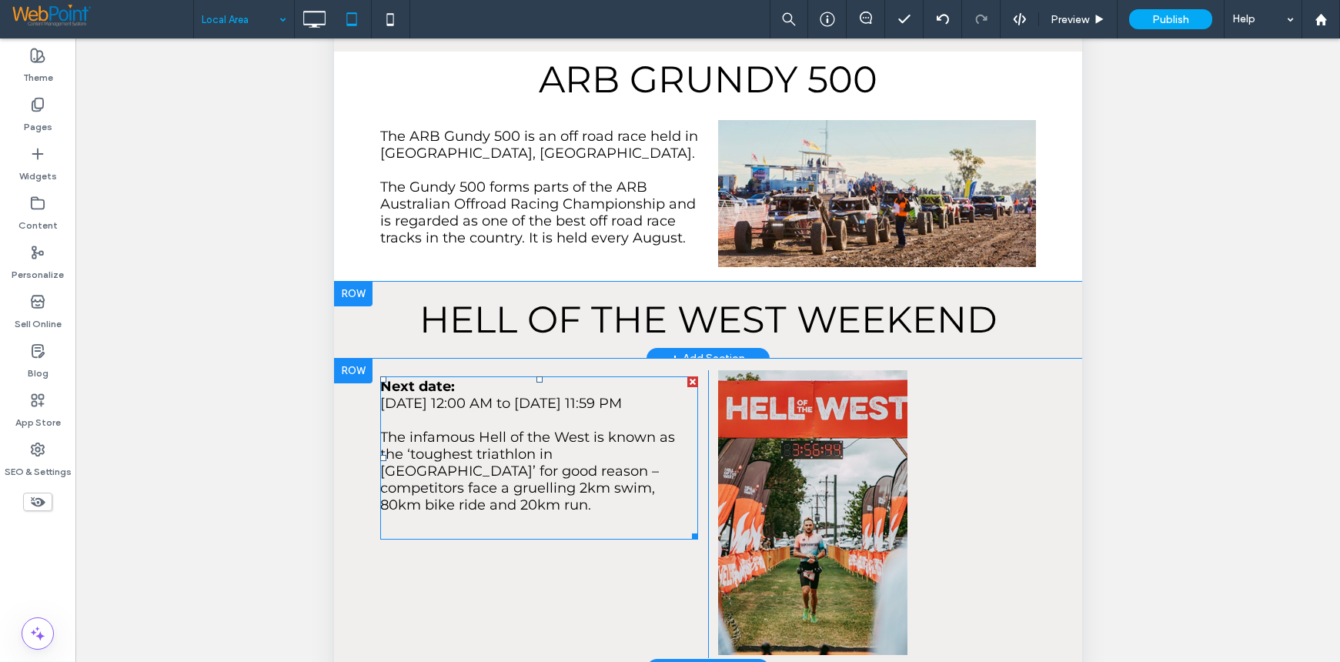
click at [387, 378] on strong "Next date:" at bounding box center [416, 386] width 75 height 17
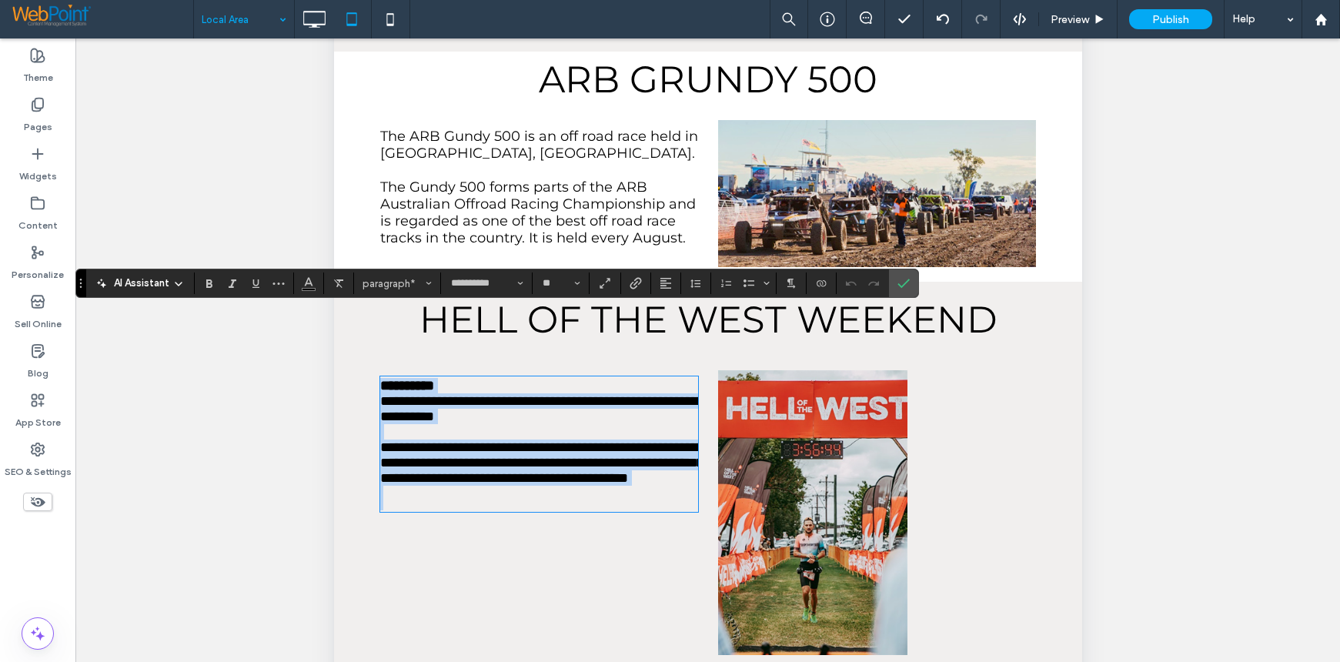
click at [380, 379] on strong "**********" at bounding box center [406, 386] width 54 height 14
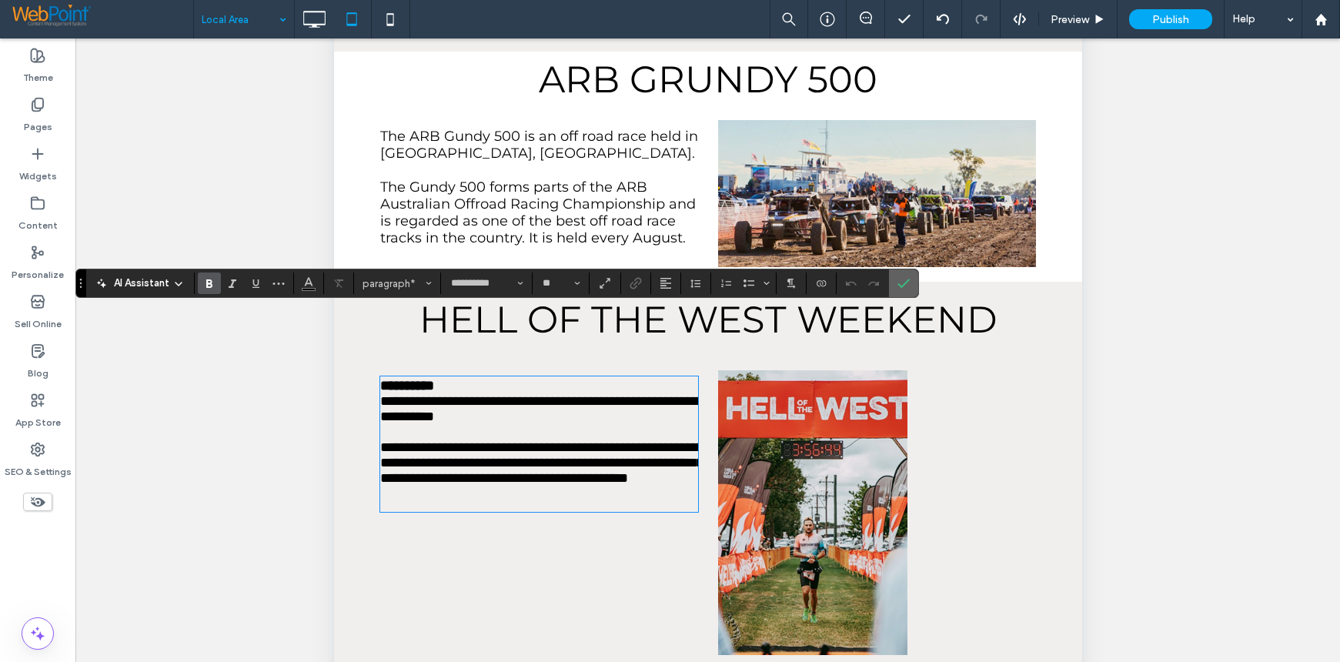
drag, startPoint x: 903, startPoint y: 272, endPoint x: 720, endPoint y: 546, distance: 328.5
click at [903, 272] on span "Confirm" at bounding box center [900, 283] width 7 height 28
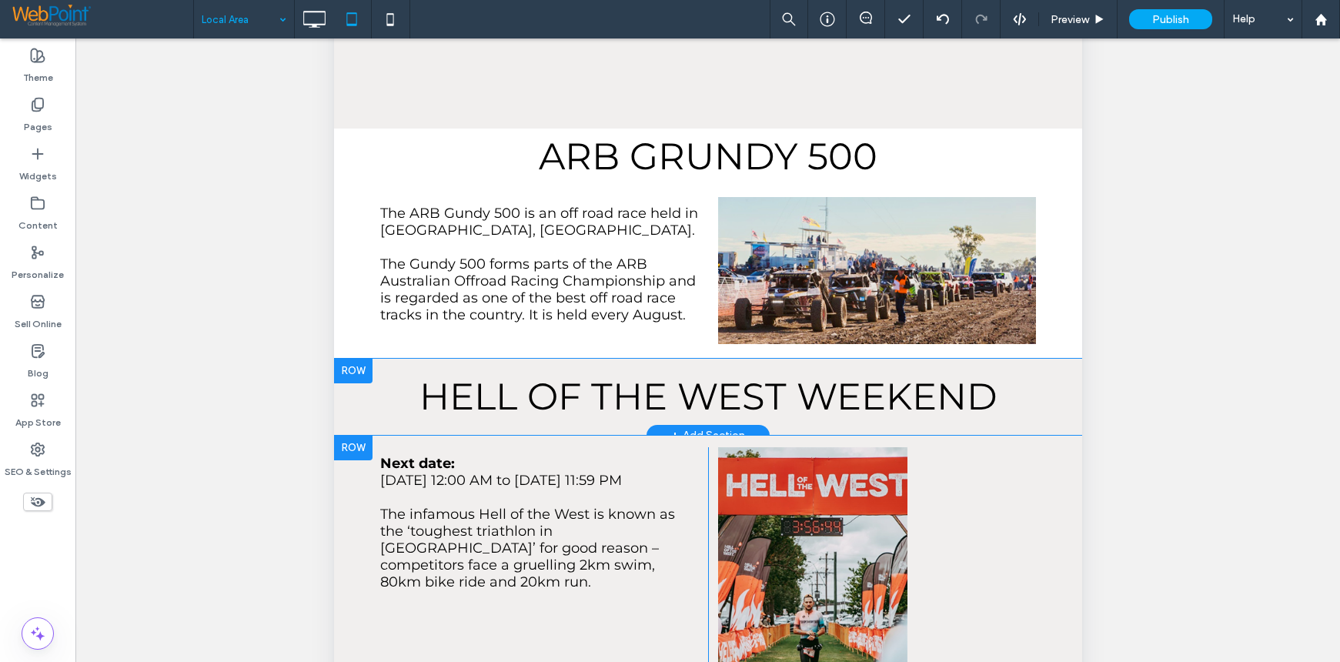
scroll to position [1154, 0]
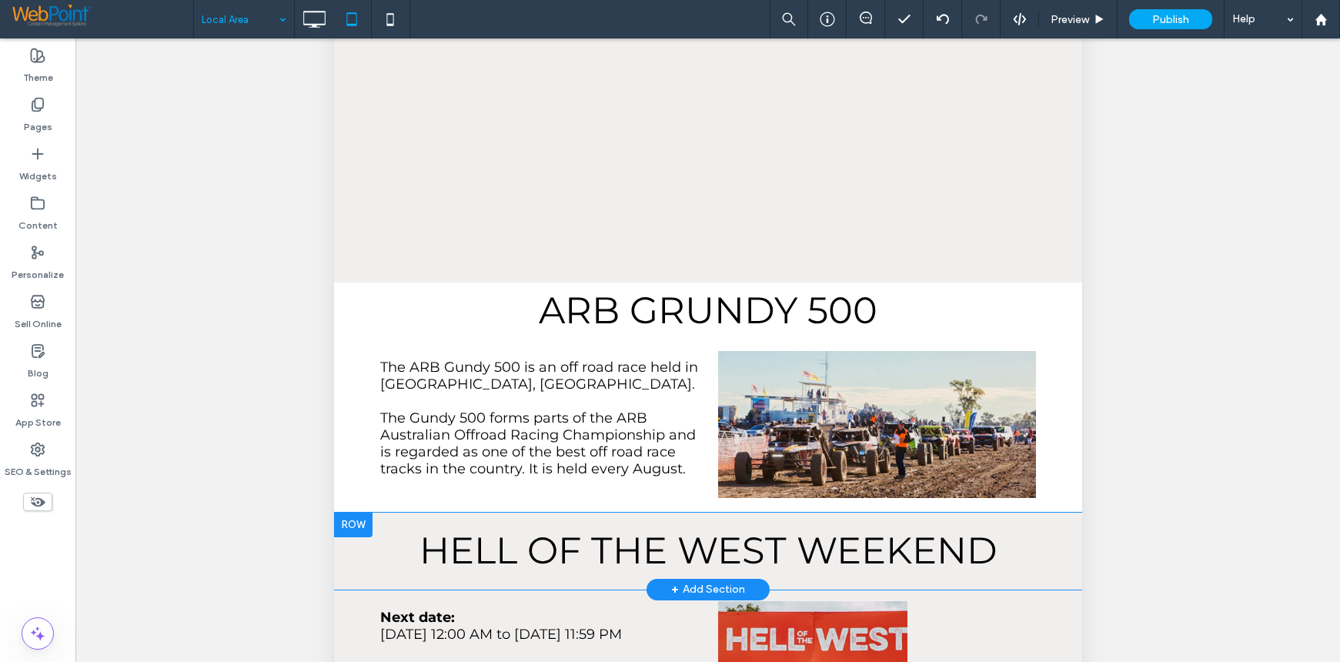
click at [352, 513] on div at bounding box center [352, 525] width 38 height 25
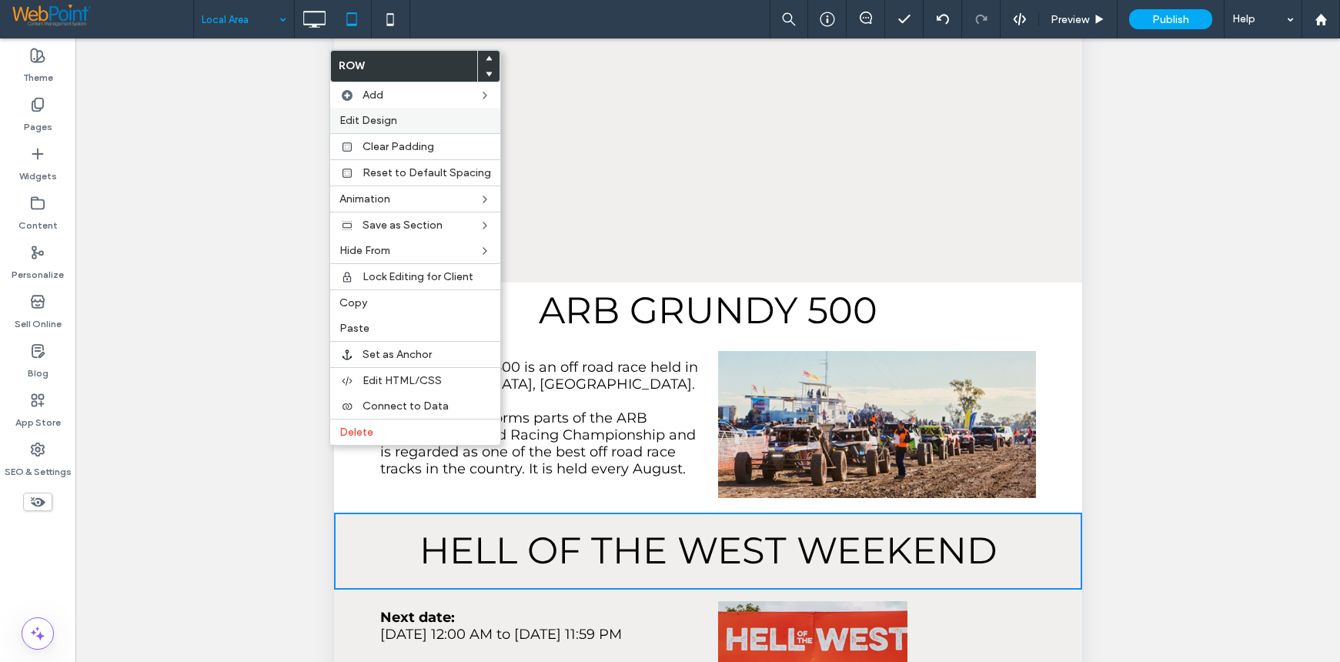
click at [370, 122] on span "Edit Design" at bounding box center [368, 120] width 58 height 13
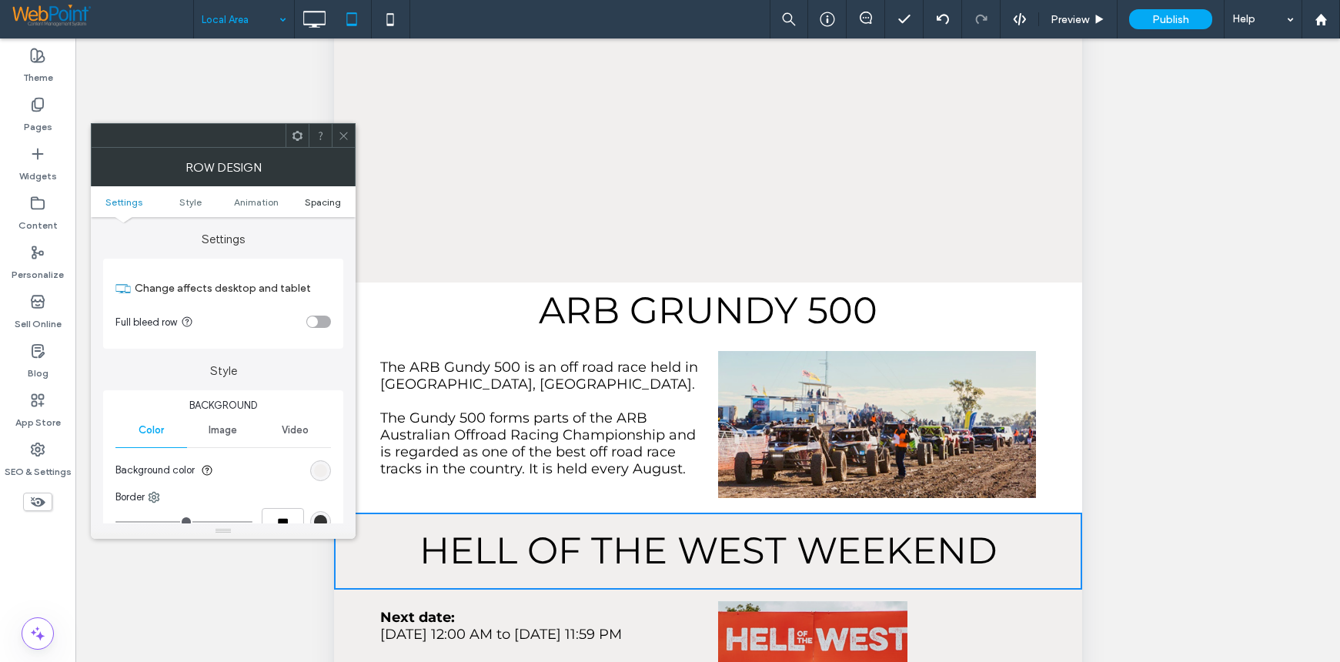
click at [323, 203] on span "Spacing" at bounding box center [323, 202] width 36 height 12
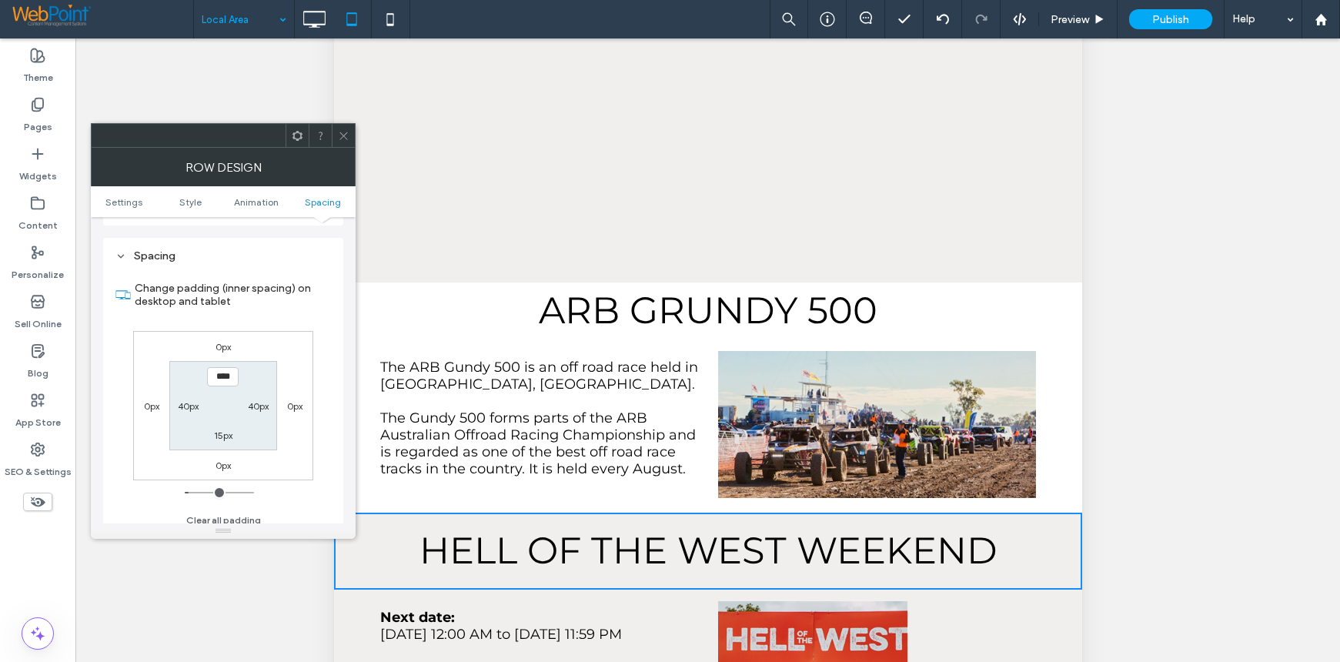
scroll to position [435, 0]
type input "*"
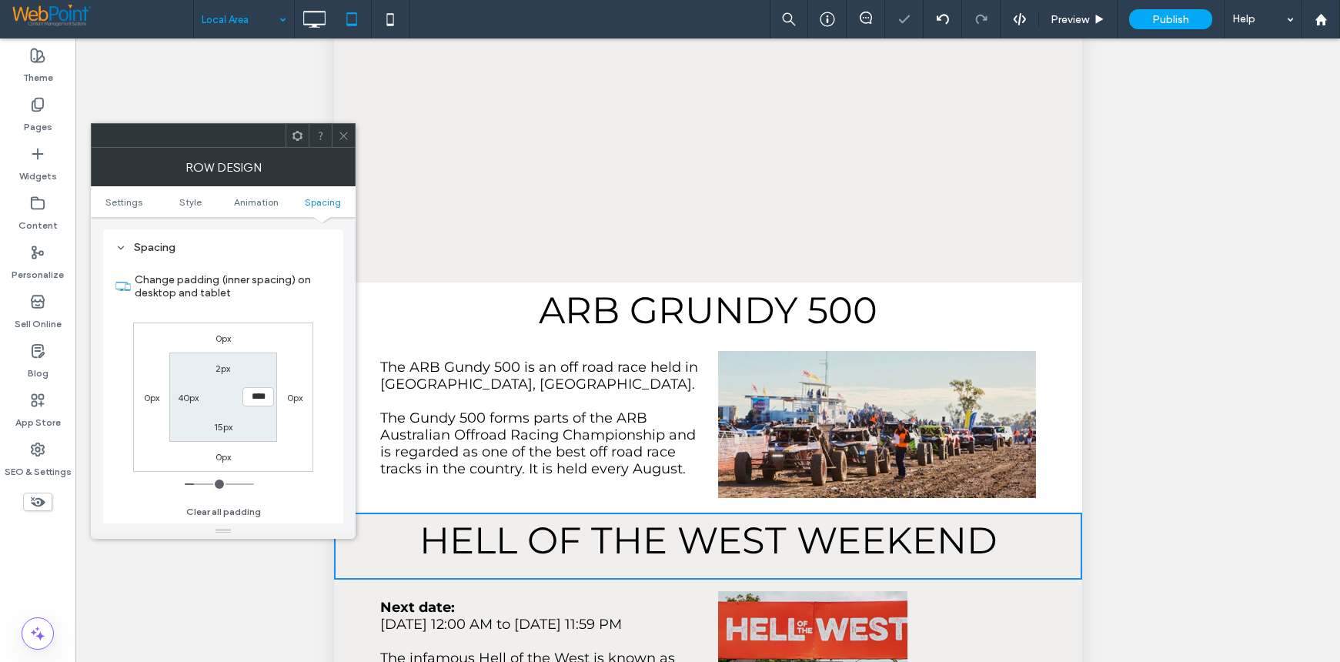
type input "**"
type input "*"
type input "**"
drag, startPoint x: 345, startPoint y: 132, endPoint x: 345, endPoint y: 140, distance: 8.5
click at [345, 132] on icon at bounding box center [344, 136] width 12 height 12
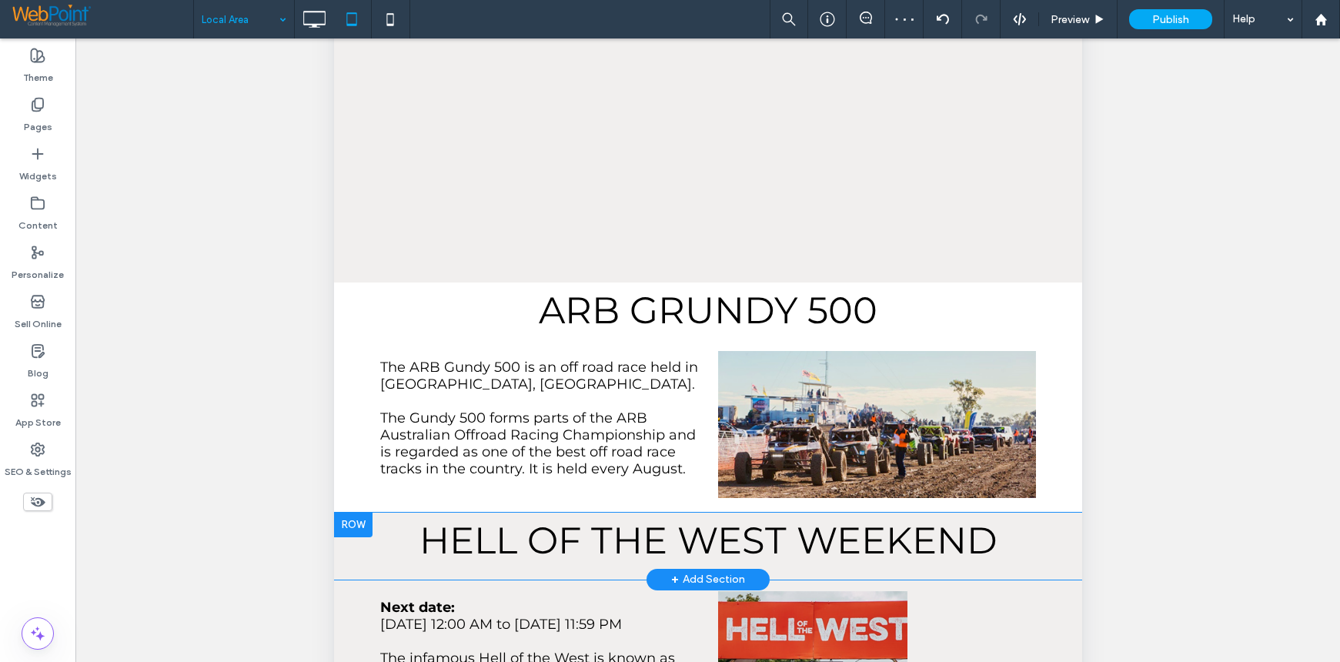
click at [339, 513] on div at bounding box center [352, 525] width 38 height 25
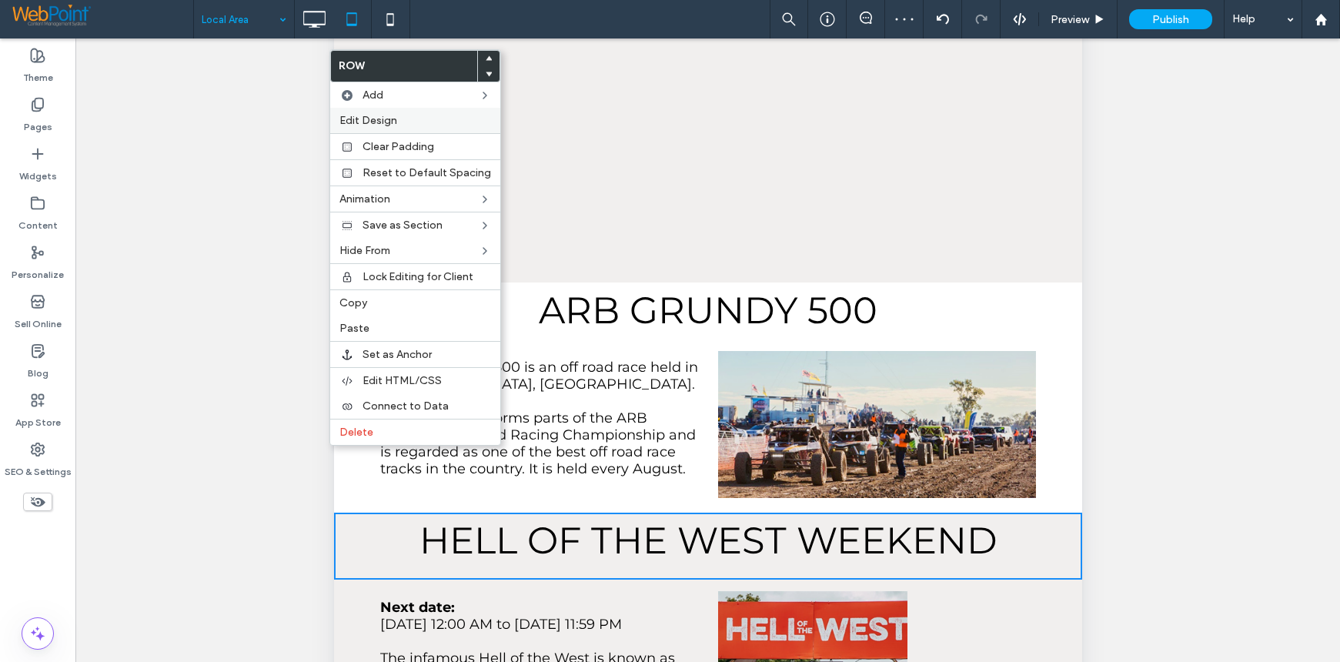
click at [400, 116] on label "Edit Design" at bounding box center [415, 120] width 152 height 13
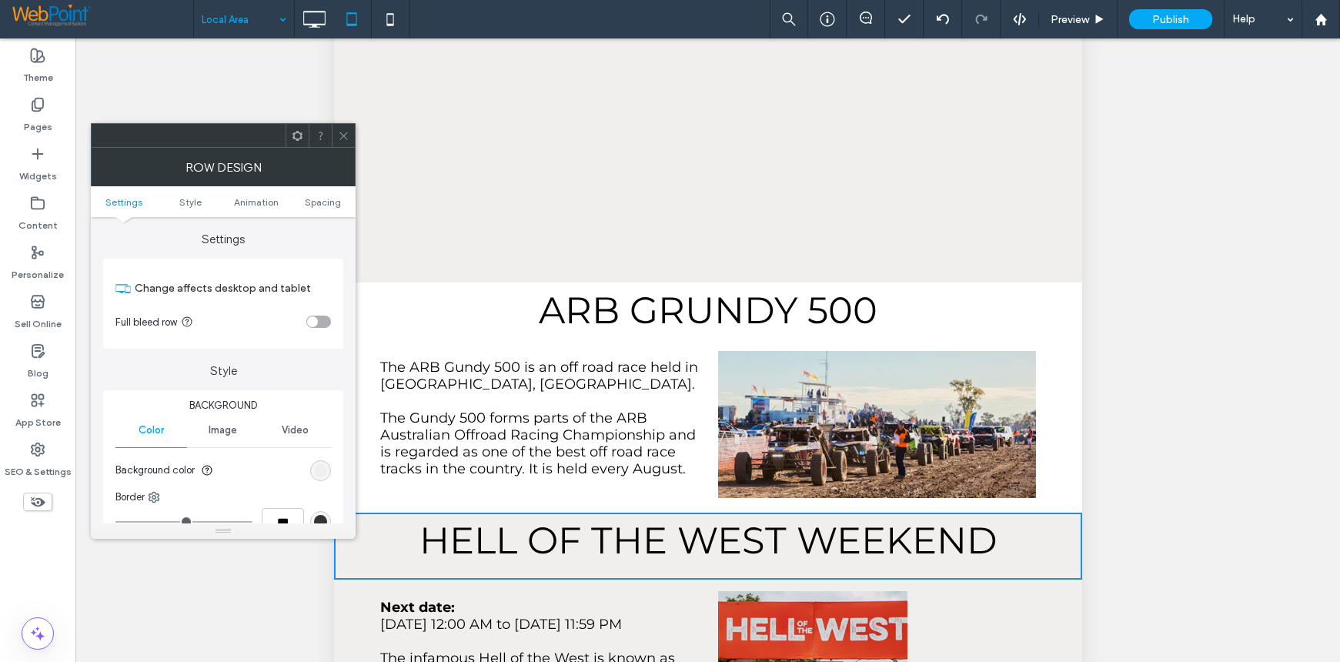
click at [322, 208] on ul "Settings Style Animation Spacing" at bounding box center [223, 201] width 265 height 31
click at [312, 192] on ul "Settings Style Animation Spacing" at bounding box center [223, 201] width 265 height 31
click at [324, 207] on span "Spacing" at bounding box center [323, 202] width 36 height 12
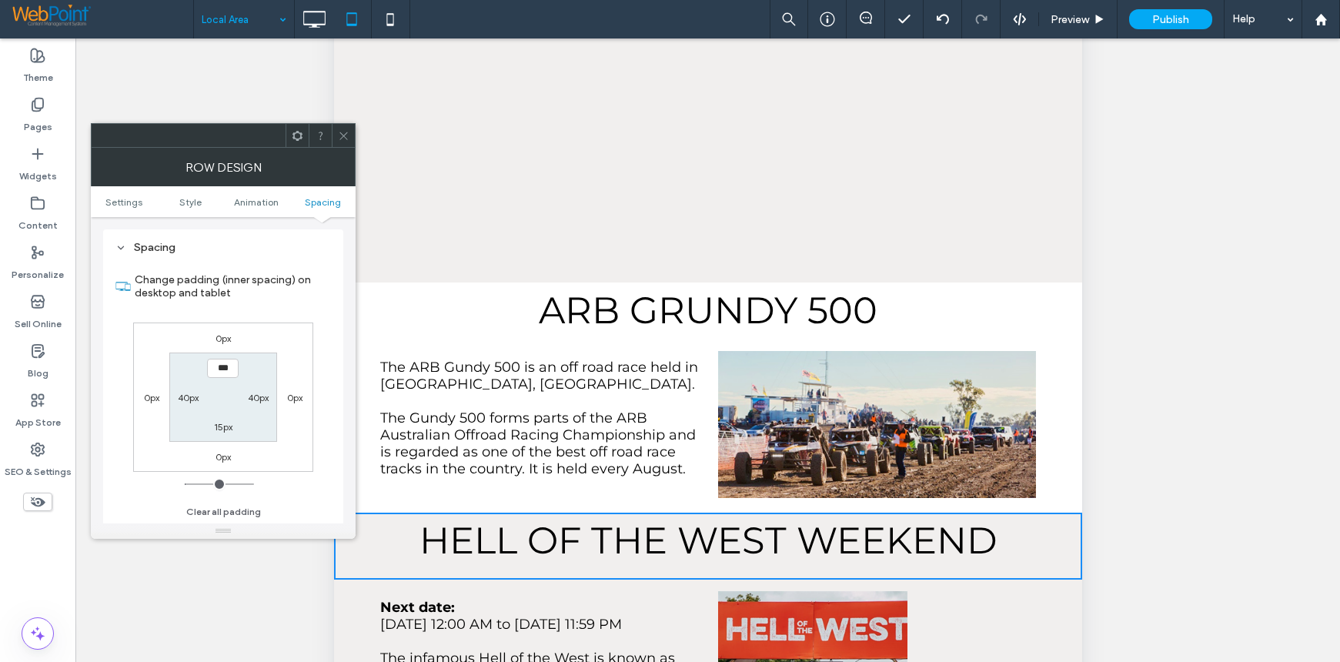
click at [220, 426] on label "15px" at bounding box center [223, 427] width 18 height 12
type input "**"
type input "*"
type input "**"
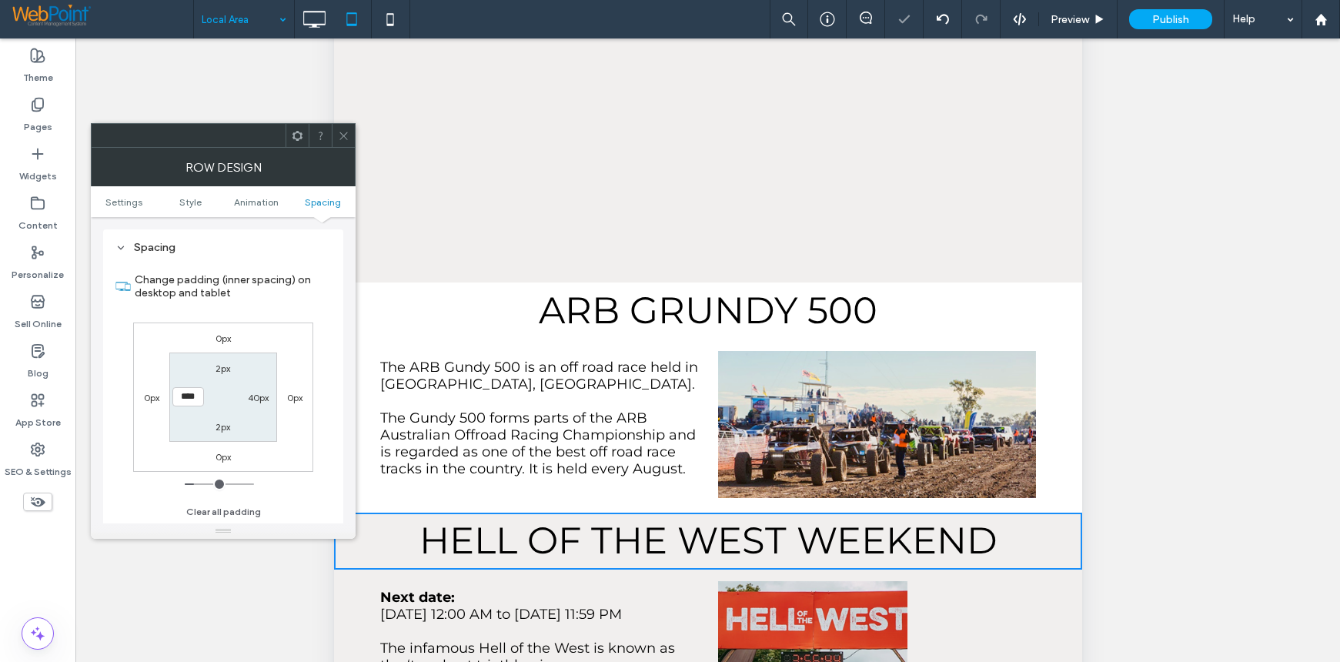
drag, startPoint x: 339, startPoint y: 129, endPoint x: 165, endPoint y: 456, distance: 370.8
click at [339, 129] on span at bounding box center [344, 135] width 12 height 23
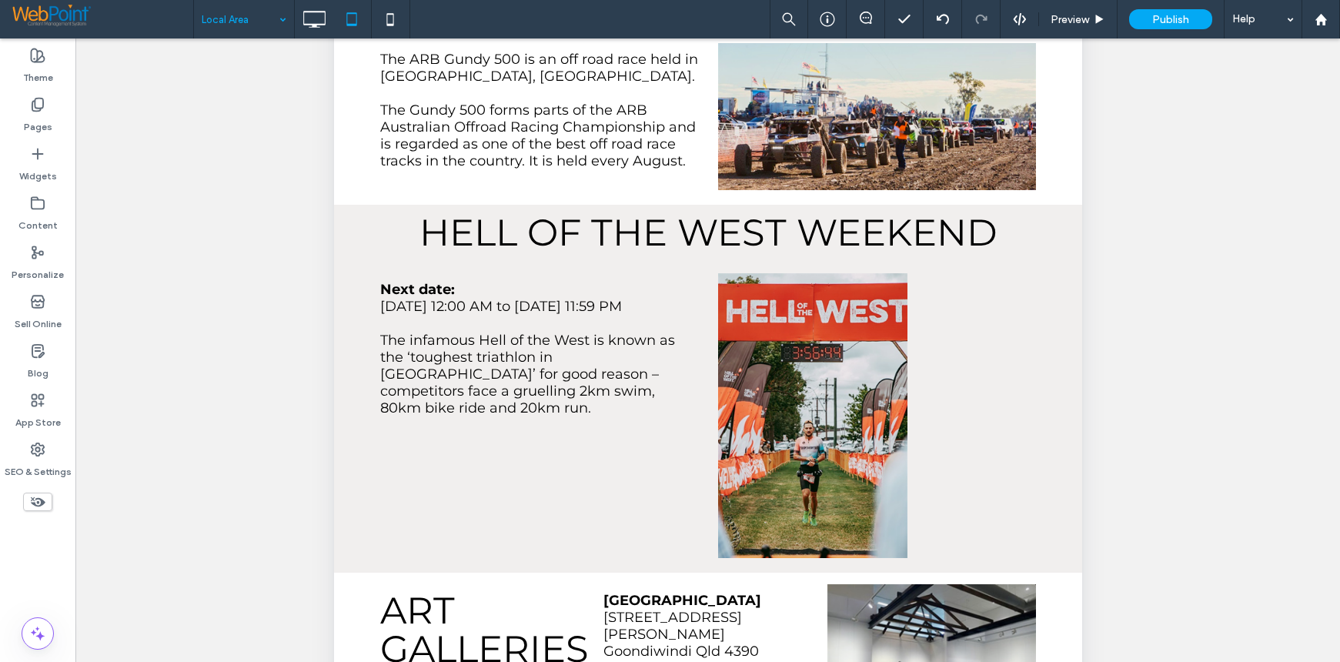
scroll to position [1231, 0]
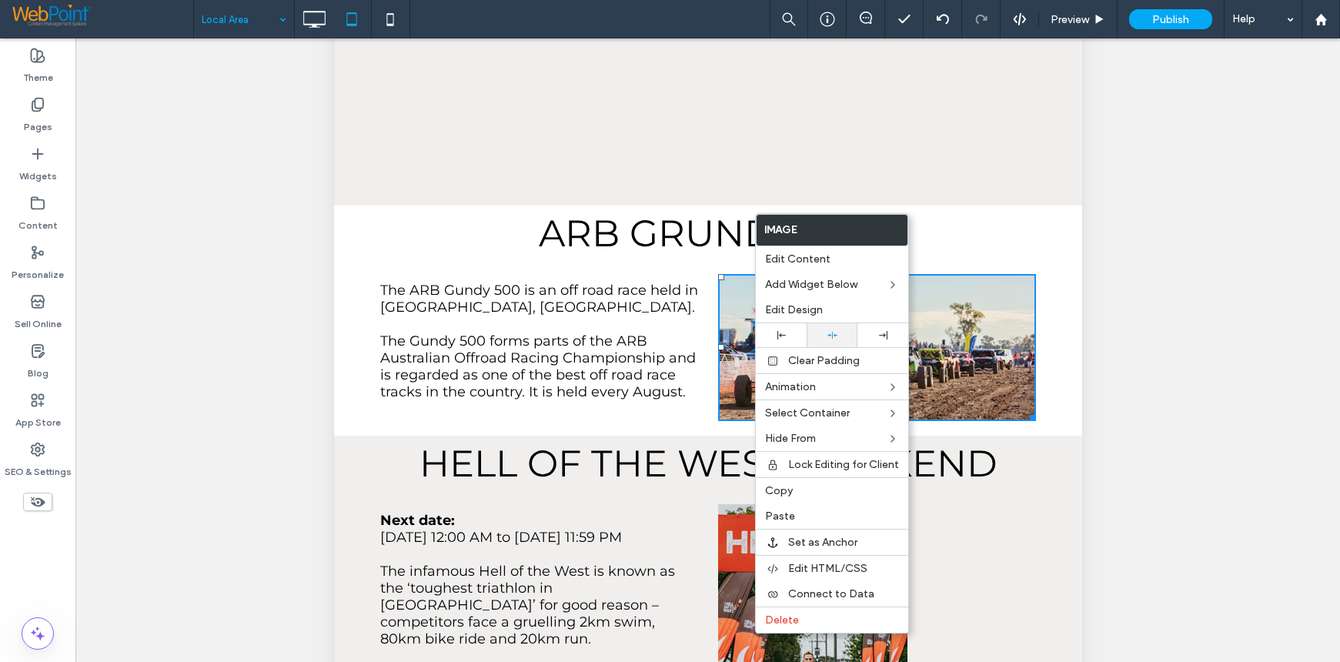
click at [827, 339] on icon at bounding box center [832, 335] width 10 height 10
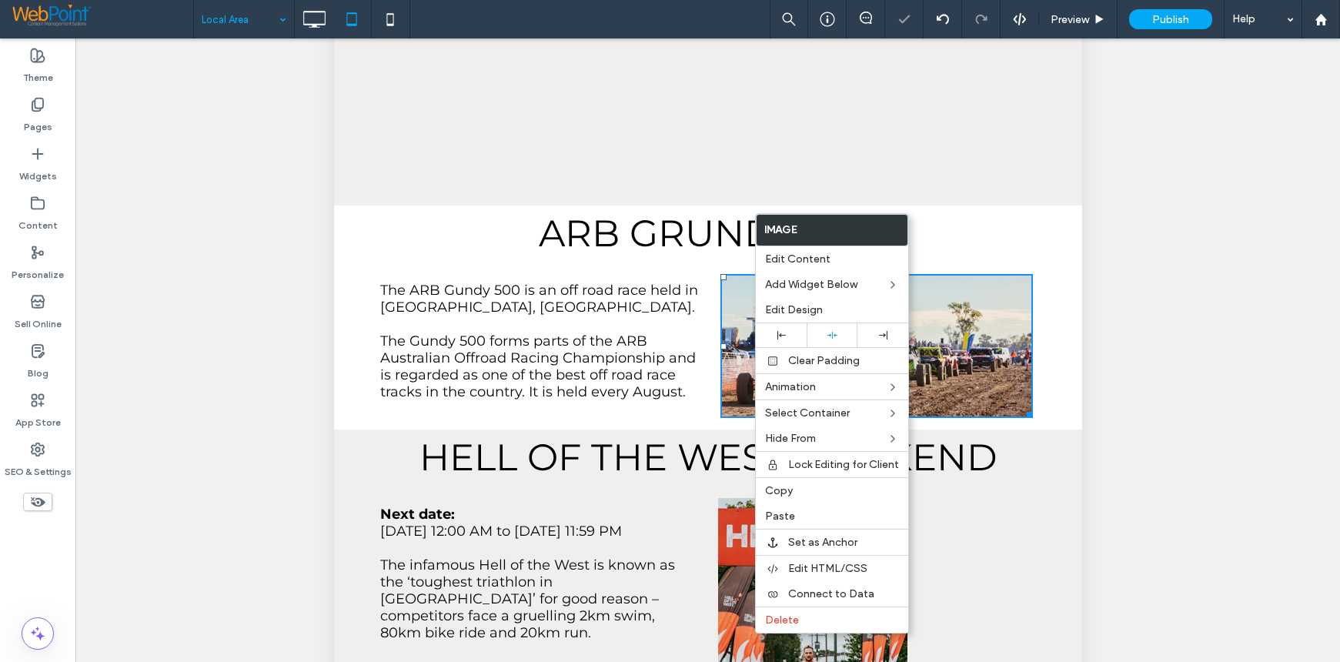
click at [996, 565] on div "Click To Paste Click To Paste" at bounding box center [871, 642] width 328 height 288
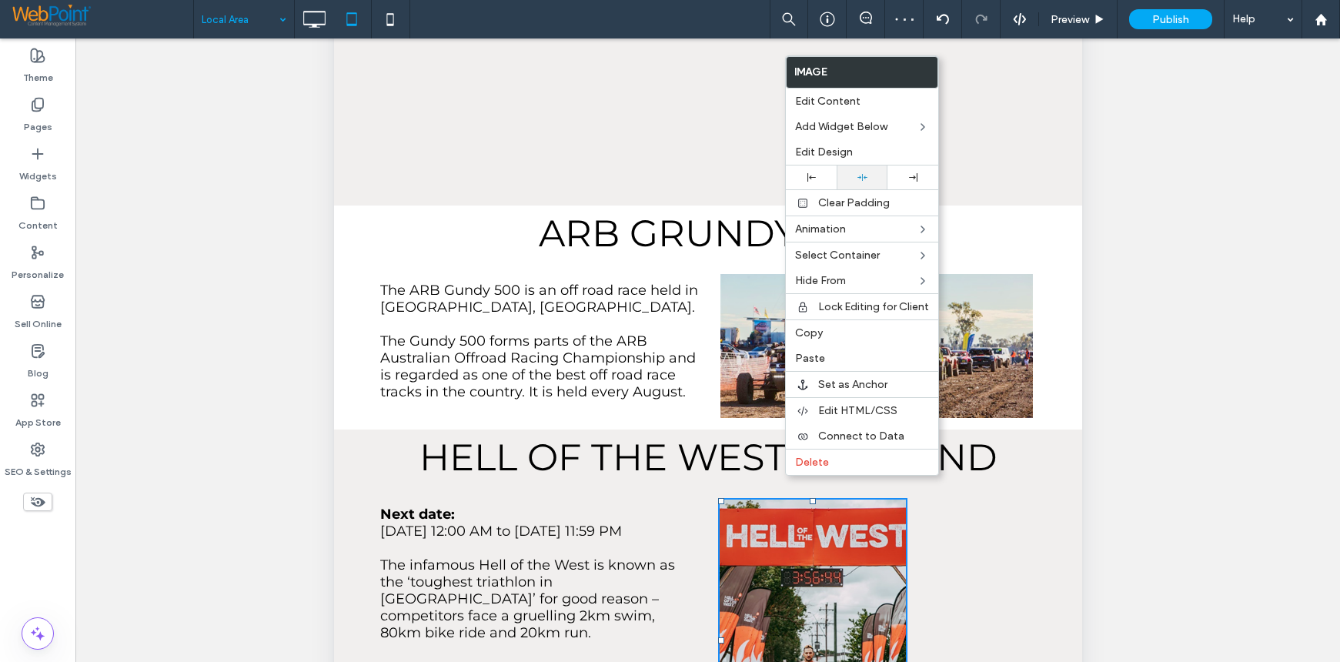
click at [857, 176] on icon at bounding box center [862, 177] width 10 height 10
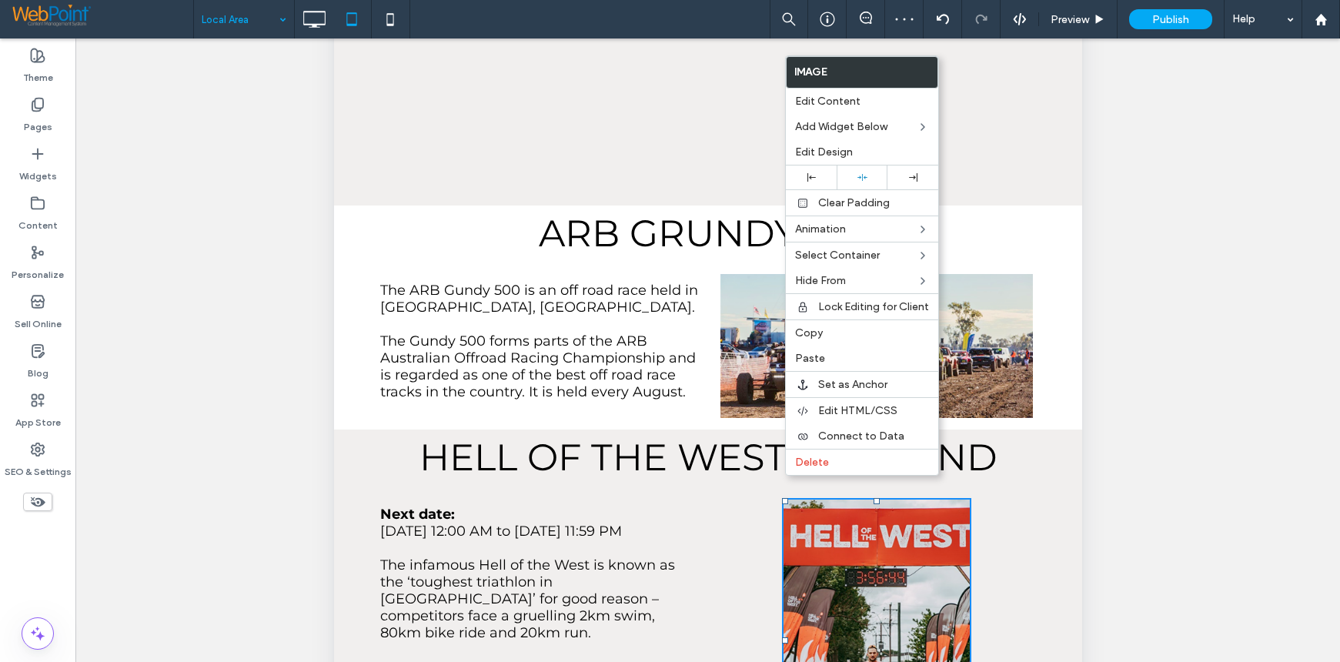
click at [1018, 498] on div "Click To Paste Click To Paste" at bounding box center [871, 640] width 328 height 285
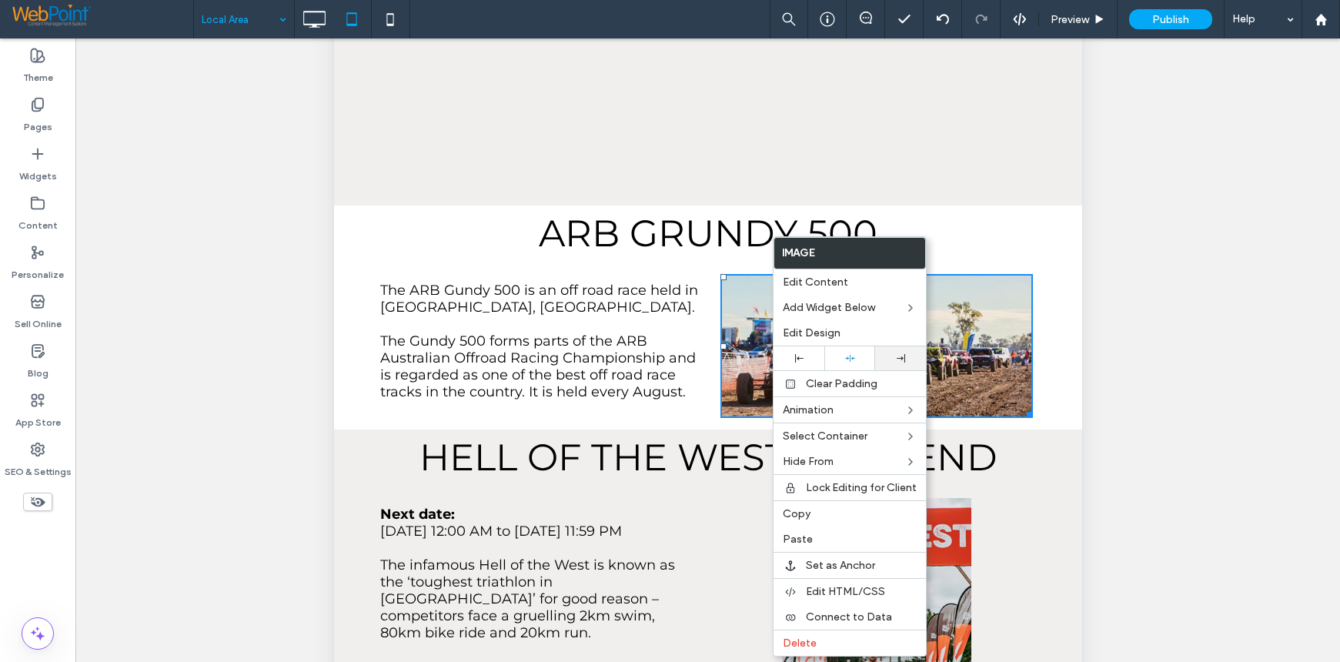
click at [886, 357] on div at bounding box center [900, 358] width 35 height 8
click at [898, 357] on icon at bounding box center [901, 358] width 8 height 8
click at [1009, 486] on div "Click To Paste Click To Paste Next date: Saturday, 07 March 2026 | 12:00 AM to …" at bounding box center [707, 640] width 748 height 308
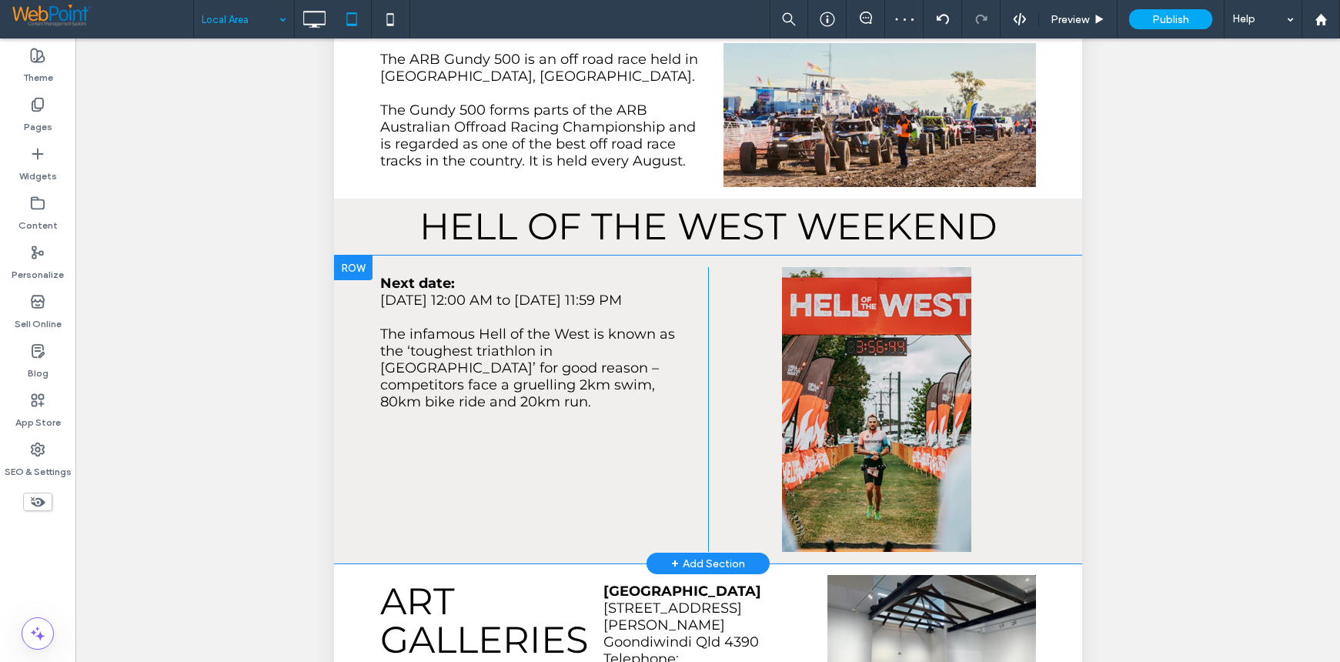
scroll to position [1693, 0]
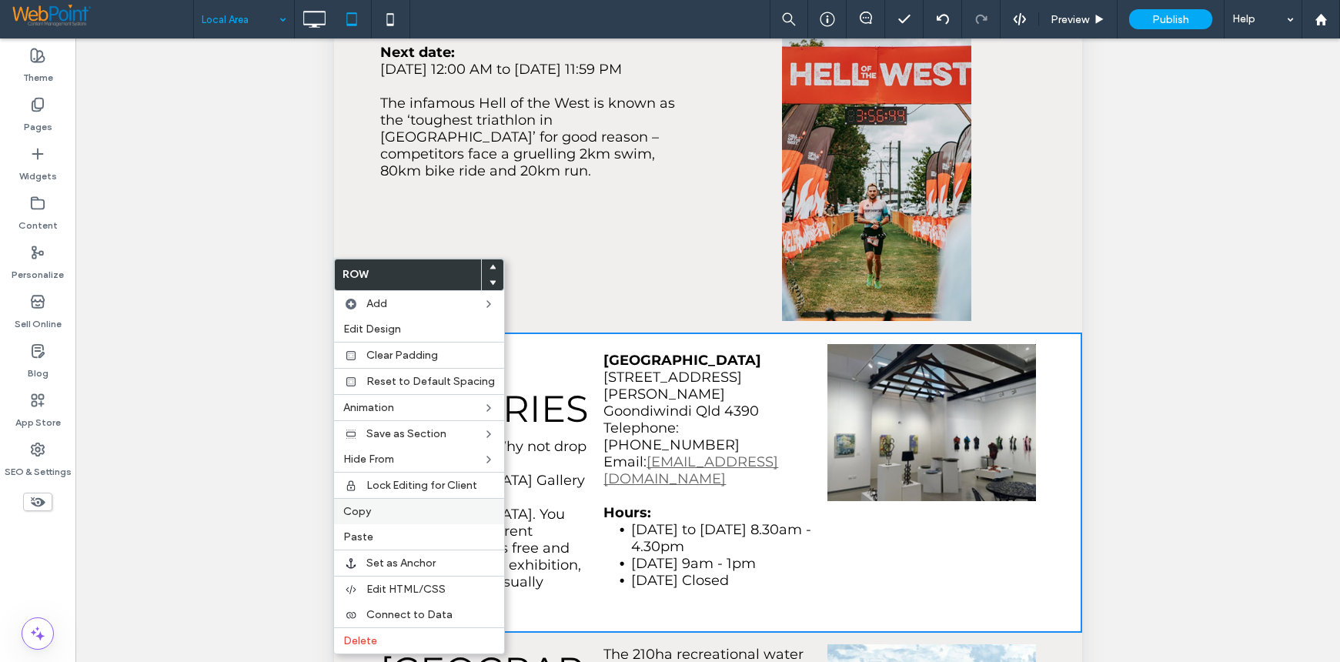
click at [346, 504] on div "Copy" at bounding box center [419, 511] width 170 height 26
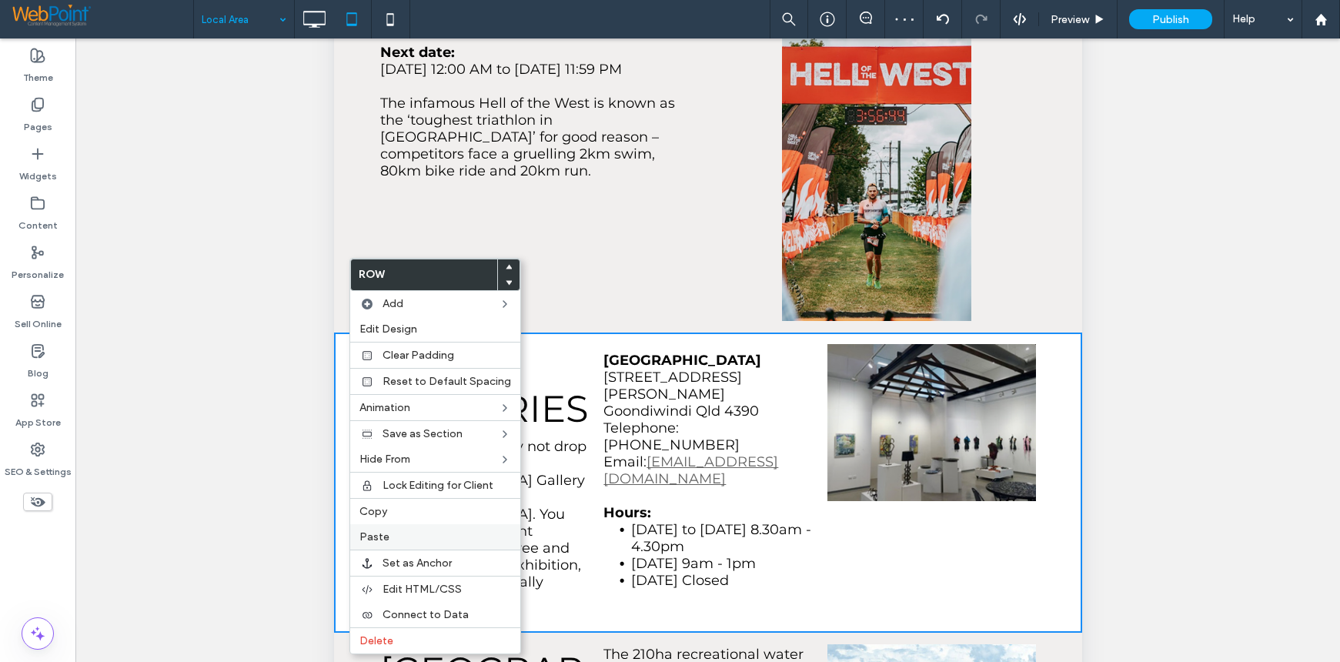
click at [375, 533] on span "Paste" at bounding box center [374, 536] width 30 height 13
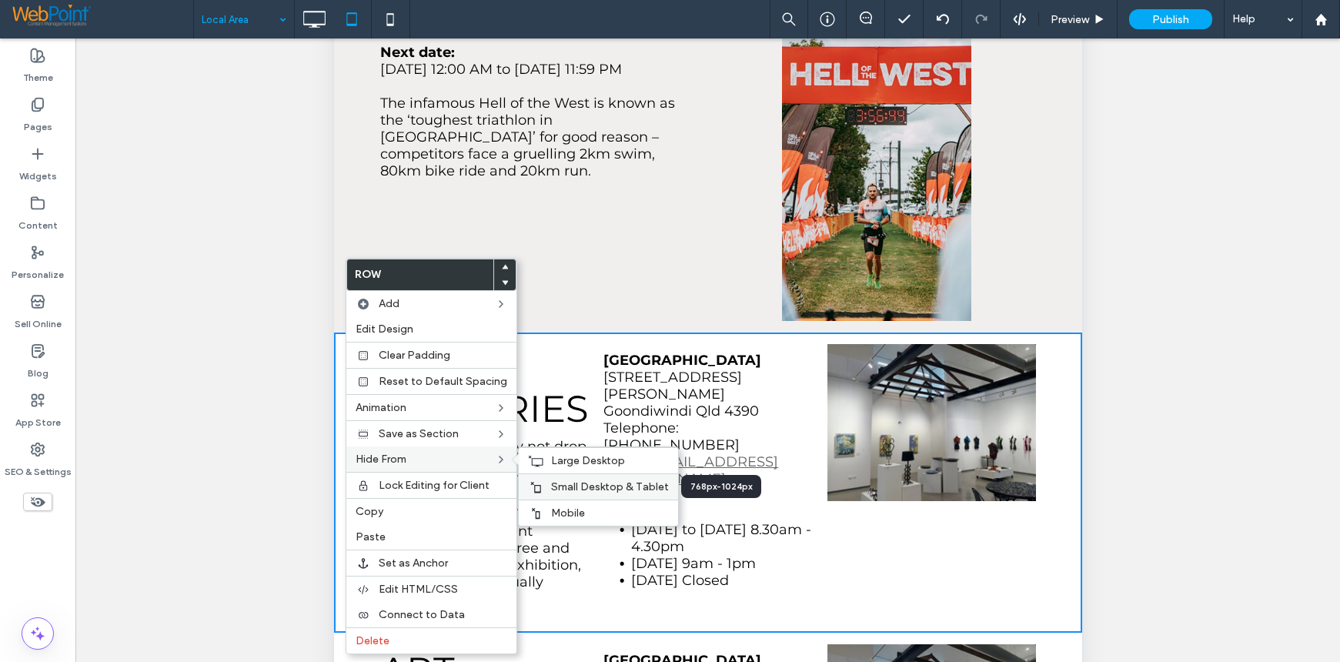
click at [613, 489] on span "Small Desktop & Tablet" at bounding box center [610, 486] width 118 height 13
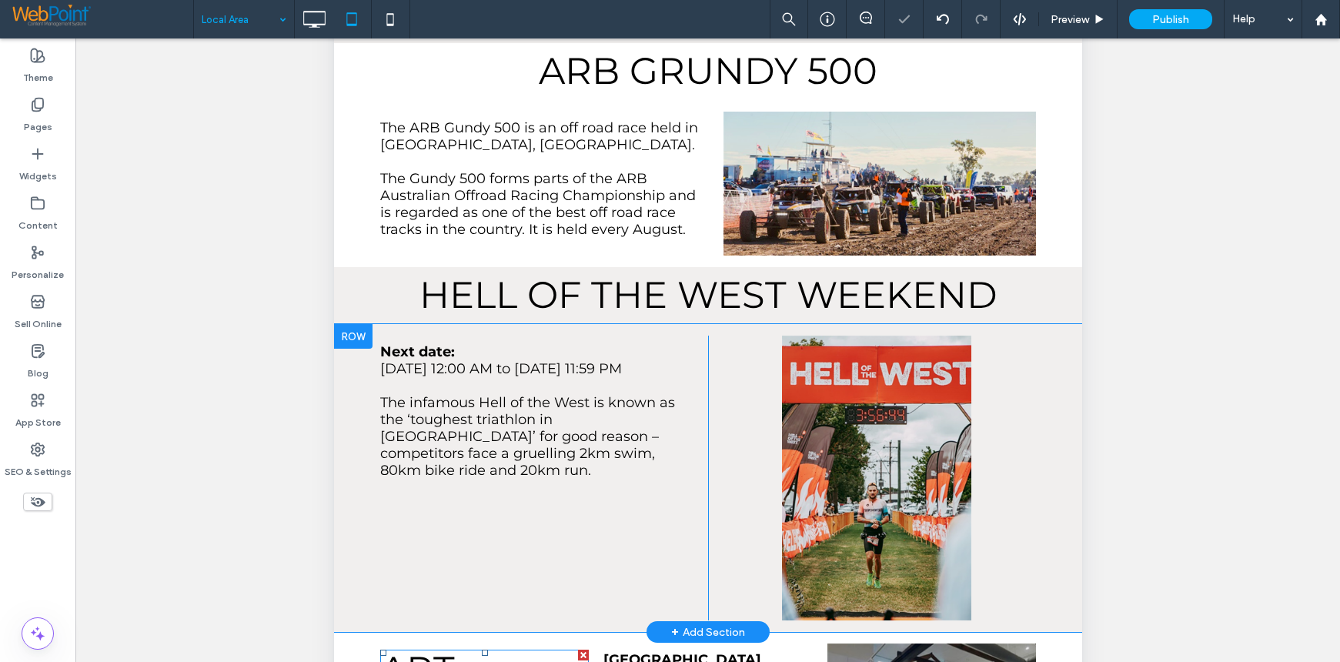
scroll to position [1385, 0]
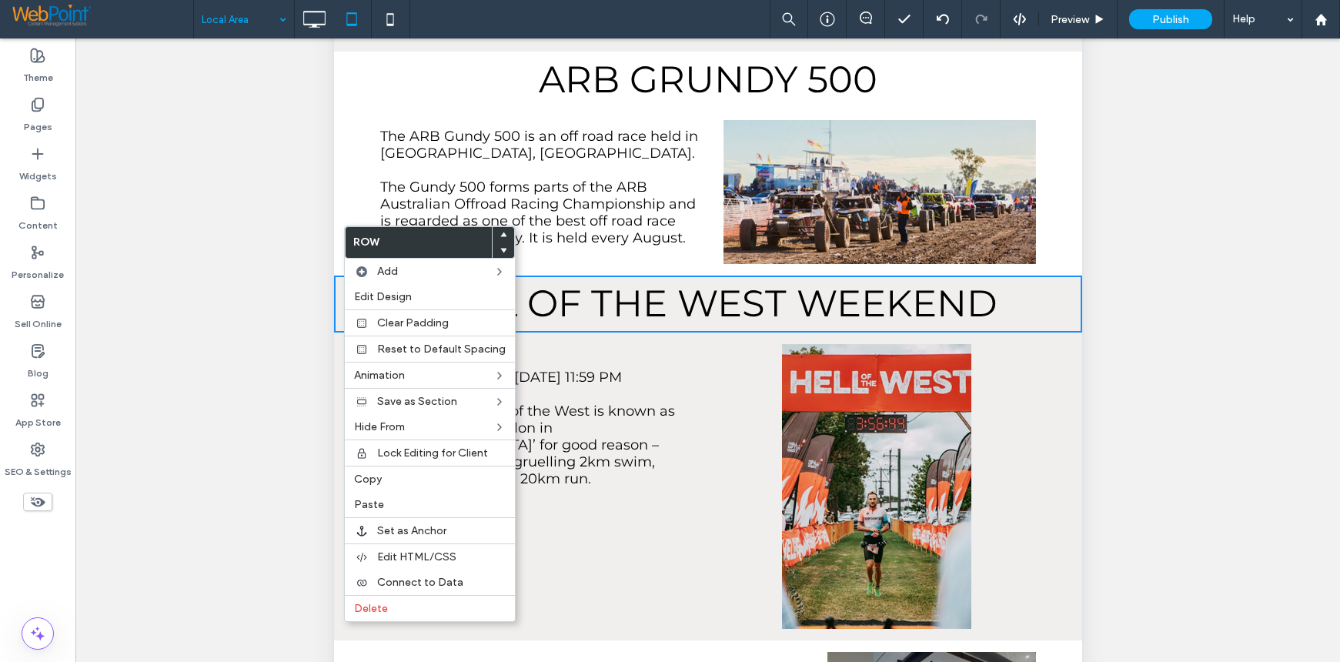
click at [1131, 379] on div "Unhide? Yes Unhide? Yes Unhide? Yes Unhide? Yes Unhide? Yes Unhide? Yes Unhide?…" at bounding box center [707, 369] width 1264 height 662
click at [1060, 380] on div "Click To Paste Click To Paste Next date: Saturday, 07 March 2026 | 12:00 AM to …" at bounding box center [707, 486] width 748 height 308
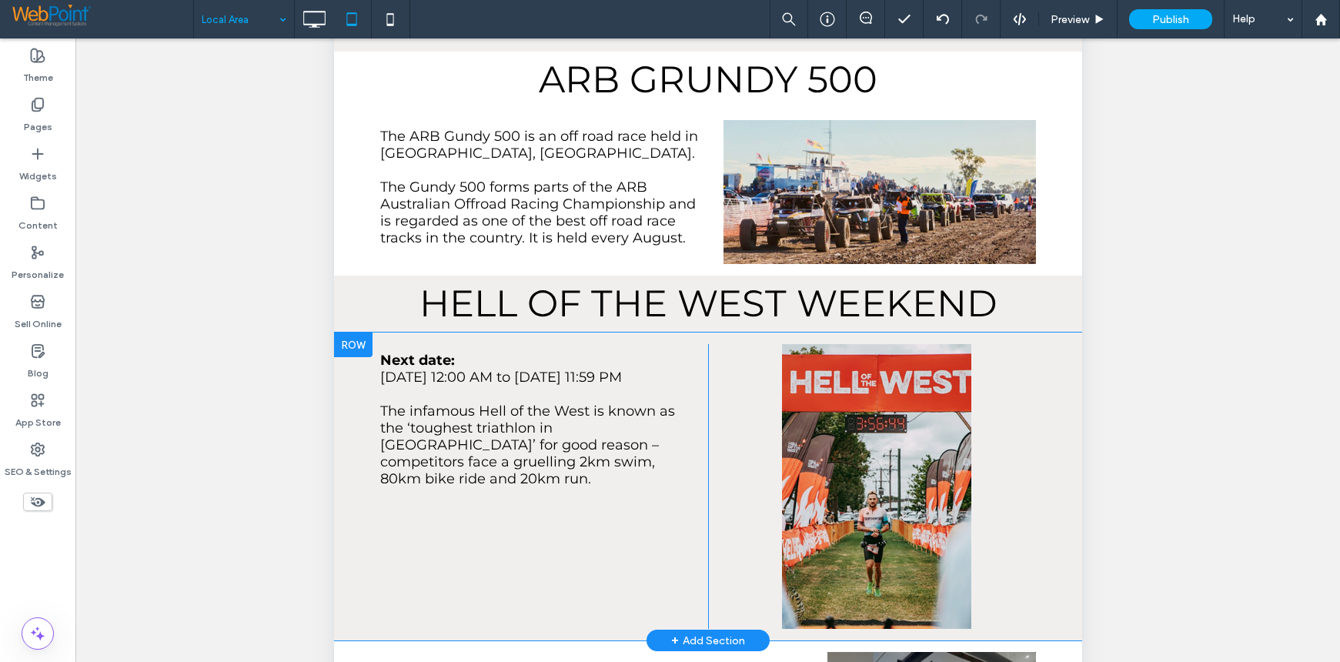
click at [1016, 379] on div "Click To Paste Click To Paste" at bounding box center [871, 486] width 328 height 285
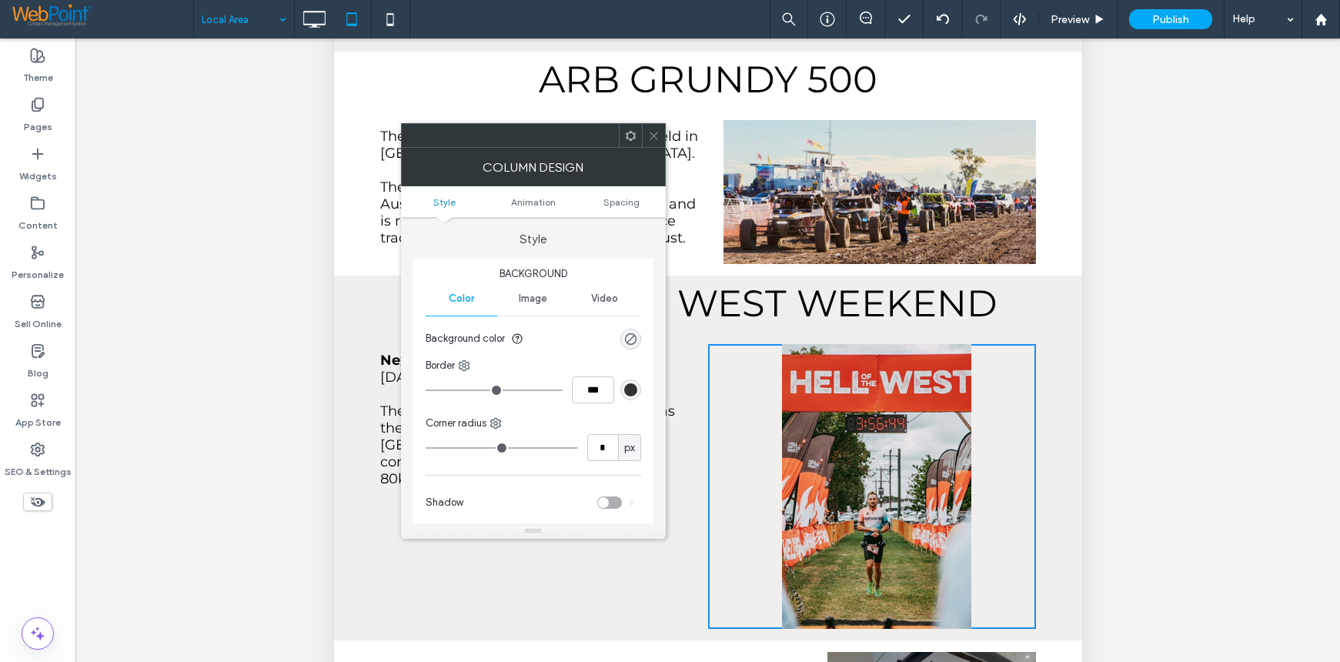
drag, startPoint x: 653, startPoint y: 135, endPoint x: 329, endPoint y: 443, distance: 445.8
click at [653, 135] on icon at bounding box center [654, 136] width 12 height 12
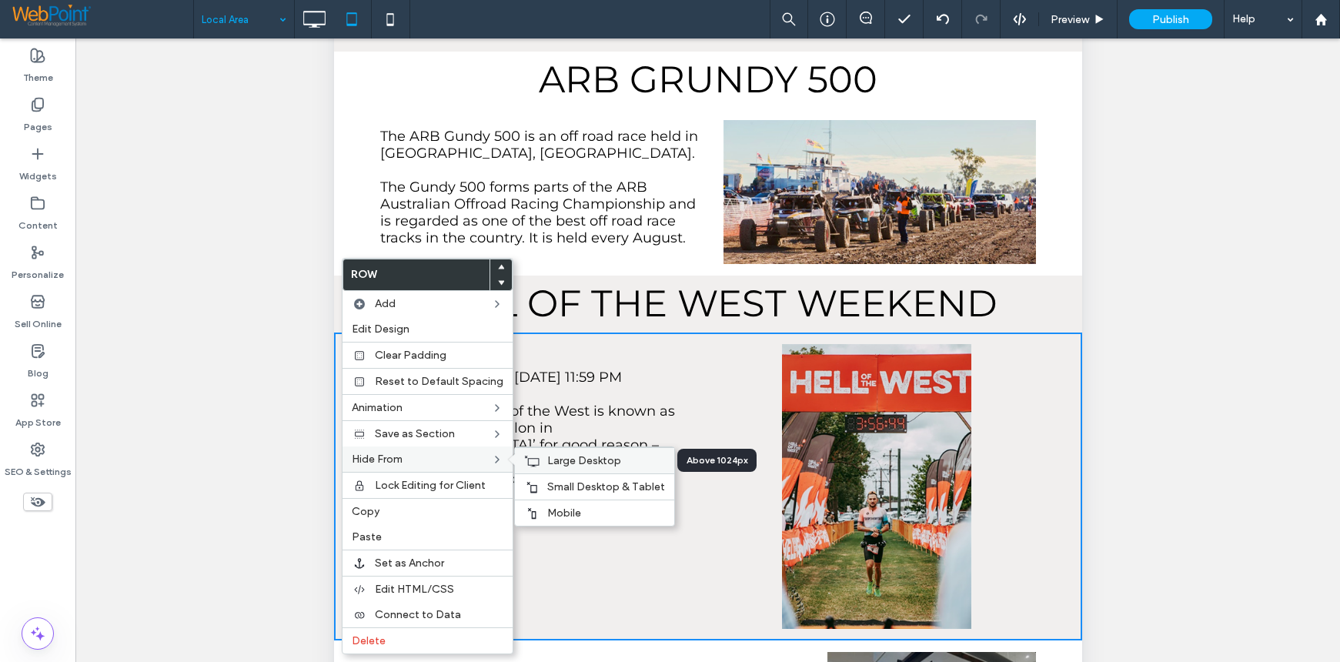
click at [573, 462] on span "Large Desktop" at bounding box center [584, 460] width 74 height 13
click at [562, 511] on span "Mobile" at bounding box center [564, 512] width 34 height 13
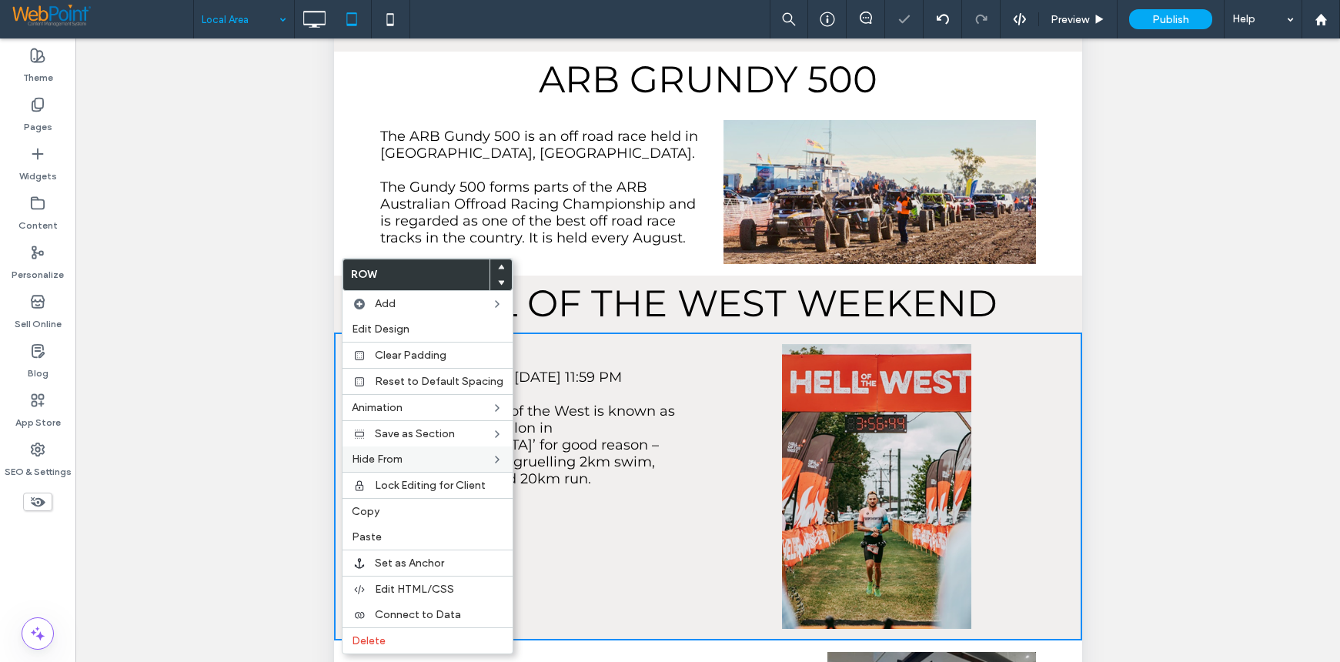
click at [1124, 324] on div "Unhide? Yes Unhide? Yes Unhide? Yes Unhide? Yes Unhide? Yes Unhide? Yes Unhide?…" at bounding box center [707, 369] width 1264 height 662
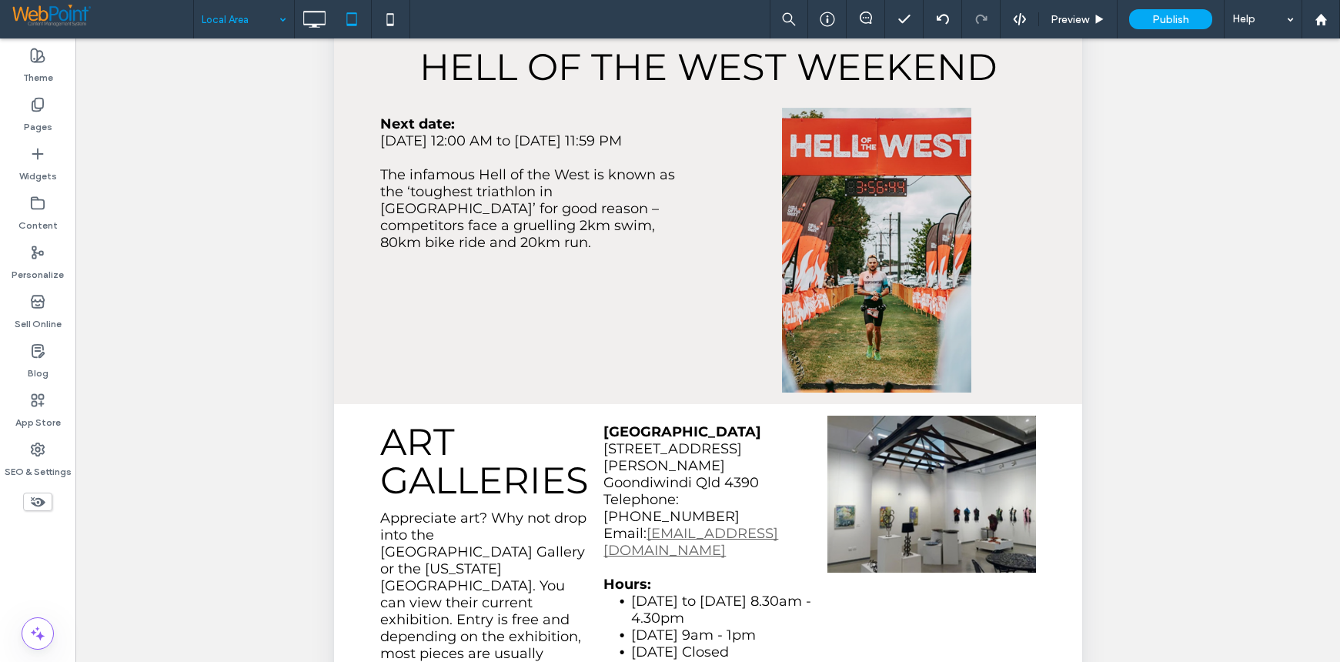
scroll to position [1616, 0]
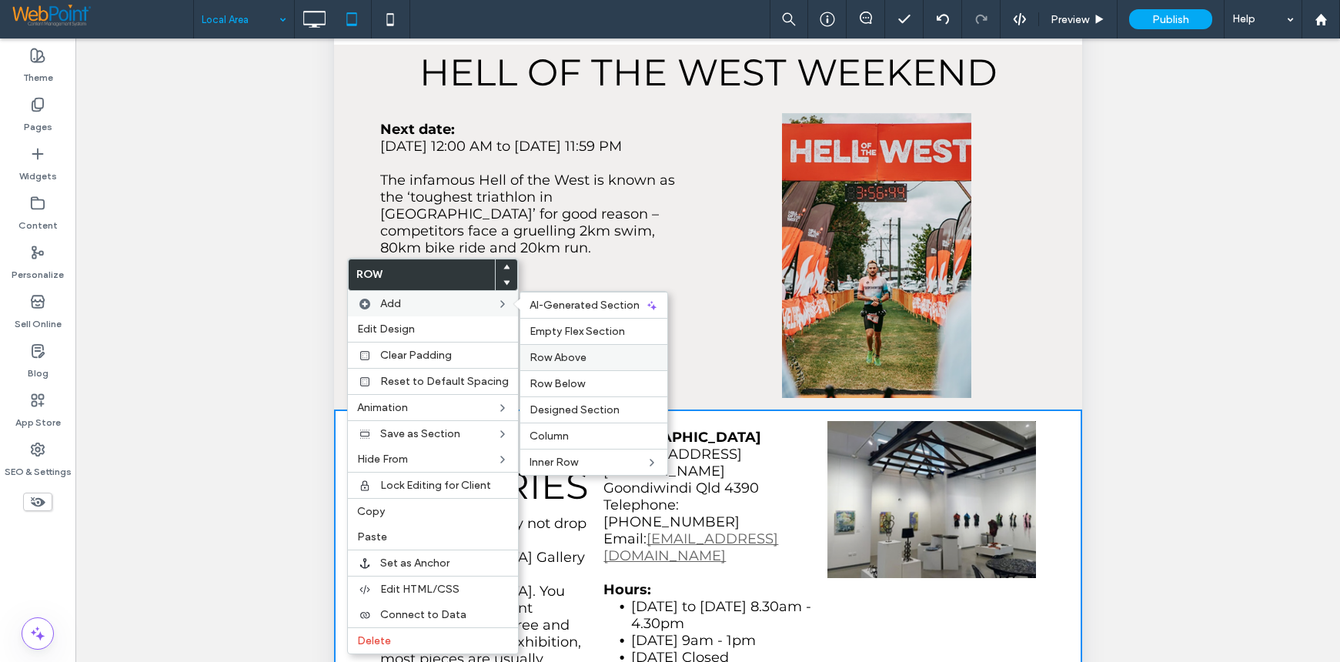
click at [580, 352] on span "Row Above" at bounding box center [557, 357] width 57 height 13
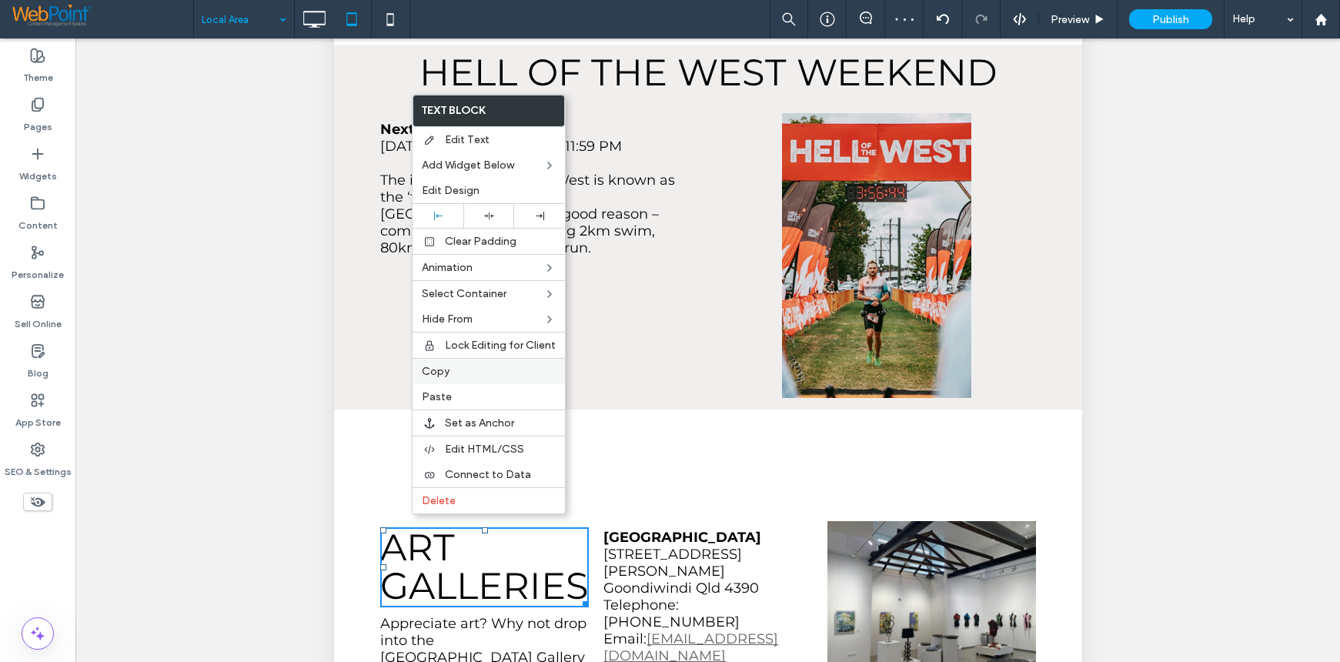
click at [441, 376] on span "Copy" at bounding box center [436, 371] width 28 height 13
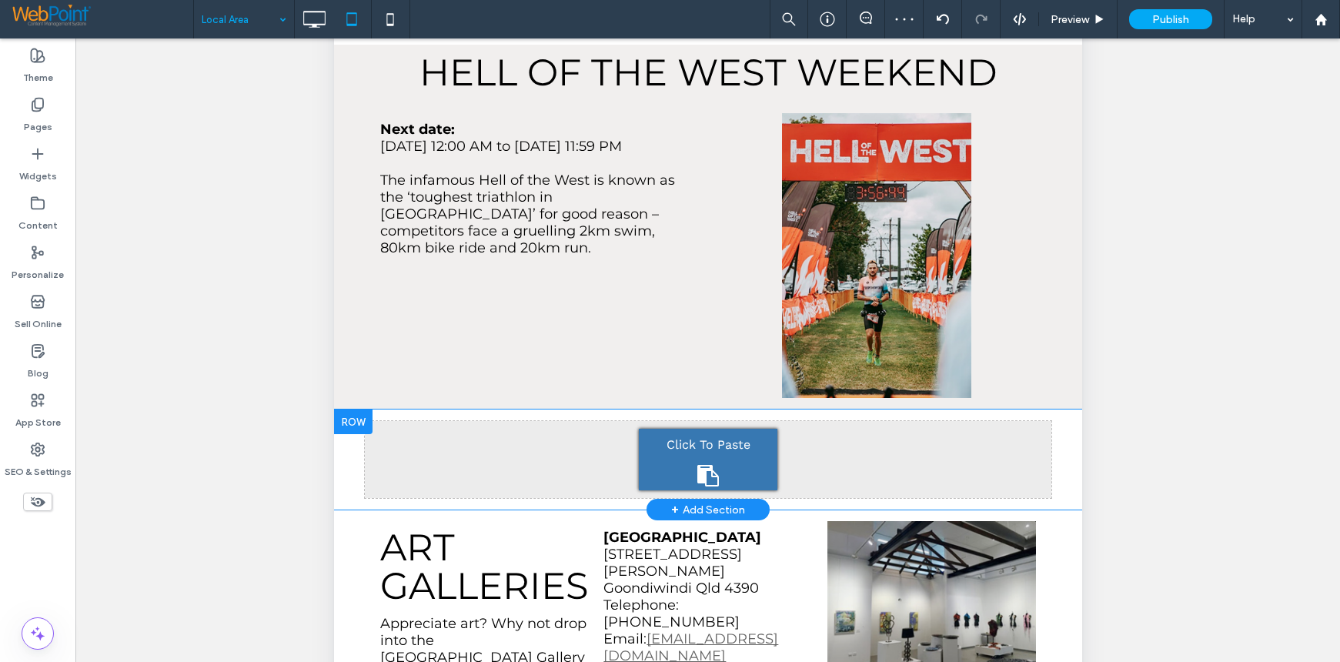
click at [711, 465] on icon at bounding box center [707, 476] width 25 height 22
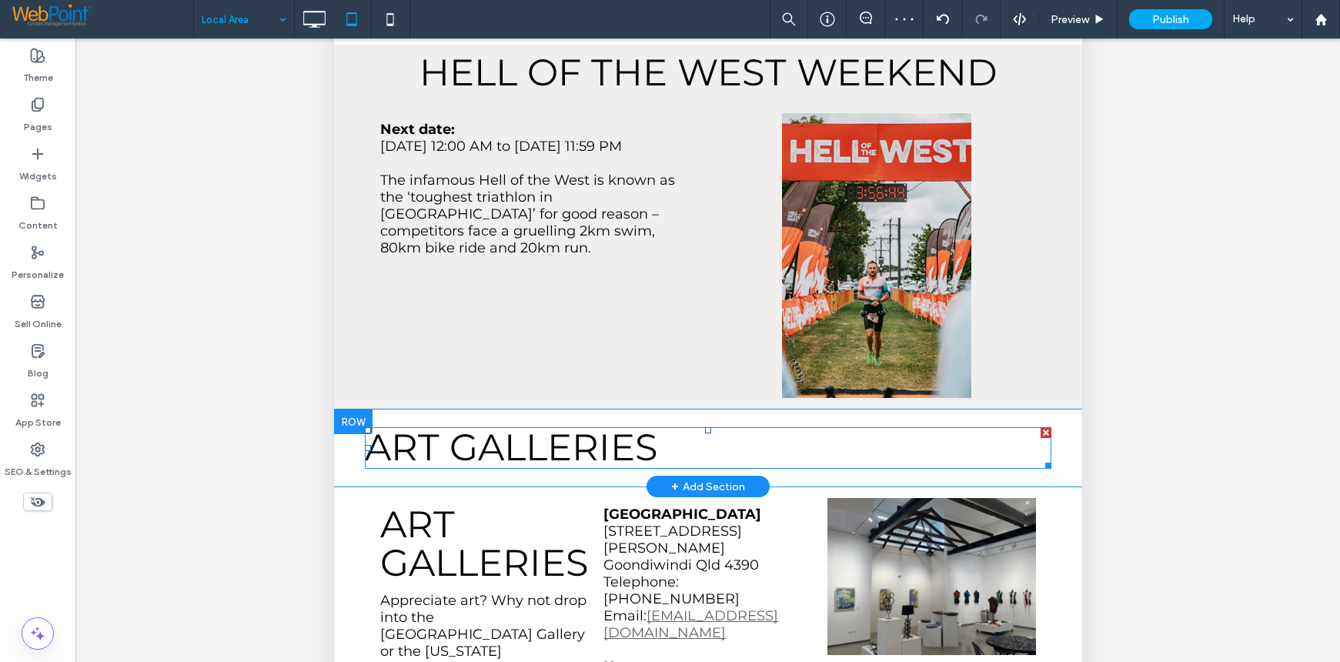
click at [633, 425] on span "ART GALLERIES" at bounding box center [510, 447] width 293 height 45
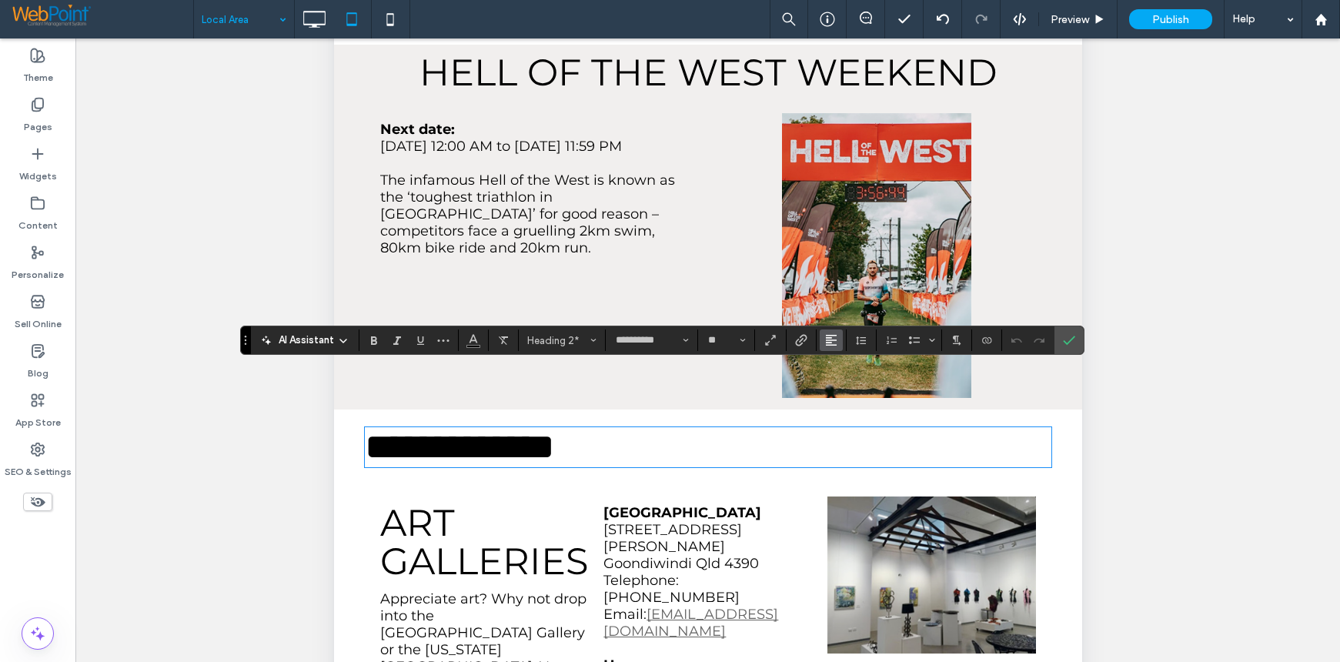
click at [834, 341] on use "Alignment" at bounding box center [831, 340] width 11 height 11
click at [849, 385] on div "ui.textEditor.alignment.center" at bounding box center [847, 388] width 20 height 12
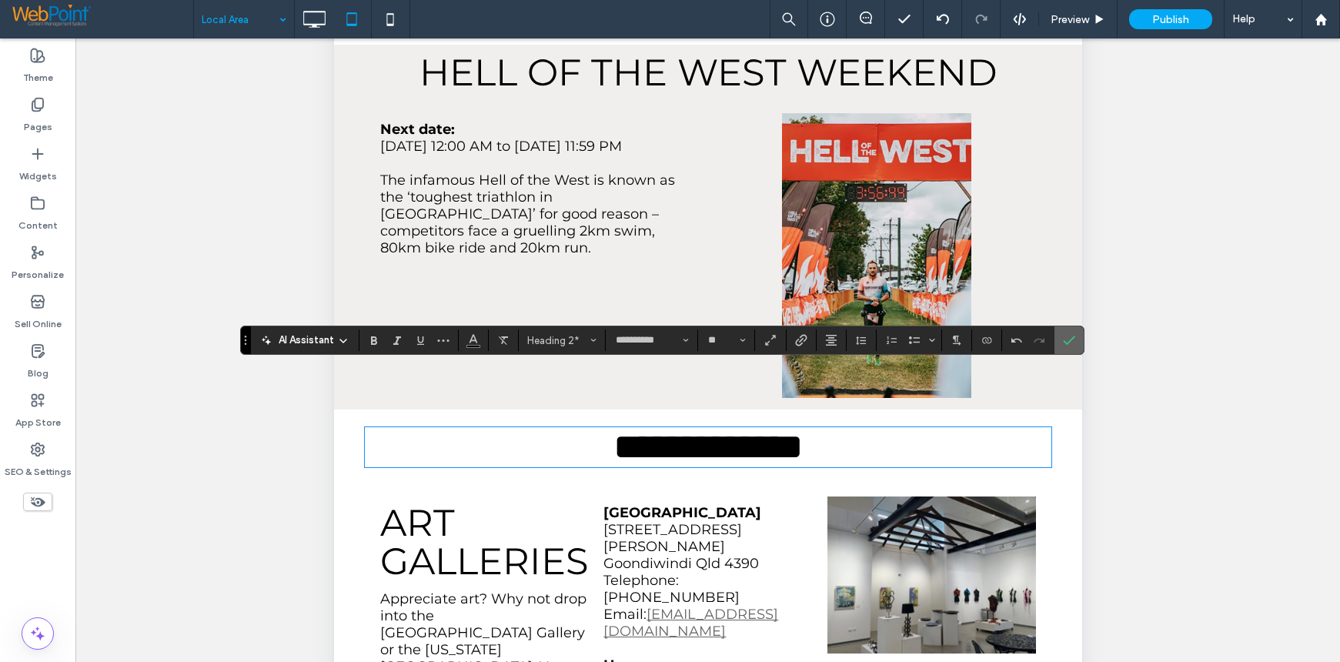
drag, startPoint x: 1072, startPoint y: 339, endPoint x: 711, endPoint y: 522, distance: 404.8
click at [1072, 339] on use "Confirm" at bounding box center [1069, 340] width 12 height 9
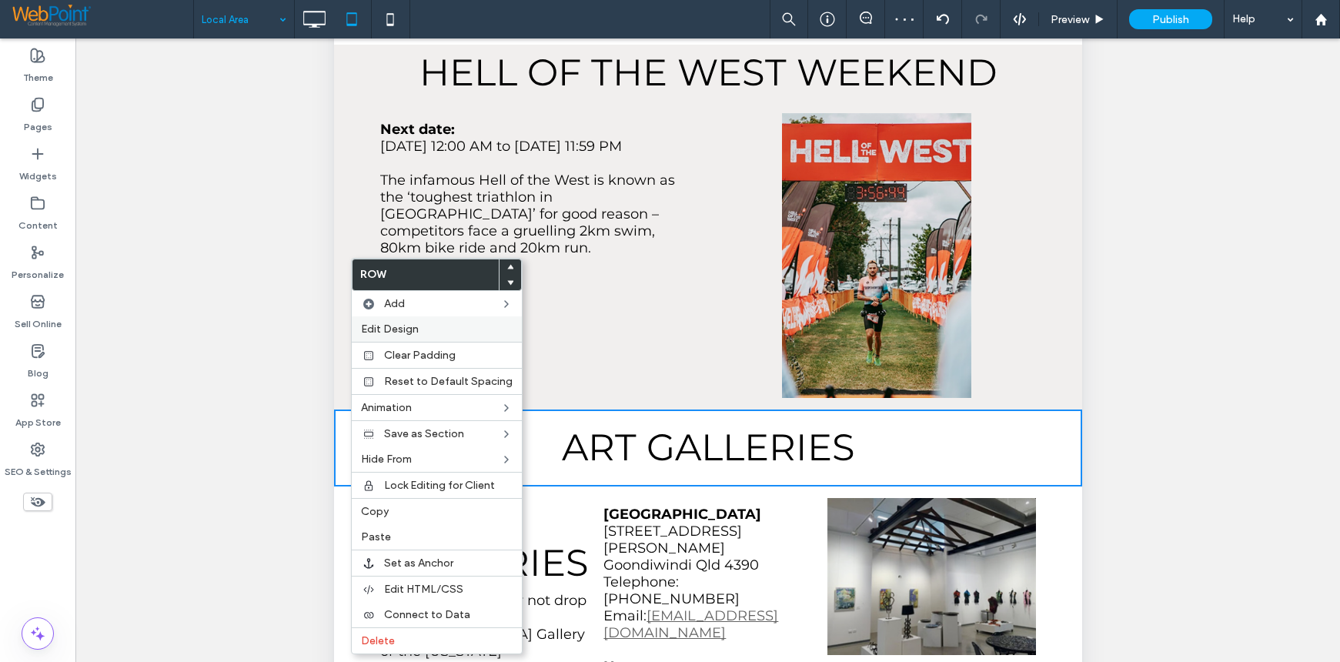
click at [410, 332] on span "Edit Design" at bounding box center [390, 328] width 58 height 13
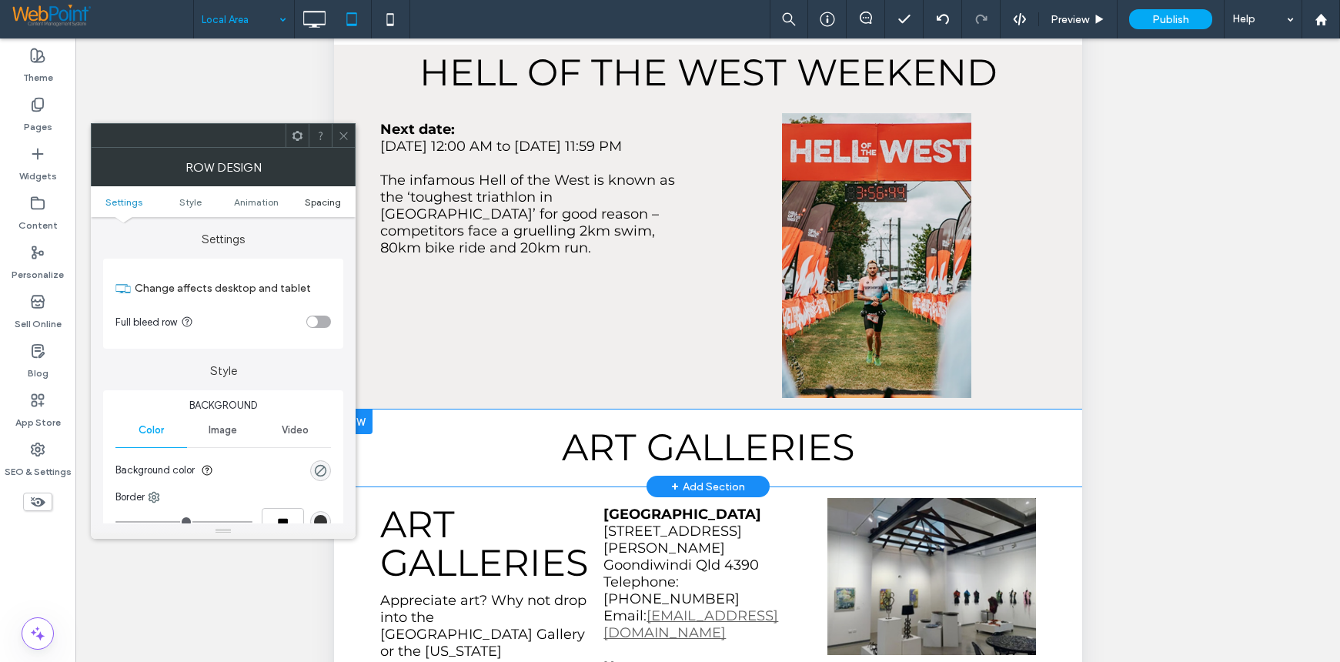
click at [319, 205] on span "Spacing" at bounding box center [323, 202] width 36 height 12
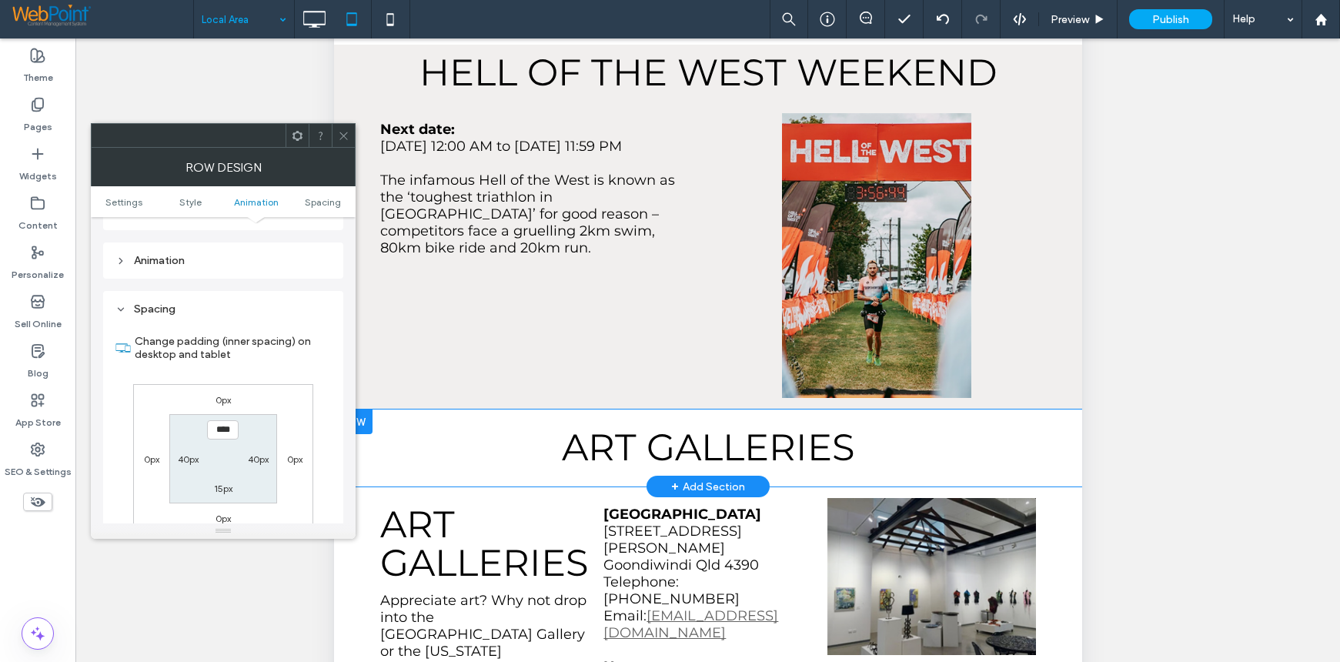
scroll to position [435, 0]
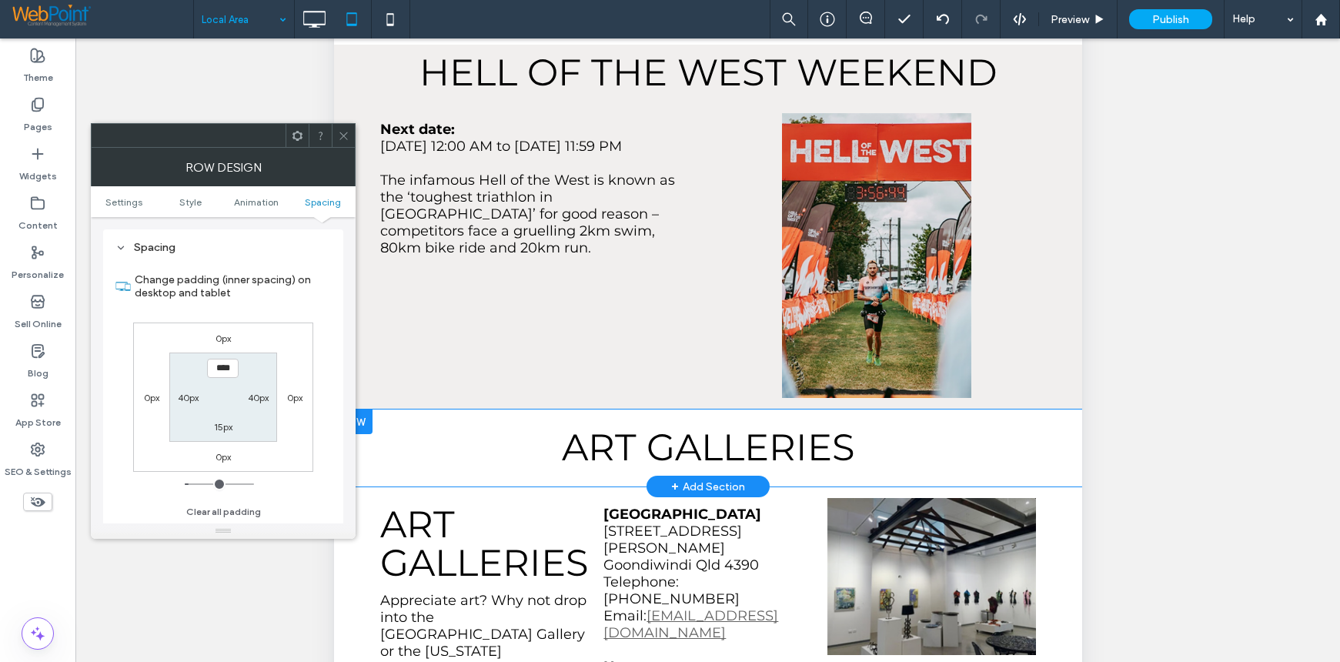
type input "*"
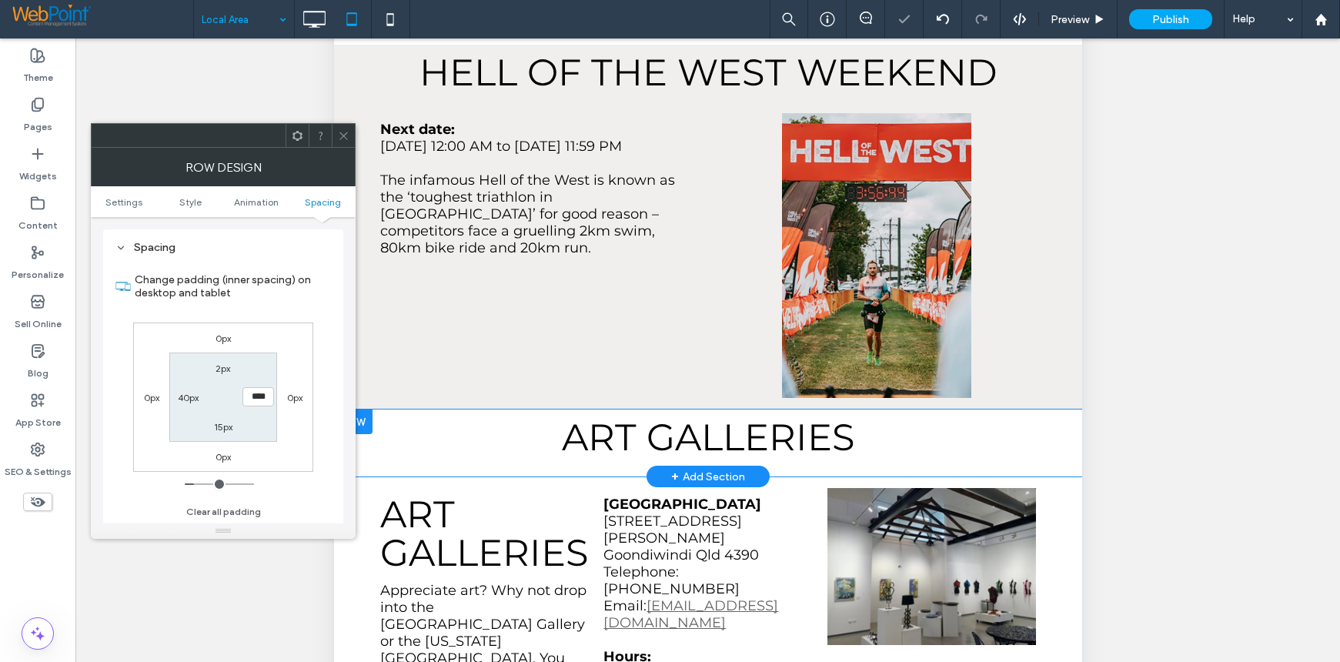
type input "**"
type input "*"
type input "**"
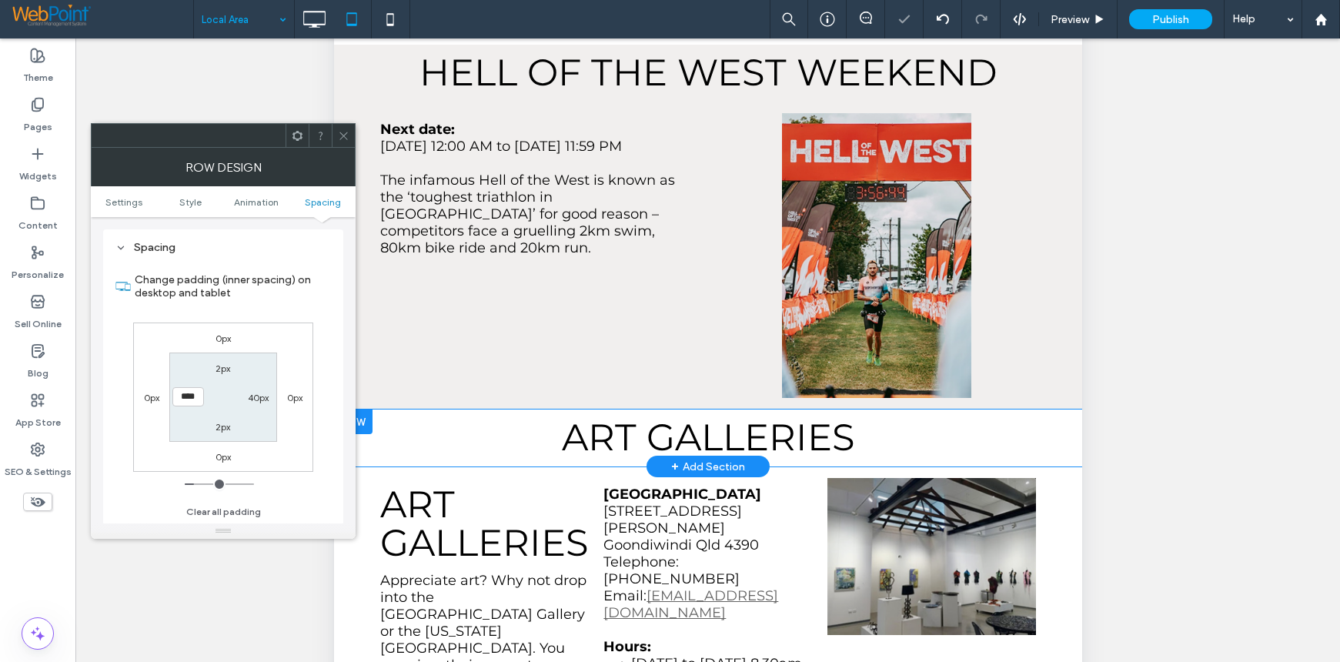
drag, startPoint x: 341, startPoint y: 130, endPoint x: 31, endPoint y: 459, distance: 451.9
click at [341, 130] on icon at bounding box center [344, 136] width 12 height 12
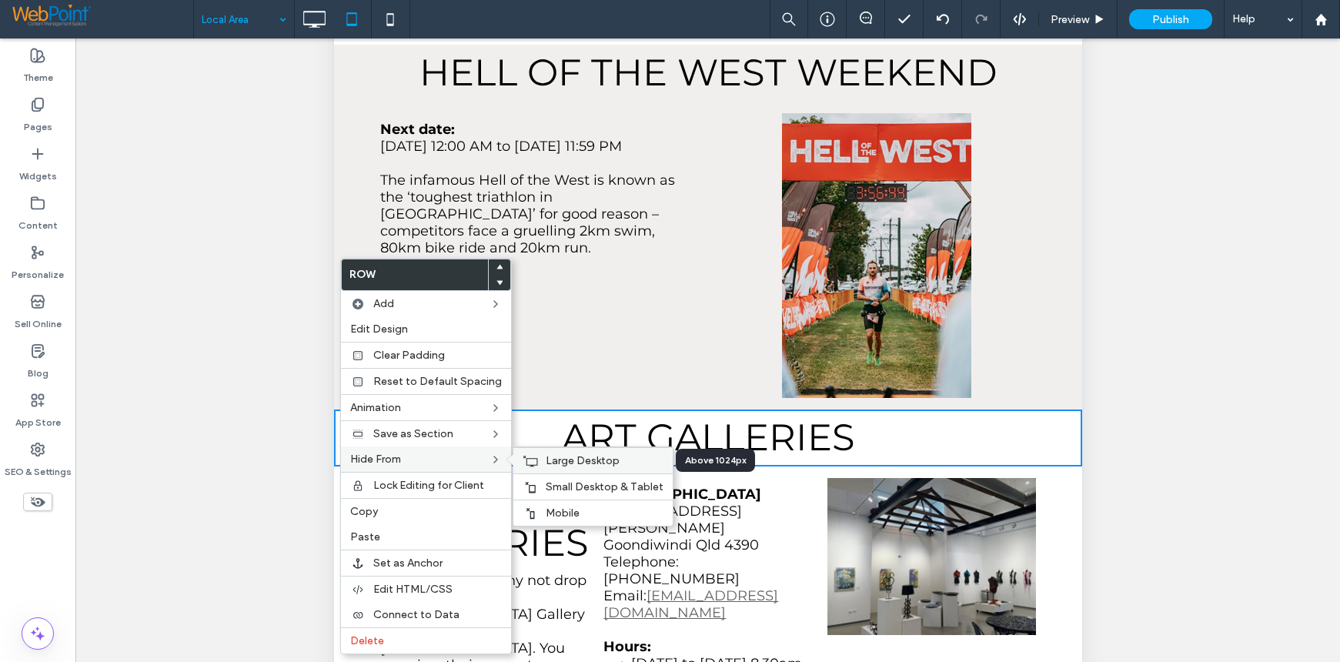
click at [574, 450] on div "Large Desktop" at bounding box center [592, 460] width 159 height 26
click at [552, 504] on div "Mobile" at bounding box center [592, 512] width 159 height 26
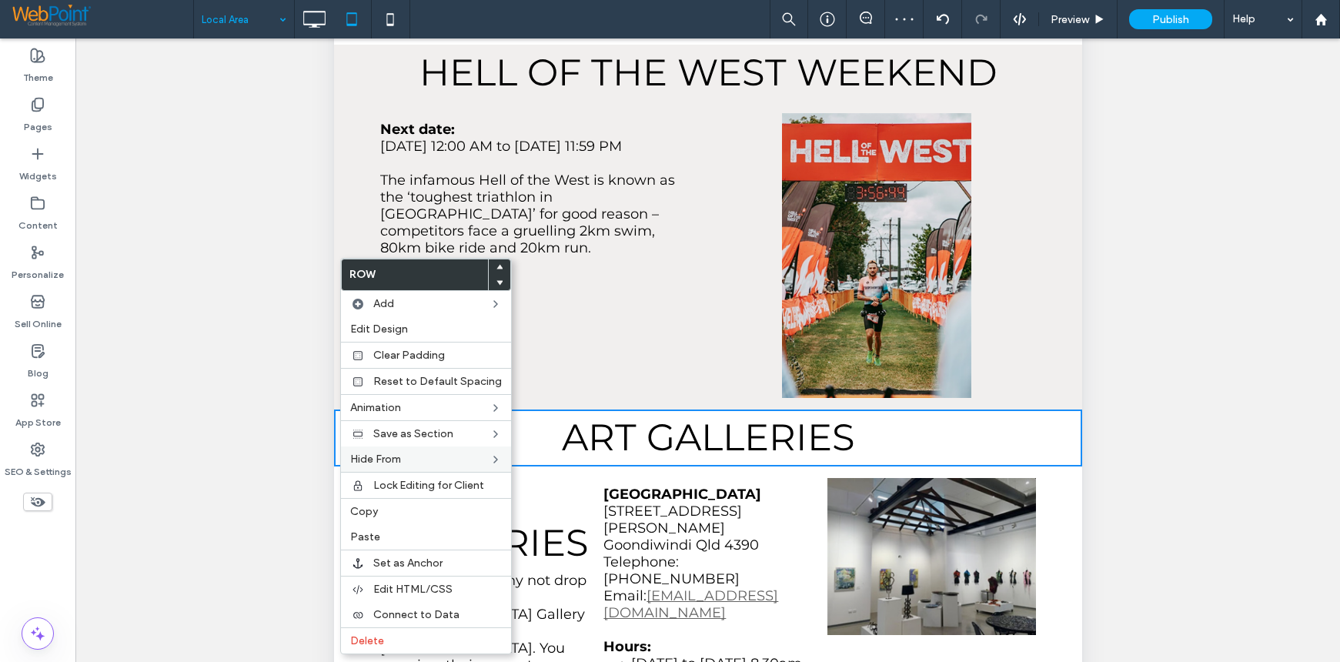
click at [1162, 348] on div "Unhide? Yes Unhide? Yes Unhide? Yes Unhide? Yes Unhide? Yes Unhide? Yes Unhide?…" at bounding box center [707, 369] width 1264 height 662
click at [248, 267] on div "Unhide? Yes Unhide? Yes Unhide? Yes Unhide? Yes Unhide? Yes Unhide? Yes Unhide?…" at bounding box center [707, 369] width 1264 height 662
click at [1051, 579] on div "ART GALLERIES Appreciate art? Why not drop into the Goondiwindi Regional Civic …" at bounding box center [707, 616] width 748 height 300
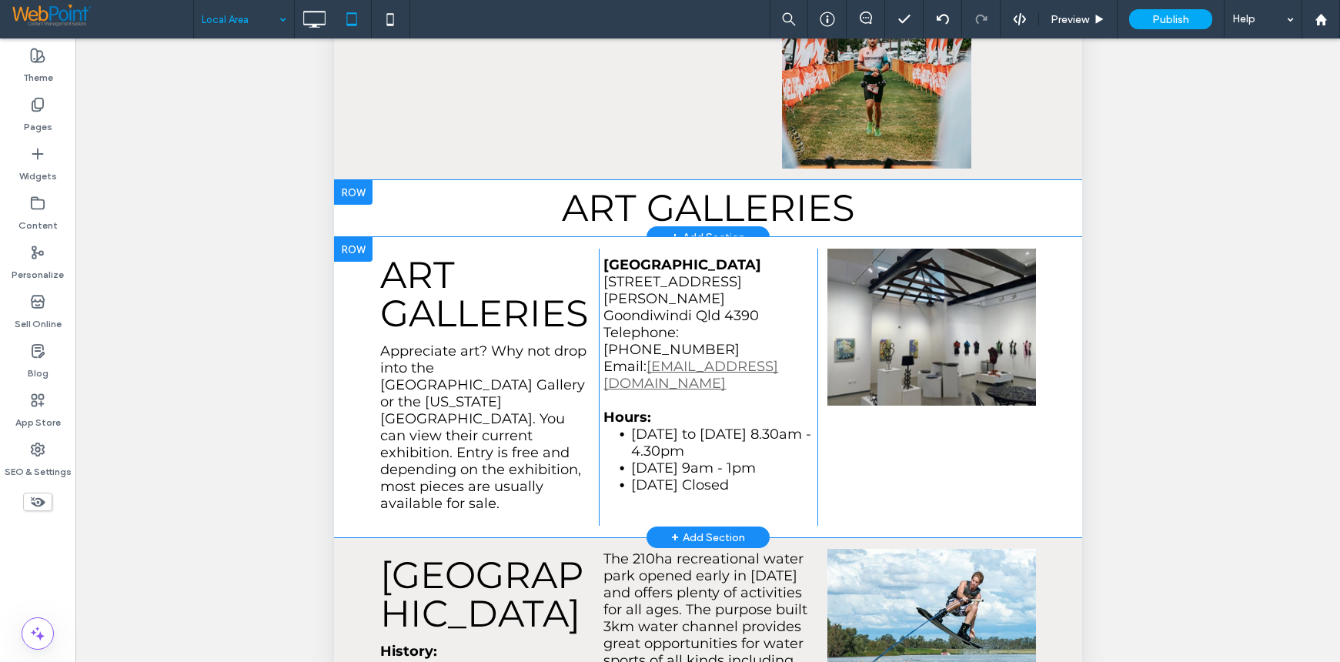
scroll to position [1847, 0]
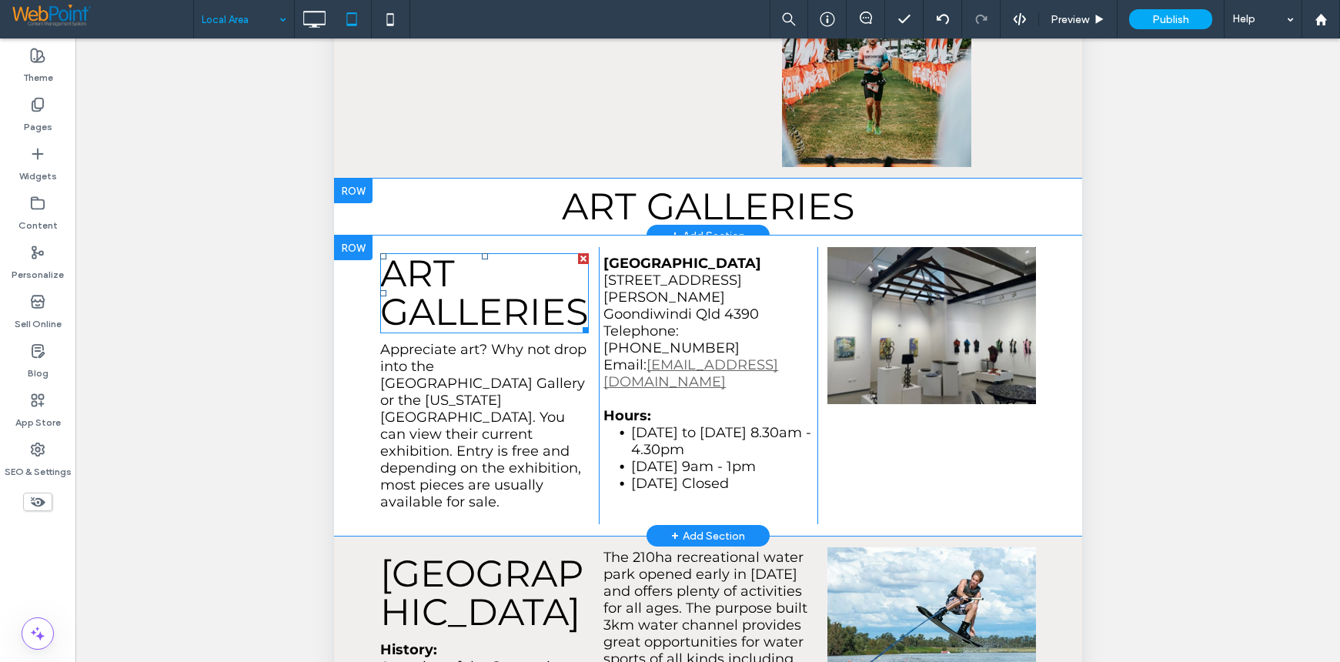
click at [577, 253] on div at bounding box center [582, 258] width 11 height 11
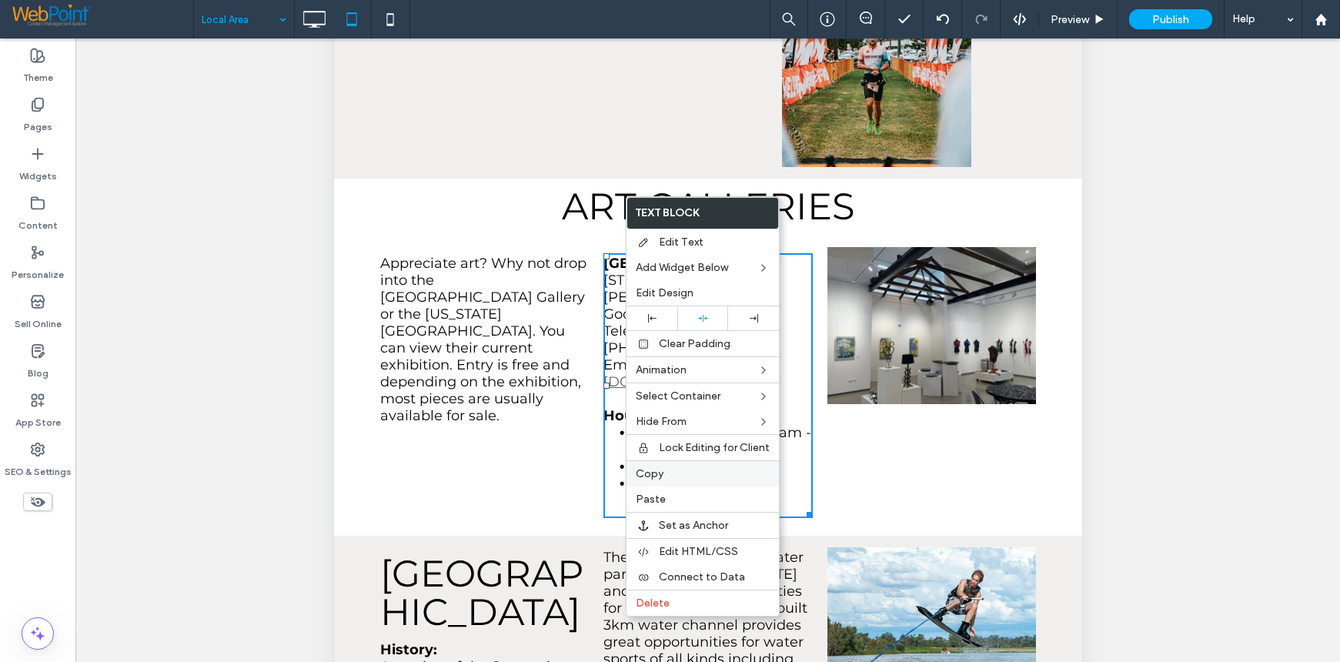
click at [670, 470] on label "Copy" at bounding box center [703, 473] width 134 height 13
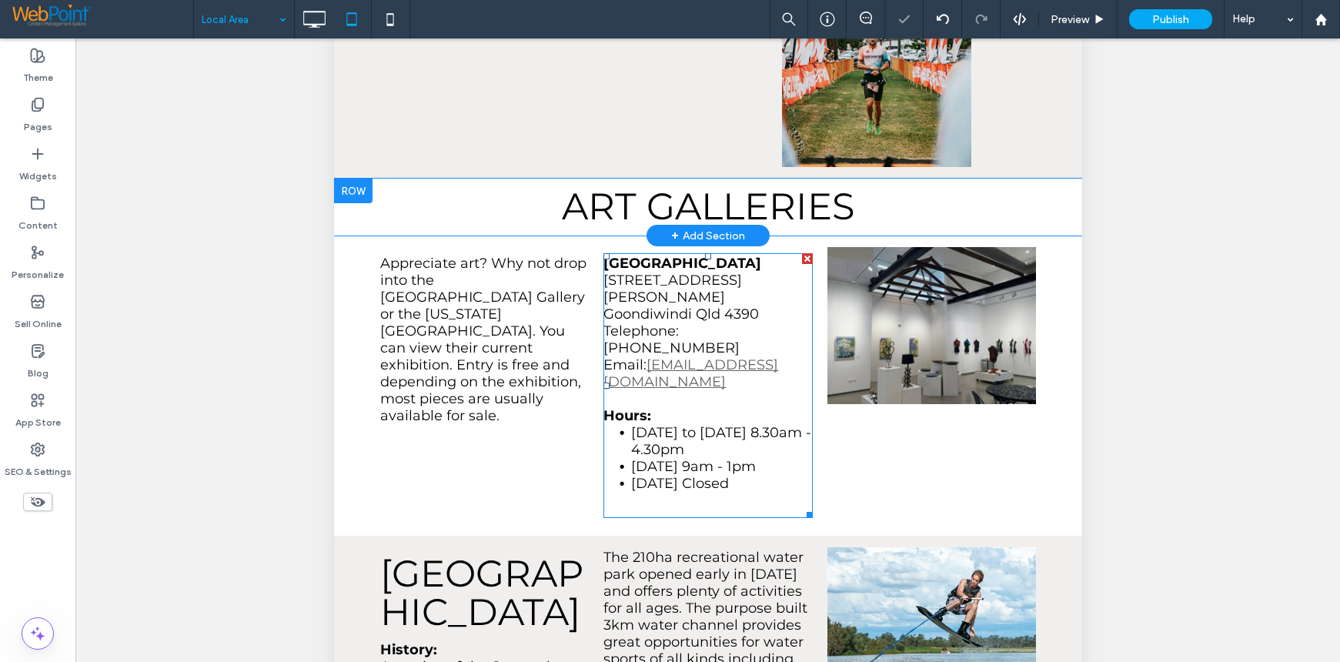
click at [464, 379] on div "Appreciate art? Why not drop into the Goondiwindi Regional Civic Centre Gallery…" at bounding box center [488, 385] width 219 height 277
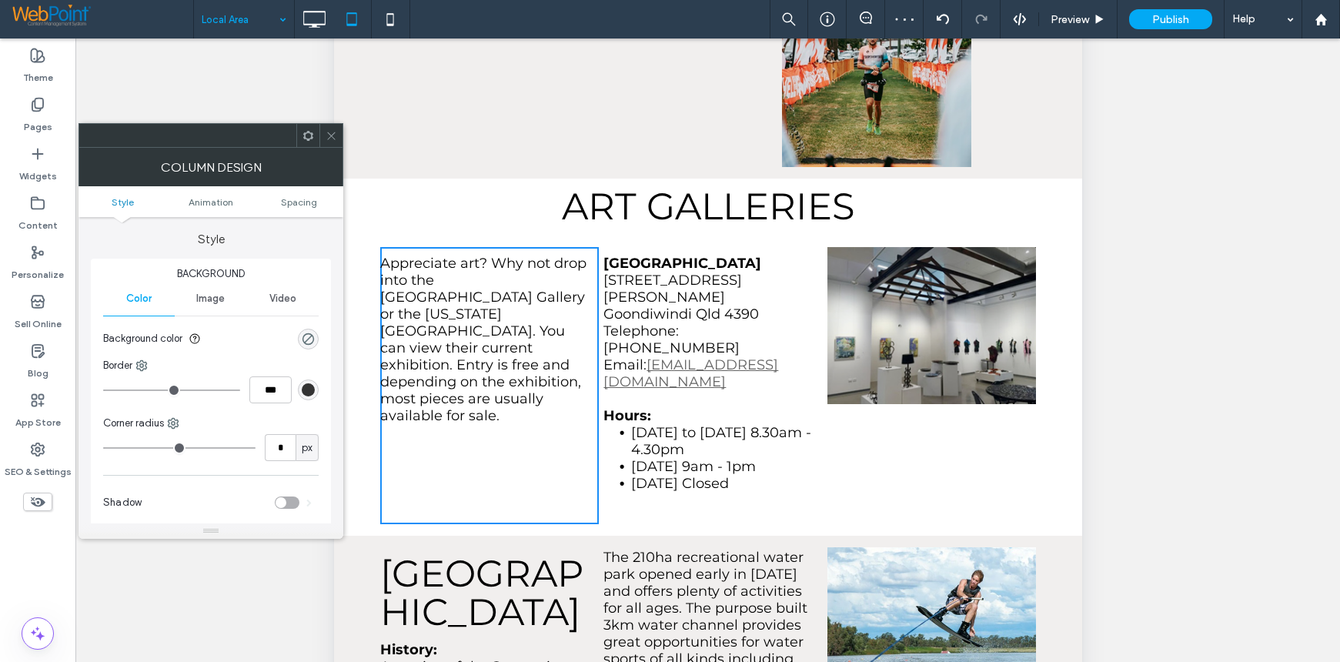
click at [302, 134] on div at bounding box center [307, 135] width 23 height 23
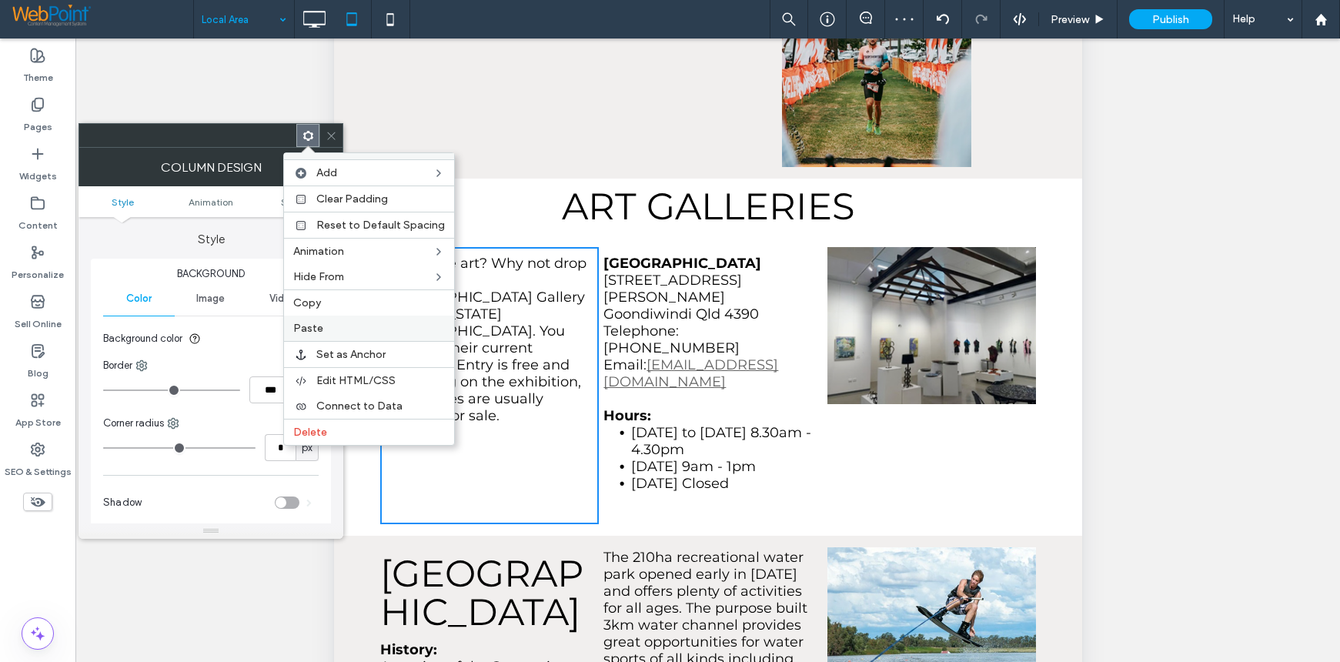
click at [317, 324] on span "Paste" at bounding box center [308, 328] width 30 height 13
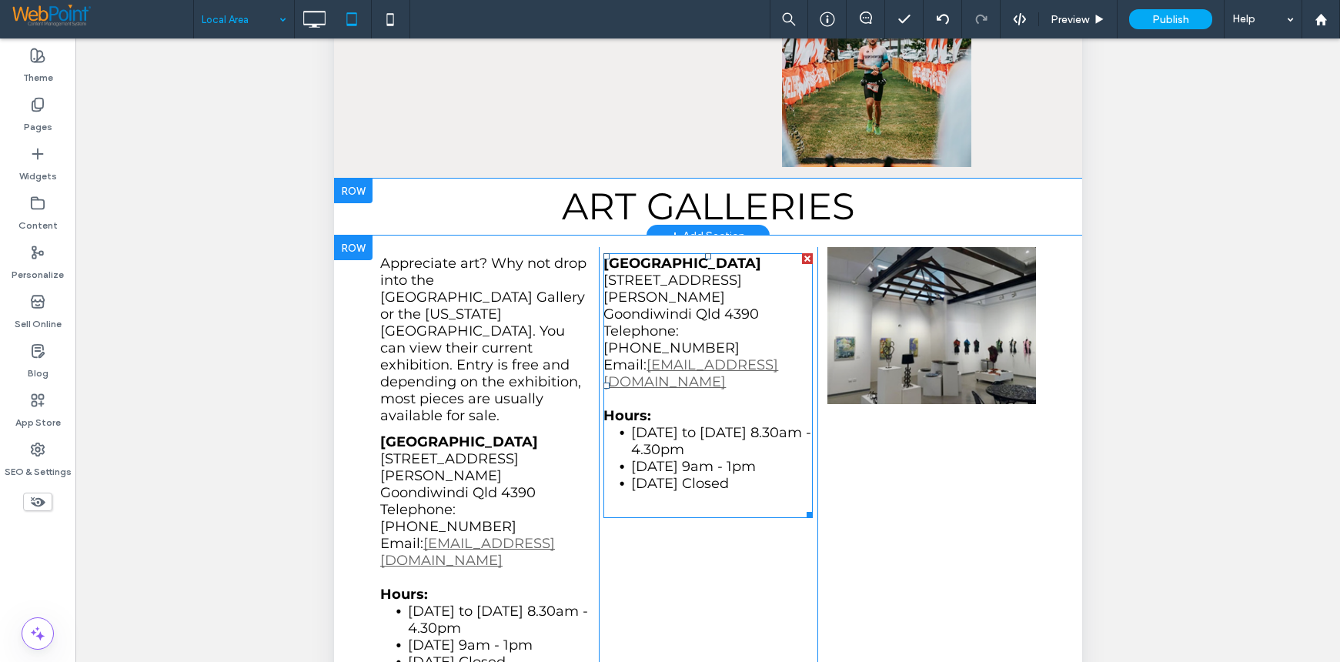
click at [801, 253] on div at bounding box center [806, 258] width 11 height 11
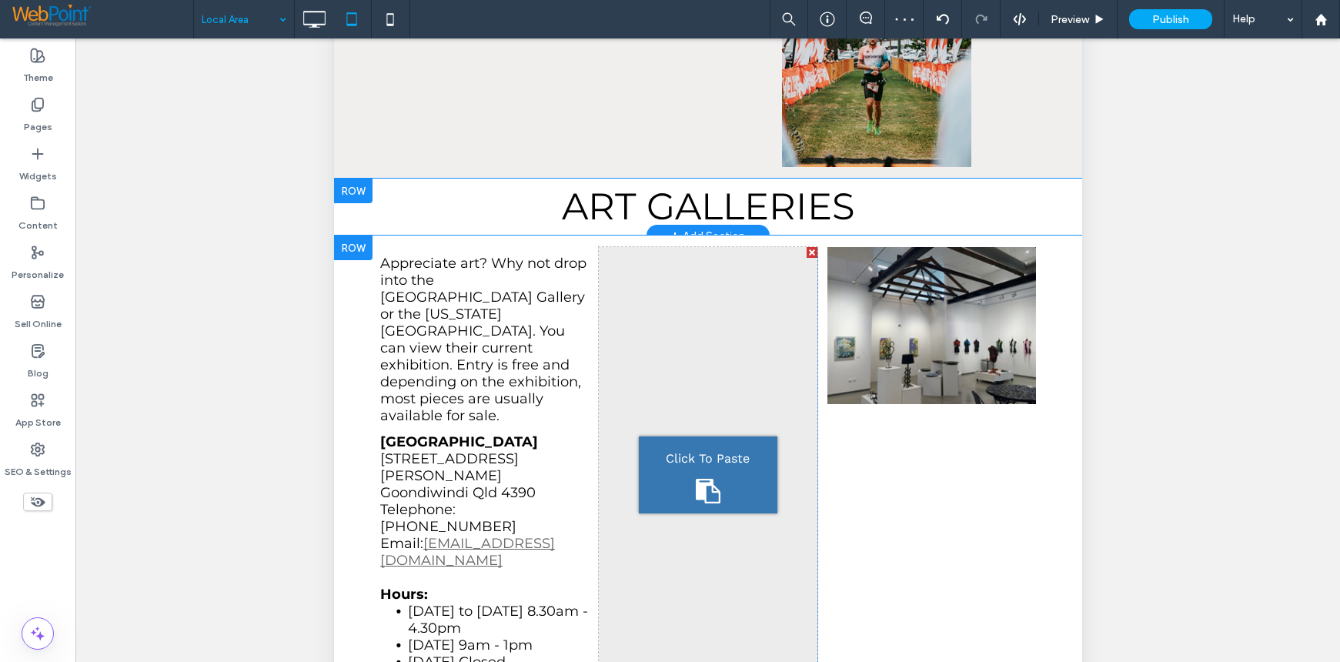
click at [806, 247] on div at bounding box center [811, 252] width 11 height 11
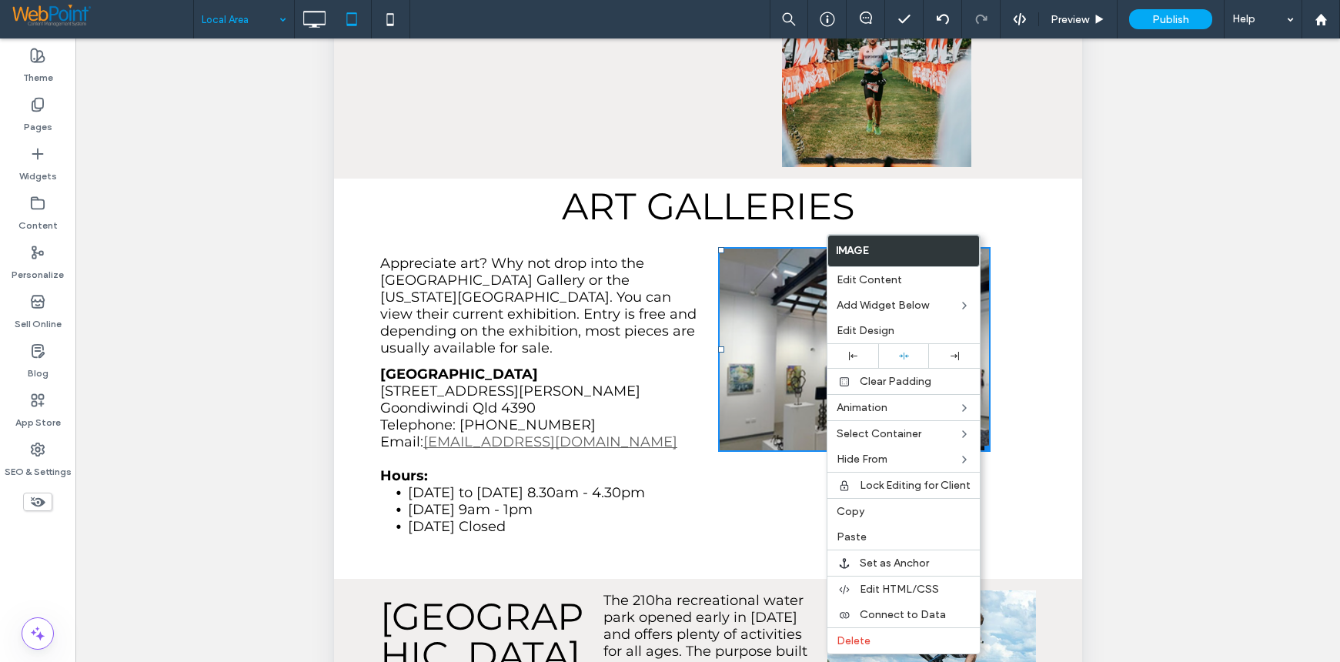
click at [1119, 313] on div "Unhide? Yes Unhide? Yes Unhide? Yes Unhide? Yes Unhide? Yes Unhide? Yes Unhide?…" at bounding box center [707, 369] width 1264 height 662
click at [1043, 418] on div "Appreciate art? Why not drop into the Goondiwindi Regional Civic Centre Gallery…" at bounding box center [707, 407] width 748 height 343
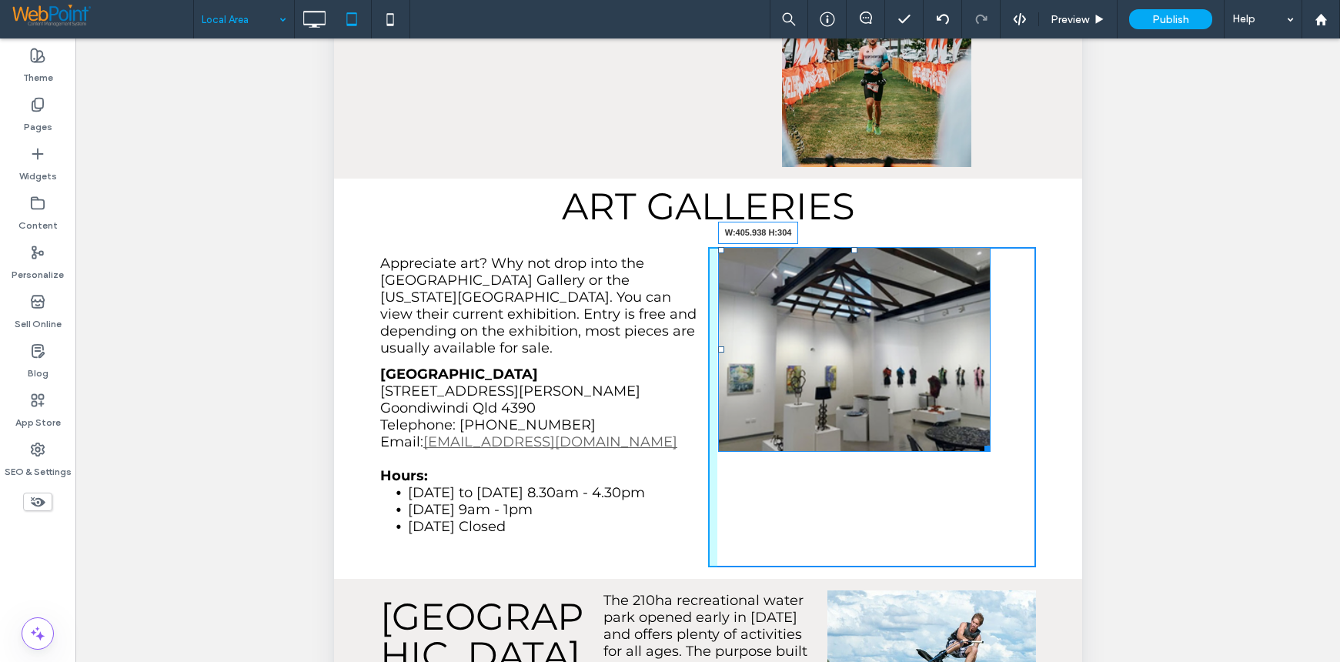
drag, startPoint x: 981, startPoint y: 386, endPoint x: 1017, endPoint y: 422, distance: 51.2
click at [1017, 422] on div "W:405.938 H:304 Click To Paste" at bounding box center [871, 407] width 328 height 320
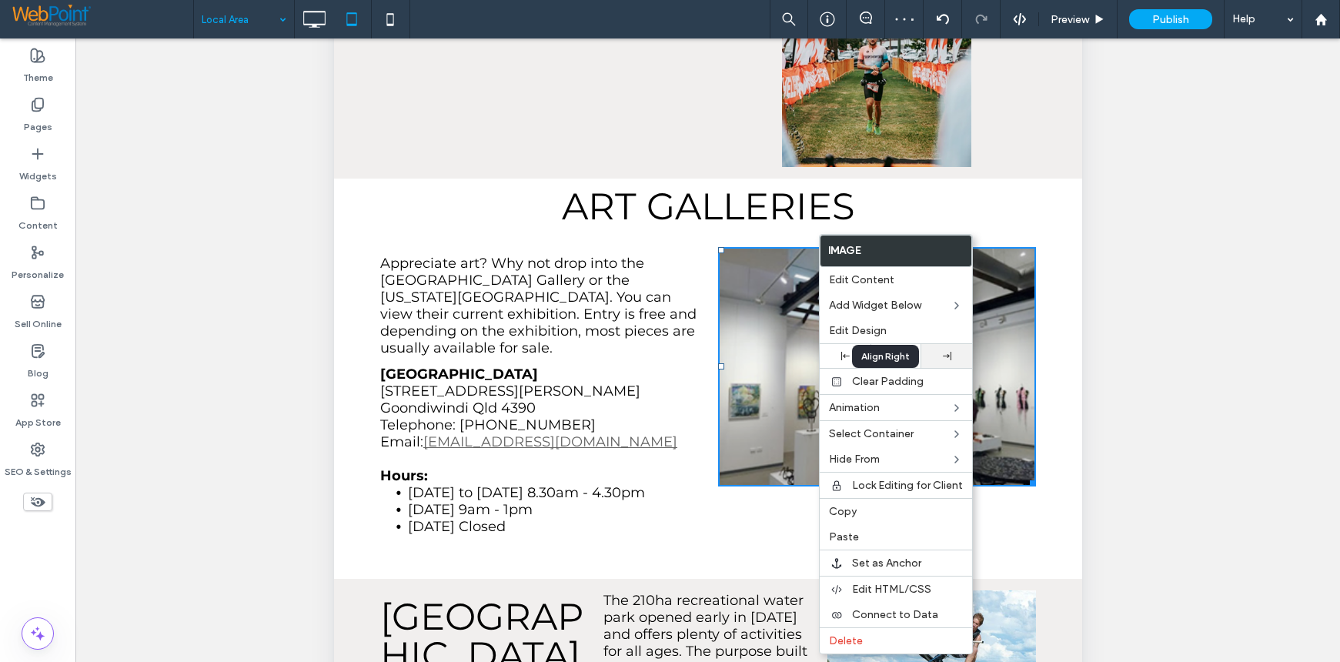
click at [940, 353] on div at bounding box center [946, 356] width 35 height 8
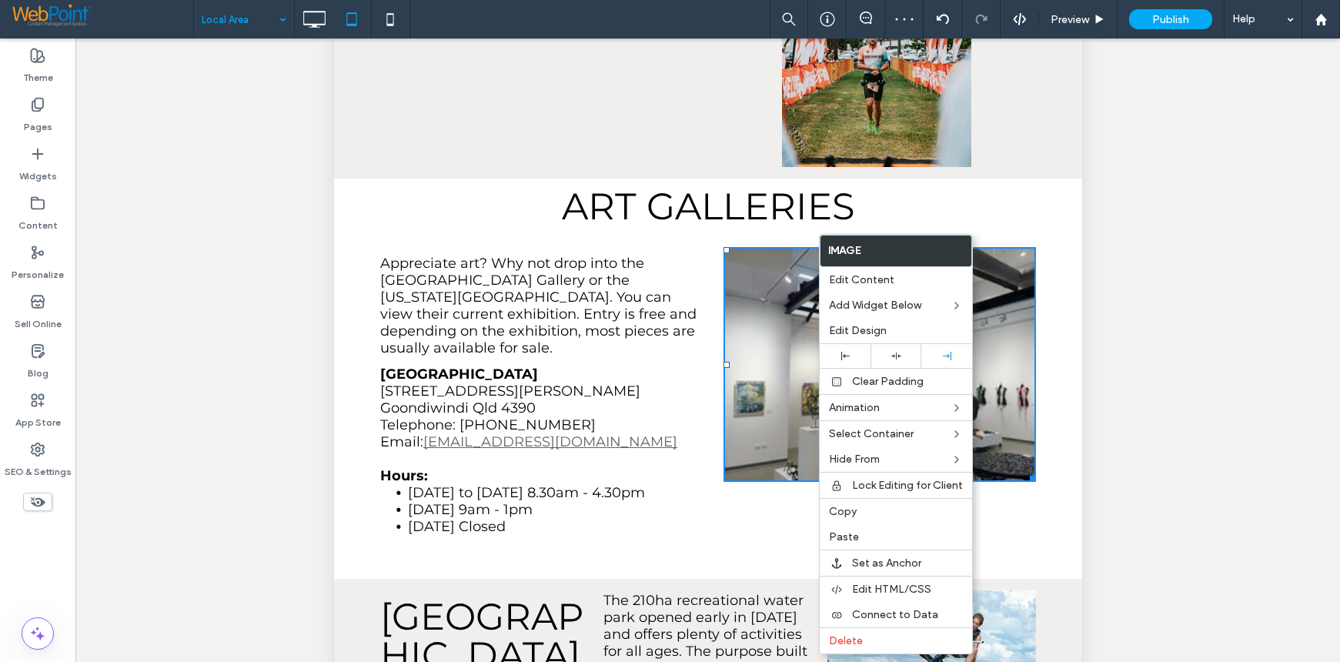
click at [1123, 422] on div "Unhide? Yes Unhide? Yes Unhide? Yes Unhide? Yes Unhide? Yes Unhide? Yes Unhide?…" at bounding box center [707, 369] width 1264 height 662
click at [677, 501] on li "Saturday 9am - 1pm" at bounding box center [552, 509] width 290 height 17
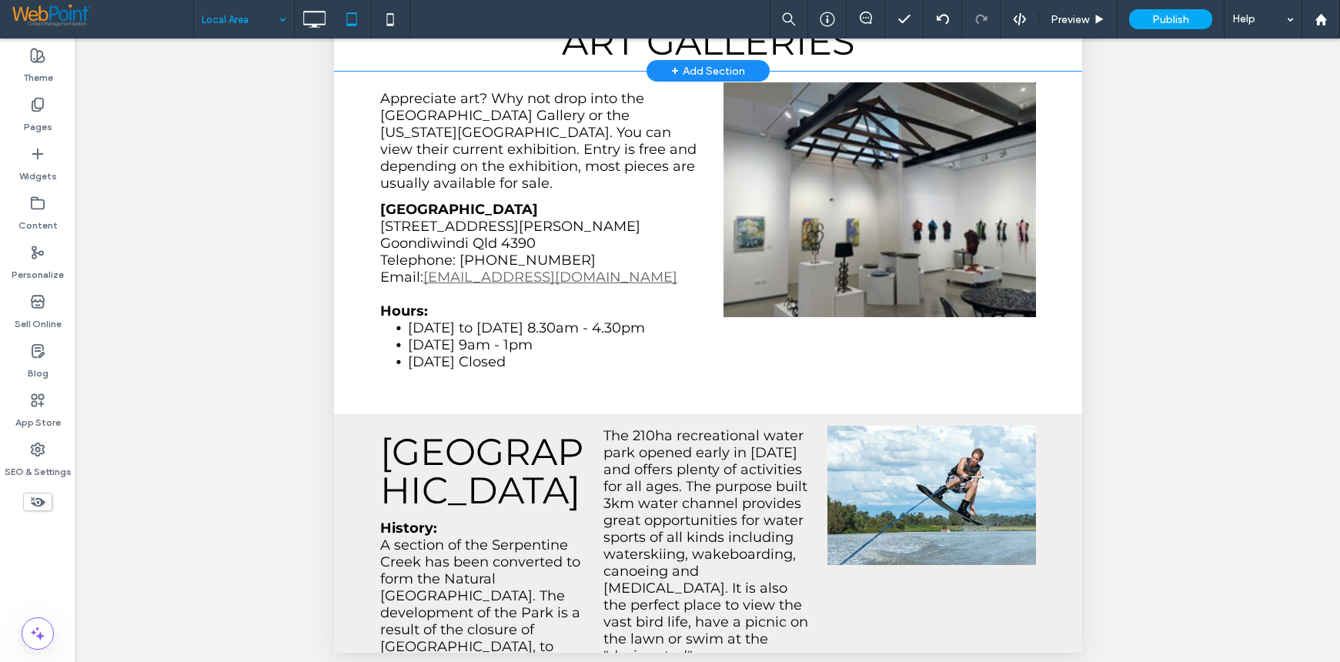
scroll to position [411, 0]
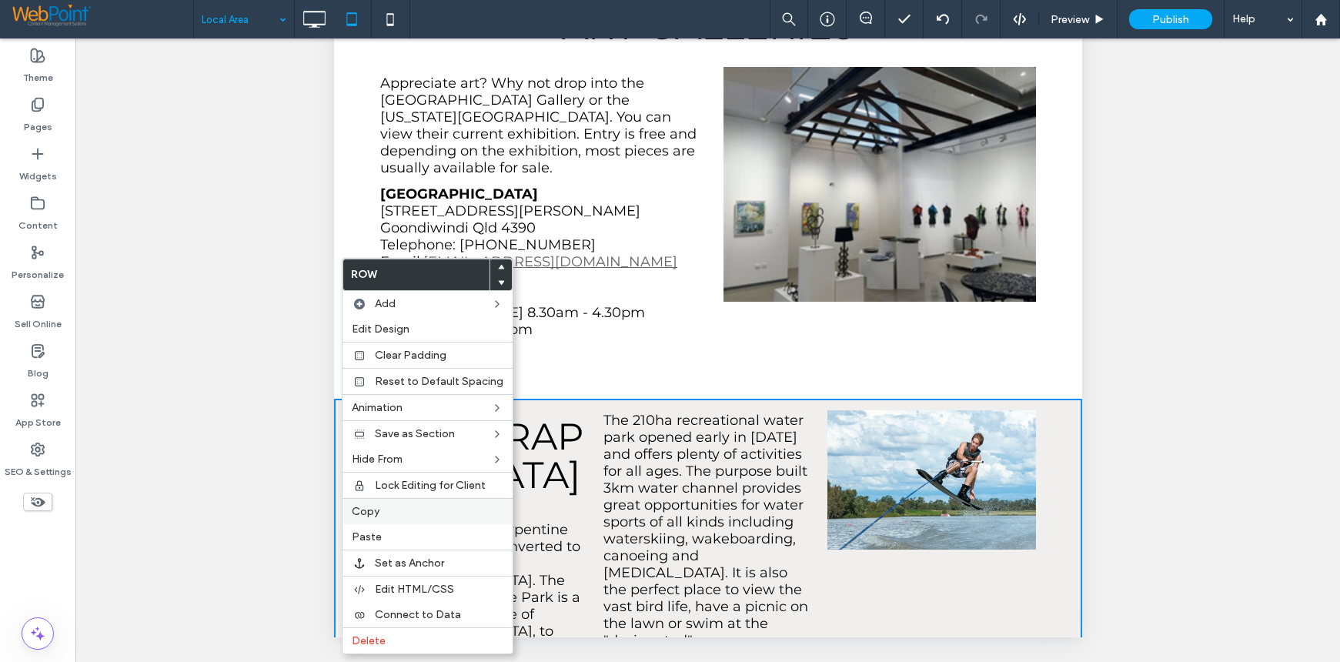
click at [362, 514] on span "Copy" at bounding box center [366, 511] width 28 height 13
click at [372, 534] on span "Paste" at bounding box center [372, 536] width 30 height 13
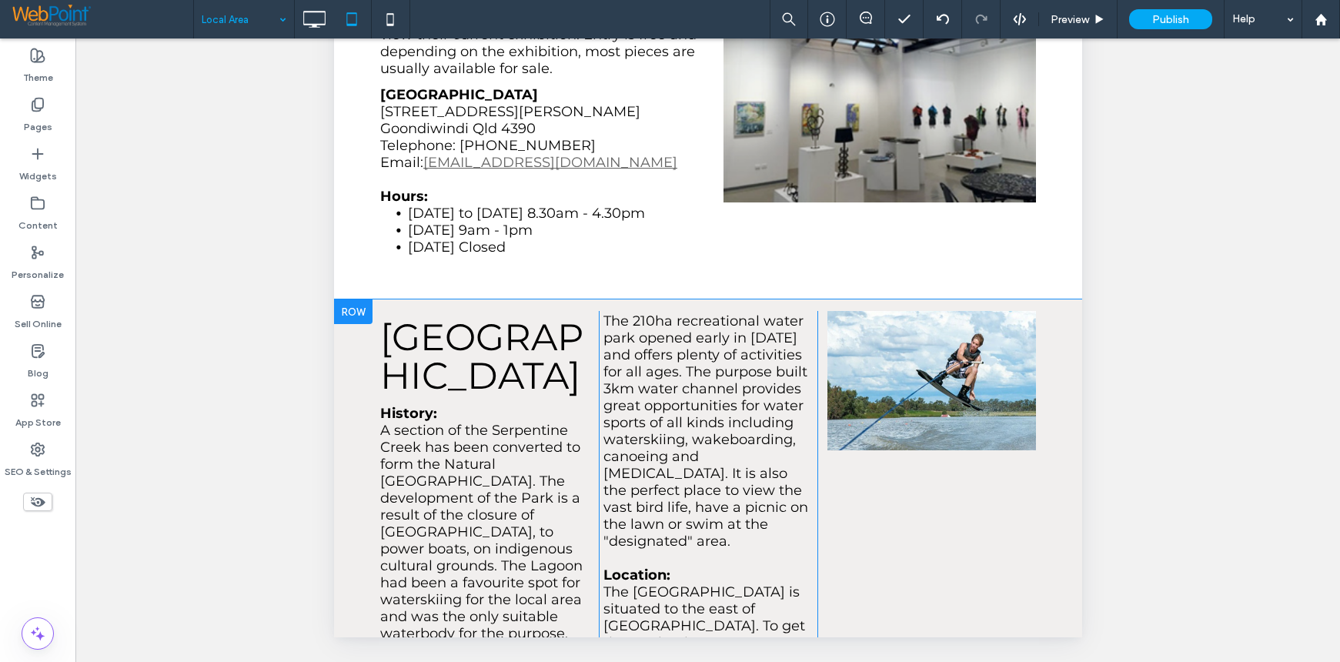
scroll to position [1924, 0]
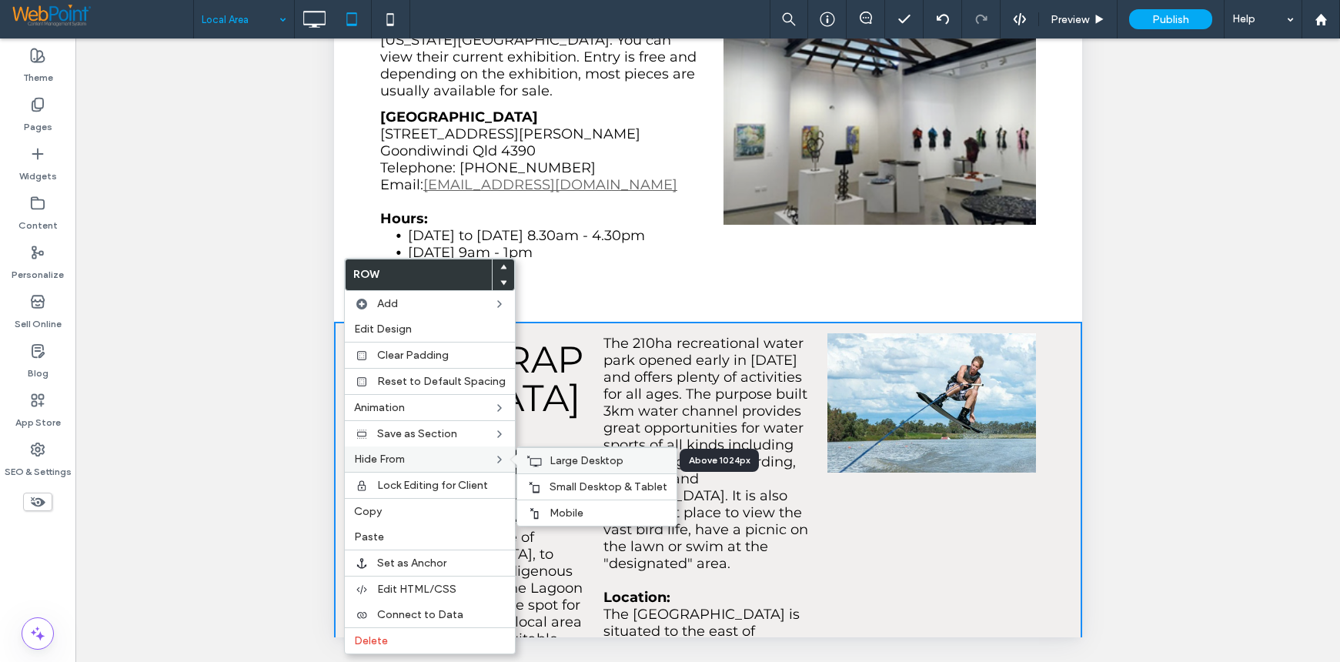
click at [588, 457] on span "Large Desktop" at bounding box center [587, 460] width 74 height 13
click at [569, 513] on span "Mobile" at bounding box center [567, 512] width 34 height 13
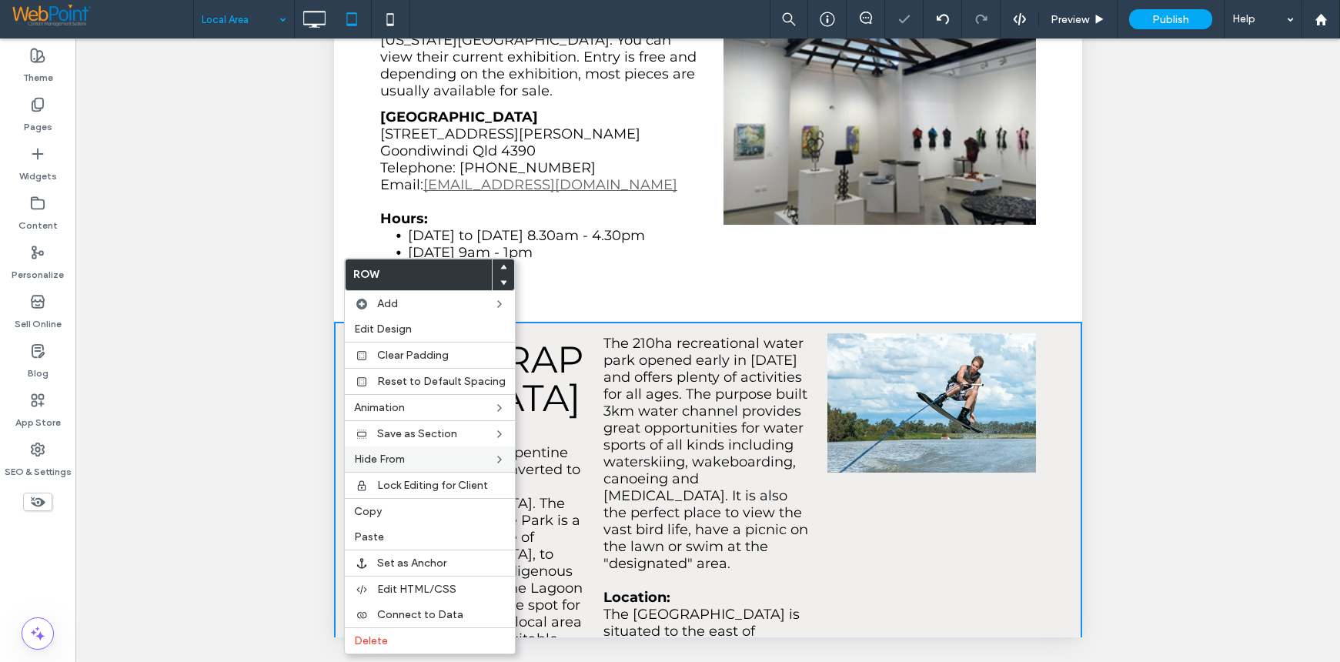
click at [1209, 396] on div "Unhide? Yes Unhide? Yes Unhide? Yes Unhide? Yes Unhide? Yes Unhide? Yes Unhide?…" at bounding box center [707, 369] width 1264 height 662
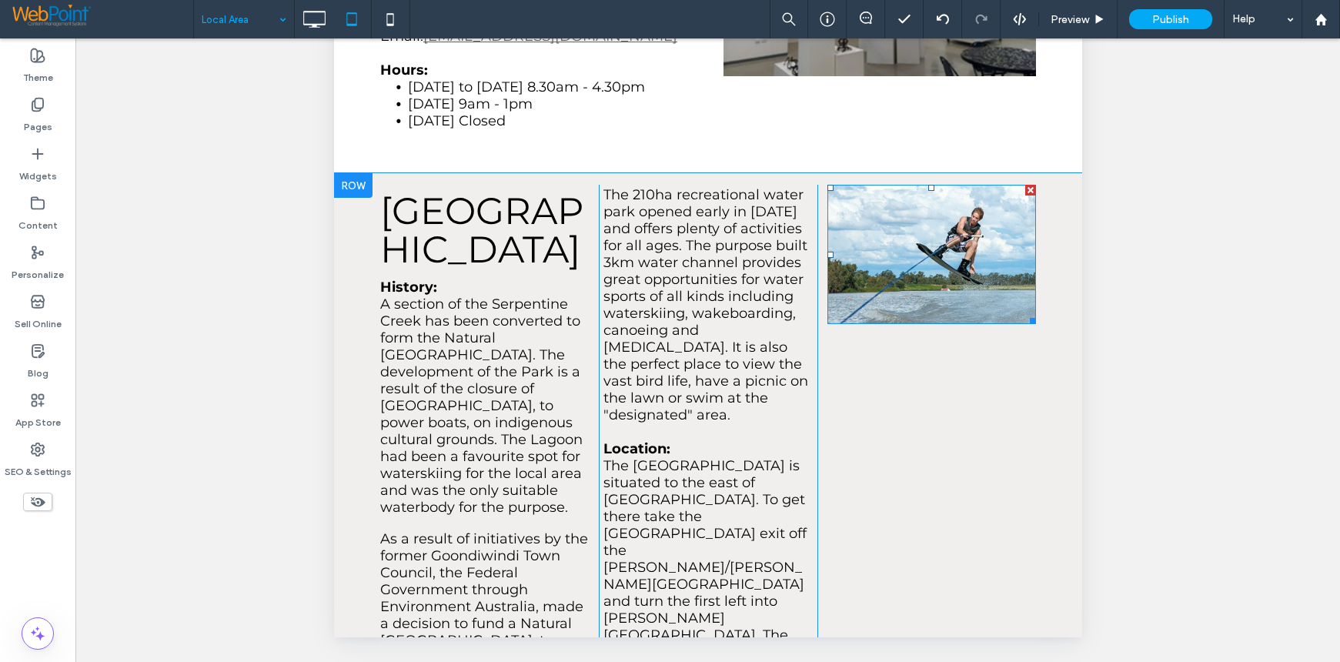
scroll to position [2232, 0]
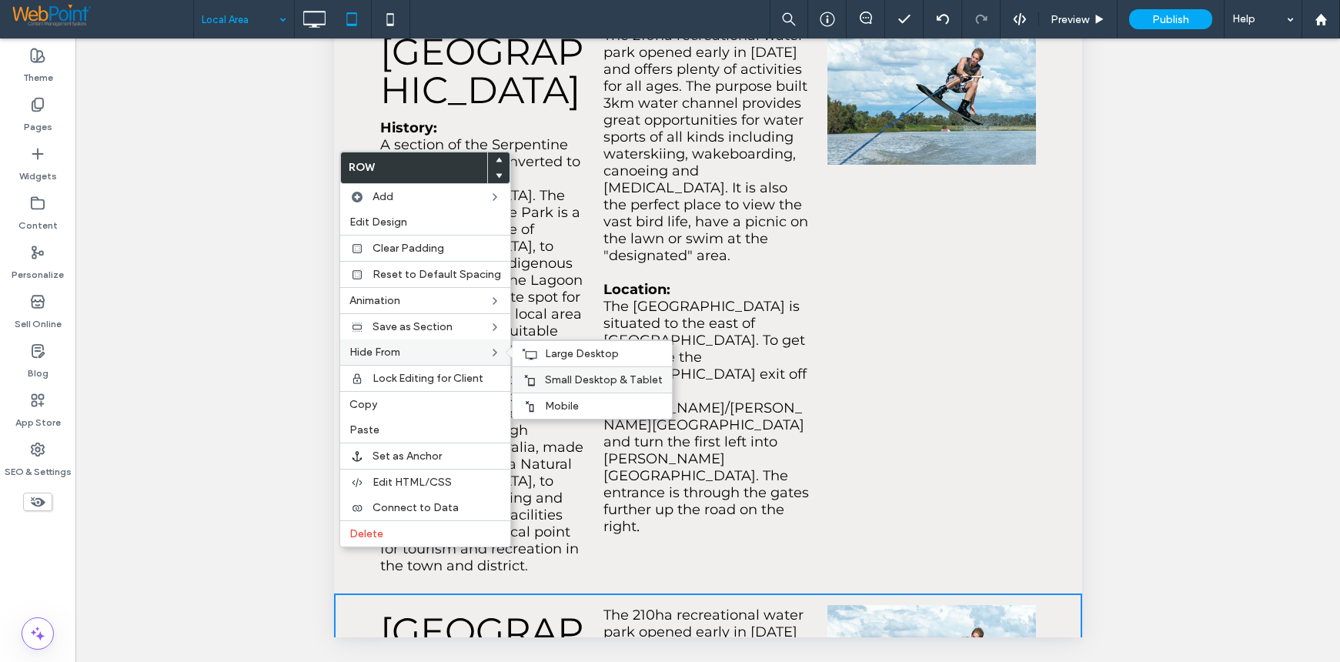
click at [549, 376] on span "Small Desktop & Tablet" at bounding box center [604, 379] width 118 height 13
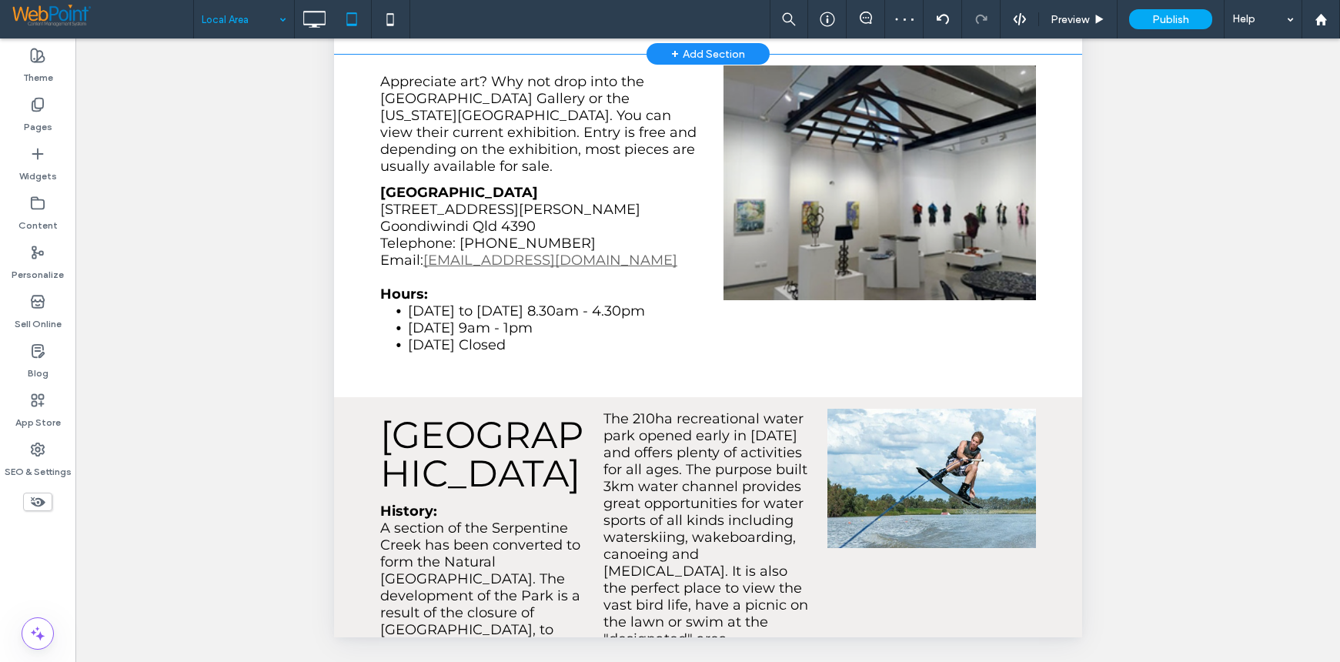
scroll to position [1924, 0]
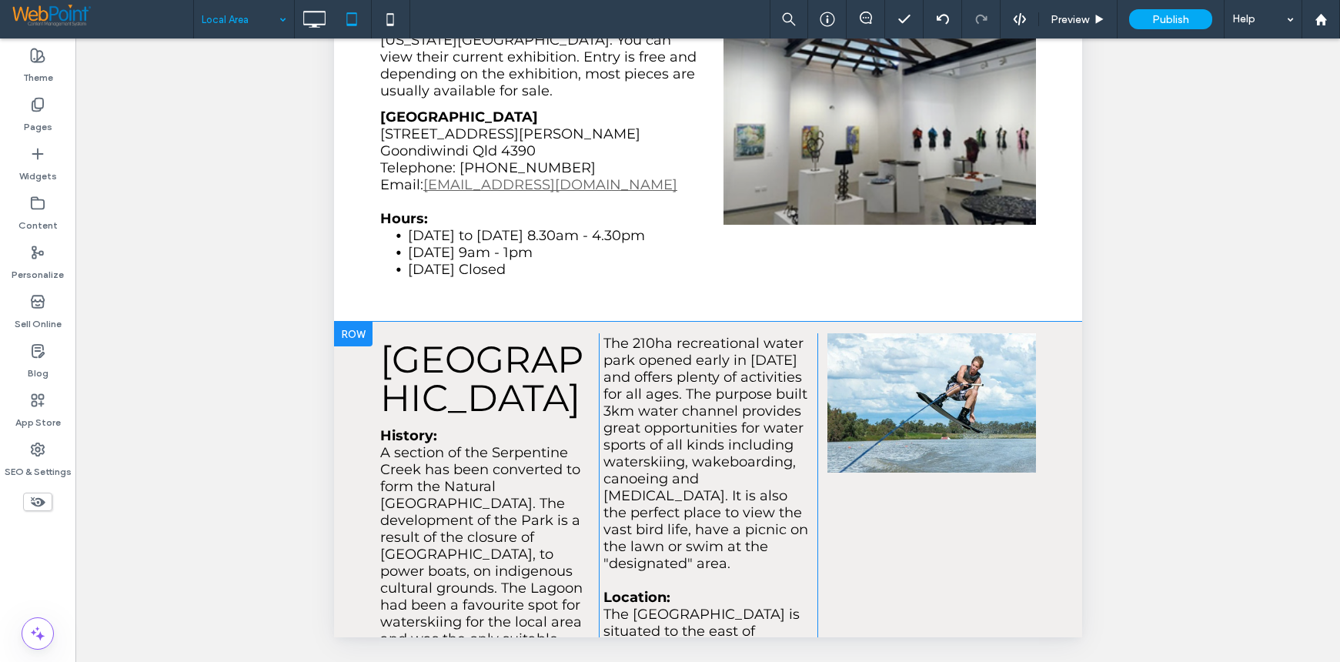
click at [351, 322] on div at bounding box center [352, 334] width 38 height 25
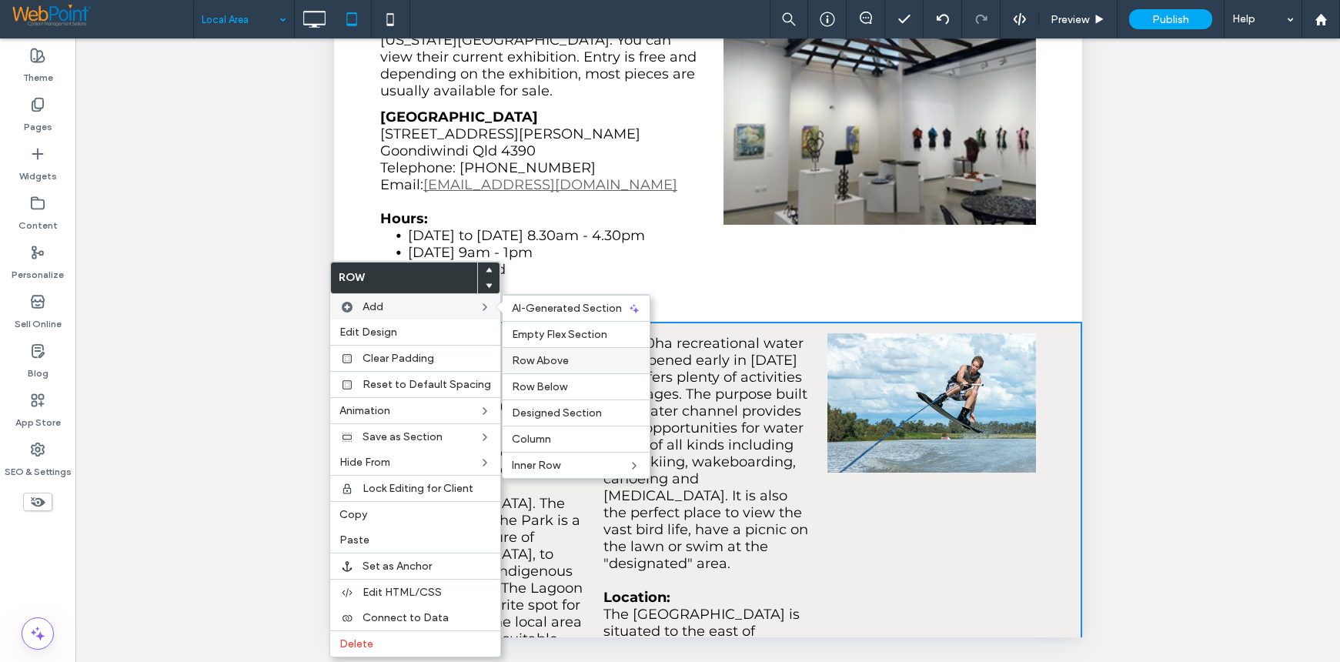
click at [543, 362] on span "Row Above" at bounding box center [540, 360] width 57 height 13
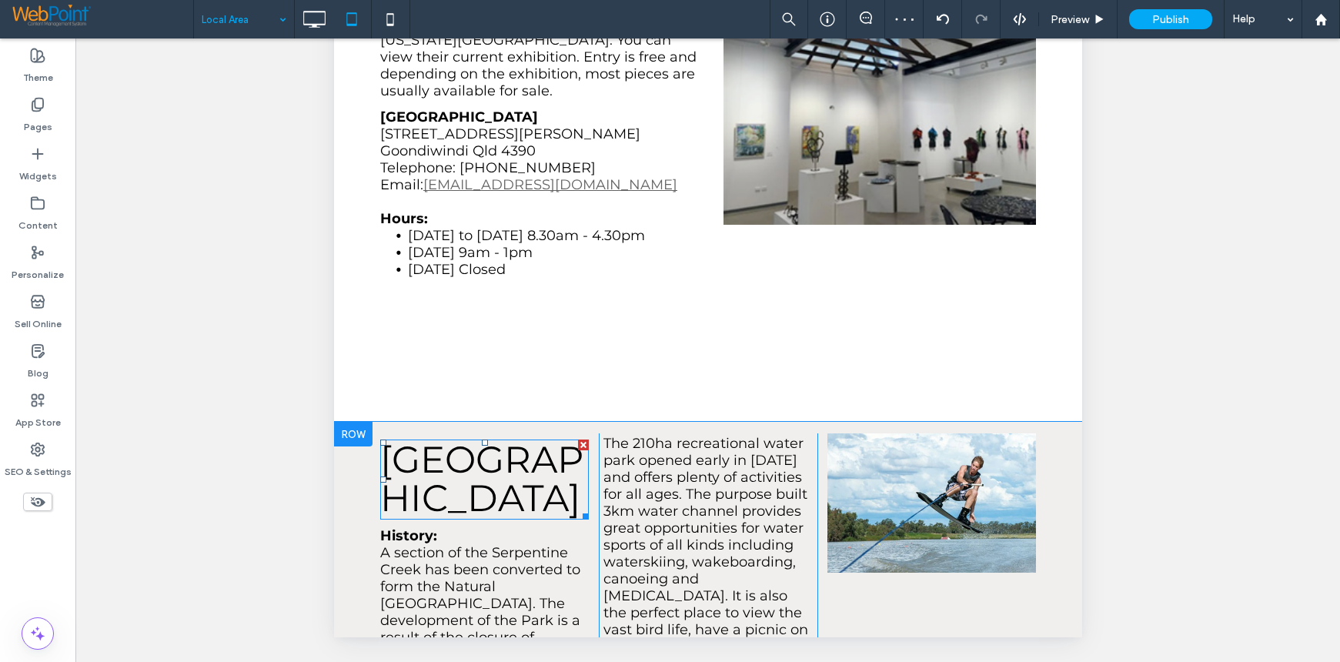
click at [448, 437] on span "WATER PARK" at bounding box center [480, 478] width 203 height 83
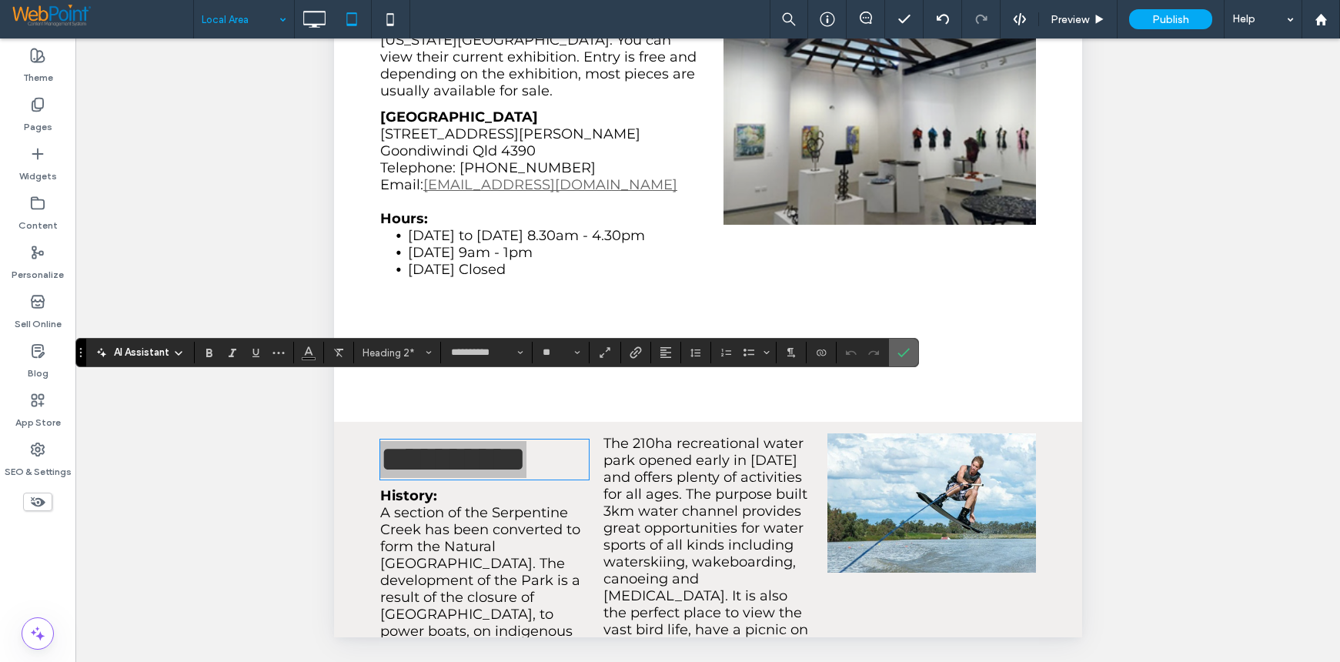
drag, startPoint x: 115, startPoint y: 742, endPoint x: 910, endPoint y: 350, distance: 886.3
click at [910, 350] on label "Confirm" at bounding box center [903, 353] width 23 height 28
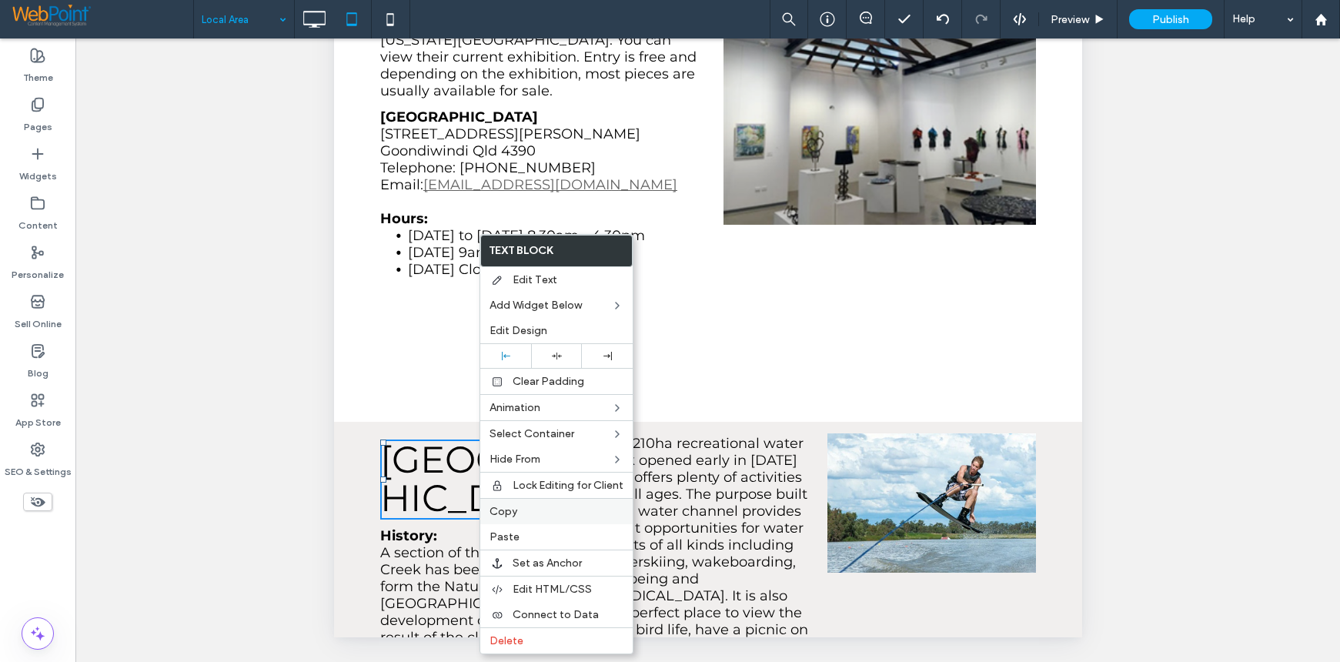
click at [496, 509] on span "Copy" at bounding box center [503, 511] width 28 height 13
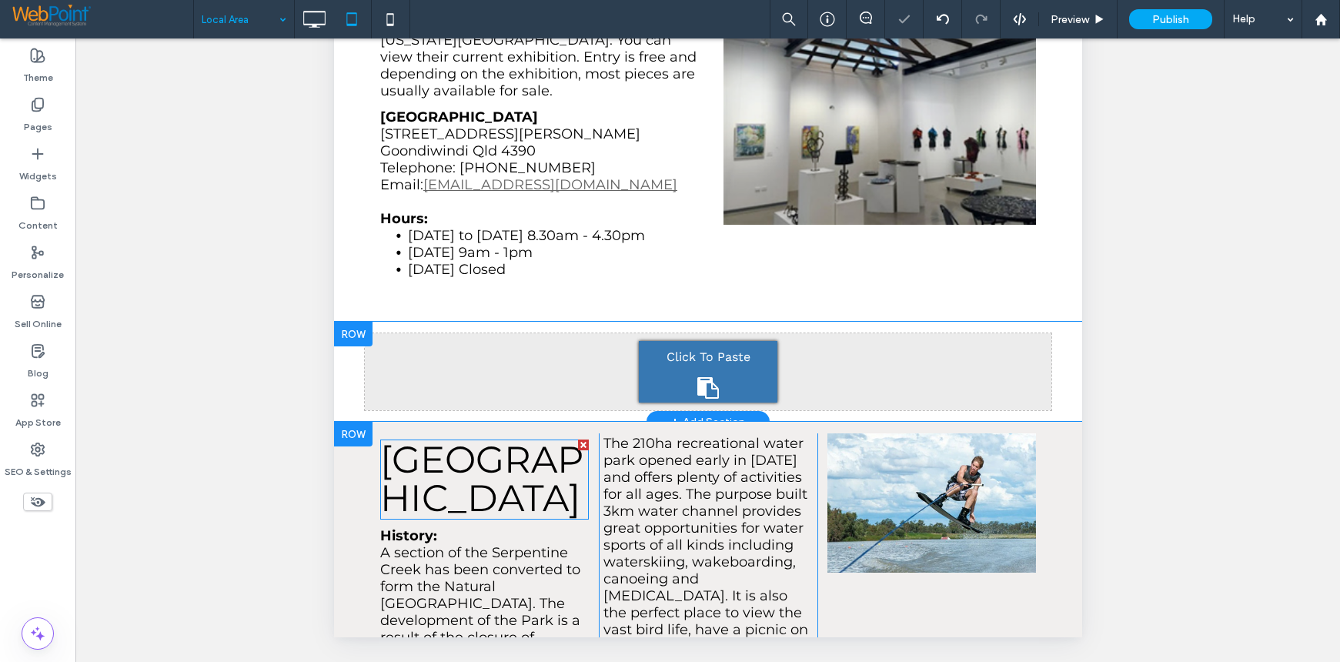
click at [690, 341] on div "Click To Paste" at bounding box center [707, 372] width 139 height 62
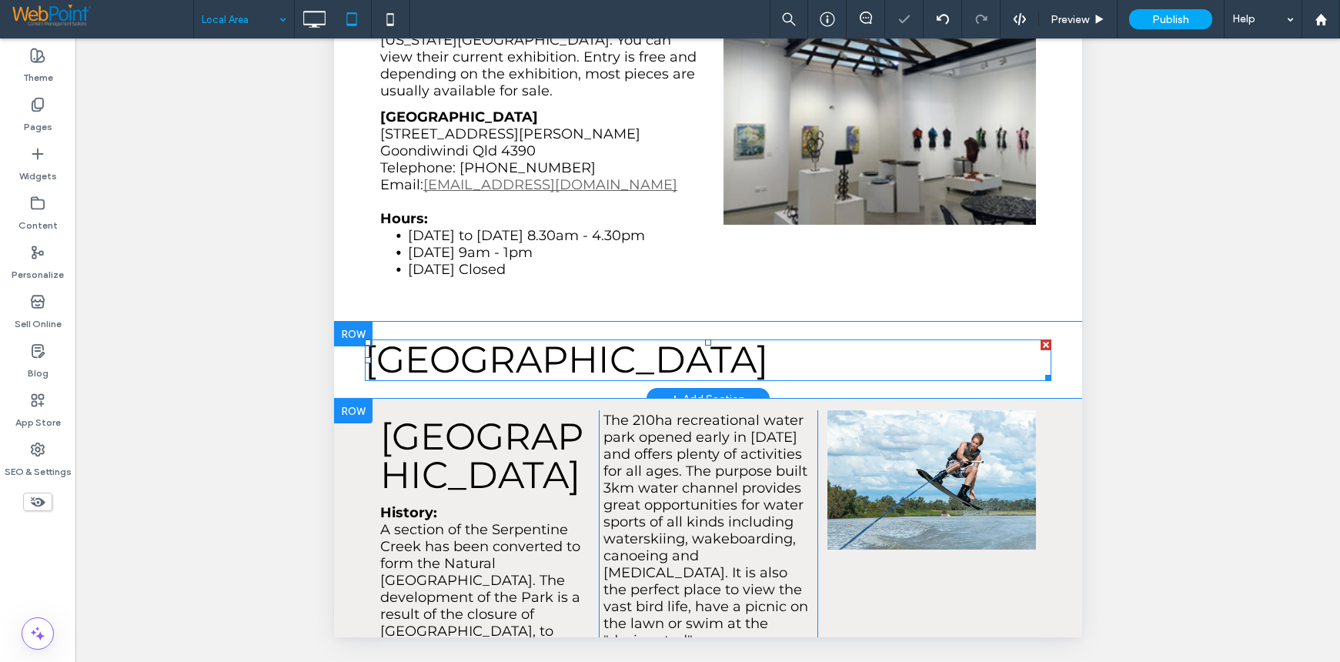
click at [583, 337] on span "WATER PARK" at bounding box center [565, 359] width 403 height 45
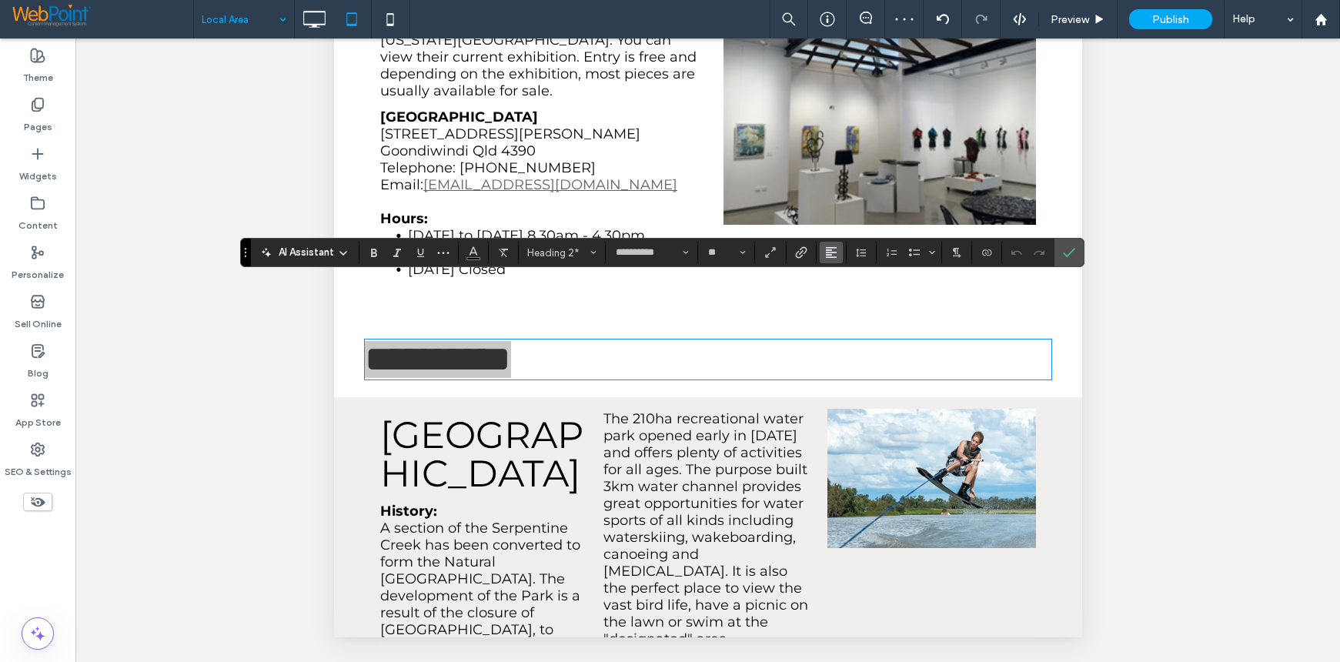
click at [823, 250] on button "Alignment" at bounding box center [831, 253] width 23 height 22
click at [847, 300] on use "ui.textEditor.alignment.center" at bounding box center [842, 300] width 11 height 11
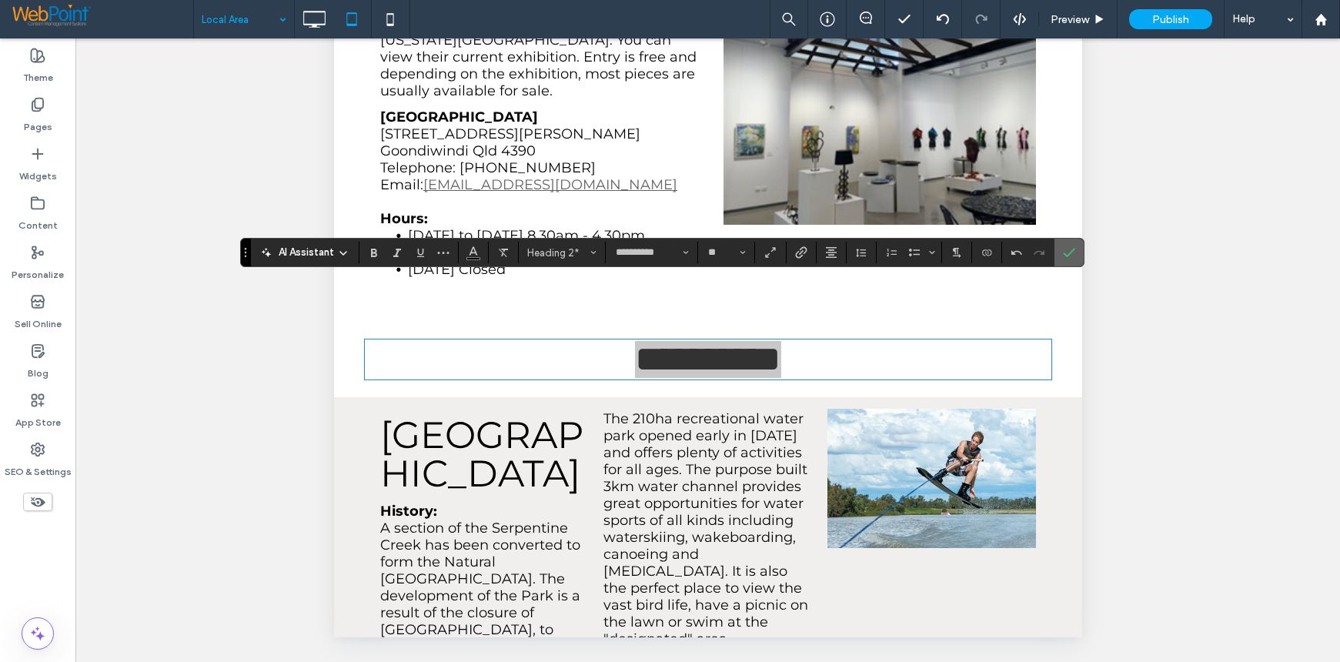
click at [1068, 246] on icon "Confirm" at bounding box center [1069, 252] width 12 height 12
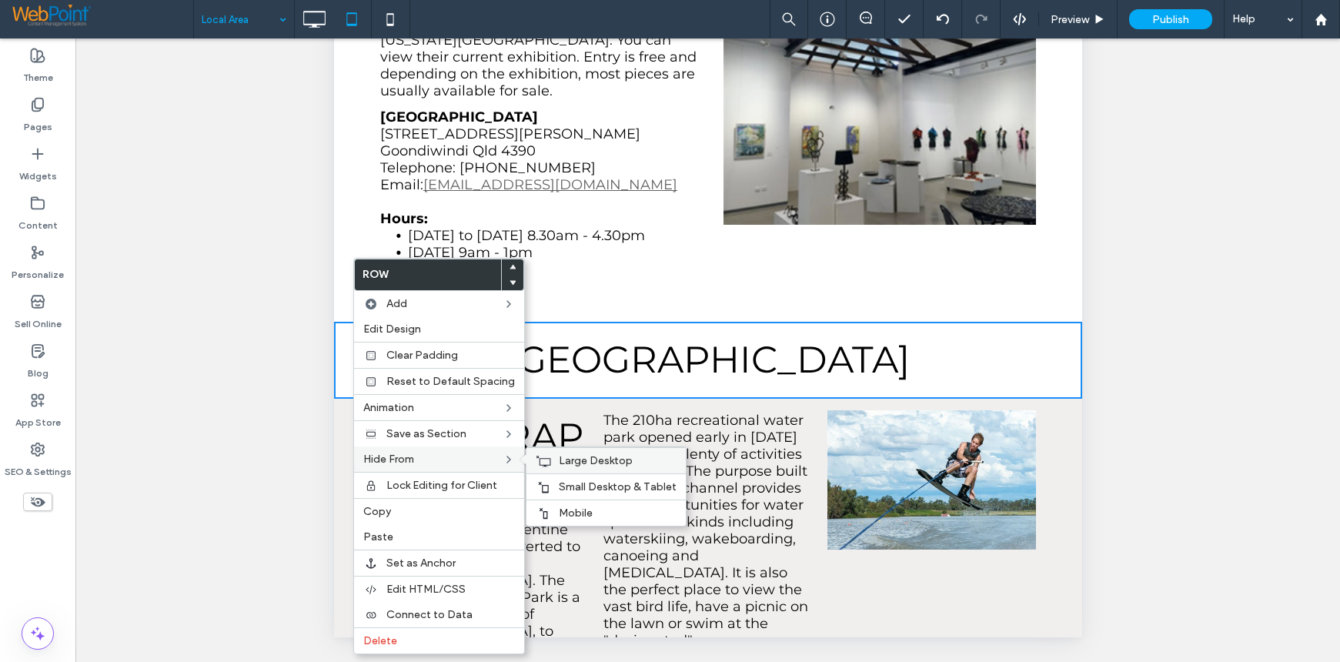
click at [593, 456] on span "Large Desktop" at bounding box center [596, 460] width 74 height 13
click at [580, 515] on span "Mobile" at bounding box center [576, 512] width 34 height 13
click at [1167, 388] on div "Unhide? Yes Unhide? Yes Unhide? Yes Unhide? Yes Unhide? Yes Unhide? Yes Unhide?…" at bounding box center [707, 369] width 1264 height 662
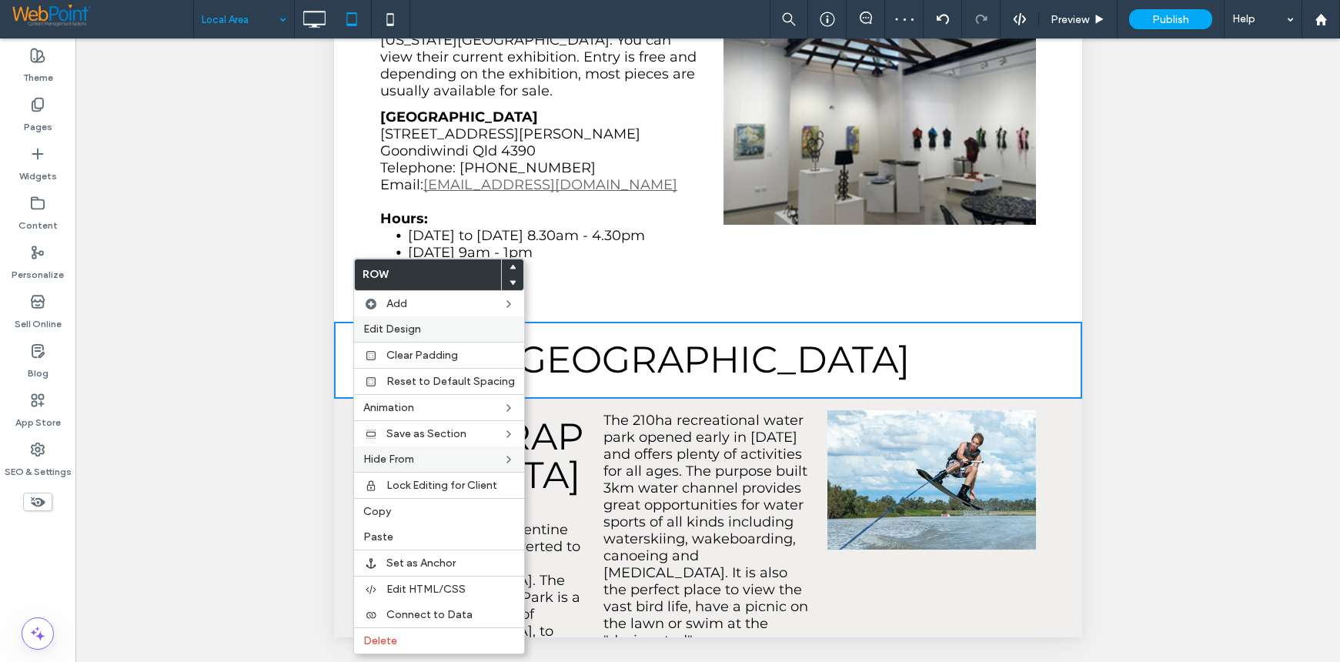
click at [383, 326] on span "Edit Design" at bounding box center [392, 328] width 58 height 13
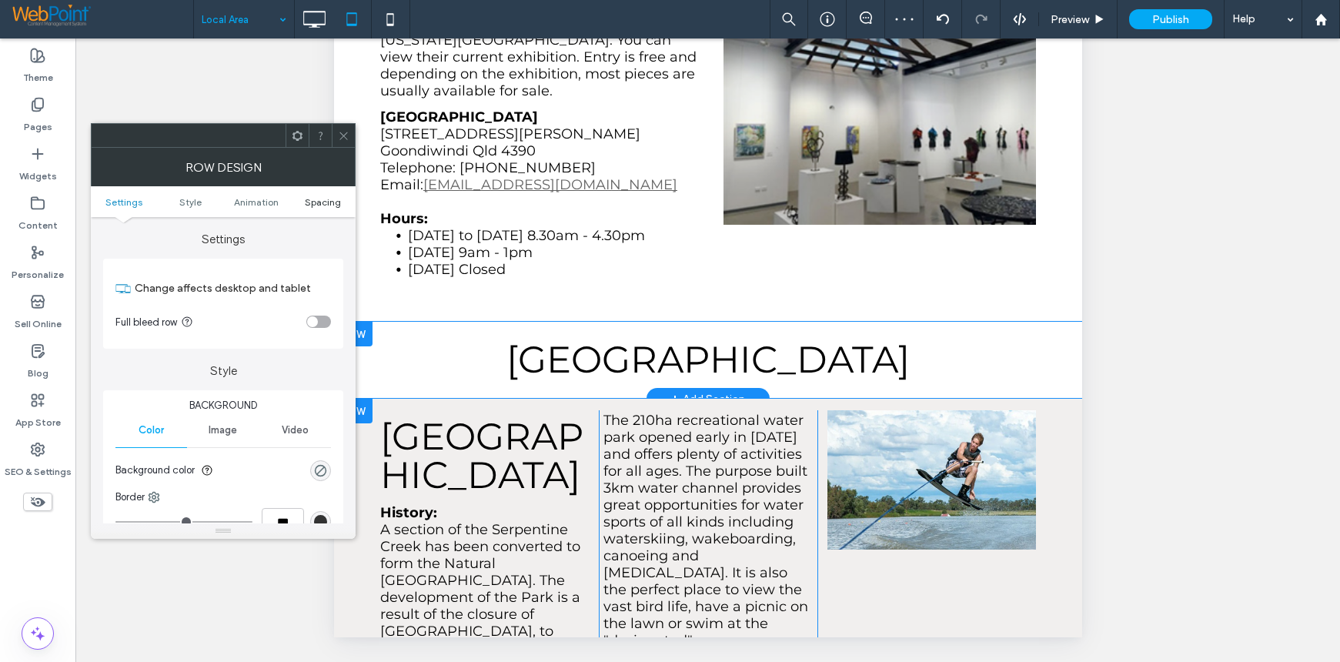
click at [324, 200] on span "Spacing" at bounding box center [323, 202] width 36 height 12
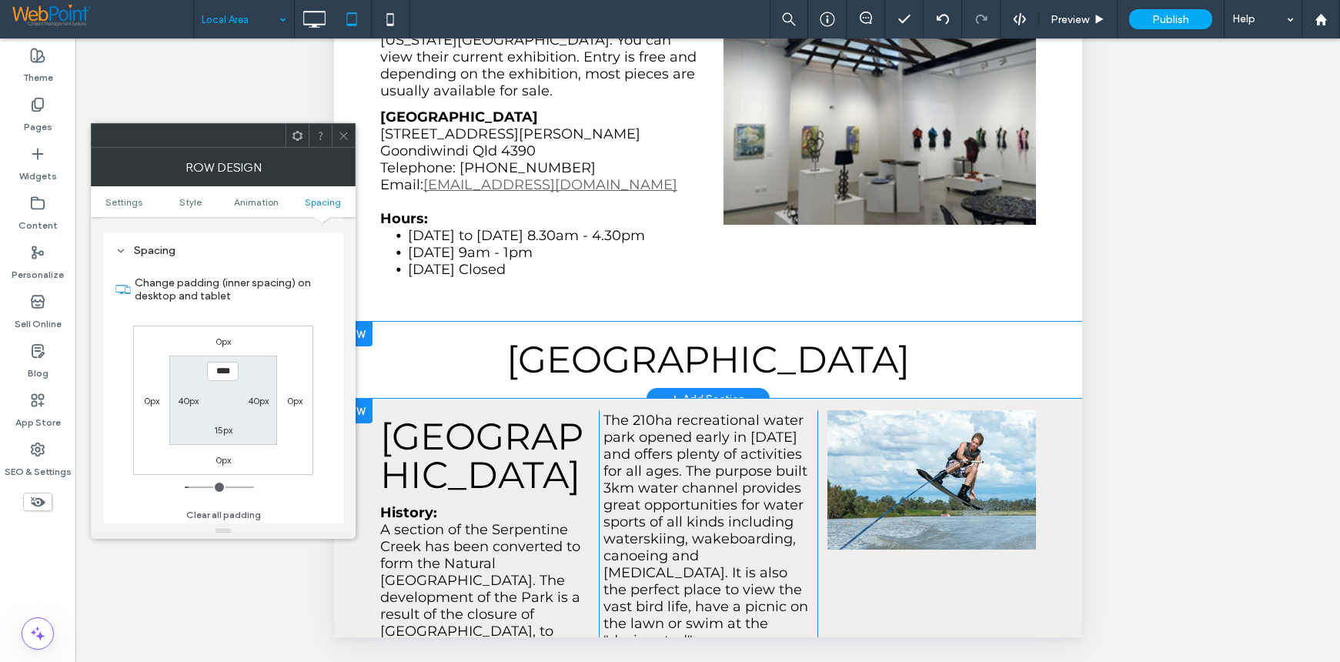
scroll to position [435, 0]
type input "*"
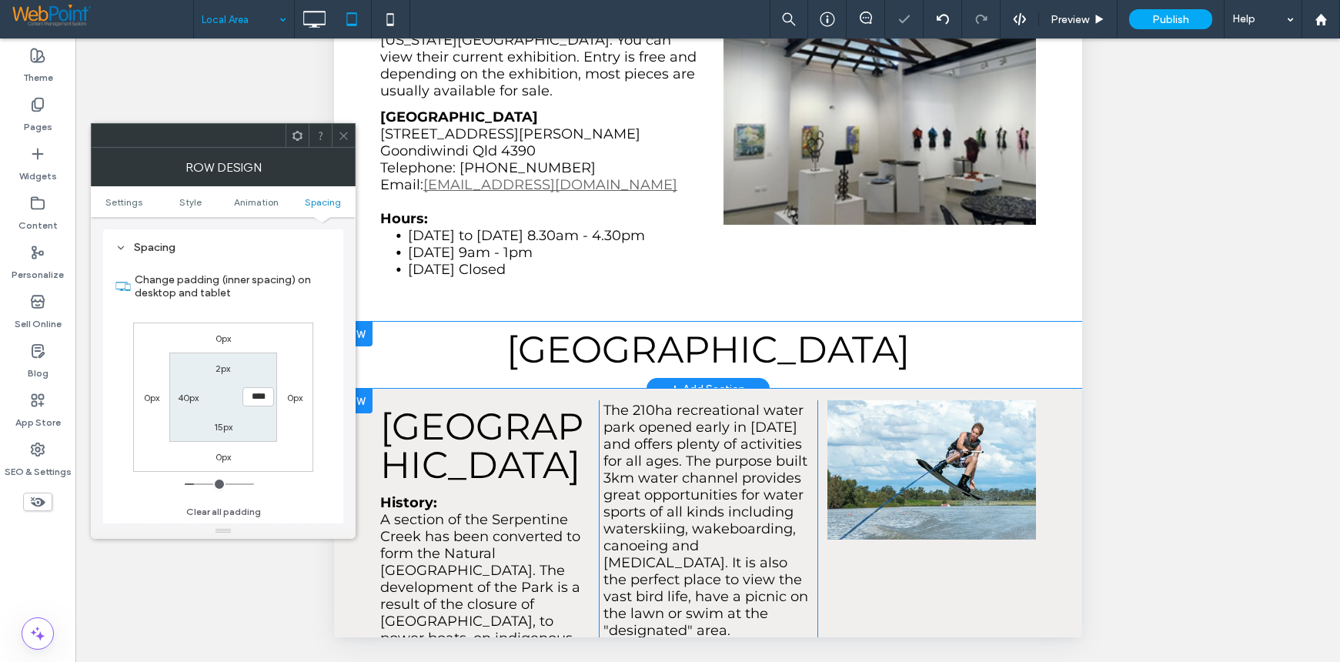
type input "**"
type input "*"
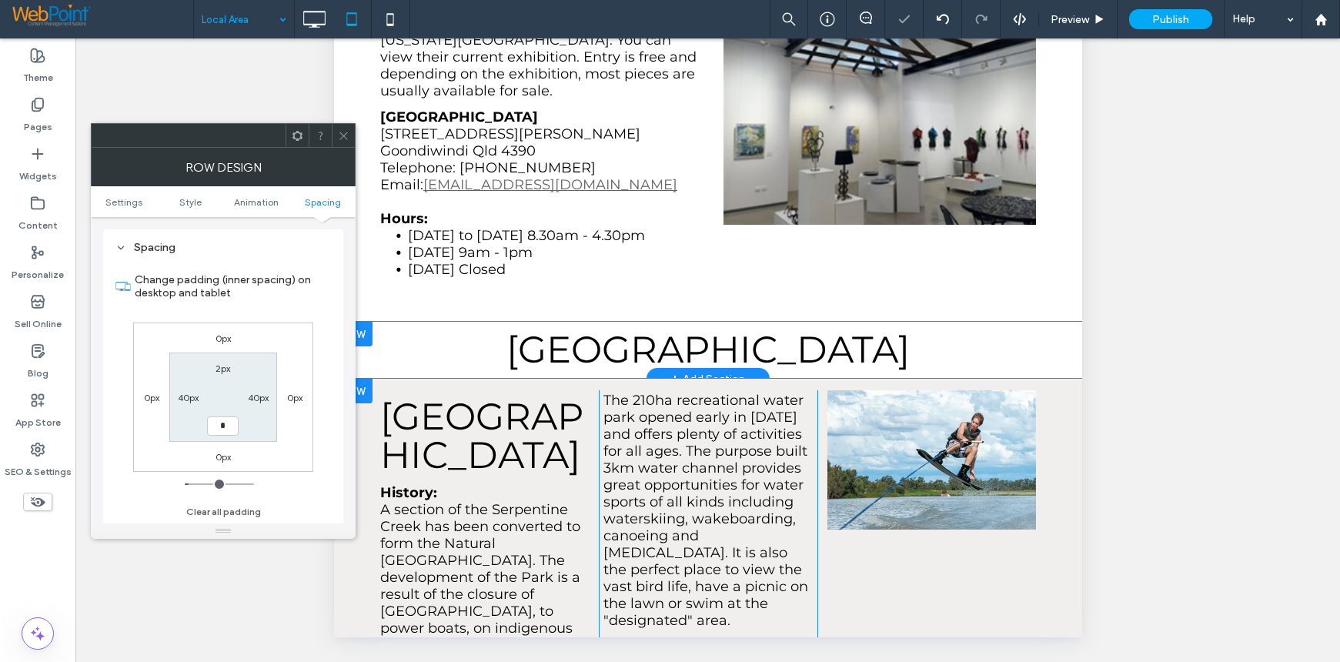
type input "**"
click at [343, 137] on icon at bounding box center [344, 136] width 12 height 12
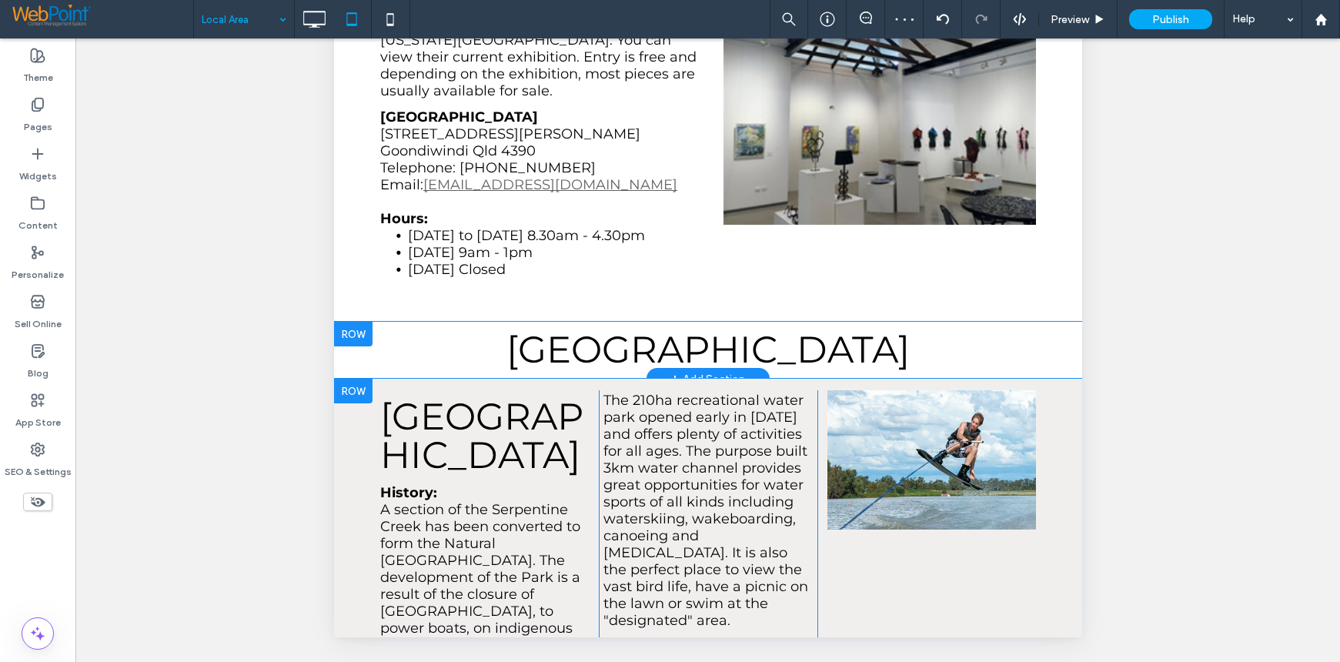
click at [358, 322] on div at bounding box center [352, 334] width 38 height 25
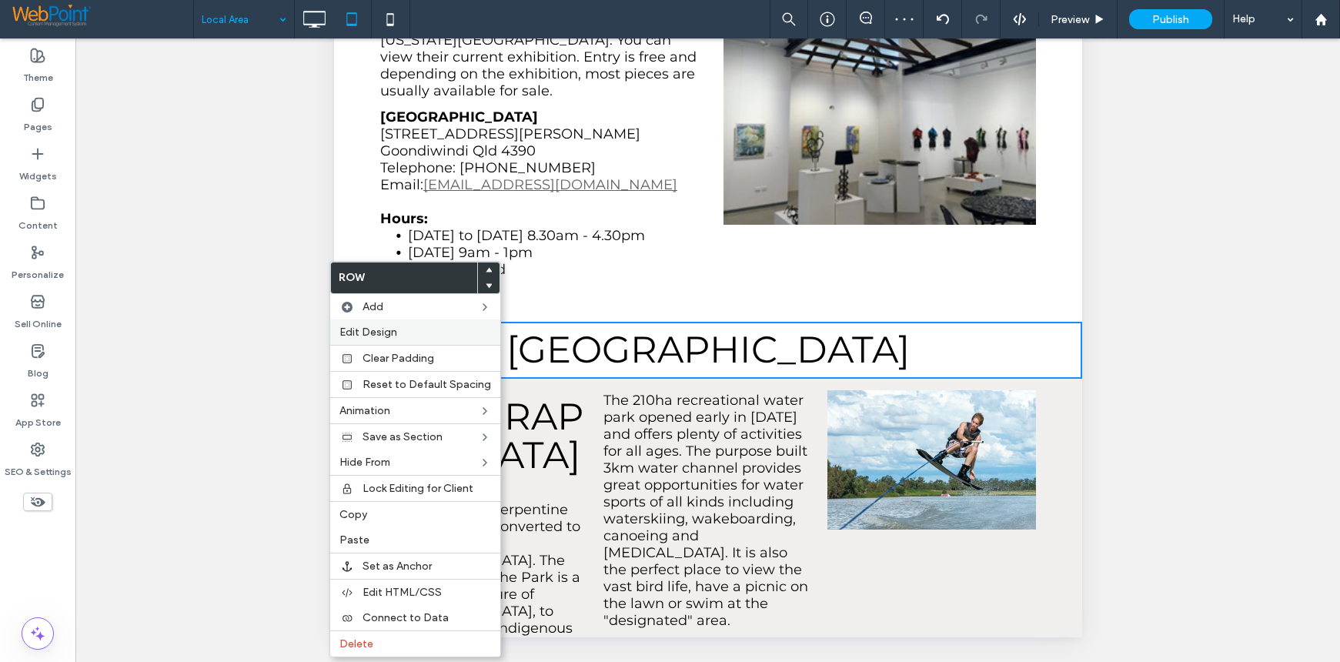
click at [372, 332] on span "Edit Design" at bounding box center [368, 332] width 58 height 13
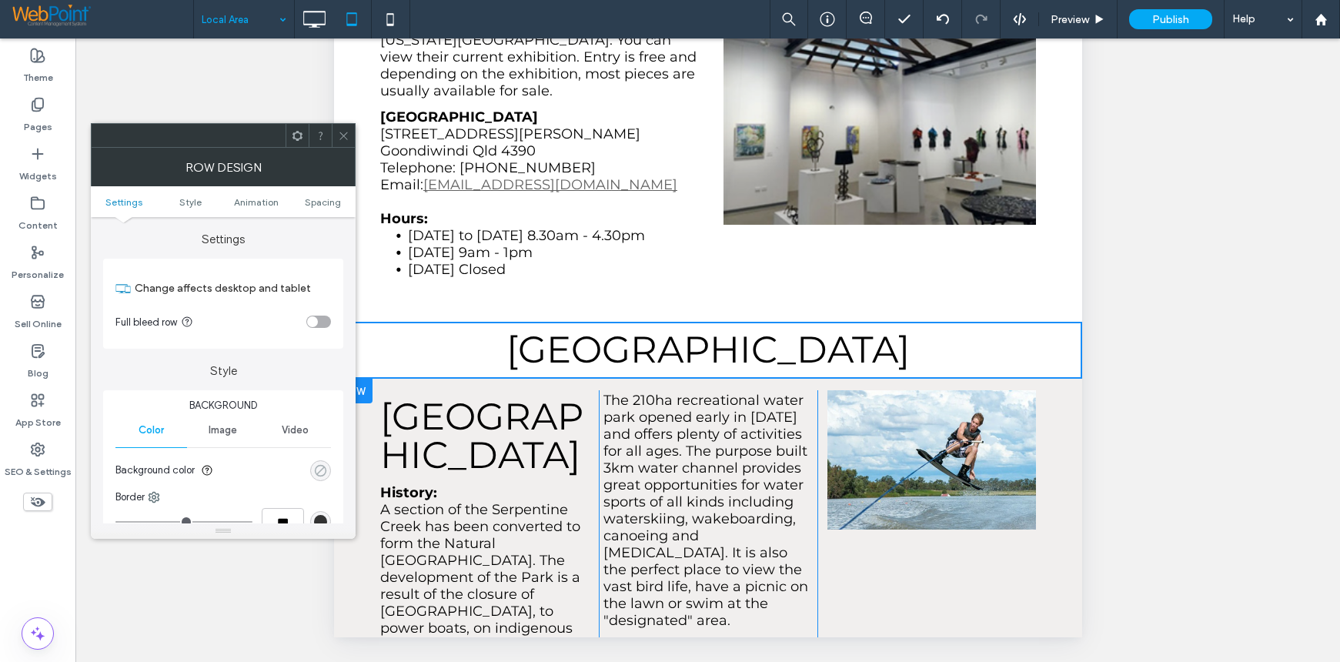
click at [321, 469] on div "rgba(0, 0, 0, 0)" at bounding box center [320, 470] width 13 height 13
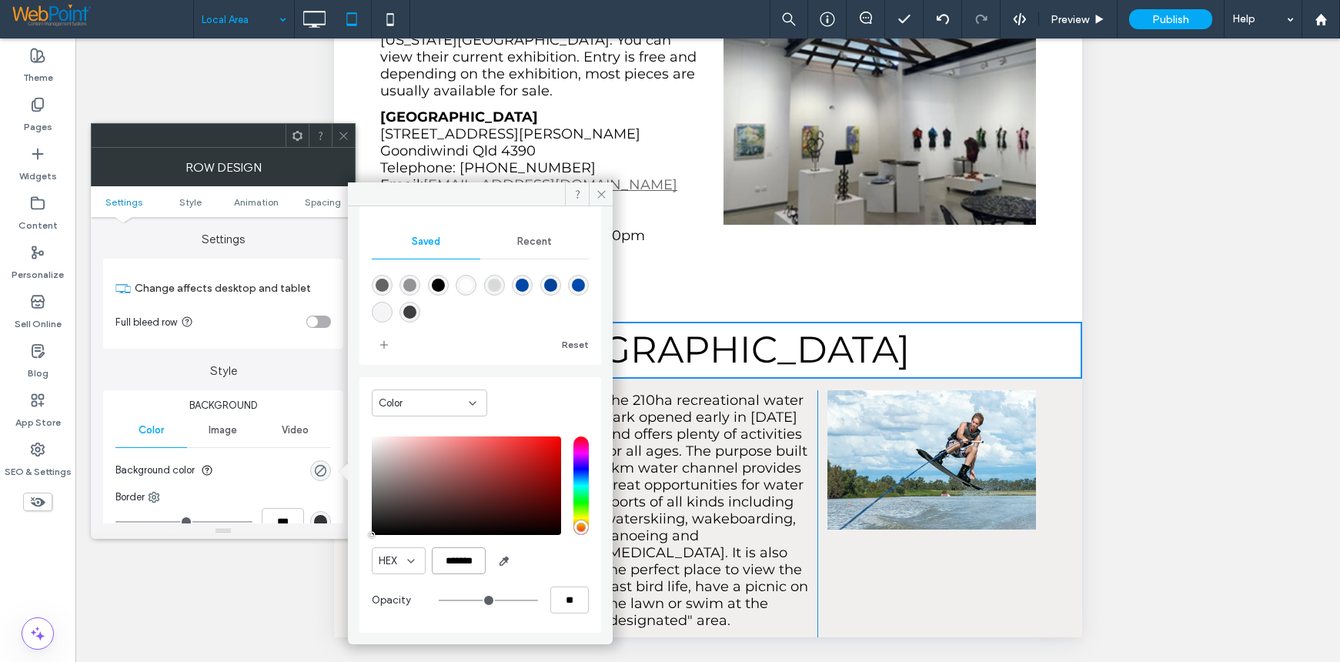
scroll to position [0, 4]
drag, startPoint x: 443, startPoint y: 563, endPoint x: 580, endPoint y: 582, distance: 139.1
click at [580, 582] on div "Color HEX ******* Opacity **" at bounding box center [480, 505] width 242 height 256
click at [538, 250] on div "Recent" at bounding box center [534, 242] width 109 height 34
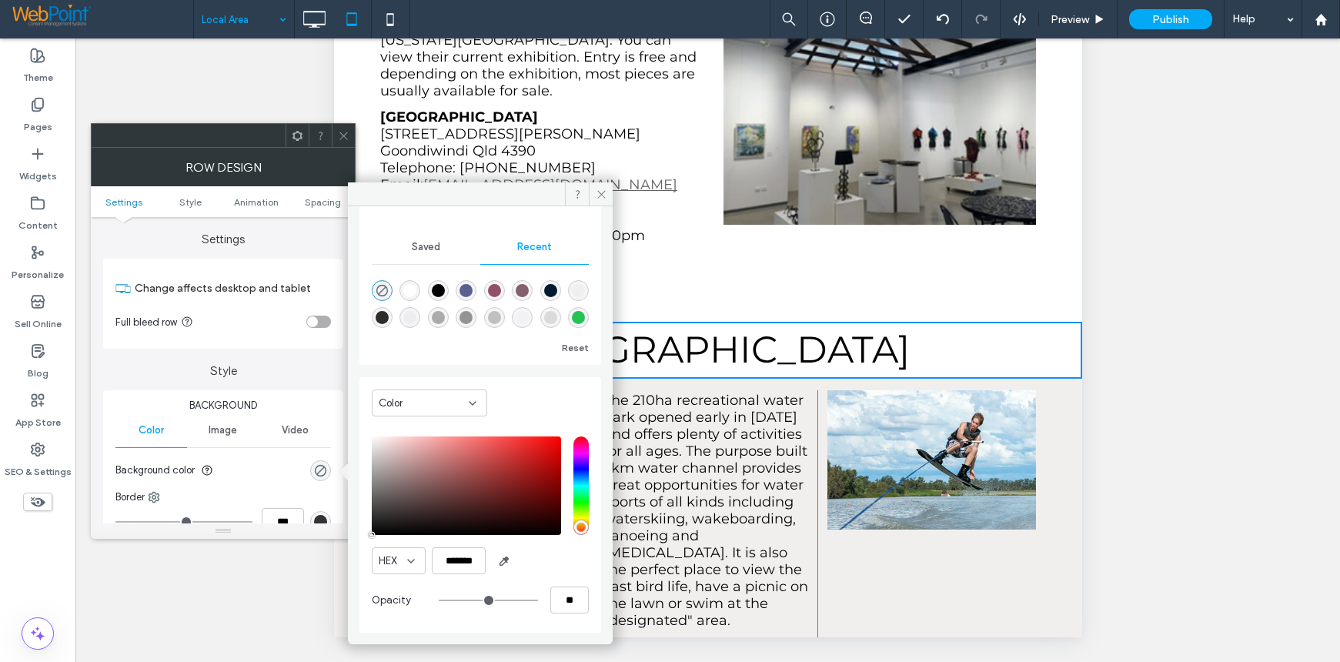
click at [529, 311] on div "rgba(192, 192, 192, 0.05)" at bounding box center [522, 317] width 13 height 13
type input "*******"
type input "*"
type input "**"
click at [544, 318] on div "rgba(192, 192, 192, 0.5)" at bounding box center [550, 317] width 13 height 13
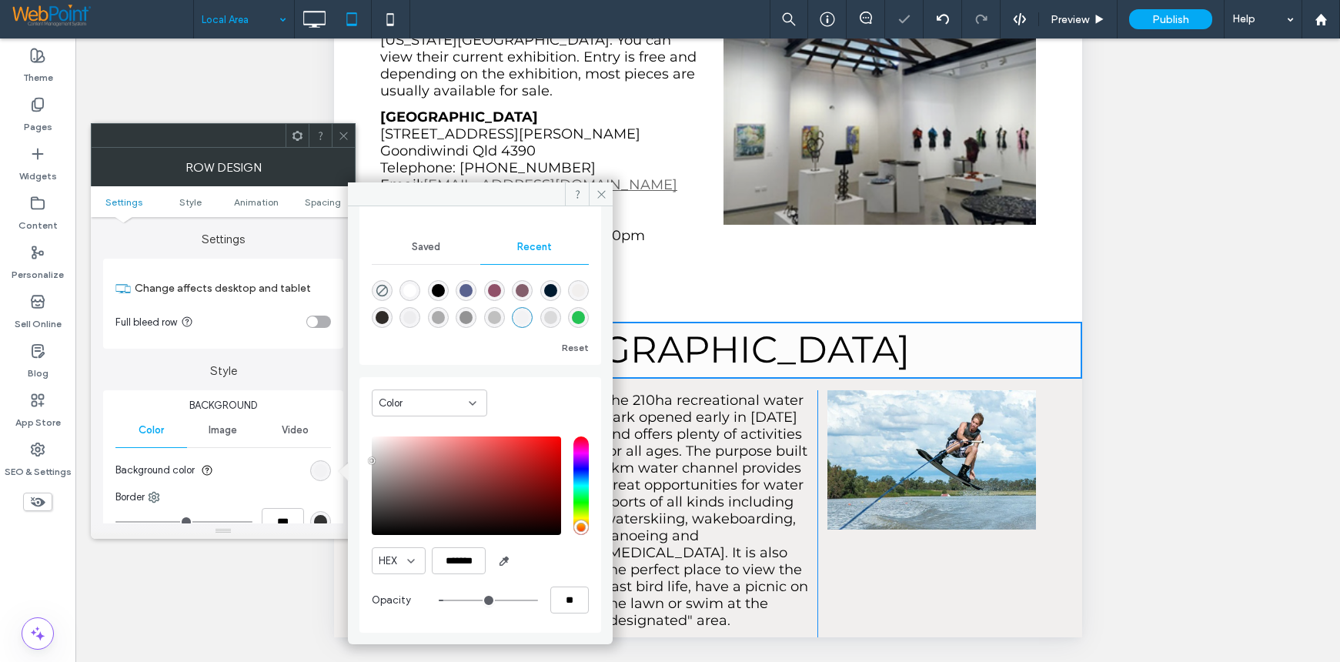
type input "**"
type input "***"
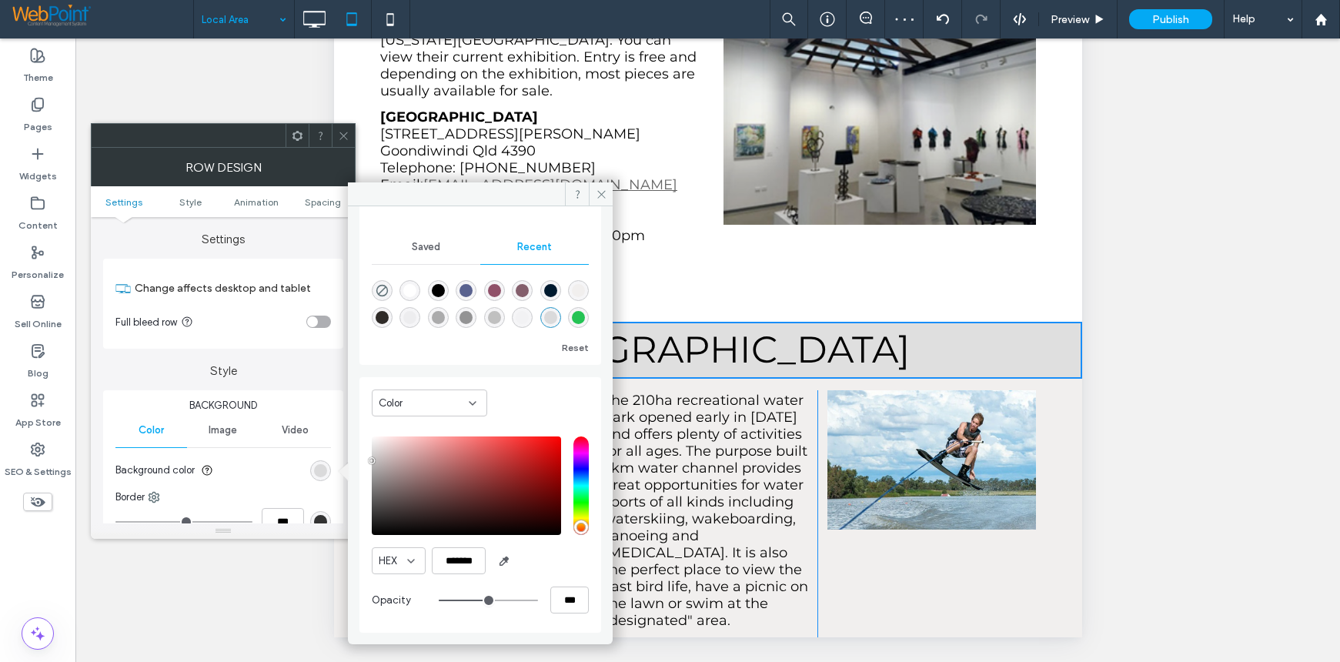
click at [416, 311] on div "rgba(0, 0, 0, 0.03)" at bounding box center [409, 317] width 13 height 13
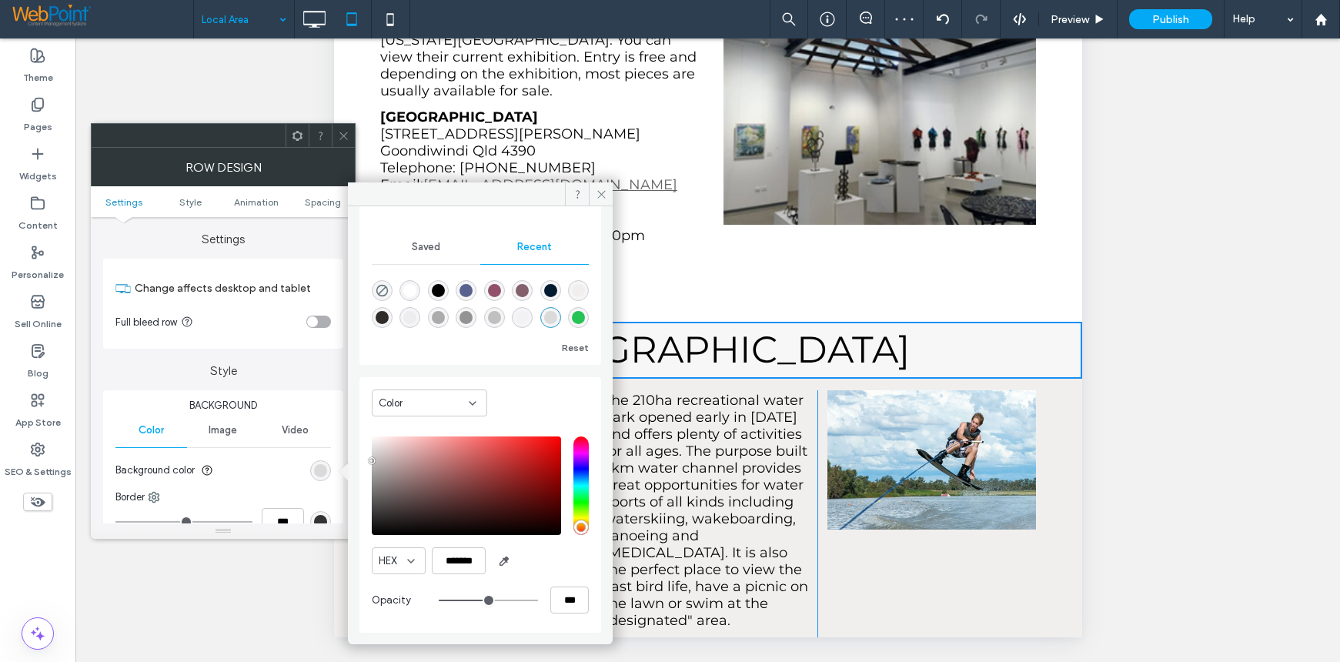
type input "*******"
type input "*"
type input "**"
click at [572, 296] on div "rgba(241, 239, 238, 1)" at bounding box center [578, 290] width 13 height 13
type input "*******"
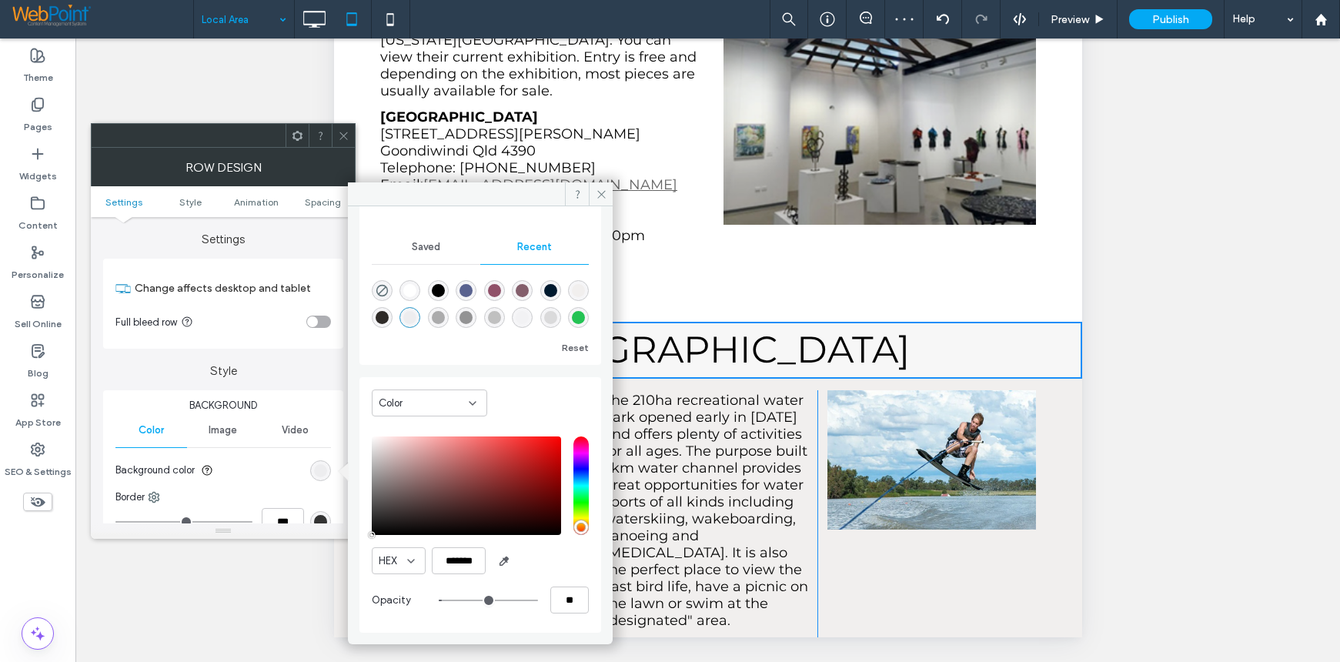
type input "***"
type input "****"
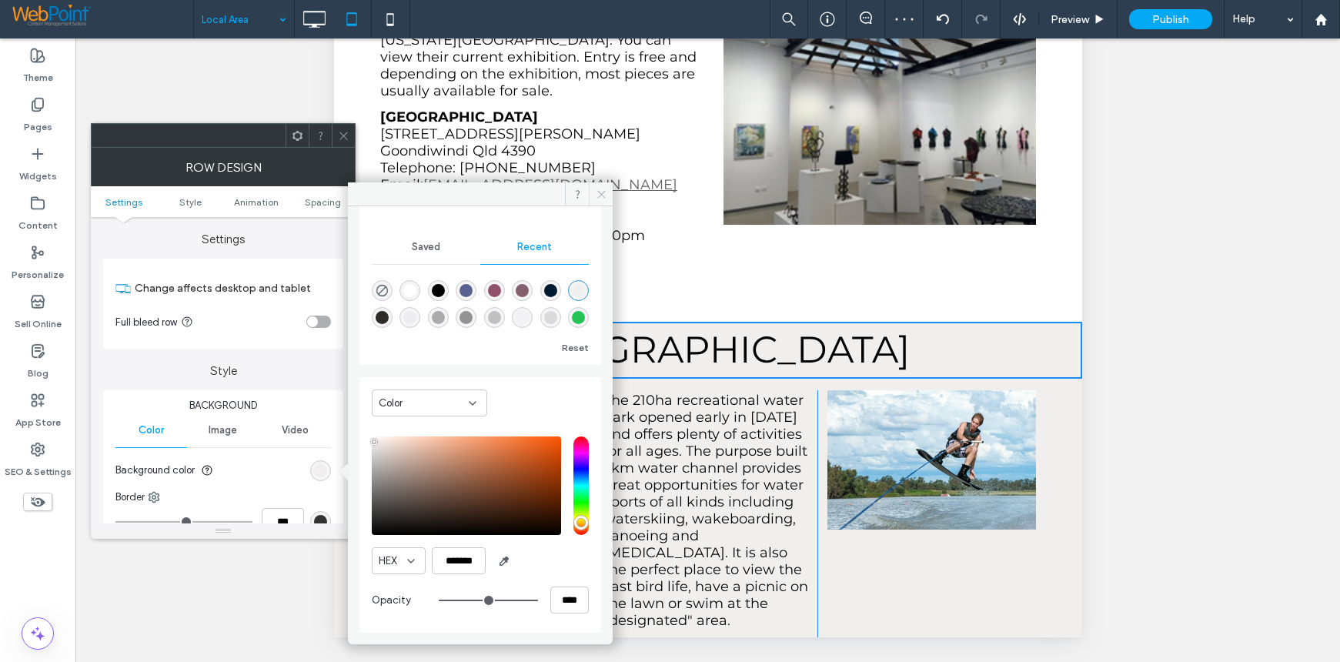
click at [597, 190] on icon at bounding box center [602, 195] width 12 height 12
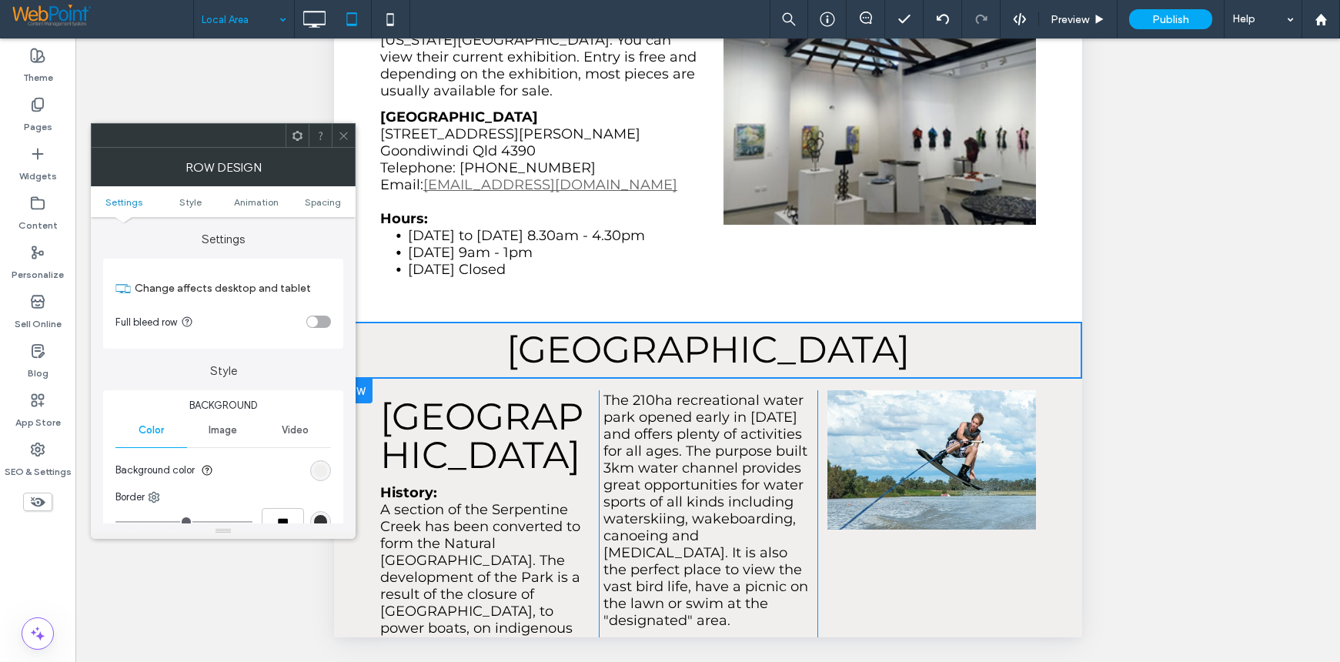
click at [346, 133] on use at bounding box center [343, 136] width 8 height 8
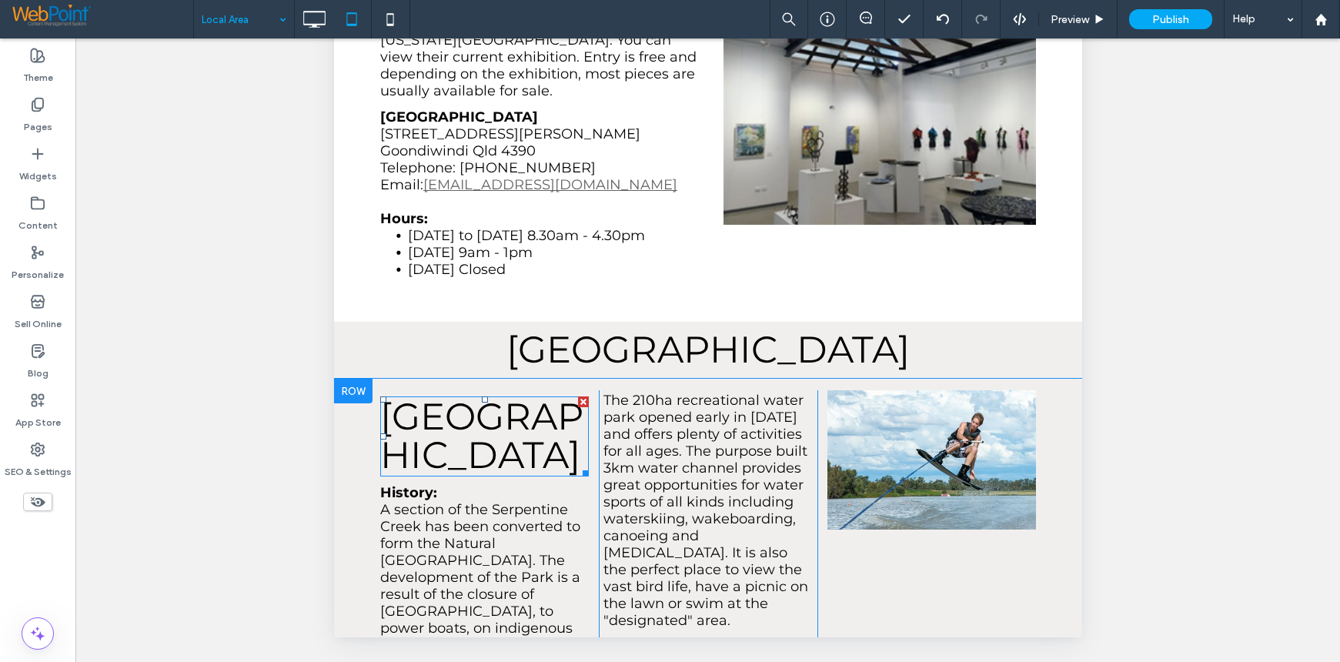
click at [577, 396] on div at bounding box center [582, 401] width 11 height 11
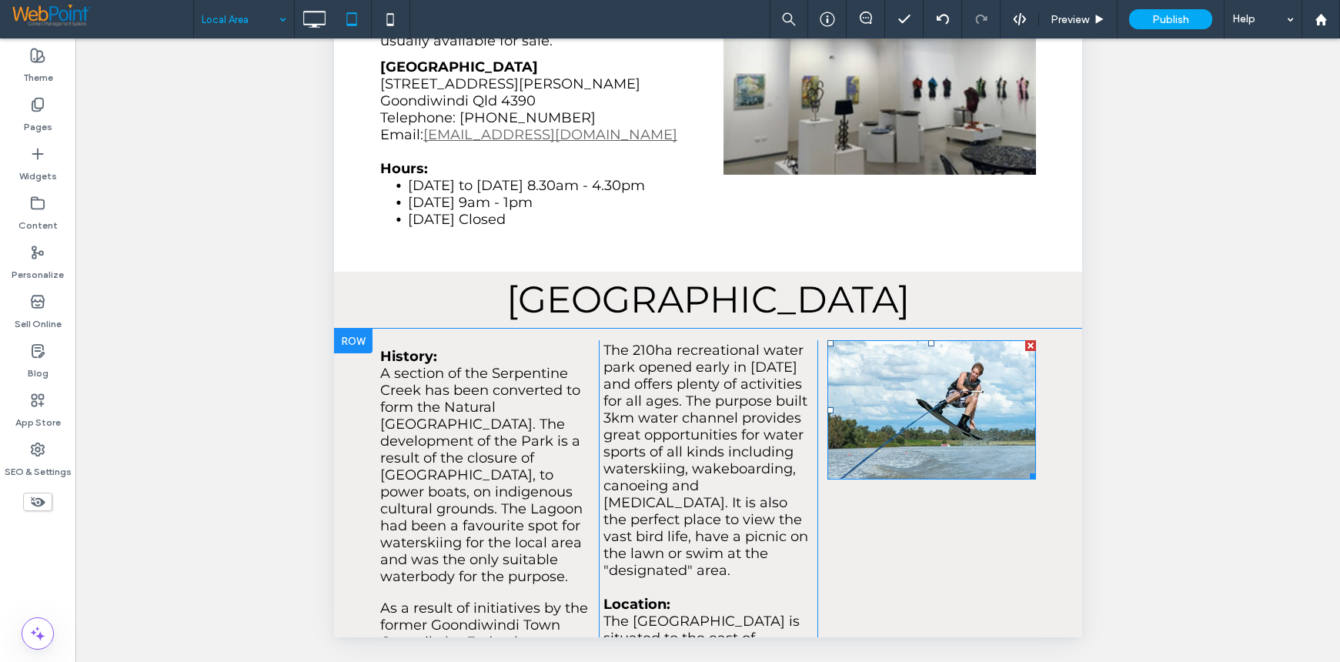
scroll to position [2001, 0]
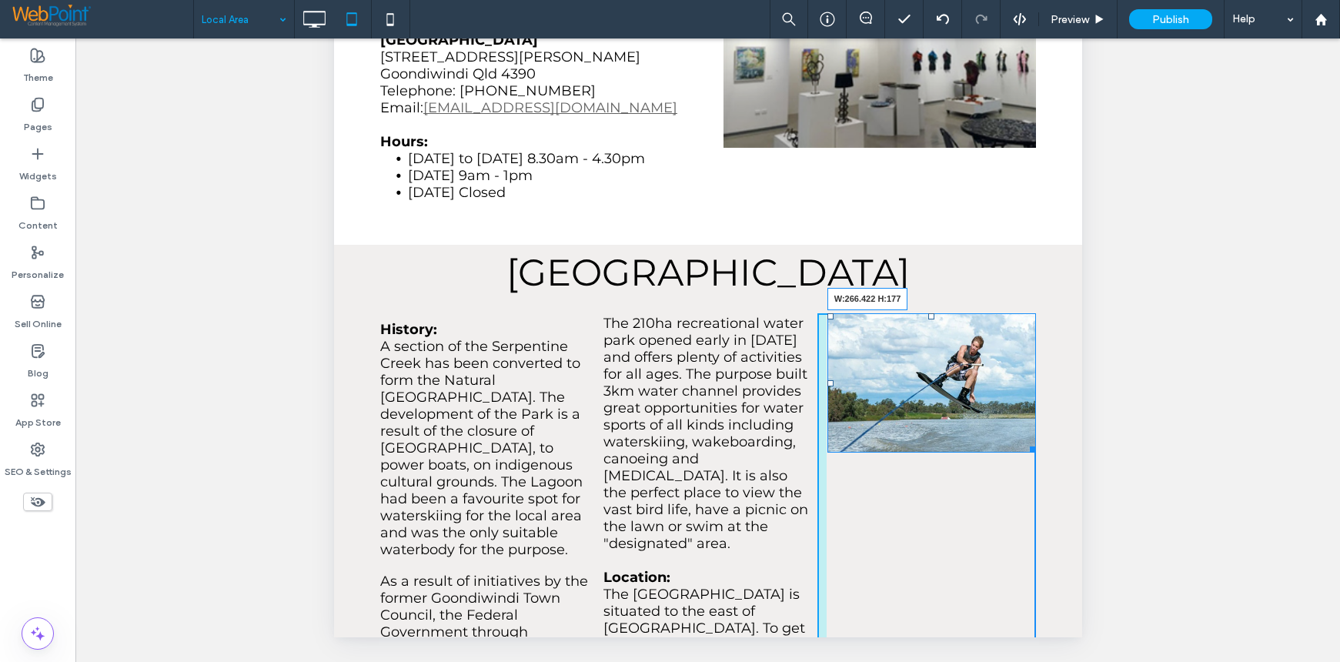
drag, startPoint x: 1019, startPoint y: 389, endPoint x: 1044, endPoint y: 430, distance: 48.7
click at [1044, 430] on div "History: A section of the Serpentine Creek has been converted to form the Natur…" at bounding box center [707, 572] width 748 height 540
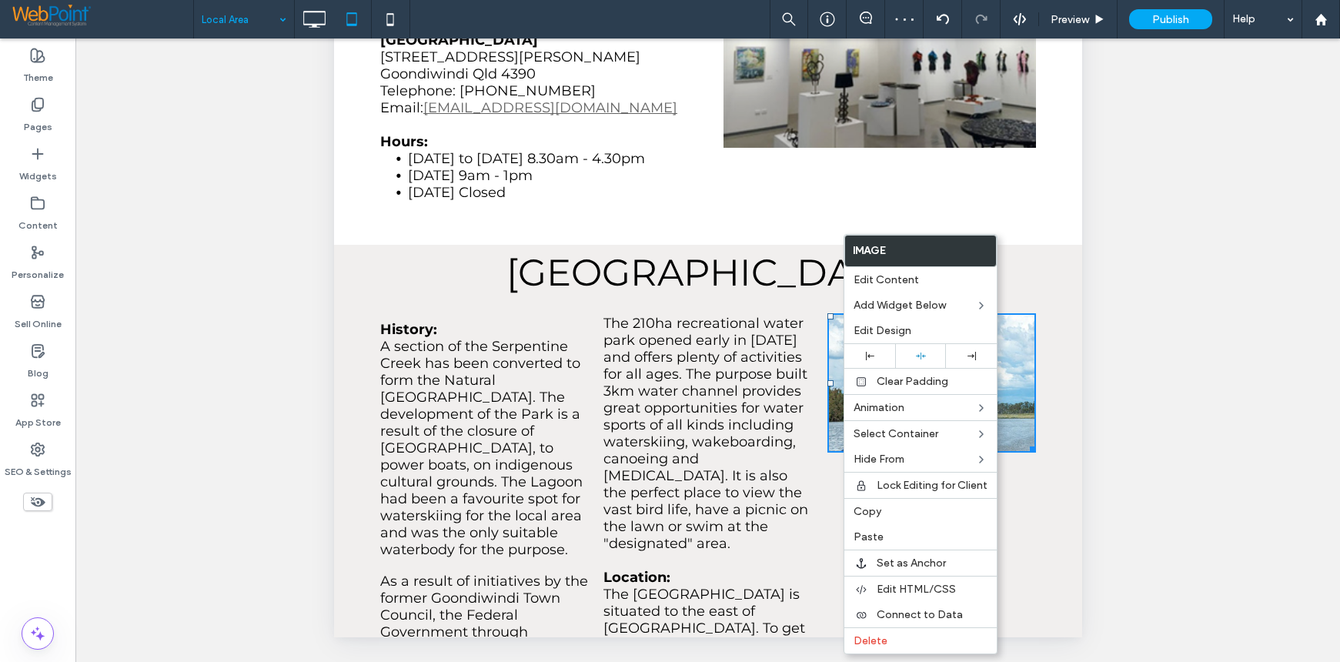
click at [1051, 489] on div "History: A section of the Serpentine Creek has been converted to form the Natur…" at bounding box center [707, 572] width 748 height 540
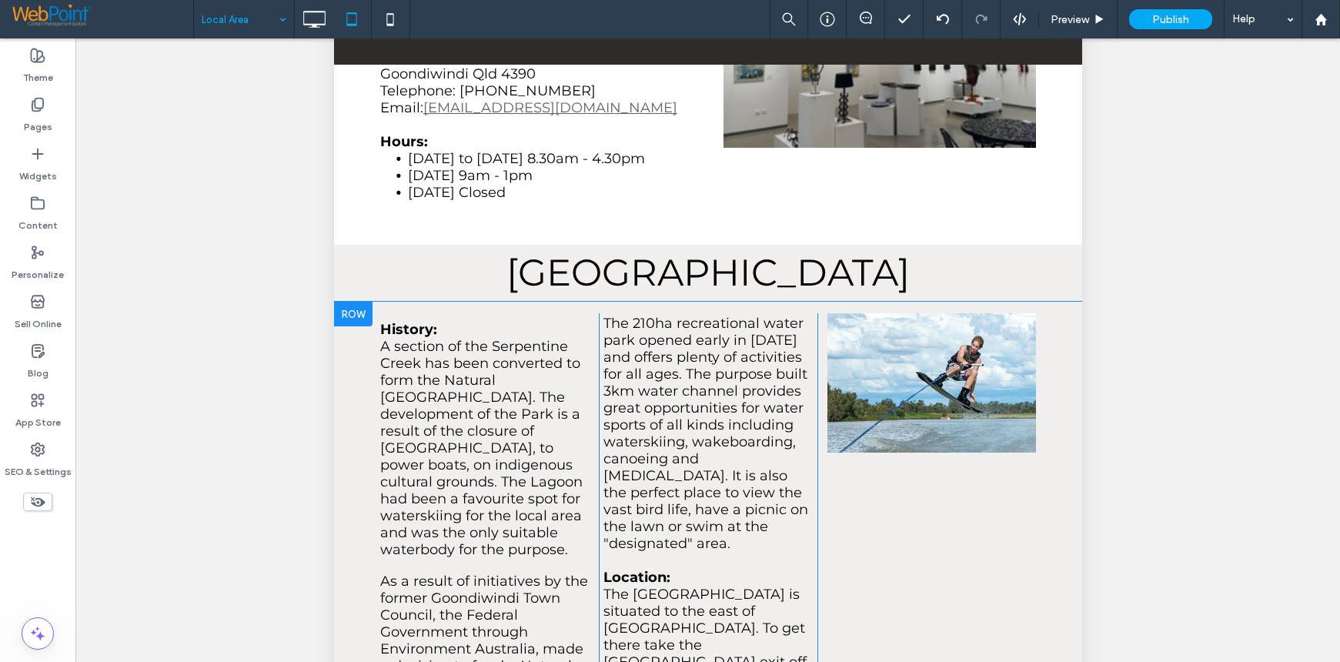
scroll to position [2386, 0]
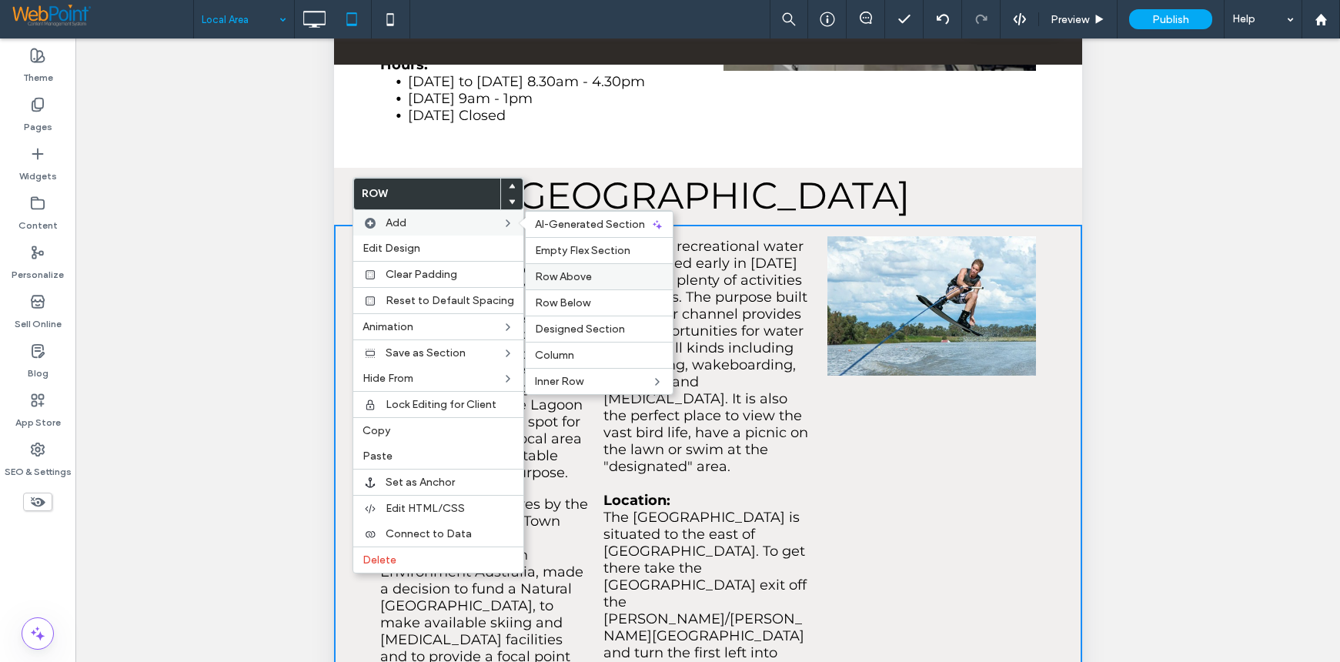
click at [610, 276] on label "Row Above" at bounding box center [599, 276] width 129 height 13
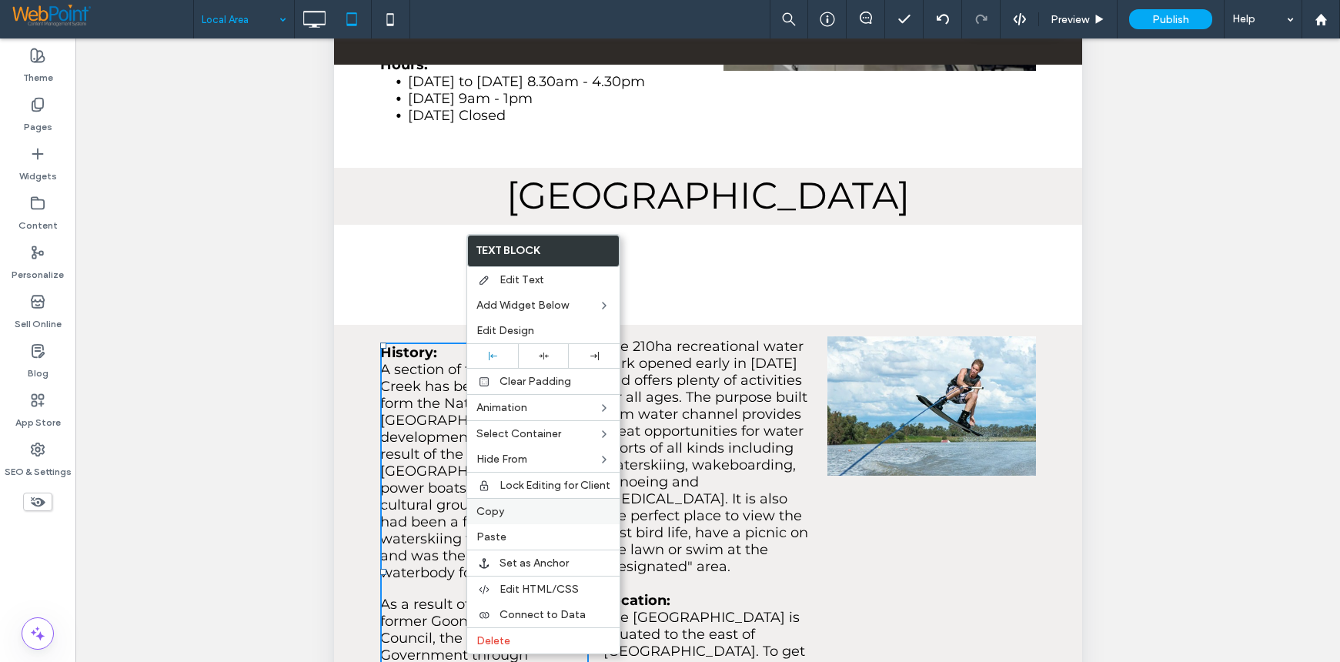
click at [517, 505] on label "Copy" at bounding box center [543, 511] width 134 height 13
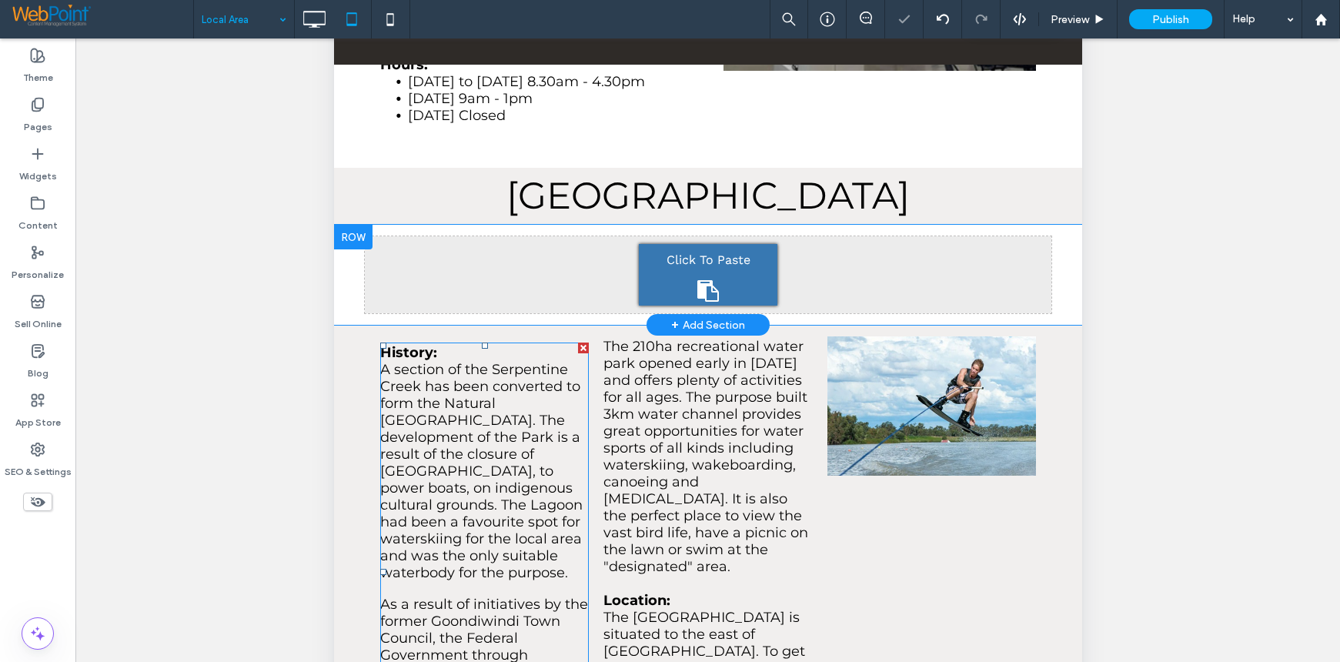
click at [697, 248] on span "Click To Paste" at bounding box center [708, 260] width 84 height 25
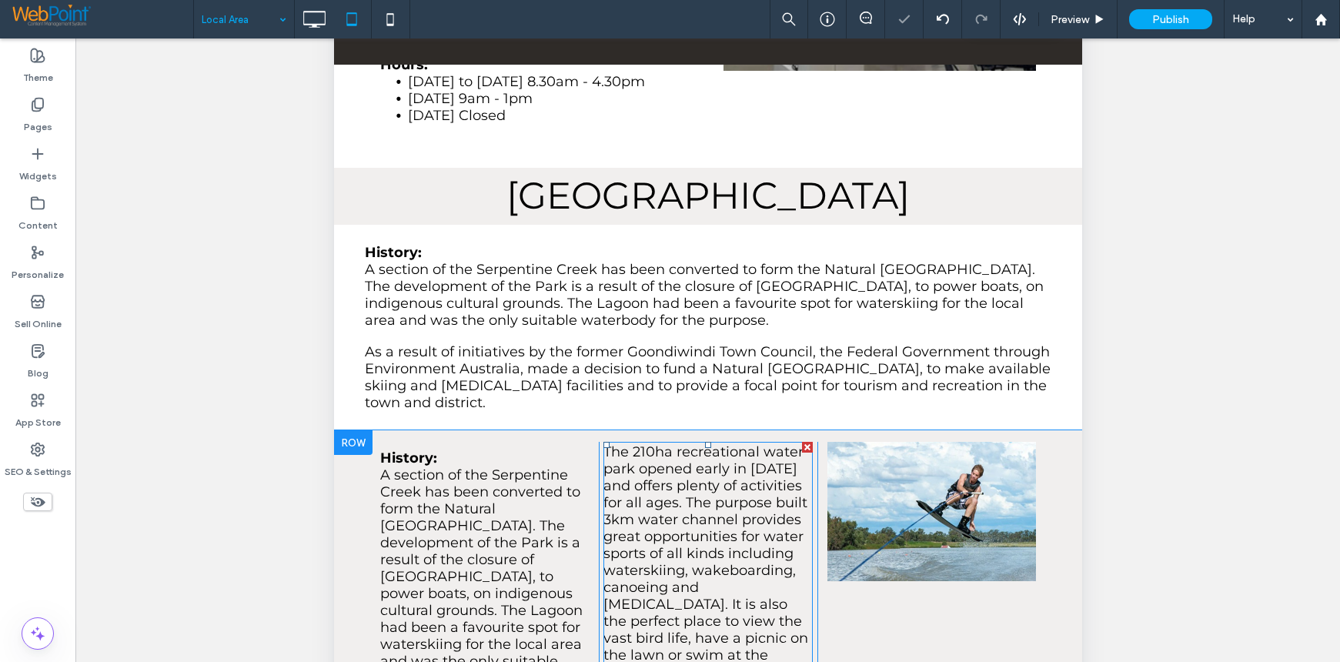
click at [668, 443] on span "The 210ha recreational water park opened early in 2004 and offers plenty of act…" at bounding box center [705, 561] width 205 height 237
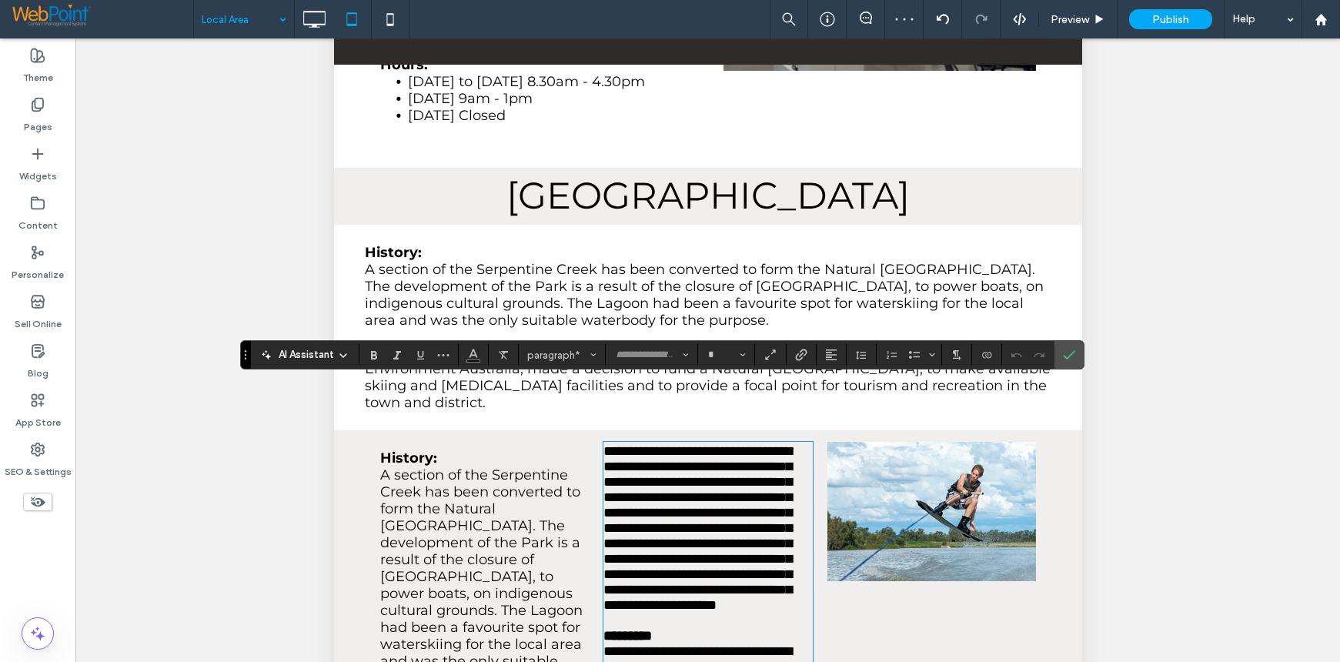
drag, startPoint x: 668, startPoint y: 435, endPoint x: 1050, endPoint y: 603, distance: 417.0
click at [1068, 355] on icon "Confirm" at bounding box center [1069, 355] width 12 height 12
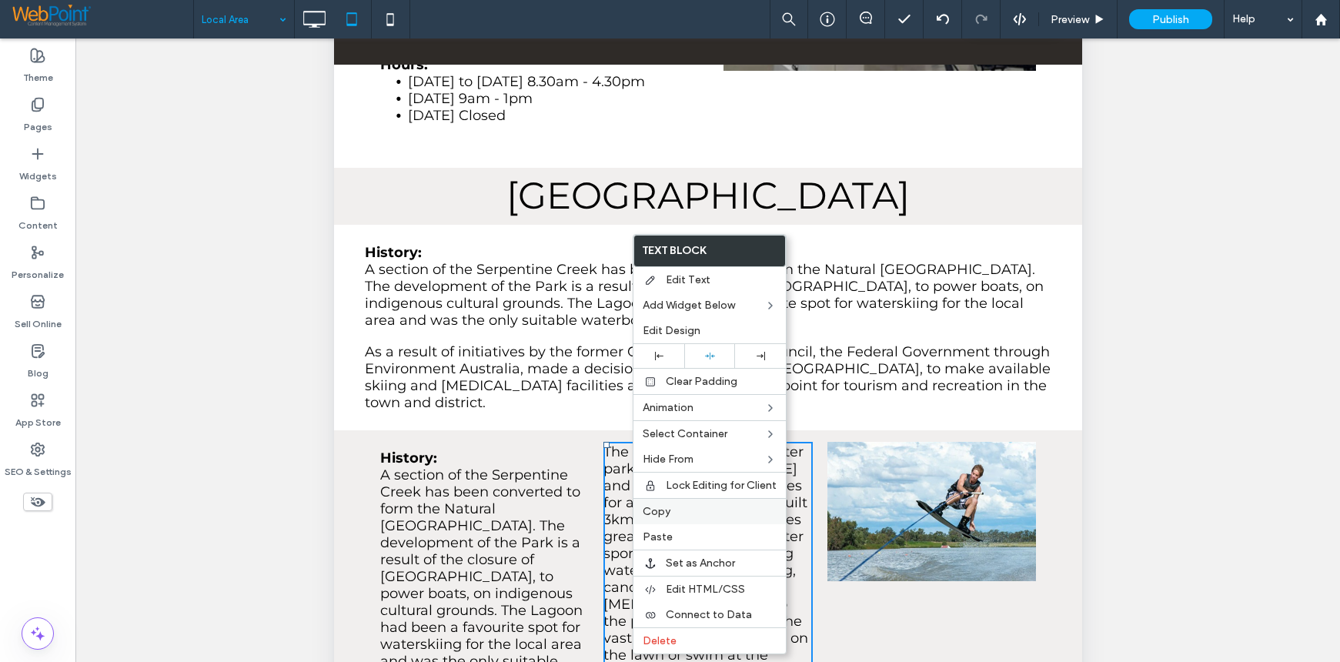
click at [679, 507] on label "Copy" at bounding box center [710, 511] width 134 height 13
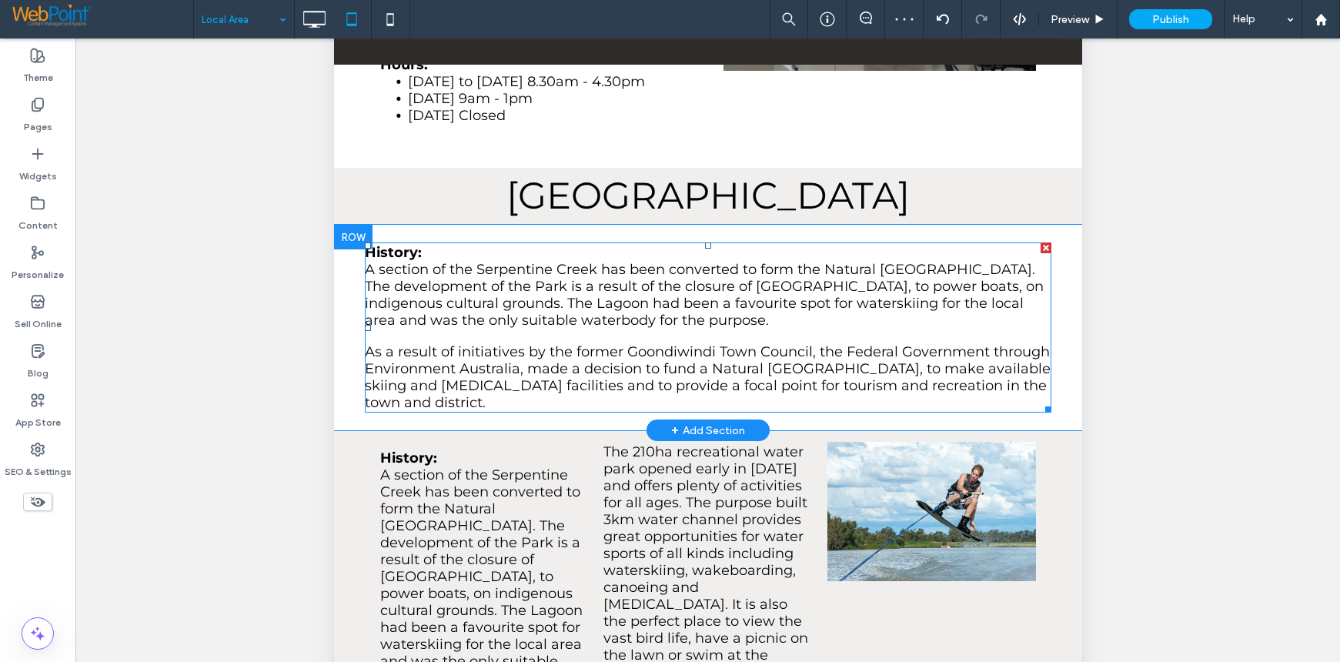
click at [553, 343] on p "As a result of initiatives by the former Goondiwindi Town Council, the Federal …" at bounding box center [707, 377] width 686 height 68
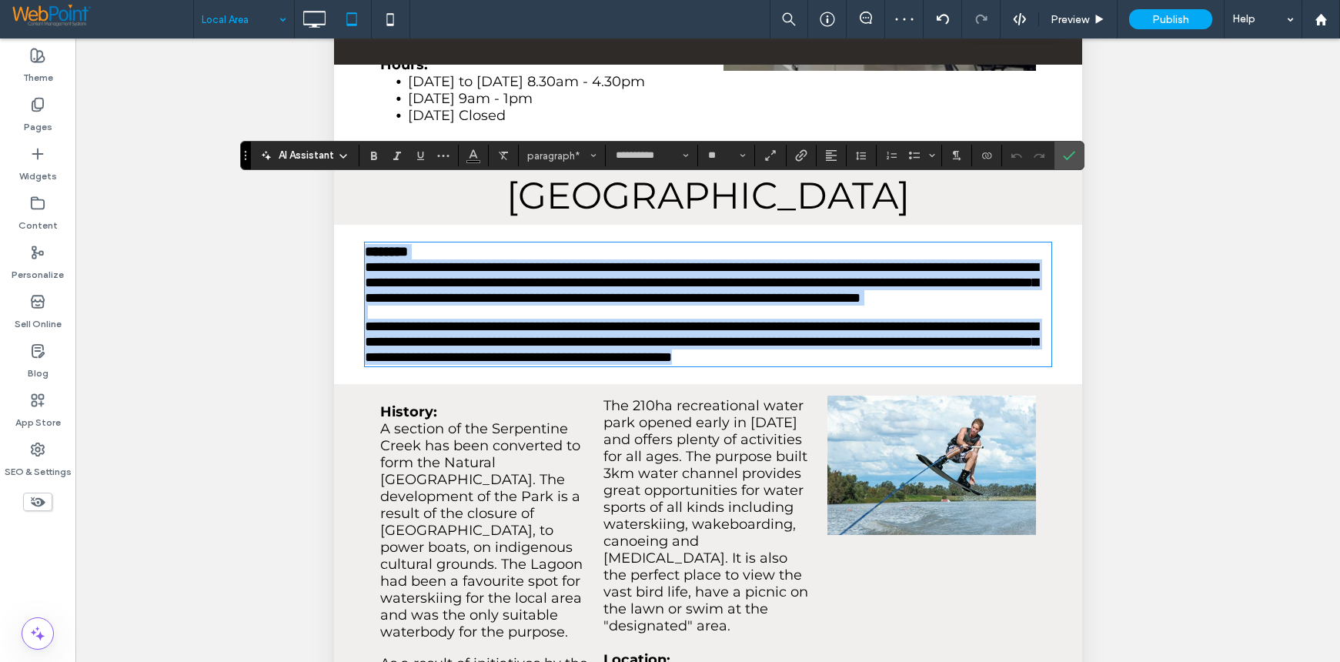
click at [547, 338] on p "**********" at bounding box center [707, 342] width 686 height 46
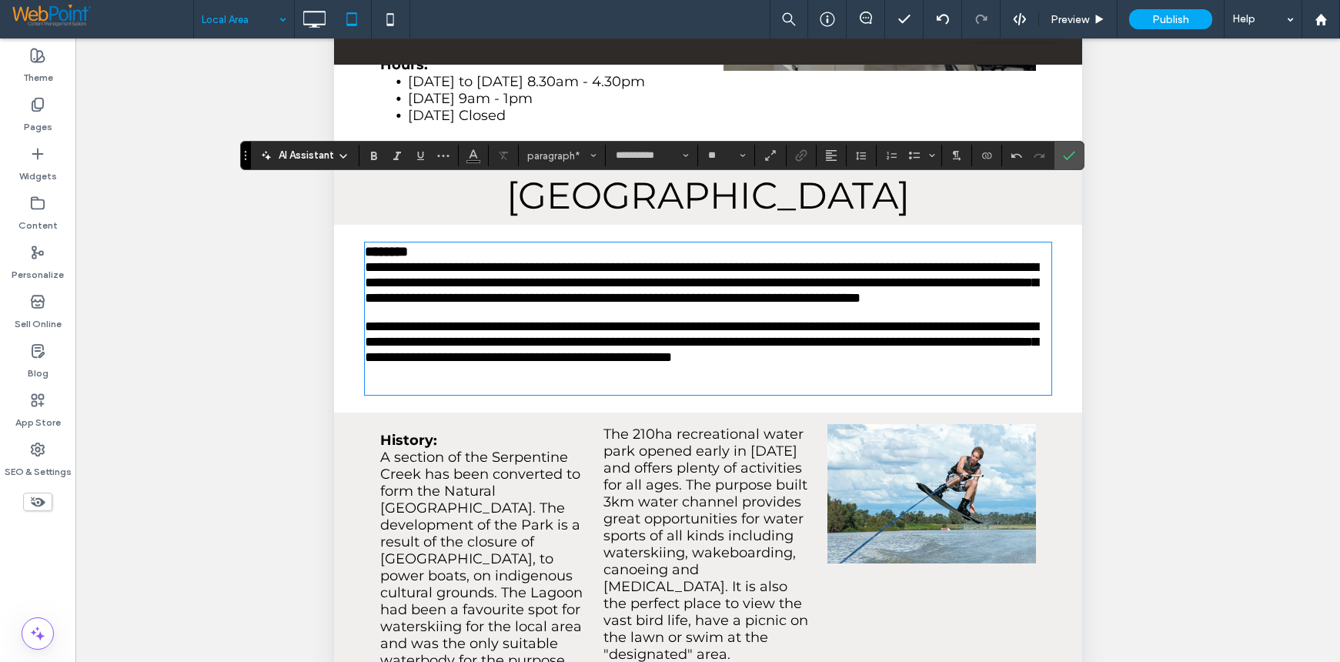
type input "*********"
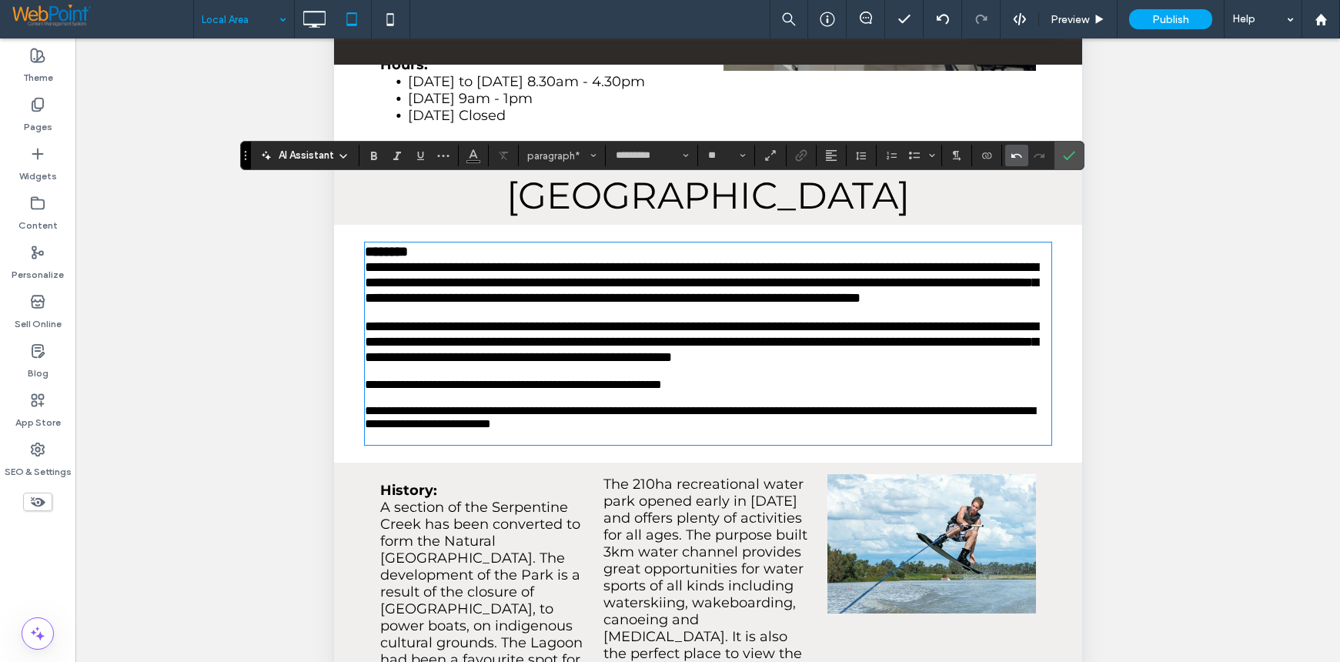
click at [1012, 152] on icon "Undo" at bounding box center [1017, 155] width 12 height 12
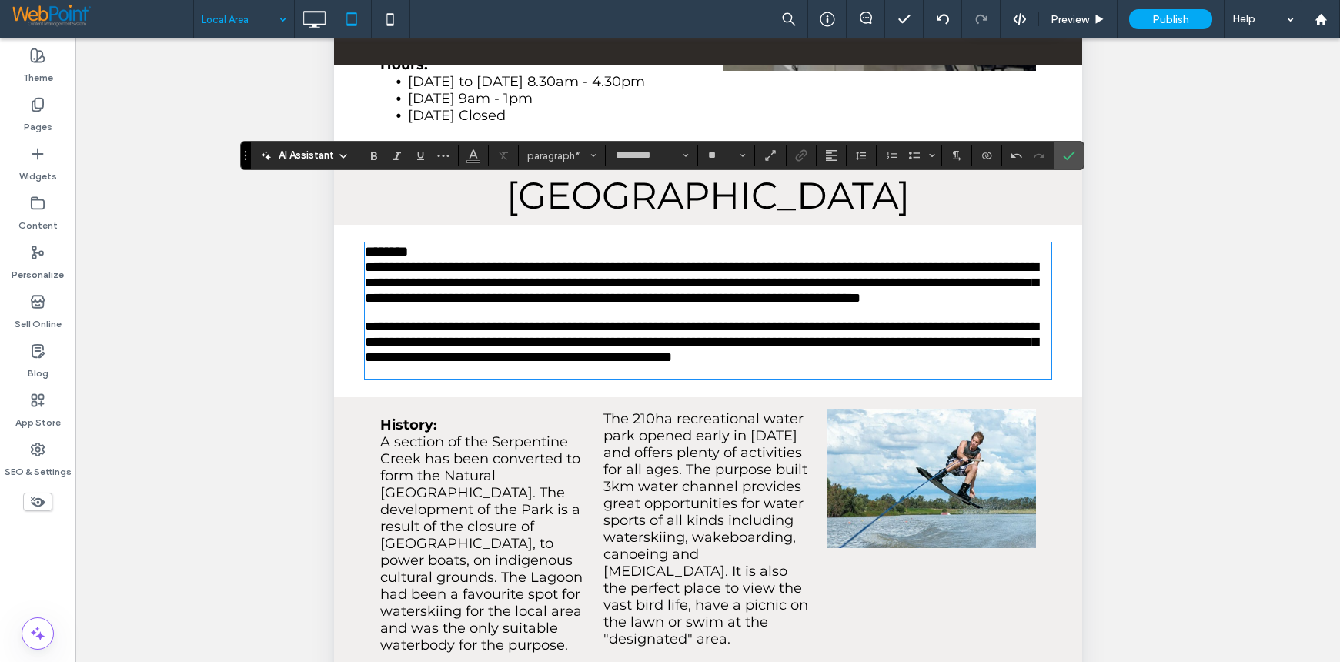
type input "**"
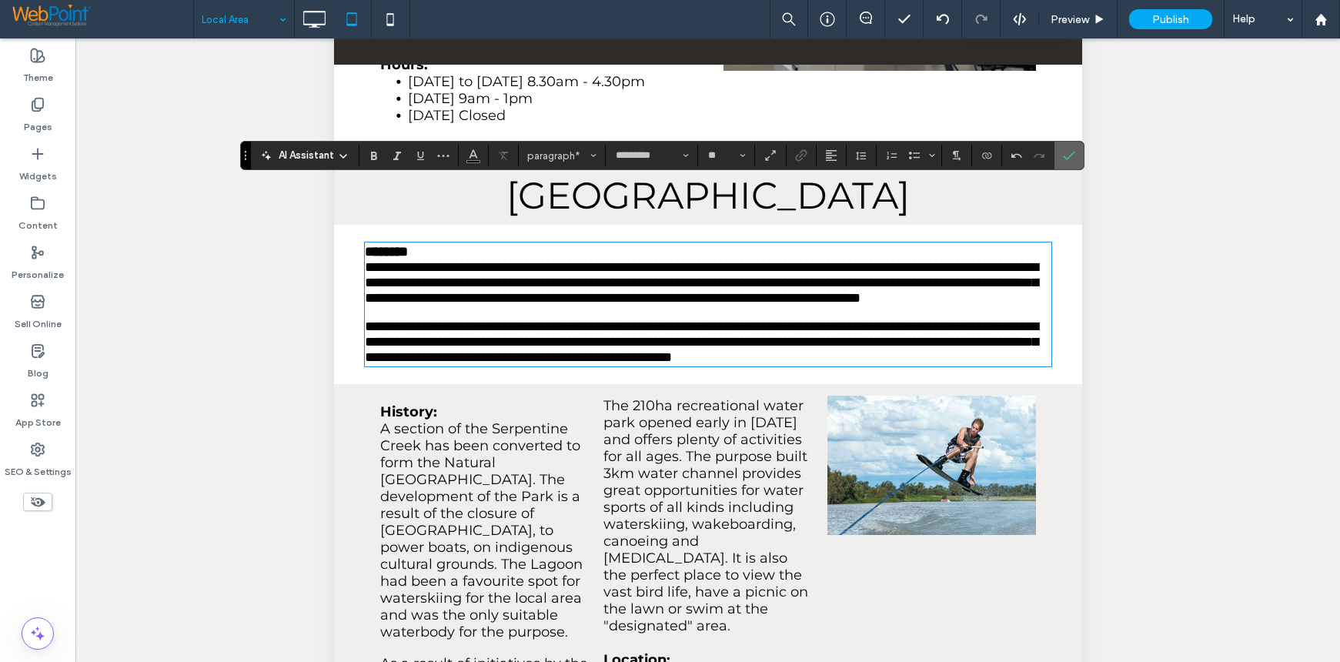
drag, startPoint x: 1069, startPoint y: 154, endPoint x: 737, endPoint y: 213, distance: 337.0
click at [1069, 154] on icon "Confirm" at bounding box center [1069, 155] width 12 height 12
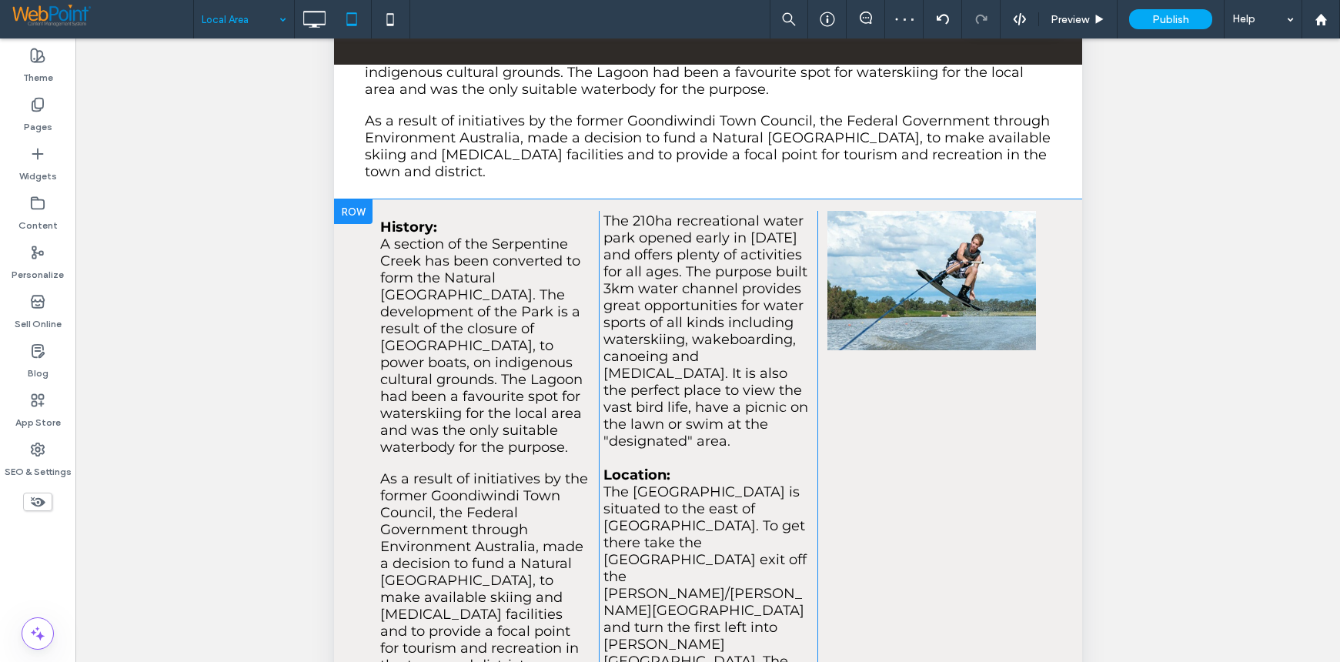
scroll to position [2463, 0]
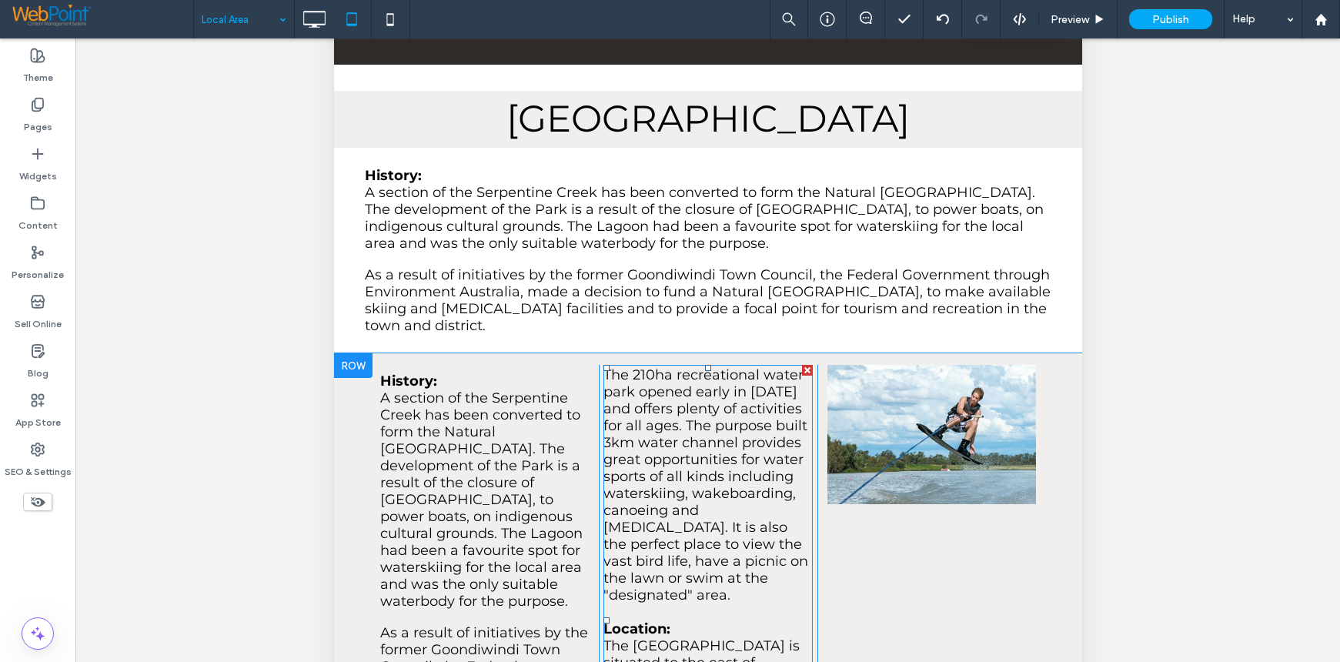
click at [697, 404] on span "The 210ha recreational water park opened early in 2004 and offers plenty of act…" at bounding box center [705, 484] width 205 height 237
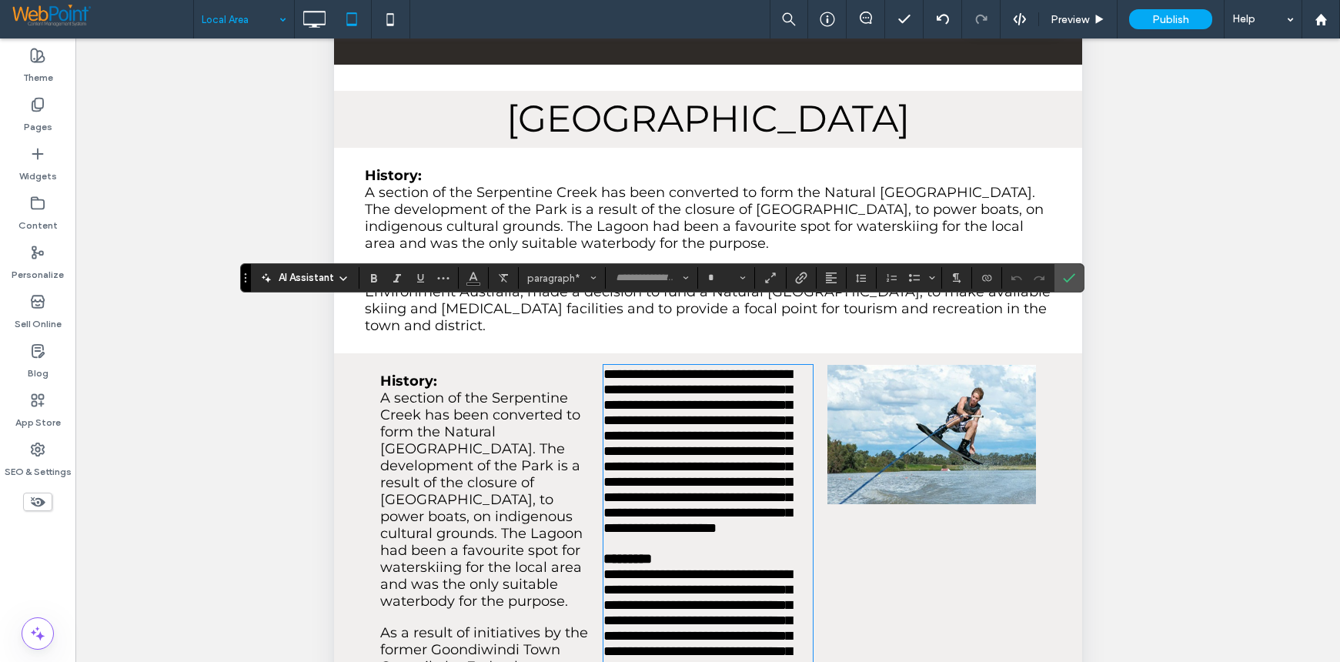
click at [737, 551] on p "*********" at bounding box center [707, 558] width 209 height 15
type input "**********"
type input "**"
type input "*********"
type input "**"
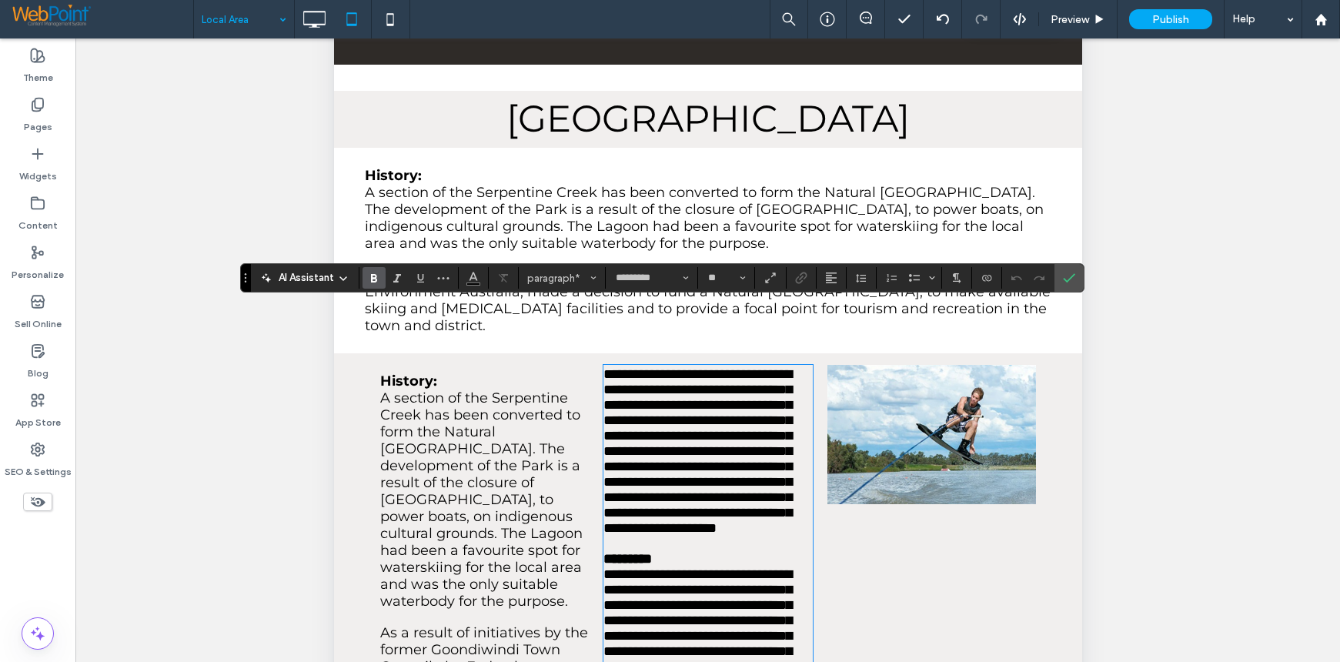
type input "**********"
type input "**"
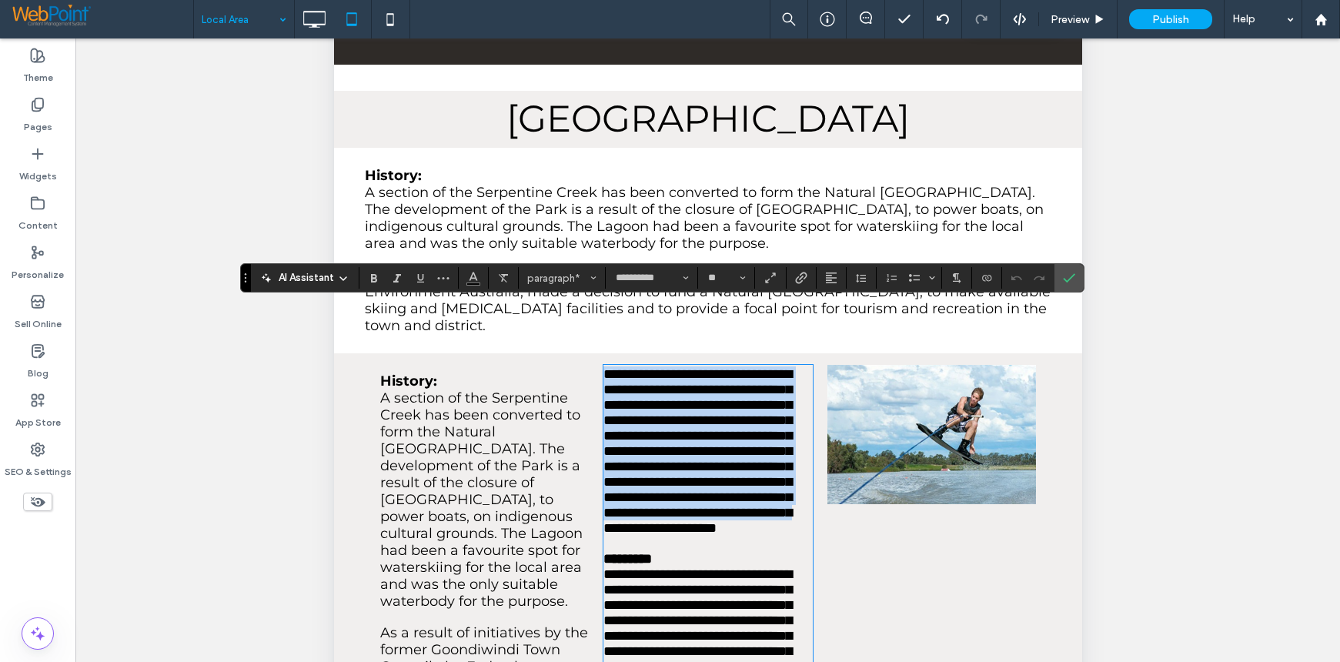
drag, startPoint x: 606, startPoint y: 538, endPoint x: 593, endPoint y: 309, distance: 229.0
click at [593, 365] on div "**********" at bounding box center [707, 600] width 656 height 470
type input "*********"
type input "**"
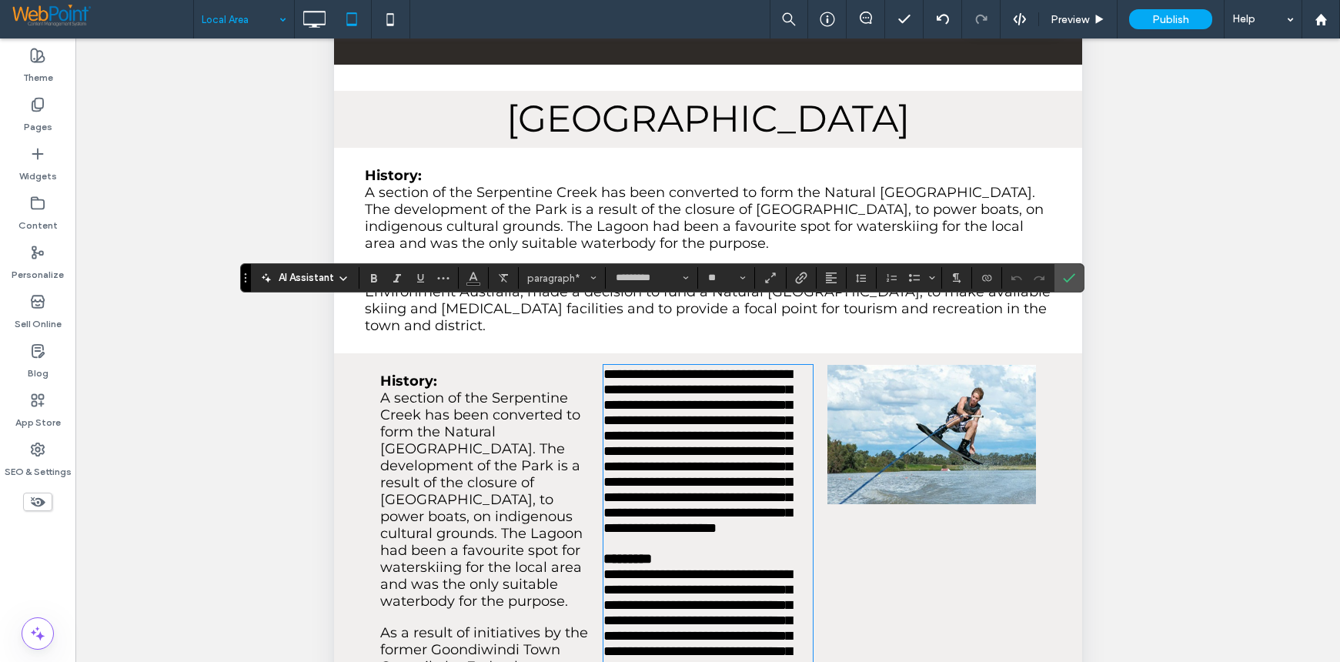
drag, startPoint x: 787, startPoint y: 533, endPoint x: 749, endPoint y: 518, distance: 40.7
click at [785, 536] on p at bounding box center [707, 543] width 209 height 15
type input "**********"
type input "**"
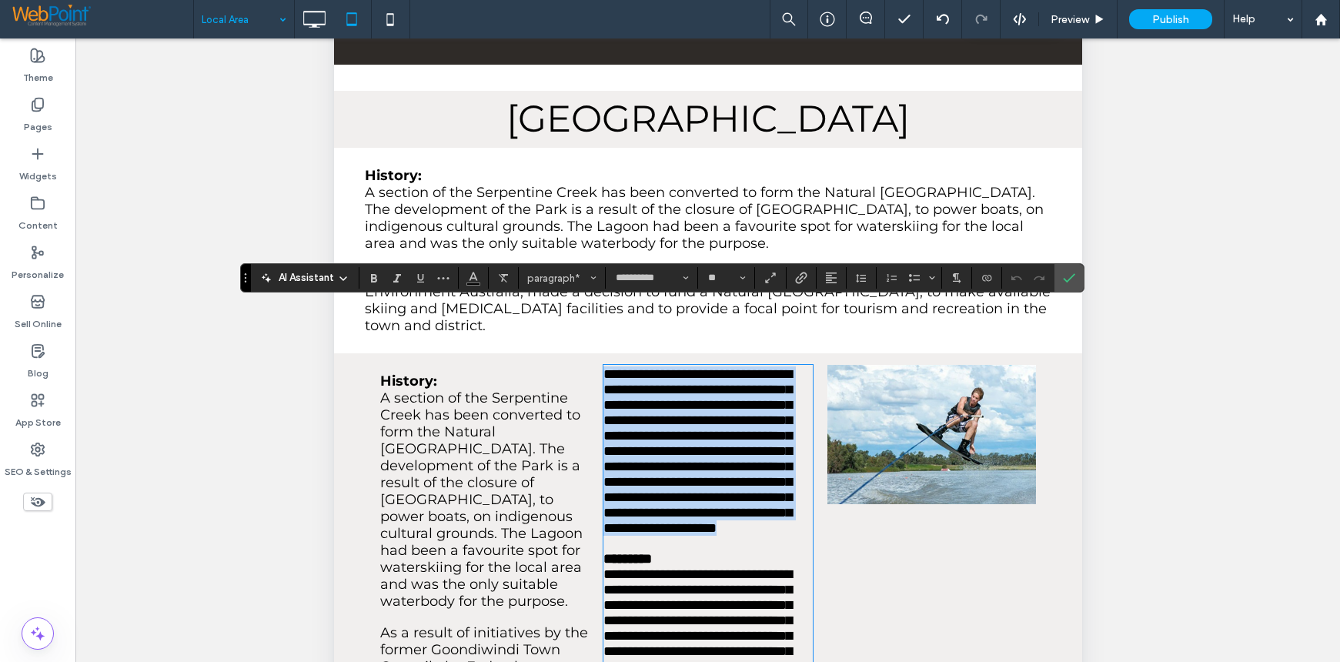
drag, startPoint x: 756, startPoint y: 519, endPoint x: 596, endPoint y: 309, distance: 263.1
click at [598, 365] on div "**********" at bounding box center [707, 600] width 219 height 470
copy span "**********"
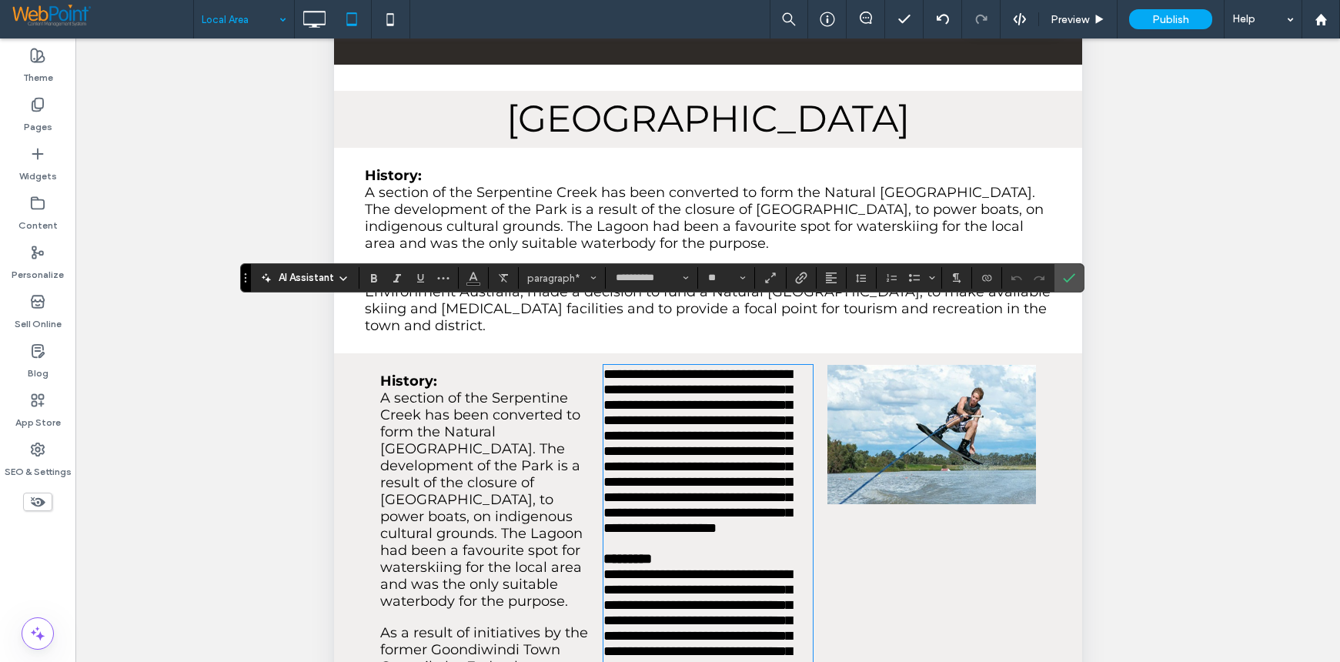
click at [486, 460] on span "A section of the Serpentine Creek has been converted to form the Natural Herita…" at bounding box center [480, 499] width 202 height 220
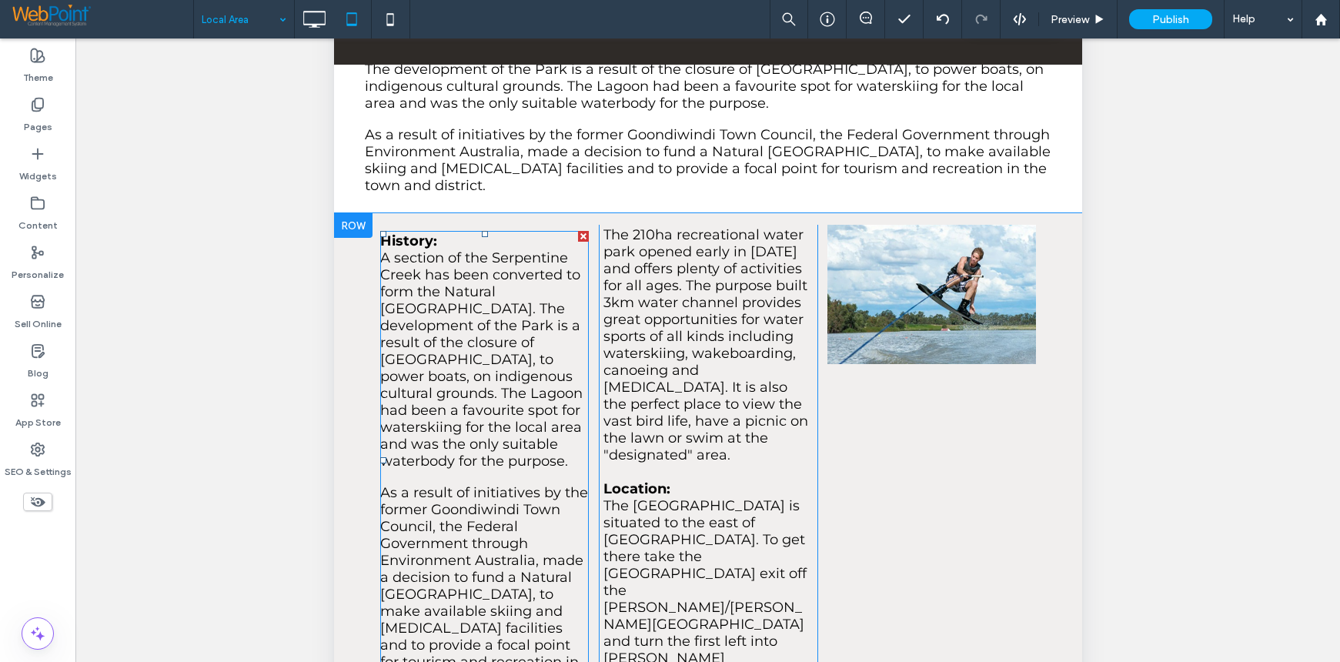
scroll to position [2617, 0]
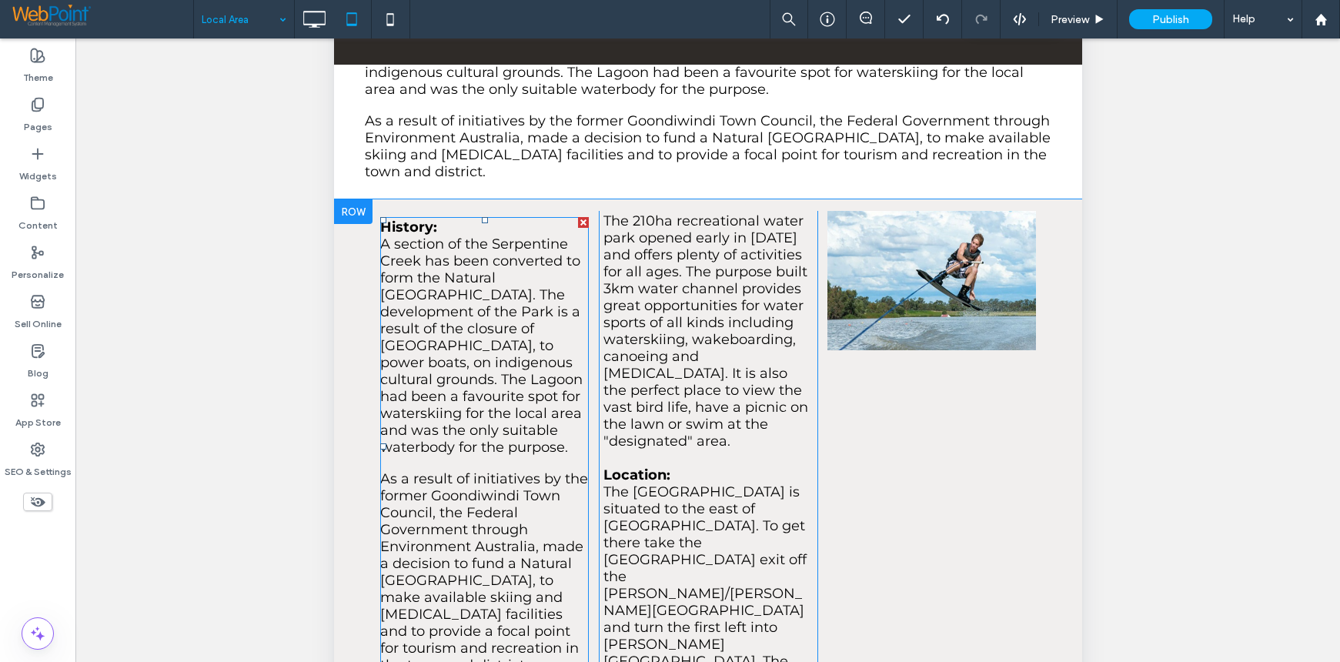
click at [505, 596] on p "As a result of initiatives by the former Goondiwindi Town Council, the Federal …" at bounding box center [483, 571] width 209 height 203
type input "**********"
type input "**"
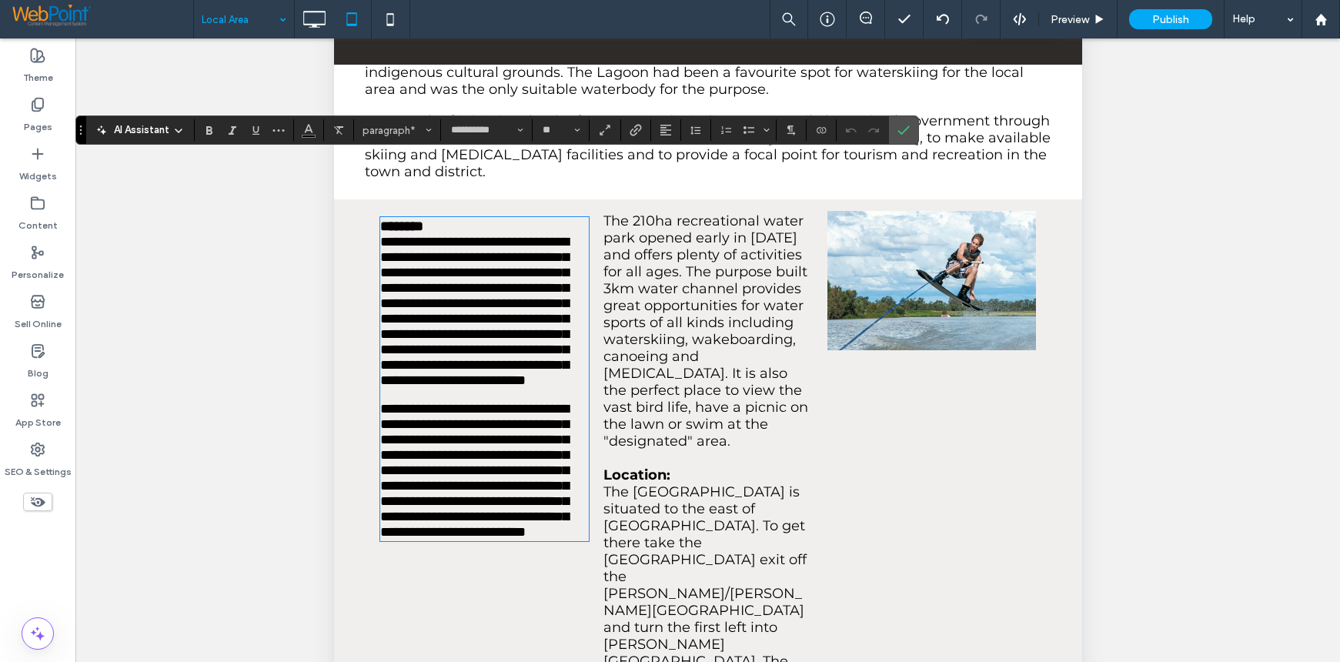
type input "*********"
type input "**"
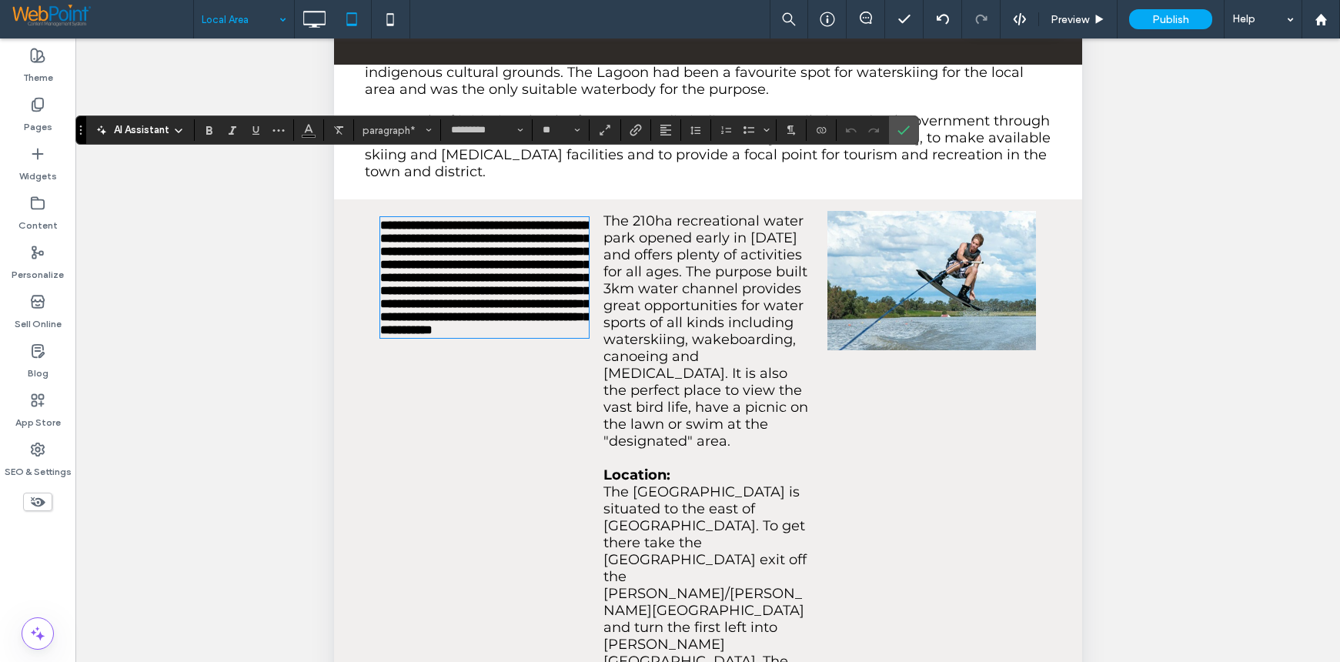
scroll to position [0, 0]
click at [449, 126] on input "*********" at bounding box center [481, 130] width 65 height 12
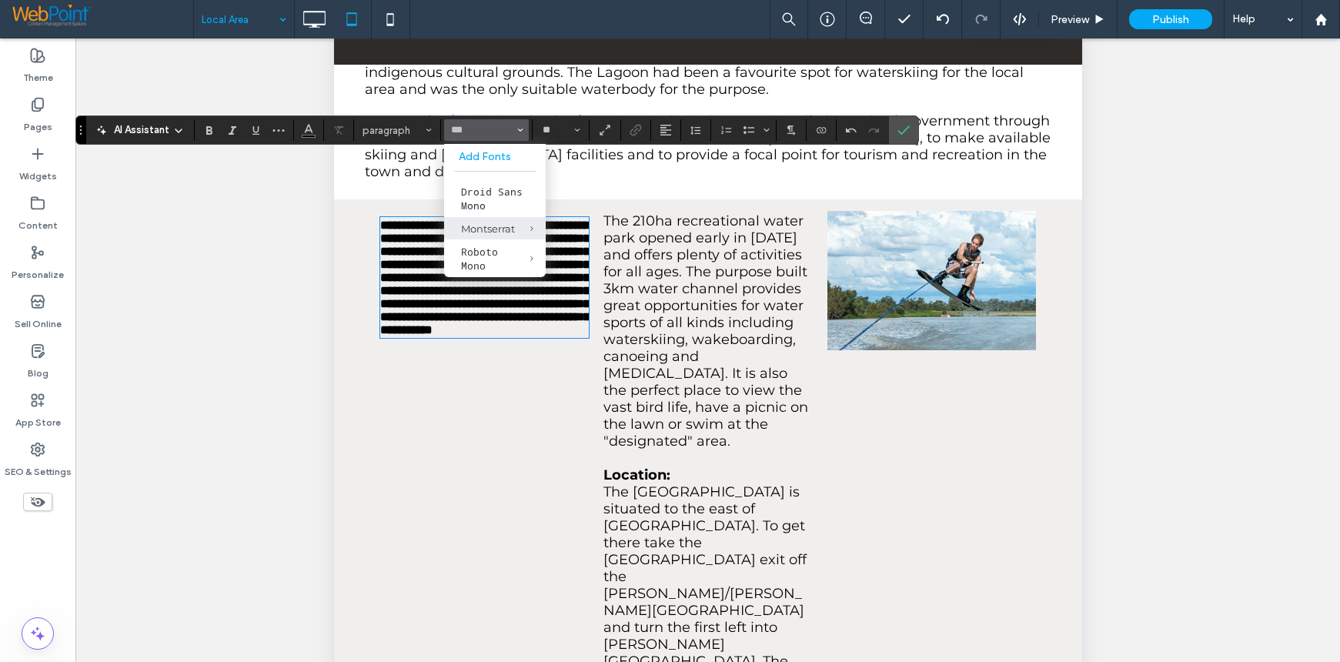
click at [489, 226] on div "Montserrat" at bounding box center [495, 228] width 68 height 12
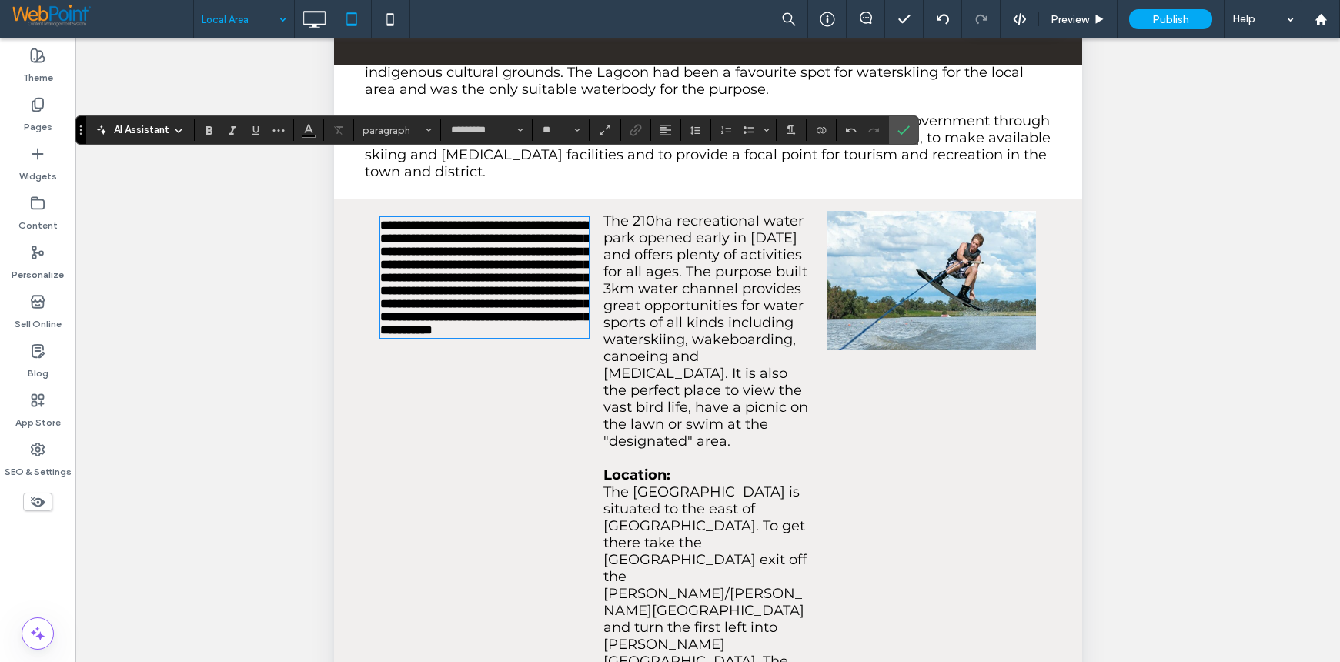
type input "**********"
click at [580, 132] on icon "Size" at bounding box center [577, 130] width 6 height 6
click at [566, 301] on label "18" at bounding box center [560, 306] width 49 height 22
type input "**"
type input "*********"
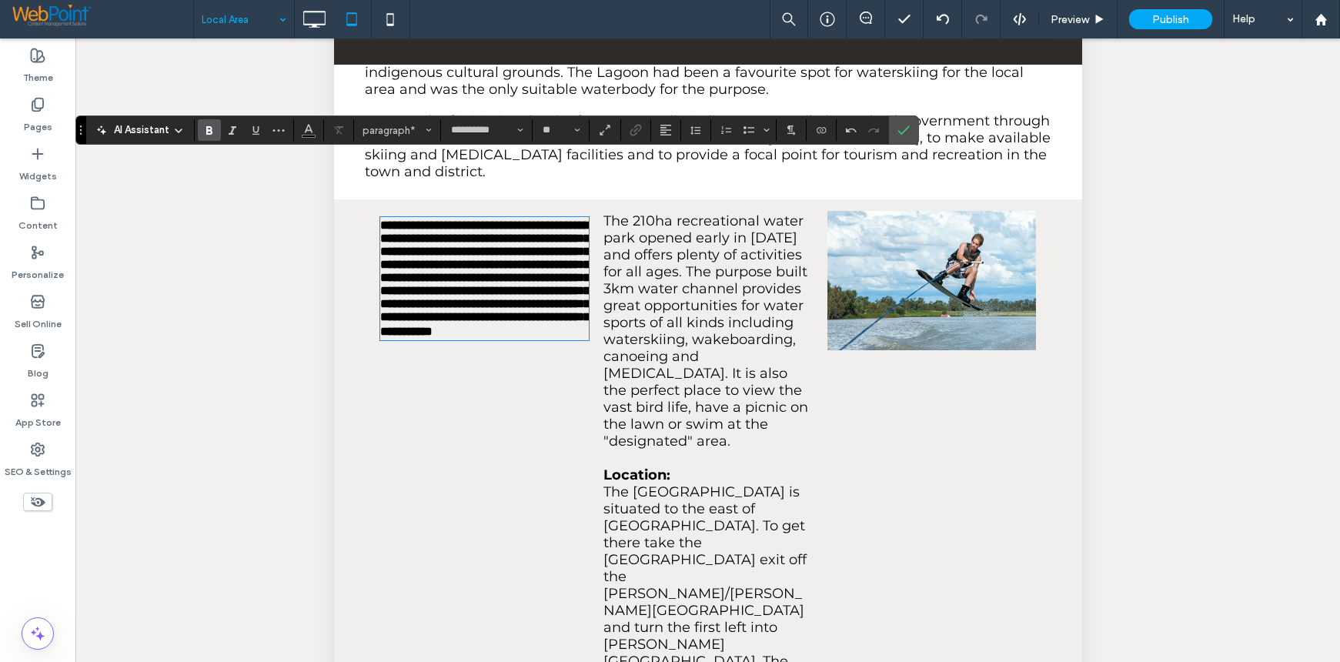
type input "**"
click at [566, 331] on strong "**********" at bounding box center [483, 277] width 209 height 116
click at [574, 329] on p "**********" at bounding box center [483, 278] width 209 height 118
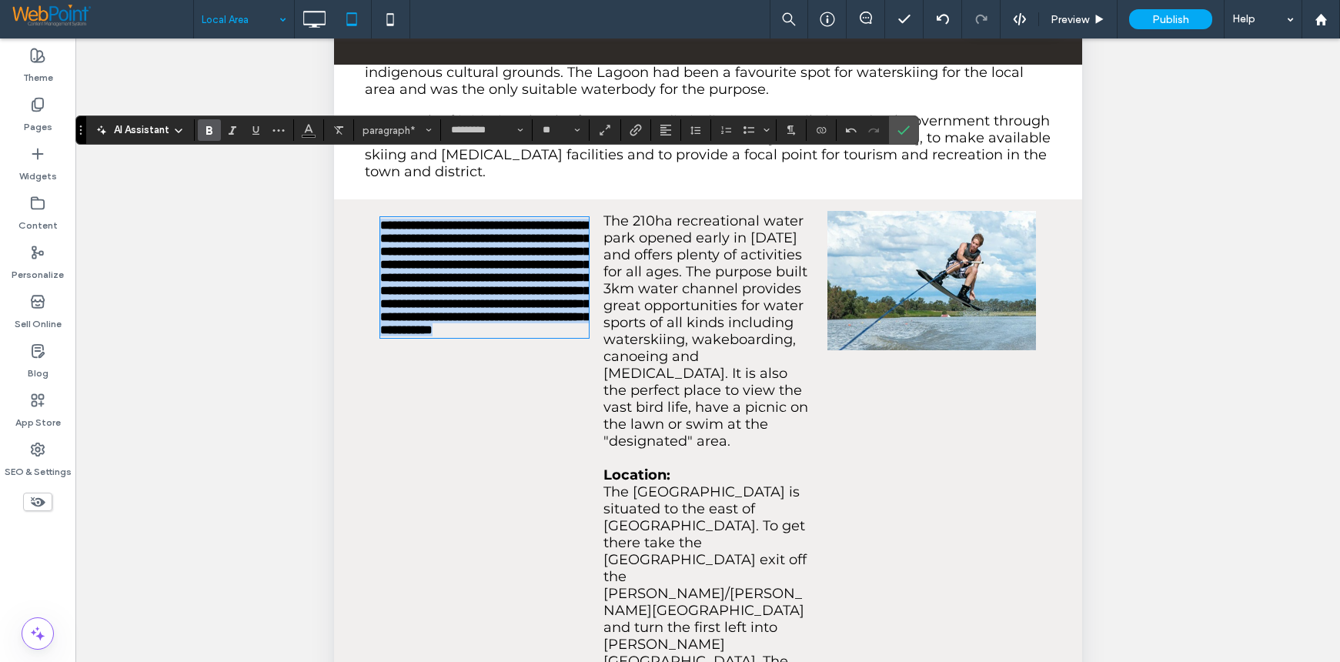
drag, startPoint x: 574, startPoint y: 329, endPoint x: 291, endPoint y: 150, distance: 334.8
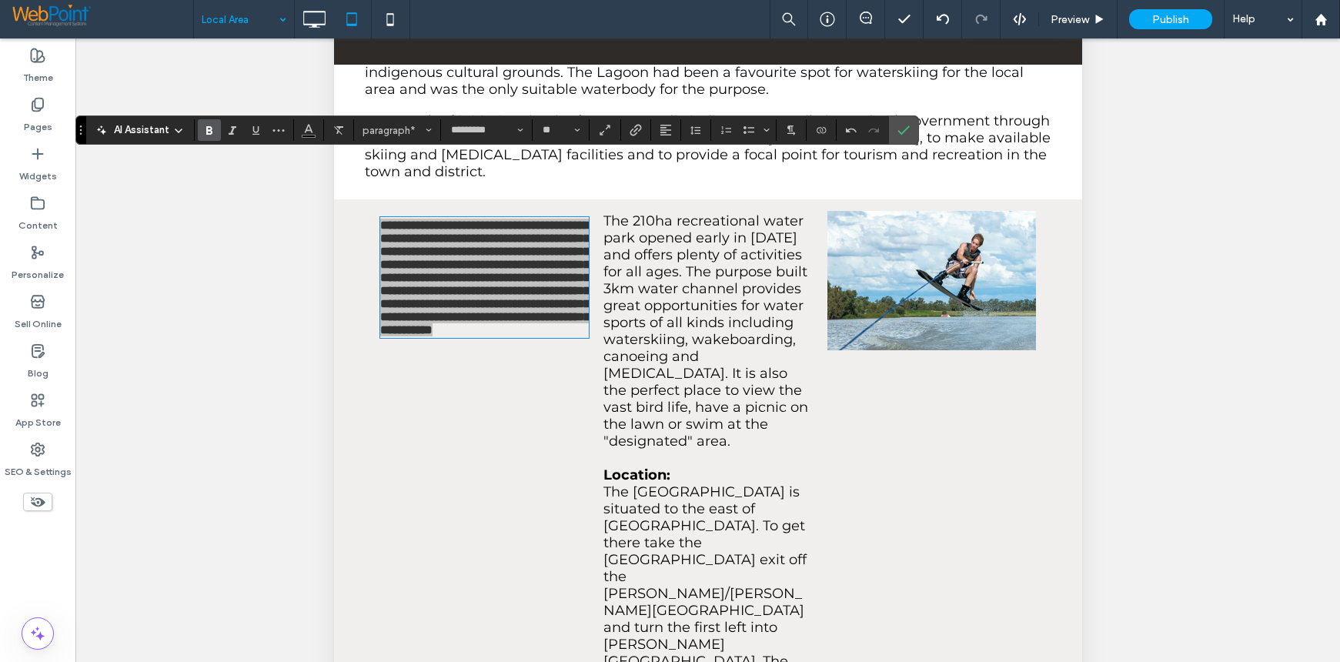
click at [465, 119] on div "AI Assistant paragraph* ********* **" at bounding box center [496, 129] width 843 height 29
click at [460, 124] on input "*********" at bounding box center [481, 130] width 65 height 12
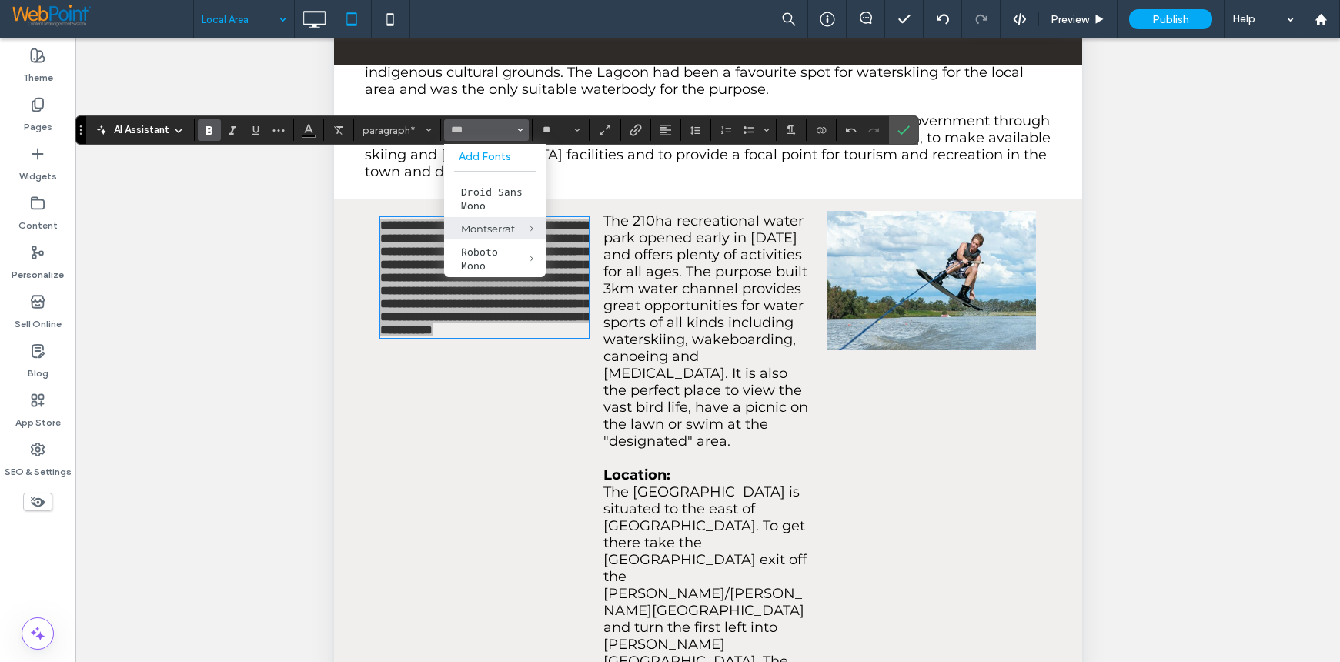
click at [478, 236] on label "Montserrat" at bounding box center [495, 228] width 102 height 22
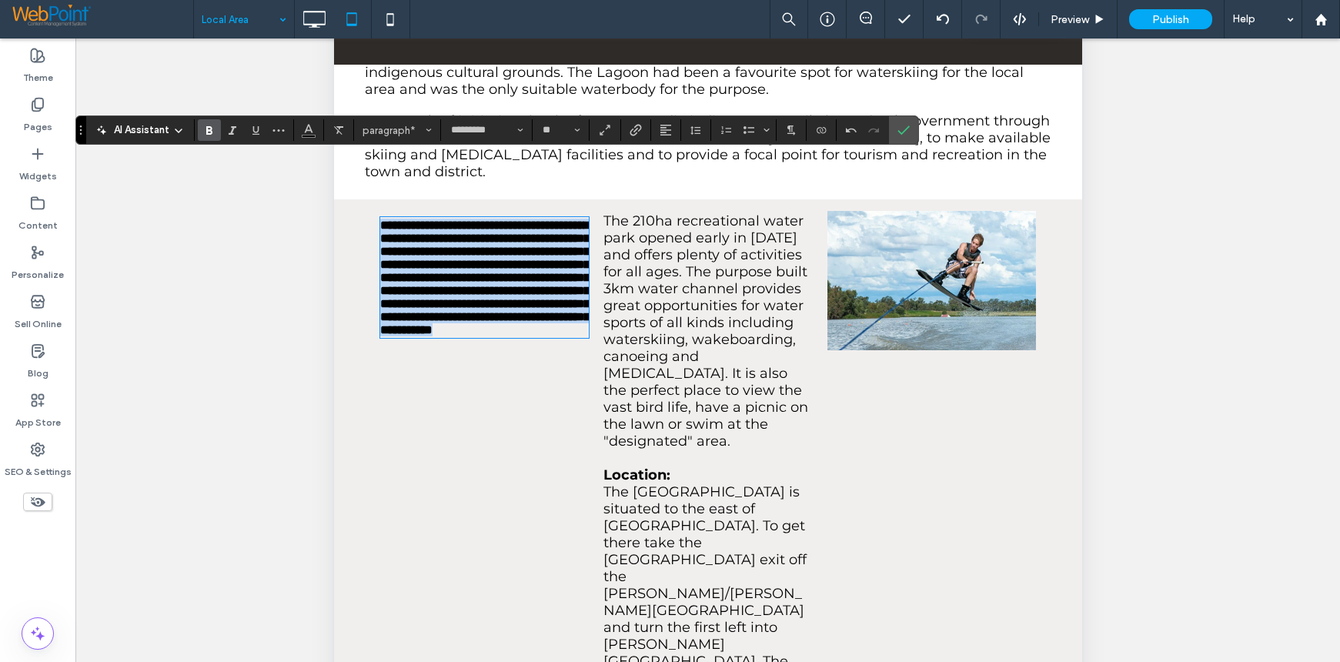
type input "**********"
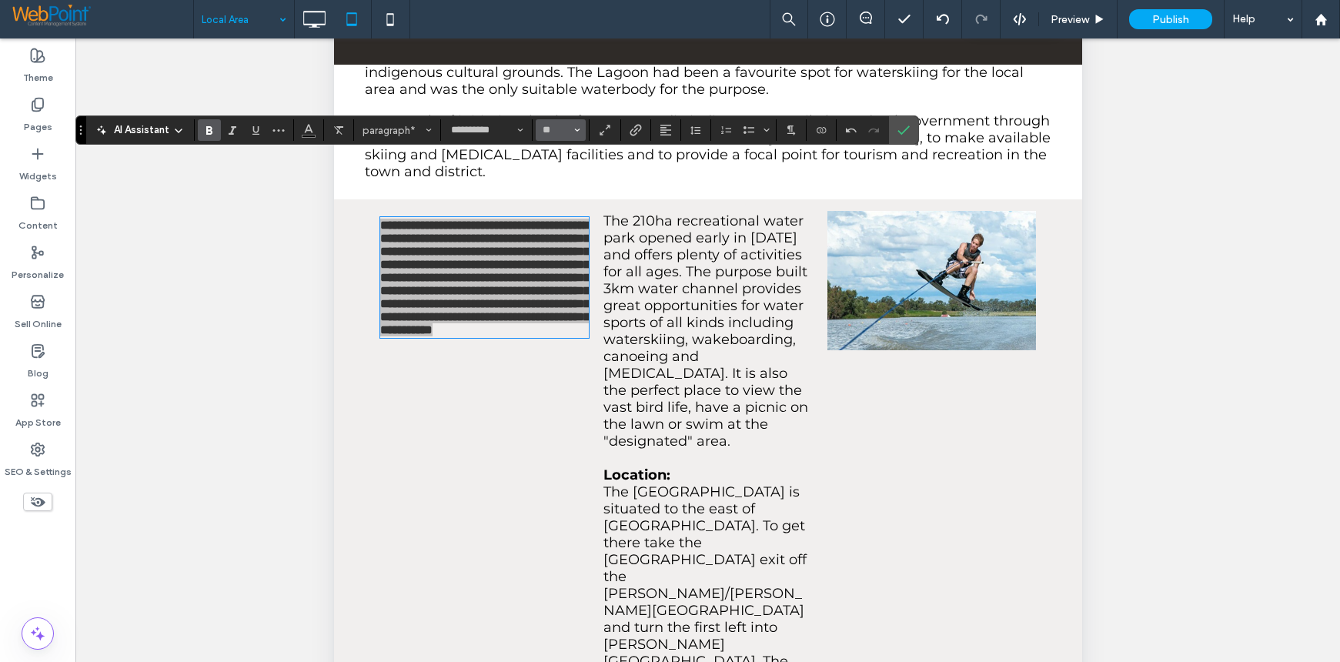
click at [574, 130] on icon "Size" at bounding box center [577, 130] width 6 height 6
click at [562, 303] on label "18" at bounding box center [560, 306] width 49 height 22
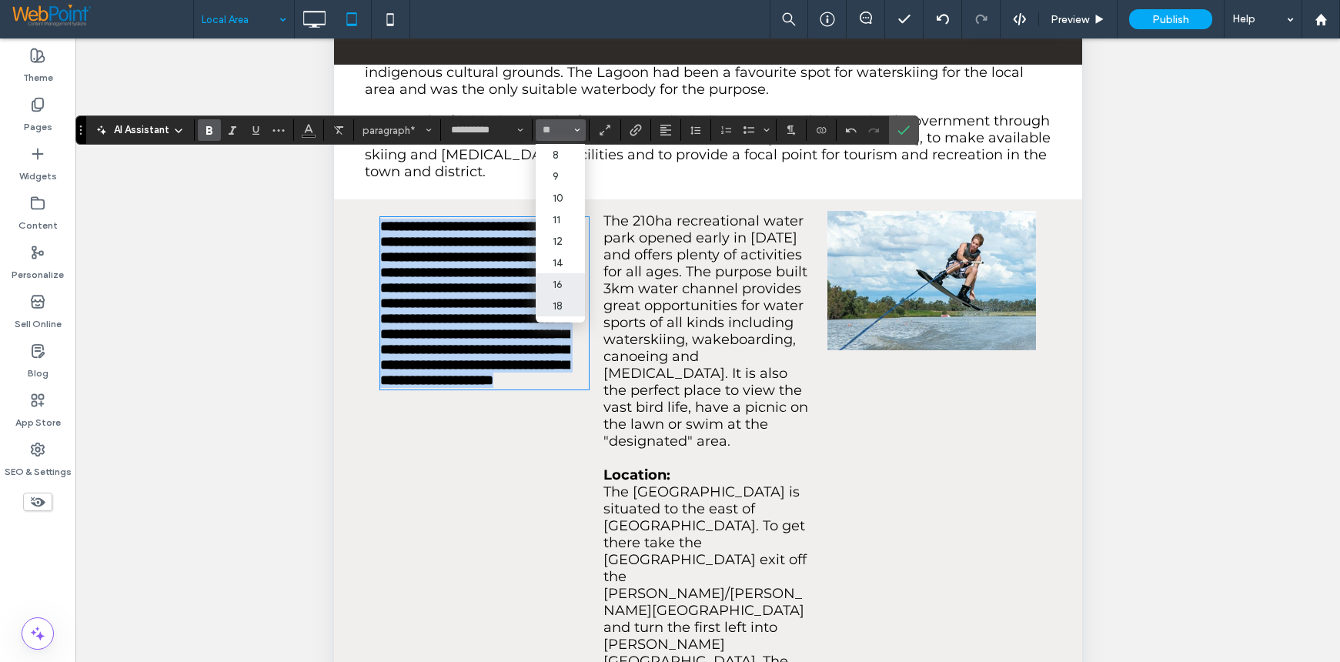
type input "**"
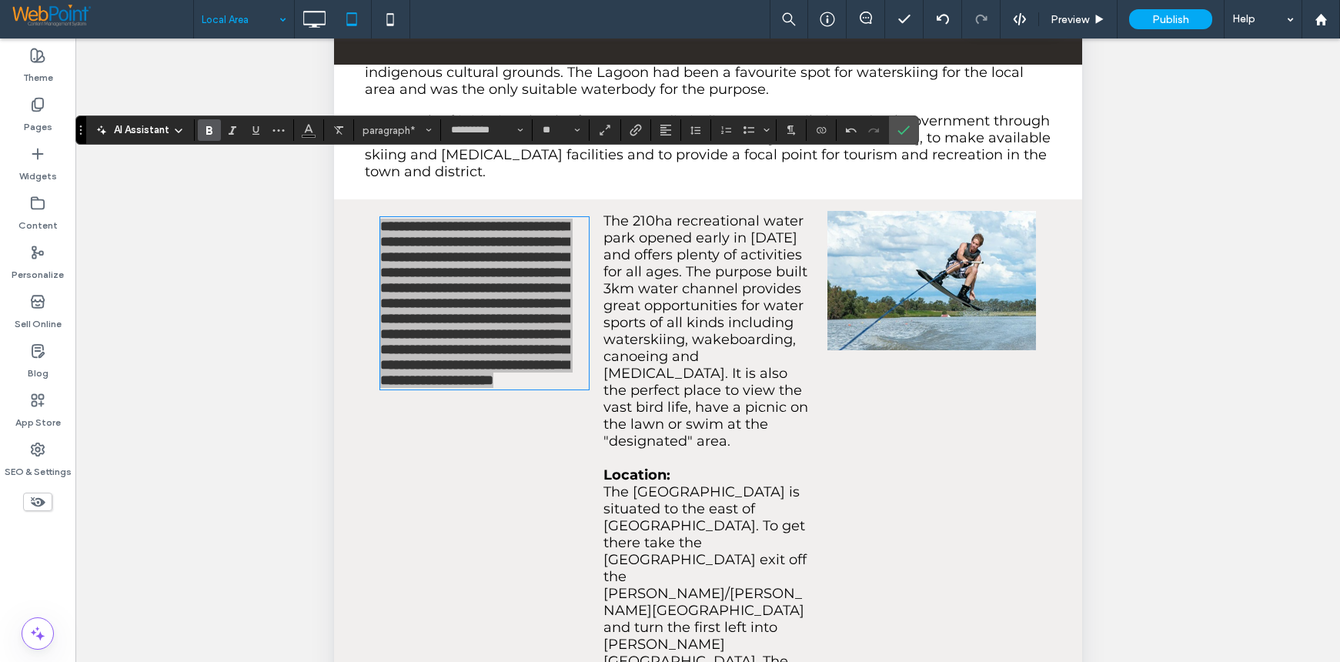
click at [213, 132] on icon "Bold" at bounding box center [209, 130] width 12 height 12
click at [909, 129] on icon "Confirm" at bounding box center [903, 130] width 12 height 12
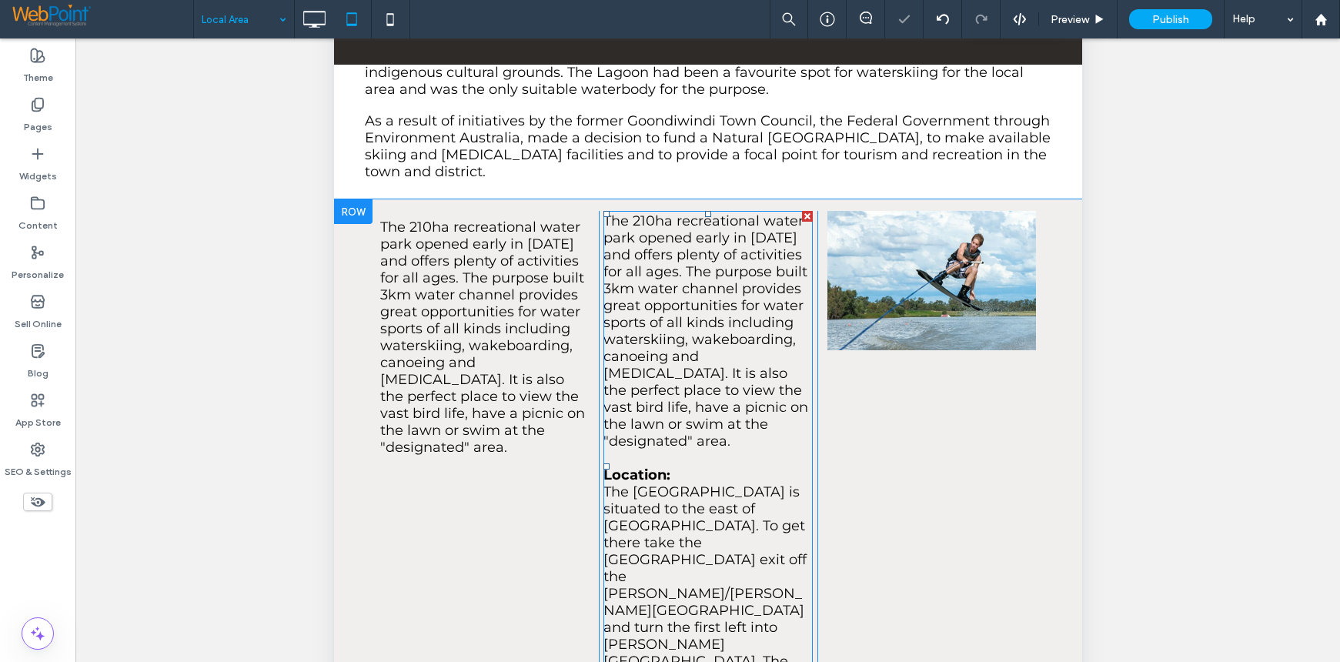
click at [686, 246] on span "The 210ha recreational water park opened early in 2004 and offers plenty of act…" at bounding box center [705, 330] width 205 height 237
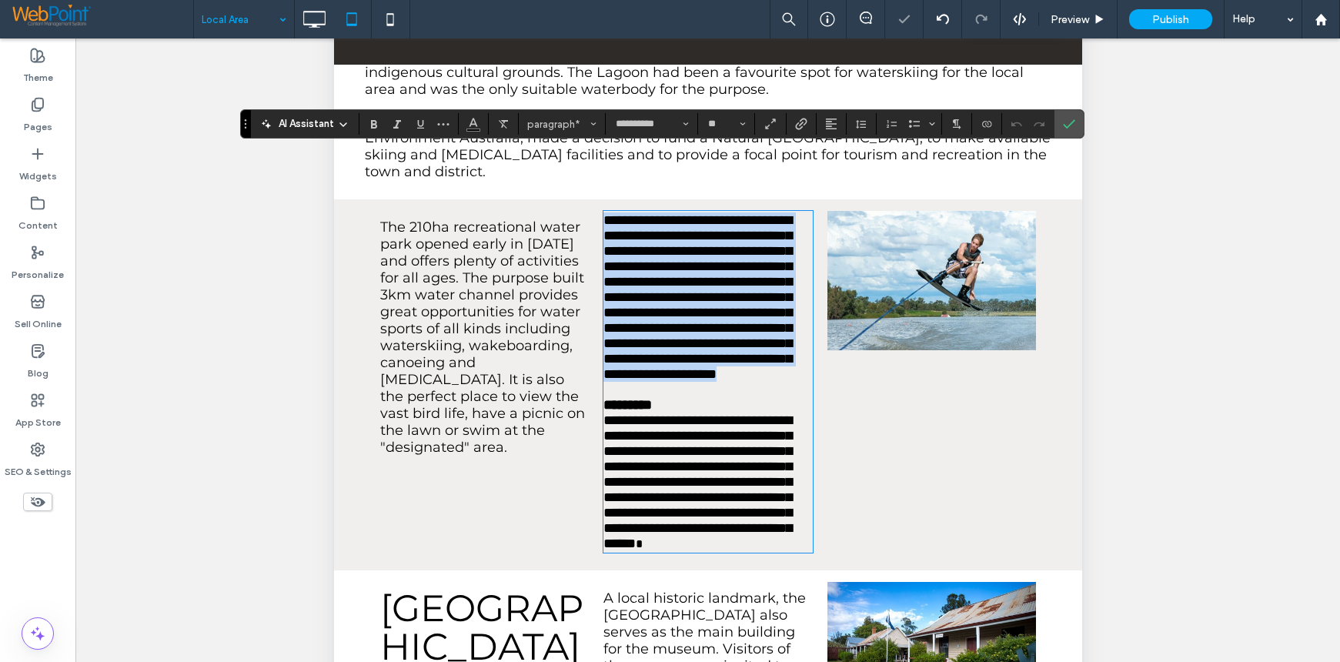
click at [787, 369] on p "**********" at bounding box center [707, 296] width 209 height 169
drag, startPoint x: 759, startPoint y: 366, endPoint x: 592, endPoint y: 150, distance: 273.2
click at [592, 211] on div "**********" at bounding box center [707, 385] width 656 height 348
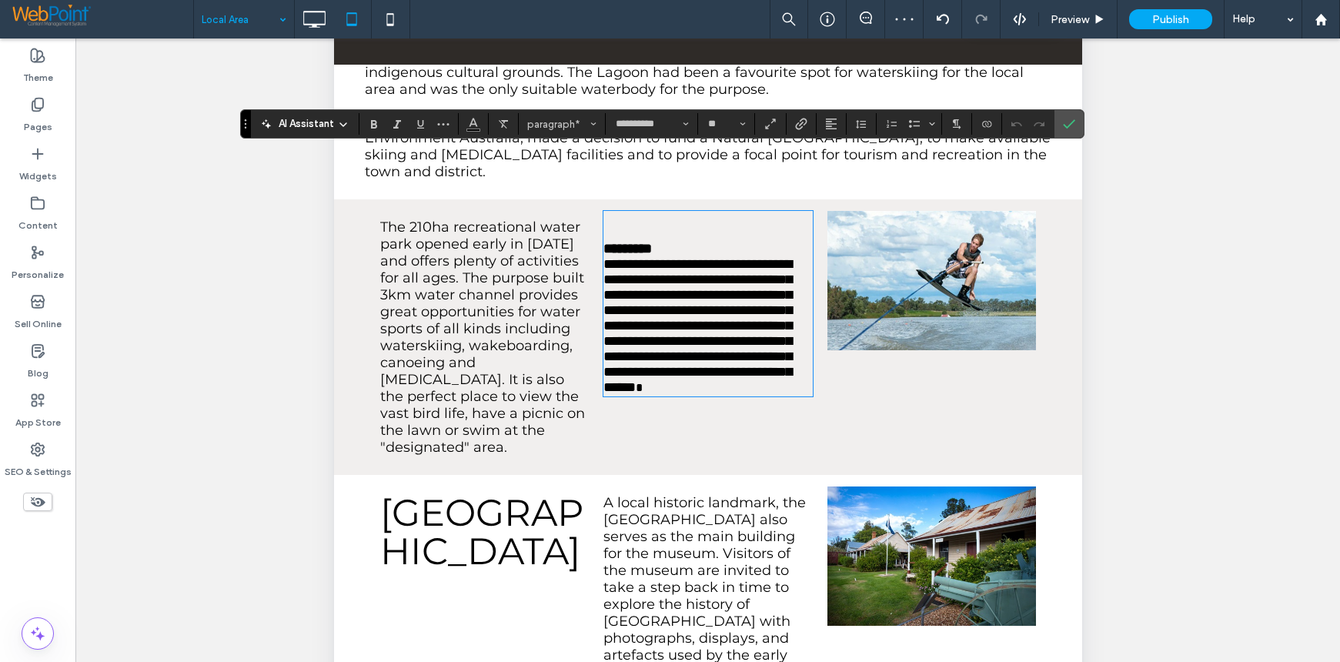
type input "*********"
type input "**"
type input "**********"
type input "**"
click at [603, 242] on strong "*********" at bounding box center [627, 249] width 48 height 14
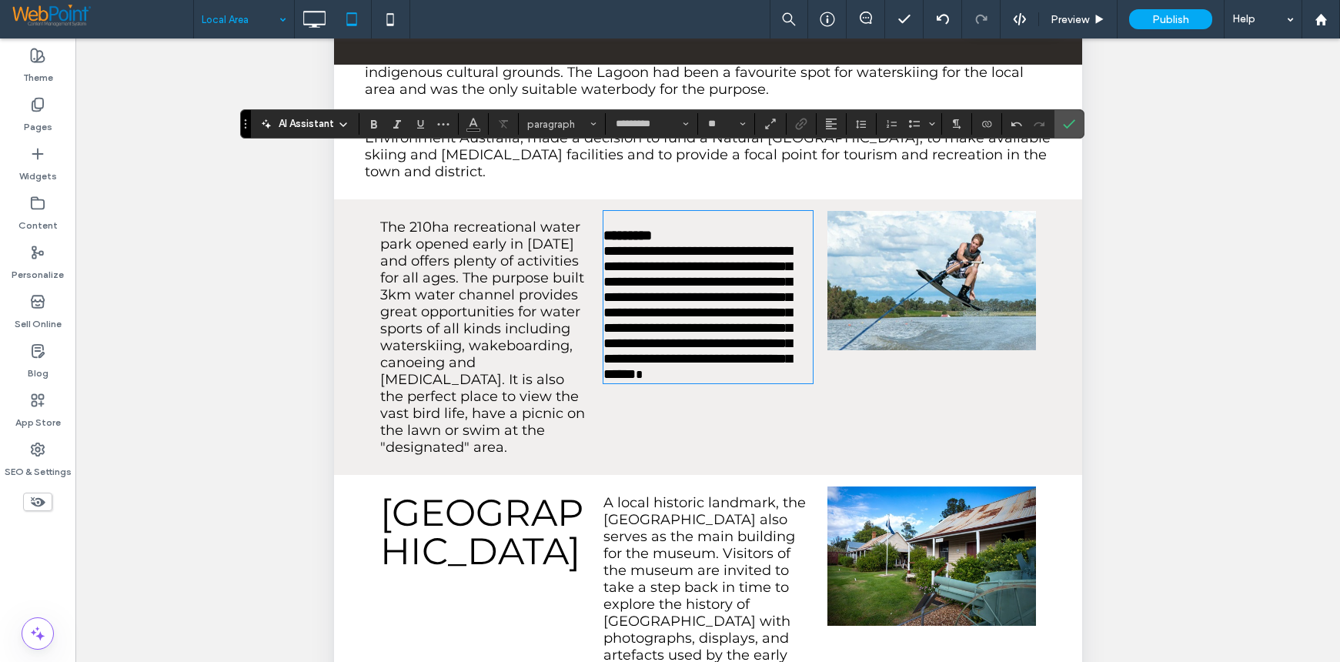
type input "**********"
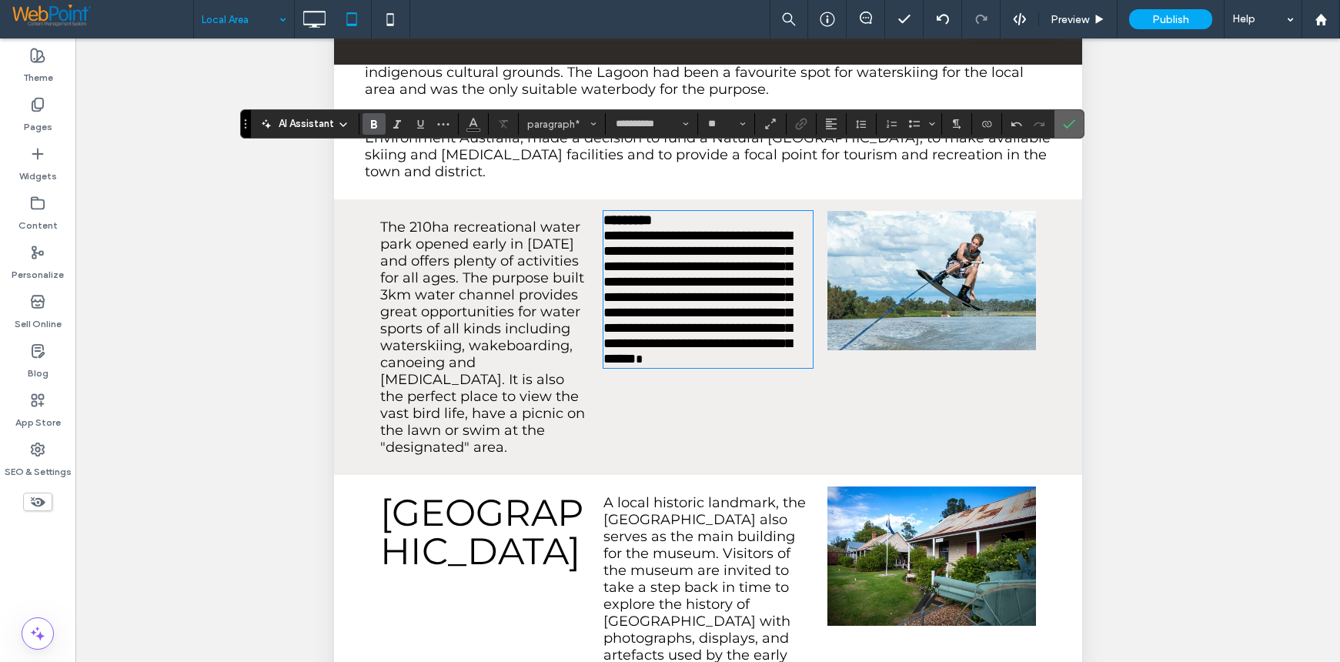
click at [1075, 125] on label "Confirm" at bounding box center [1068, 124] width 23 height 28
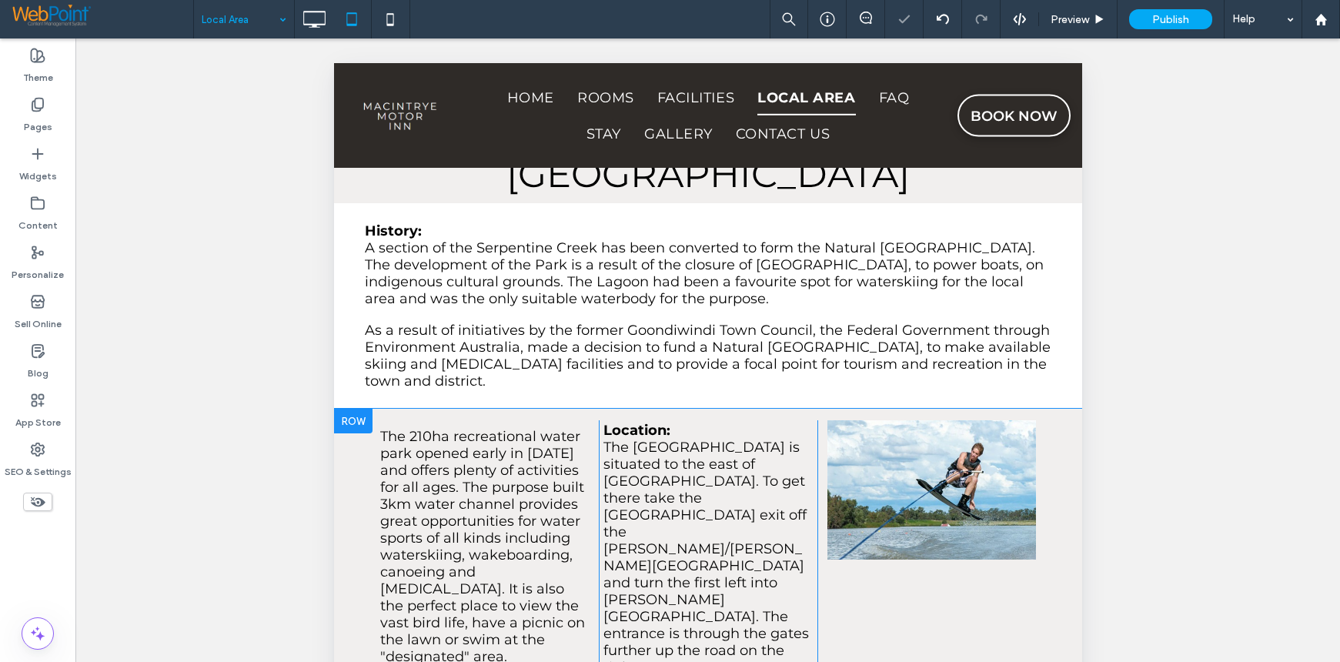
scroll to position [2386, 0]
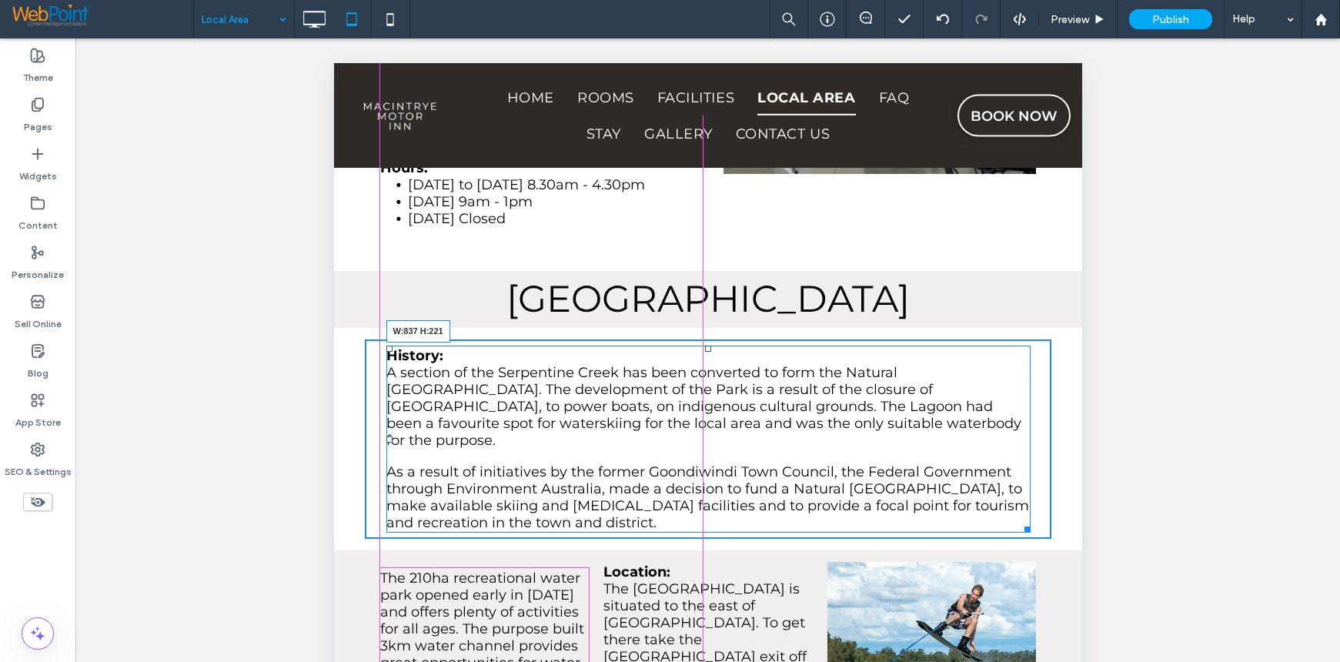
drag, startPoint x: 1037, startPoint y: 453, endPoint x: 1020, endPoint y: 456, distance: 18.0
click at [1020, 456] on div "Click To Paste Click To Paste History: A section of the Serpentine Creek has be…" at bounding box center [707, 438] width 686 height 199
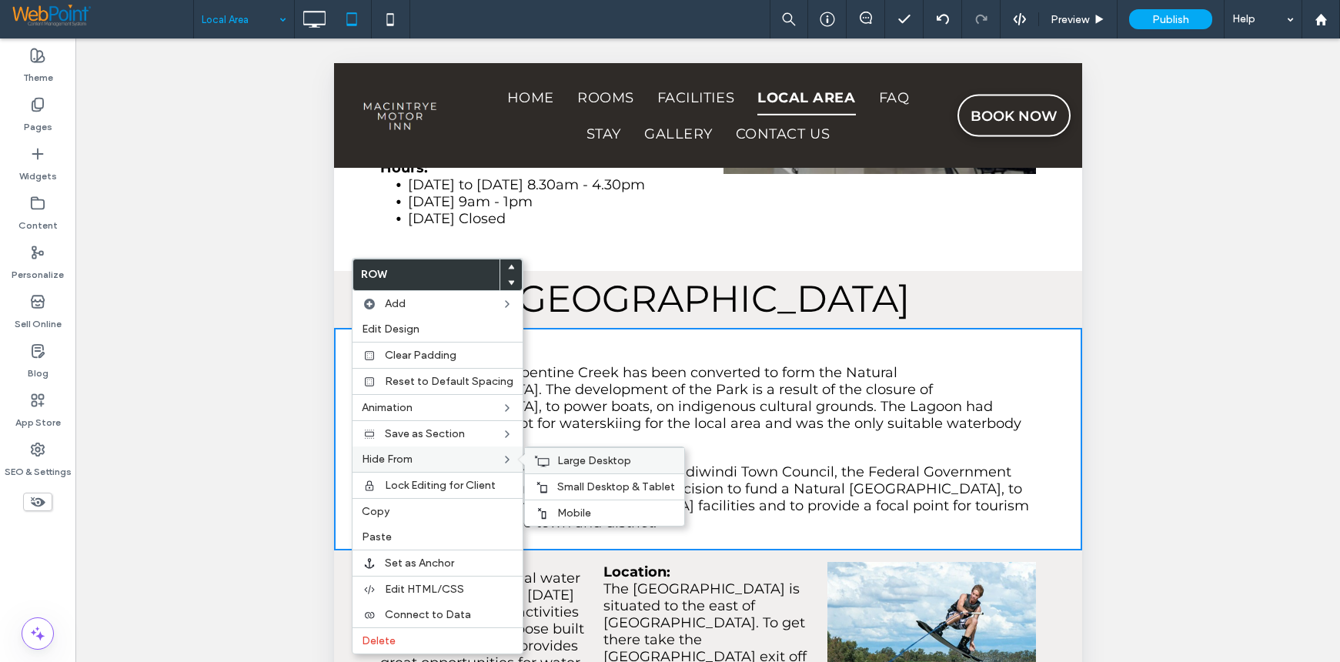
click at [583, 456] on span "Large Desktop" at bounding box center [594, 460] width 74 height 13
click at [570, 509] on span "Mobile" at bounding box center [574, 512] width 34 height 13
click at [1228, 329] on div "Unhide? Yes Unhide? Yes Unhide? Yes Unhide? Yes Unhide? Yes Unhide? Yes Unhide?…" at bounding box center [707, 369] width 1264 height 662
click at [607, 339] on div "Click To Paste Click To Paste History: A section of the Serpentine Creek has be…" at bounding box center [707, 438] width 686 height 199
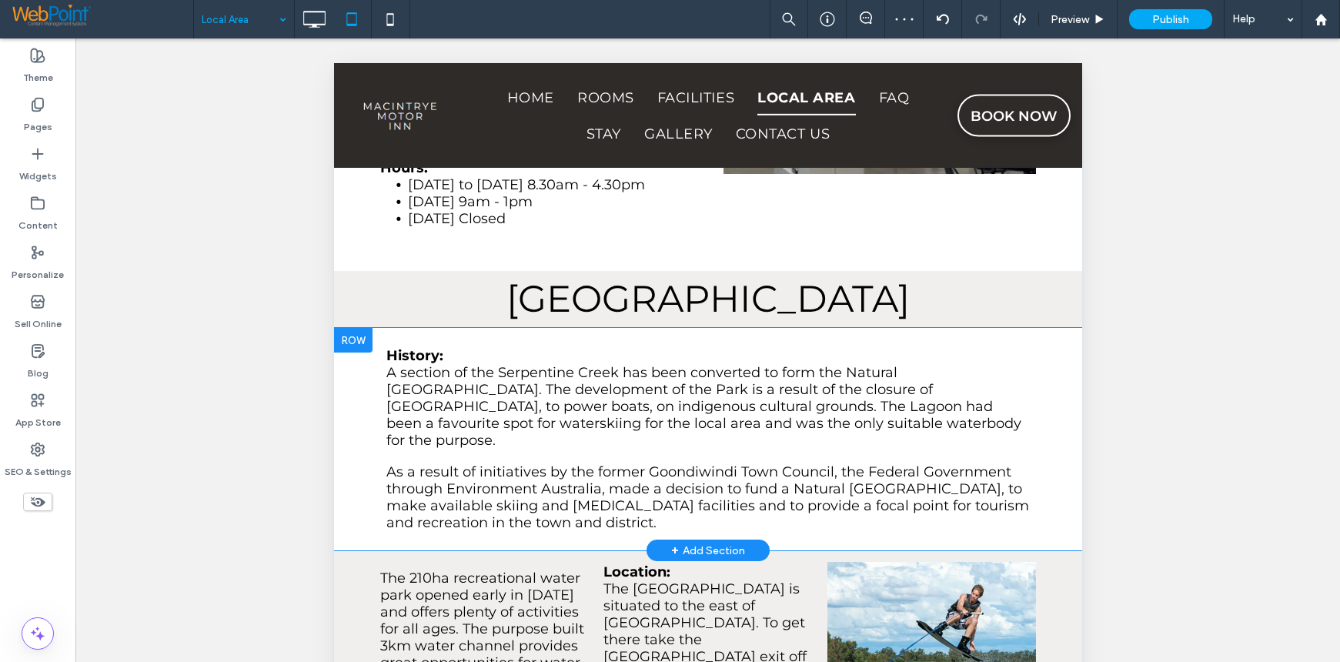
click at [339, 328] on div at bounding box center [352, 340] width 38 height 25
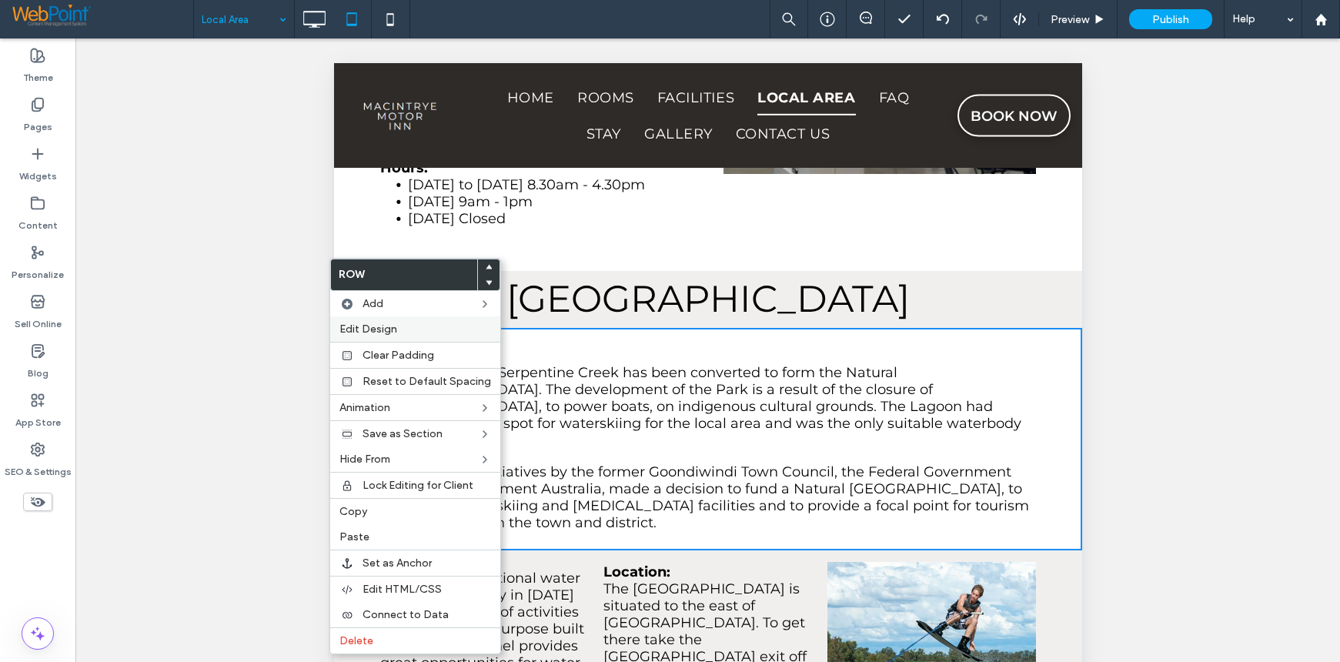
click at [373, 322] on span "Edit Design" at bounding box center [368, 328] width 58 height 13
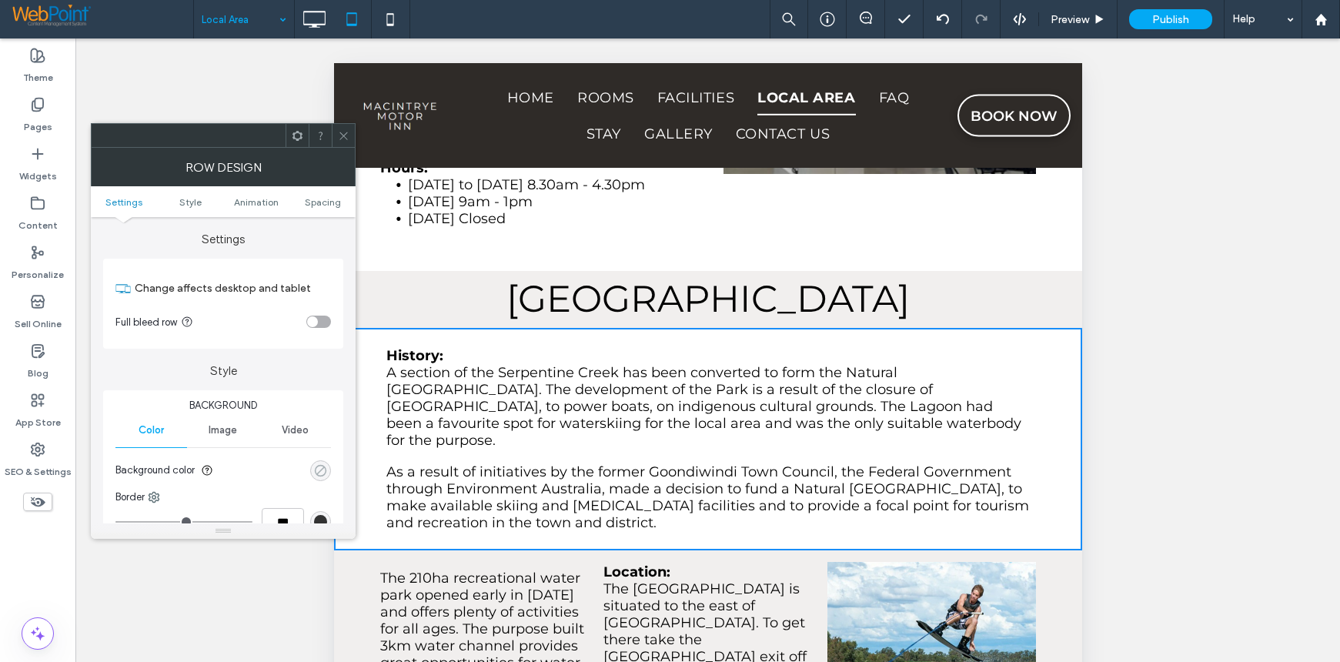
click at [321, 469] on div "rgba(0, 0, 0, 0)" at bounding box center [320, 470] width 13 height 13
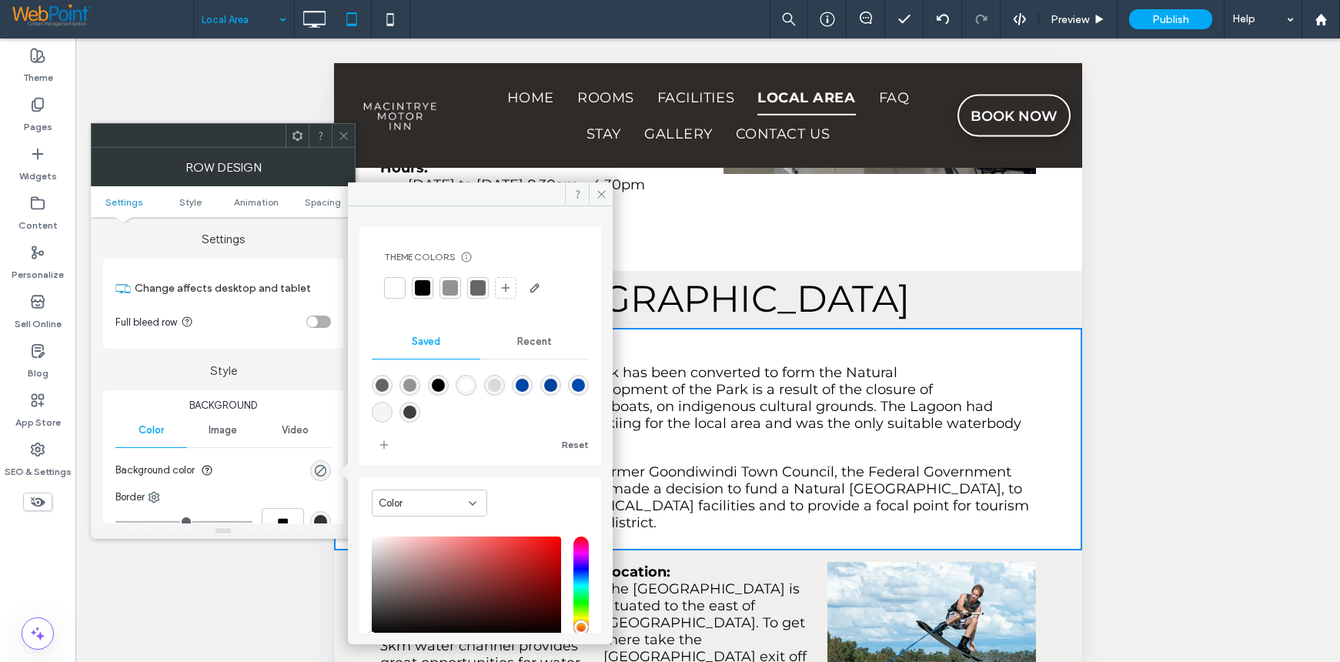
scroll to position [77, 0]
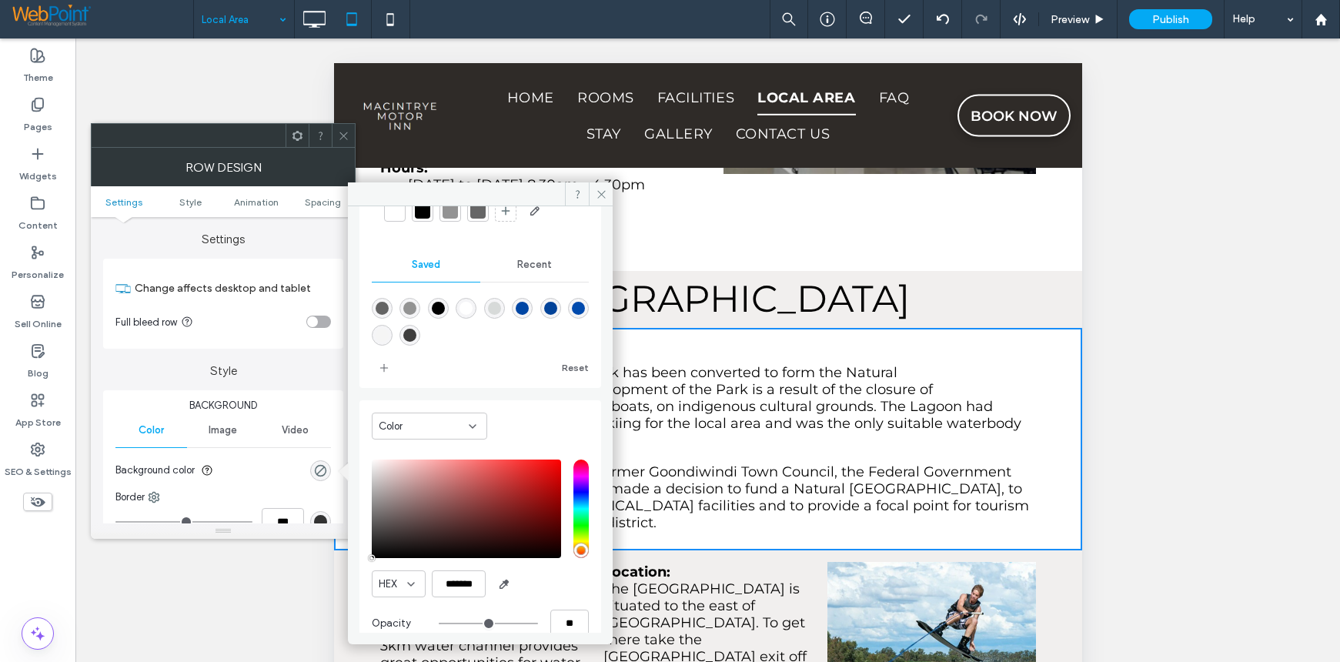
click at [535, 260] on span "Recent" at bounding box center [534, 265] width 35 height 12
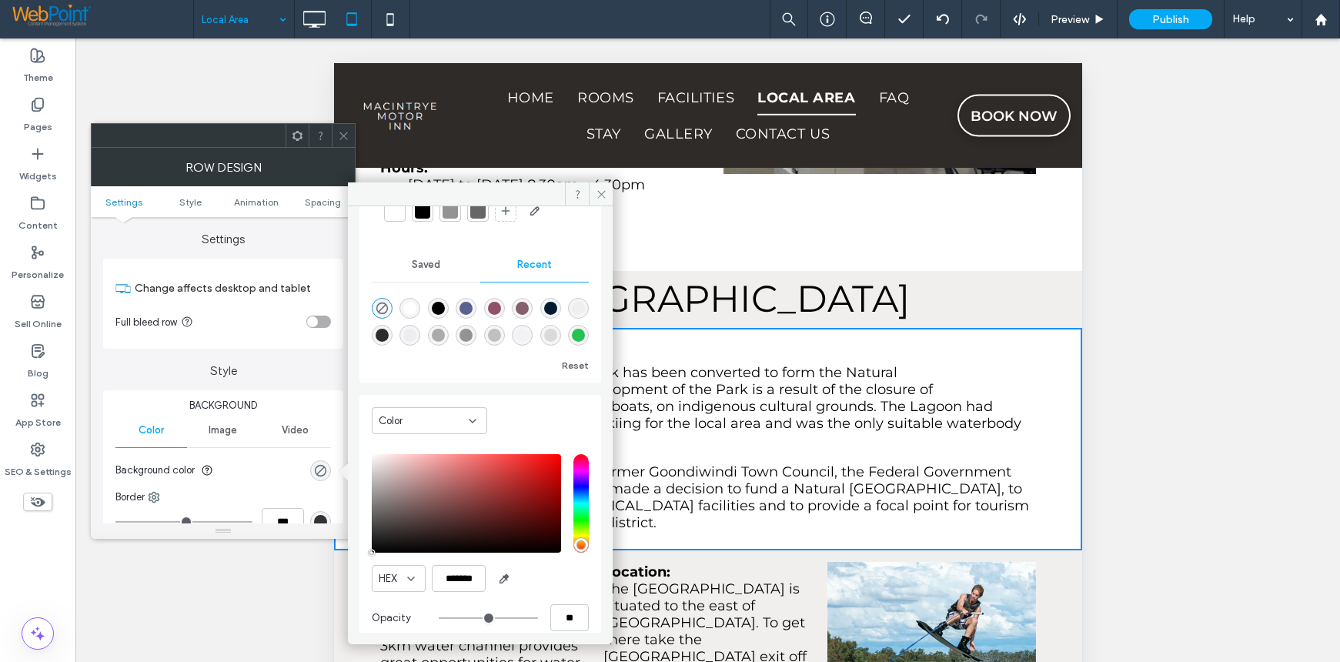
scroll to position [25, 0]
click at [572, 308] on div "rgba(241, 239, 238, 1)" at bounding box center [578, 308] width 13 height 13
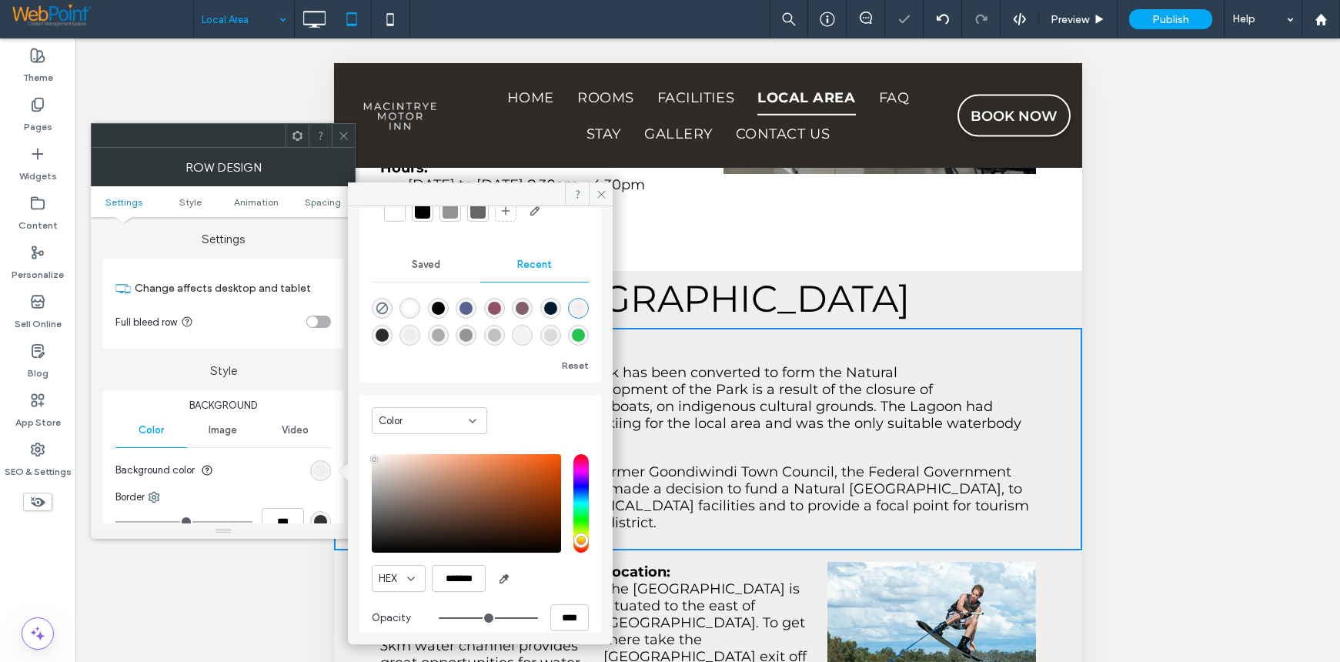
type input "*******"
type input "***"
type input "****"
drag, startPoint x: 600, startPoint y: 198, endPoint x: 212, endPoint y: 135, distance: 393.0
click at [601, 196] on icon at bounding box center [602, 195] width 12 height 12
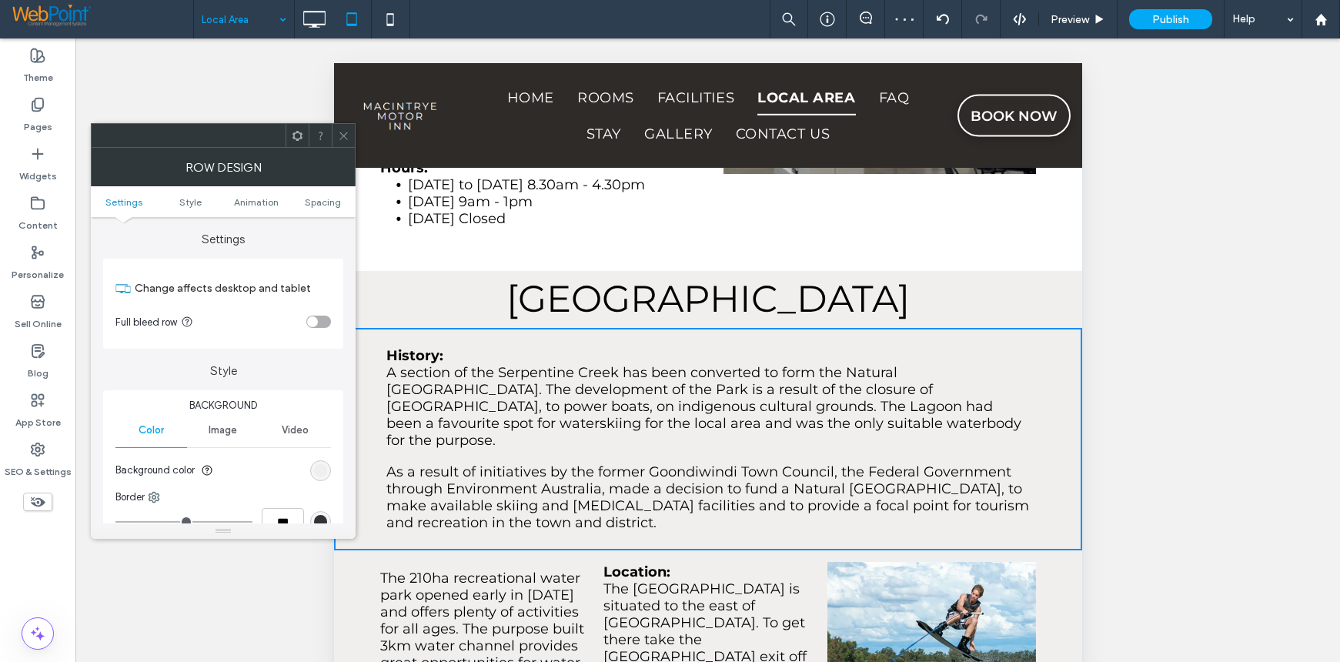
click at [333, 129] on div at bounding box center [343, 135] width 23 height 23
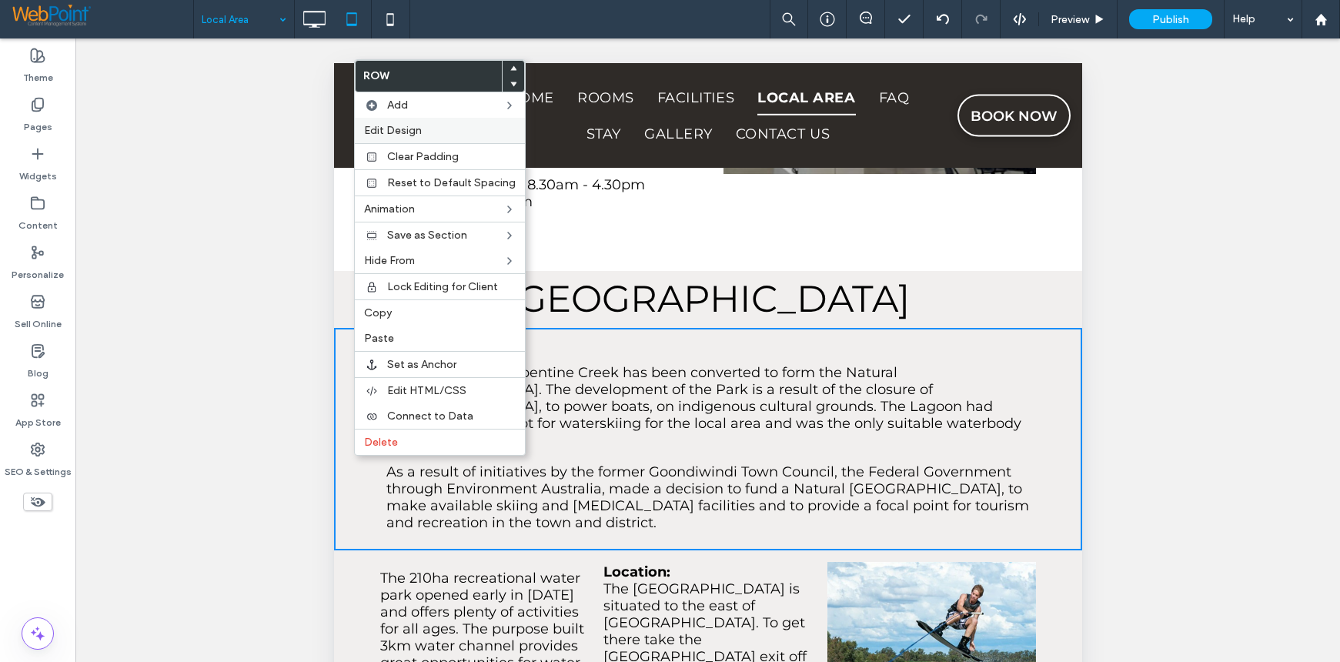
click at [429, 129] on label "Edit Design" at bounding box center [440, 130] width 152 height 13
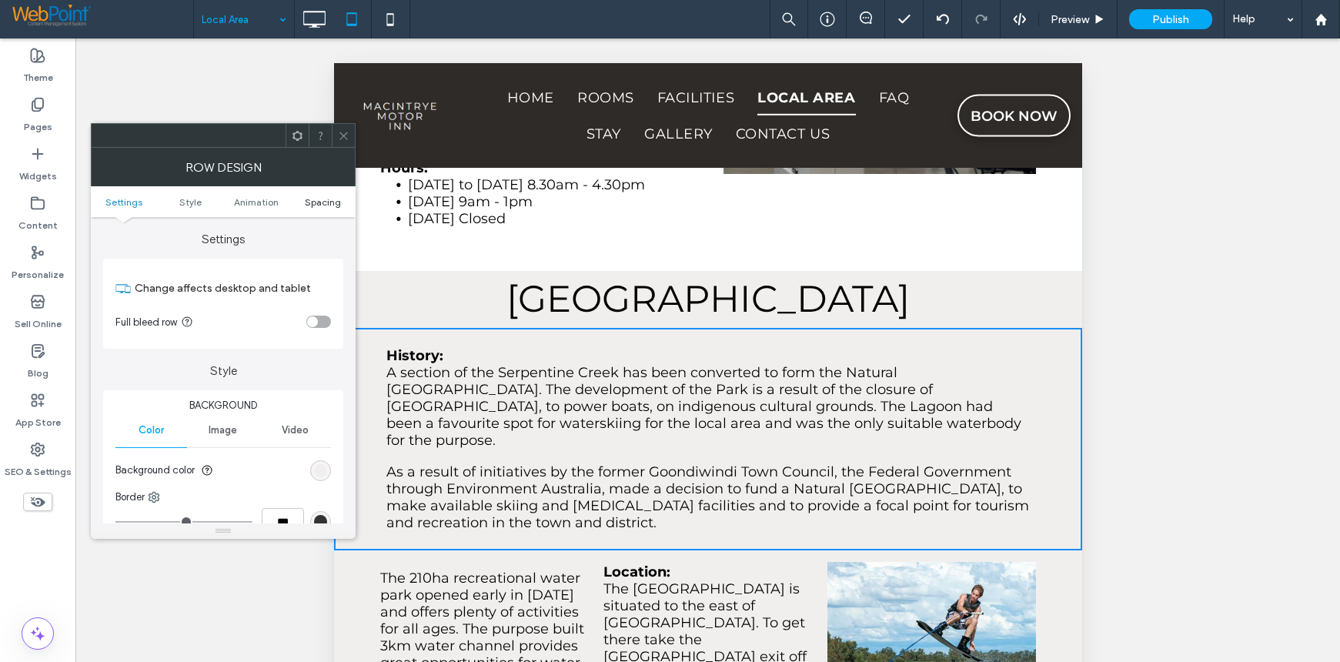
click at [332, 199] on span "Spacing" at bounding box center [323, 202] width 36 height 12
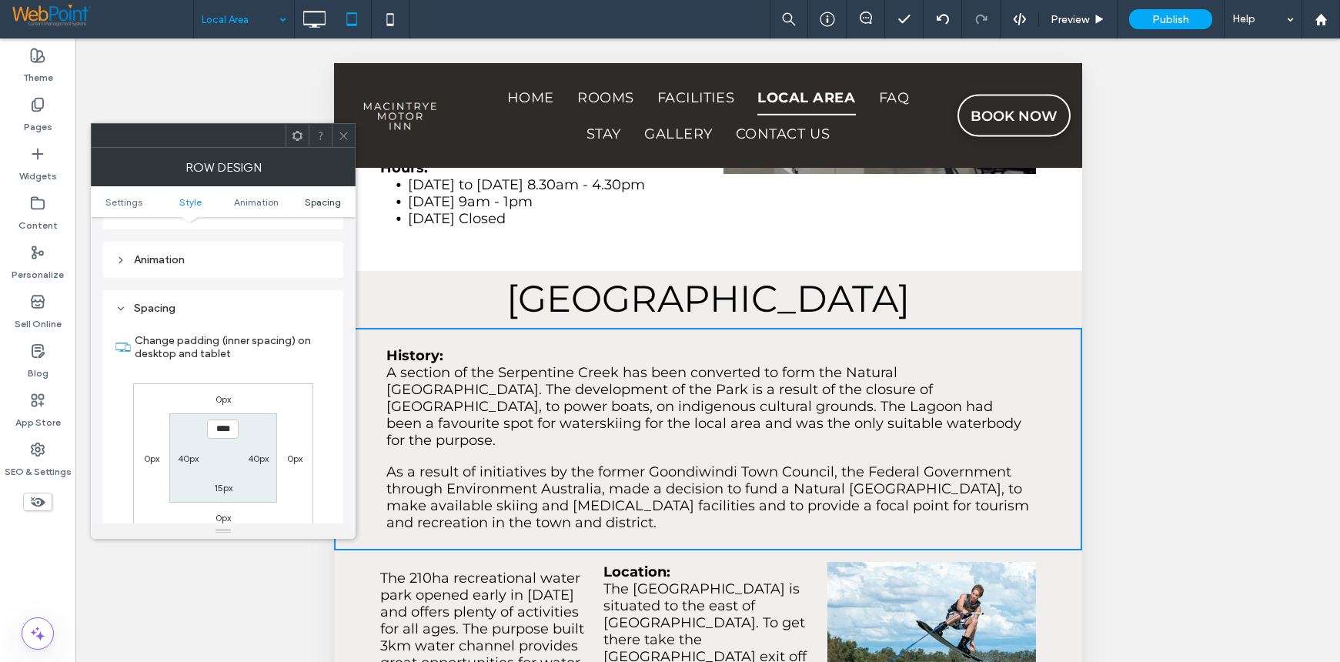
scroll to position [435, 0]
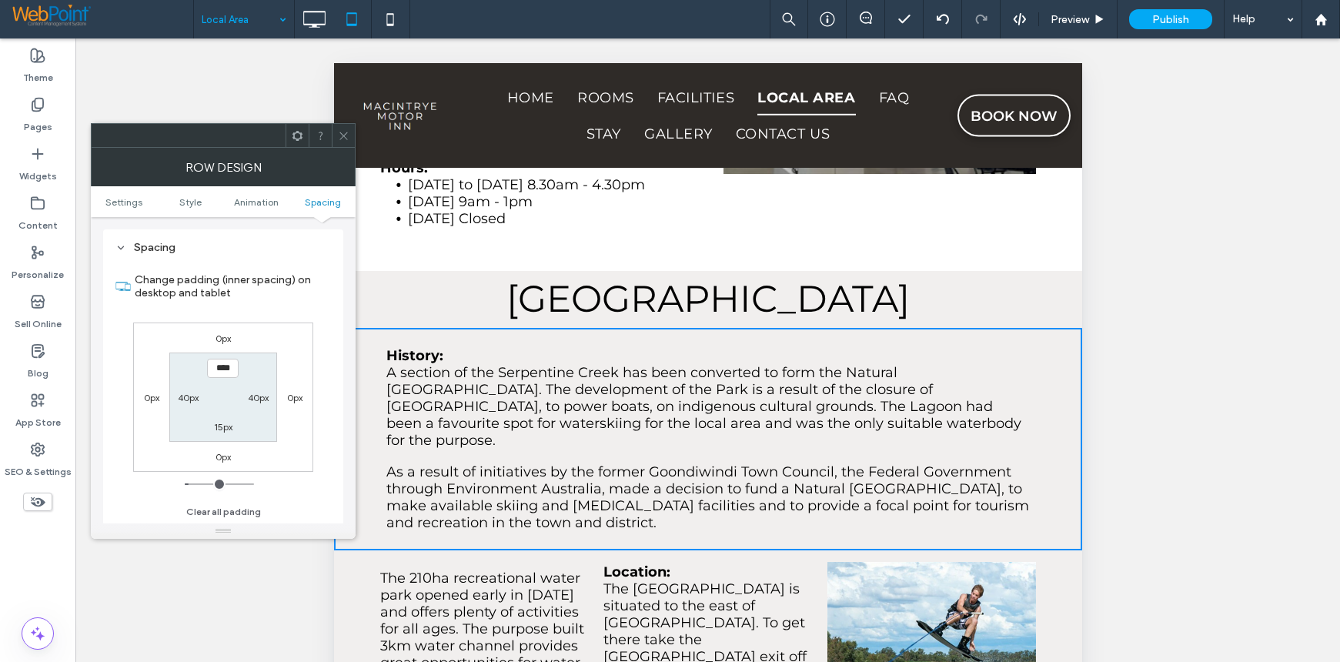
type input "*"
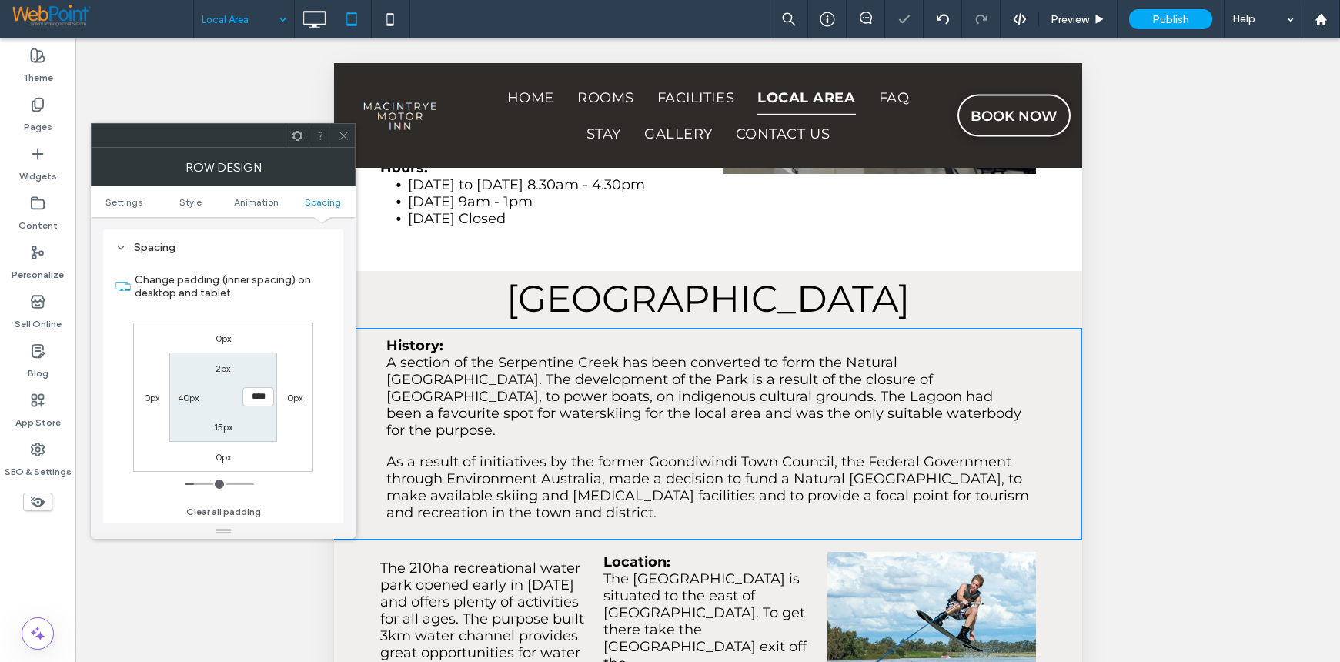
type input "**"
type input "*"
type input "**"
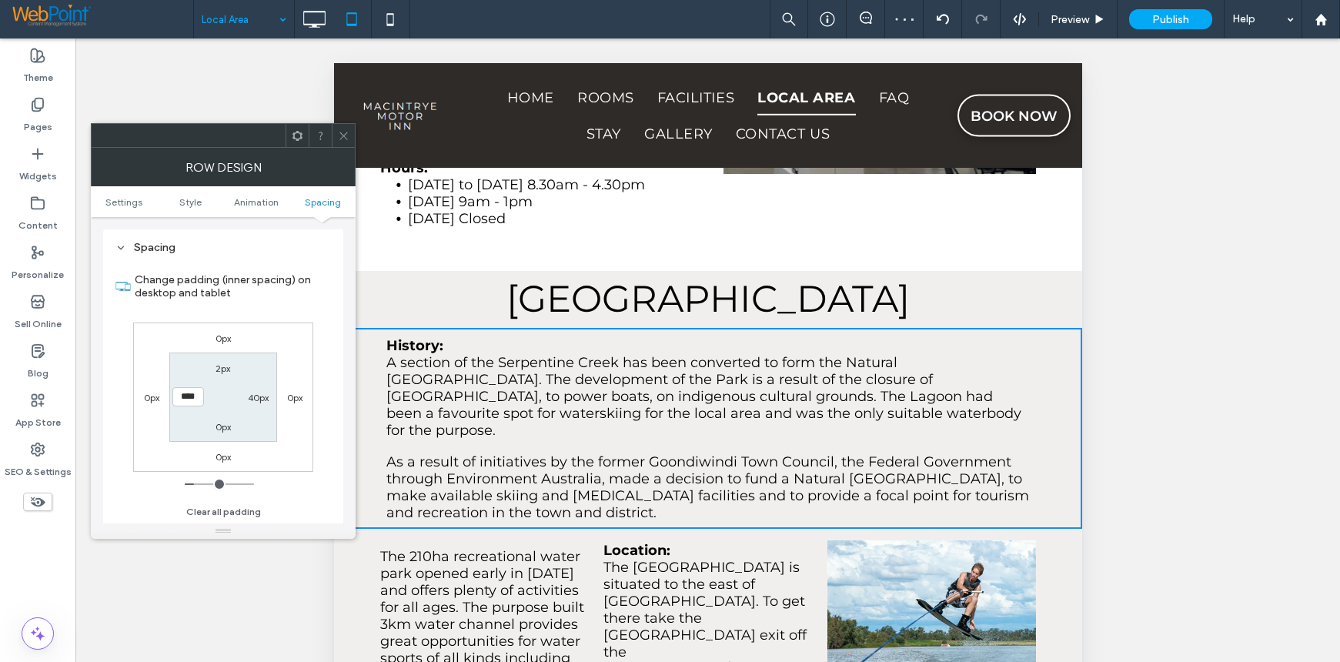
click at [342, 135] on icon at bounding box center [344, 136] width 12 height 12
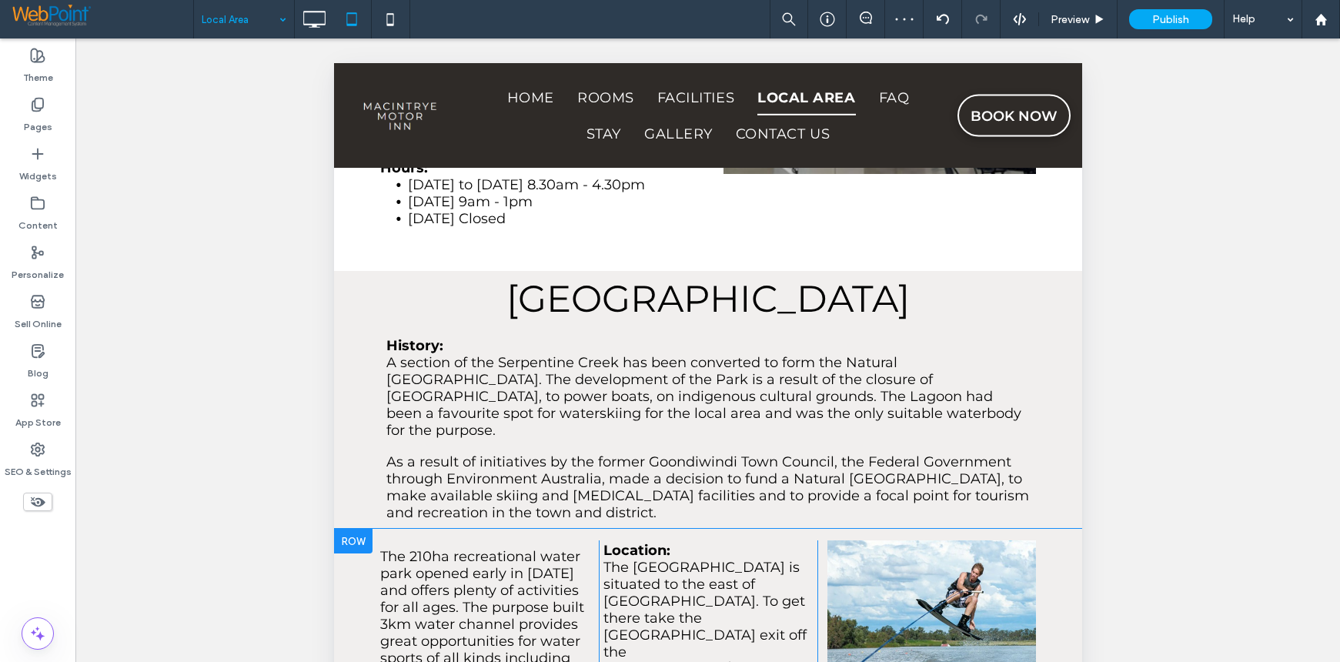
click at [351, 529] on div at bounding box center [352, 541] width 38 height 25
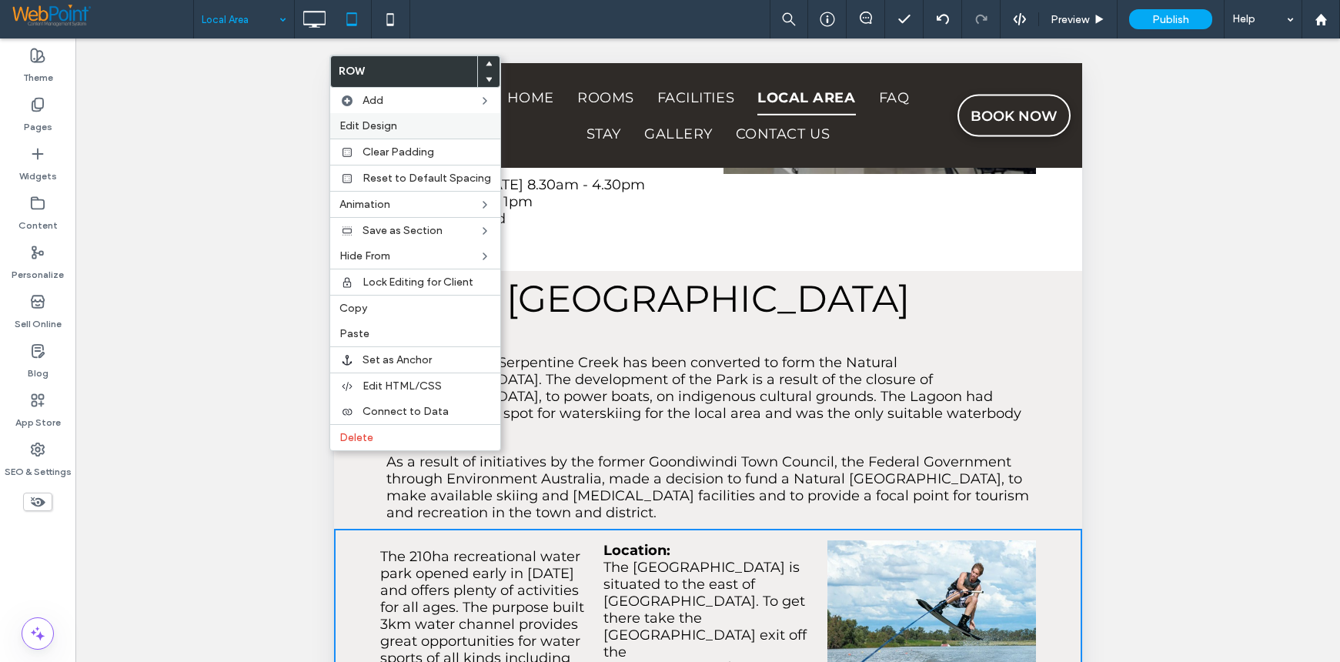
click at [404, 130] on label "Edit Design" at bounding box center [415, 125] width 152 height 13
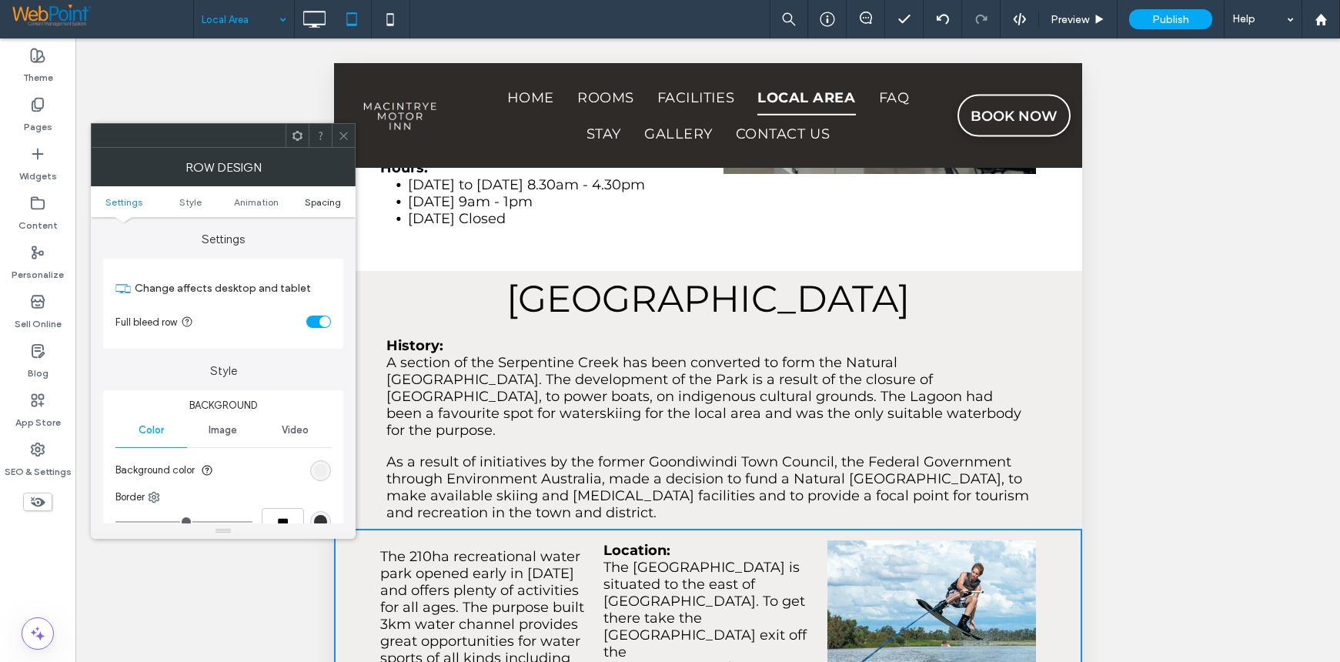
click at [314, 202] on span "Spacing" at bounding box center [323, 202] width 36 height 12
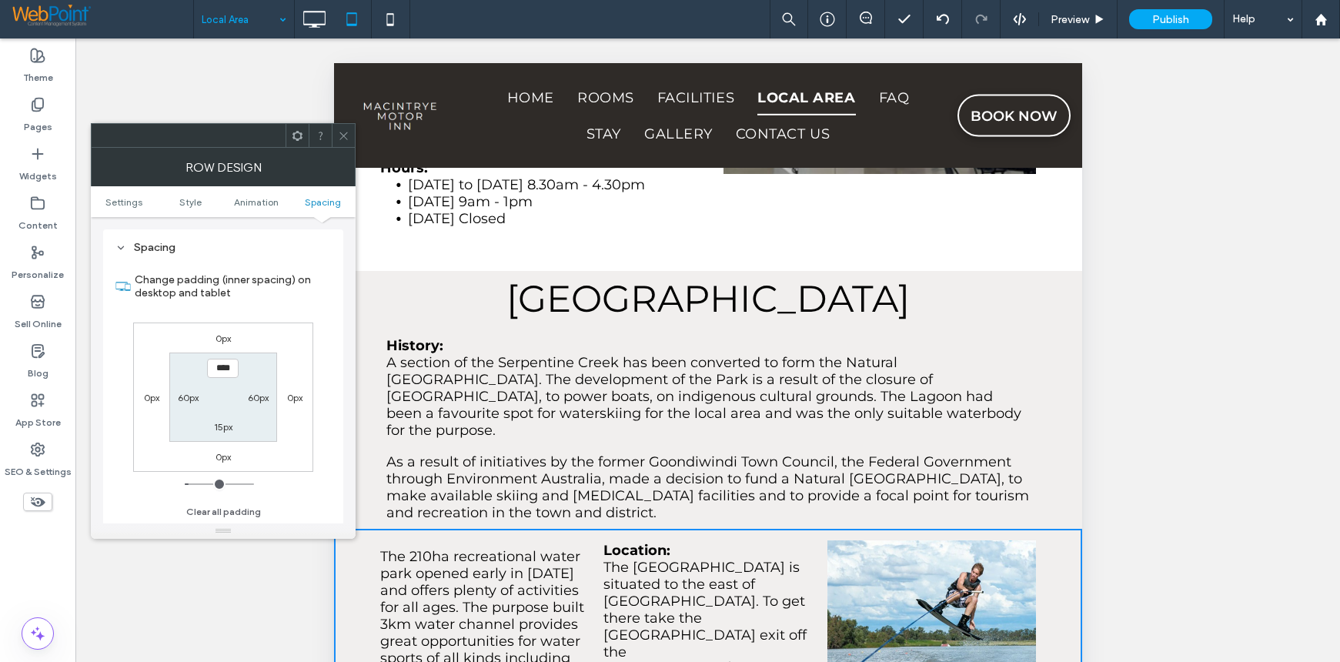
type input "*"
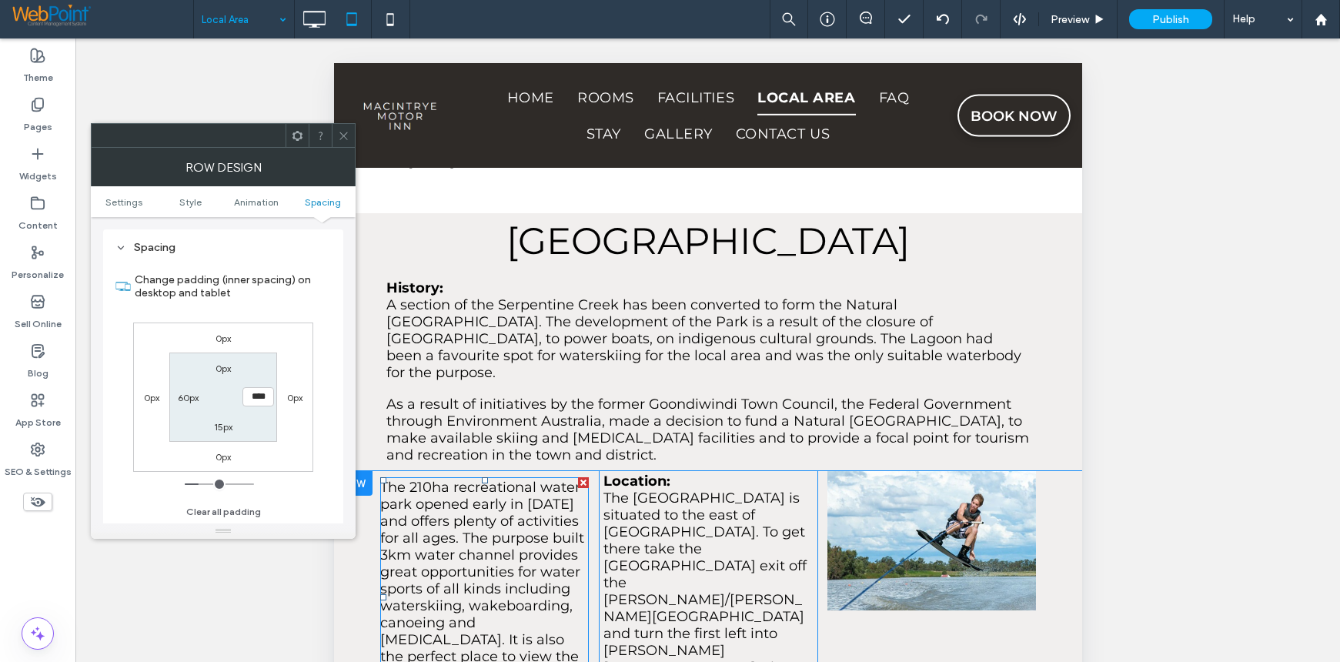
scroll to position [2540, 0]
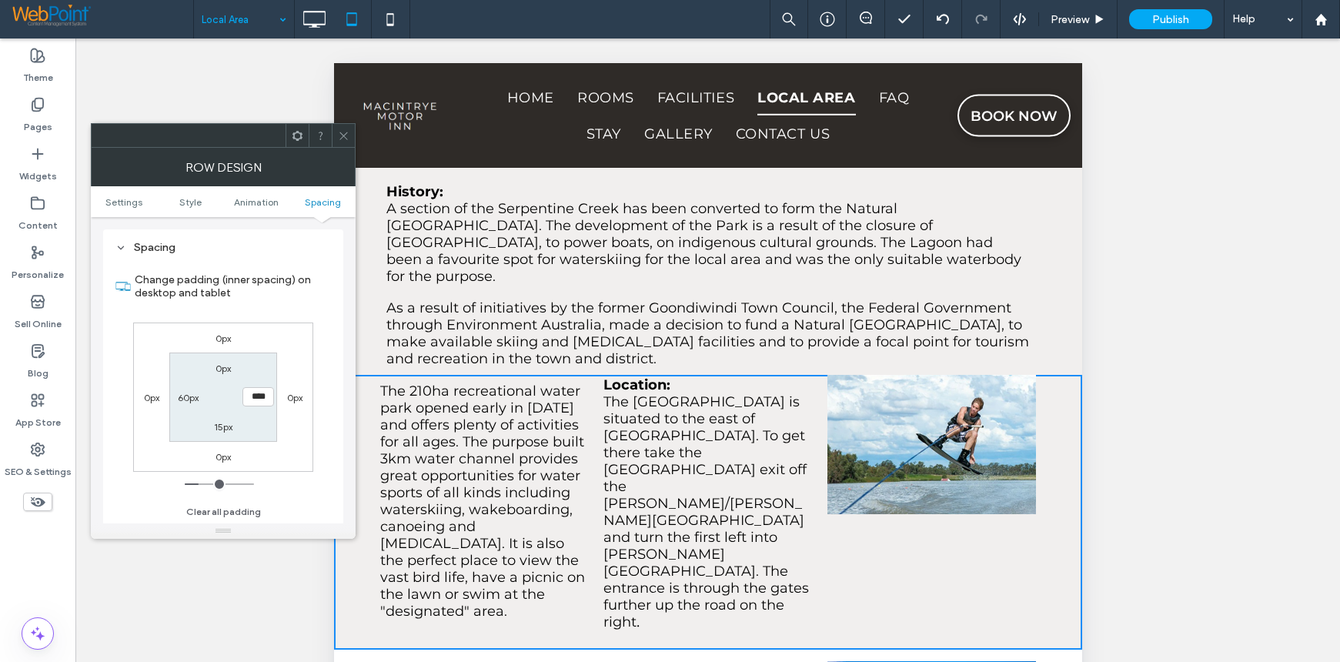
click at [218, 424] on label "15px" at bounding box center [223, 427] width 18 height 12
type input "**"
type input "*"
type input "**"
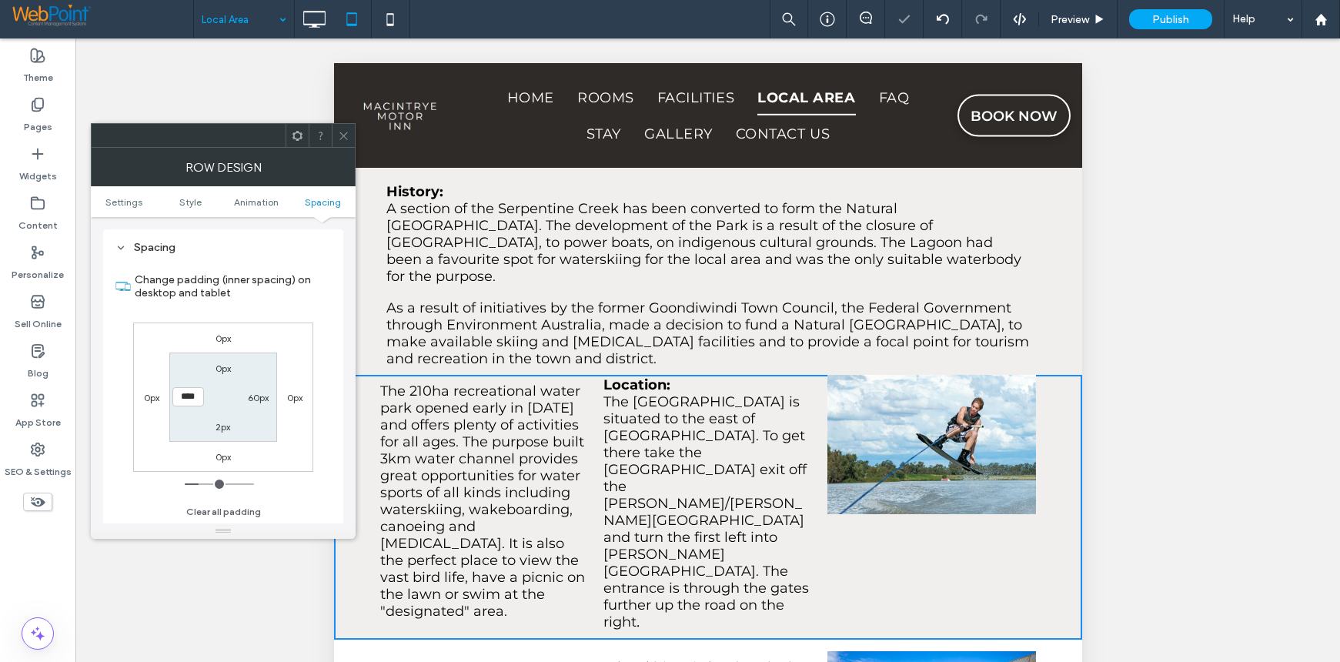
click at [343, 132] on icon at bounding box center [344, 136] width 12 height 12
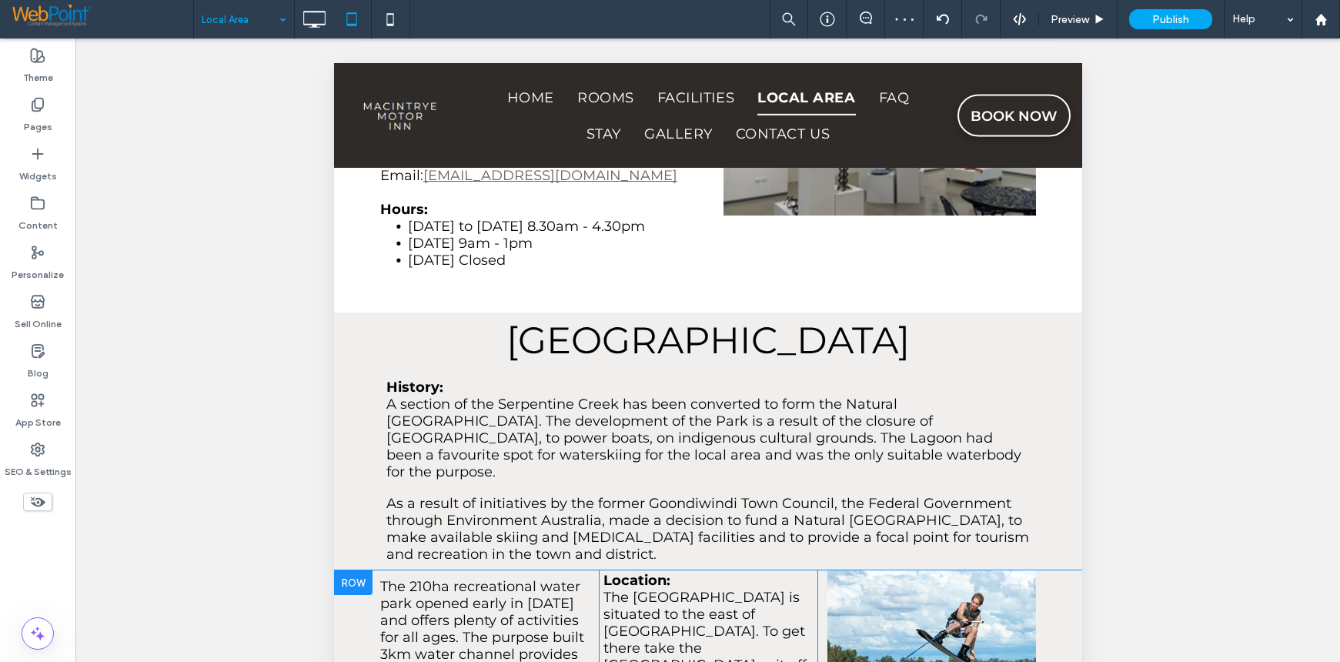
scroll to position [2309, 0]
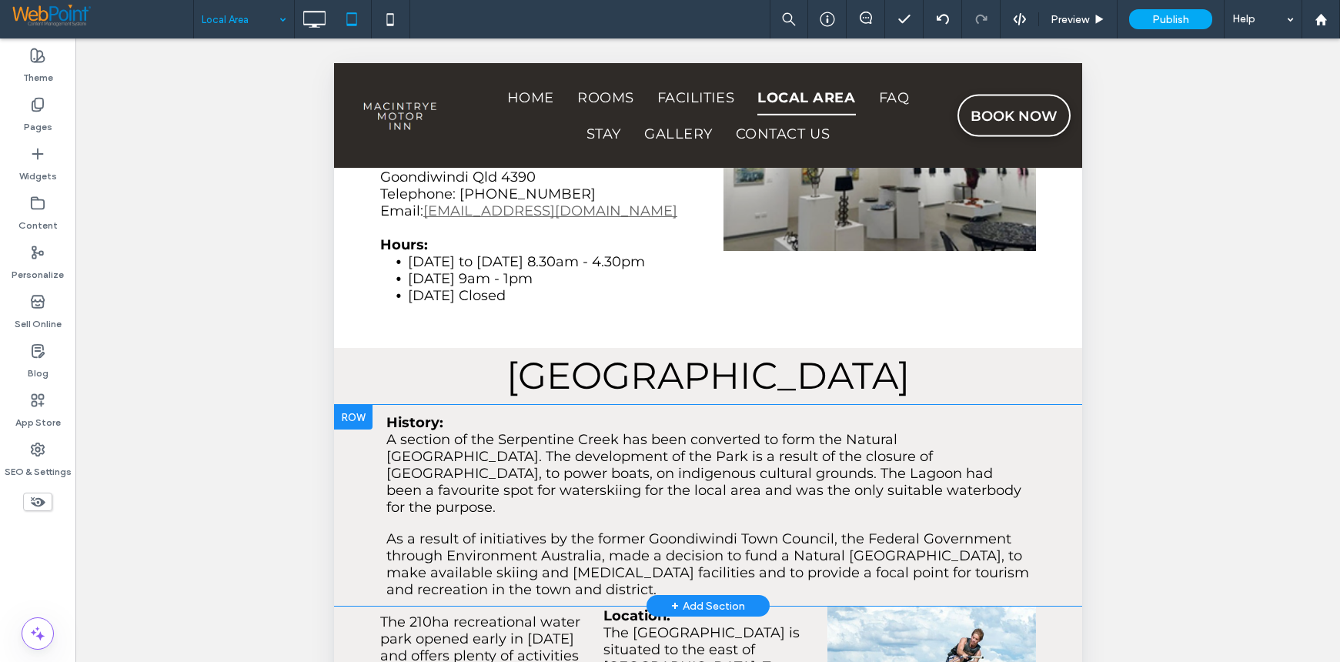
click at [349, 405] on div at bounding box center [352, 417] width 38 height 25
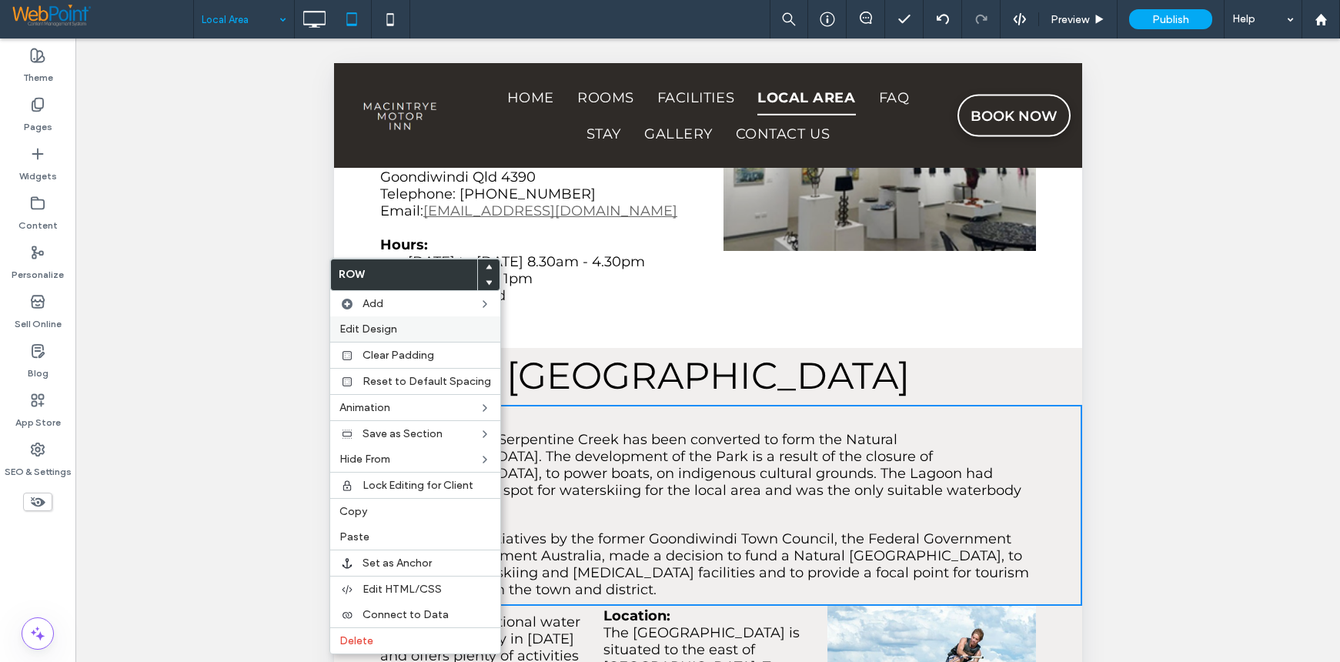
click at [382, 326] on span "Edit Design" at bounding box center [368, 328] width 58 height 13
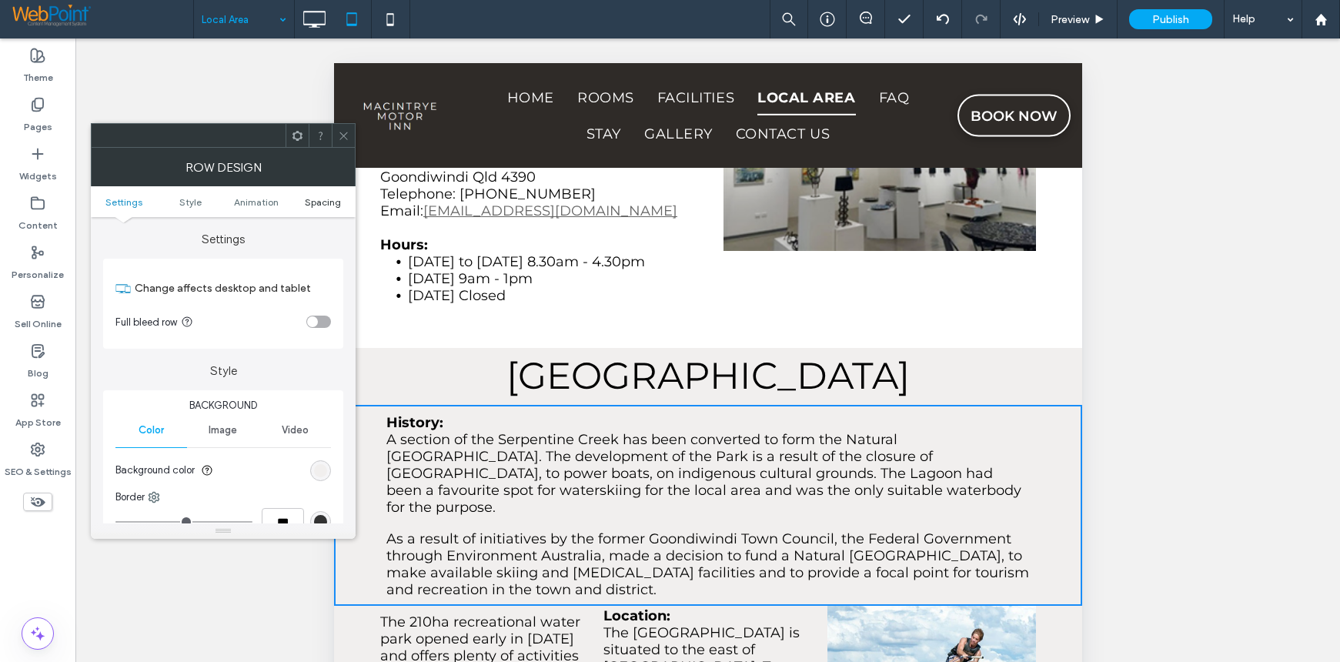
click at [325, 199] on span "Spacing" at bounding box center [323, 202] width 36 height 12
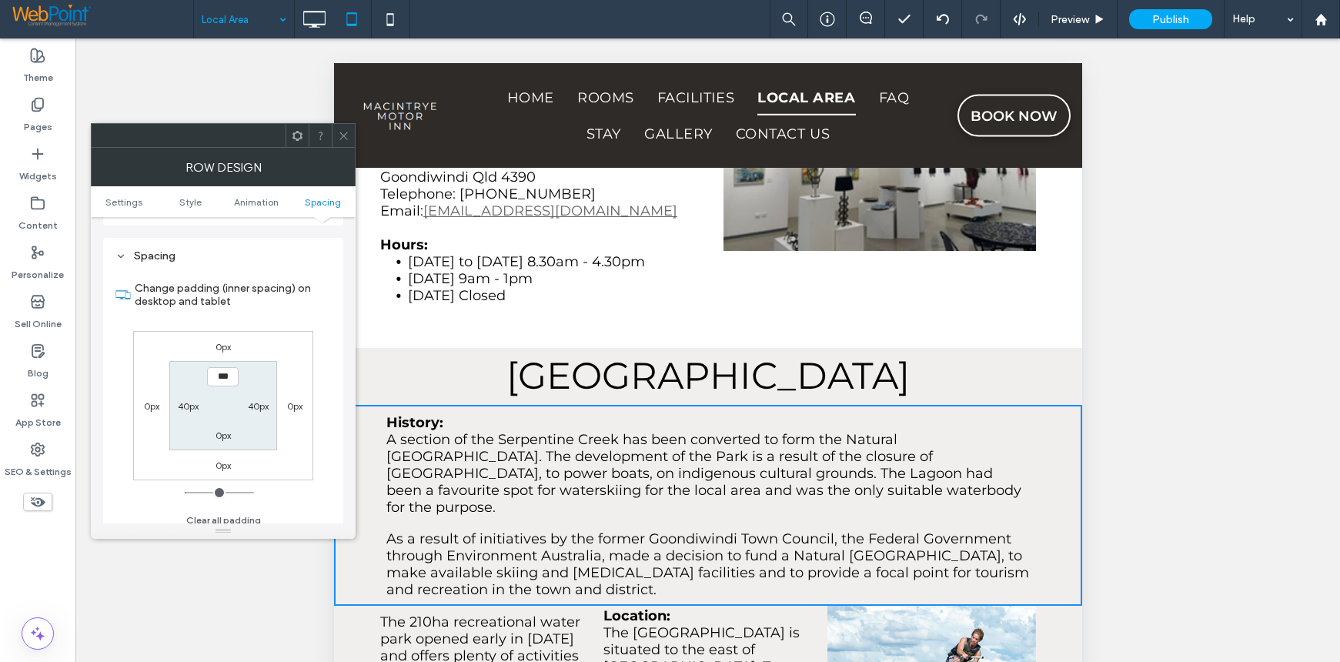
scroll to position [435, 0]
type input "*"
type input "**"
click at [340, 135] on icon at bounding box center [344, 136] width 12 height 12
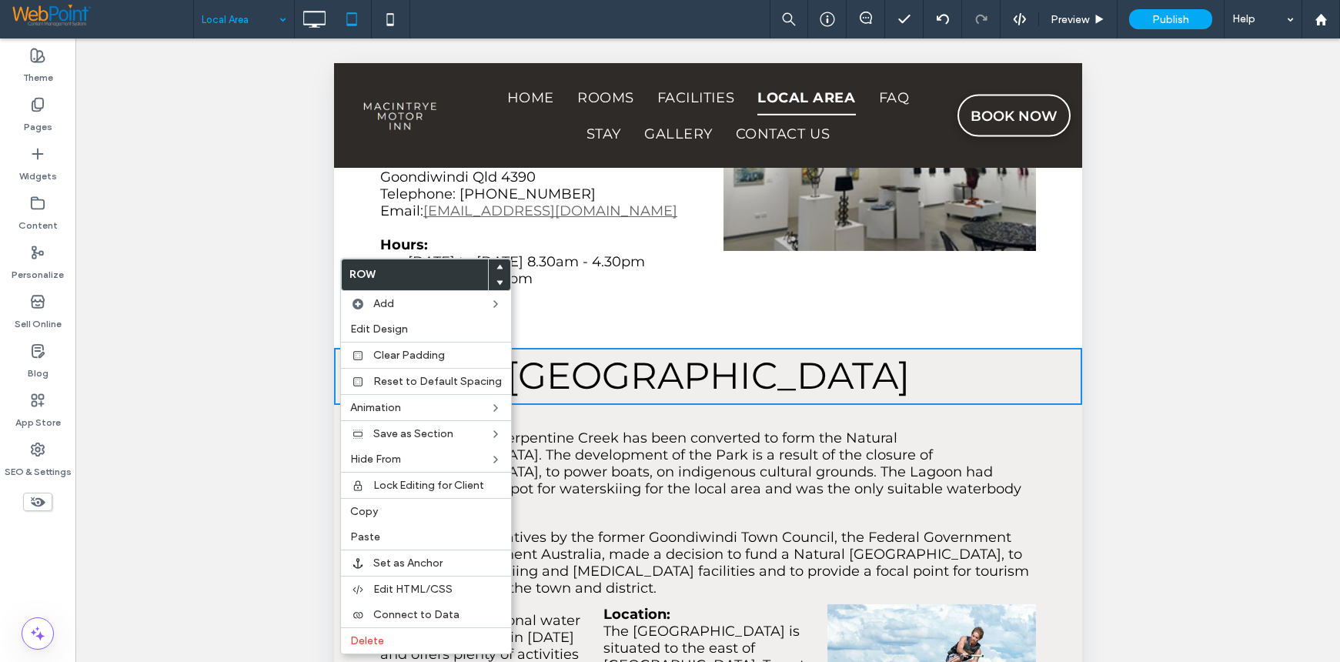
click at [1198, 376] on div "Unhide? Yes Unhide? Yes Unhide? Yes Unhide? Yes Unhide? Yes Unhide? Yes Unhide?…" at bounding box center [707, 369] width 1264 height 662
click at [1197, 385] on div "Unhide? Yes Unhide? Yes Unhide? Yes Unhide? Yes Unhide? Yes Unhide? Yes Unhide?…" at bounding box center [707, 369] width 1264 height 662
click at [241, 480] on div "Unhide? Yes Unhide? Yes Unhide? Yes Unhide? Yes Unhide? Yes Unhide? Yes Unhide?…" at bounding box center [707, 369] width 1264 height 662
click at [754, 413] on p "History:" at bounding box center [708, 421] width 644 height 17
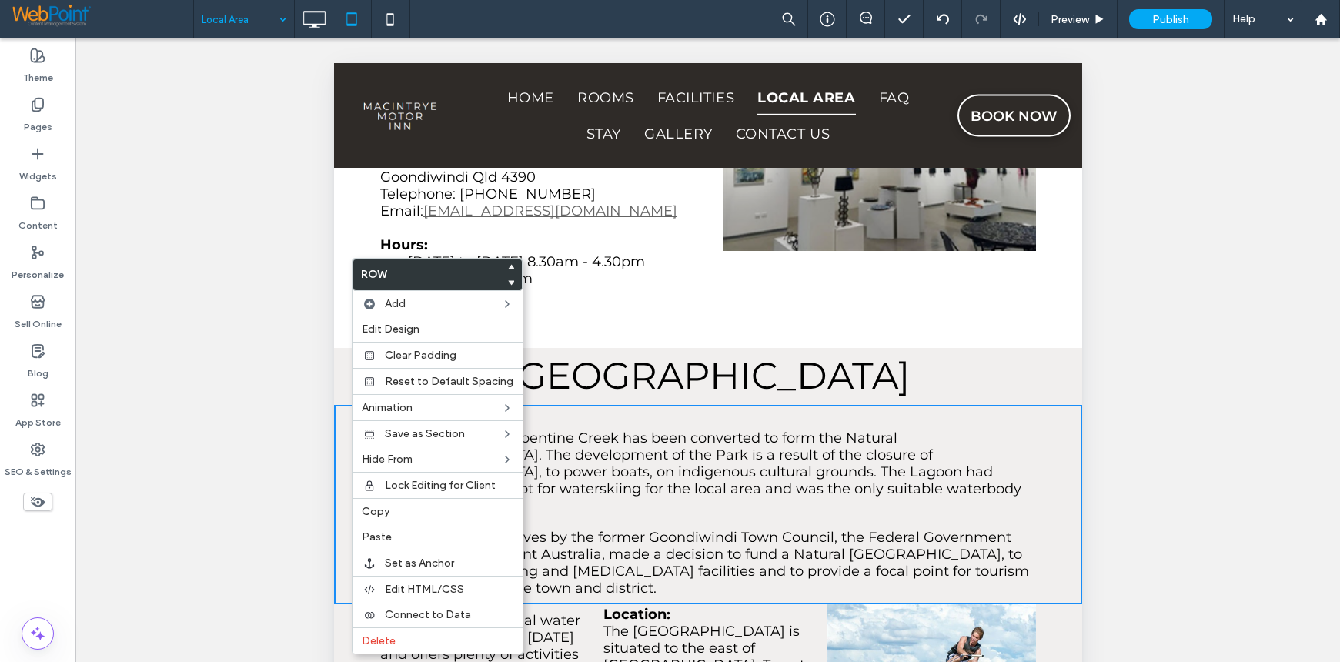
click at [1259, 350] on div "Unhide? Yes Unhide? Yes Unhide? Yes Unhide? Yes Unhide? Yes Unhide? Yes Unhide?…" at bounding box center [707, 369] width 1264 height 662
click at [232, 299] on div "Unhide? Yes Unhide? Yes Unhide? Yes Unhide? Yes Unhide? Yes Unhide? Yes Unhide?…" at bounding box center [707, 369] width 1264 height 662
click at [1191, 366] on div "Unhide? Yes Unhide? Yes Unhide? Yes Unhide? Yes Unhide? Yes Unhide? Yes Unhide?…" at bounding box center [707, 369] width 1264 height 662
click at [976, 357] on h2 "WATER PARK" at bounding box center [707, 376] width 686 height 38
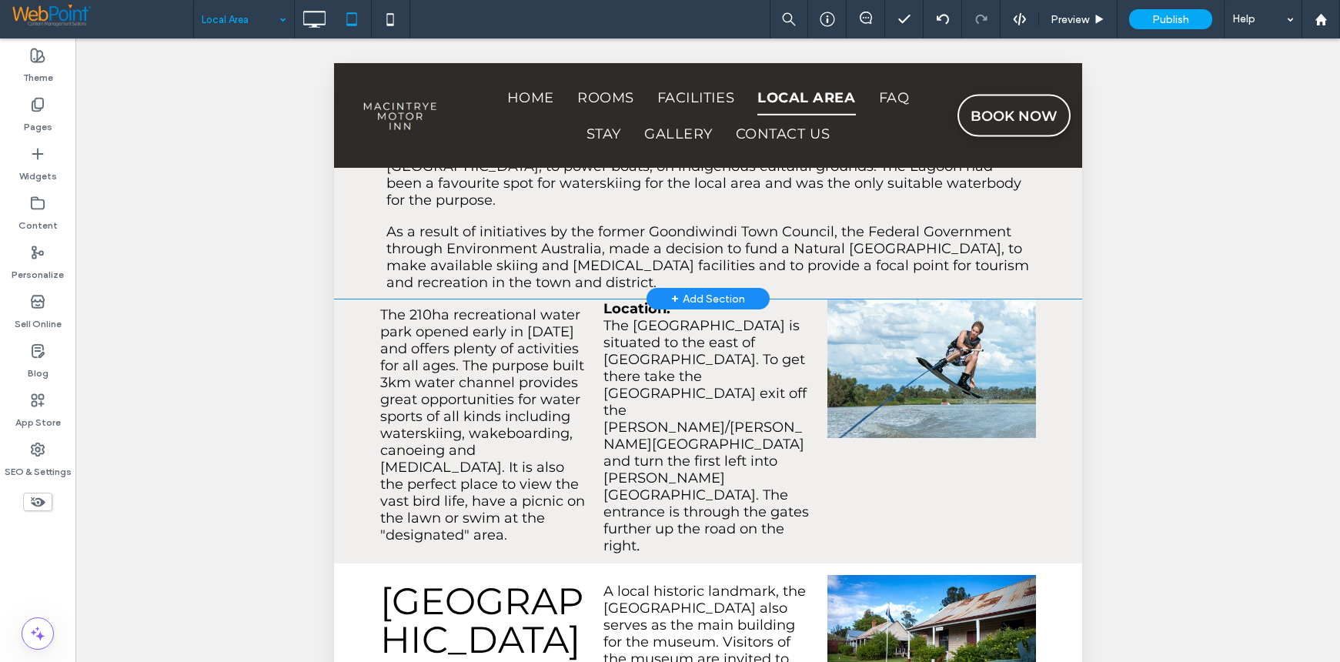
scroll to position [2540, 0]
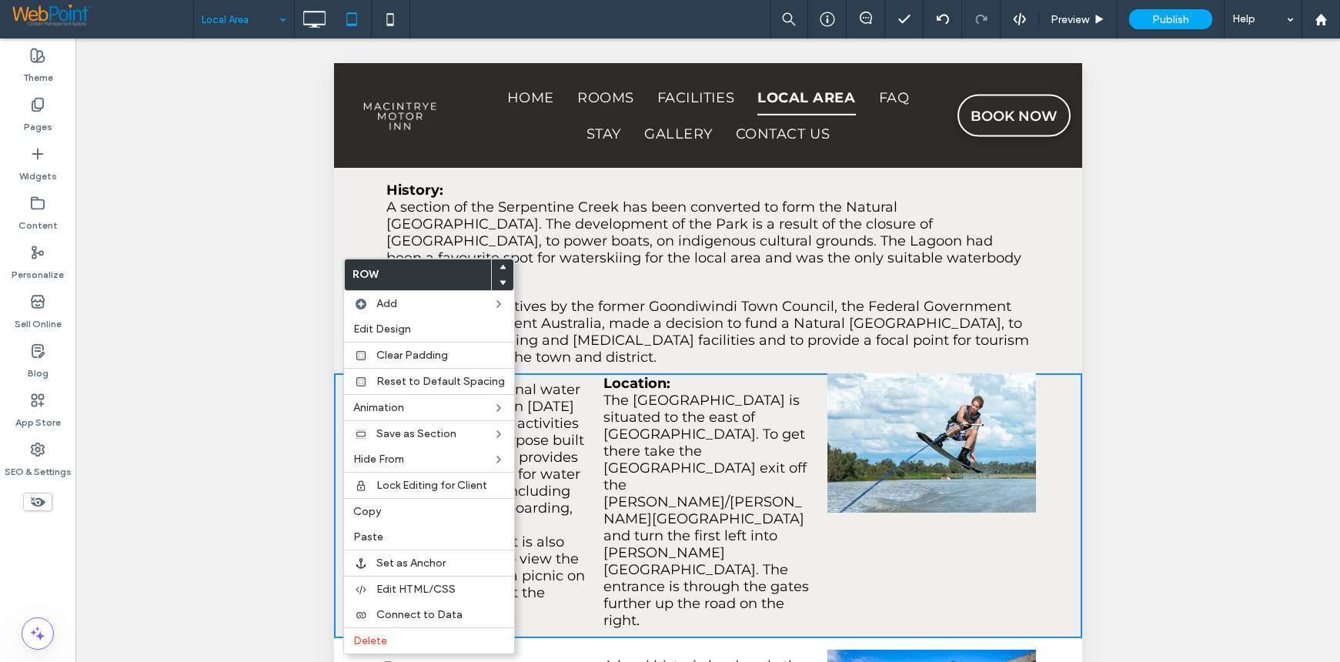
click at [1171, 328] on div "Unhide? Yes Unhide? Yes Unhide? Yes Unhide? Yes Unhide? Yes Unhide? Yes Unhide?…" at bounding box center [707, 369] width 1264 height 662
click at [879, 373] on img at bounding box center [931, 442] width 209 height 139
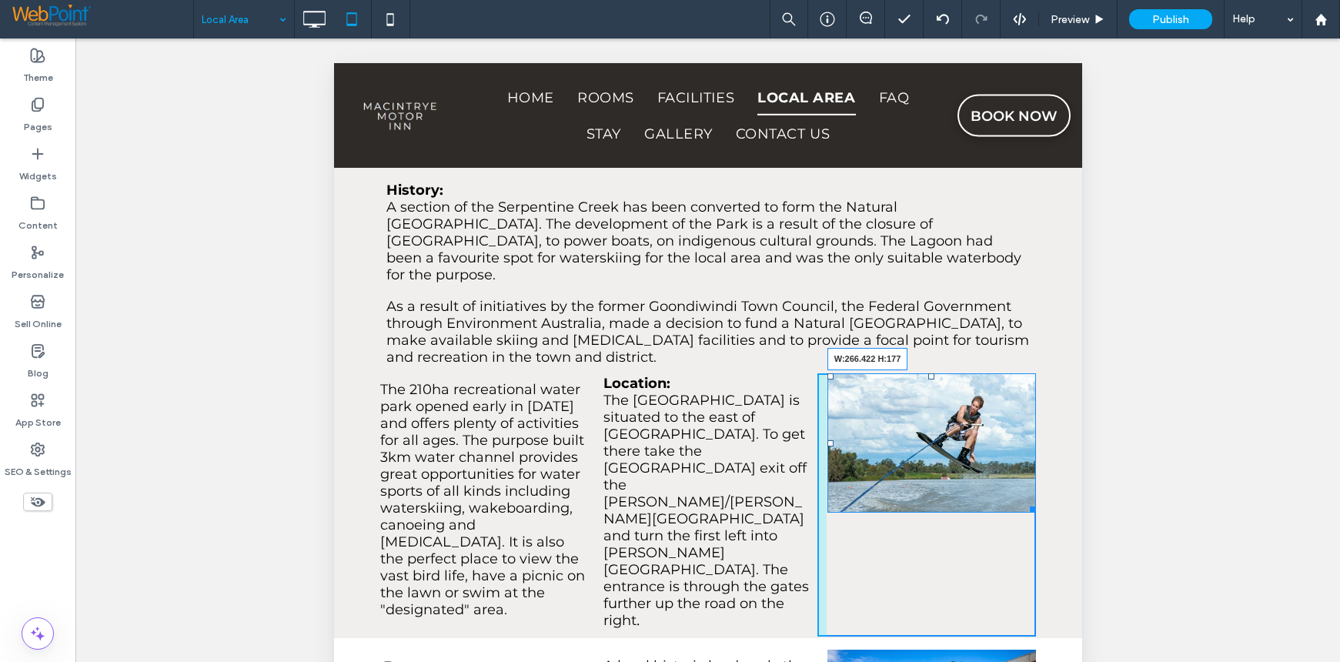
drag, startPoint x: 1021, startPoint y: 429, endPoint x: 1057, endPoint y: 463, distance: 49.5
click at [1057, 463] on div "The 210ha recreational water park opened early in 2004 and offers plenty of act…" at bounding box center [707, 505] width 748 height 265
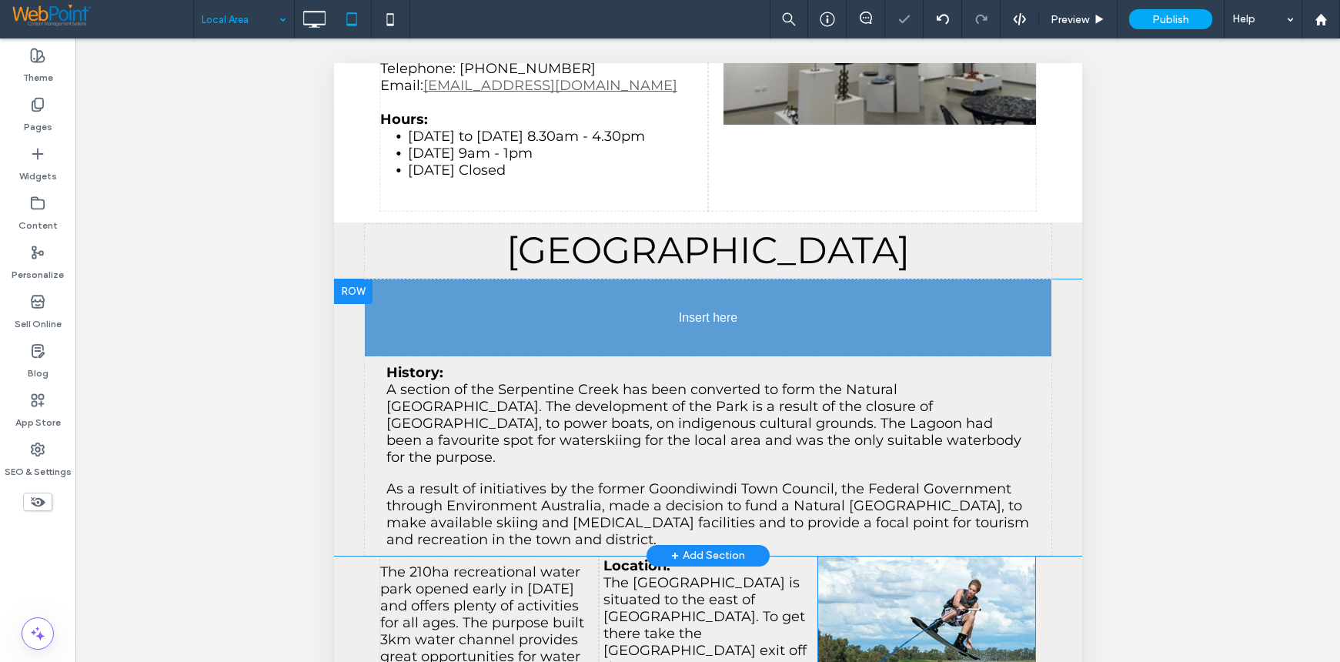
drag, startPoint x: 1231, startPoint y: 385, endPoint x: 905, endPoint y: 348, distance: 327.6
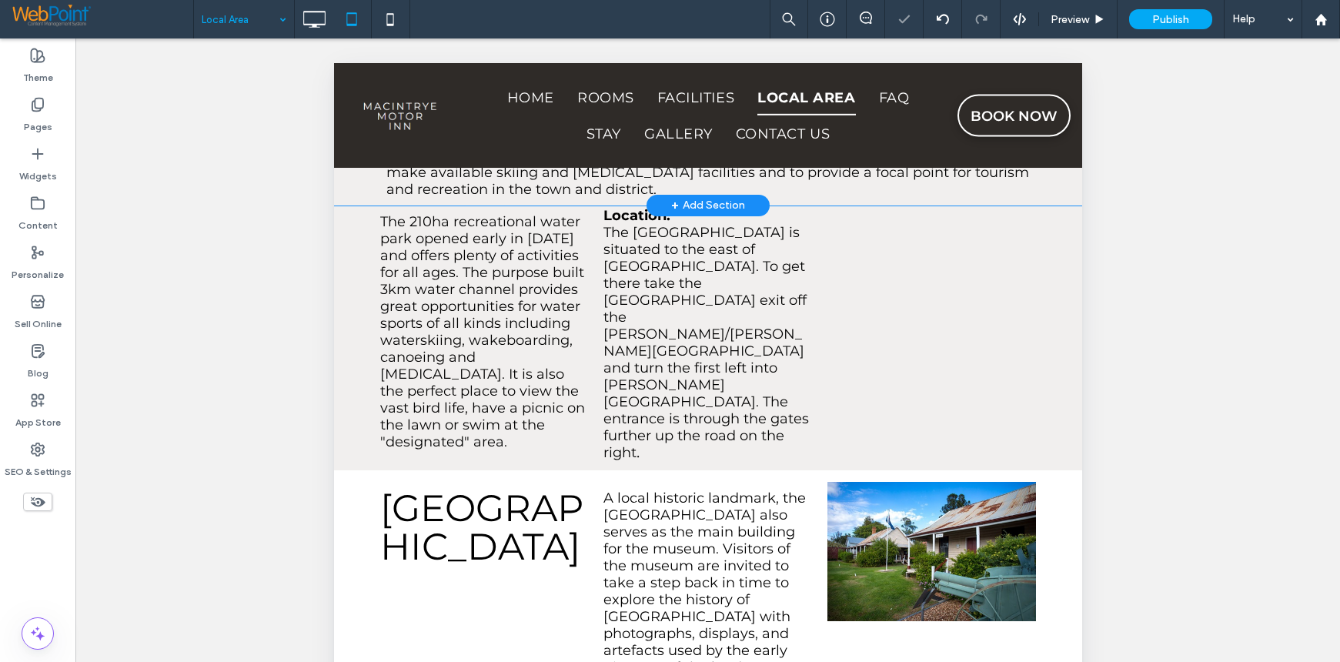
scroll to position [2694, 0]
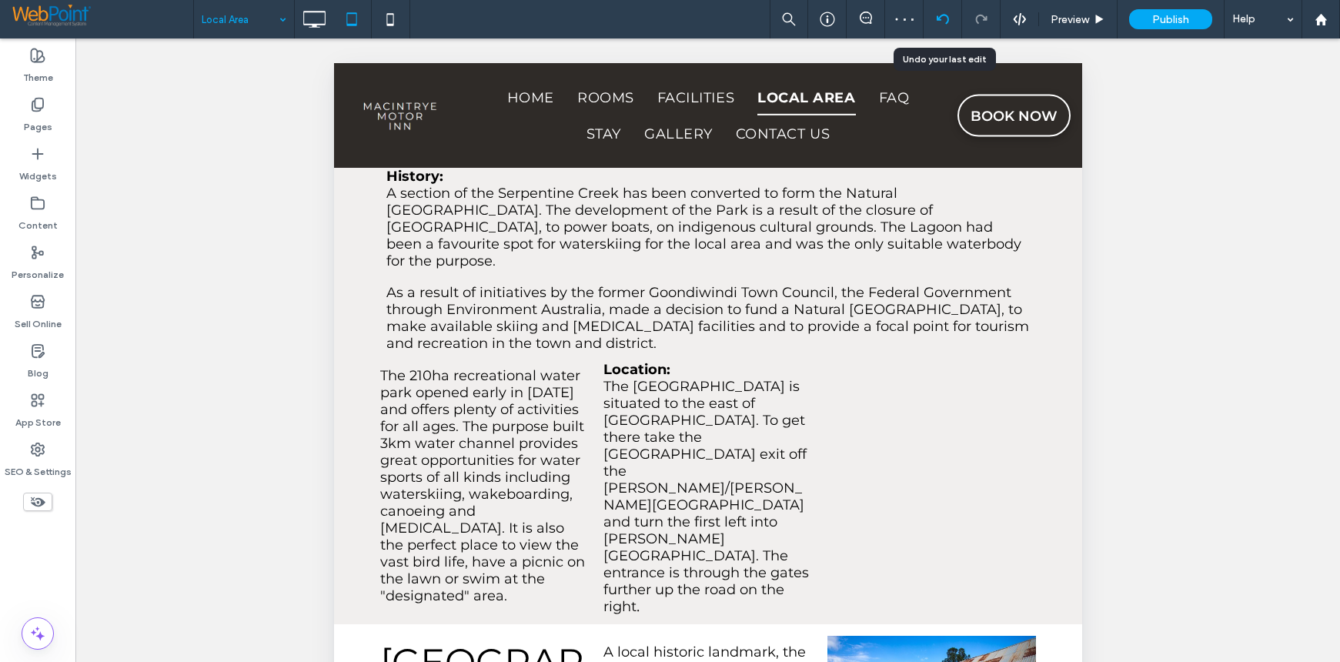
click at [943, 13] on icon at bounding box center [943, 19] width 12 height 12
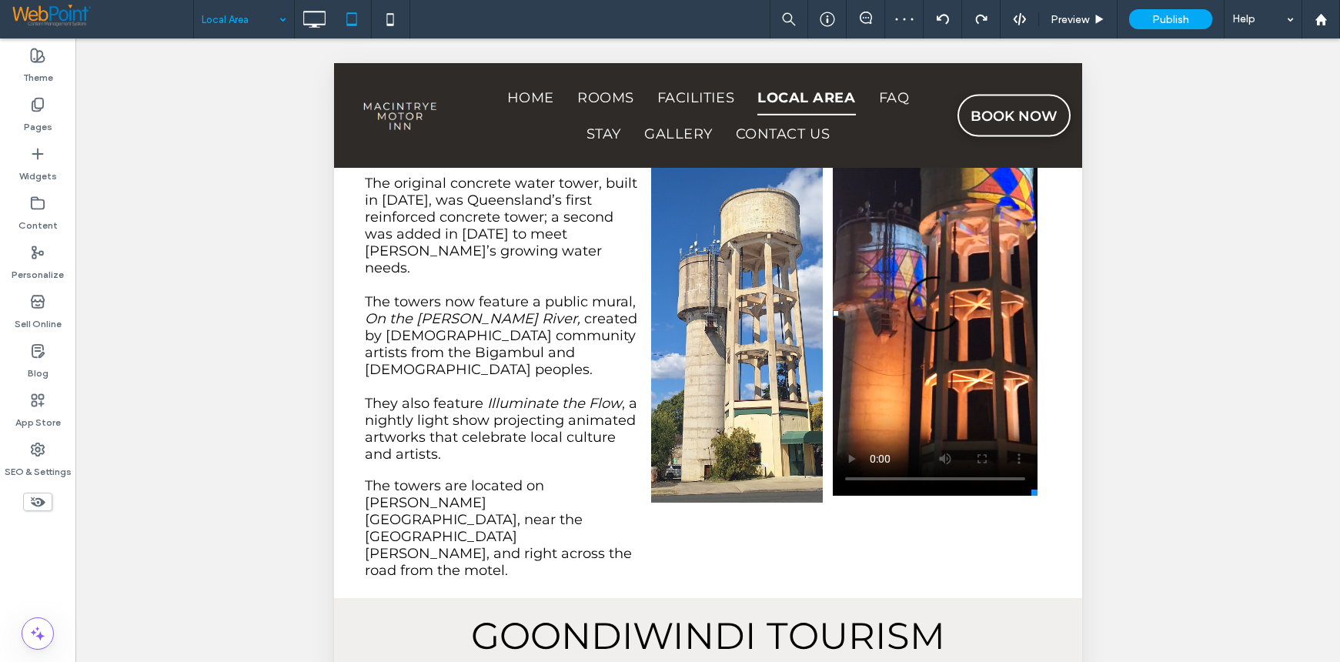
scroll to position [539, 0]
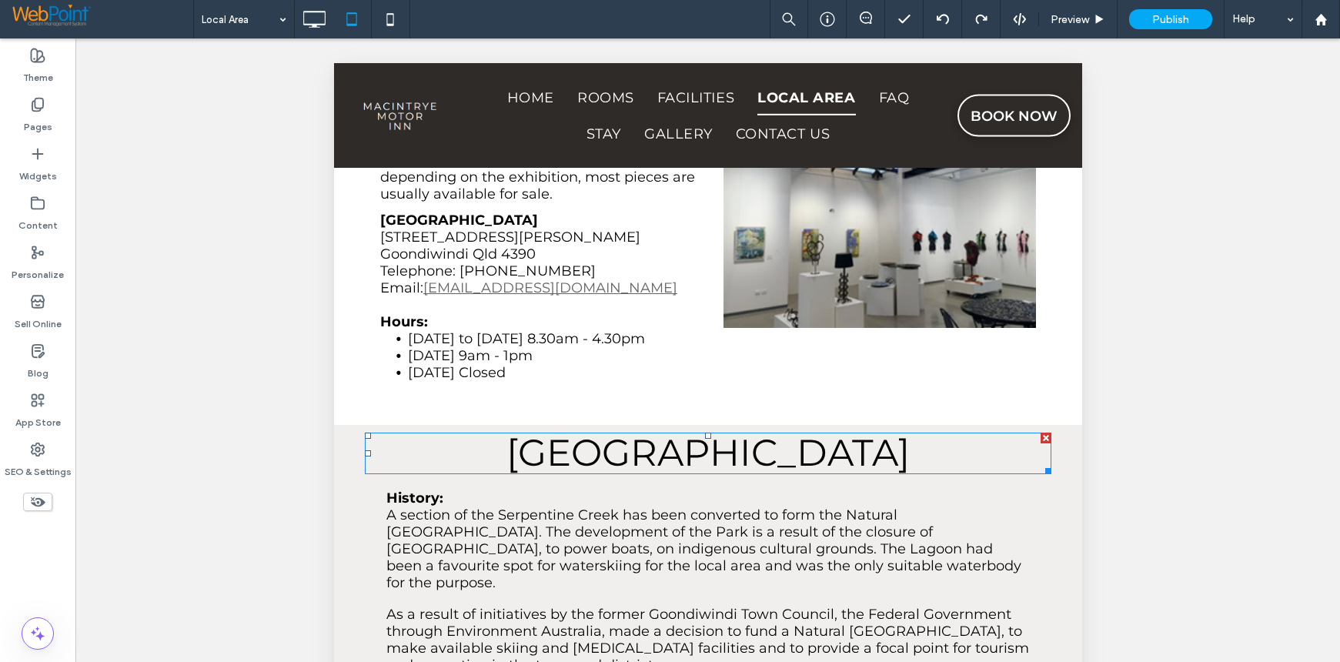
scroll to position [2463, 0]
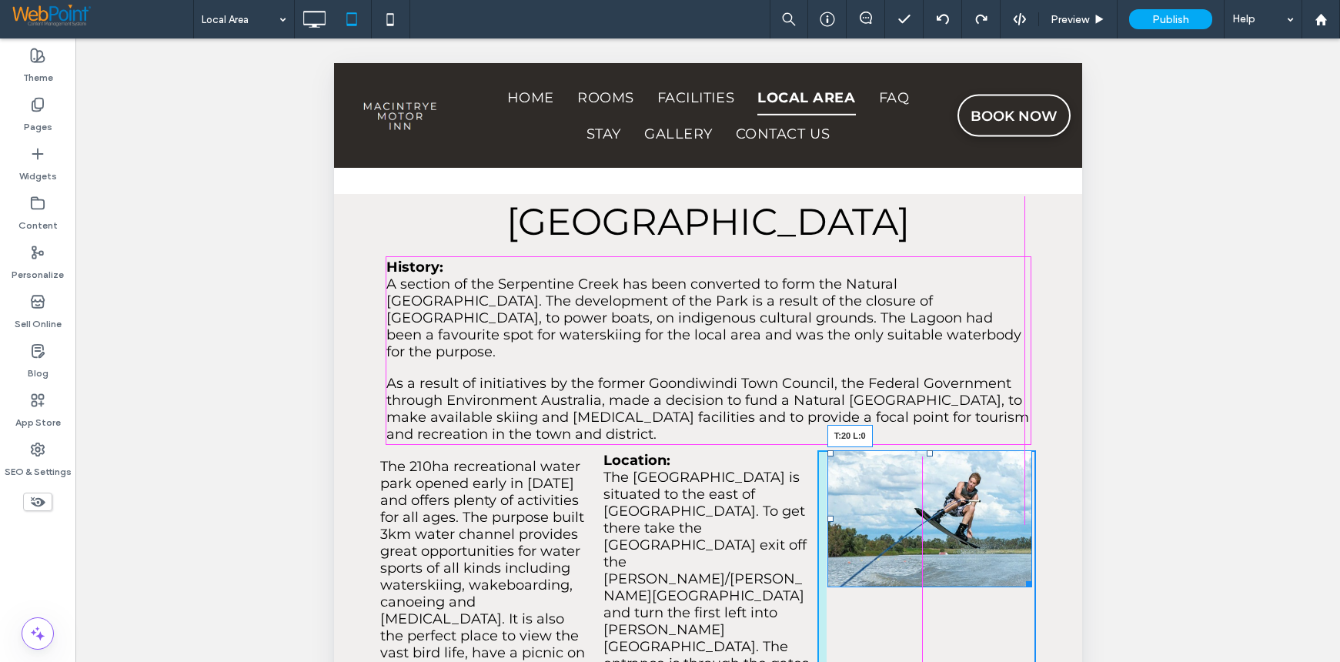
drag, startPoint x: 823, startPoint y: 376, endPoint x: 823, endPoint y: 392, distance: 15.4
click at [827, 450] on div at bounding box center [830, 453] width 6 height 6
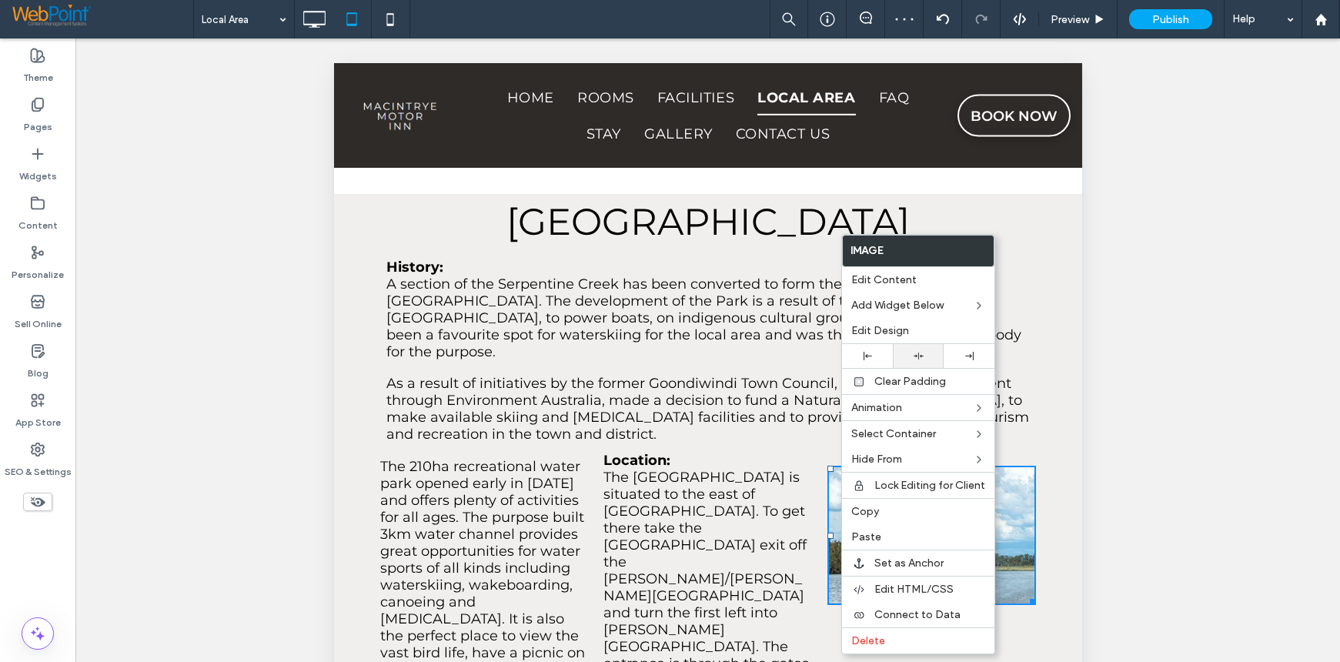
click at [918, 355] on use at bounding box center [919, 355] width 10 height 7
click at [1147, 388] on div "Unhide? Yes Unhide? Yes Unhide? Yes Unhide? Yes Unhide? Yes Unhide? Yes Unhide?…" at bounding box center [707, 369] width 1264 height 662
click at [1064, 346] on div "History: A section of the Serpentine Creek has been converted to form the Natur…" at bounding box center [707, 350] width 748 height 199
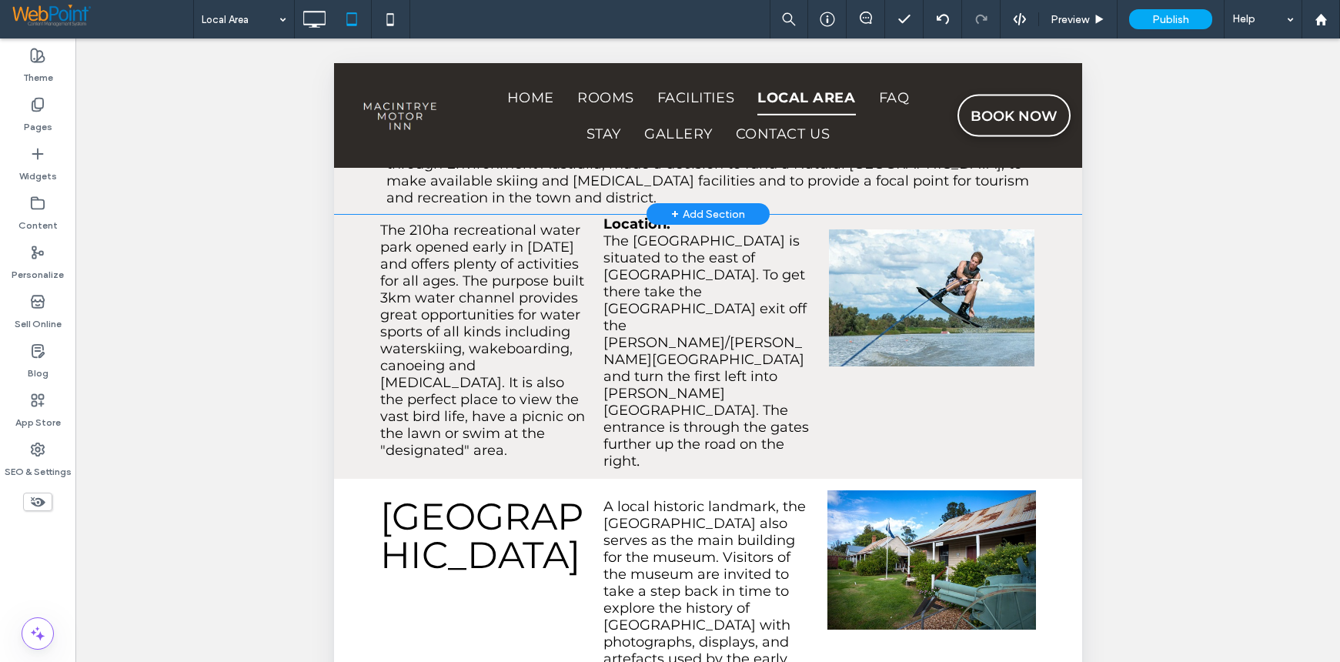
scroll to position [2783, 0]
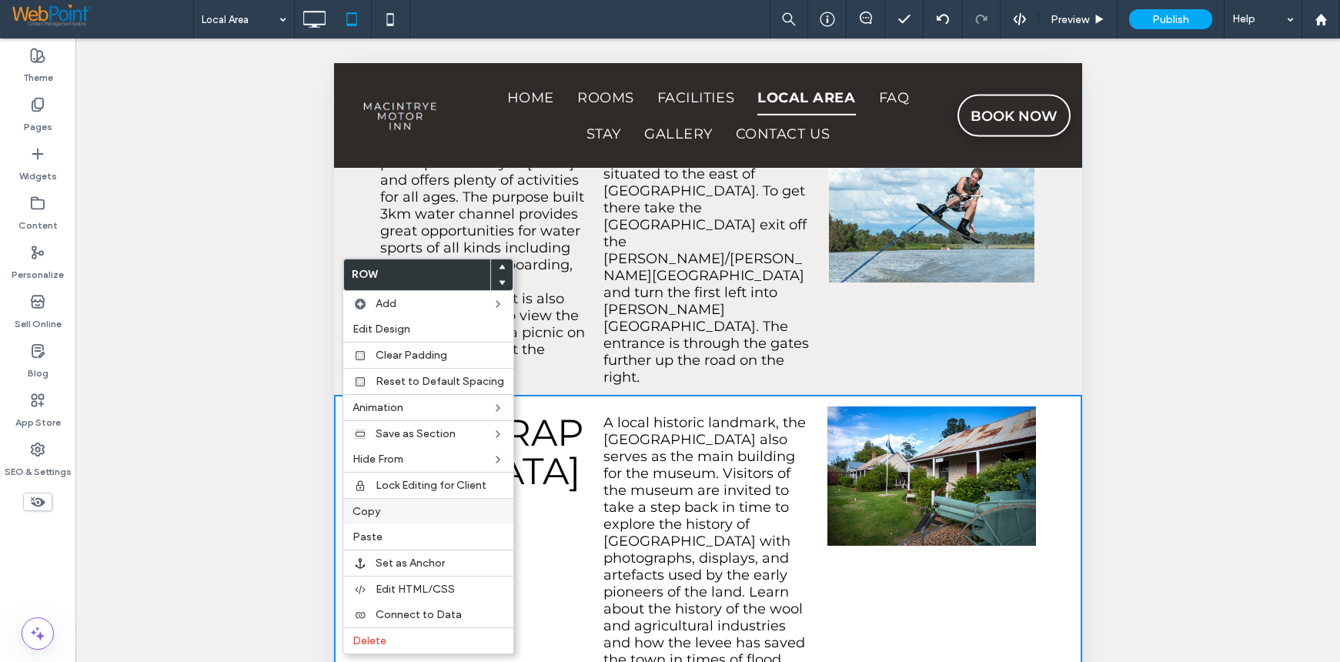
click at [356, 514] on span "Copy" at bounding box center [366, 511] width 28 height 13
click at [383, 539] on span "Paste" at bounding box center [371, 536] width 30 height 13
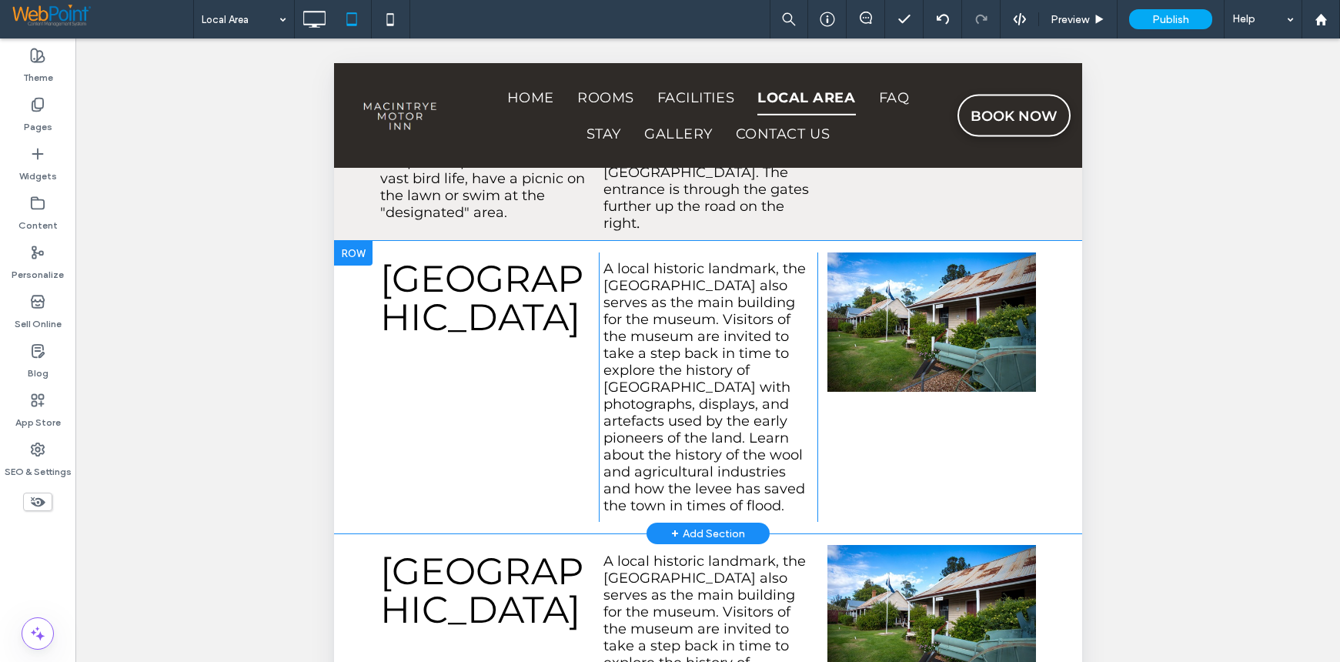
scroll to position [2860, 0]
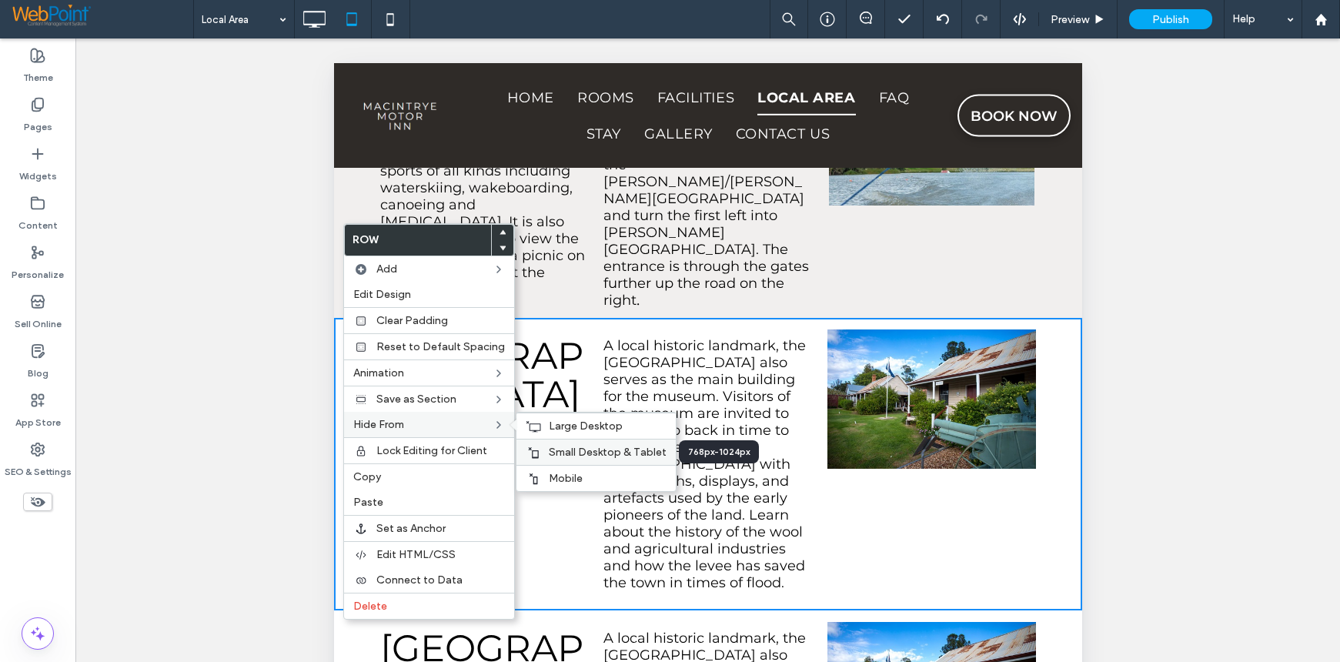
click at [577, 450] on span "Small Desktop & Tablet" at bounding box center [608, 452] width 118 height 13
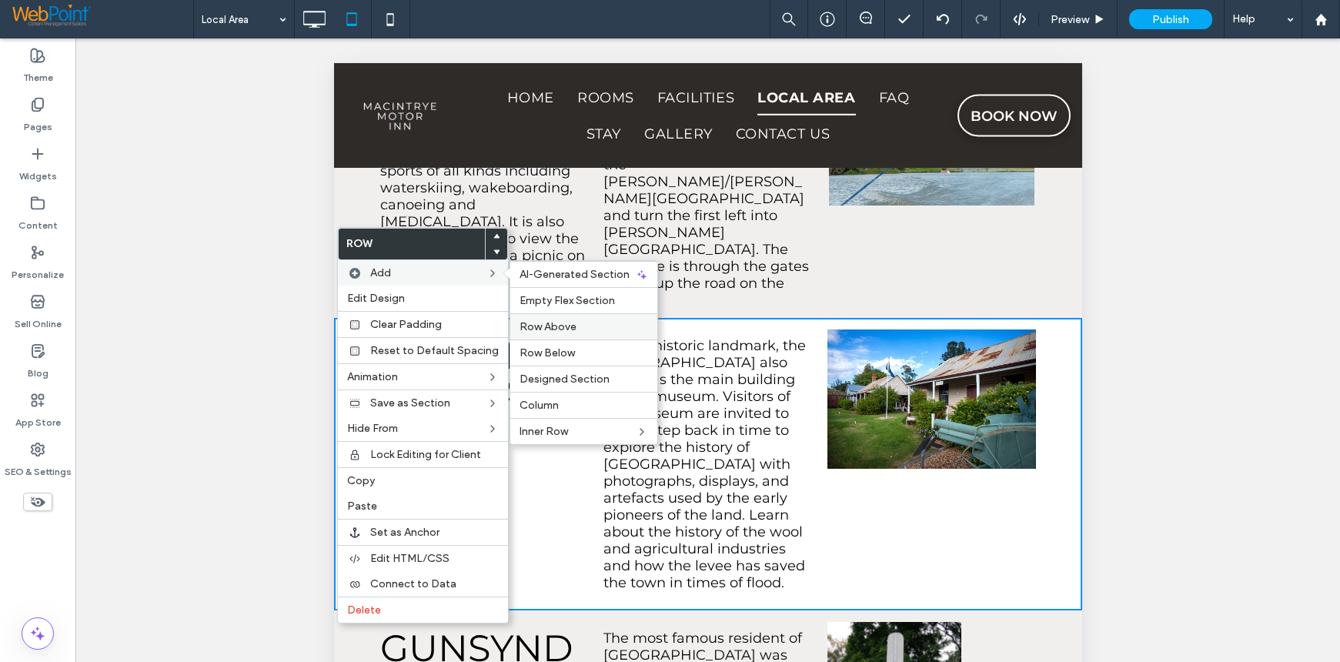
click at [584, 319] on div "Row Above" at bounding box center [583, 326] width 147 height 26
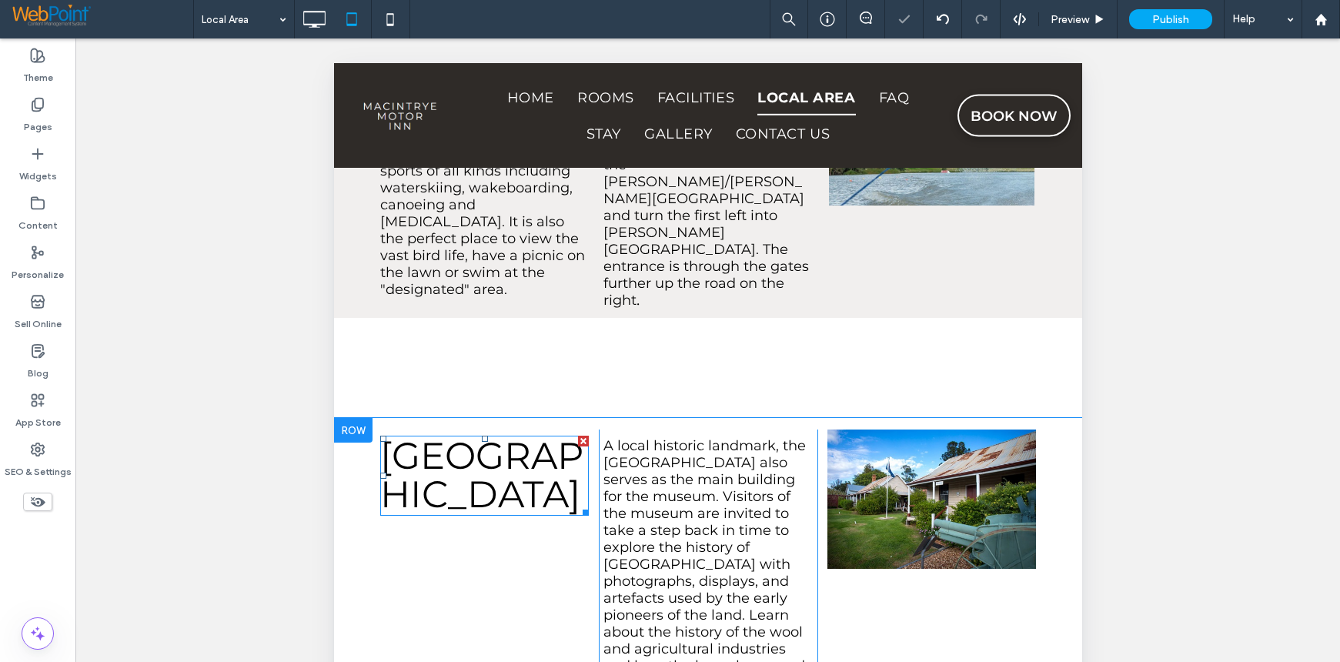
click at [504, 433] on span "[GEOGRAPHIC_DATA]" at bounding box center [480, 474] width 203 height 83
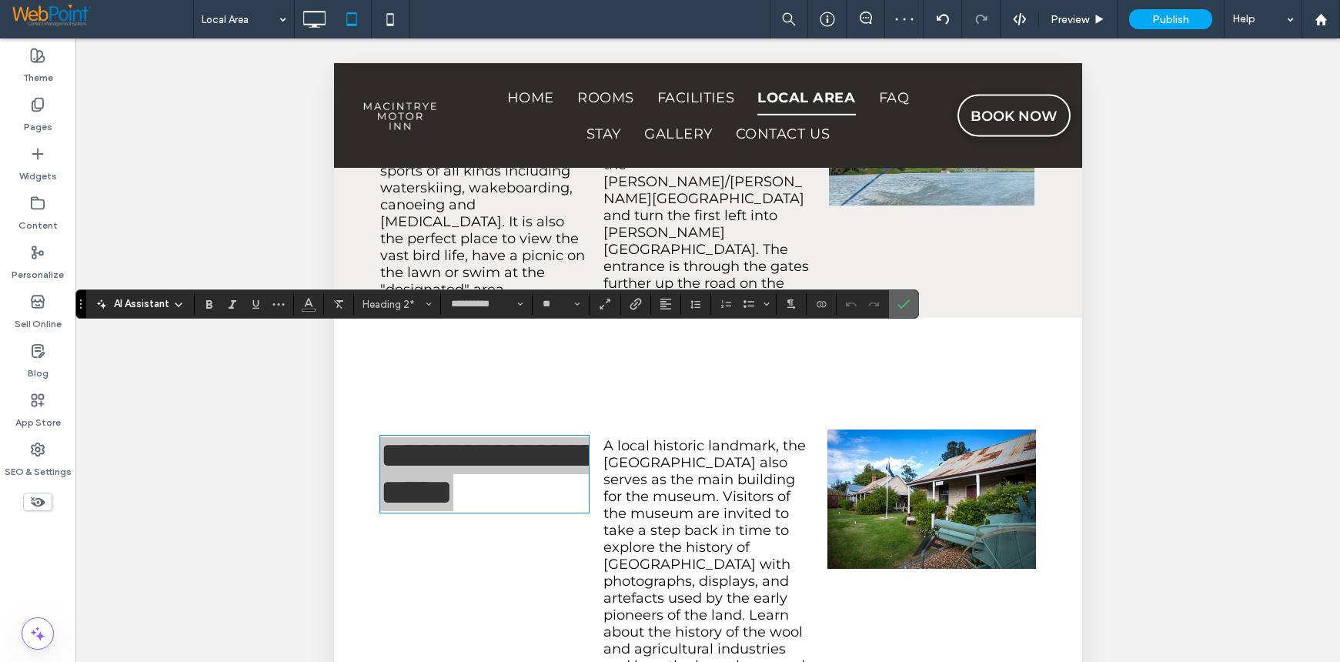
drag, startPoint x: 899, startPoint y: 304, endPoint x: 269, endPoint y: 302, distance: 630.3
click at [899, 304] on icon "Confirm" at bounding box center [903, 304] width 12 height 12
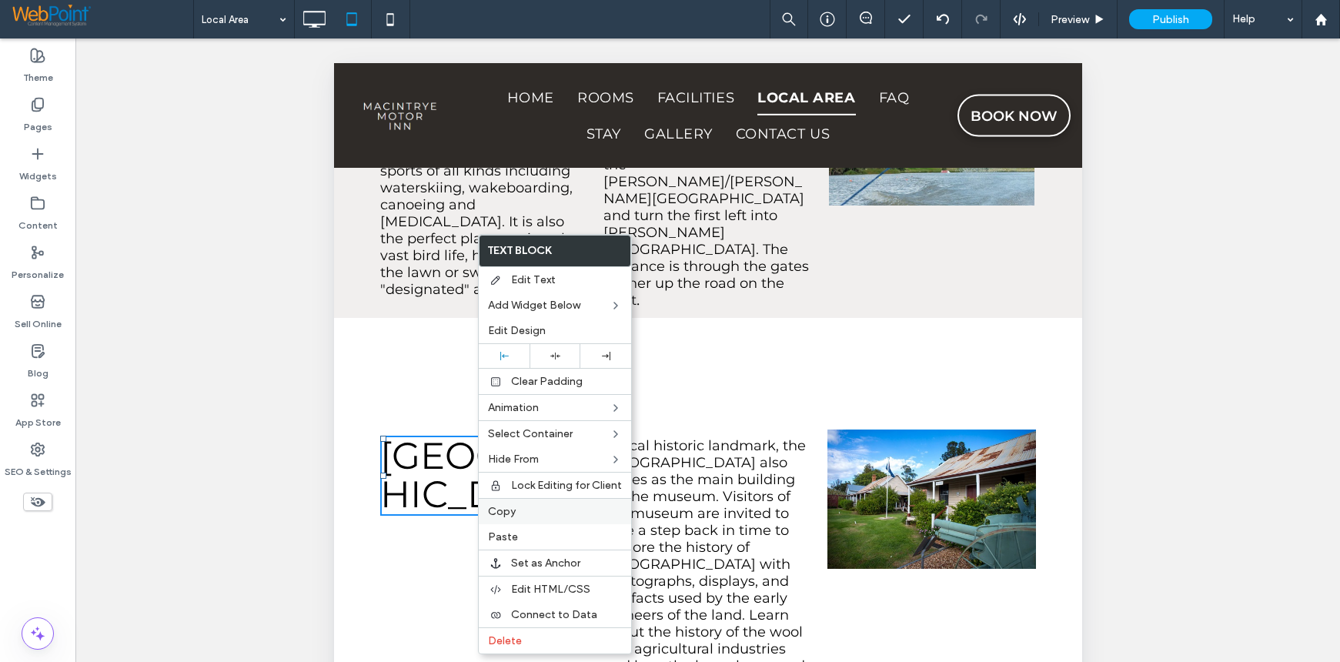
click at [483, 504] on div "Copy" at bounding box center [555, 511] width 152 height 26
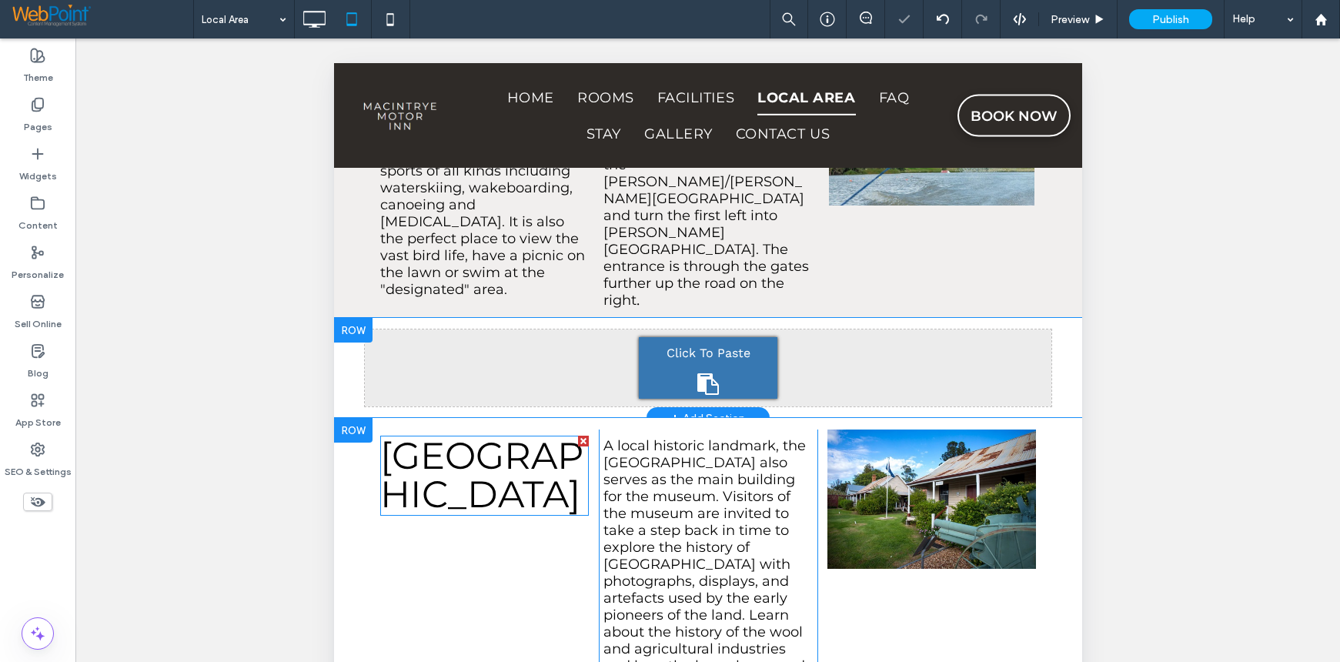
click at [676, 337] on div "Click To Paste" at bounding box center [707, 368] width 139 height 62
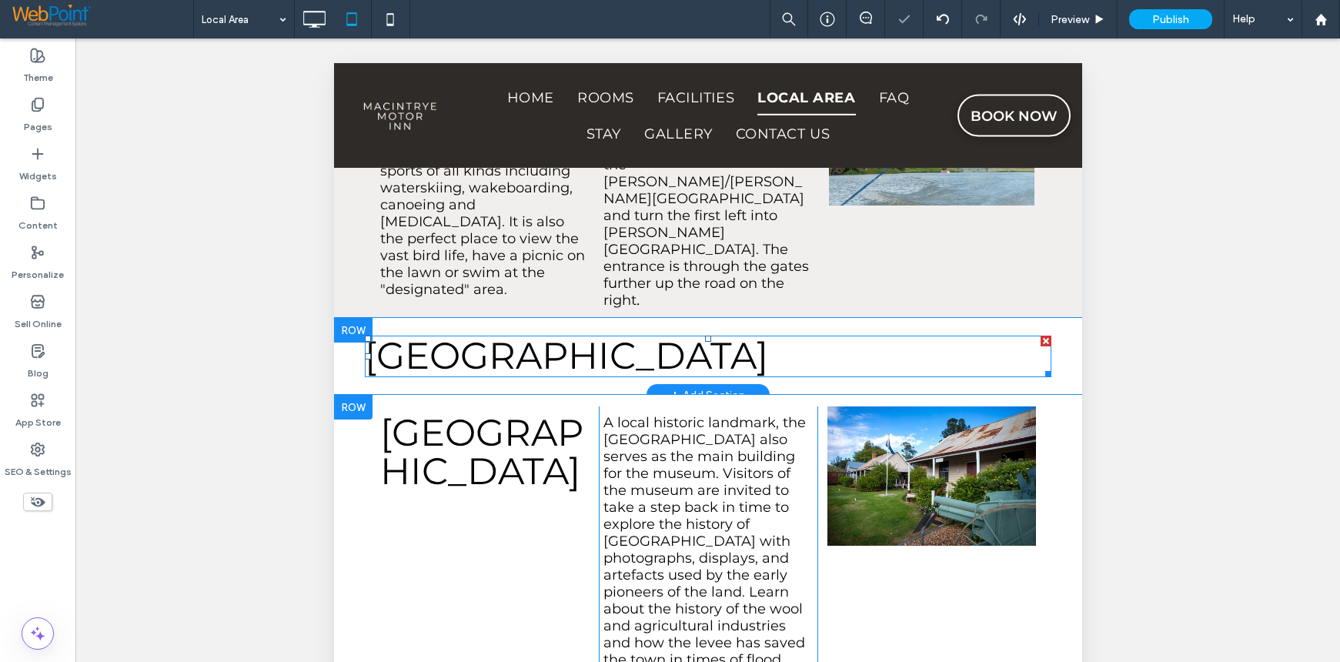
click at [757, 333] on span "[GEOGRAPHIC_DATA]" at bounding box center [565, 355] width 403 height 45
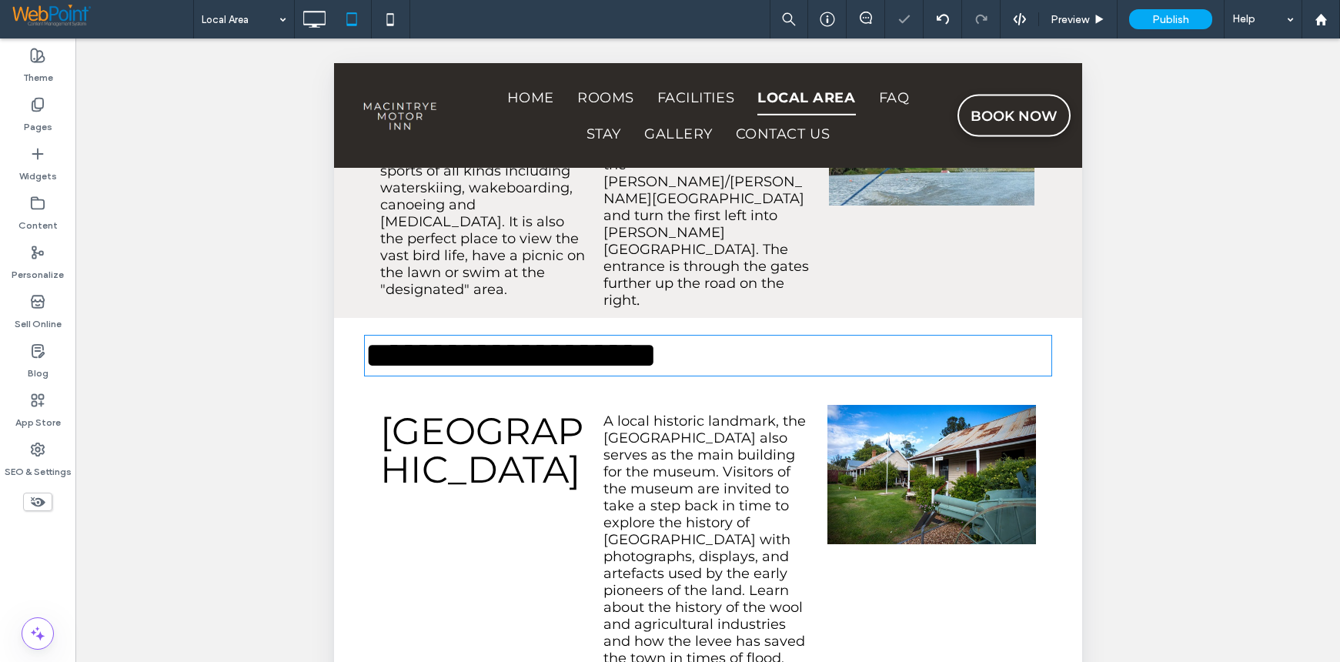
type input "**********"
type input "**"
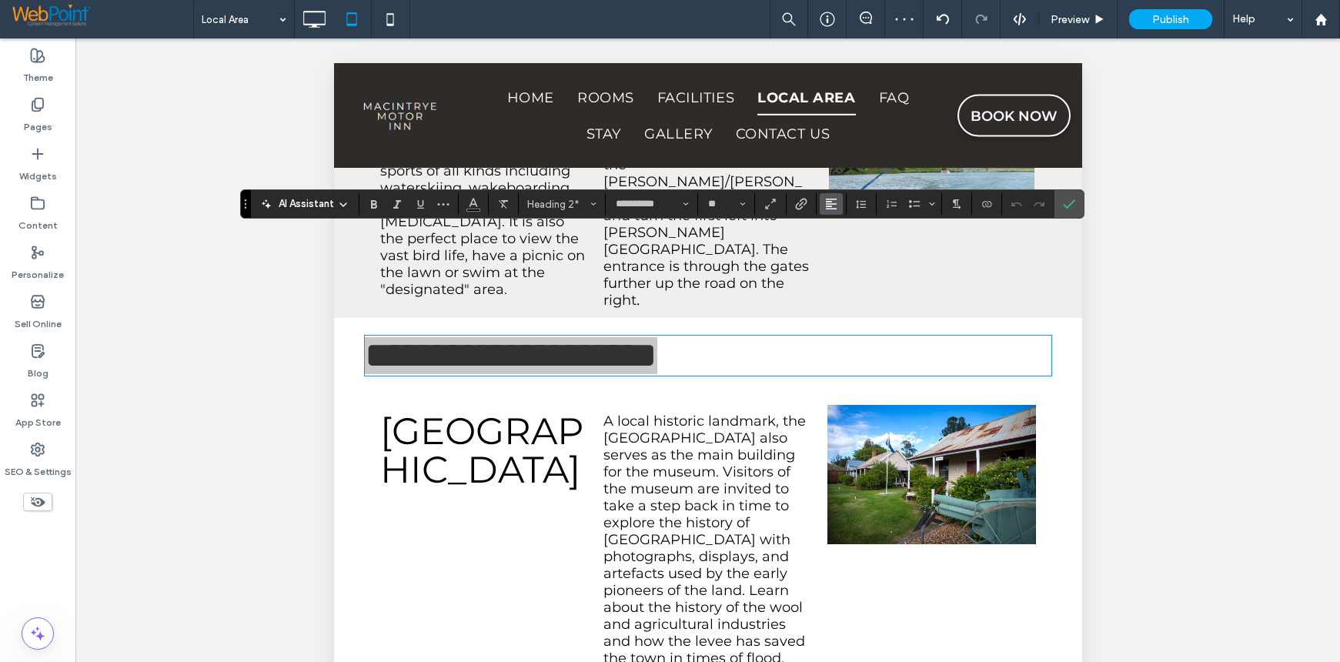
click at [830, 208] on icon "Alignment" at bounding box center [831, 204] width 12 height 12
click at [845, 255] on icon "ui.textEditor.alignment.center" at bounding box center [843, 252] width 12 height 12
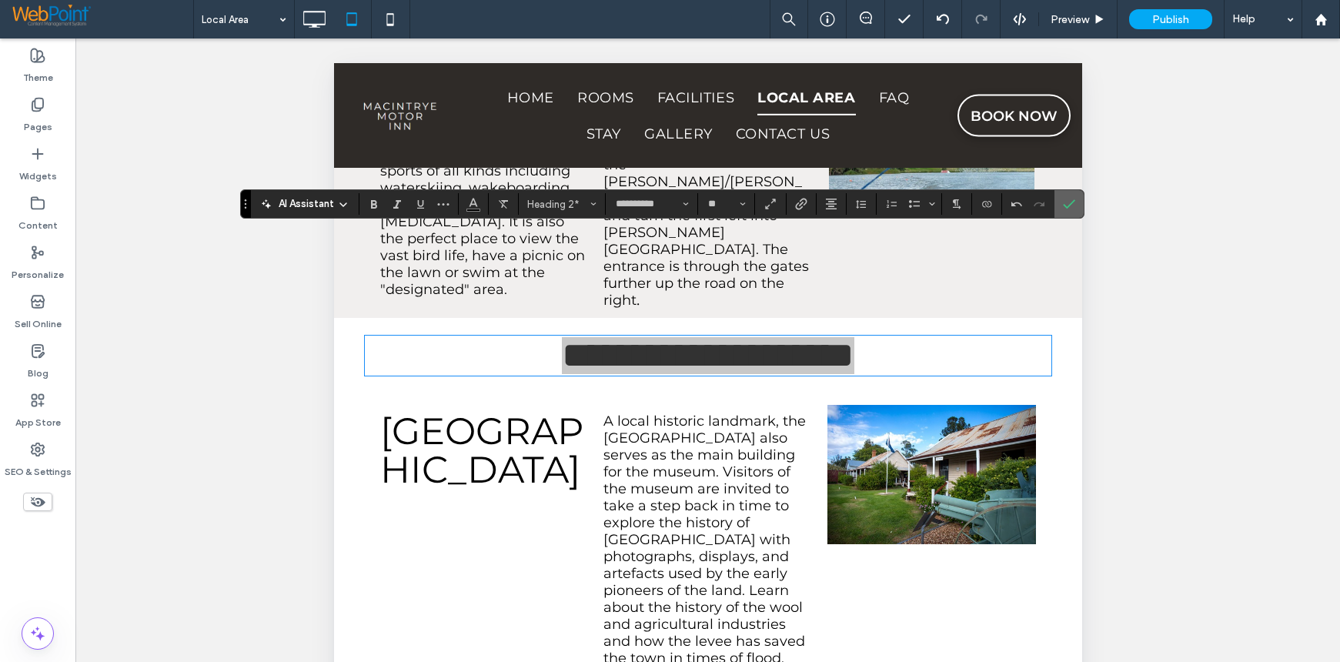
click at [1068, 204] on icon "Confirm" at bounding box center [1069, 204] width 12 height 12
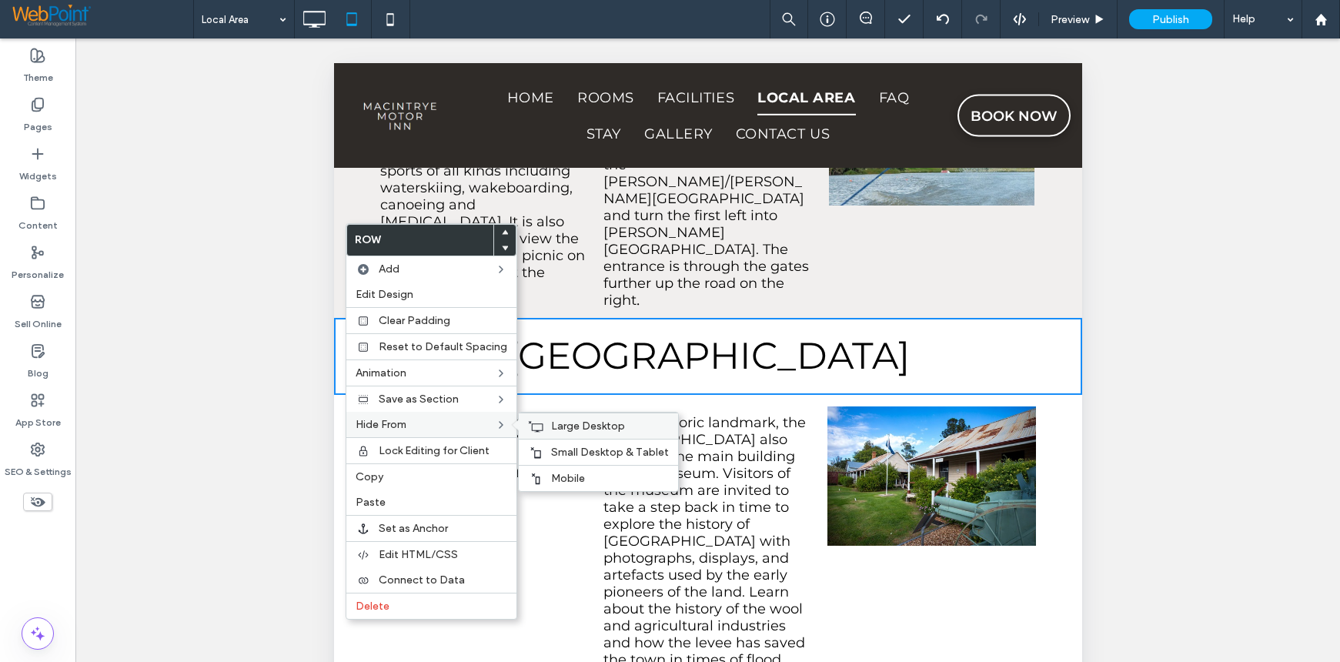
click at [579, 421] on span "Large Desktop" at bounding box center [588, 425] width 74 height 13
click at [573, 476] on span "Mobile" at bounding box center [568, 478] width 34 height 13
click at [409, 292] on span "Edit Design" at bounding box center [385, 294] width 58 height 13
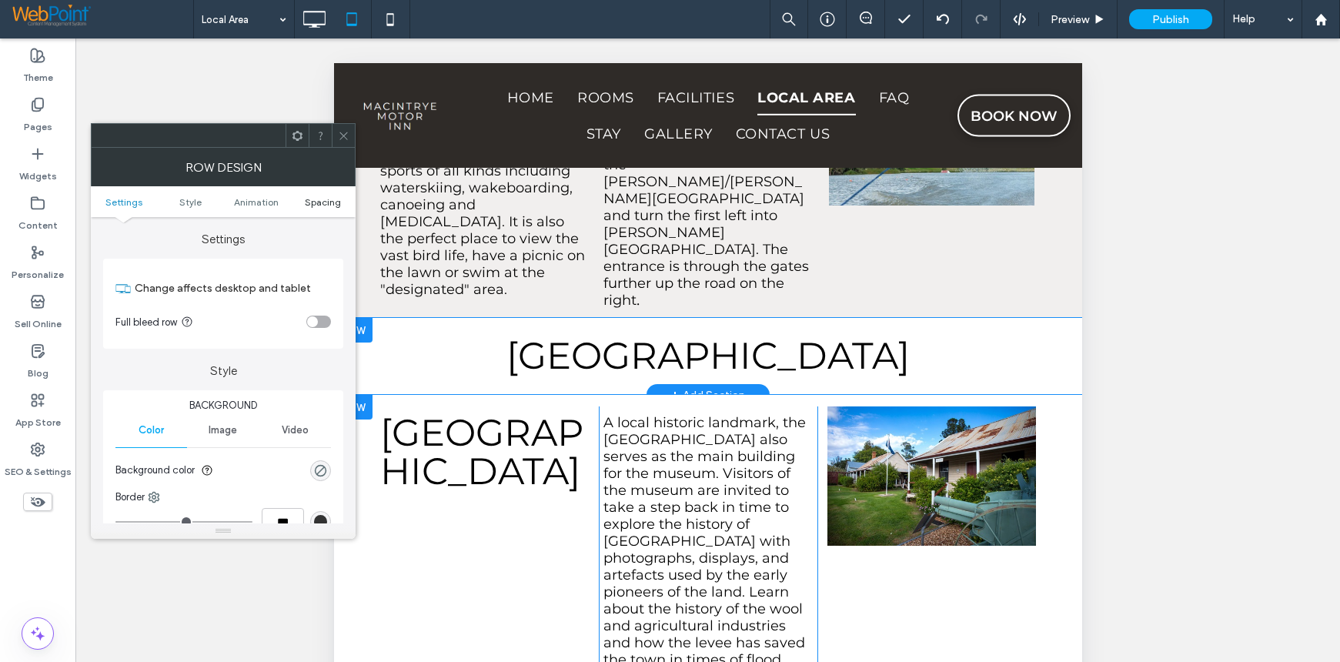
click at [328, 202] on span "Spacing" at bounding box center [323, 202] width 36 height 12
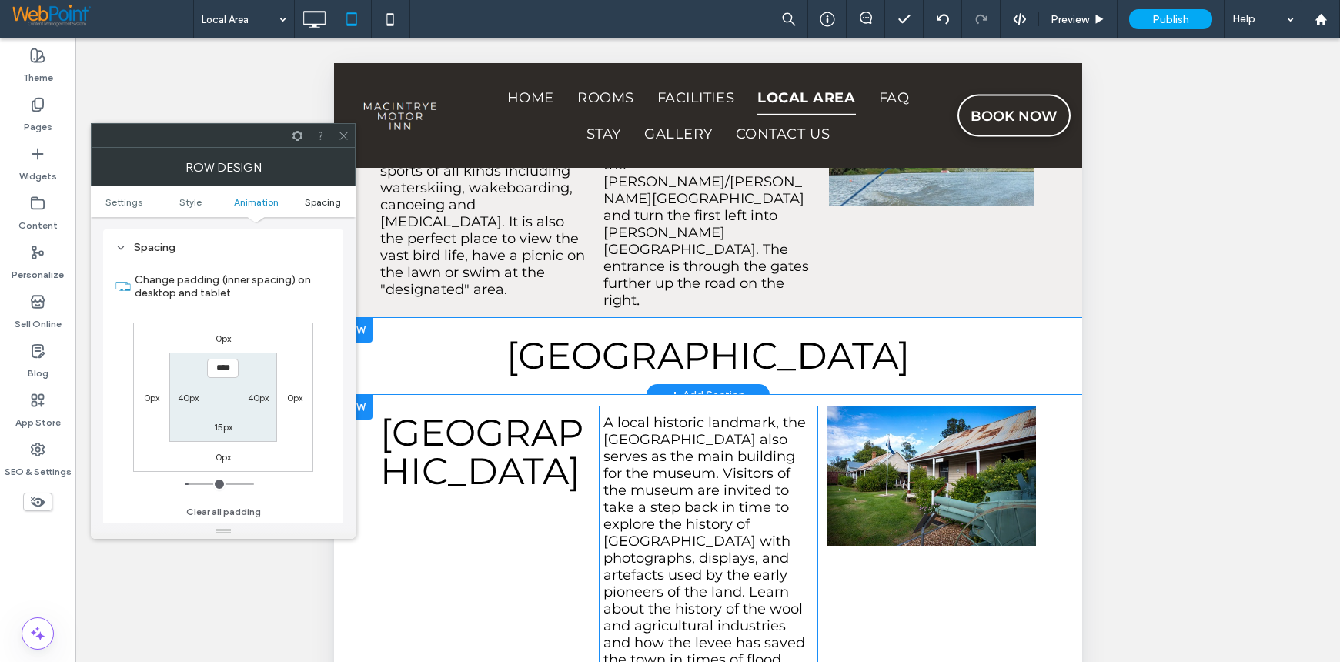
scroll to position [435, 0]
type input "*"
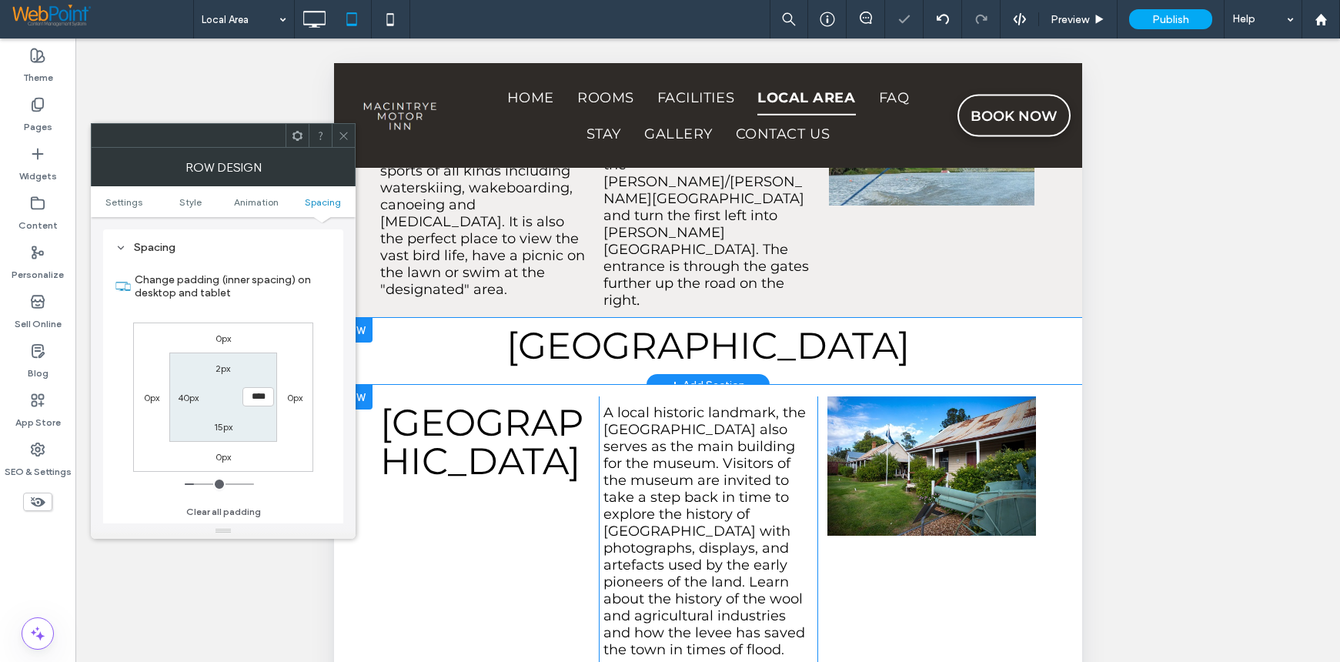
type input "**"
type input "*"
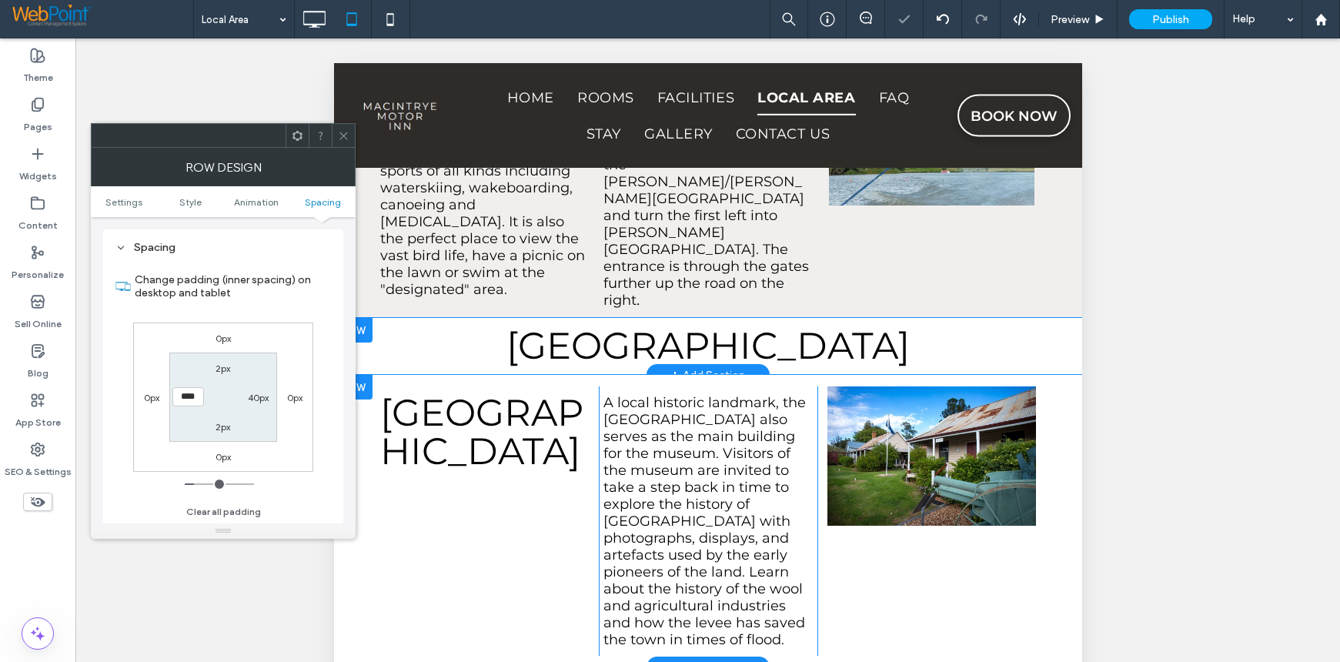
type input "**"
drag, startPoint x: 349, startPoint y: 128, endPoint x: 124, endPoint y: 245, distance: 254.0
click at [349, 128] on div at bounding box center [343, 135] width 23 height 23
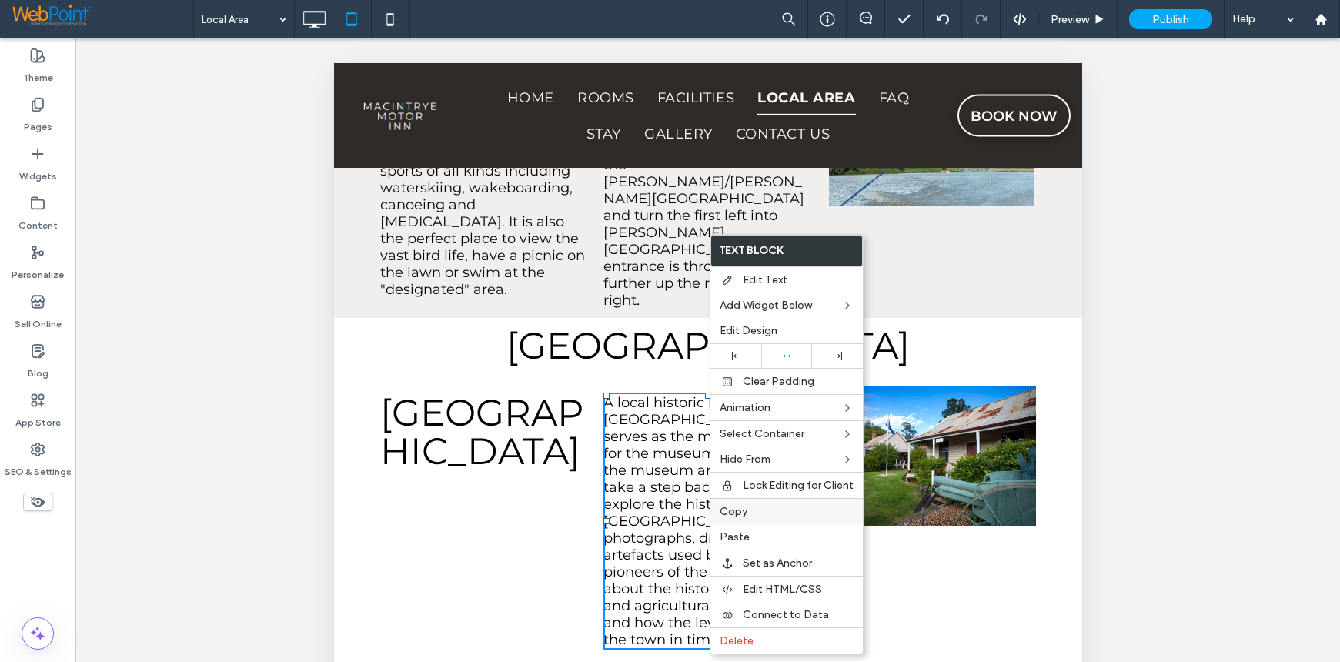
click at [738, 513] on span "Copy" at bounding box center [734, 511] width 28 height 13
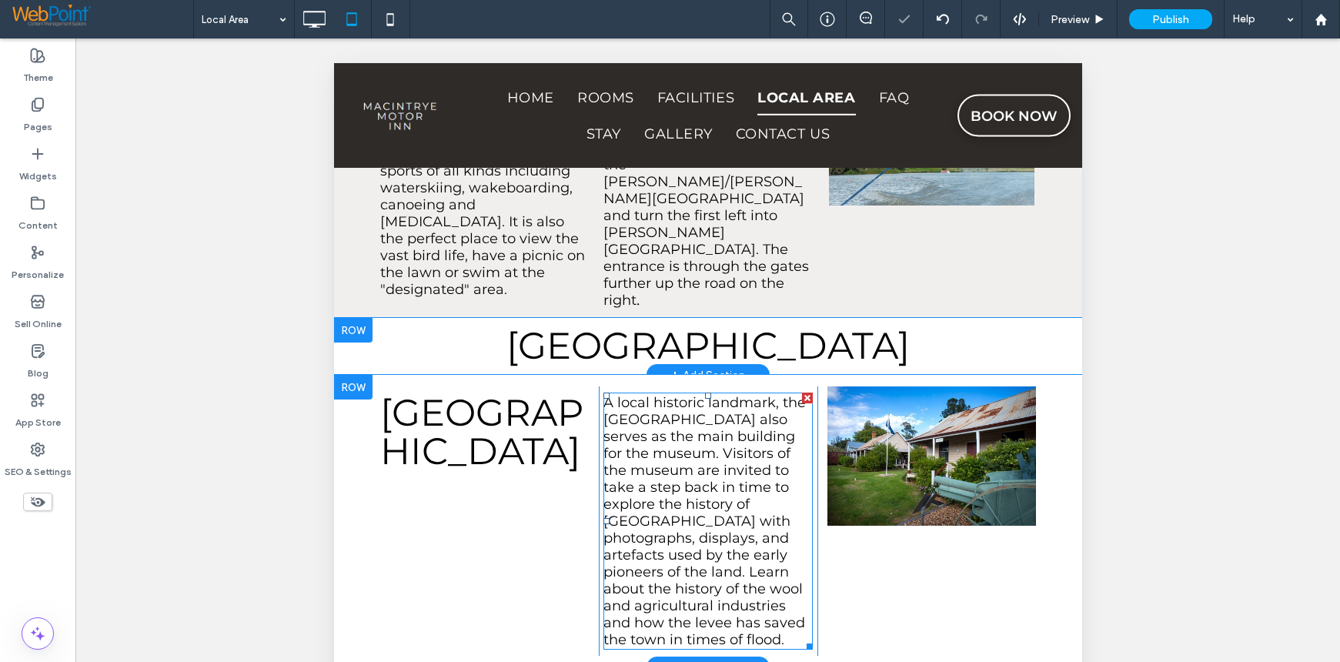
click at [493, 441] on div "[GEOGRAPHIC_DATA] Click To Paste" at bounding box center [488, 520] width 219 height 269
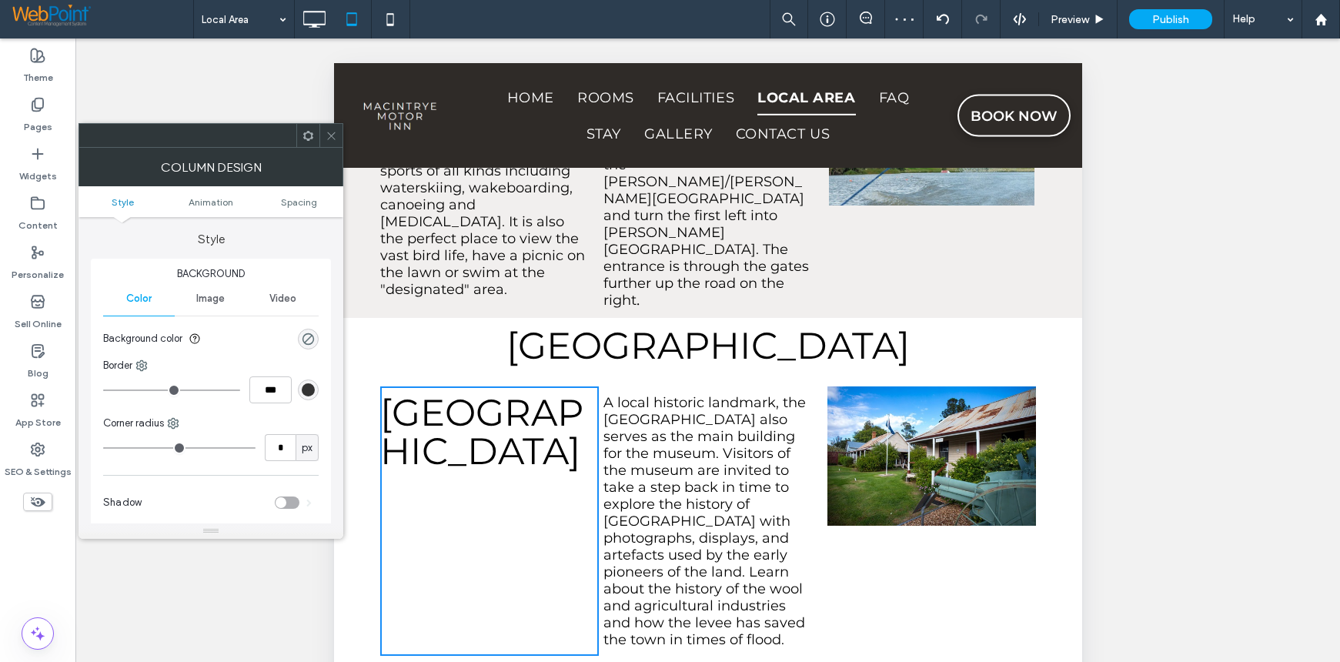
click at [304, 136] on icon at bounding box center [308, 136] width 12 height 12
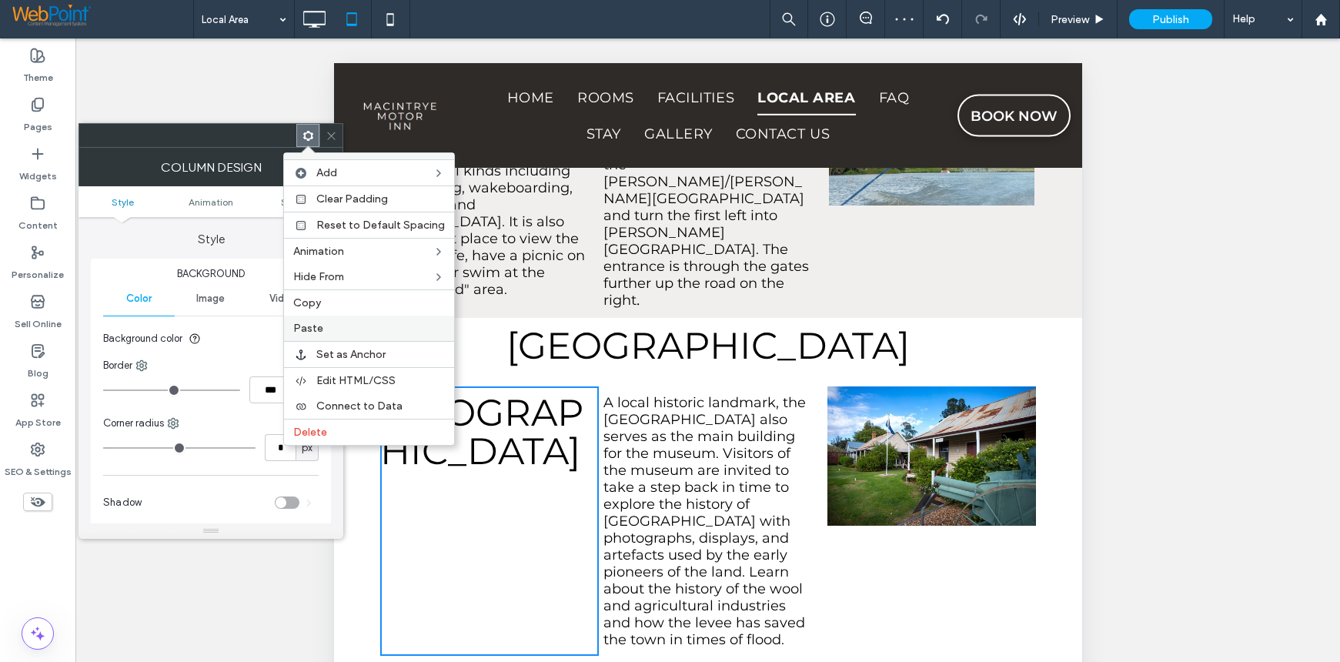
click at [322, 322] on label "Paste" at bounding box center [369, 328] width 152 height 13
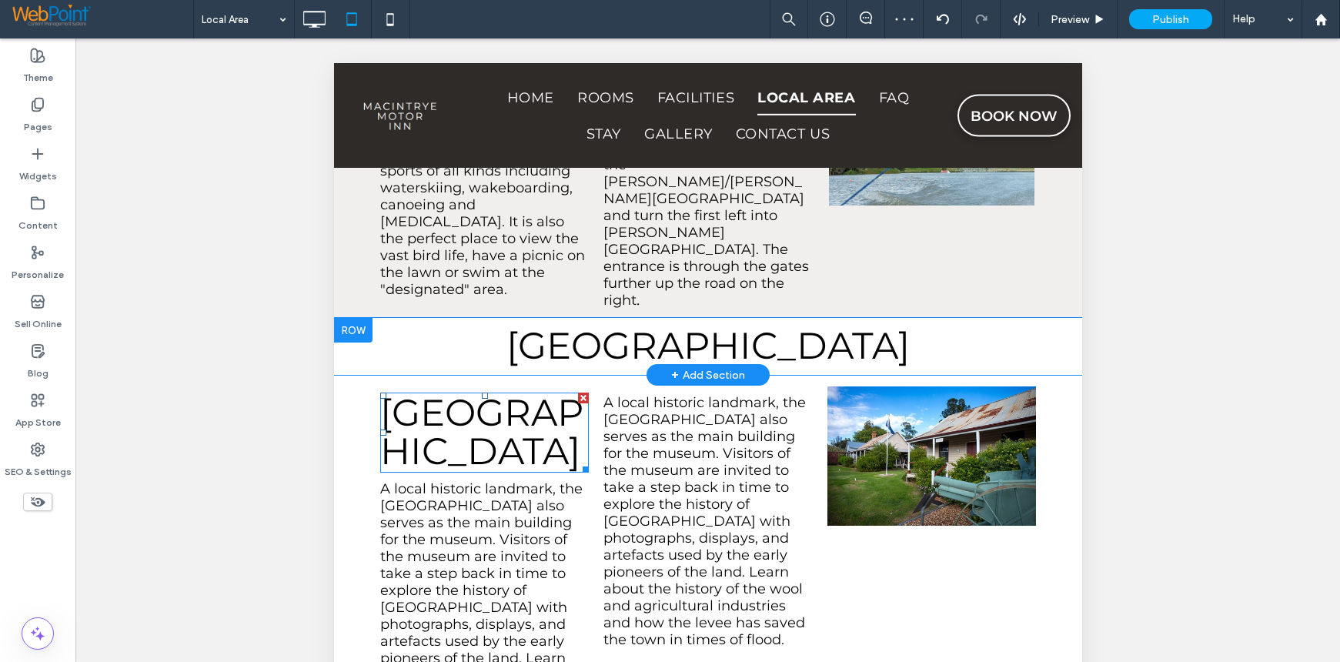
click at [577, 393] on div at bounding box center [582, 398] width 11 height 11
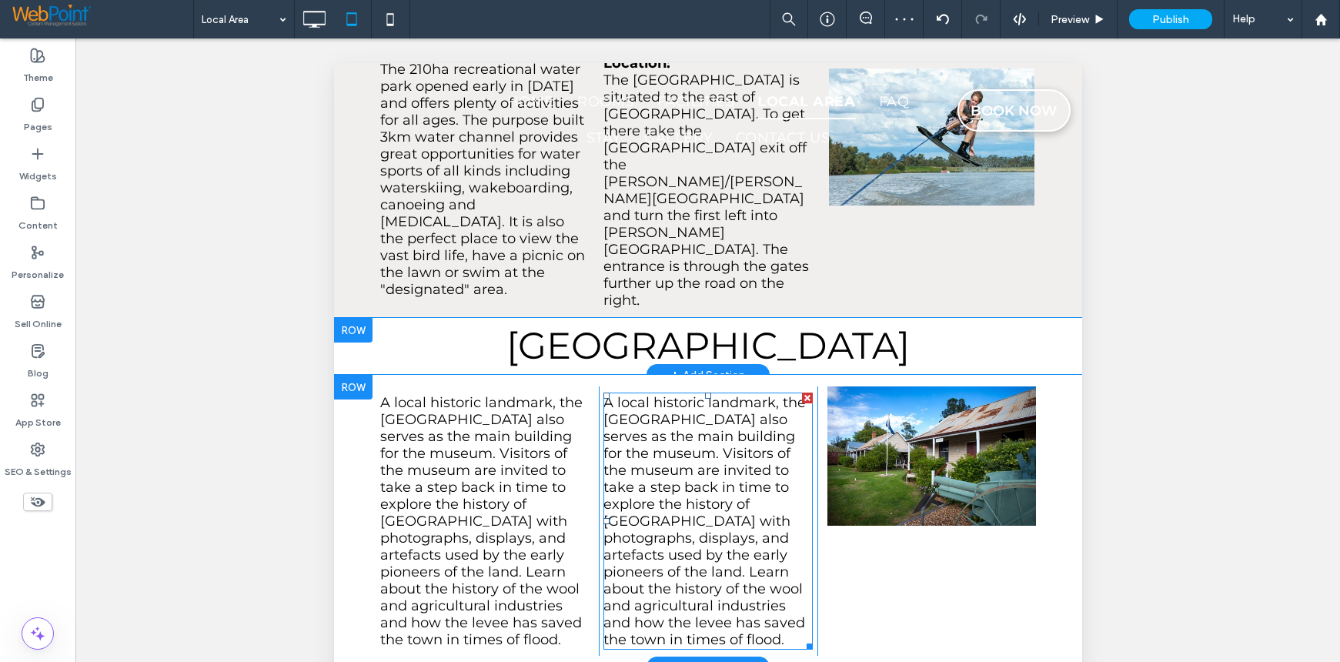
click at [801, 393] on div at bounding box center [806, 398] width 11 height 11
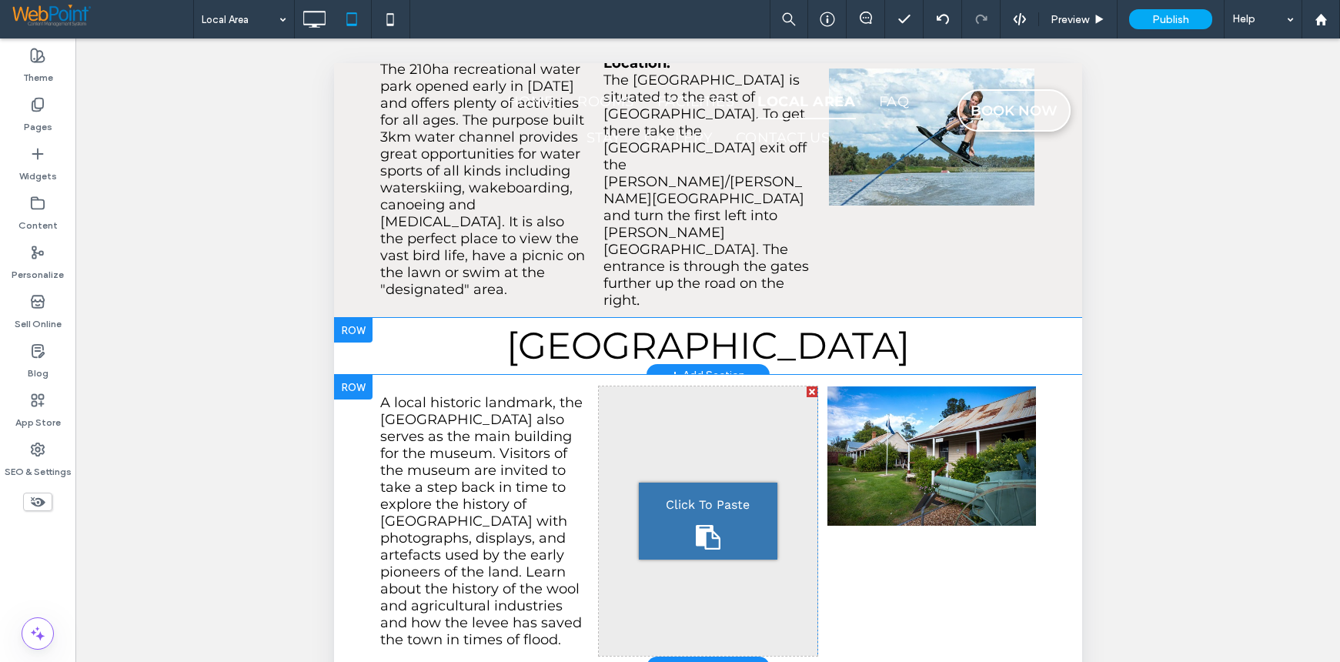
click at [806, 386] on div at bounding box center [811, 391] width 11 height 11
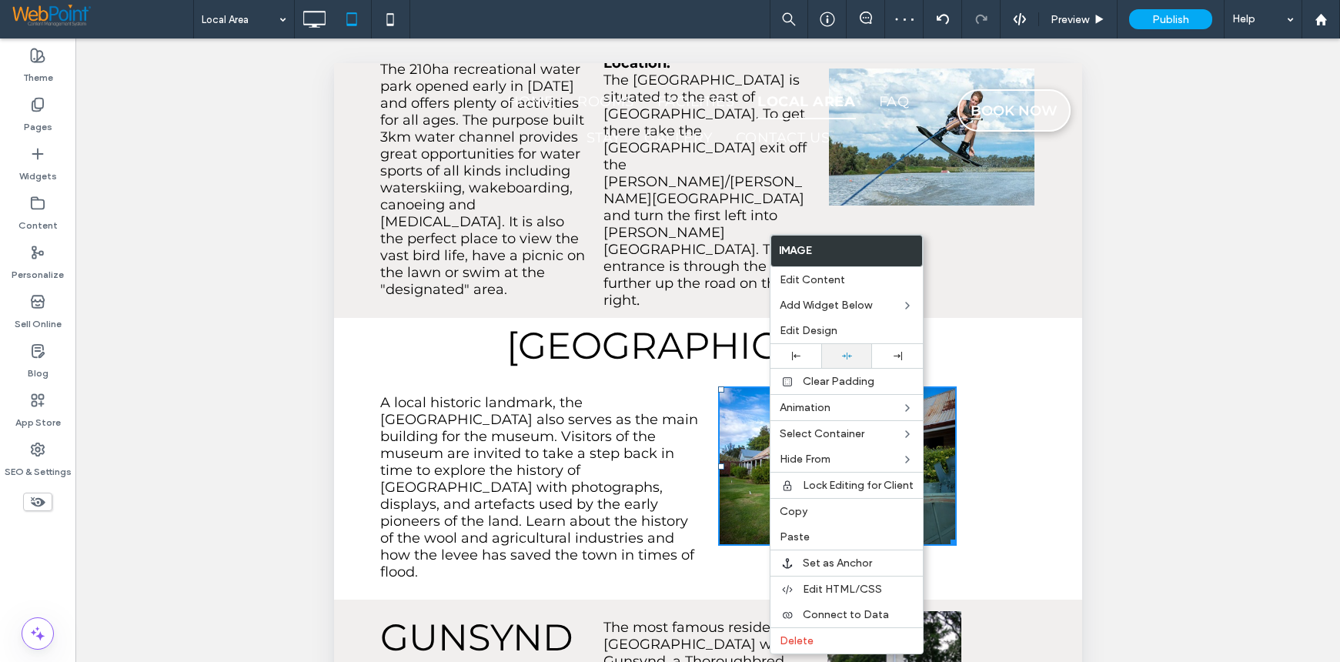
click at [838, 356] on div at bounding box center [846, 356] width 35 height 10
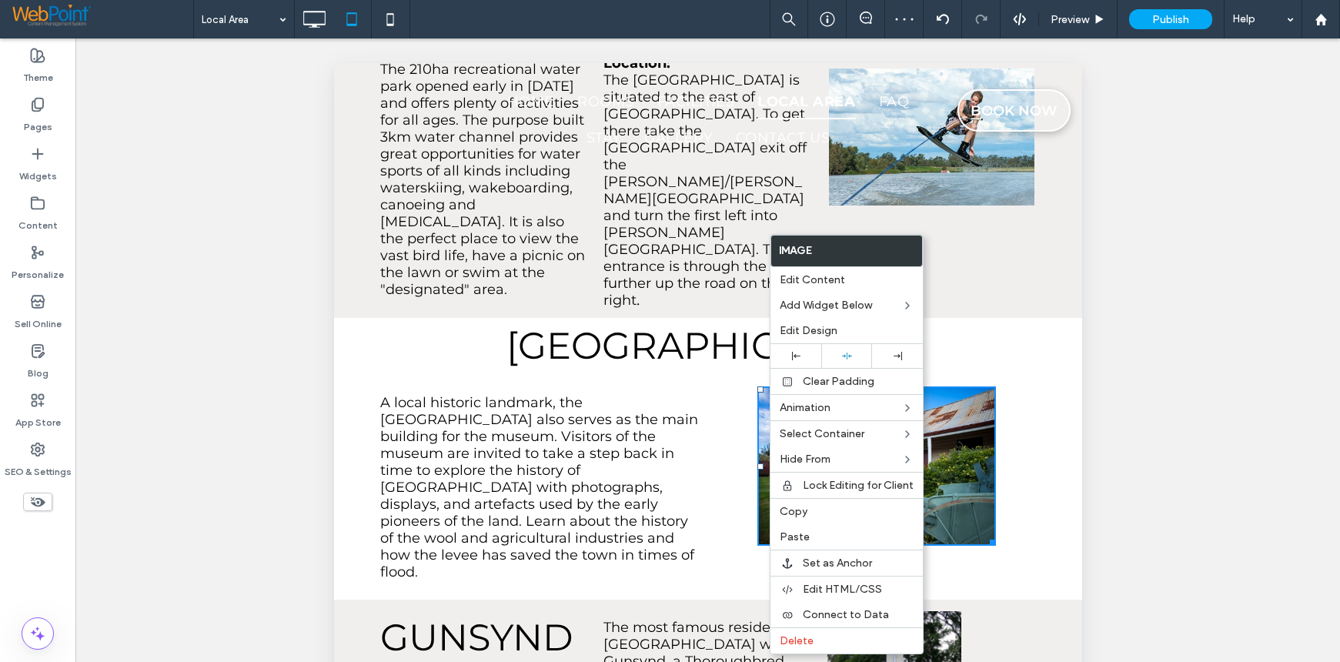
click at [1034, 375] on div "Click To Paste A local historic landmark, the [GEOGRAPHIC_DATA] also serves as …" at bounding box center [707, 487] width 748 height 225
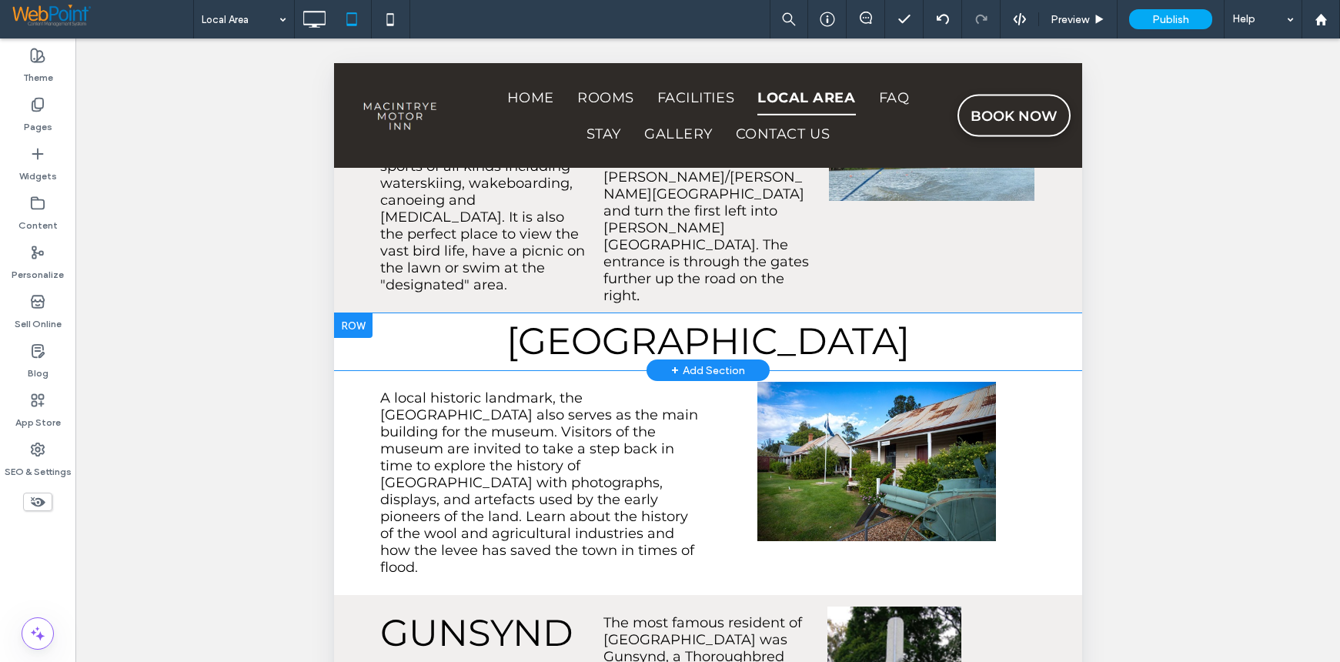
scroll to position [2860, 0]
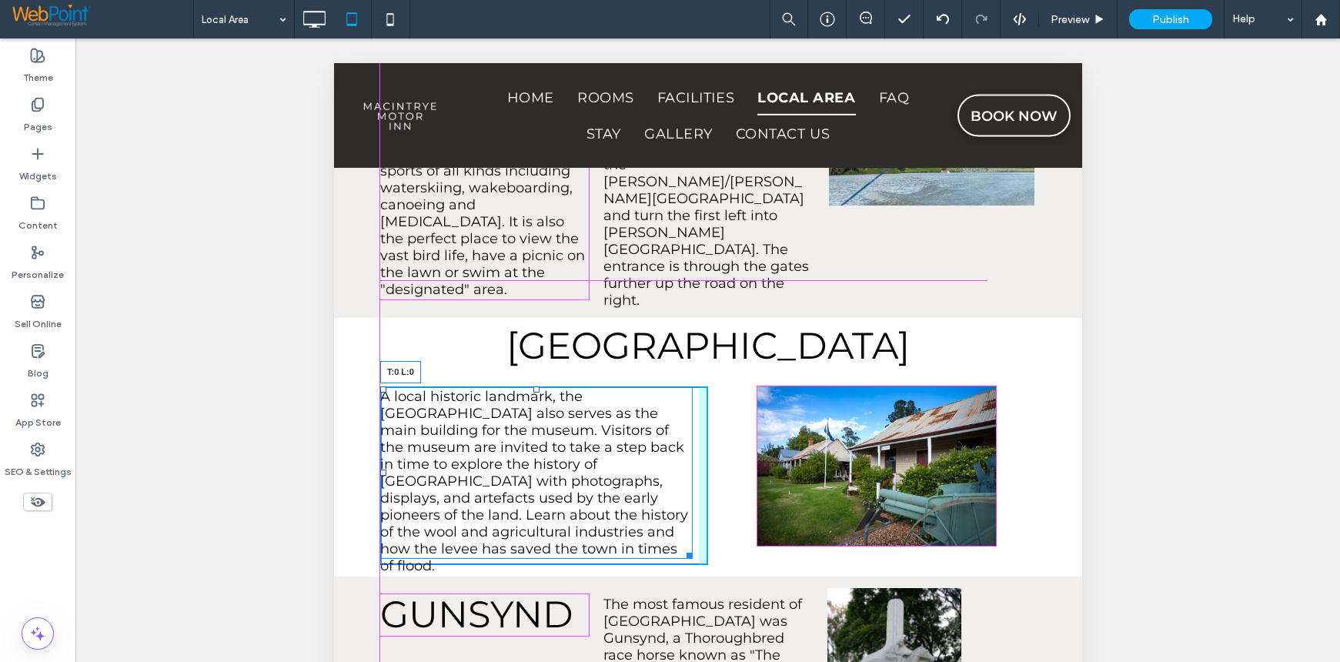
click at [383, 386] on div at bounding box center [382, 389] width 6 height 6
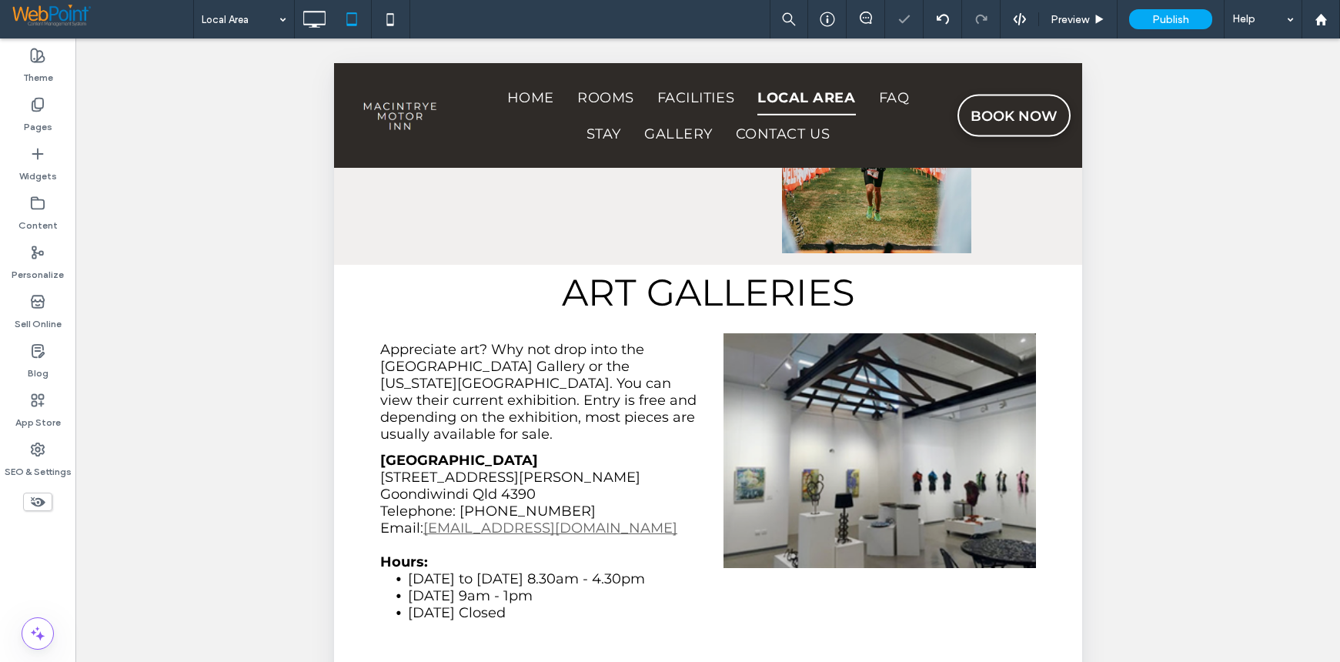
scroll to position [1859, 0]
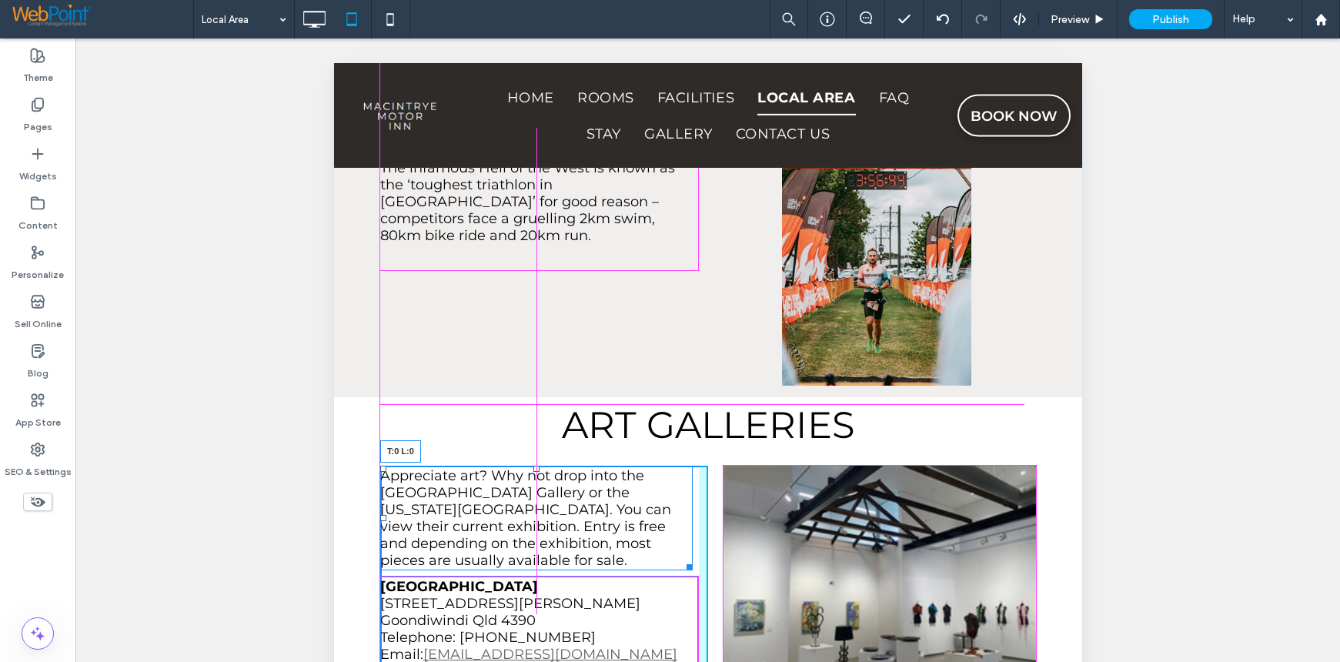
click at [384, 466] on div at bounding box center [382, 469] width 6 height 6
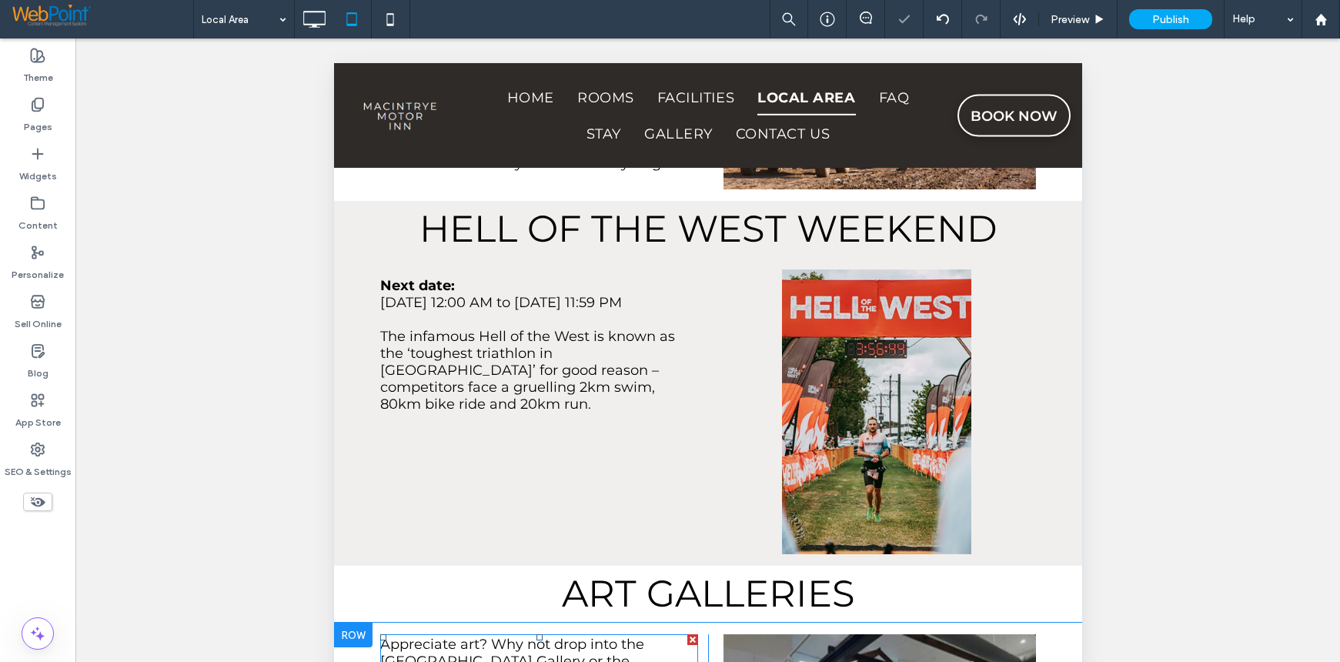
scroll to position [1475, 0]
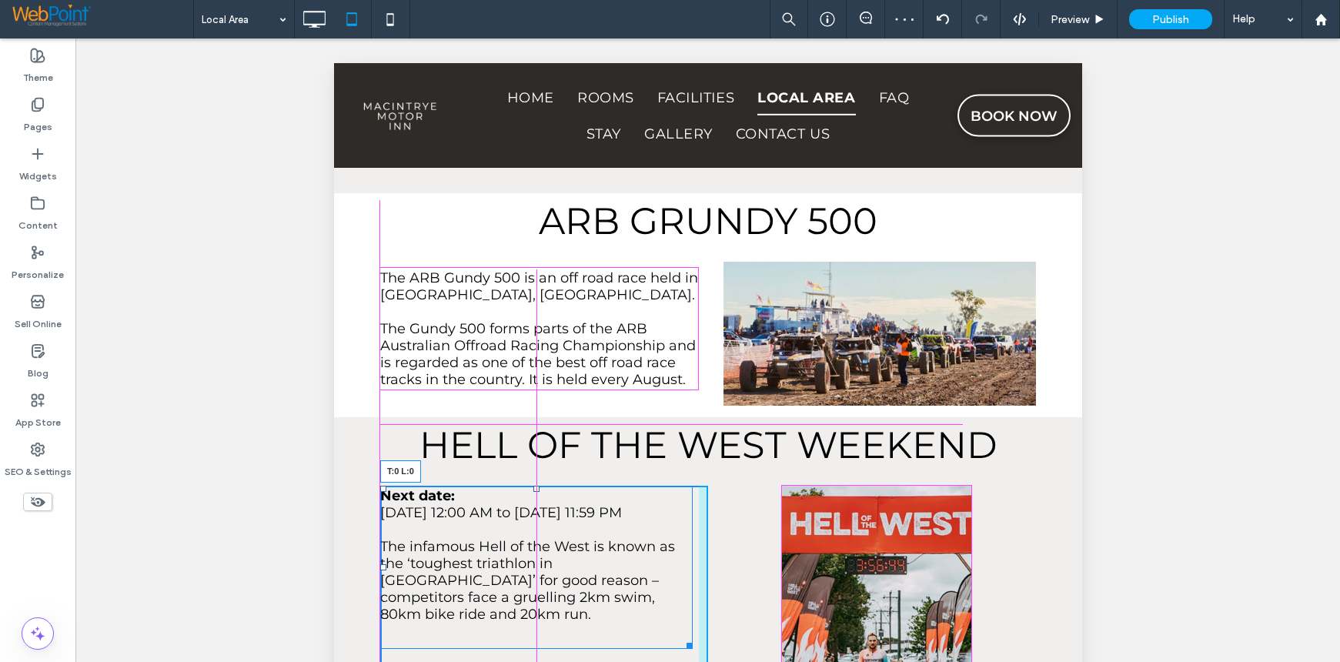
drag, startPoint x: 382, startPoint y: 434, endPoint x: 379, endPoint y: 425, distance: 9.5
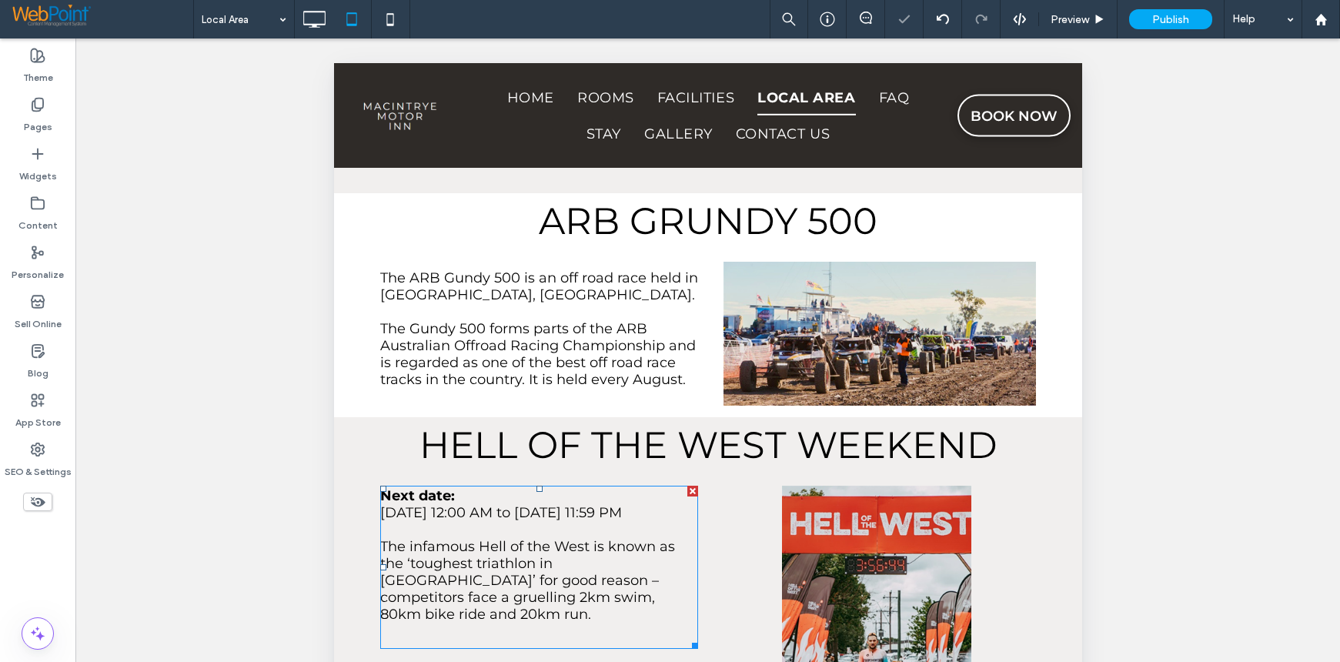
scroll to position [1321, 0]
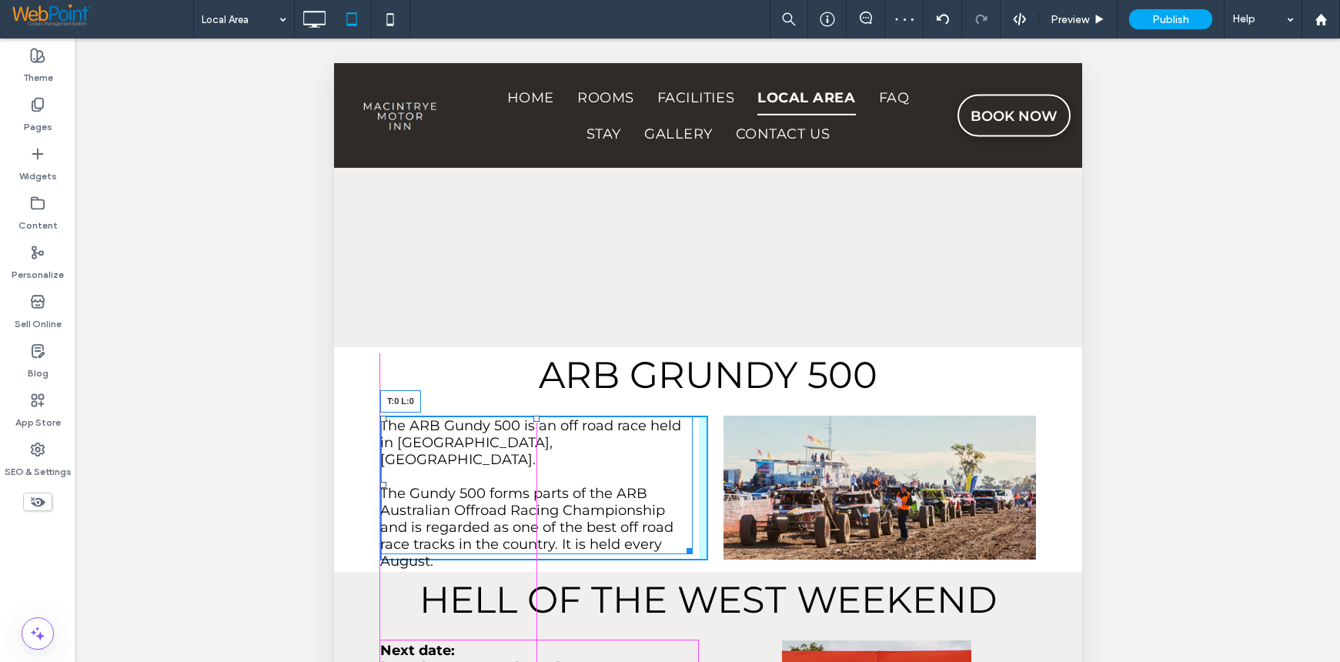
click at [382, 416] on div at bounding box center [382, 419] width 6 height 6
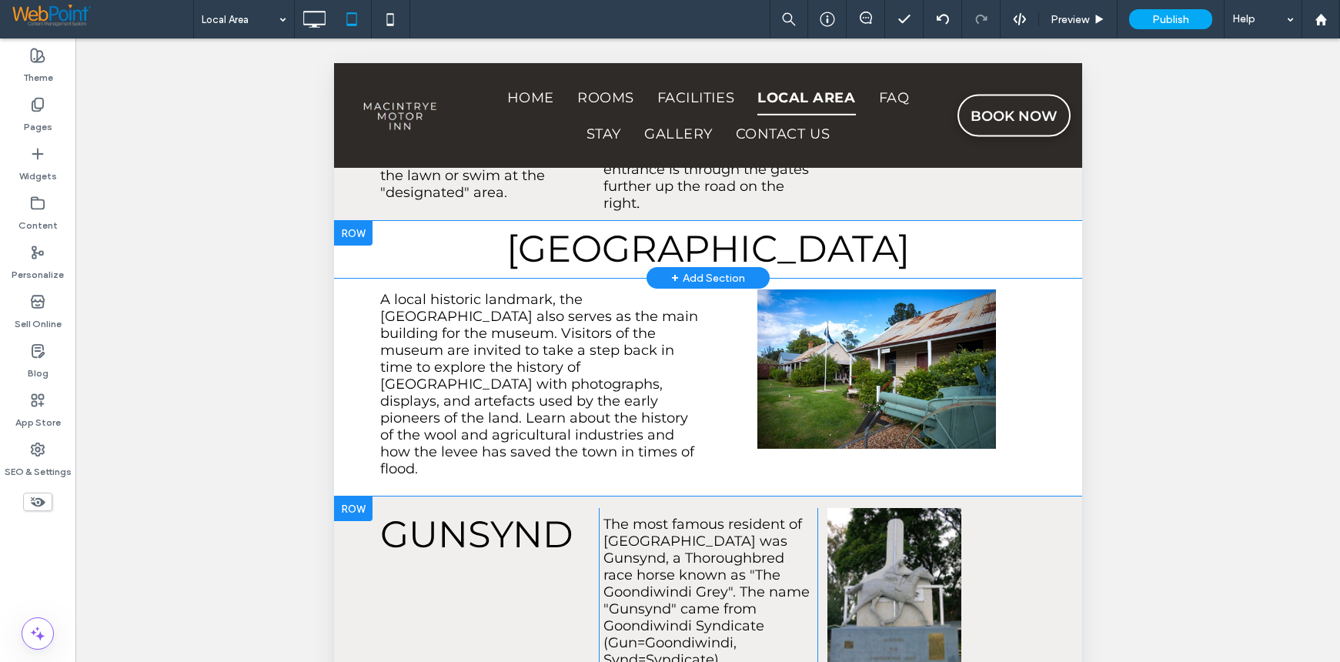
scroll to position [3045, 0]
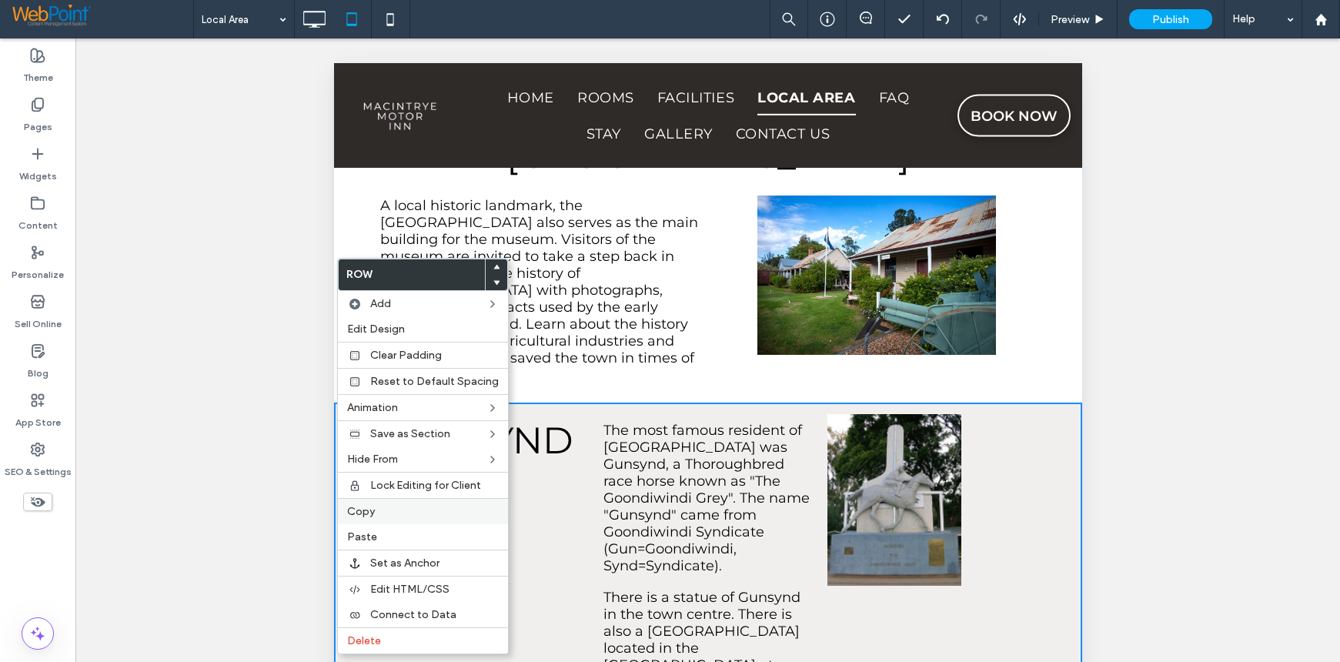
click at [369, 505] on span "Copy" at bounding box center [361, 511] width 28 height 13
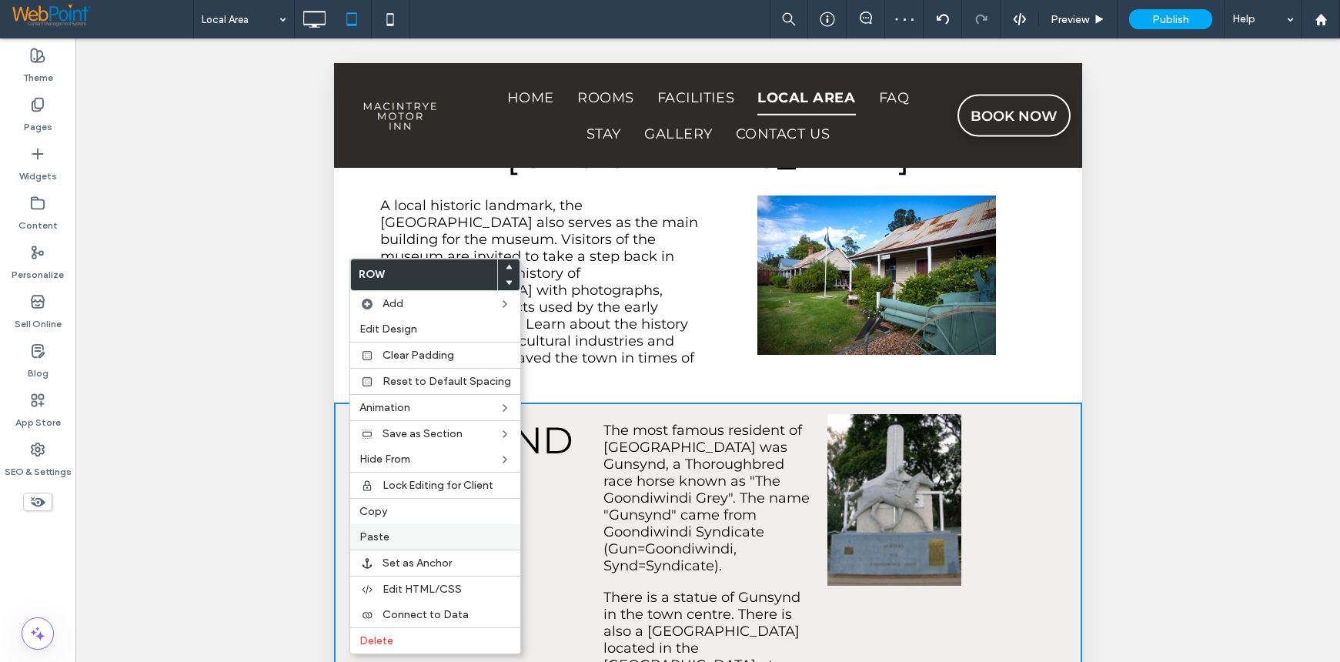
click at [365, 535] on span "Paste" at bounding box center [374, 536] width 30 height 13
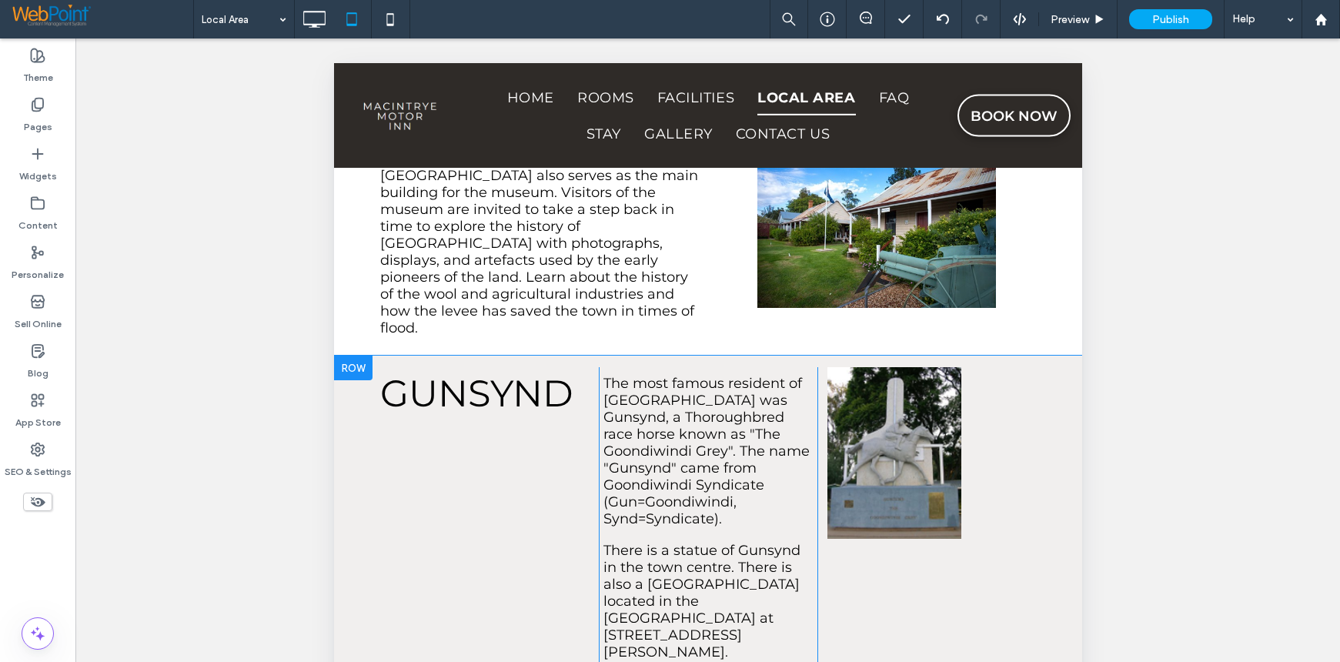
scroll to position [2890, 0]
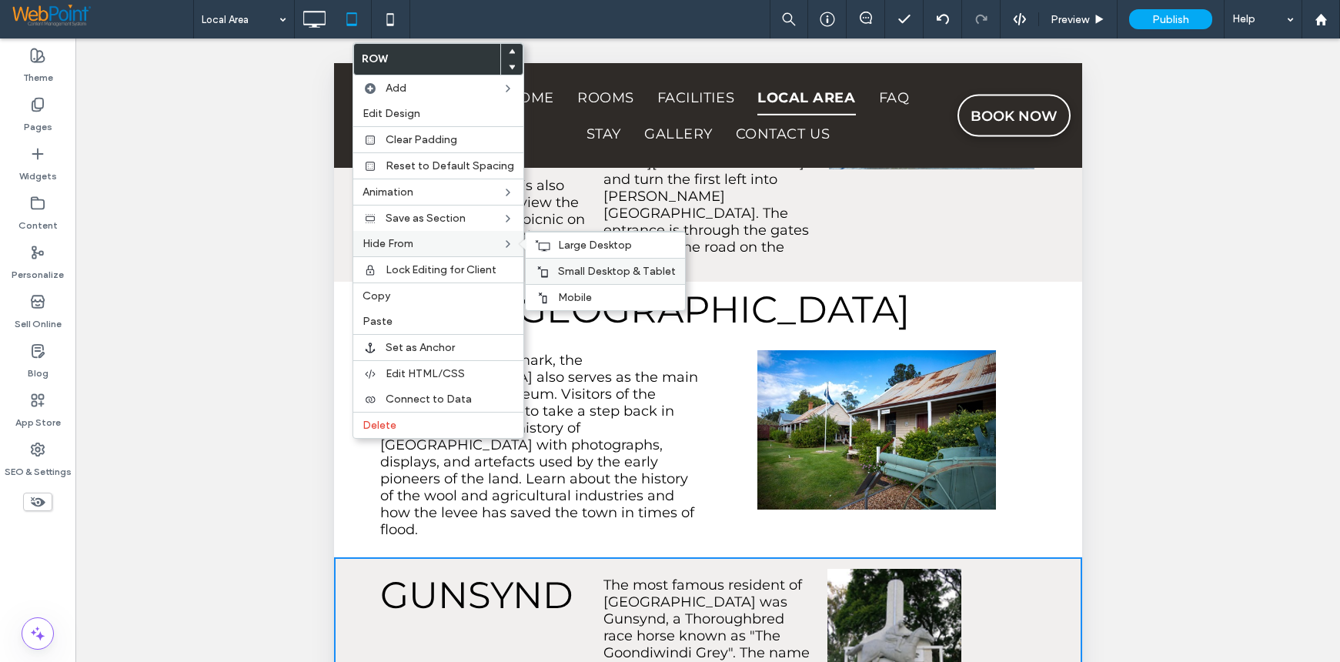
click at [590, 264] on div "Small Desktop & Tablet" at bounding box center [605, 271] width 159 height 26
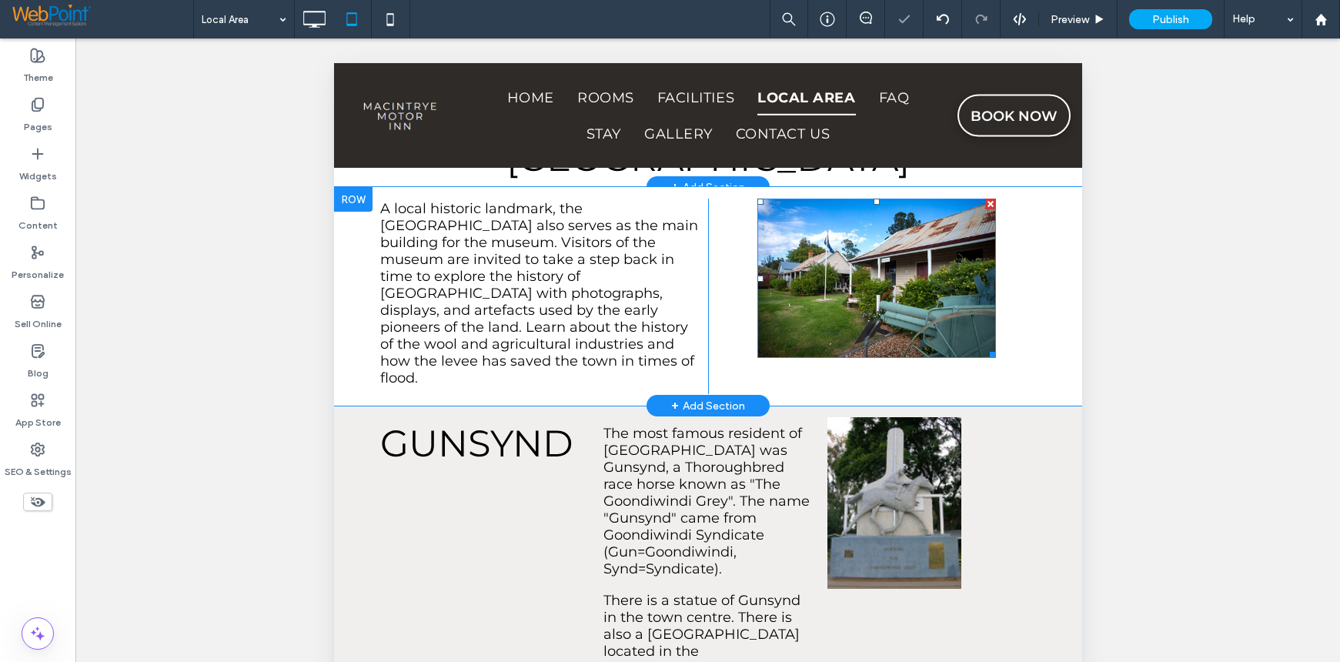
scroll to position [3045, 0]
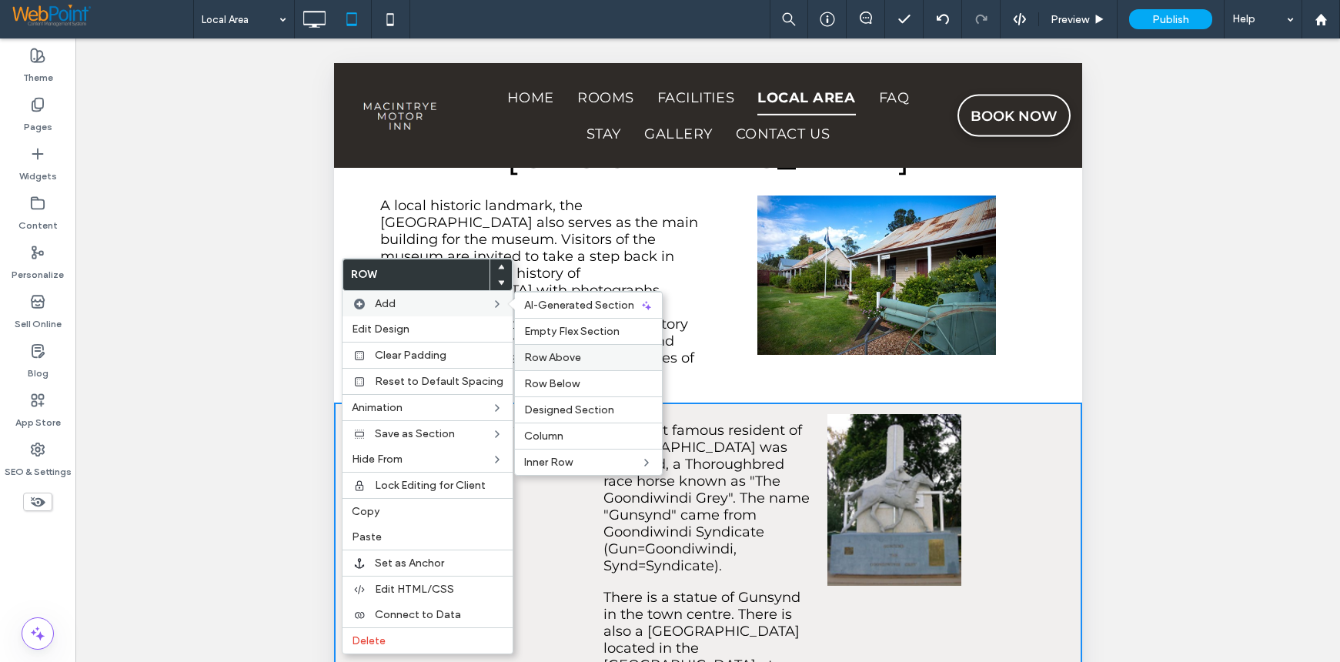
click at [555, 362] on span "Row Above" at bounding box center [552, 357] width 57 height 13
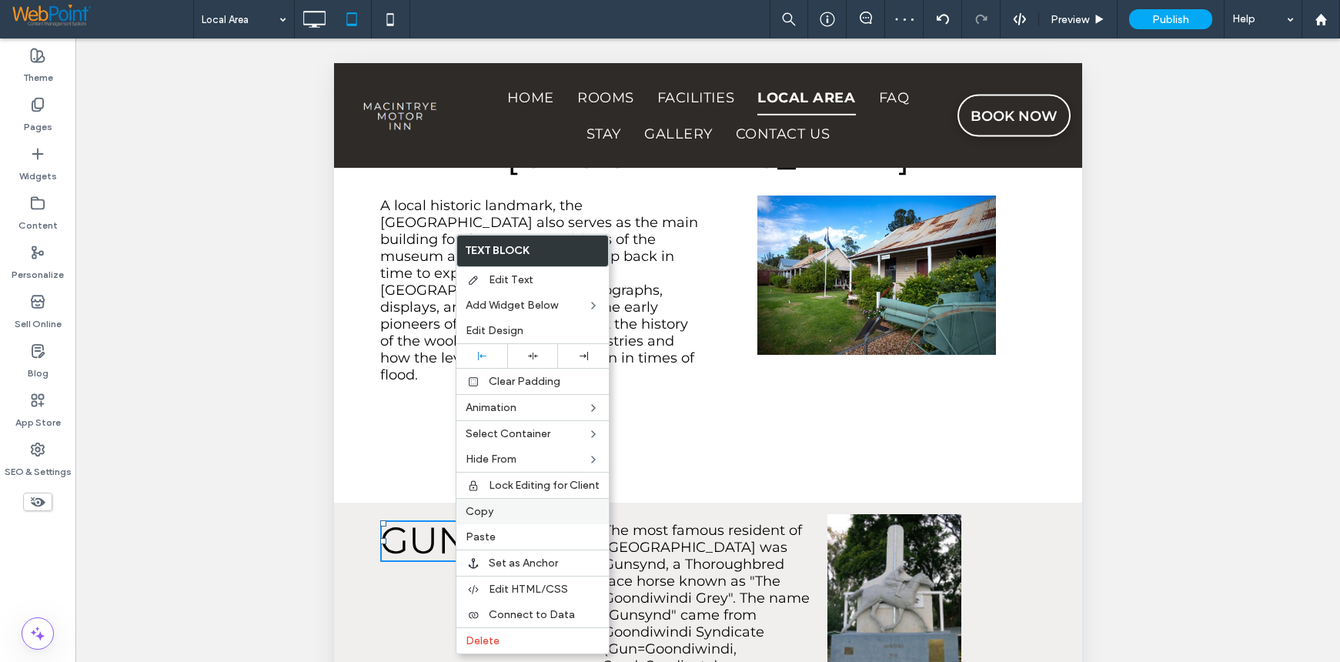
click at [472, 505] on span "Copy" at bounding box center [480, 511] width 28 height 13
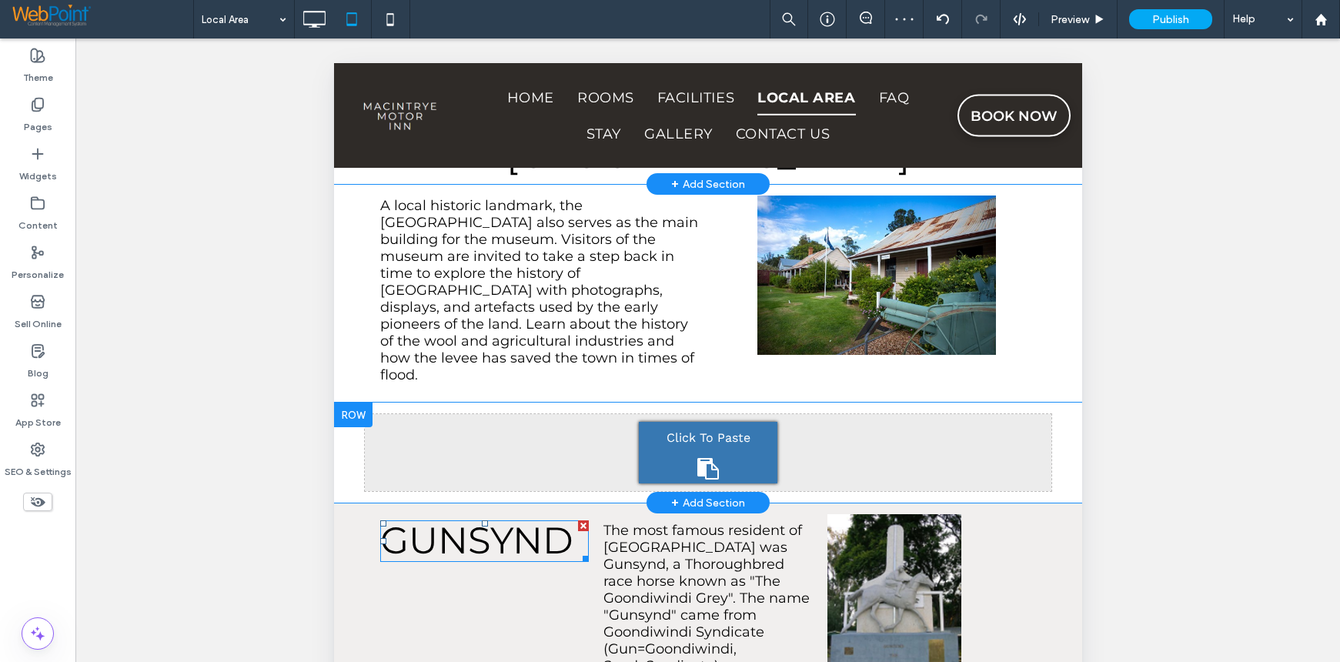
click at [687, 422] on div "Click To Paste" at bounding box center [707, 453] width 139 height 62
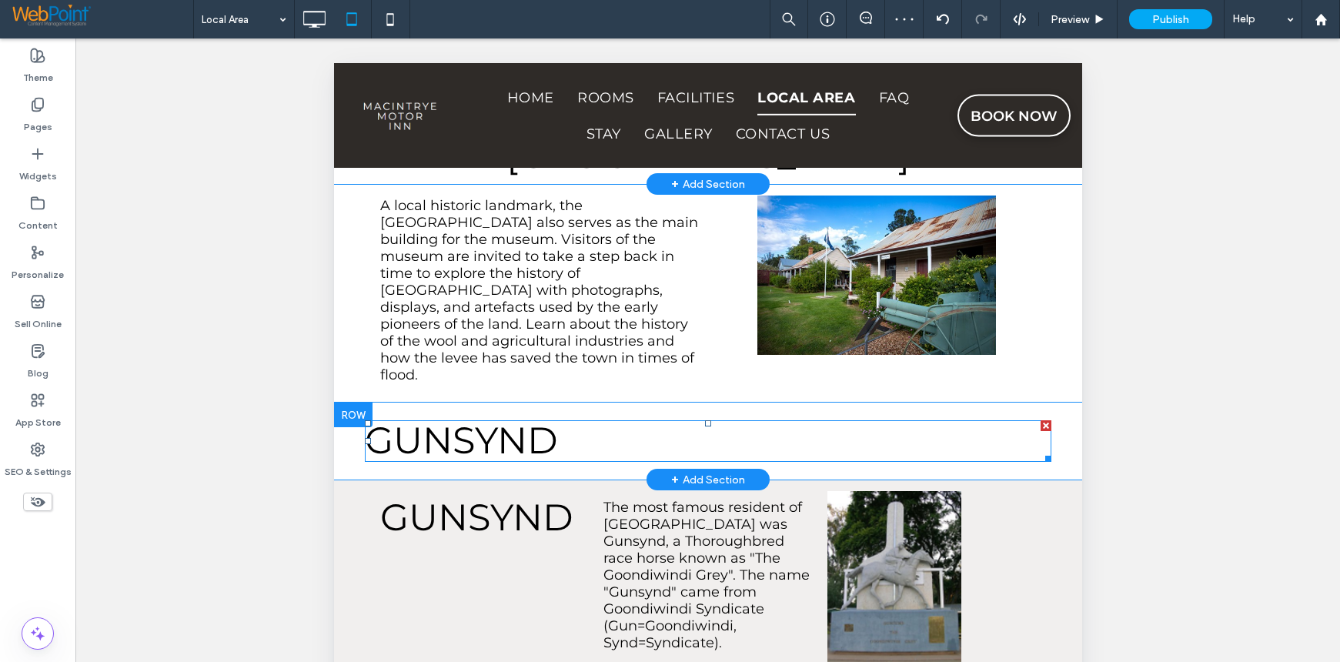
click at [550, 418] on span "GUNSYND" at bounding box center [460, 440] width 193 height 45
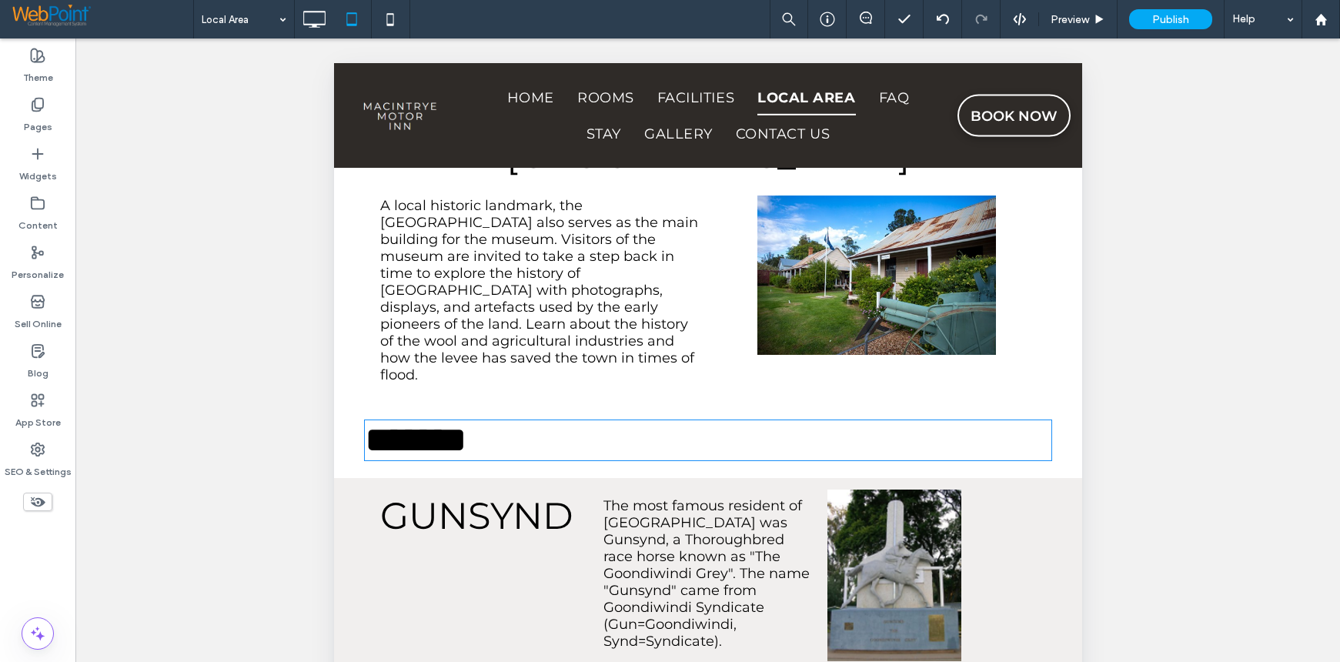
type input "**********"
type input "**"
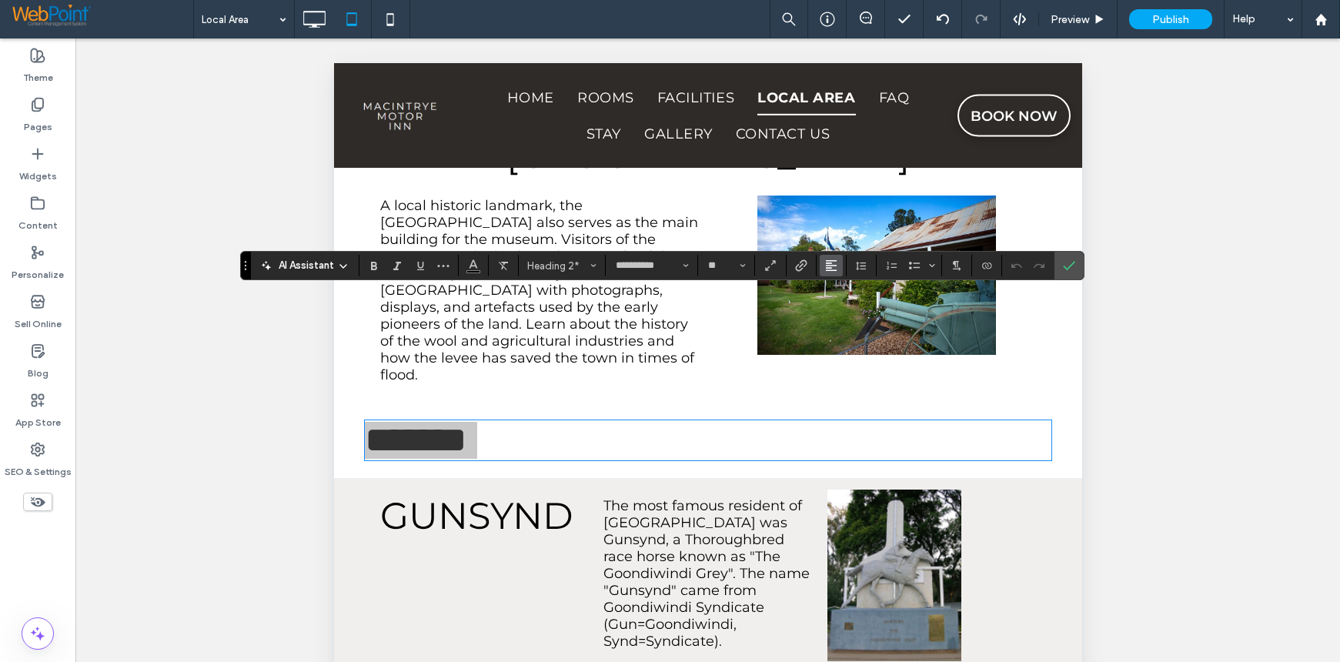
click at [830, 263] on use "Alignment" at bounding box center [831, 265] width 11 height 11
click at [846, 316] on icon "ui.textEditor.alignment.center" at bounding box center [843, 313] width 12 height 12
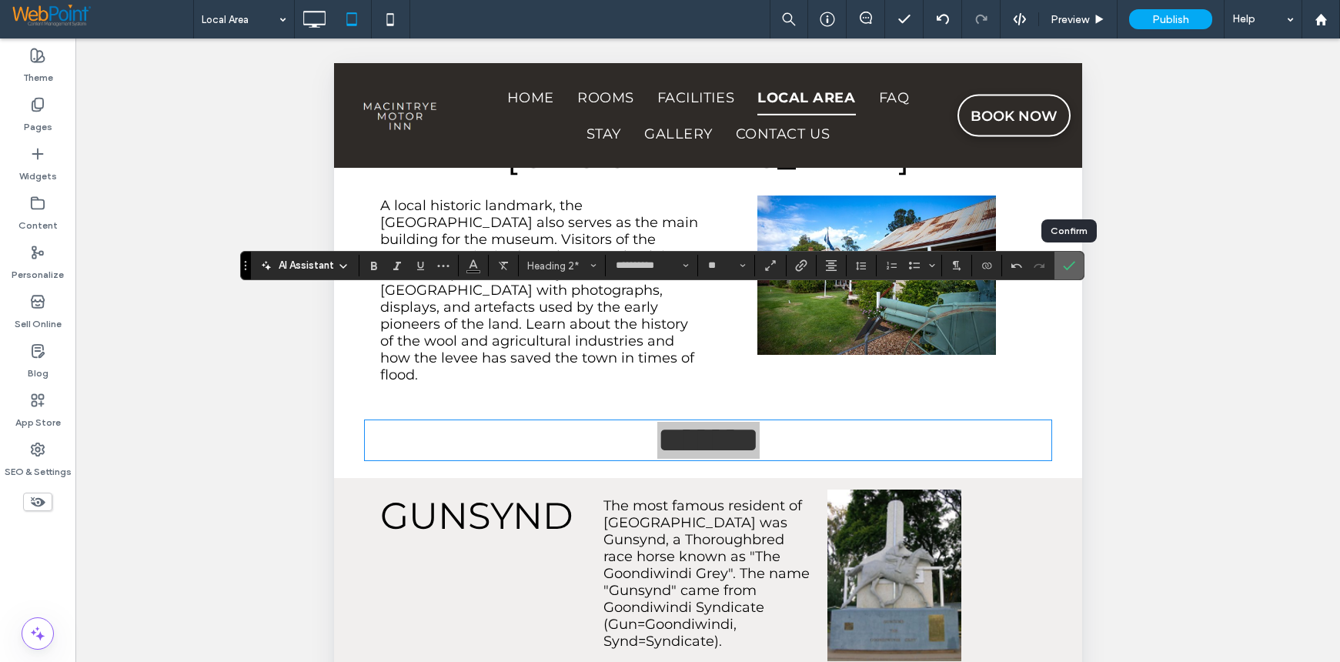
drag, startPoint x: 1067, startPoint y: 272, endPoint x: 713, endPoint y: 232, distance: 357.0
click at [1067, 272] on icon "Confirm" at bounding box center [1069, 265] width 12 height 12
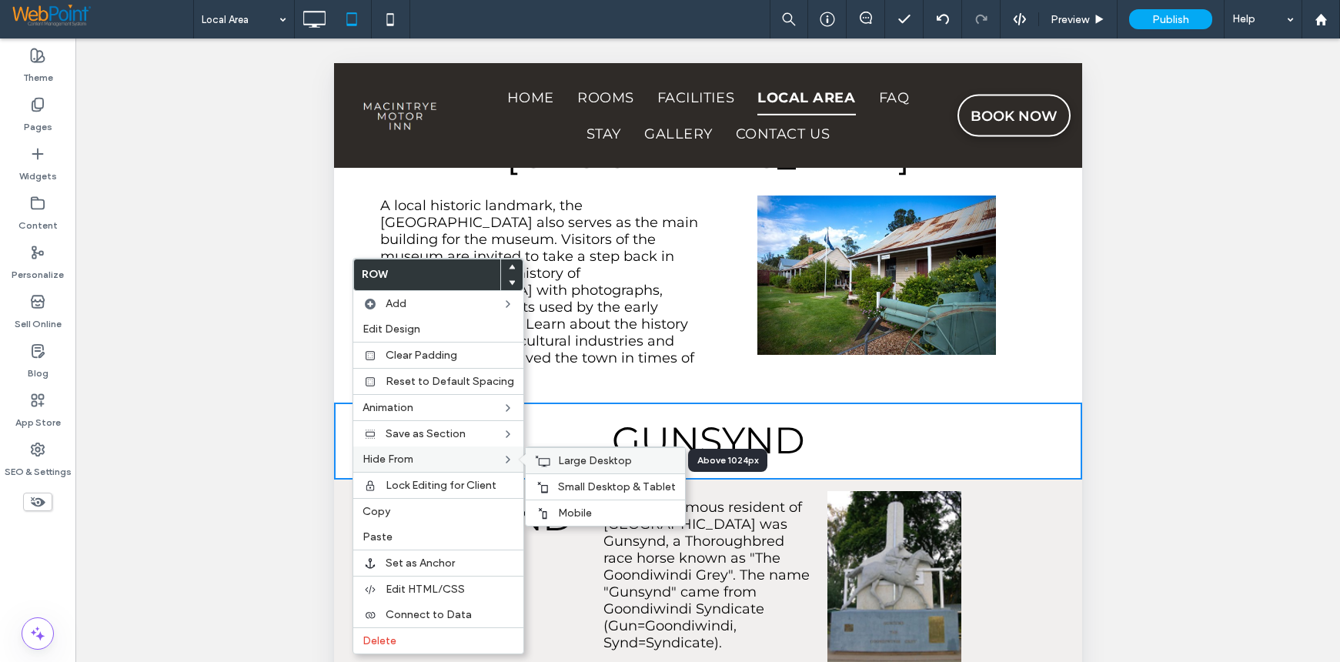
click at [580, 456] on span "Large Desktop" at bounding box center [595, 460] width 74 height 13
click at [586, 509] on span "Mobile" at bounding box center [575, 512] width 34 height 13
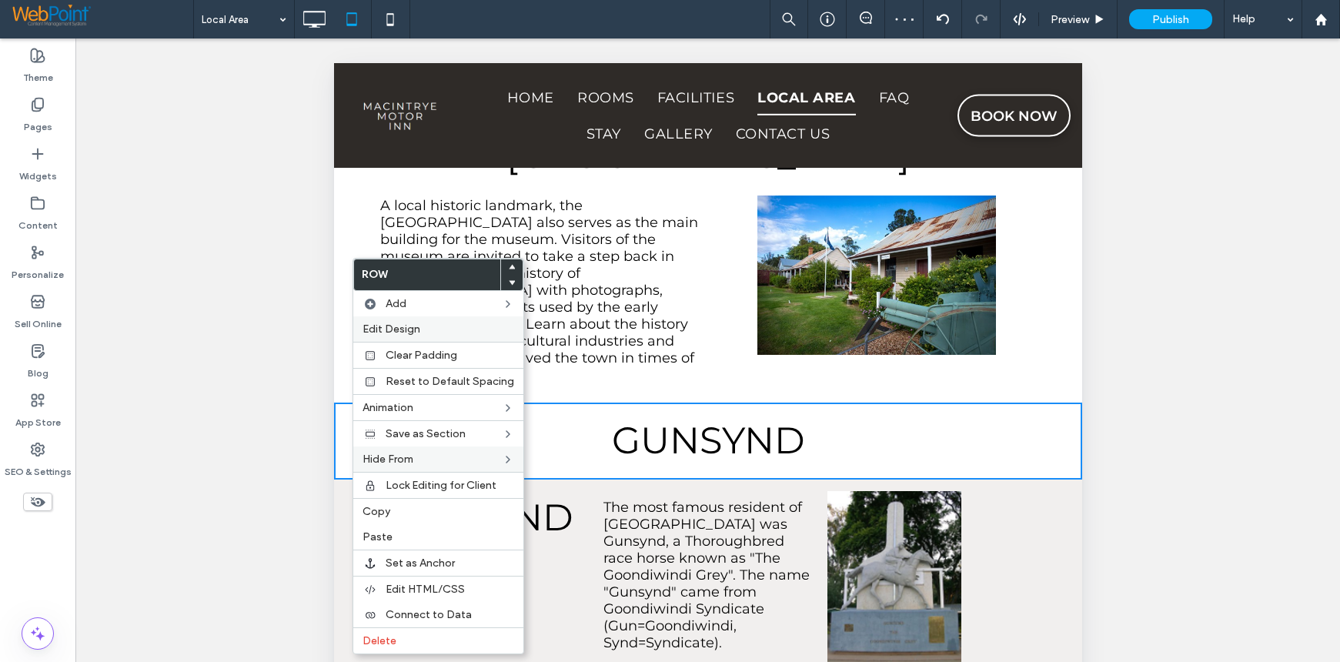
click at [415, 327] on span "Edit Design" at bounding box center [391, 328] width 58 height 13
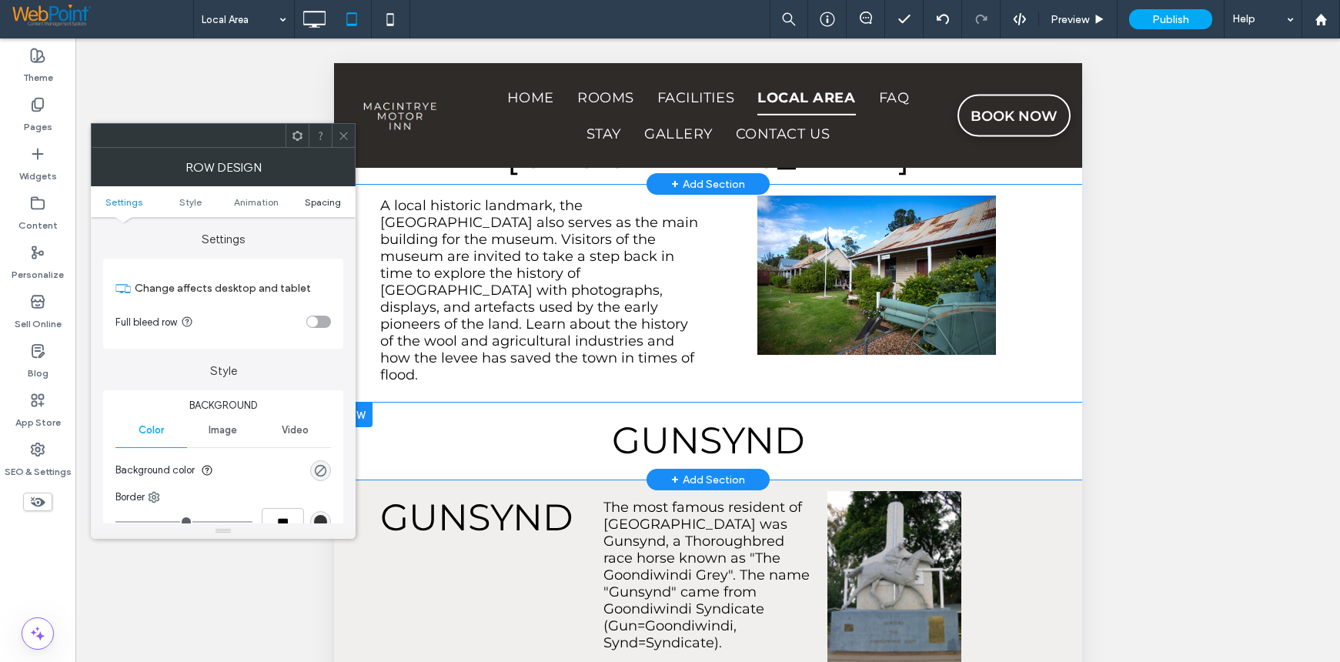
click at [326, 204] on span "Spacing" at bounding box center [323, 202] width 36 height 12
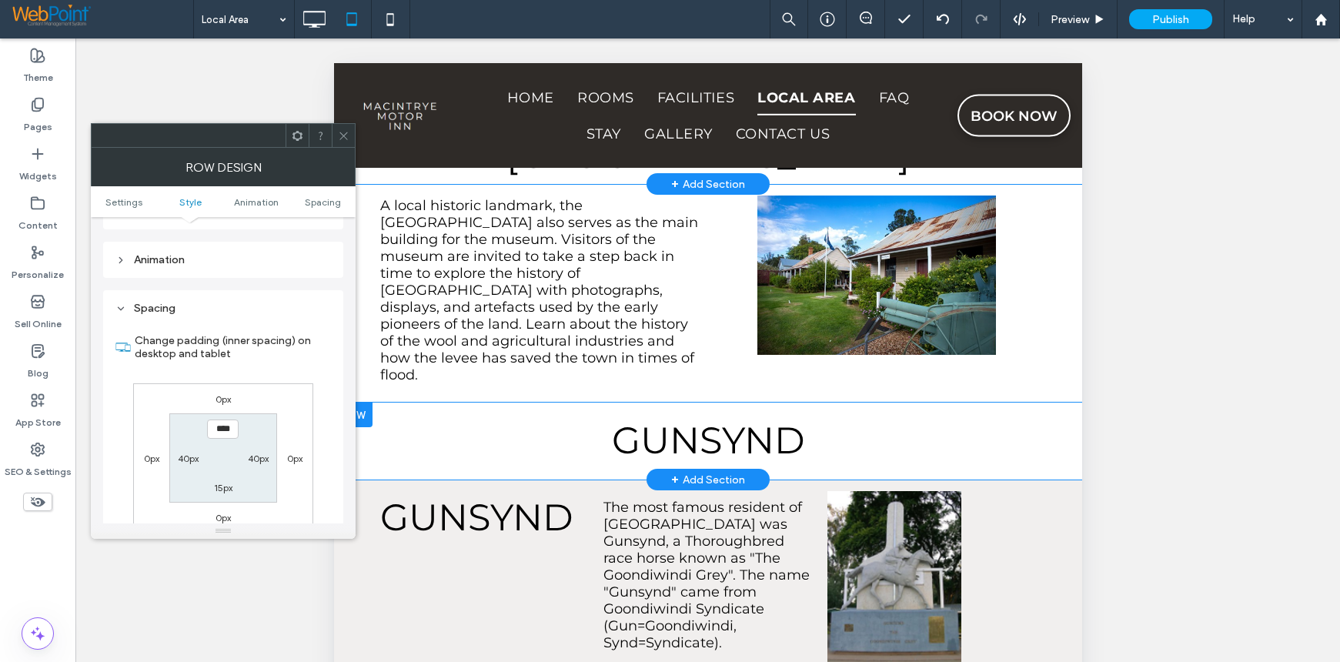
scroll to position [435, 0]
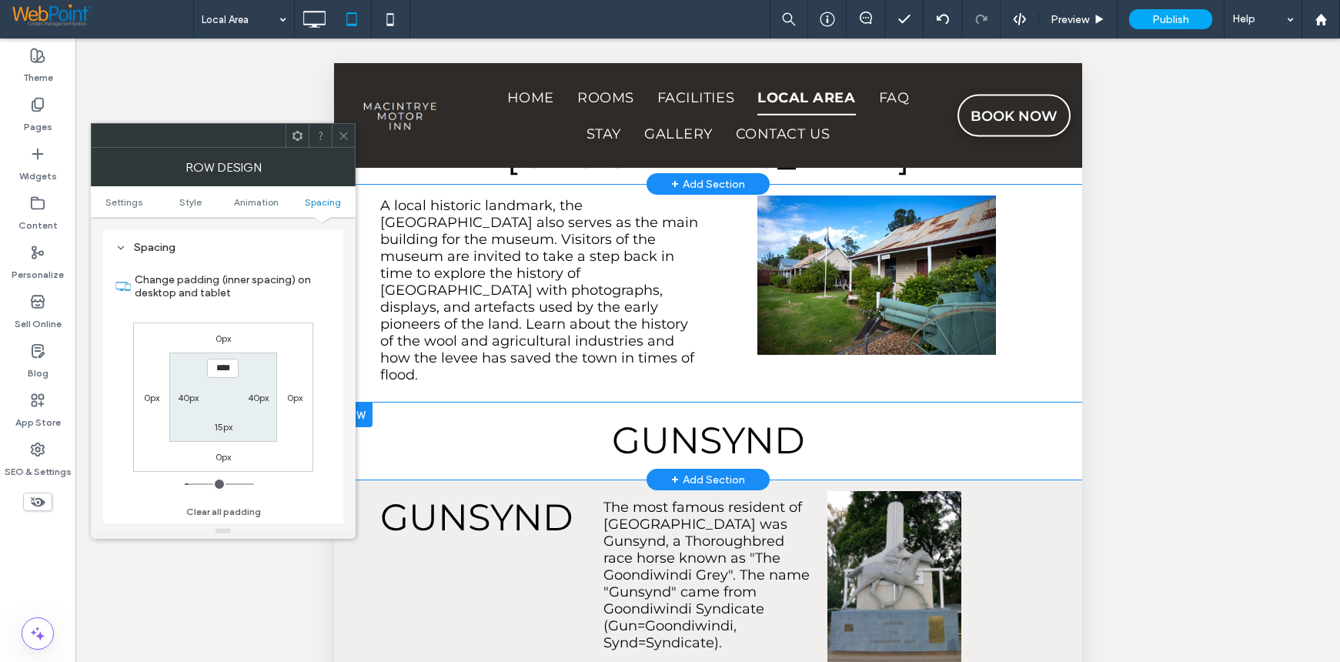
type input "*"
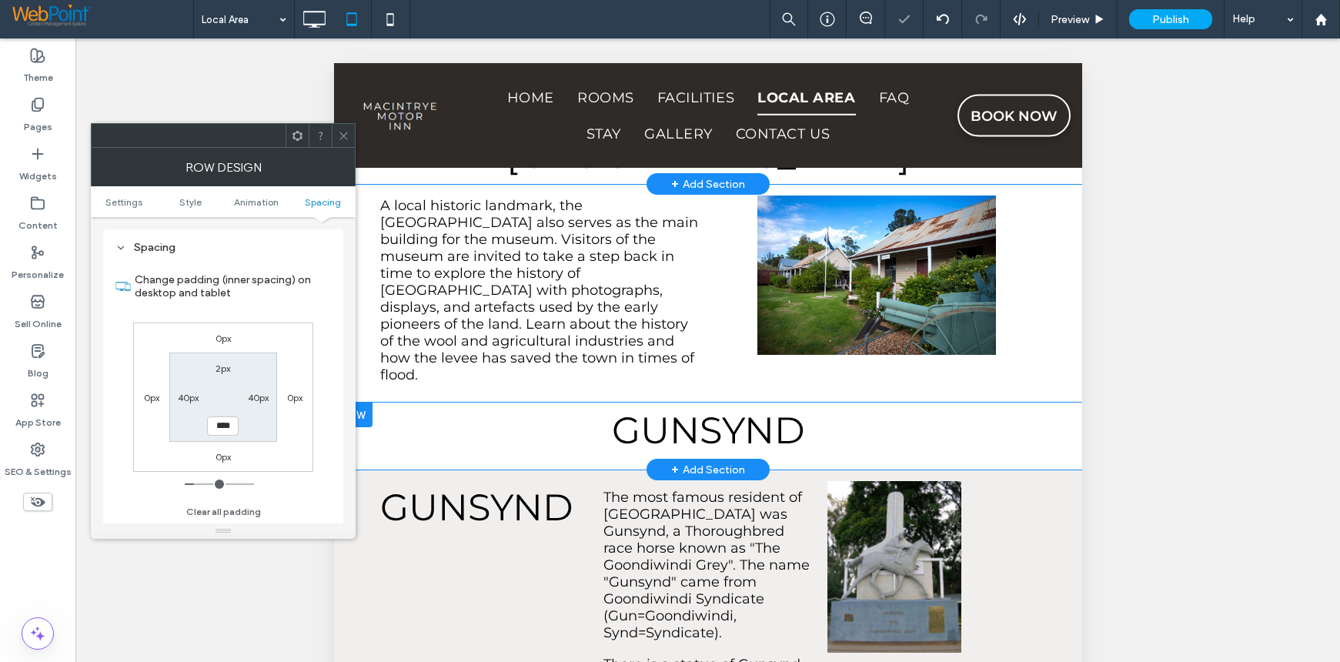
type input "**"
type input "*"
type input "**"
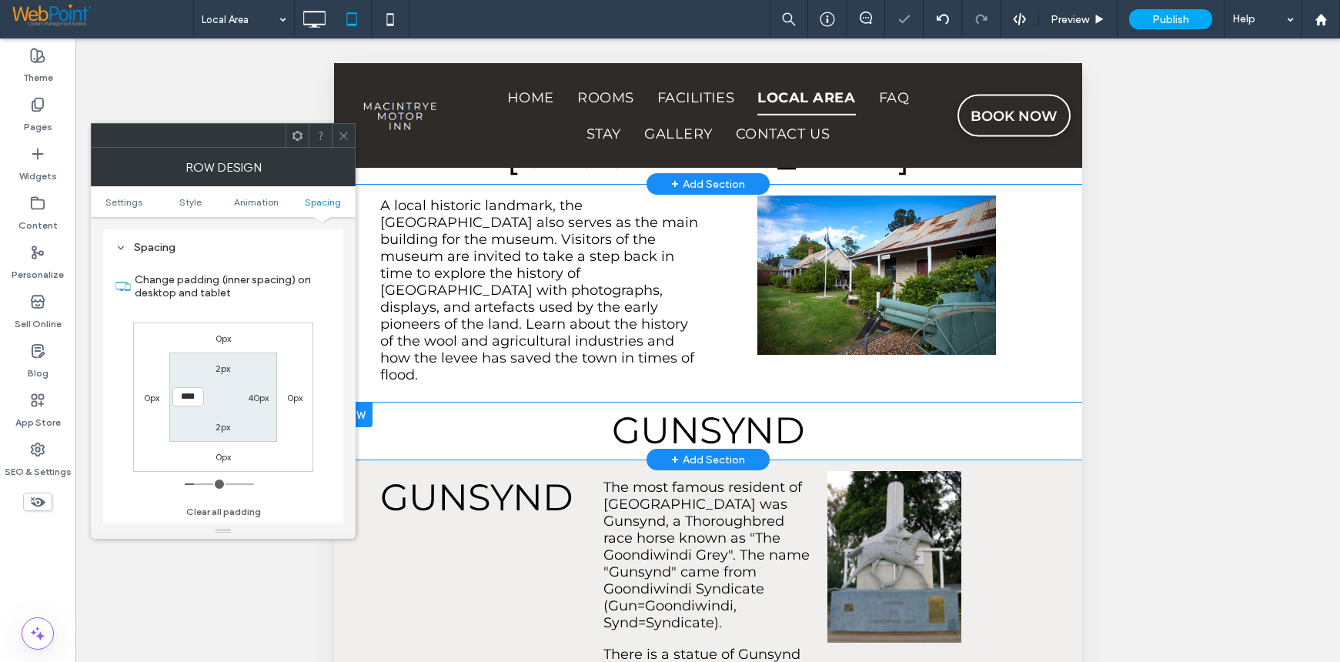
drag, startPoint x: 345, startPoint y: 135, endPoint x: 45, endPoint y: 241, distance: 318.1
click at [345, 135] on icon at bounding box center [344, 136] width 12 height 12
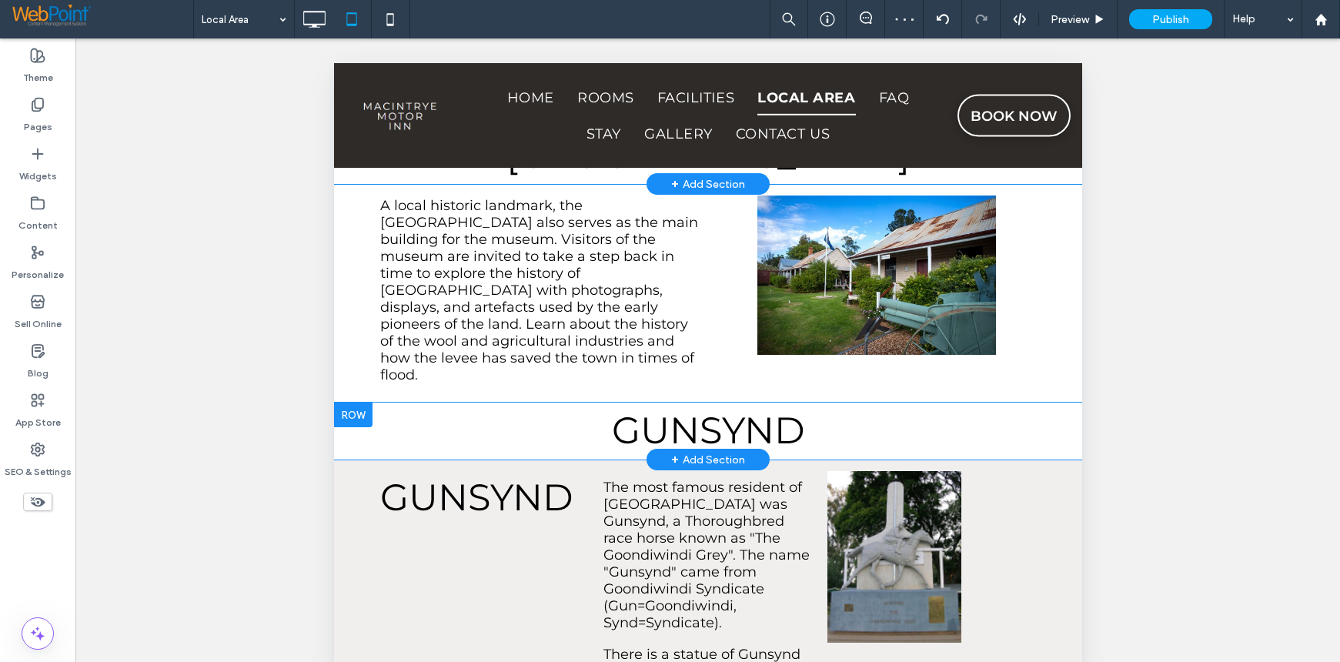
click at [346, 403] on div at bounding box center [352, 415] width 38 height 25
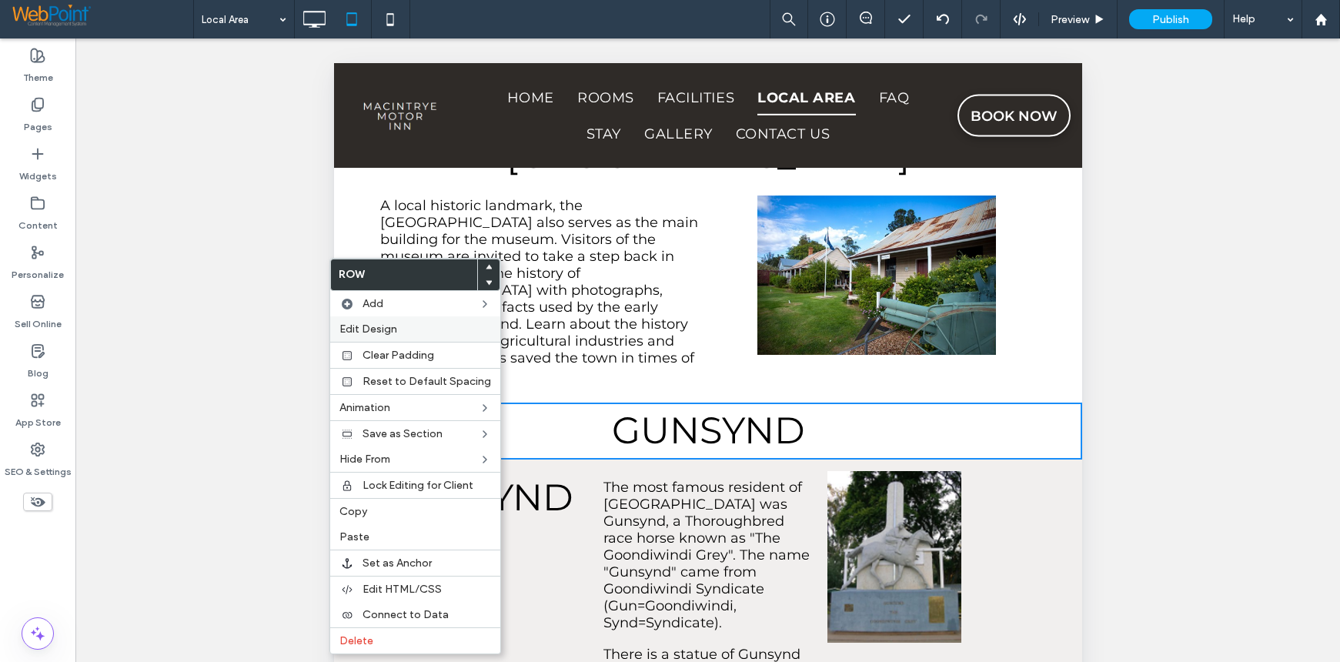
click at [362, 332] on span "Edit Design" at bounding box center [368, 328] width 58 height 13
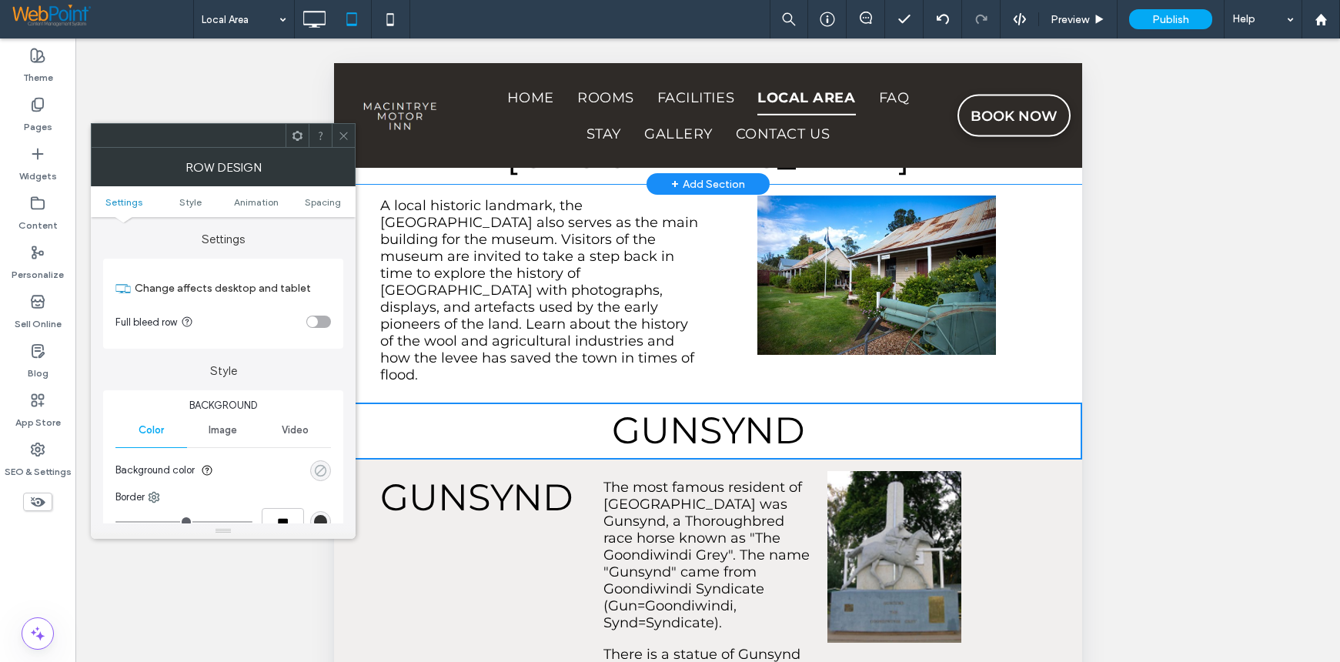
click at [326, 473] on div "rgba(0, 0, 0, 0)" at bounding box center [320, 470] width 13 height 13
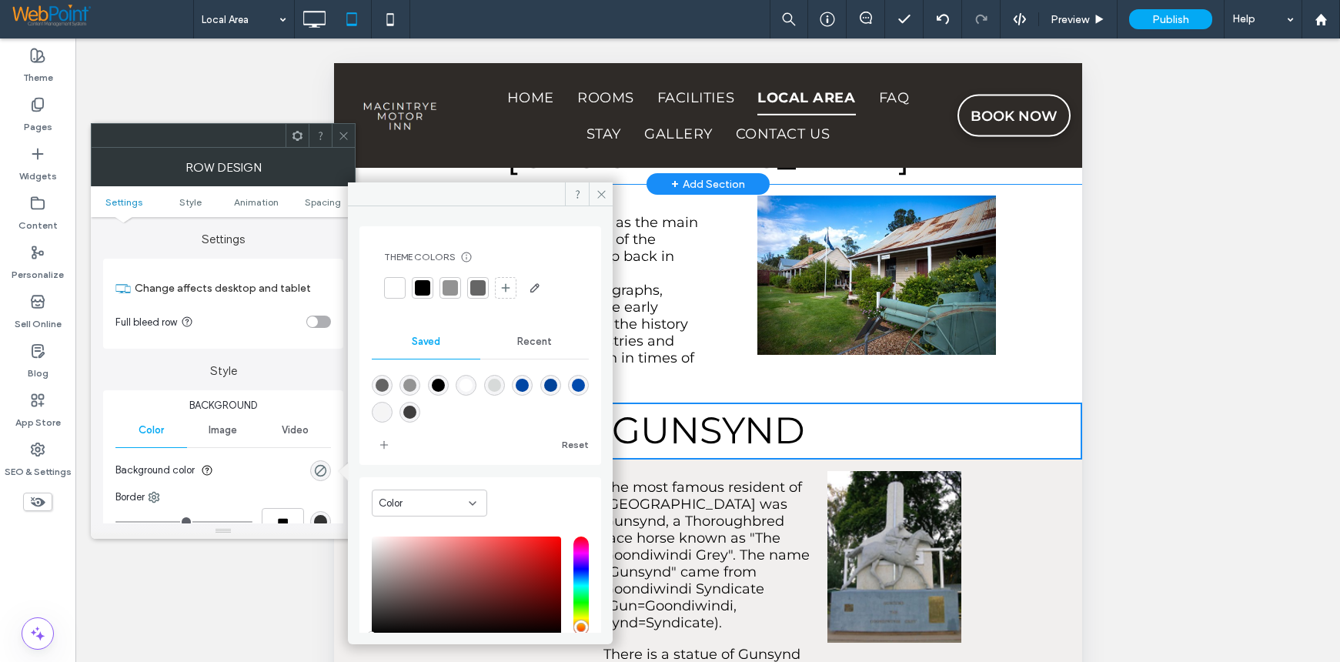
click at [532, 343] on span "Recent" at bounding box center [534, 342] width 35 height 12
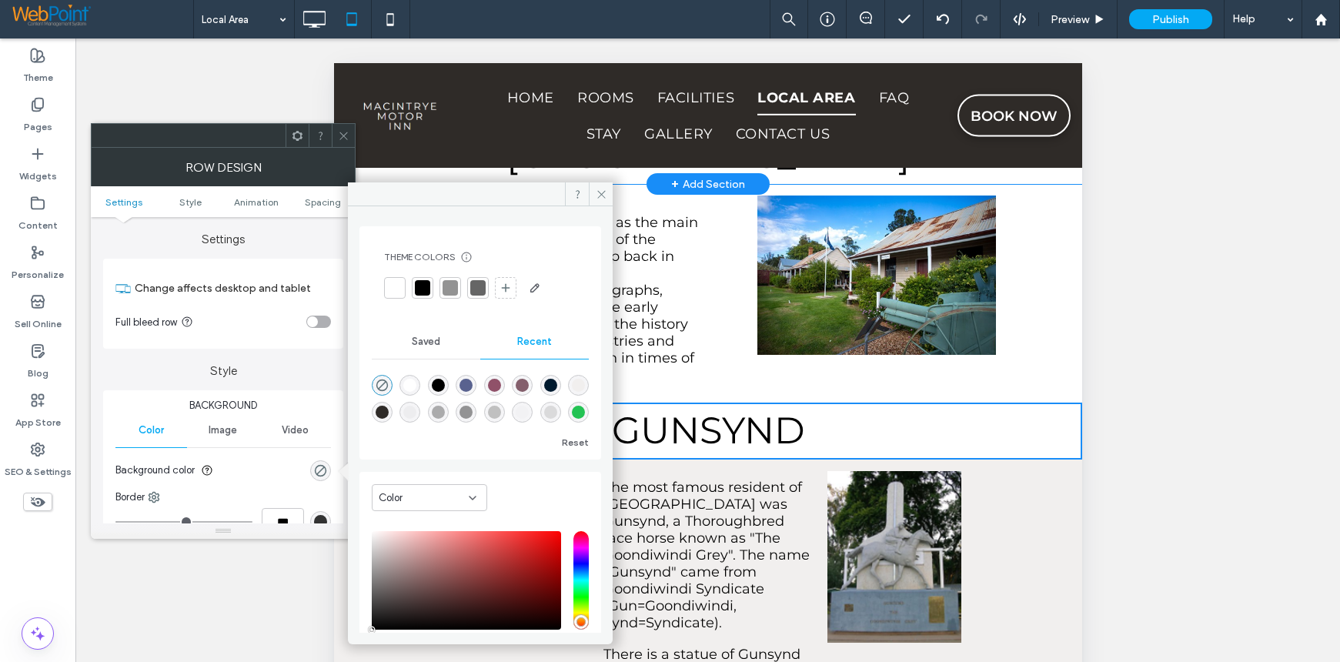
scroll to position [25, 0]
click at [572, 388] on div "rgba(241, 239, 238, 1)" at bounding box center [578, 385] width 13 height 13
type input "*******"
type input "***"
type input "****"
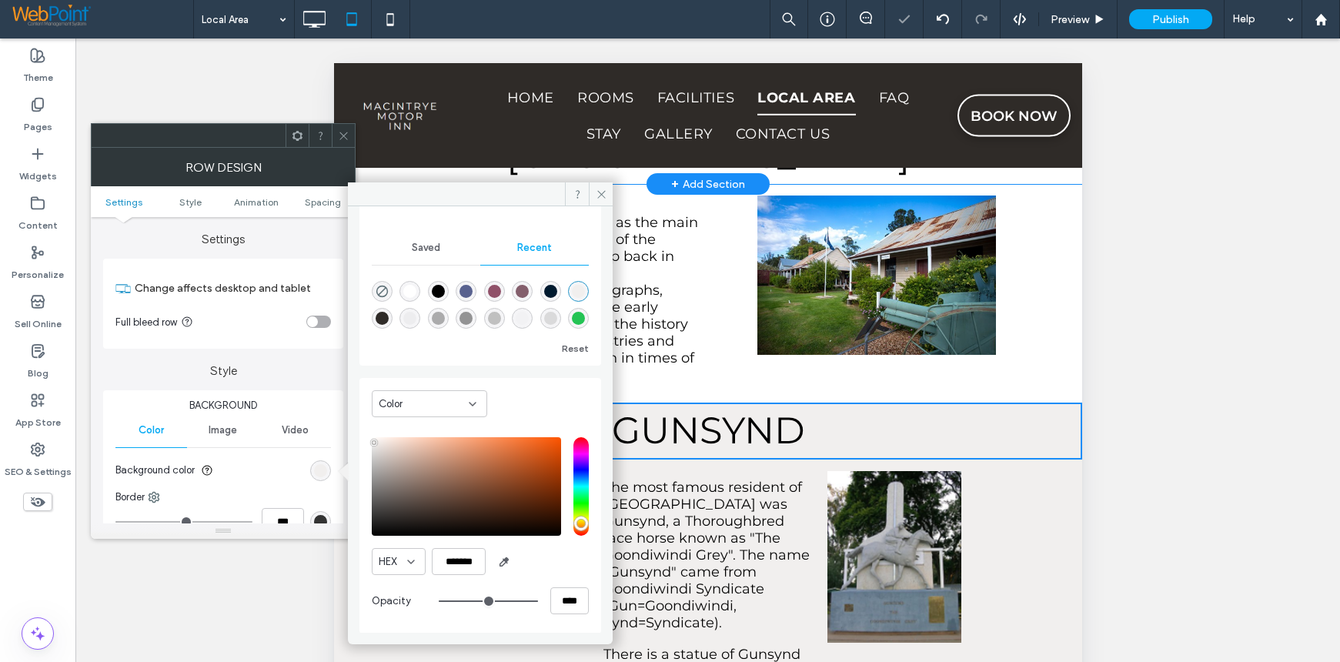
scroll to position [95, 0]
drag, startPoint x: 600, startPoint y: 190, endPoint x: 192, endPoint y: 150, distance: 410.6
click at [600, 190] on icon at bounding box center [602, 195] width 12 height 12
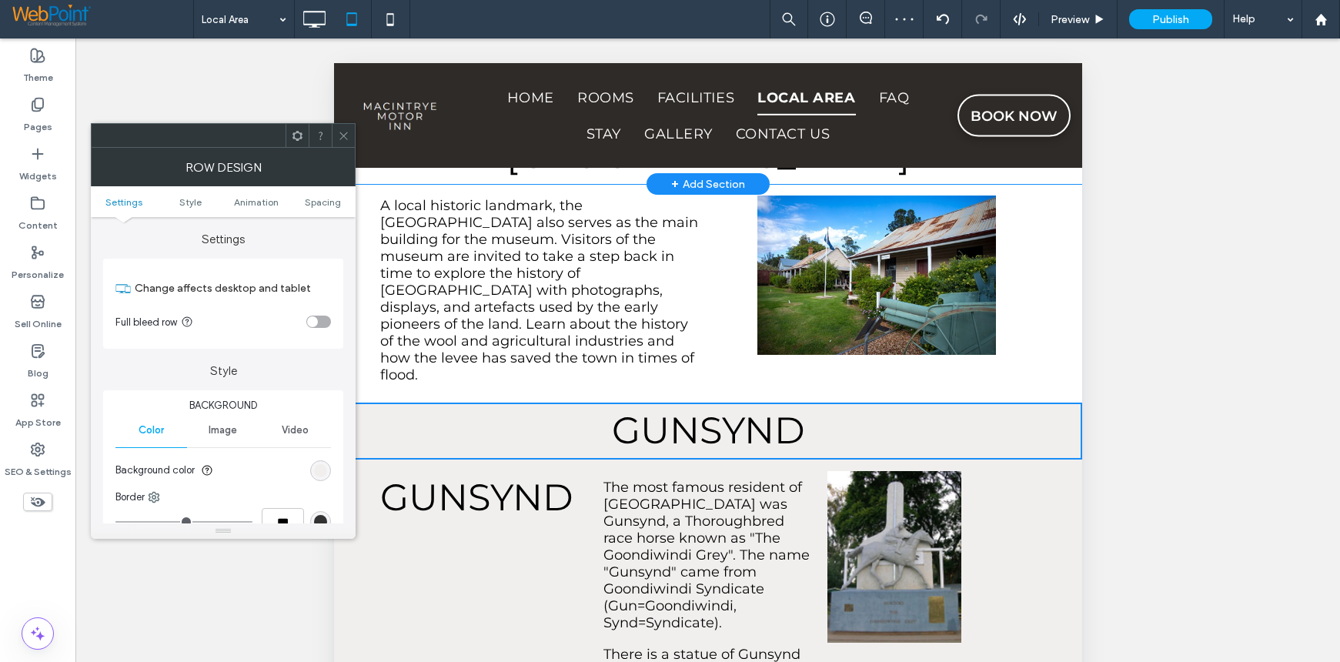
click at [343, 137] on icon at bounding box center [344, 136] width 12 height 12
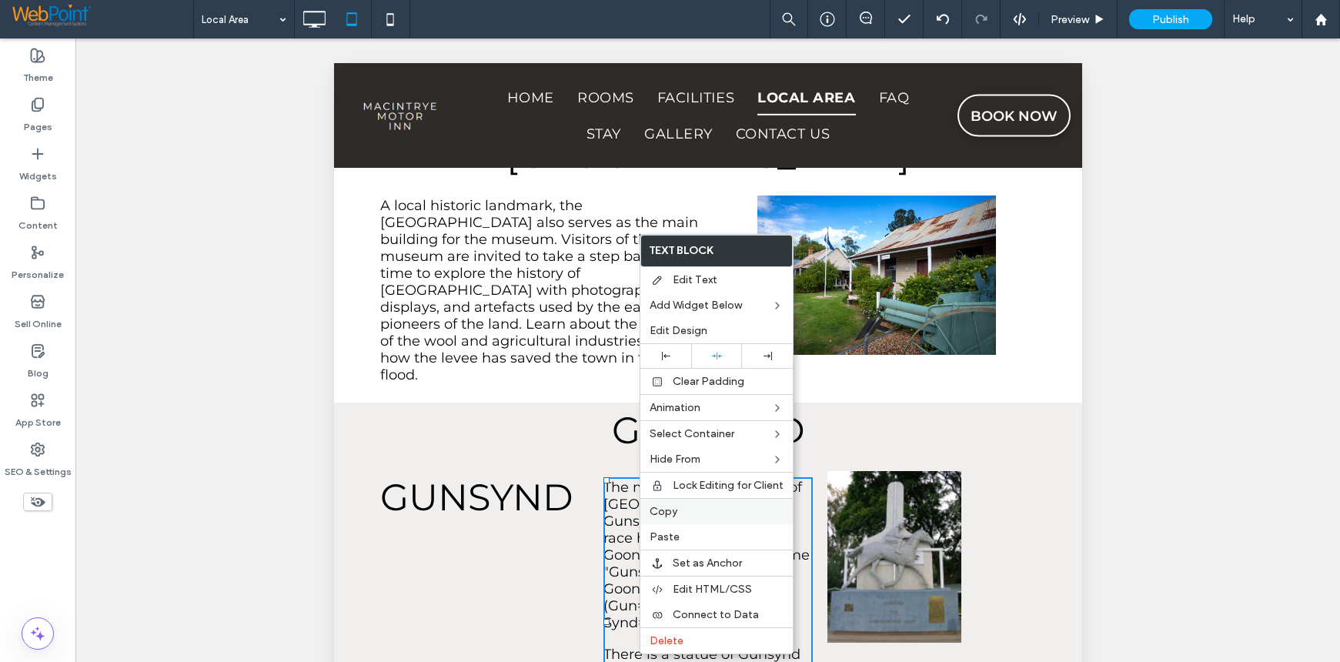
click at [667, 511] on span "Copy" at bounding box center [664, 511] width 28 height 13
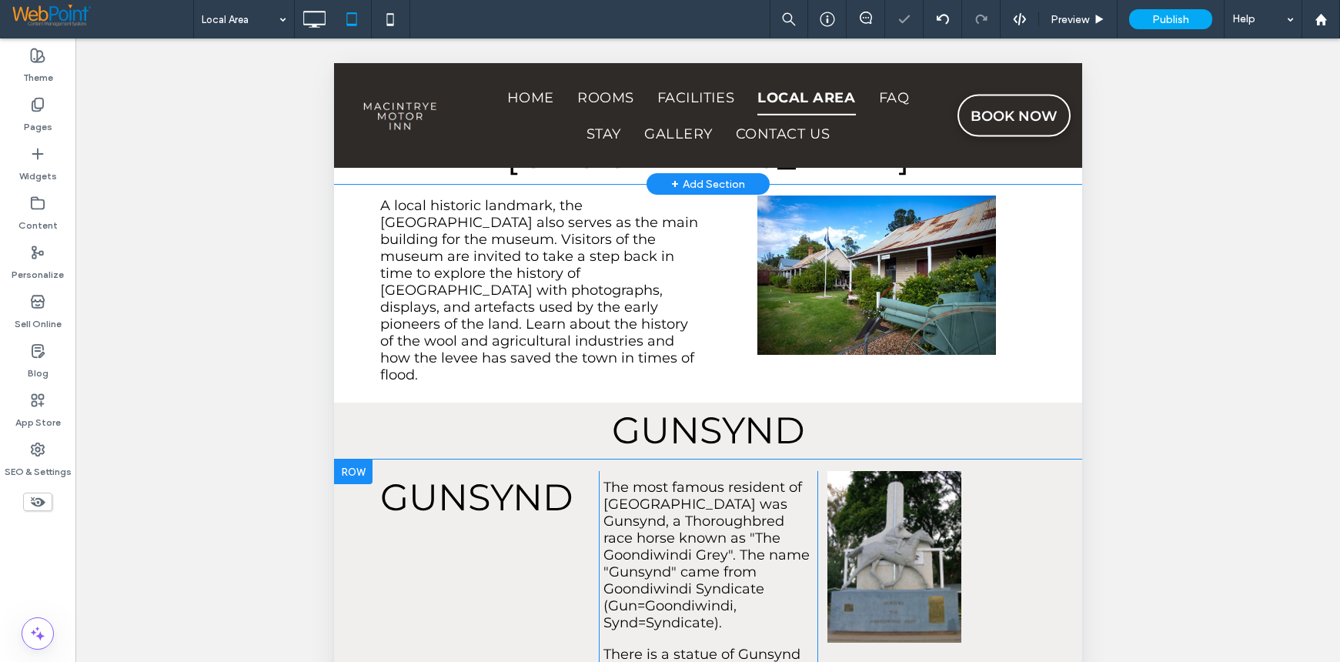
click at [450, 471] on div "GUNSYND Click To Paste" at bounding box center [488, 621] width 219 height 301
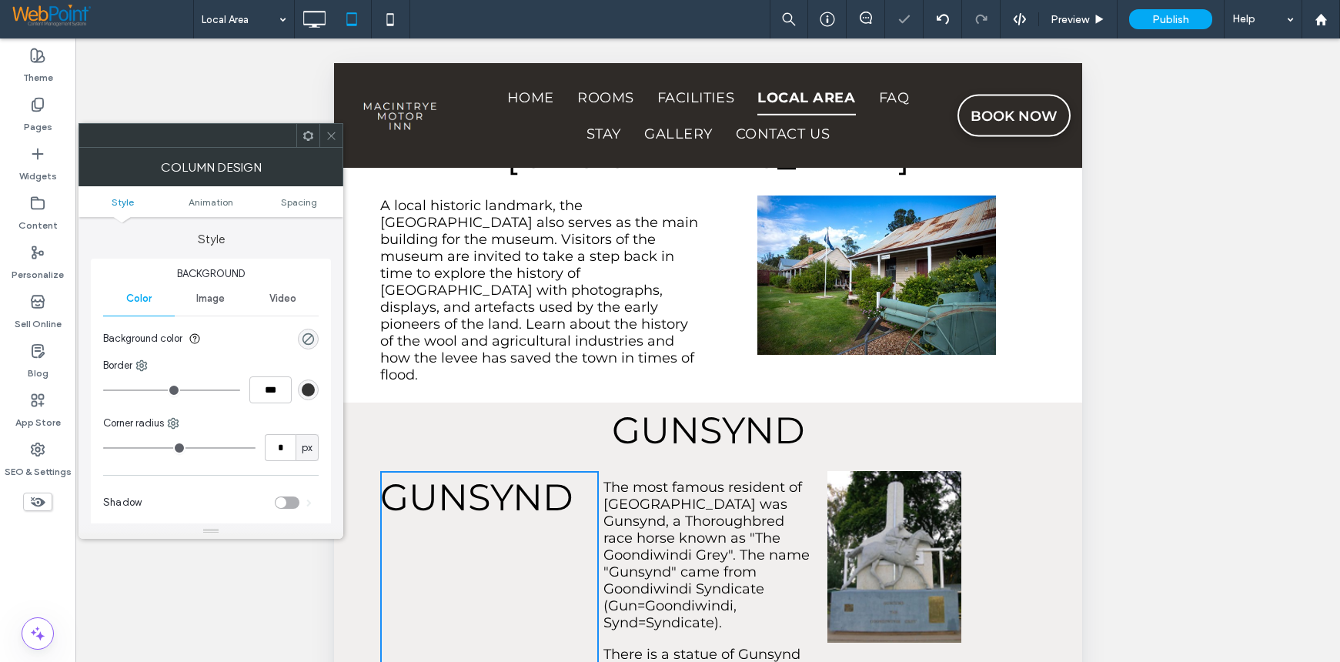
click at [303, 135] on icon at bounding box center [308, 136] width 12 height 12
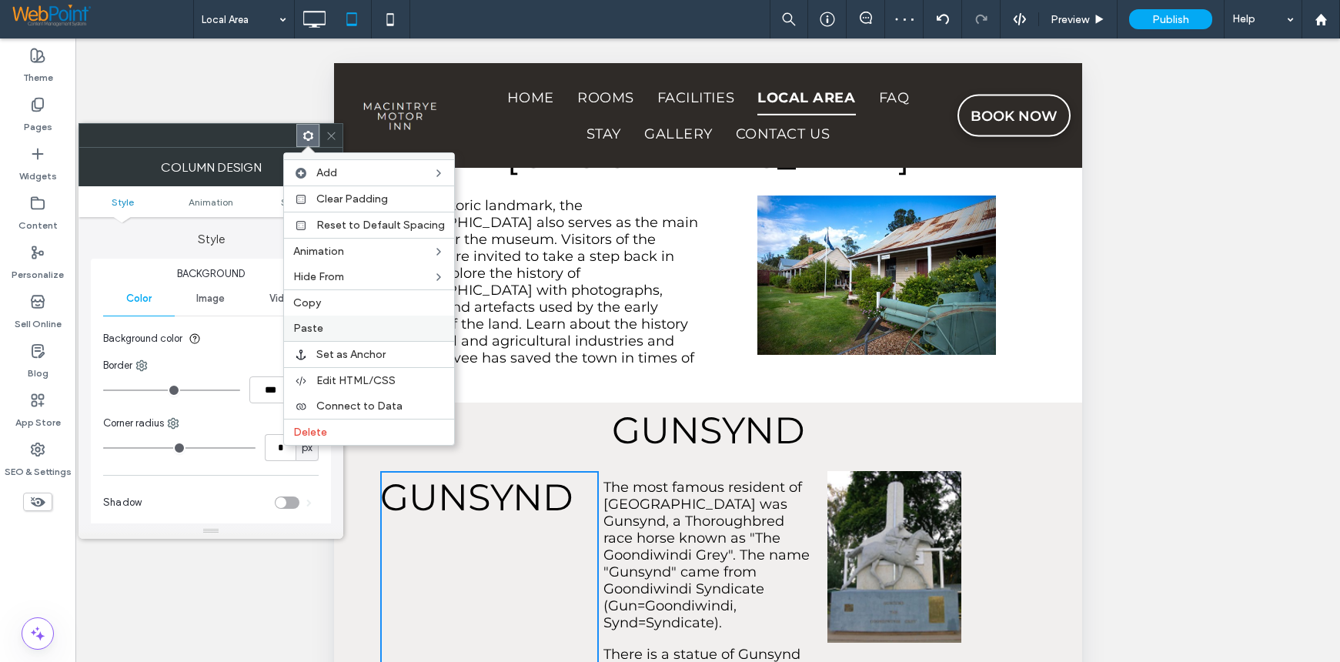
click at [319, 324] on span "Paste" at bounding box center [308, 328] width 30 height 13
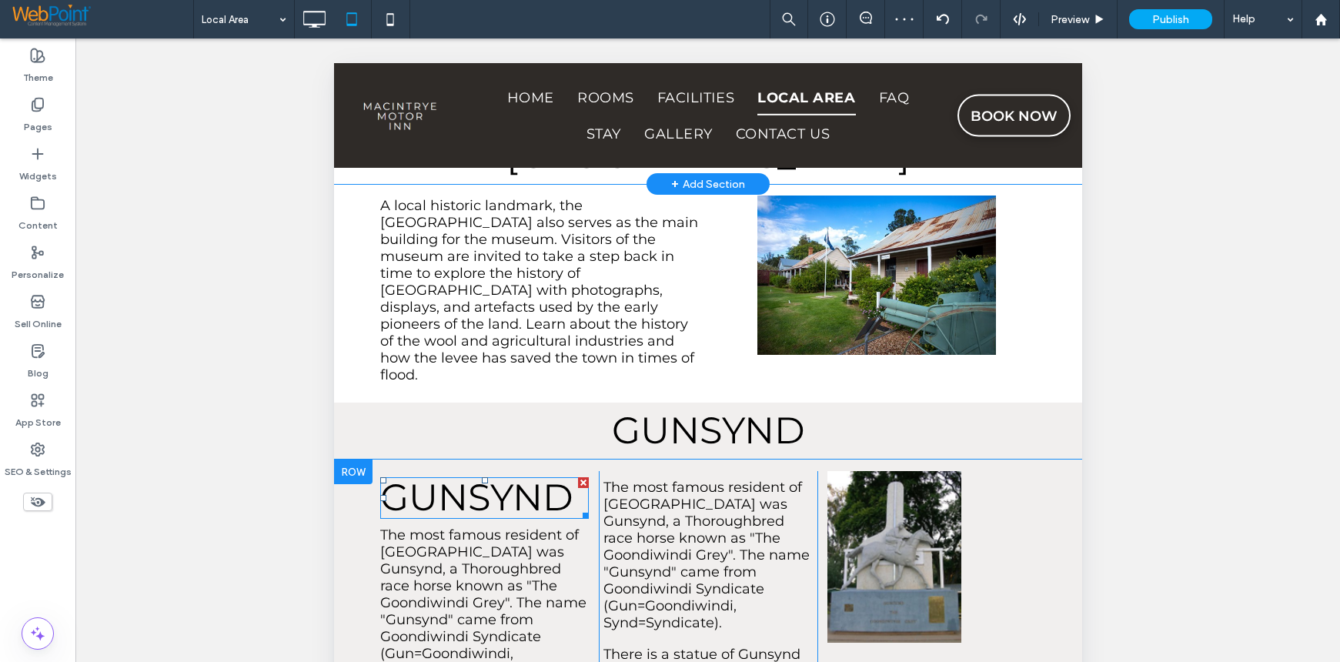
click at [577, 477] on div at bounding box center [582, 482] width 11 height 11
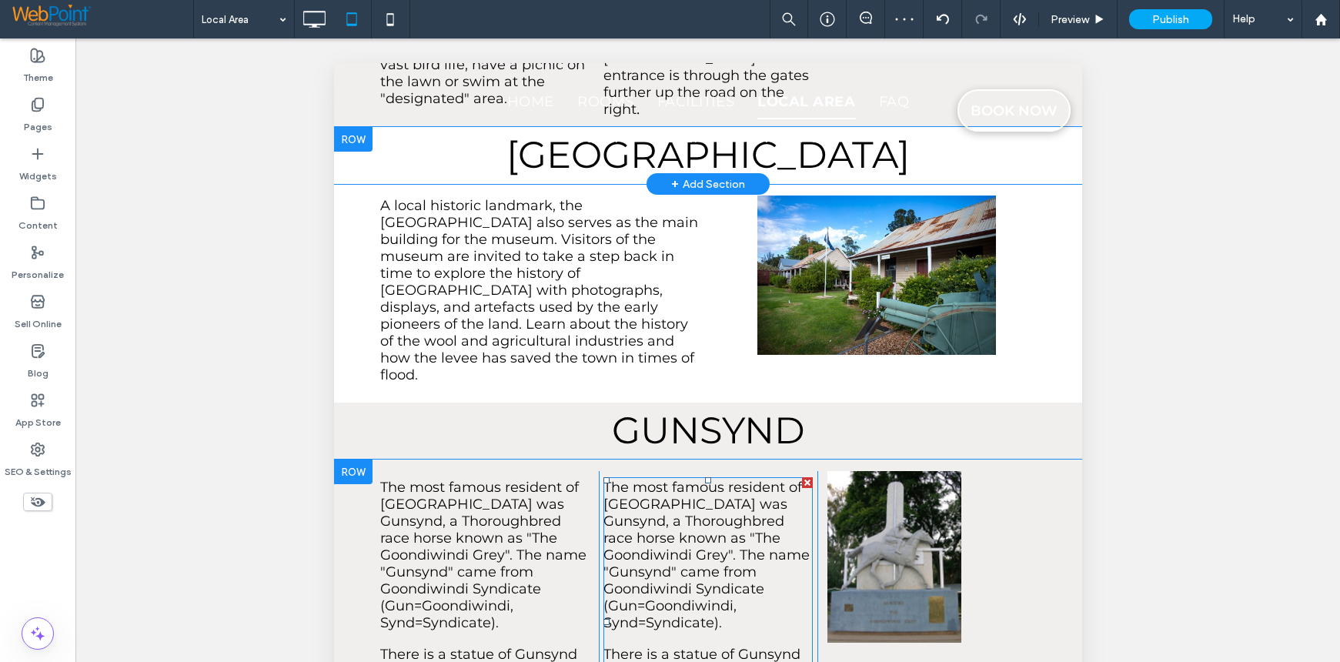
click at [801, 477] on div at bounding box center [806, 482] width 11 height 11
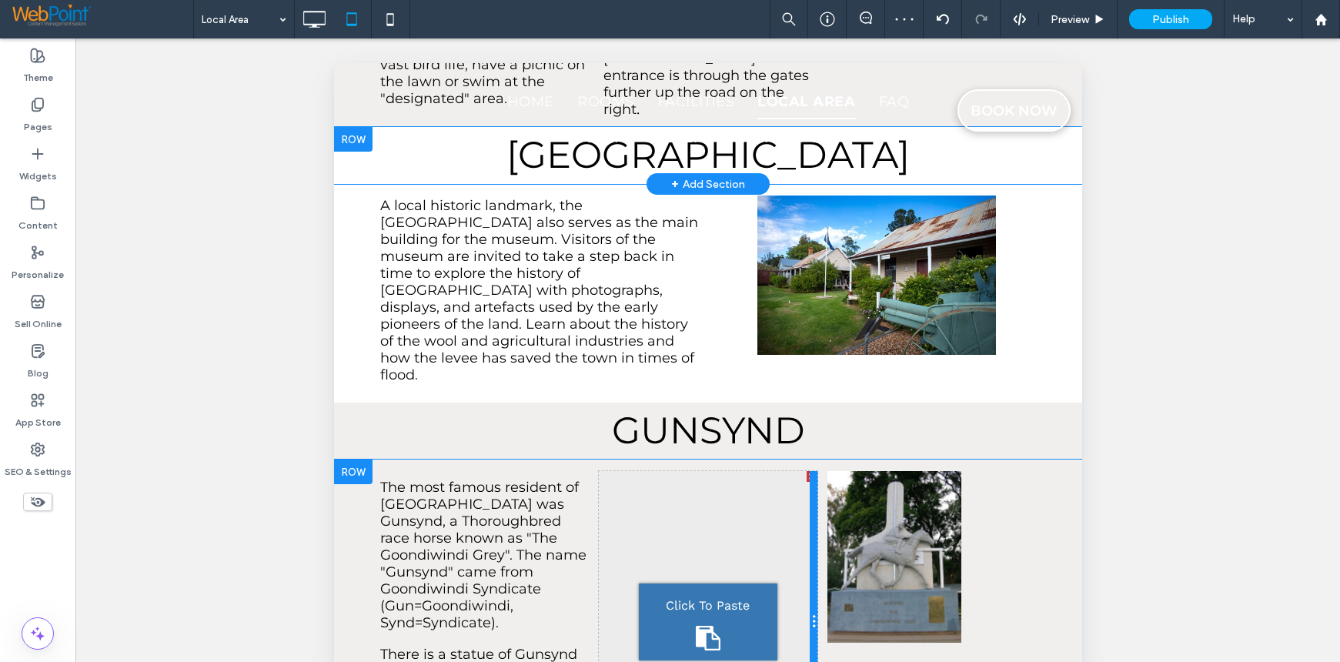
click at [809, 471] on div at bounding box center [813, 621] width 8 height 301
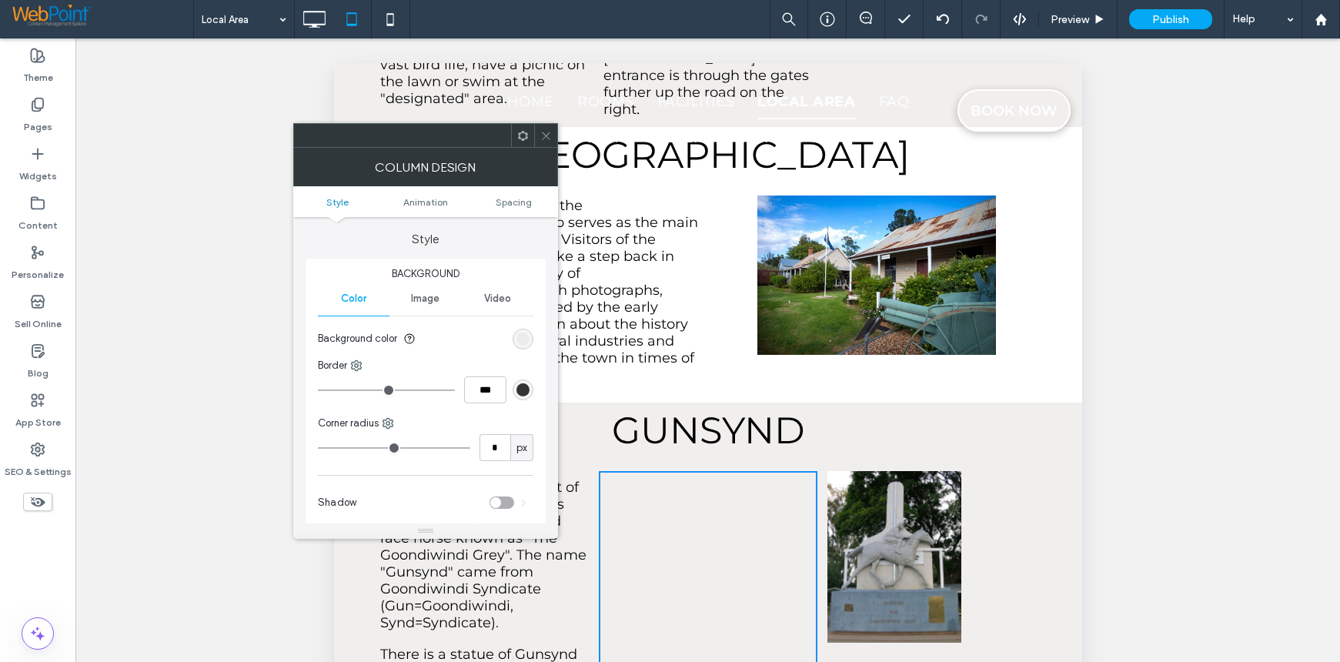
click at [550, 135] on icon at bounding box center [546, 136] width 12 height 12
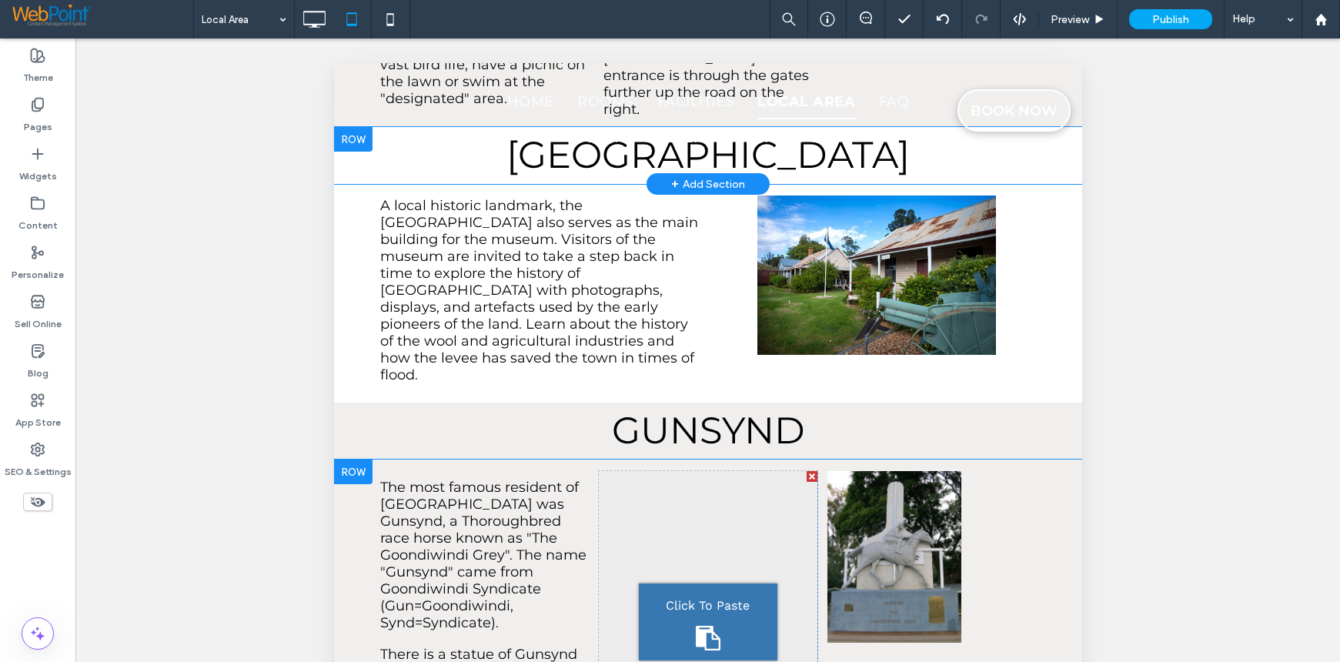
click at [806, 471] on div at bounding box center [811, 476] width 11 height 11
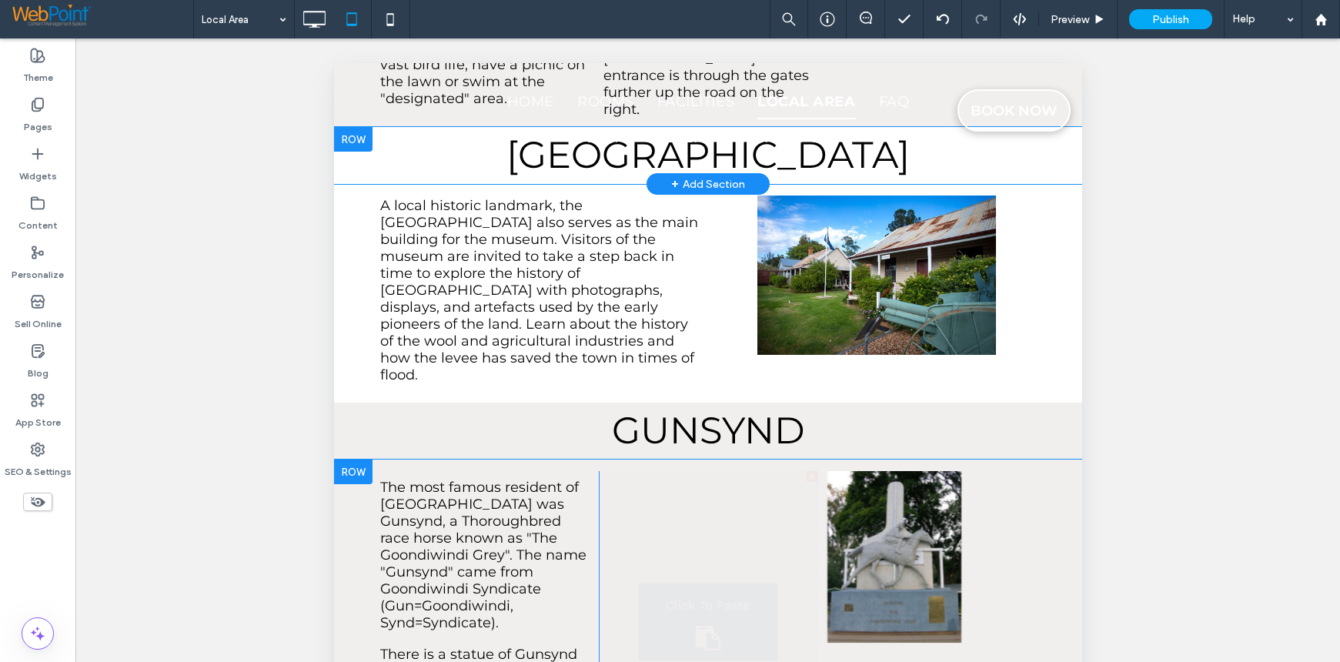
scroll to position [3017, 0]
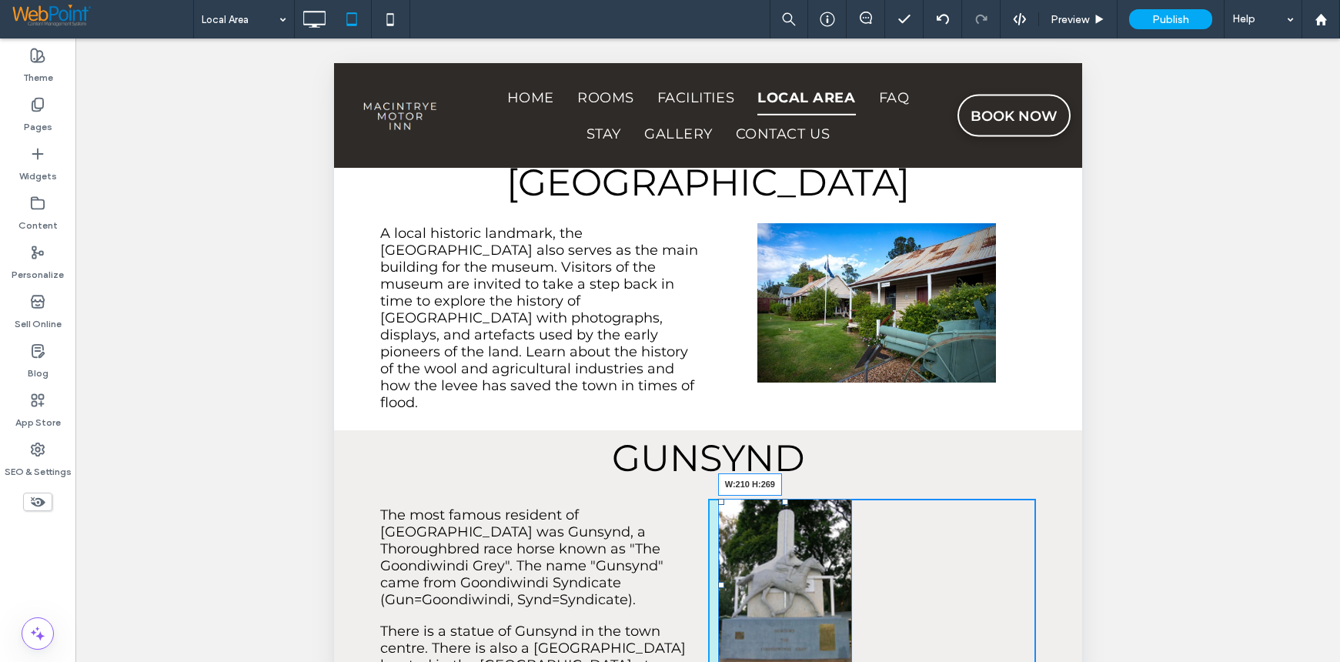
drag, startPoint x: 843, startPoint y: 535, endPoint x: 857, endPoint y: 499, distance: 38.7
click at [851, 499] on div "W:210 H:269" at bounding box center [784, 585] width 134 height 172
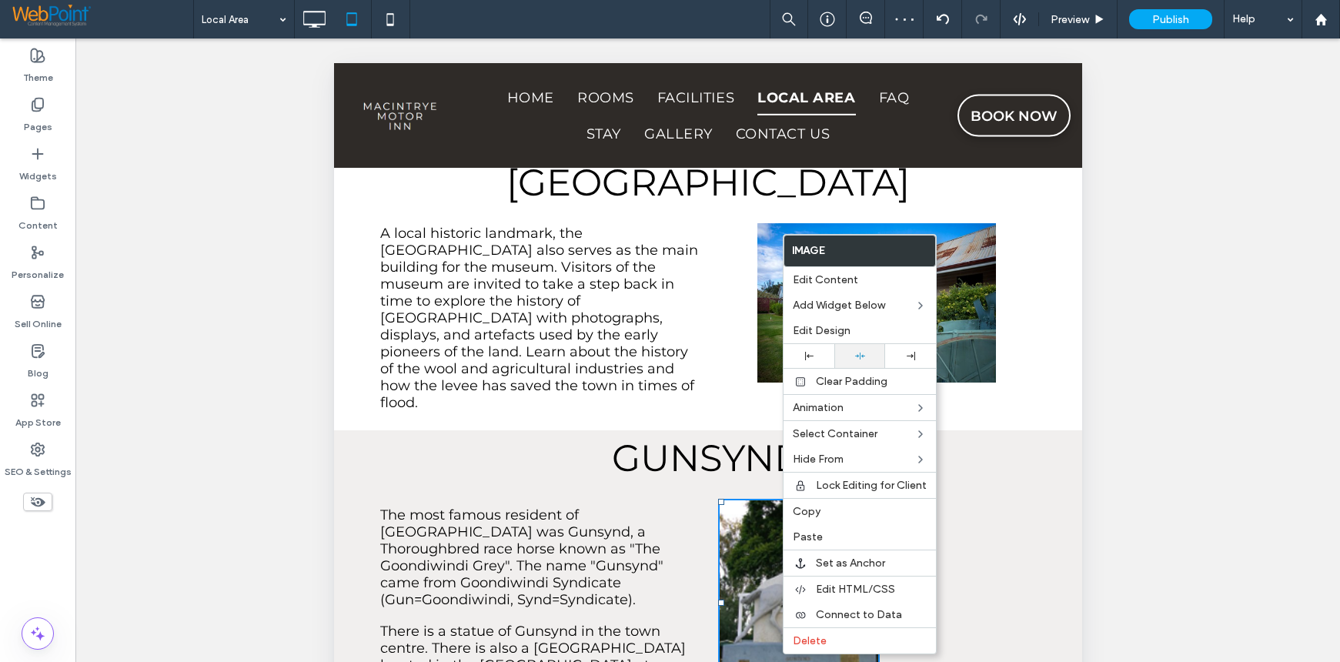
click at [849, 352] on div at bounding box center [859, 356] width 35 height 10
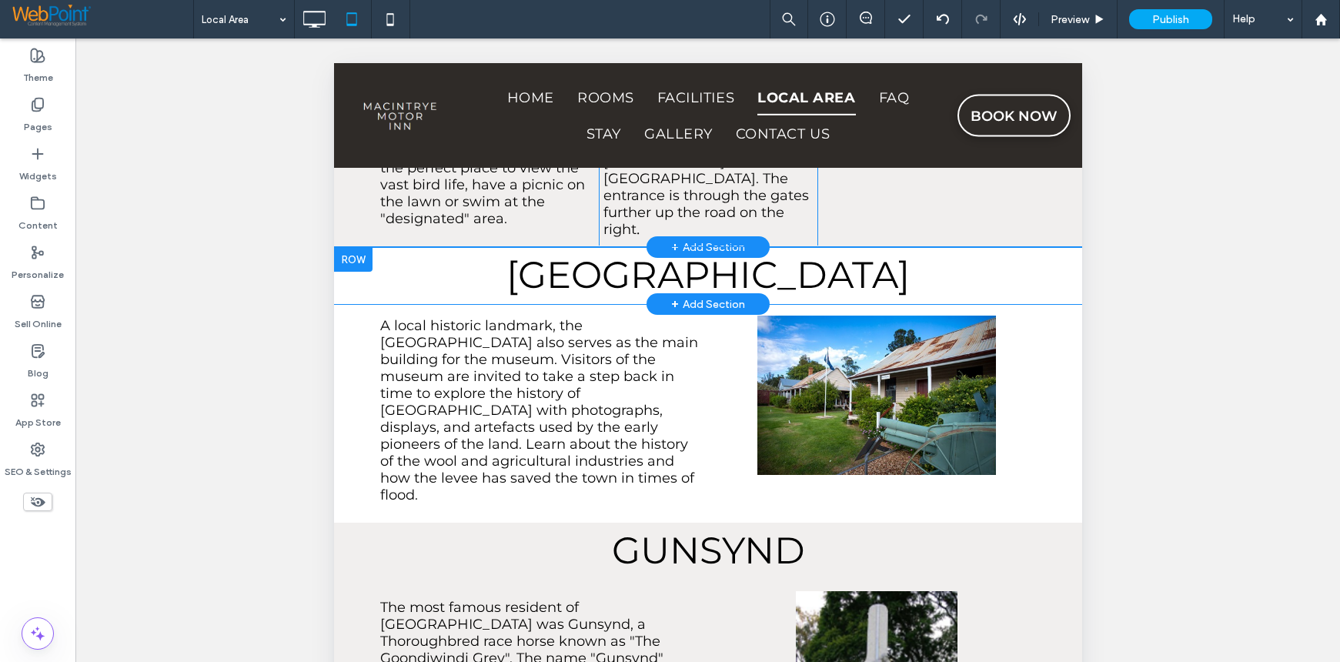
scroll to position [3025, 0]
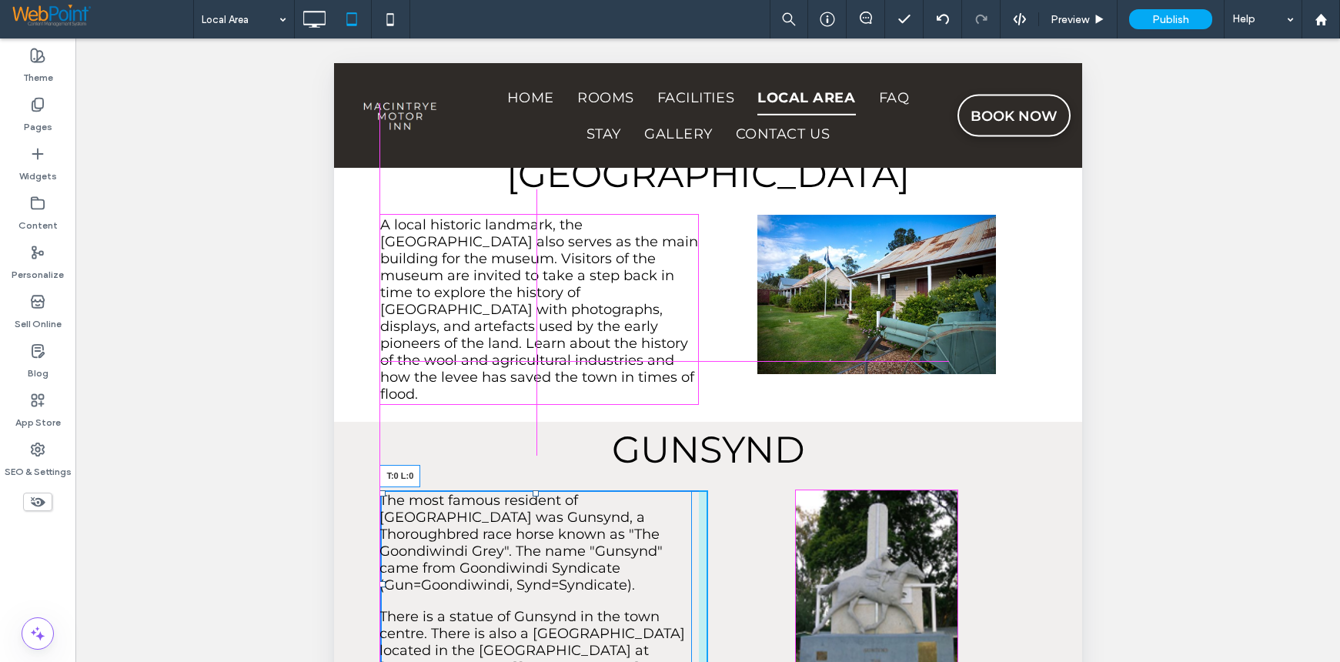
click at [385, 490] on div at bounding box center [382, 493] width 6 height 6
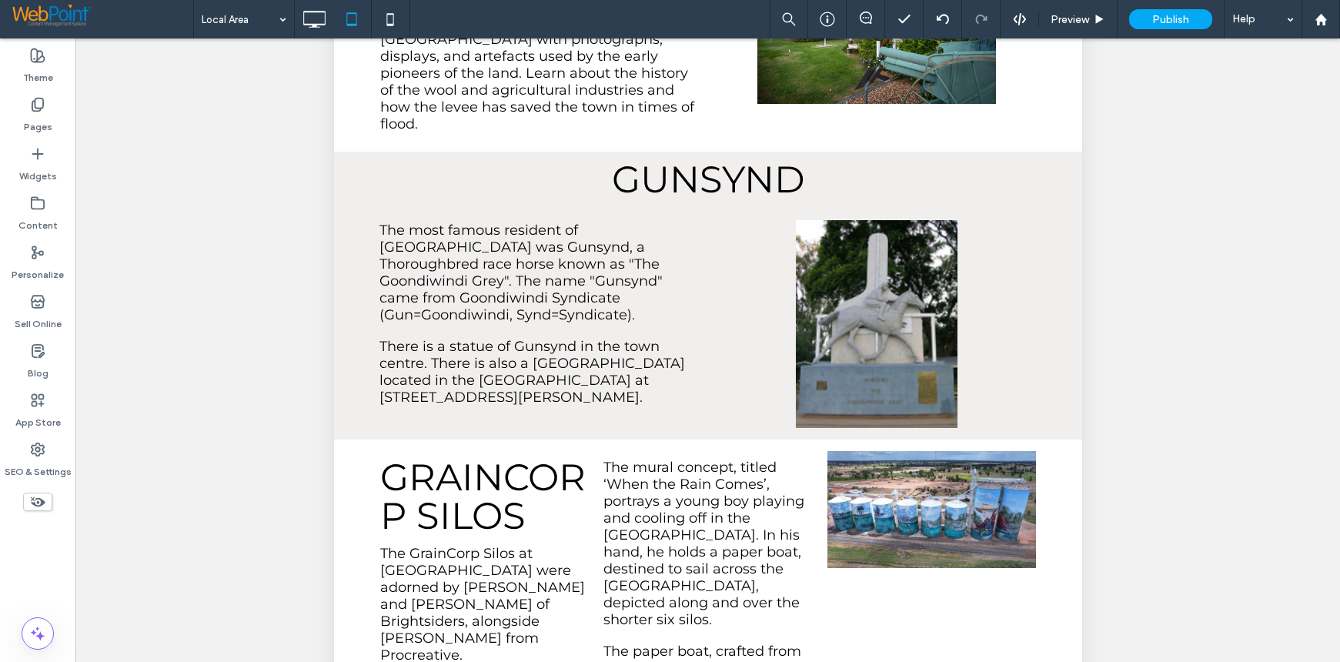
scroll to position [103, 0]
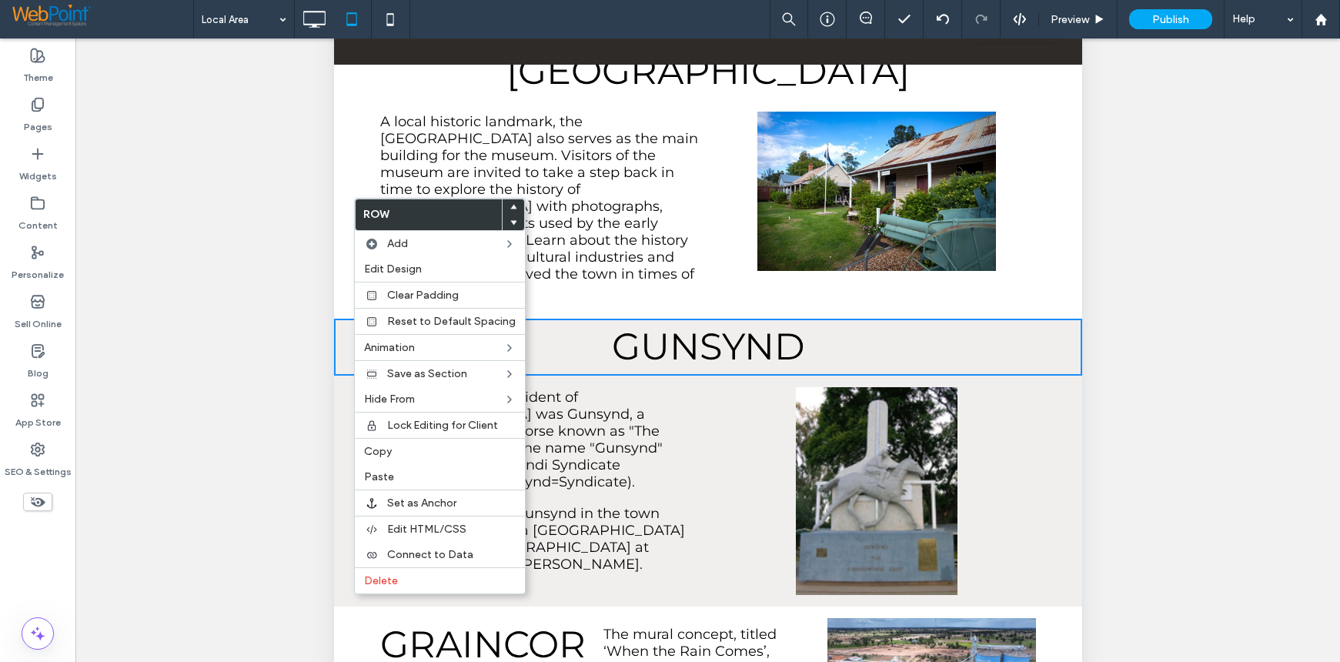
click at [1142, 307] on div "Unhide? Yes Unhide? Yes Unhide? Yes Unhide? Yes Unhide? Yes Unhide? Yes Unhide?…" at bounding box center [707, 369] width 1264 height 662
click at [351, 376] on div "Click To Paste The most famous resident of [GEOGRAPHIC_DATA] was Gunsynd, a Tho…" at bounding box center [707, 491] width 748 height 230
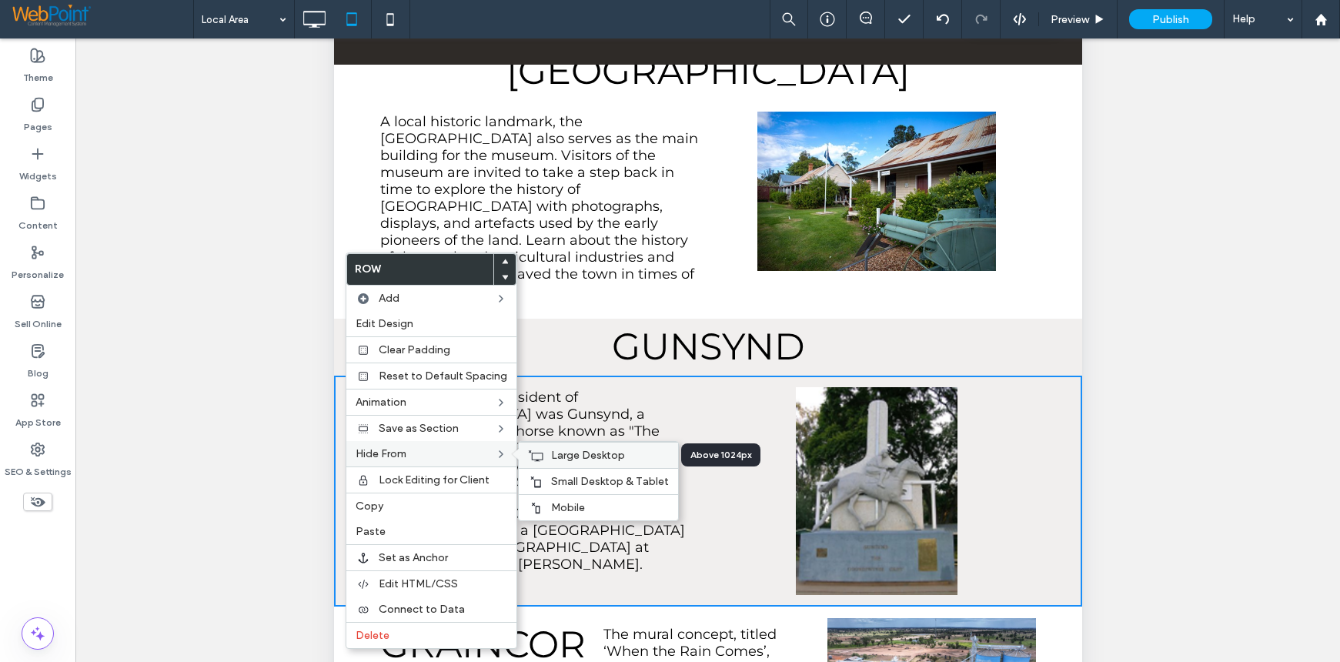
click at [584, 458] on span "Large Desktop" at bounding box center [588, 455] width 74 height 13
click at [569, 503] on span "Mobile" at bounding box center [568, 507] width 34 height 13
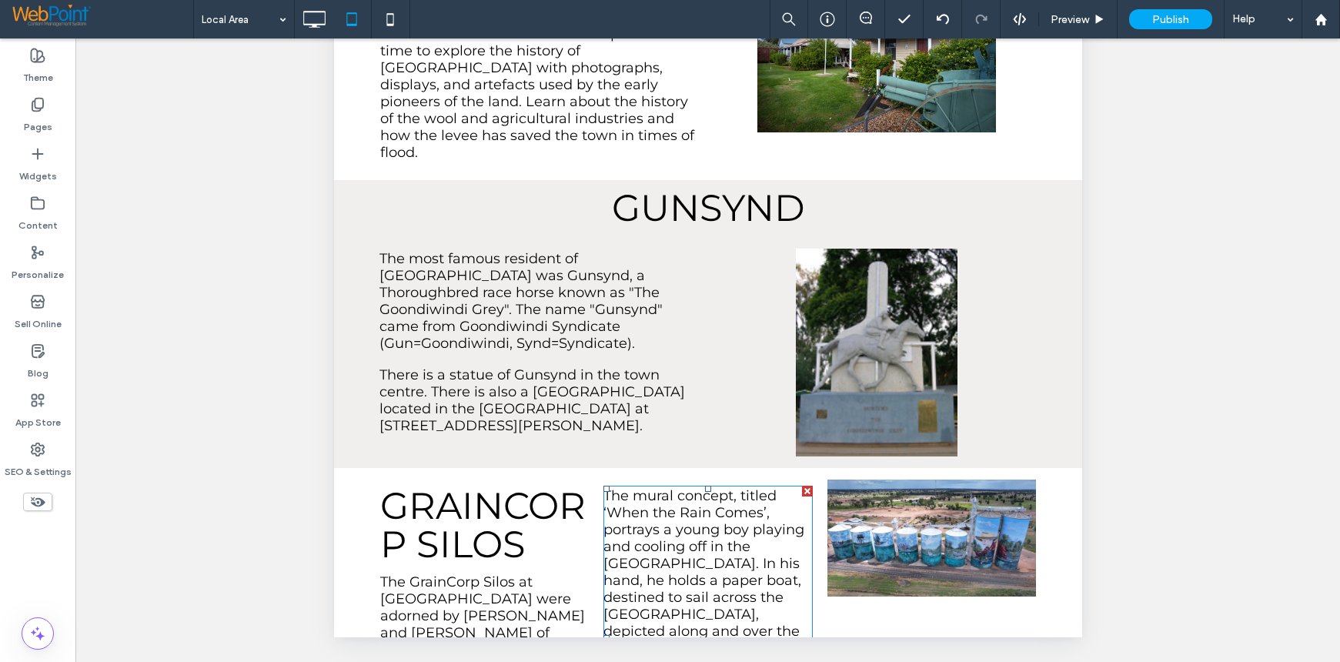
scroll to position [3010, 0]
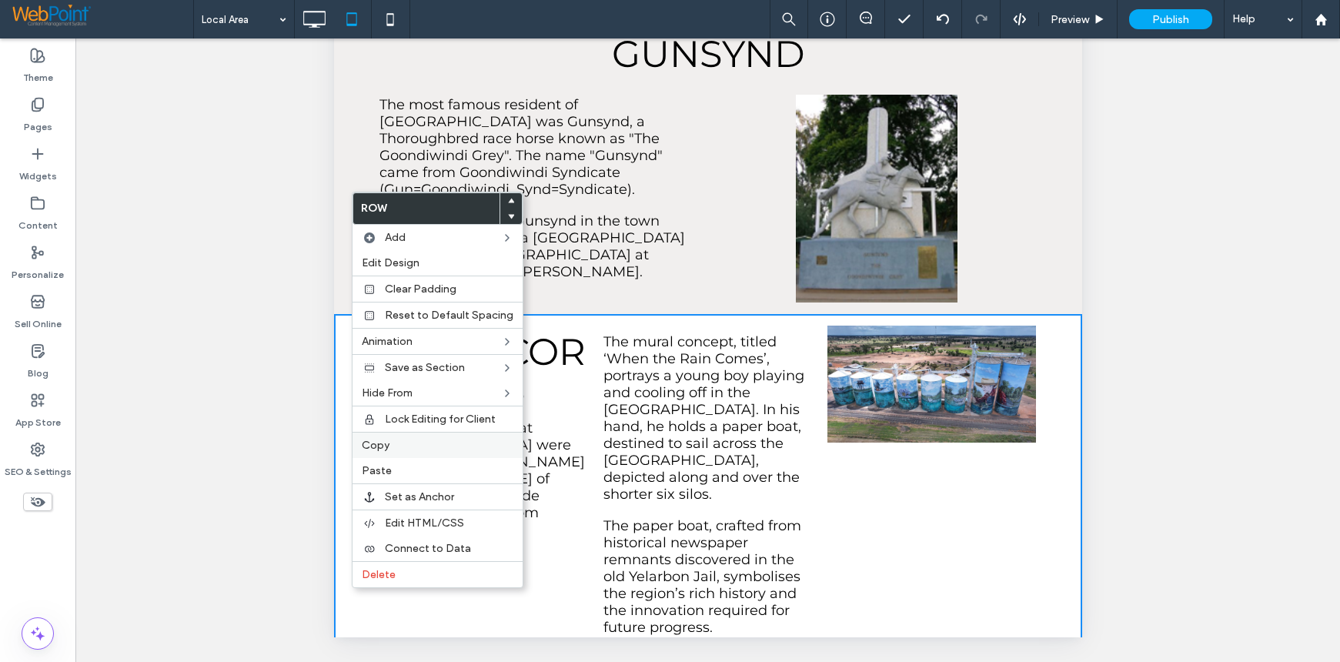
click at [362, 449] on span "Copy" at bounding box center [376, 445] width 28 height 13
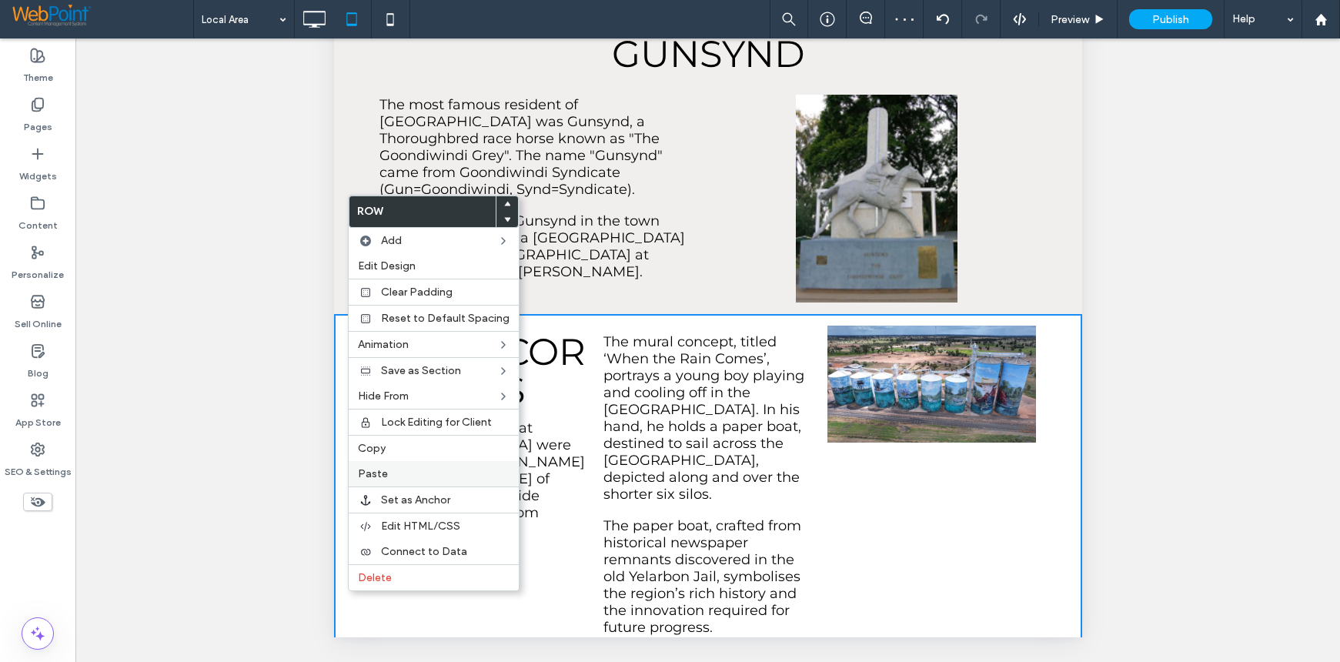
click at [385, 473] on span "Paste" at bounding box center [373, 473] width 30 height 13
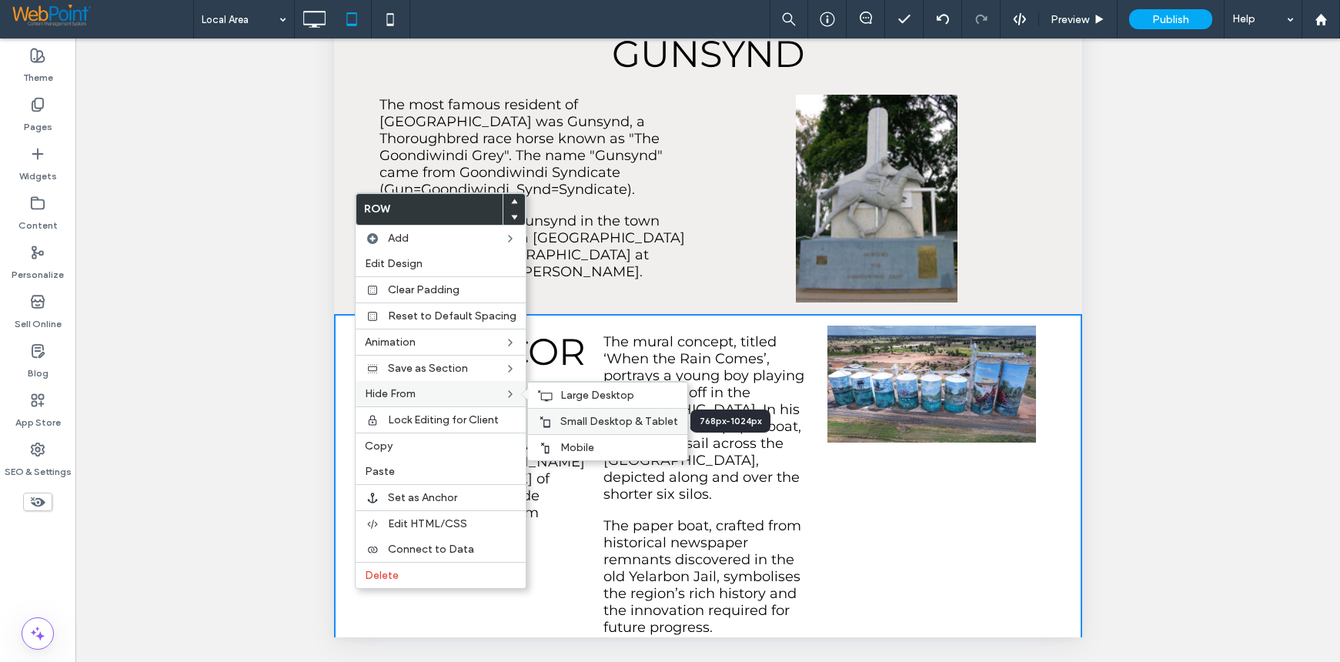
click at [601, 419] on span "Small Desktop & Tablet" at bounding box center [619, 421] width 118 height 13
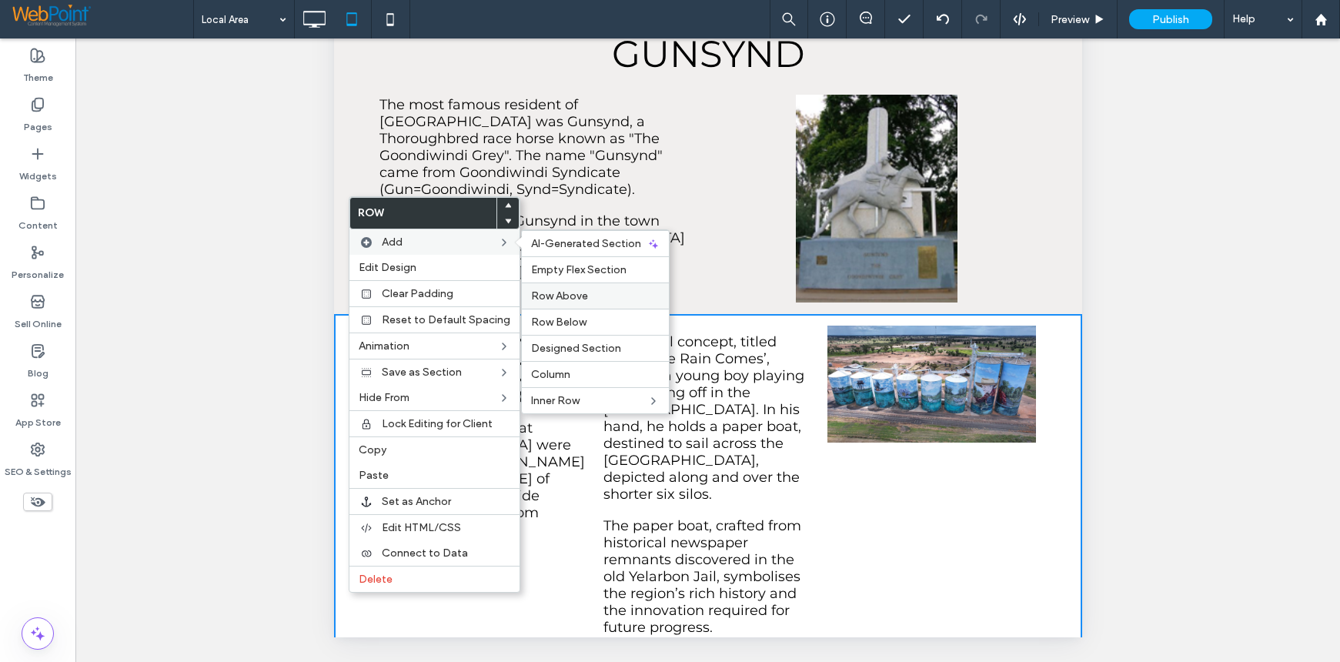
click at [559, 296] on span "Row Above" at bounding box center [559, 295] width 57 height 13
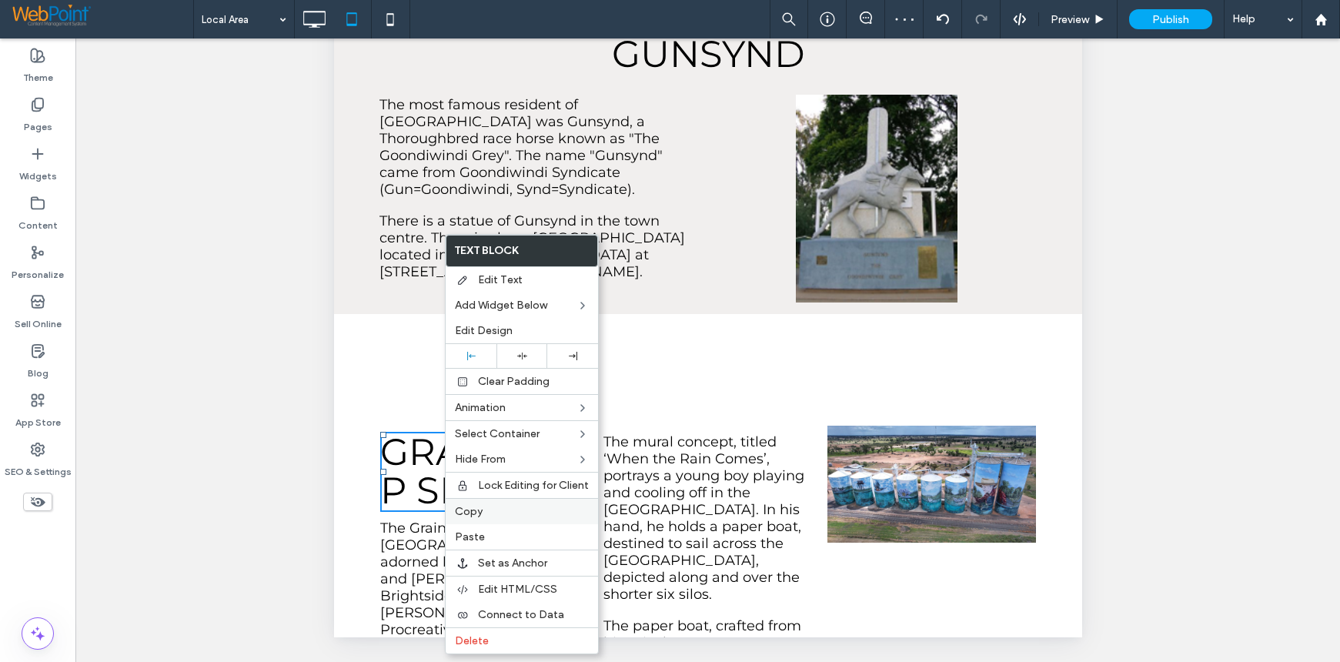
click at [484, 514] on label "Copy" at bounding box center [522, 511] width 134 height 13
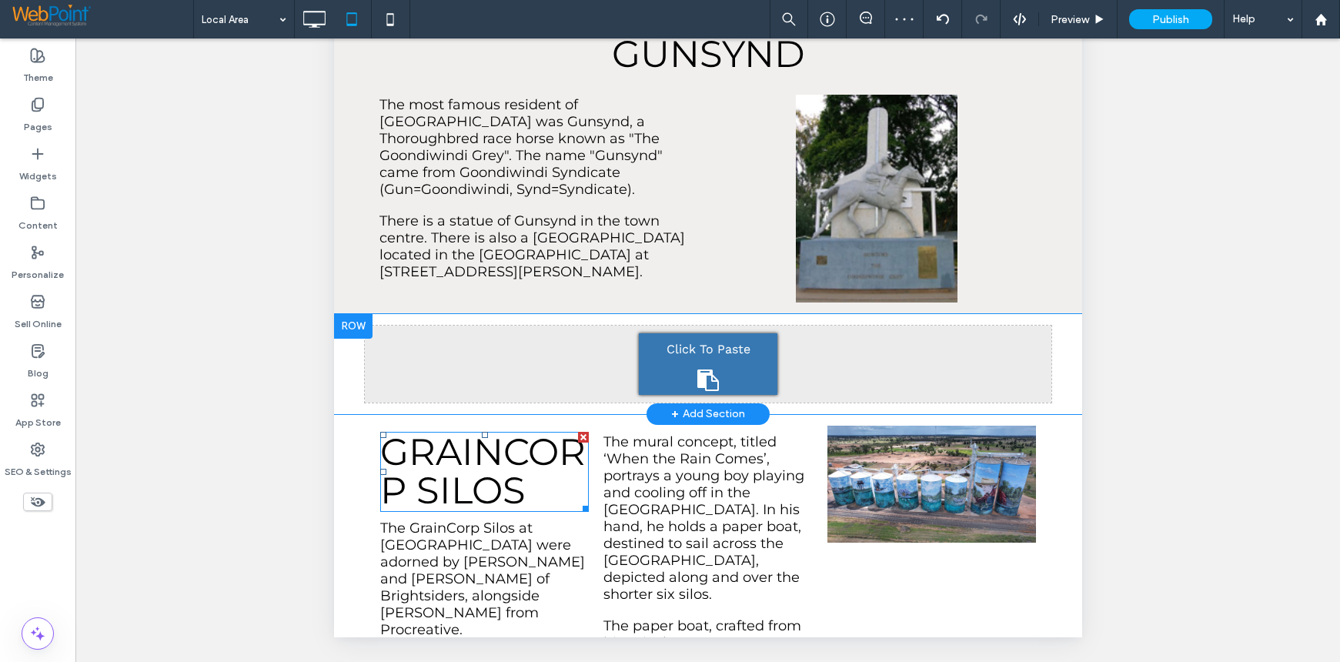
click at [695, 333] on div "Click To Paste" at bounding box center [707, 364] width 139 height 62
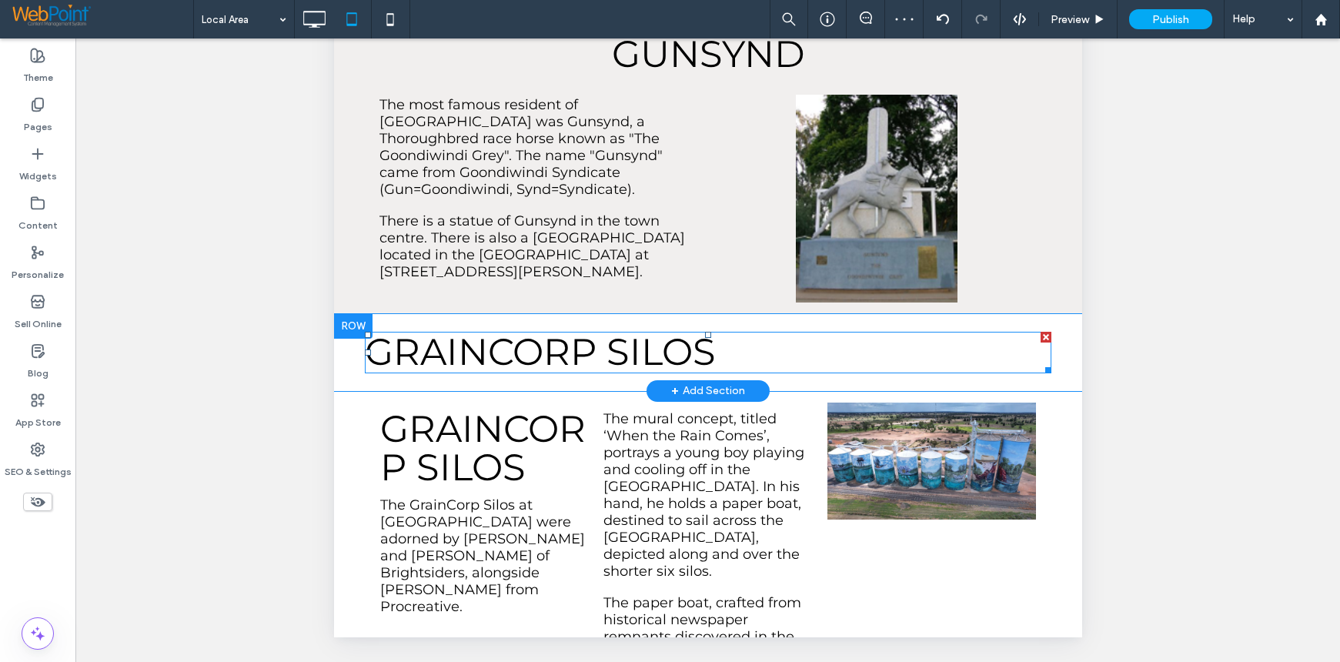
click at [666, 329] on span "GRAINCORP SILOS" at bounding box center [539, 351] width 351 height 45
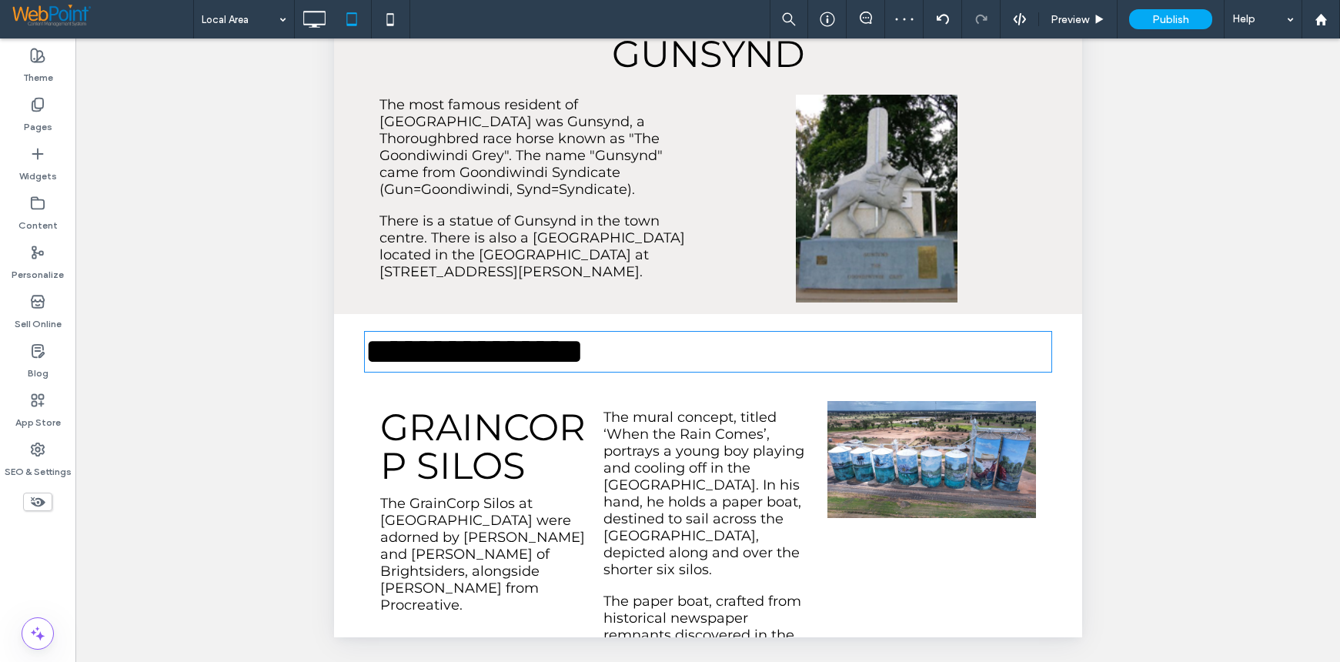
type input "**********"
type input "**"
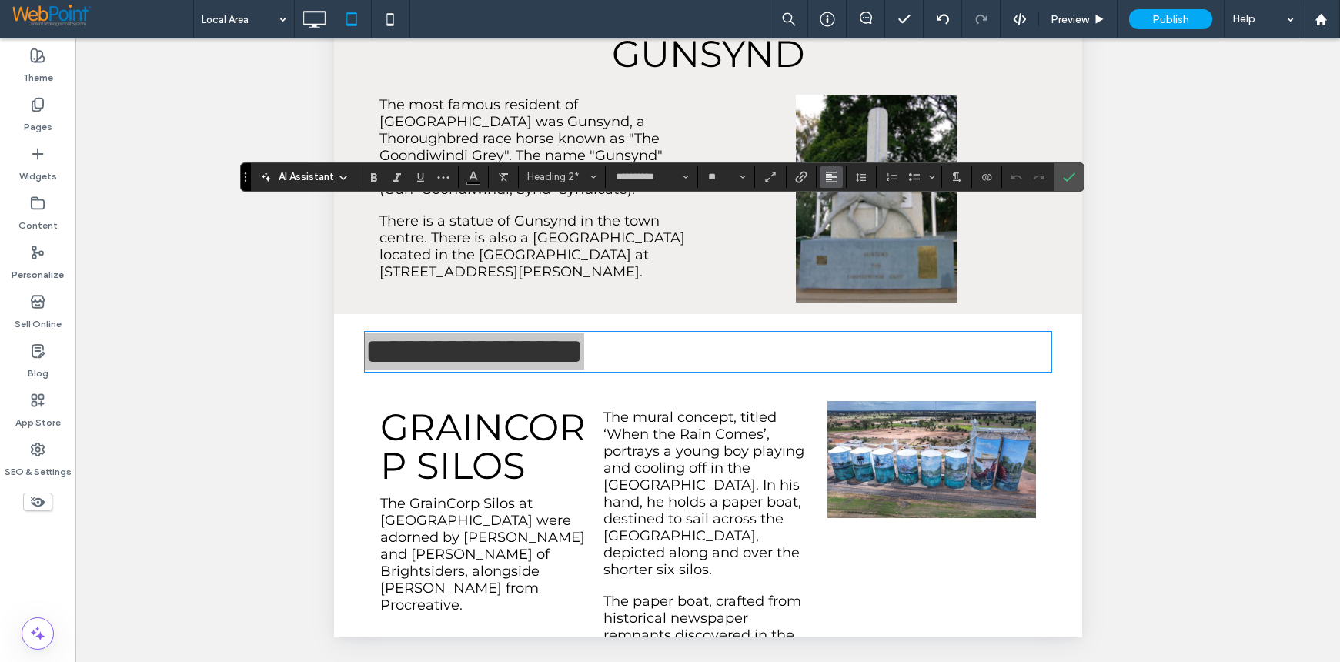
click at [827, 174] on use "Alignment" at bounding box center [831, 177] width 11 height 11
click at [850, 222] on div "ui.textEditor.alignment.center" at bounding box center [847, 224] width 20 height 12
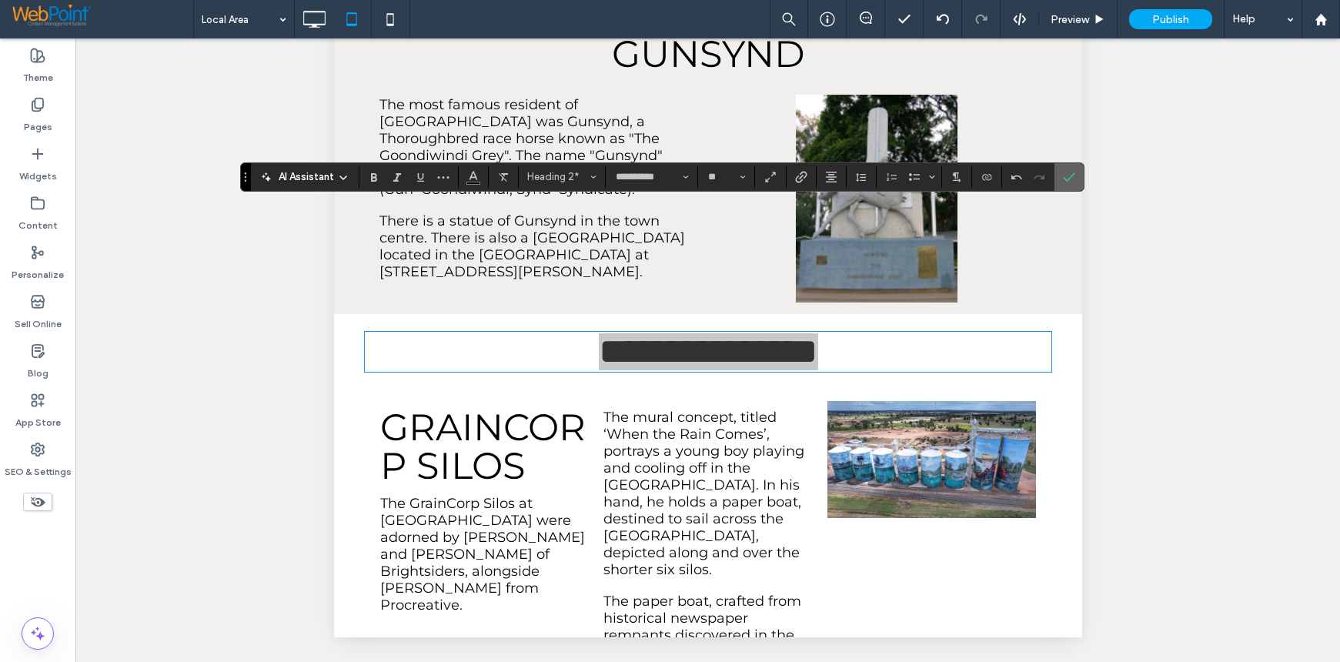
drag, startPoint x: 1067, startPoint y: 178, endPoint x: 690, endPoint y: 547, distance: 527.9
click at [1067, 178] on icon "Confirm" at bounding box center [1069, 177] width 12 height 12
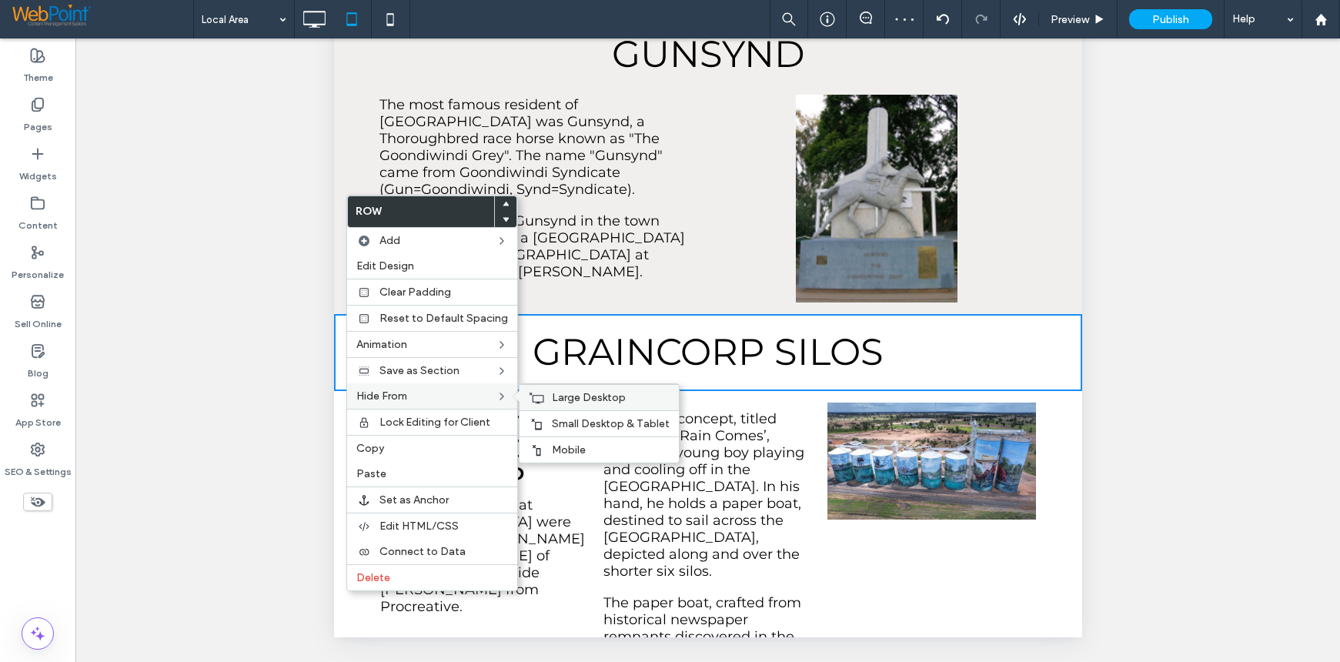
click at [584, 393] on span "Large Desktop" at bounding box center [589, 397] width 74 height 13
click at [564, 453] on span "Mobile" at bounding box center [569, 449] width 34 height 13
click at [380, 262] on span "Edit Design" at bounding box center [385, 265] width 58 height 13
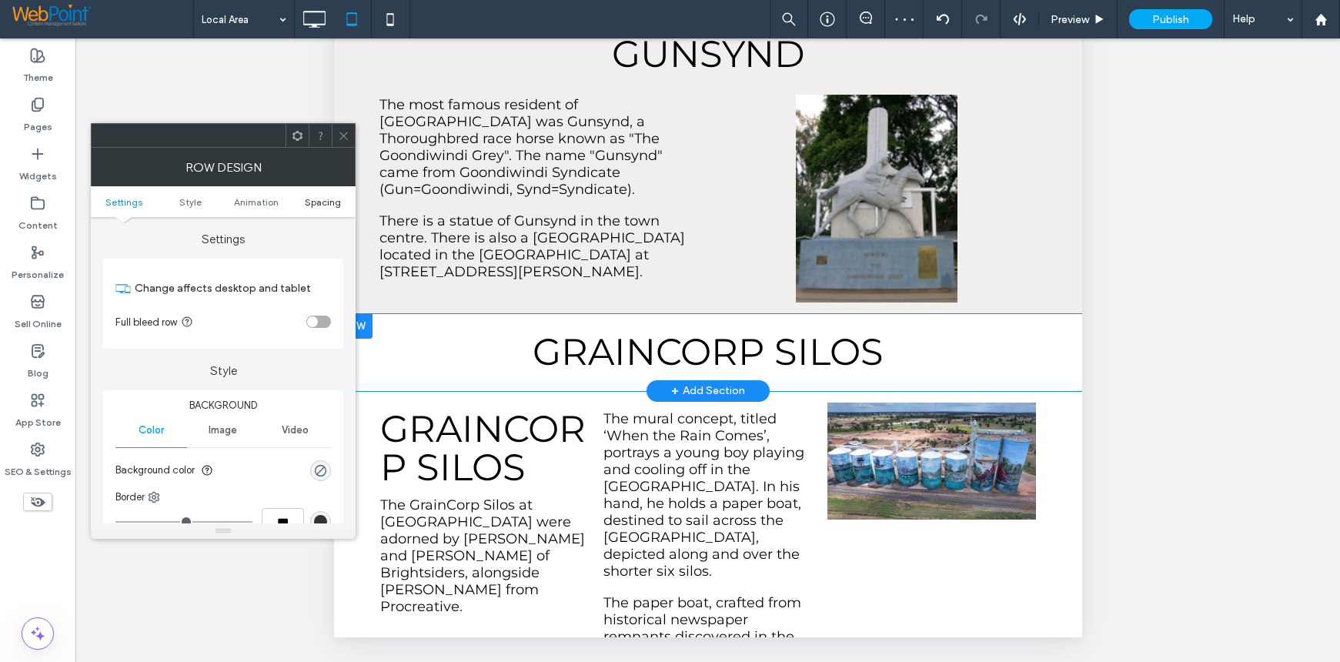
click at [314, 199] on span "Spacing" at bounding box center [323, 202] width 36 height 12
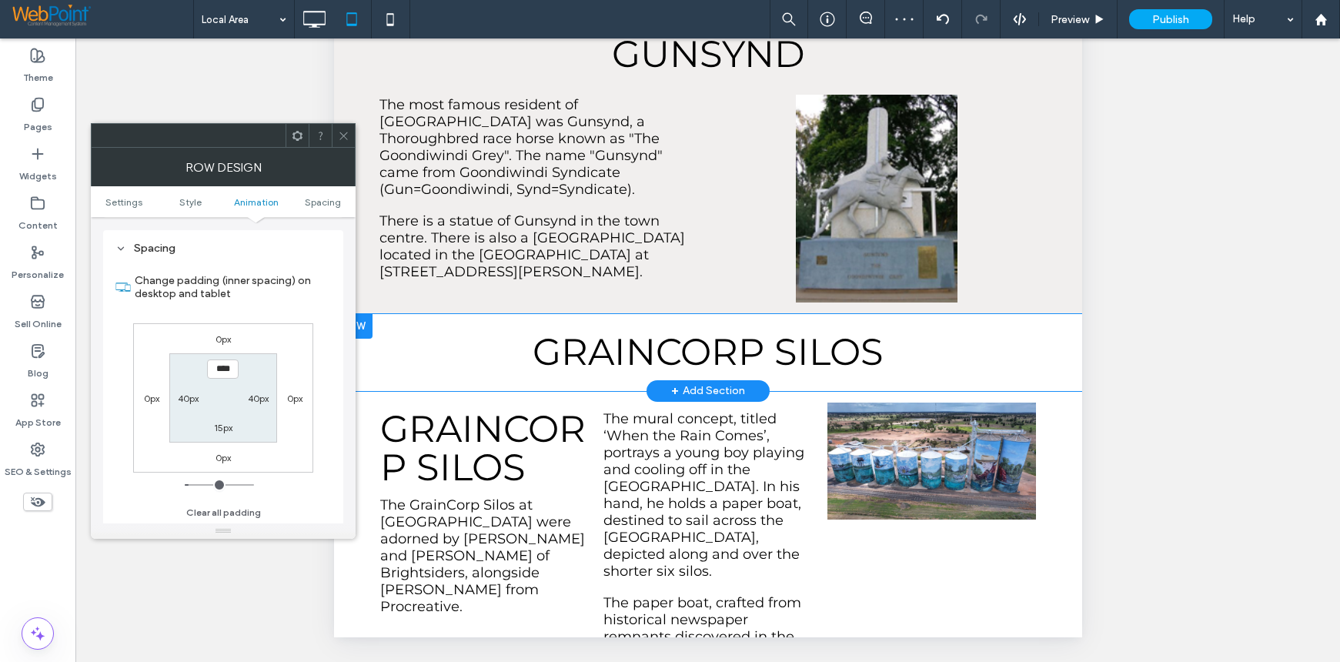
scroll to position [435, 0]
type input "*"
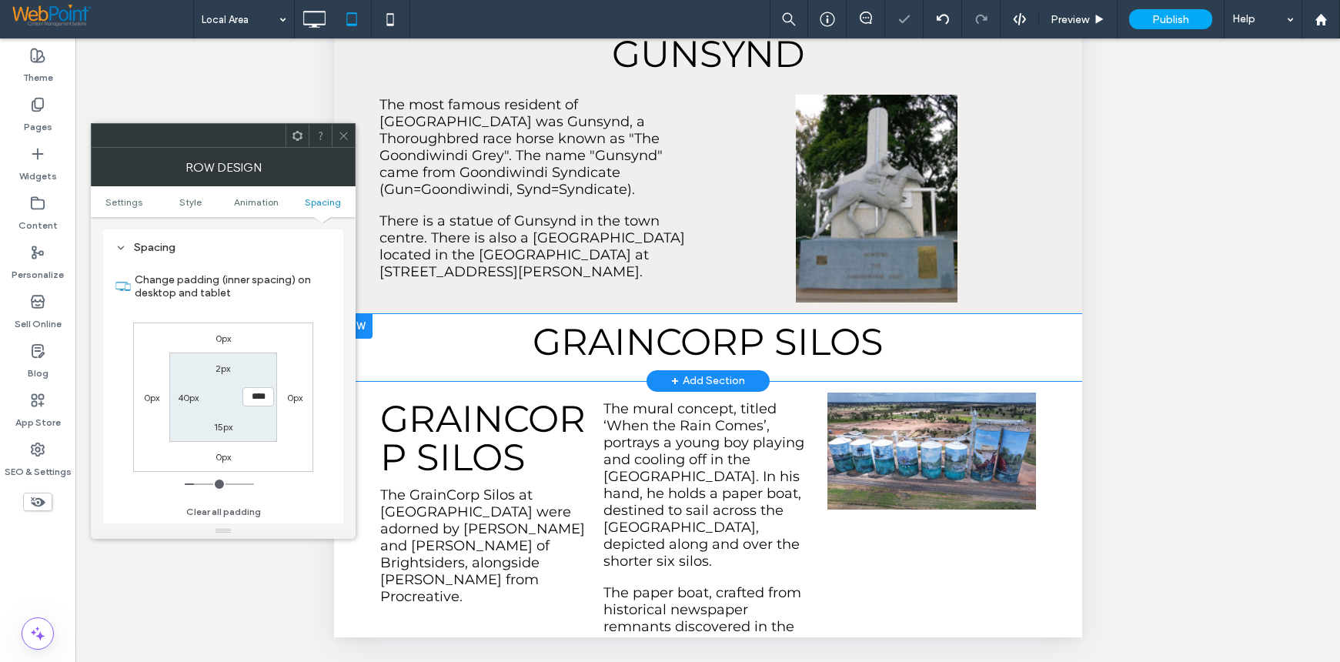
type input "**"
type input "*"
type input "**"
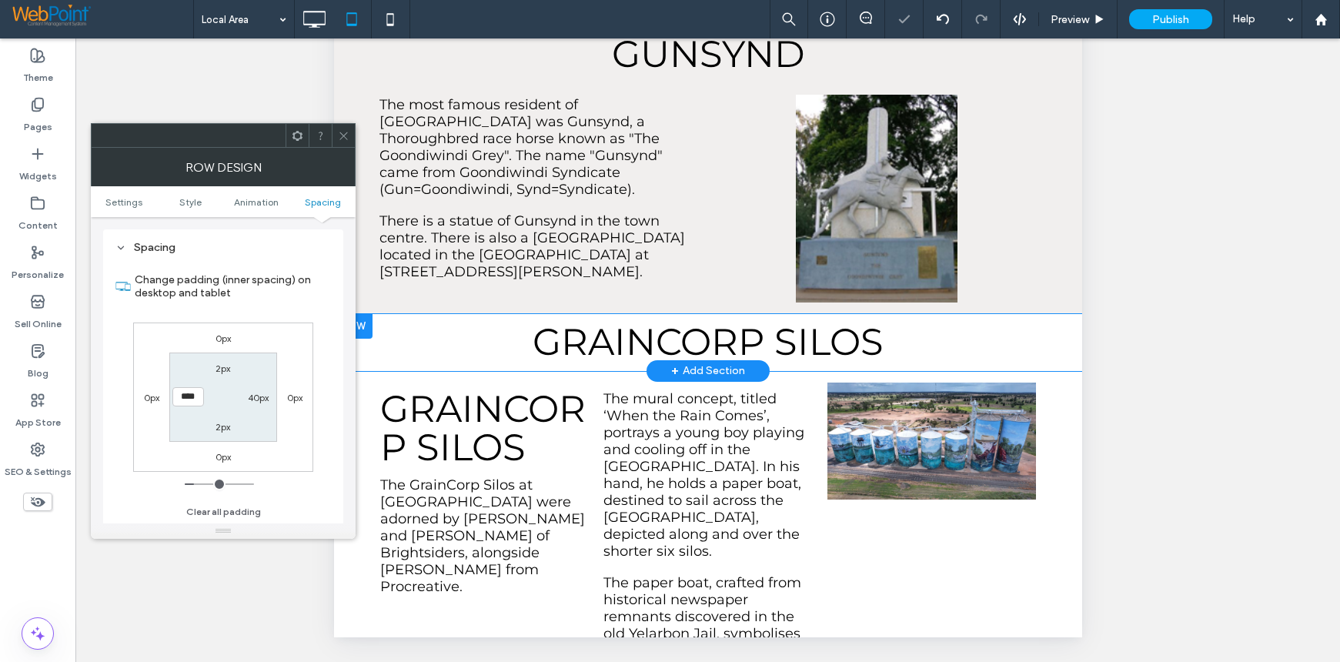
drag, startPoint x: 345, startPoint y: 134, endPoint x: 346, endPoint y: 146, distance: 12.4
click at [344, 134] on icon at bounding box center [344, 136] width 12 height 12
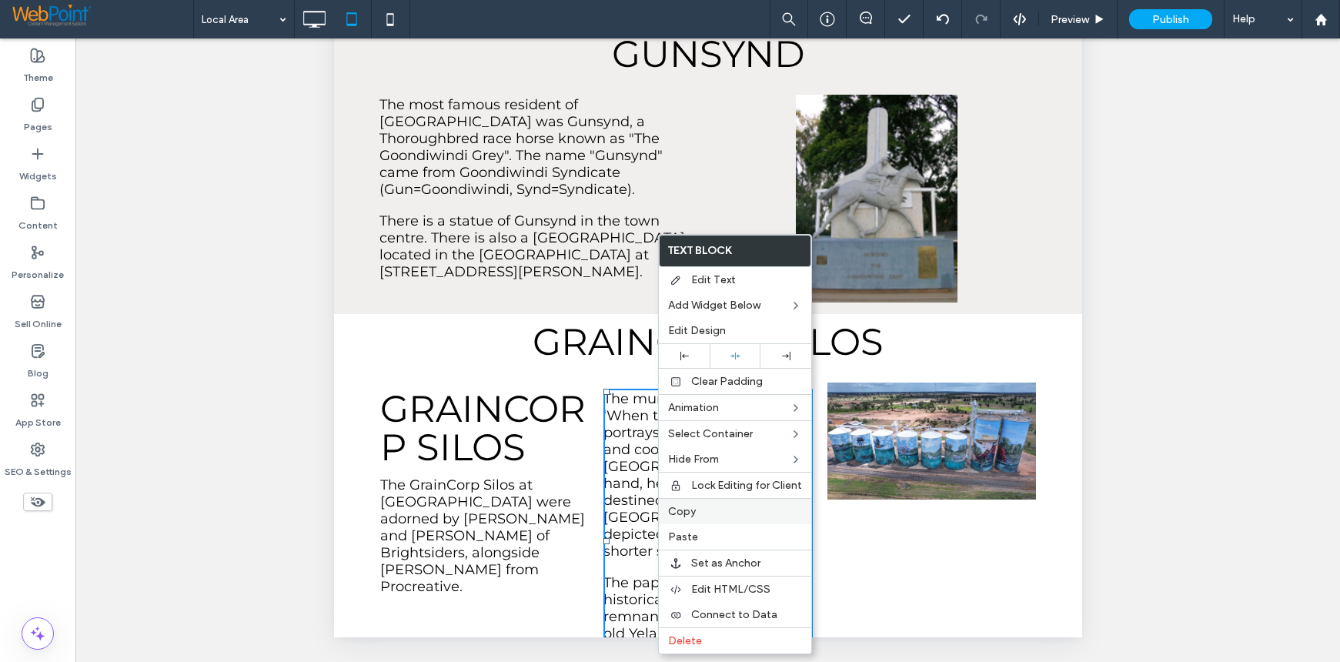
click at [690, 517] on span "Copy" at bounding box center [682, 511] width 28 height 13
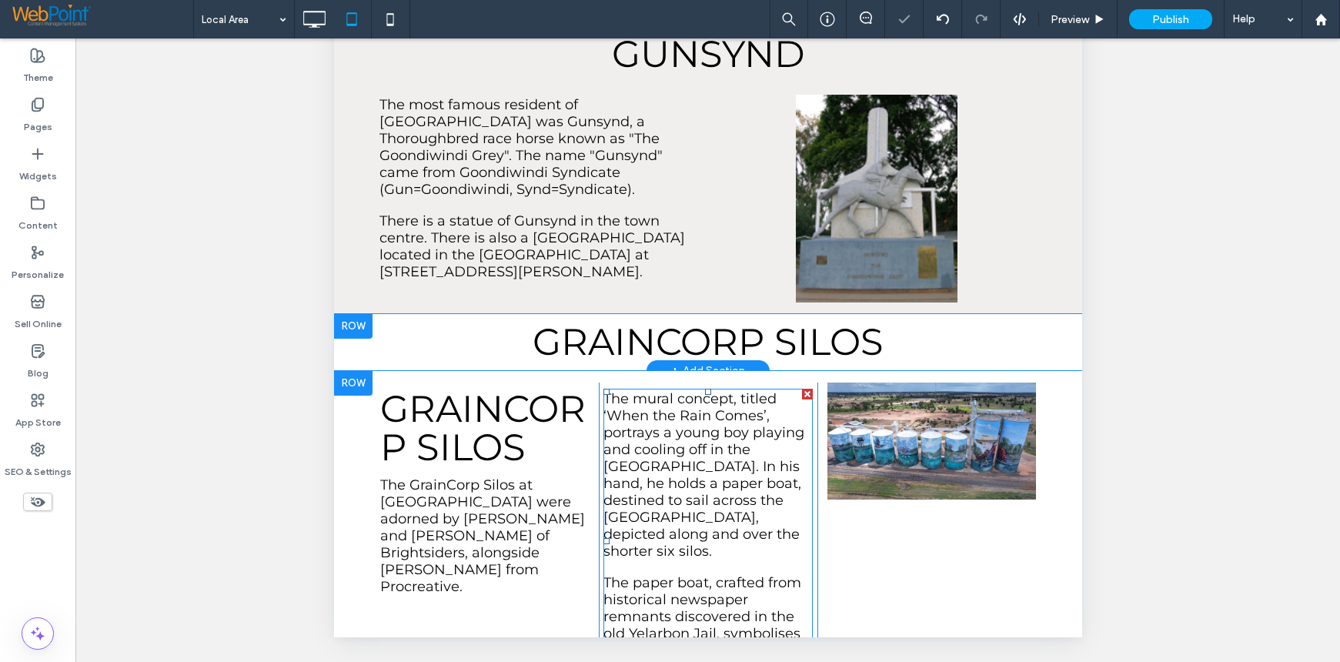
click at [460, 463] on div "GRAINCORP SILOS The GrainCorp Silos at [GEOGRAPHIC_DATA] were adorned by [PERSO…" at bounding box center [488, 541] width 219 height 318
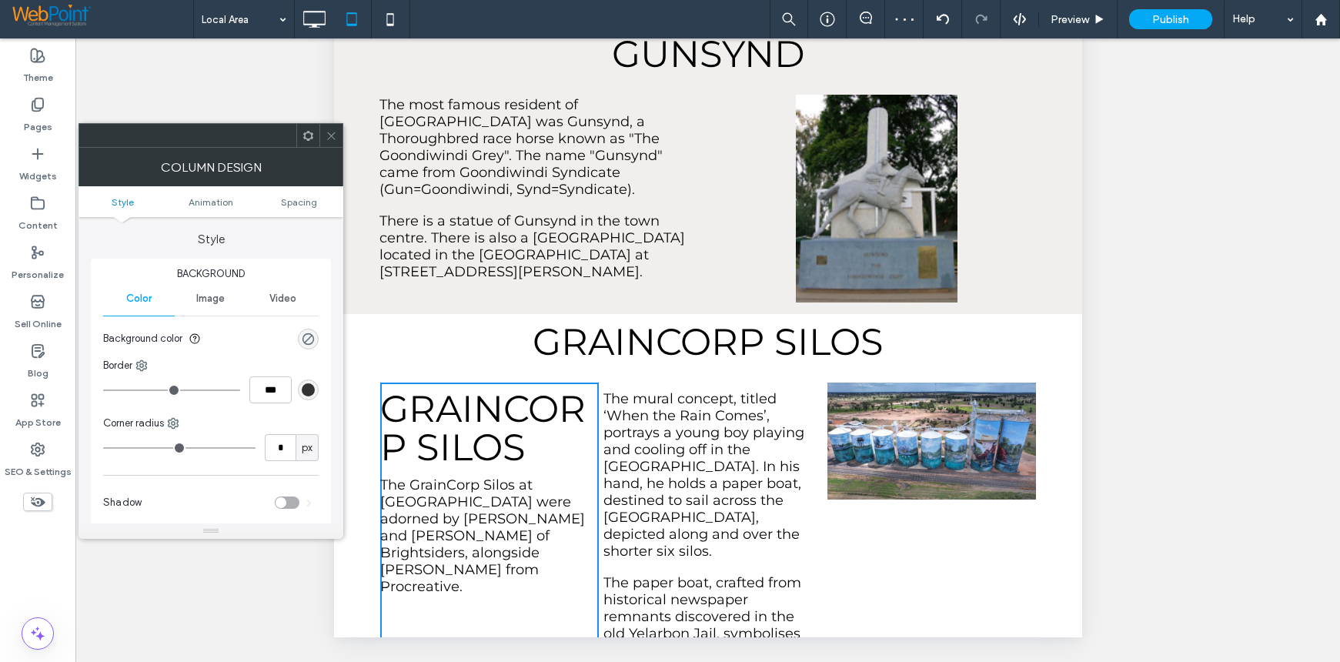
click at [306, 137] on icon at bounding box center [308, 136] width 12 height 12
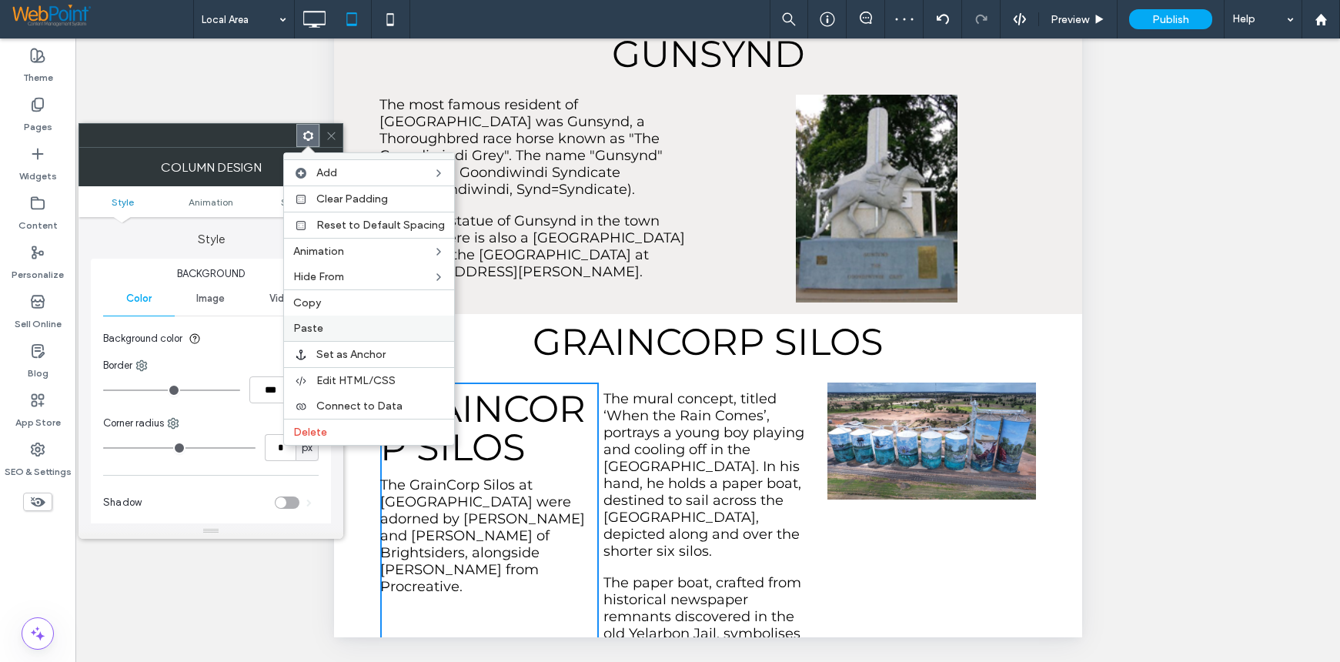
click at [306, 326] on span "Paste" at bounding box center [308, 328] width 30 height 13
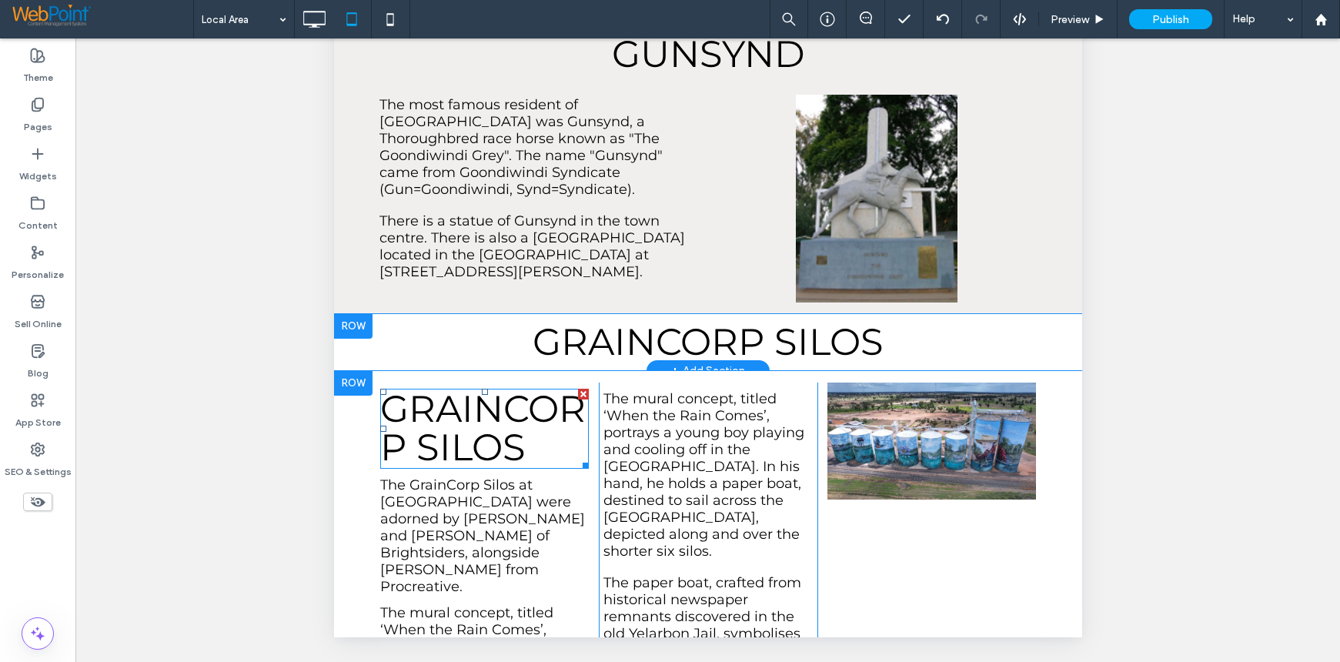
click at [577, 389] on div at bounding box center [582, 394] width 11 height 11
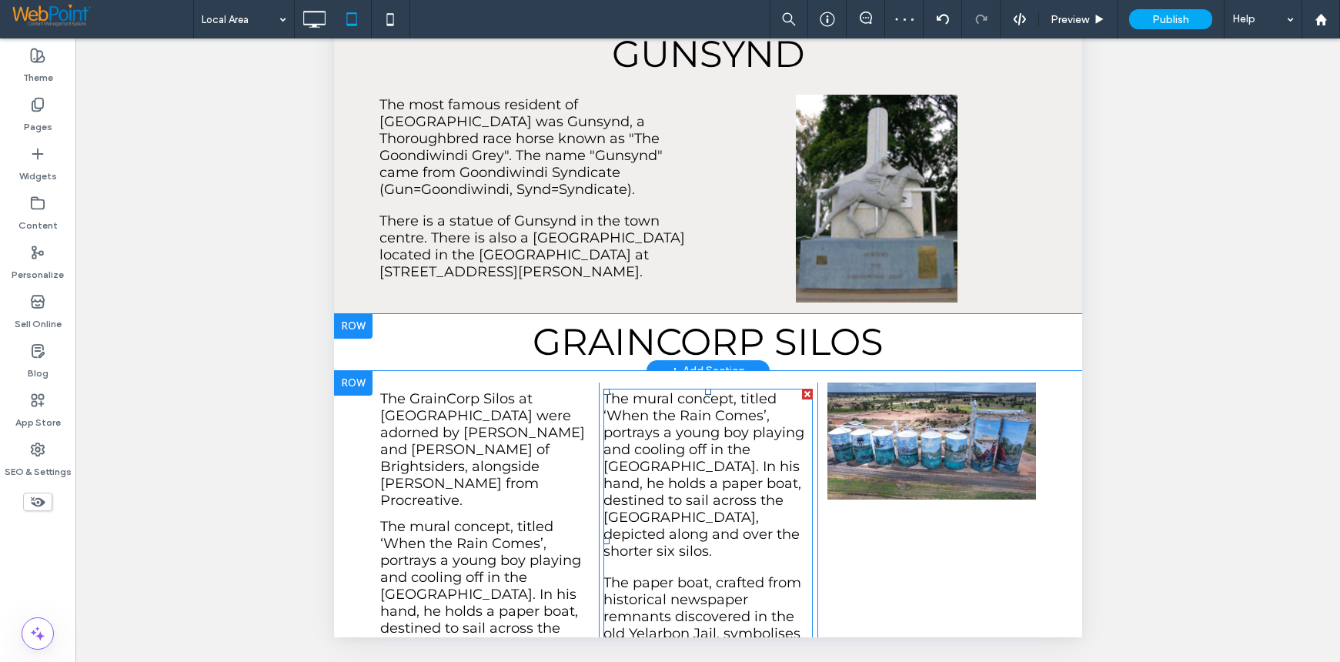
click at [801, 389] on div at bounding box center [806, 394] width 11 height 11
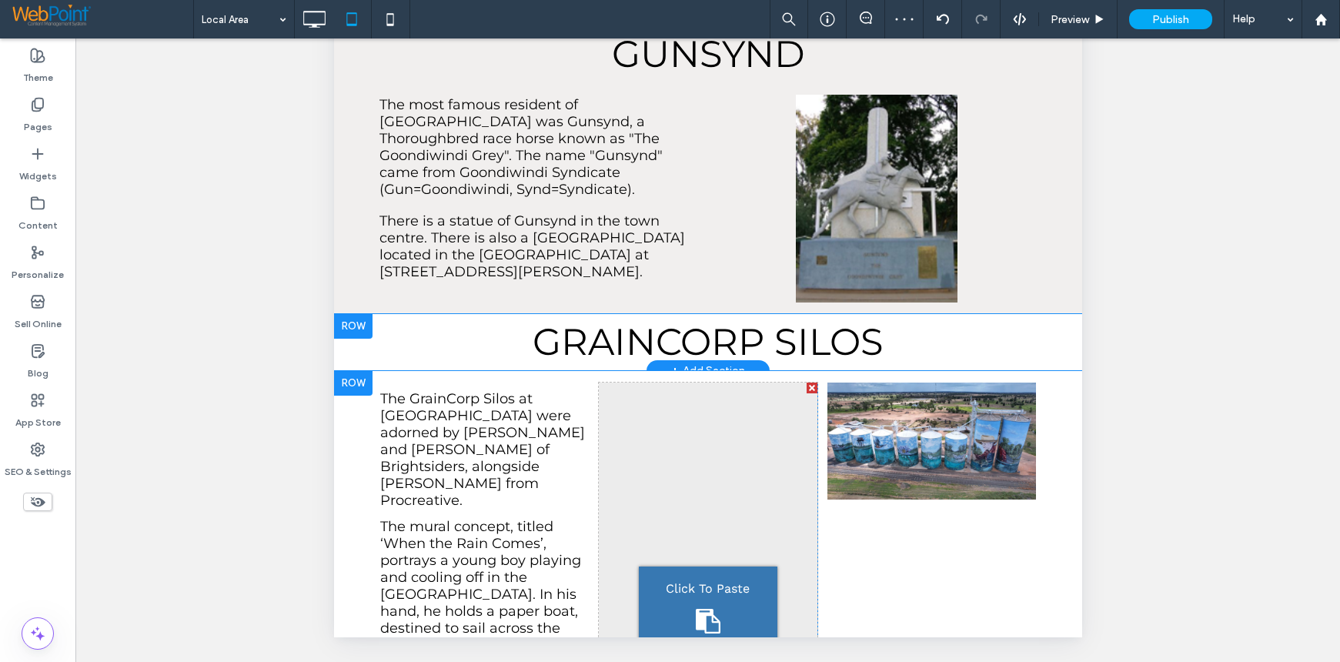
click at [806, 382] on div at bounding box center [811, 387] width 11 height 11
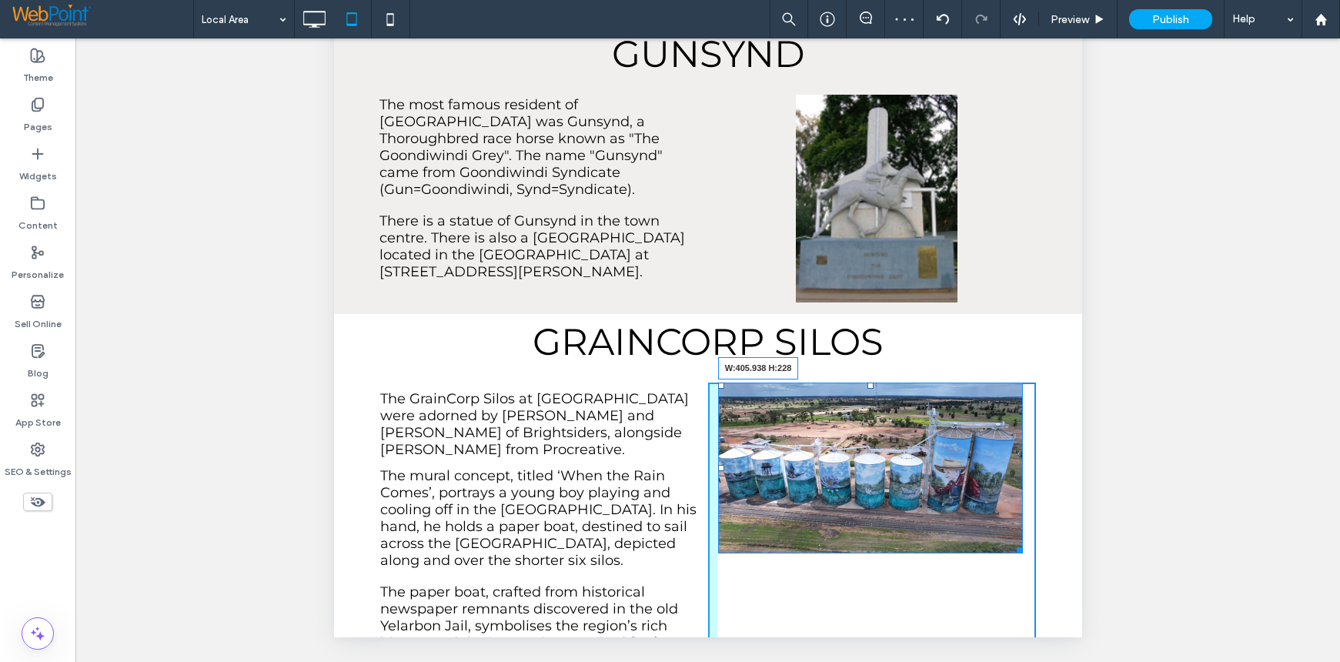
drag, startPoint x: 1011, startPoint y: 423, endPoint x: 1057, endPoint y: 480, distance: 73.9
click at [1057, 480] on div "The GrainCorp Silos at [GEOGRAPHIC_DATA] were adorned by [PERSON_NAME] and [PER…" at bounding box center [707, 529] width 748 height 316
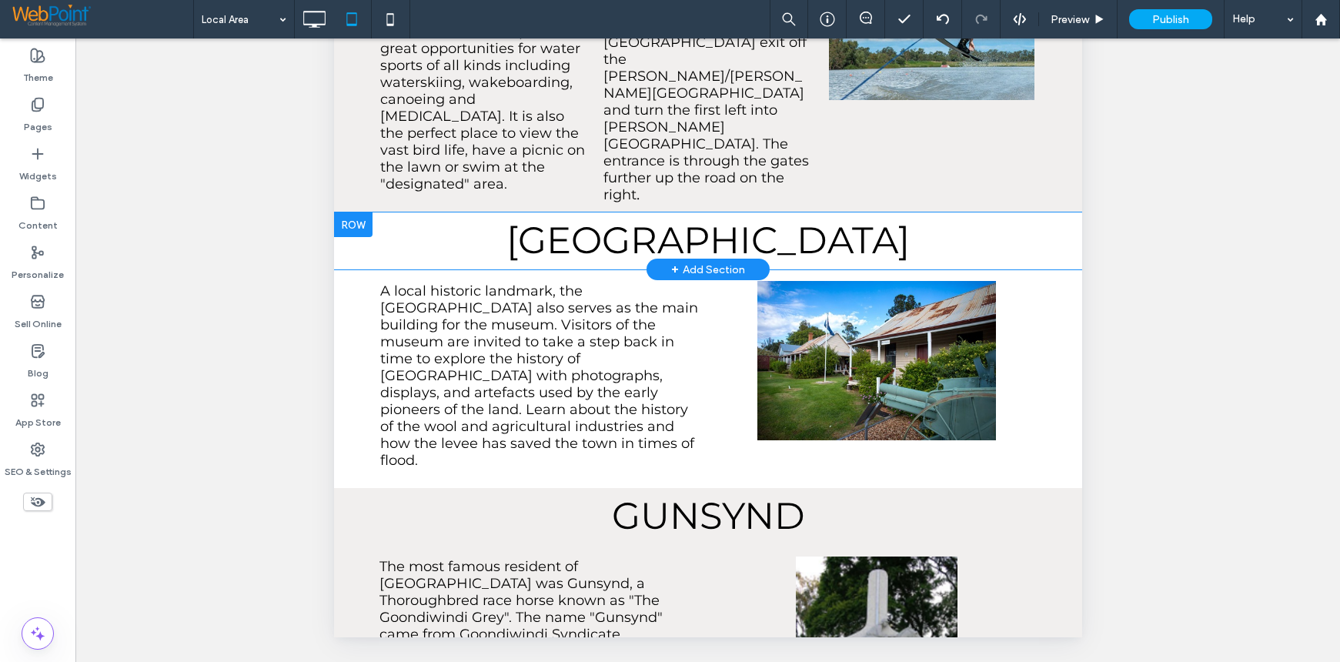
scroll to position [2779, 0]
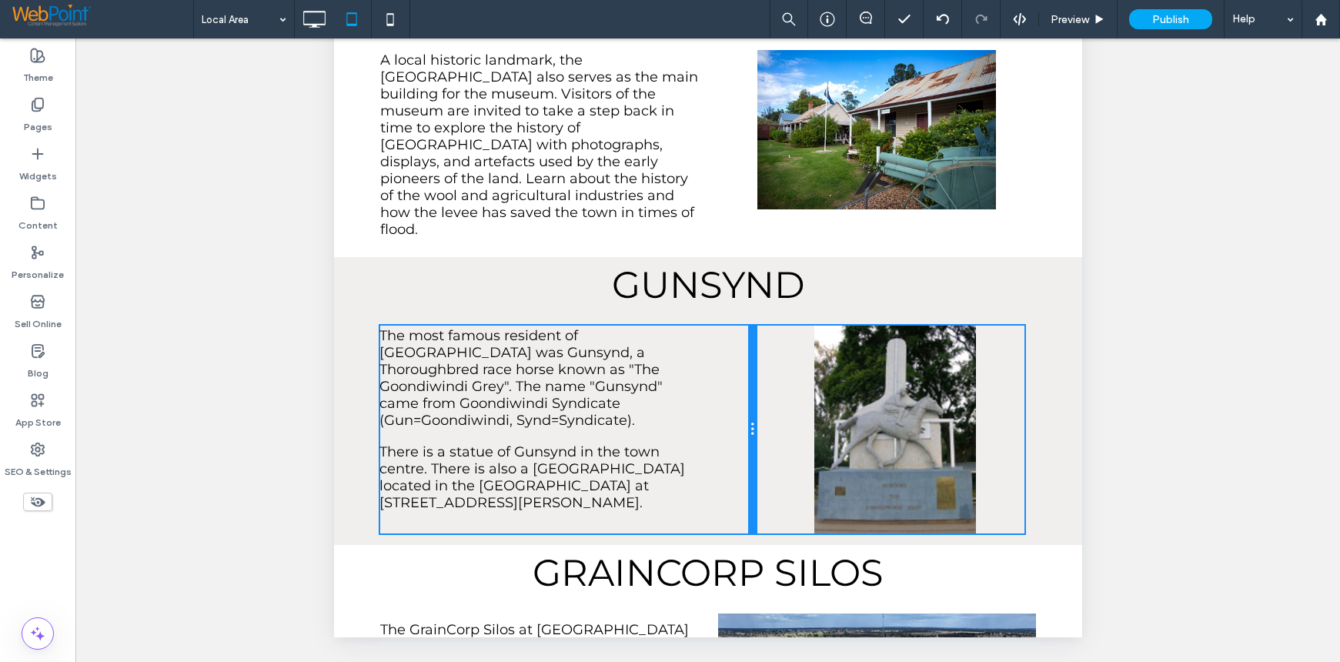
drag, startPoint x: 697, startPoint y: 306, endPoint x: 749, endPoint y: 306, distance: 51.6
click at [749, 326] on div at bounding box center [751, 429] width 8 height 207
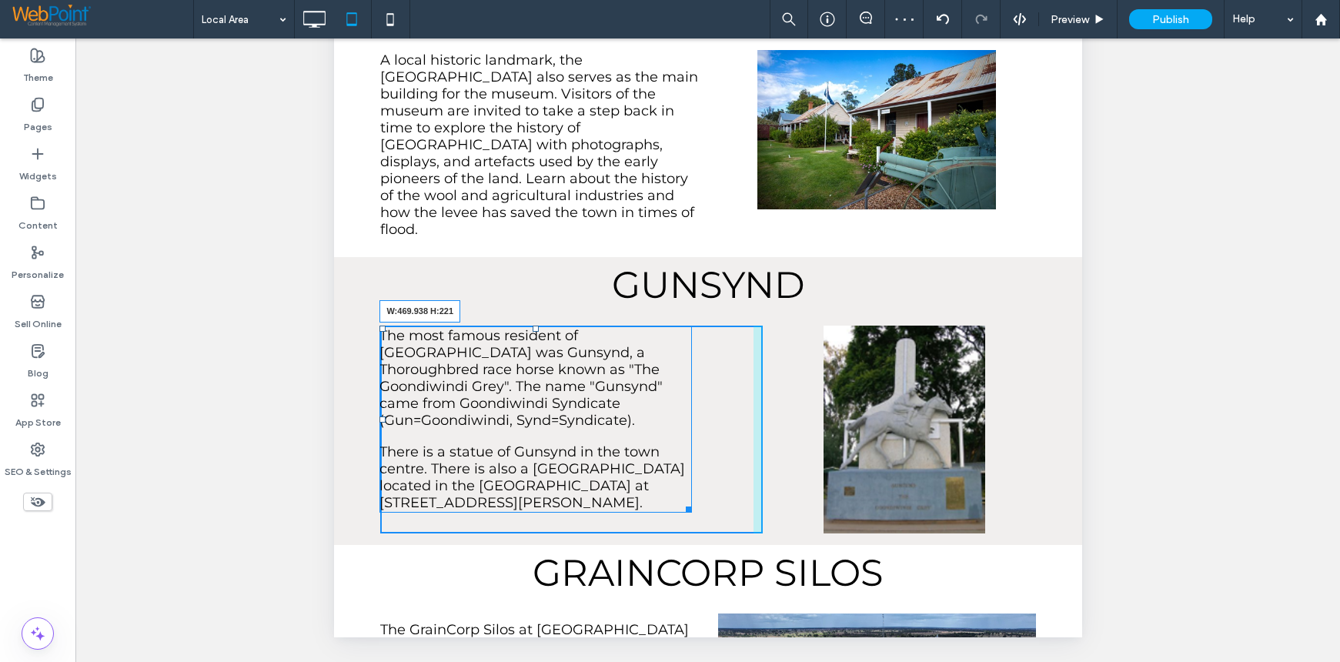
drag, startPoint x: 688, startPoint y: 382, endPoint x: 737, endPoint y: 378, distance: 49.4
click at [737, 378] on div "Click To Paste The most famous resident of [GEOGRAPHIC_DATA] was Gunsynd, a Tho…" at bounding box center [570, 429] width 382 height 207
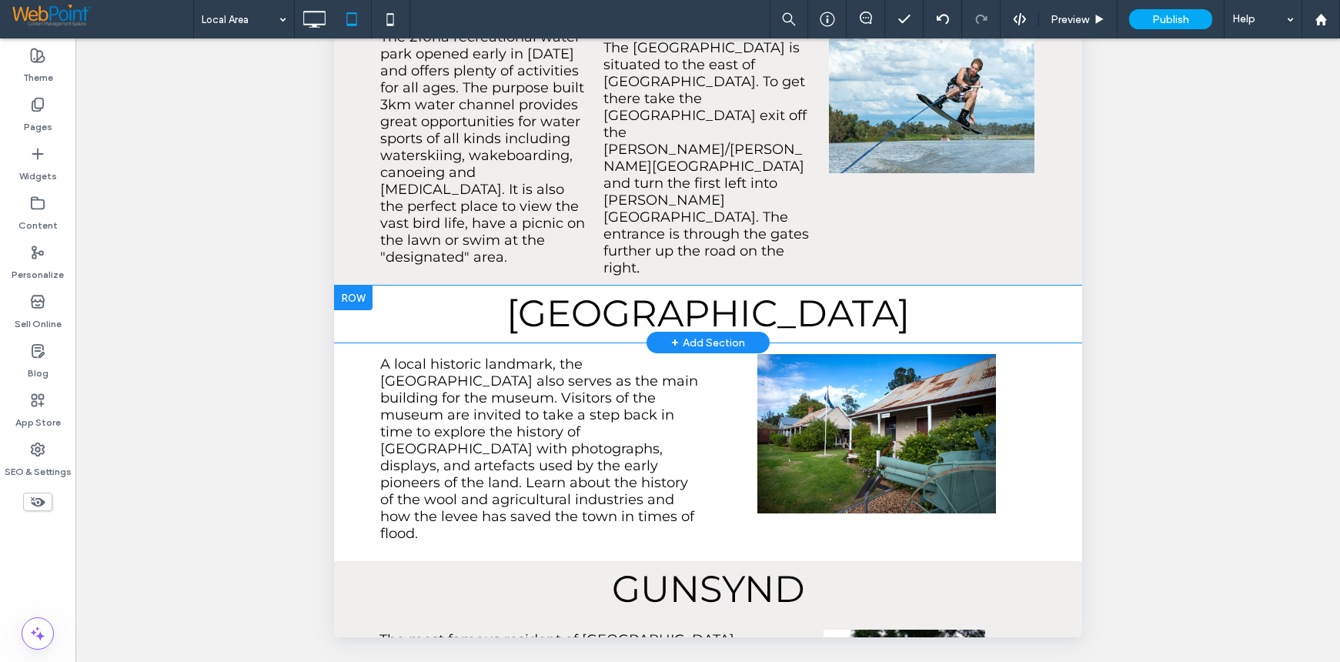
scroll to position [2471, 0]
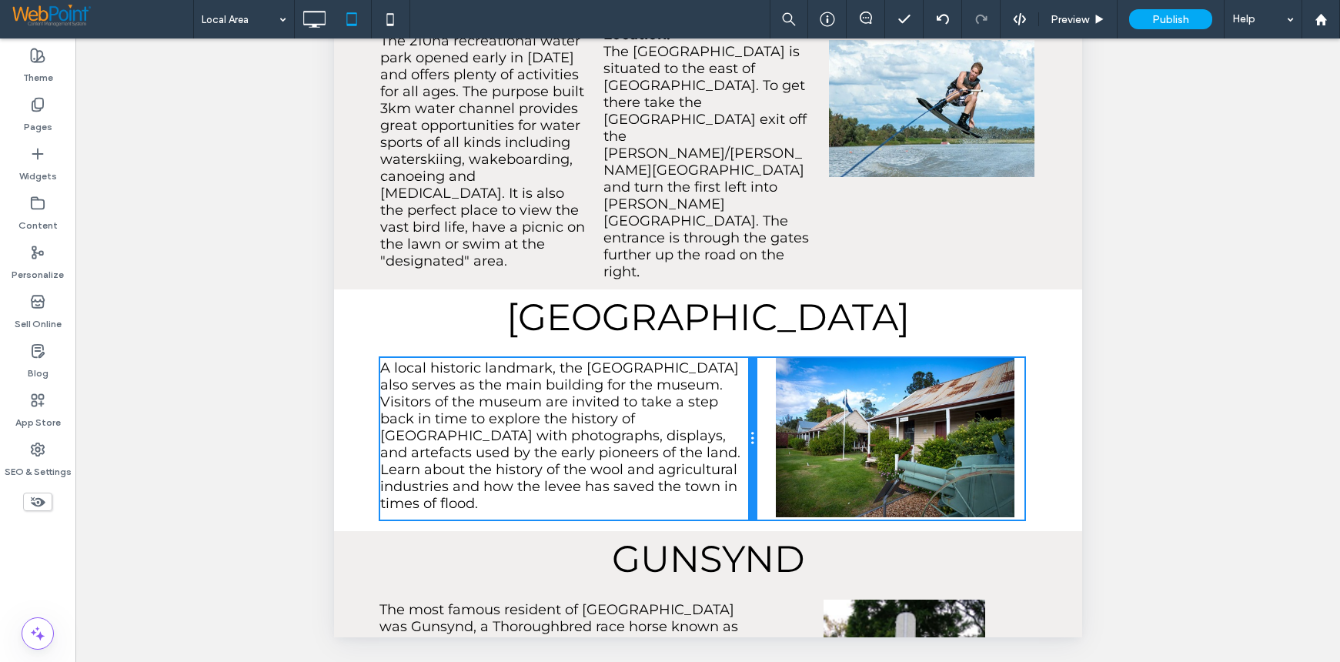
drag, startPoint x: 699, startPoint y: 343, endPoint x: 1073, endPoint y: -13, distance: 516.6
click at [745, 358] on div "Click To Paste A local historic landmark, the [GEOGRAPHIC_DATA] also serves as …" at bounding box center [567, 439] width 376 height 162
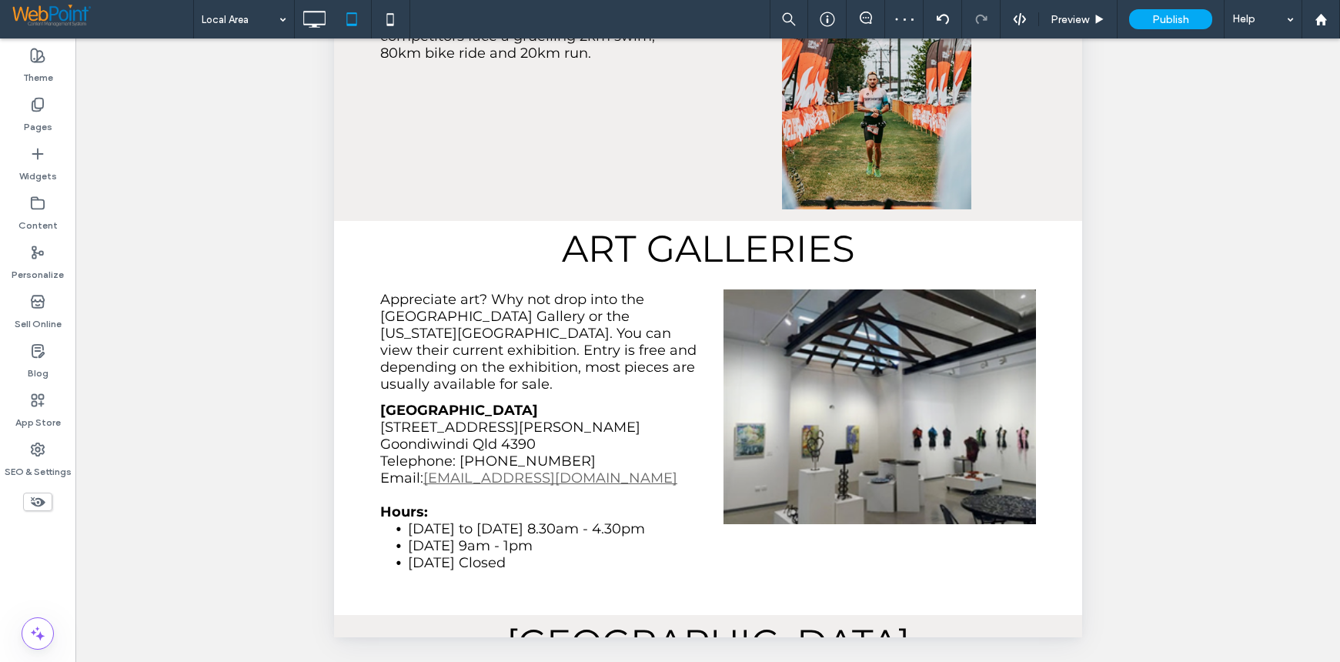
scroll to position [2086, 0]
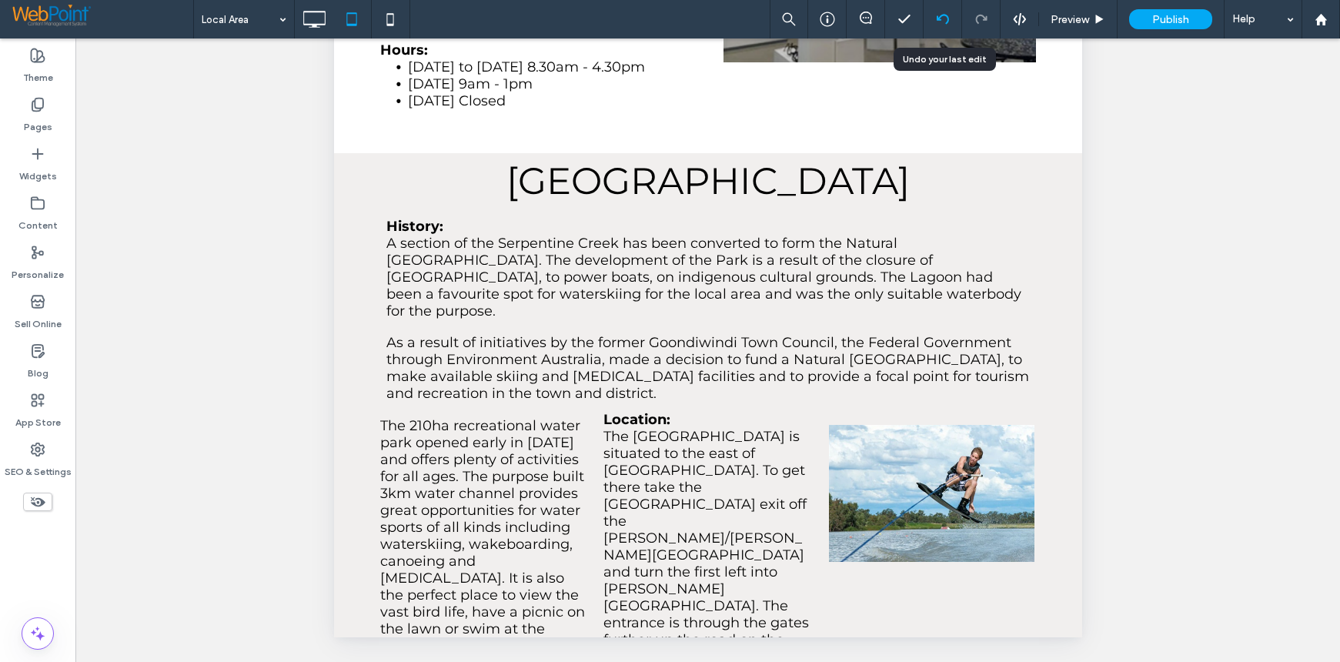
click at [947, 22] on use at bounding box center [942, 19] width 12 height 10
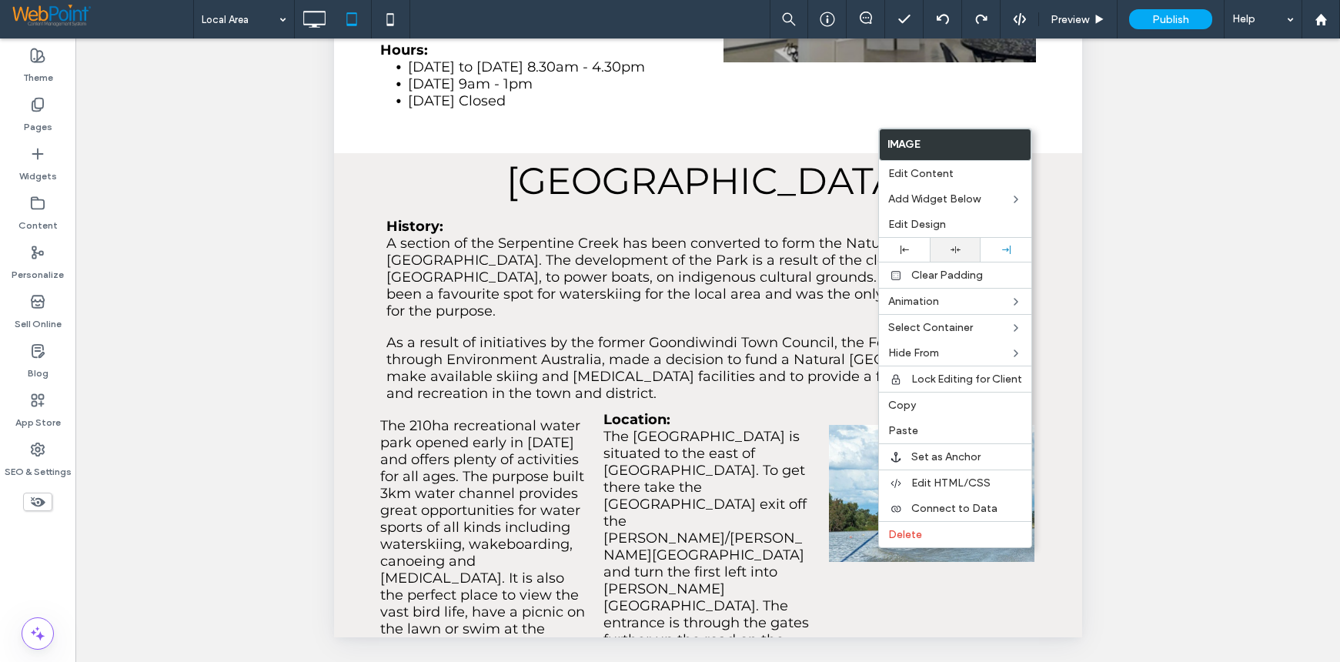
click at [957, 255] on div at bounding box center [955, 250] width 51 height 24
click at [1154, 169] on div "Unhide? Yes Unhide? Yes Unhide? Yes Unhide? Yes Unhide? Yes Unhide? Yes Unhide?…" at bounding box center [707, 369] width 1264 height 662
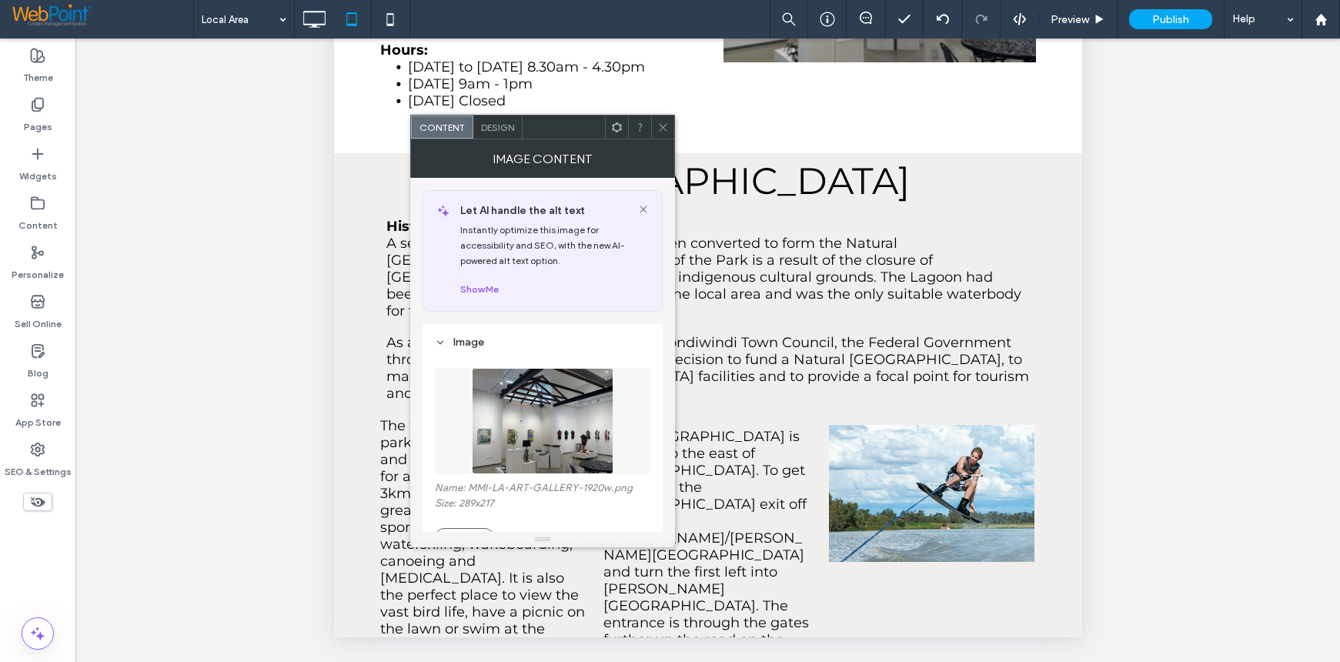
click at [664, 118] on span at bounding box center [663, 126] width 12 height 23
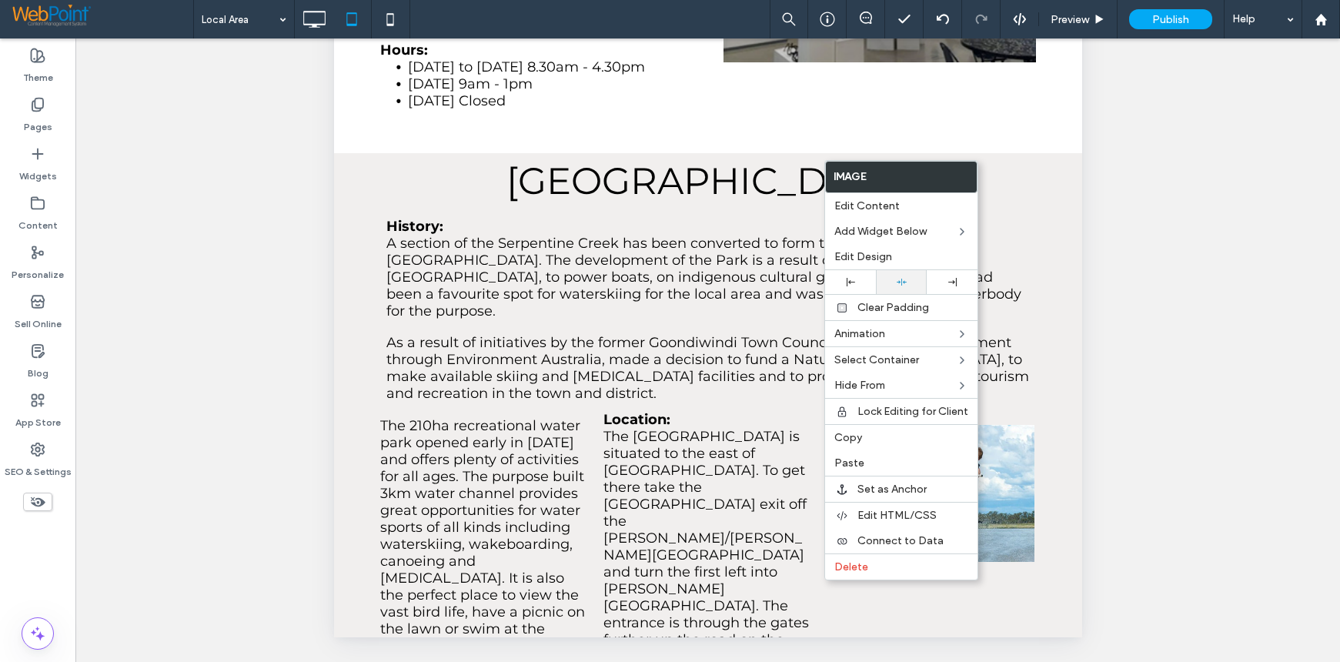
click at [900, 286] on div at bounding box center [901, 282] width 51 height 24
click at [1099, 332] on div "Unhide? Yes Unhide? Yes Unhide? Yes Unhide? Yes Unhide? Yes Unhide? Yes Unhide?…" at bounding box center [707, 369] width 1264 height 662
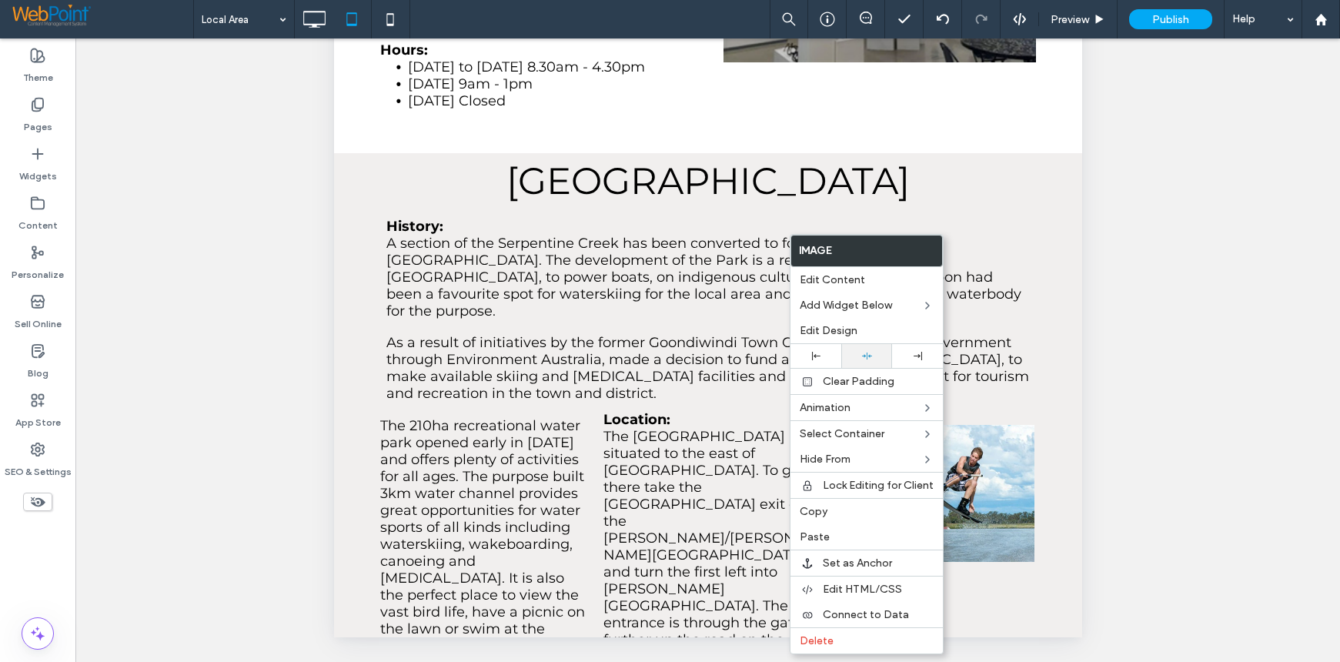
click at [870, 355] on icon at bounding box center [867, 356] width 10 height 10
click at [1154, 393] on div "Unhide? Yes Unhide? Yes Unhide? Yes Unhide? Yes Unhide? Yes Unhide? Yes Unhide?…" at bounding box center [707, 369] width 1264 height 662
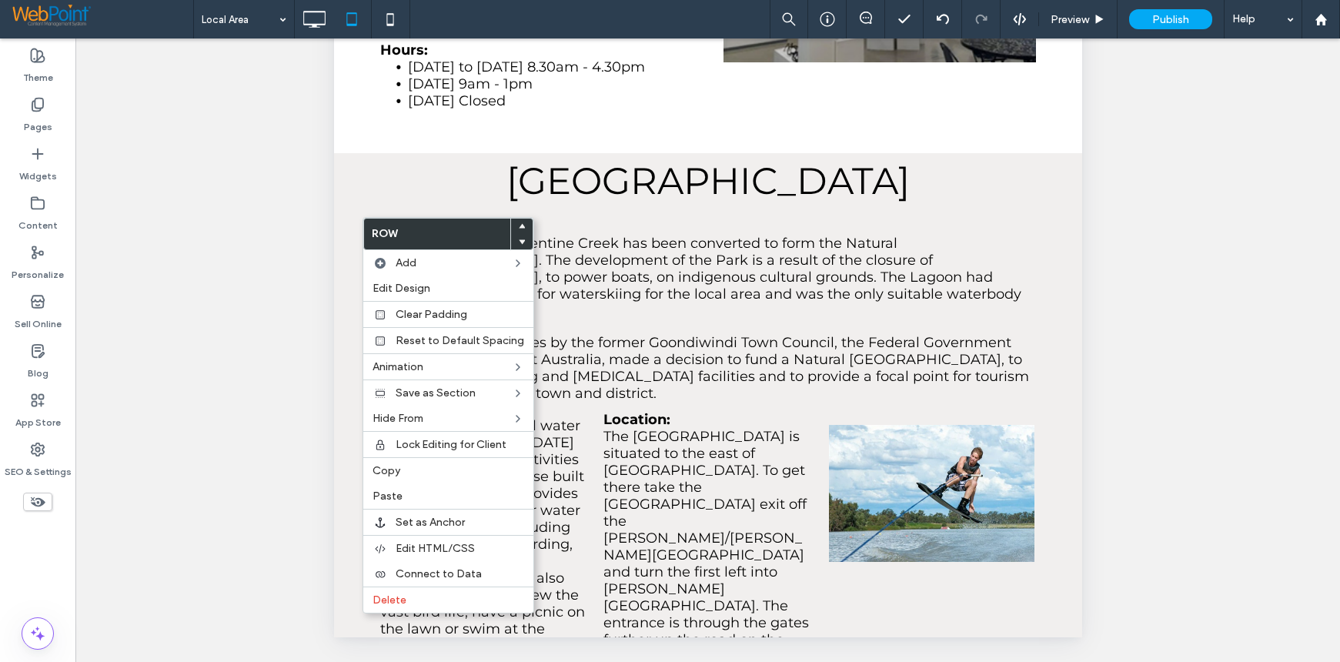
click at [1193, 447] on div "Unhide? Yes Unhide? Yes Unhide? Yes Unhide? Yes Unhide? Yes Unhide? Yes Unhide?…" at bounding box center [707, 369] width 1264 height 662
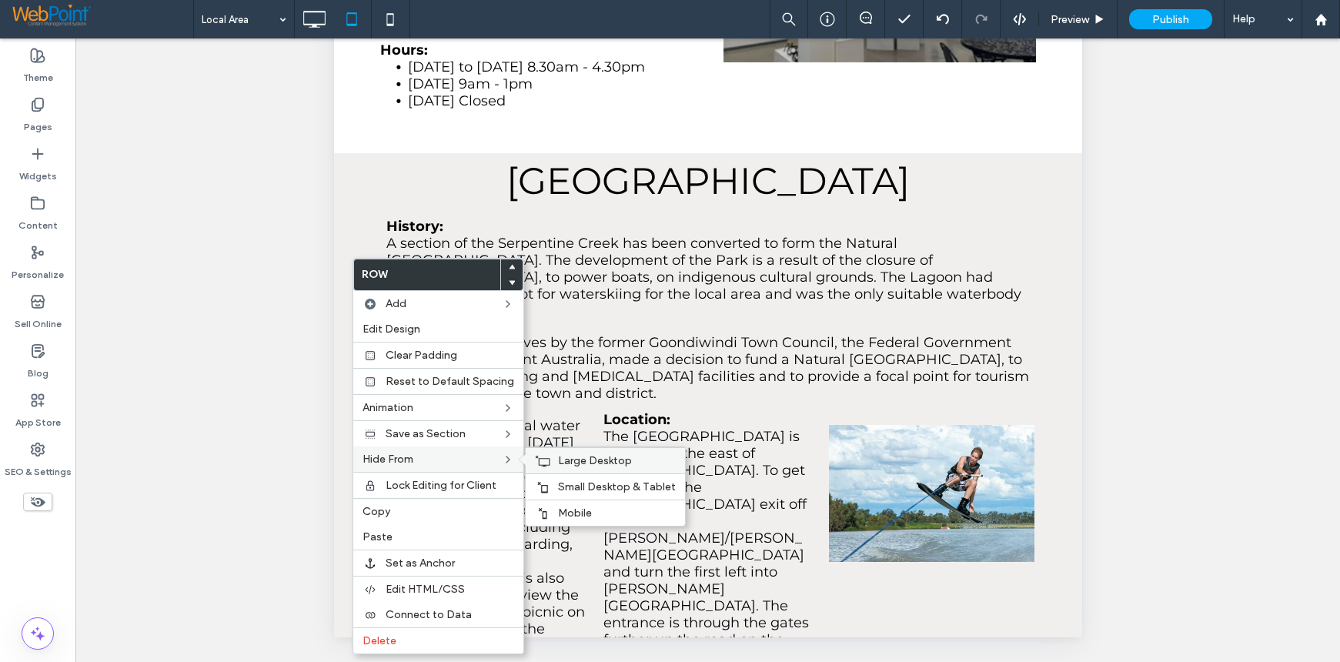
click at [580, 463] on span "Large Desktop" at bounding box center [595, 460] width 74 height 13
click at [576, 513] on span "Mobile" at bounding box center [575, 512] width 34 height 13
click at [1238, 496] on div "Unhide? Yes Unhide? Yes Unhide? Yes Unhide? Yes Unhide? Yes Unhide? Yes Unhide?…" at bounding box center [707, 369] width 1264 height 662
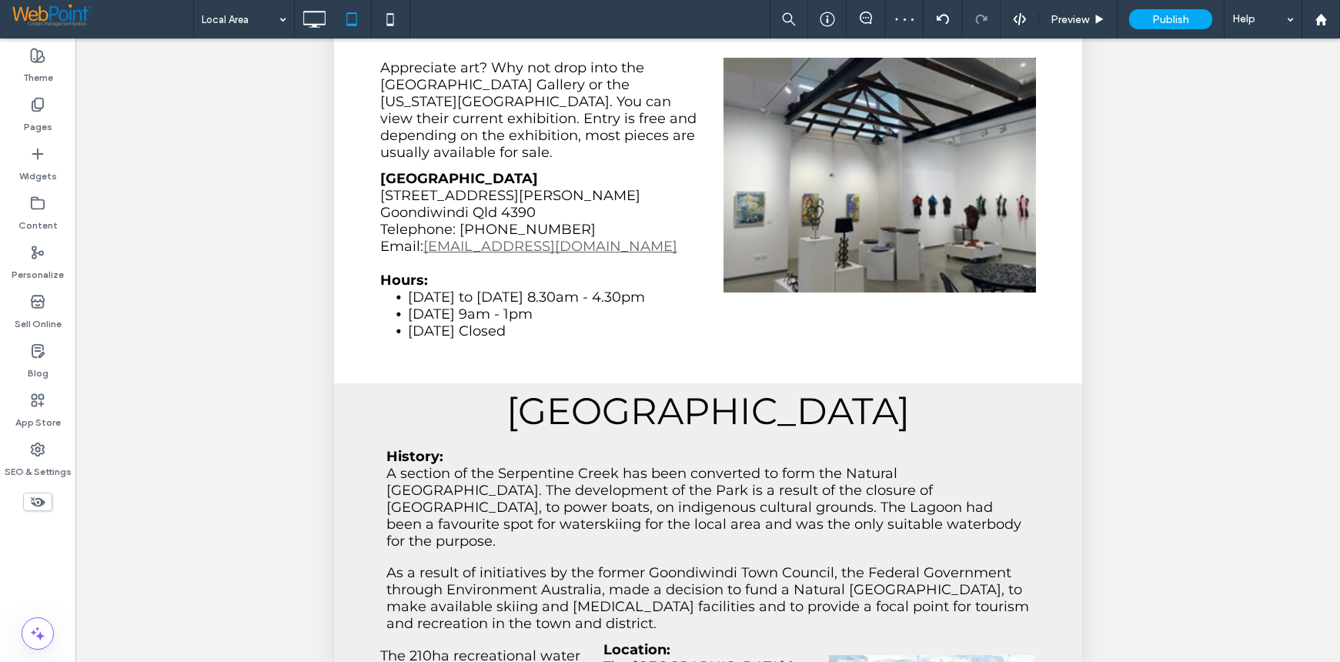
scroll to position [180, 0]
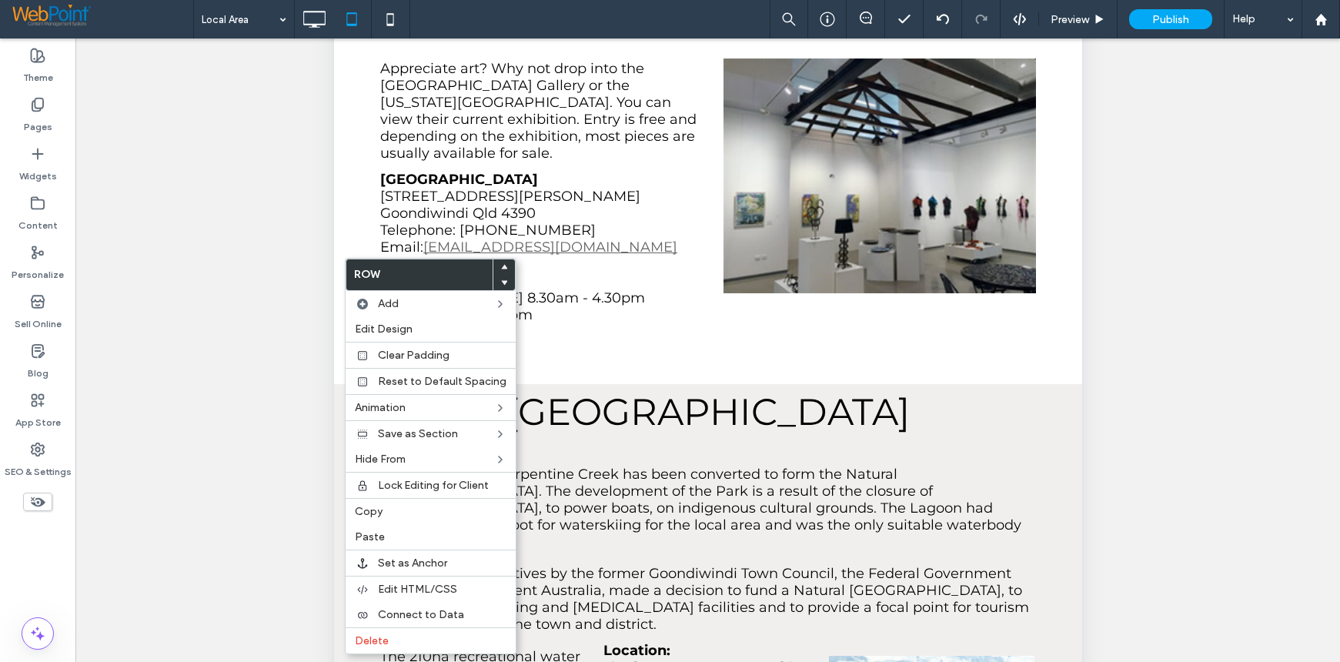
click at [1165, 398] on div "Unhide? Yes Unhide? Yes Unhide? Yes Unhide? Yes Unhide? Yes Unhide? Yes Unhide?…" at bounding box center [707, 369] width 1264 height 662
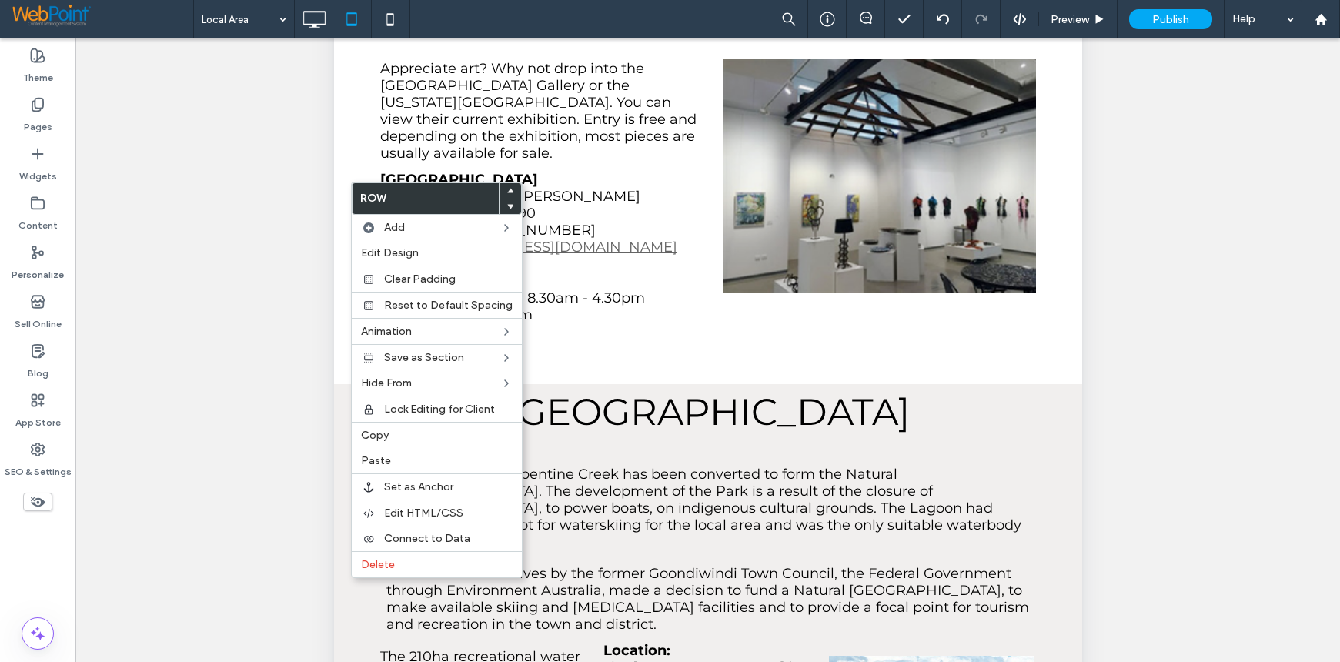
click at [1203, 321] on div "Unhide? Yes Unhide? Yes Unhide? Yes Unhide? Yes Unhide? Yes Unhide? Yes Unhide?…" at bounding box center [707, 369] width 1264 height 662
click at [1083, 453] on div "Unhide? Yes Unhide? Yes Unhide? Yes Unhide? Yes Unhide? Yes Unhide? Yes Unhide?…" at bounding box center [707, 369] width 1264 height 662
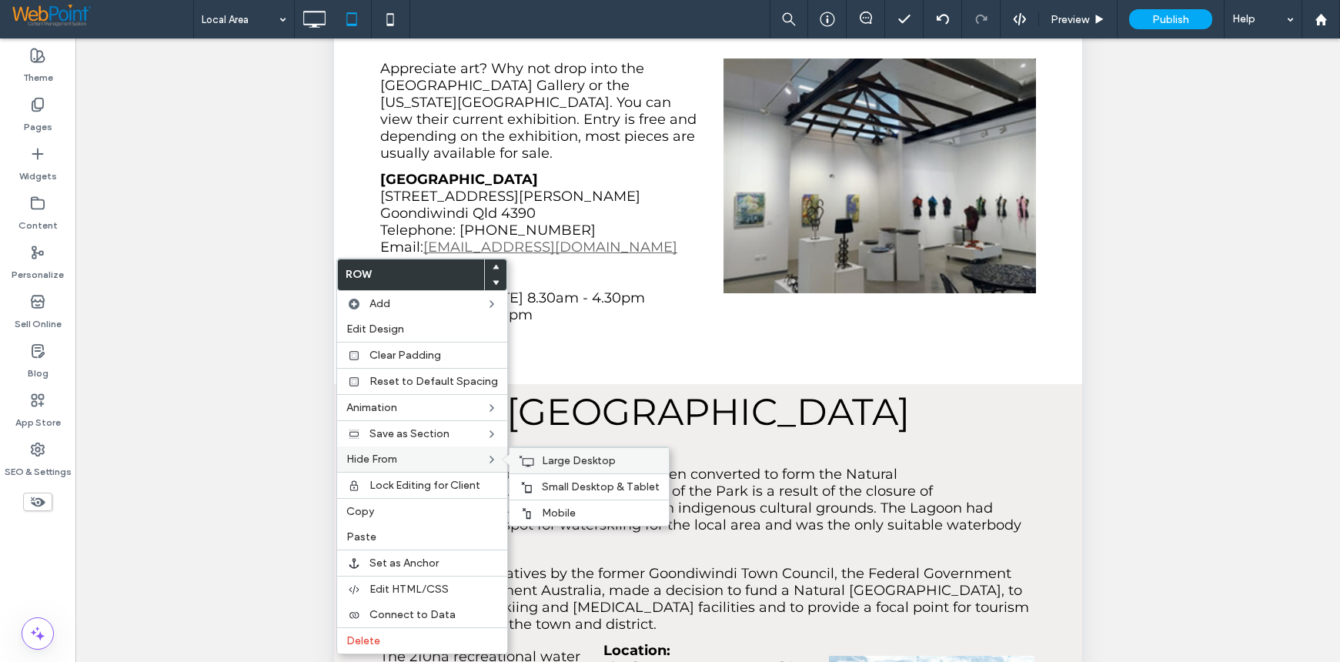
click at [600, 461] on span "Large Desktop" at bounding box center [579, 460] width 74 height 13
click at [544, 507] on span "Mobile" at bounding box center [559, 512] width 34 height 13
click at [576, 451] on div "Large Desktop" at bounding box center [592, 460] width 159 height 26
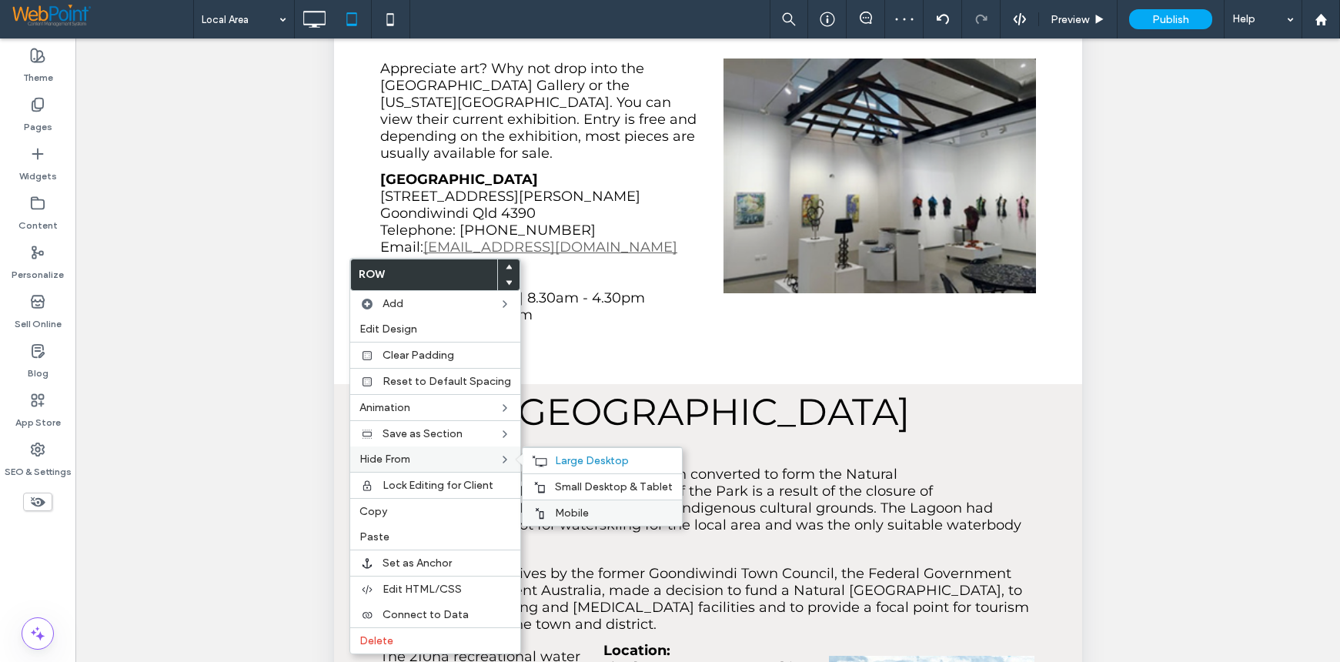
click at [563, 511] on span "Mobile" at bounding box center [572, 512] width 34 height 13
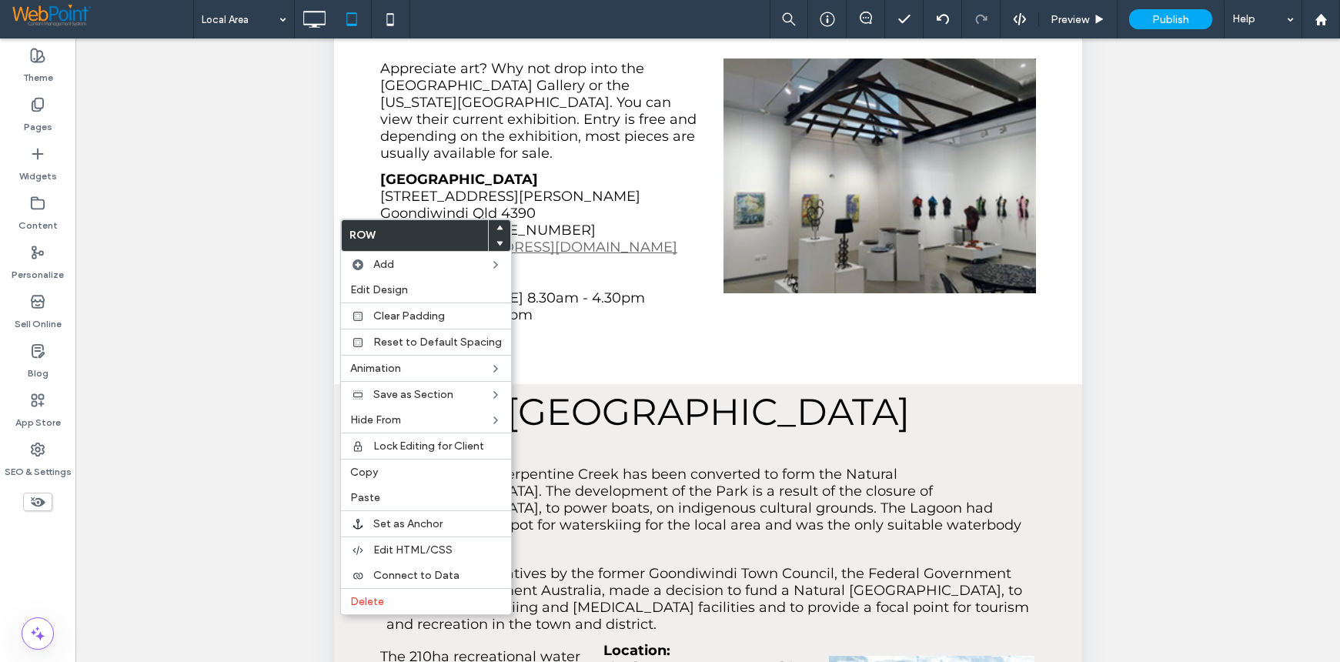
click at [1108, 391] on div "Unhide? Yes Unhide? Yes Unhide? Yes Unhide? Yes Unhide? Yes Unhide? Yes Unhide?…" at bounding box center [707, 369] width 1264 height 662
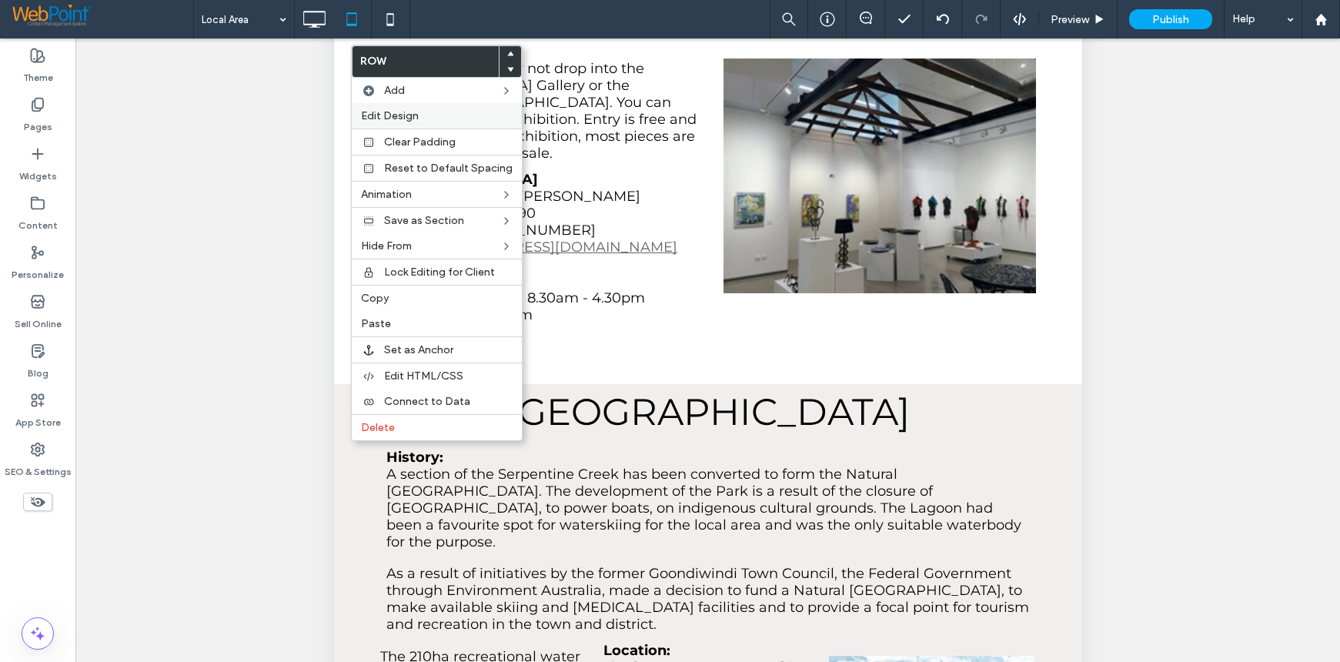
click at [406, 119] on span "Edit Design" at bounding box center [390, 115] width 58 height 13
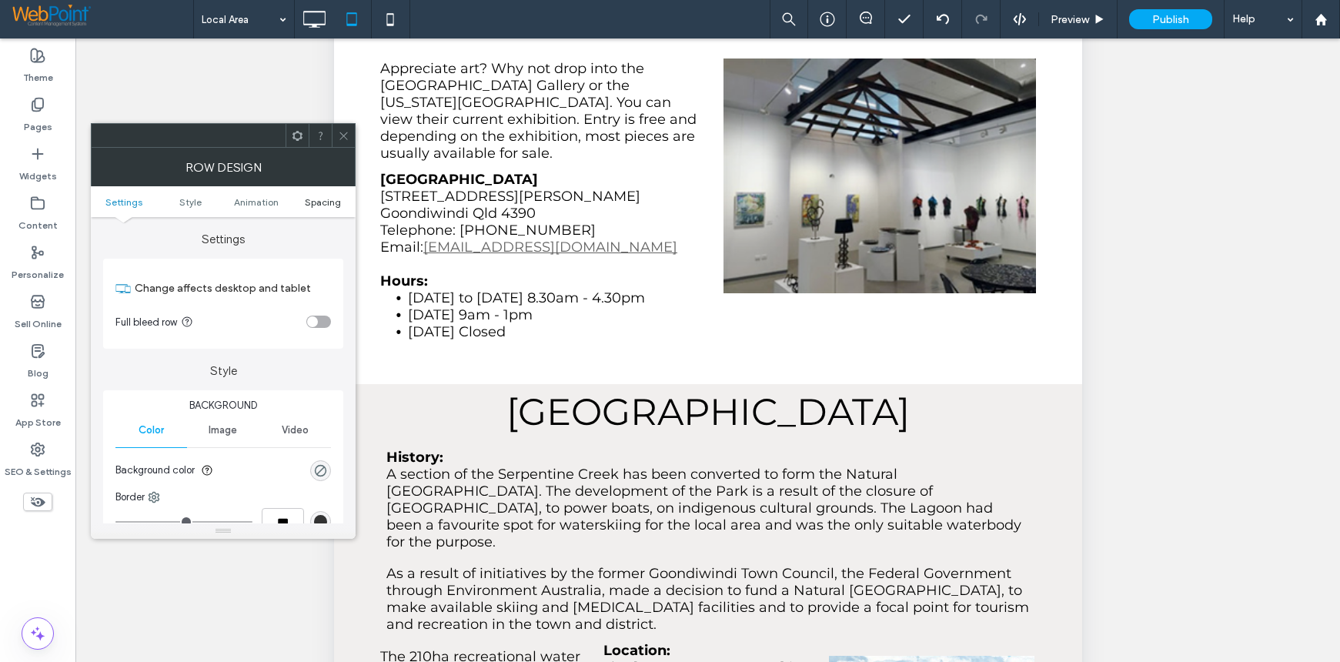
click at [324, 205] on span "Spacing" at bounding box center [323, 202] width 36 height 12
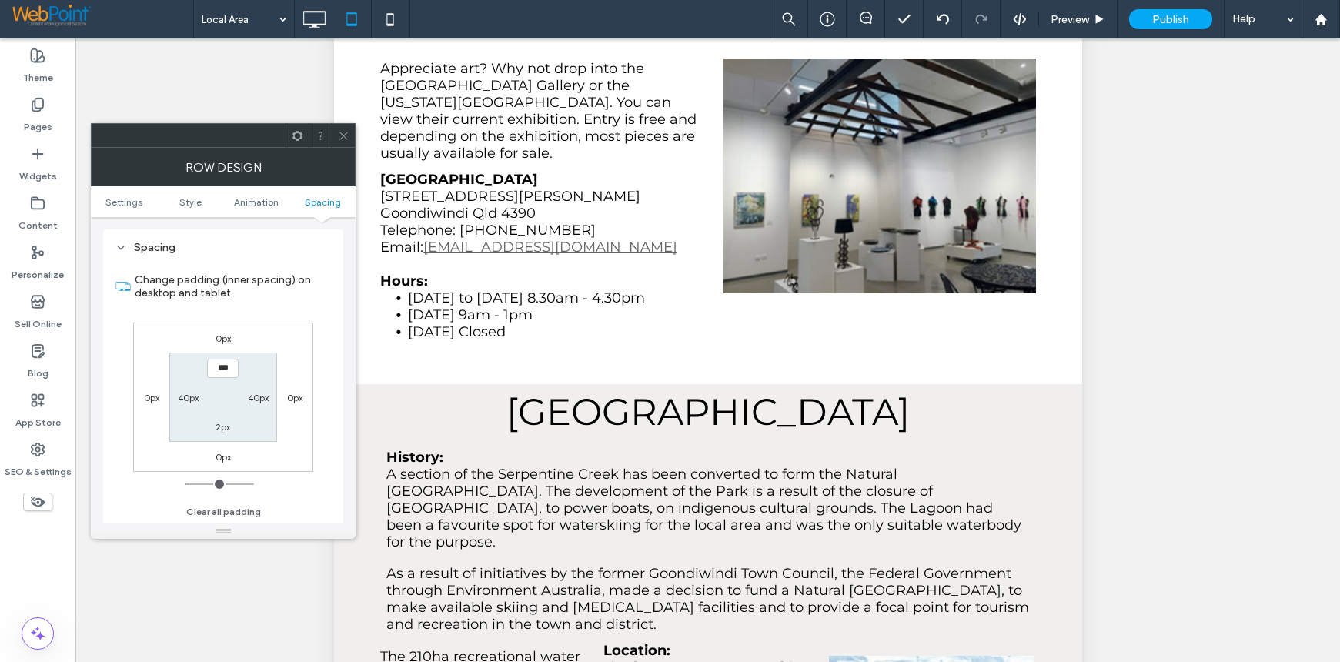
scroll to position [435, 0]
click at [347, 133] on icon at bounding box center [344, 136] width 12 height 12
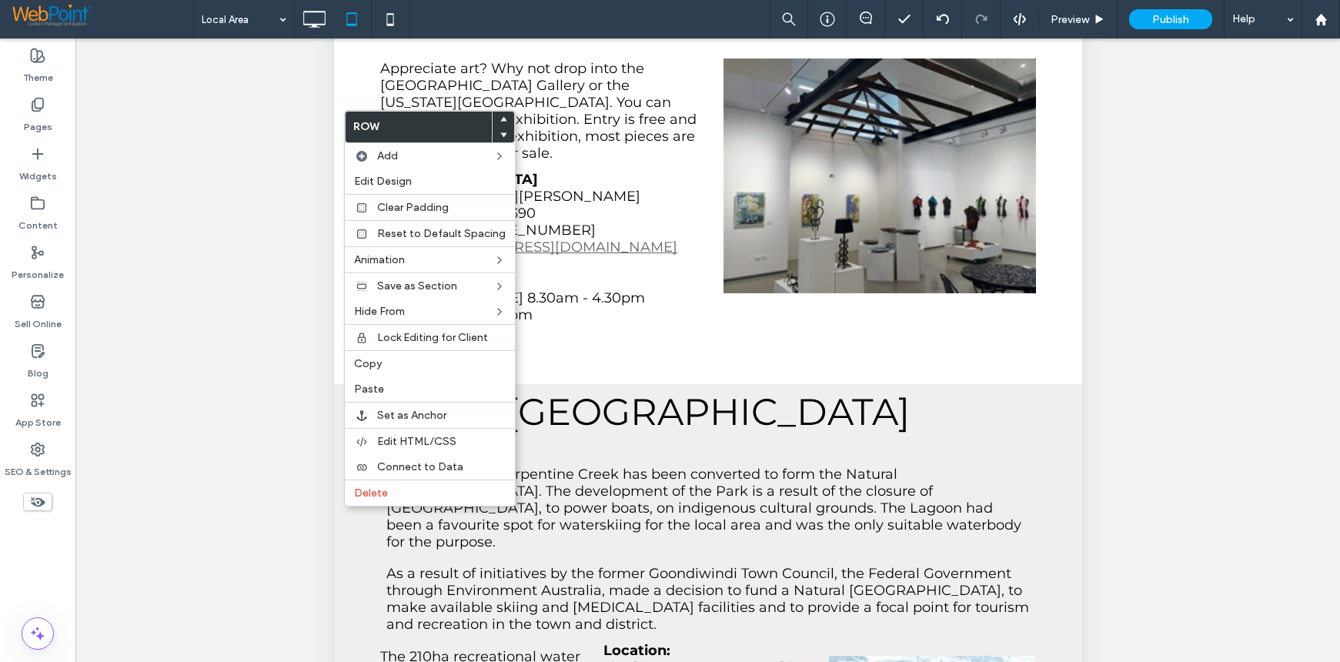
click at [1255, 426] on div "Unhide? Yes Unhide? Yes Unhide? Yes Unhide? Yes Unhide? Yes Unhide? Yes Unhide?…" at bounding box center [707, 369] width 1264 height 662
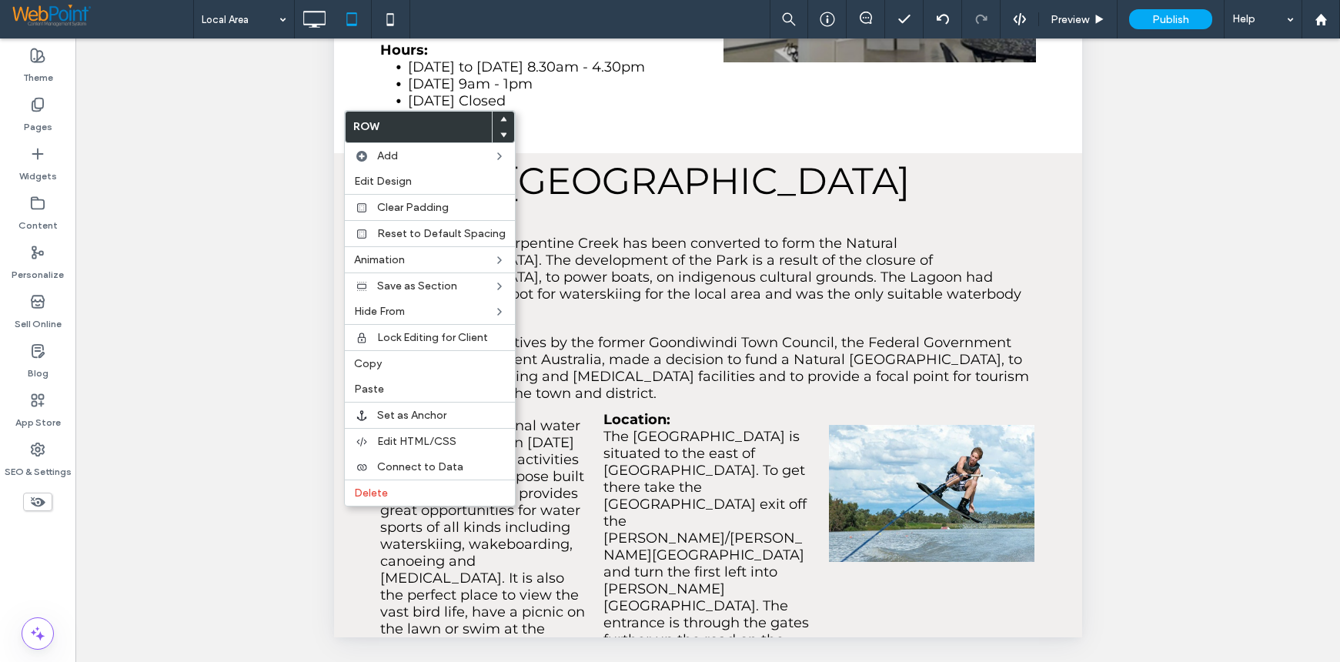
click at [1205, 316] on div "Unhide? Yes Unhide? Yes Unhide? Yes Unhide? Yes Unhide? Yes Unhide? Yes Unhide?…" at bounding box center [707, 369] width 1264 height 662
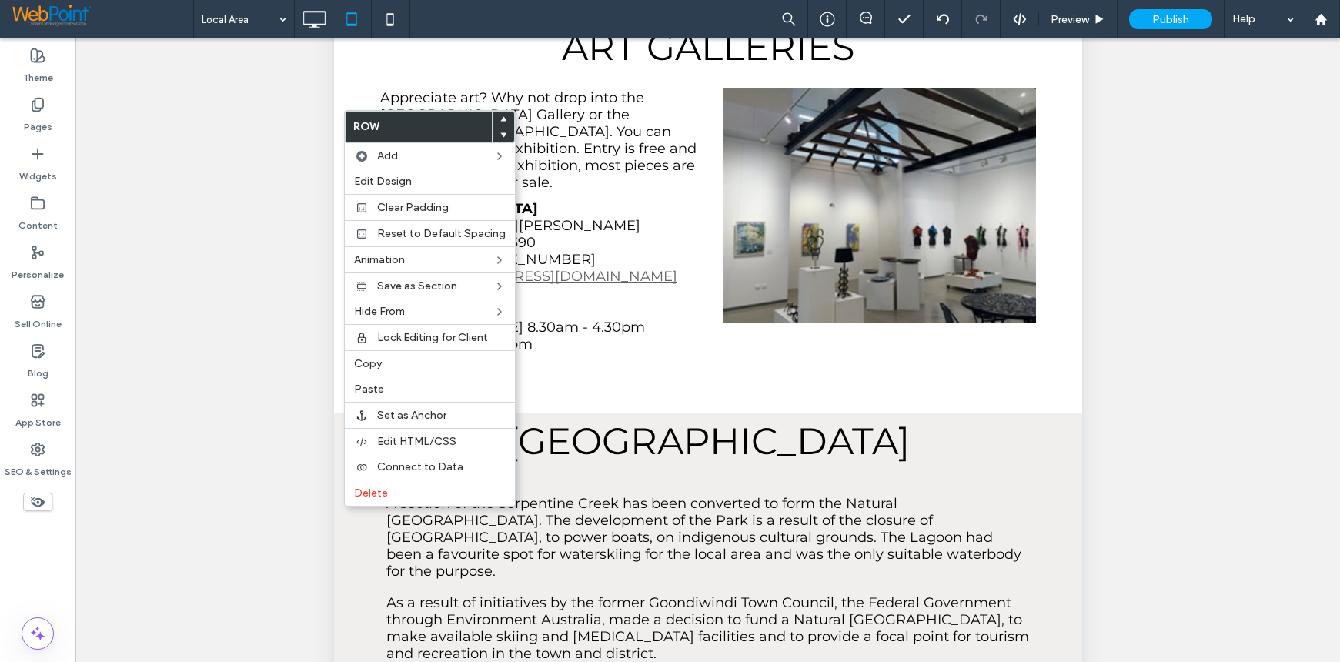
scroll to position [0, 0]
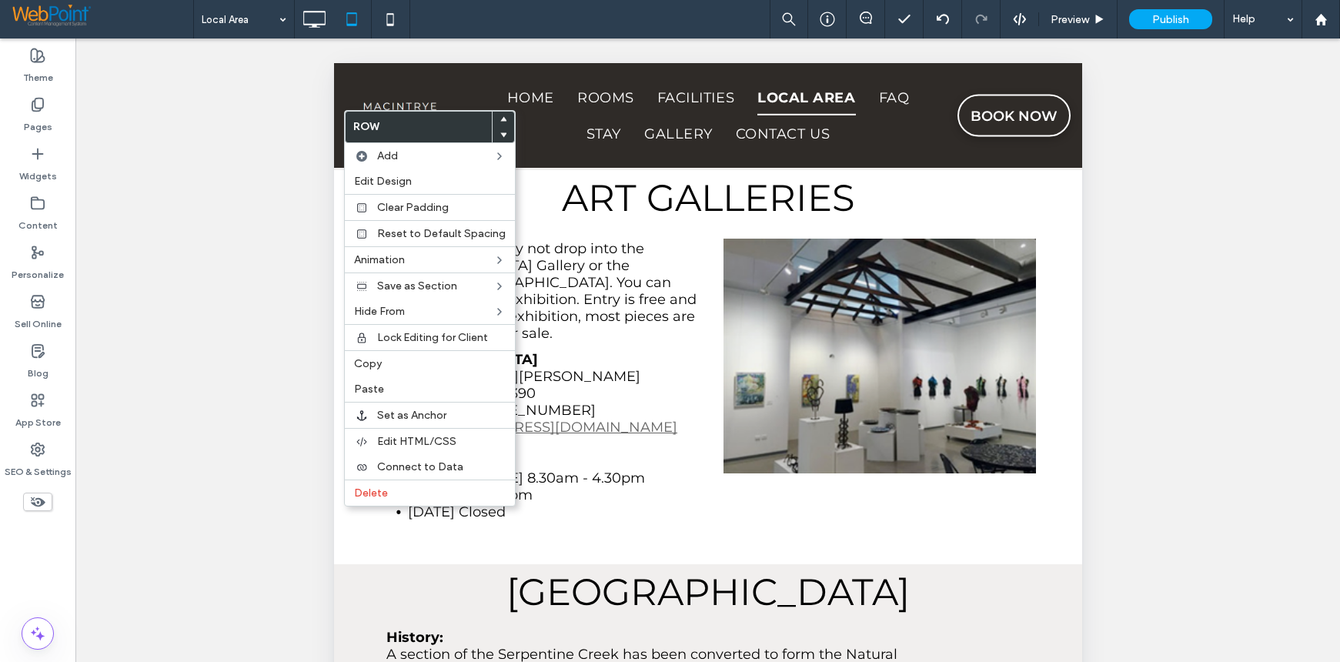
click at [246, 202] on div "Unhide? Yes Unhide? Yes Unhide? Yes Unhide? Yes Unhide? Yes Unhide? Yes Unhide?…" at bounding box center [707, 369] width 1264 height 662
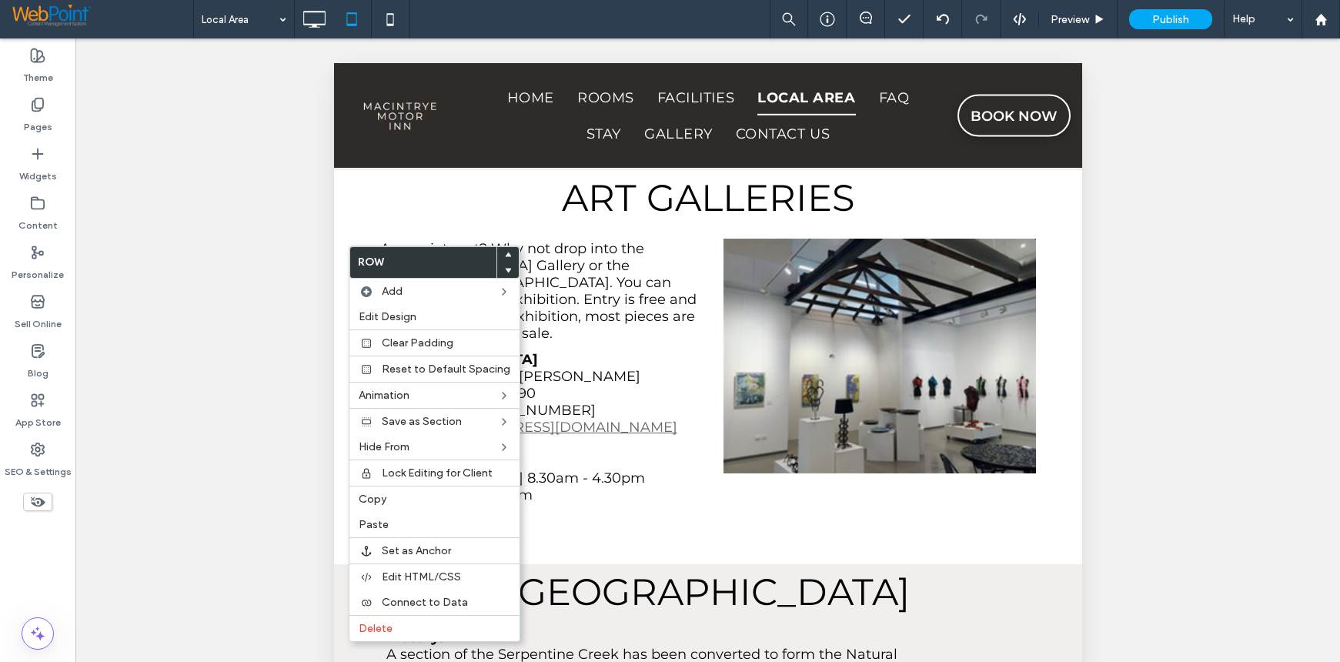
click at [1106, 369] on div "Unhide? Yes Unhide? Yes Unhide? Yes Unhide? Yes Unhide? Yes Unhide? Yes Unhide?…" at bounding box center [707, 369] width 1264 height 662
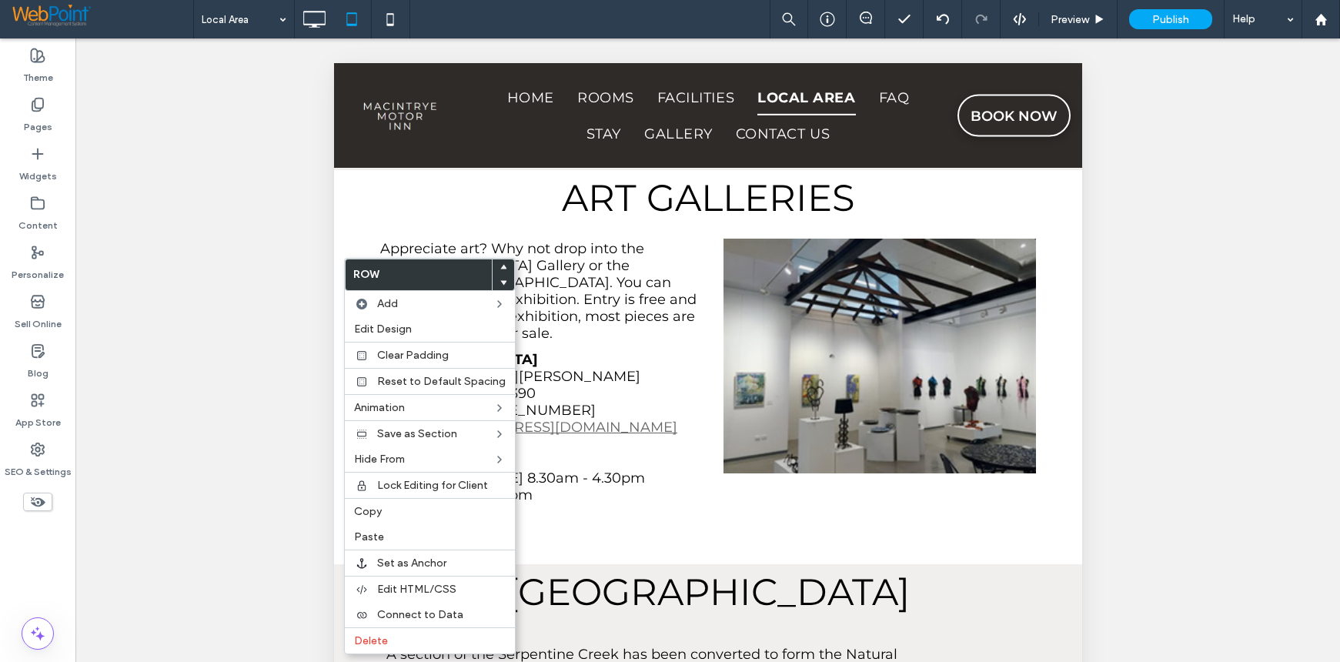
click at [1174, 352] on div "Unhide? Yes Unhide? Yes Unhide? Yes Unhide? Yes Unhide? Yes Unhide? Yes Unhide?…" at bounding box center [707, 369] width 1264 height 662
click at [314, 21] on icon at bounding box center [314, 19] width 31 height 31
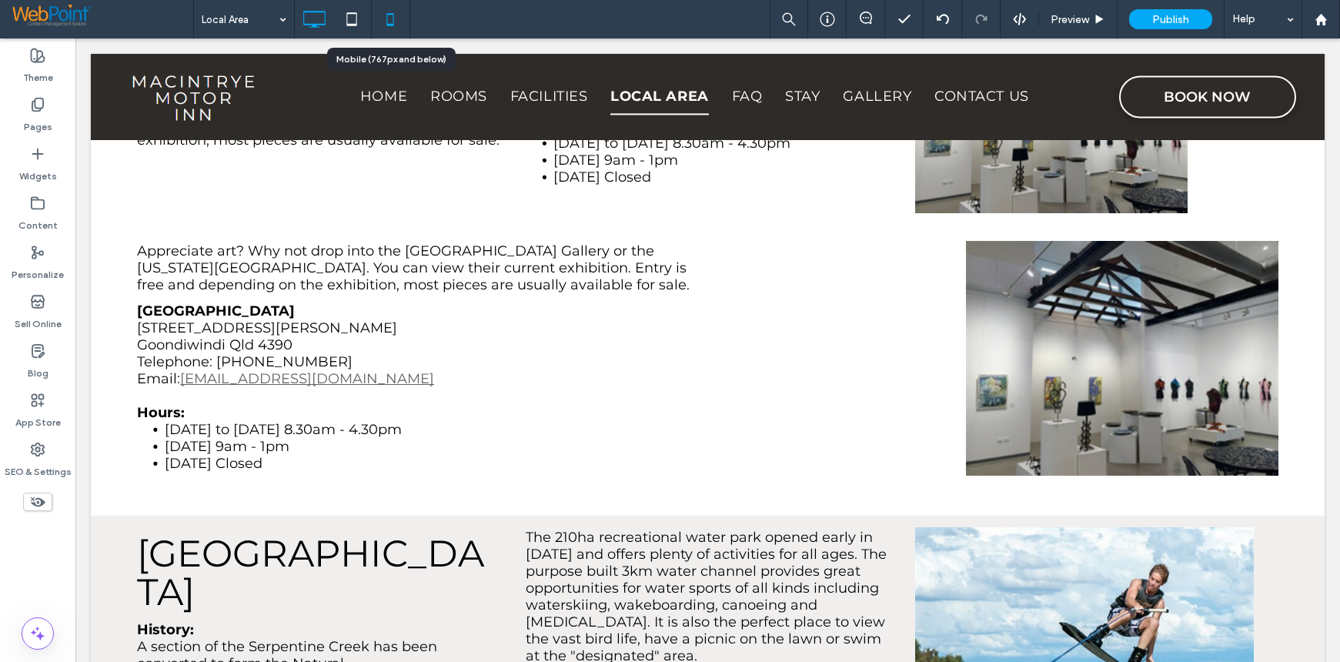
click at [386, 15] on icon at bounding box center [390, 19] width 31 height 31
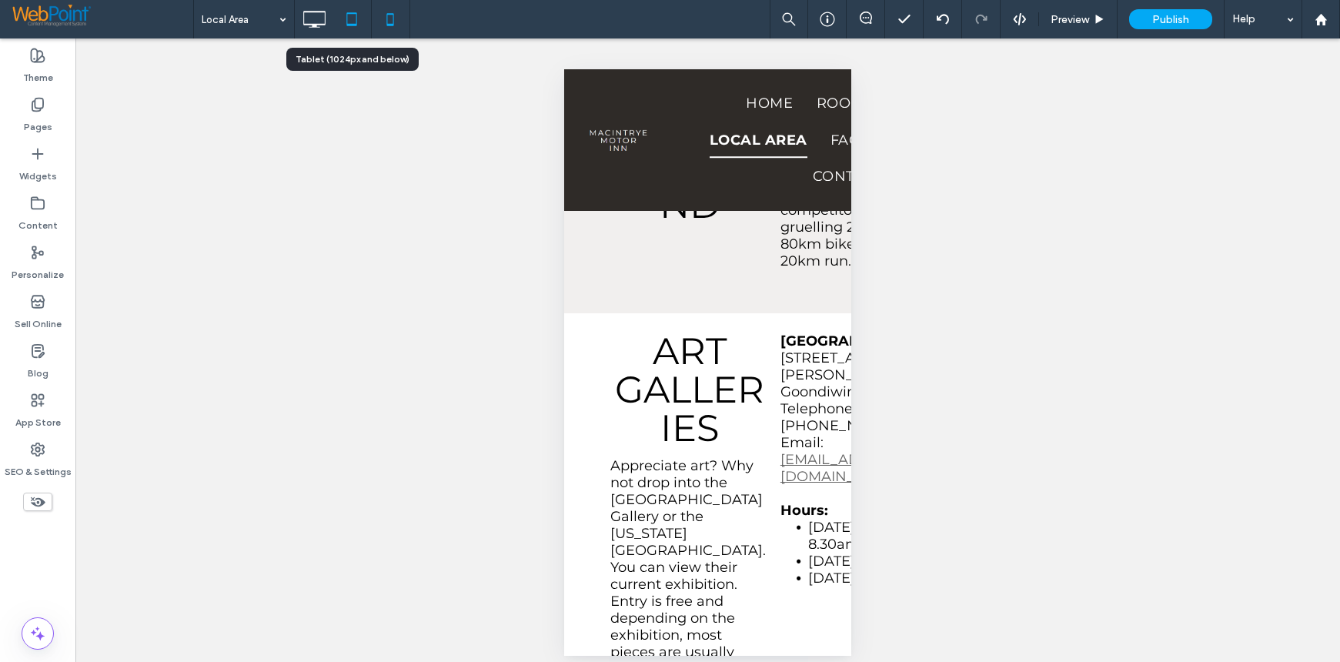
click at [351, 19] on icon at bounding box center [351, 19] width 31 height 31
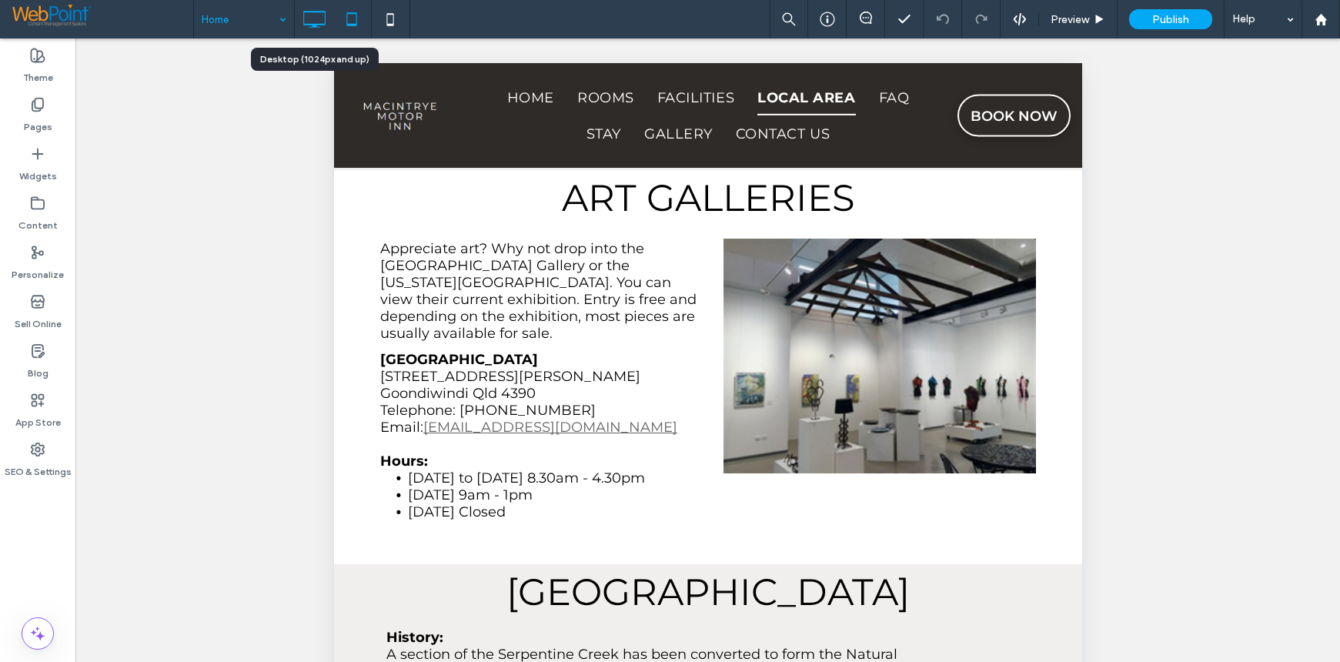
click at [313, 15] on icon at bounding box center [314, 19] width 31 height 31
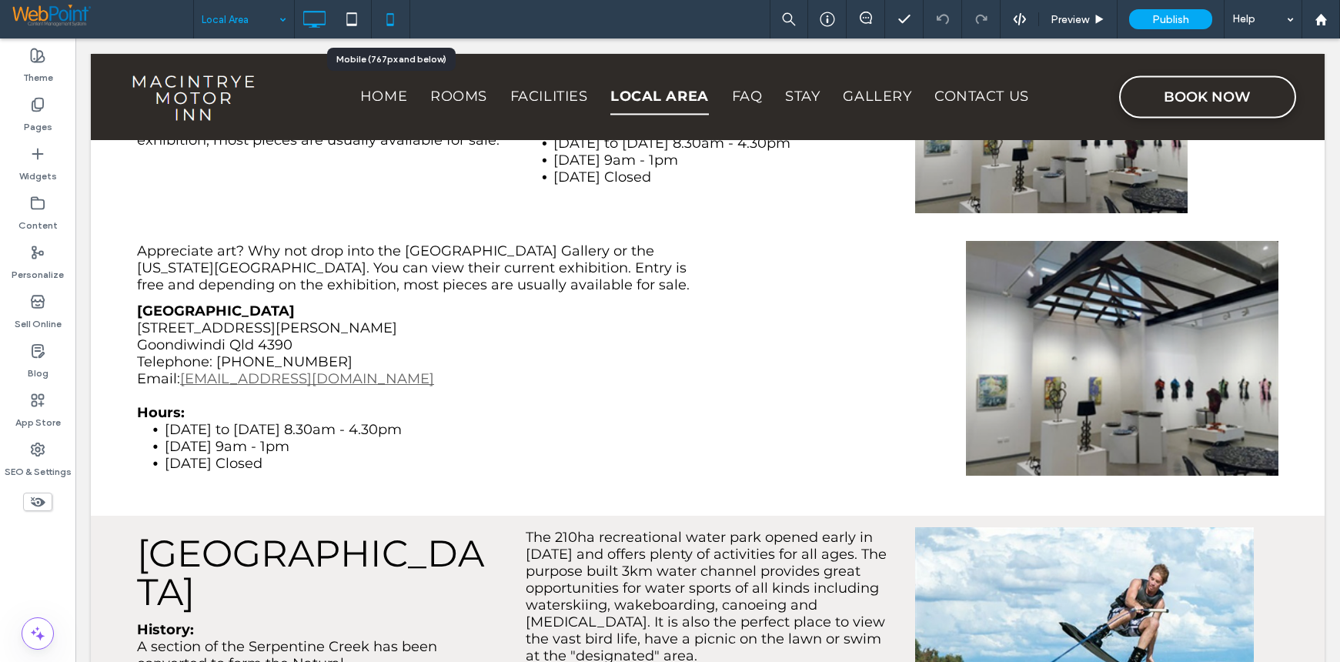
click at [399, 17] on icon at bounding box center [390, 19] width 31 height 31
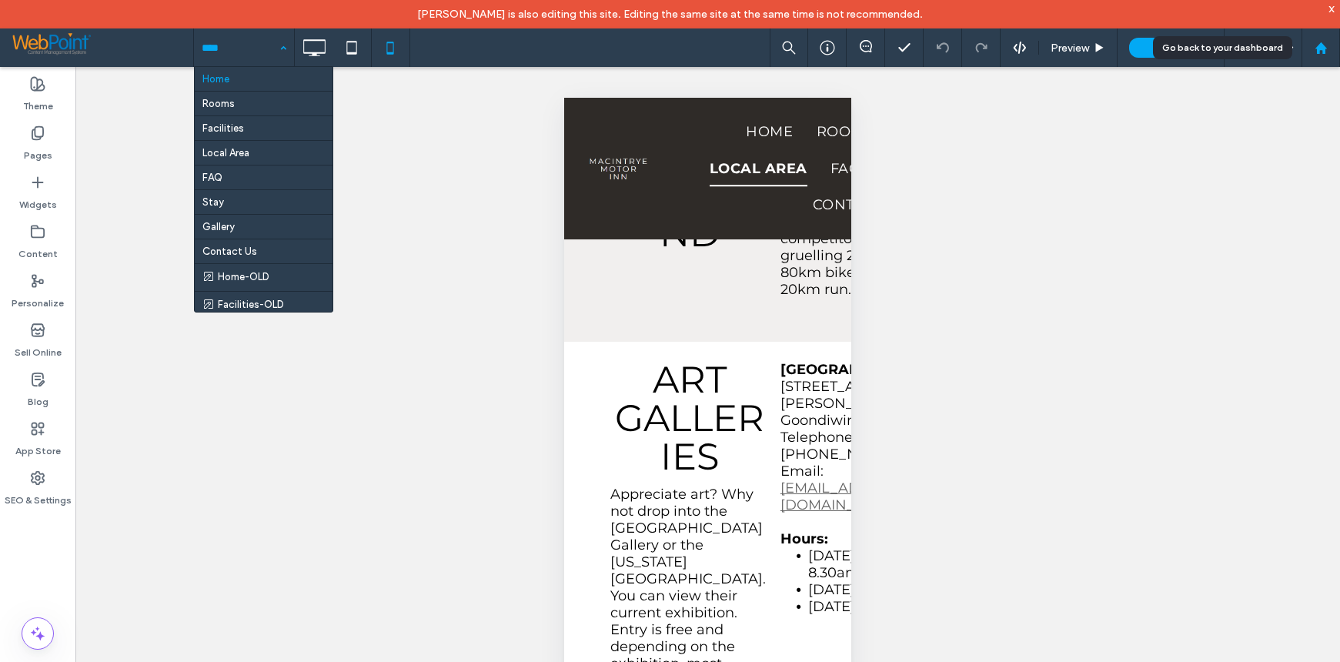
click at [1322, 44] on use at bounding box center [1320, 48] width 12 height 12
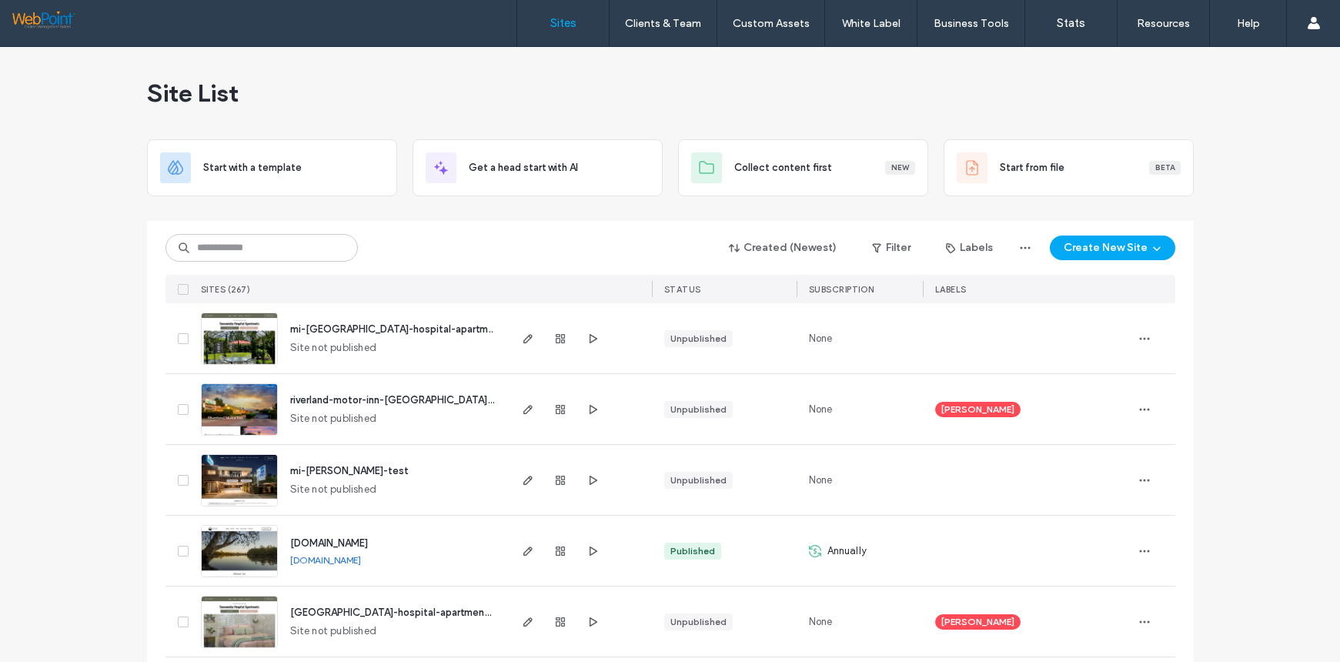
click at [222, 478] on img at bounding box center [239, 507] width 75 height 105
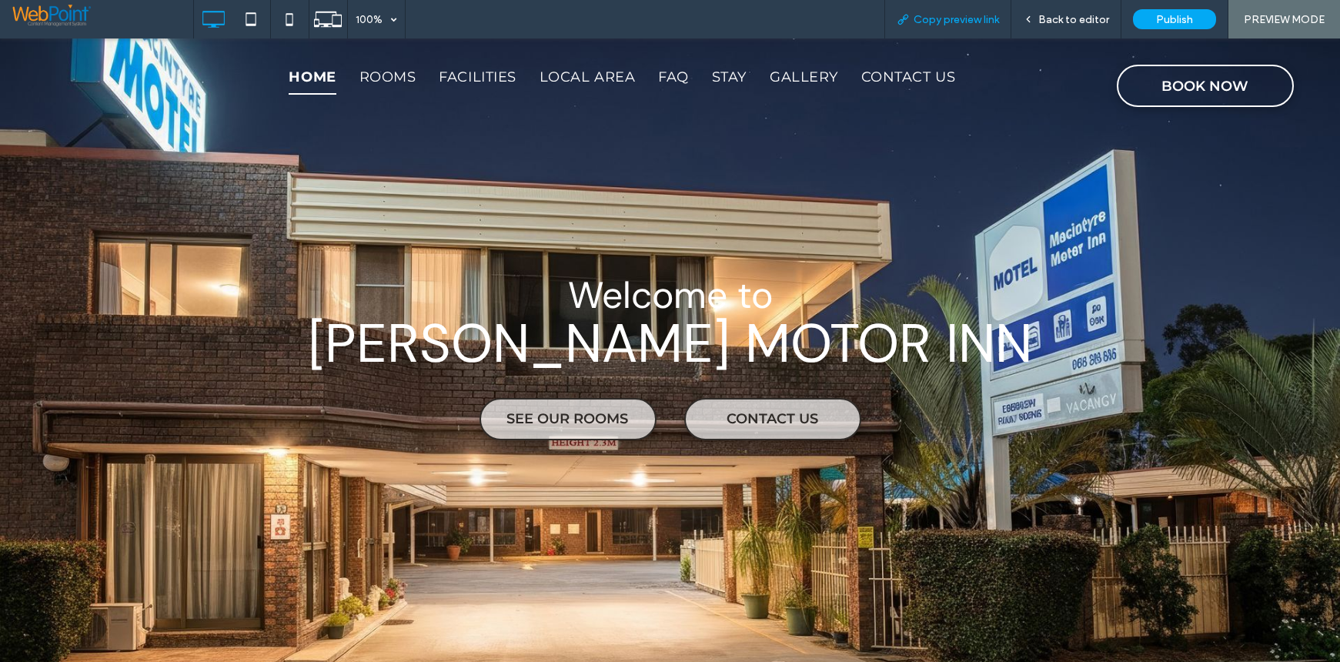
click at [935, 10] on div "Copy preview link" at bounding box center [947, 19] width 127 height 38
click at [927, 15] on span "Copy preview link" at bounding box center [956, 19] width 85 height 13
click at [1064, 16] on span "Back to editor" at bounding box center [1073, 19] width 71 height 13
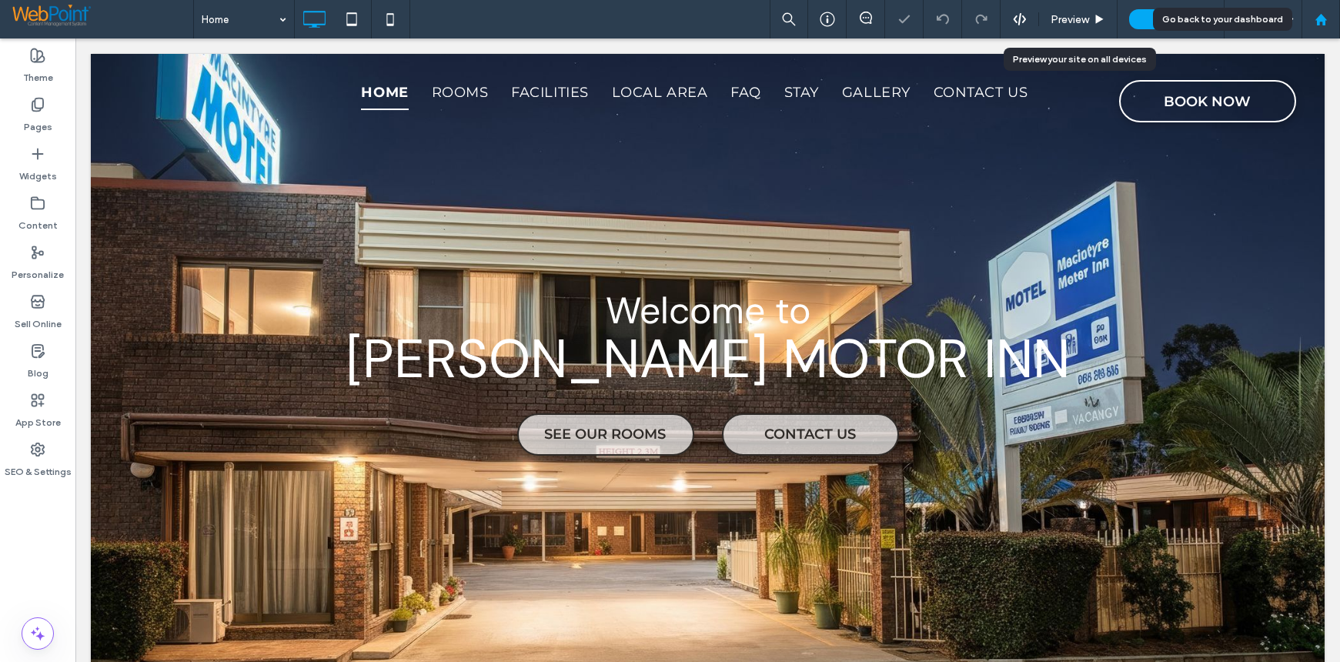
click at [1318, 11] on div at bounding box center [1320, 19] width 38 height 38
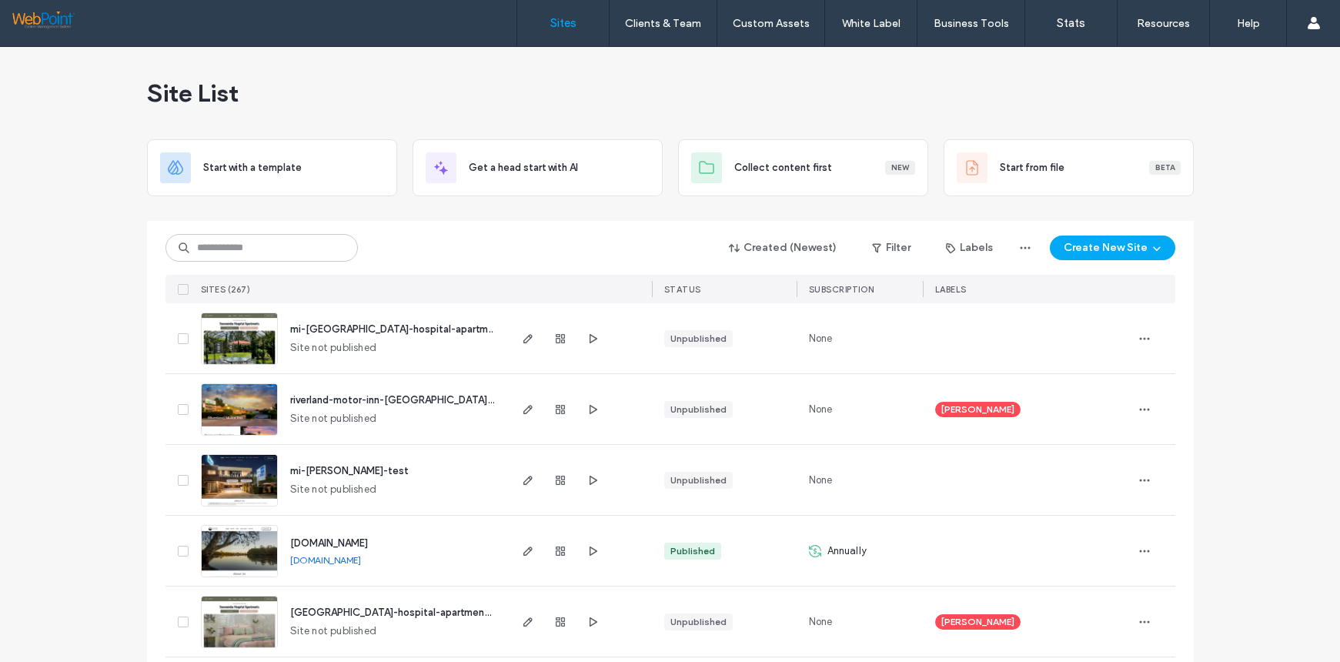
click at [214, 327] on img at bounding box center [239, 365] width 75 height 105
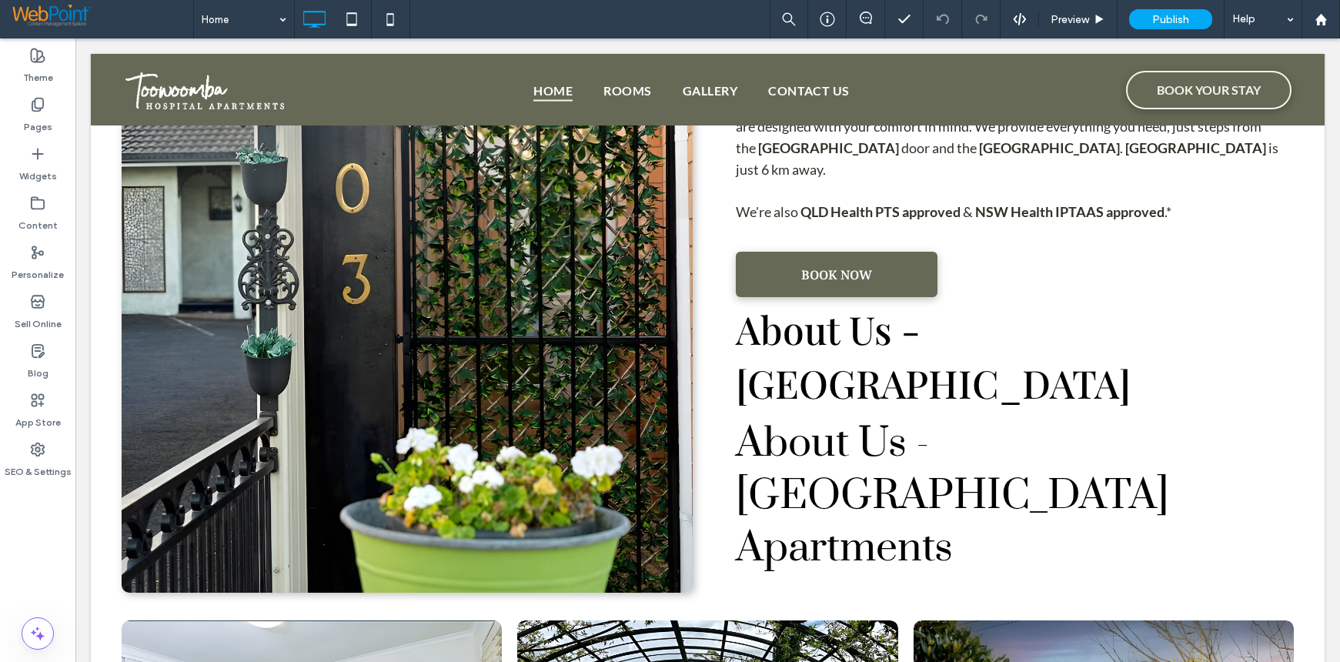
scroll to position [693, 0]
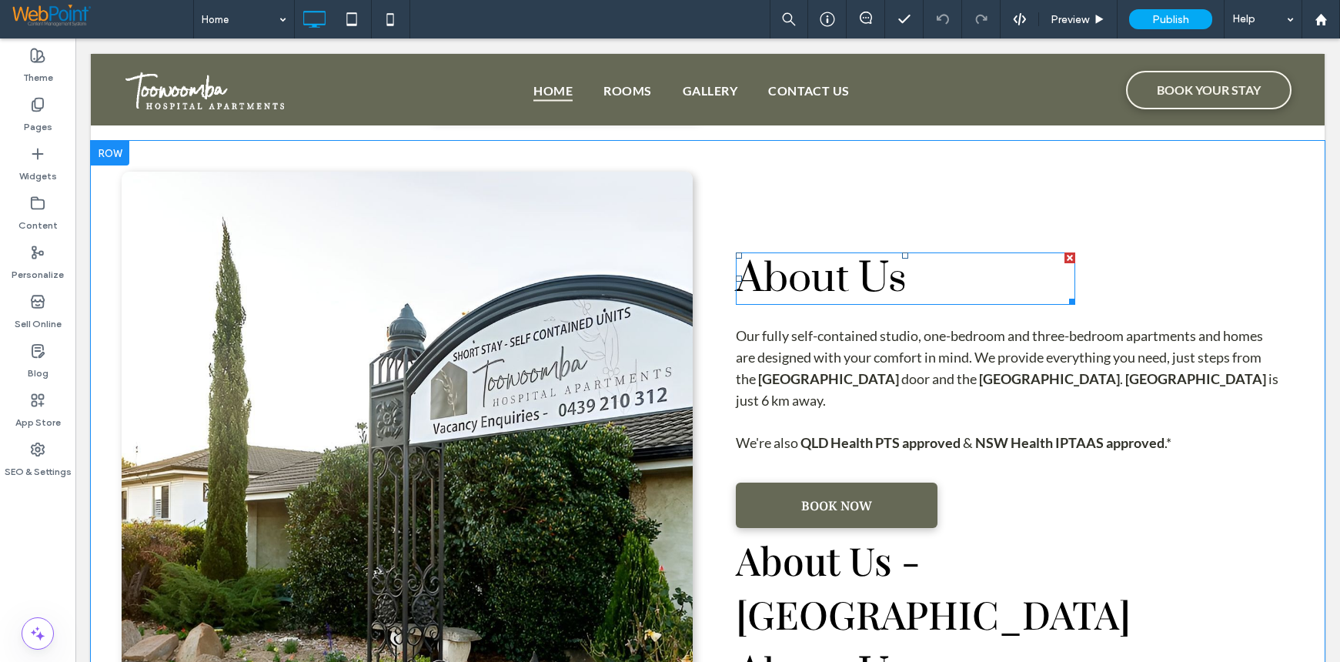
click at [798, 294] on span "About Us" at bounding box center [821, 278] width 171 height 52
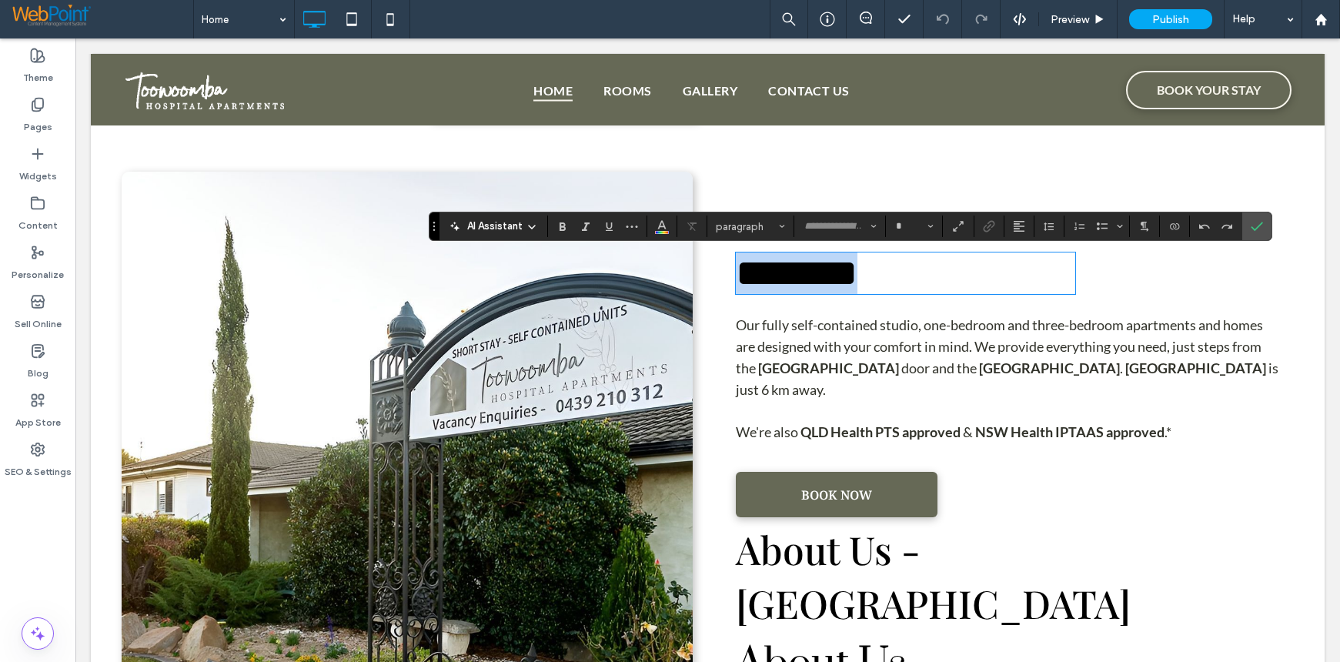
type input "*****"
type input "**"
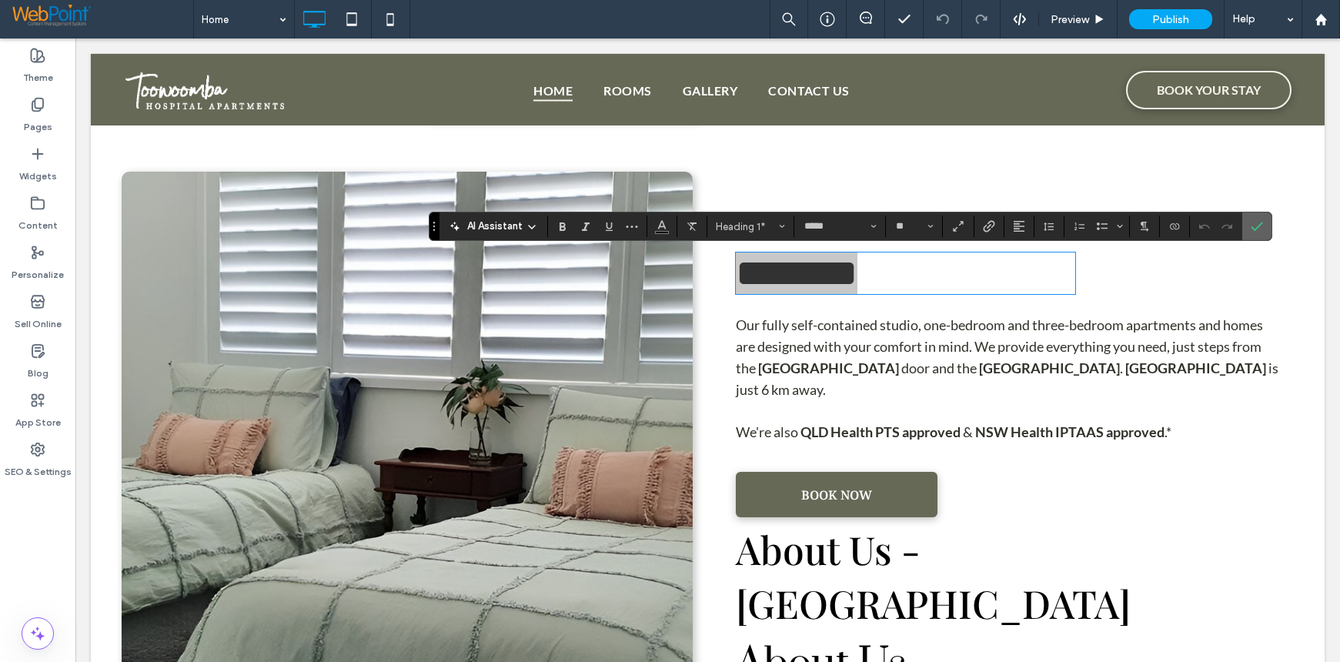
drag, startPoint x: 1250, startPoint y: 225, endPoint x: 1174, endPoint y: 188, distance: 84.3
click at [1251, 225] on icon "Confirm" at bounding box center [1257, 226] width 12 height 12
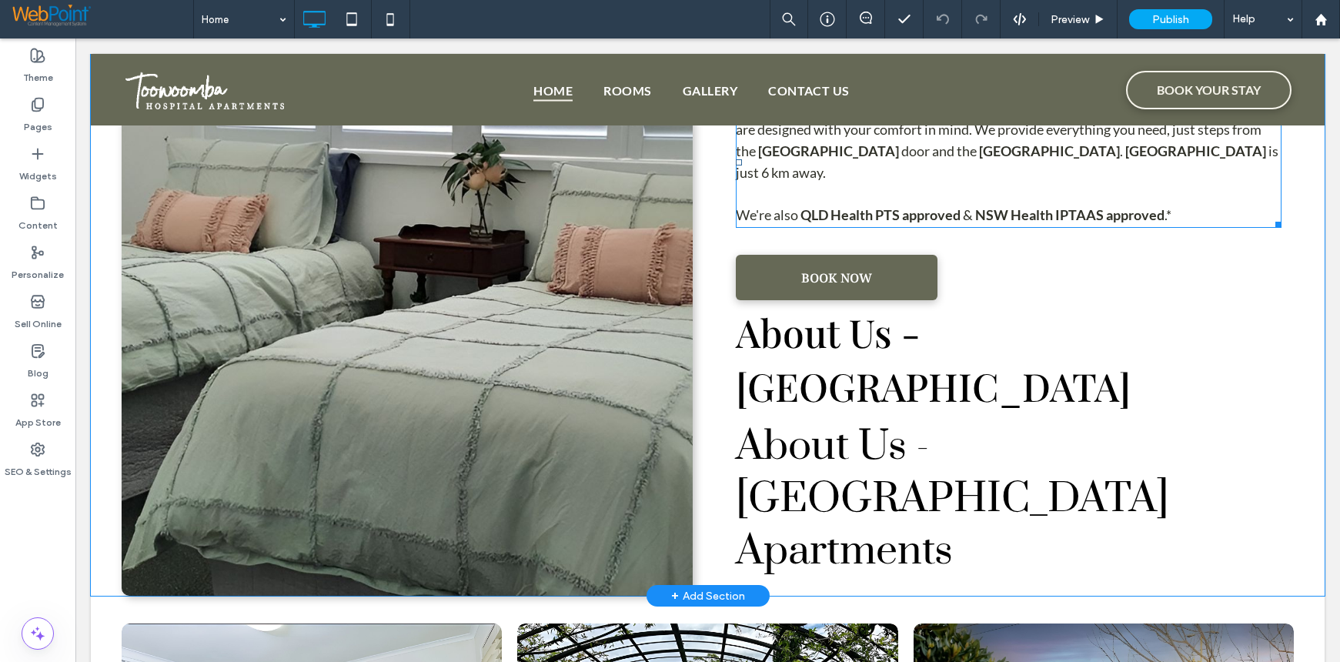
scroll to position [924, 0]
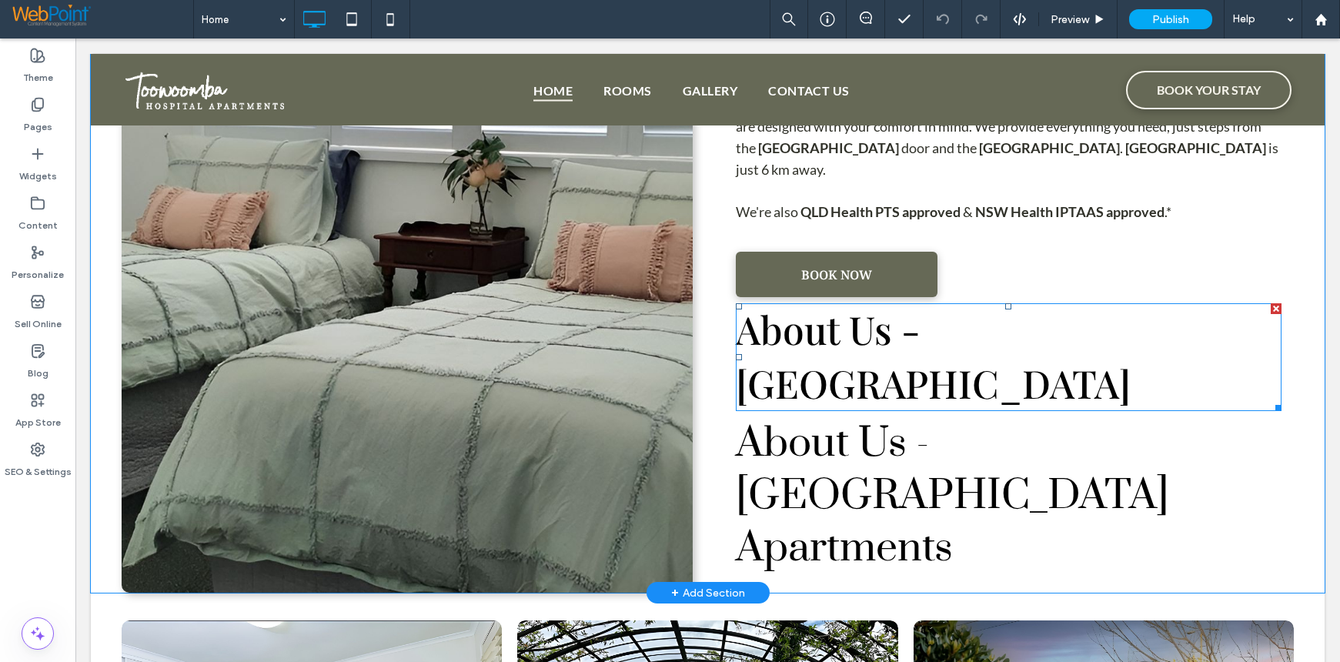
click at [806, 349] on span "About Us - Toowoomba" at bounding box center [933, 355] width 395 height 105
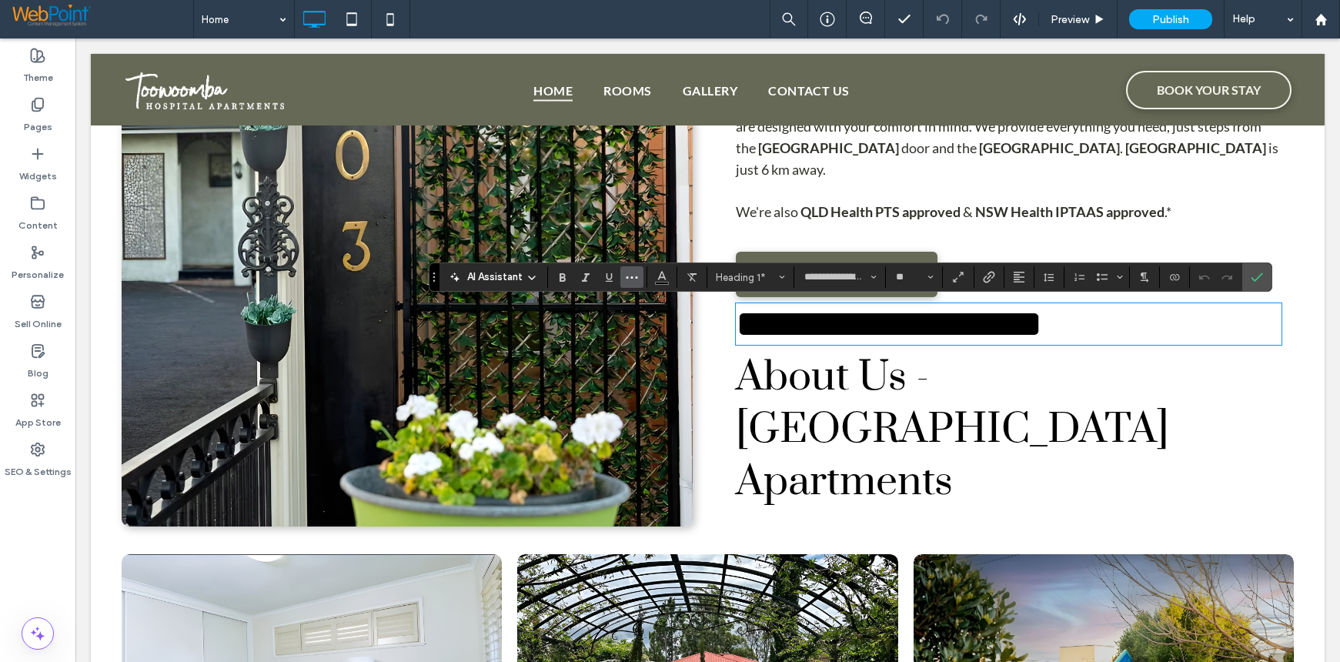
click at [629, 274] on icon "More" at bounding box center [632, 277] width 12 height 12
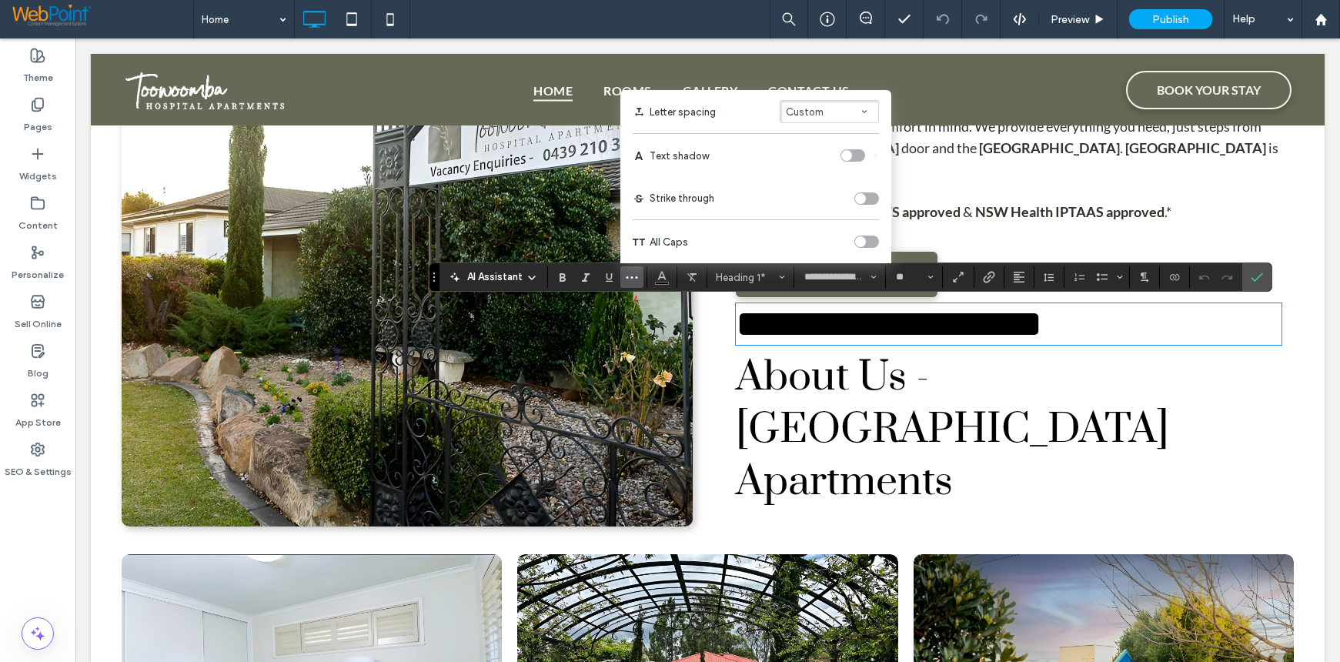
click at [869, 238] on div "toggle" at bounding box center [866, 242] width 25 height 12
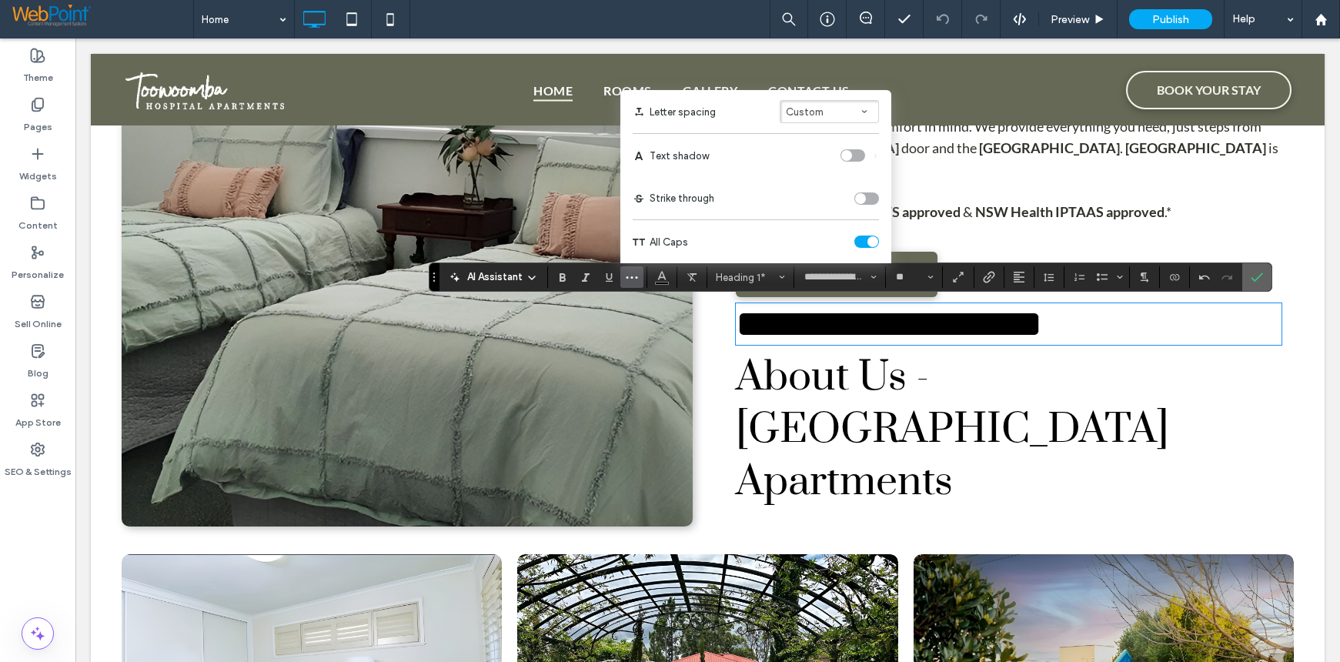
click at [1254, 277] on icon "Confirm" at bounding box center [1257, 277] width 12 height 12
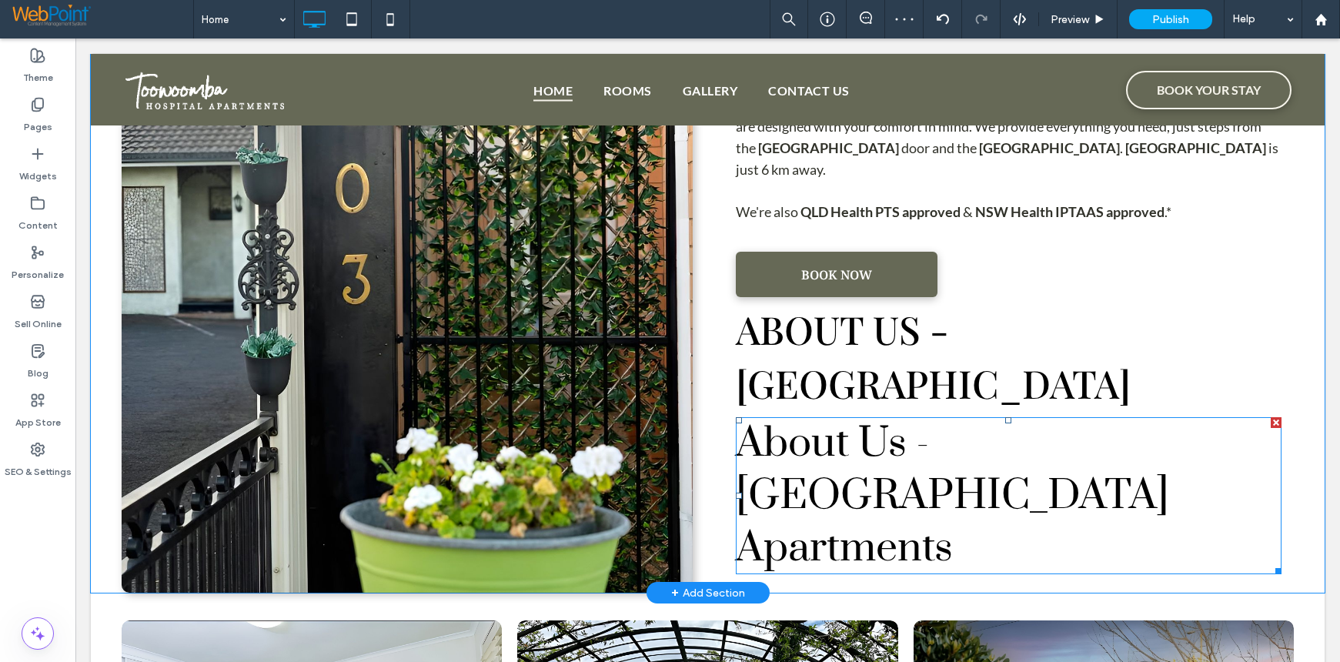
click at [1271, 417] on div at bounding box center [1276, 422] width 11 height 11
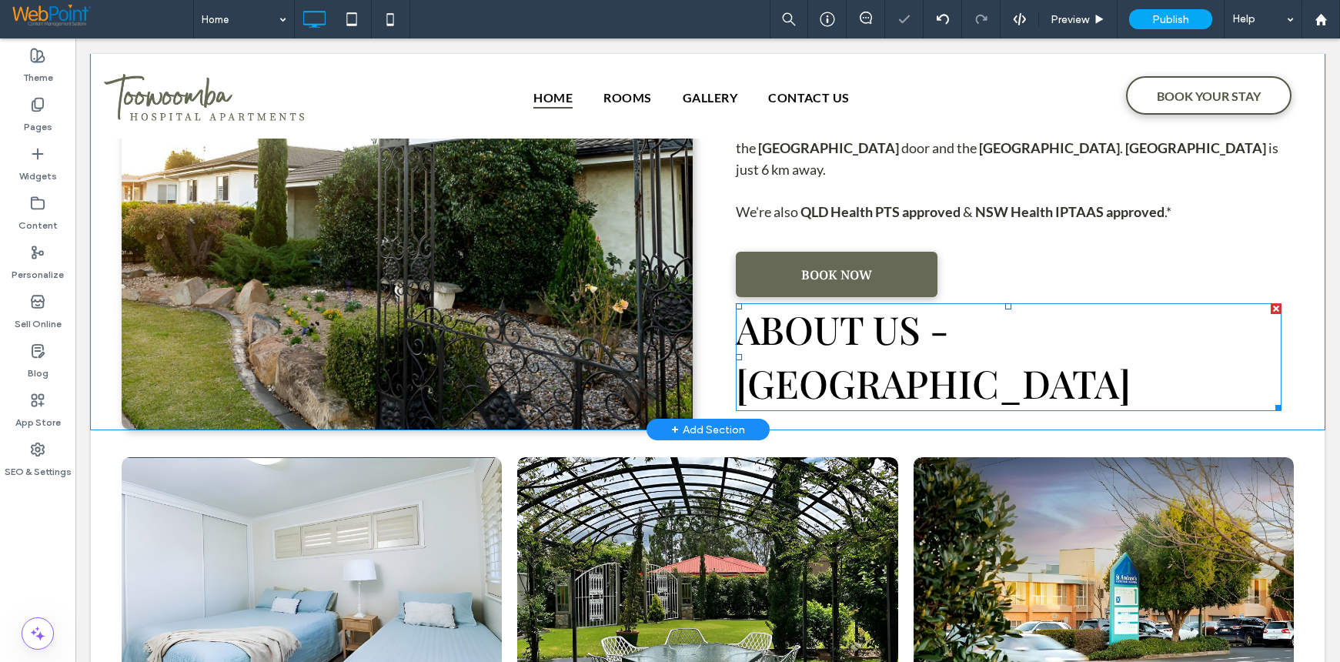
click at [1271, 309] on div at bounding box center [1276, 308] width 11 height 11
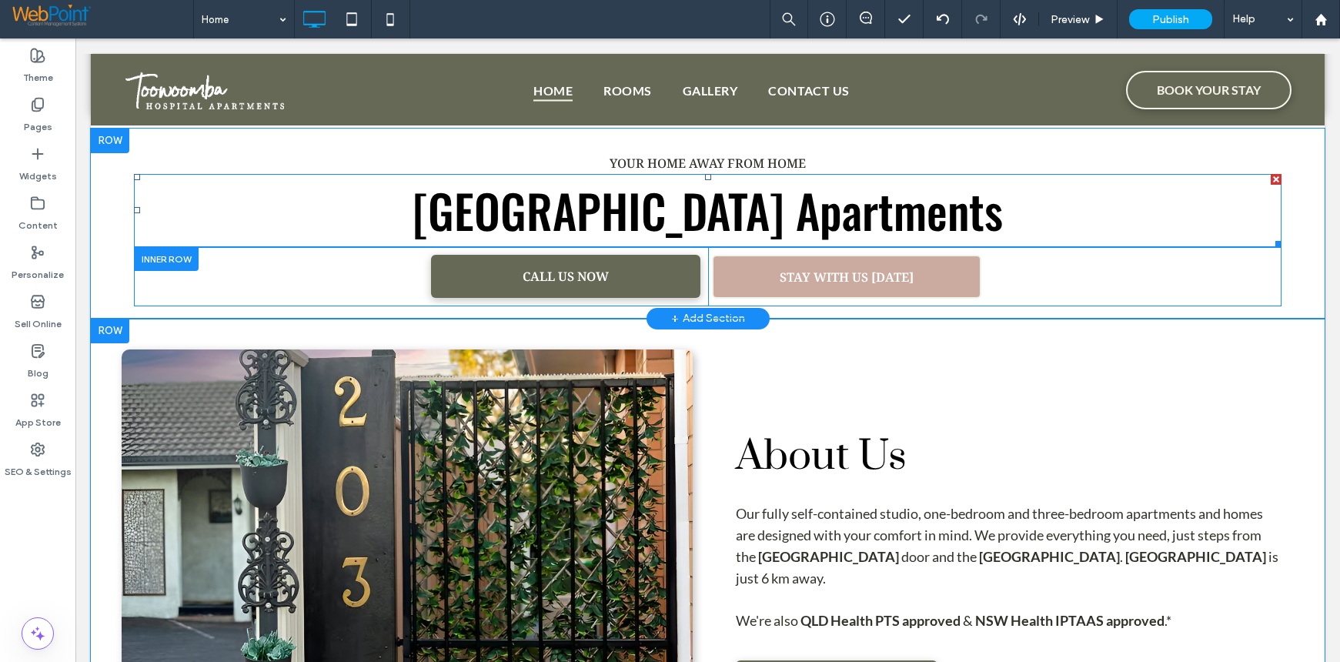
scroll to position [693, 0]
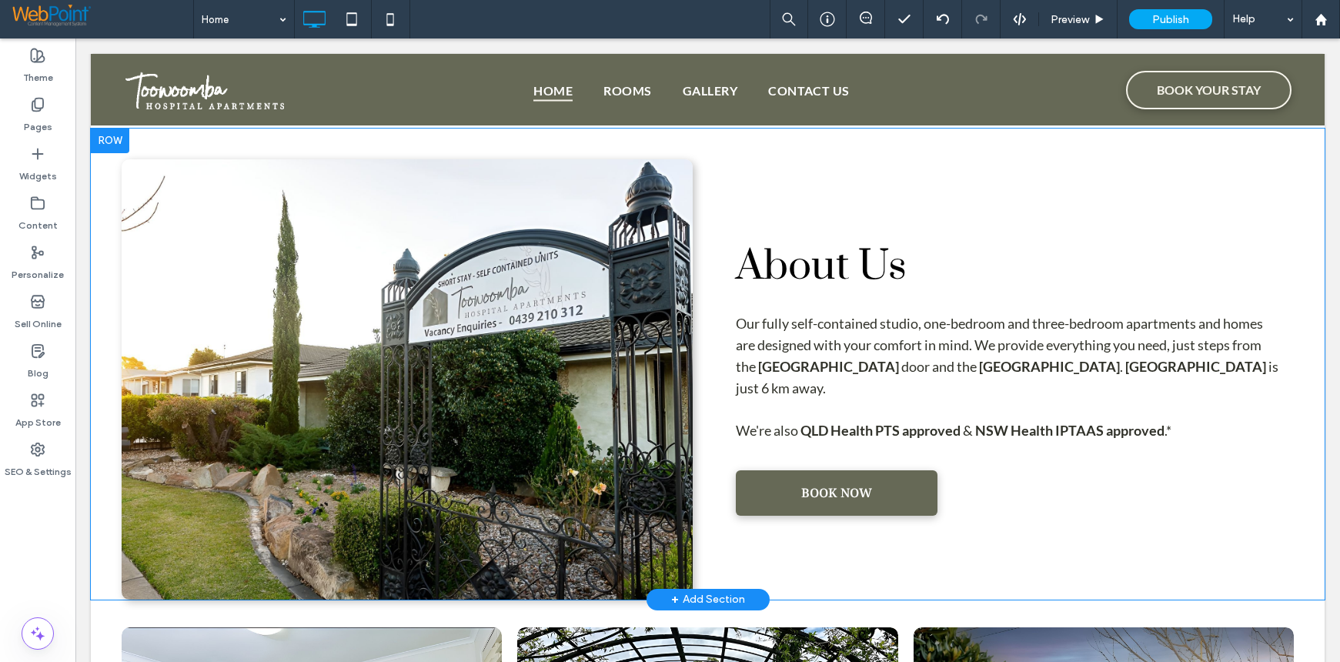
click at [169, 208] on div at bounding box center [407, 379] width 571 height 440
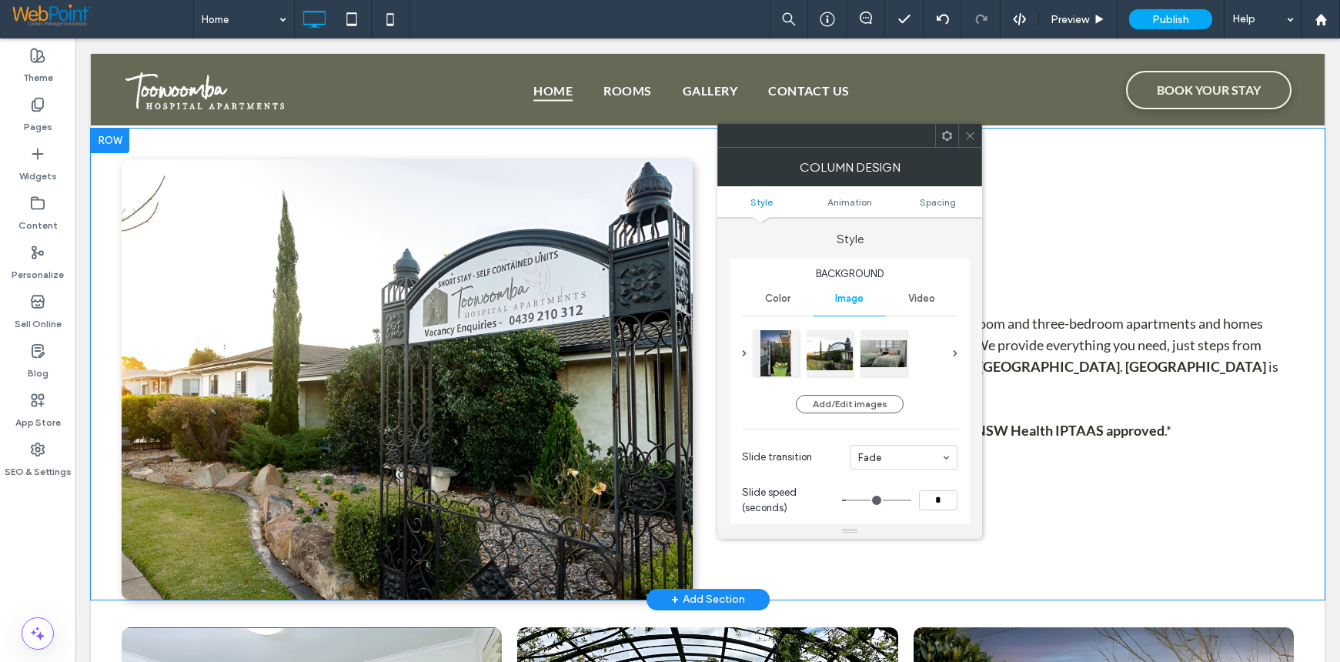
type input "**"
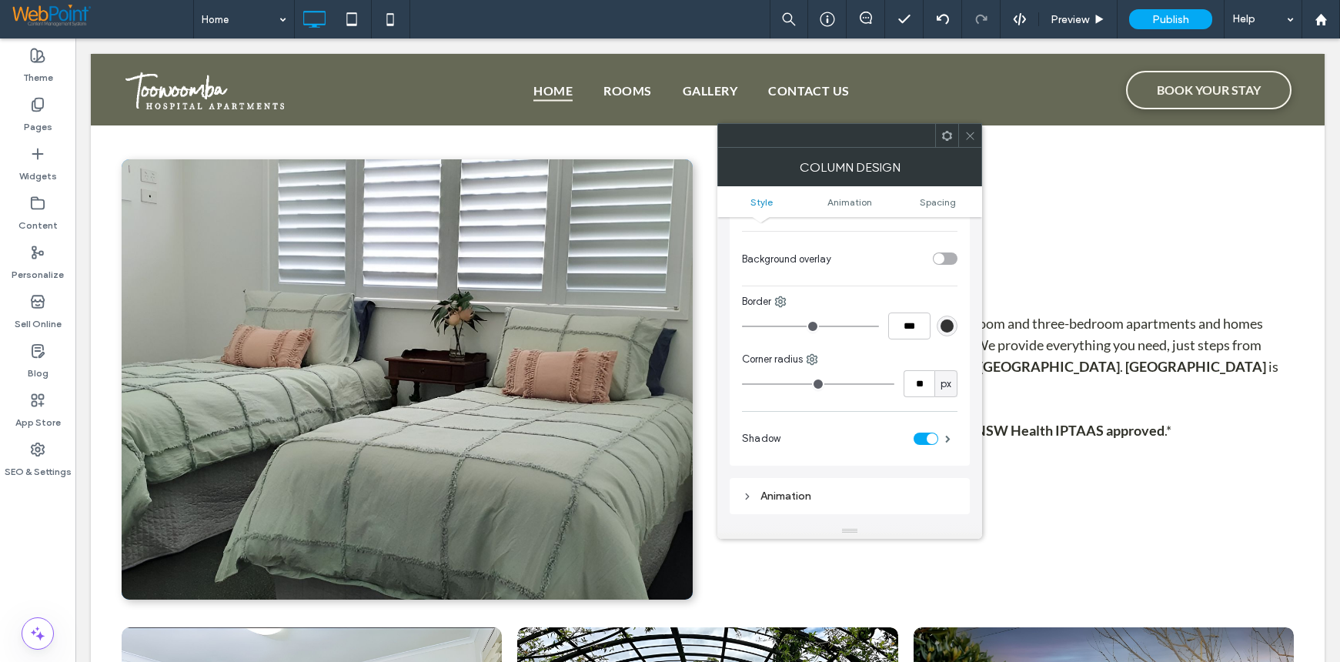
scroll to position [462, 0]
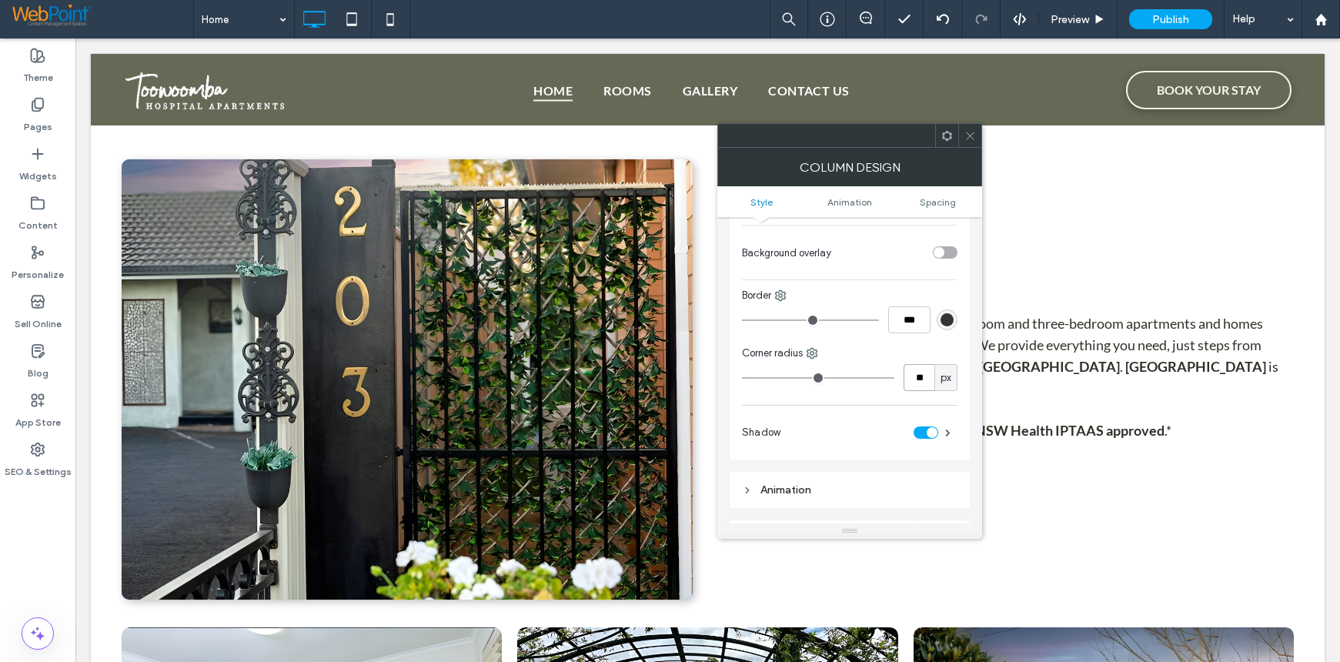
drag, startPoint x: 928, startPoint y: 373, endPoint x: 872, endPoint y: 381, distance: 56.7
click at [872, 381] on div "** px" at bounding box center [849, 377] width 215 height 27
type input "*"
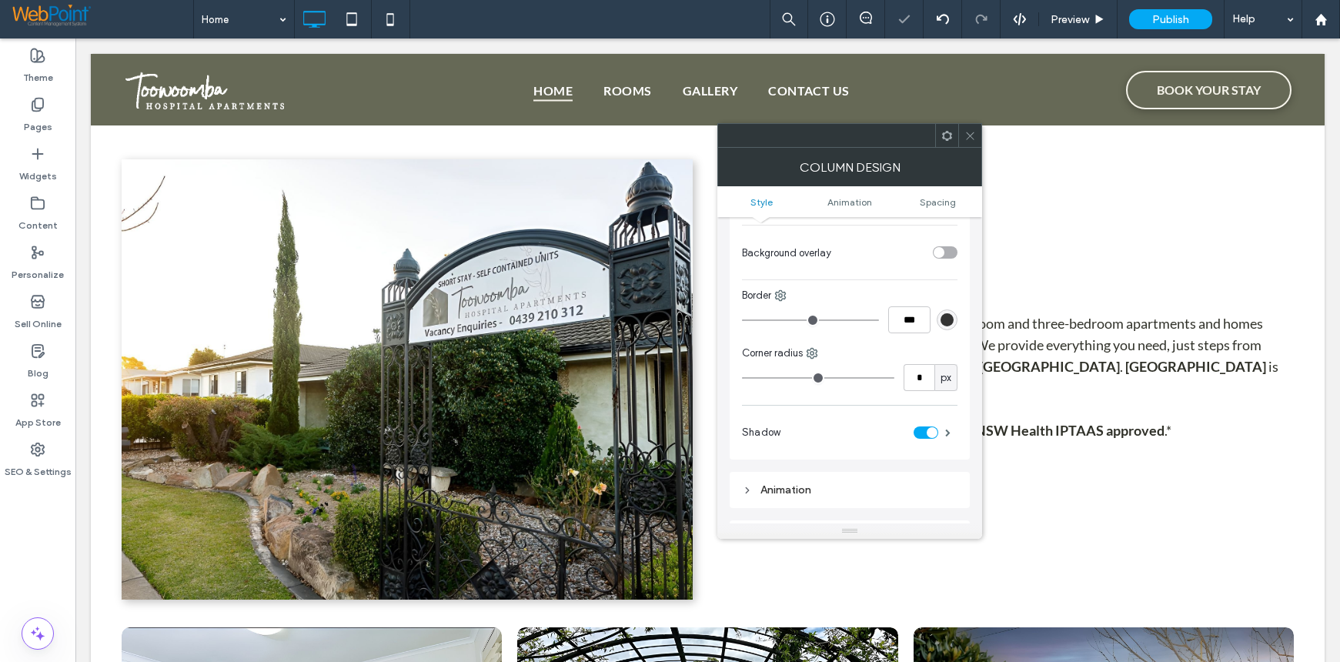
click at [970, 144] on span at bounding box center [970, 135] width 12 height 23
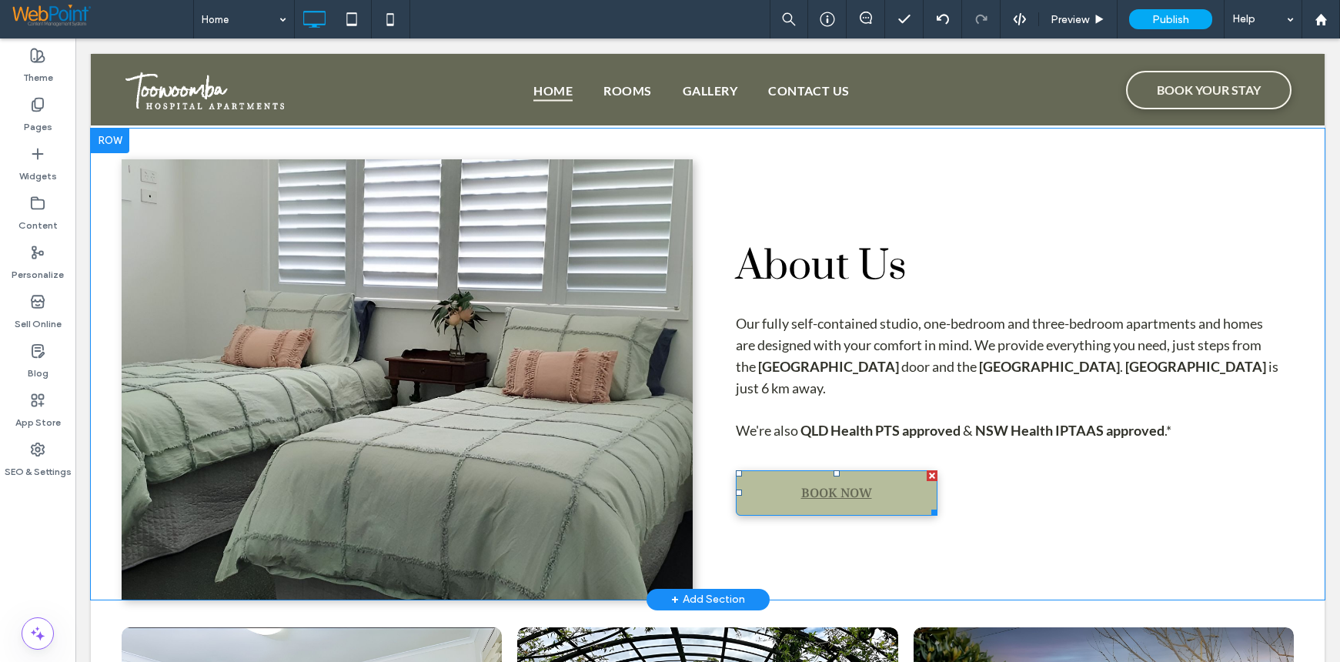
click at [767, 486] on link "BOOK NOW" at bounding box center [837, 492] width 202 height 45
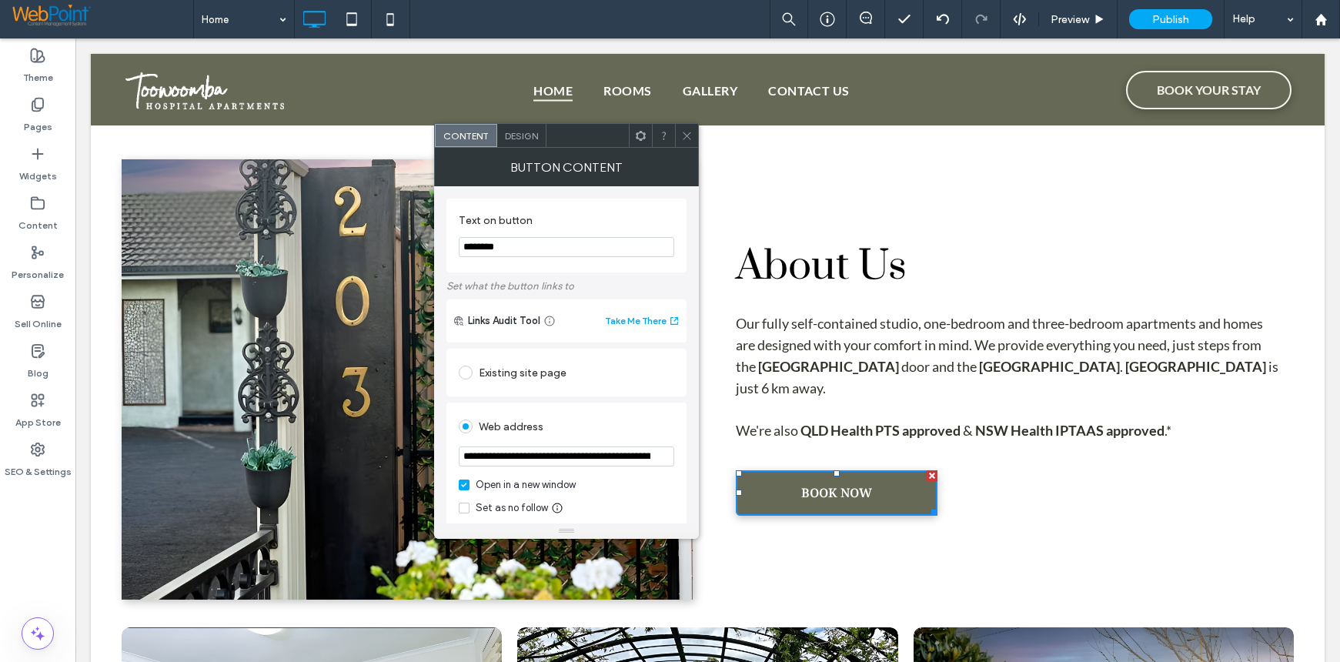
click at [528, 145] on div "Design" at bounding box center [521, 135] width 49 height 23
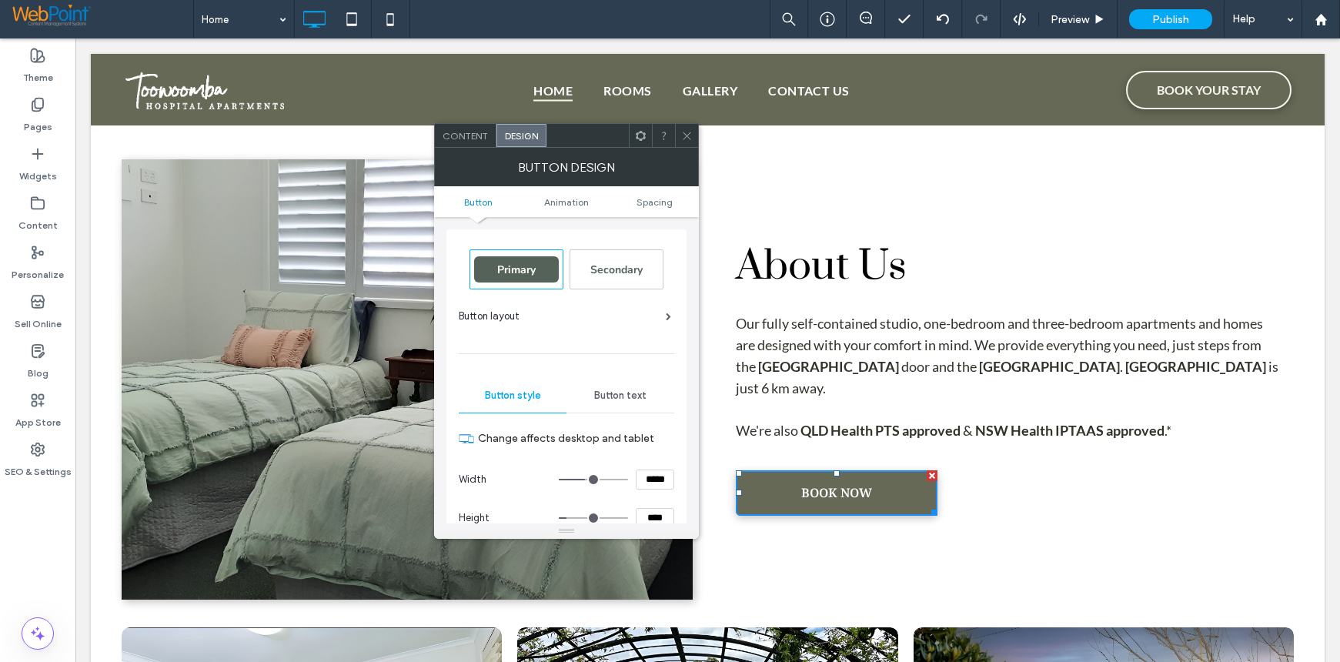
click at [688, 135] on icon at bounding box center [687, 136] width 12 height 12
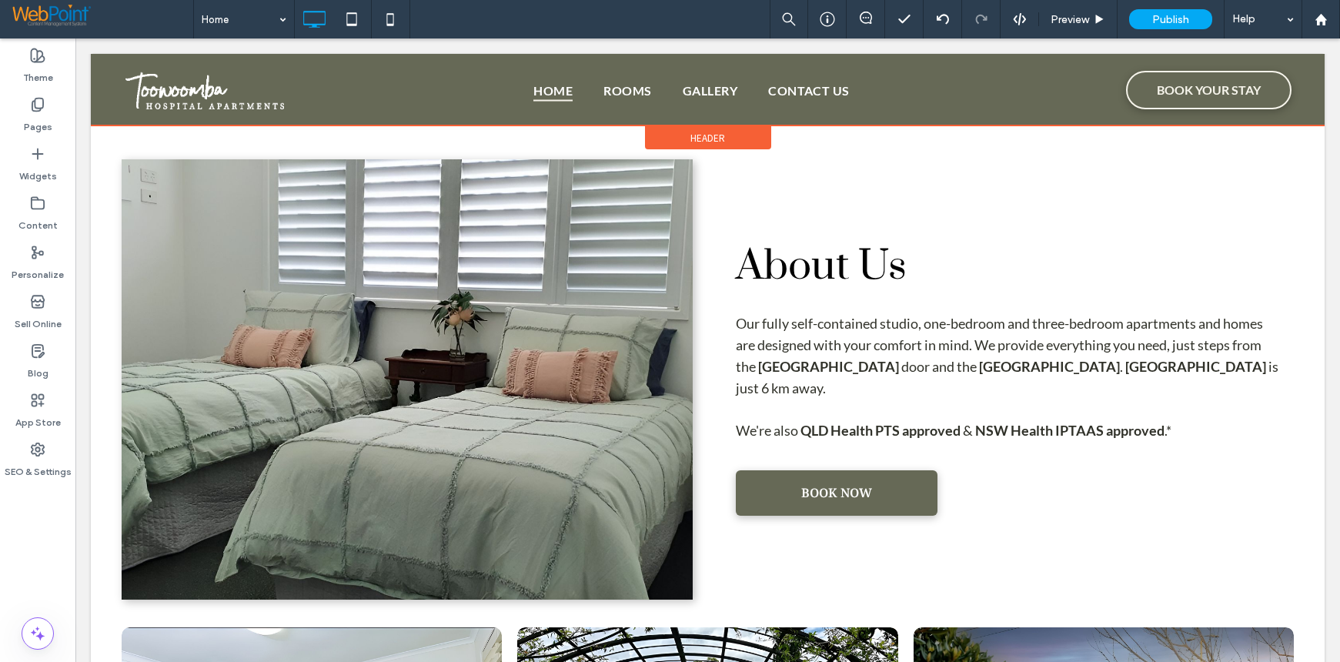
click at [1147, 83] on div at bounding box center [708, 90] width 1234 height 72
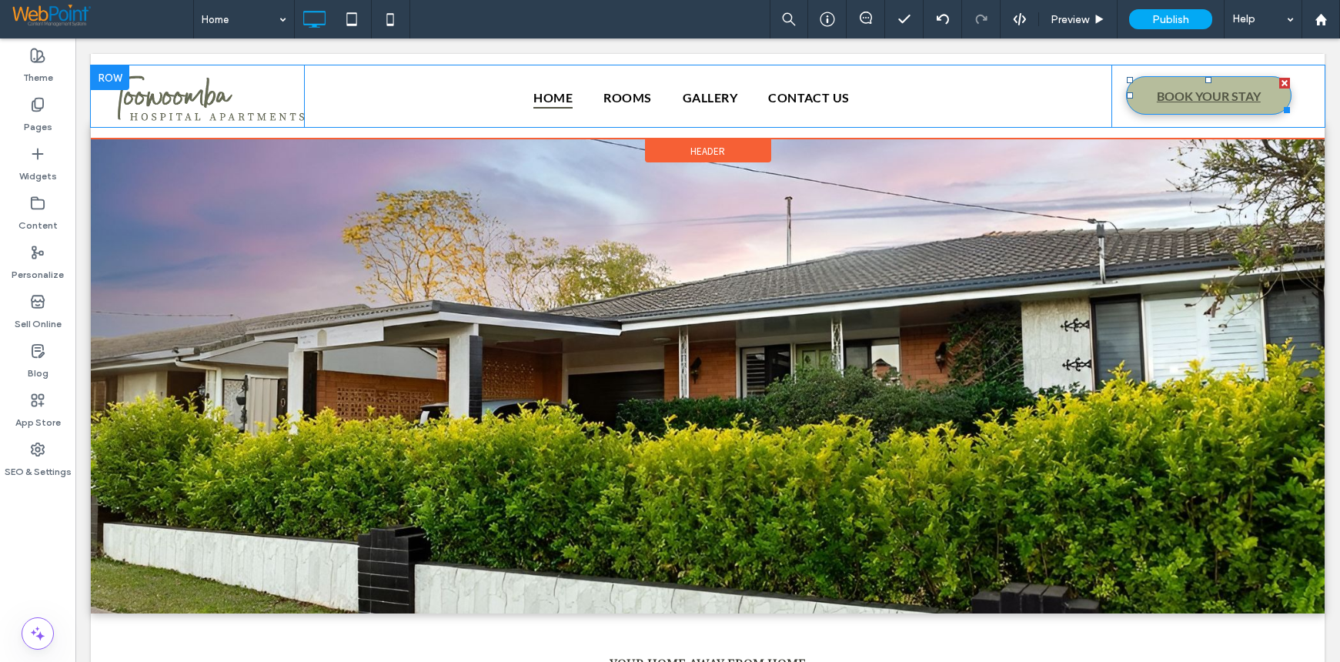
scroll to position [0, 0]
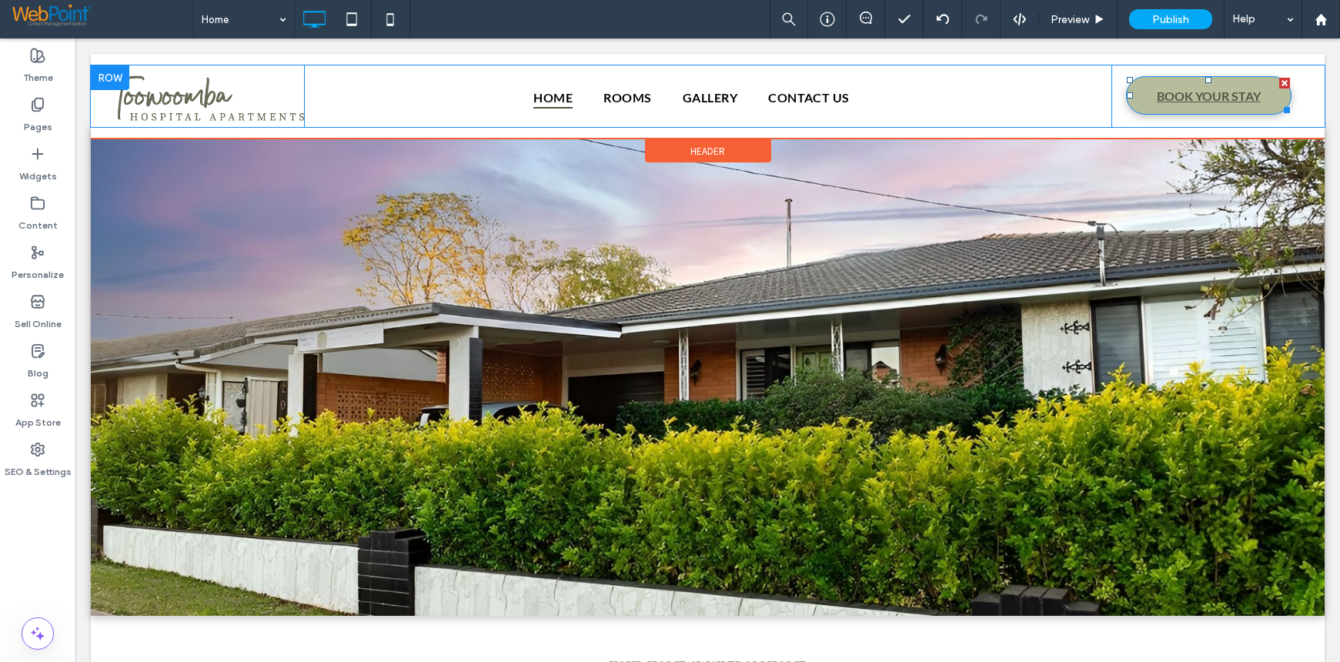
click at [1144, 86] on link "BOOK YOUR STAY" at bounding box center [1208, 95] width 165 height 38
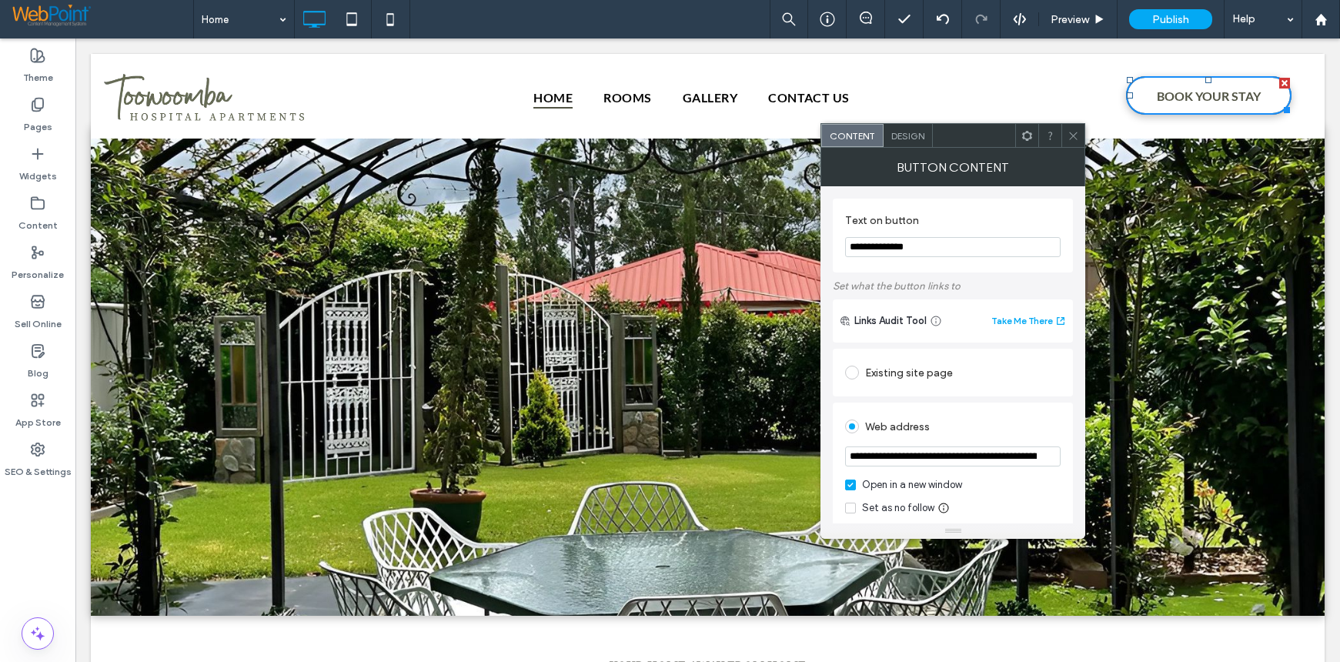
click at [914, 142] on div "Design" at bounding box center [908, 135] width 49 height 23
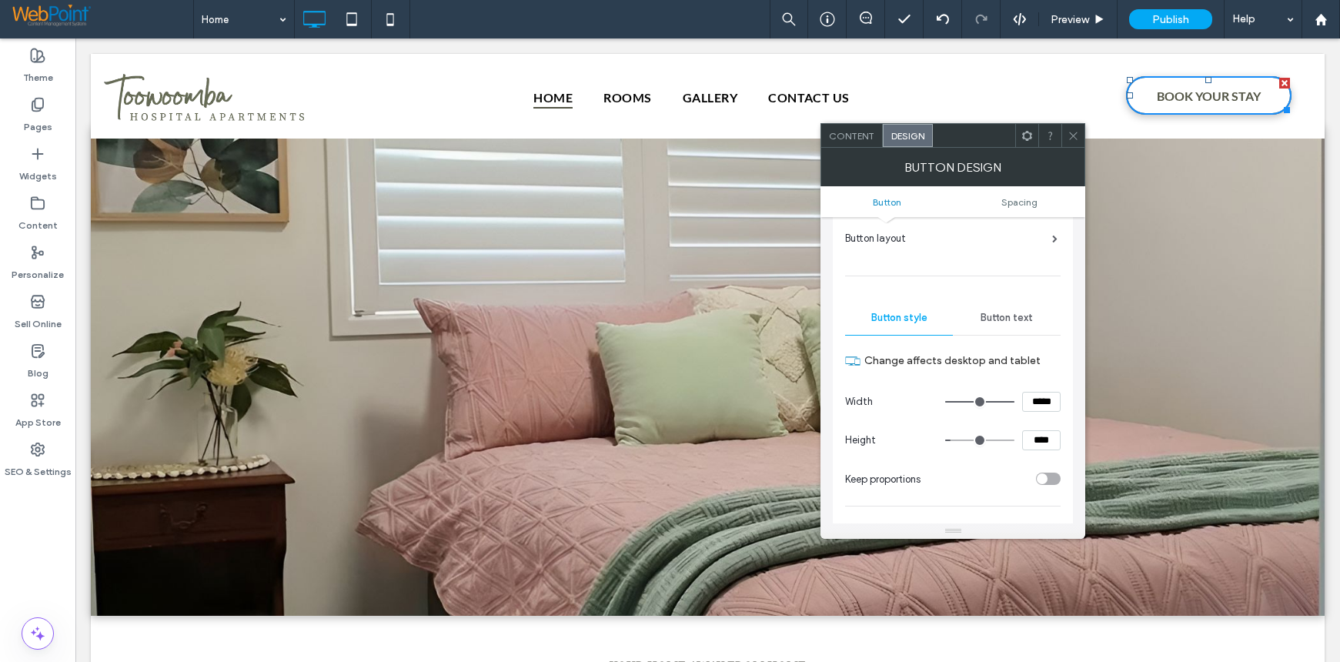
scroll to position [77, 0]
click at [1014, 317] on span "Button text" at bounding box center [1006, 318] width 52 height 12
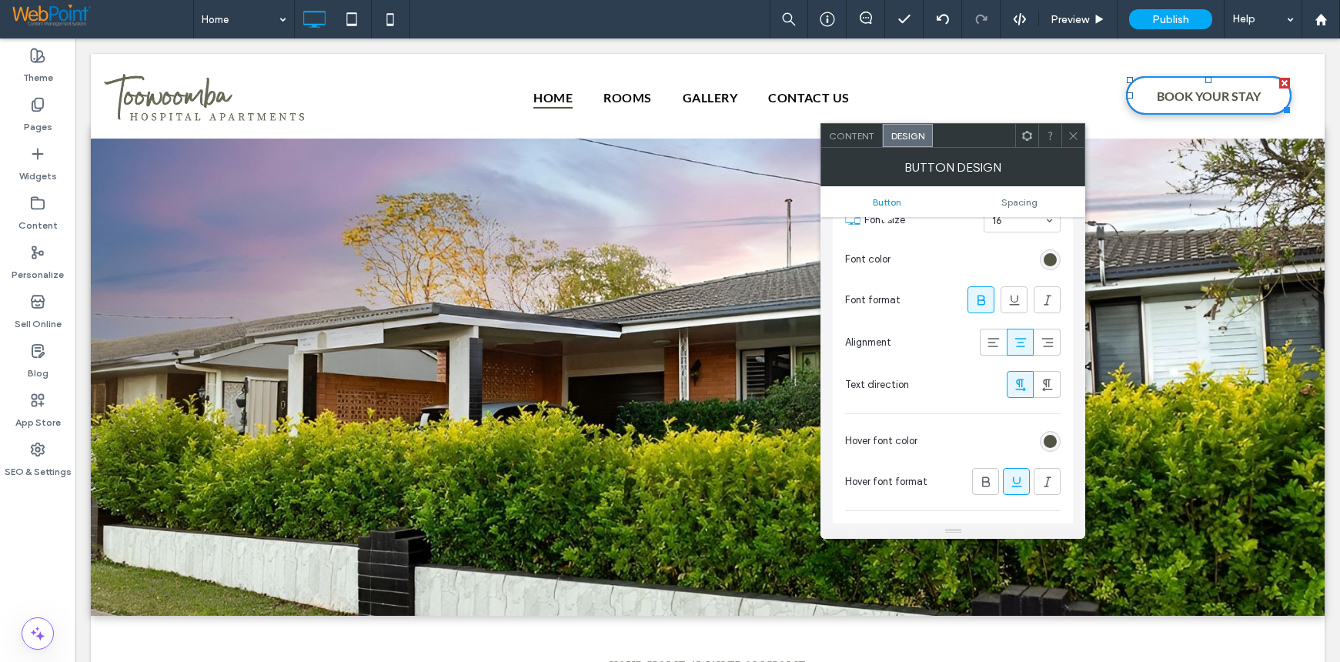
scroll to position [308, 0]
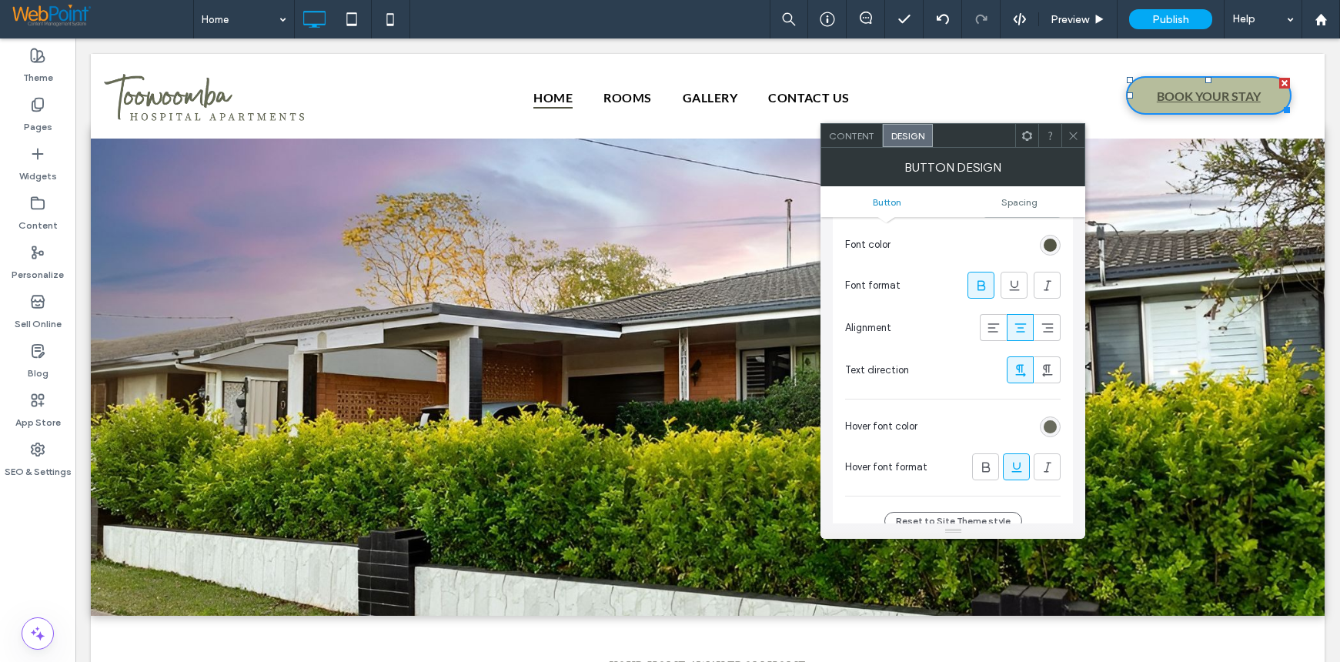
click at [1051, 424] on div "rgb(82, 84, 68)" at bounding box center [1050, 426] width 13 height 13
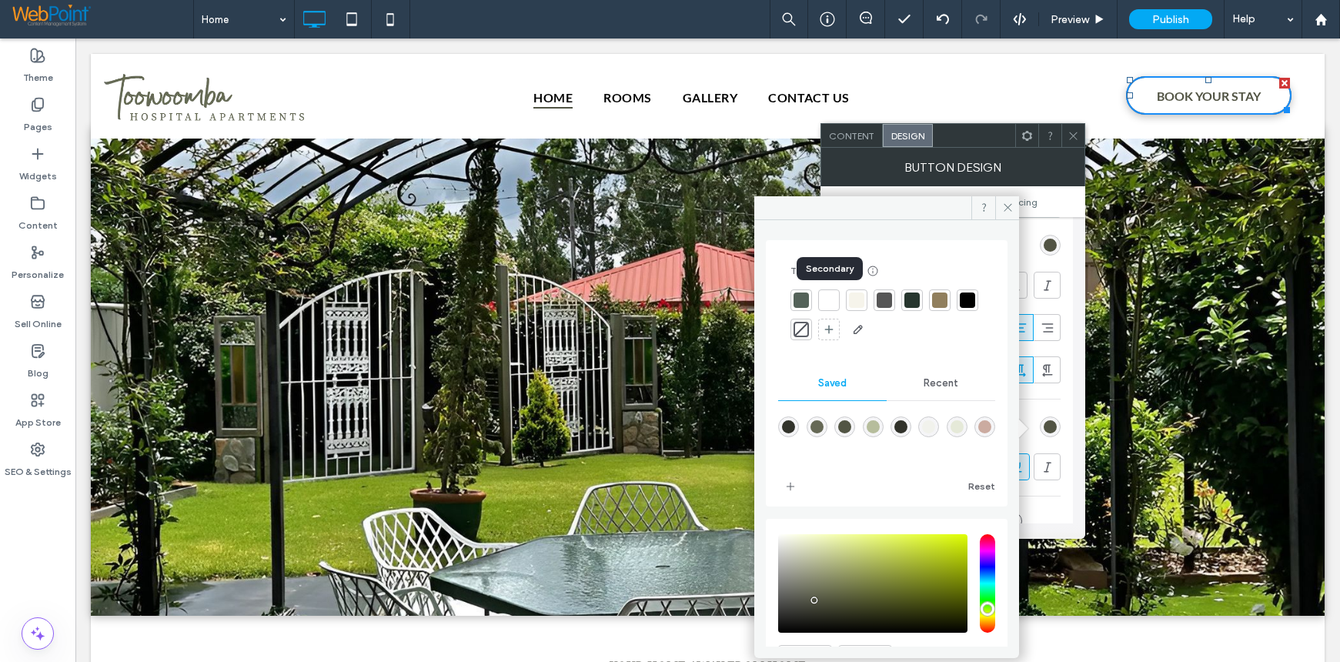
click at [830, 301] on div at bounding box center [828, 299] width 15 height 15
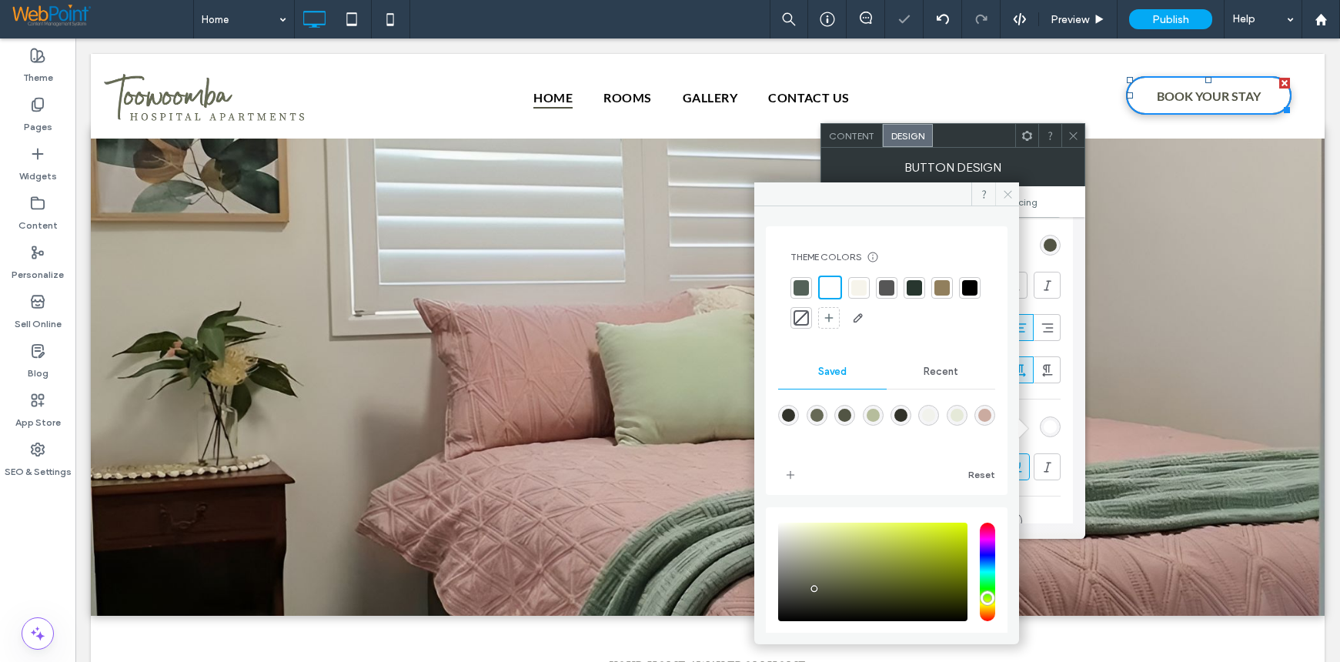
click at [1005, 196] on use at bounding box center [1008, 194] width 8 height 8
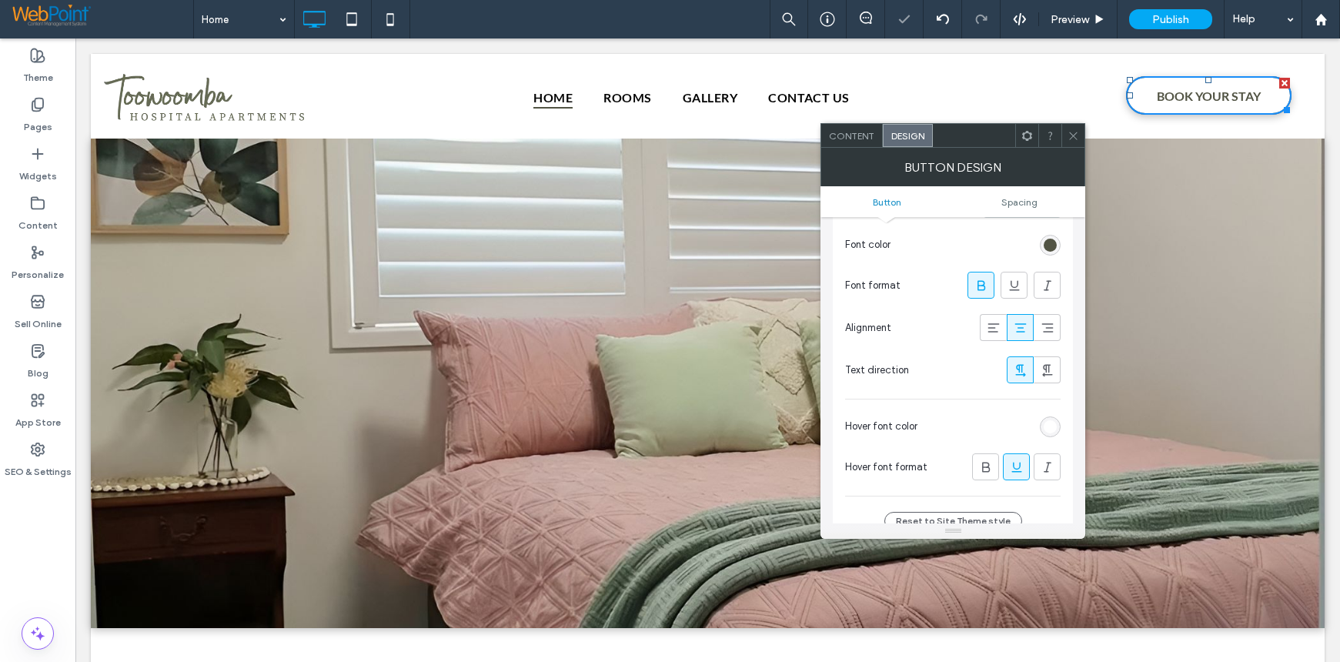
click at [1067, 139] on div at bounding box center [1072, 135] width 23 height 23
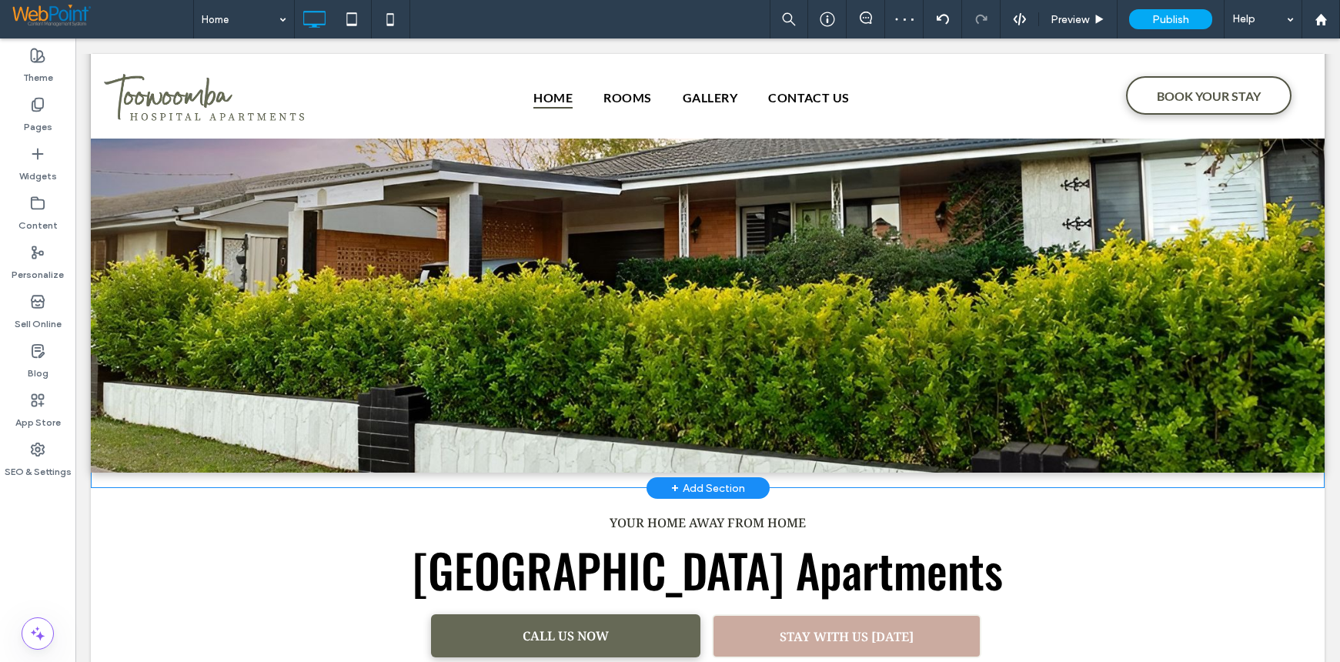
scroll to position [0, 0]
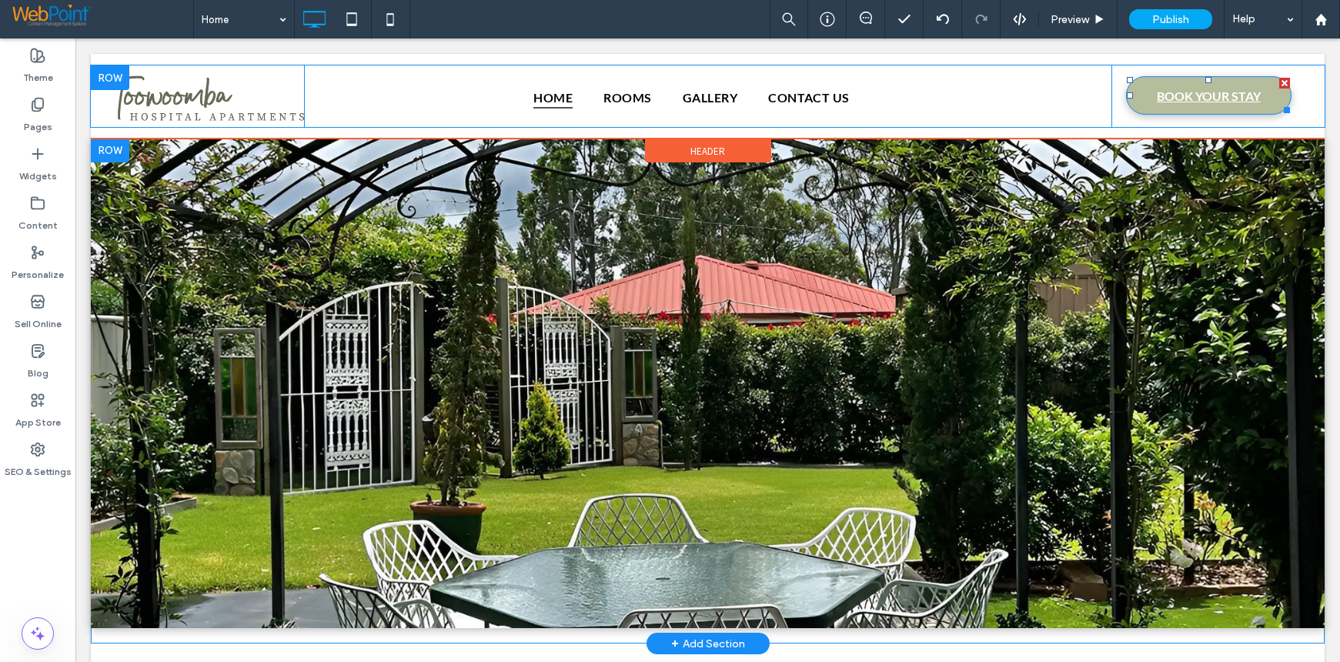
click at [1157, 84] on span "BOOK YOUR STAY" at bounding box center [1209, 96] width 104 height 30
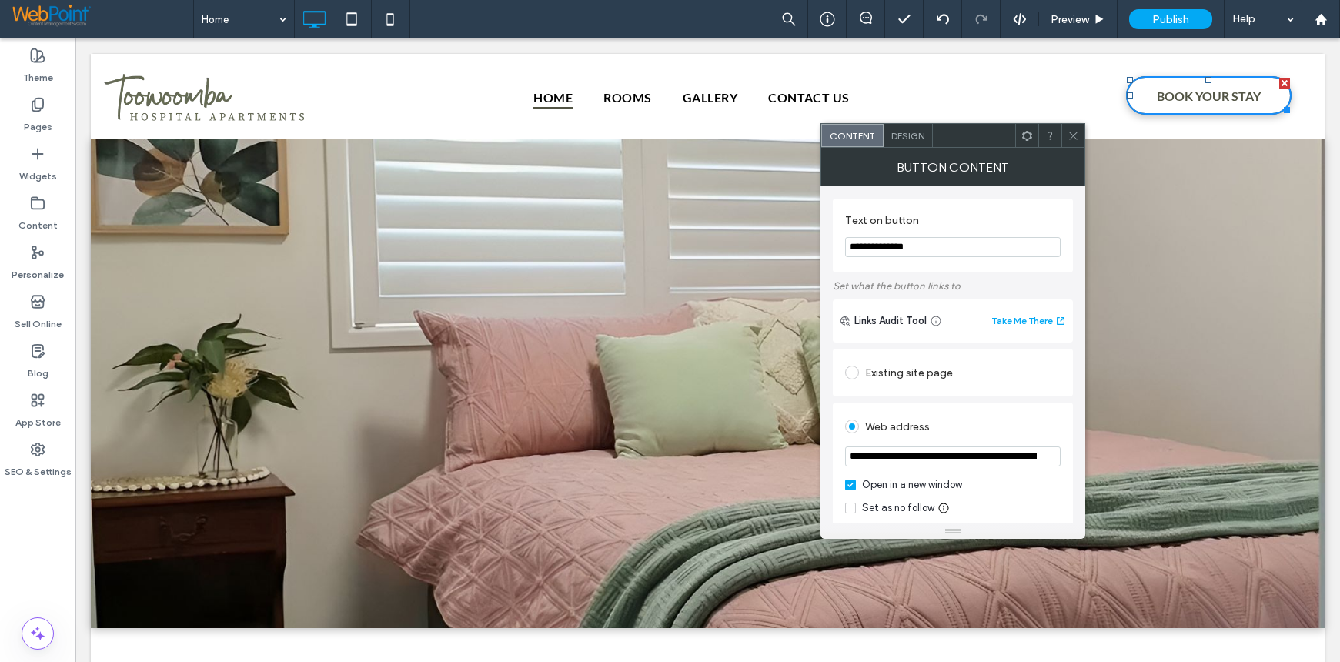
click at [906, 139] on span "Design" at bounding box center [907, 136] width 33 height 12
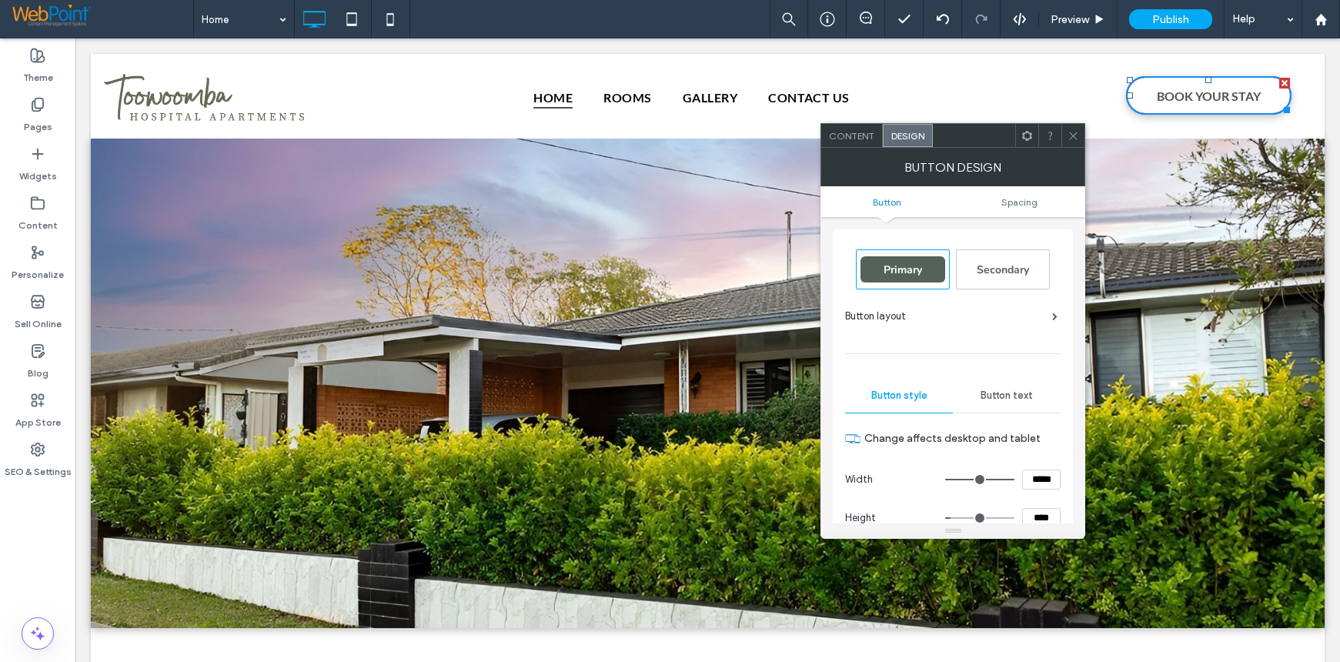
click at [1071, 133] on use at bounding box center [1074, 136] width 8 height 8
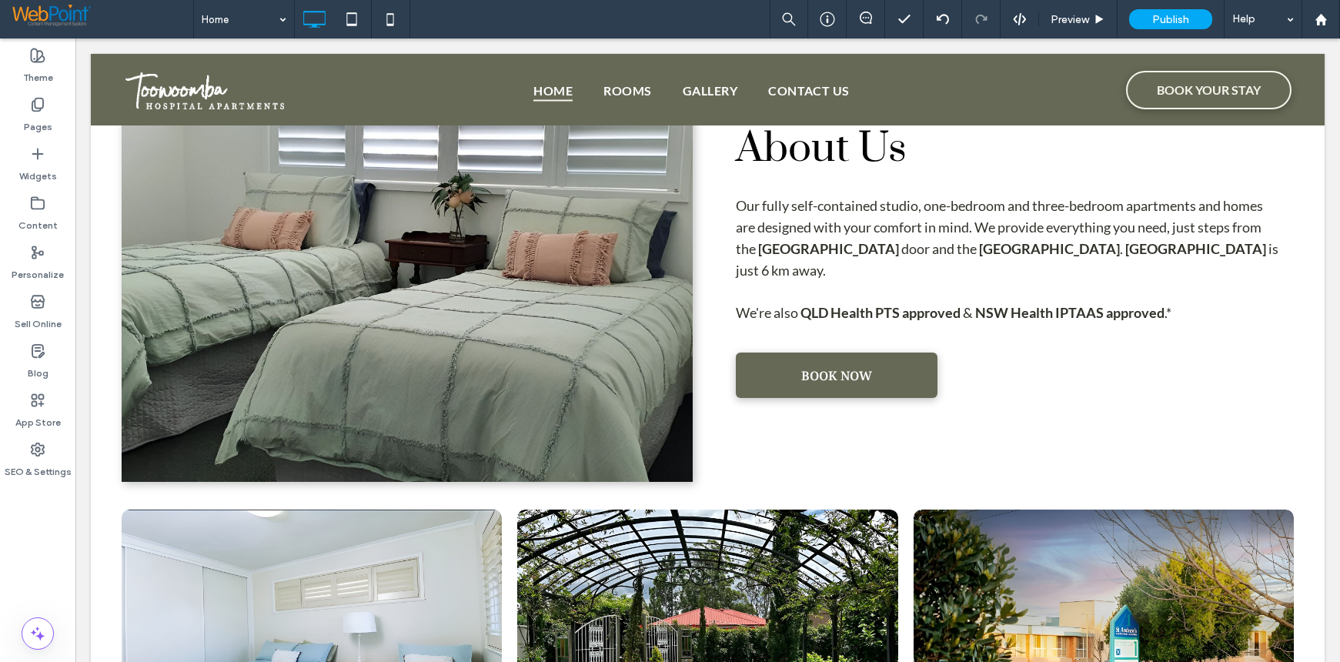
scroll to position [847, 0]
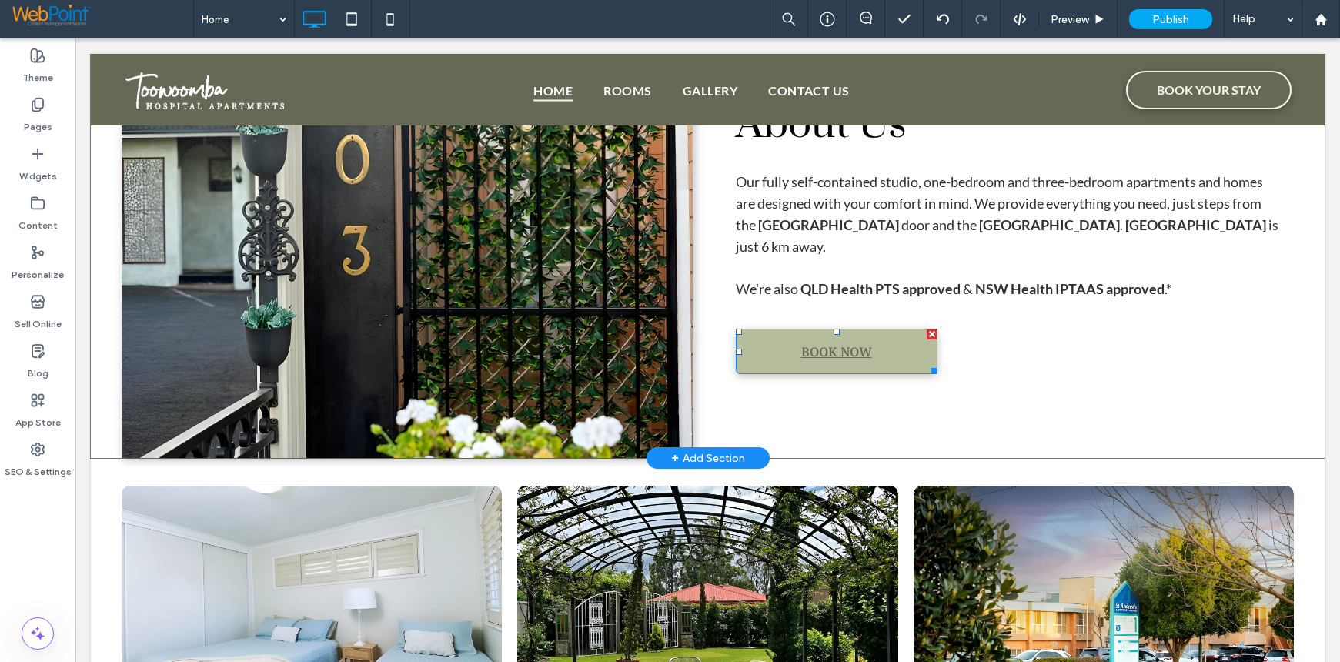
click at [763, 352] on link "BOOK NOW" at bounding box center [837, 351] width 202 height 45
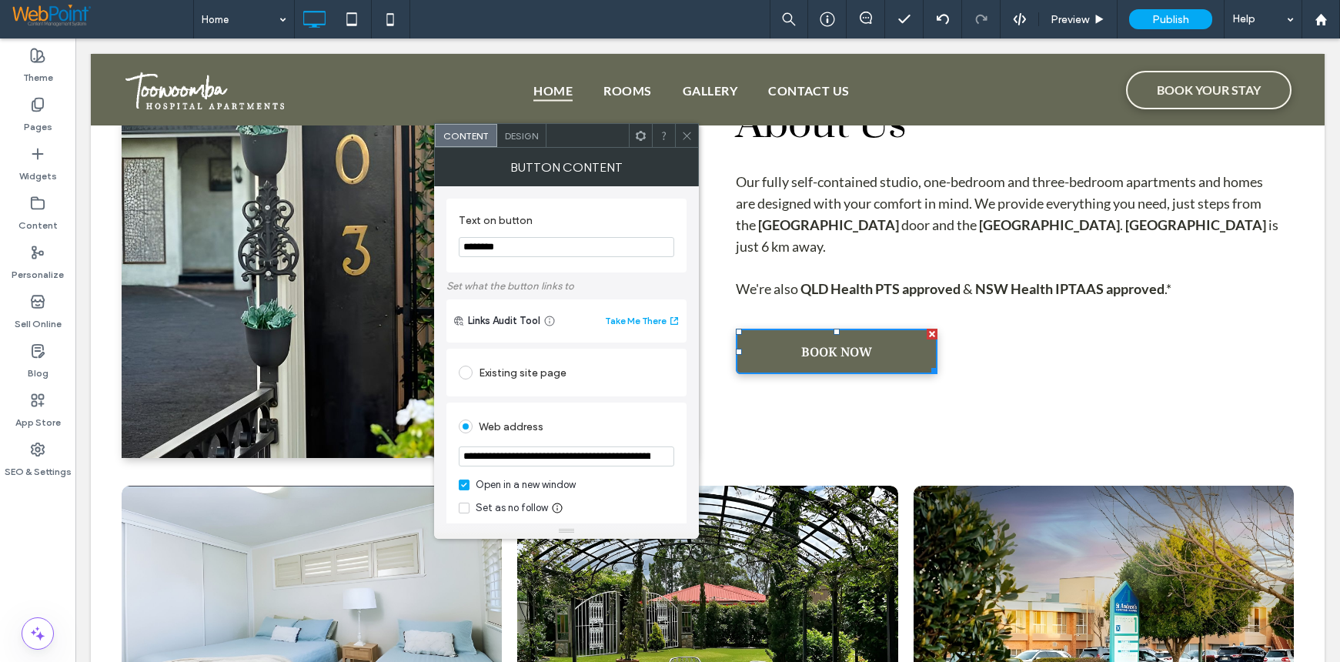
click at [519, 135] on span "Design" at bounding box center [521, 136] width 33 height 12
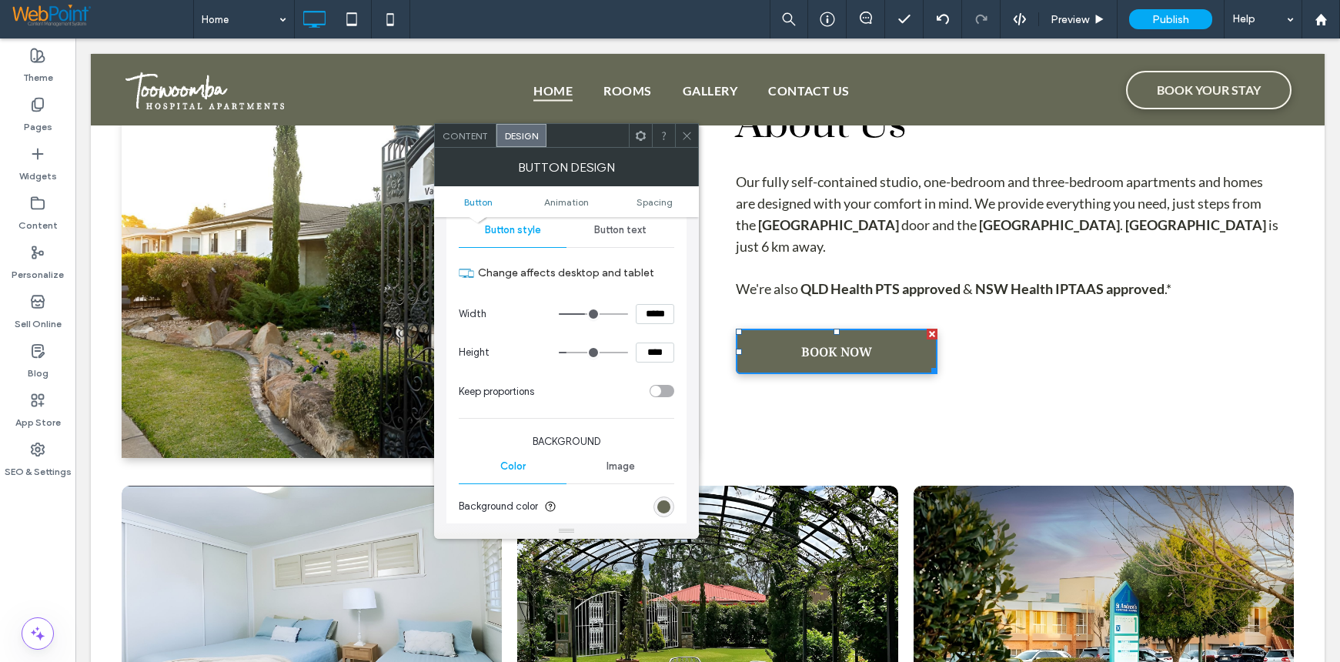
scroll to position [77, 0]
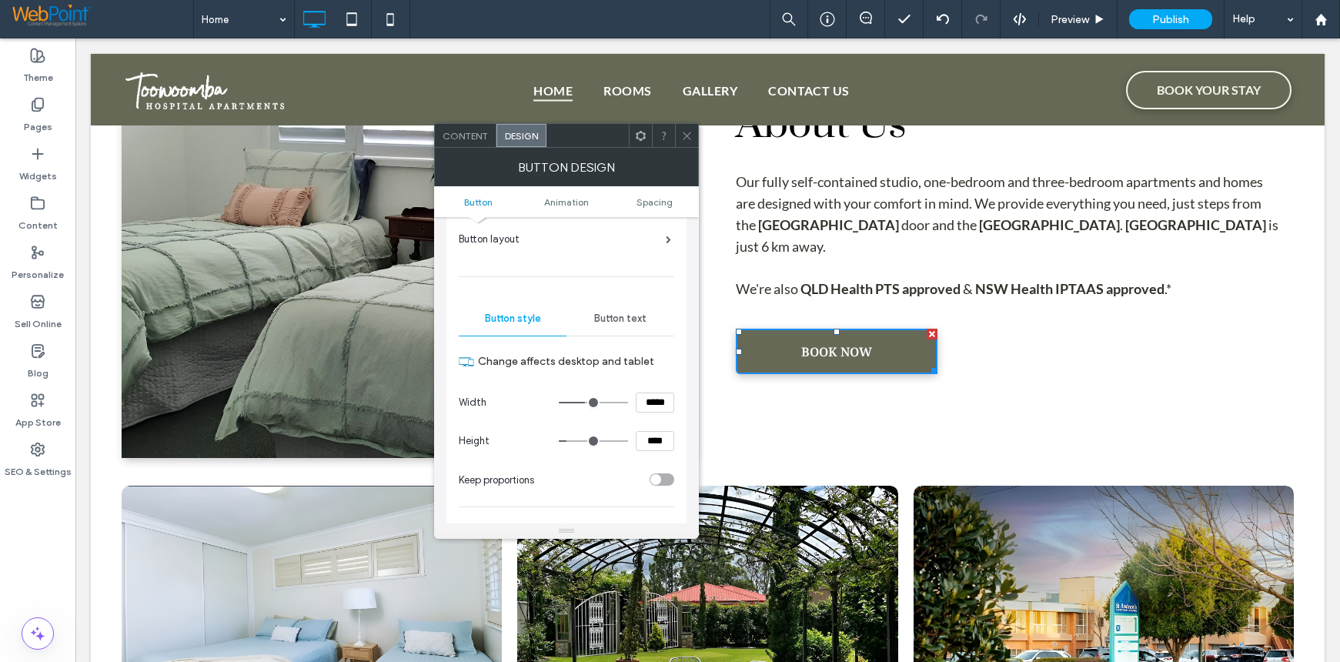
drag, startPoint x: 657, startPoint y: 403, endPoint x: 585, endPoint y: 402, distance: 72.4
click at [585, 402] on div "*****" at bounding box center [616, 403] width 115 height 20
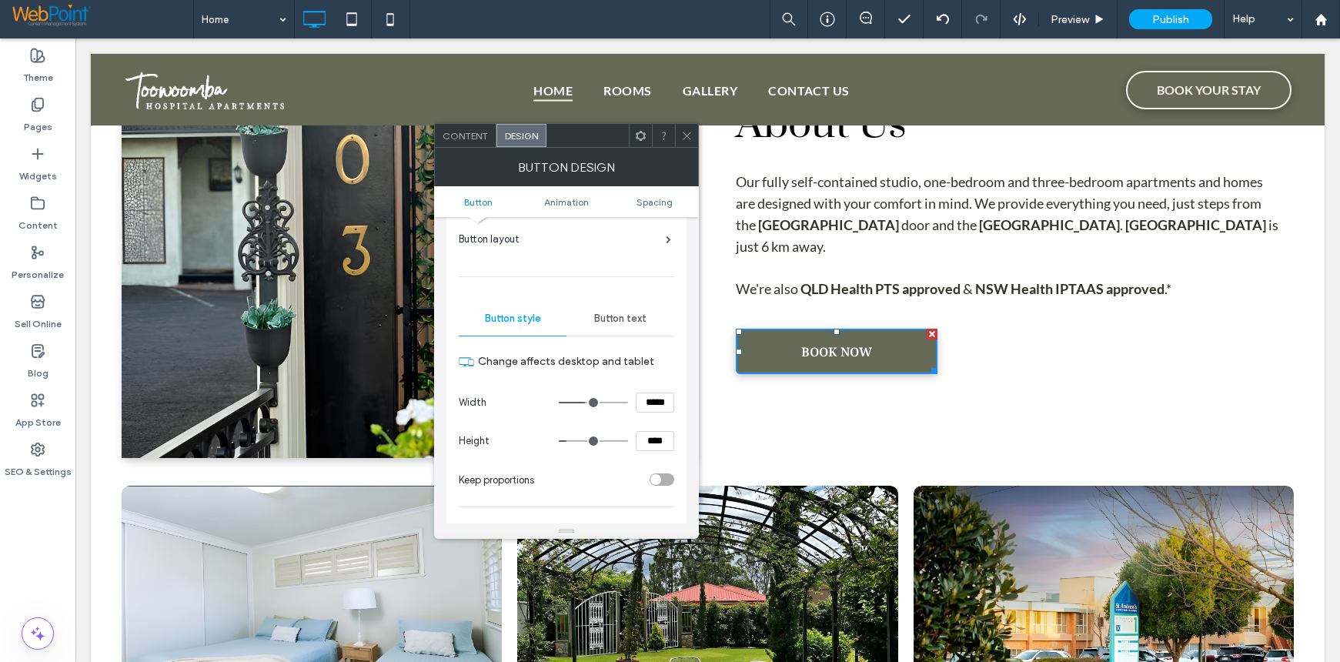
type input "*****"
type input "***"
drag, startPoint x: 656, startPoint y: 443, endPoint x: 600, endPoint y: 441, distance: 57.0
click at [600, 441] on div "****" at bounding box center [616, 441] width 115 height 20
type input "****"
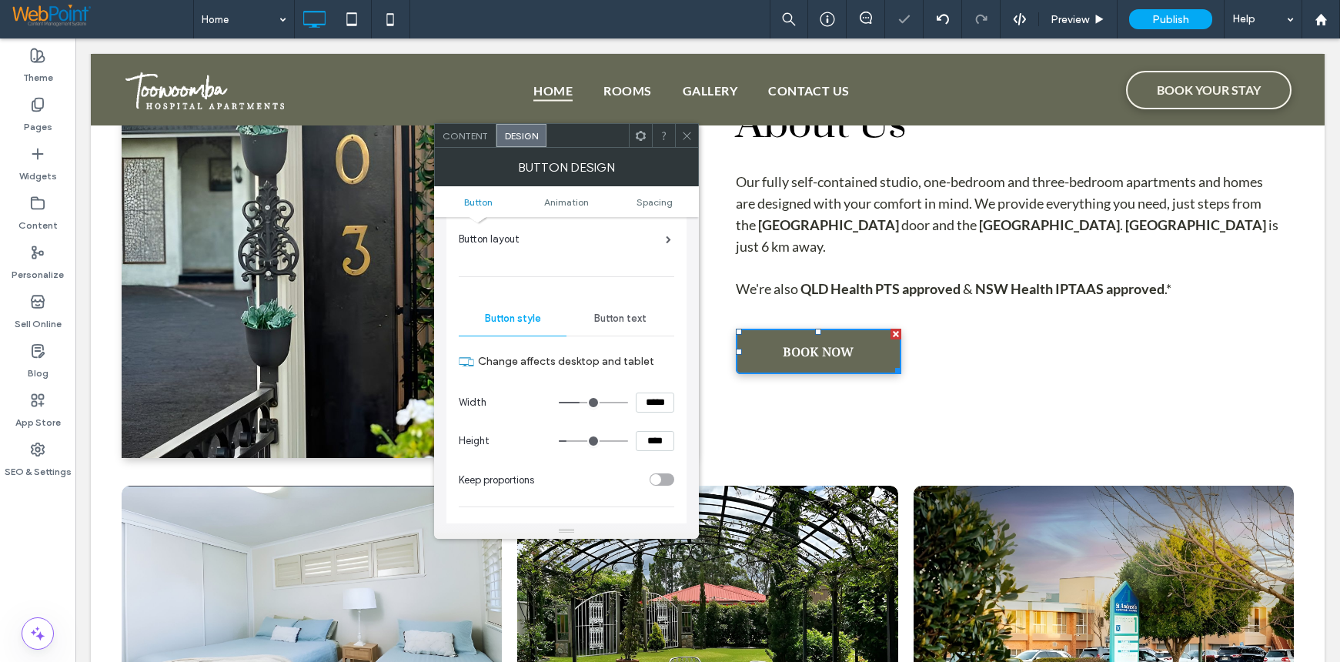
type input "**"
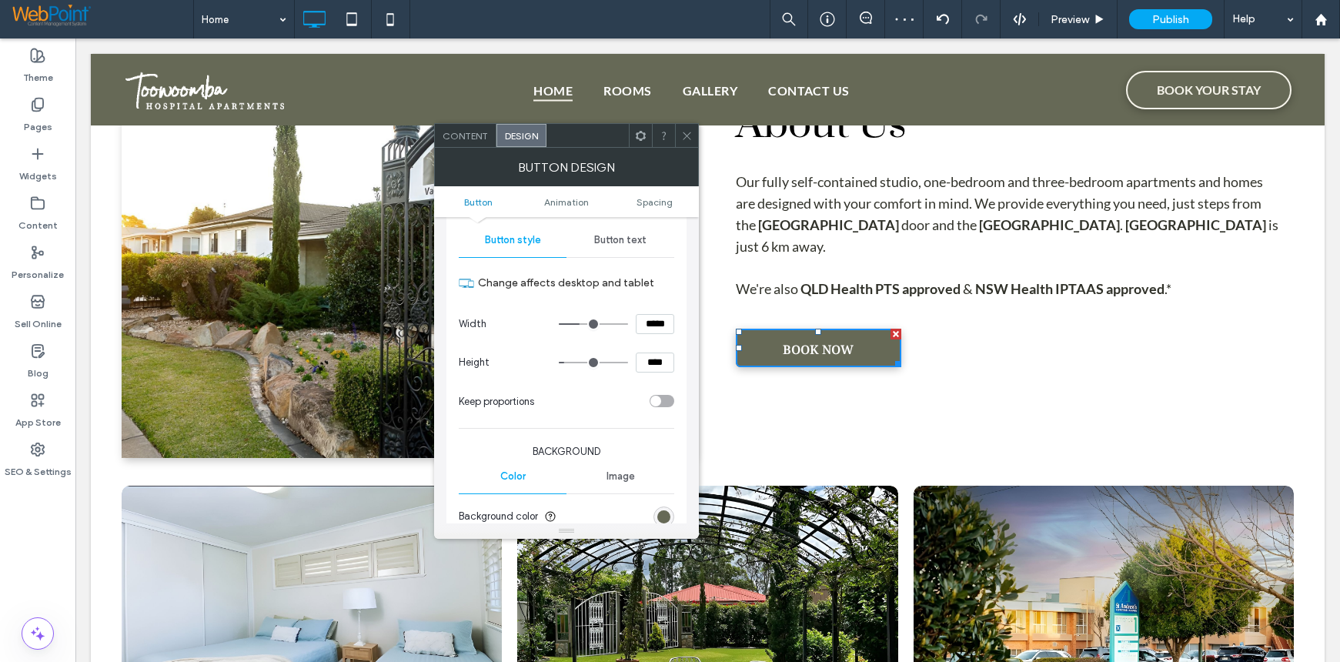
scroll to position [129, 0]
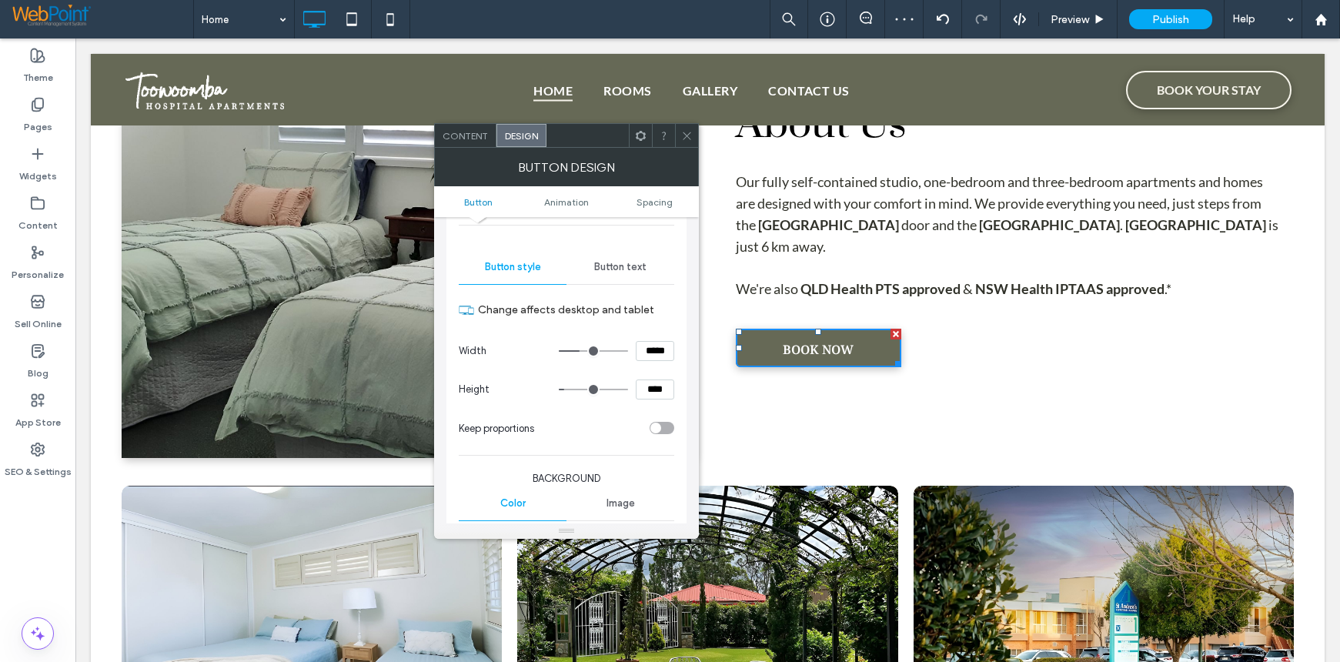
click at [622, 263] on span "Button text" at bounding box center [620, 267] width 52 height 12
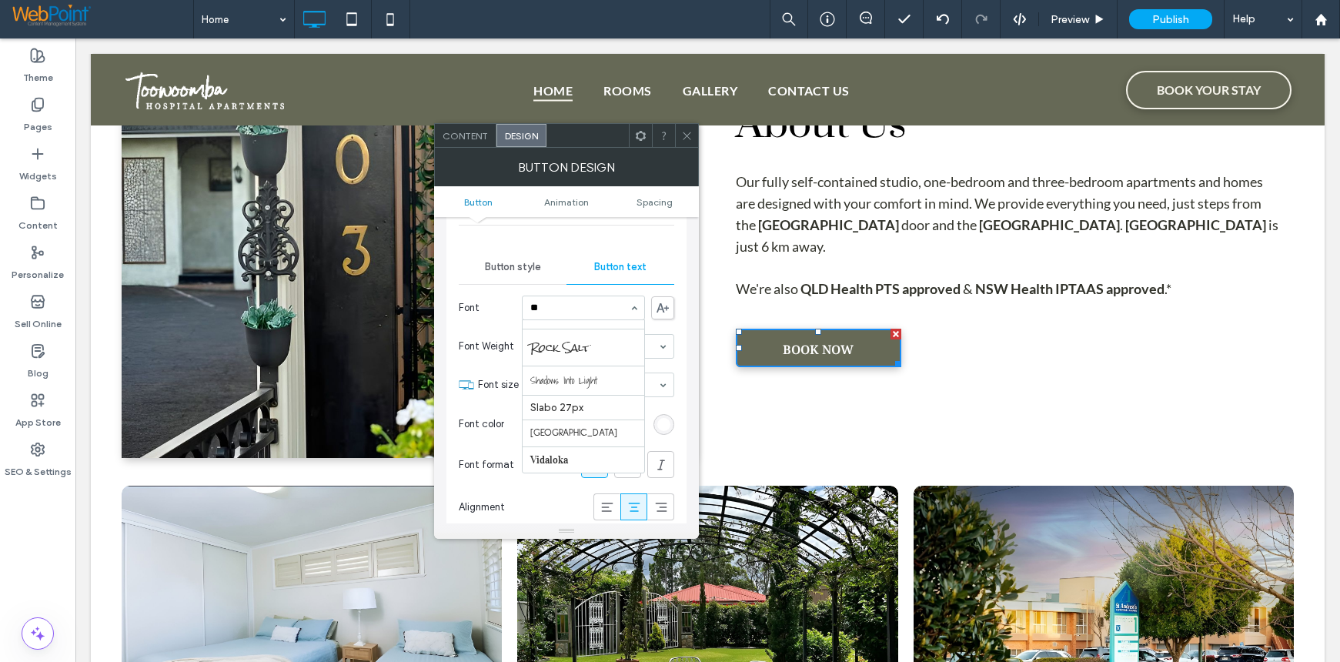
scroll to position [28, 0]
type input "***"
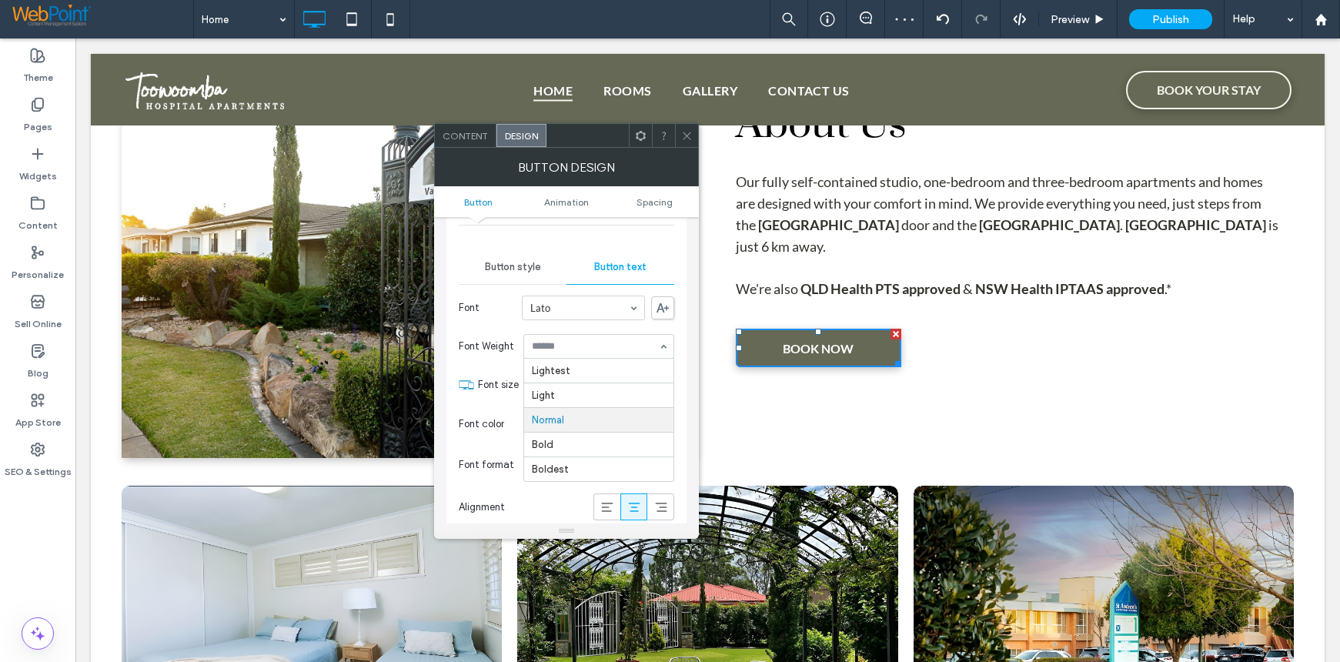
click at [562, 250] on div "Button style" at bounding box center [513, 267] width 108 height 34
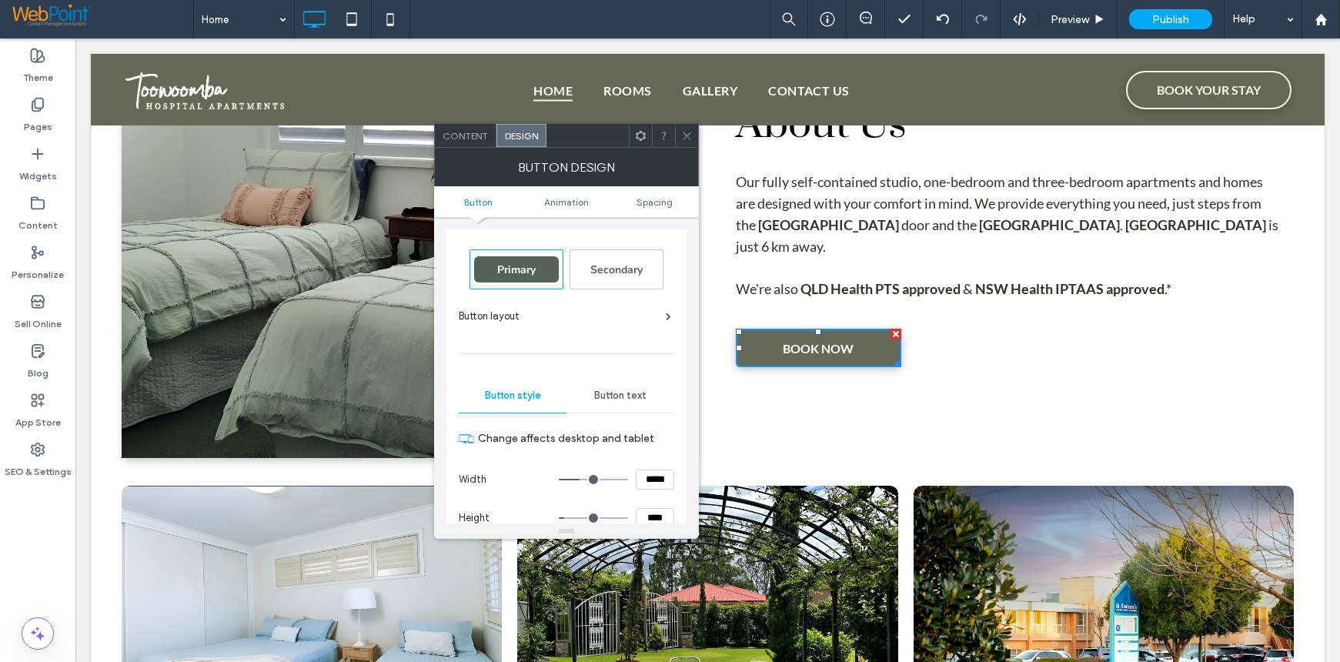
click at [621, 396] on span "Button text" at bounding box center [620, 395] width 52 height 12
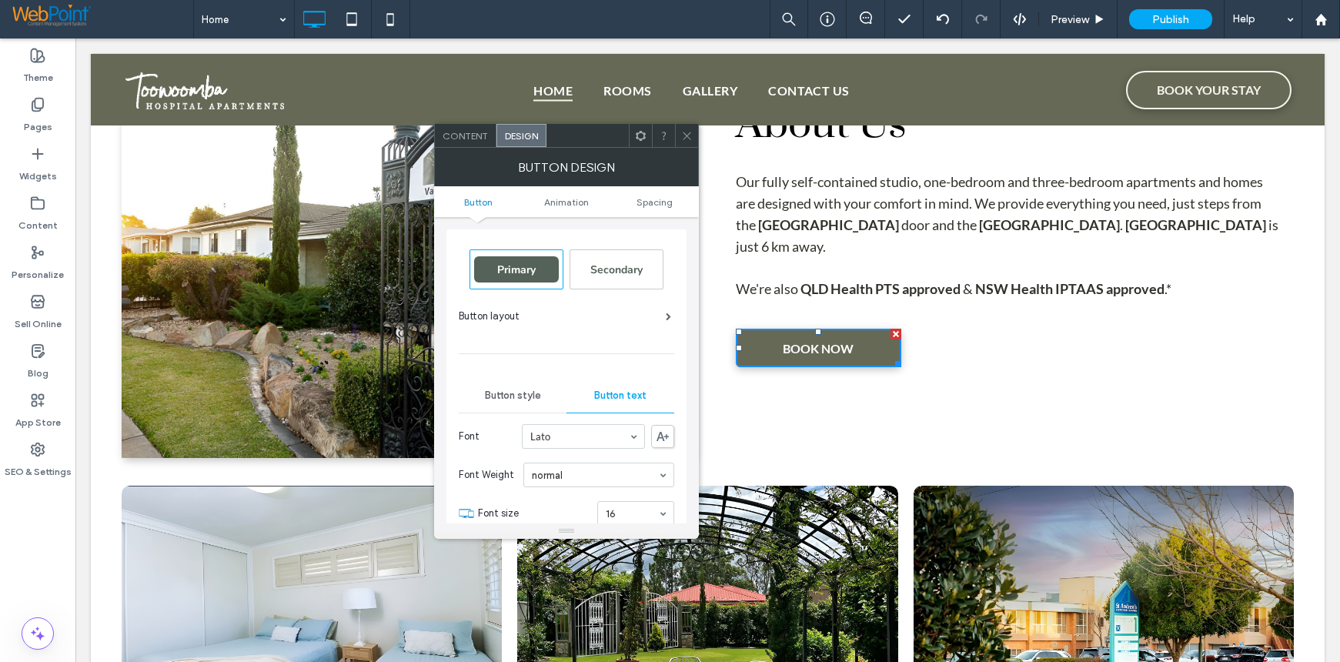
click at [670, 315] on span at bounding box center [668, 316] width 5 height 8
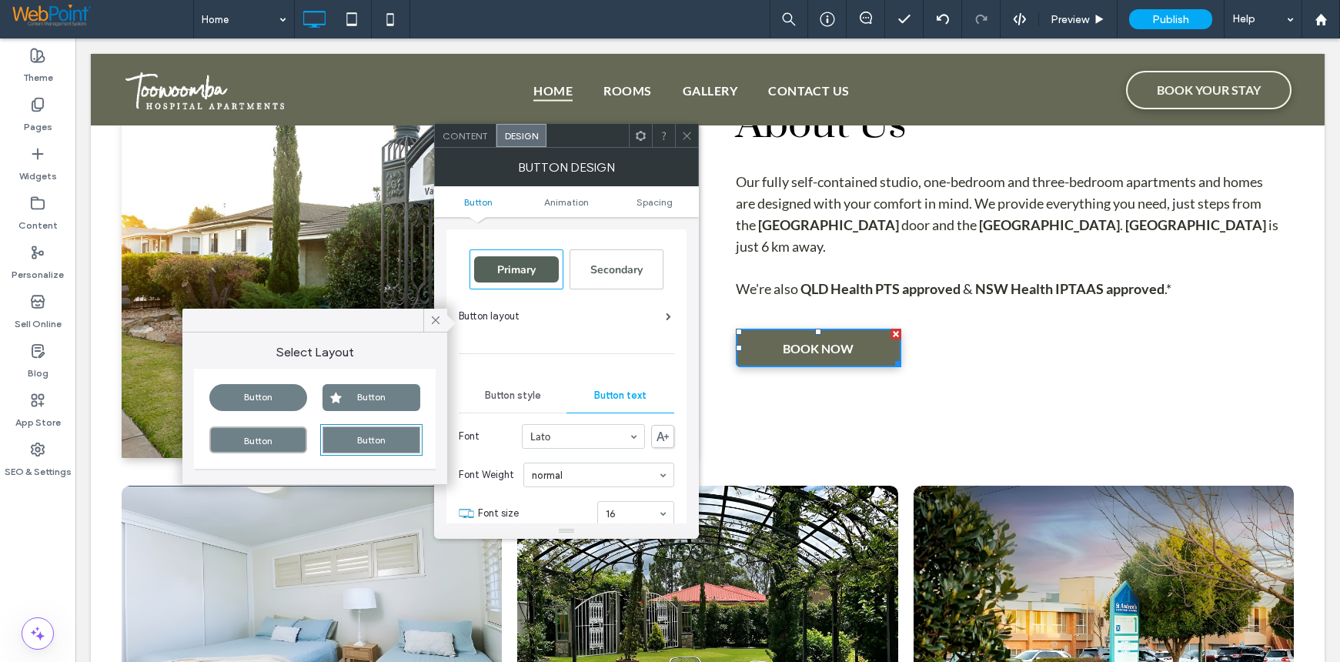
click at [242, 394] on div "Button" at bounding box center [258, 397] width 98 height 27
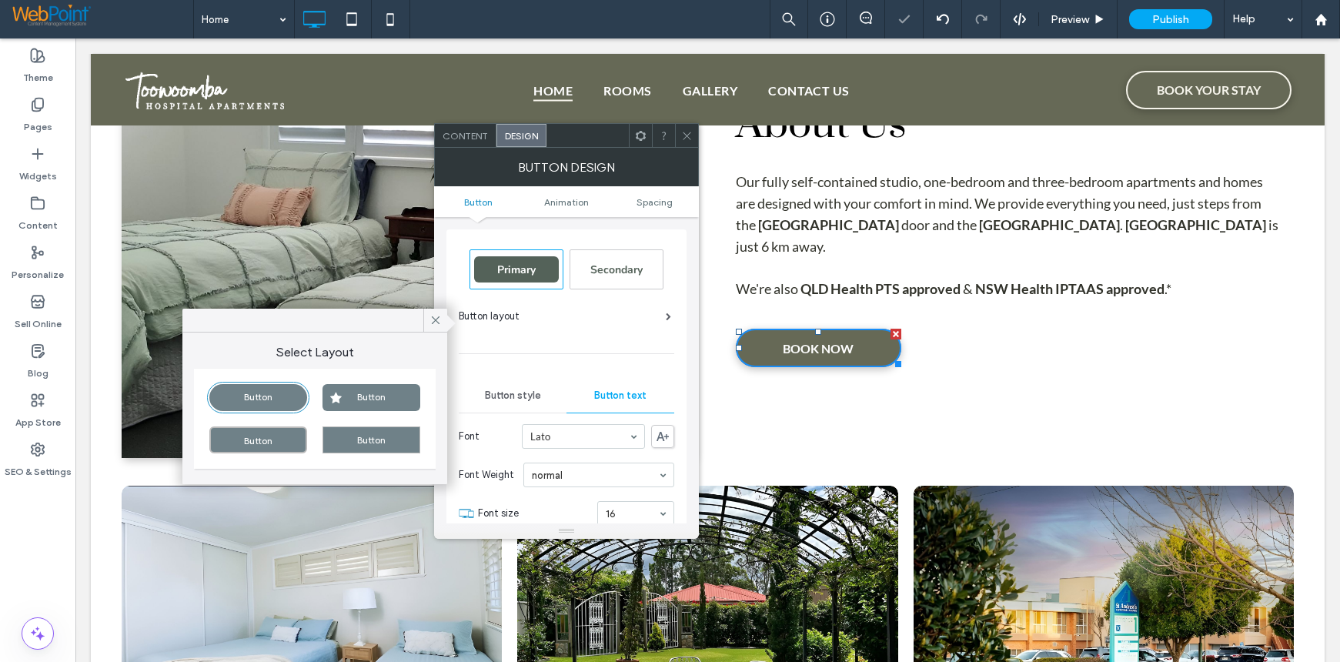
drag, startPoint x: 682, startPoint y: 130, endPoint x: 693, endPoint y: 136, distance: 13.1
click at [682, 130] on icon at bounding box center [687, 136] width 12 height 12
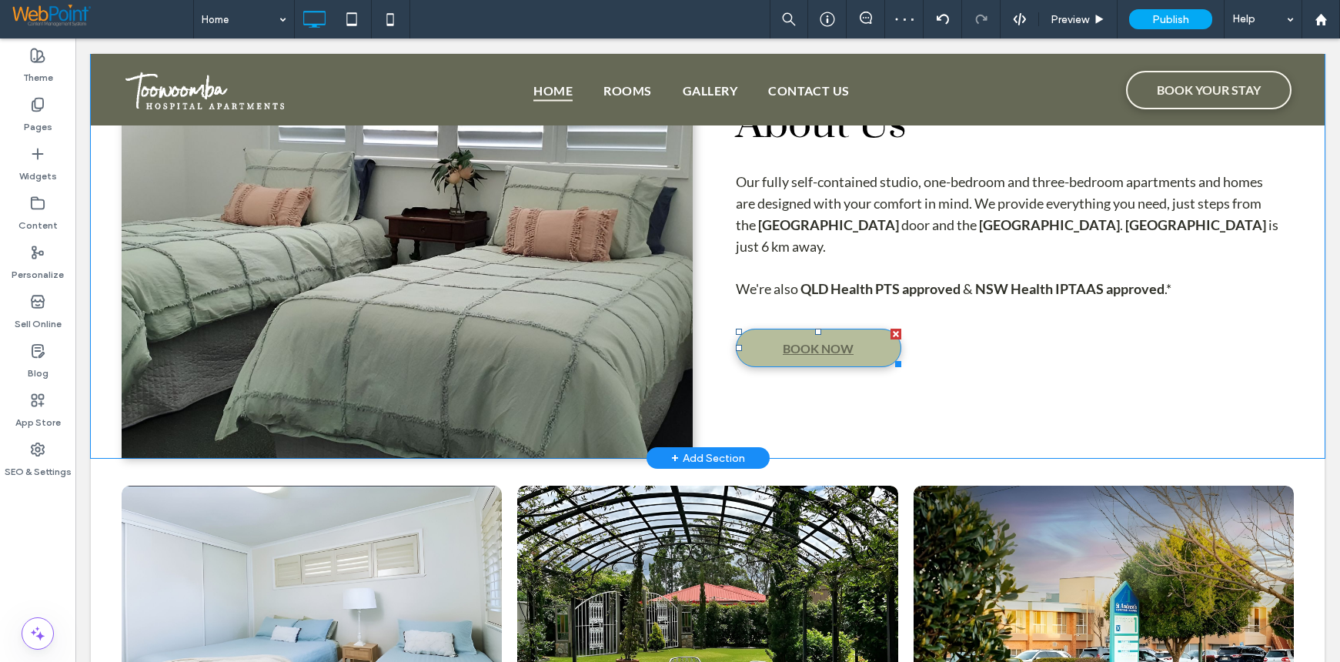
click at [807, 349] on span "BOOK NOW" at bounding box center [818, 348] width 71 height 30
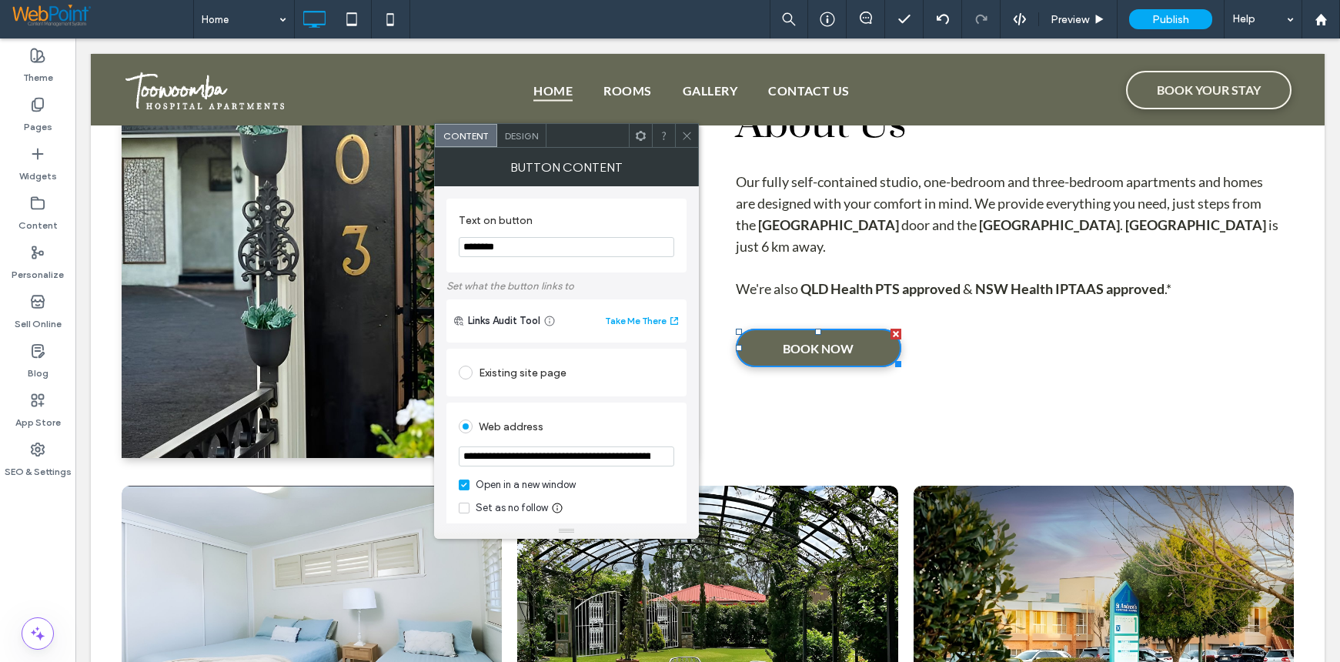
click at [521, 139] on span "Design" at bounding box center [521, 136] width 33 height 12
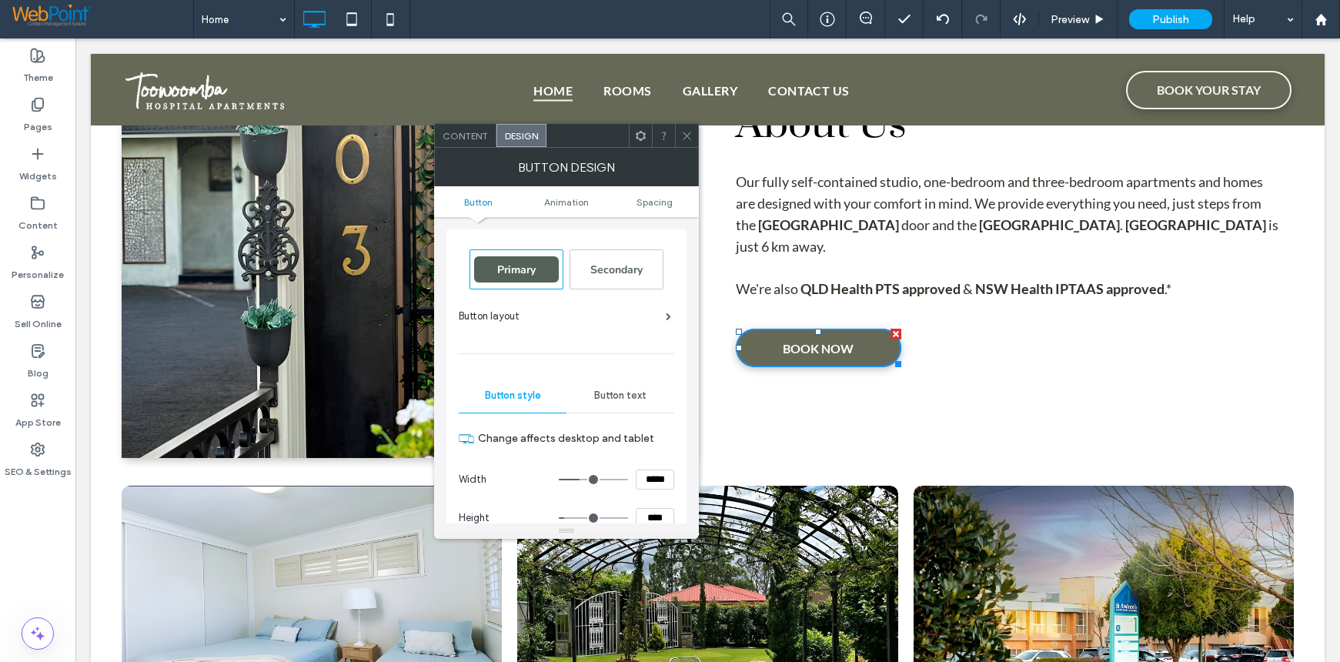
click at [608, 387] on div "Button text" at bounding box center [620, 396] width 108 height 34
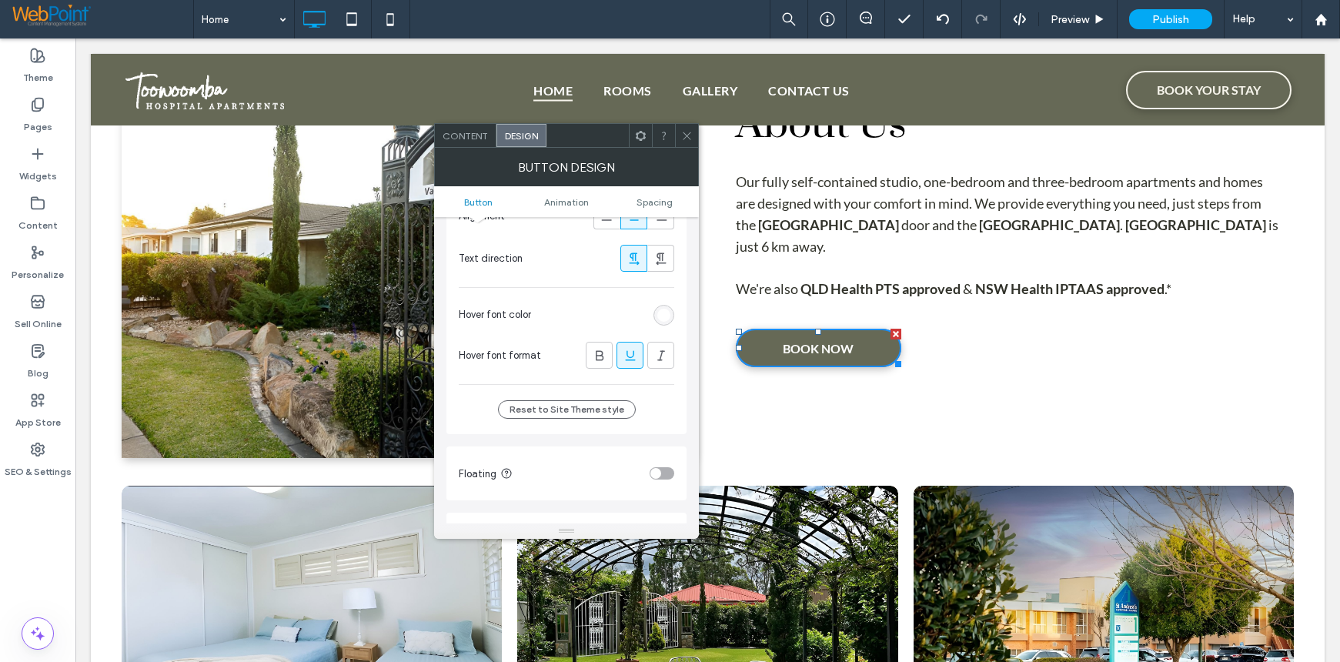
scroll to position [385, 0]
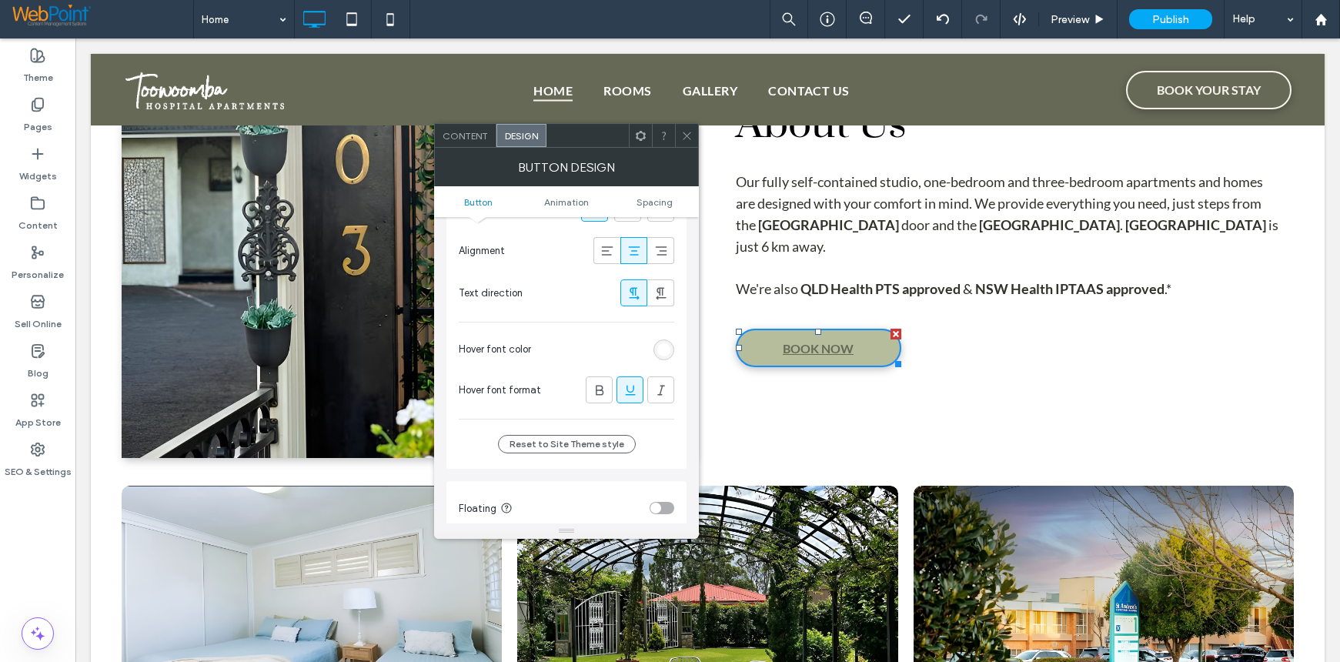
click at [660, 347] on div "rgb(255, 255, 255)" at bounding box center [663, 349] width 13 height 13
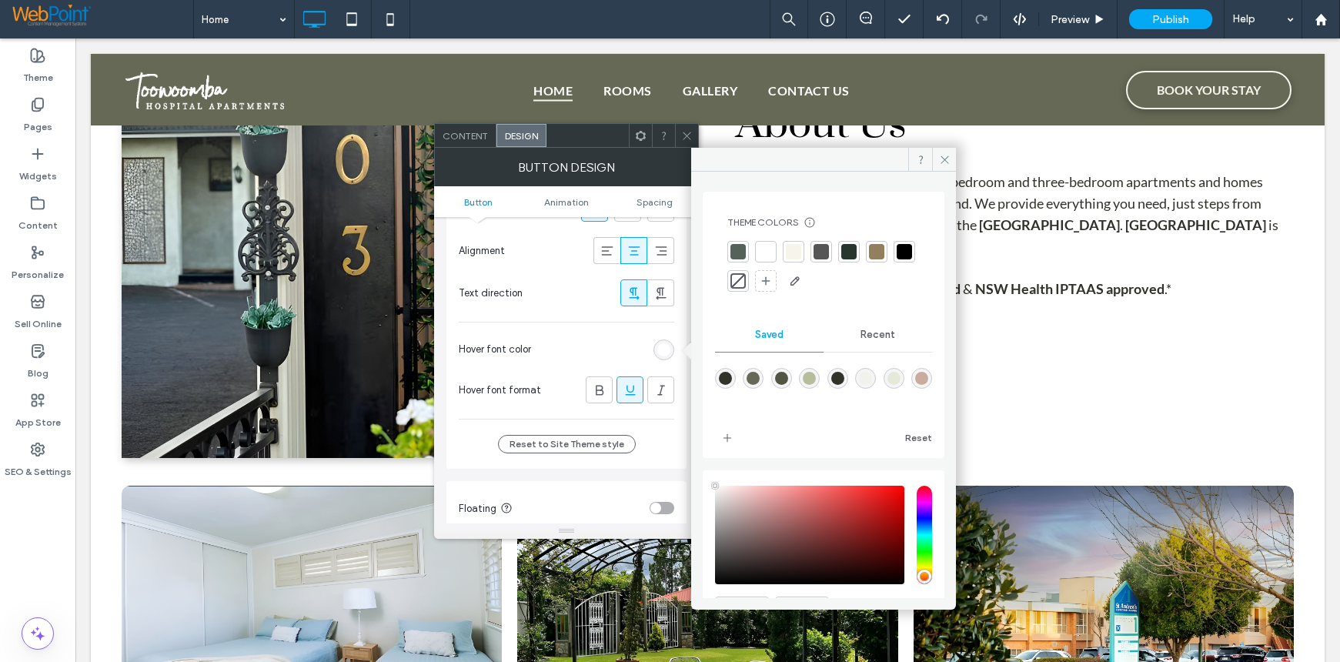
click at [764, 252] on div at bounding box center [765, 251] width 15 height 15
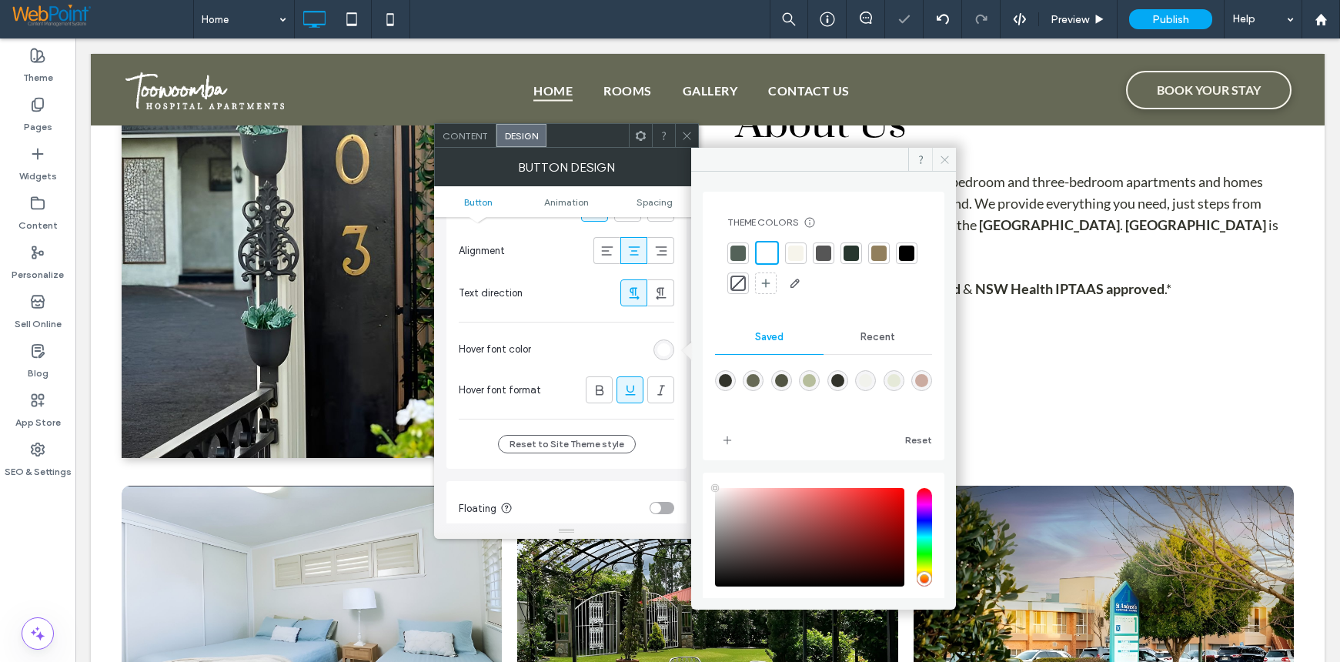
click at [939, 158] on icon at bounding box center [945, 160] width 12 height 12
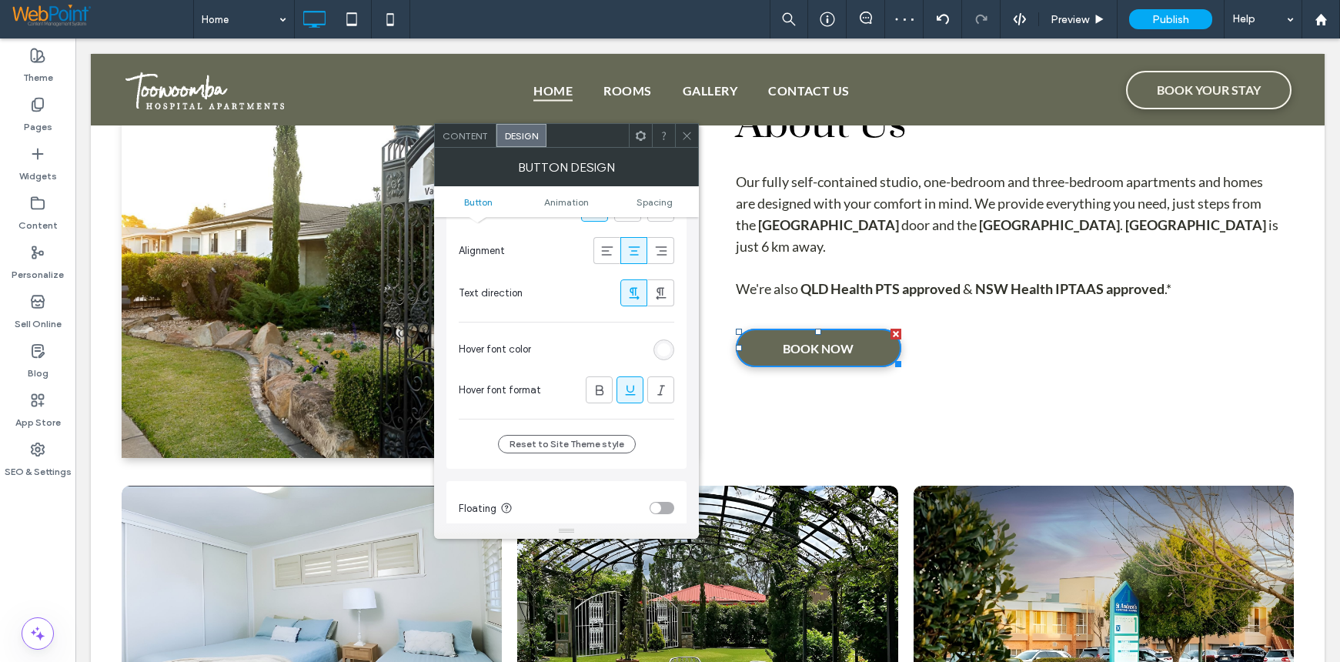
click at [682, 127] on span at bounding box center [687, 135] width 12 height 23
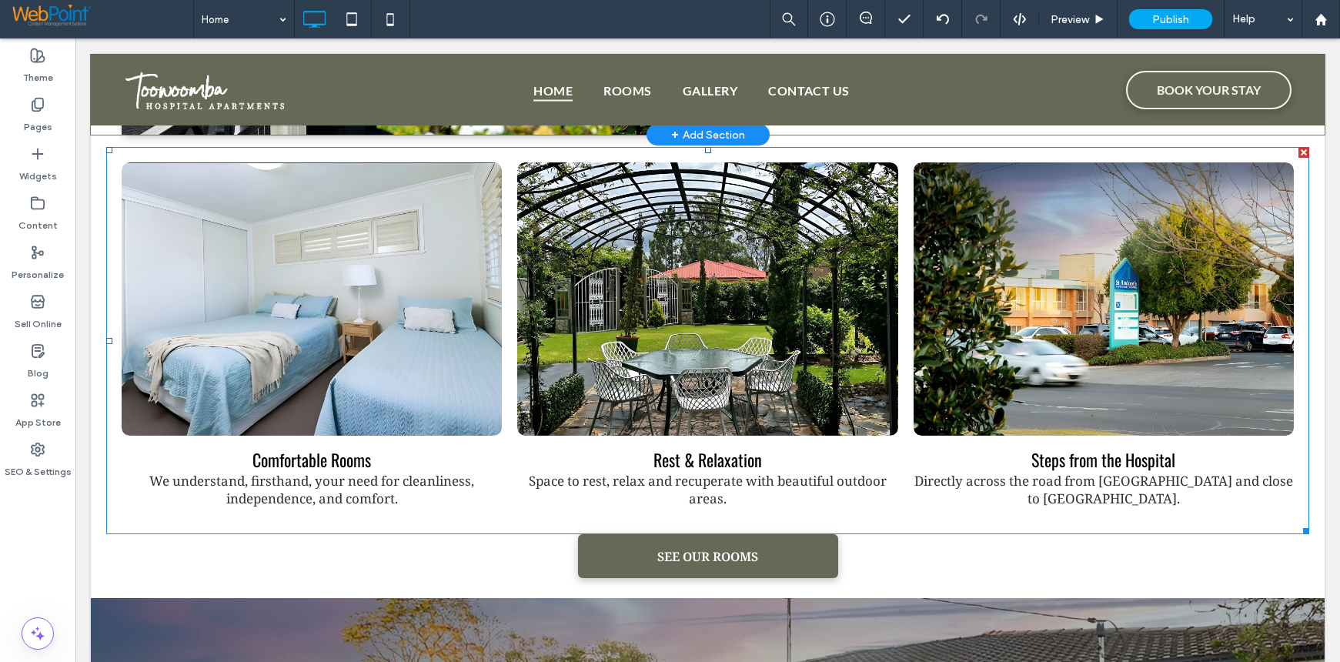
scroll to position [1077, 0]
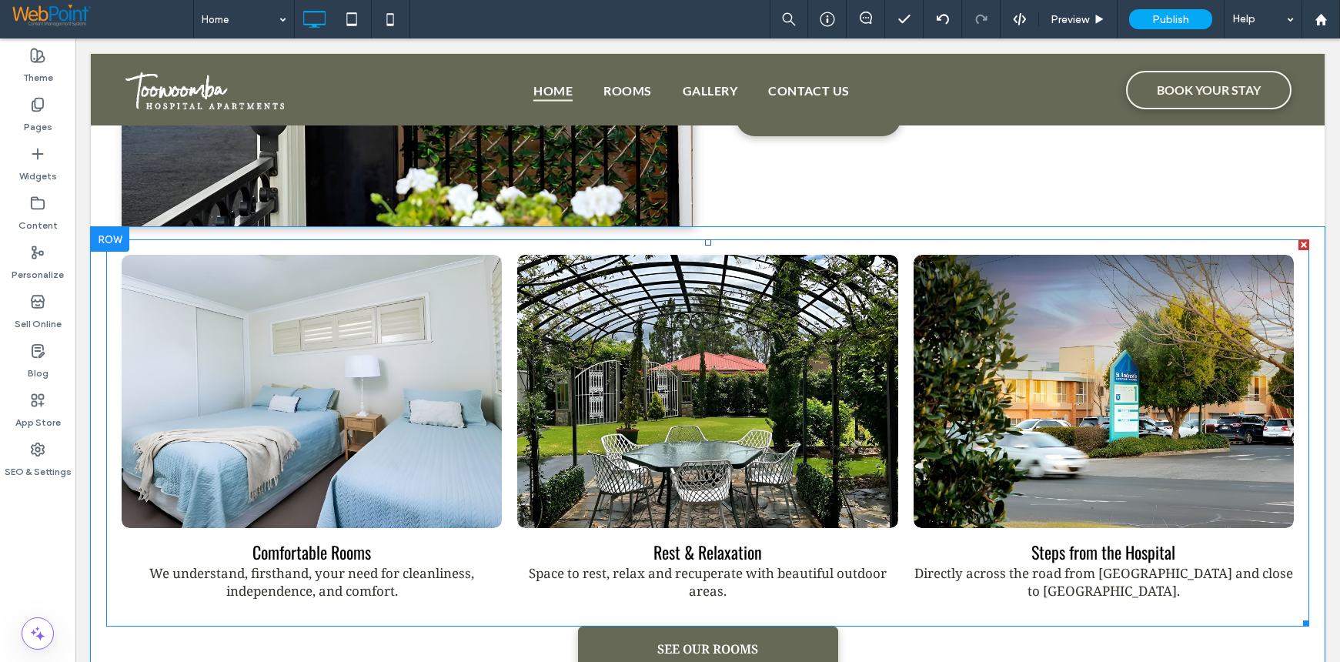
click at [165, 283] on link at bounding box center [311, 391] width 403 height 289
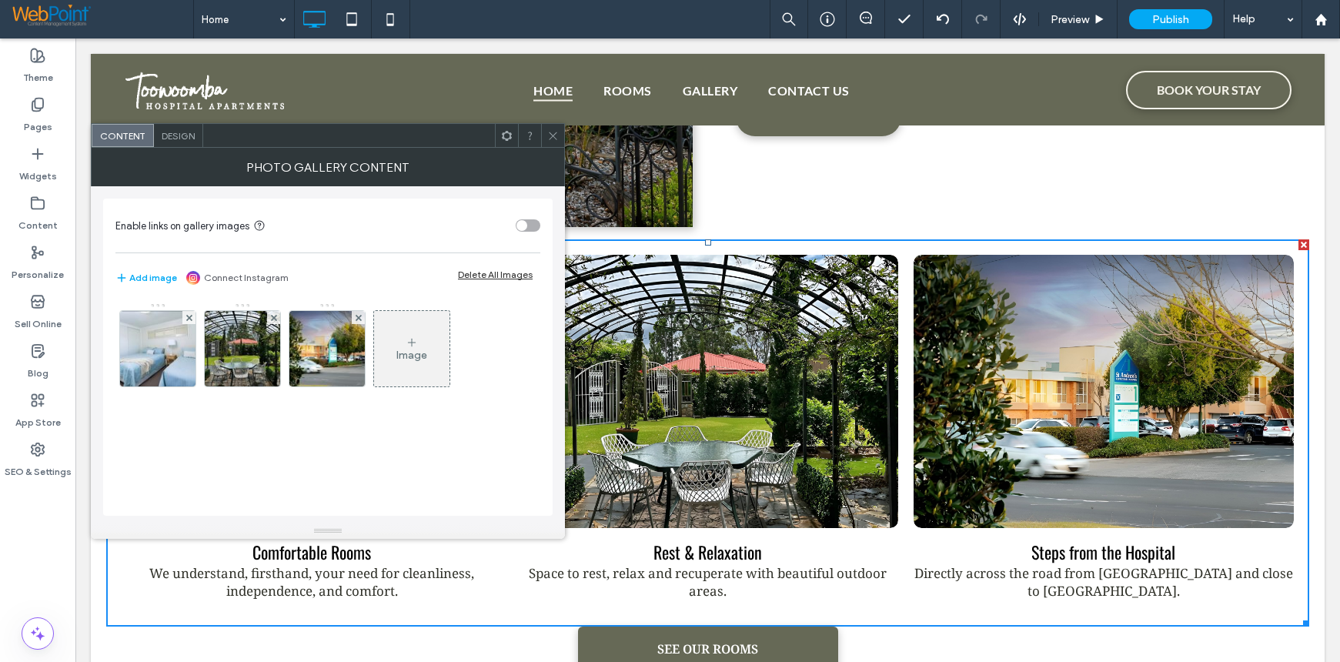
click at [179, 142] on div "Design" at bounding box center [178, 135] width 49 height 23
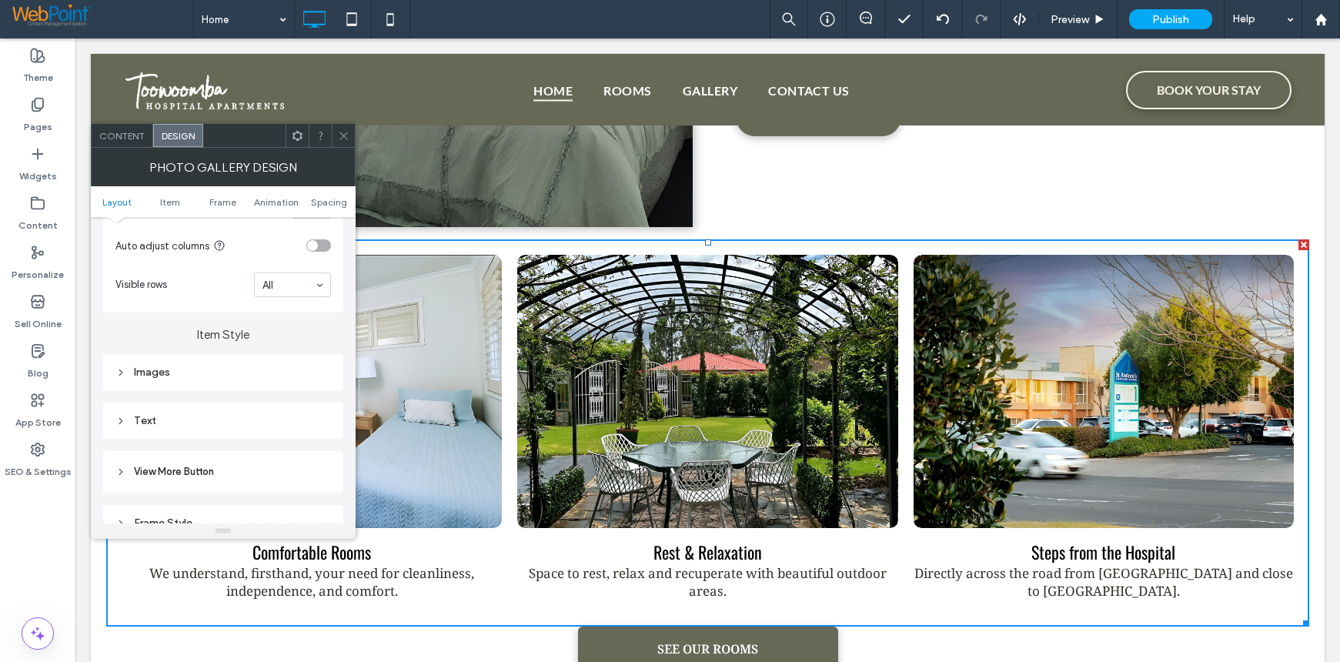
scroll to position [539, 0]
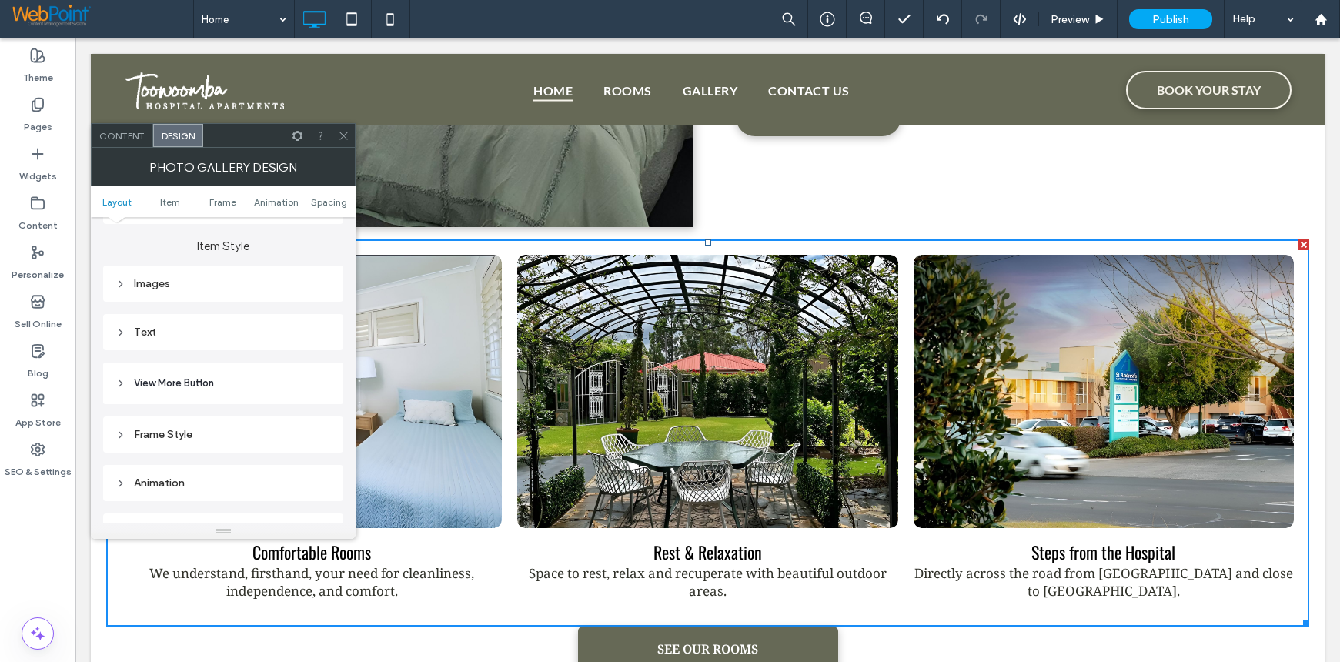
click at [122, 284] on use at bounding box center [120, 283] width 3 height 5
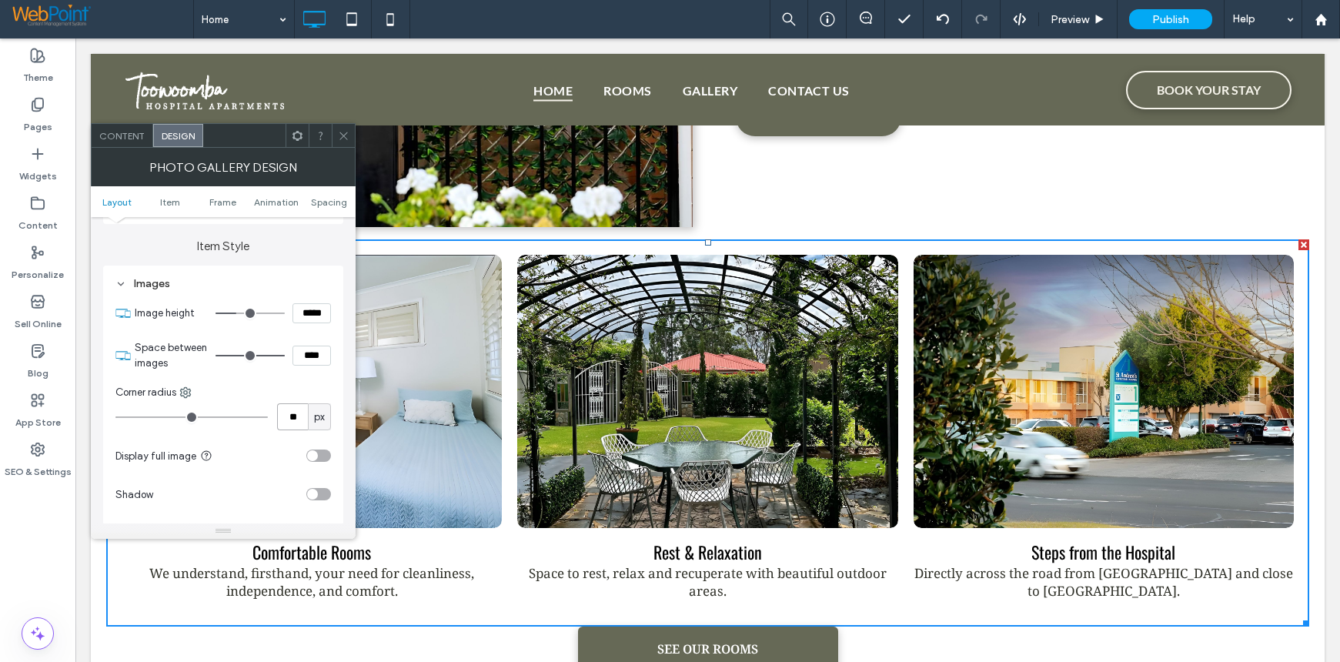
drag, startPoint x: 299, startPoint y: 419, endPoint x: 268, endPoint y: 421, distance: 30.9
click at [268, 421] on div "** px" at bounding box center [222, 416] width 215 height 27
type input "*"
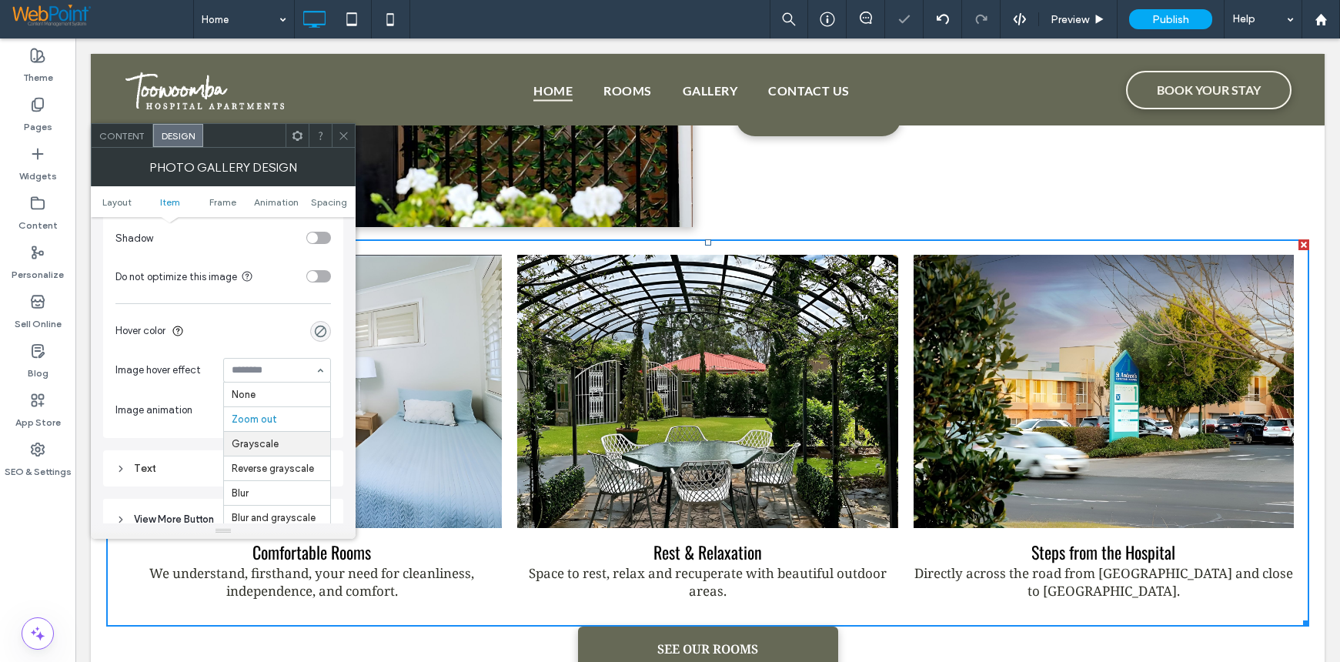
scroll to position [25, 0]
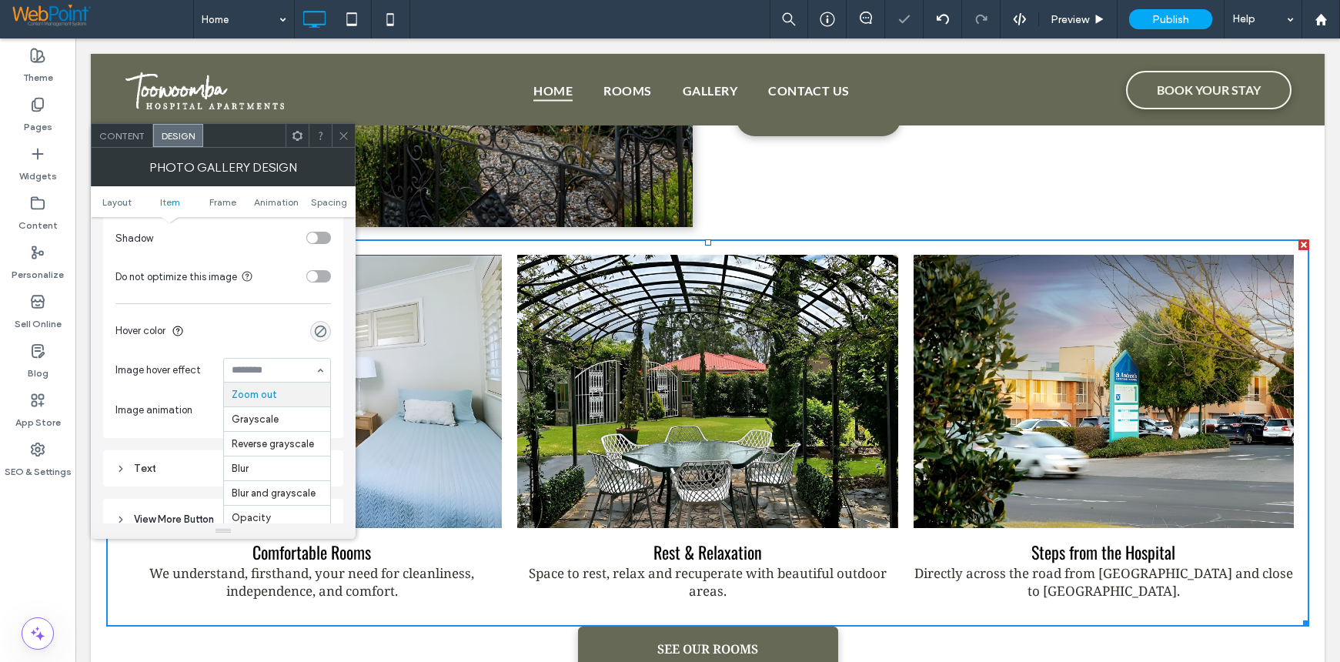
drag, startPoint x: 342, startPoint y: 126, endPoint x: 350, endPoint y: 145, distance: 21.0
click at [342, 125] on span at bounding box center [344, 135] width 12 height 23
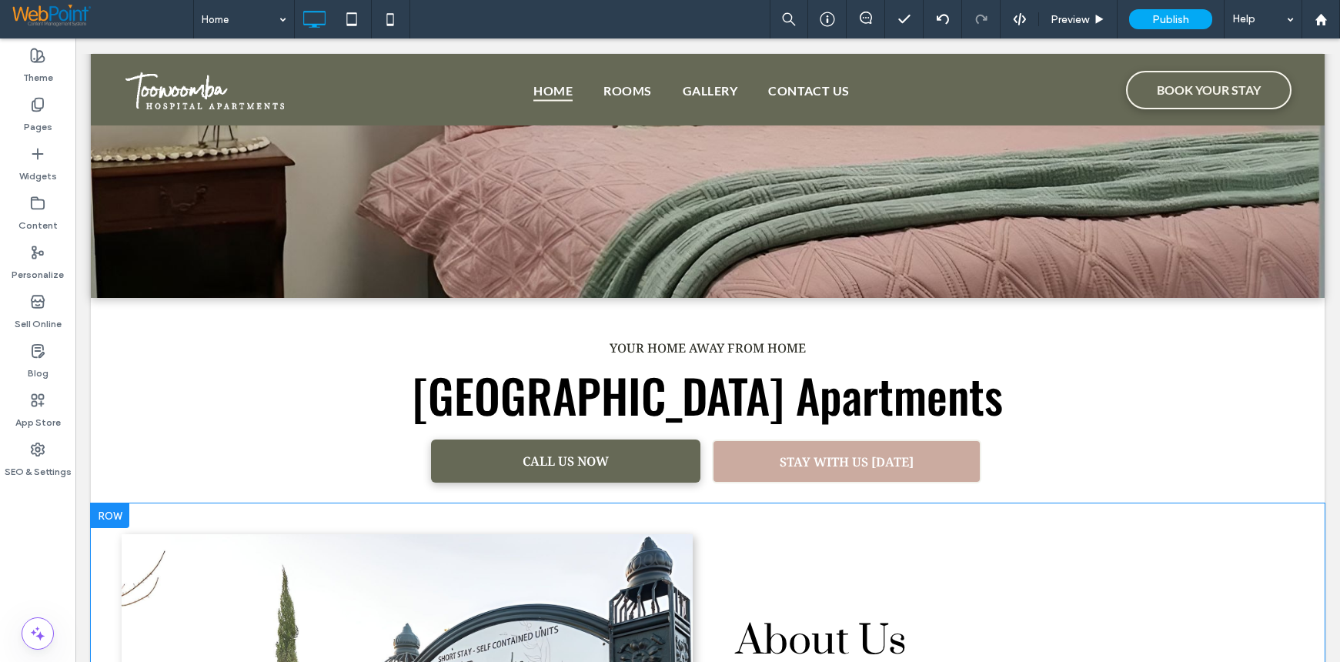
scroll to position [308, 0]
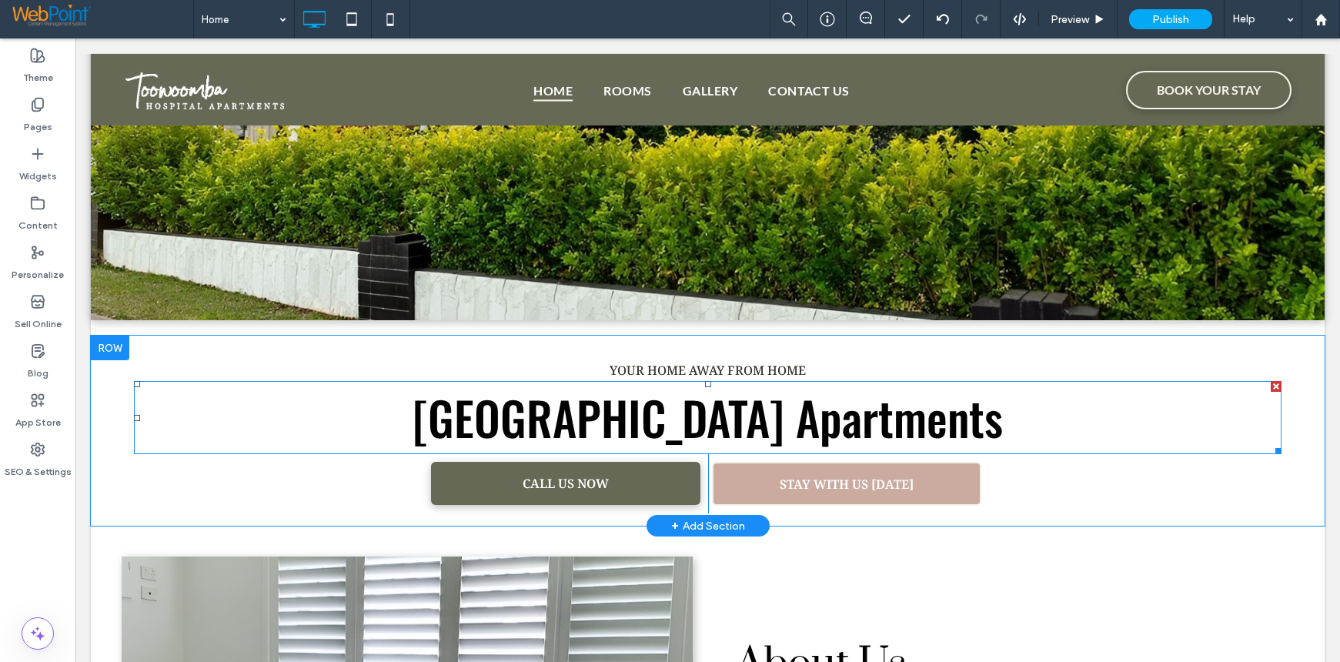
click at [406, 406] on h2 "Toowoomba Hospital Apartments" at bounding box center [707, 417] width 1147 height 70
type input "******"
type input "**"
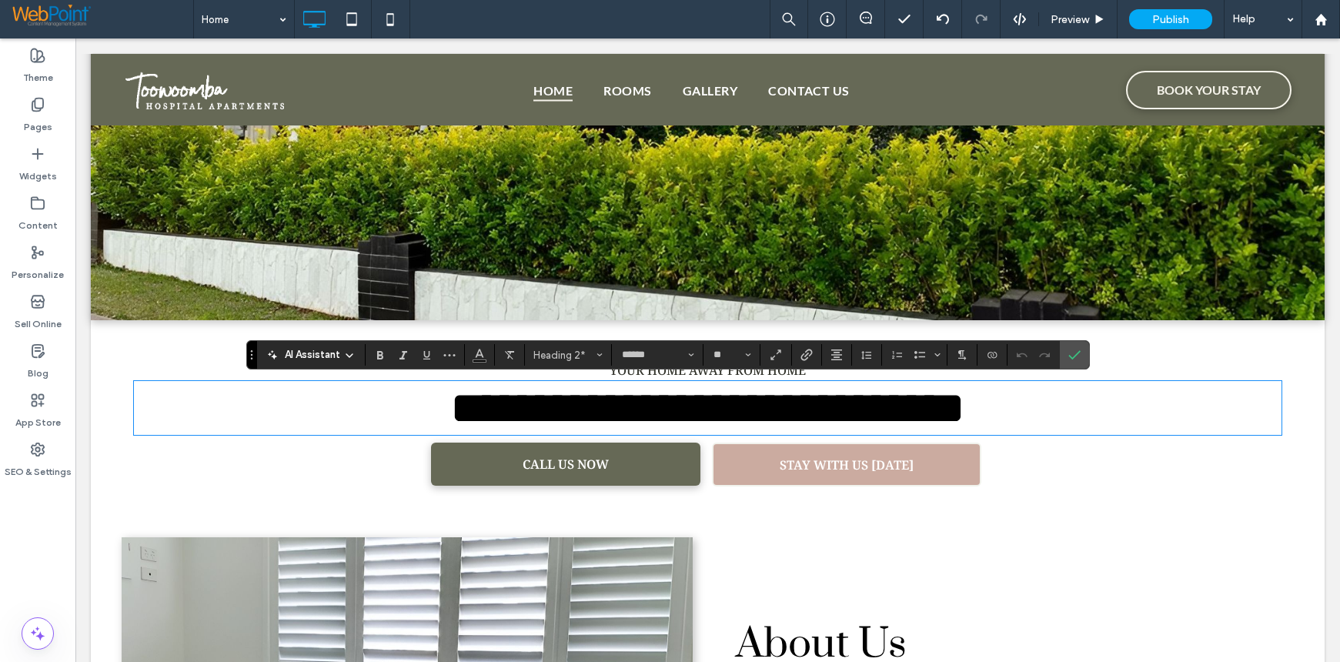
click at [406, 406] on h2 "**********" at bounding box center [707, 407] width 1147 height 51
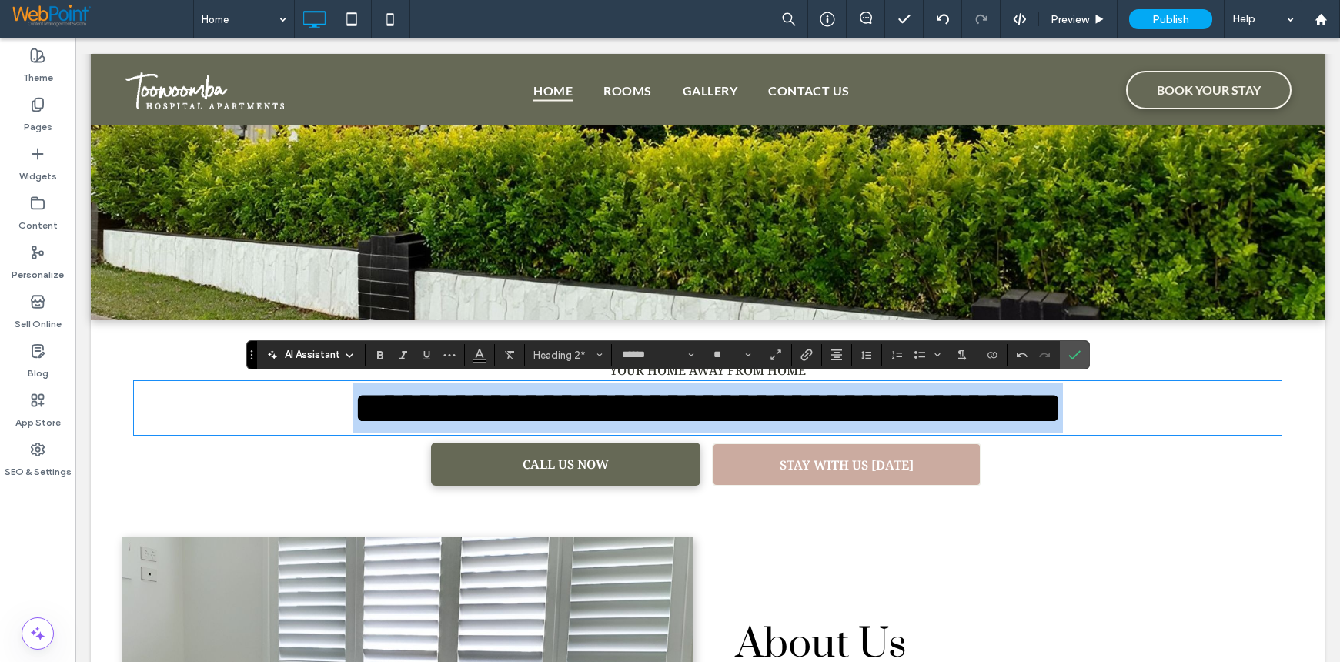
drag, startPoint x: 1147, startPoint y: 433, endPoint x: 239, endPoint y: 401, distance: 908.7
click at [239, 401] on h2 "**********" at bounding box center [707, 407] width 1147 height 51
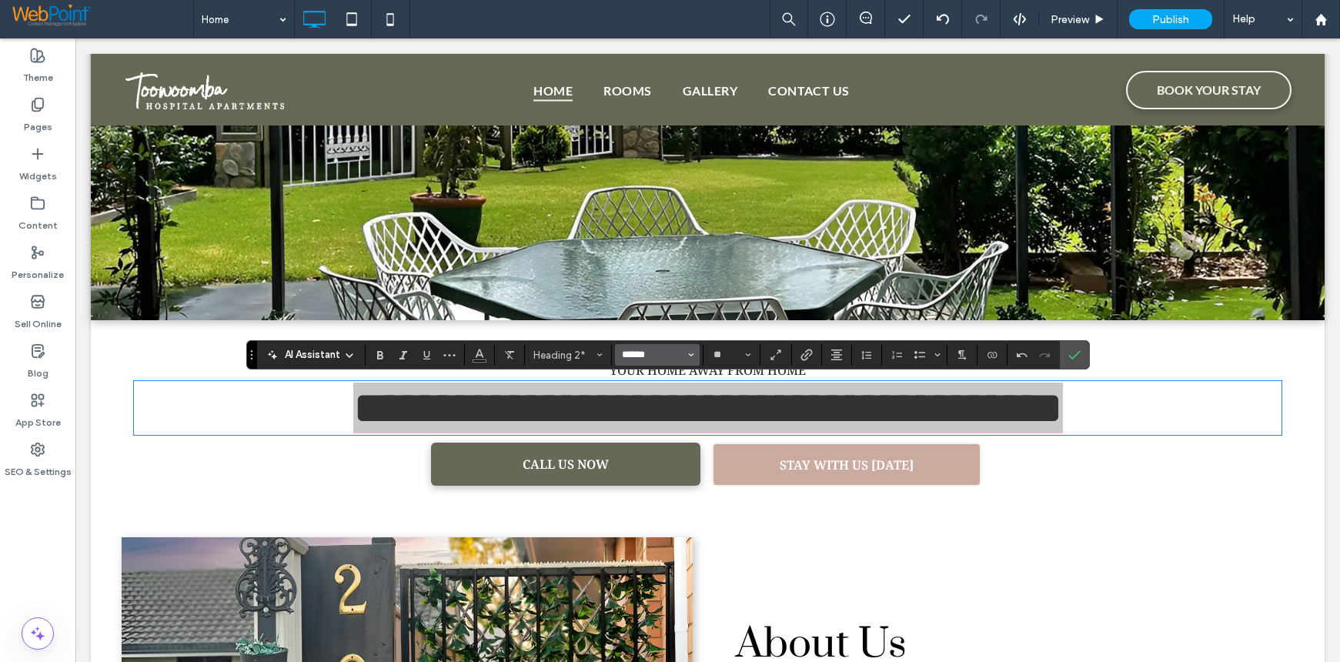
click at [620, 358] on input "******" at bounding box center [652, 355] width 65 height 12
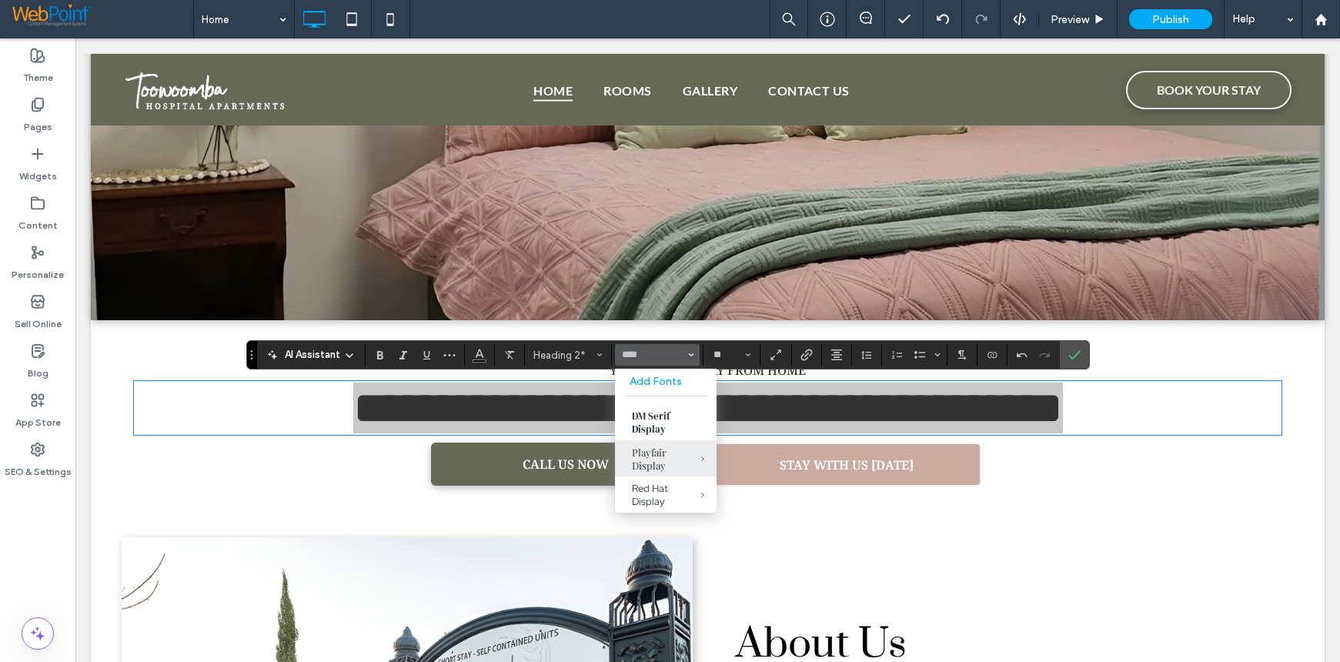
click at [633, 451] on div "Playfair Display" at bounding box center [666, 459] width 68 height 26
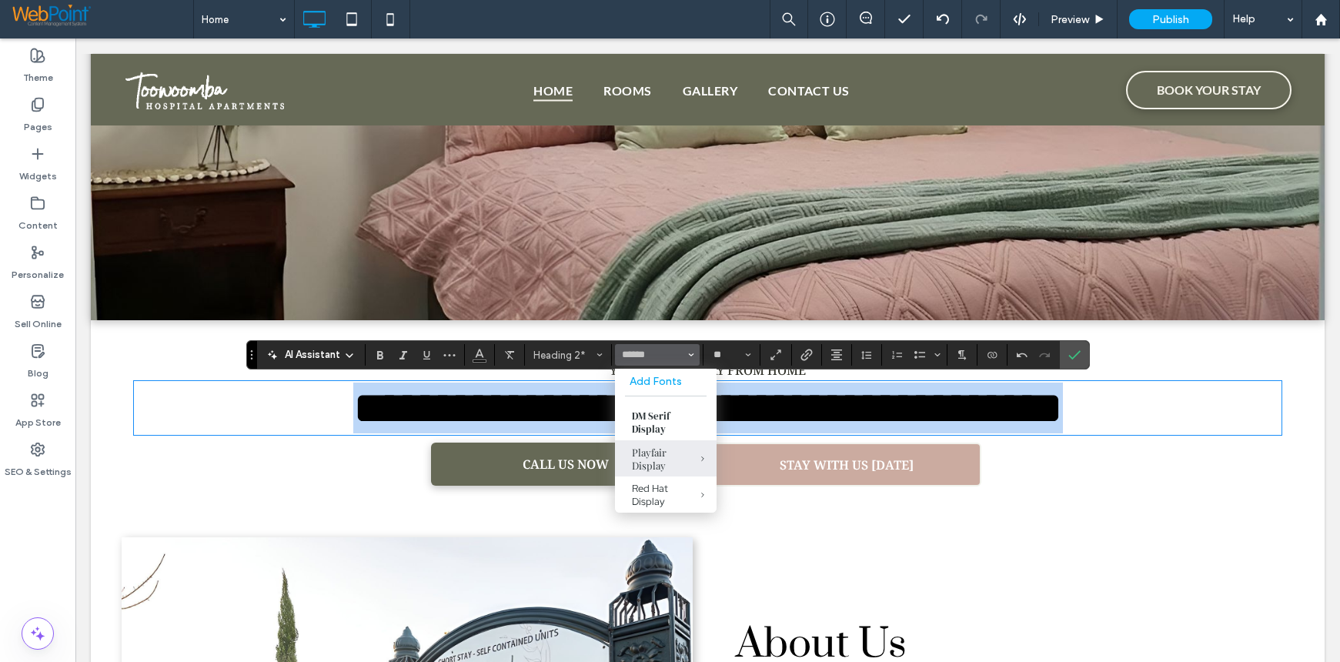
type input "**********"
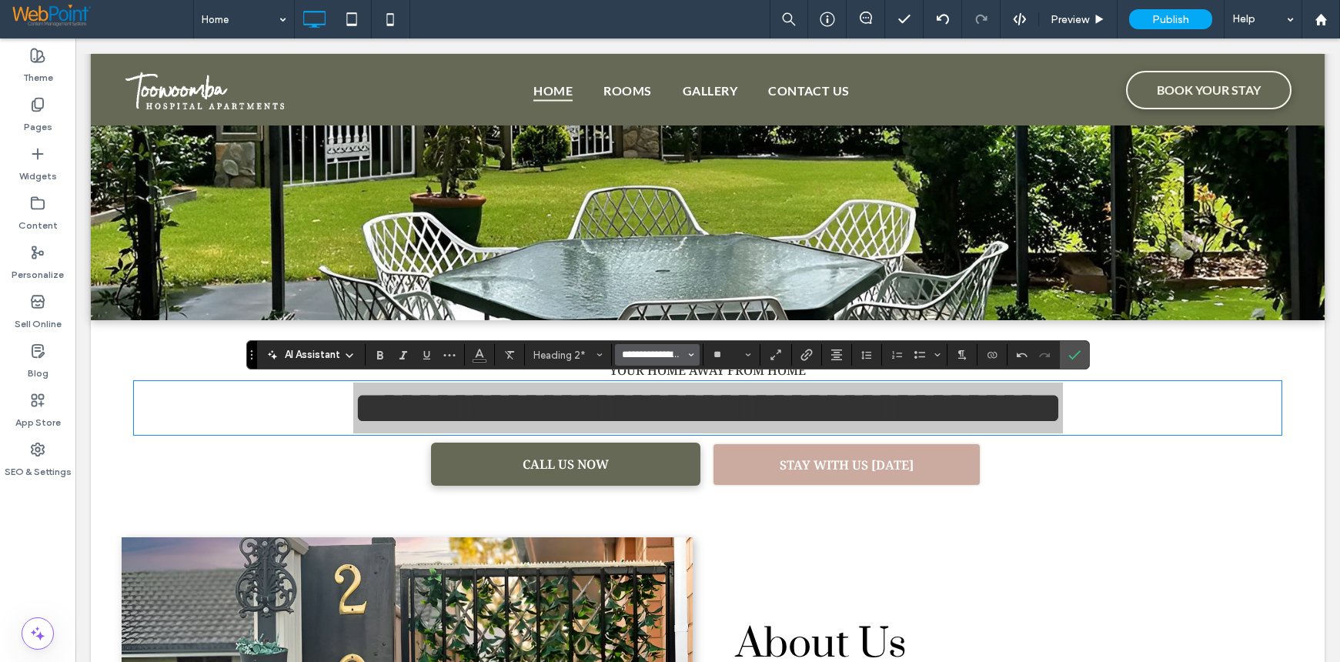
click at [623, 355] on input "**********" at bounding box center [652, 355] width 65 height 12
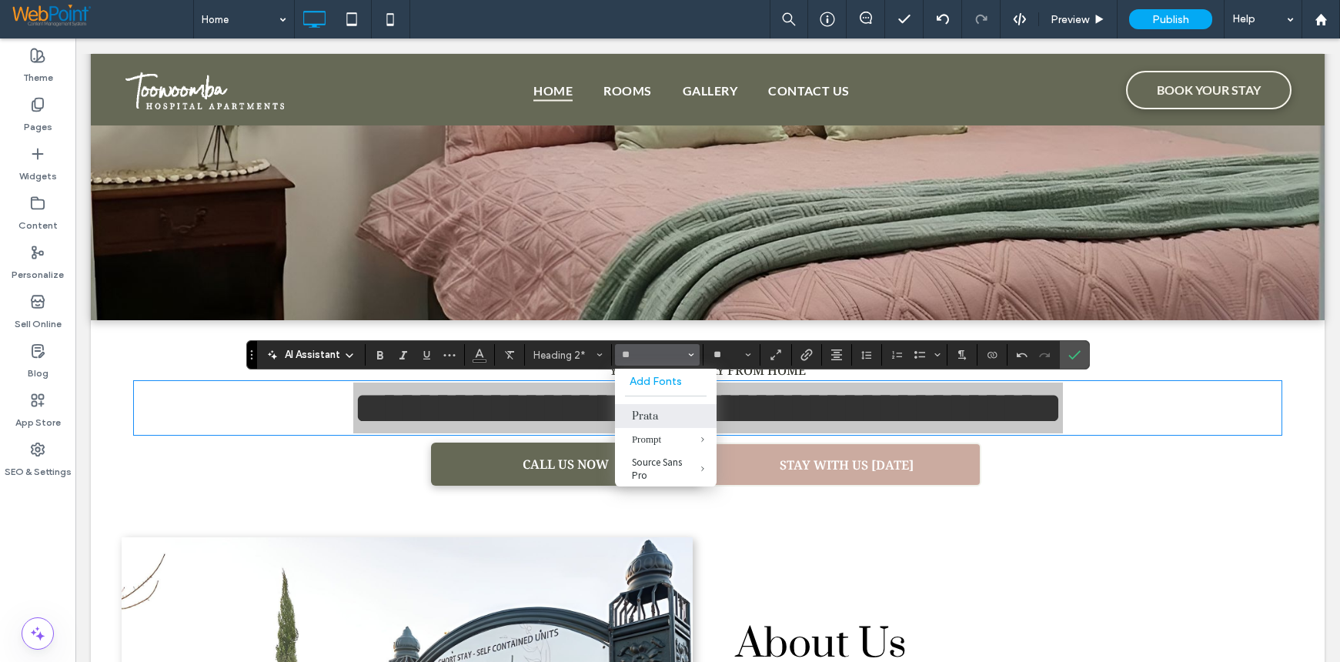
click at [636, 416] on label "Prata" at bounding box center [666, 416] width 102 height 24
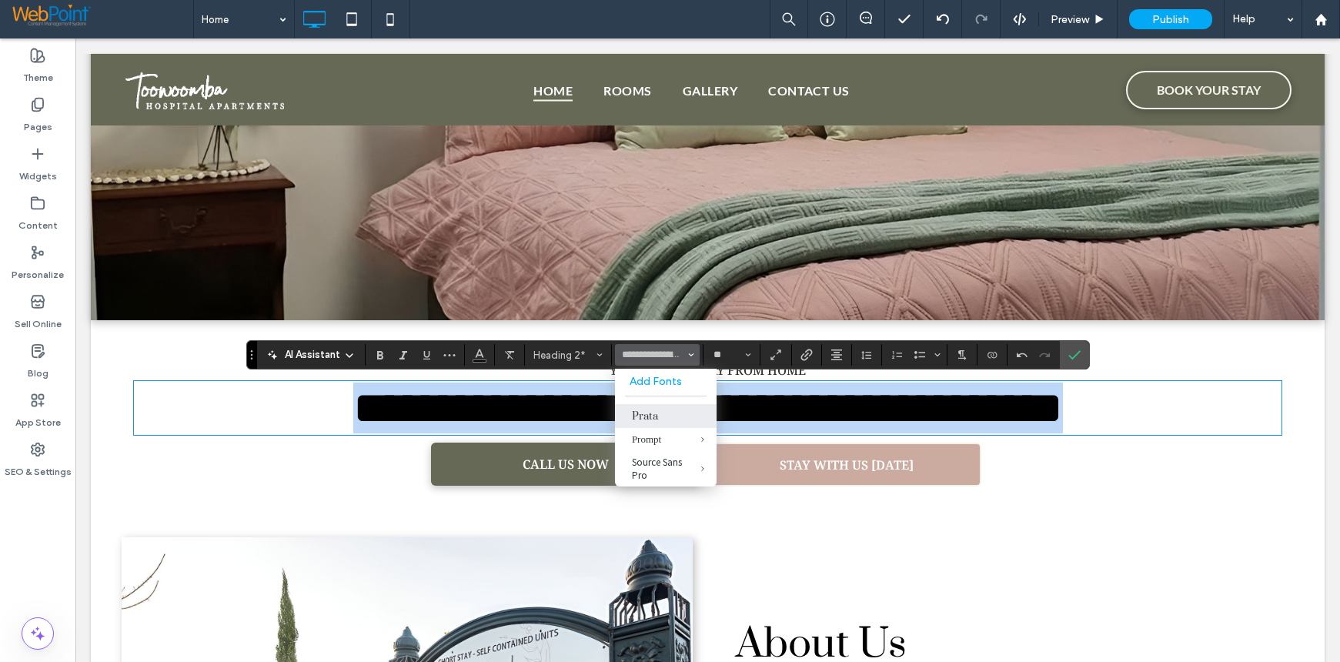
type input "*****"
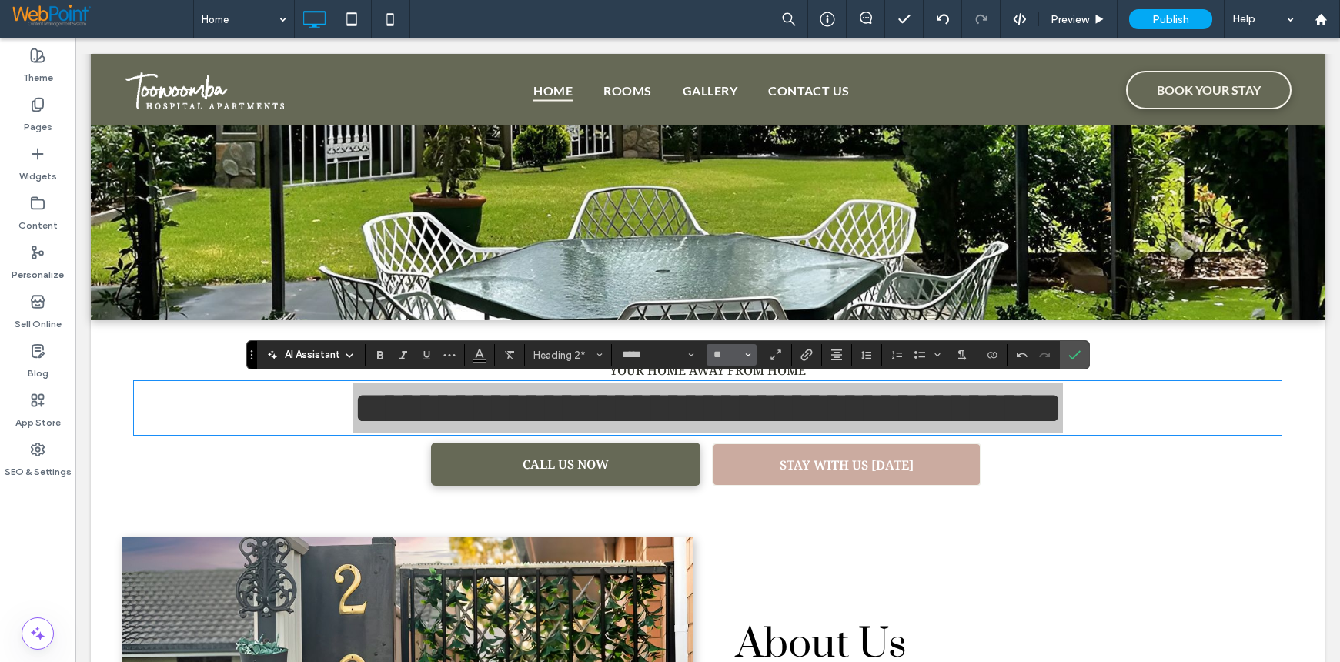
click at [746, 355] on icon "Size" at bounding box center [748, 355] width 6 height 6
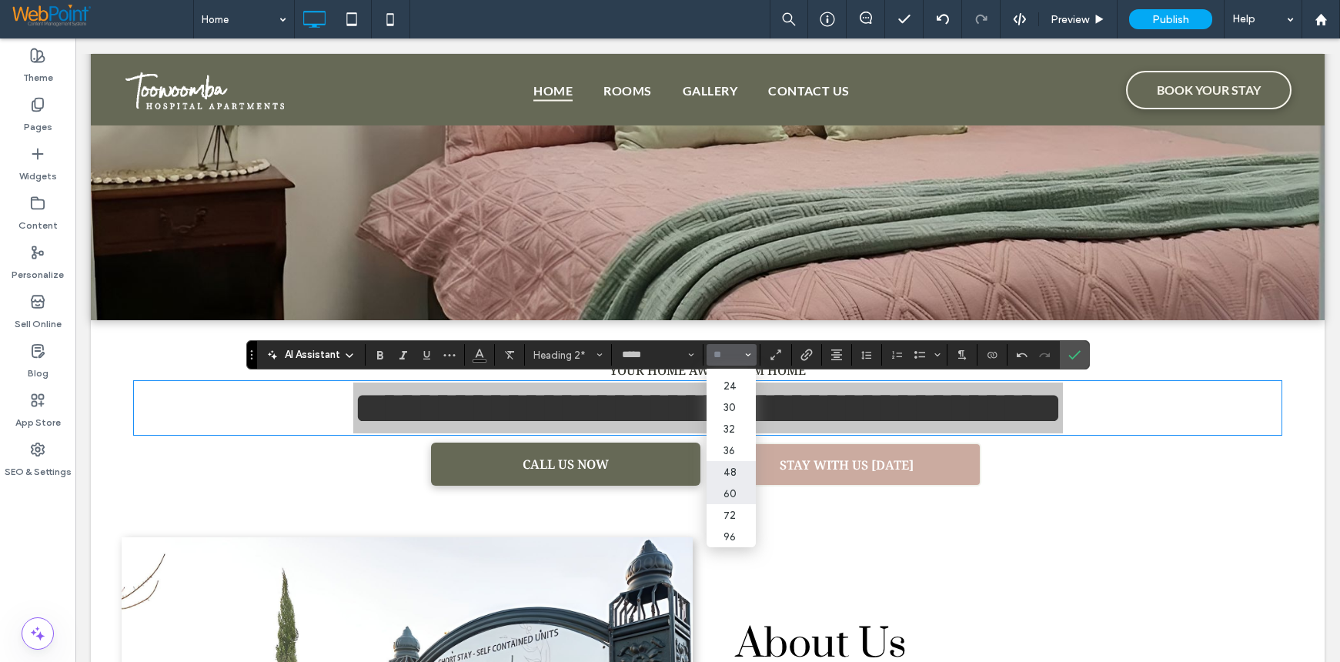
click at [731, 461] on label "48" at bounding box center [731, 472] width 49 height 22
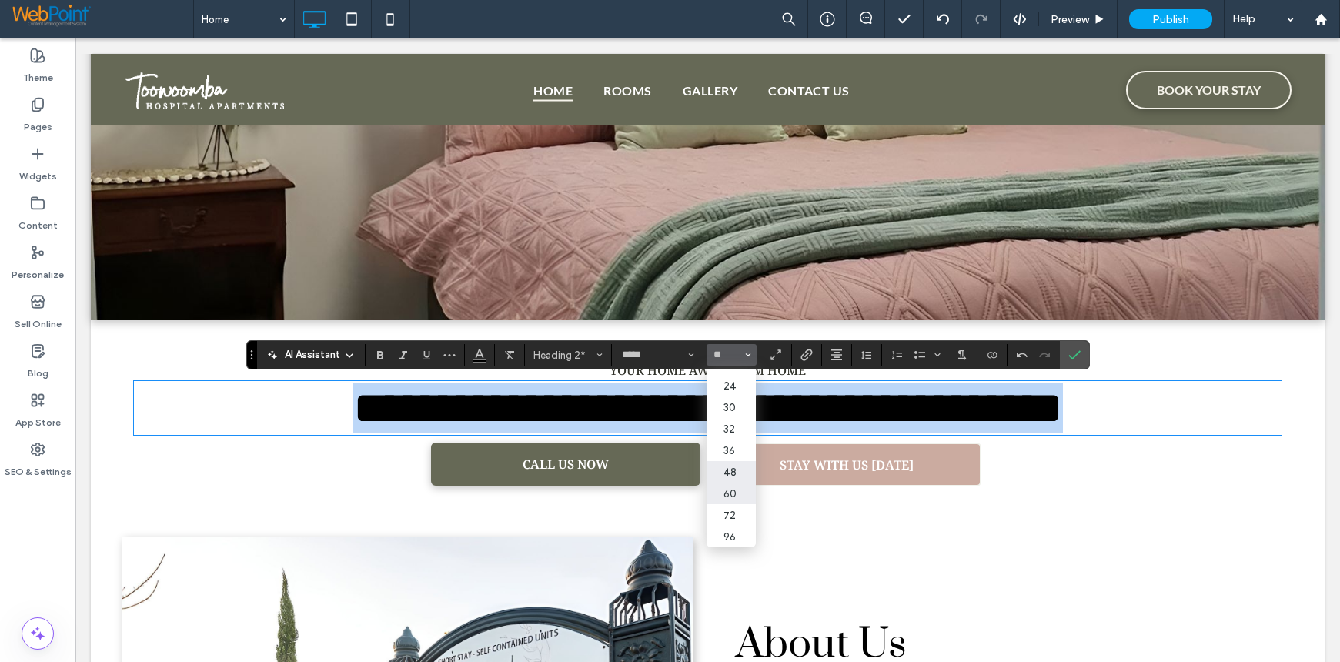
type input "**"
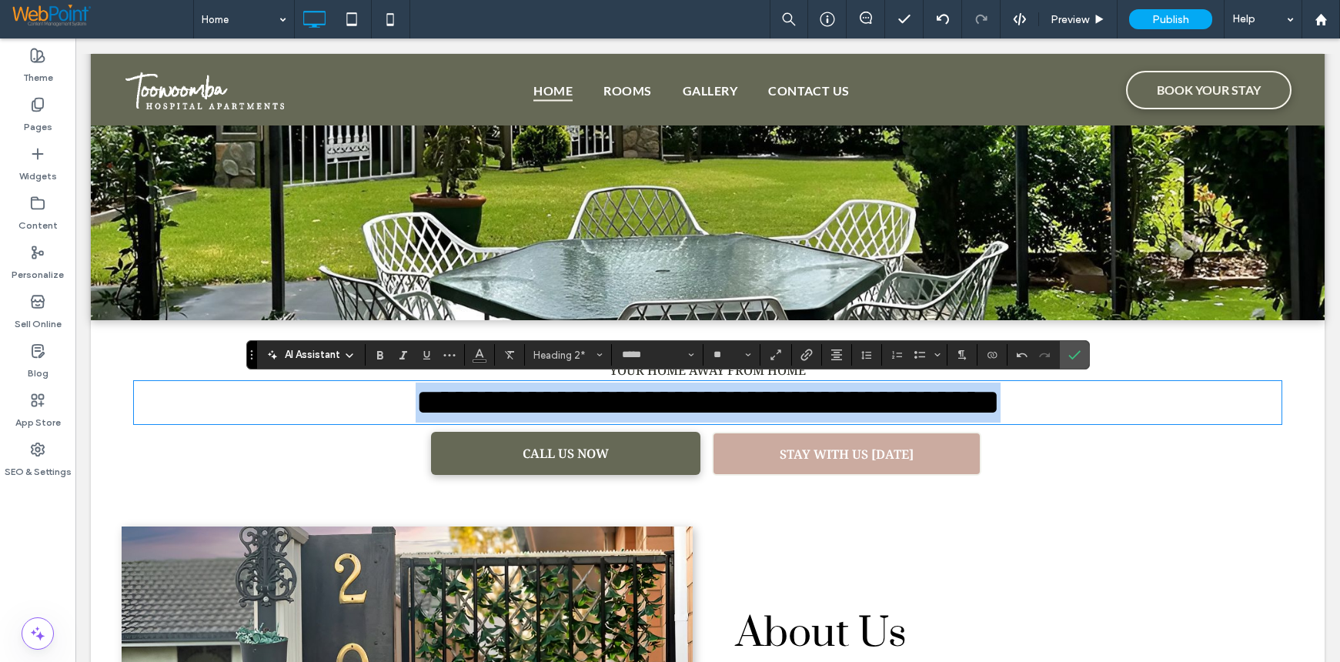
click at [513, 402] on span "**********" at bounding box center [708, 402] width 585 height 36
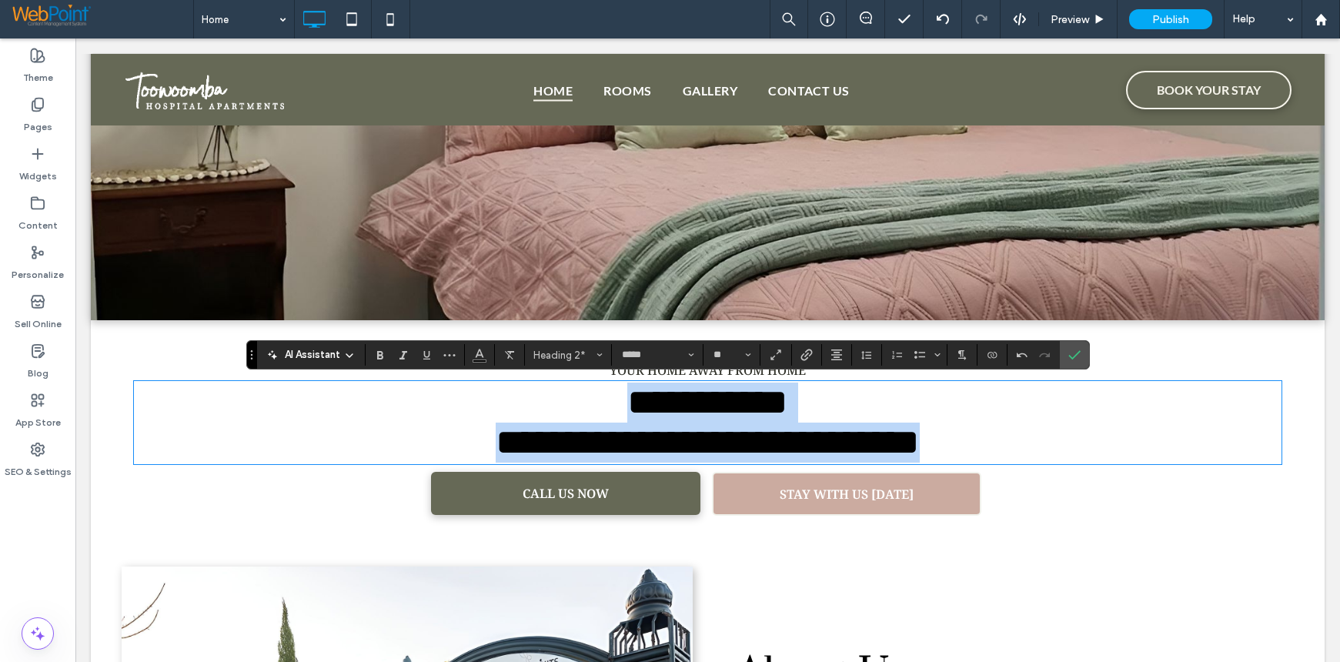
drag, startPoint x: 1012, startPoint y: 471, endPoint x: 566, endPoint y: 409, distance: 449.9
click at [566, 409] on h2 "**********" at bounding box center [707, 422] width 1147 height 80
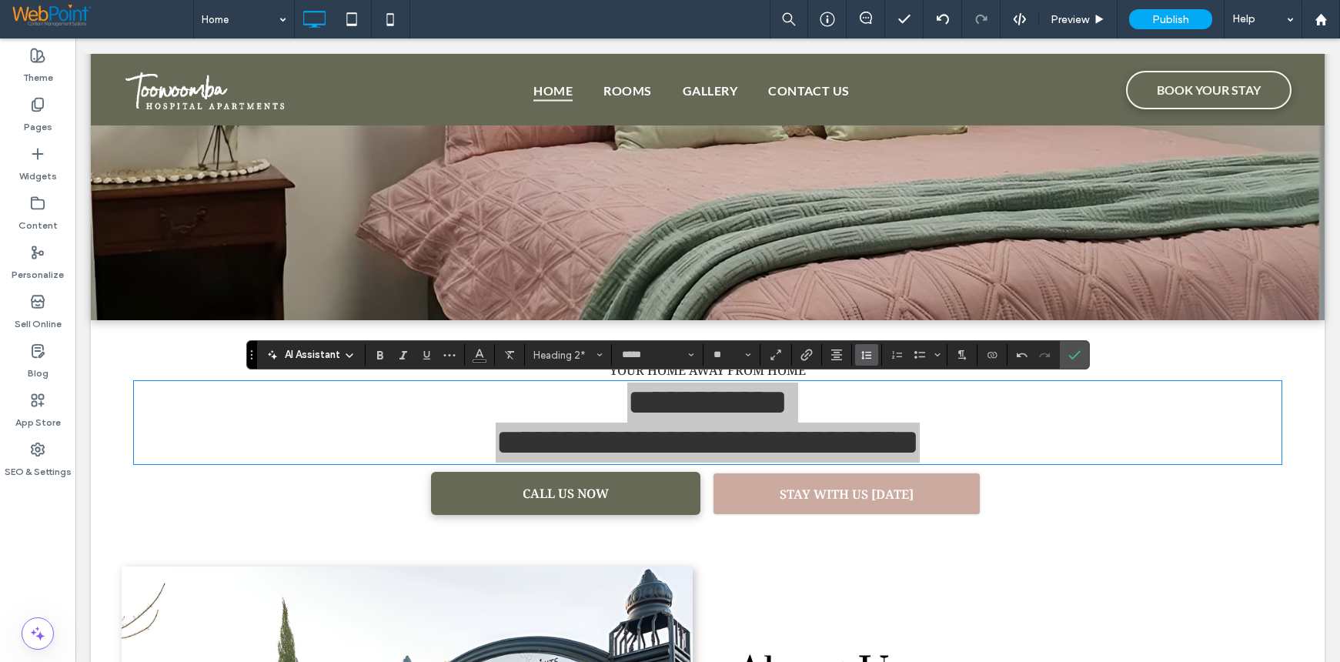
click at [868, 358] on icon "Line Height" at bounding box center [866, 355] width 12 height 12
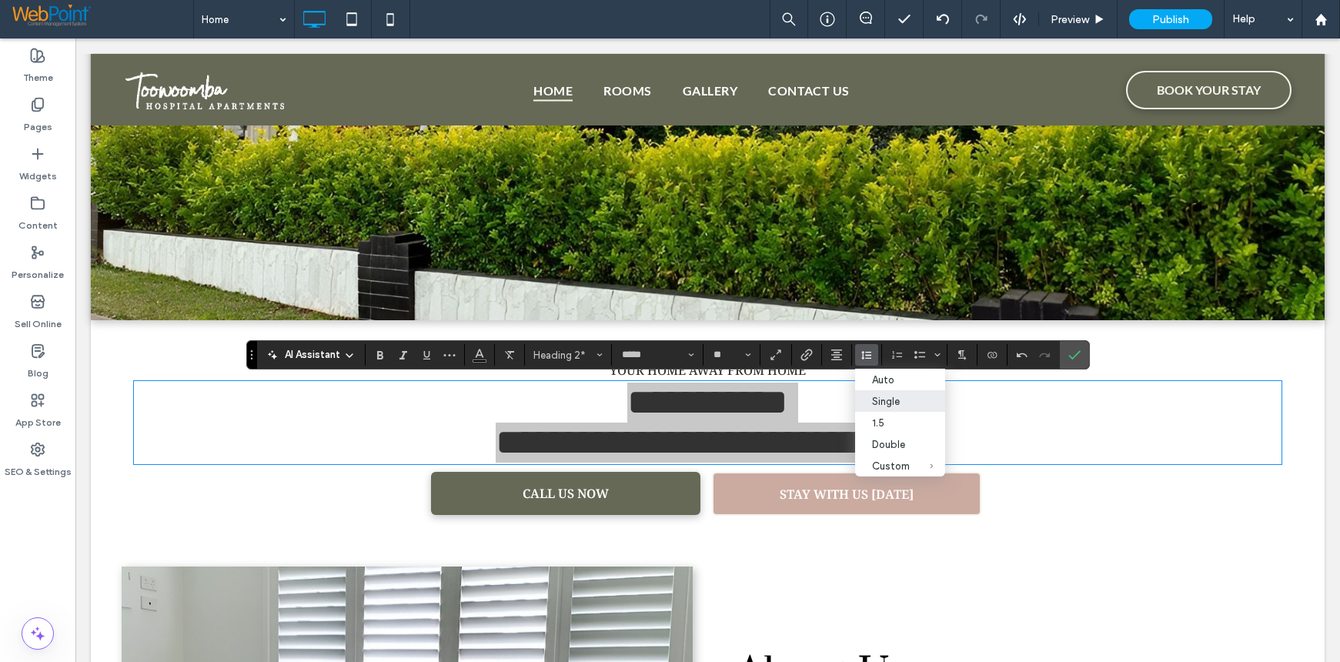
click at [887, 394] on label "Single" at bounding box center [900, 401] width 90 height 22
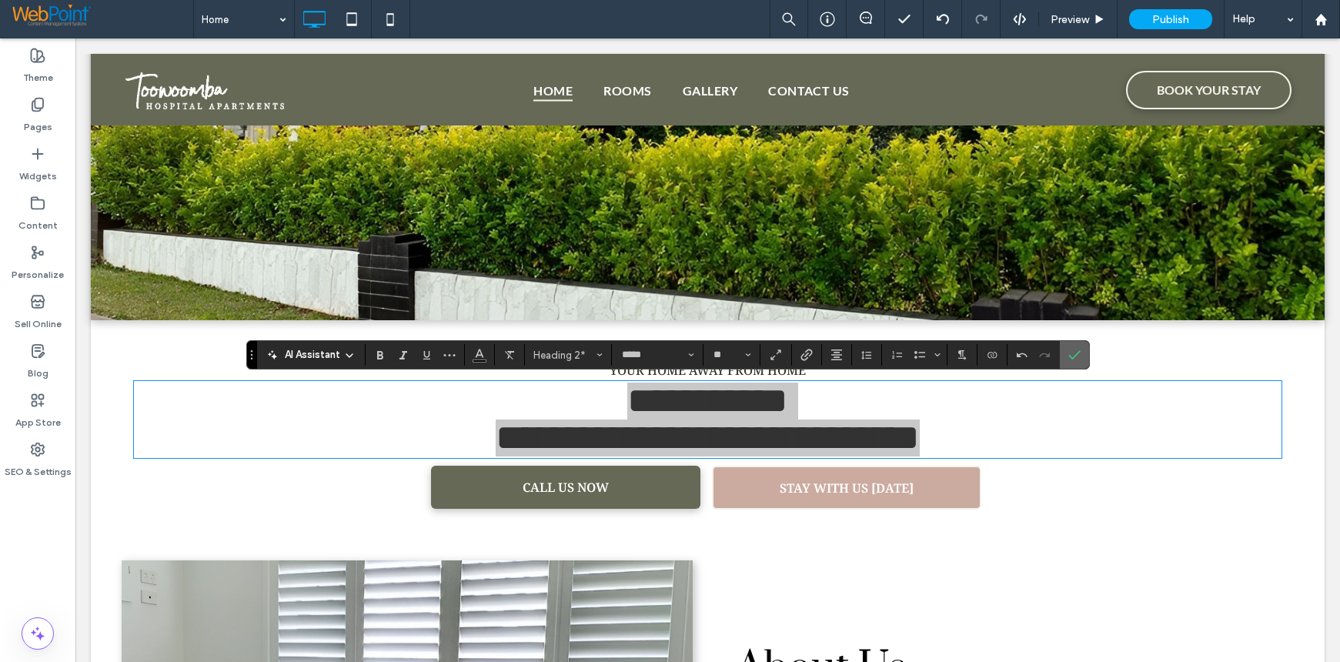
click at [1075, 355] on icon "Confirm" at bounding box center [1074, 355] width 12 height 12
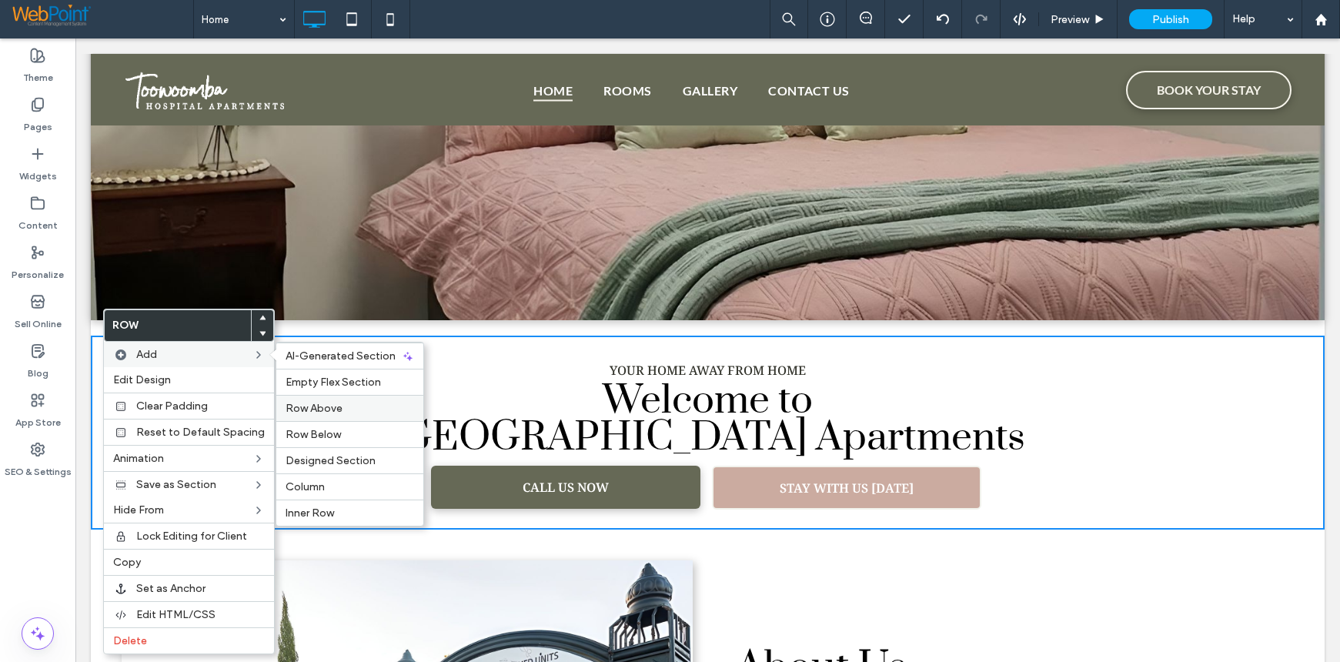
click at [342, 403] on label "Row Above" at bounding box center [350, 408] width 129 height 13
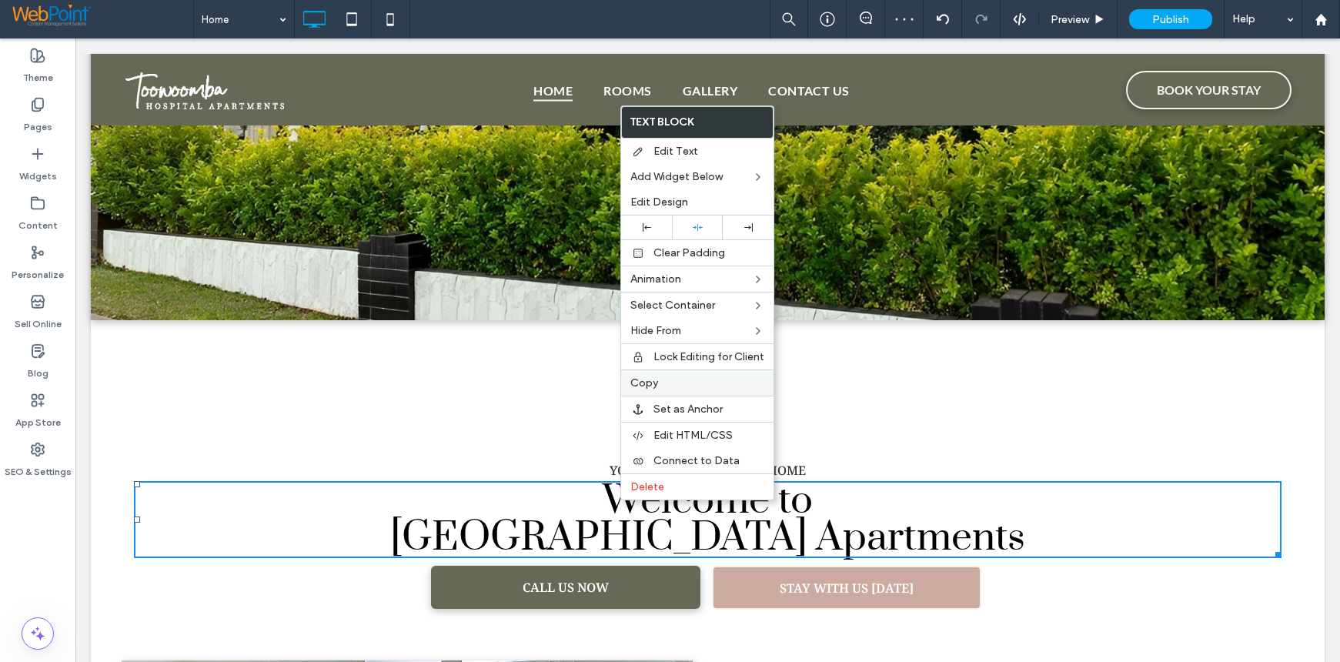
click at [647, 382] on span "Copy" at bounding box center [644, 382] width 28 height 13
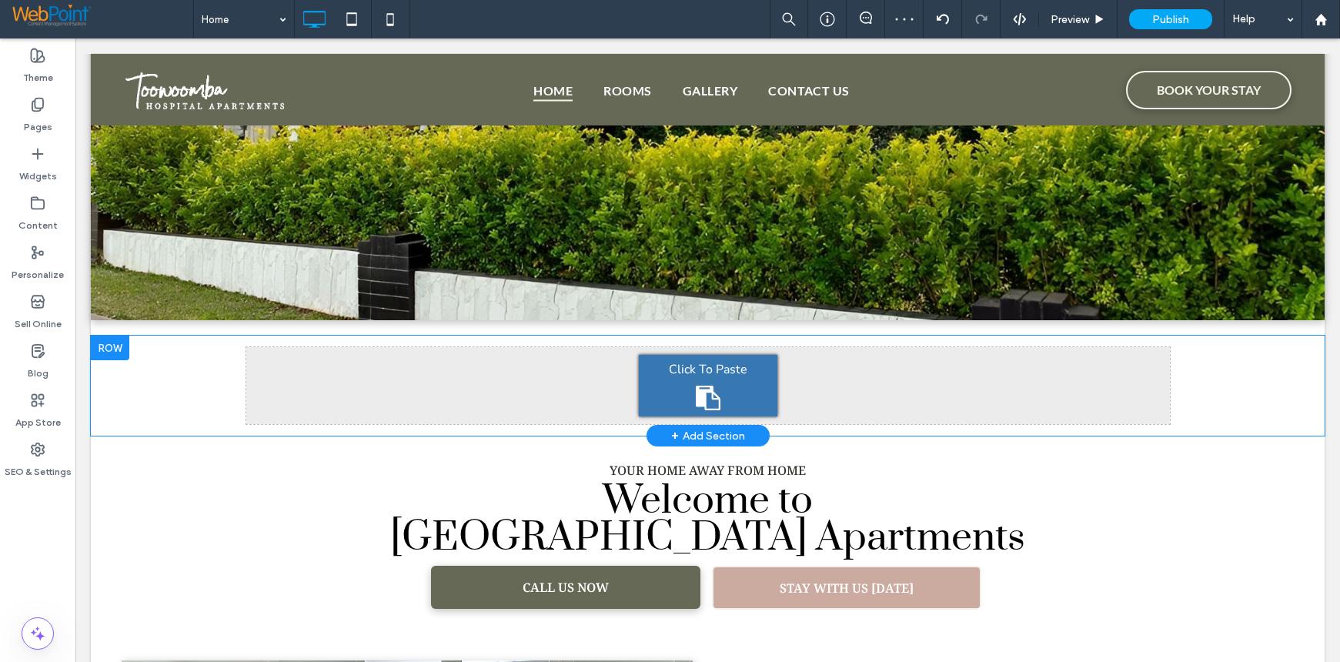
click at [682, 372] on span "Click To Paste" at bounding box center [708, 369] width 79 height 17
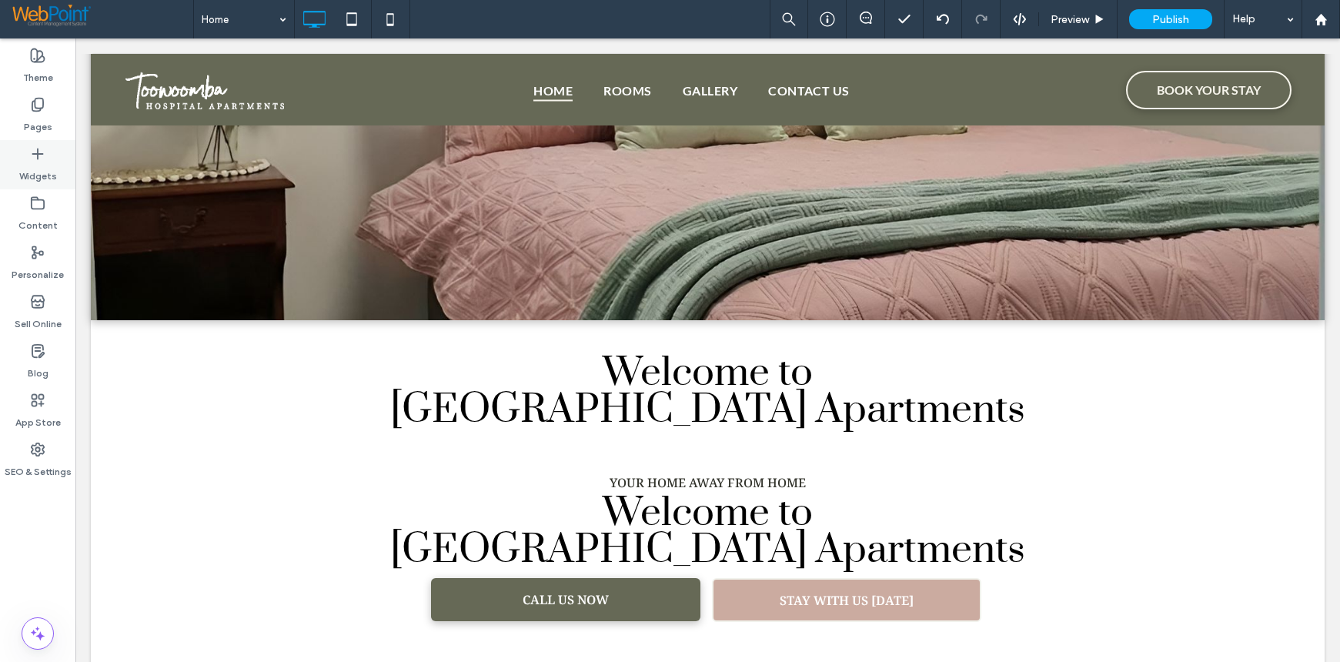
click at [28, 162] on label "Widgets" at bounding box center [38, 173] width 38 height 22
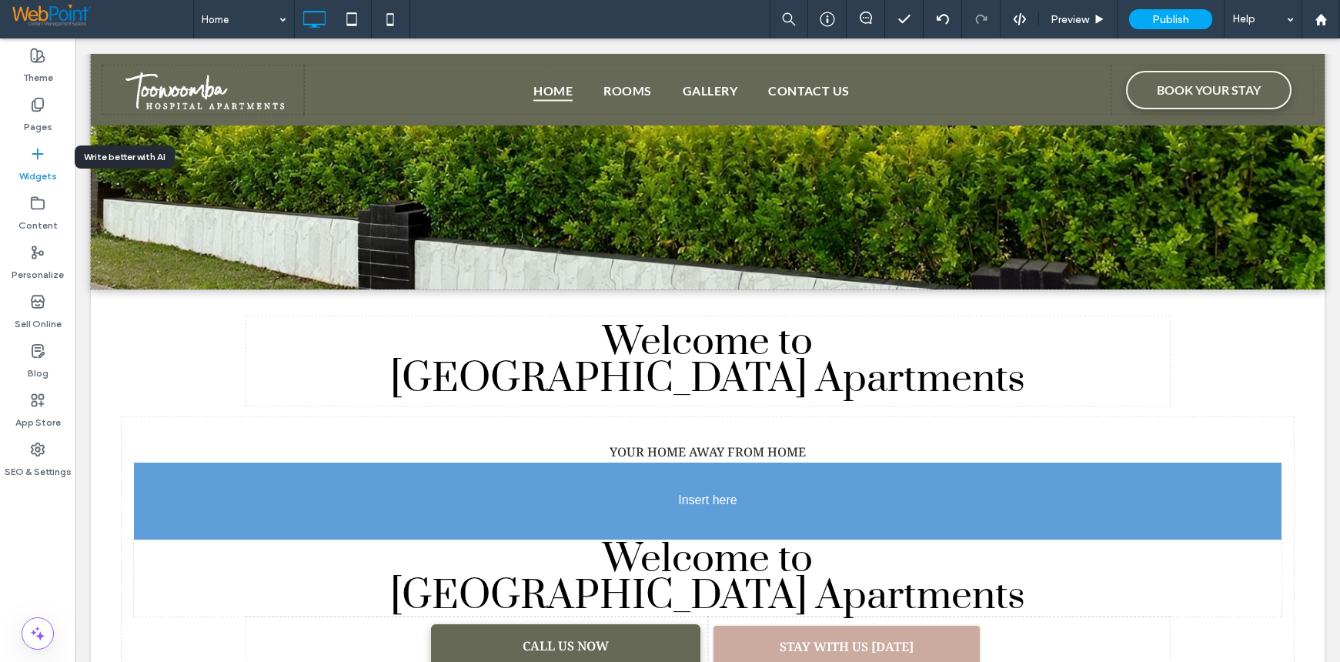
scroll to position [350, 0]
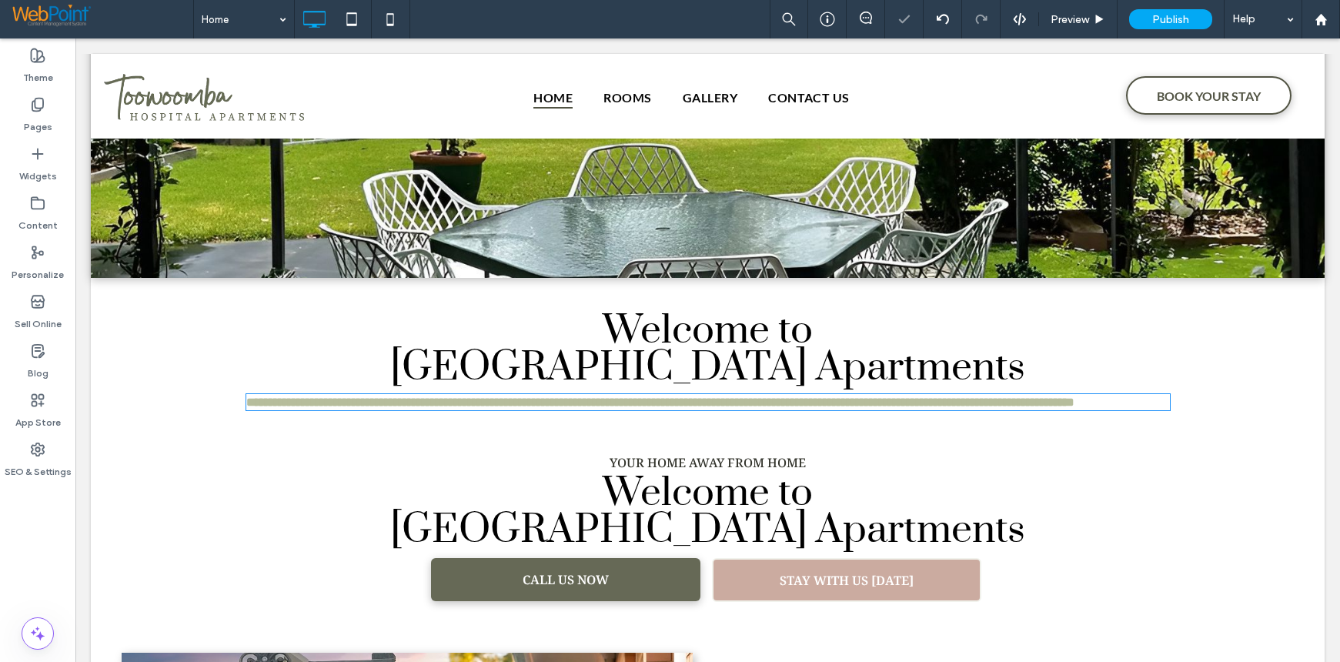
type input "******"
type input "**"
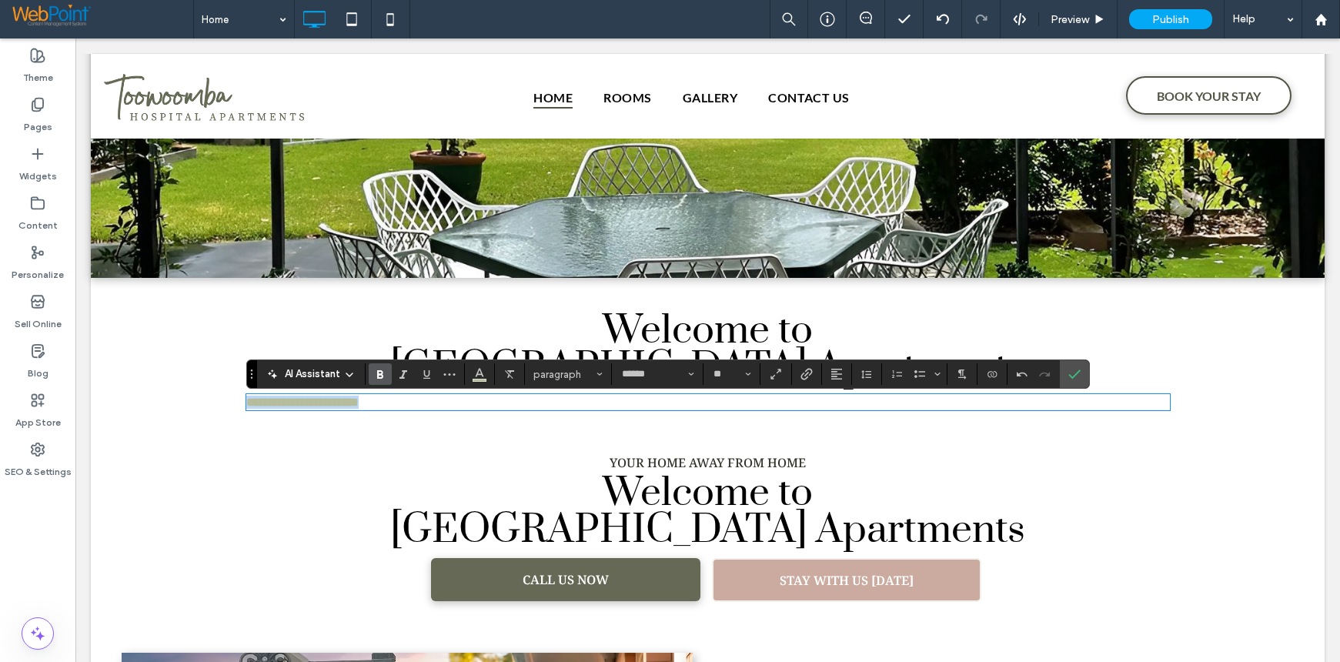
drag, startPoint x: 457, startPoint y: 405, endPoint x: 77, endPoint y: 396, distance: 380.3
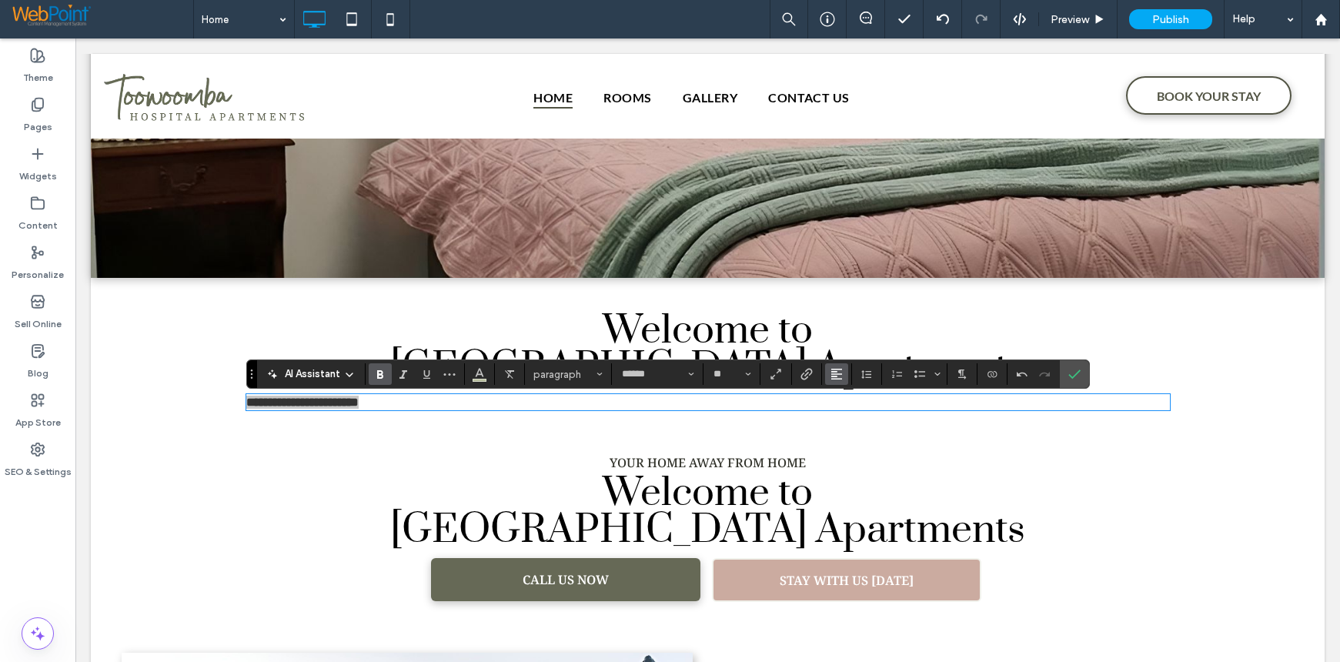
click at [835, 375] on use "Alignment" at bounding box center [836, 374] width 11 height 11
click at [850, 419] on use "ui.textEditor.alignment.center" at bounding box center [848, 421] width 11 height 11
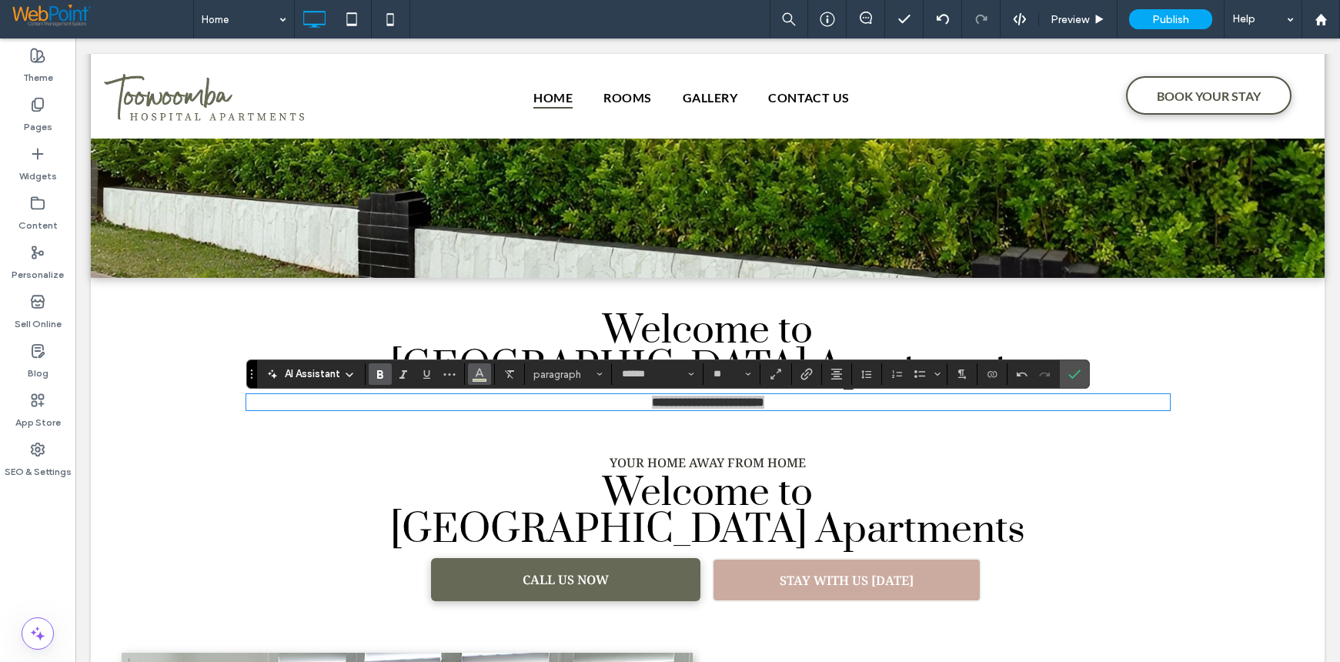
click at [481, 371] on icon "Color" at bounding box center [479, 372] width 12 height 12
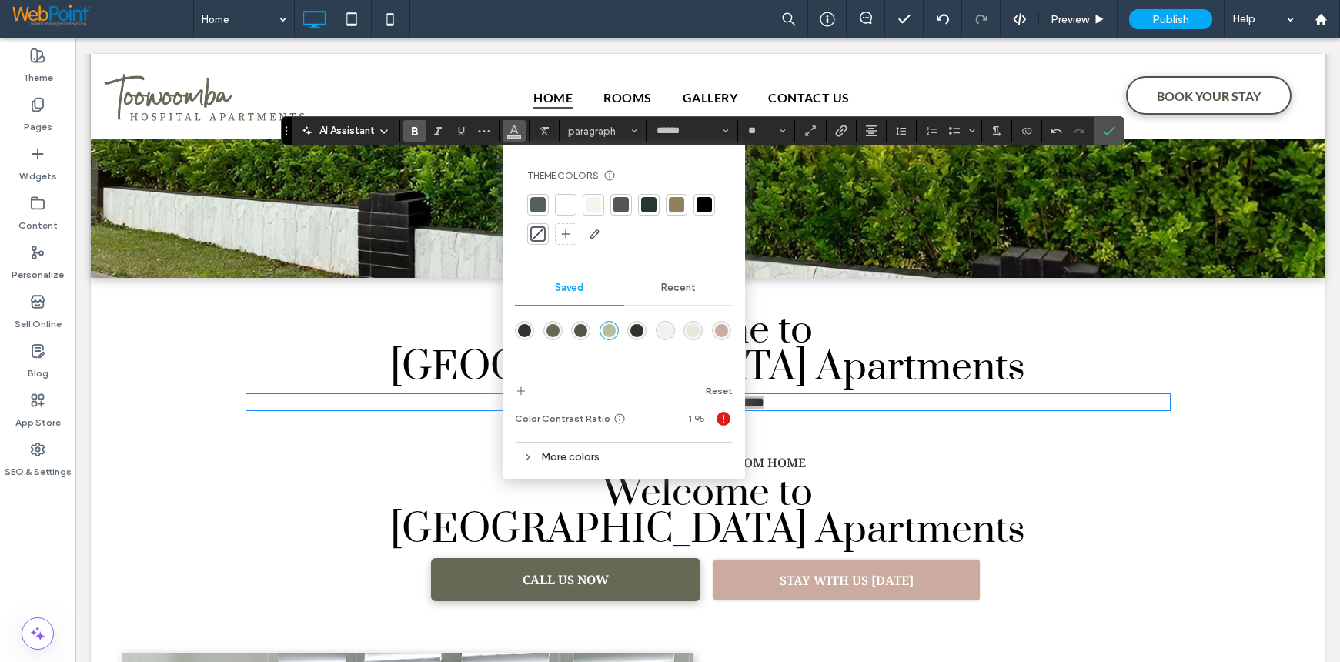
drag, startPoint x: 253, startPoint y: 370, endPoint x: 259, endPoint y: 142, distance: 227.9
click at [288, 127] on section "Drag" at bounding box center [287, 131] width 10 height 28
click at [677, 283] on span "Recent" at bounding box center [678, 288] width 35 height 12
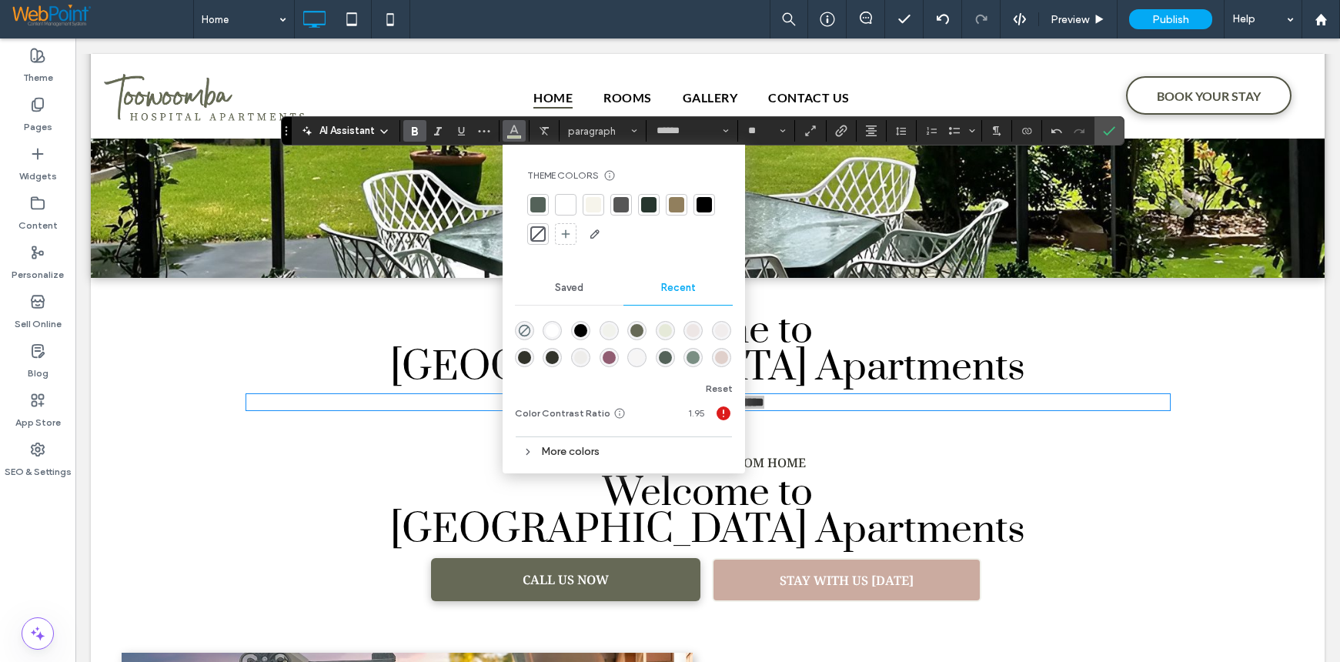
click at [579, 332] on div "rgba(0, 0, 0, 1)" at bounding box center [580, 330] width 13 height 13
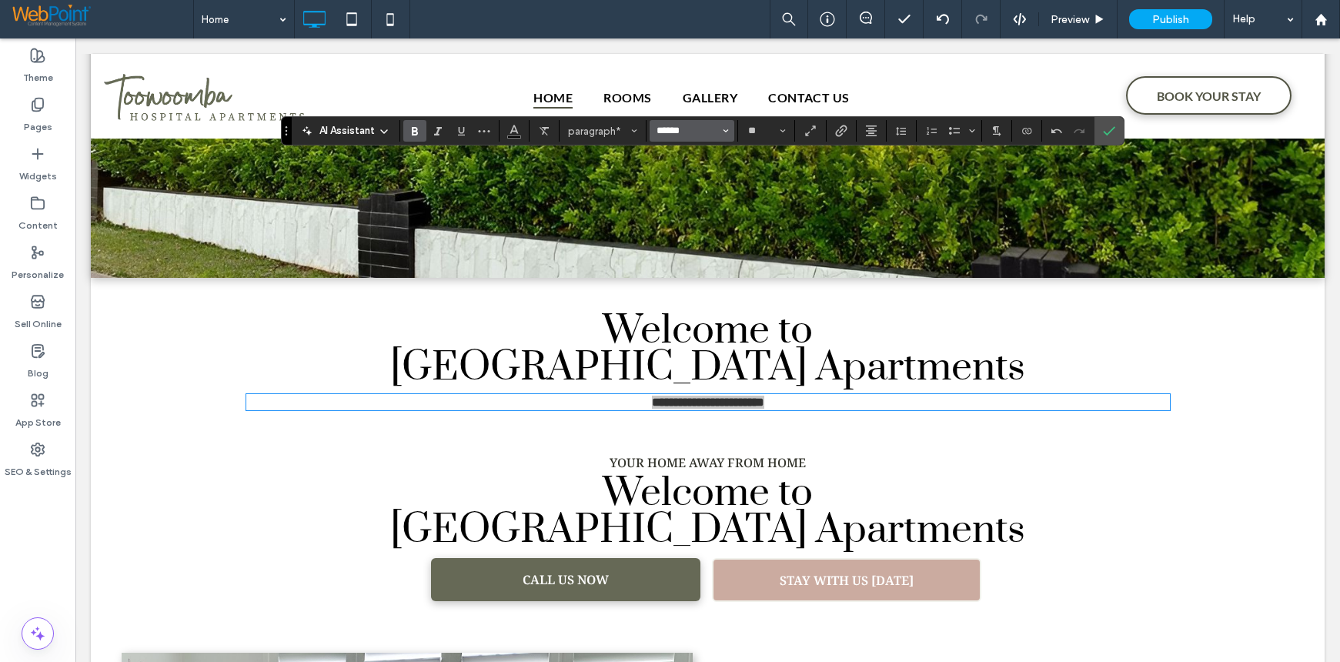
click at [656, 129] on input "******" at bounding box center [687, 131] width 65 height 12
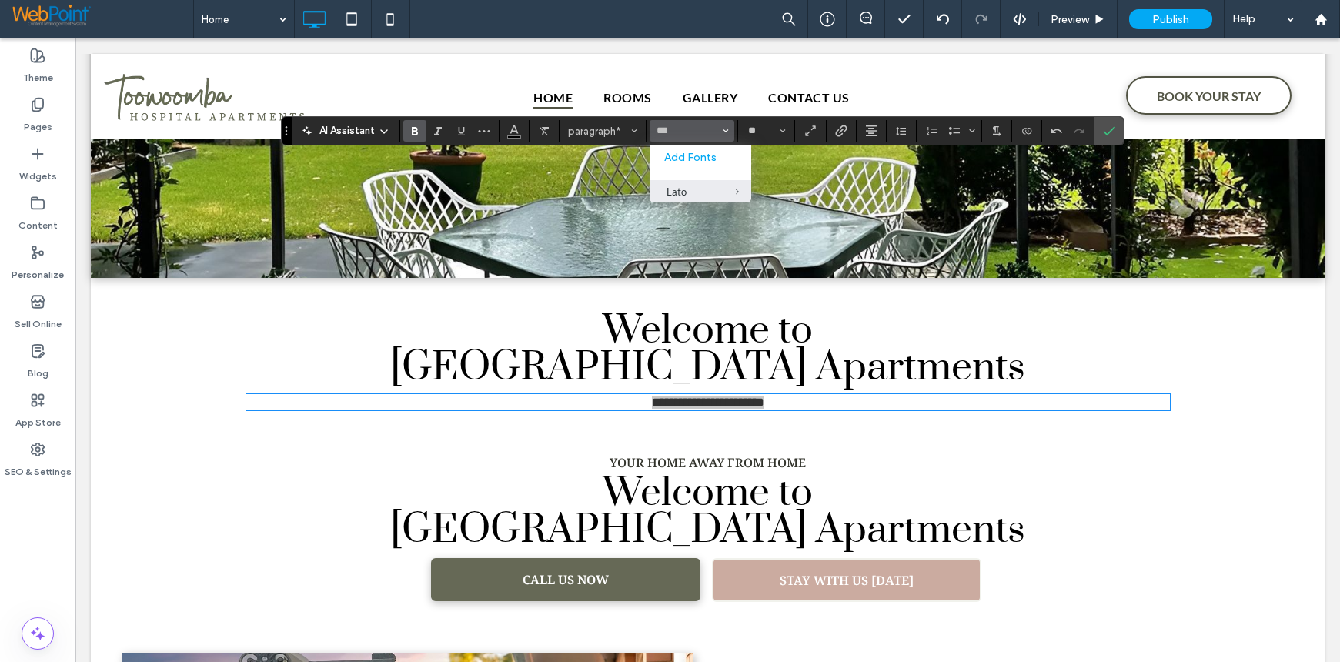
click at [667, 192] on div "Lato" at bounding box center [700, 191] width 68 height 12
type input "****"
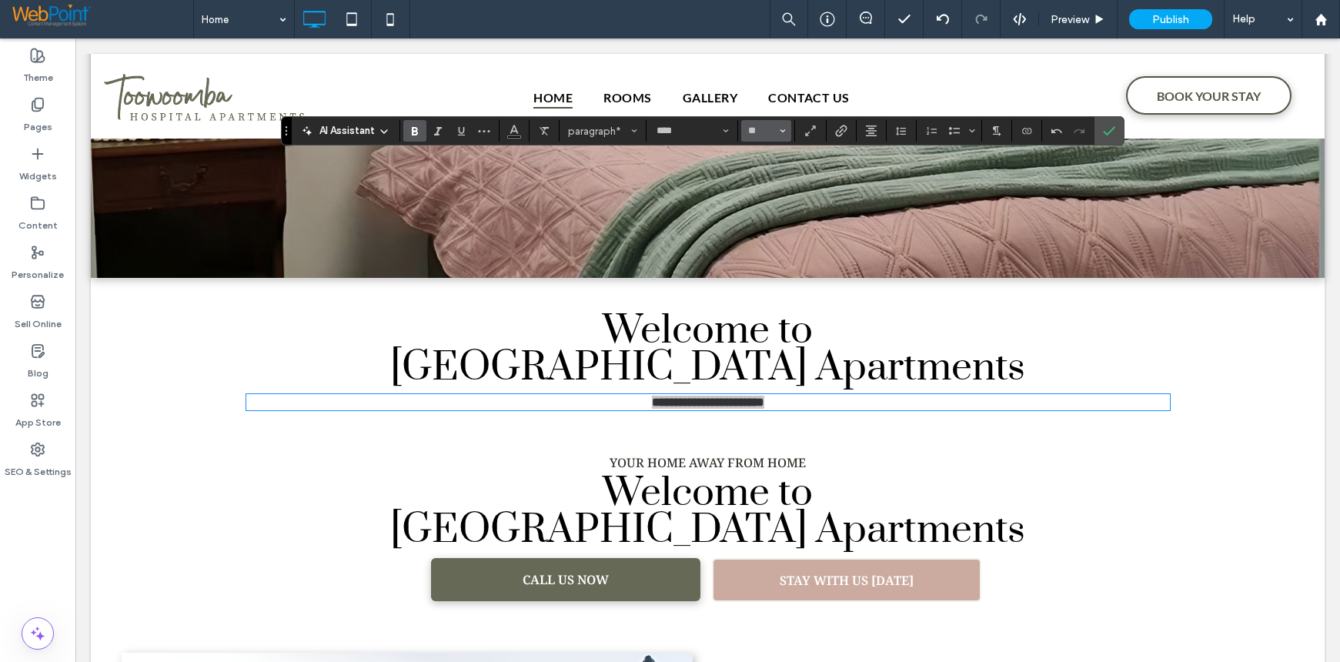
click at [782, 129] on icon "Size" at bounding box center [783, 131] width 6 height 6
click at [766, 303] on label "18" at bounding box center [765, 307] width 49 height 22
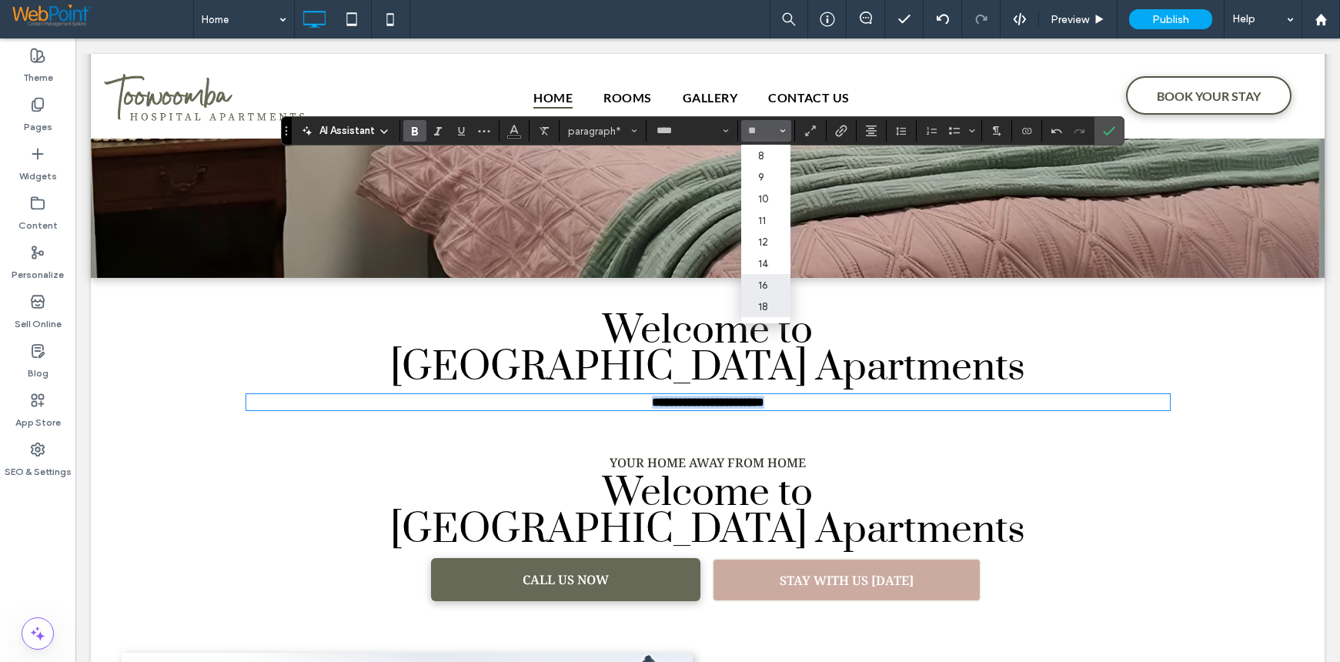
type input "**"
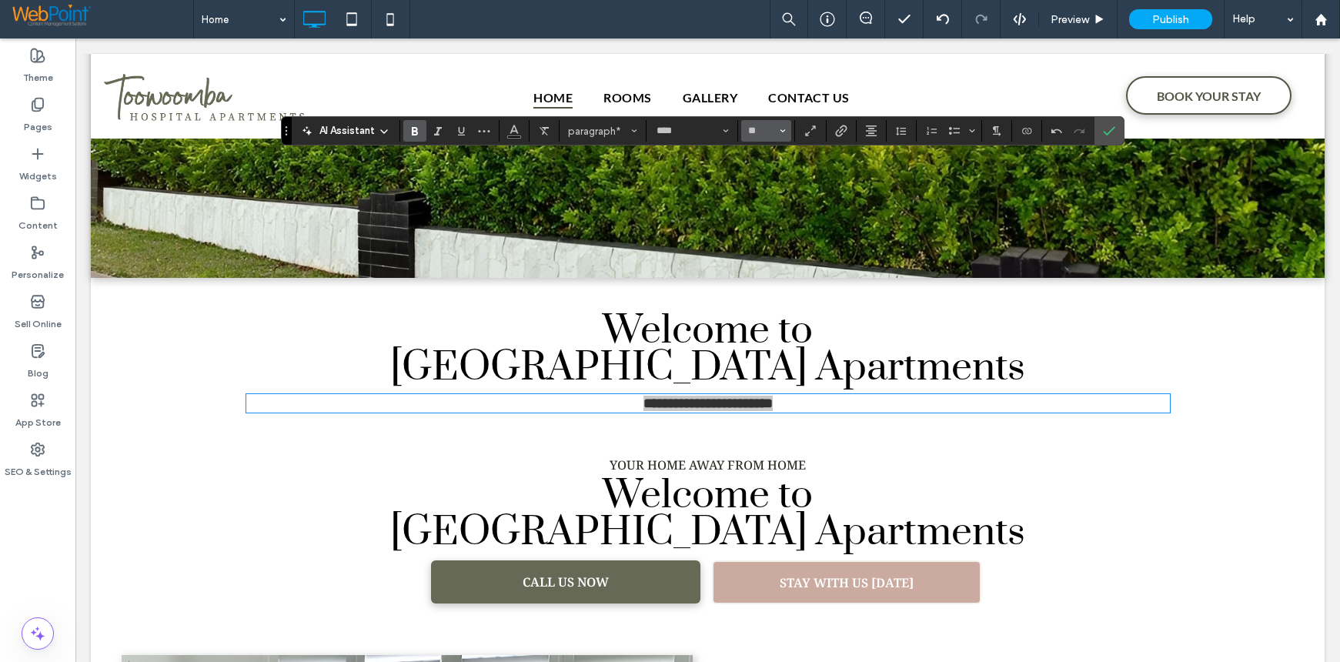
click at [780, 130] on use "Size" at bounding box center [782, 130] width 5 height 3
click at [767, 172] on label "24" at bounding box center [765, 174] width 49 height 22
type input "**"
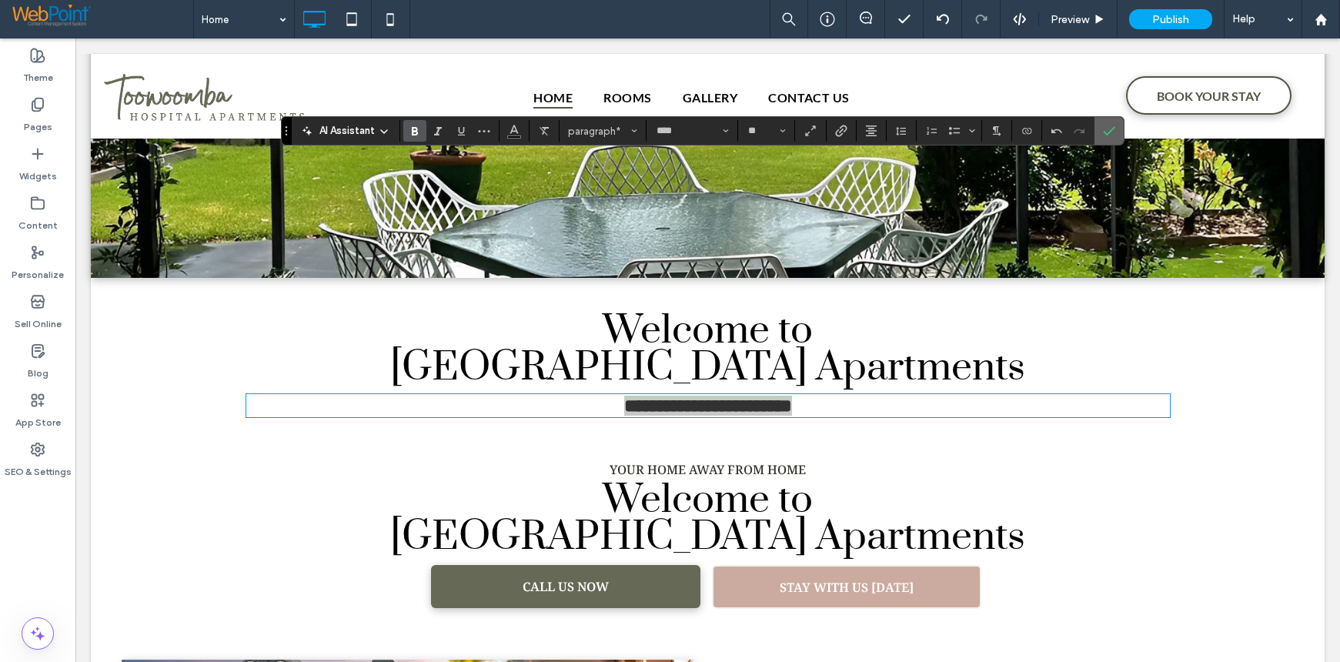
drag, startPoint x: 1104, startPoint y: 128, endPoint x: 1110, endPoint y: 141, distance: 14.1
click at [1106, 130] on icon "Confirm" at bounding box center [1109, 131] width 12 height 12
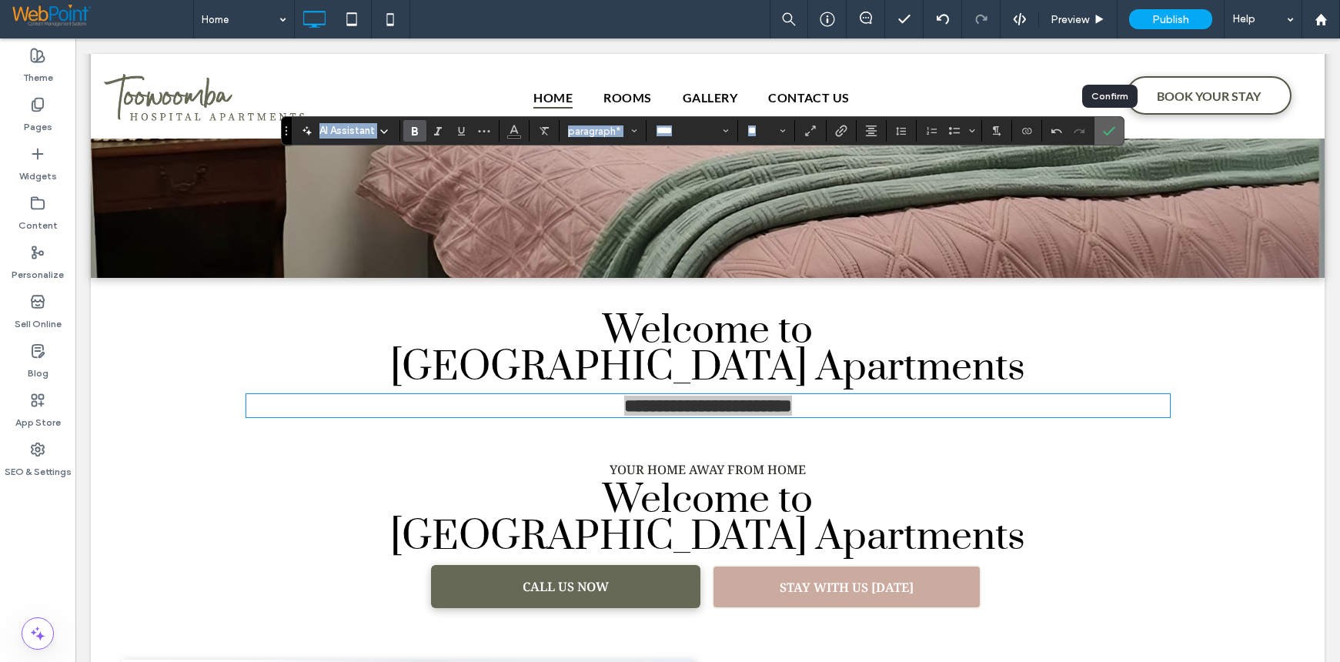
drag, startPoint x: 1108, startPoint y: 127, endPoint x: 1032, endPoint y: 111, distance: 77.9
click at [1108, 127] on icon "Confirm" at bounding box center [1109, 131] width 12 height 12
click at [1109, 132] on icon "Confirm" at bounding box center [1109, 131] width 12 height 12
click at [1115, 489] on h2 "Welcome to Toowoomba Hospital Apartments" at bounding box center [707, 519] width 1147 height 74
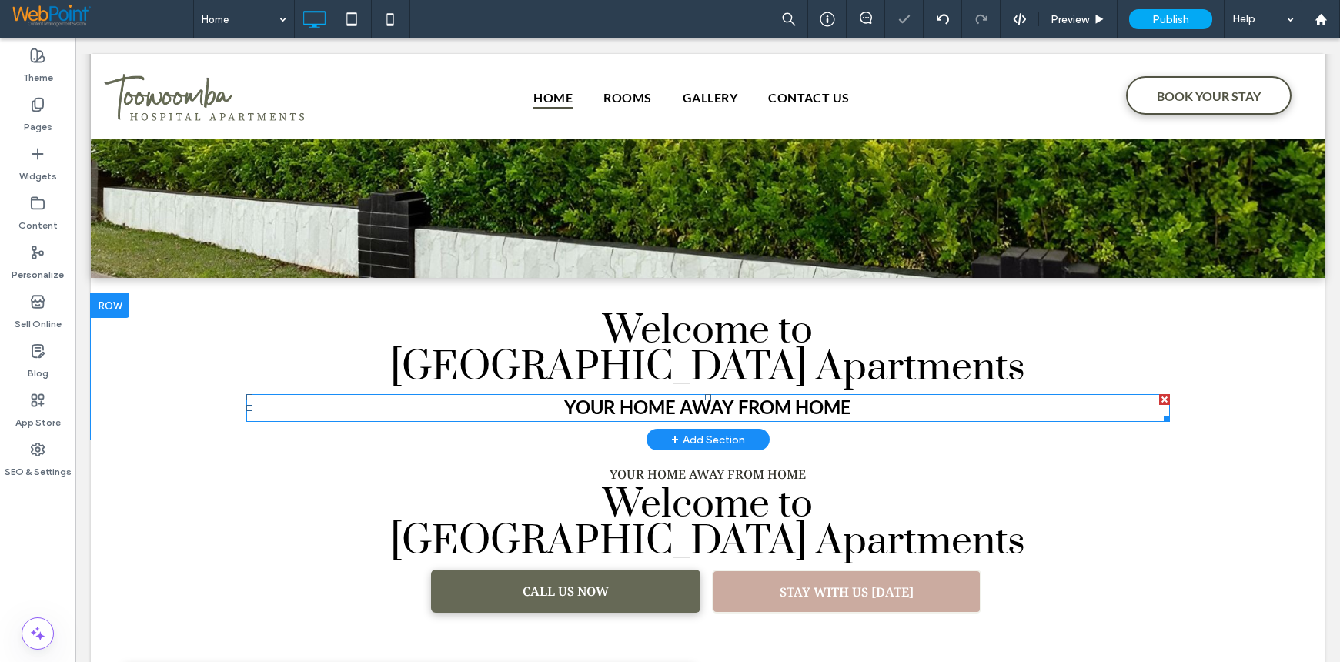
click at [742, 406] on span "YOUR HOME AWAY FROM HOME" at bounding box center [707, 407] width 287 height 22
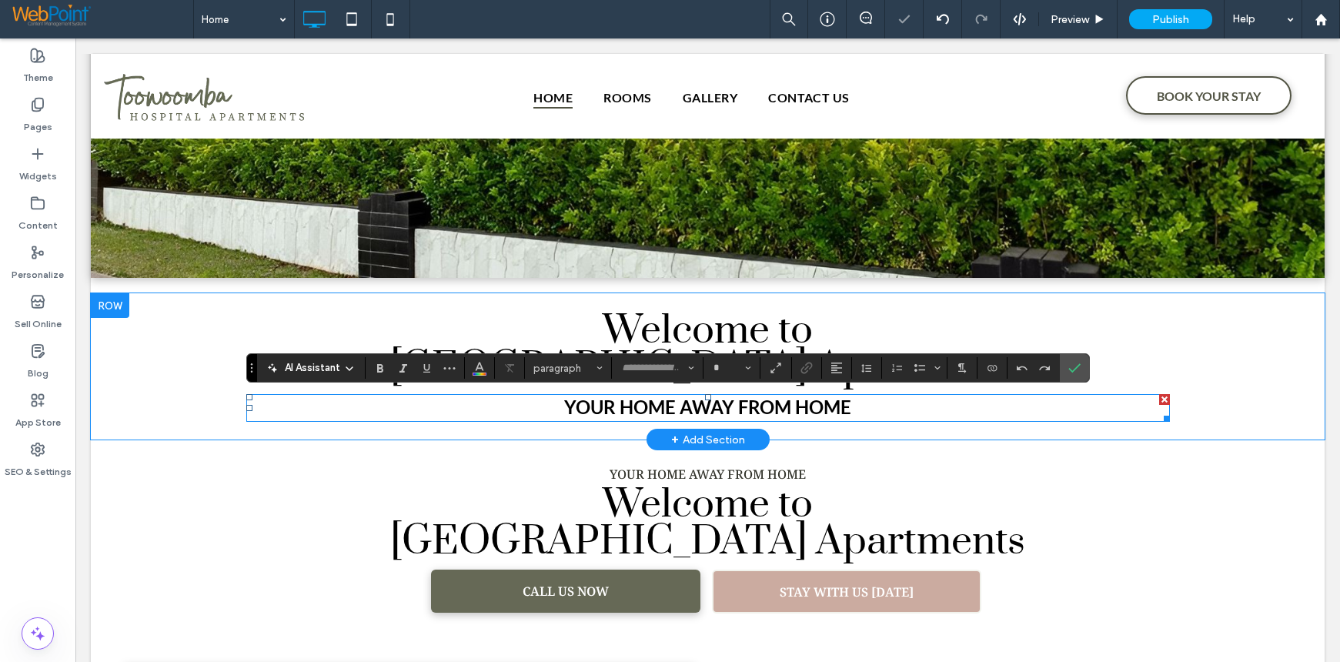
type input "****"
type input "**"
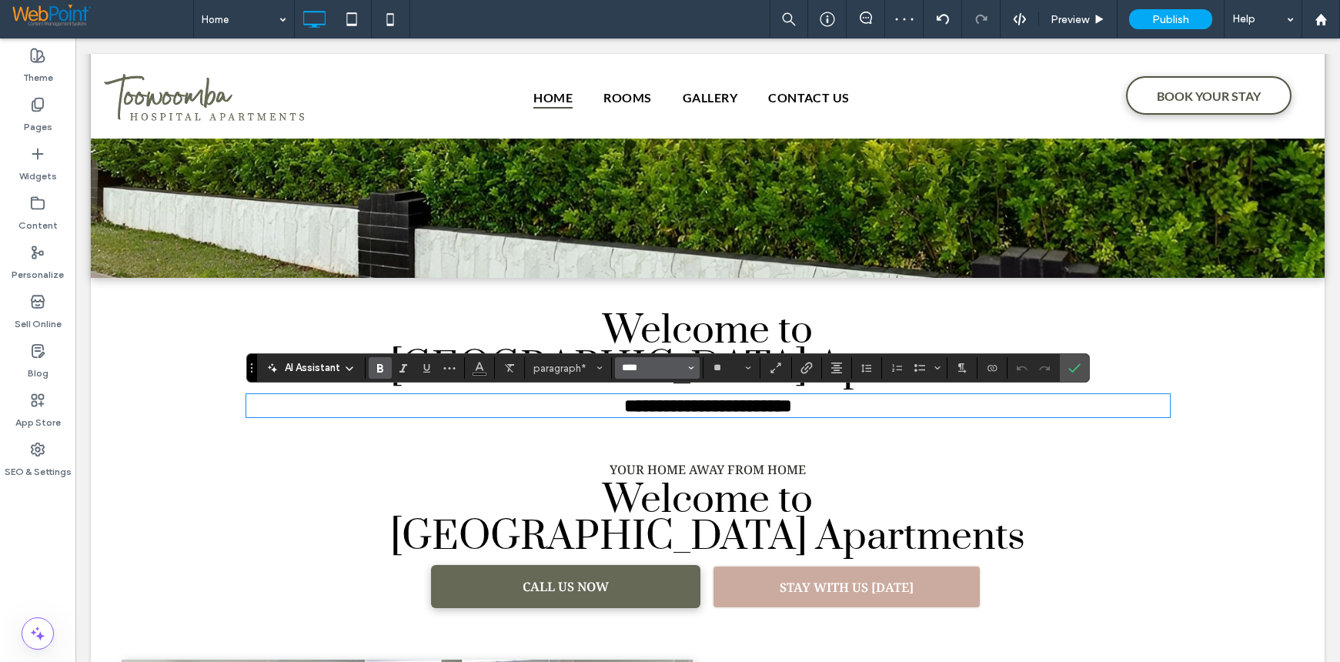
click at [628, 370] on input "****" at bounding box center [652, 368] width 65 height 12
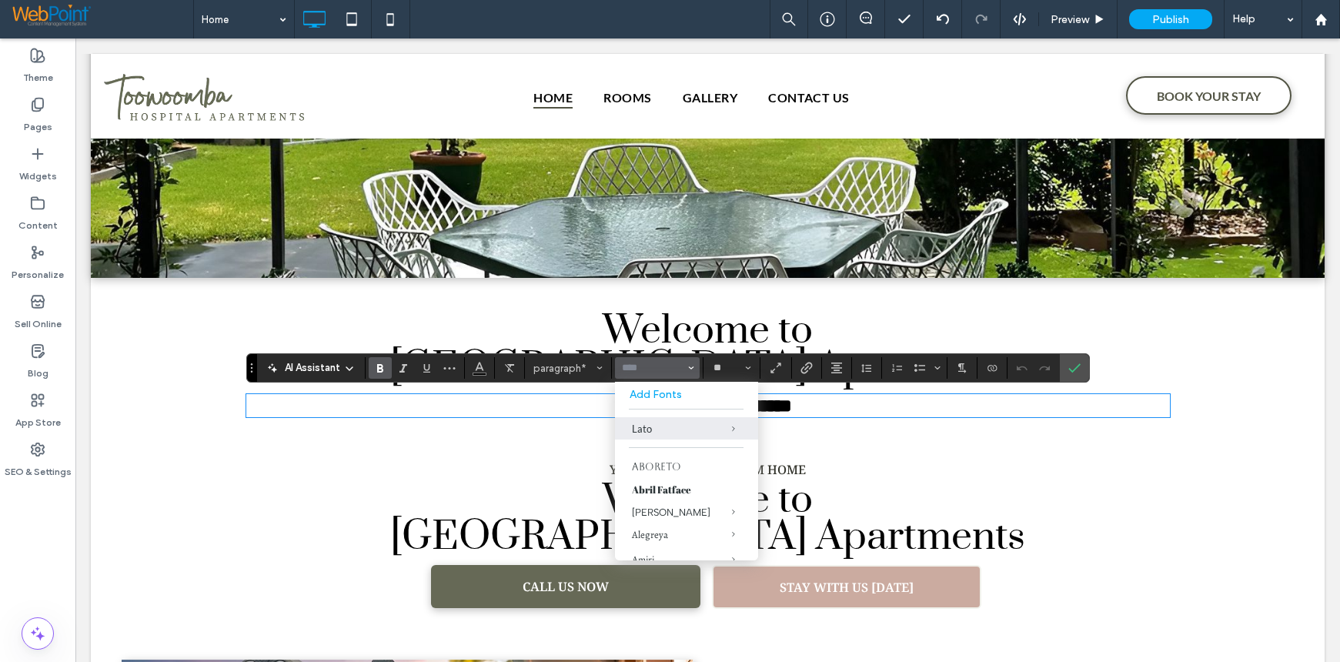
click at [962, 408] on p "**********" at bounding box center [708, 406] width 924 height 20
type input "****"
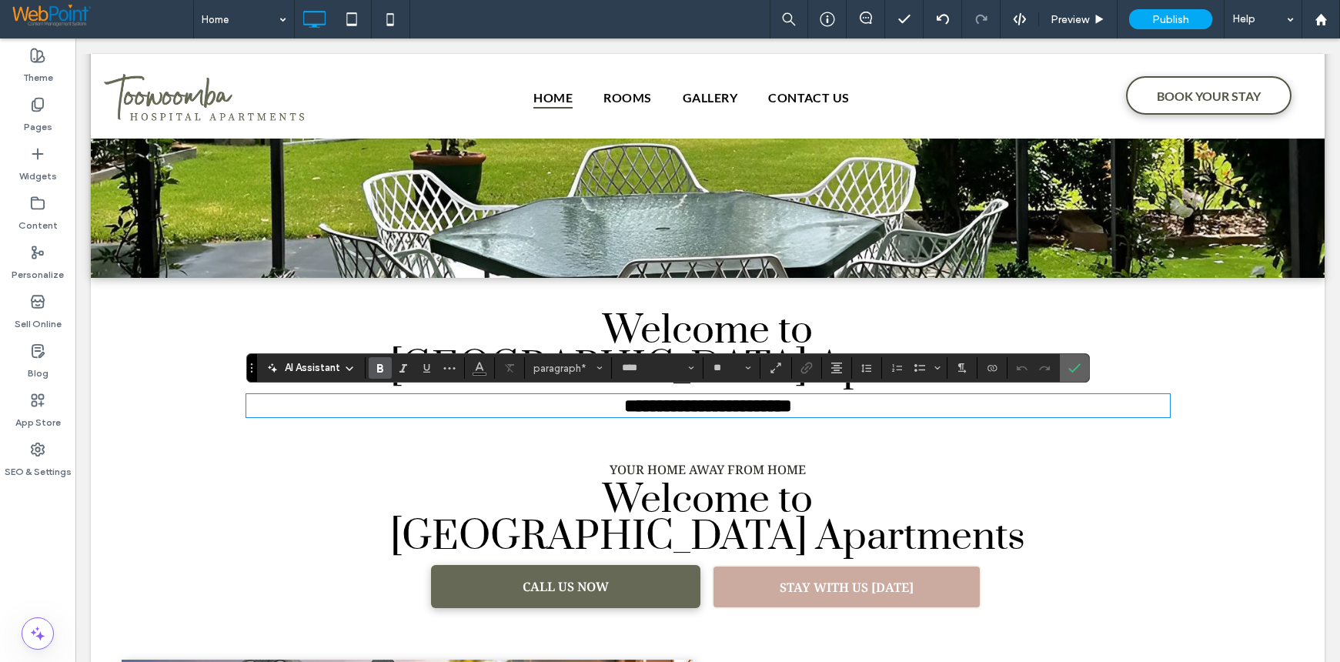
click at [1071, 369] on icon "Confirm" at bounding box center [1074, 368] width 12 height 12
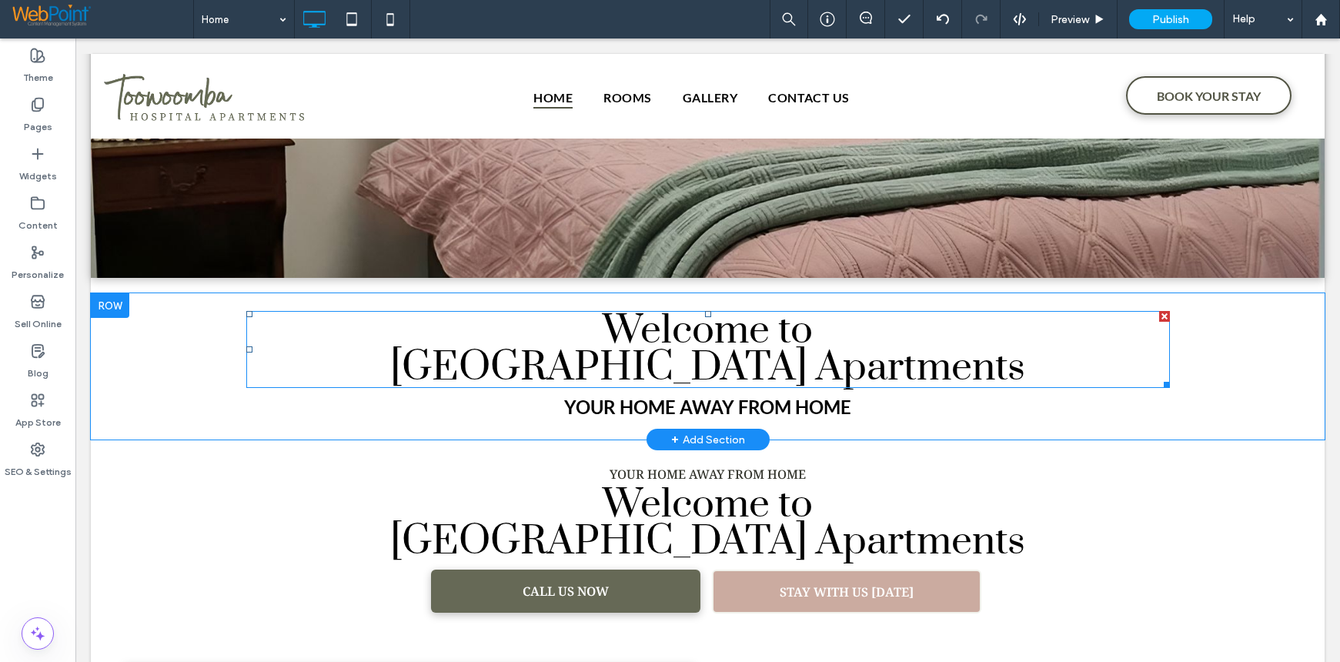
click at [669, 322] on span "Welcome to Toowoomba Hospital Apartments" at bounding box center [707, 349] width 635 height 87
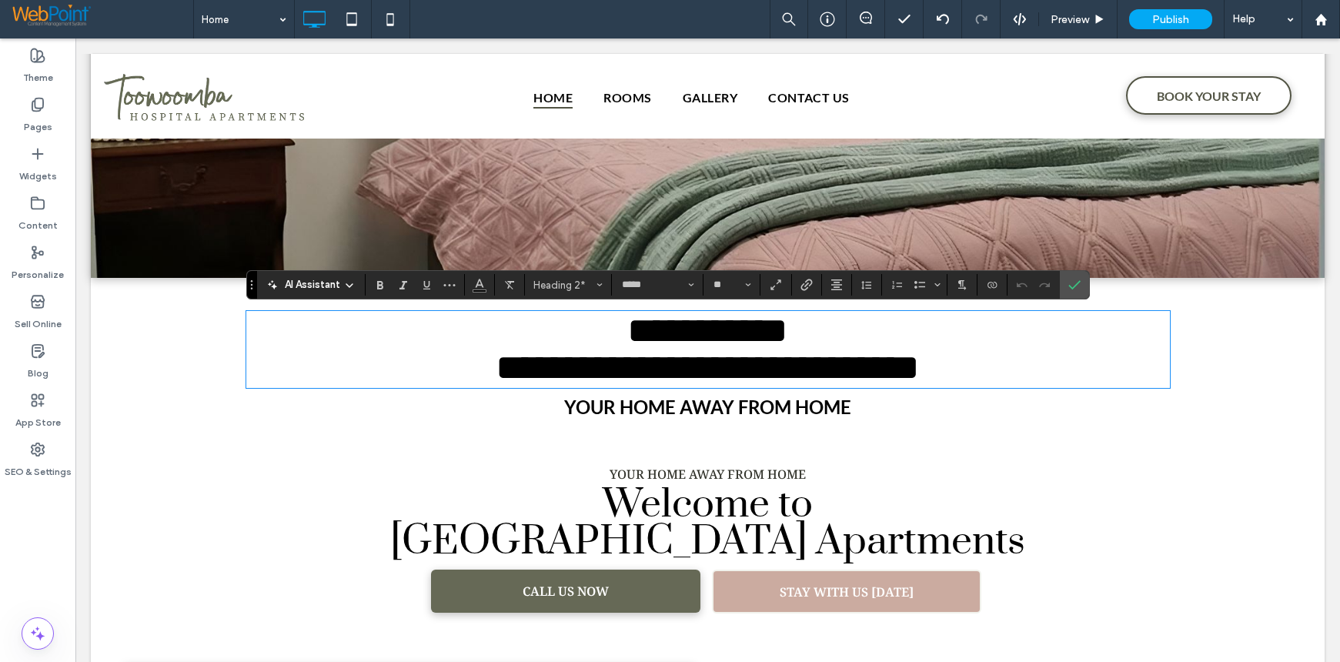
click at [779, 319] on span "**********" at bounding box center [708, 348] width 424 height 73
drag, startPoint x: 827, startPoint y: 326, endPoint x: 593, endPoint y: 311, distance: 234.4
click at [593, 311] on div "**********" at bounding box center [708, 349] width 924 height 77
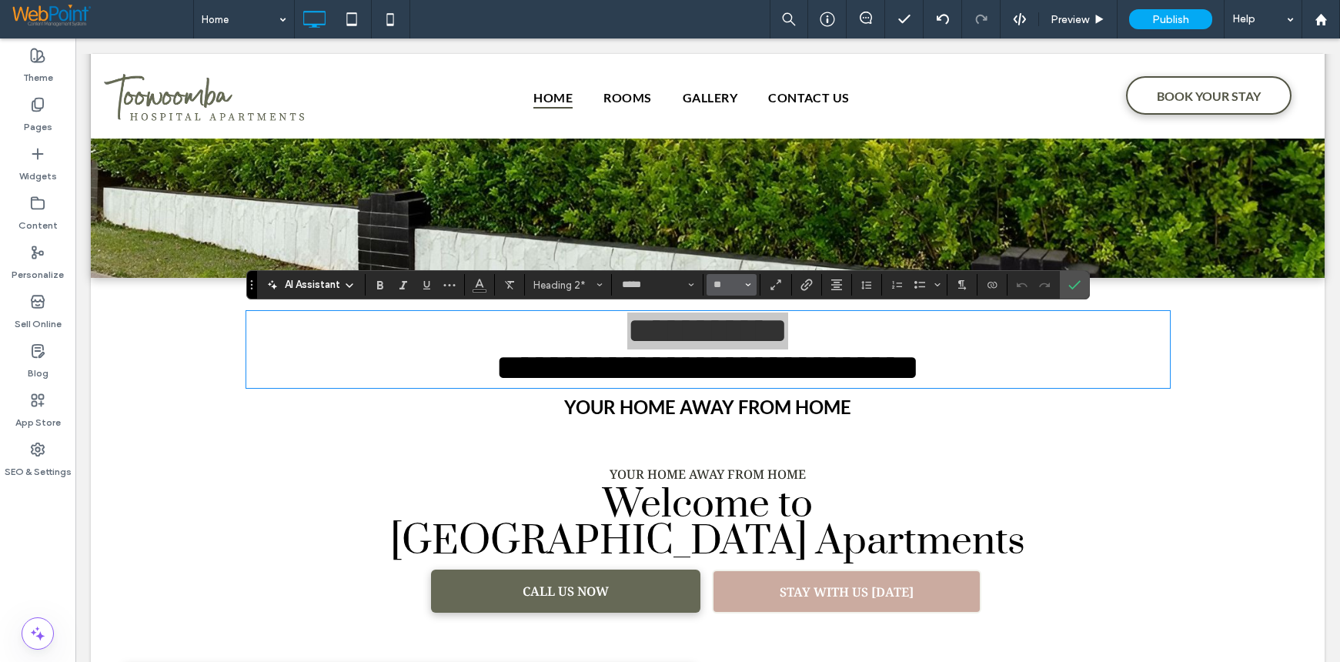
click at [745, 286] on icon "Size" at bounding box center [748, 285] width 6 height 6
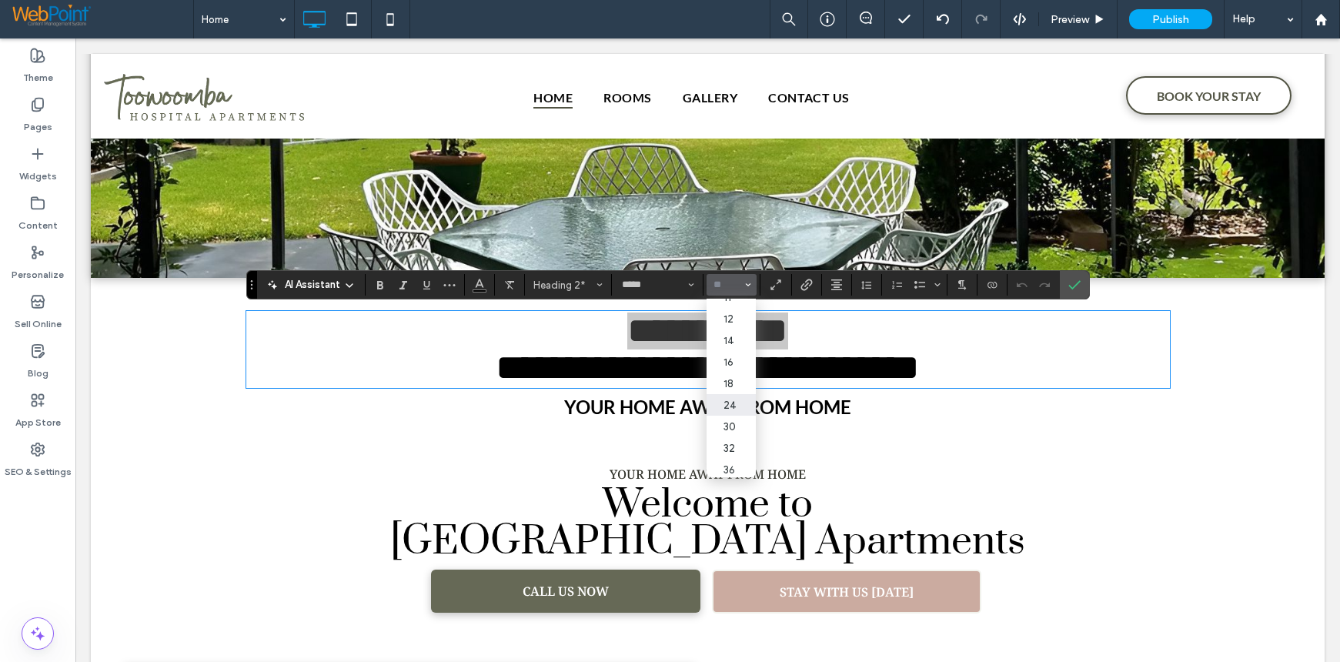
click at [740, 404] on label "24" at bounding box center [731, 405] width 49 height 22
type input "**"
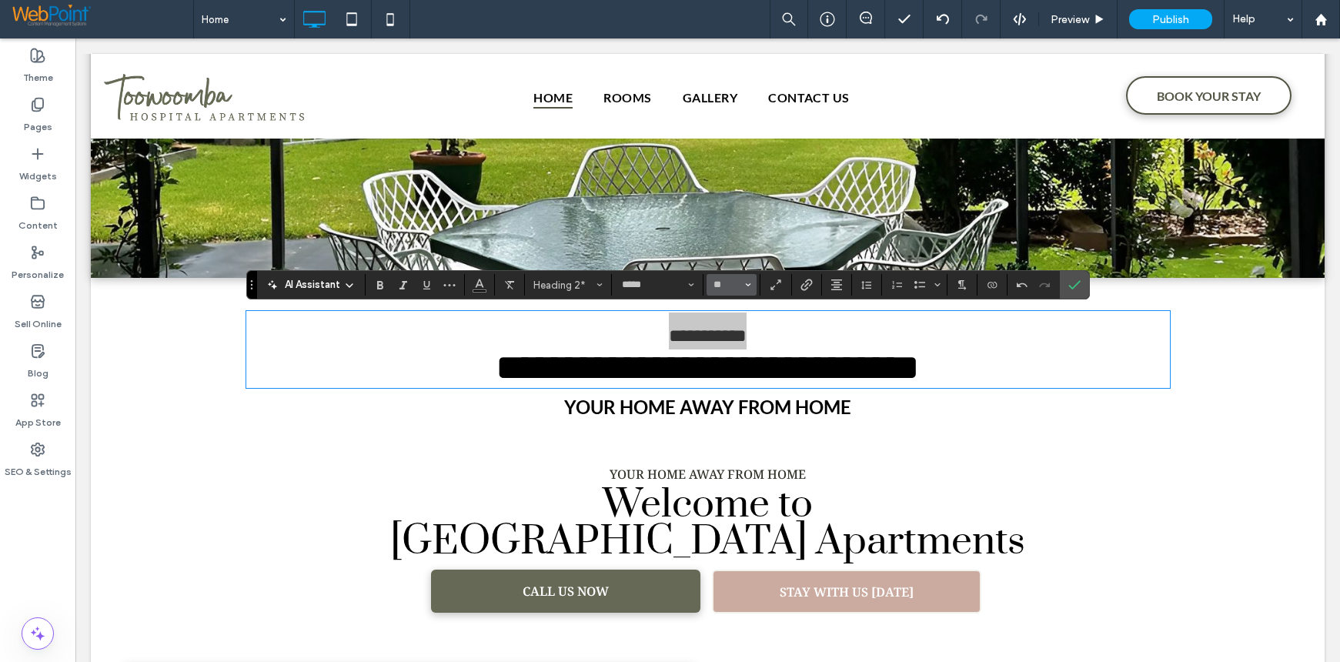
click at [749, 279] on span "Size" at bounding box center [748, 285] width 6 height 20
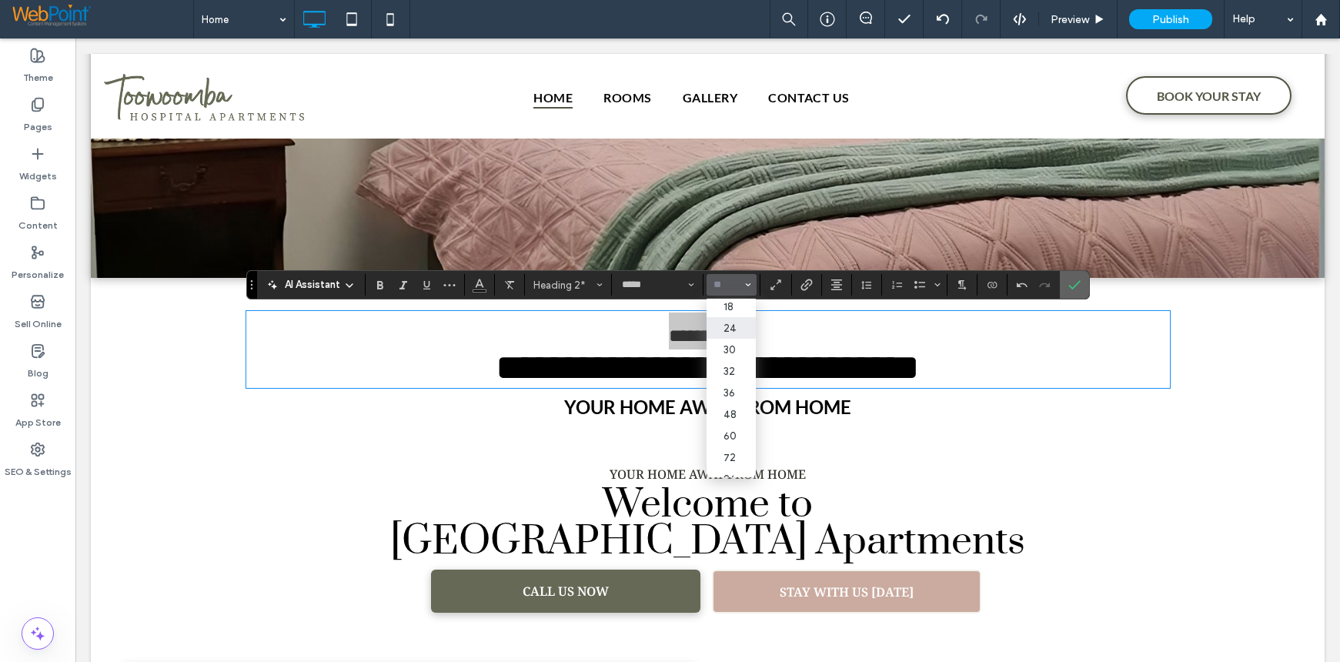
click at [1083, 279] on label "Confirm" at bounding box center [1074, 285] width 23 height 28
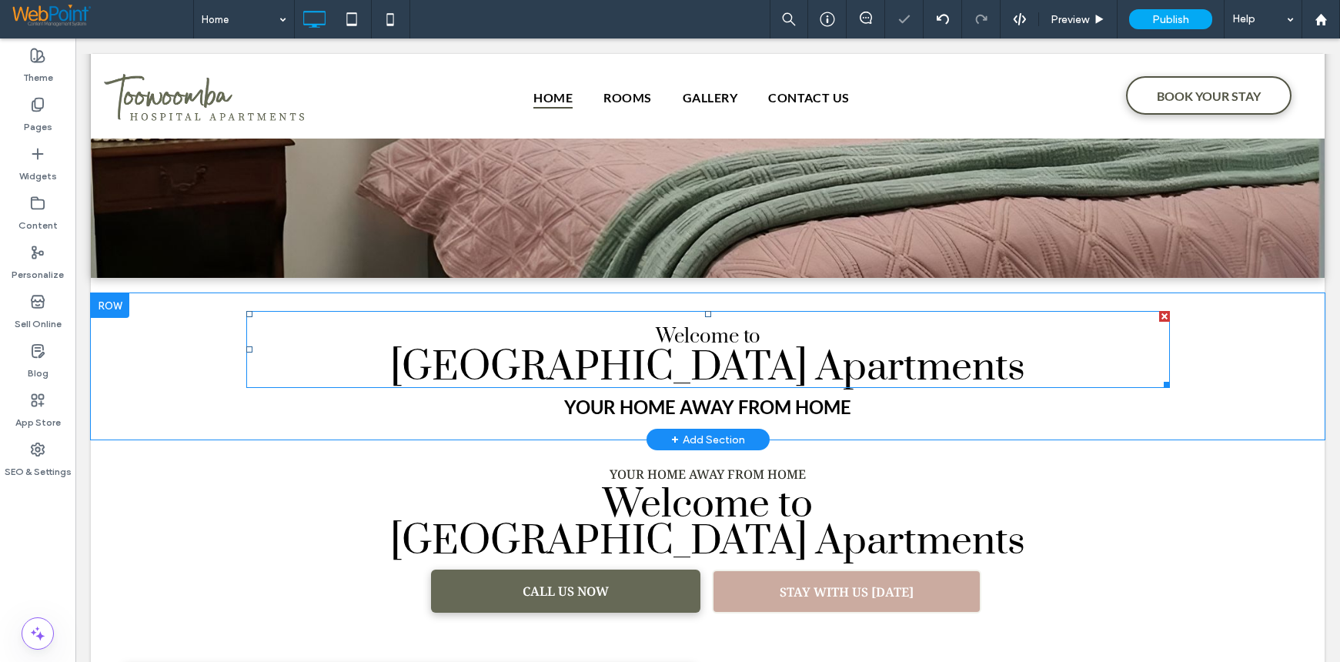
click at [850, 365] on span "Toowoomba Hospital Apartments" at bounding box center [707, 367] width 635 height 50
type input "*****"
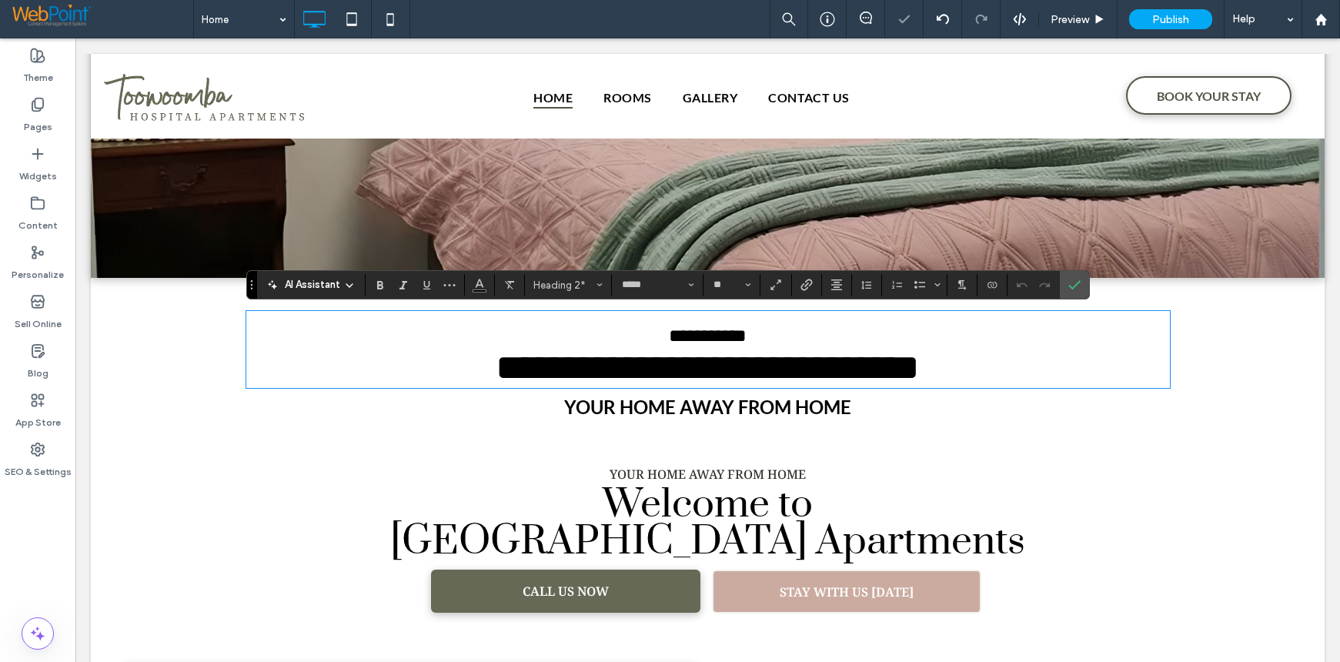
type input "**"
click at [1023, 372] on h2 "**********" at bounding box center [708, 349] width 924 height 74
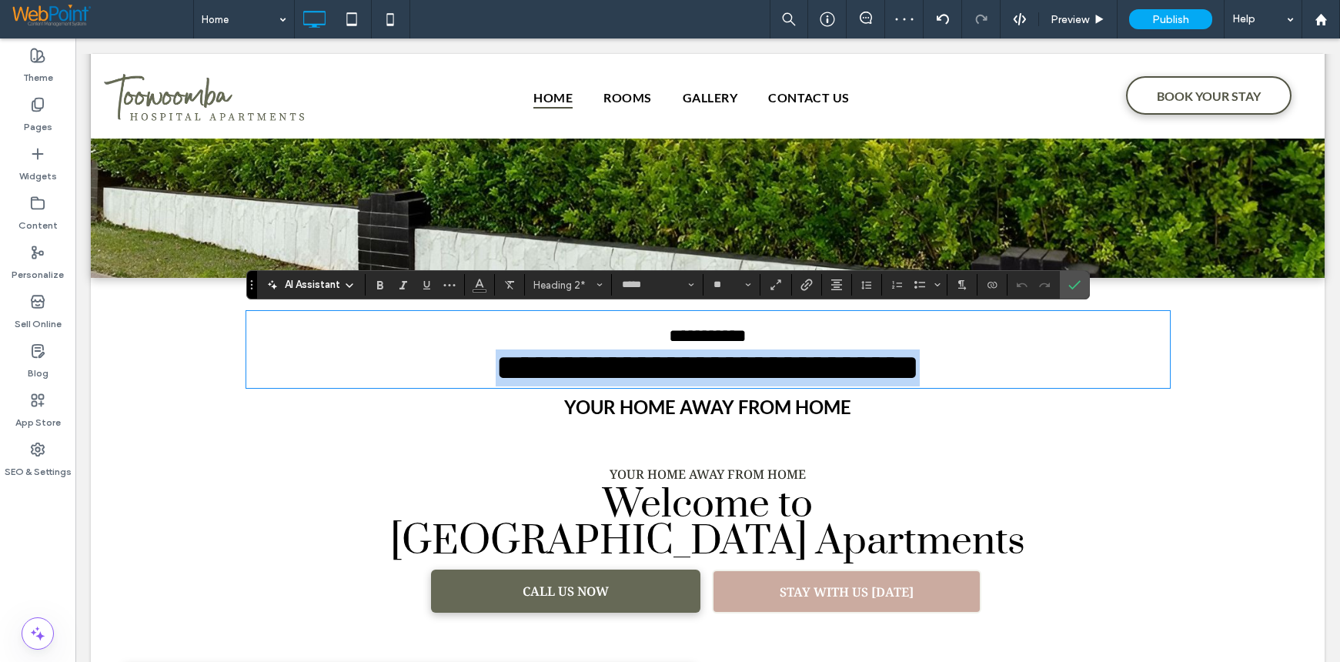
drag, startPoint x: 1032, startPoint y: 372, endPoint x: 283, endPoint y: 372, distance: 748.8
click at [283, 372] on h2 "**********" at bounding box center [708, 349] width 924 height 74
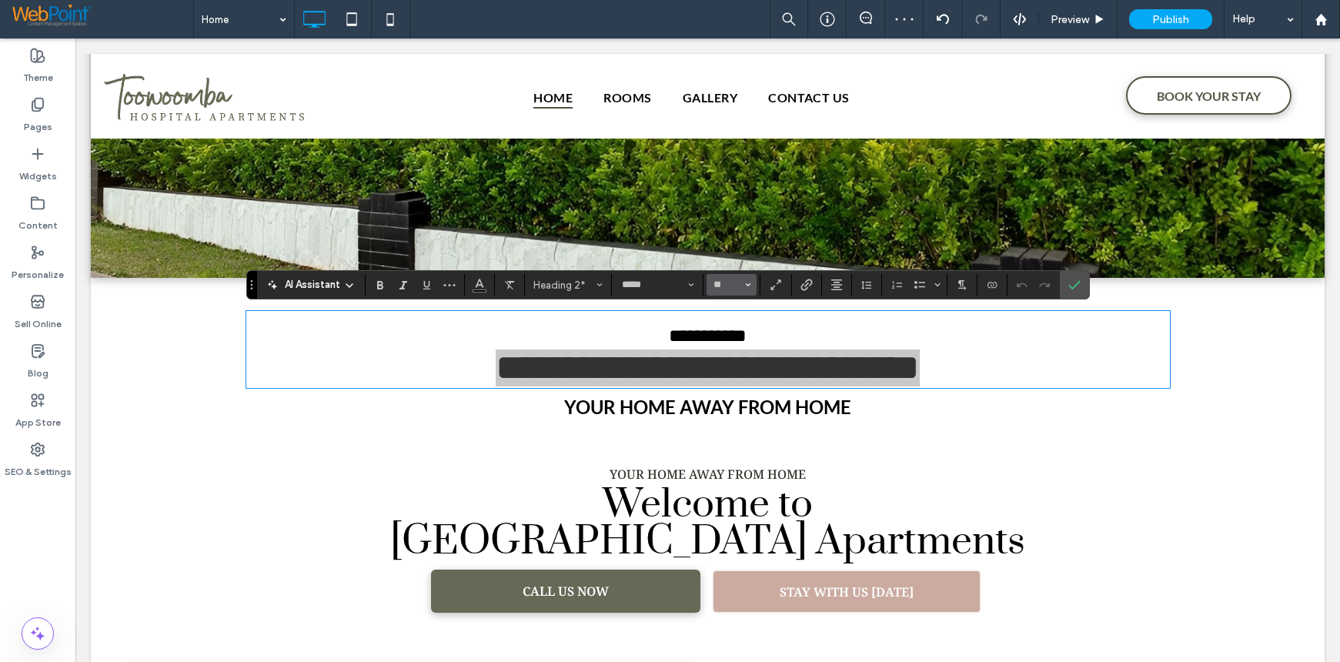
click at [750, 286] on icon "Size" at bounding box center [748, 285] width 6 height 6
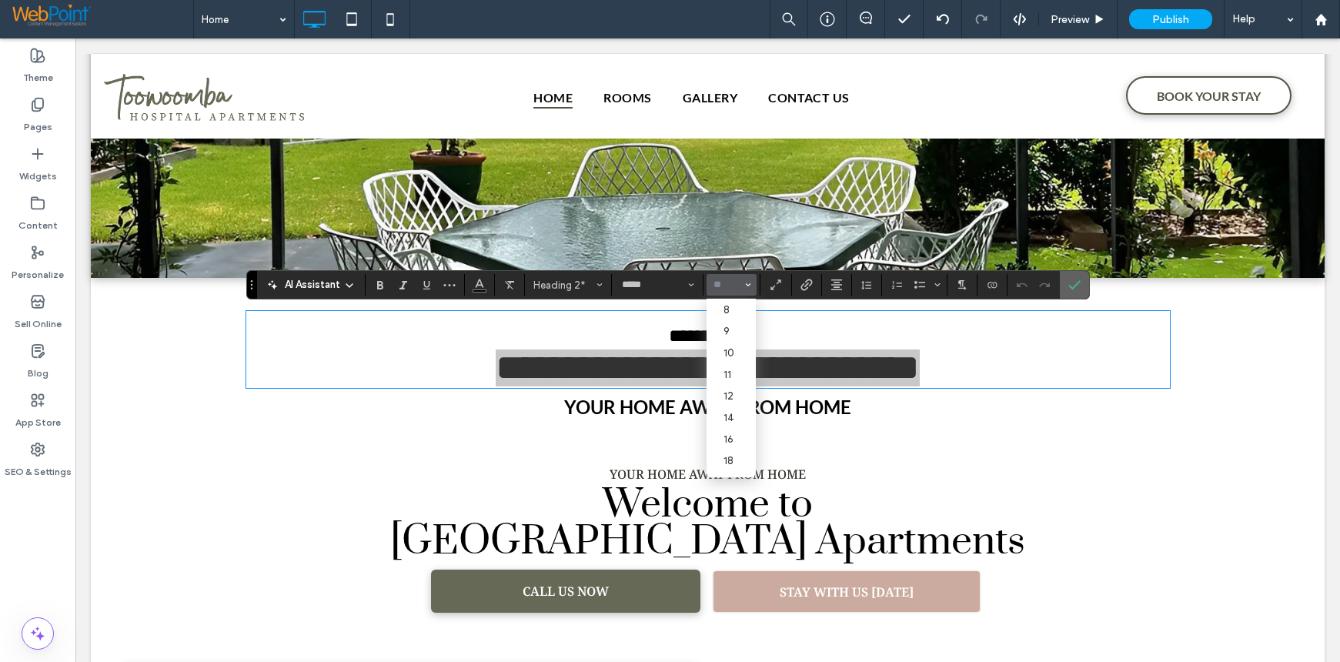
drag, startPoint x: 1073, startPoint y: 282, endPoint x: 997, endPoint y: 242, distance: 85.0
click at [1073, 281] on icon "Confirm" at bounding box center [1074, 285] width 12 height 12
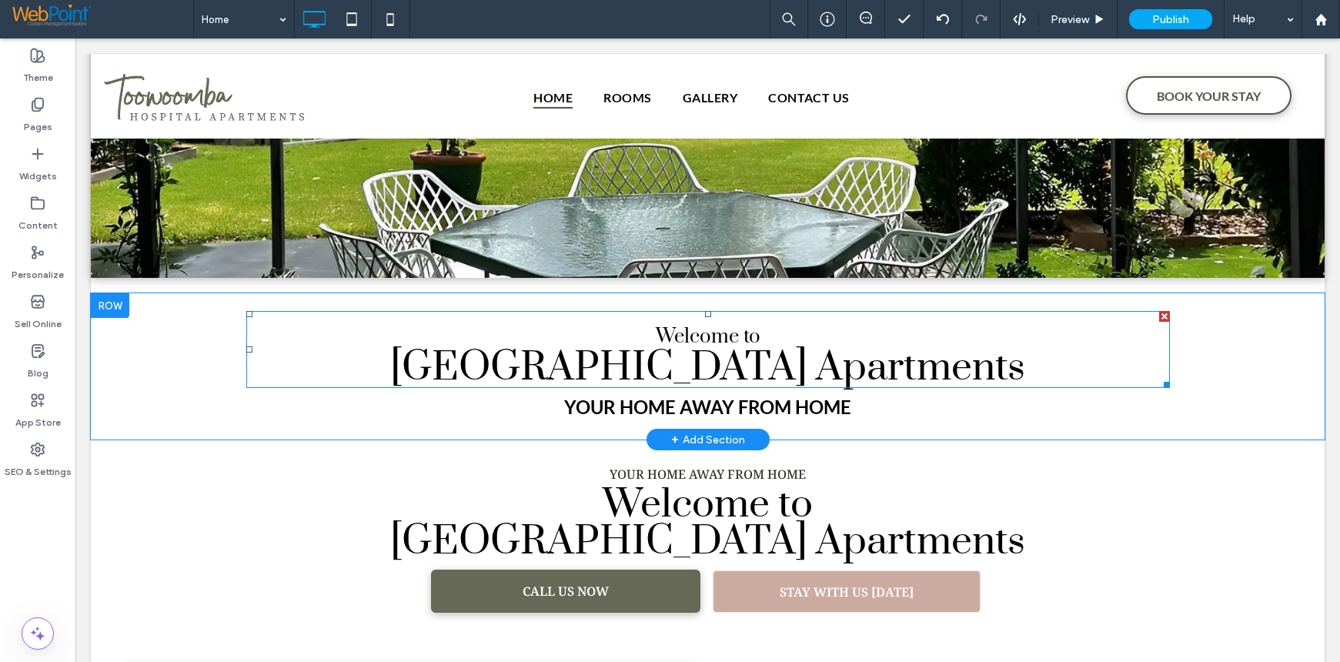
click at [700, 330] on span "Welcome to" at bounding box center [708, 336] width 105 height 25
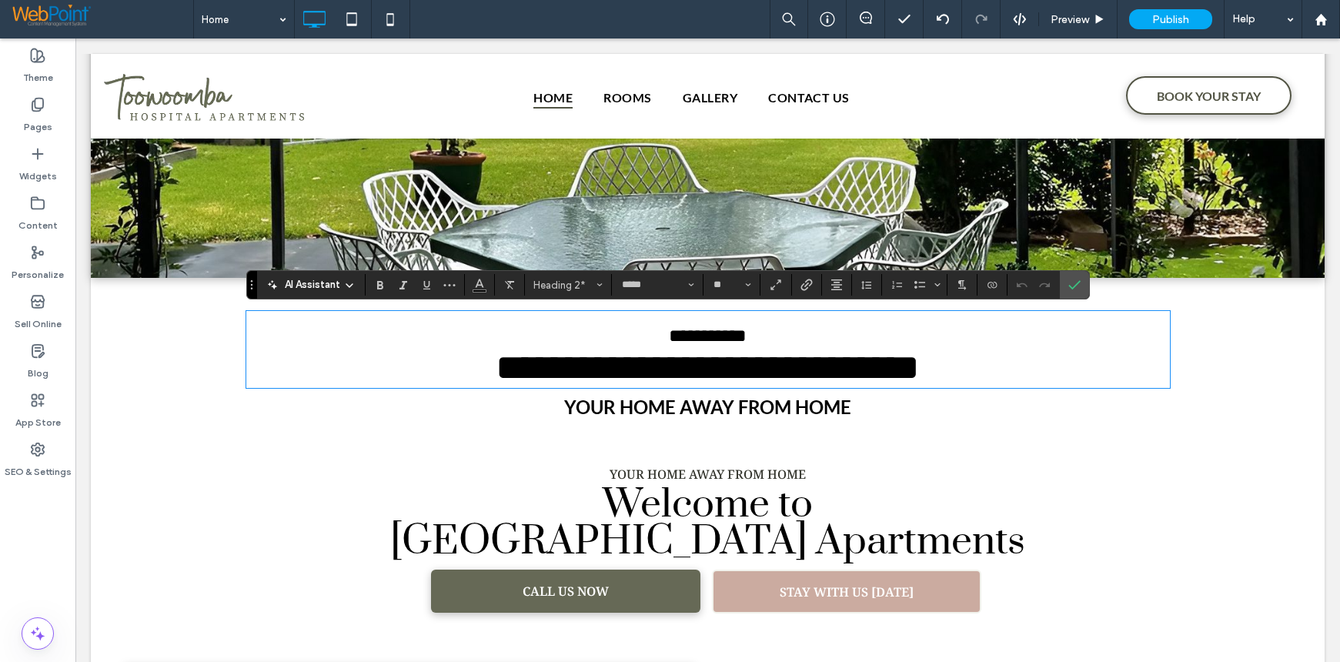
type input "**"
click at [757, 329] on h2 "**********" at bounding box center [708, 349] width 924 height 74
drag, startPoint x: 766, startPoint y: 326, endPoint x: 616, endPoint y: 325, distance: 150.1
click at [616, 325] on h2 "**********" at bounding box center [708, 349] width 924 height 74
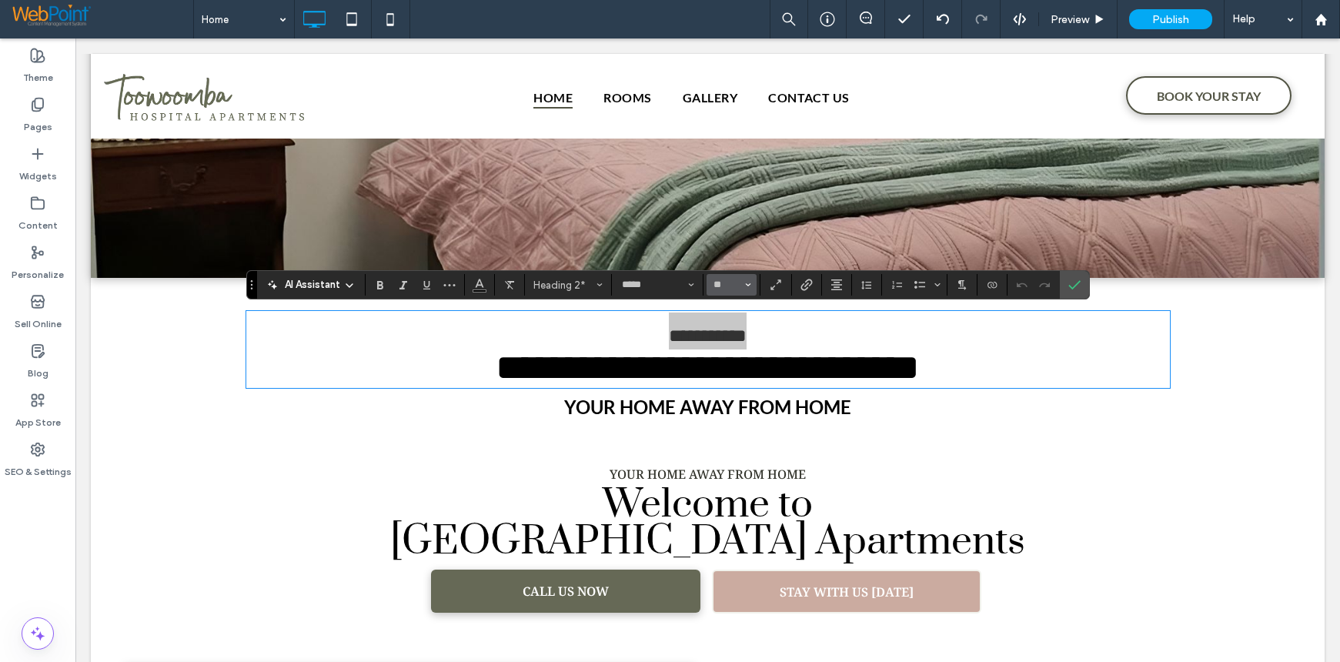
click at [749, 282] on icon "Size" at bounding box center [748, 285] width 6 height 6
click at [737, 372] on label "32" at bounding box center [731, 371] width 49 height 22
type input "**"
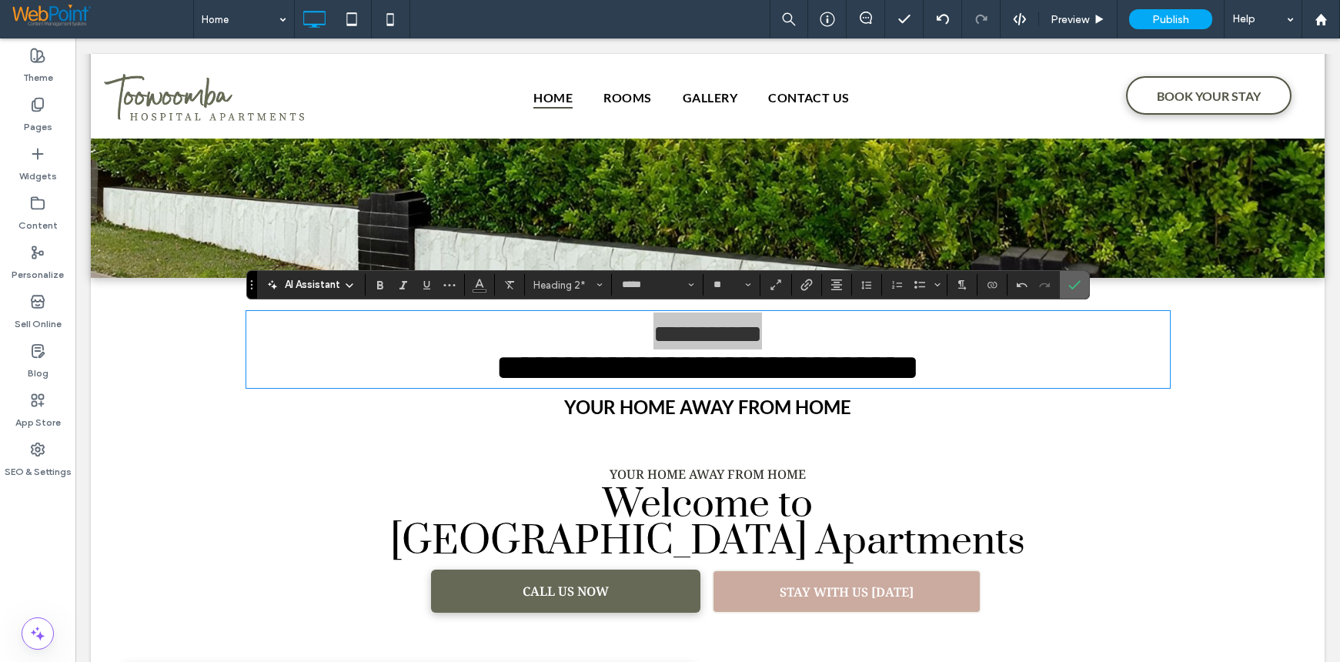
click at [1083, 279] on label "Confirm" at bounding box center [1074, 285] width 23 height 28
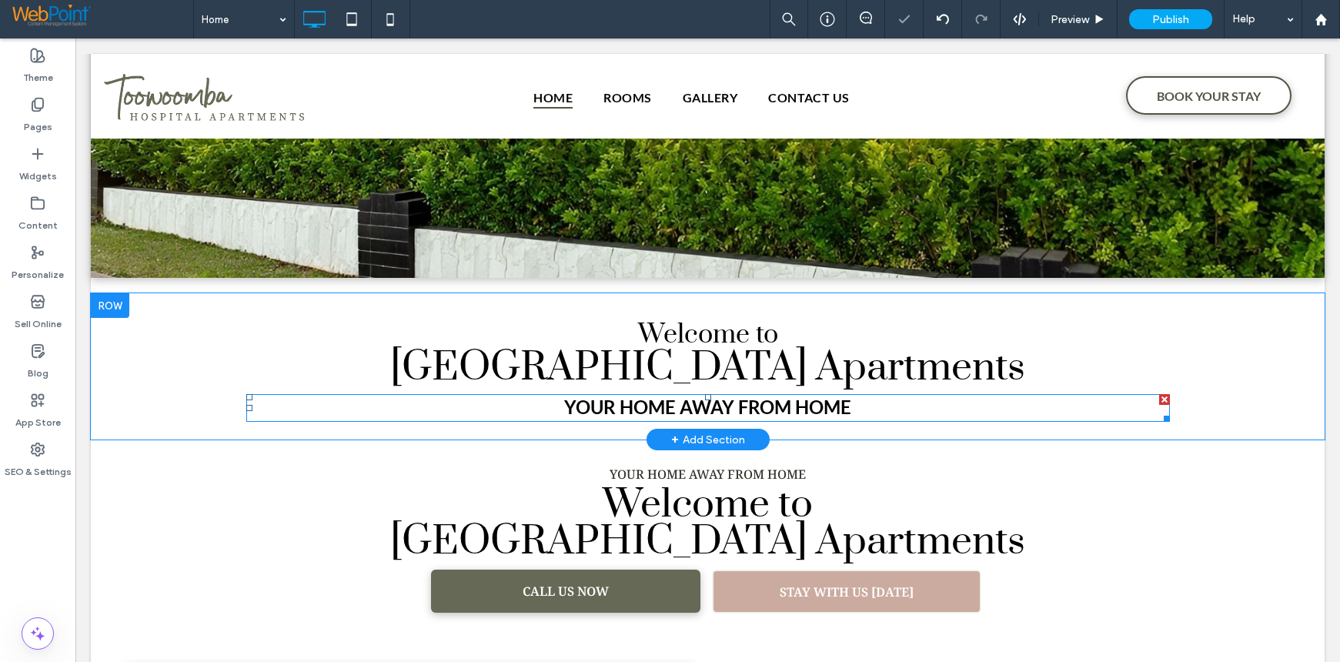
click at [686, 403] on span "YOUR HOME AWAY FROM HOME" at bounding box center [707, 407] width 287 height 22
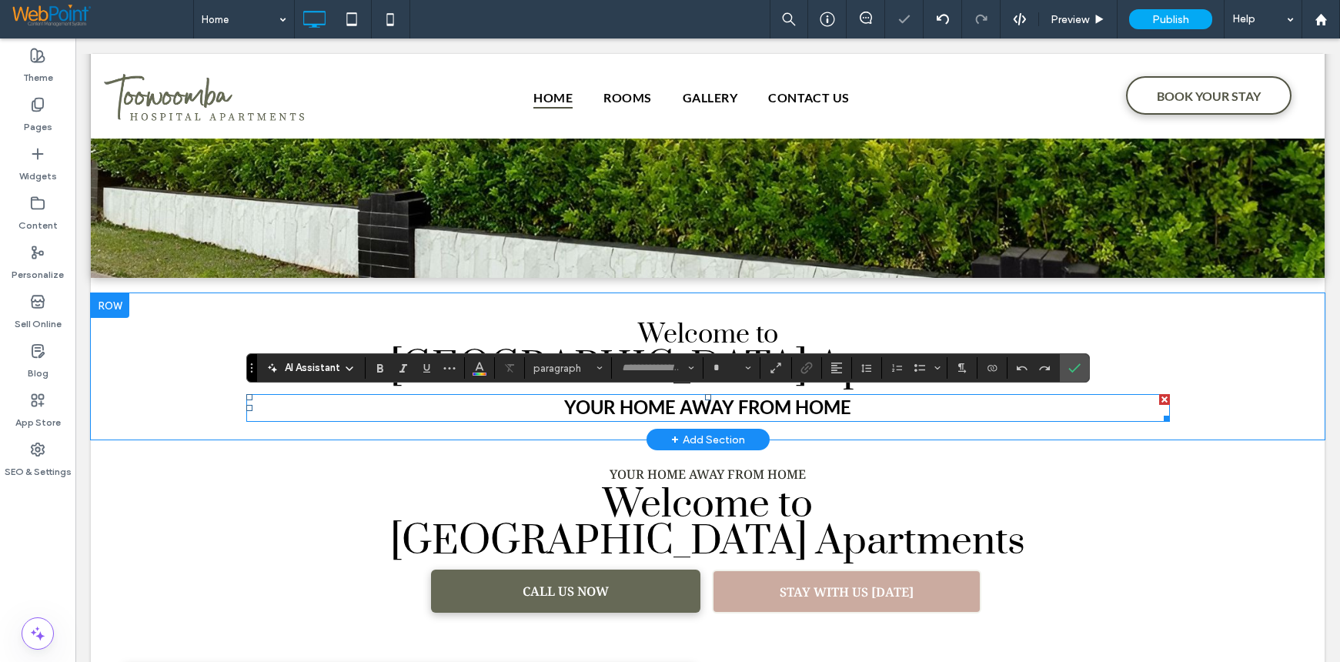
type input "****"
type input "**"
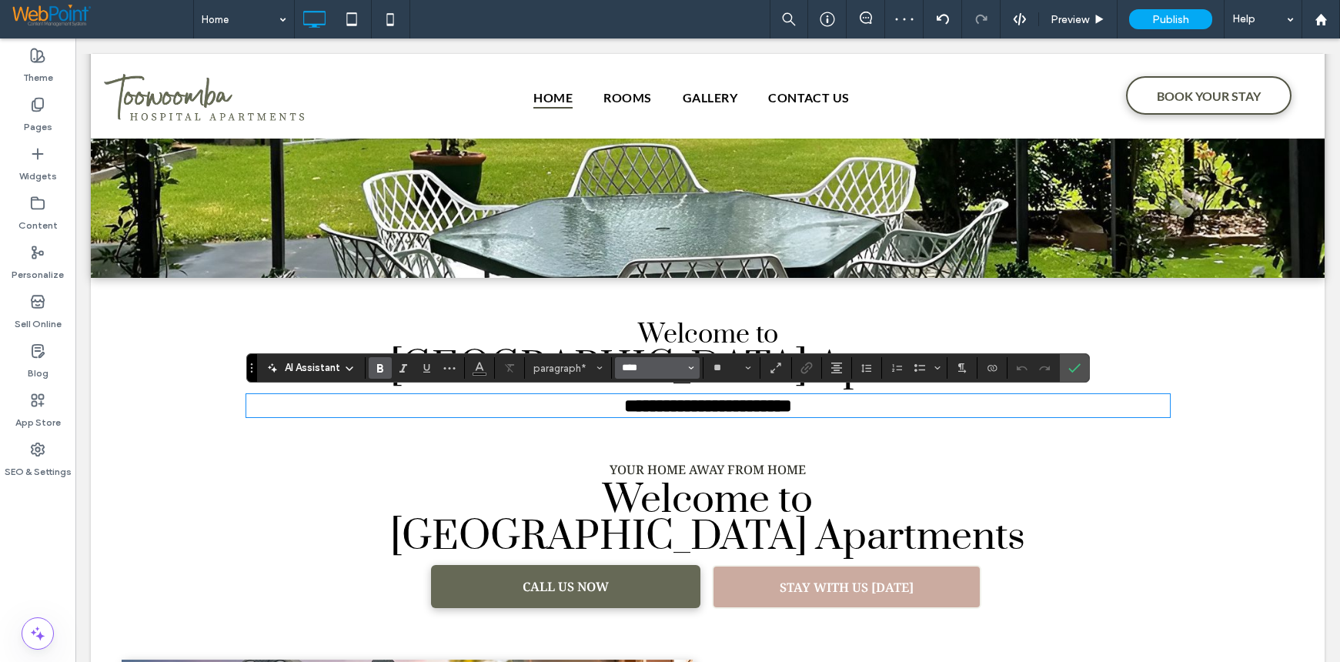
click at [620, 368] on input "****" at bounding box center [652, 368] width 65 height 12
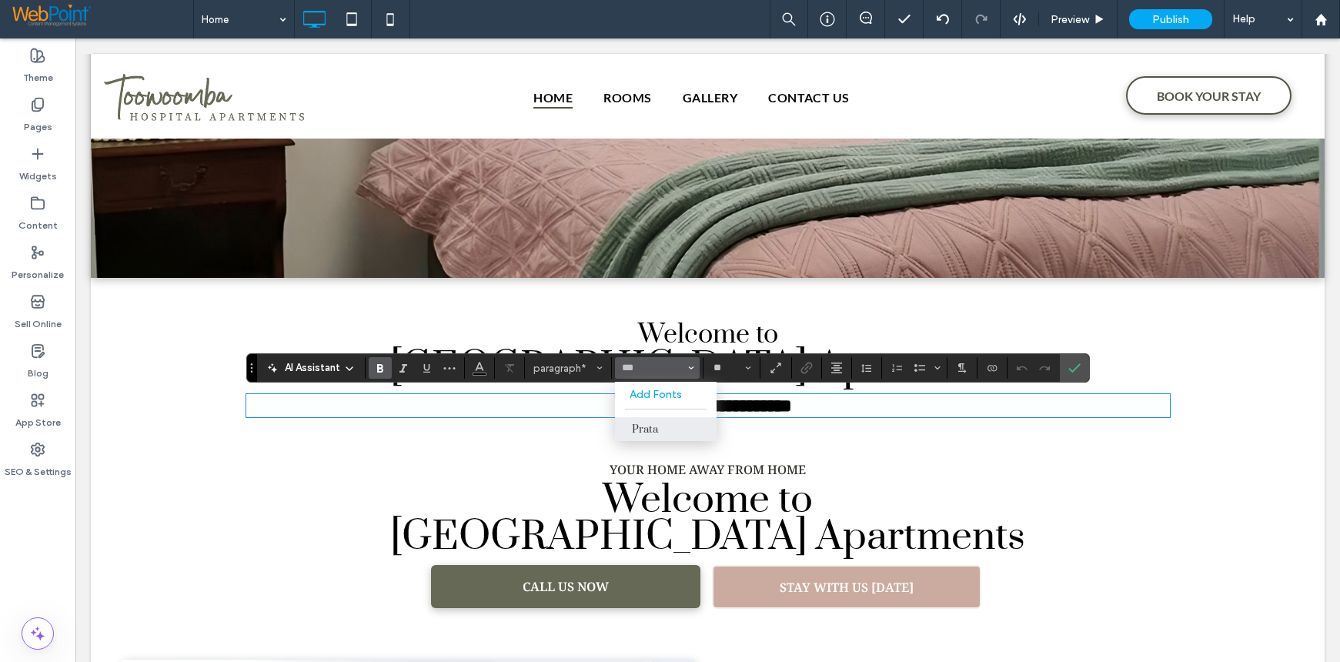
click at [640, 435] on label "Prata" at bounding box center [666, 429] width 102 height 24
type input "****"
drag, startPoint x: 872, startPoint y: 412, endPoint x: 417, endPoint y: 407, distance: 454.9
click at [417, 407] on p "**********" at bounding box center [708, 406] width 924 height 20
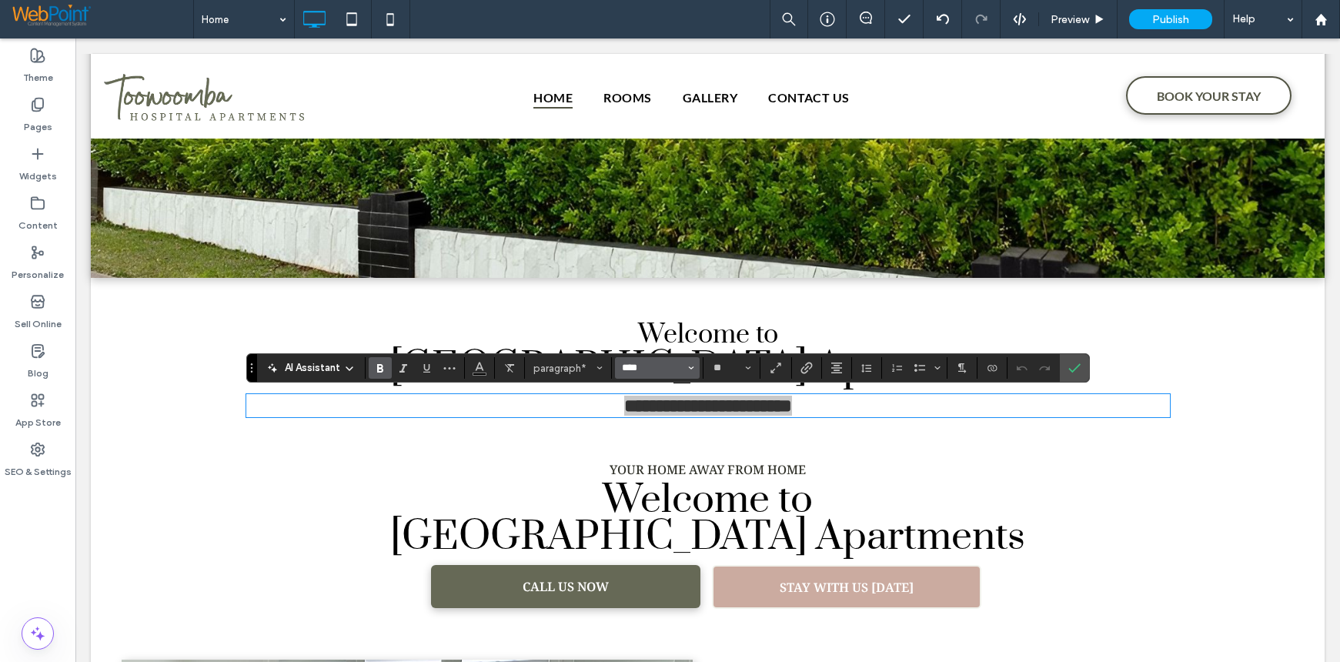
click at [627, 368] on input "****" at bounding box center [652, 368] width 65 height 12
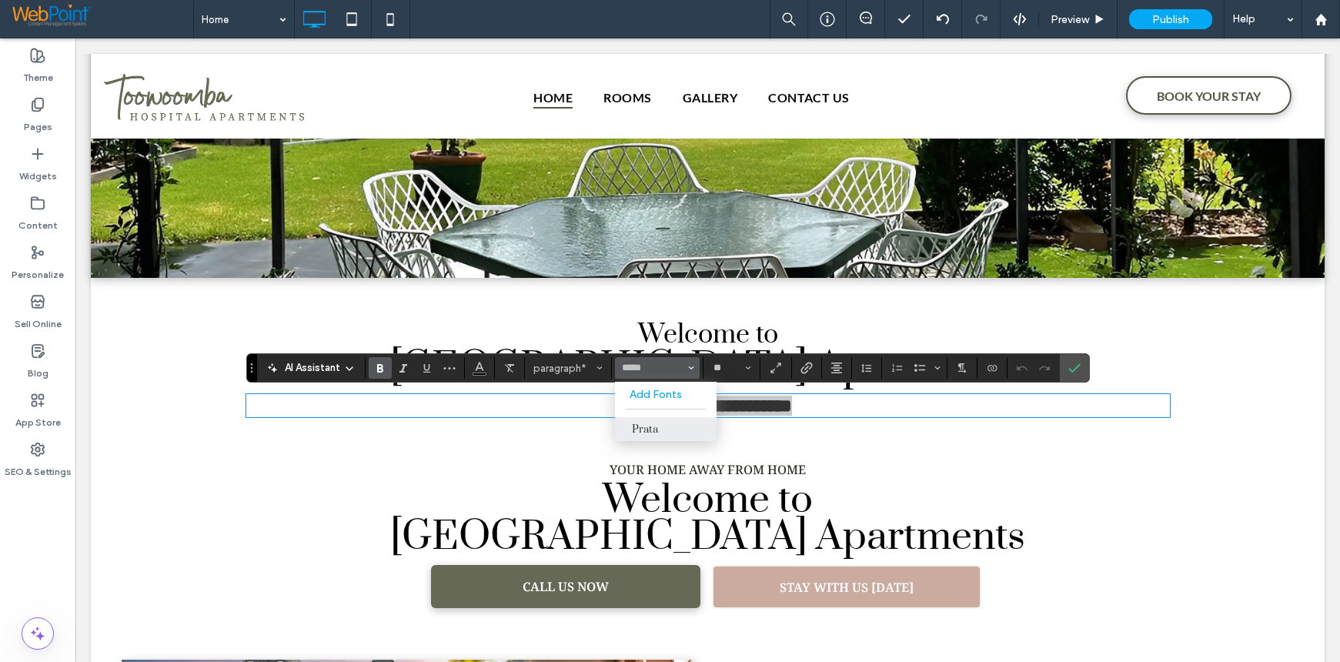
click at [640, 419] on label "Prata" at bounding box center [666, 429] width 102 height 24
type input "*****"
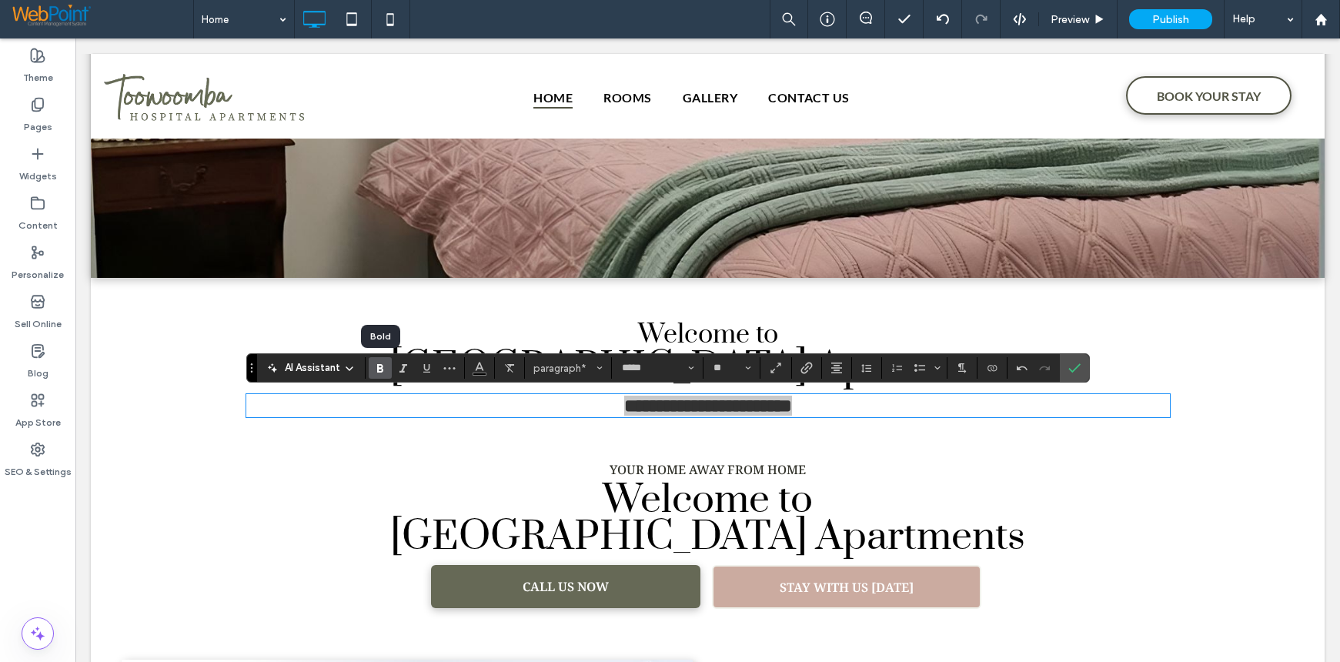
click at [384, 370] on icon "Bold" at bounding box center [380, 368] width 12 height 12
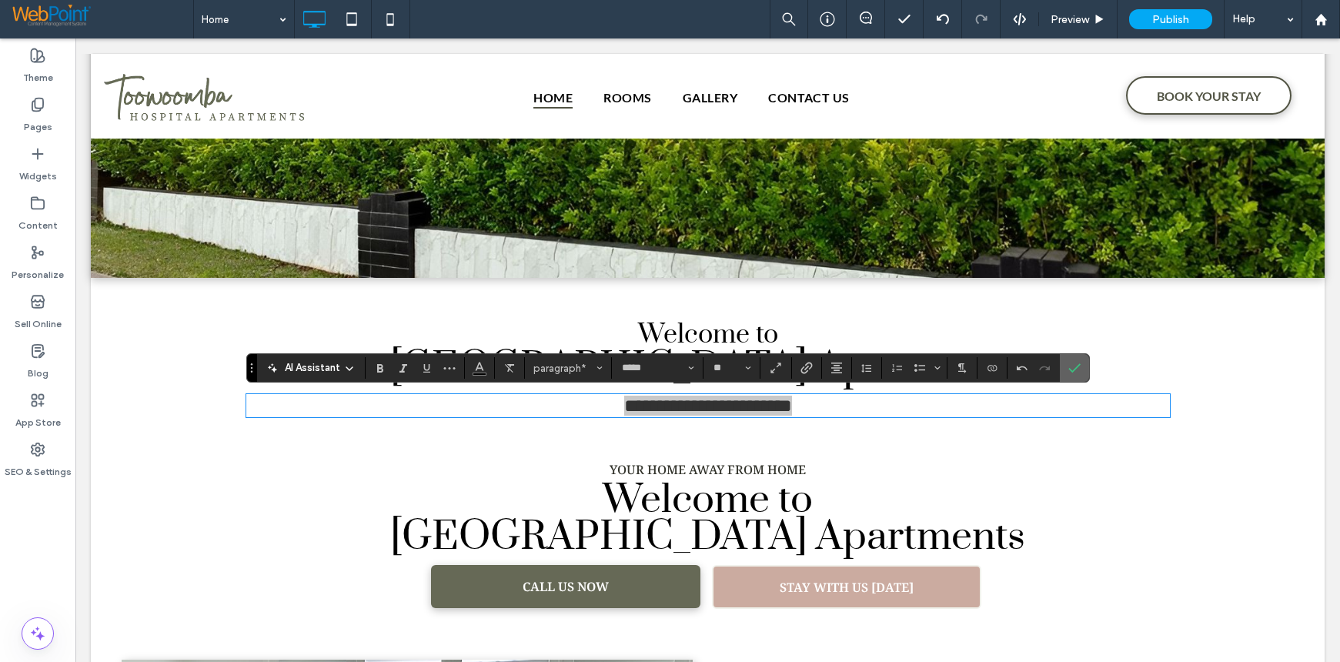
drag, startPoint x: 1079, startPoint y: 366, endPoint x: 1044, endPoint y: 393, distance: 44.4
click at [1079, 366] on use "Confirm" at bounding box center [1074, 368] width 12 height 9
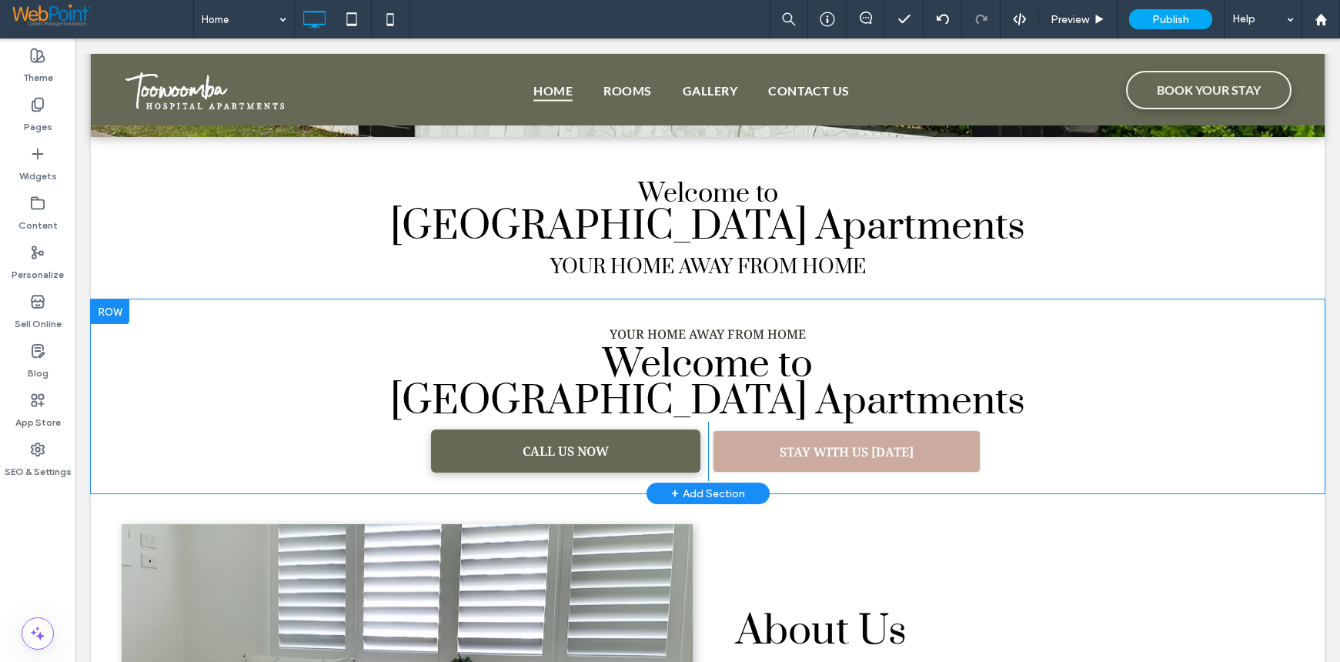
scroll to position [350, 0]
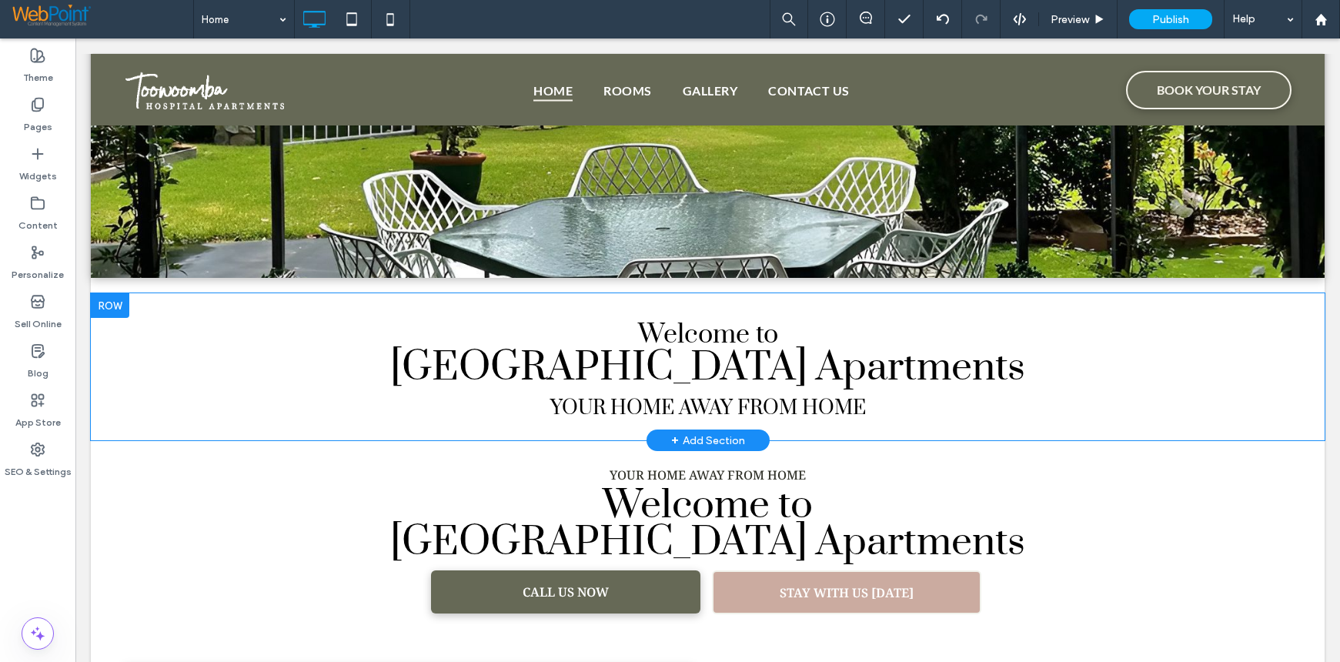
click at [115, 306] on div at bounding box center [110, 305] width 38 height 25
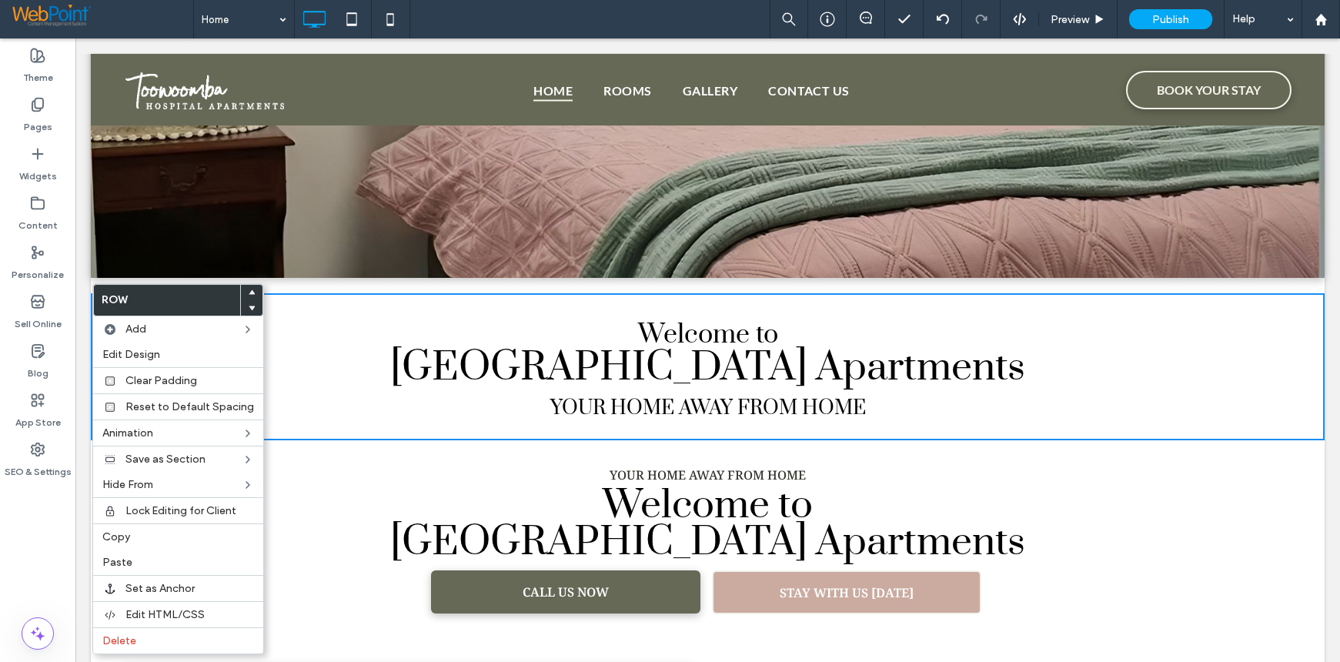
click at [249, 292] on use at bounding box center [252, 292] width 7 height 5
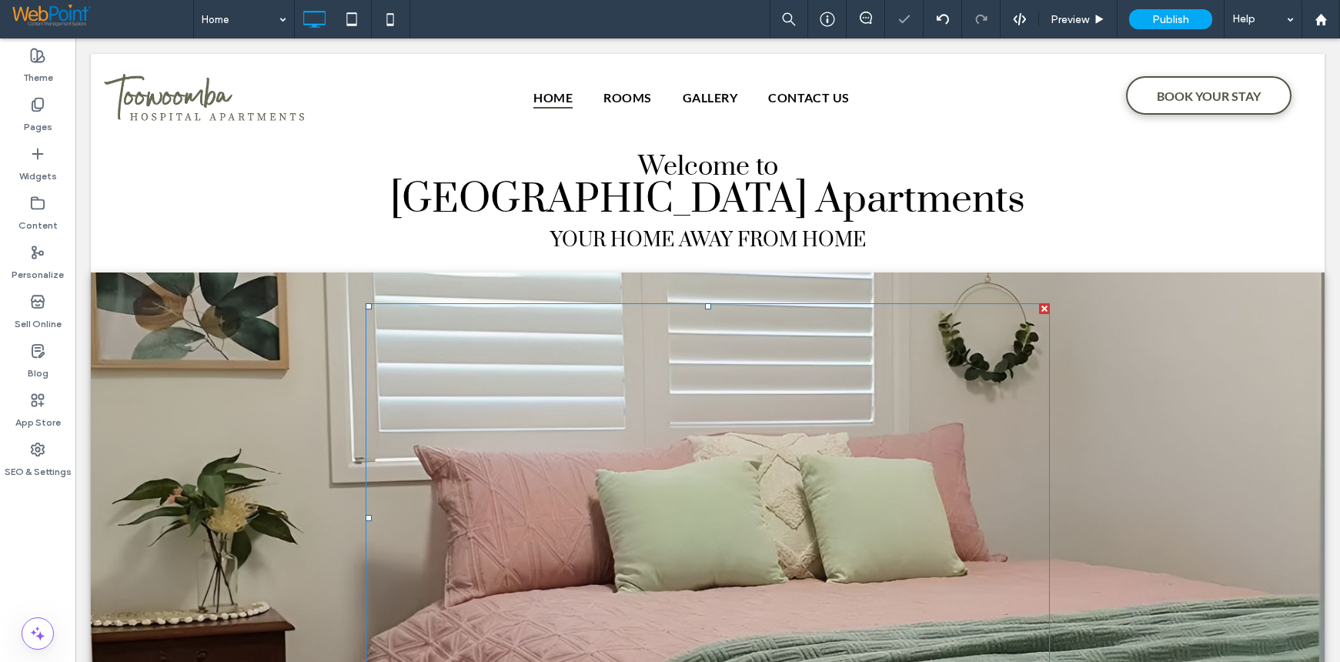
scroll to position [0, 0]
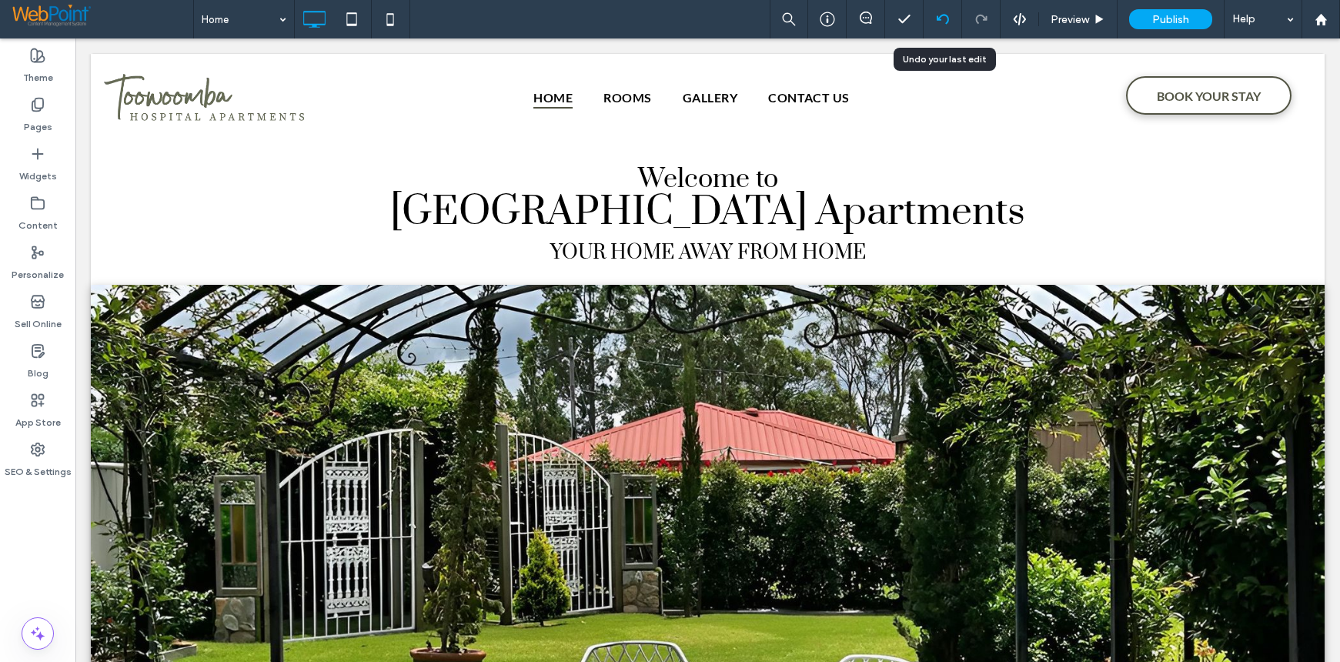
click at [937, 18] on use at bounding box center [942, 19] width 12 height 10
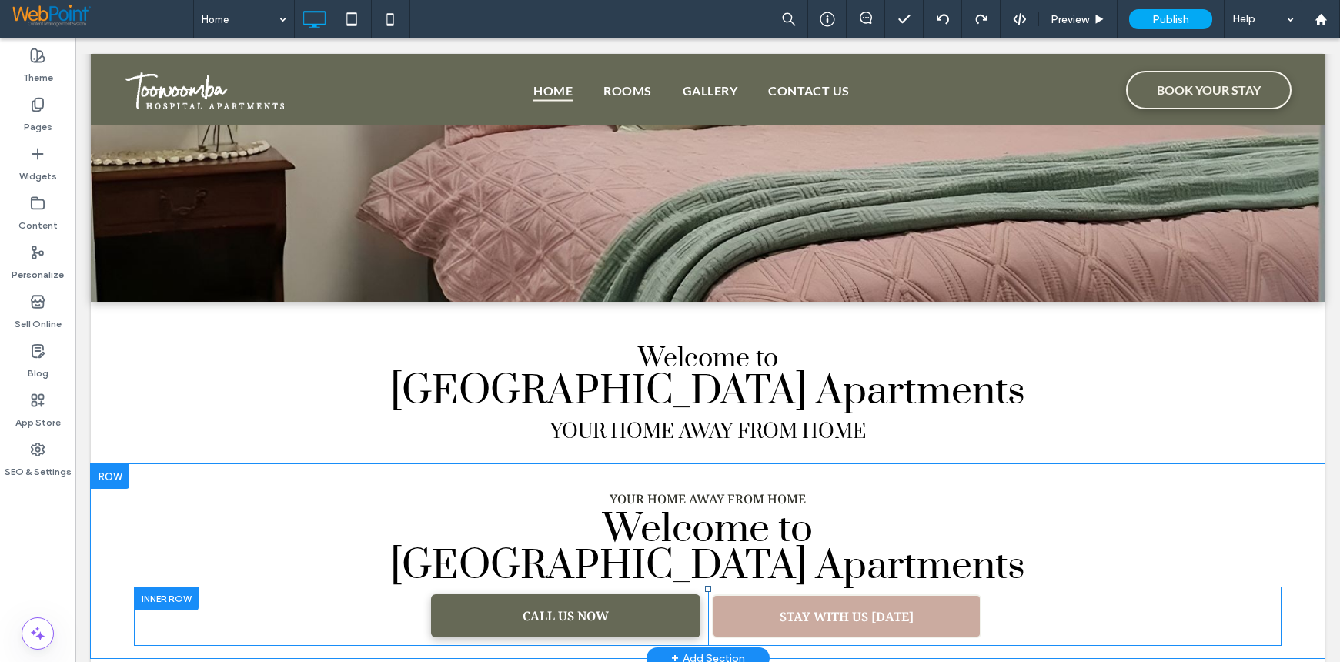
scroll to position [308, 0]
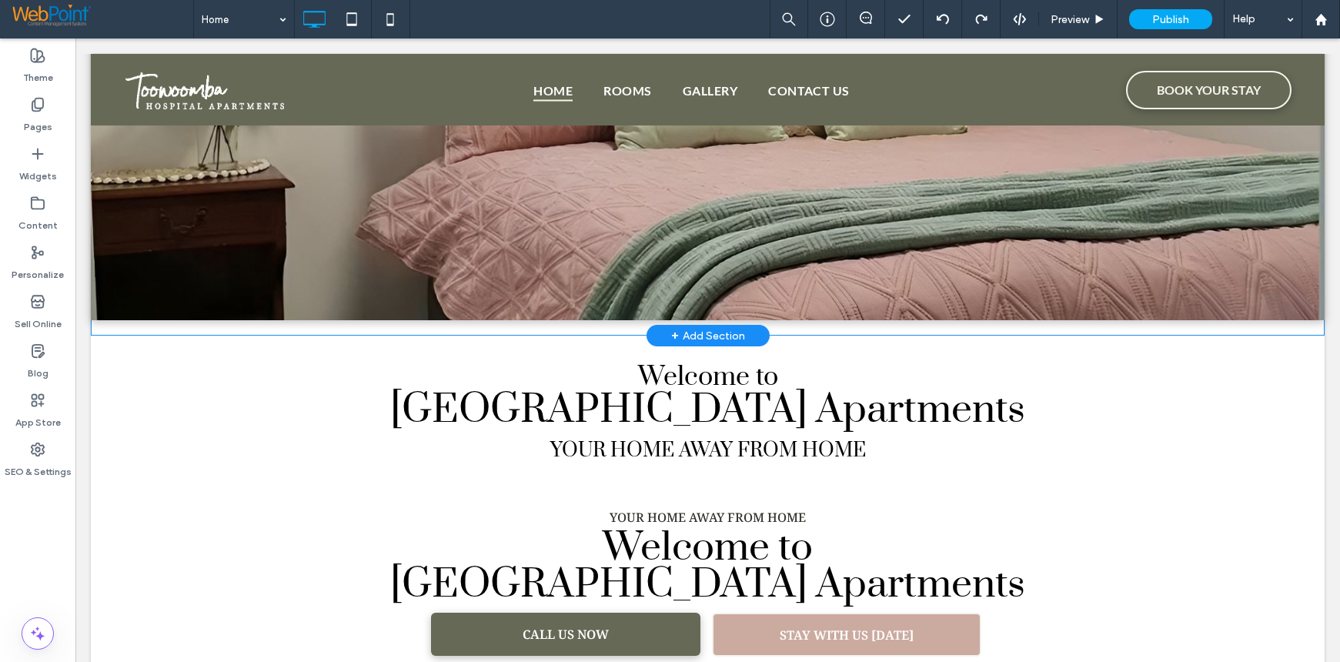
click at [181, 320] on div at bounding box center [708, 75] width 1234 height 490
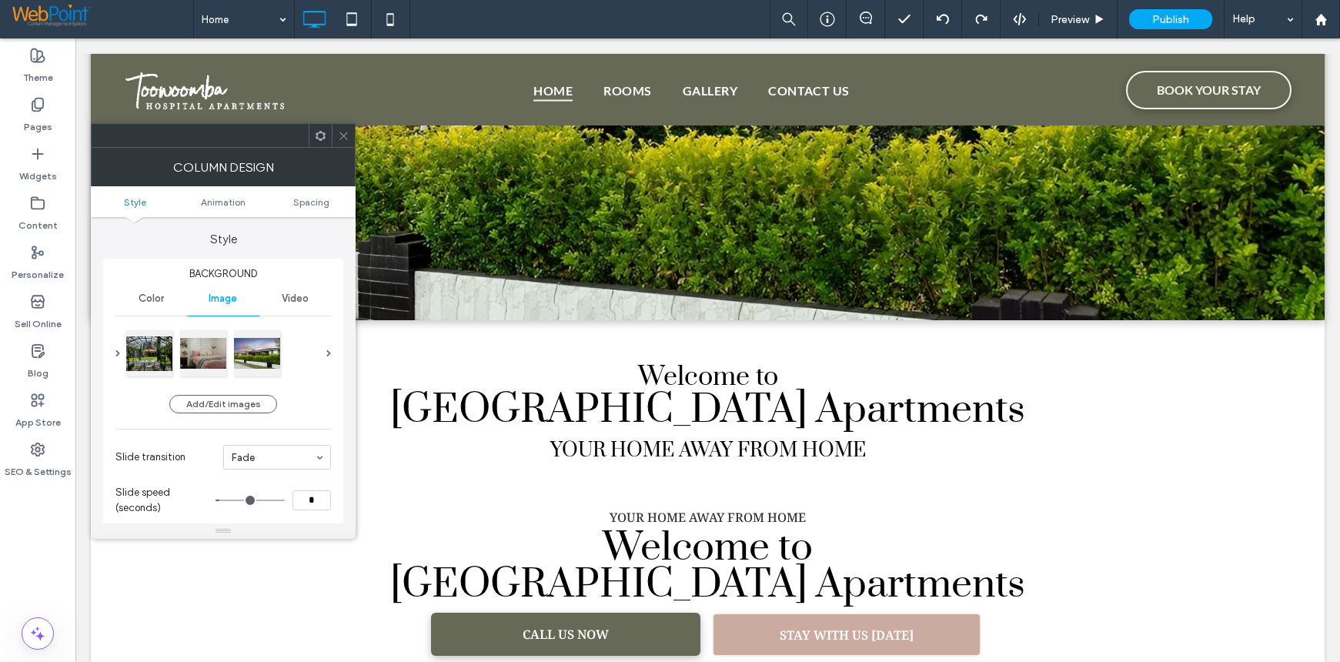
click at [338, 139] on icon at bounding box center [344, 136] width 12 height 12
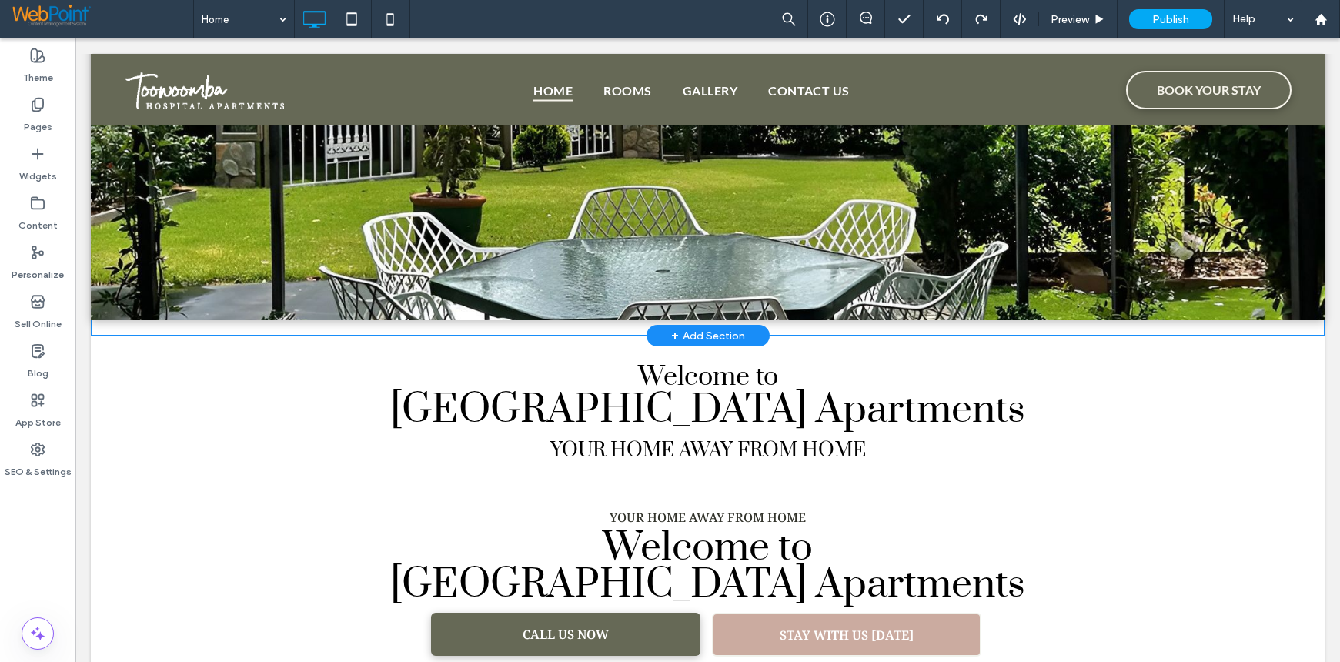
click at [307, 327] on div "Click To Paste Row + Add Section" at bounding box center [708, 83] width 1234 height 506
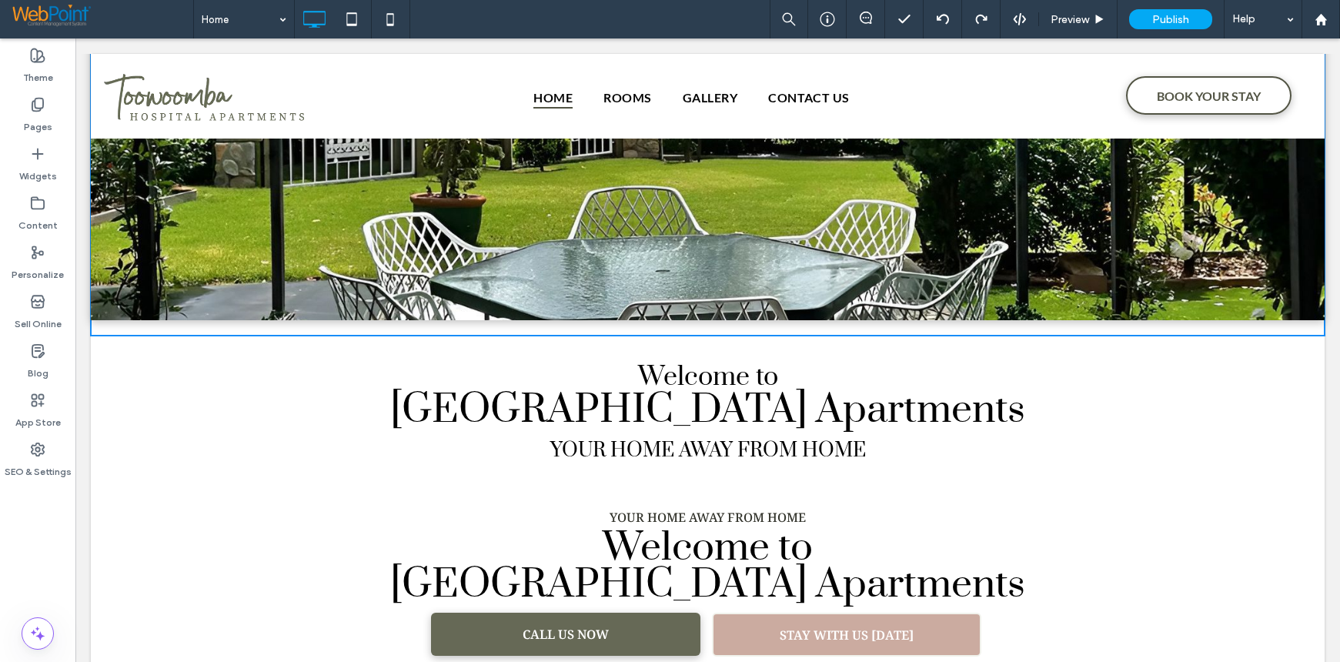
scroll to position [0, 0]
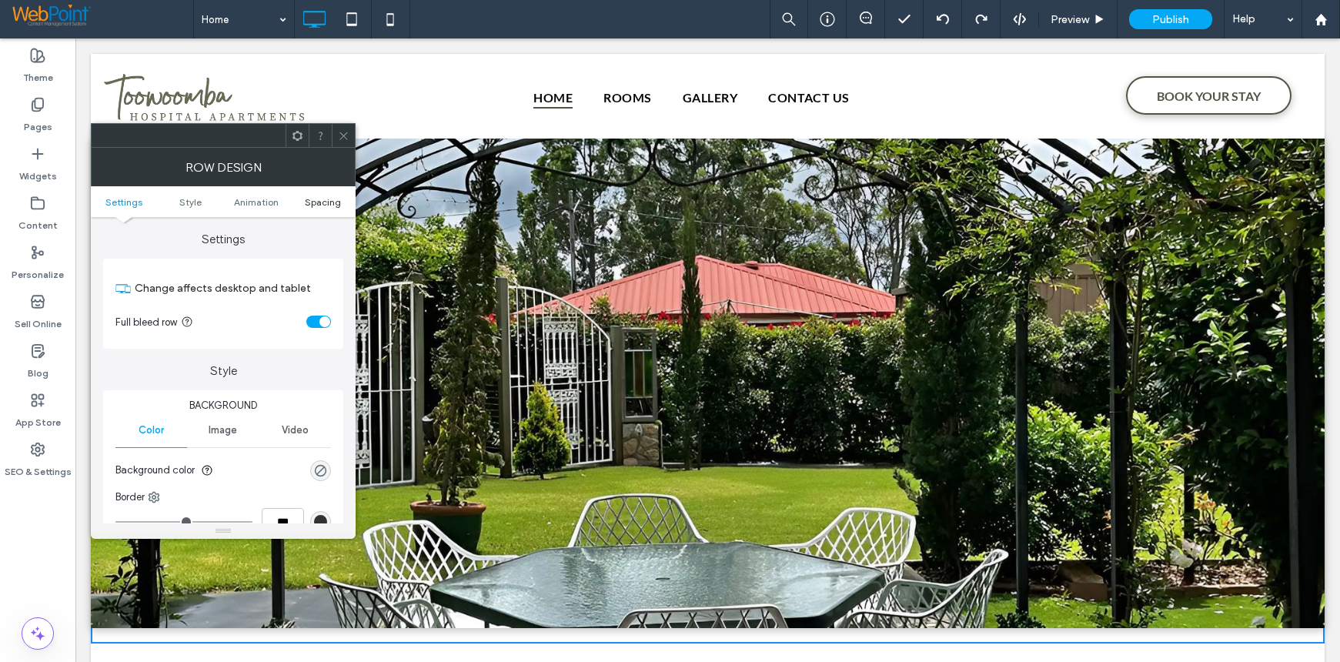
click at [336, 204] on span "Spacing" at bounding box center [323, 202] width 36 height 12
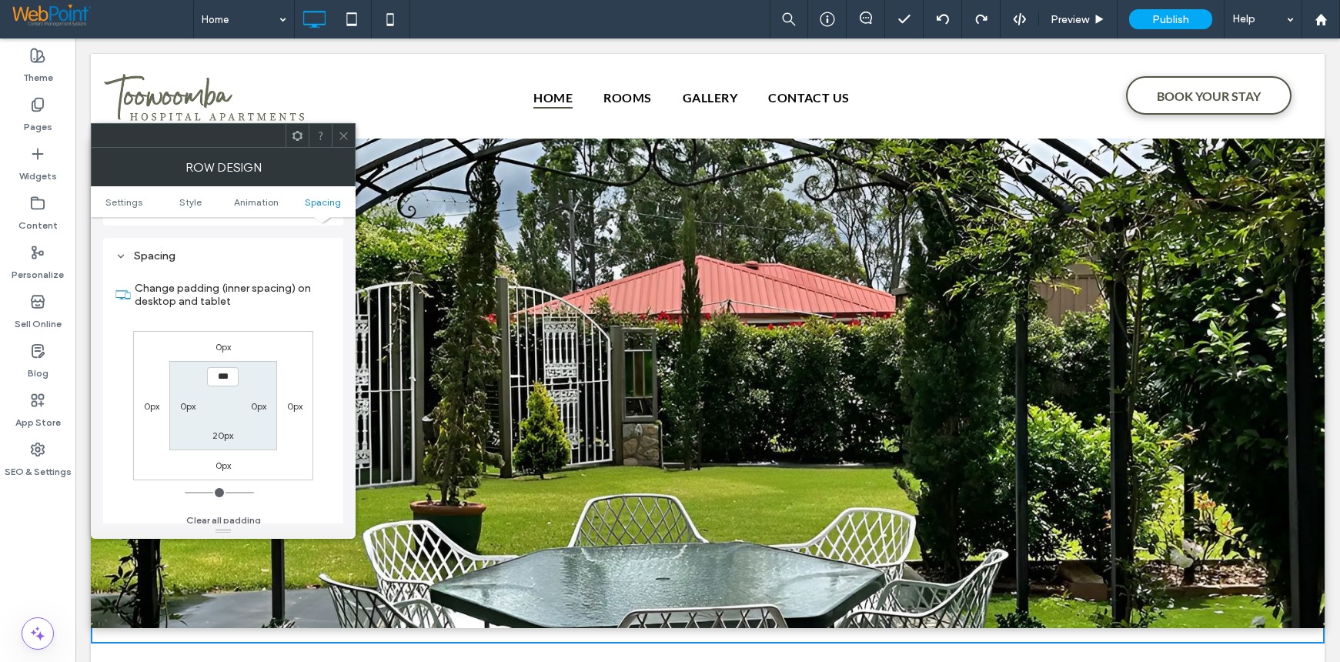
scroll to position [435, 0]
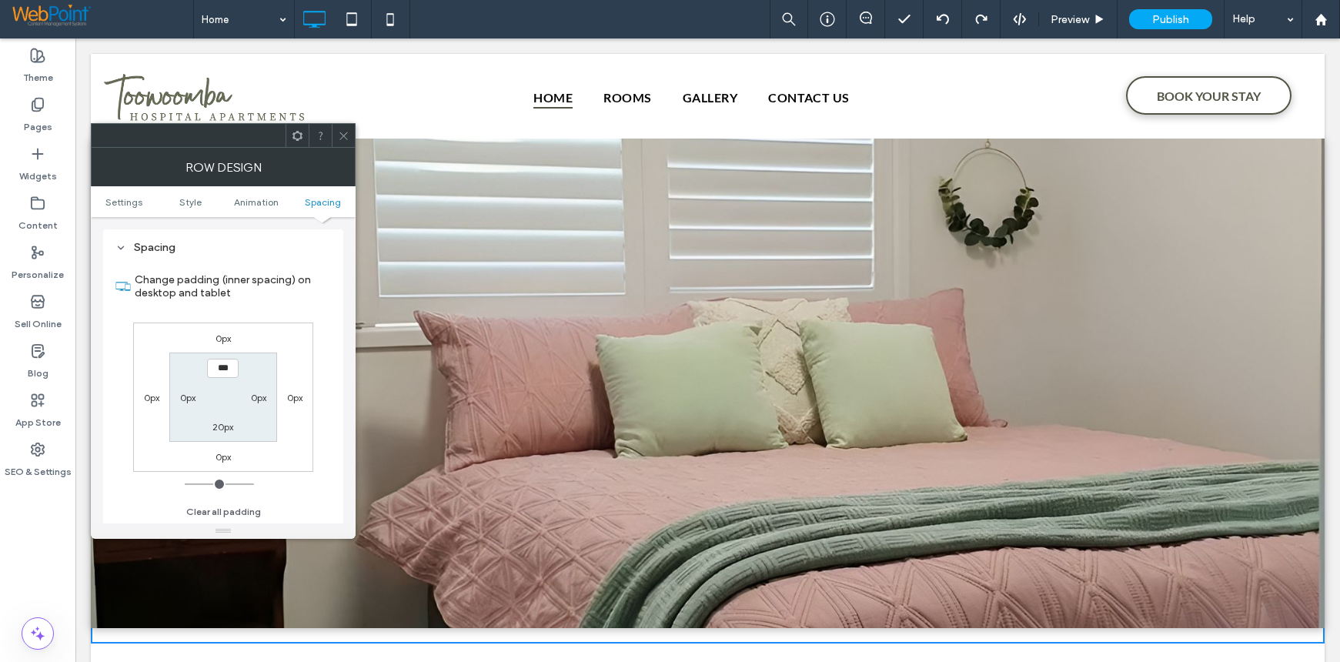
click at [222, 429] on label "20px" at bounding box center [222, 427] width 21 height 12
type input "**"
type input "*"
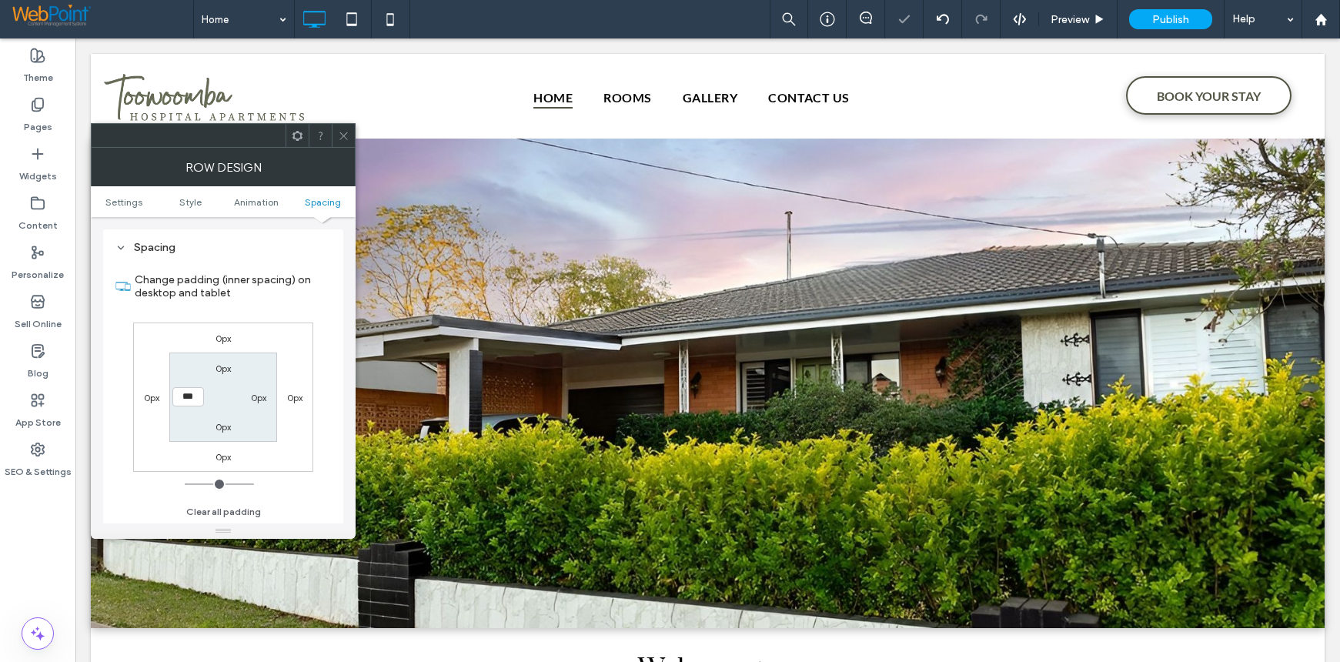
click at [342, 141] on icon at bounding box center [344, 136] width 12 height 12
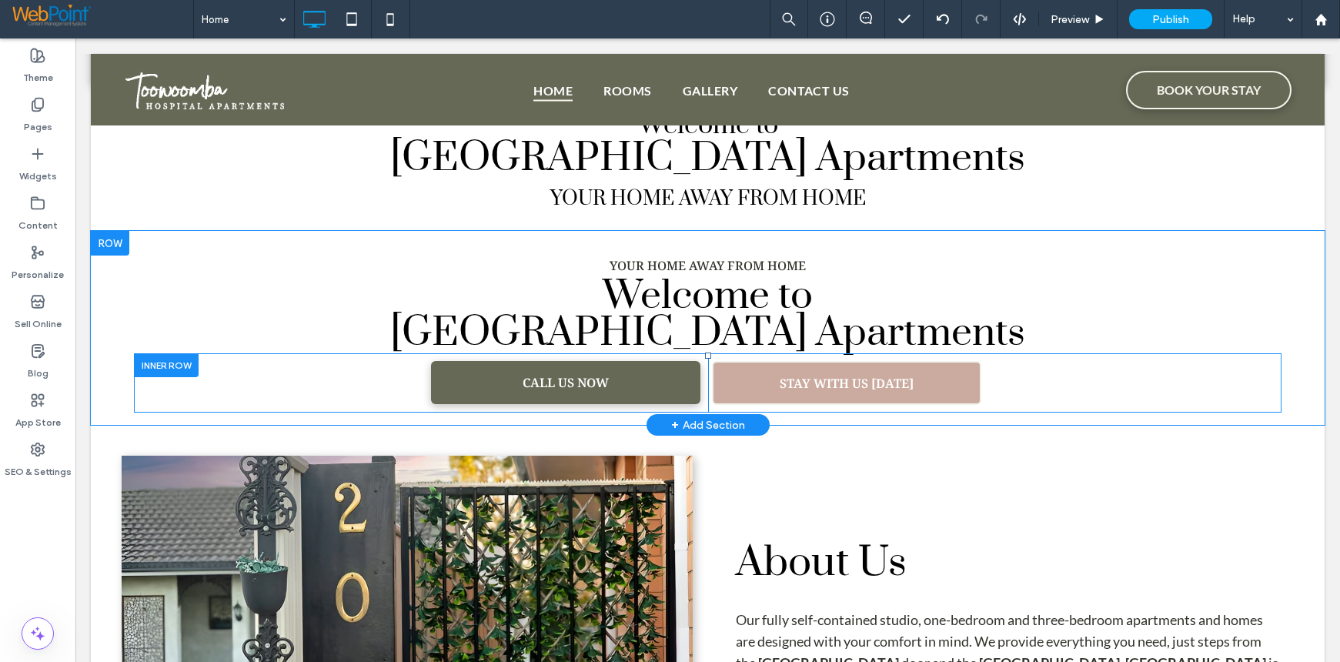
scroll to position [539, 0]
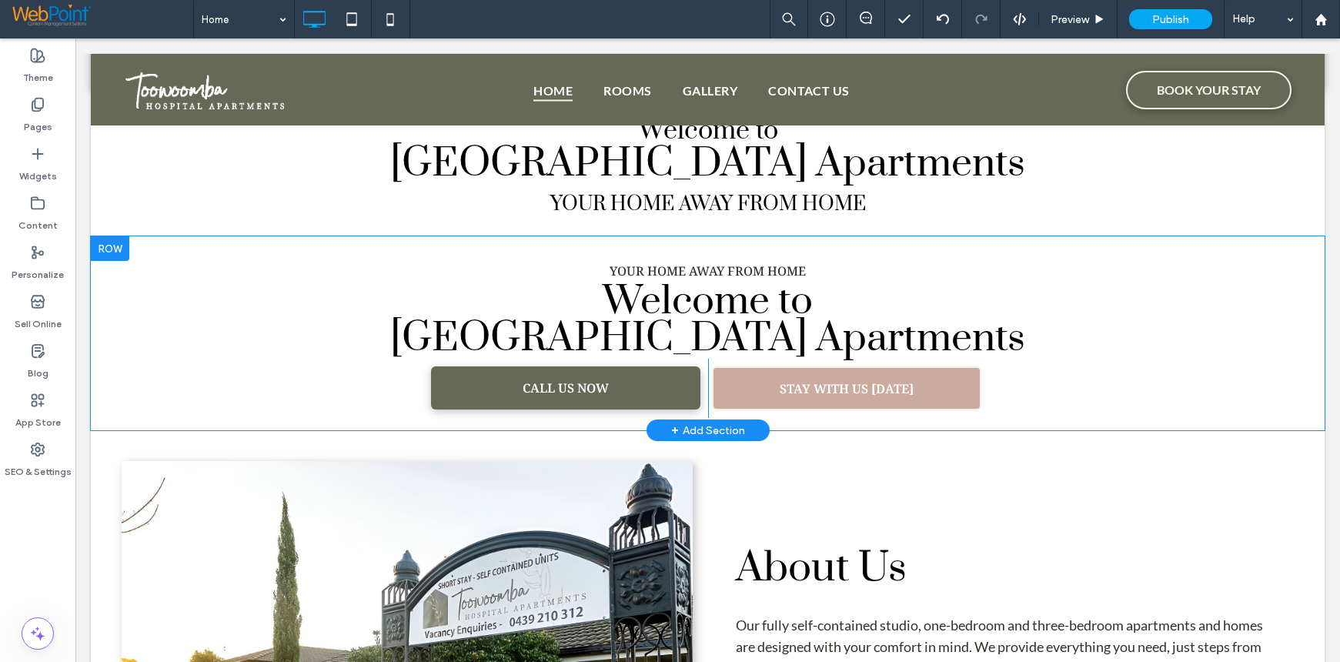
click at [124, 245] on div at bounding box center [110, 248] width 38 height 25
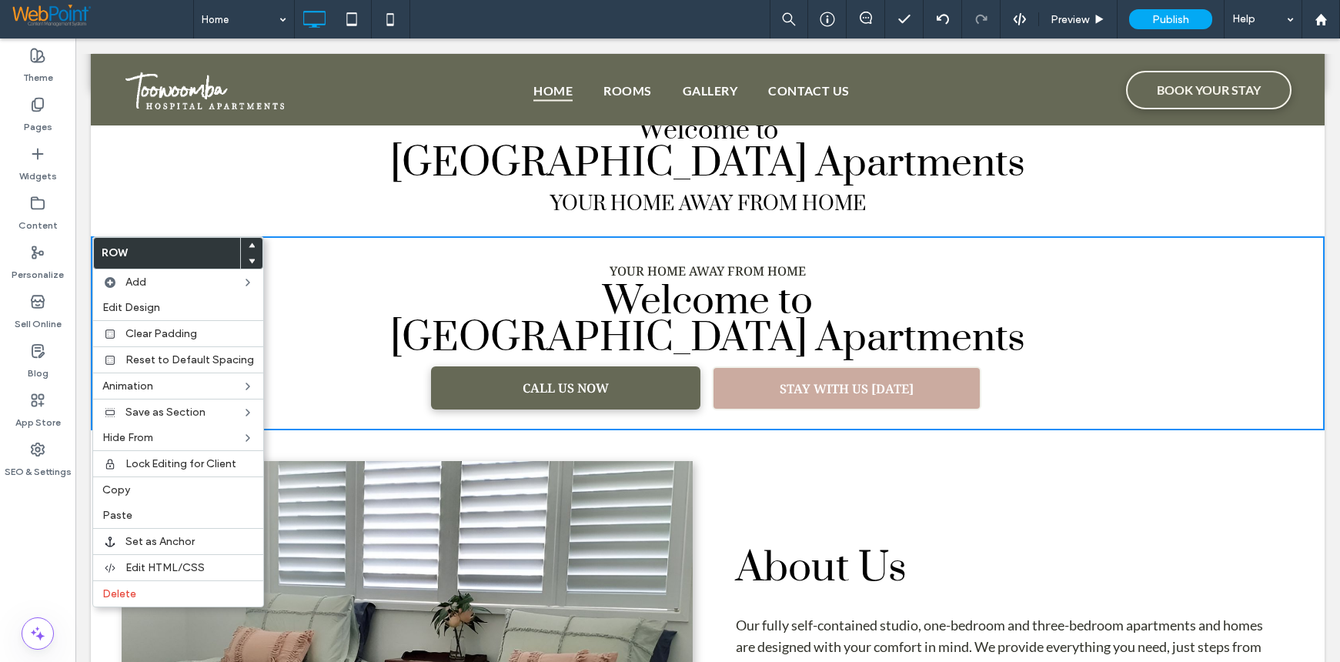
click at [249, 258] on icon at bounding box center [252, 261] width 6 height 6
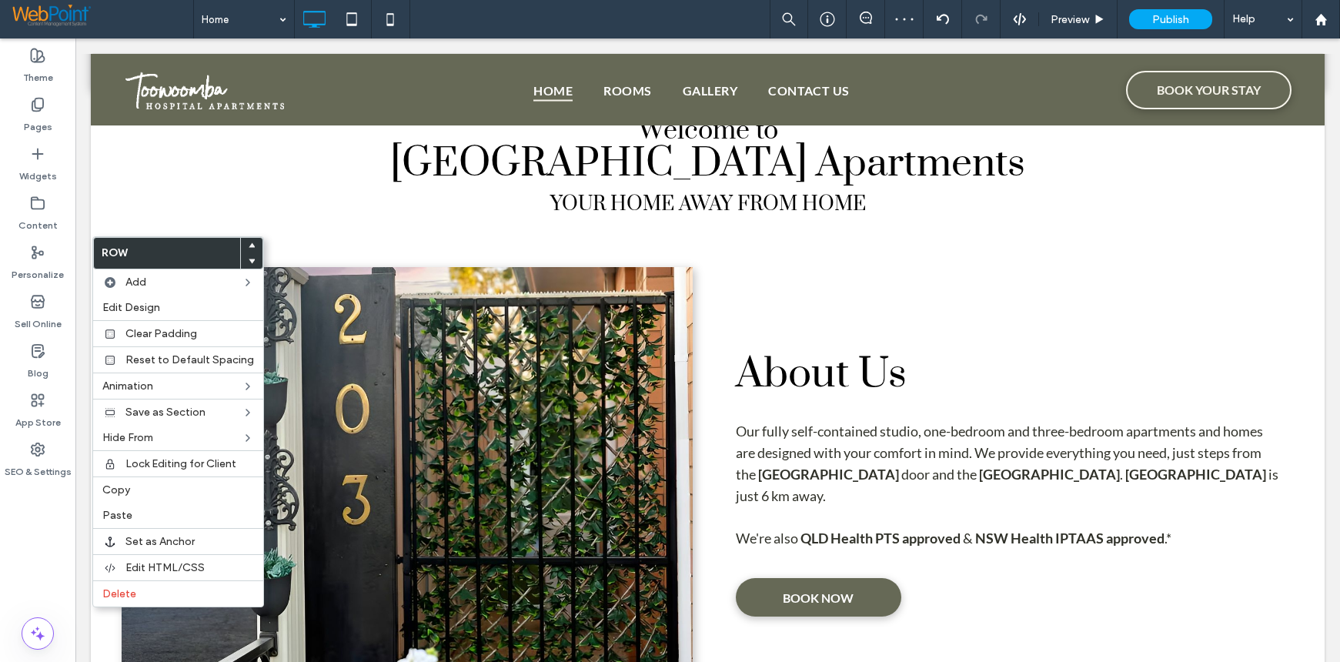
click at [961, 239] on div "Click To Paste About Us Our fully self-contained studio, one-bedroom and three-…" at bounding box center [708, 471] width 1234 height 471
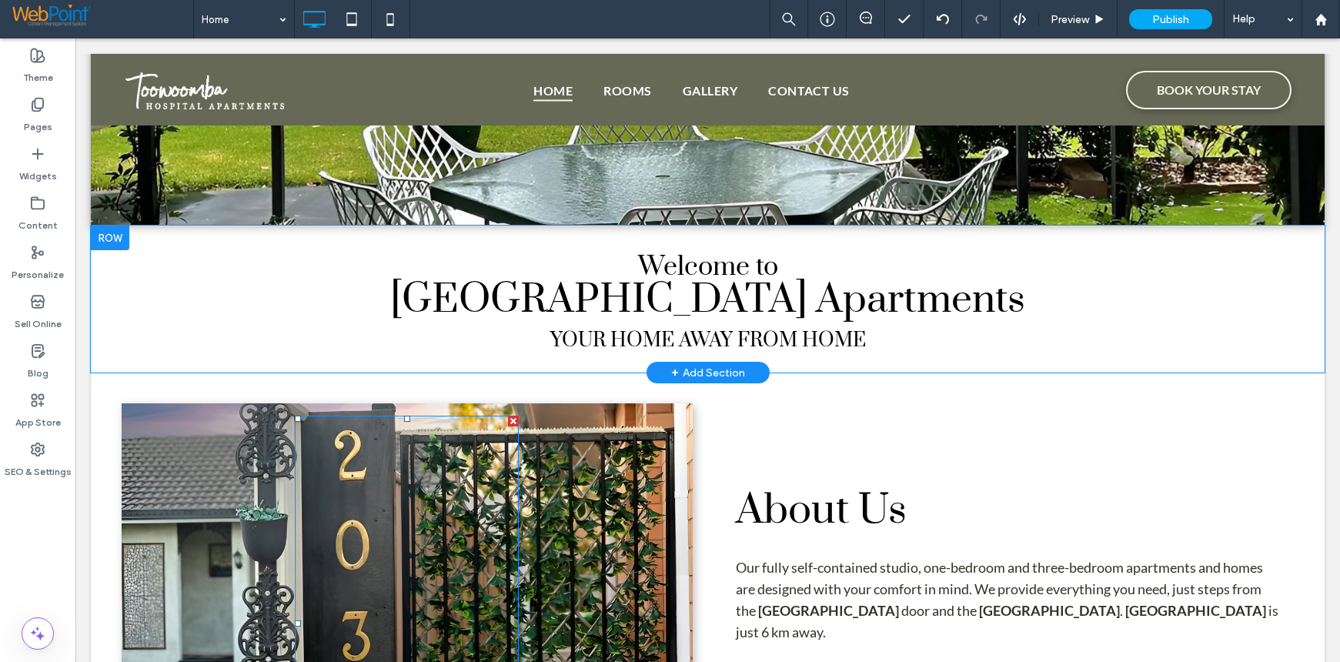
scroll to position [385, 0]
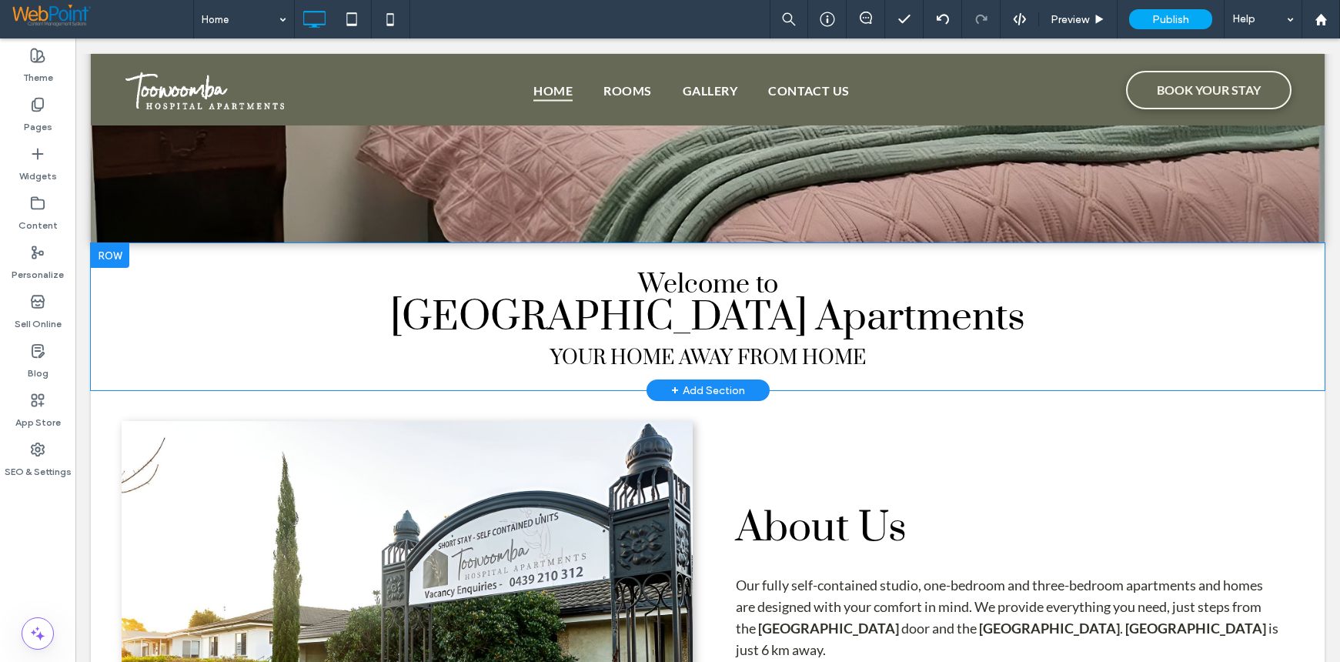
click at [115, 260] on div at bounding box center [110, 255] width 38 height 25
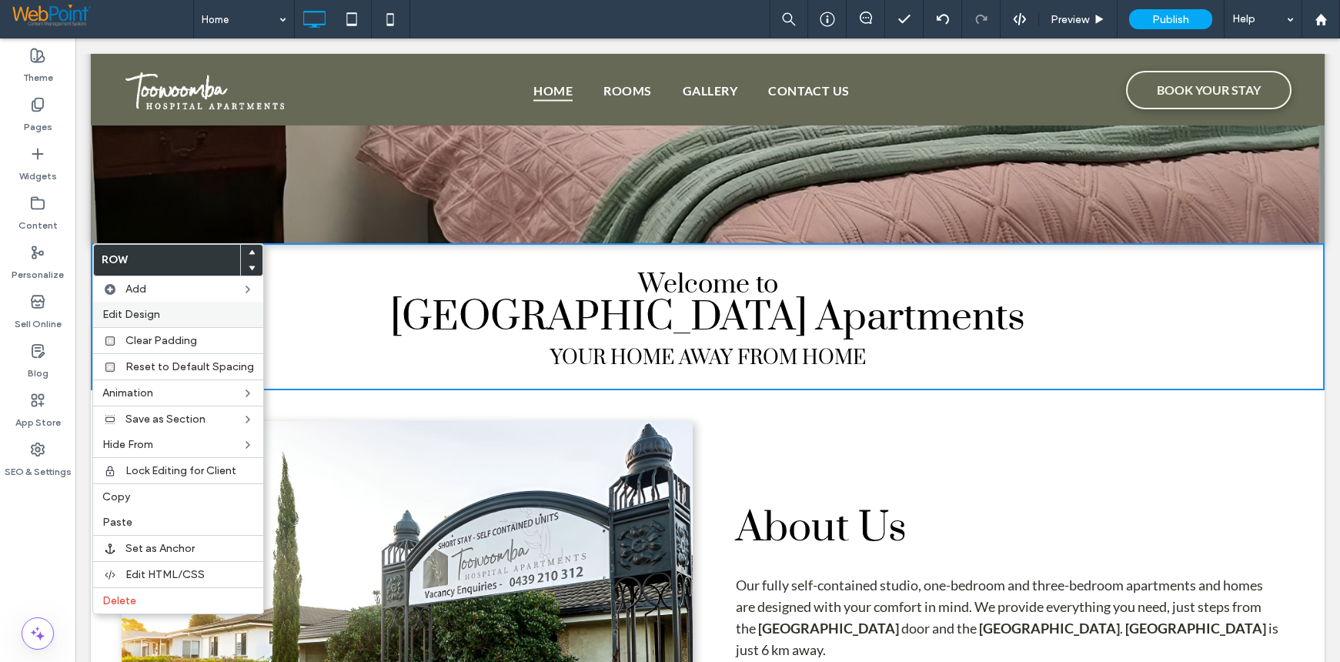
click at [127, 308] on span "Edit Design" at bounding box center [131, 314] width 58 height 13
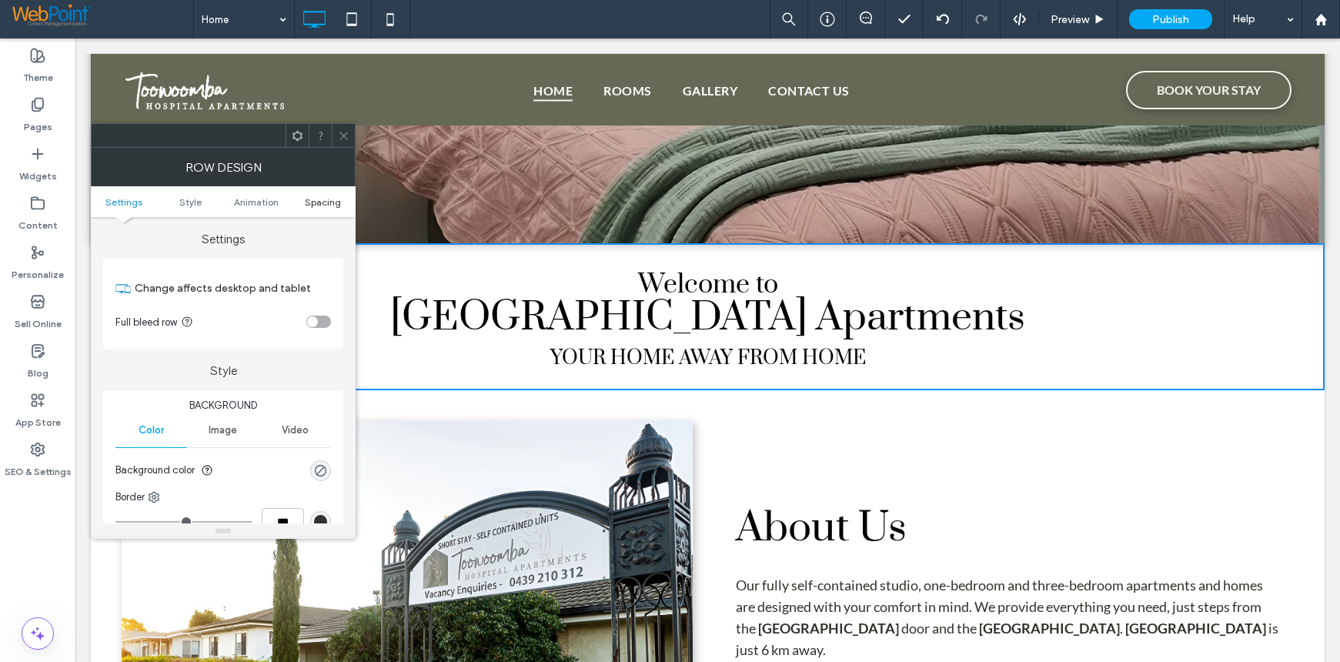
click at [334, 203] on span "Spacing" at bounding box center [323, 202] width 36 height 12
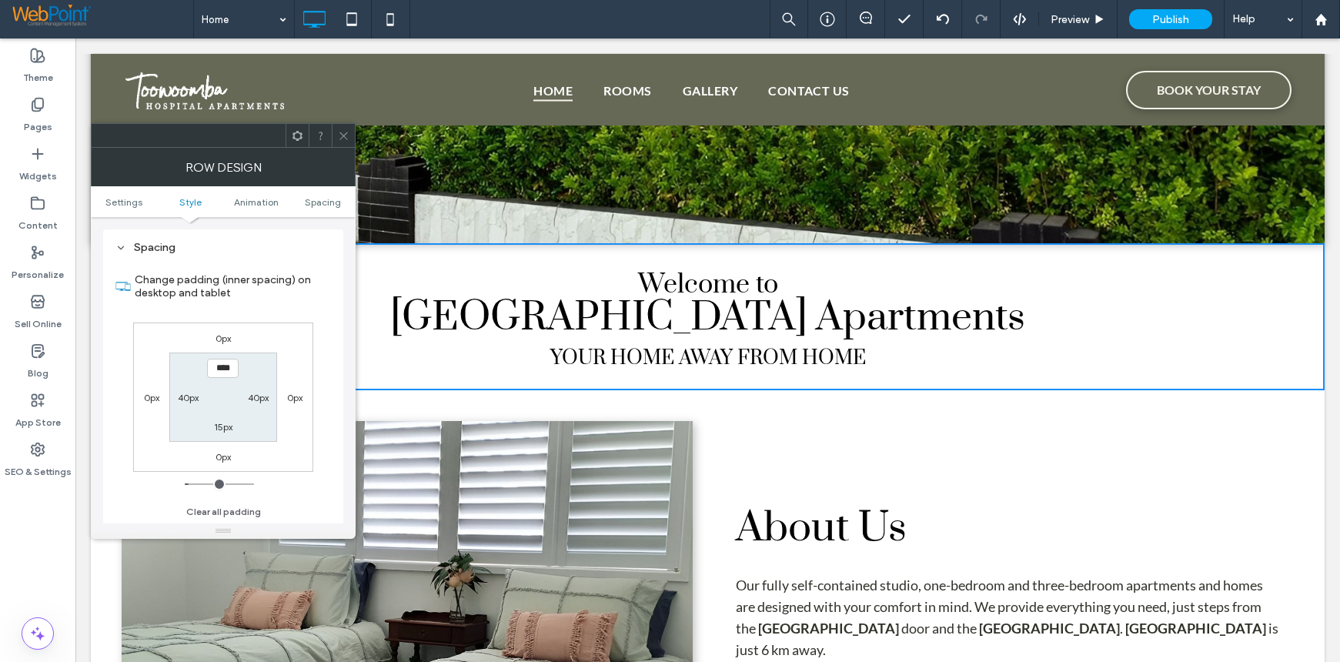
scroll to position [435, 0]
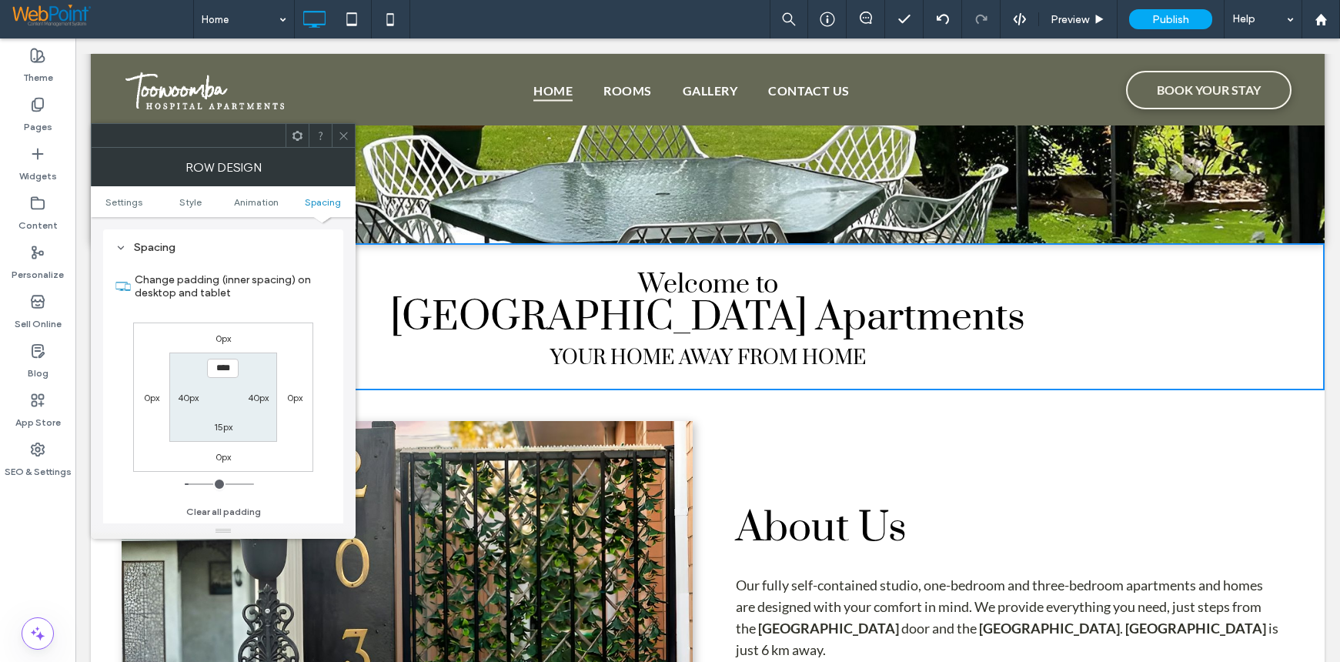
click at [221, 436] on section "**** 40px 15px 40px" at bounding box center [222, 396] width 107 height 89
click at [221, 429] on label "15px" at bounding box center [223, 427] width 18 height 12
type input "*"
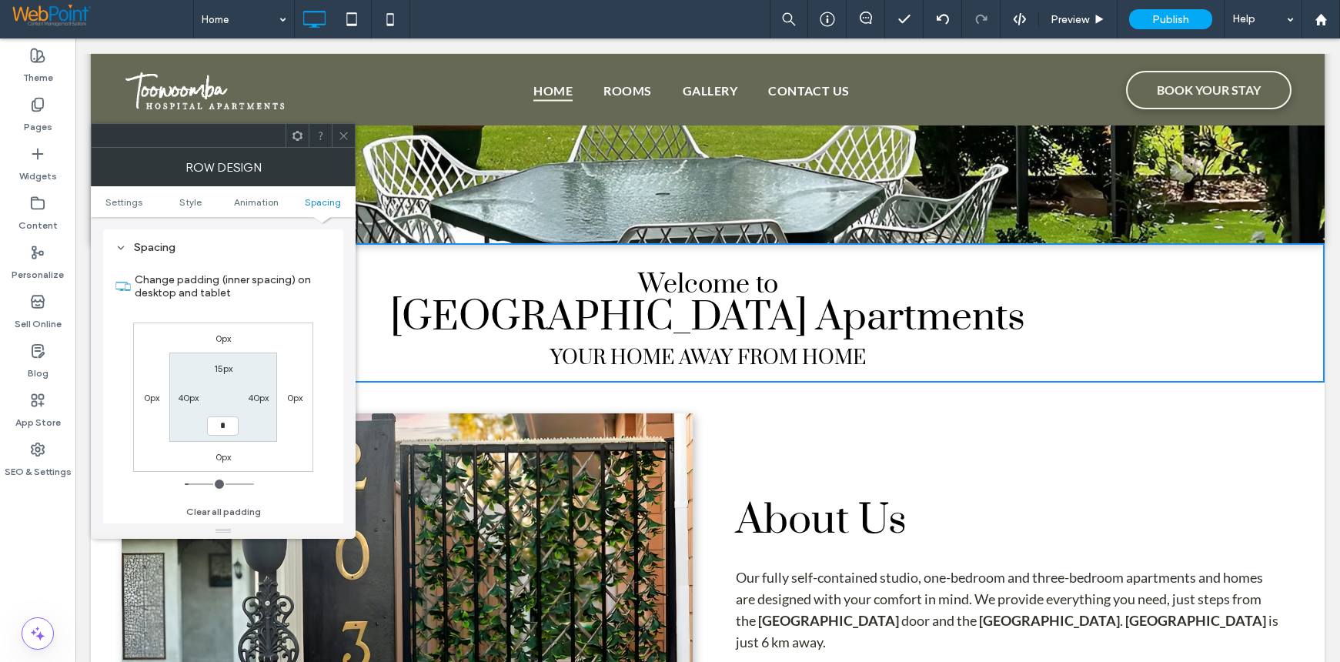
type input "**"
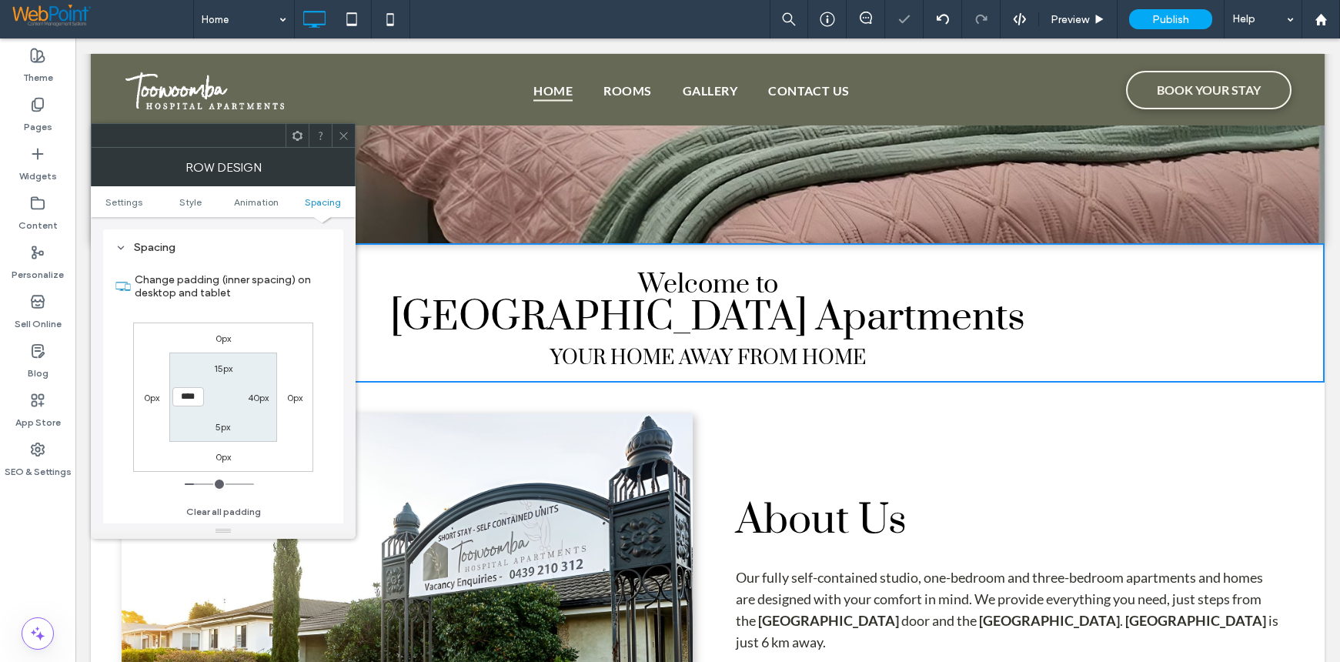
click at [347, 142] on span at bounding box center [344, 135] width 12 height 23
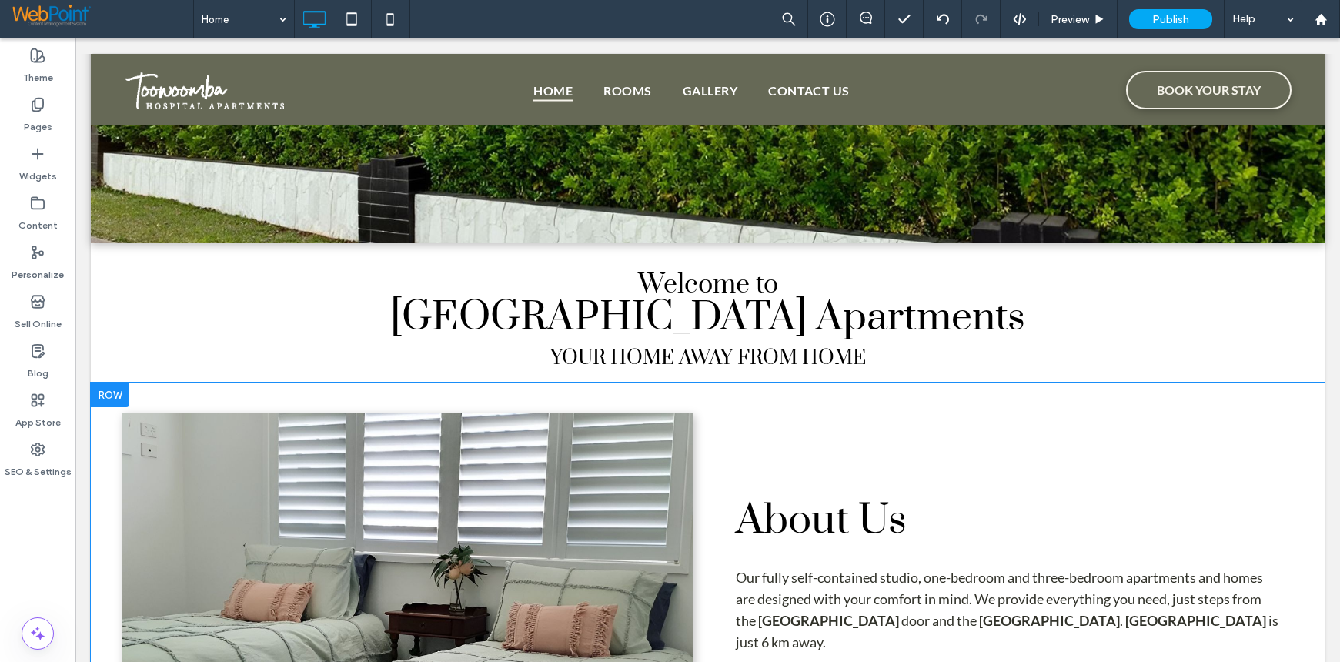
click at [112, 393] on div at bounding box center [110, 394] width 38 height 25
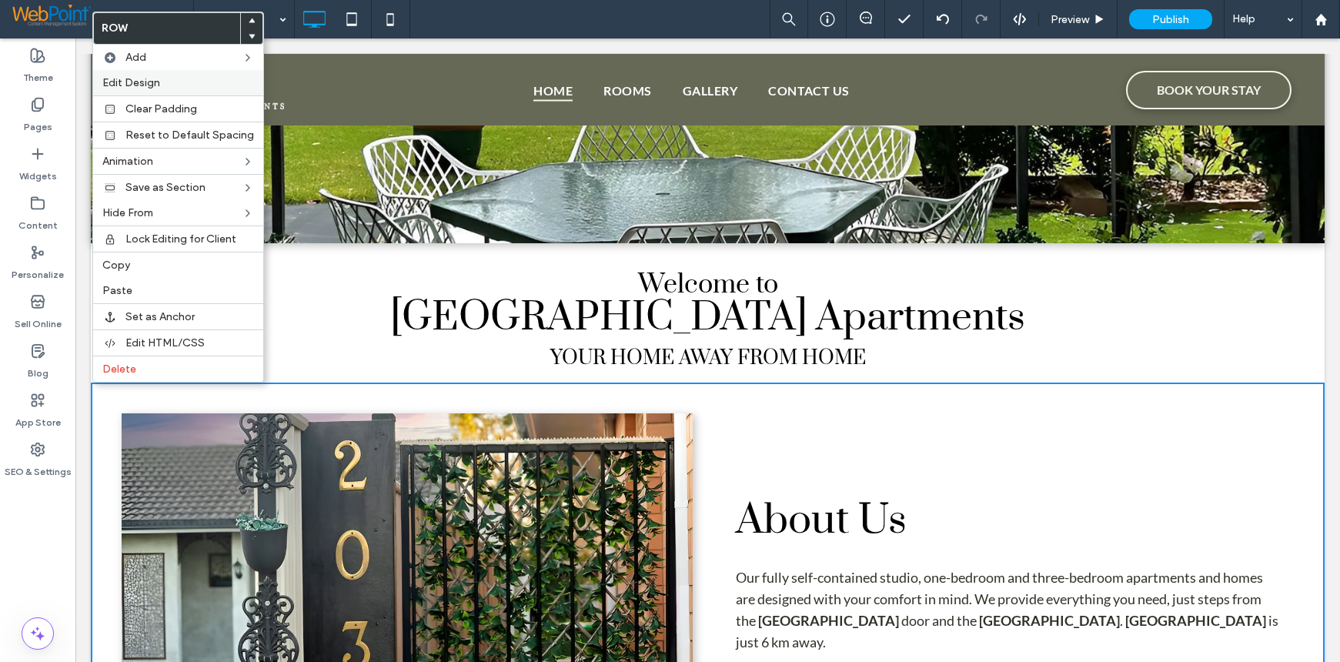
click at [133, 84] on span "Edit Design" at bounding box center [131, 82] width 58 height 13
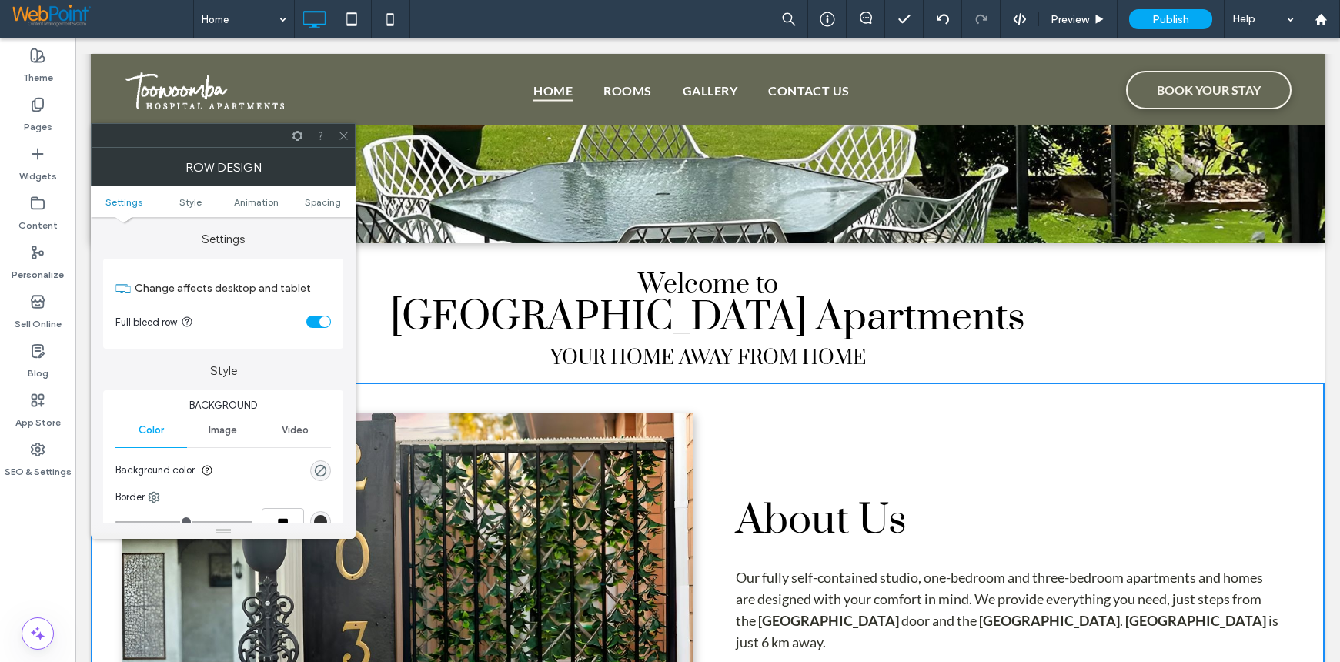
click at [309, 325] on div "toggle" at bounding box center [318, 322] width 25 height 12
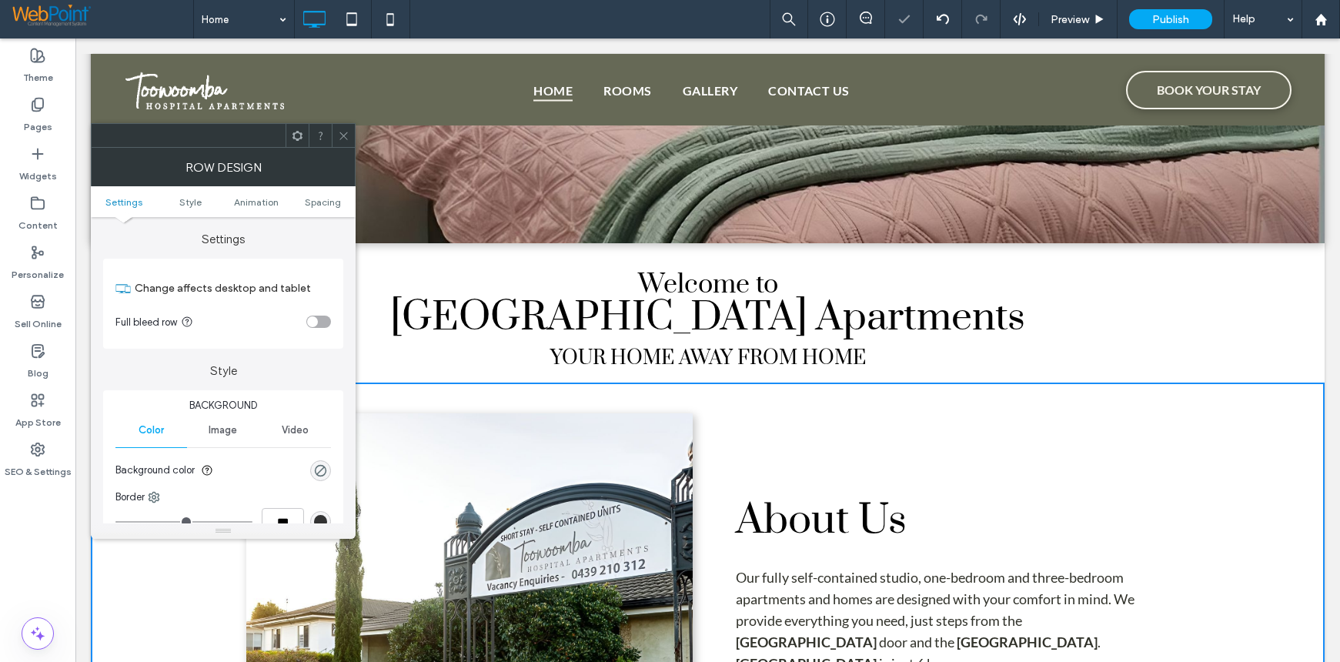
click at [326, 322] on div "toggle" at bounding box center [318, 322] width 25 height 12
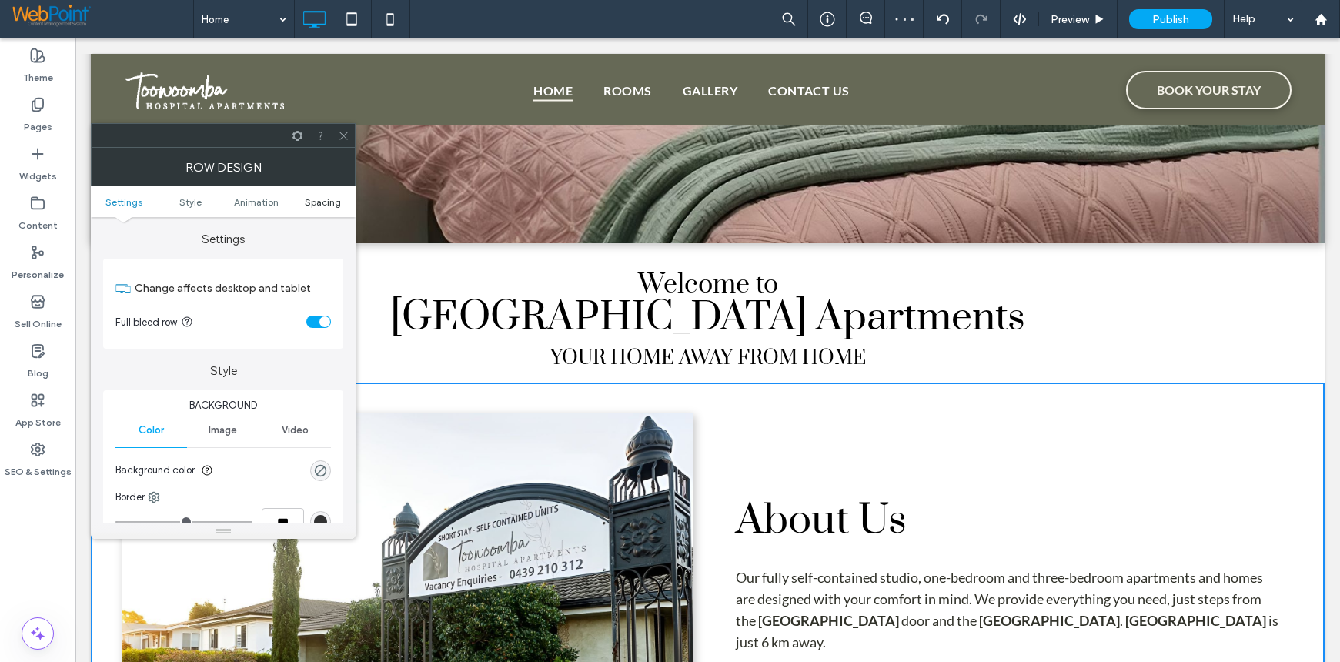
click at [326, 201] on span "Spacing" at bounding box center [323, 202] width 36 height 12
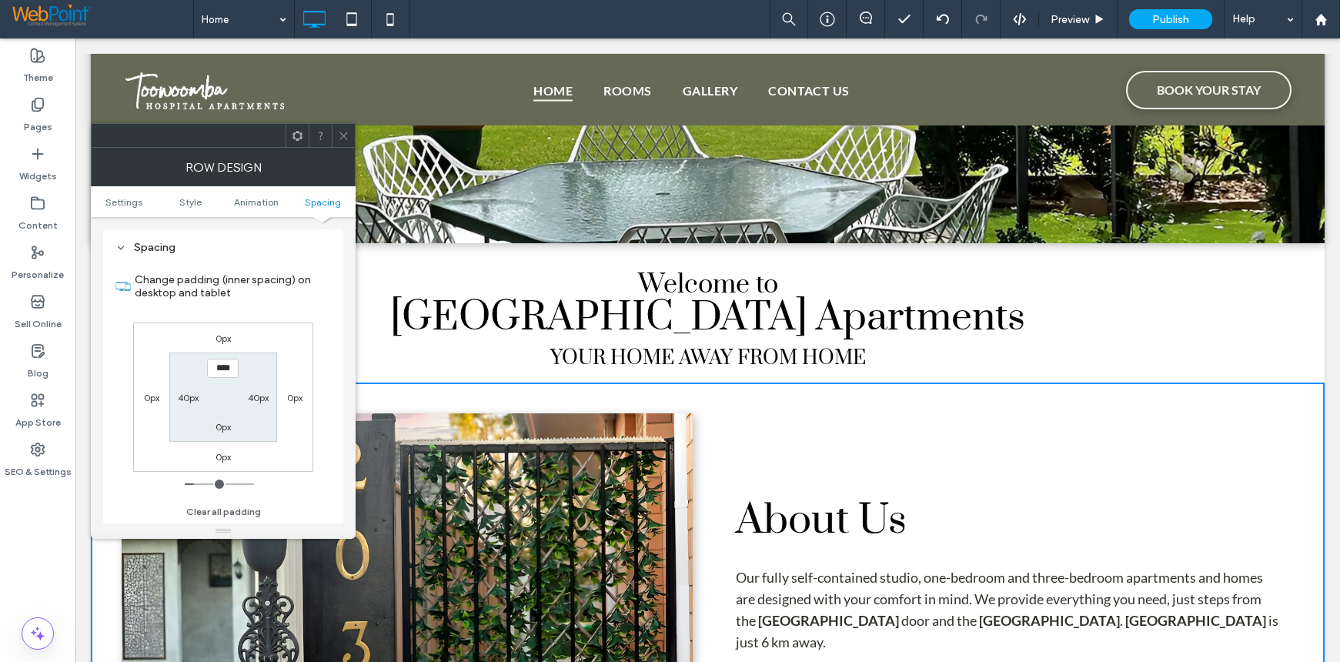
type input "*"
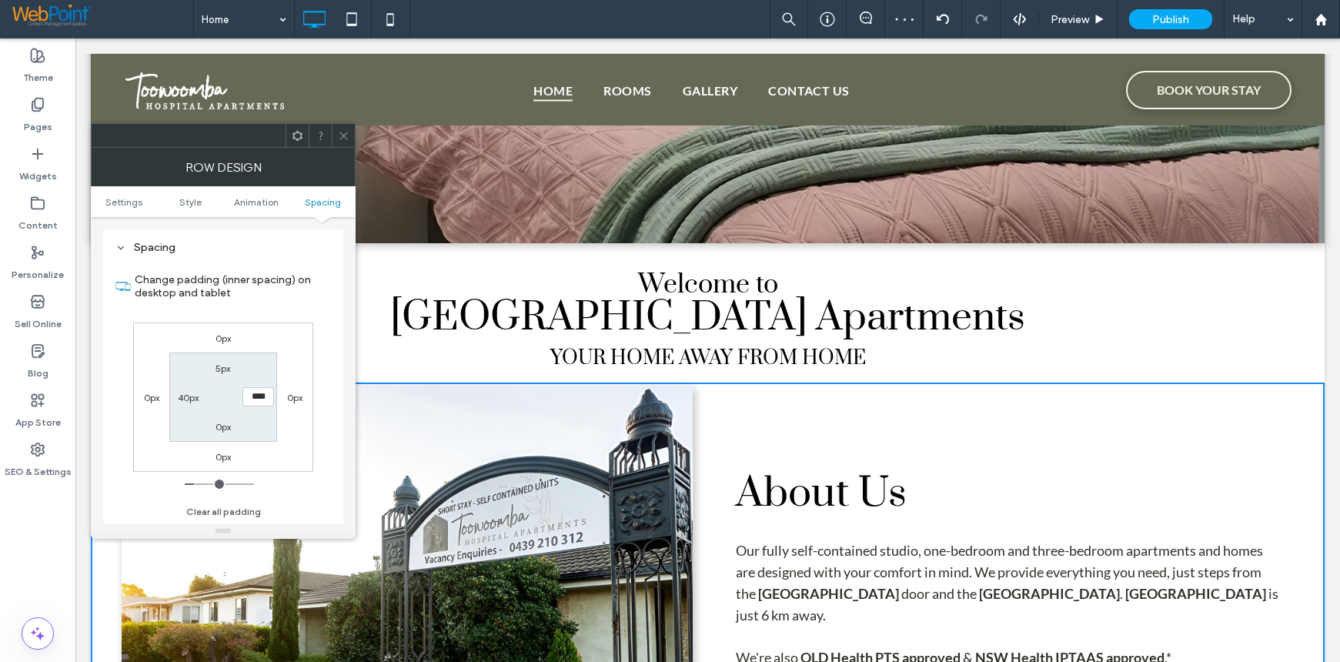
click at [344, 125] on span at bounding box center [344, 135] width 12 height 23
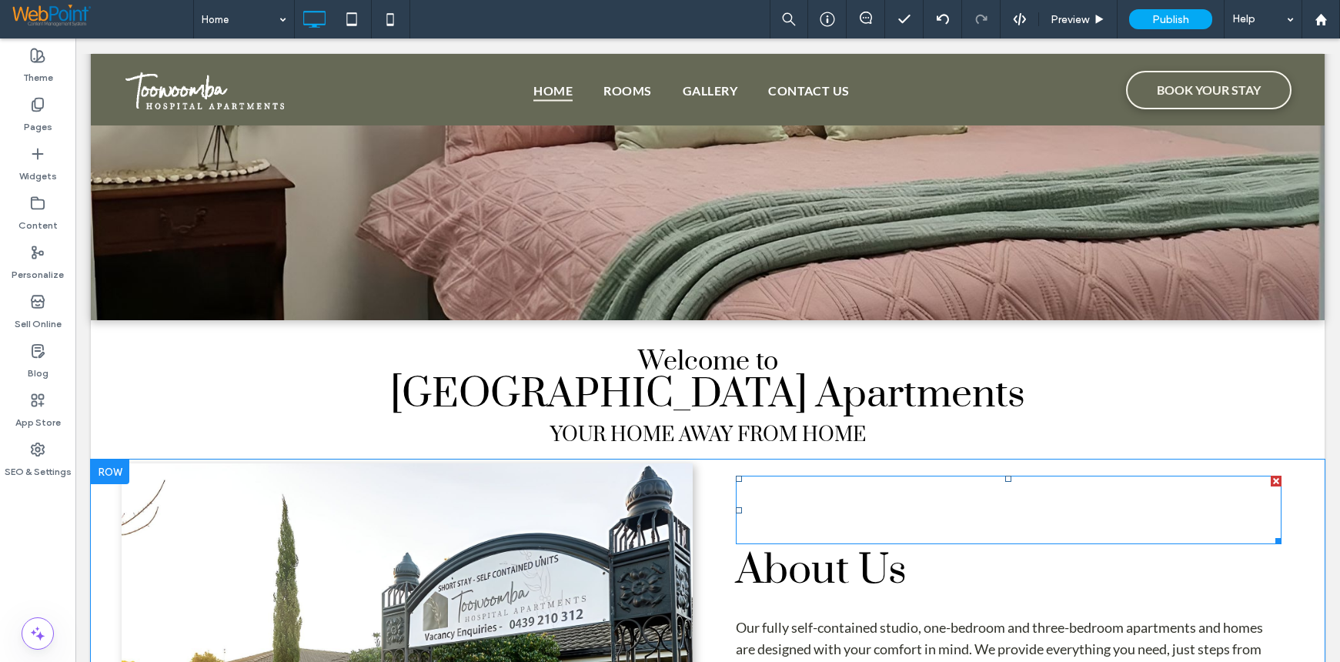
scroll to position [462, 0]
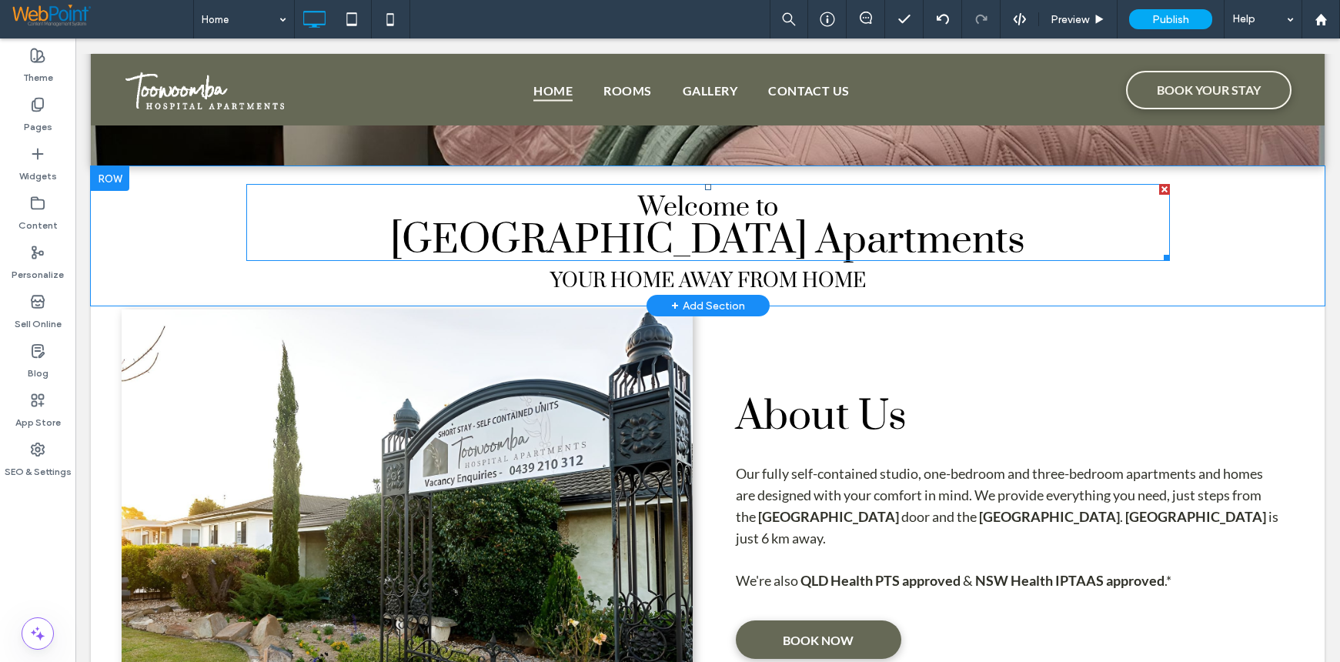
click at [713, 220] on span "Toowoomba Hospital Apartments" at bounding box center [707, 240] width 635 height 50
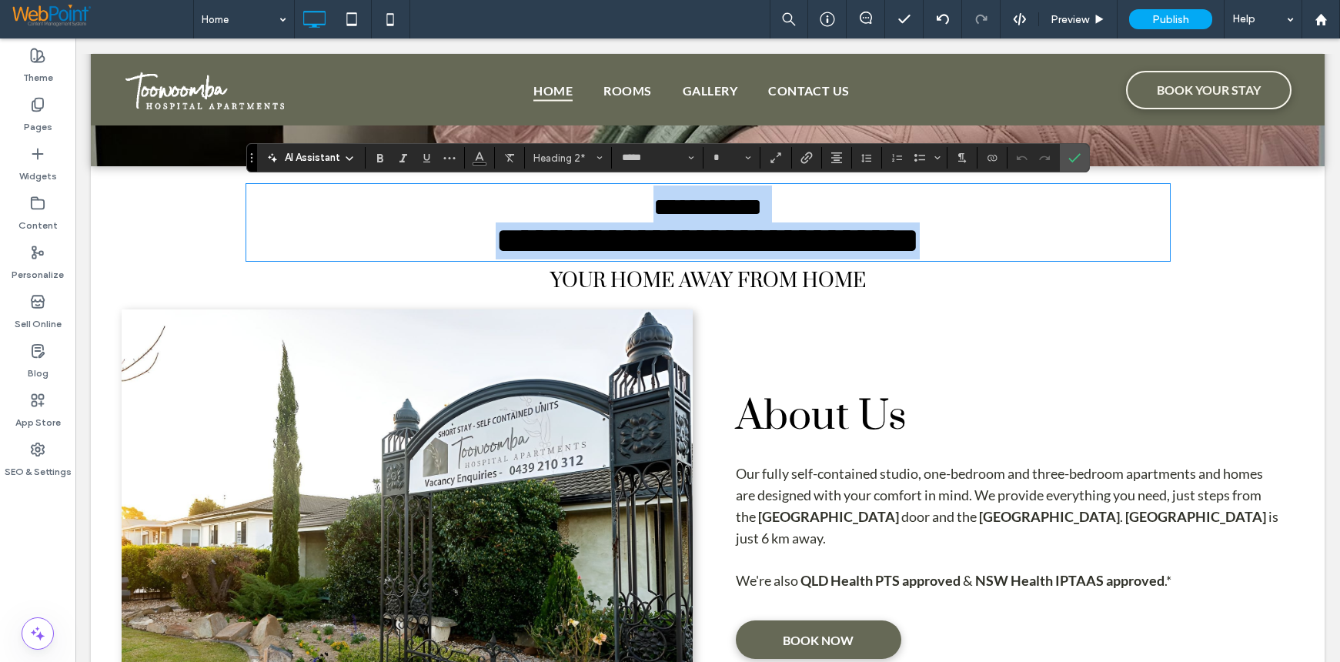
scroll to position [5, 0]
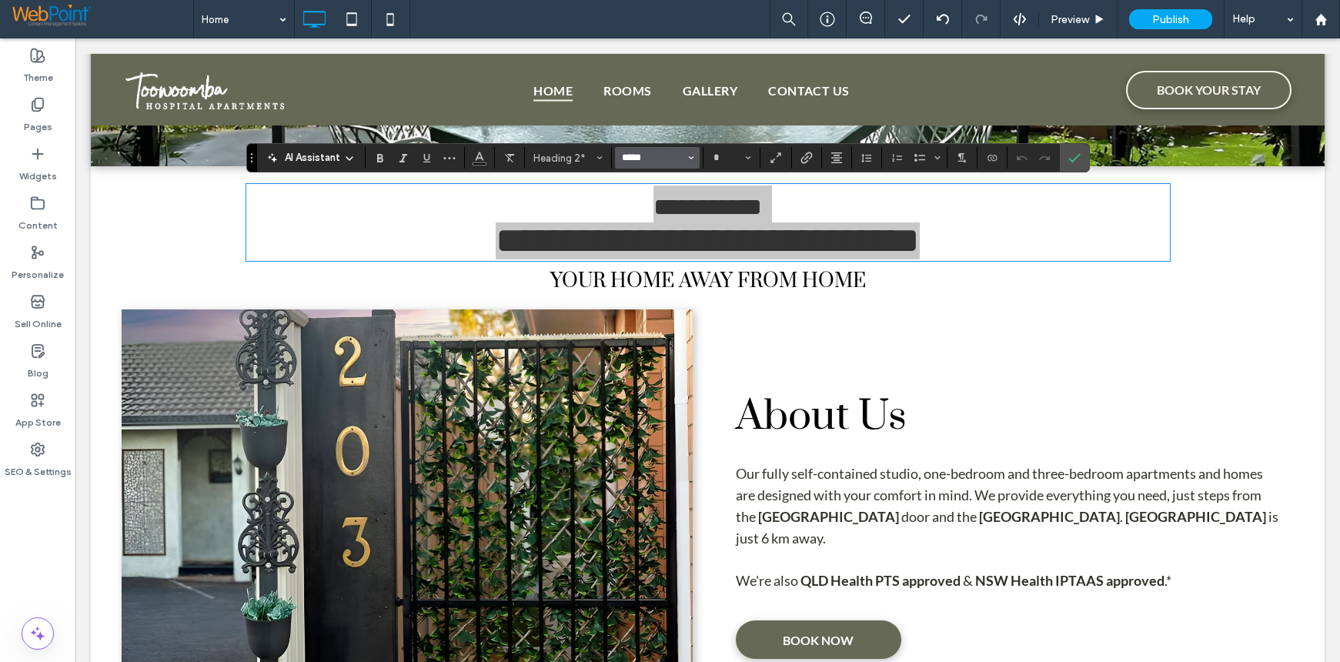
click at [626, 155] on input "*****" at bounding box center [652, 158] width 65 height 12
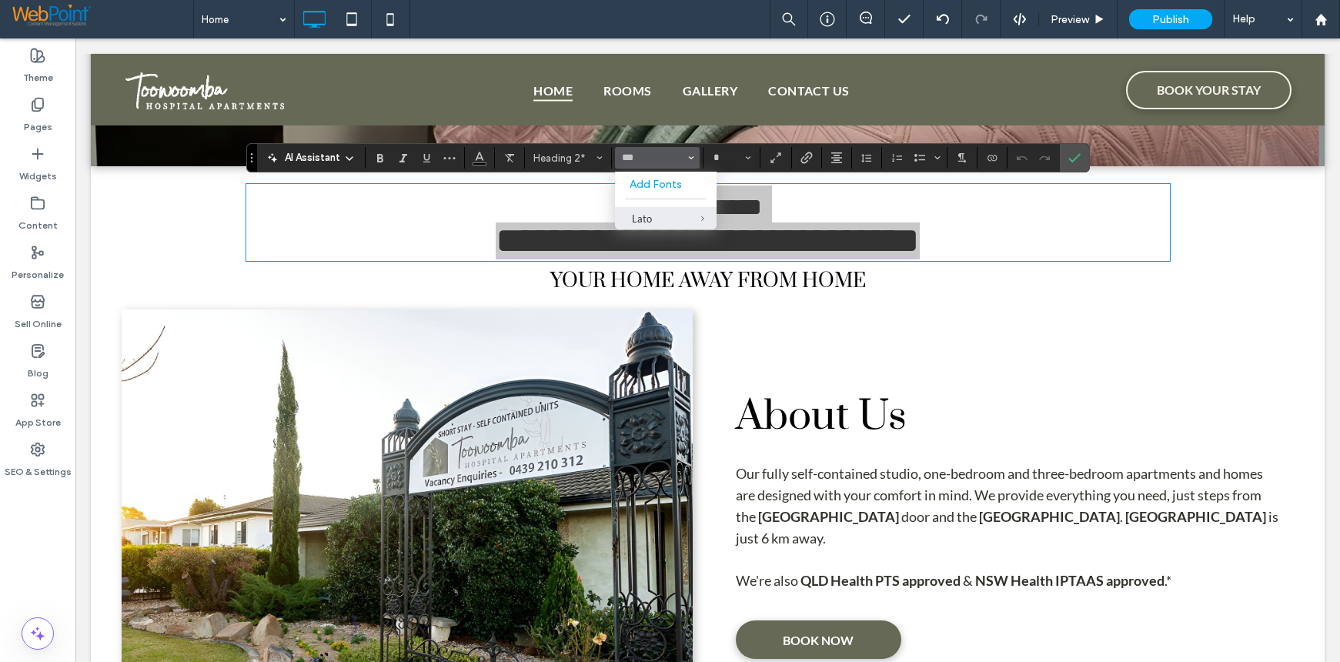
click at [639, 217] on div "Lato" at bounding box center [666, 218] width 68 height 12
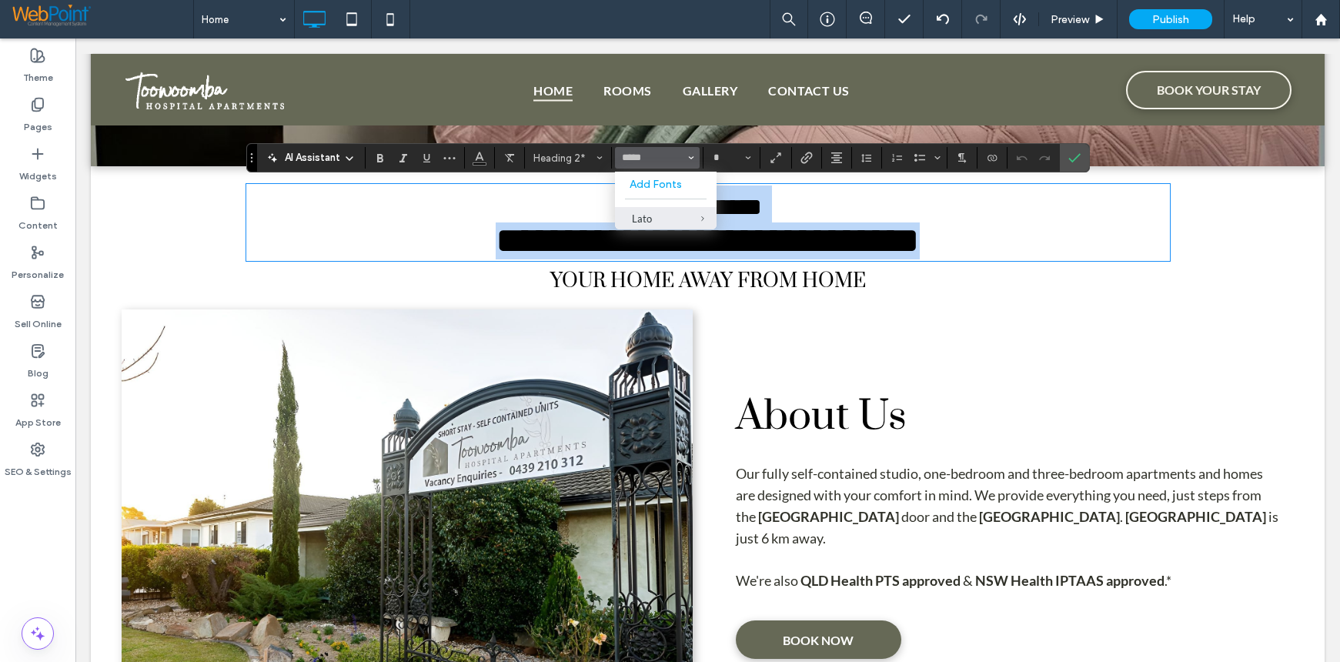
type input "****"
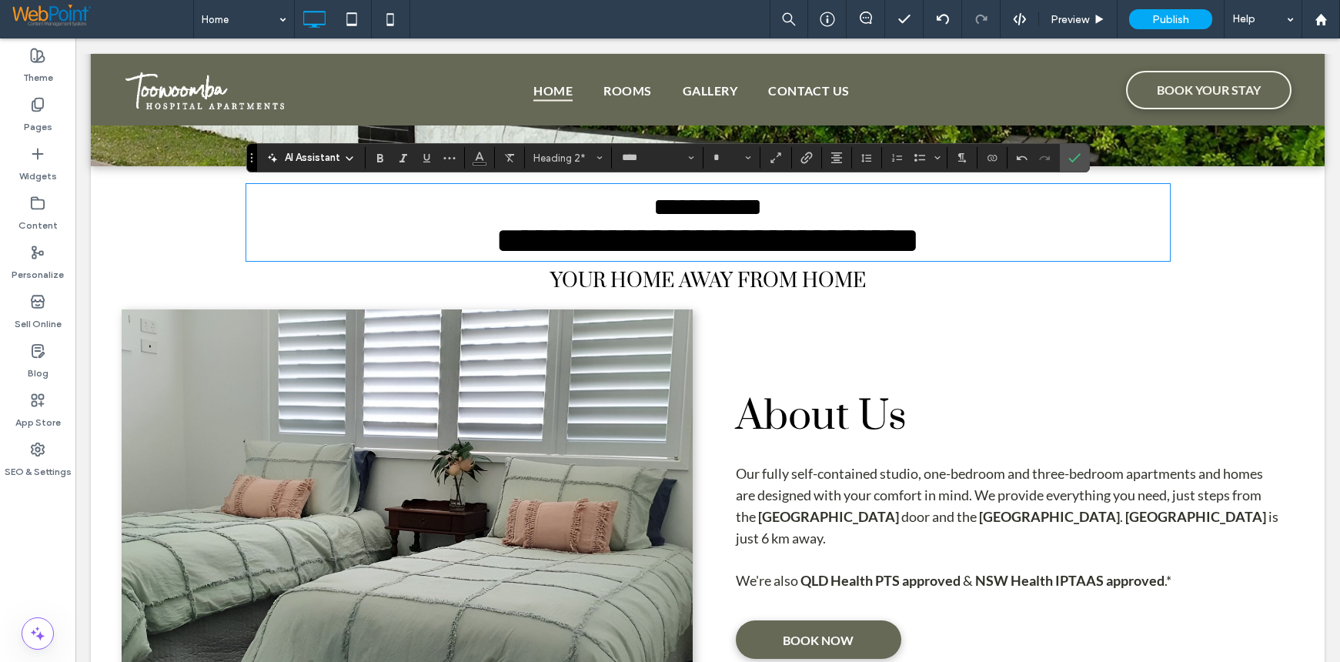
click at [681, 274] on span "YOUR HOME AWAY FROM HOME ﻿" at bounding box center [708, 281] width 316 height 25
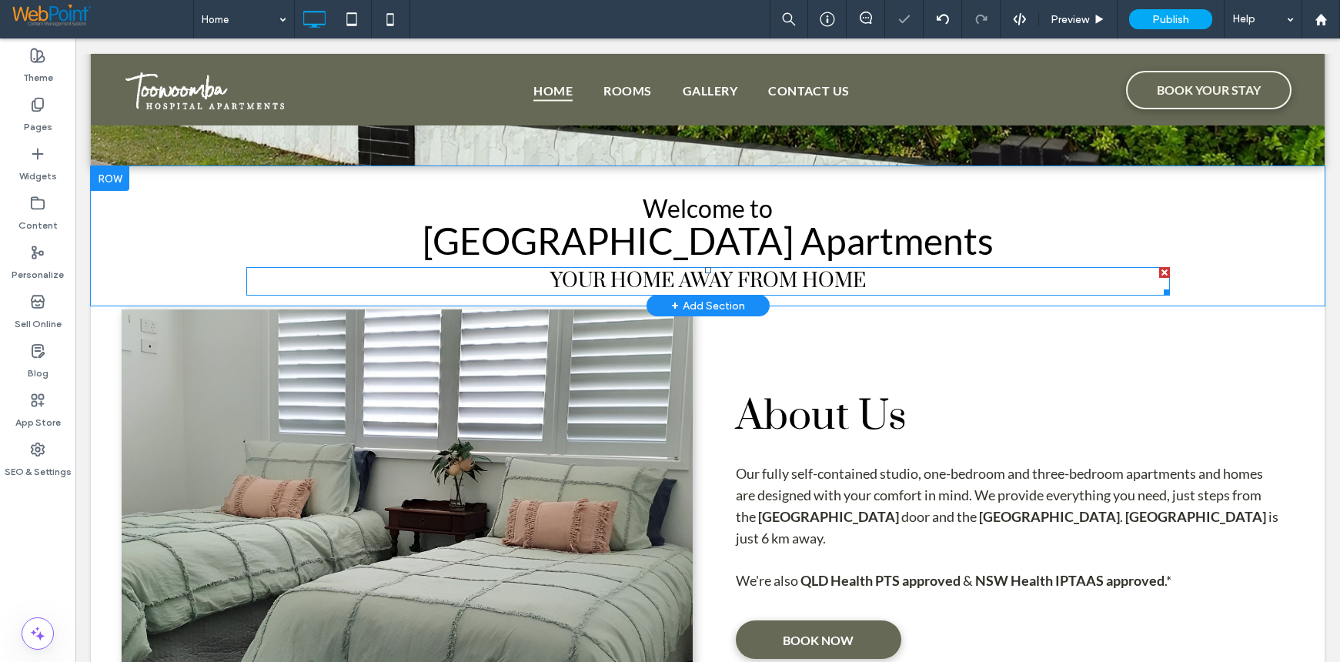
click at [681, 274] on span "YOUR HOME AWAY FROM HOME ﻿" at bounding box center [708, 281] width 316 height 25
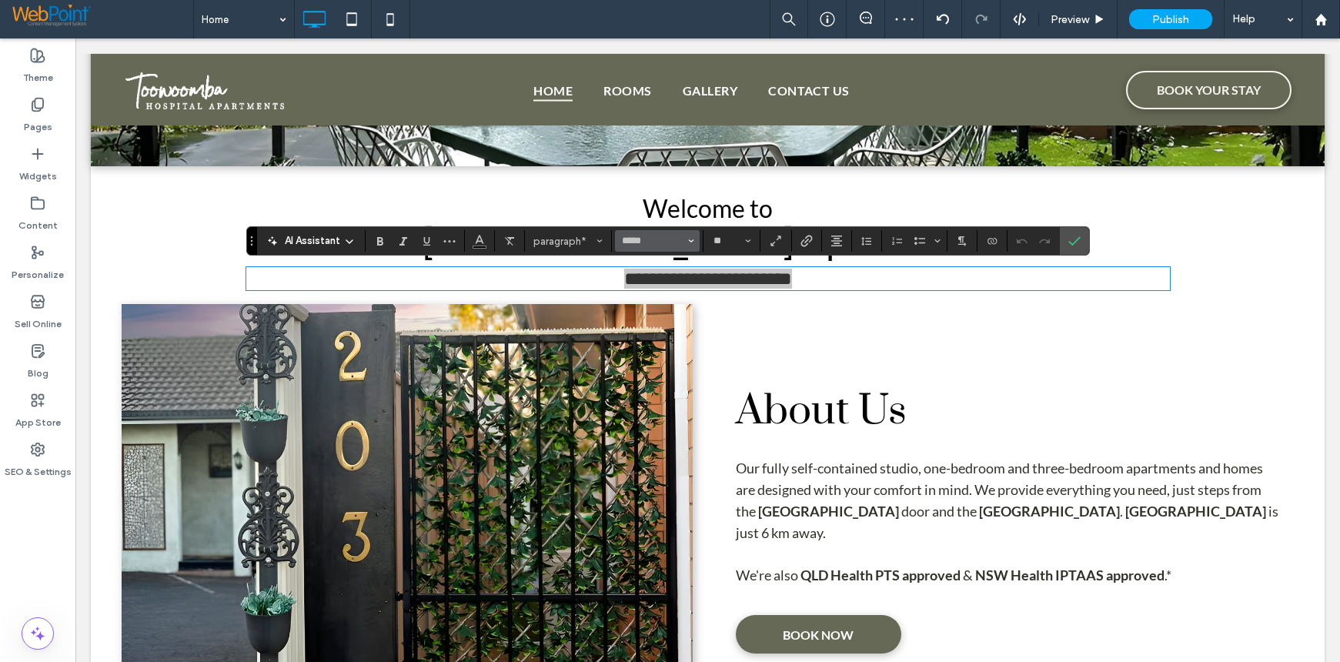
click at [623, 241] on input "*****" at bounding box center [652, 241] width 65 height 12
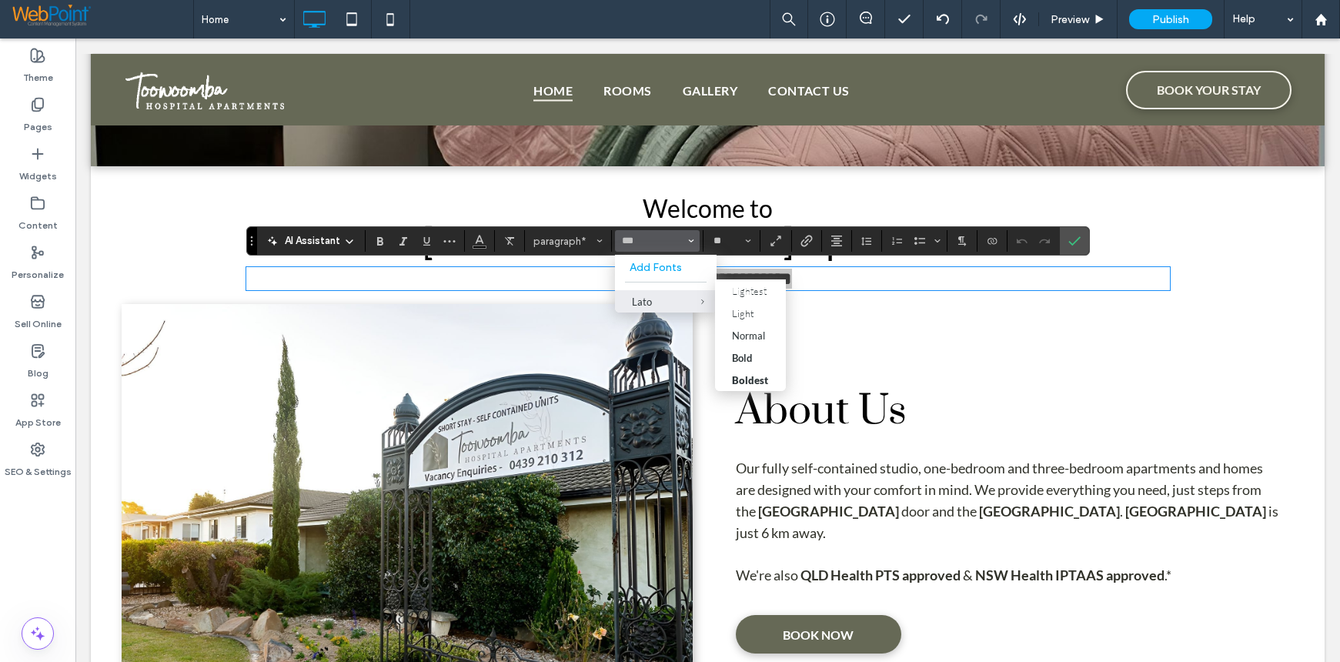
click at [664, 305] on div "Lato" at bounding box center [666, 302] width 68 height 12
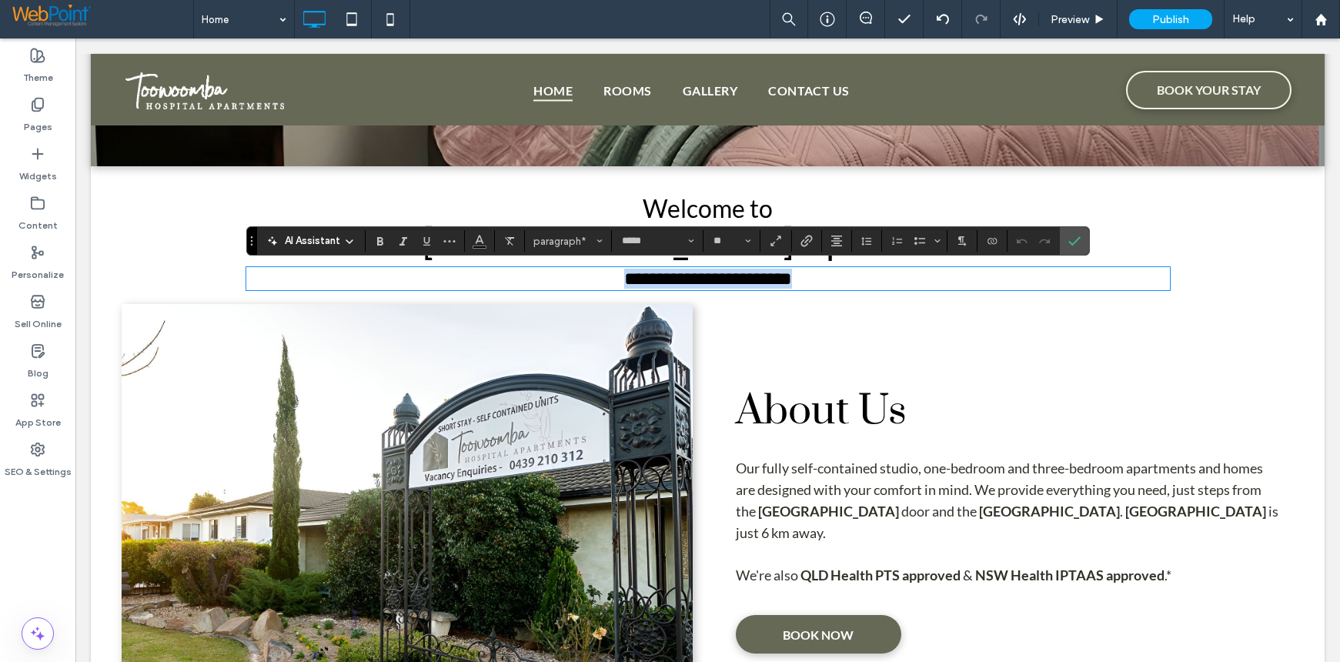
type input "****"
click at [1074, 239] on icon "Confirm" at bounding box center [1074, 241] width 12 height 12
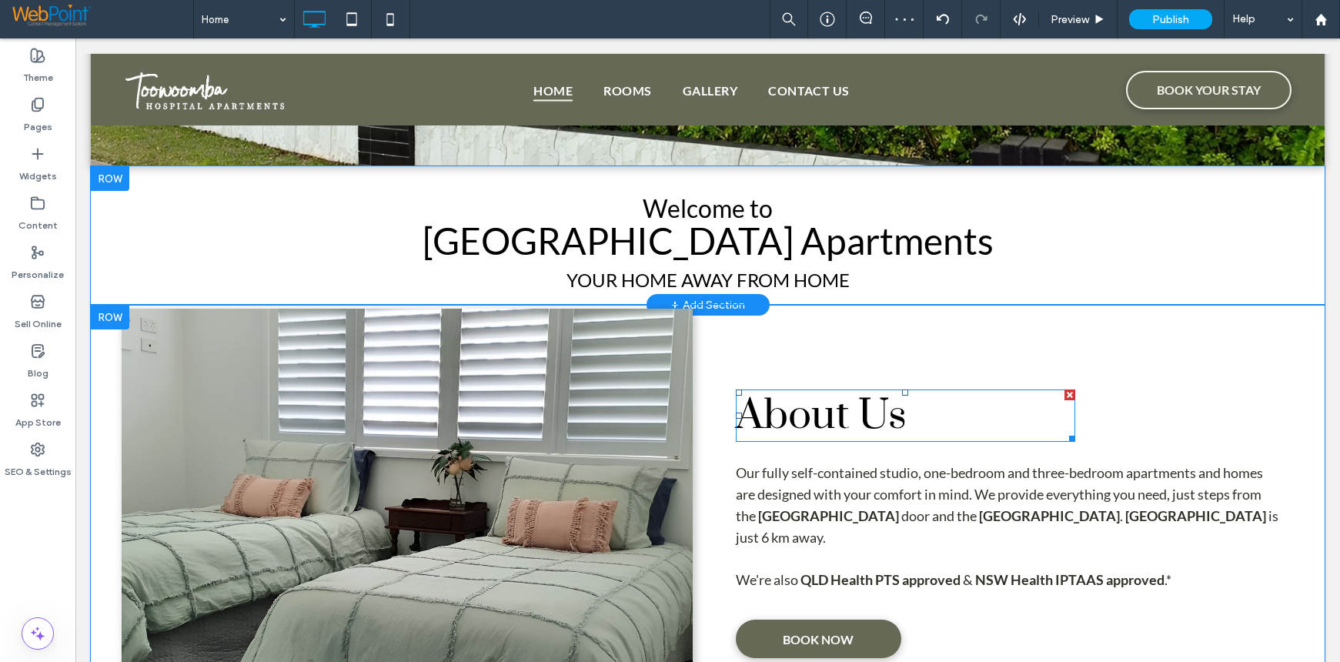
click at [792, 406] on span "About Us" at bounding box center [821, 415] width 171 height 52
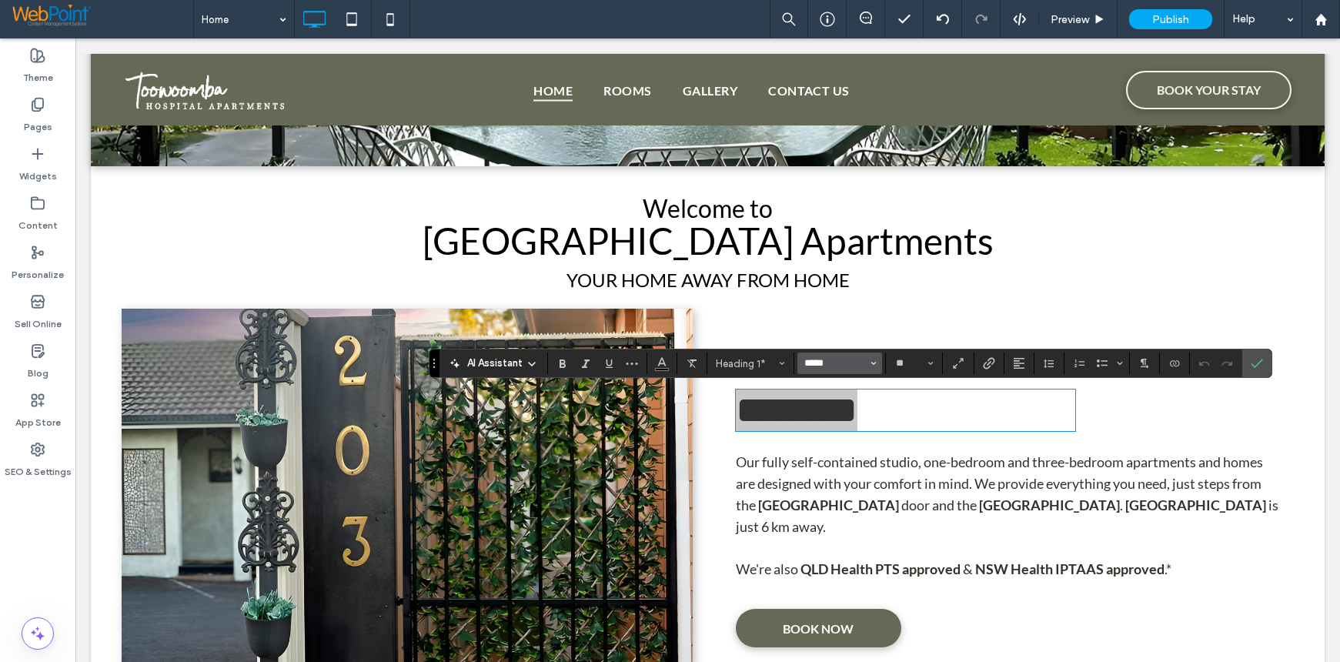
click at [806, 360] on input "*****" at bounding box center [835, 363] width 65 height 12
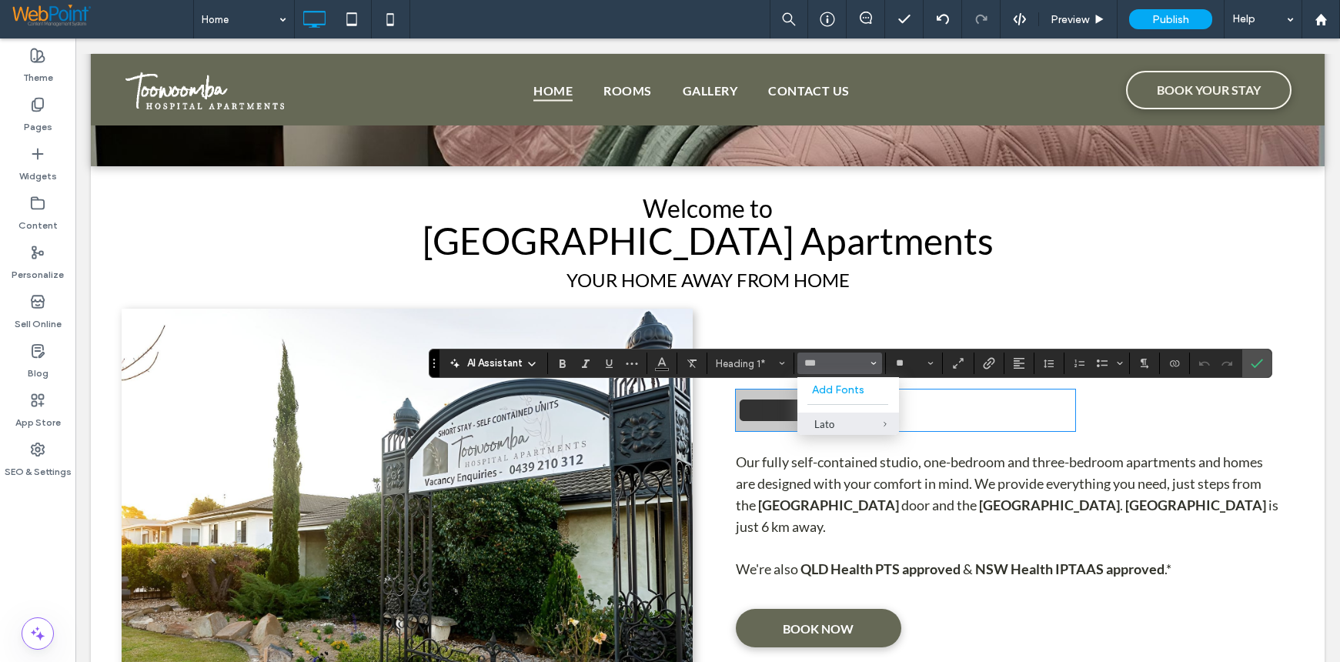
click at [825, 423] on div "Lato" at bounding box center [848, 424] width 68 height 12
type input "****"
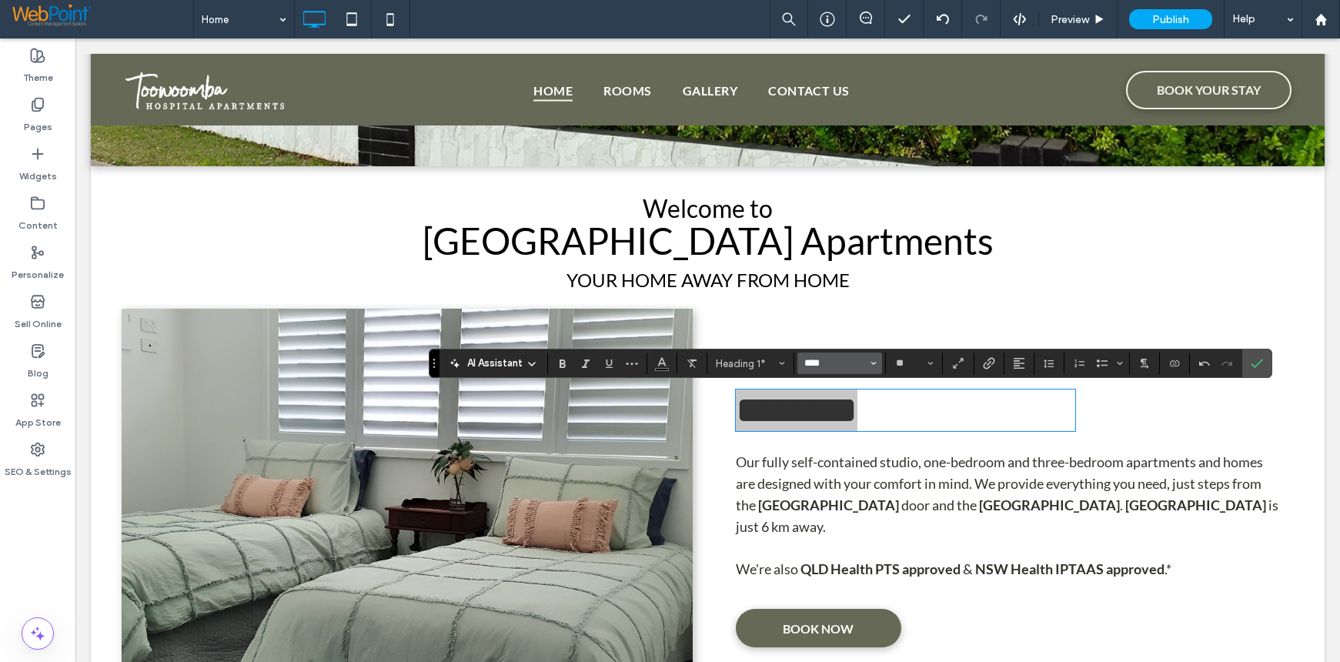
click at [803, 360] on input "****" at bounding box center [835, 363] width 65 height 12
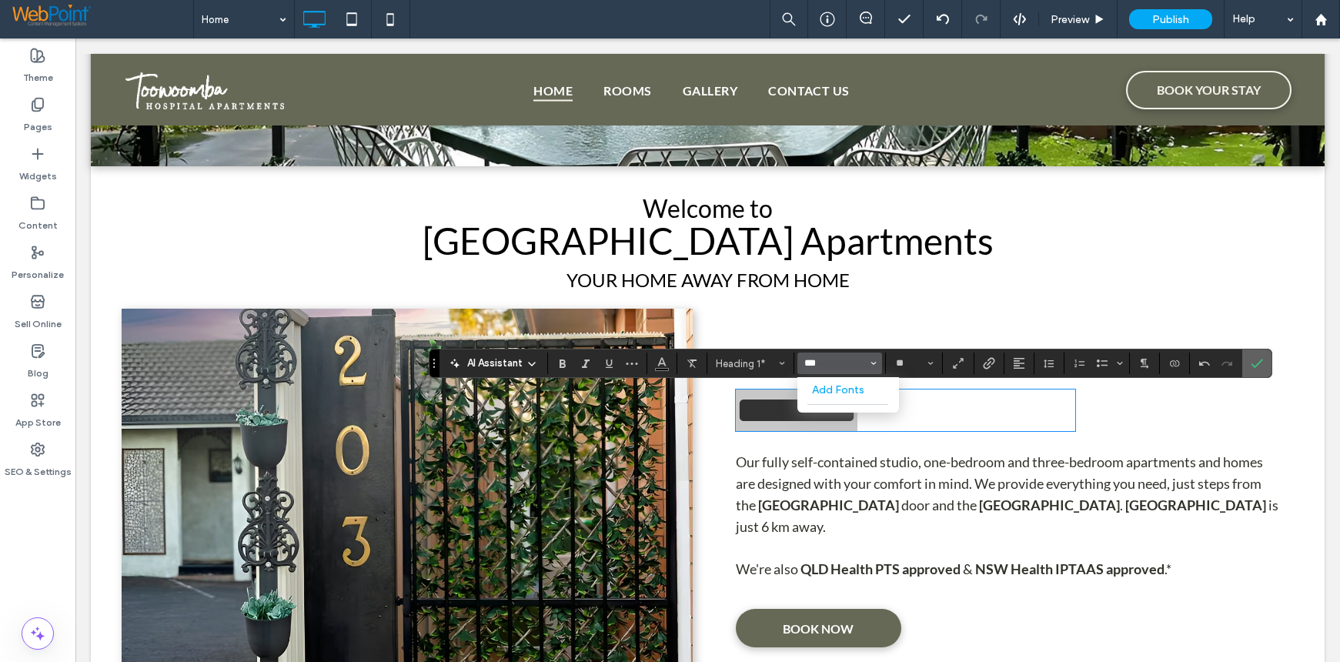
type input "***"
click at [1264, 360] on label "Confirm" at bounding box center [1256, 363] width 23 height 28
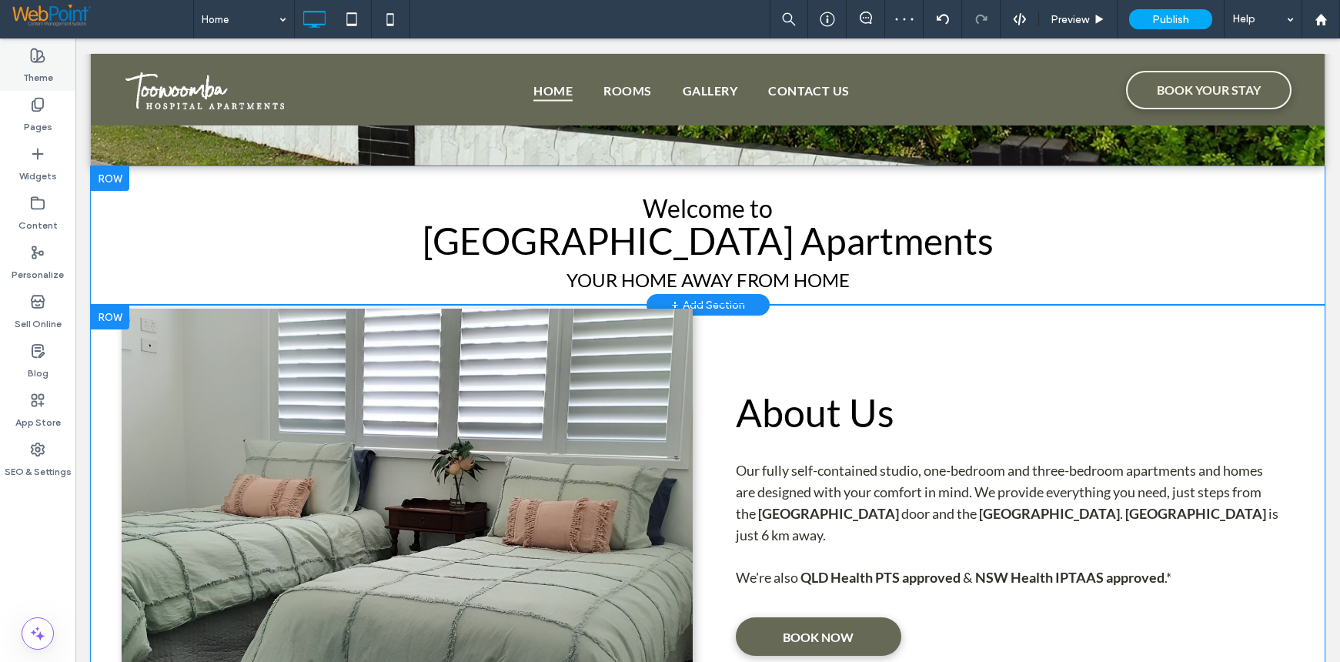
click at [28, 58] on div "Theme" at bounding box center [37, 66] width 75 height 49
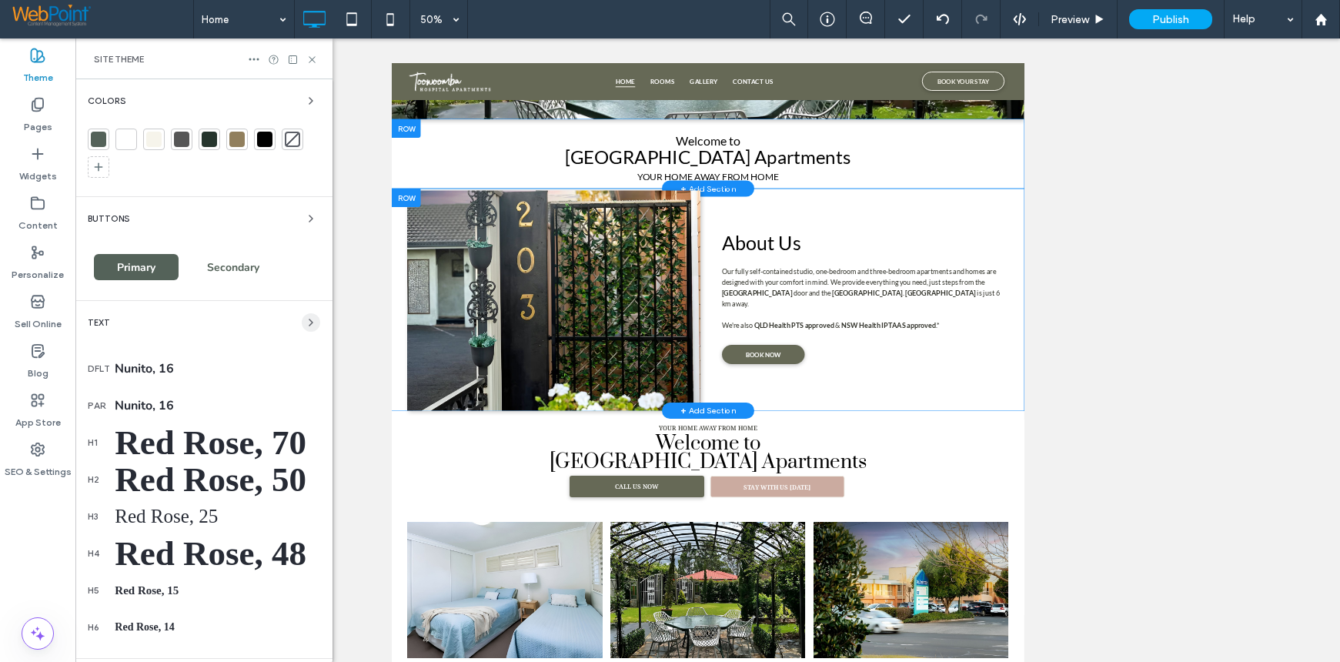
click at [302, 315] on span "button" at bounding box center [311, 322] width 18 height 18
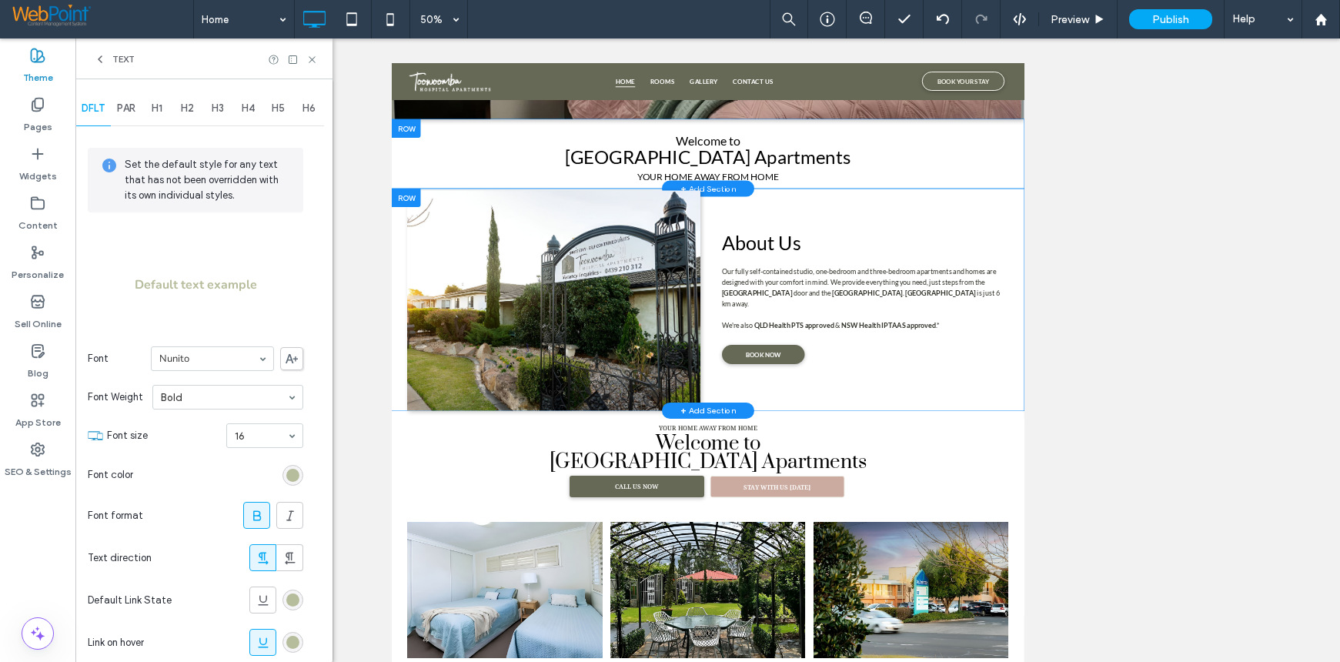
click at [290, 357] on use at bounding box center [292, 358] width 12 height 9
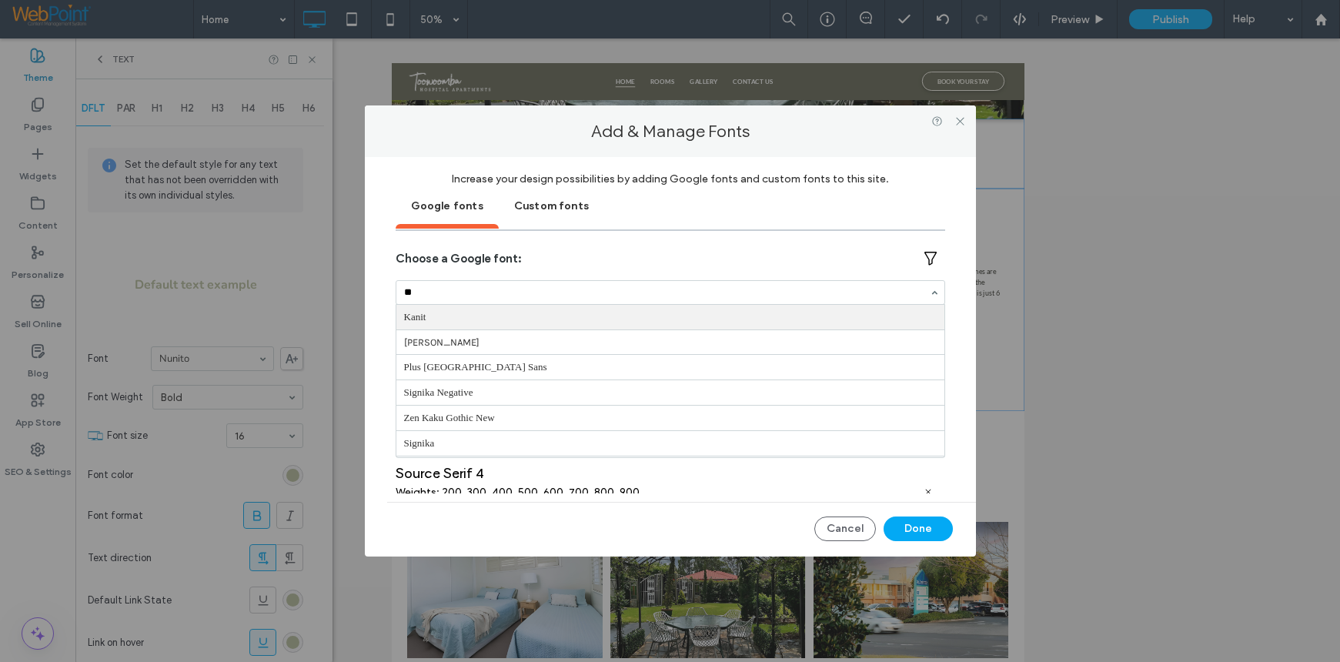
type input "***"
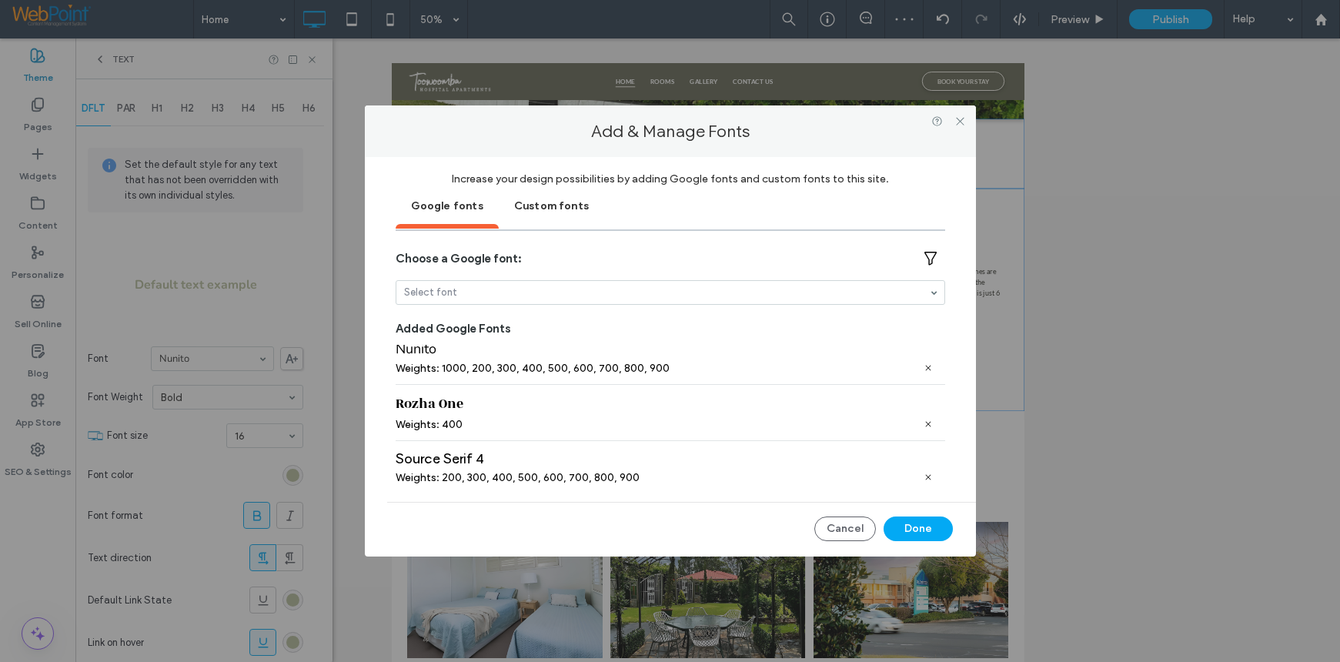
scroll to position [0, 0]
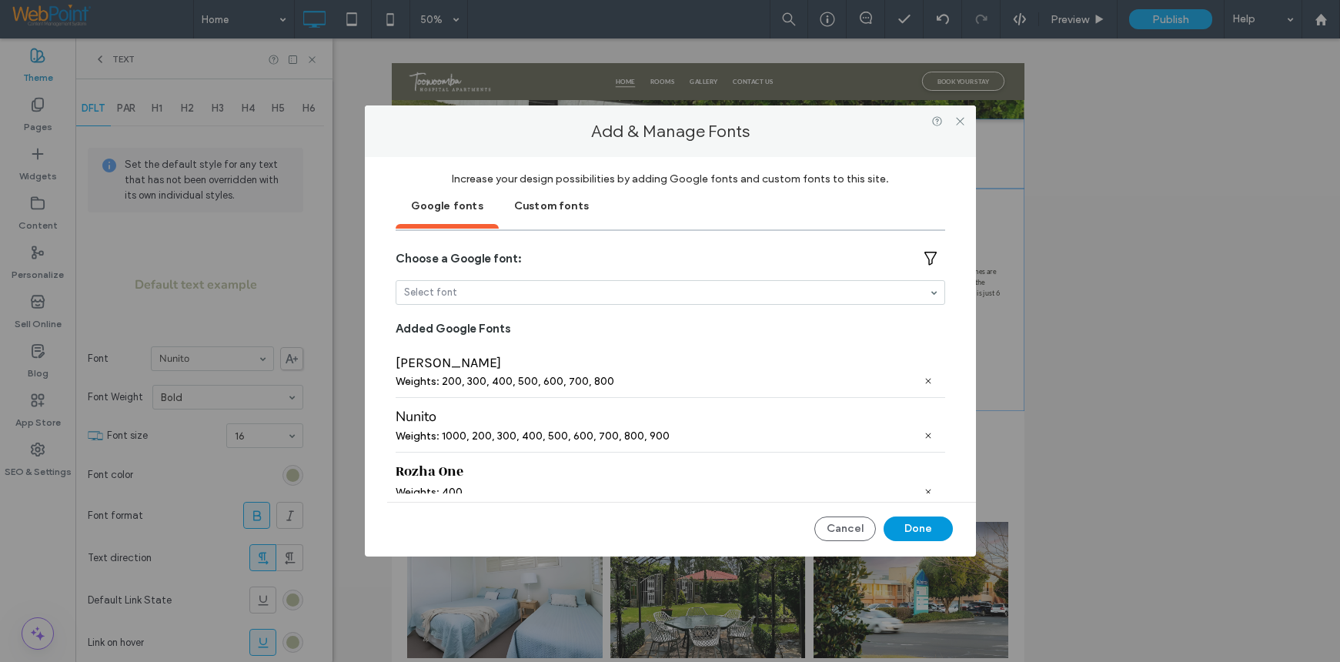
click at [908, 532] on button "Done" at bounding box center [918, 528] width 69 height 25
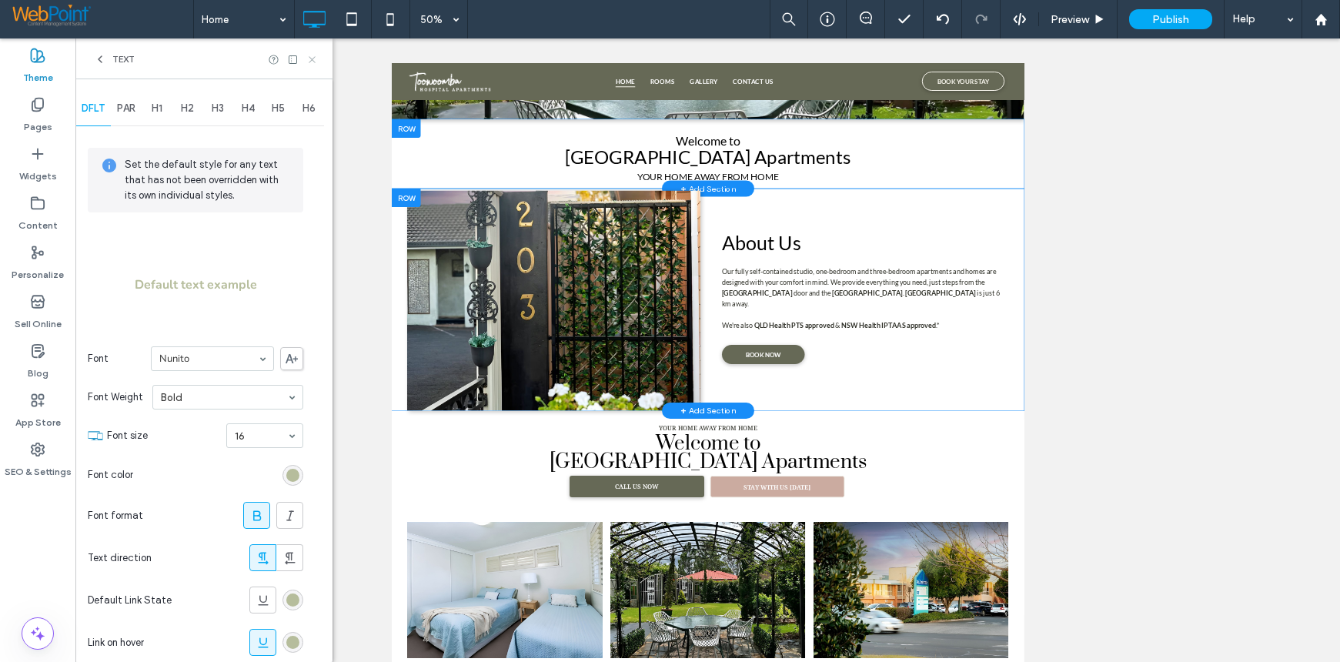
drag, startPoint x: 309, startPoint y: 55, endPoint x: 291, endPoint y: 65, distance: 20.0
click at [309, 55] on icon at bounding box center [312, 60] width 12 height 12
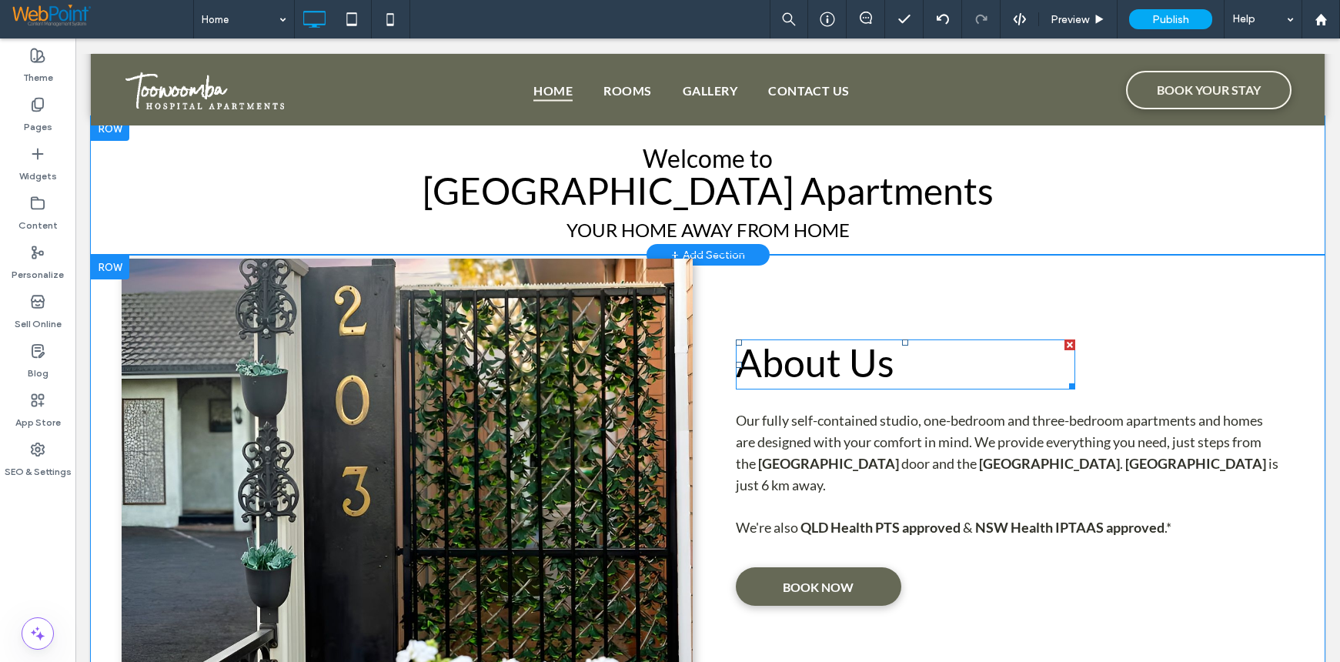
scroll to position [539, 0]
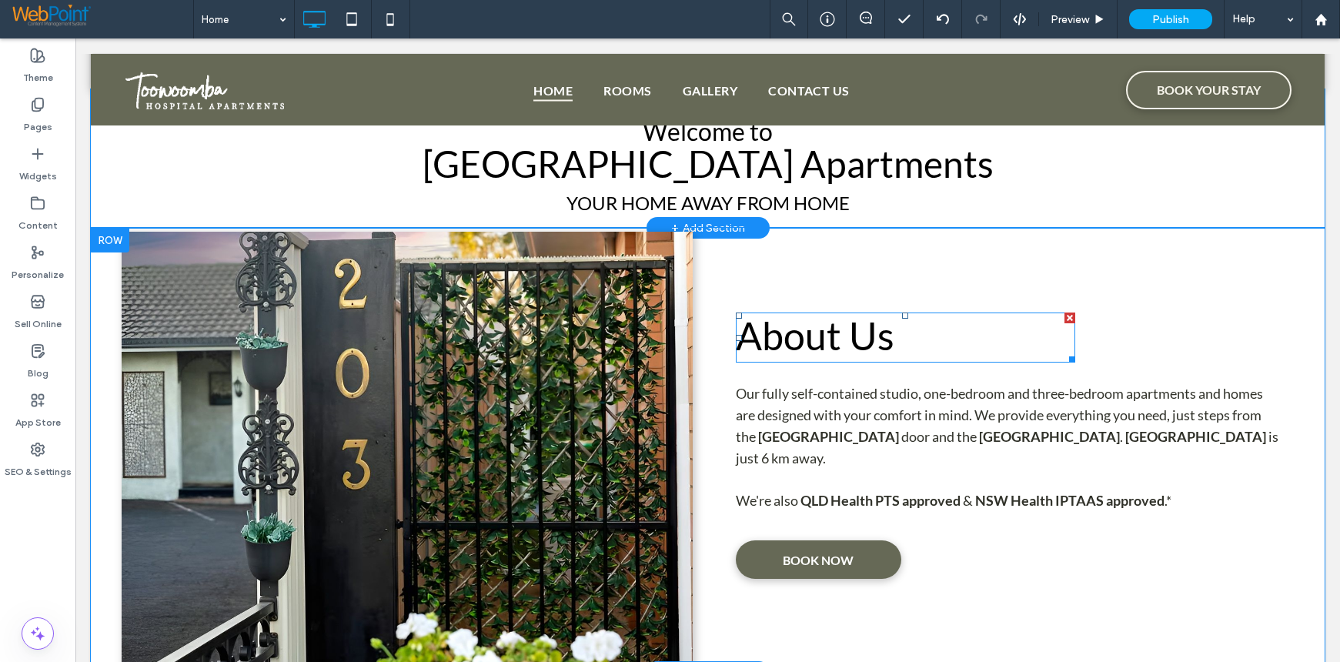
click at [816, 342] on span "About Us" at bounding box center [815, 335] width 159 height 46
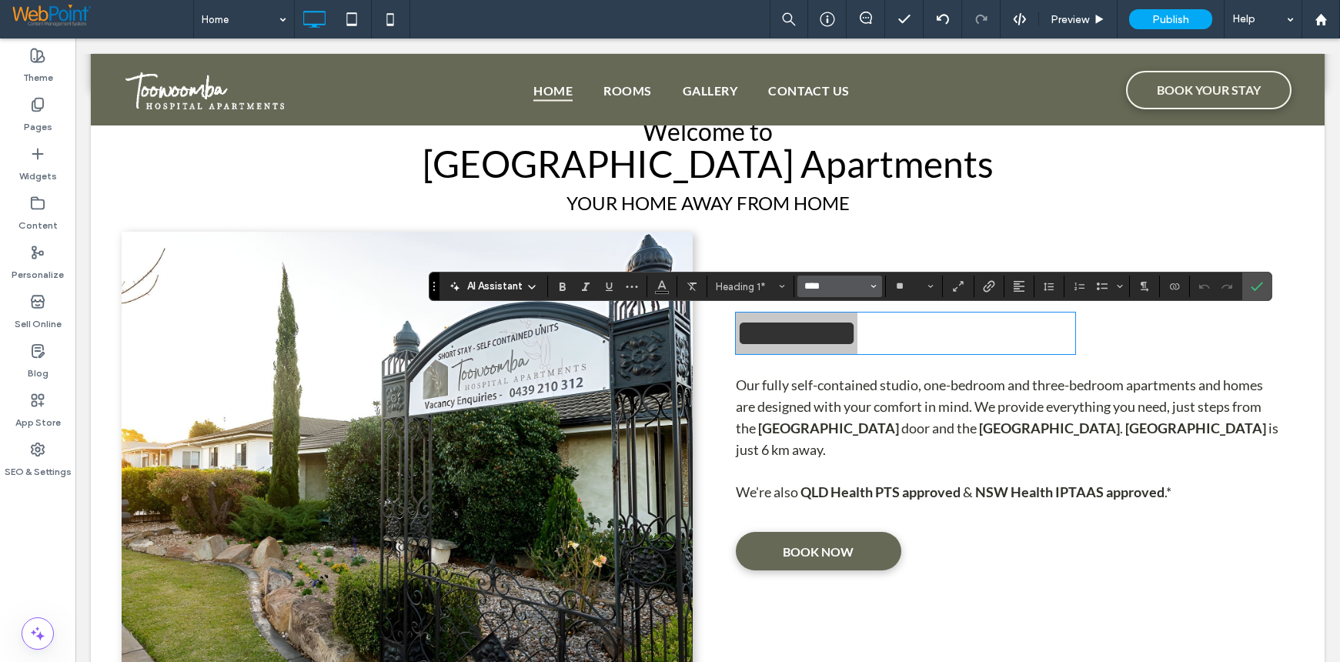
click at [803, 287] on input "****" at bounding box center [835, 286] width 65 height 12
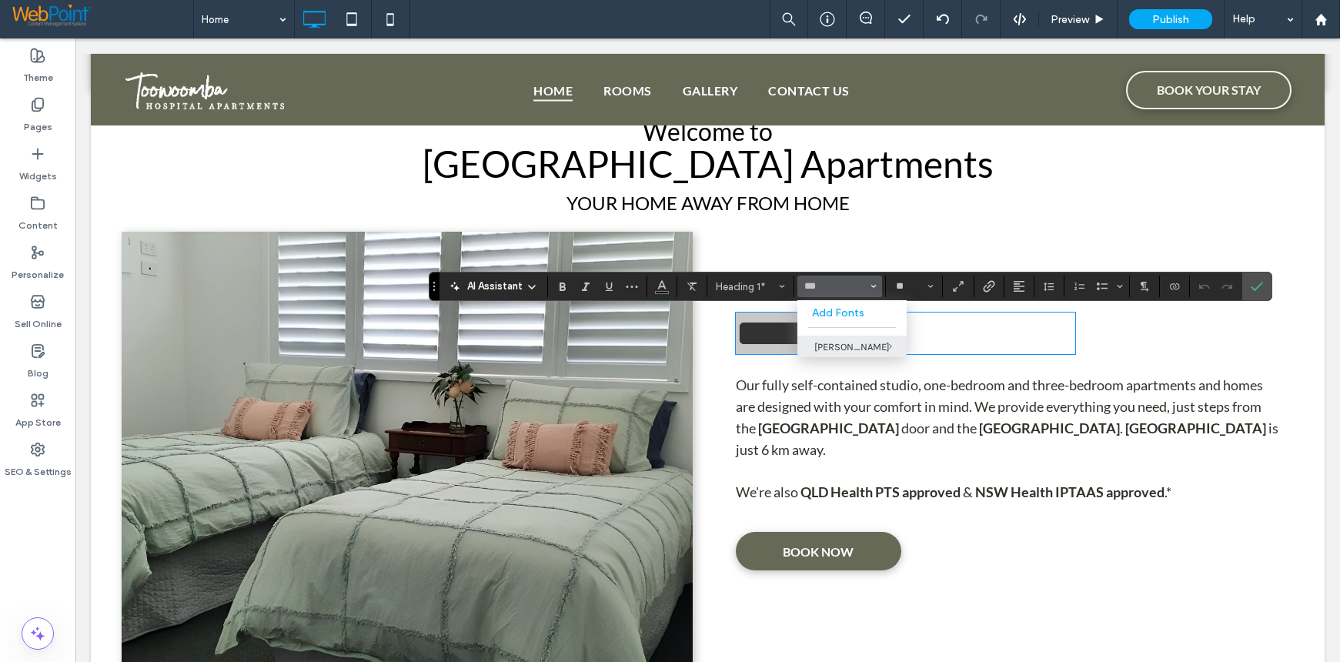
click at [818, 338] on label "Karla" at bounding box center [851, 347] width 109 height 22
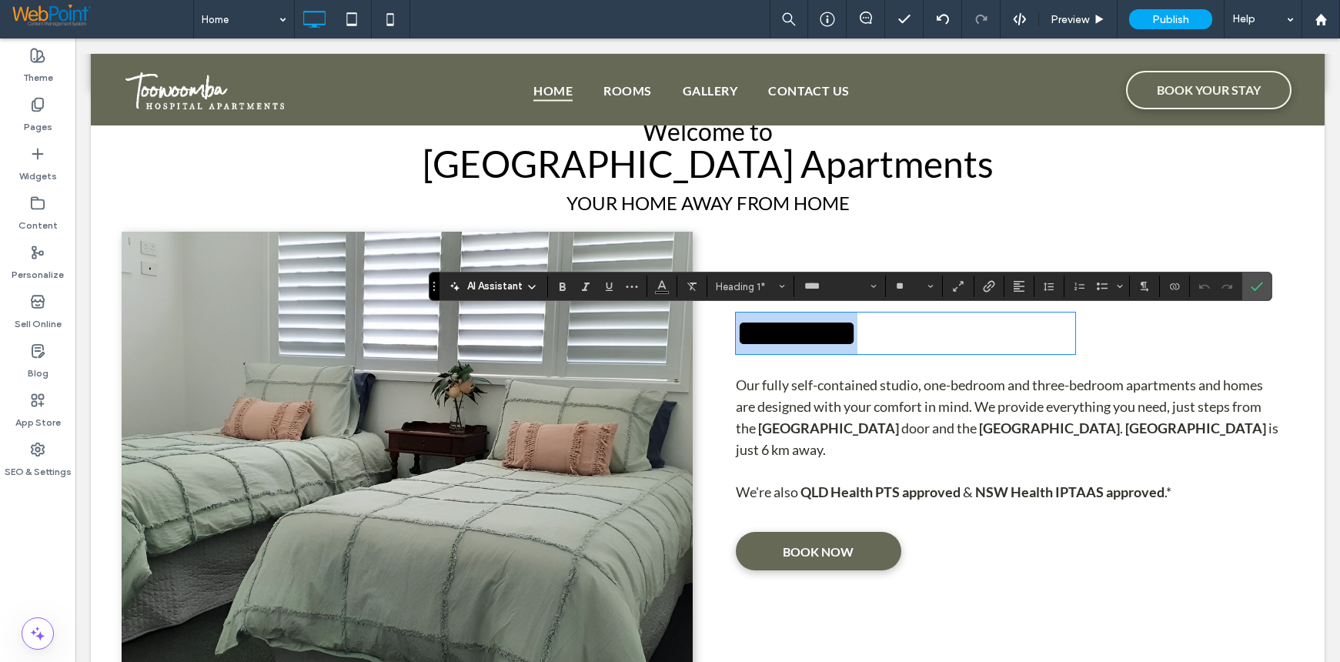
type input "*****"
click at [803, 287] on input "*****" at bounding box center [835, 286] width 65 height 12
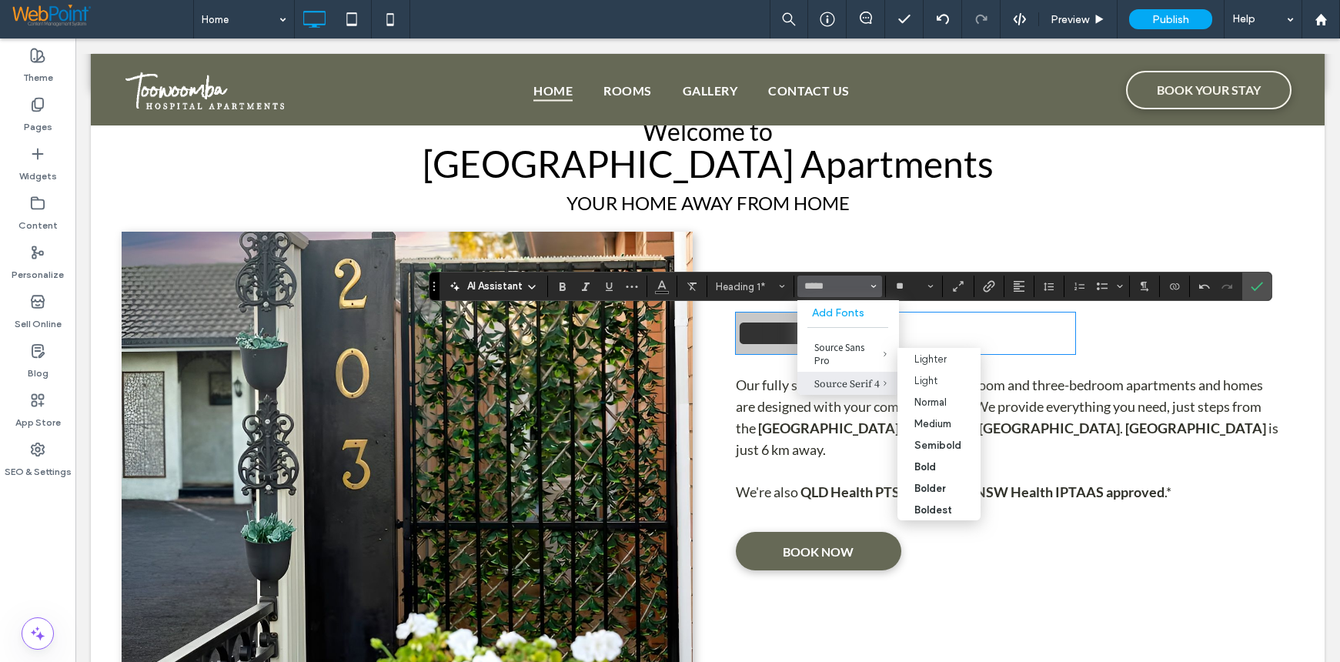
click at [854, 372] on span "Source Serif 4" at bounding box center [873, 383] width 51 height 23
type input "**********"
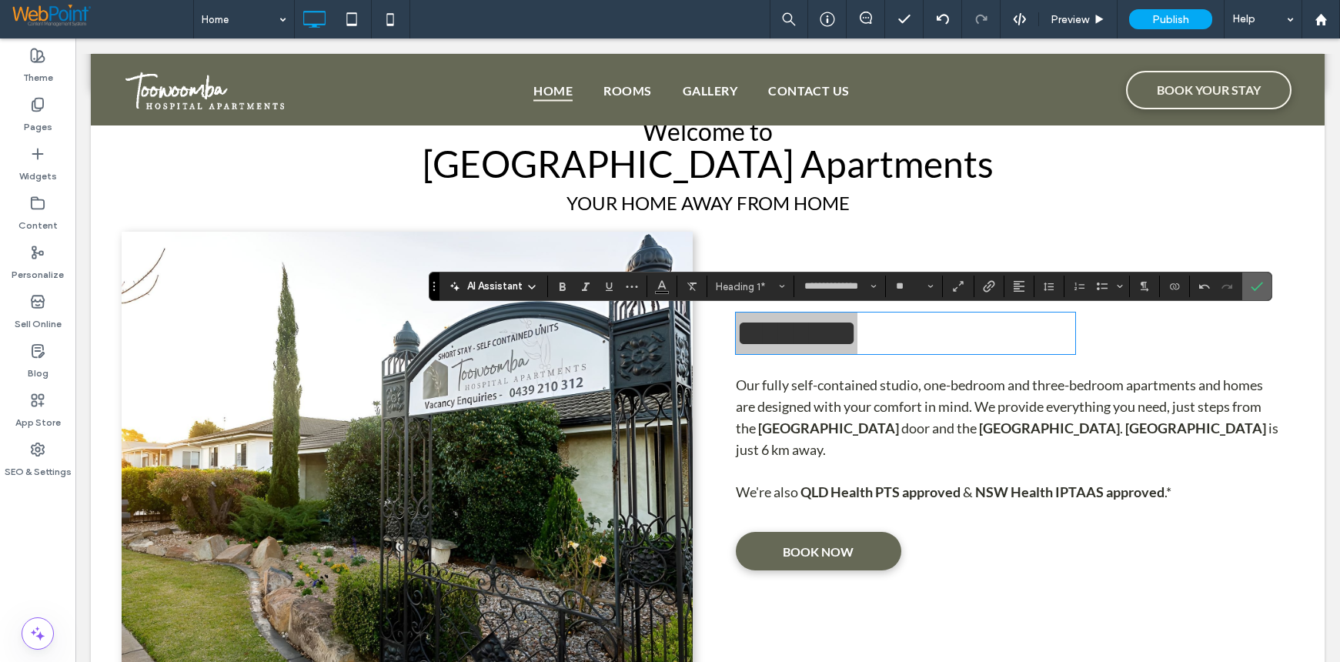
drag, startPoint x: 1250, startPoint y: 283, endPoint x: 1120, endPoint y: 371, distance: 156.9
click at [1251, 283] on icon "Confirm" at bounding box center [1257, 286] width 12 height 12
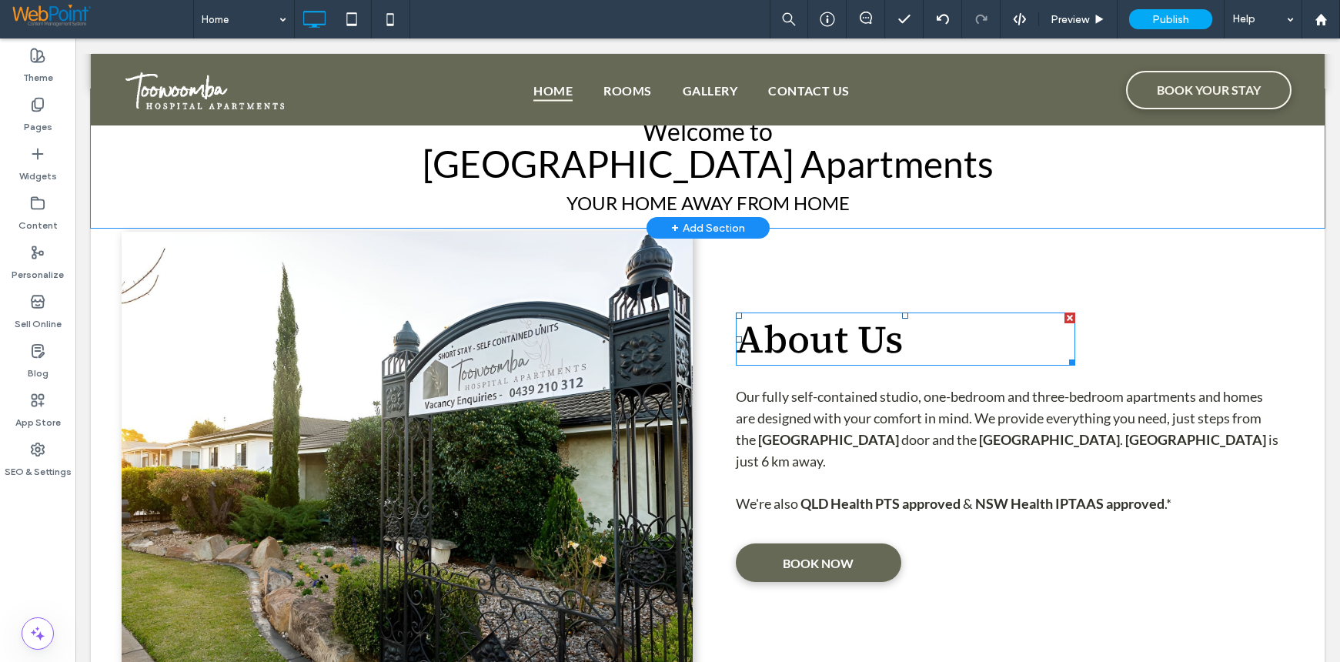
click at [801, 343] on span "About Us" at bounding box center [820, 338] width 168 height 53
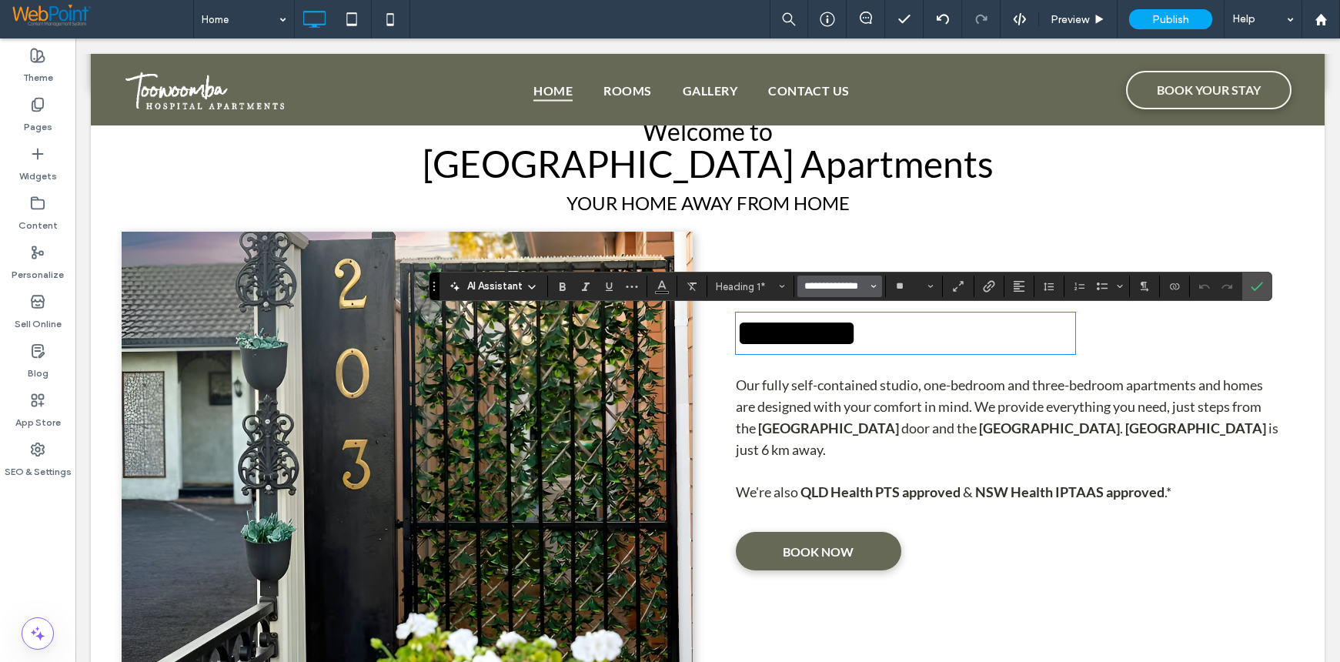
click at [805, 282] on input "**********" at bounding box center [835, 286] width 65 height 12
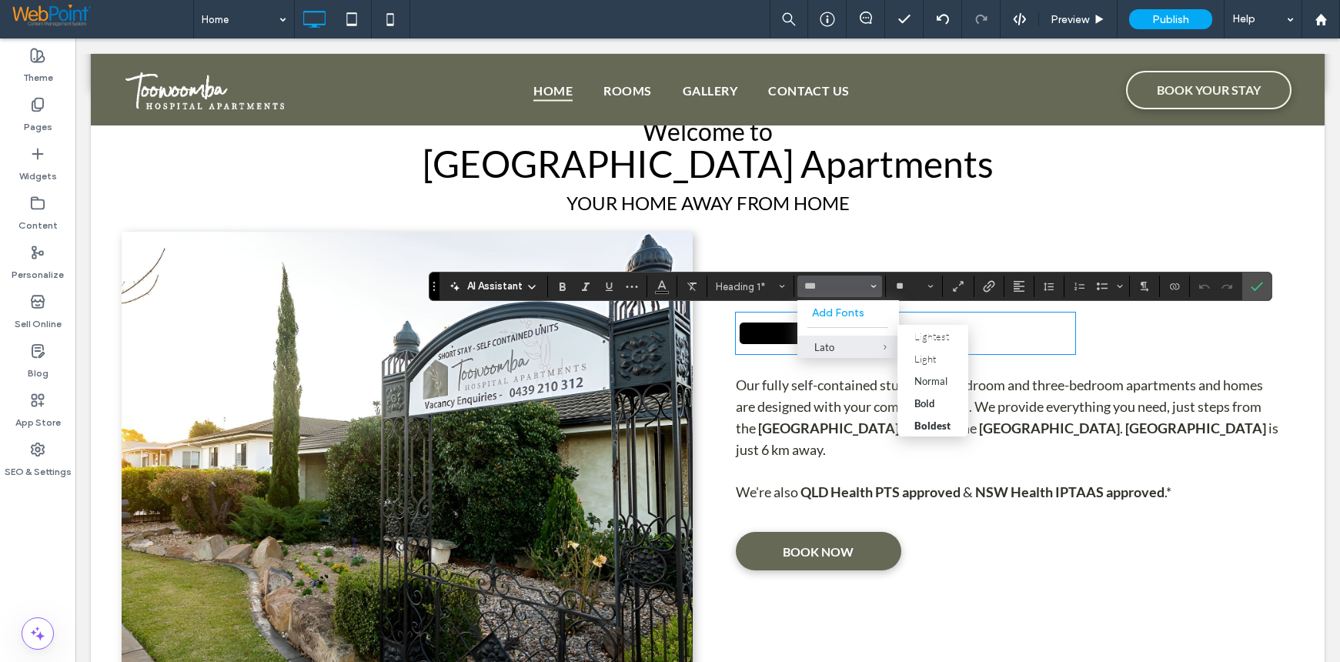
click at [825, 347] on div "Lato" at bounding box center [848, 347] width 68 height 12
type input "****"
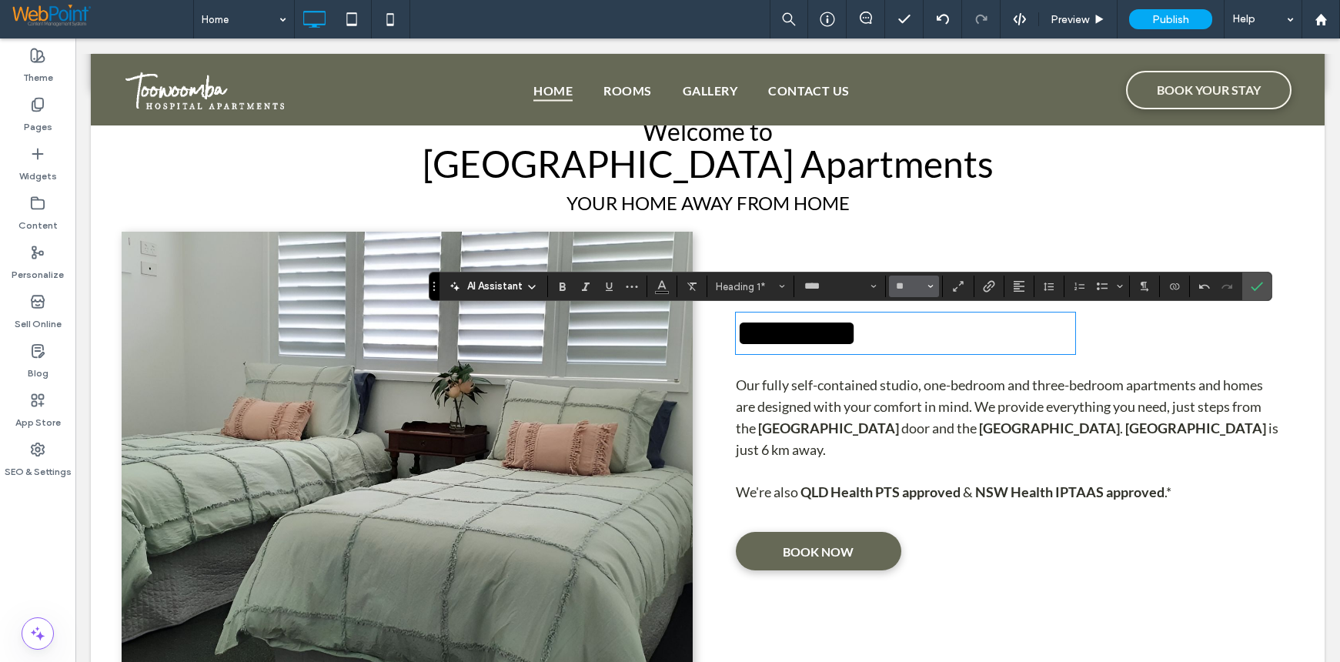
click at [930, 282] on span "Size" at bounding box center [930, 286] width 6 height 20
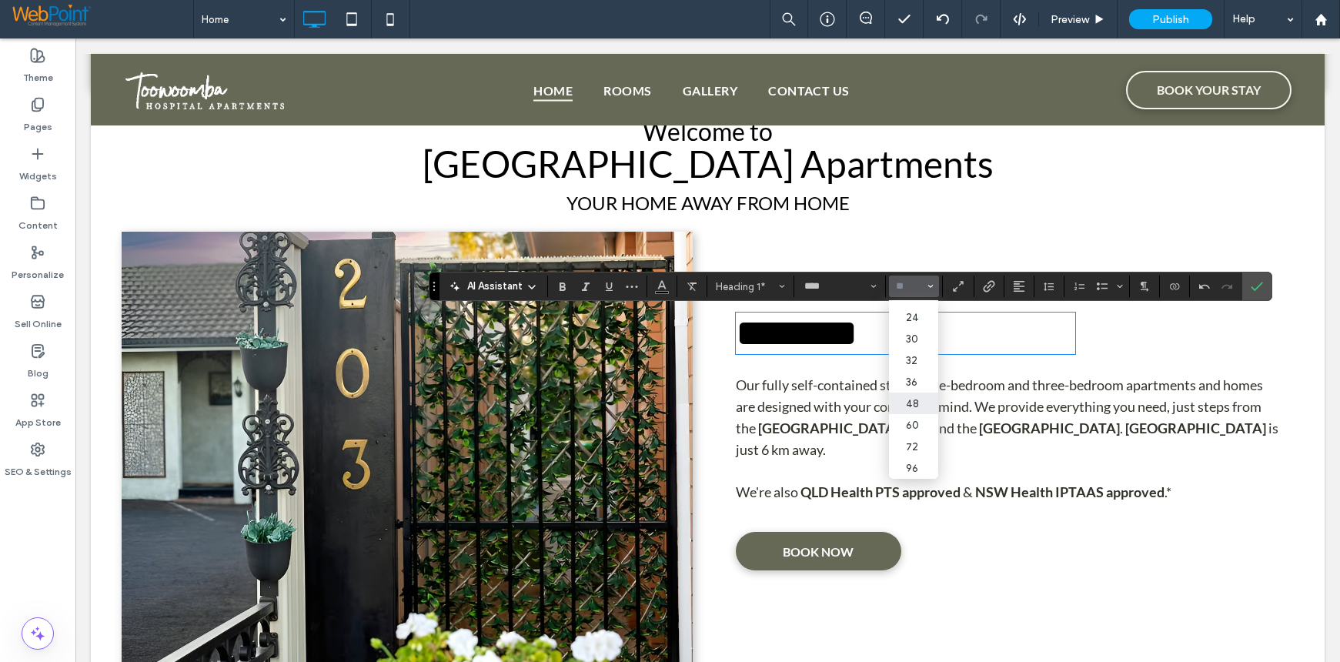
click at [918, 393] on label "48" at bounding box center [913, 404] width 49 height 22
type input "**"
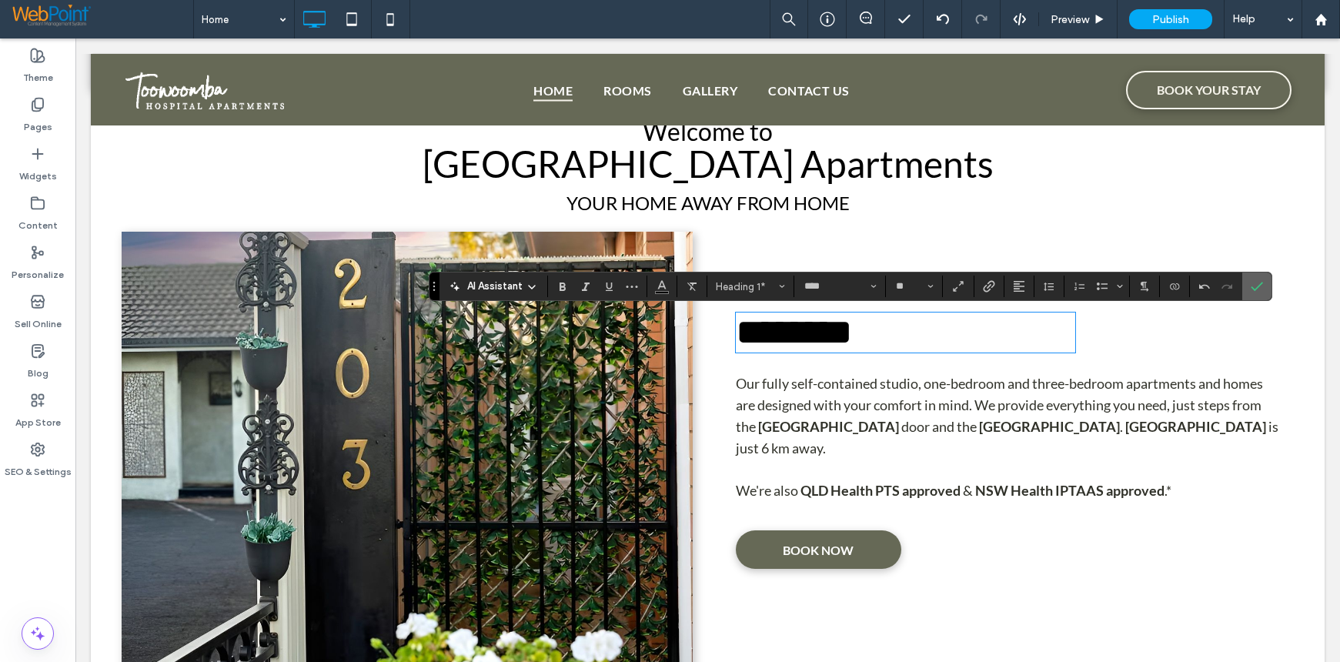
click at [1258, 284] on icon "Confirm" at bounding box center [1257, 286] width 12 height 12
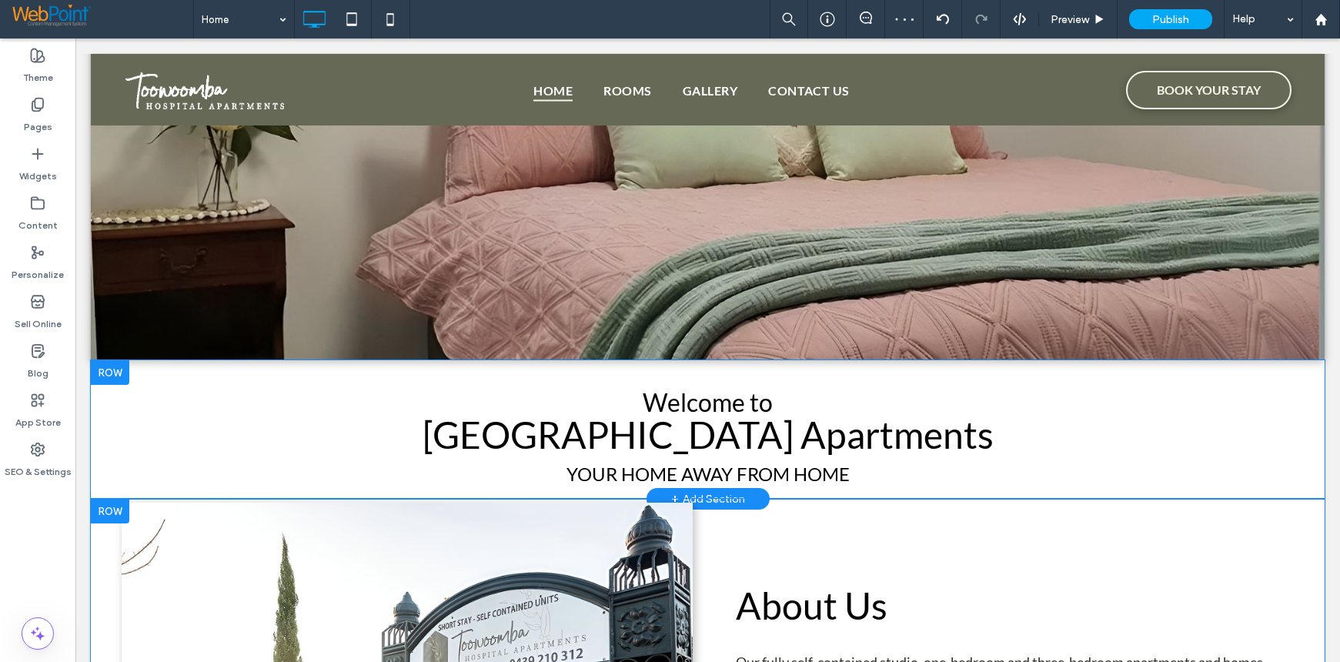
scroll to position [231, 0]
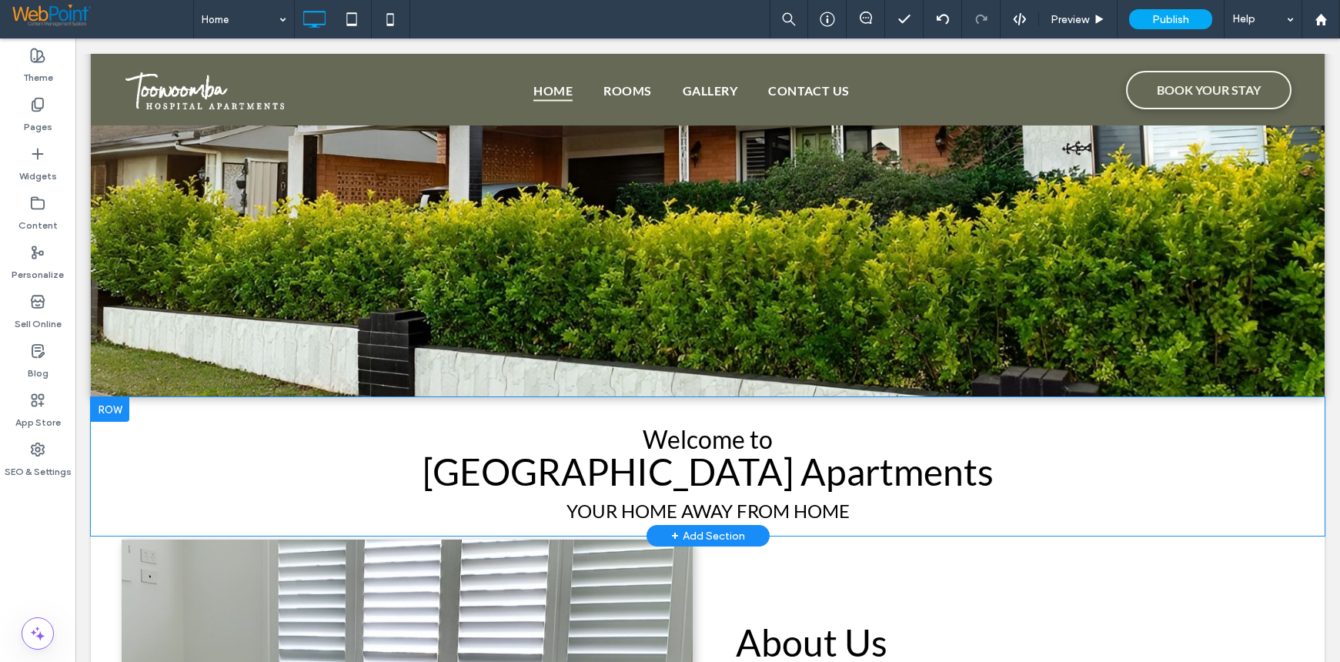
click at [107, 413] on div at bounding box center [110, 409] width 38 height 25
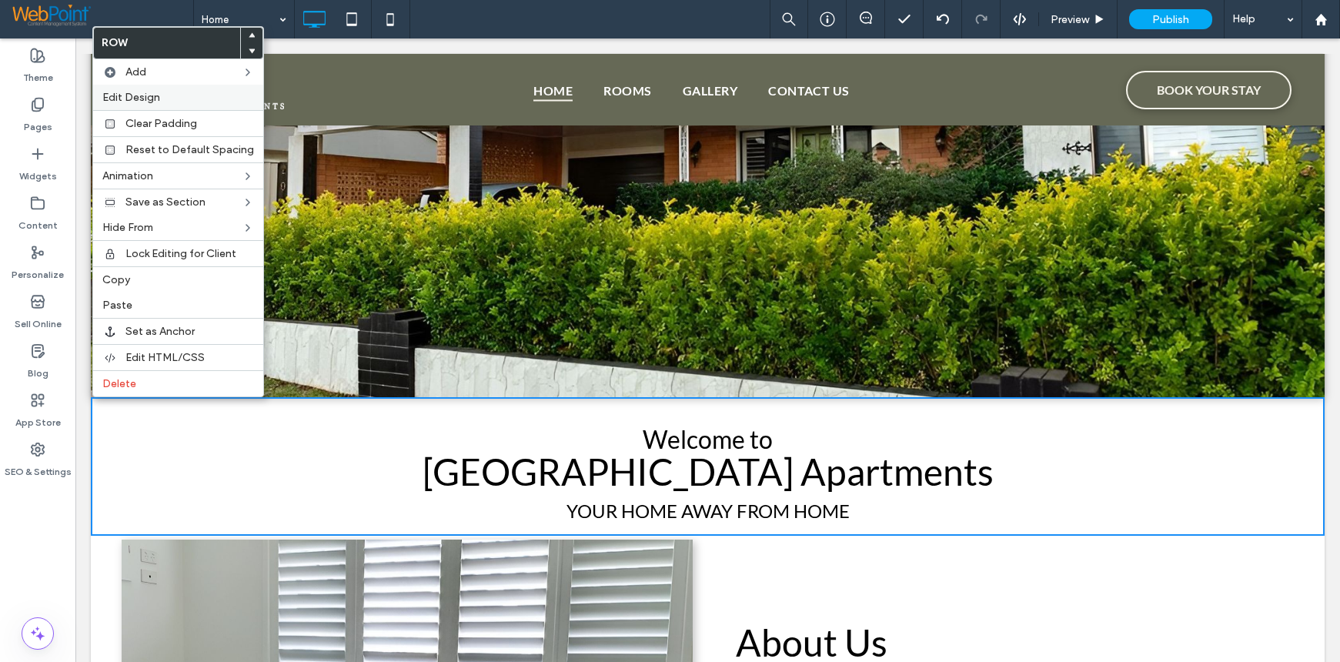
click at [170, 97] on label "Edit Design" at bounding box center [178, 97] width 152 height 13
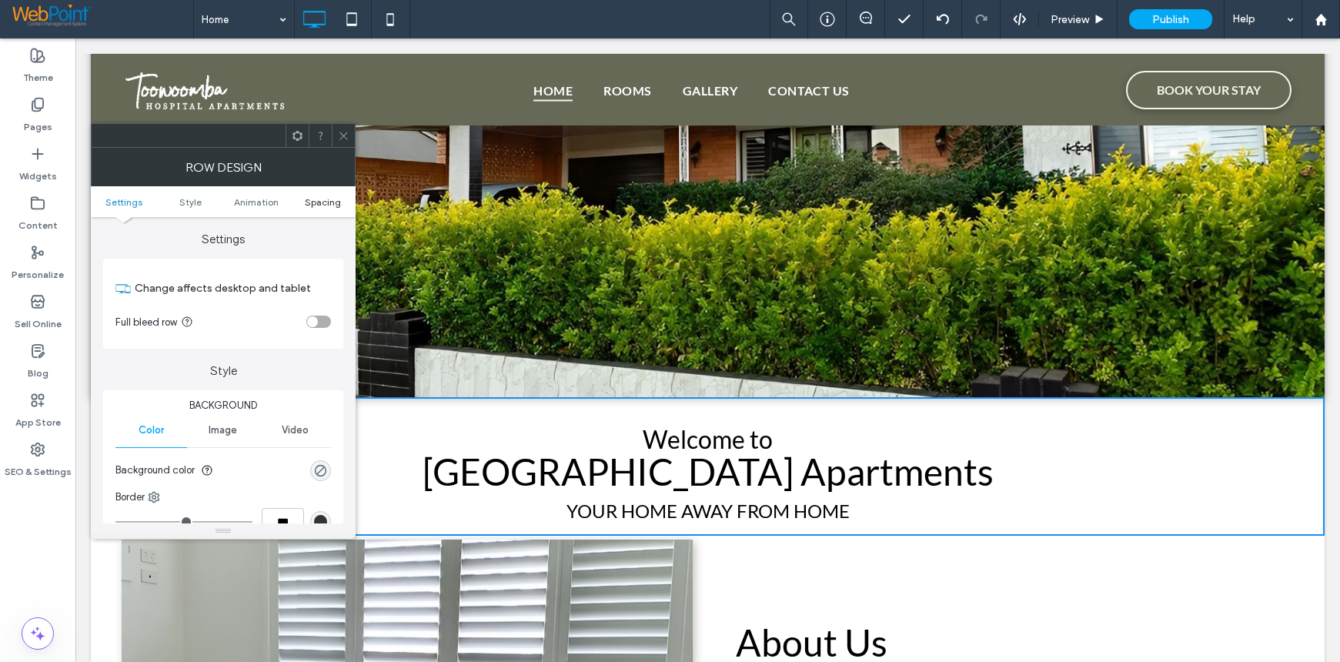
click at [328, 201] on span "Spacing" at bounding box center [323, 202] width 36 height 12
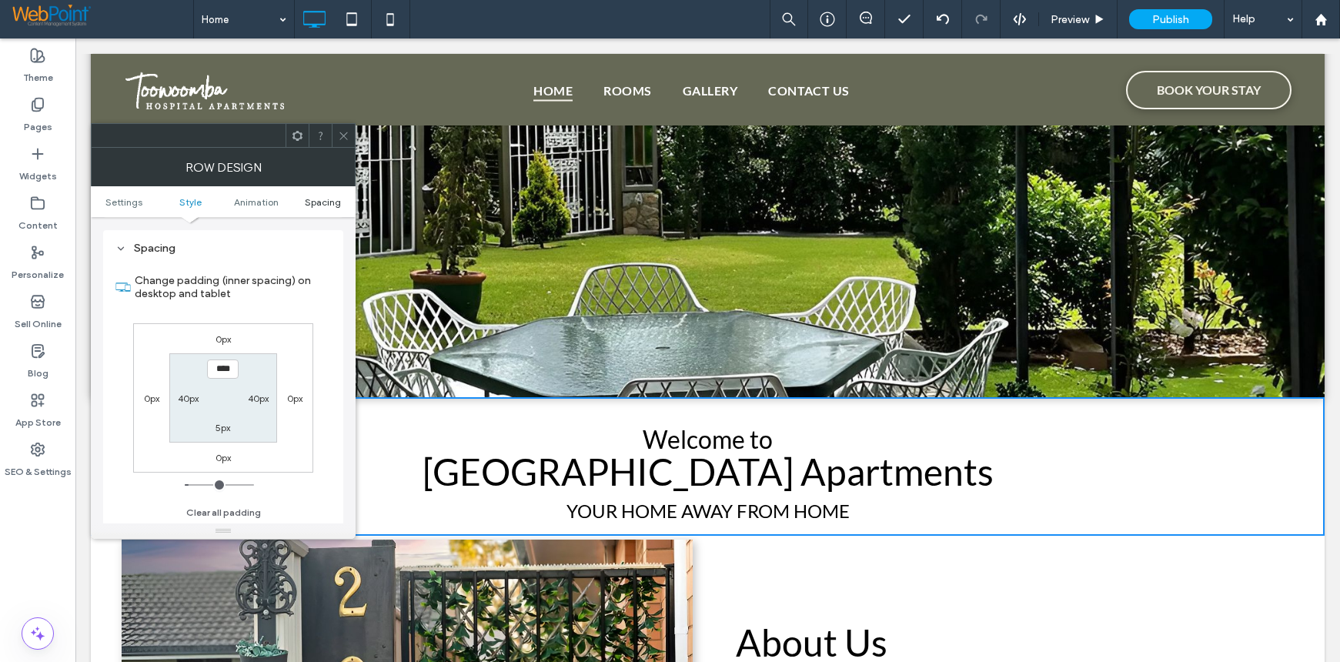
scroll to position [435, 0]
type input "*"
type input "**"
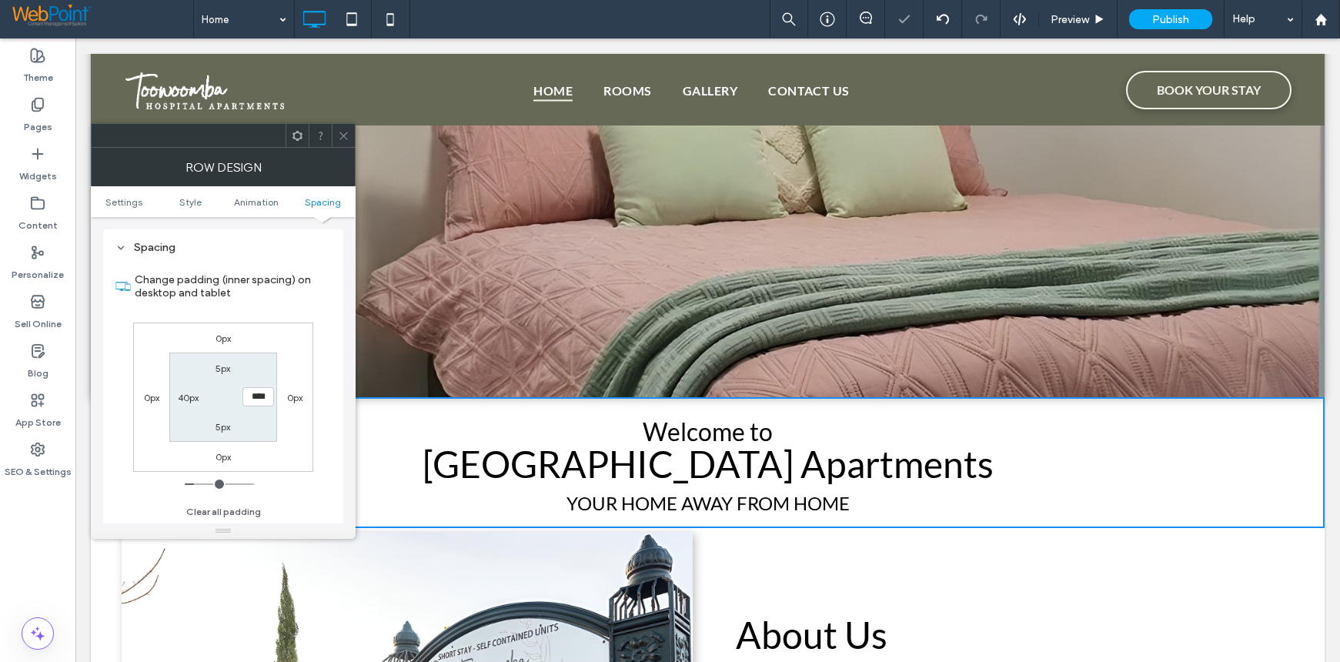
click at [342, 131] on icon at bounding box center [344, 136] width 12 height 12
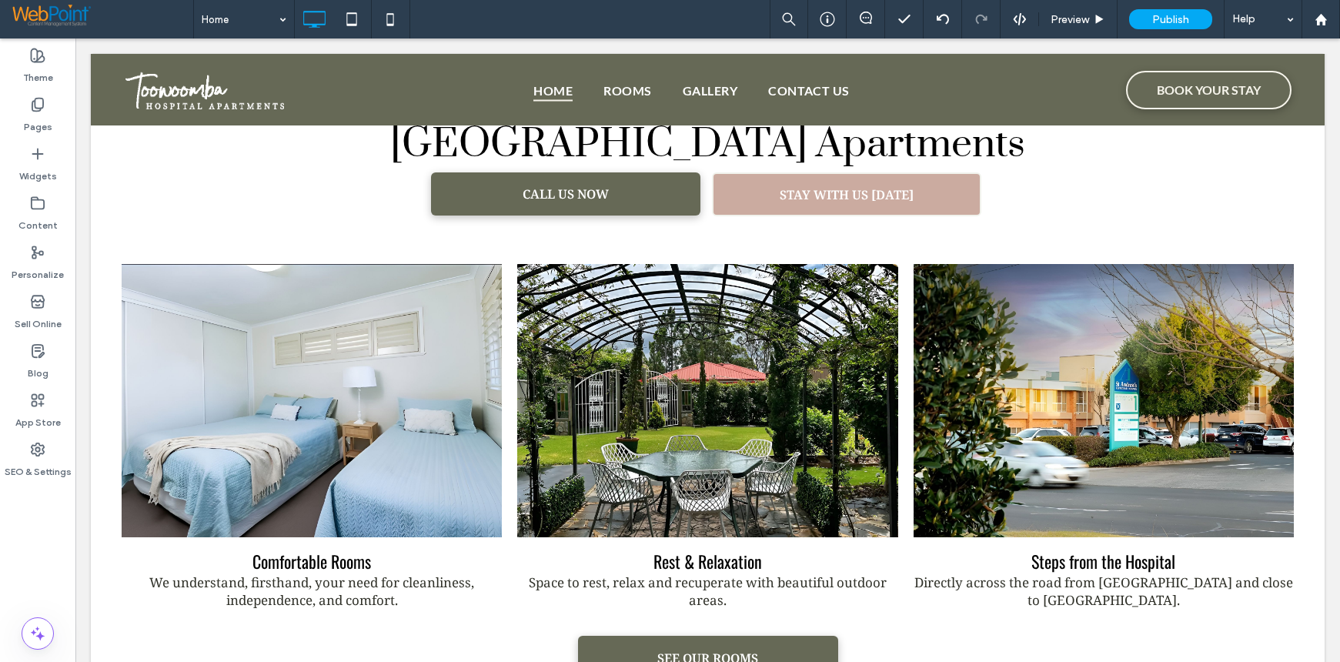
scroll to position [1154, 0]
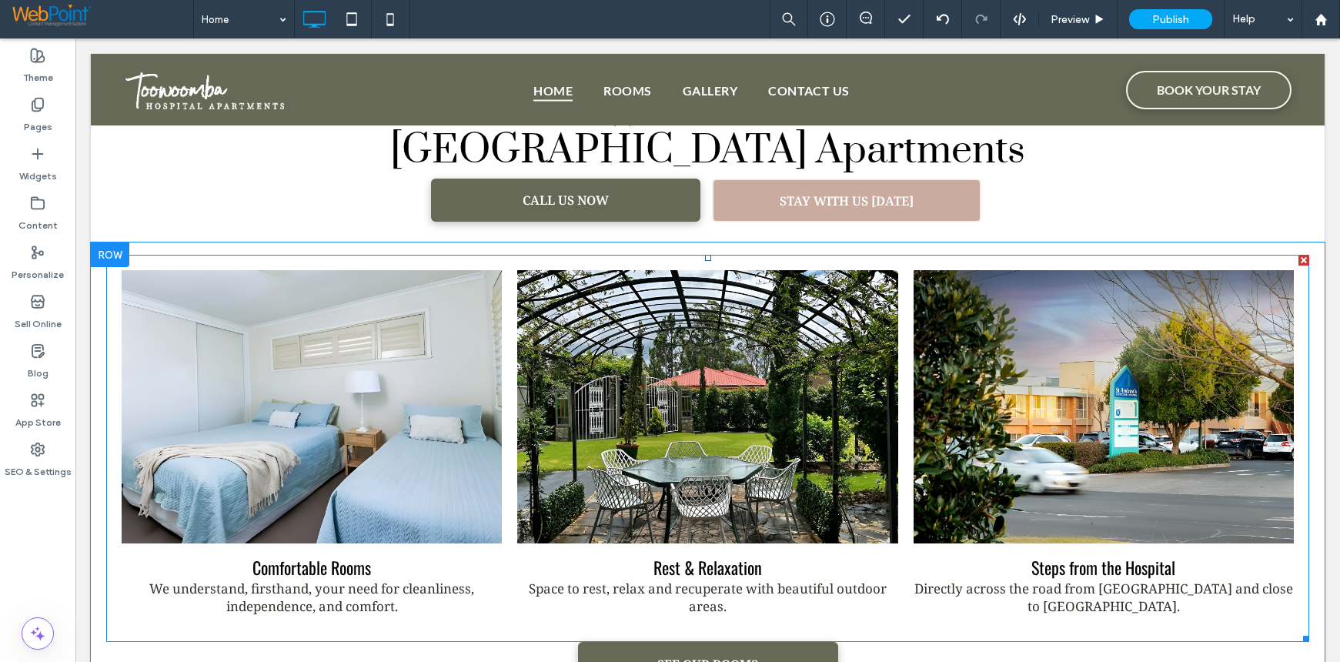
click at [149, 348] on link at bounding box center [311, 406] width 403 height 289
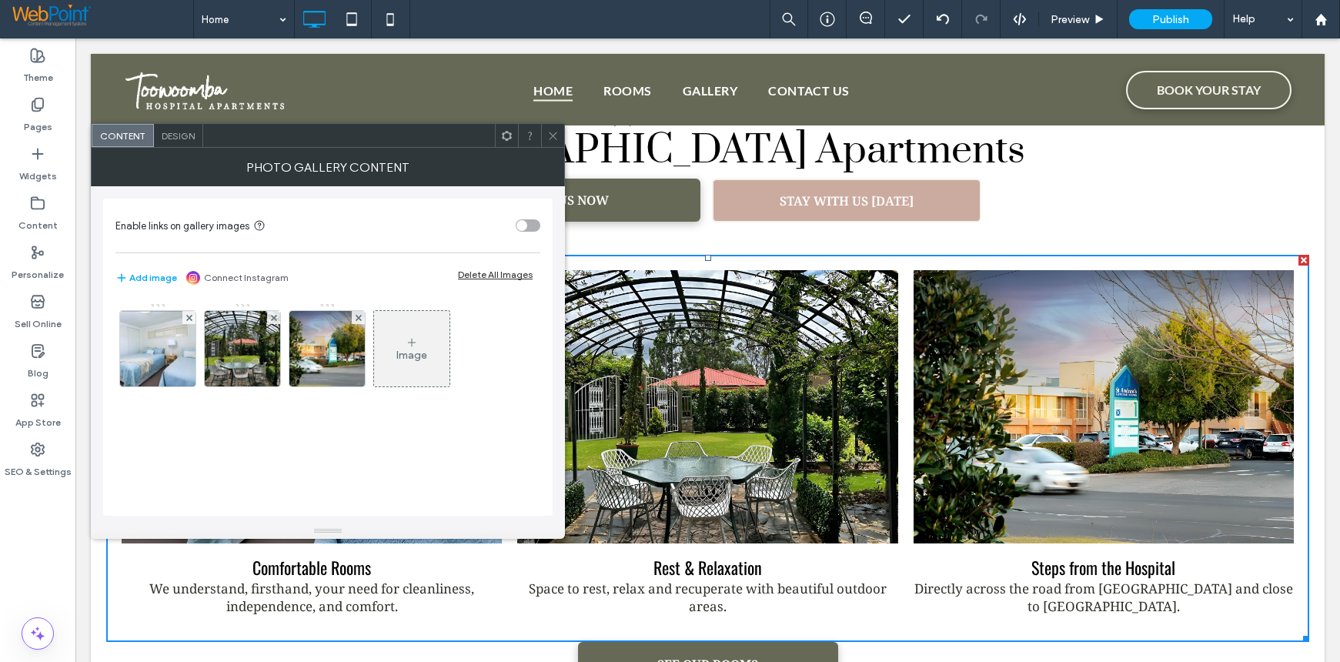
click at [182, 138] on span "Design" at bounding box center [178, 136] width 33 height 12
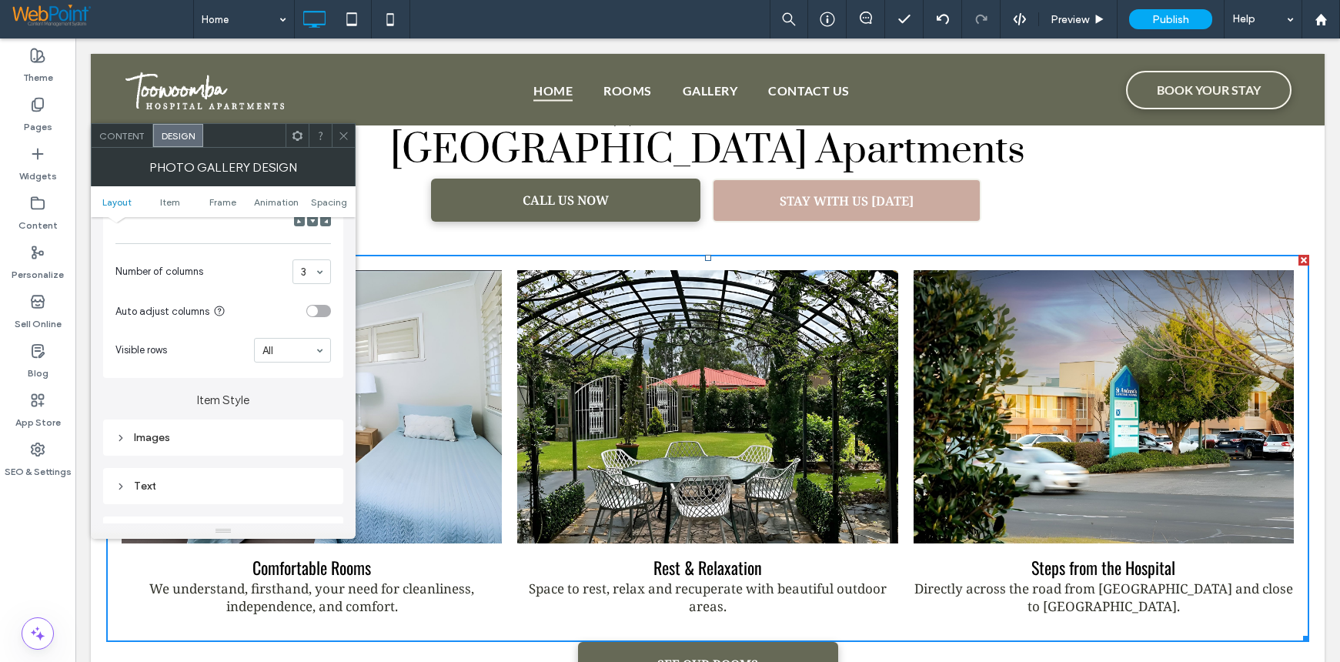
scroll to position [462, 0]
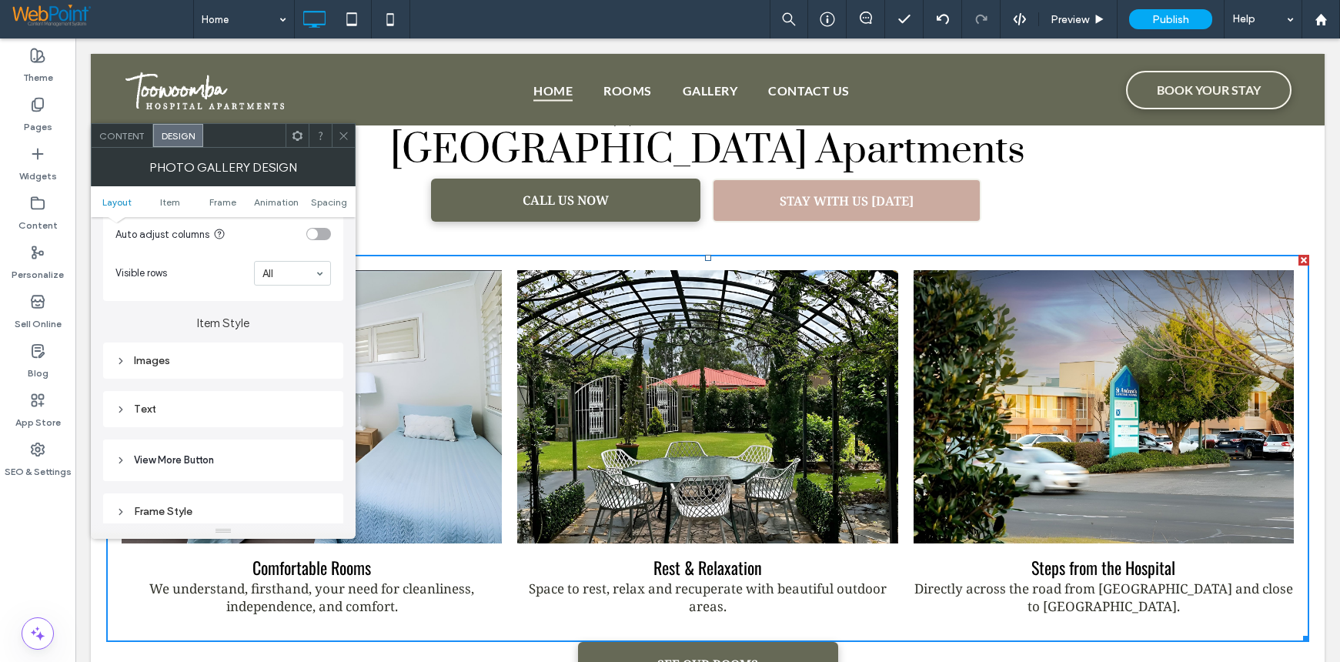
click at [122, 409] on use at bounding box center [120, 408] width 3 height 5
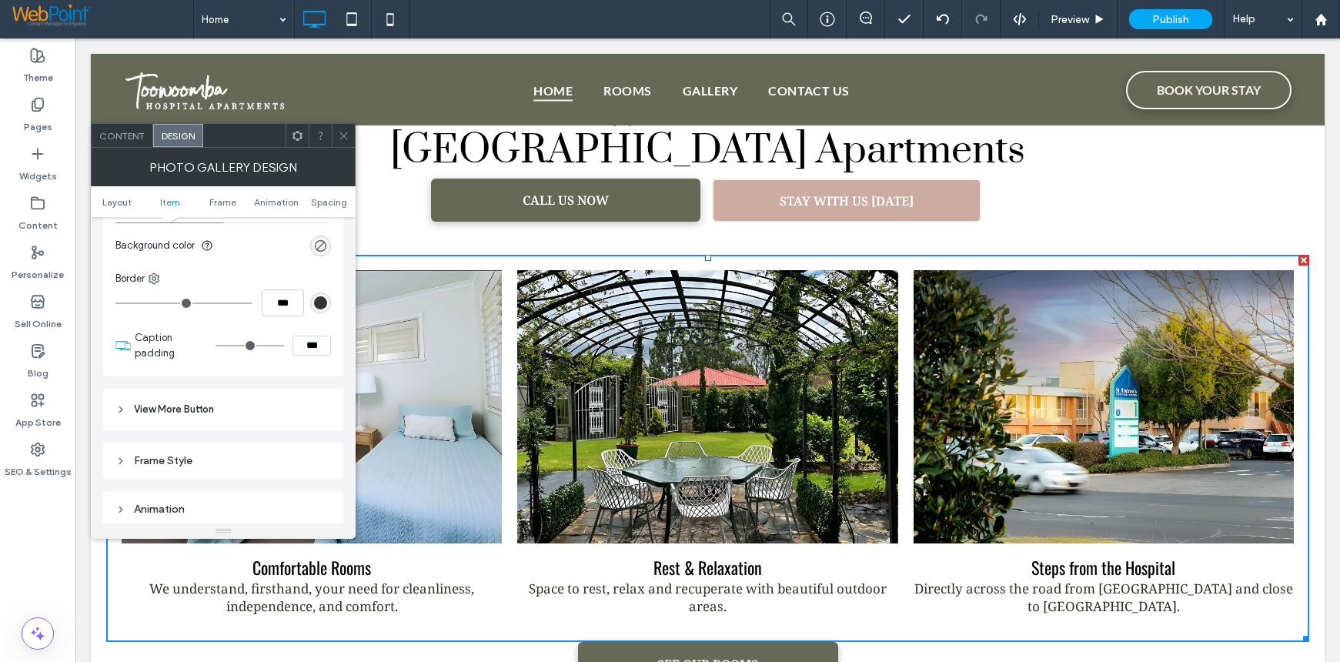
scroll to position [539, 0]
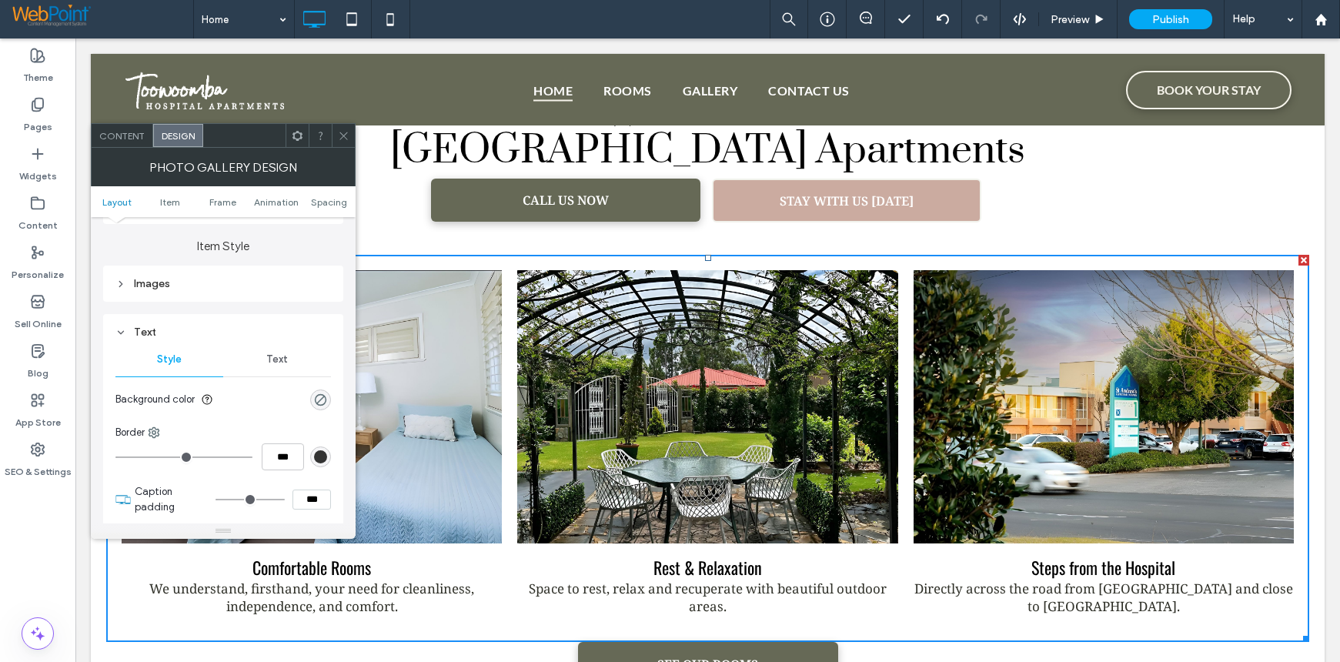
click at [272, 358] on span "Text" at bounding box center [277, 359] width 22 height 12
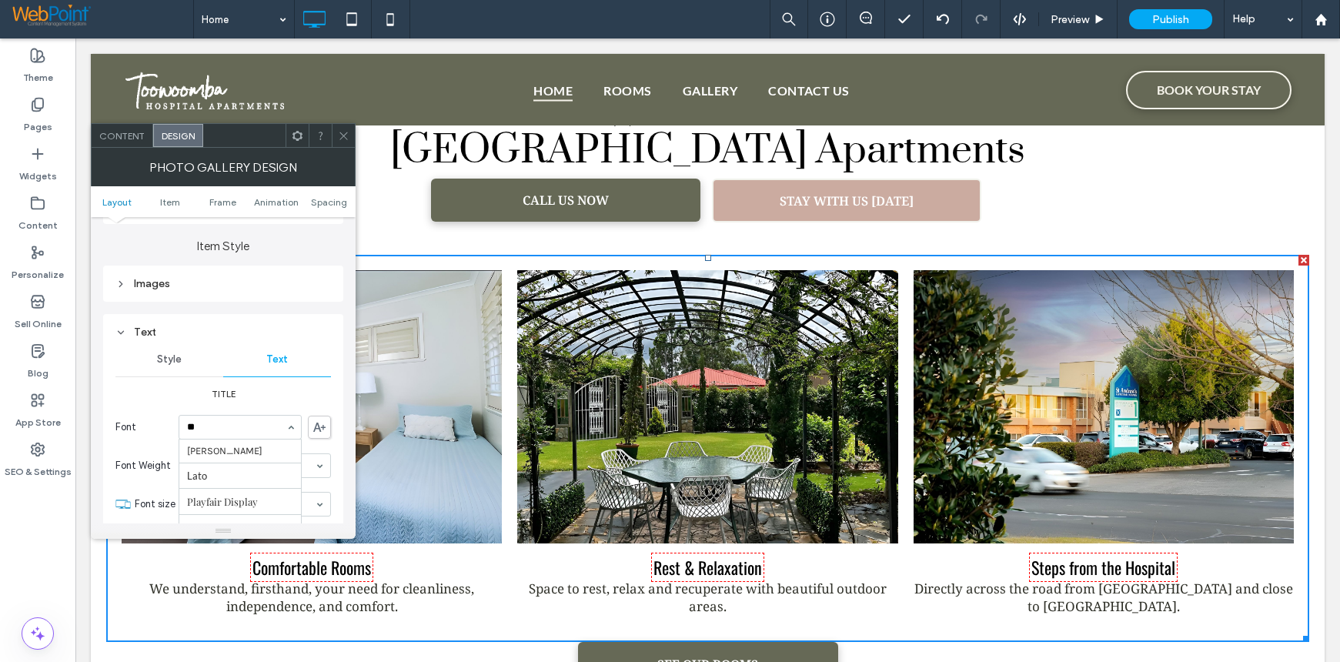
scroll to position [52, 0]
type input "***"
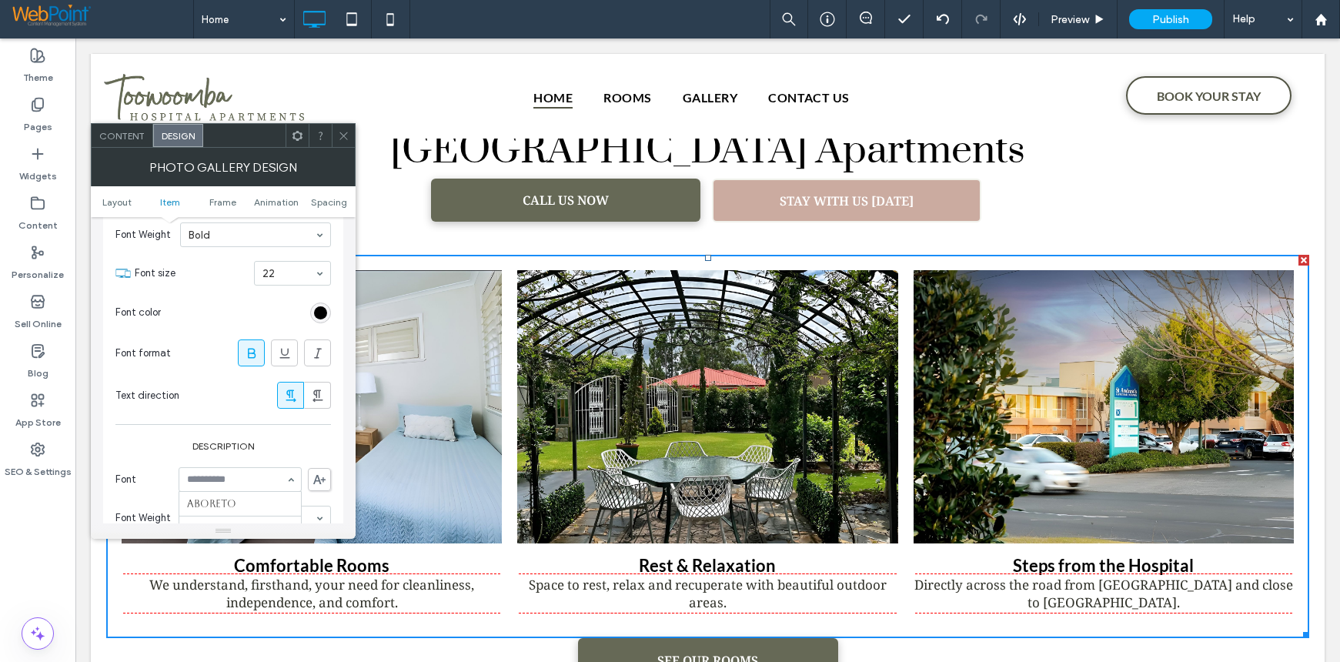
scroll to position [927, 0]
click at [200, 480] on input at bounding box center [236, 479] width 99 height 11
type input "***"
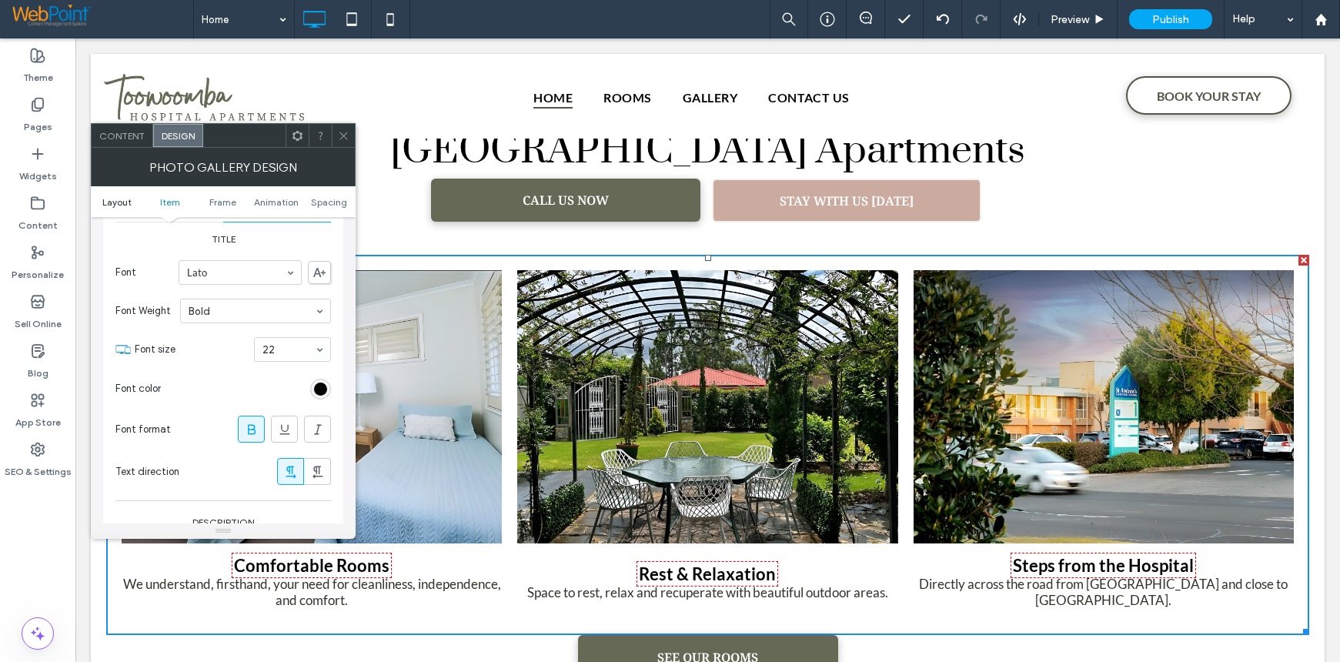
scroll to position [693, 0]
click at [125, 132] on span "Content" at bounding box center [121, 136] width 45 height 12
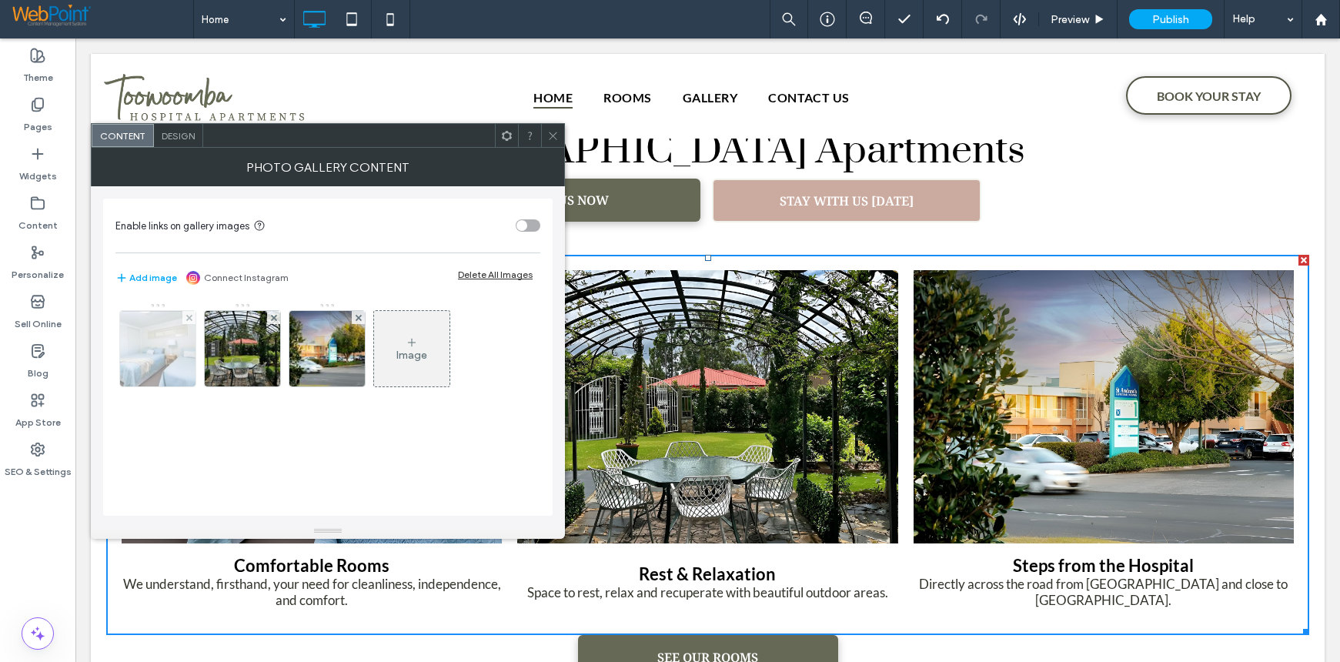
click at [159, 356] on img at bounding box center [158, 348] width 114 height 75
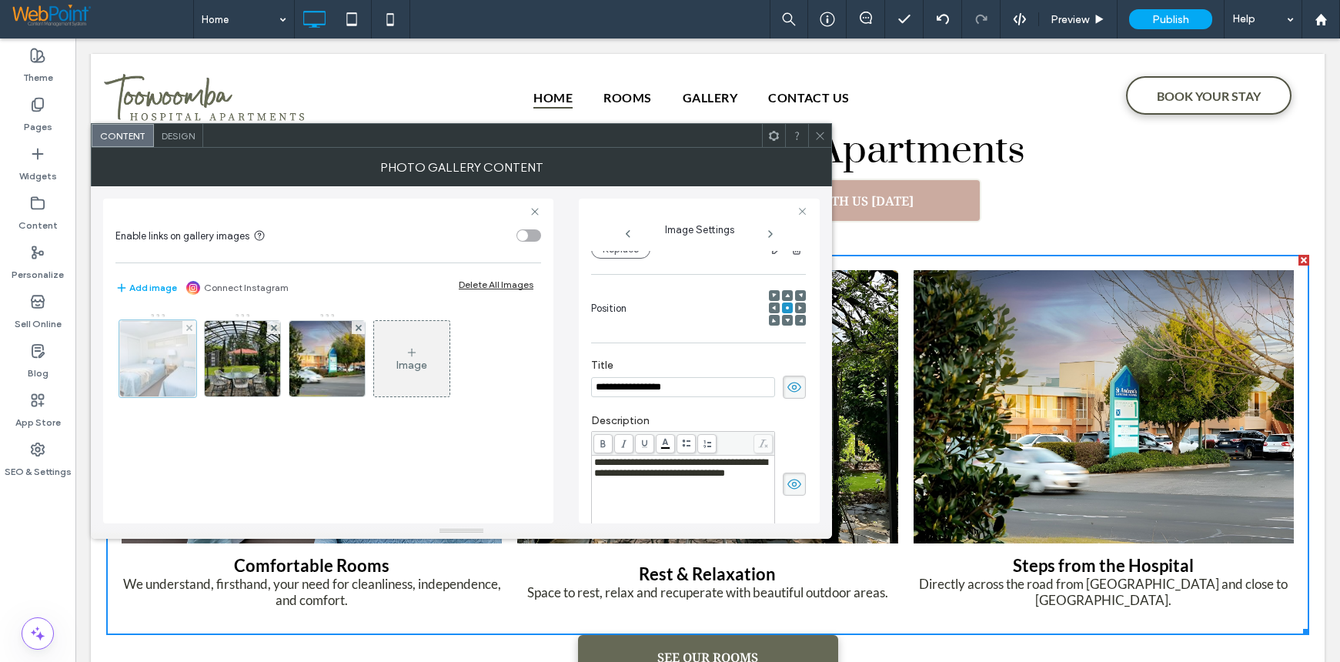
scroll to position [0, 0]
click at [594, 462] on span "**********" at bounding box center [680, 467] width 173 height 21
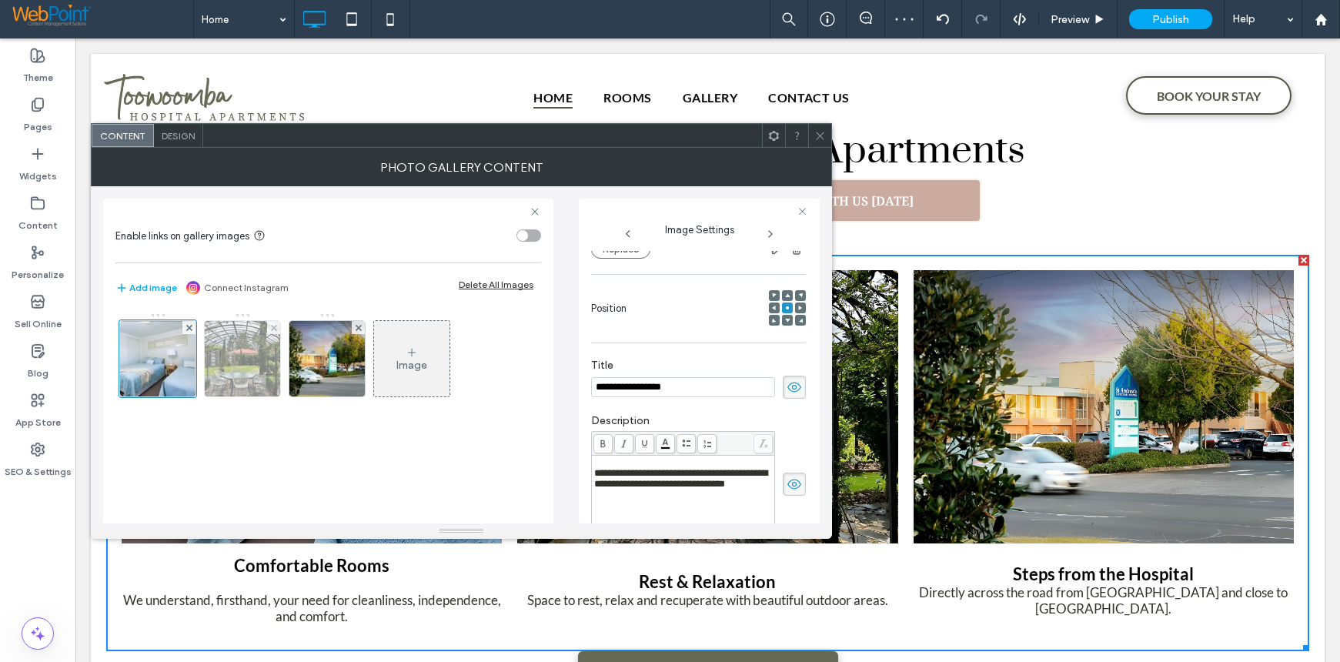
click at [228, 366] on img at bounding box center [242, 358] width 101 height 75
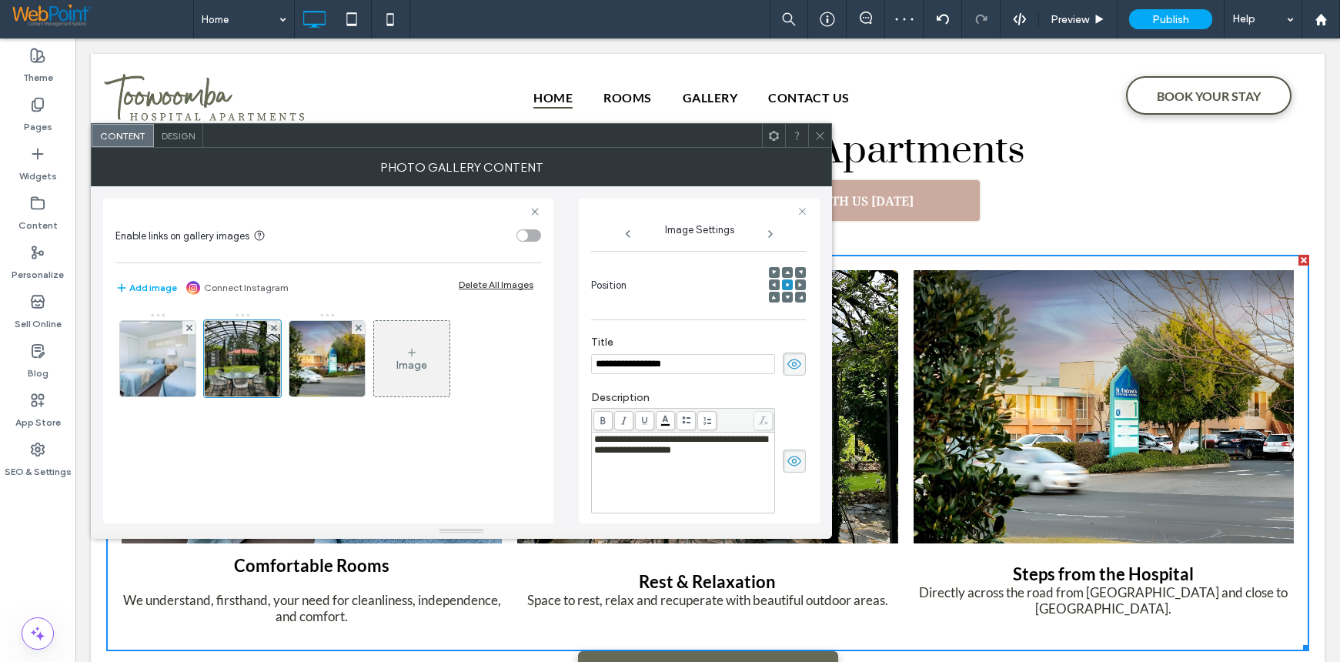
scroll to position [179, 0]
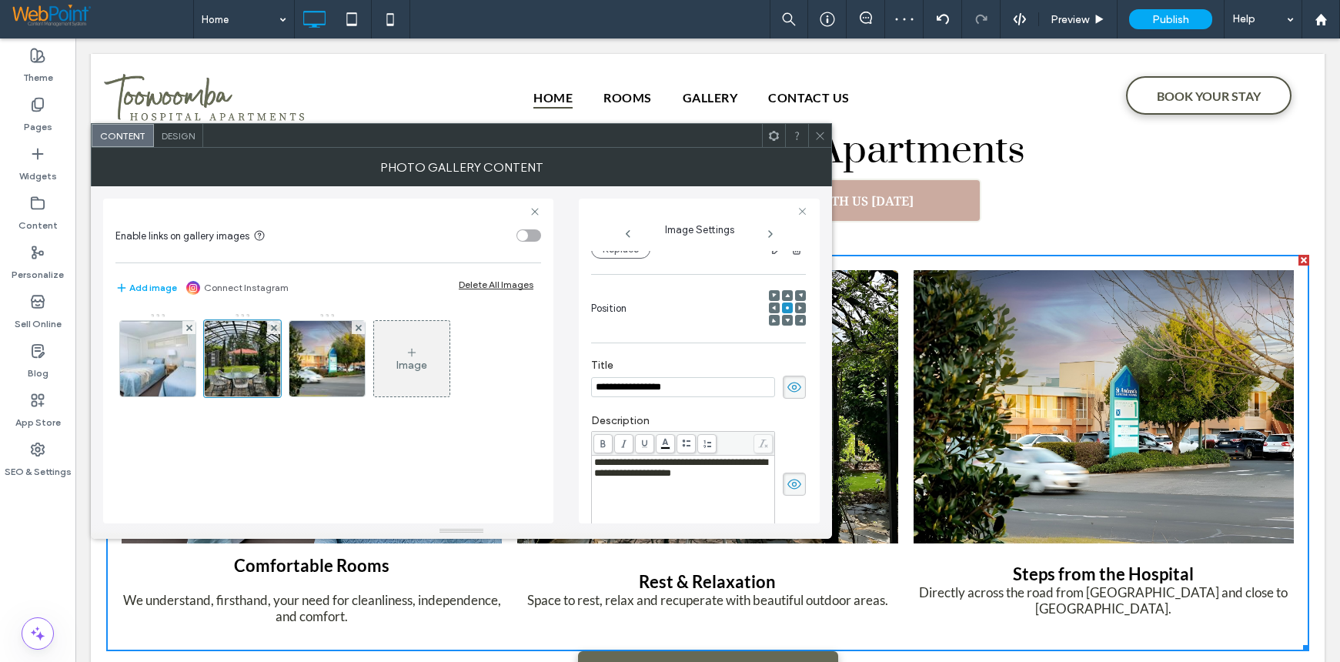
click at [593, 466] on div "**********" at bounding box center [682, 495] width 179 height 77
click at [595, 463] on span "**********" at bounding box center [680, 467] width 173 height 21
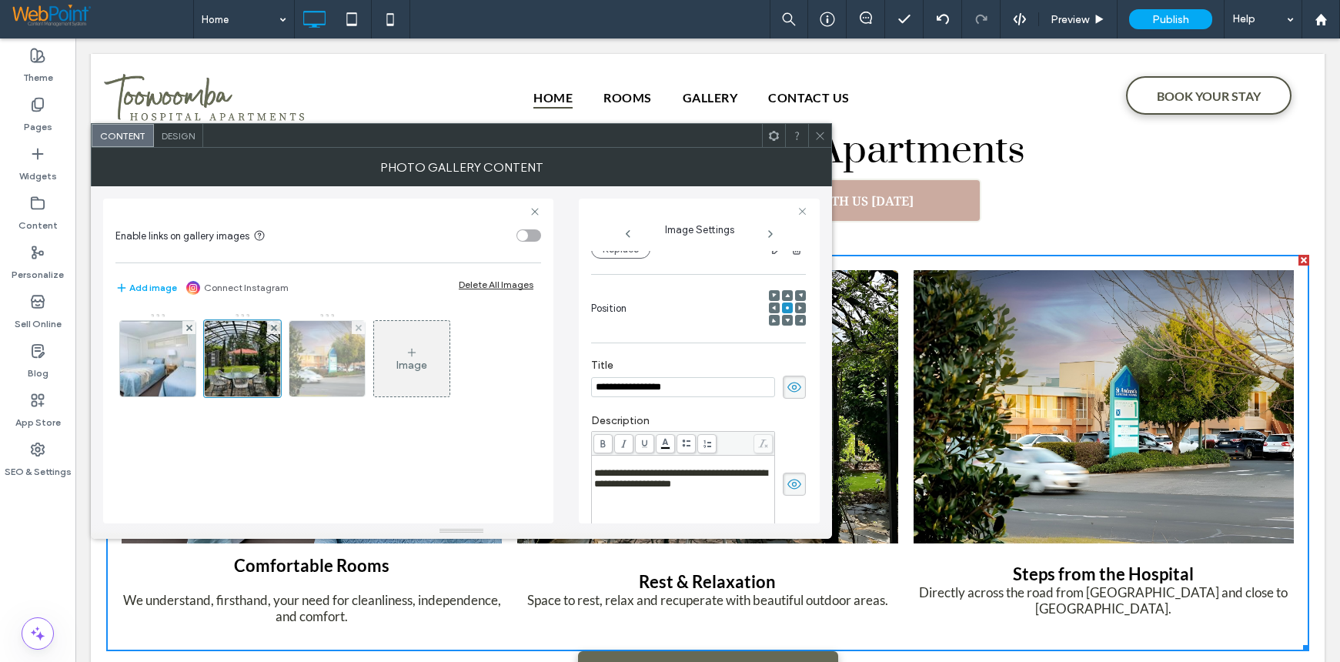
click at [329, 372] on img at bounding box center [327, 358] width 114 height 75
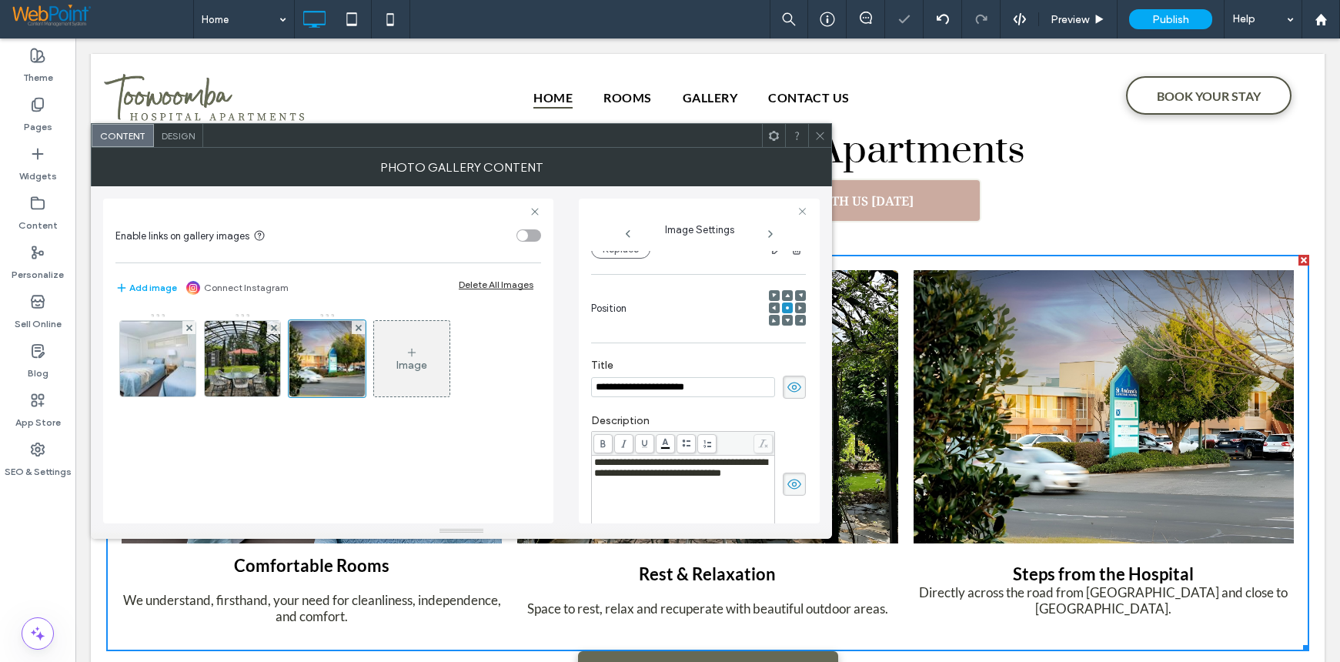
click at [594, 464] on span "**********" at bounding box center [680, 467] width 173 height 21
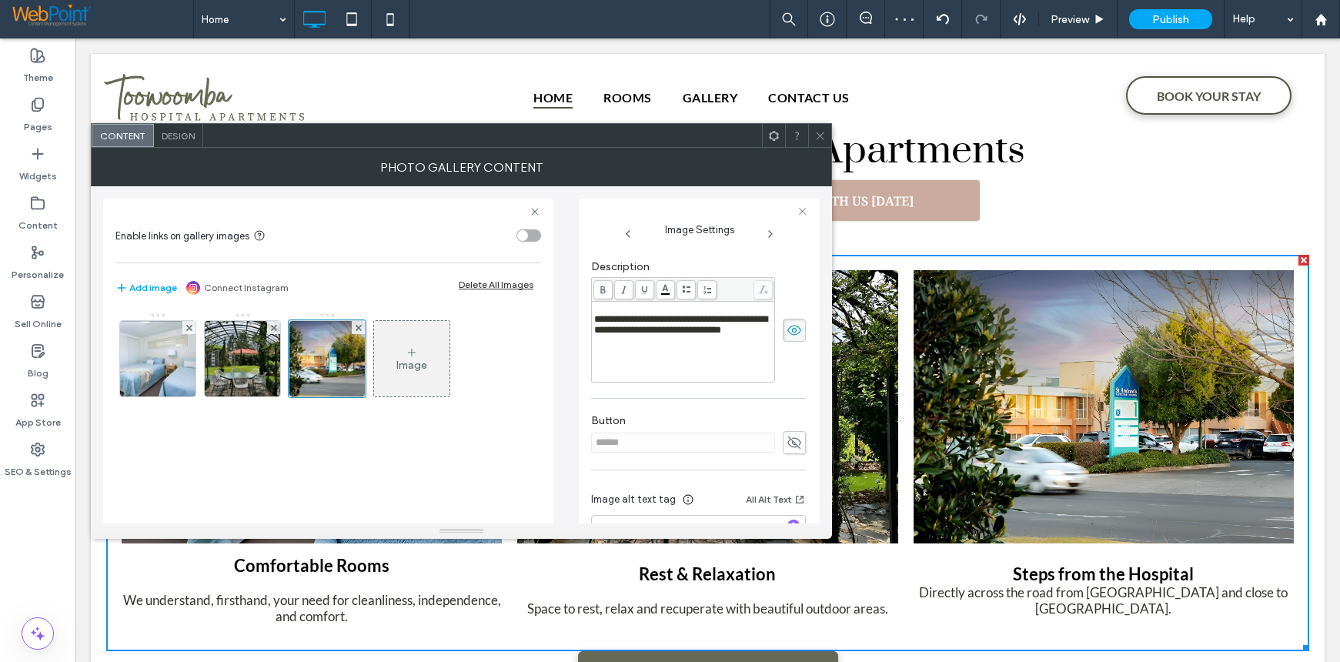
scroll to position [387, 0]
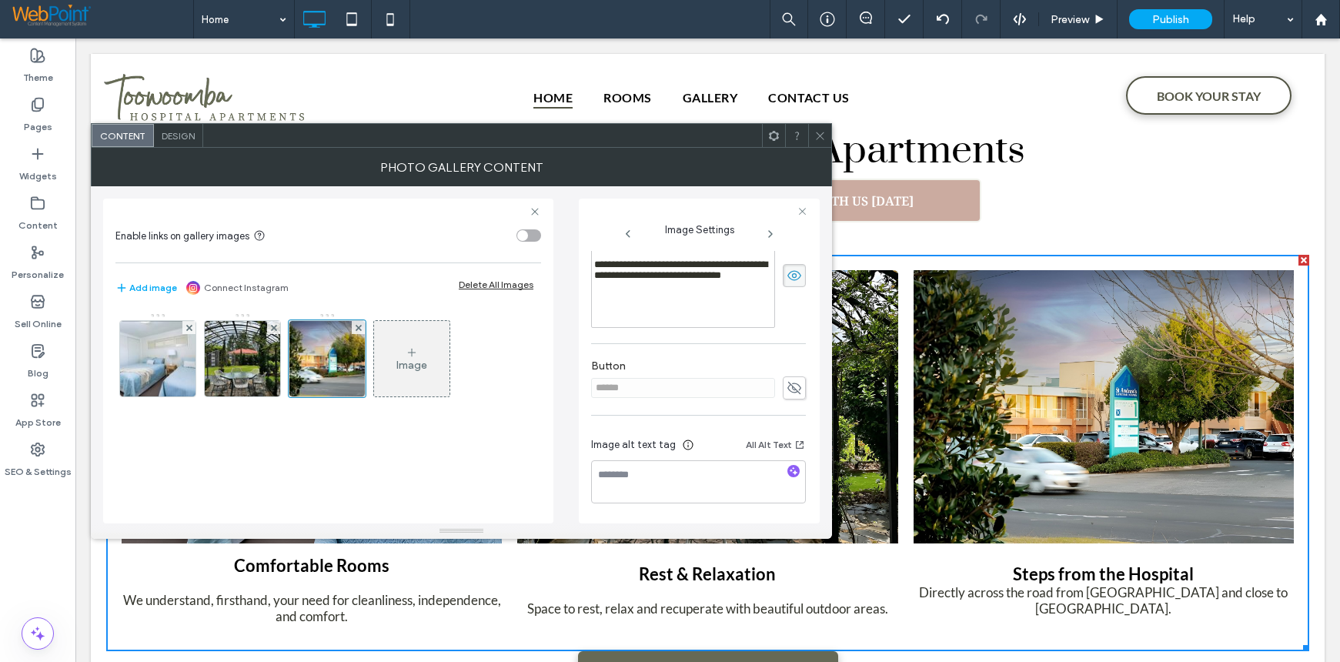
click at [173, 132] on span "Design" at bounding box center [178, 136] width 33 height 12
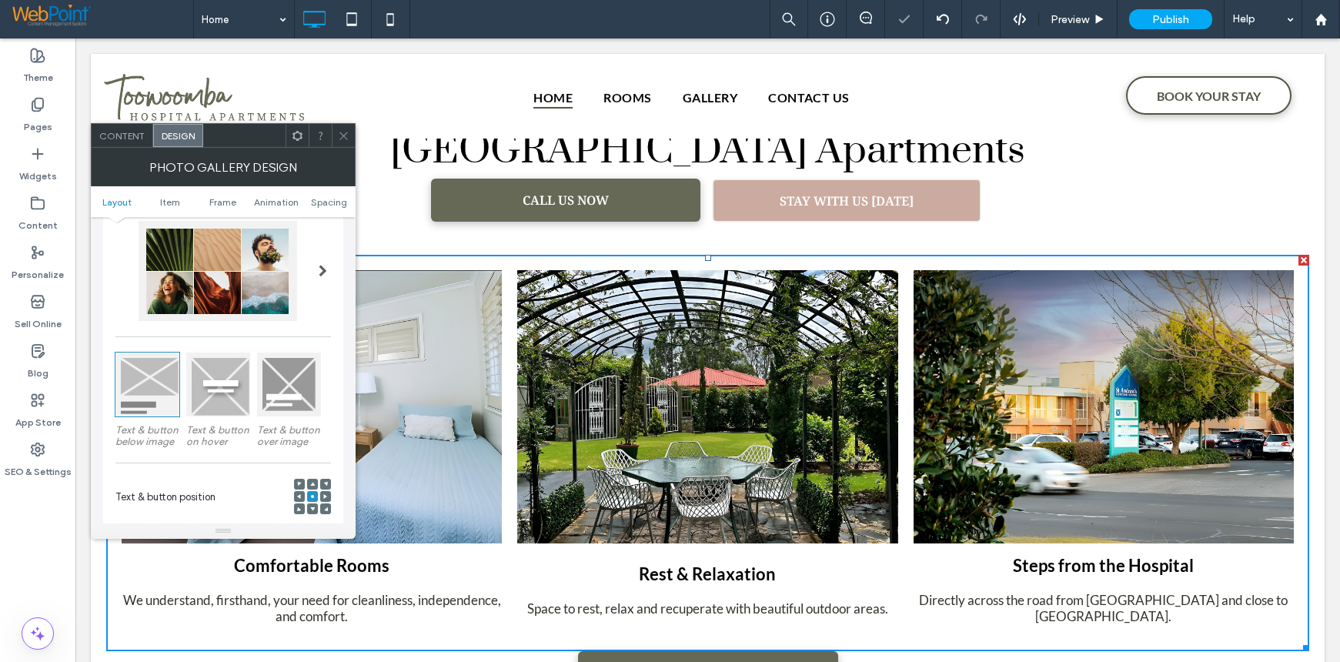
scroll to position [231, 0]
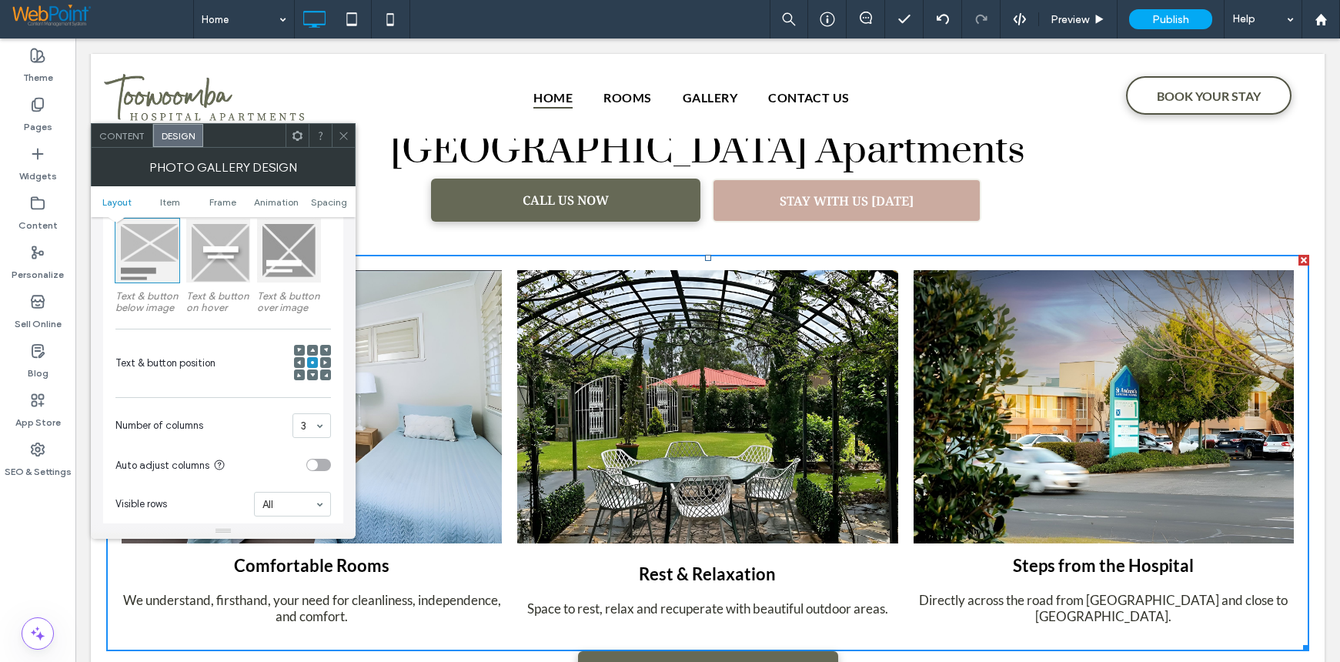
click at [312, 347] on span at bounding box center [312, 350] width 5 height 11
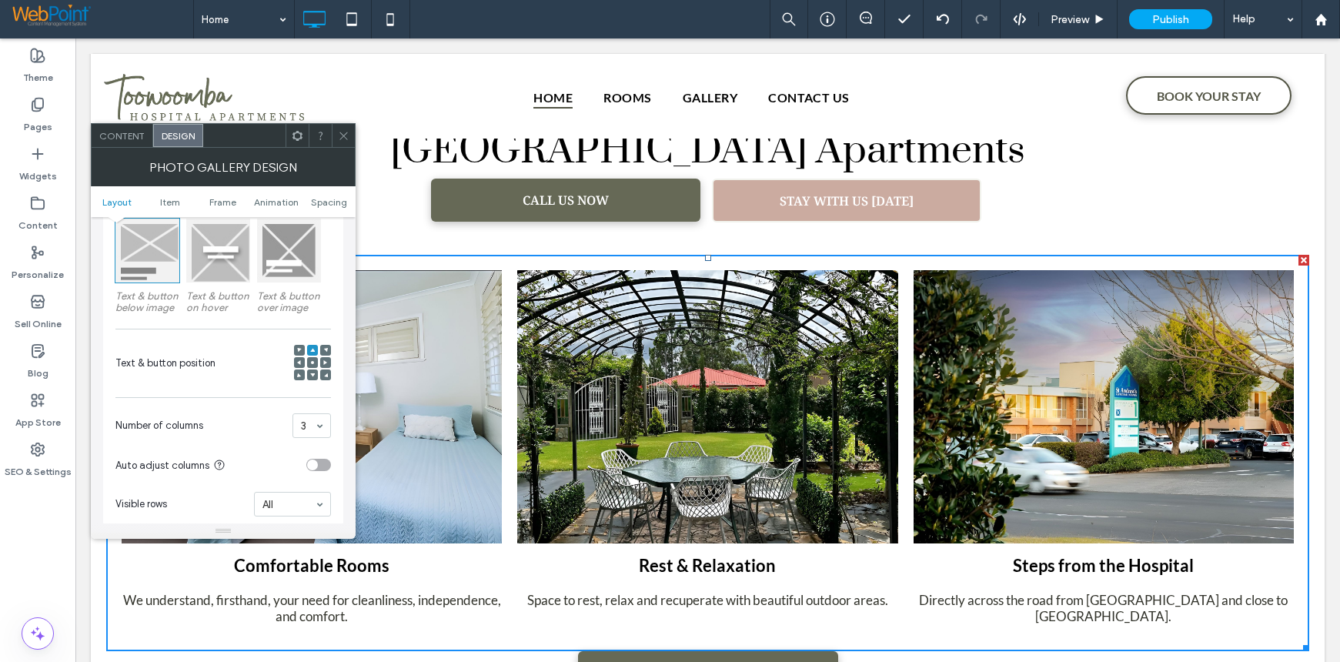
click at [116, 140] on span "Content" at bounding box center [121, 136] width 45 height 12
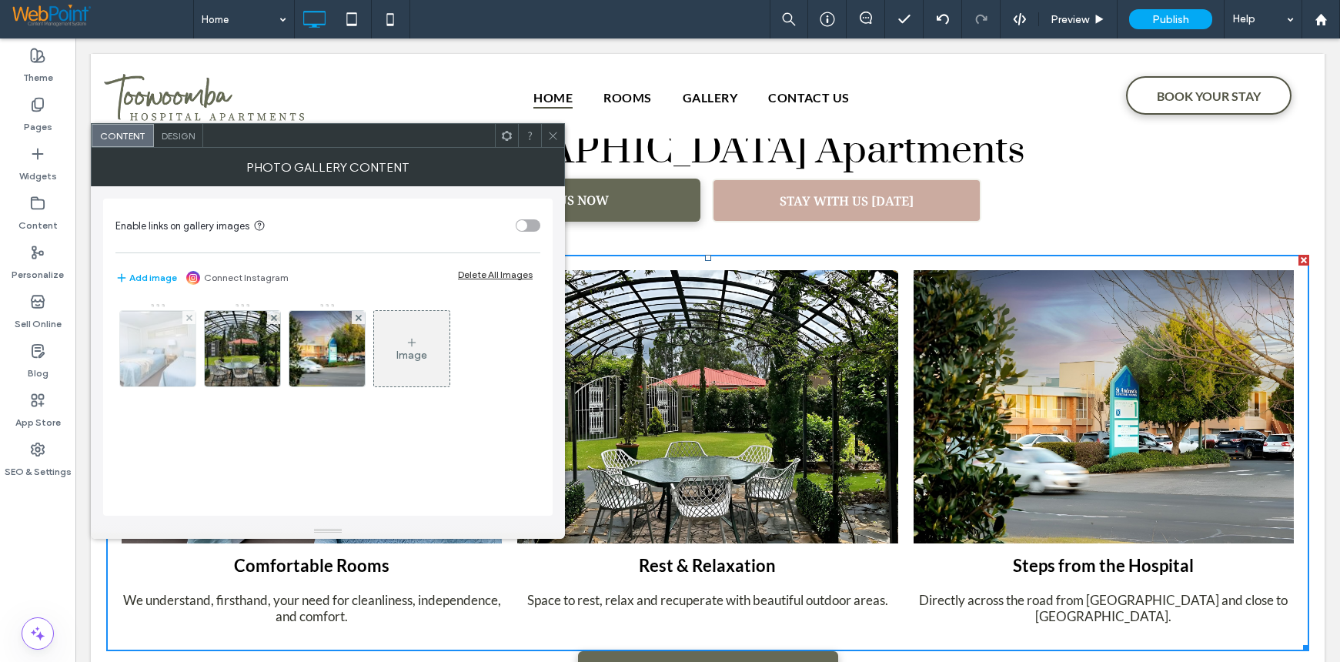
click at [160, 362] on img at bounding box center [158, 348] width 114 height 75
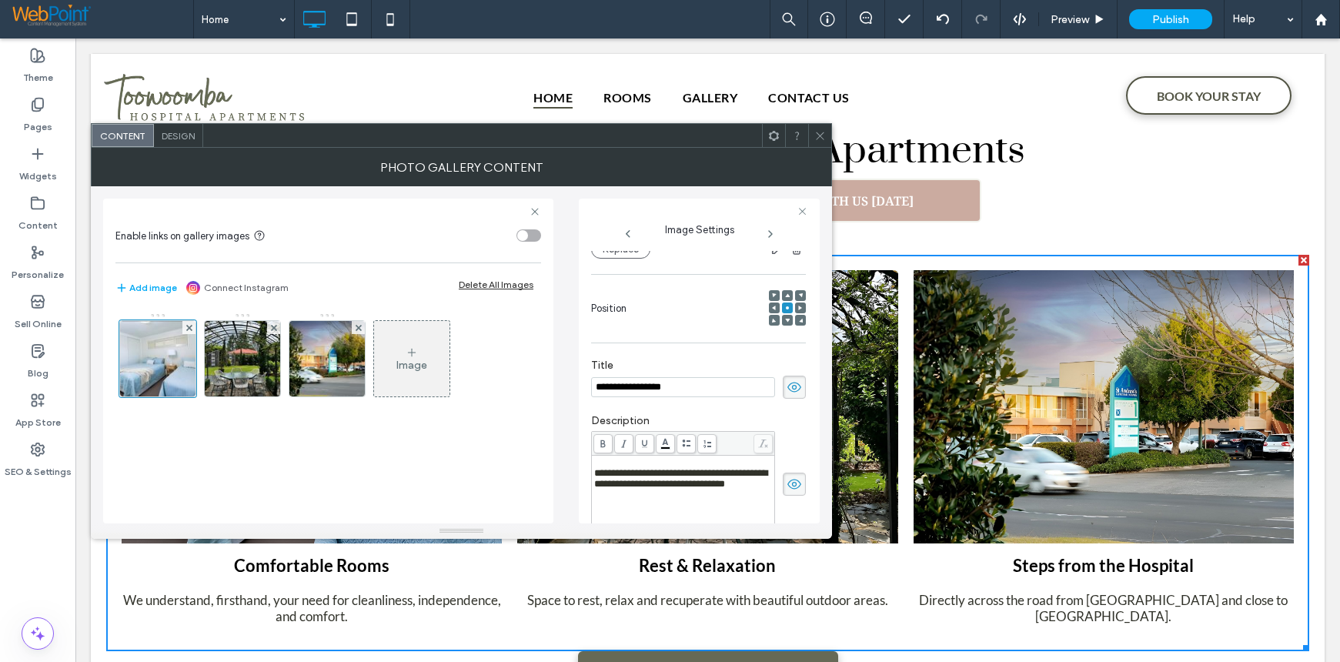
scroll to position [0, 0]
click at [594, 476] on span "**********" at bounding box center [680, 478] width 173 height 21
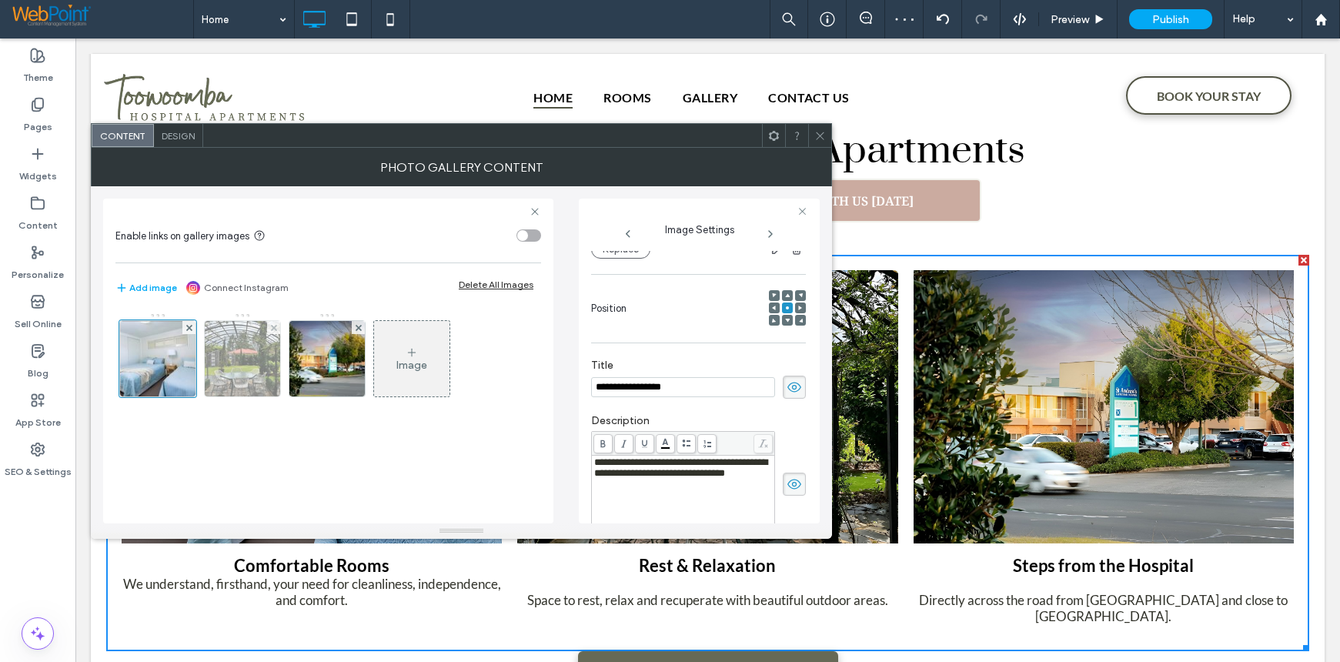
click at [236, 350] on img at bounding box center [242, 358] width 101 height 75
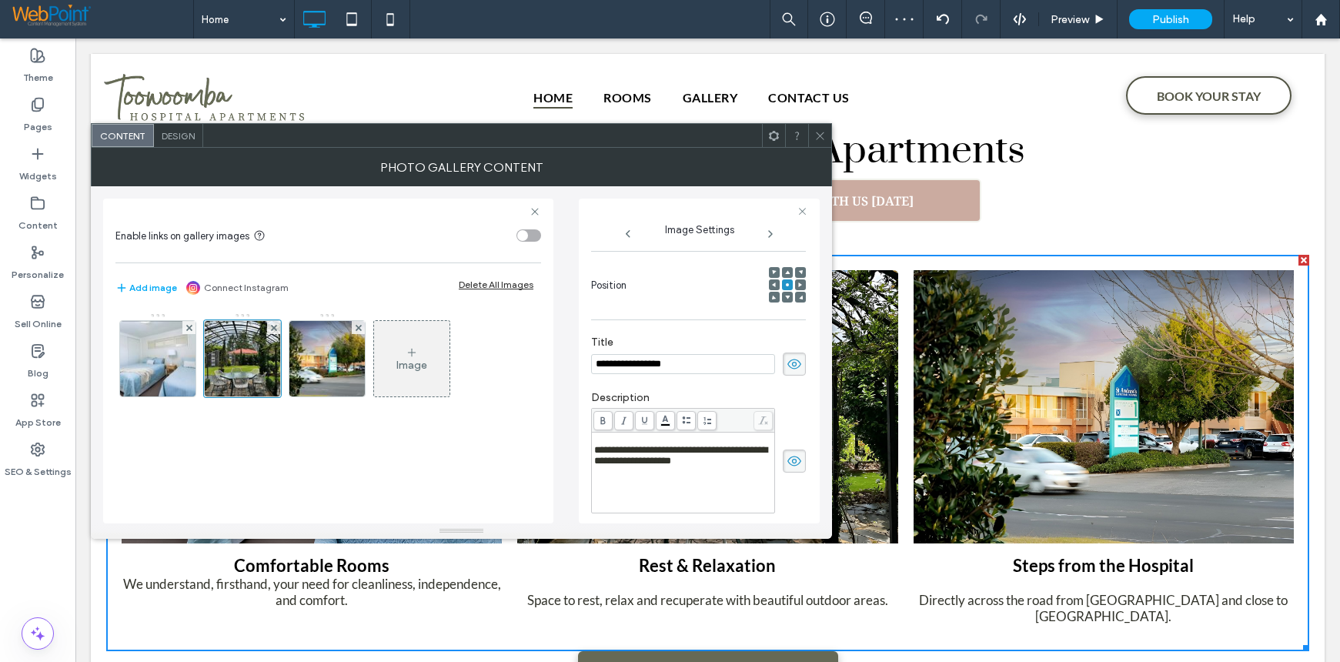
scroll to position [179, 0]
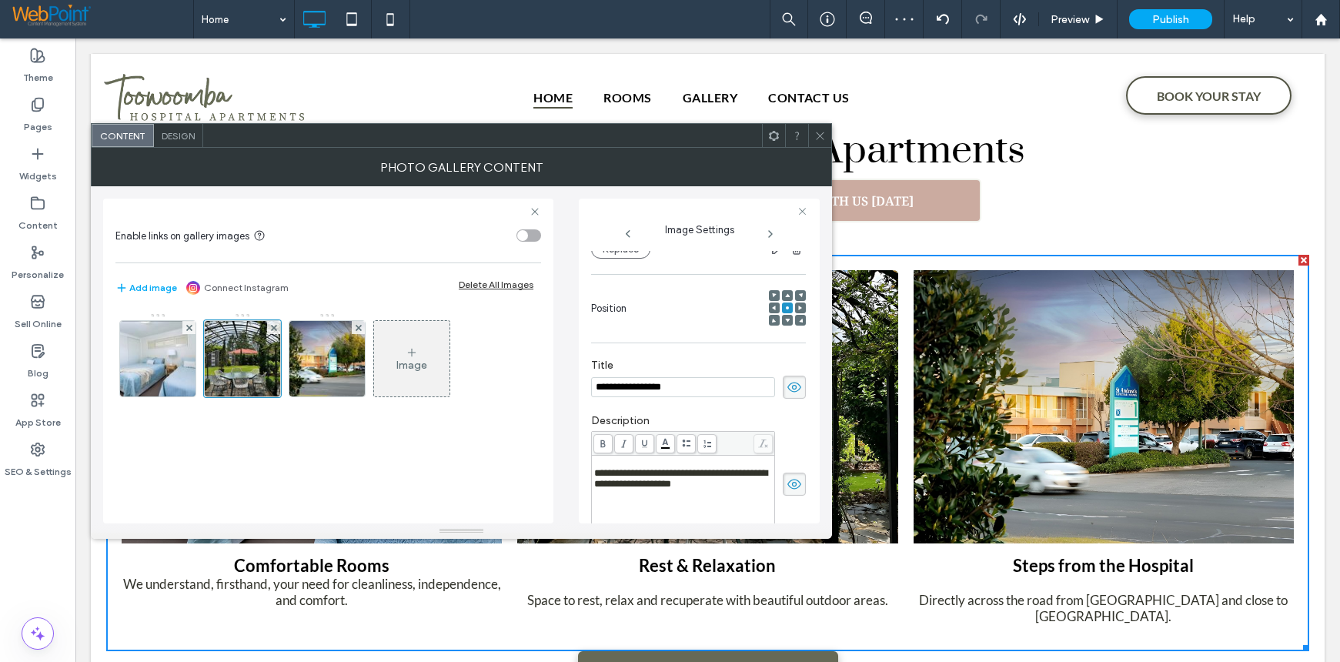
click at [596, 476] on span "**********" at bounding box center [680, 478] width 173 height 21
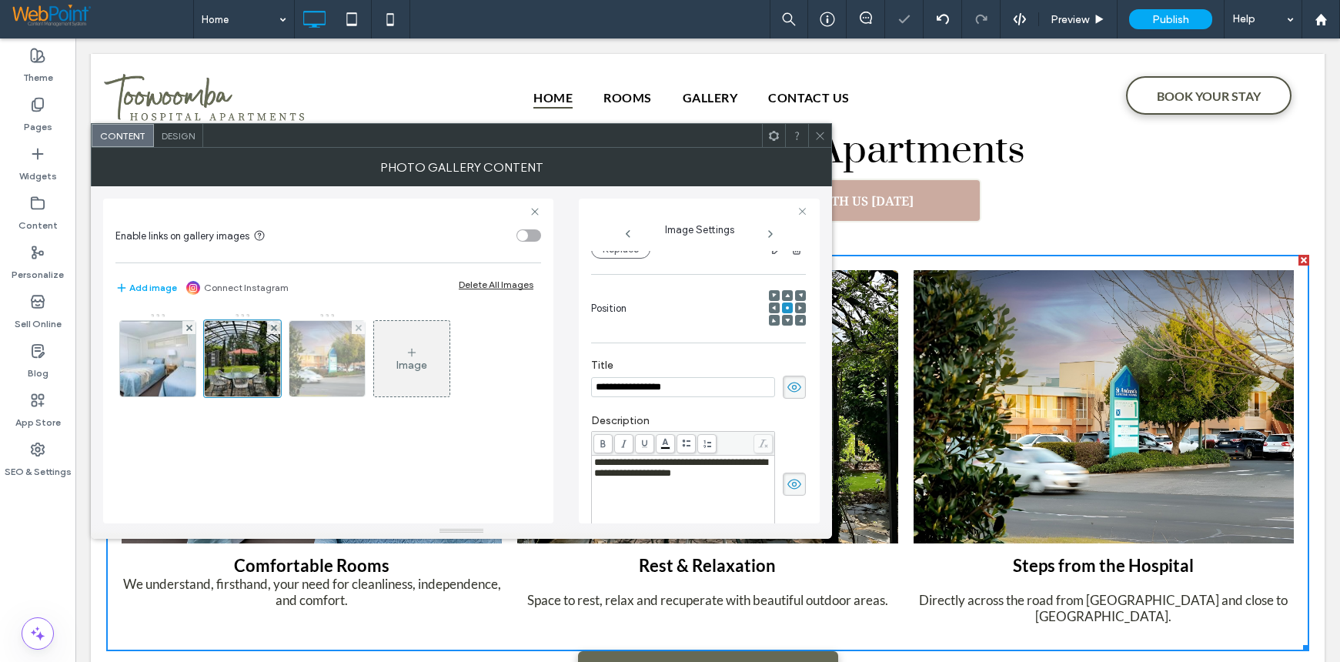
click at [329, 368] on img at bounding box center [327, 358] width 114 height 75
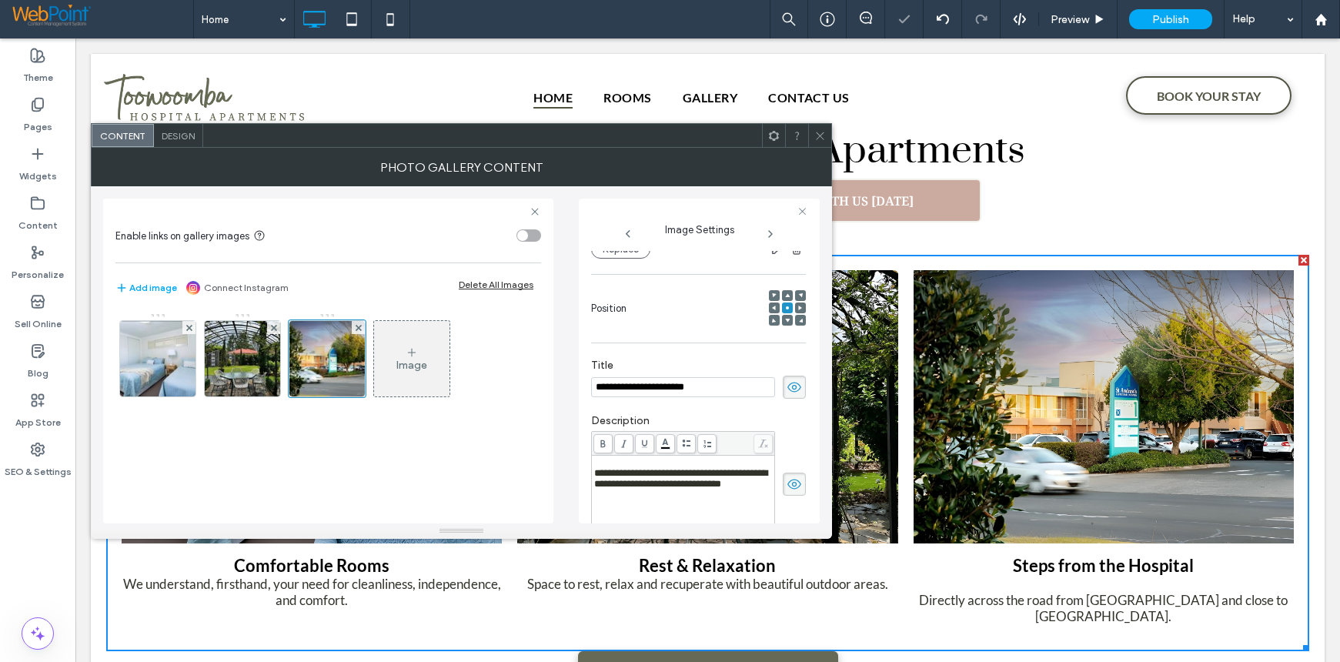
click at [595, 478] on span "**********" at bounding box center [680, 478] width 173 height 21
click at [819, 141] on icon at bounding box center [820, 136] width 12 height 12
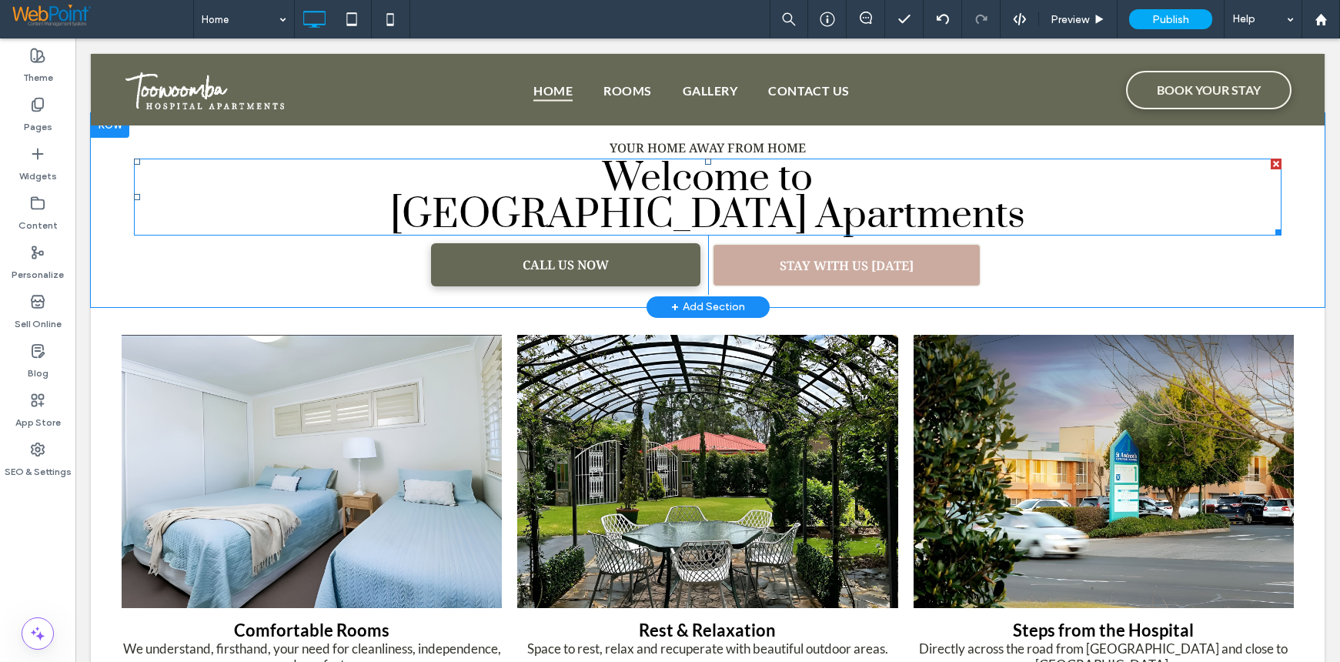
scroll to position [1000, 0]
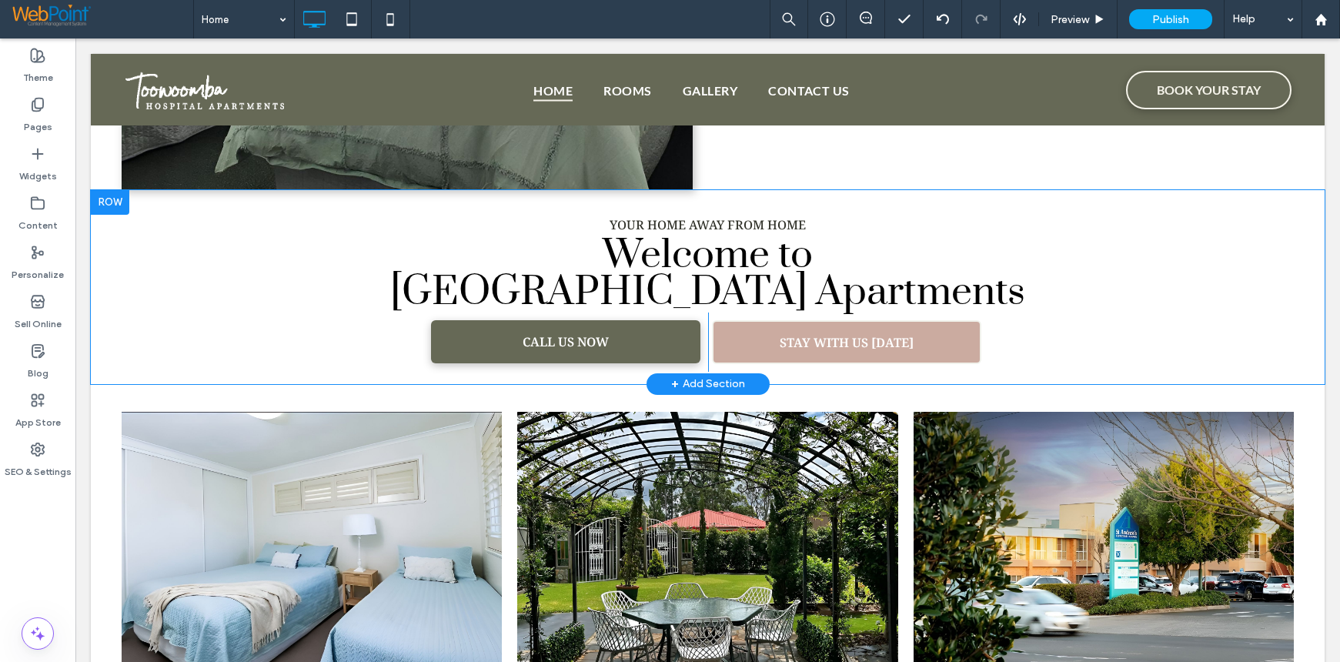
click at [104, 207] on div at bounding box center [110, 202] width 38 height 25
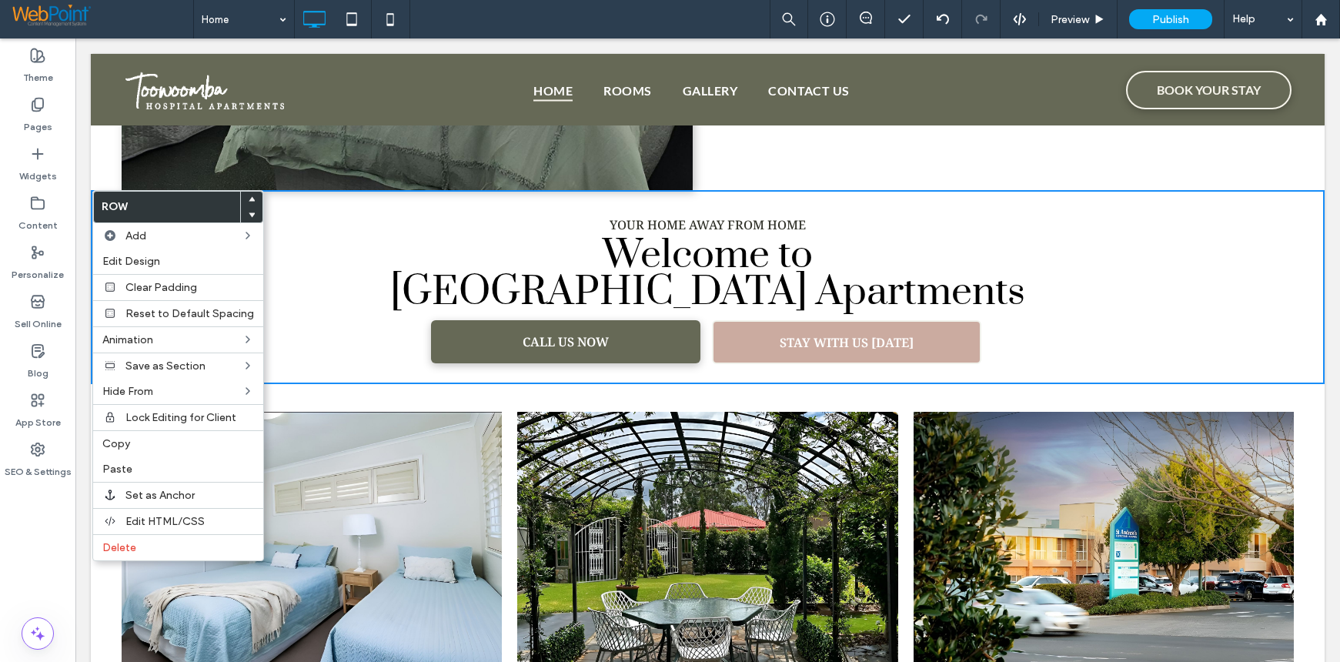
click at [249, 216] on icon at bounding box center [252, 215] width 6 height 6
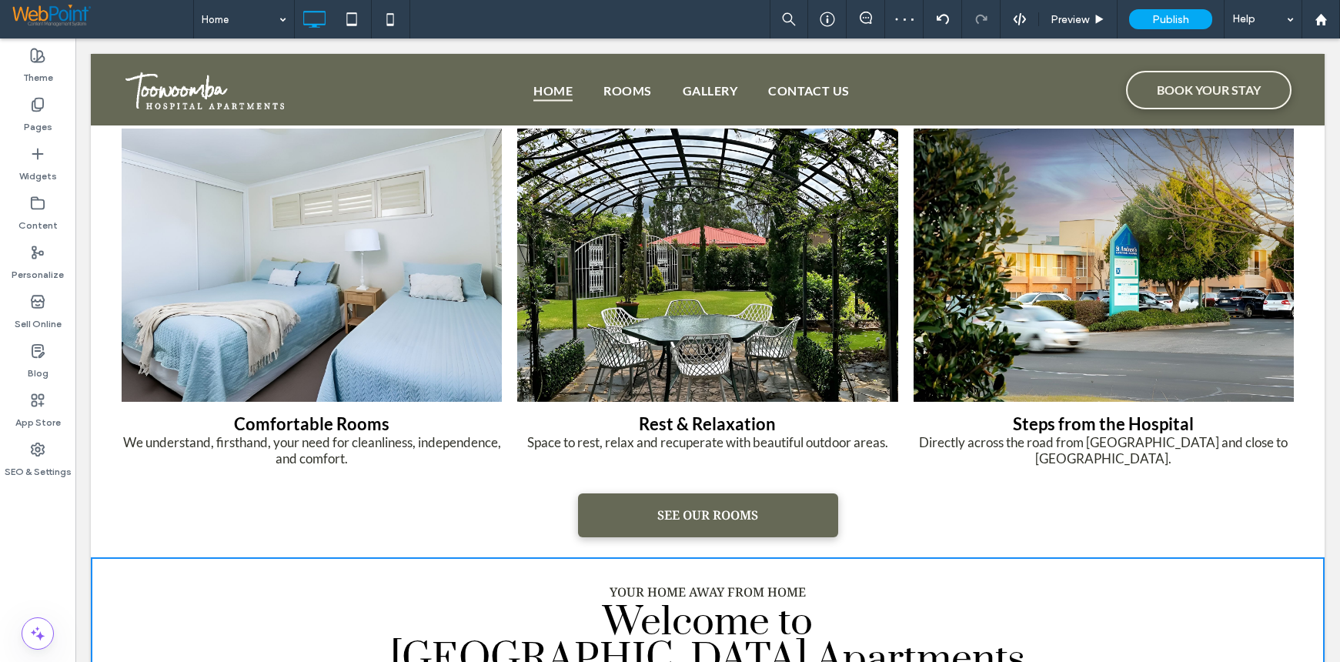
scroll to position [1308, 0]
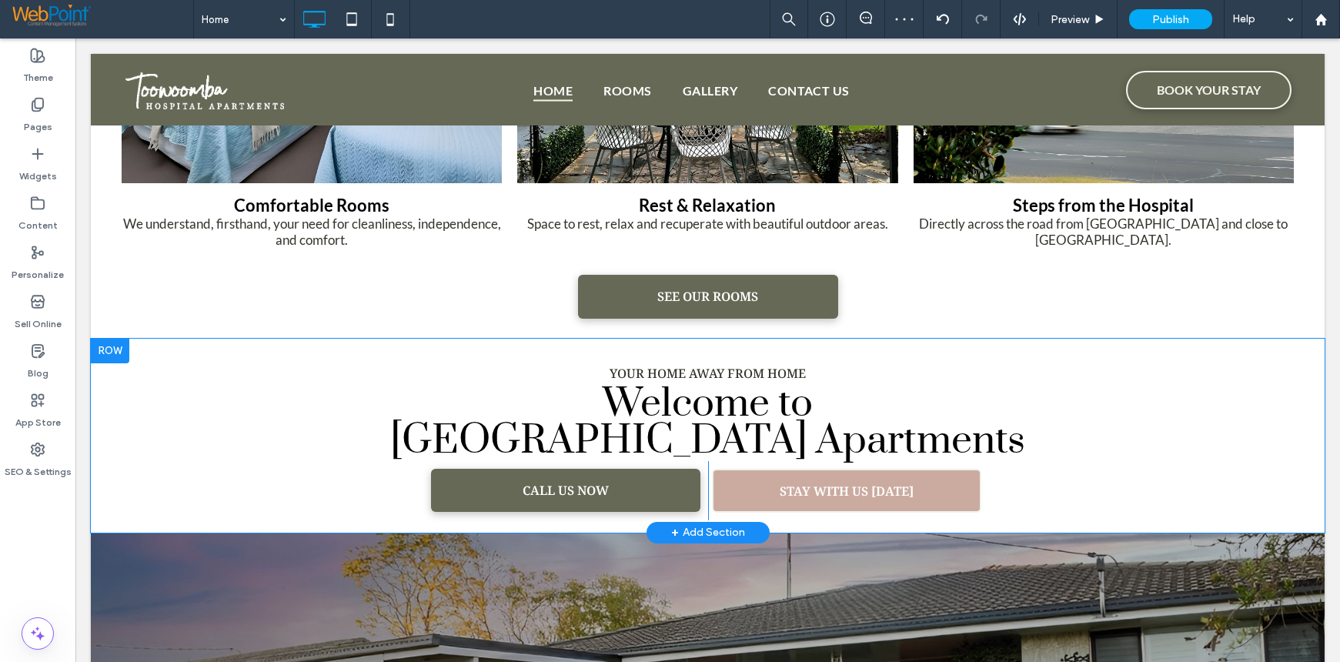
click at [113, 353] on div at bounding box center [110, 351] width 38 height 25
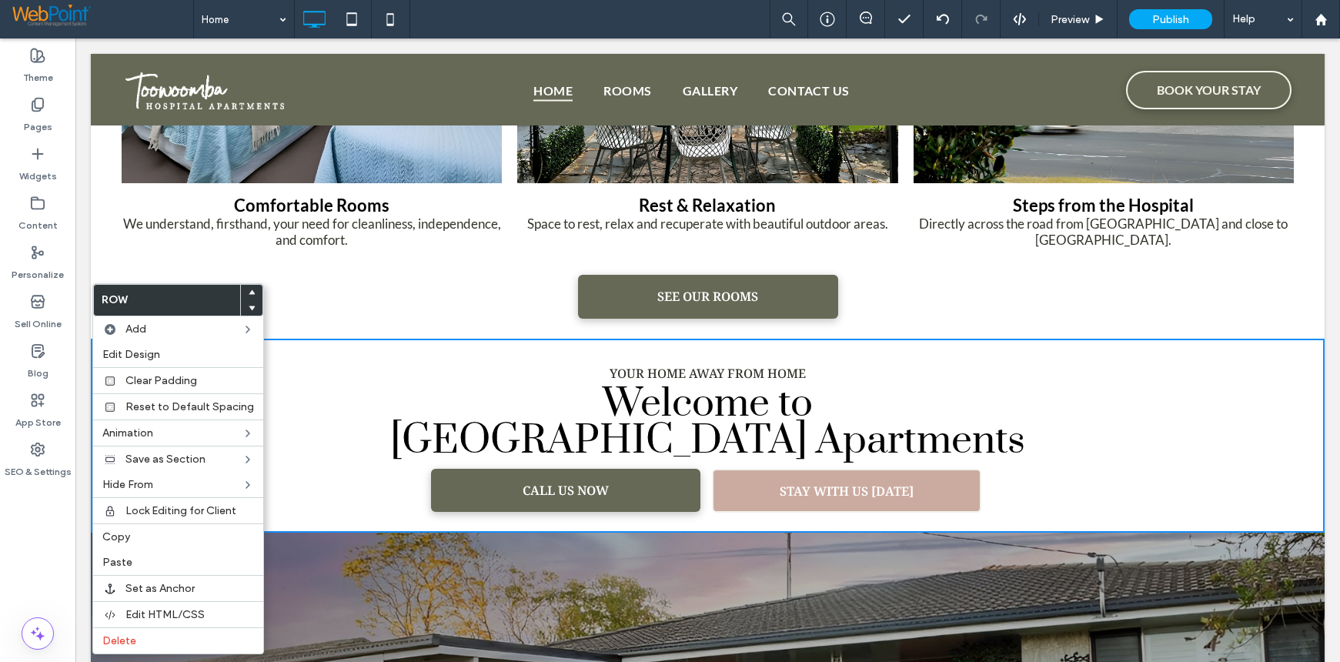
click at [249, 309] on icon at bounding box center [252, 308] width 6 height 6
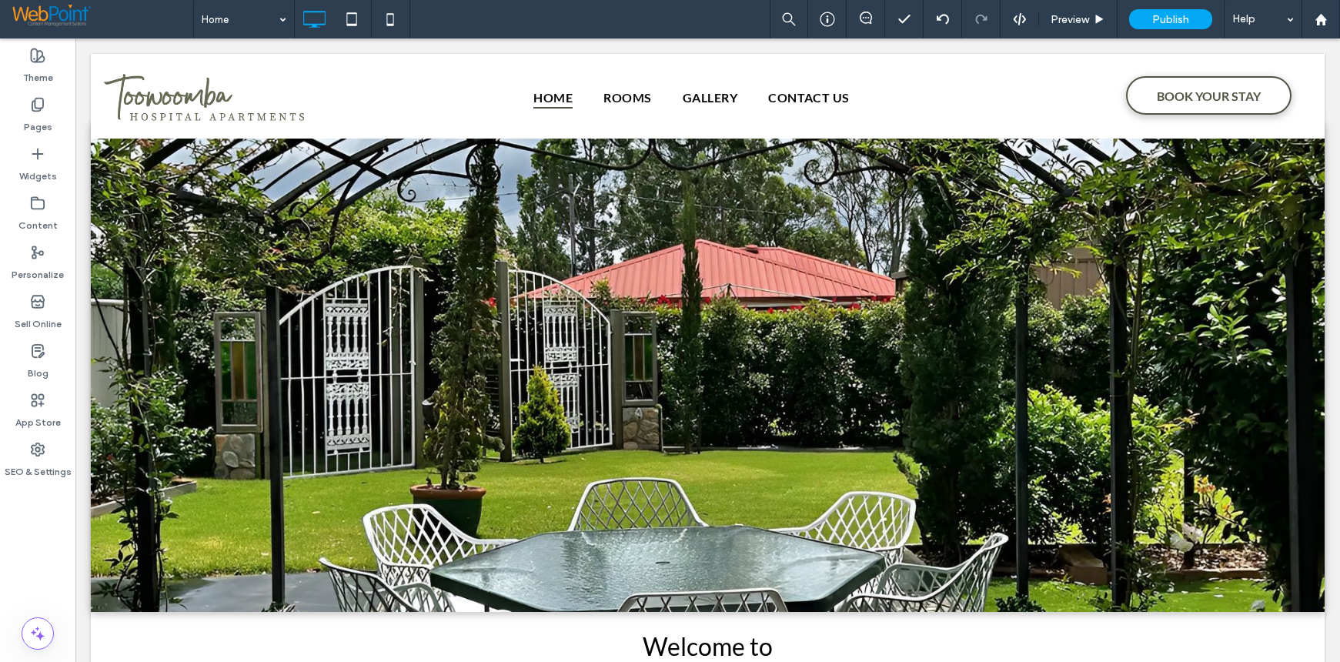
scroll to position [0, 0]
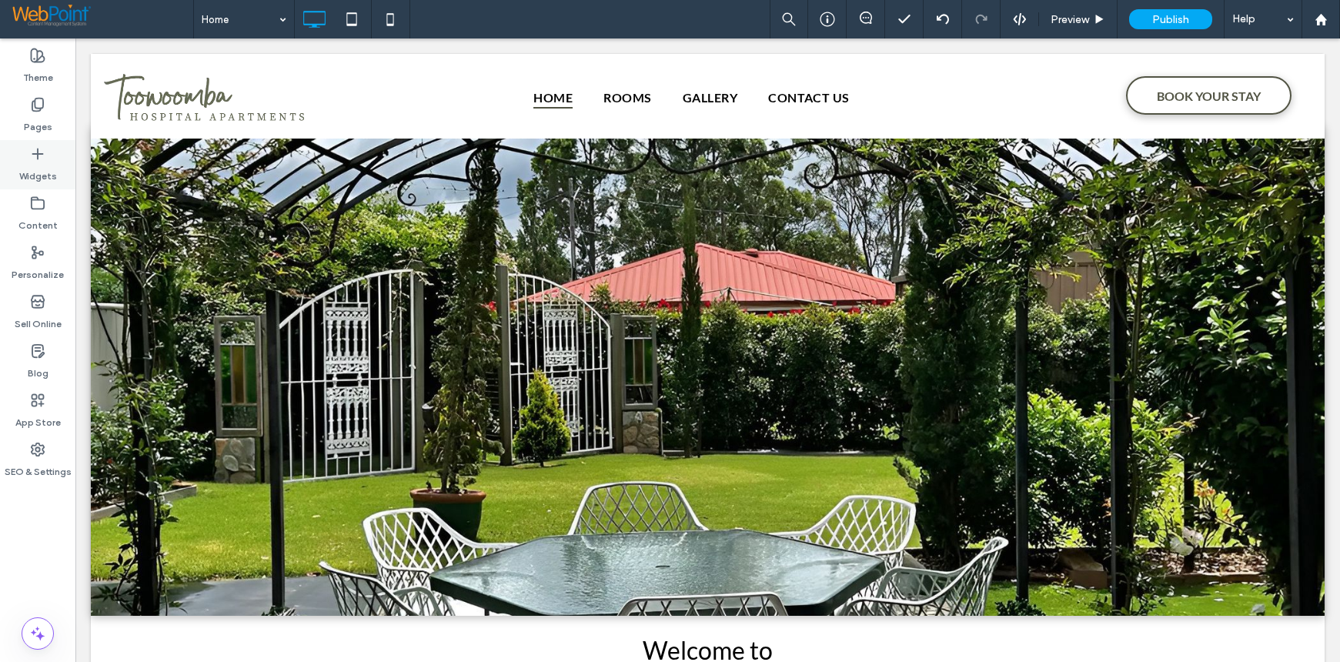
click at [43, 162] on label "Widgets" at bounding box center [38, 173] width 38 height 22
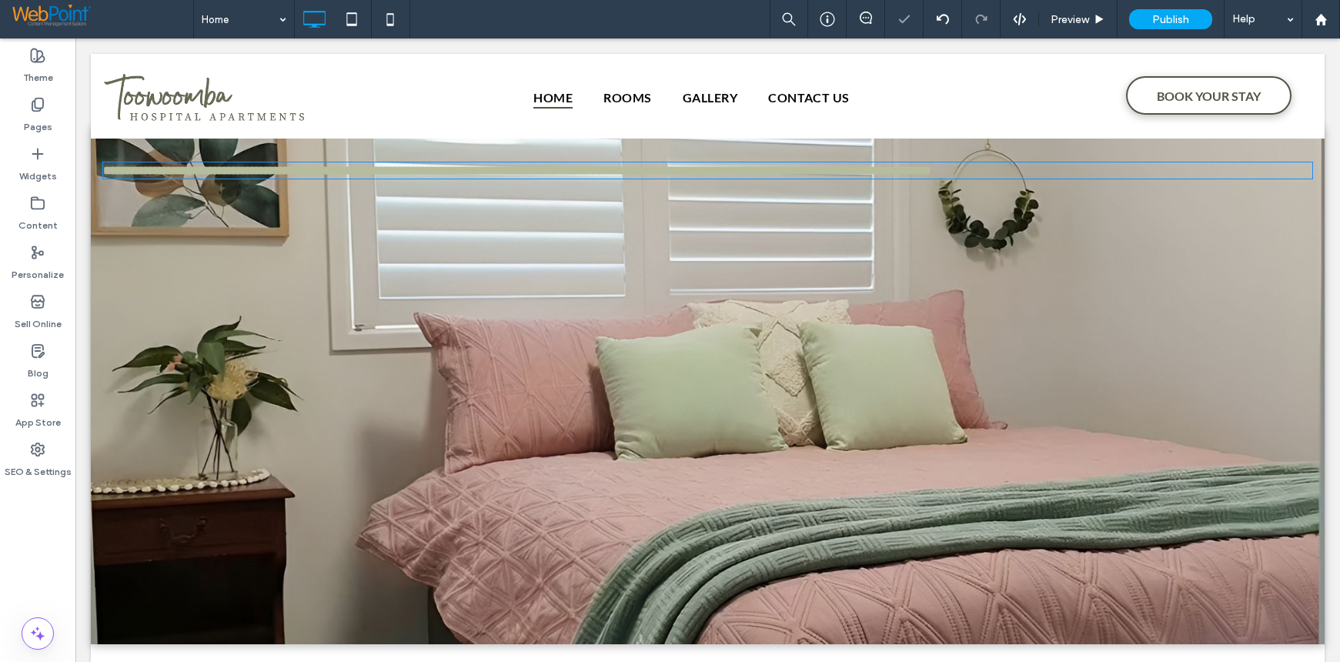
type input "******"
type input "**"
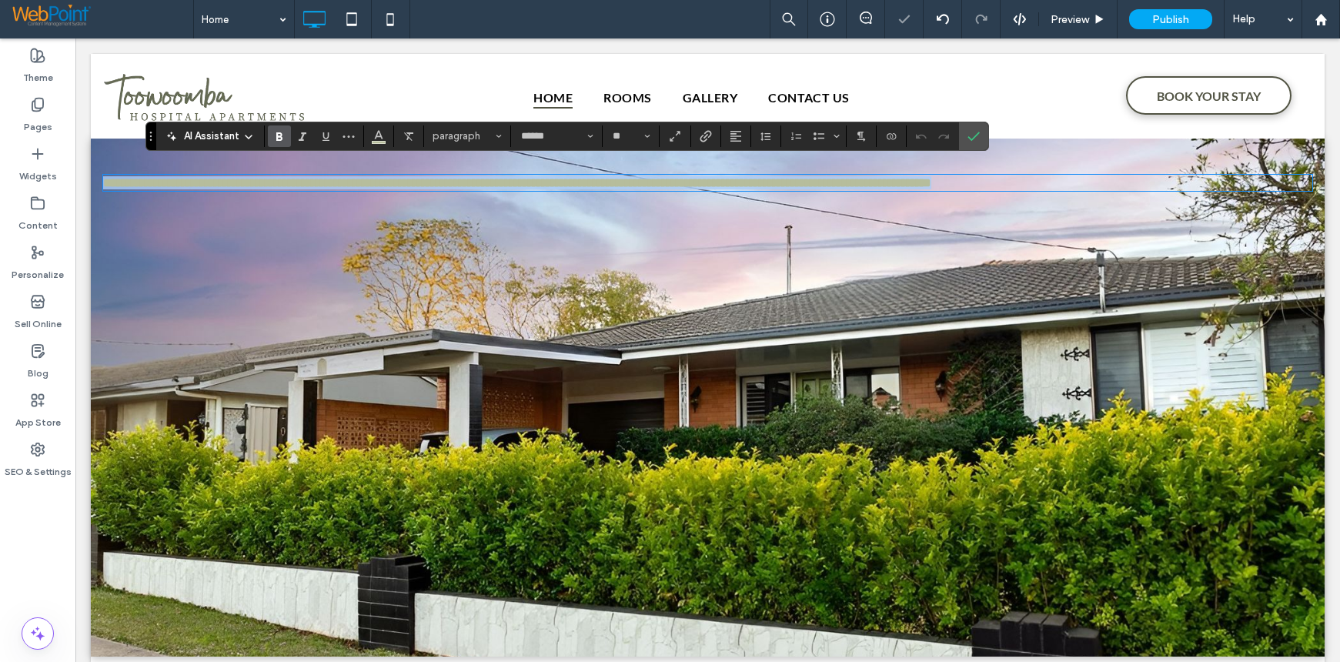
scroll to position [385, 0]
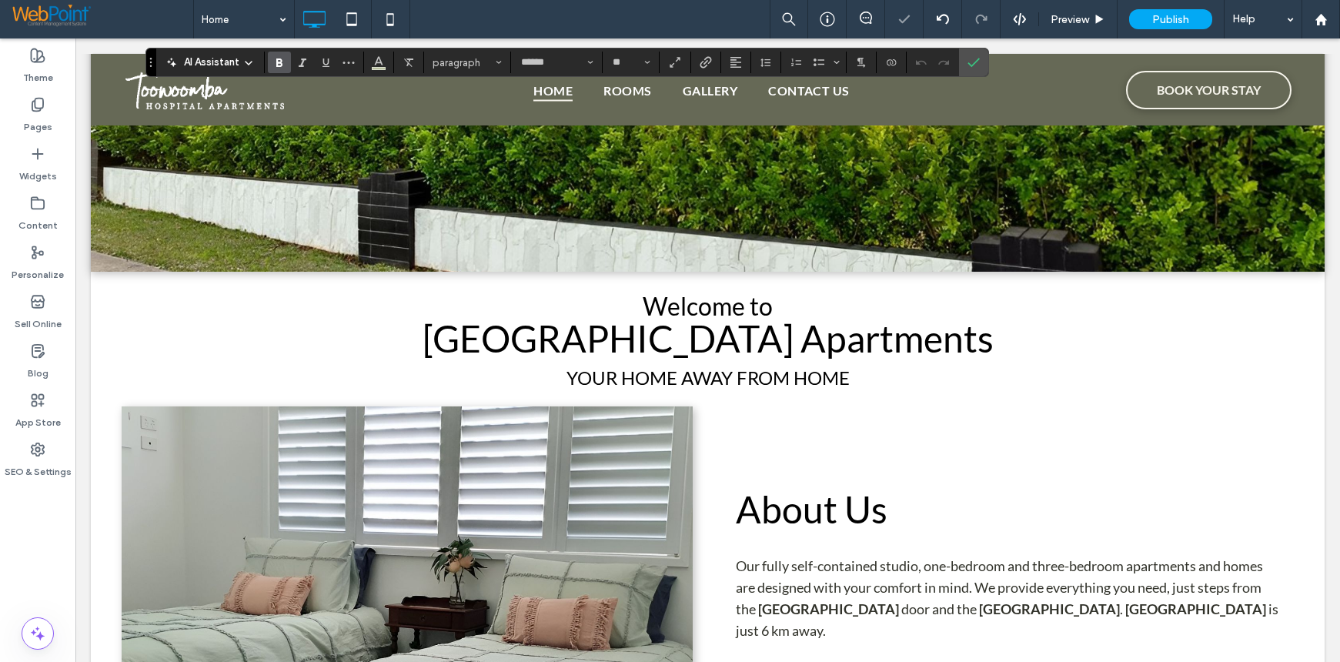
click at [710, 349] on span "Toowoomba Hospital Apartments" at bounding box center [708, 338] width 571 height 44
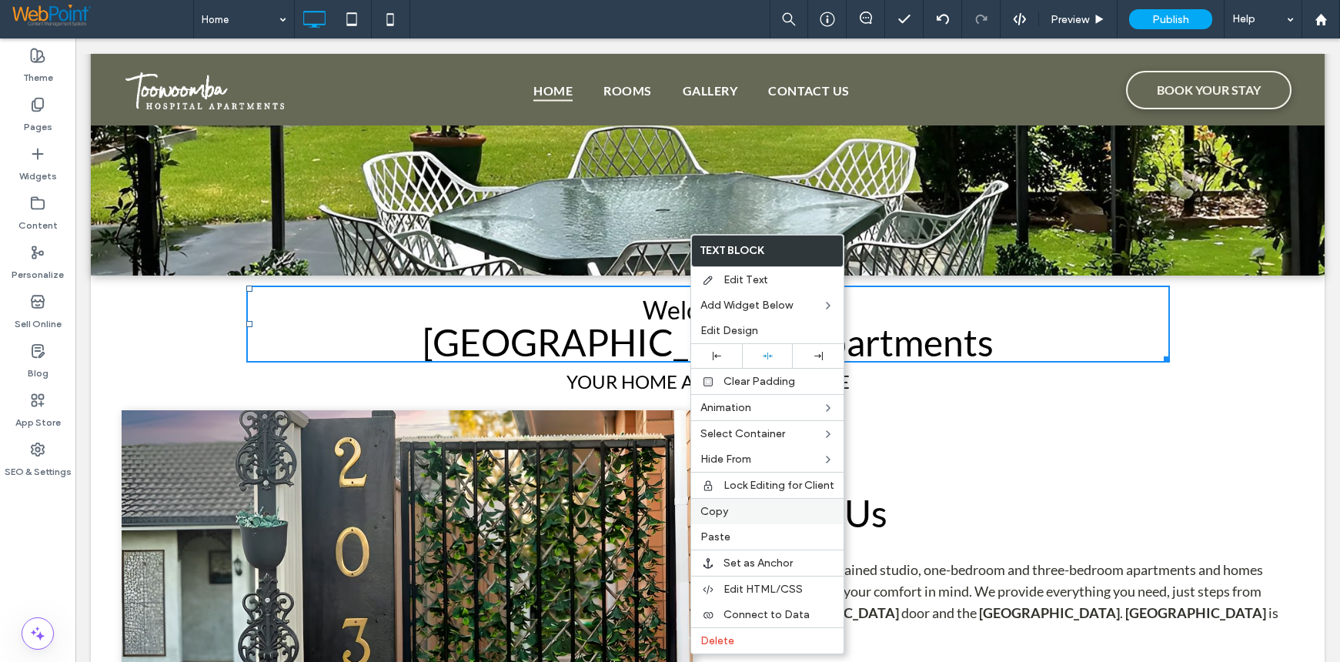
click at [730, 509] on label "Copy" at bounding box center [767, 511] width 134 height 13
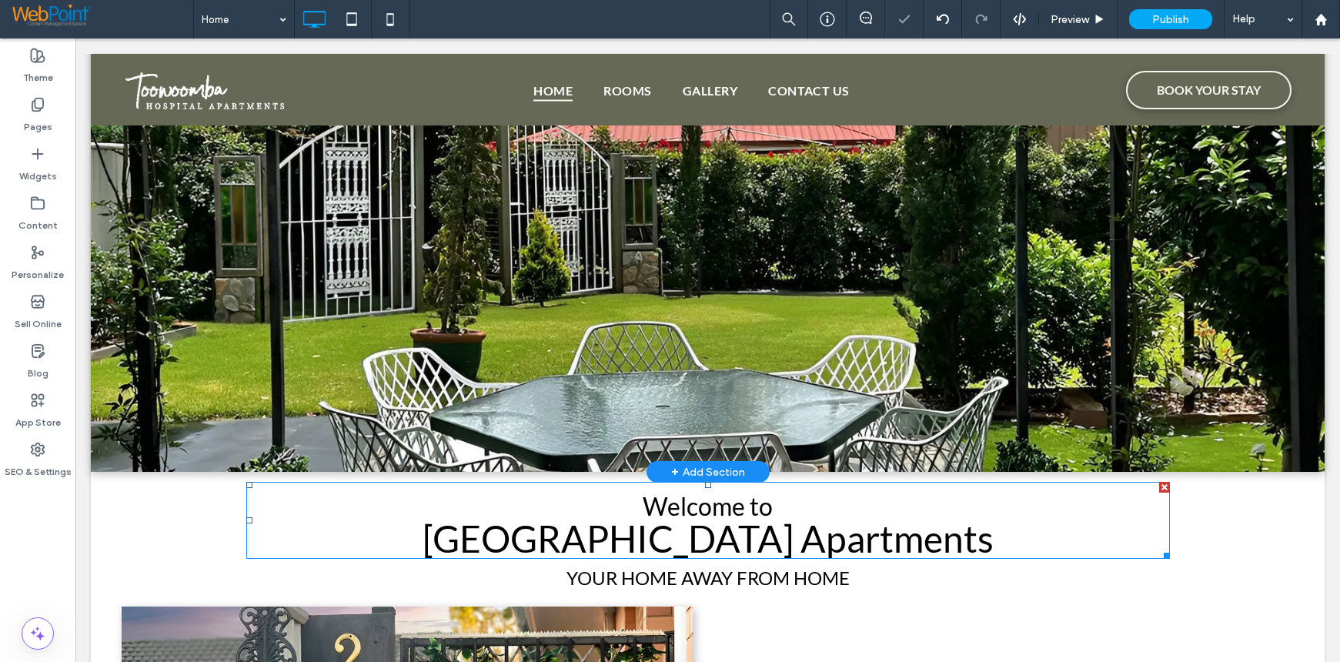
scroll to position [0, 0]
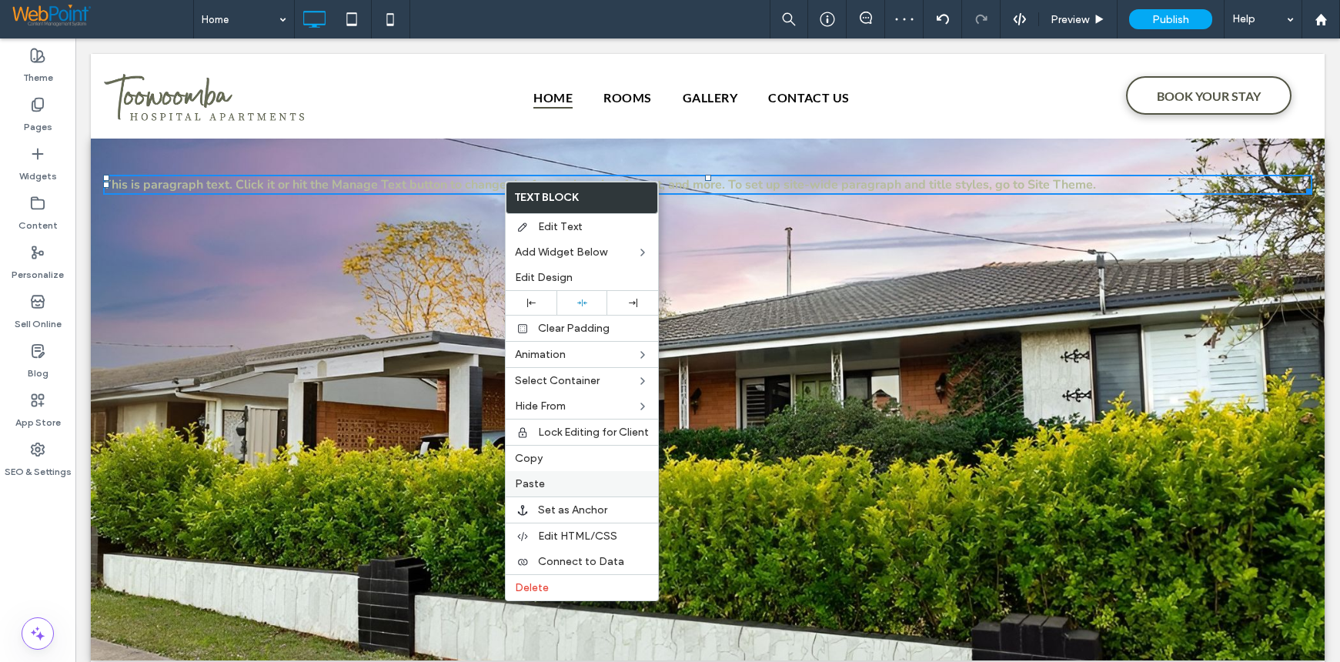
click at [533, 481] on span "Paste" at bounding box center [530, 483] width 30 height 13
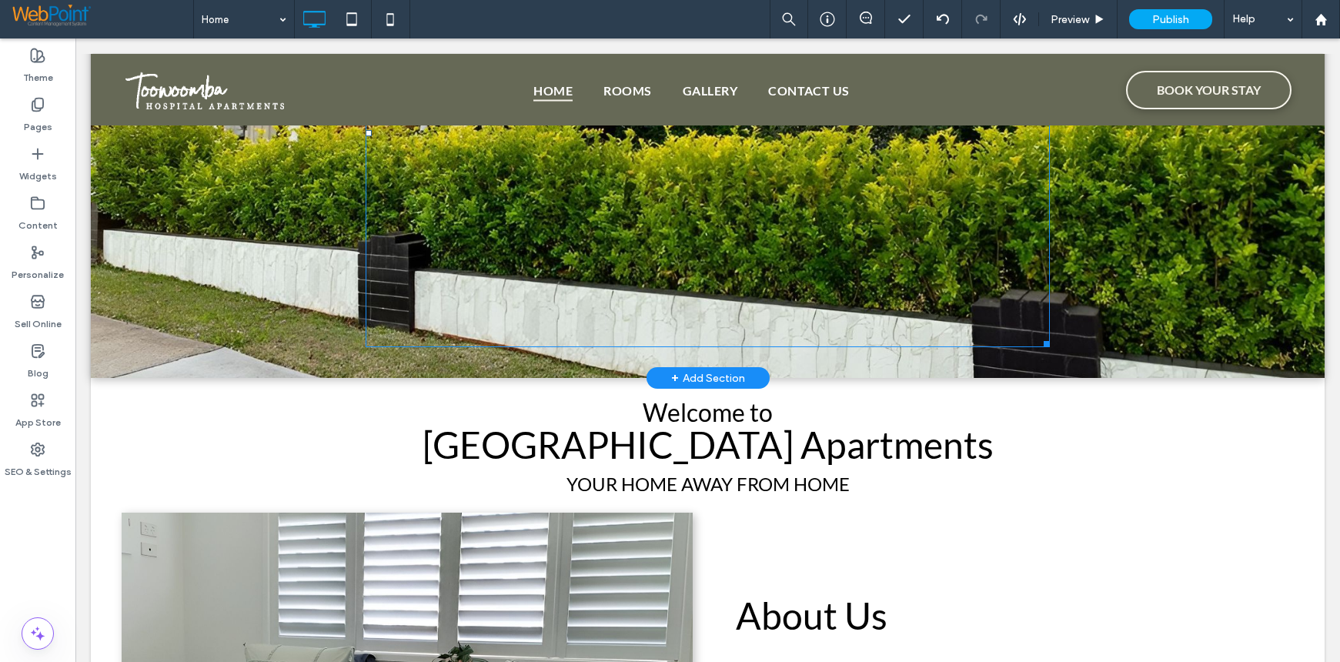
scroll to position [462, 0]
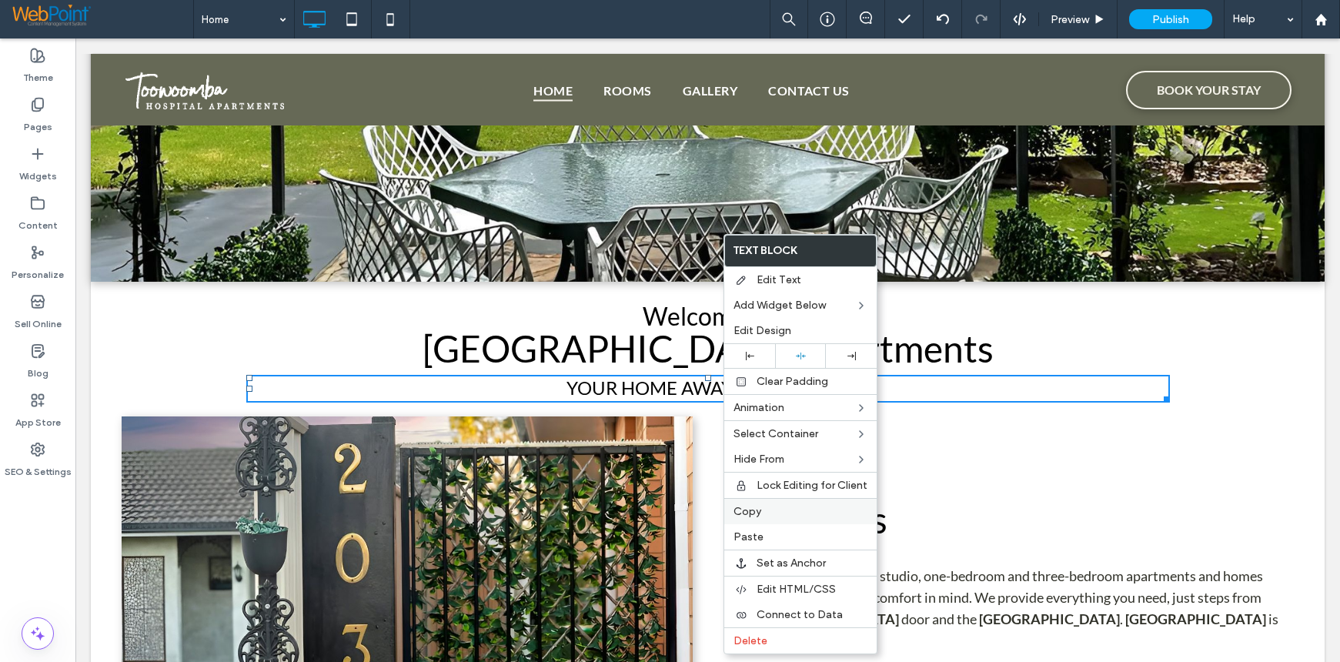
click at [766, 513] on label "Copy" at bounding box center [800, 511] width 134 height 13
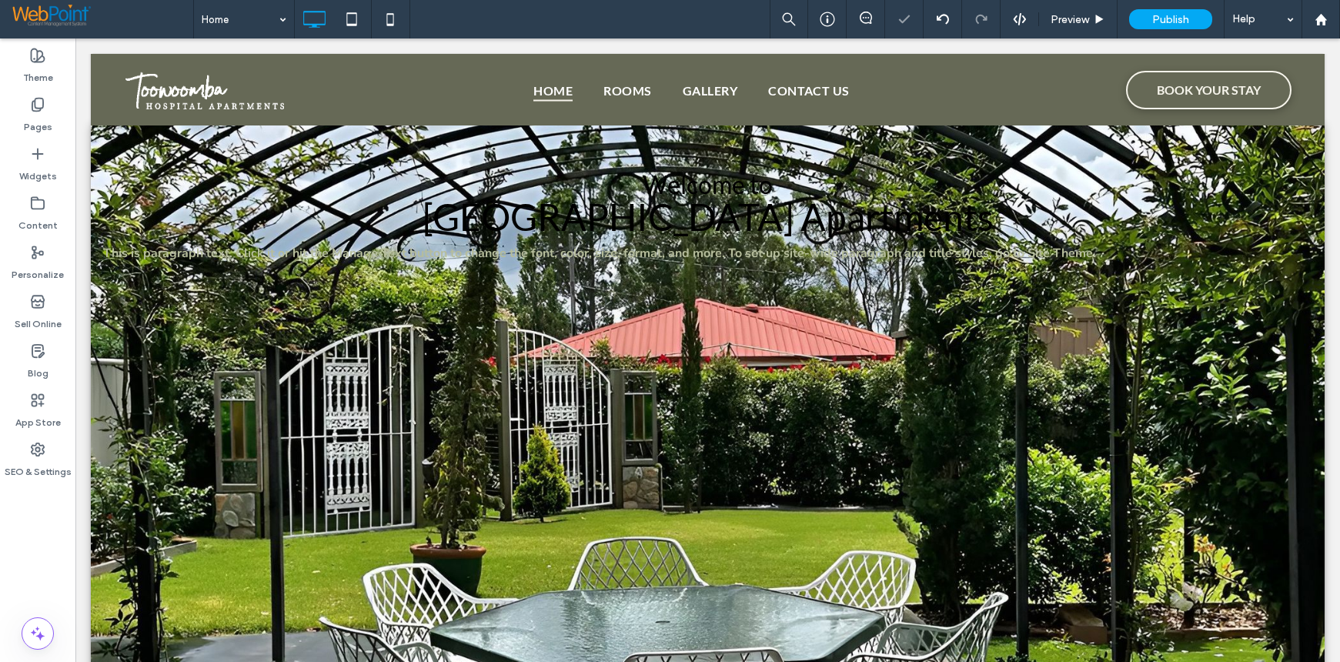
scroll to position [0, 0]
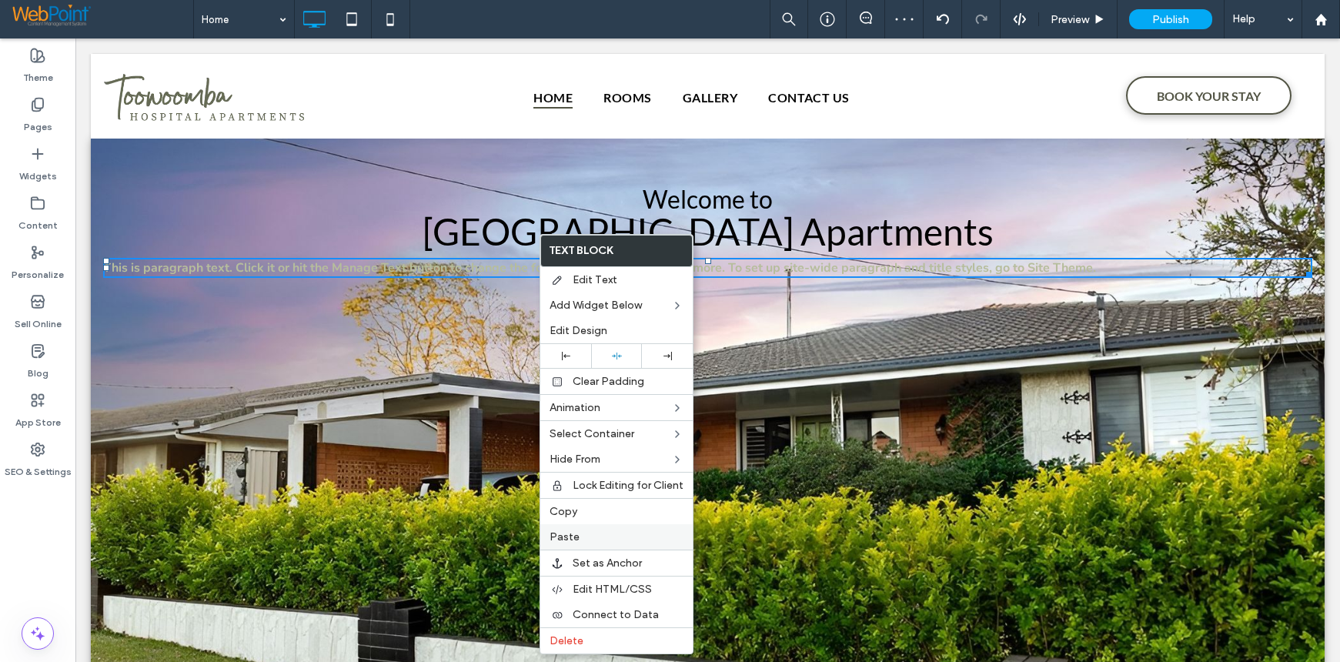
click at [567, 536] on span "Paste" at bounding box center [565, 536] width 30 height 13
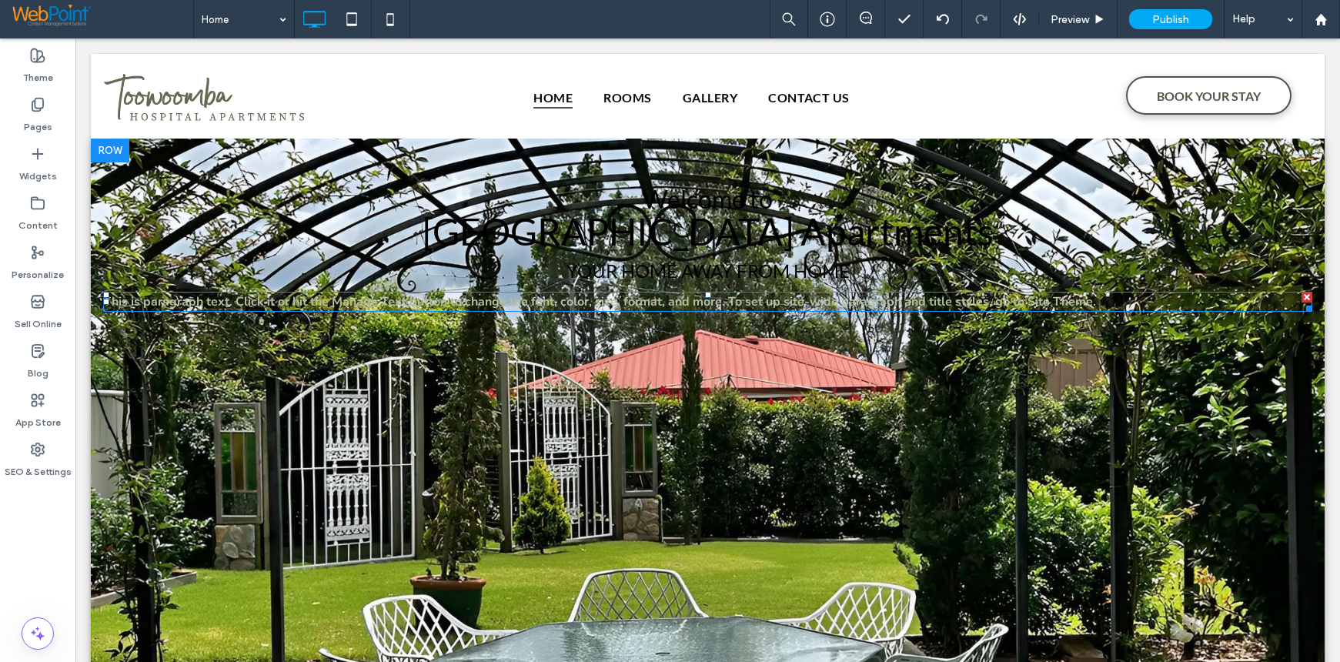
click at [1301, 297] on div at bounding box center [1306, 297] width 11 height 11
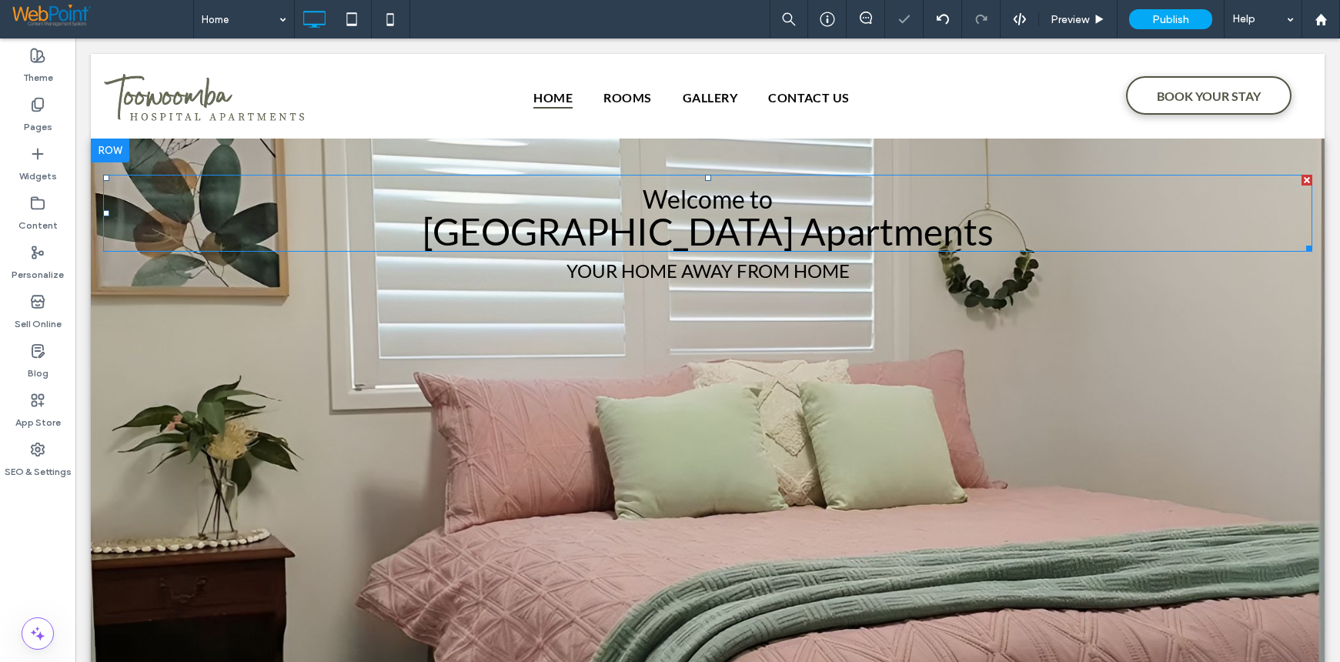
click at [654, 226] on span "Toowoomba Hospital Apartments" at bounding box center [708, 231] width 571 height 44
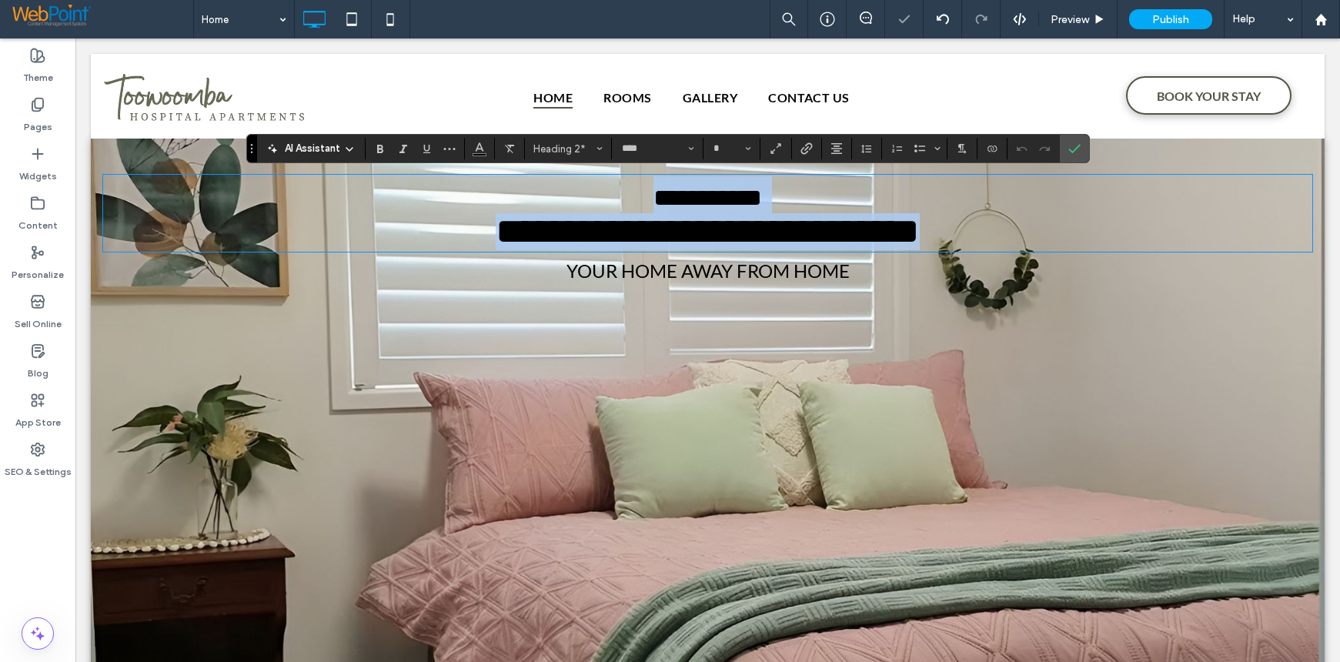
scroll to position [3, 0]
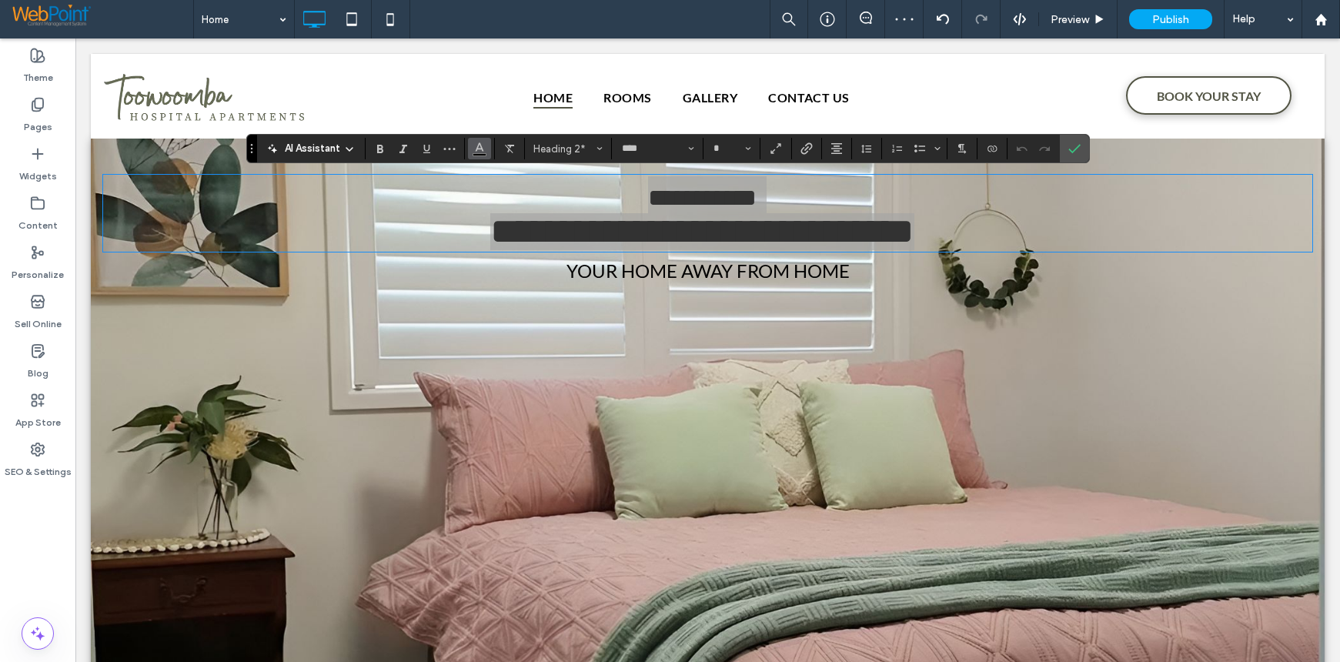
click at [477, 152] on icon "Color" at bounding box center [479, 147] width 12 height 12
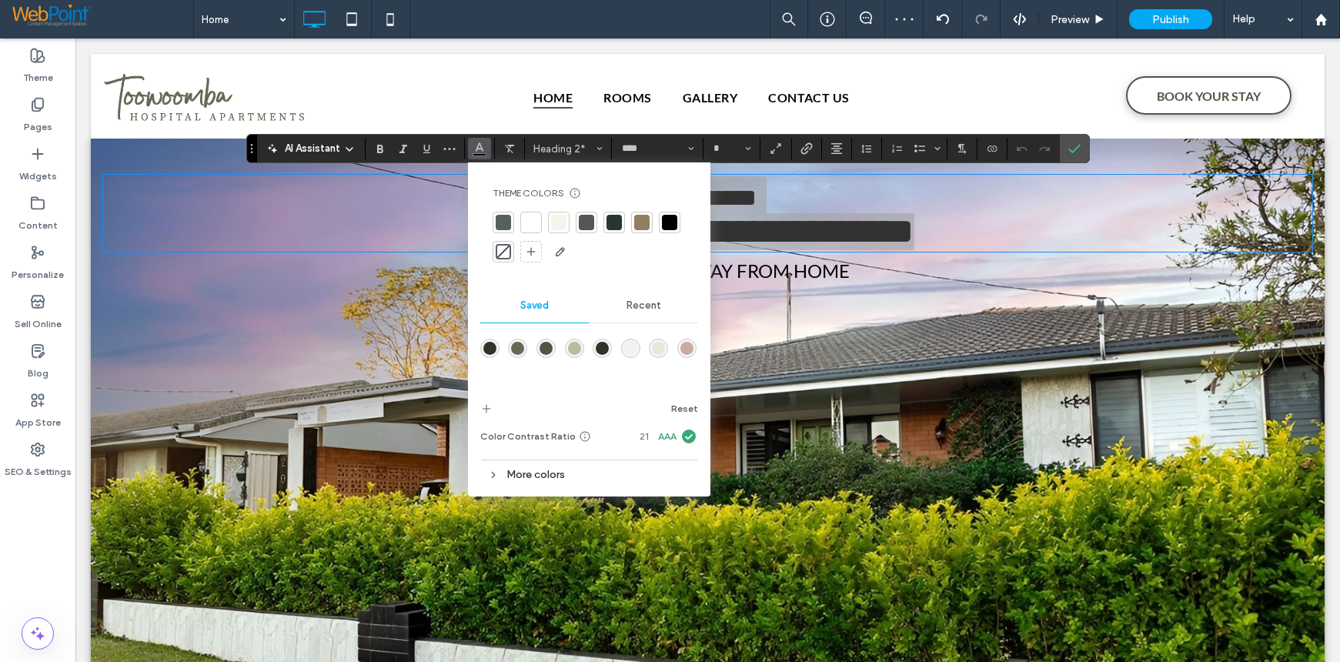
click at [528, 220] on div at bounding box center [530, 222] width 15 height 15
click at [1077, 150] on icon "Confirm" at bounding box center [1074, 148] width 12 height 12
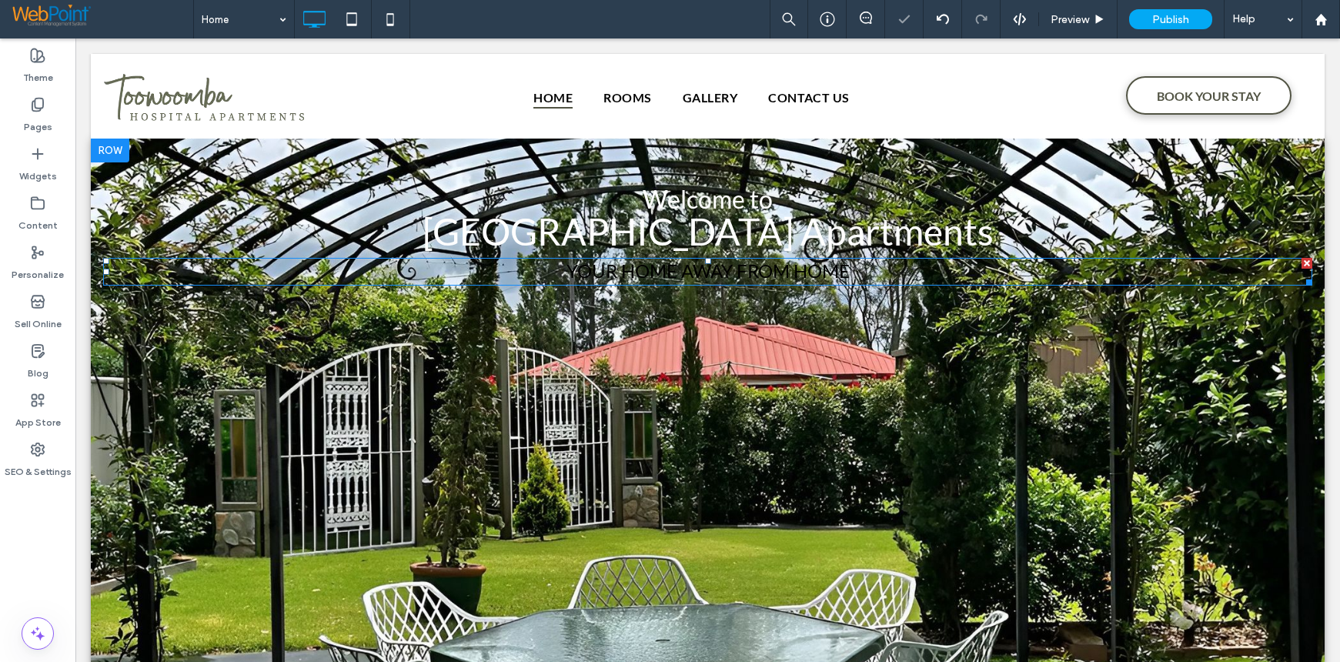
click at [796, 270] on span "YOUR HOME AWAY FROM HOME" at bounding box center [707, 270] width 283 height 22
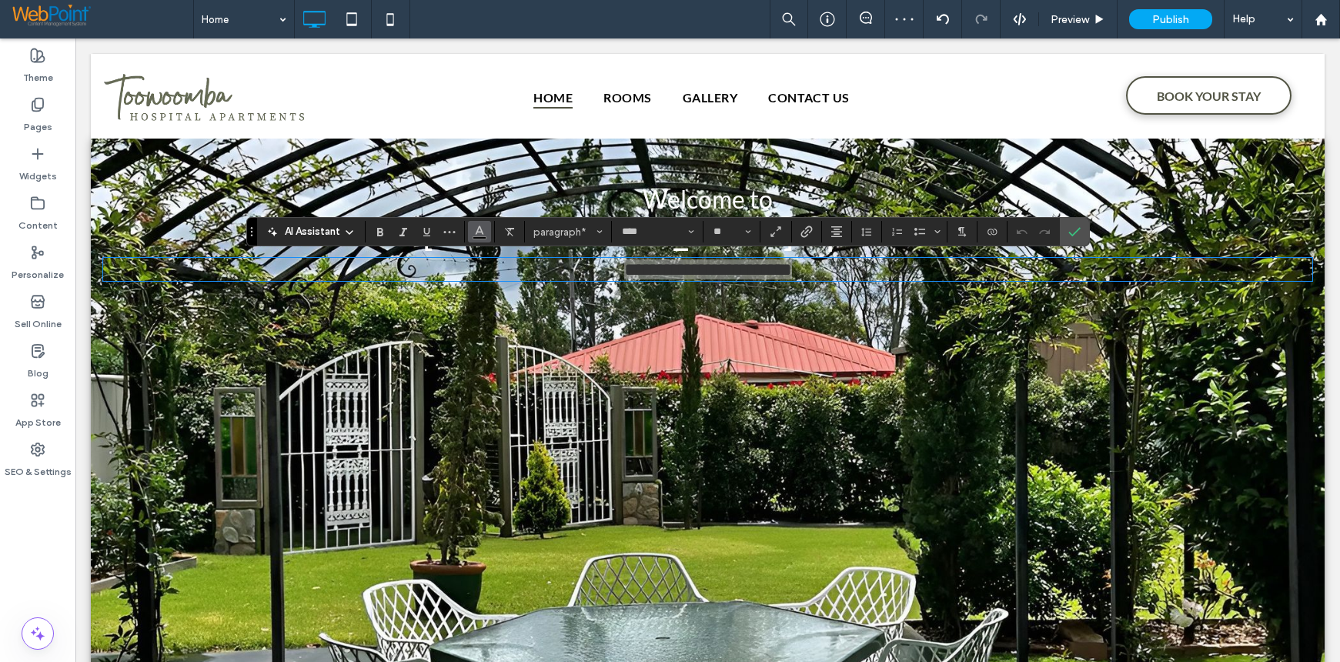
click at [478, 231] on use "Color" at bounding box center [479, 230] width 8 height 8
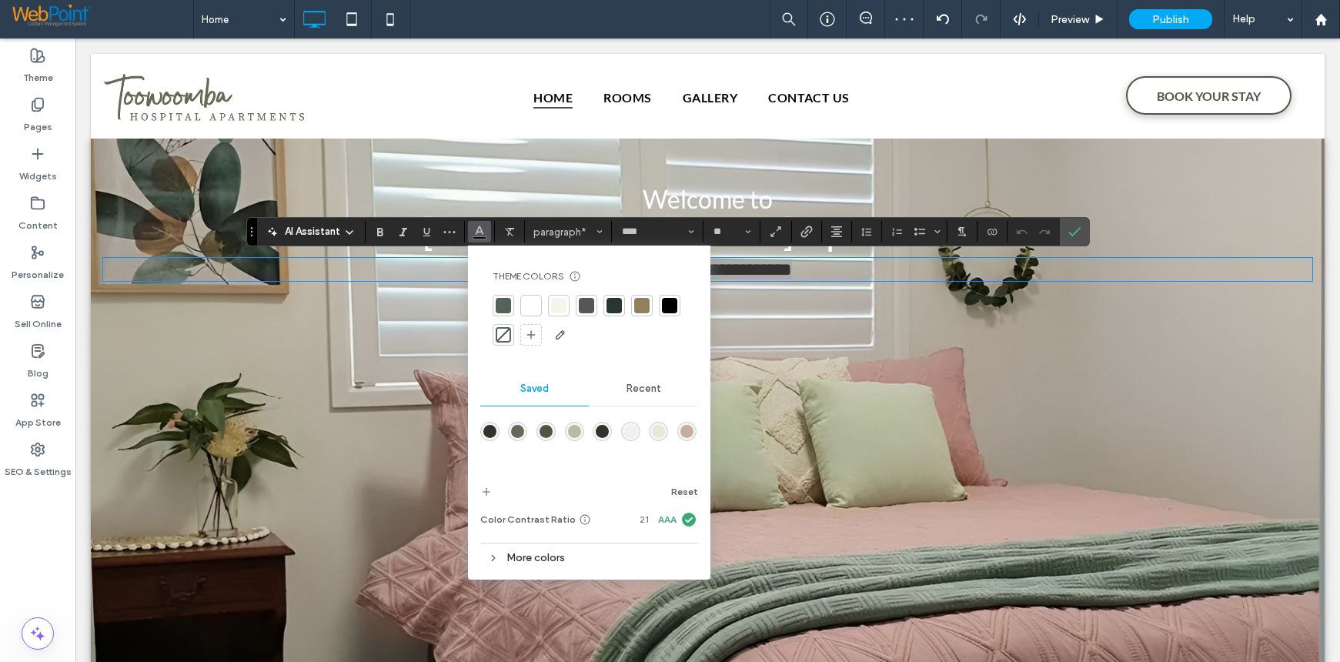
click at [533, 306] on div at bounding box center [530, 305] width 15 height 15
click at [1074, 231] on icon "Confirm" at bounding box center [1074, 231] width 12 height 12
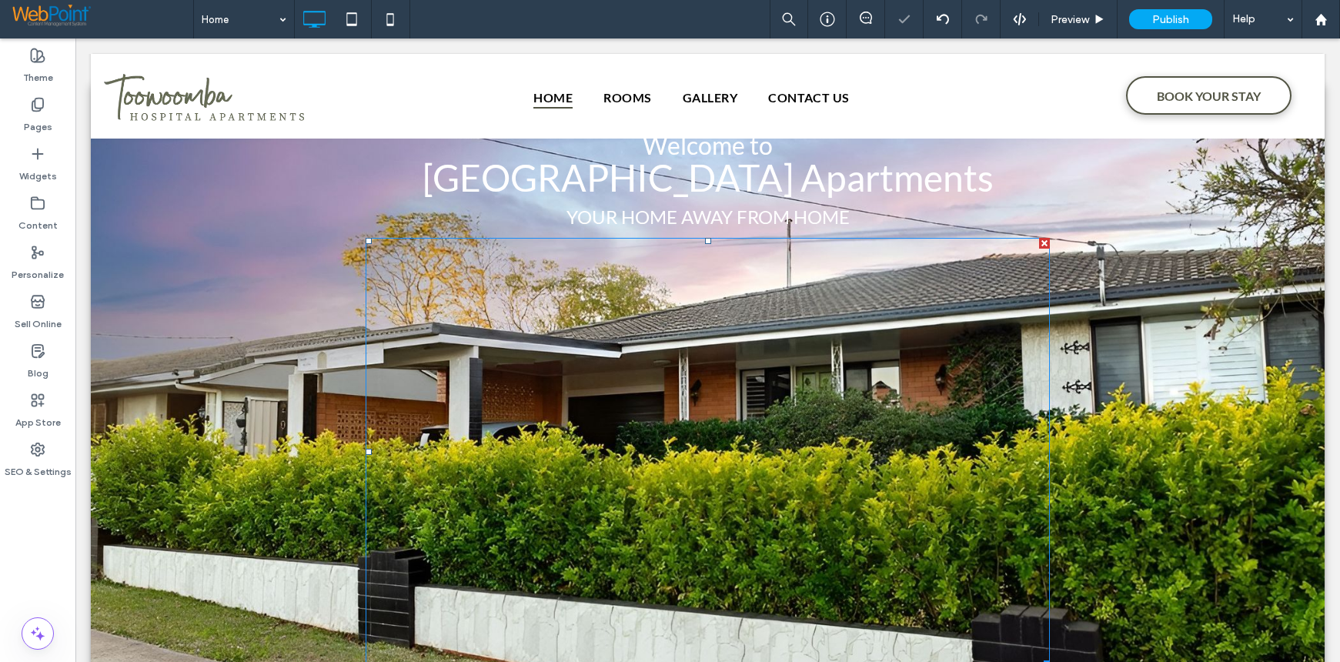
scroll to position [77, 0]
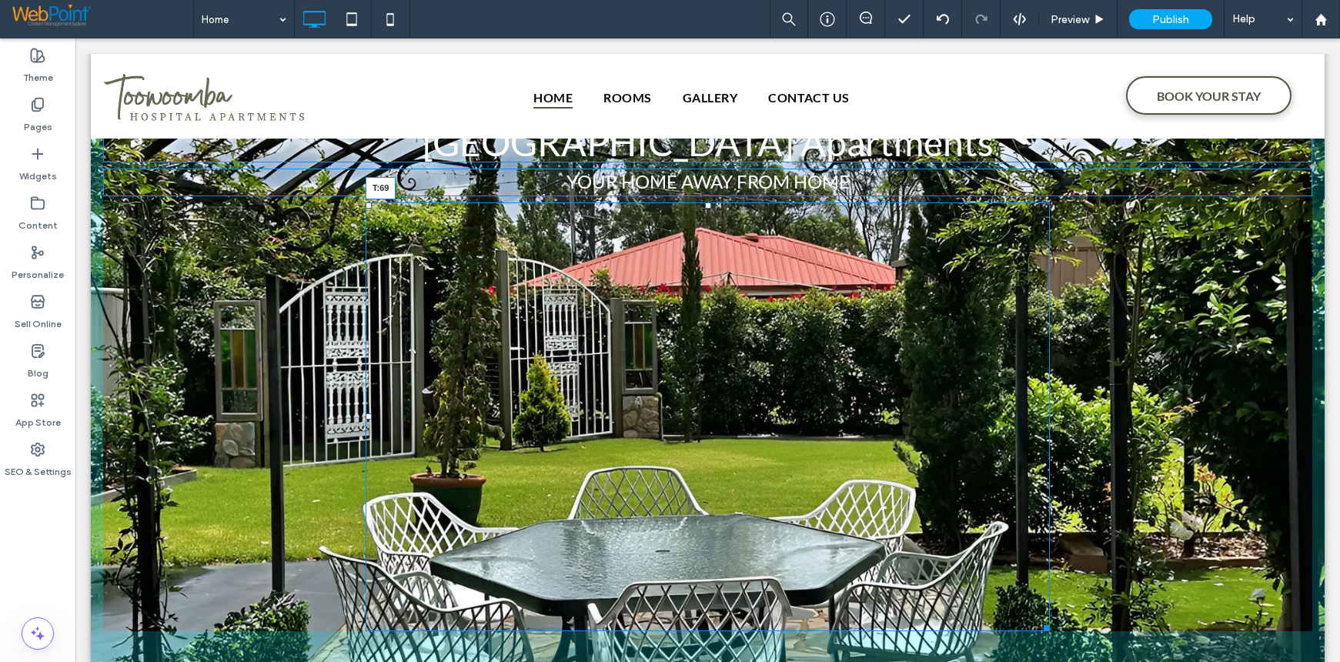
drag, startPoint x: 702, startPoint y: 203, endPoint x: 703, endPoint y: 256, distance: 53.1
click at [703, 256] on div "T:69" at bounding box center [708, 416] width 684 height 429
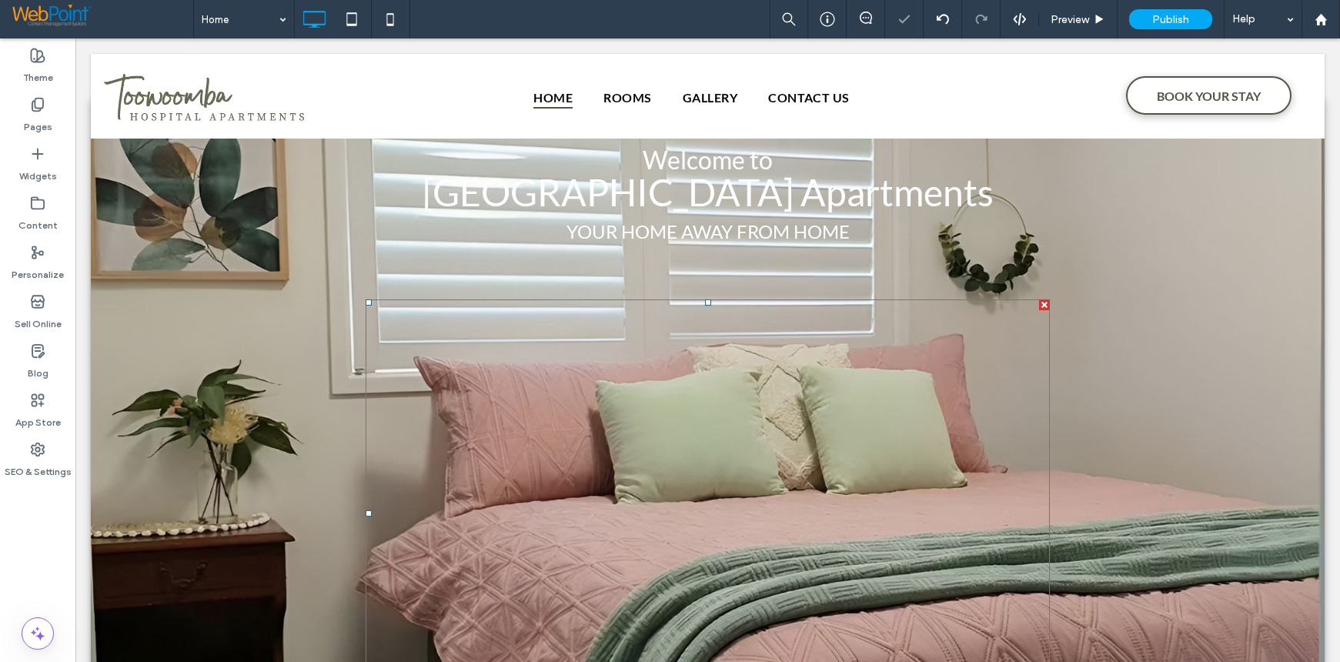
scroll to position [0, 0]
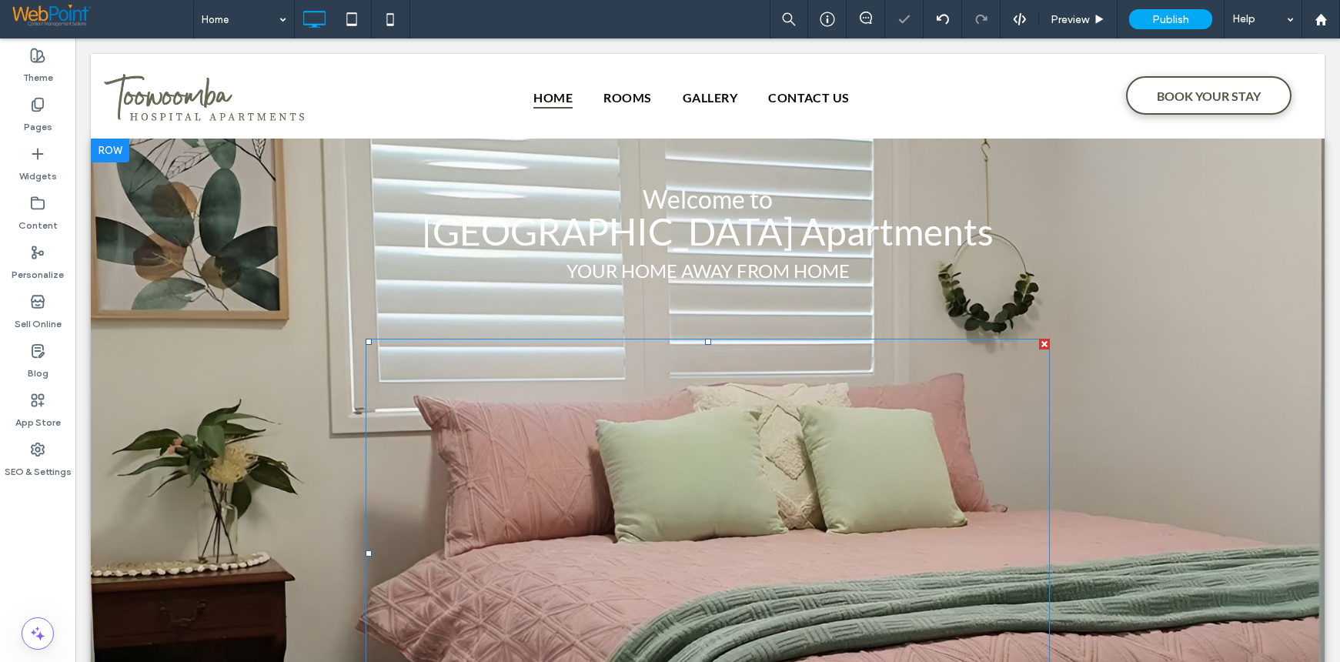
click at [576, 386] on div at bounding box center [708, 553] width 684 height 429
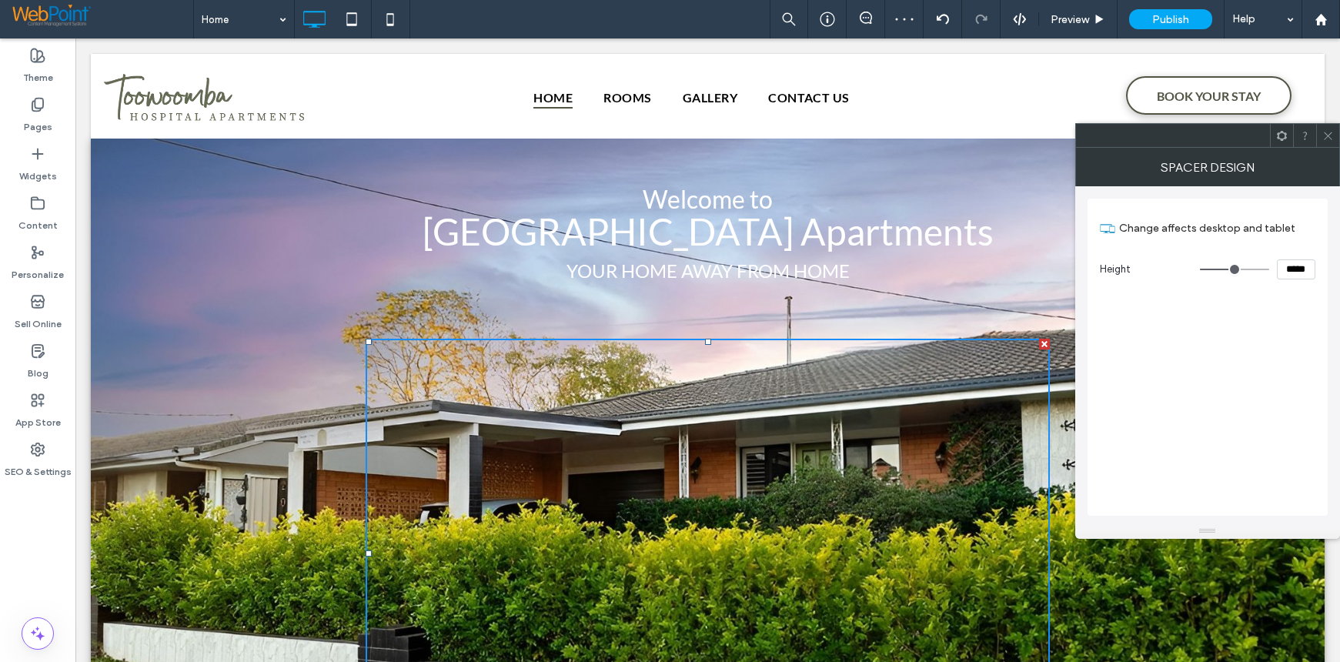
drag, startPoint x: 1298, startPoint y: 268, endPoint x: 1222, endPoint y: 266, distance: 76.2
click at [1222, 266] on div "*****" at bounding box center [1257, 269] width 115 height 20
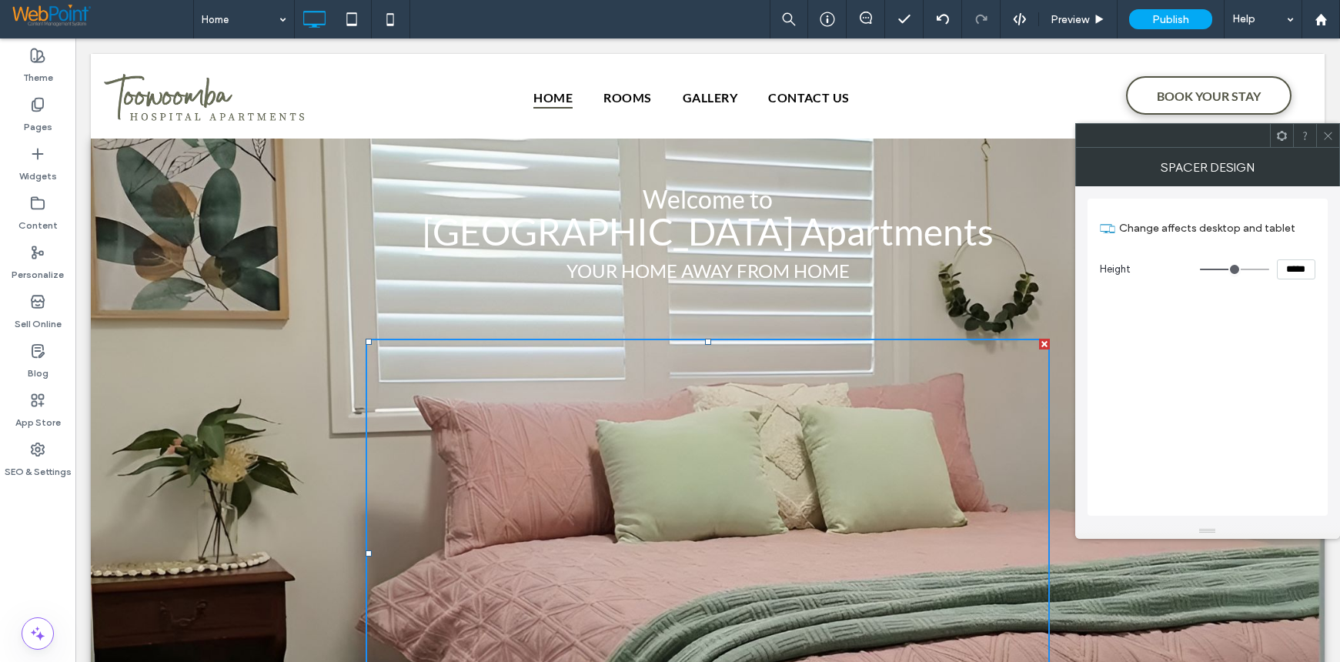
type input "*****"
type input "***"
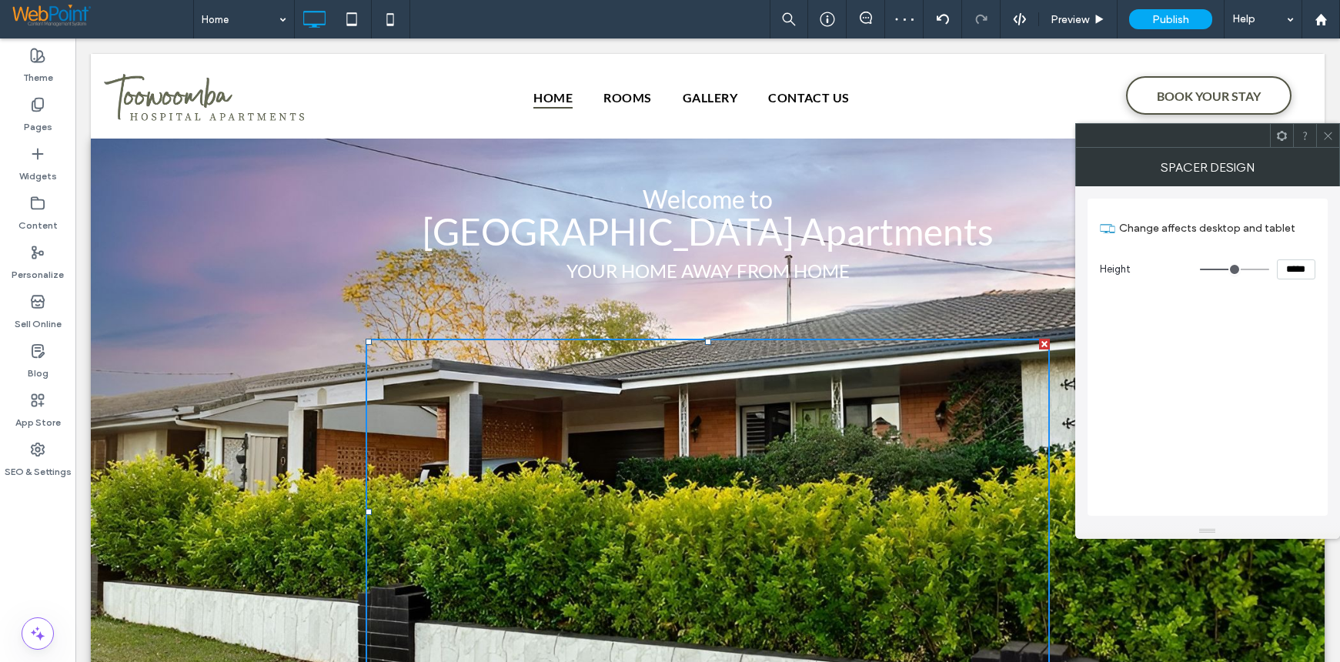
click at [1334, 135] on div at bounding box center [1327, 135] width 23 height 23
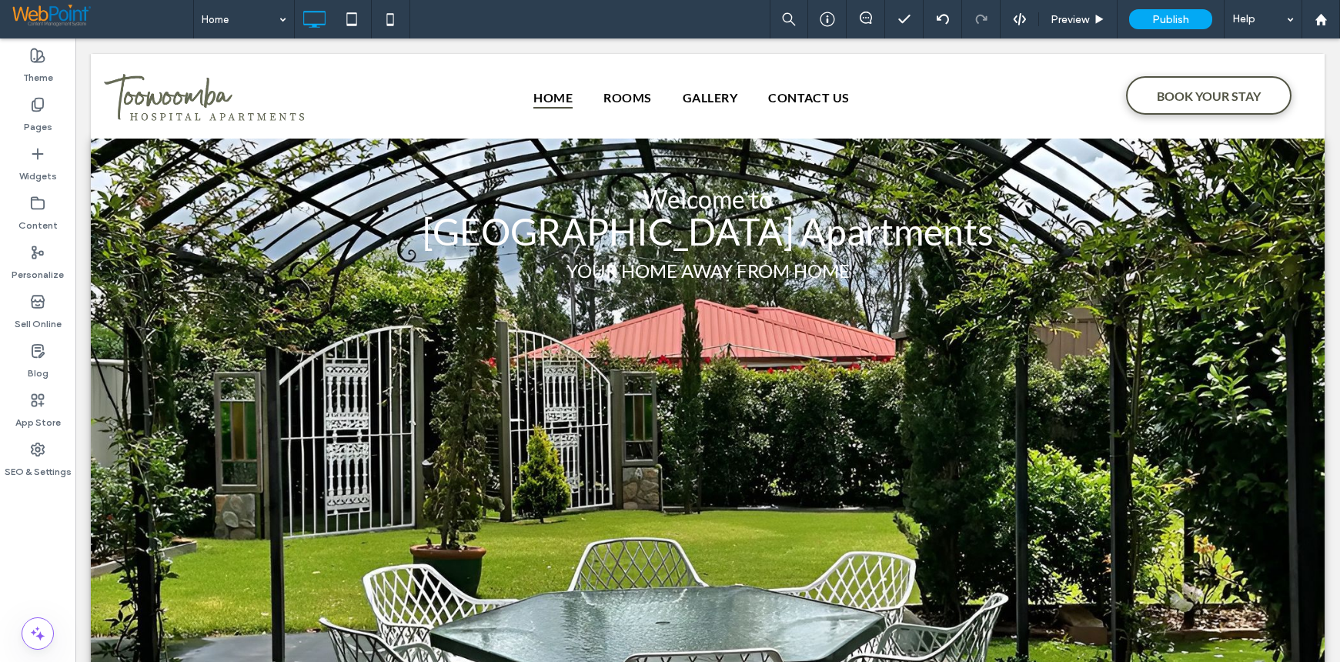
scroll to position [77, 0]
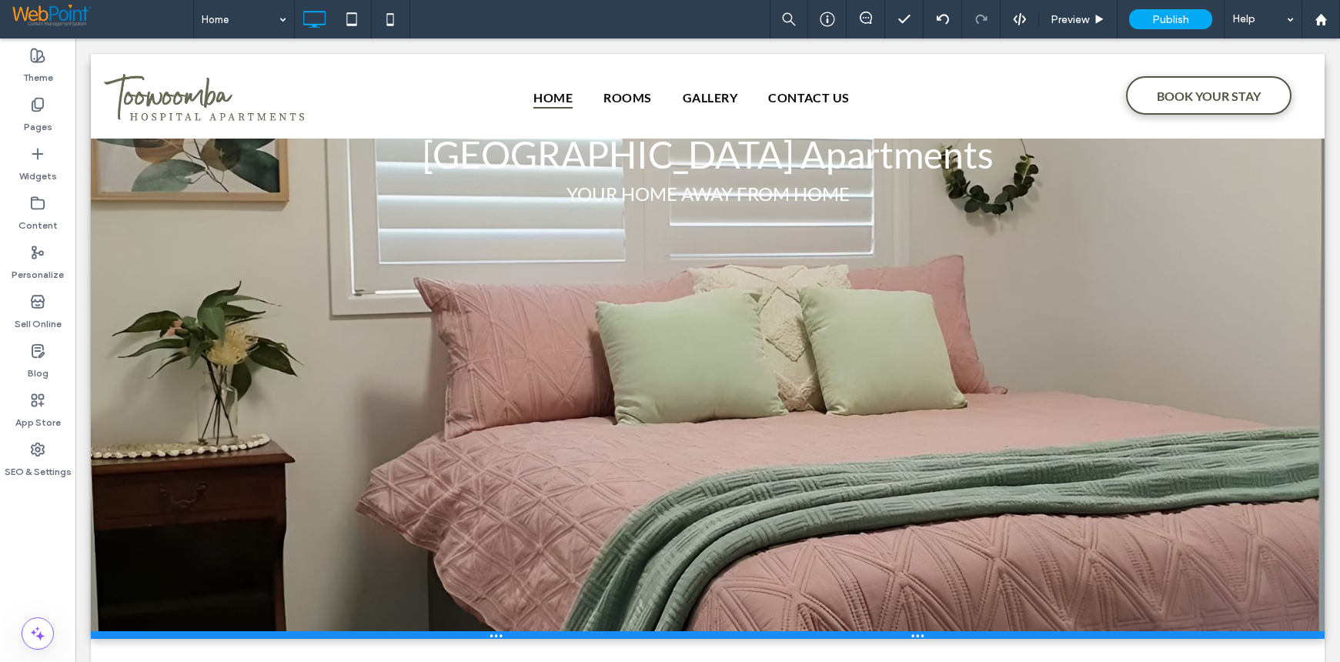
drag, startPoint x: 303, startPoint y: 636, endPoint x: 384, endPoint y: 627, distance: 81.3
click at [309, 589] on div "Welcome to Toowoomba Hospital Apartments YOUR HOME AWAY FROM HOME Click To Past…" at bounding box center [708, 350] width 1234 height 578
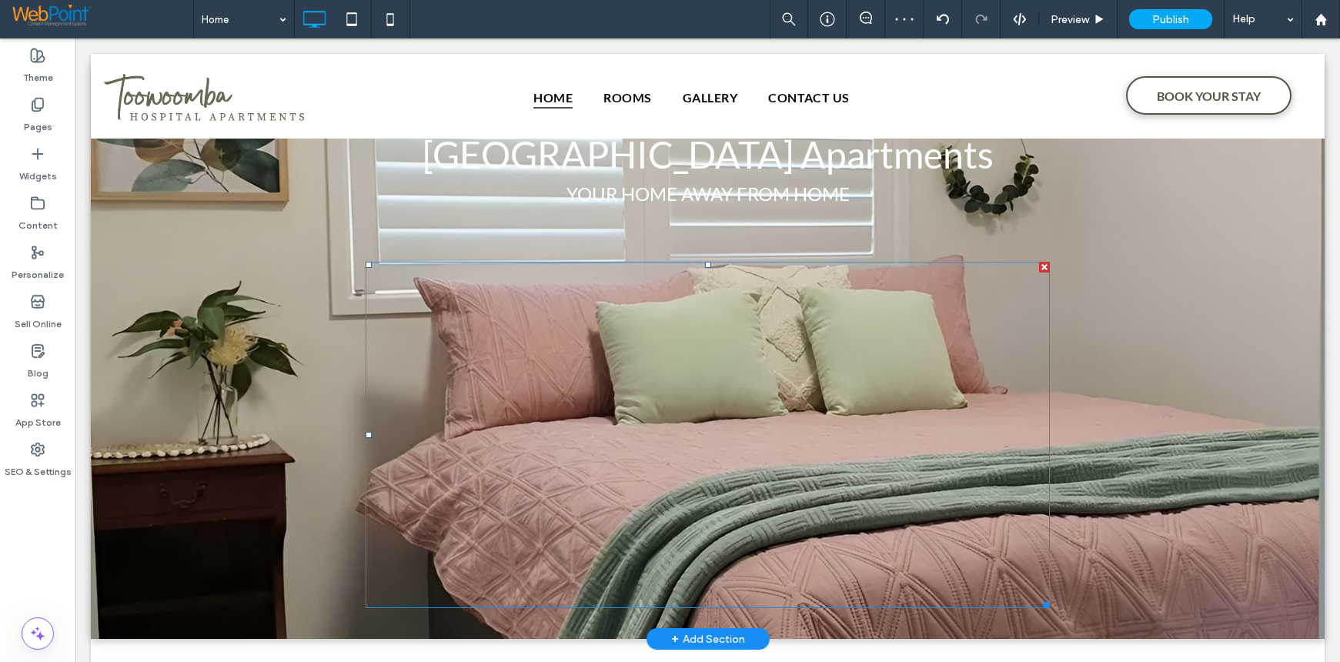
click at [580, 322] on div at bounding box center [708, 435] width 684 height 346
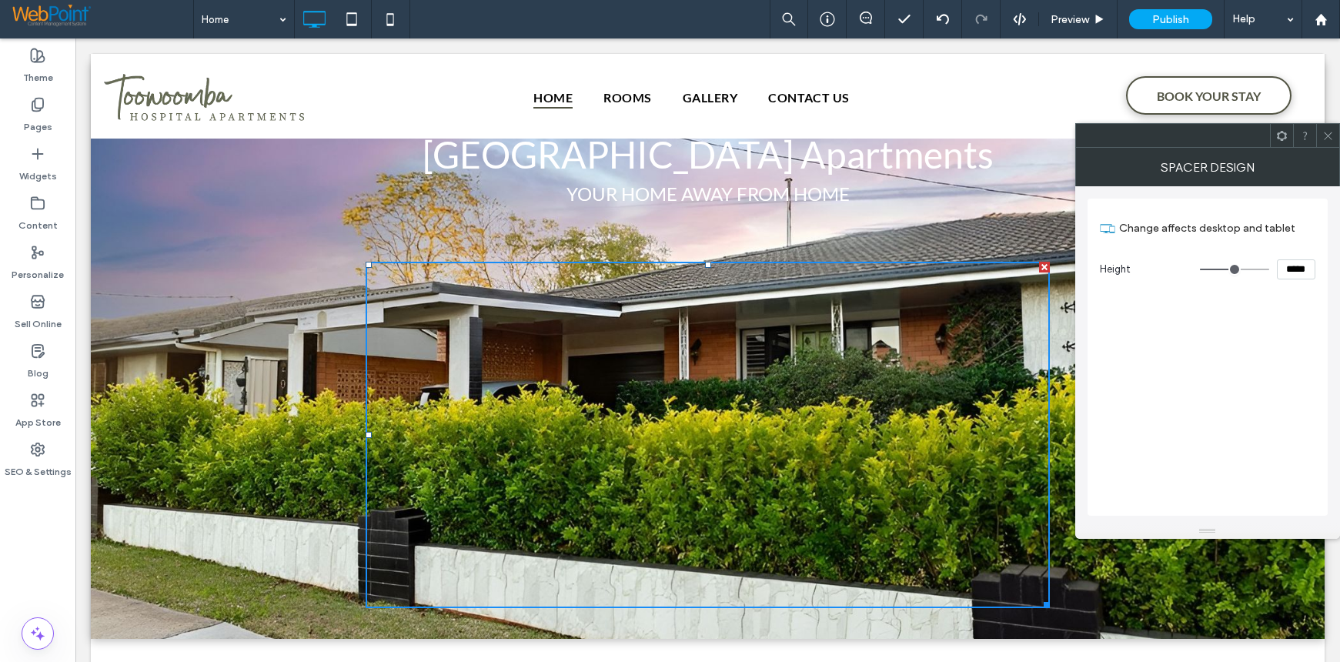
drag, startPoint x: 1295, startPoint y: 268, endPoint x: 1270, endPoint y: 269, distance: 25.4
click at [1270, 269] on div "*****" at bounding box center [1257, 269] width 115 height 20
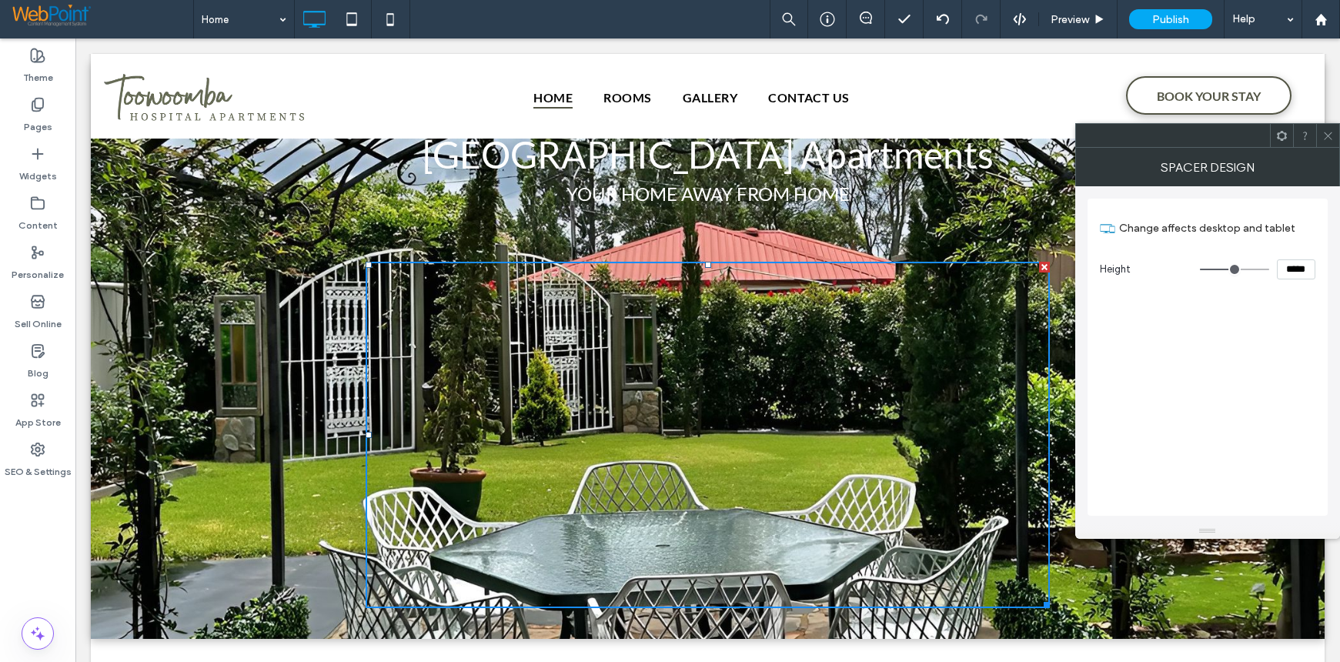
type input "*****"
type input "***"
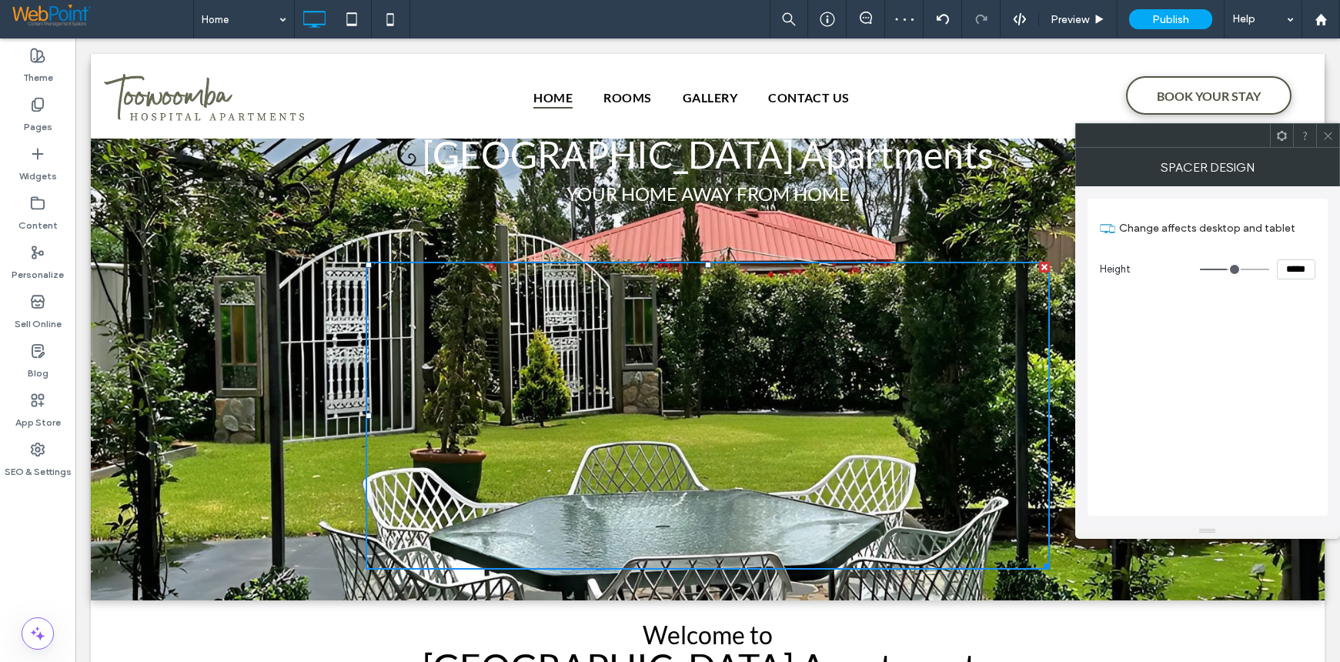
click at [1326, 142] on span at bounding box center [1328, 135] width 12 height 23
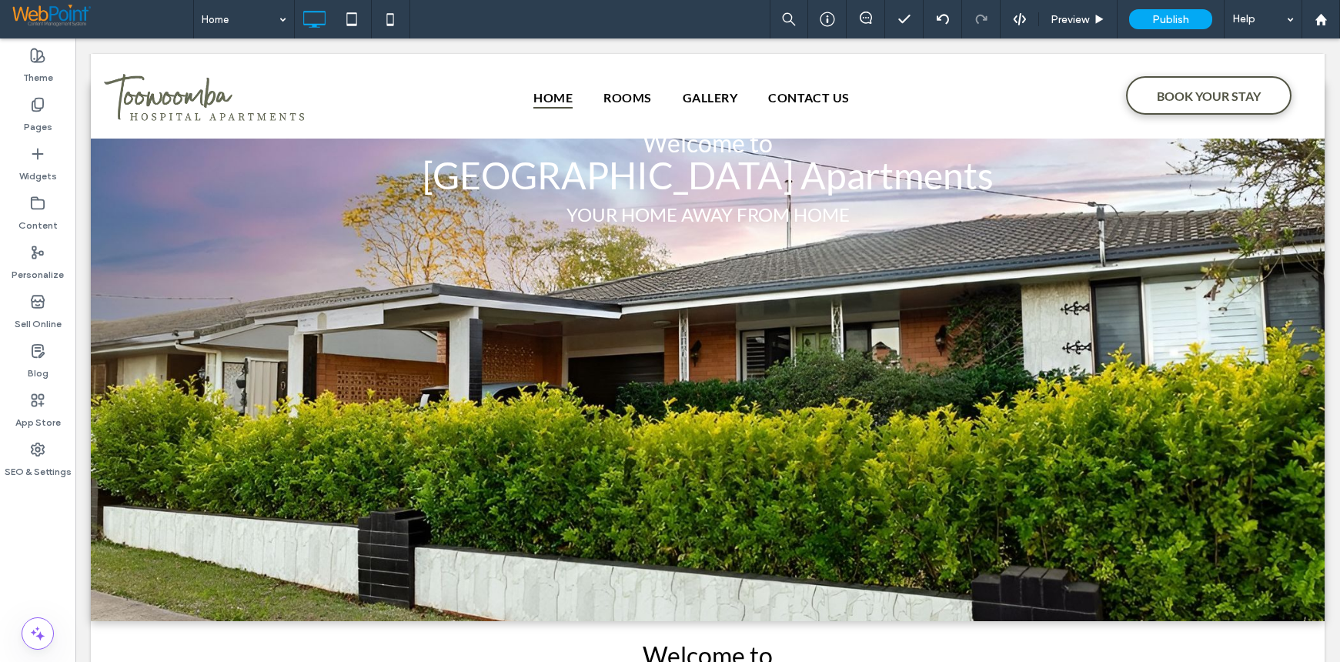
scroll to position [0, 0]
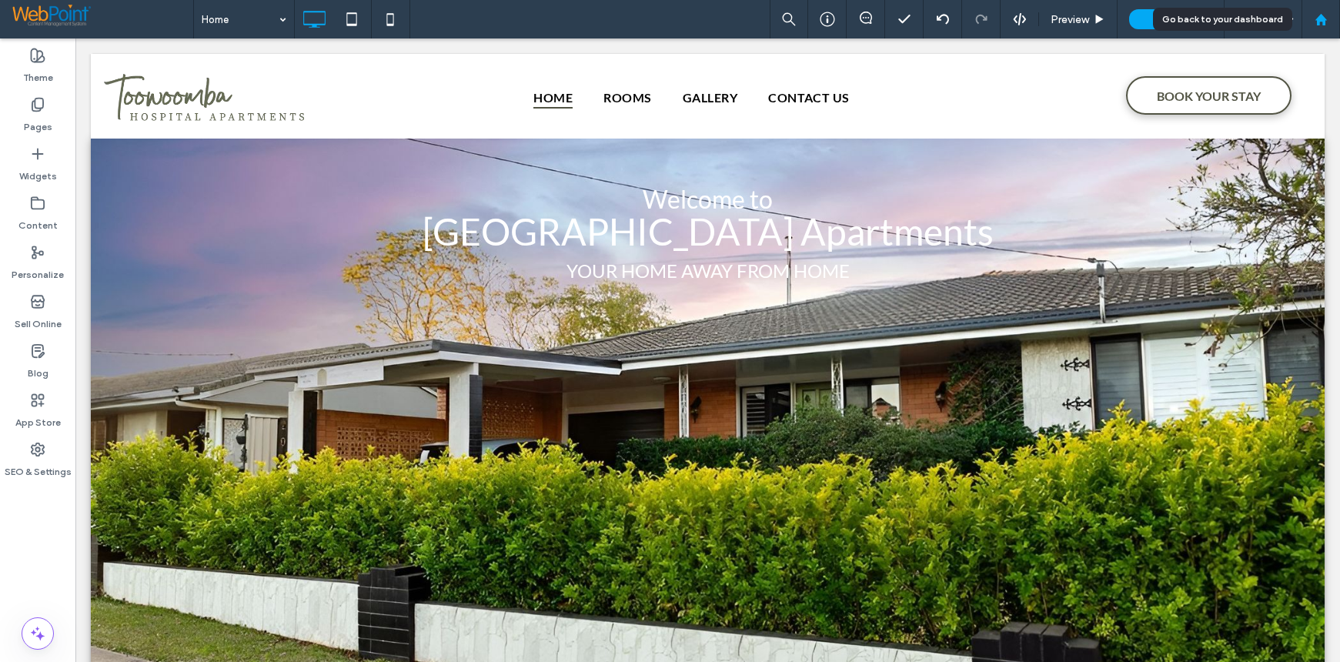
click at [1318, 22] on use at bounding box center [1320, 19] width 12 height 12
